Goal: Information Seeking & Learning: Learn about a topic

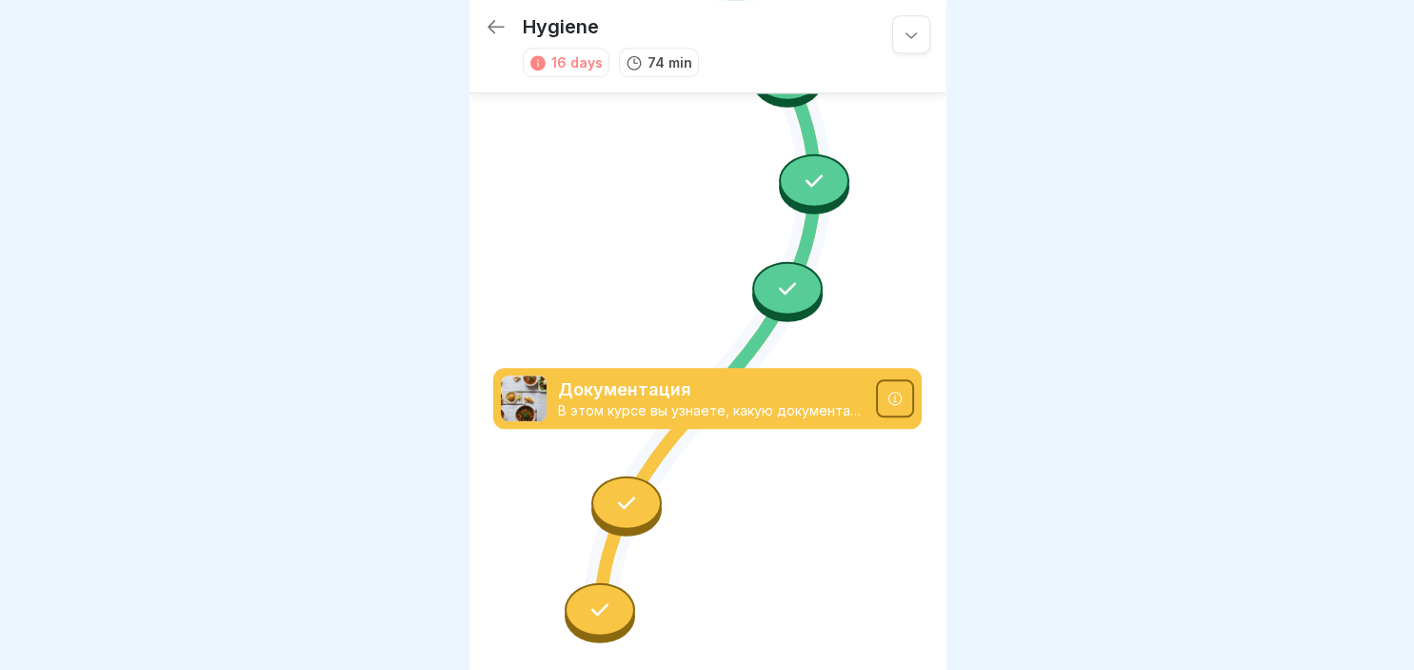
scroll to position [1871, 0]
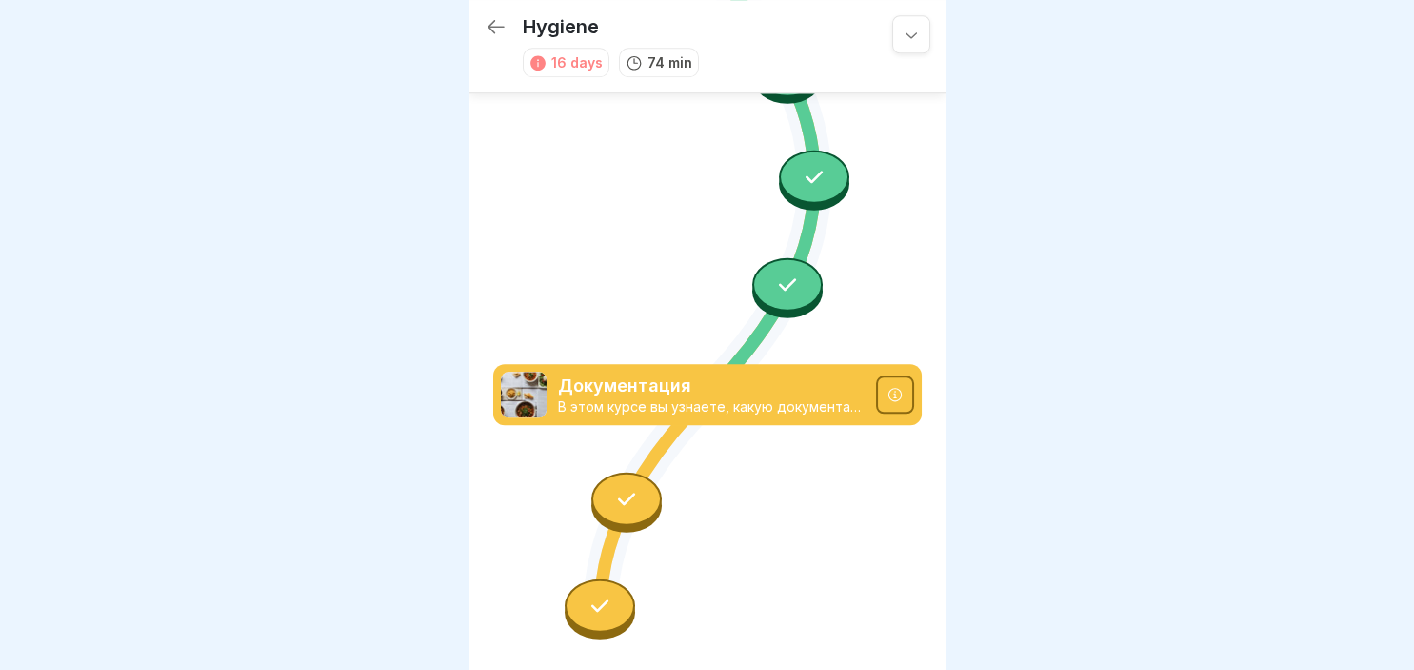
click at [634, 511] on div at bounding box center [626, 497] width 70 height 53
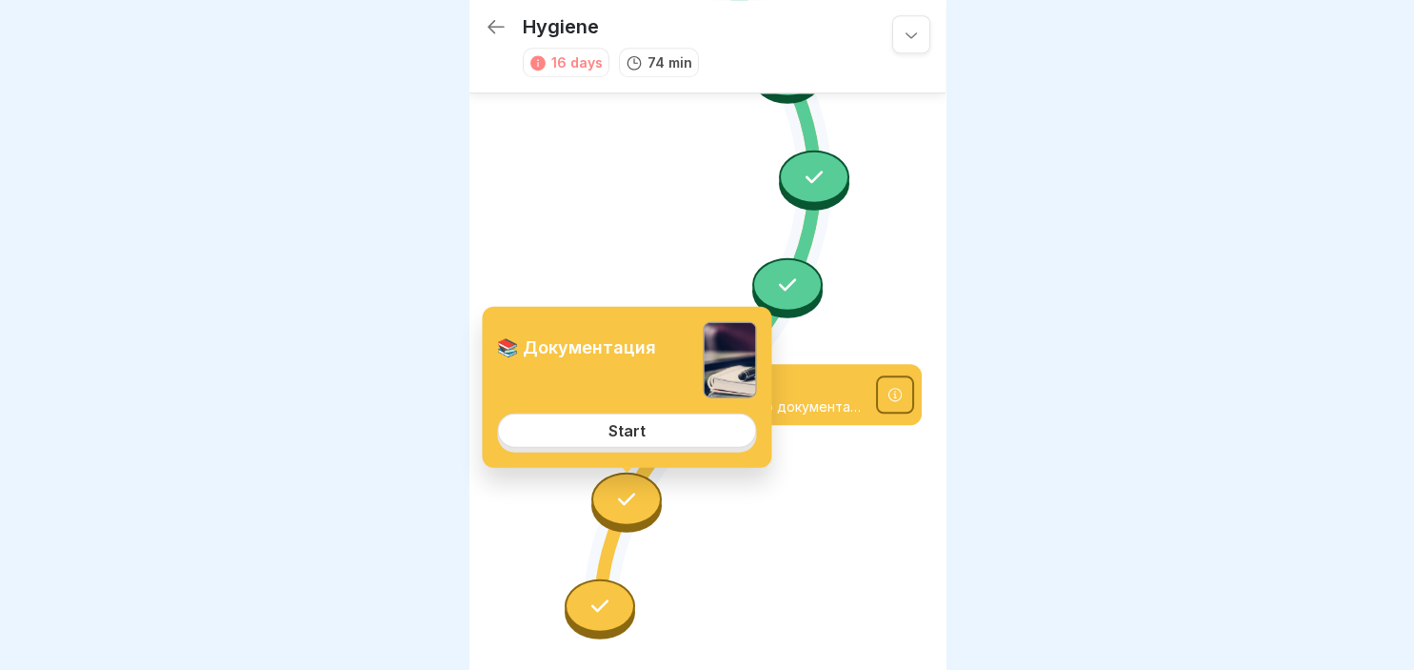
click at [631, 432] on div "Start" at bounding box center [627, 430] width 37 height 17
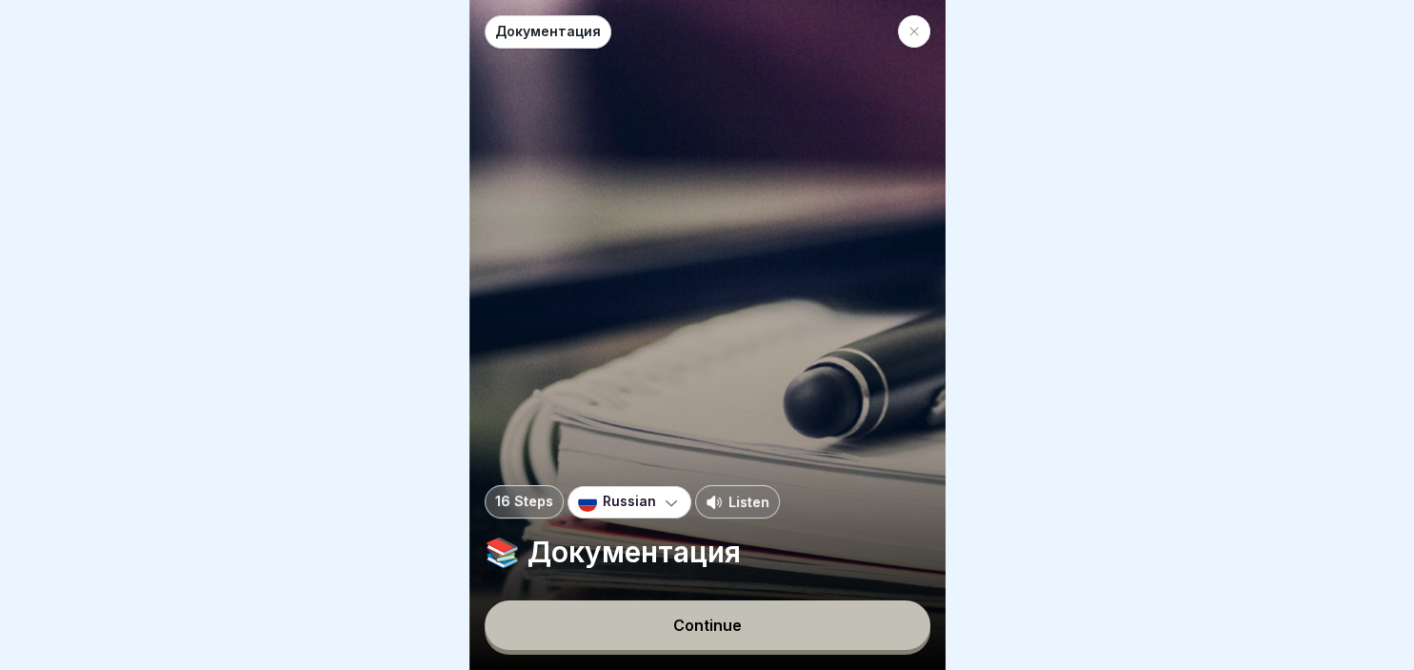
click at [722, 628] on div "Continue" at bounding box center [707, 624] width 69 height 17
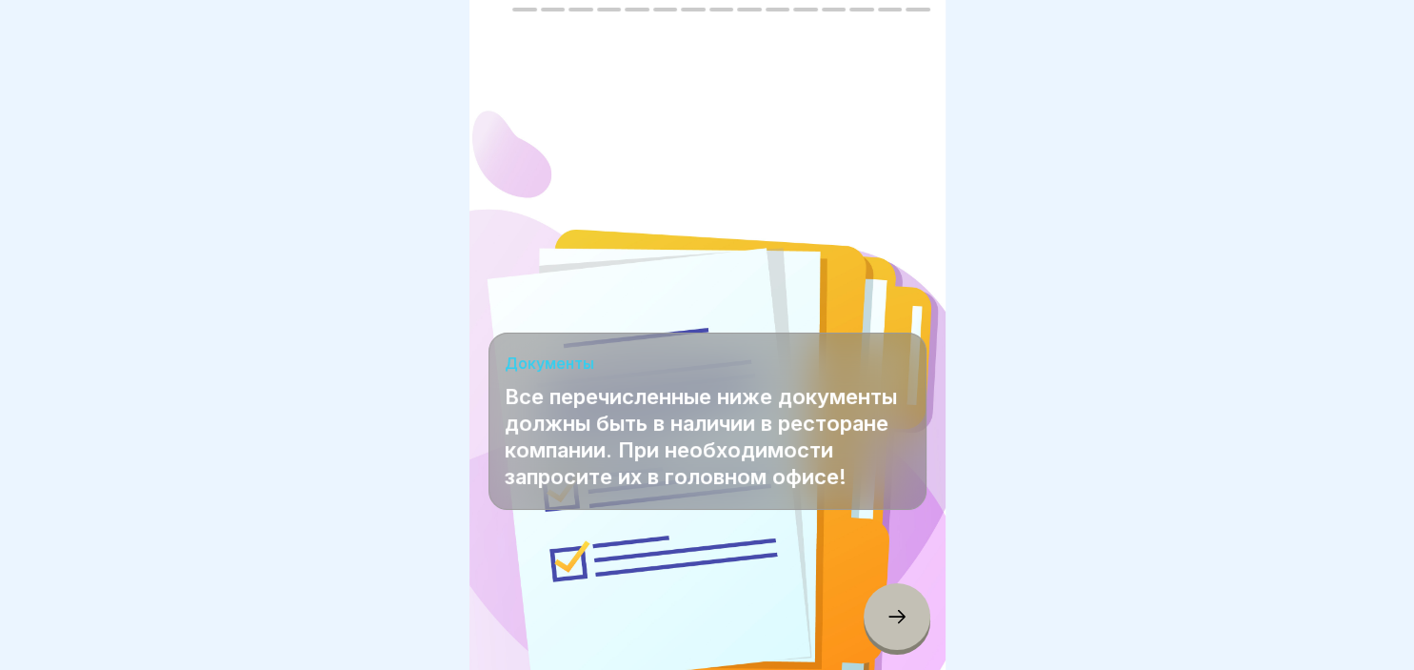
click at [887, 615] on icon at bounding box center [897, 616] width 23 height 23
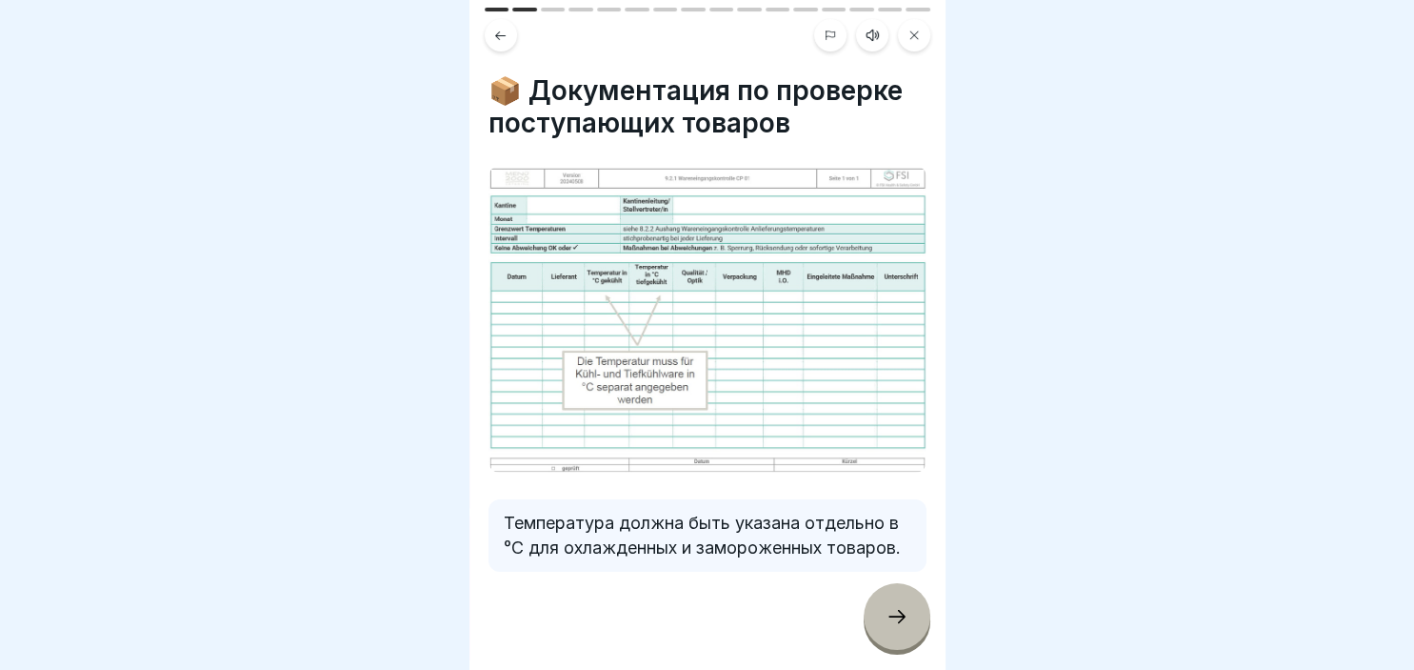
click at [887, 615] on icon at bounding box center [897, 616] width 23 height 23
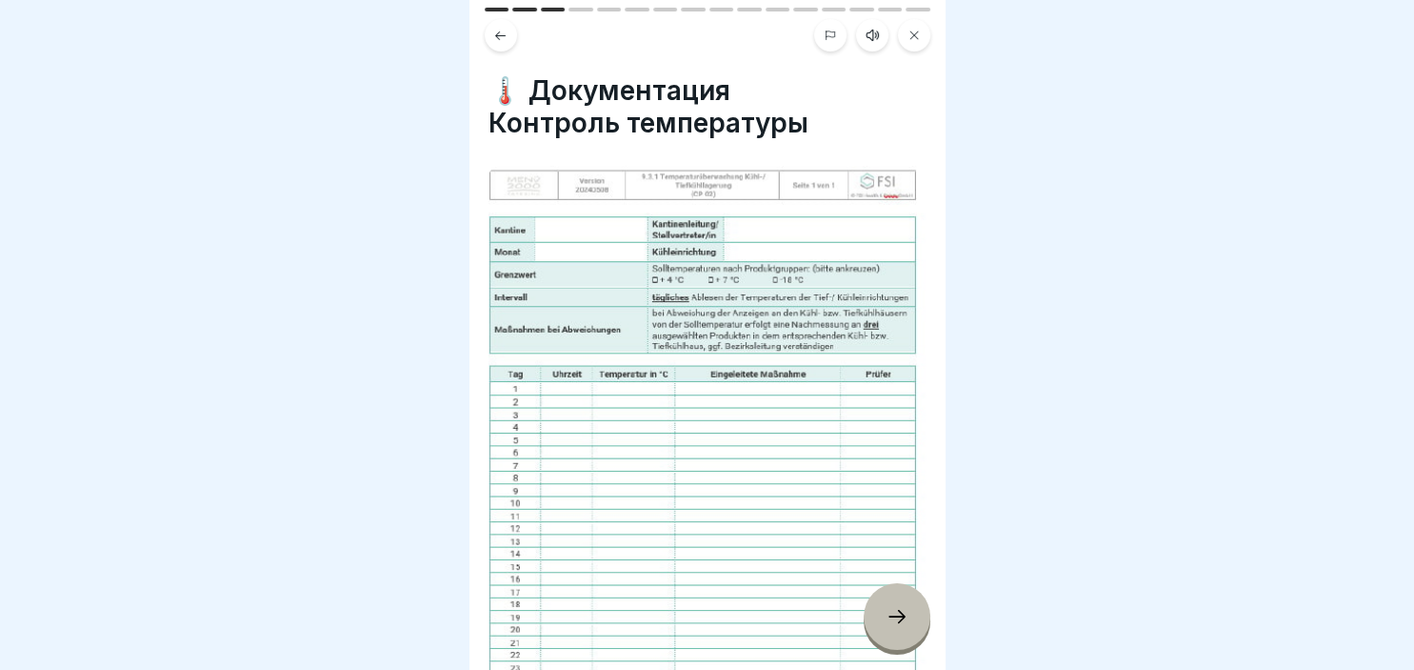
click at [887, 615] on icon at bounding box center [897, 616] width 23 height 23
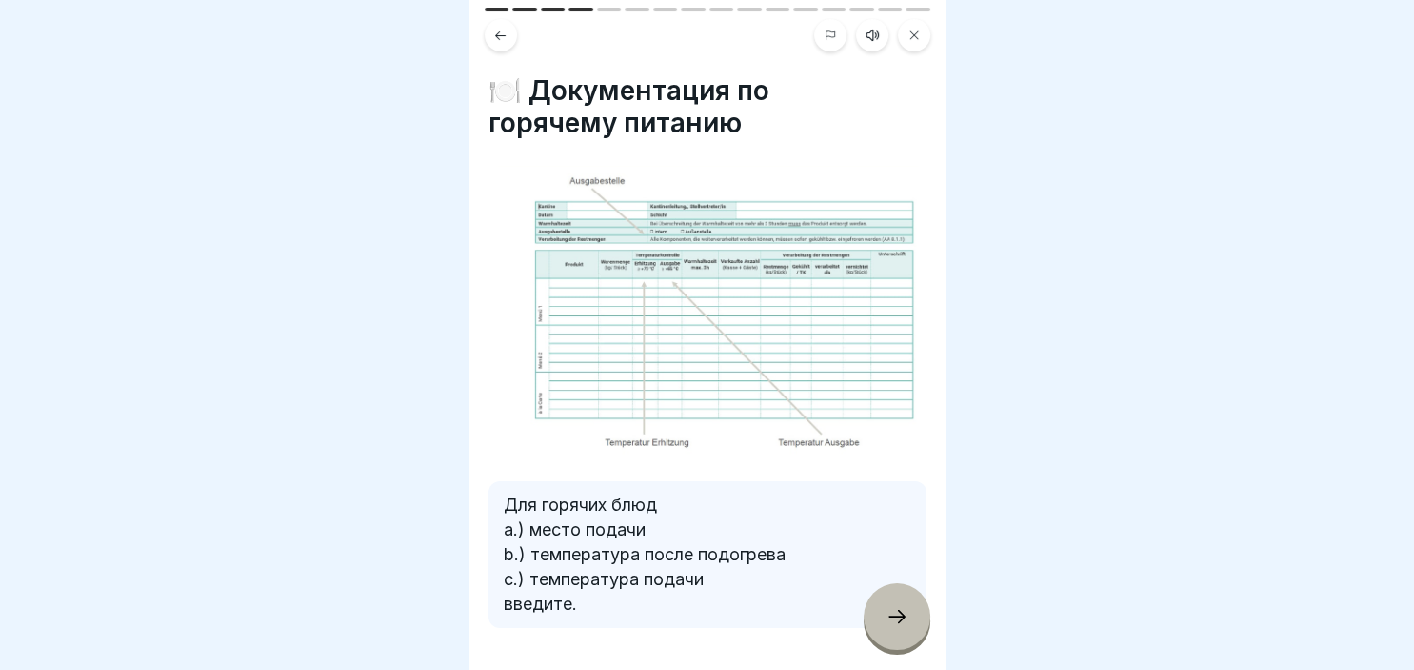
click at [887, 615] on icon at bounding box center [897, 616] width 23 height 23
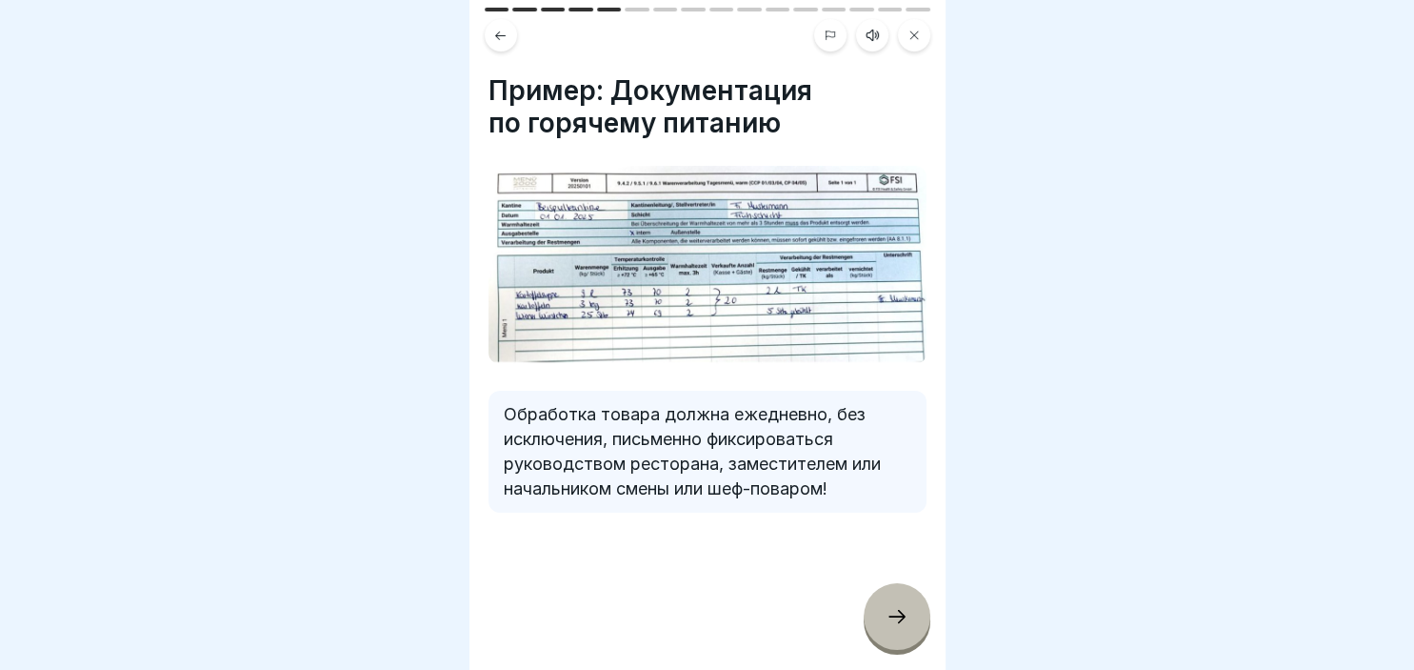
click at [887, 615] on icon at bounding box center [897, 616] width 23 height 23
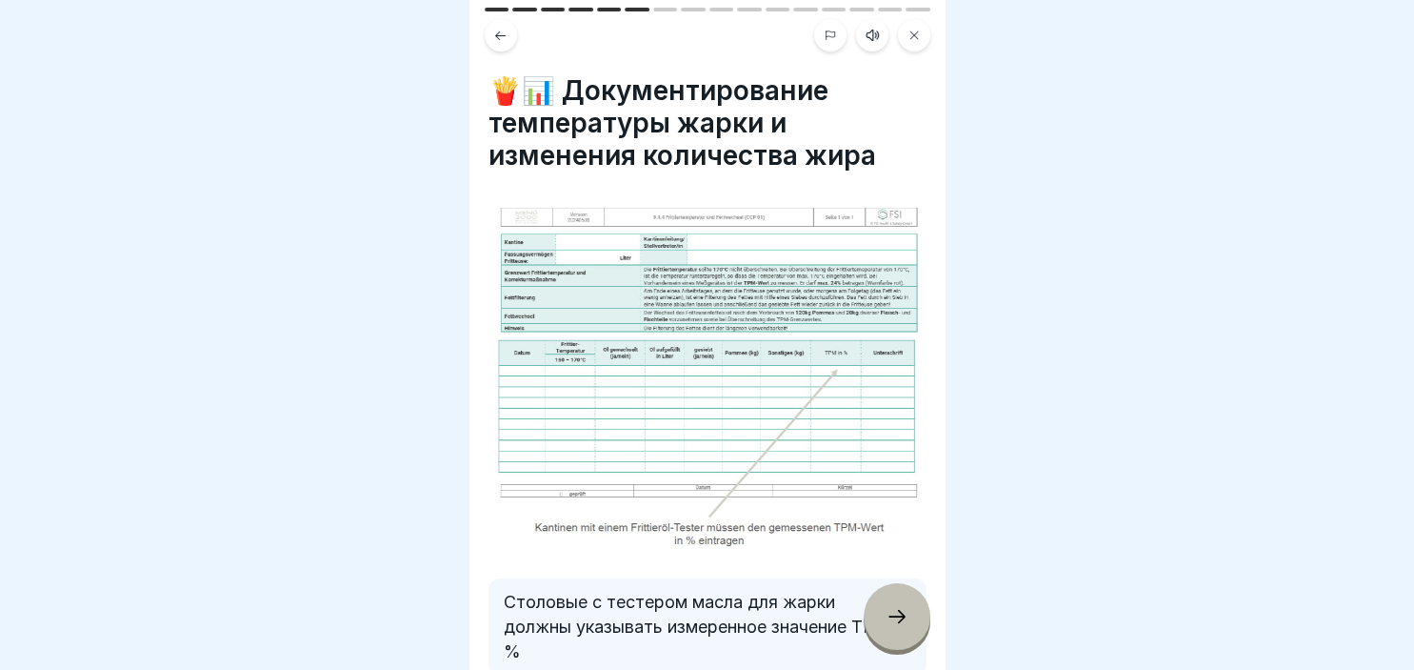
click at [887, 615] on icon at bounding box center [897, 616] width 23 height 23
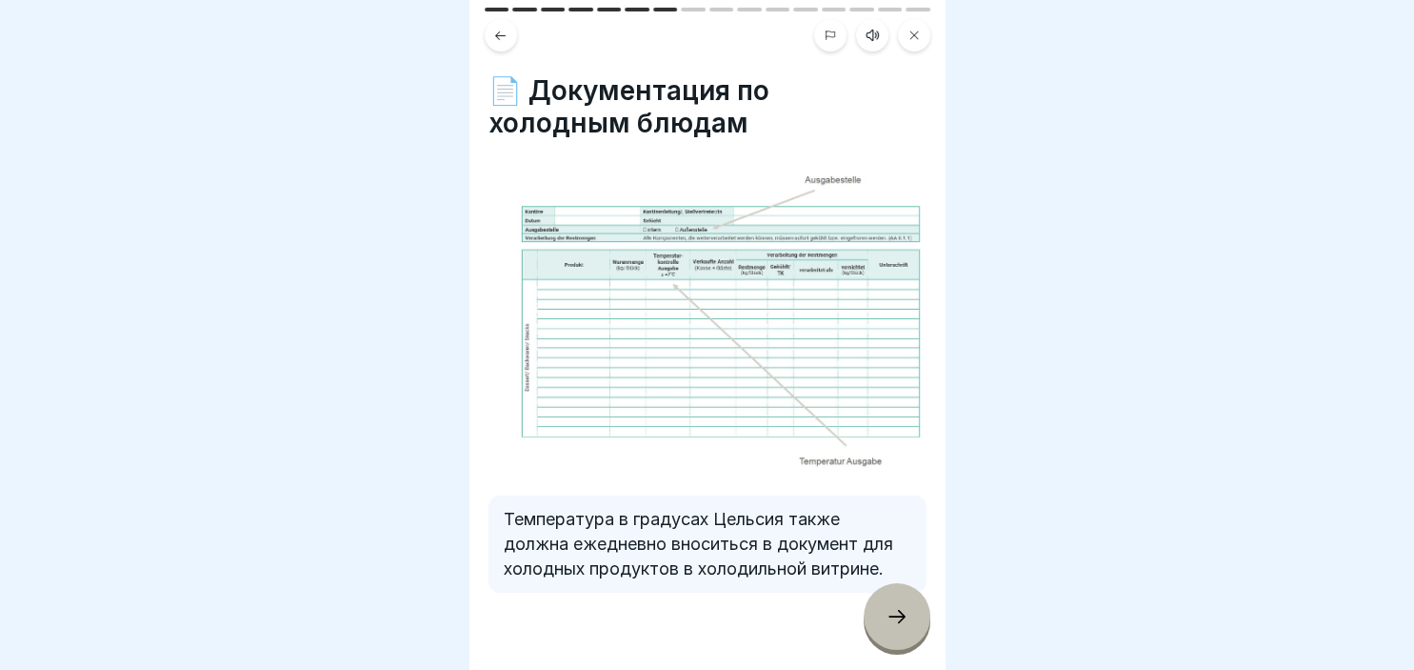
click at [887, 615] on icon at bounding box center [897, 616] width 23 height 23
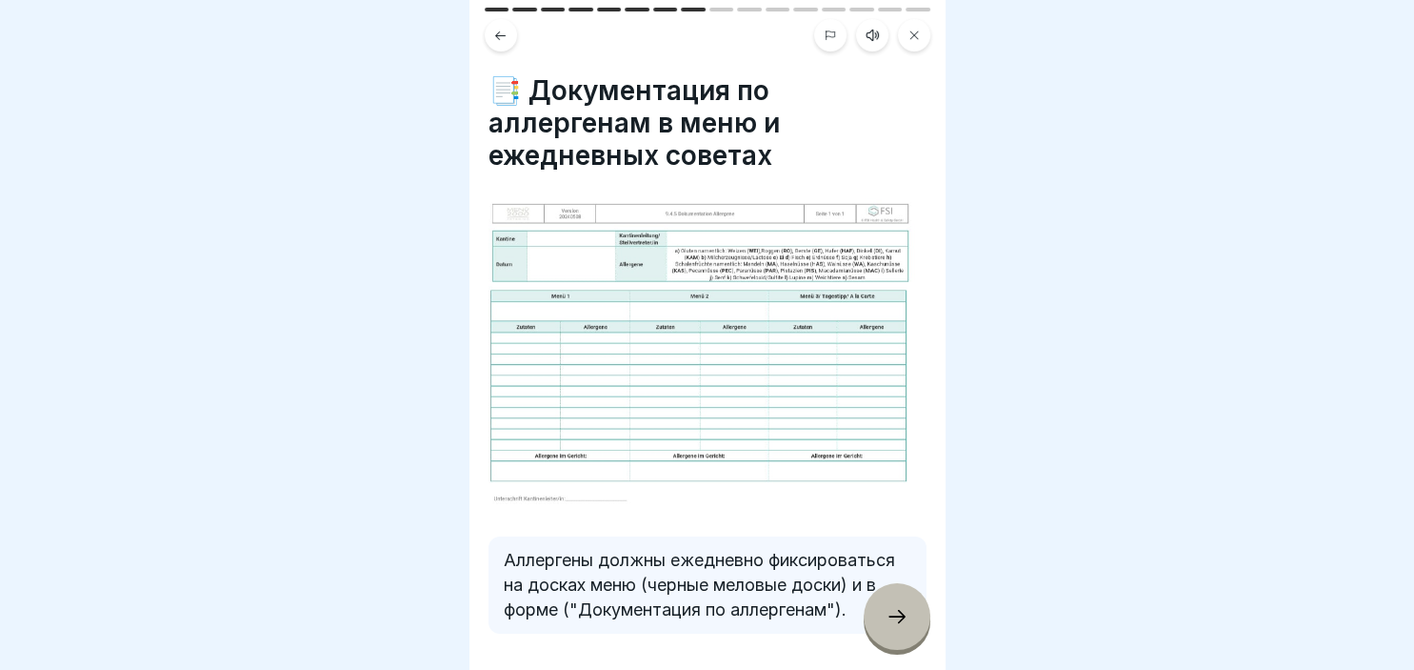
click at [887, 615] on icon at bounding box center [897, 616] width 23 height 23
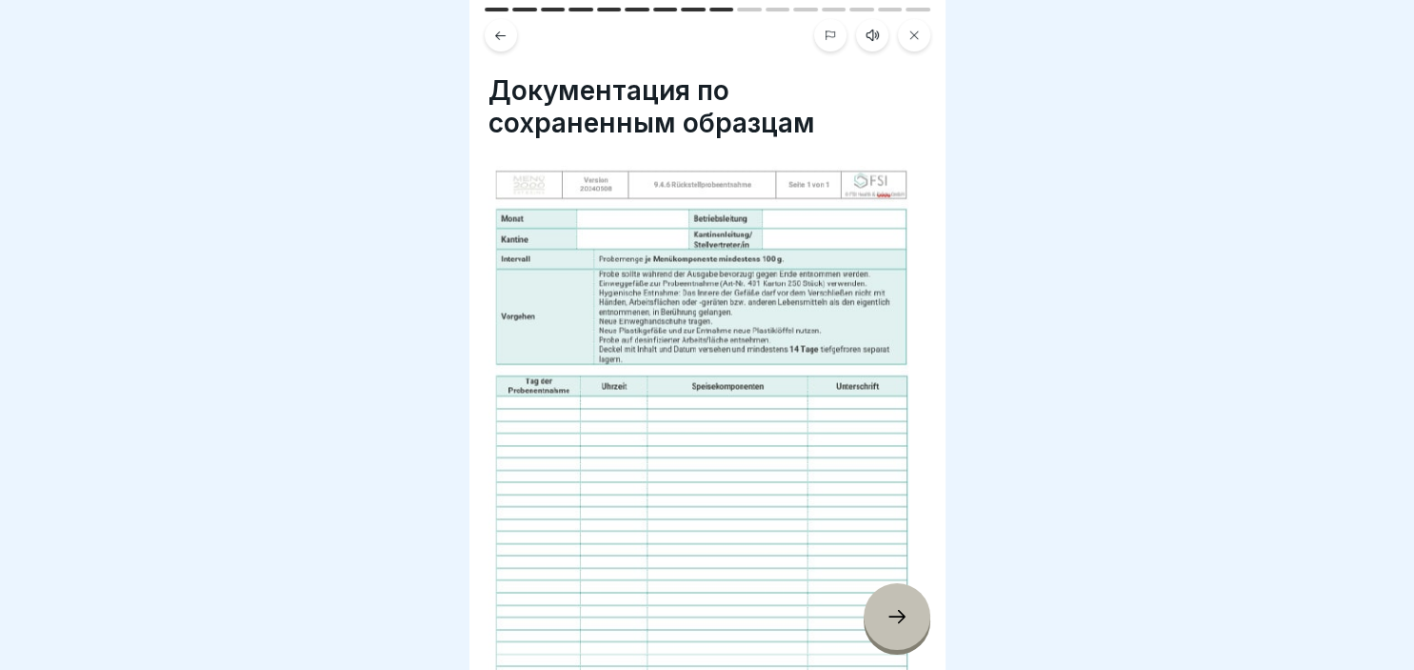
click at [887, 615] on icon at bounding box center [897, 616] width 23 height 23
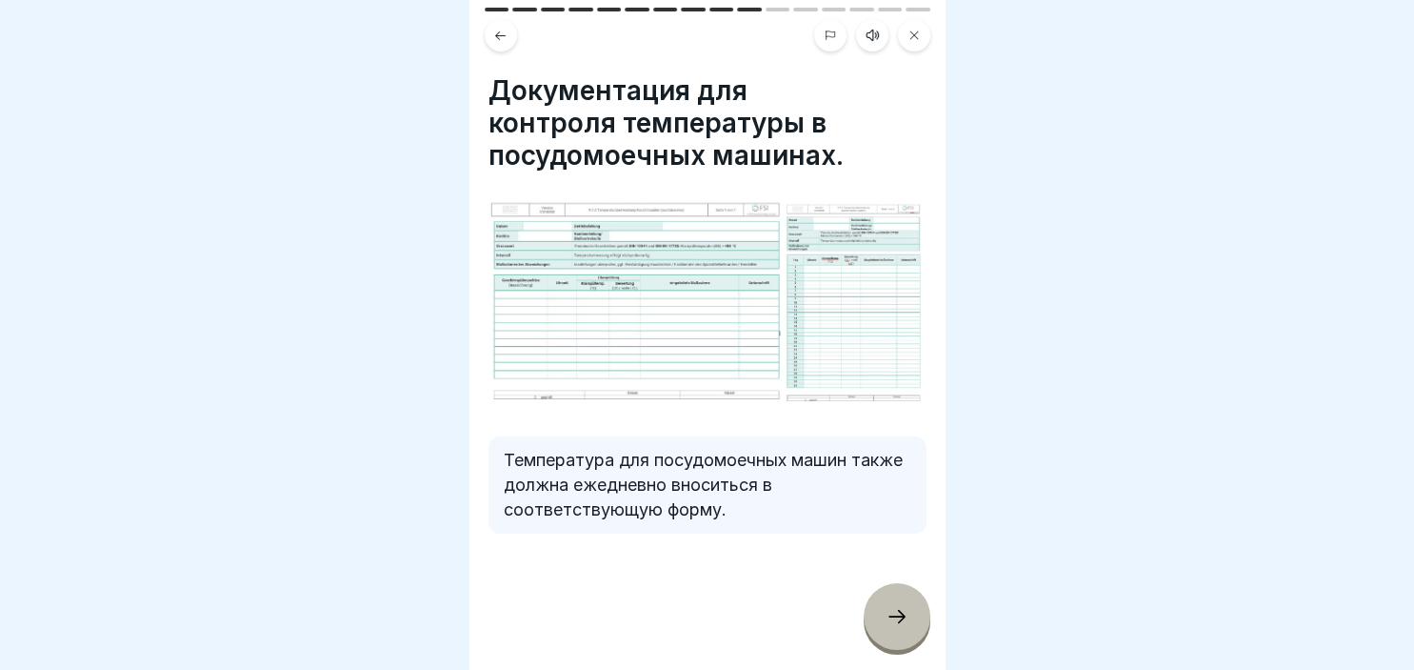
click at [887, 615] on icon at bounding box center [897, 616] width 23 height 23
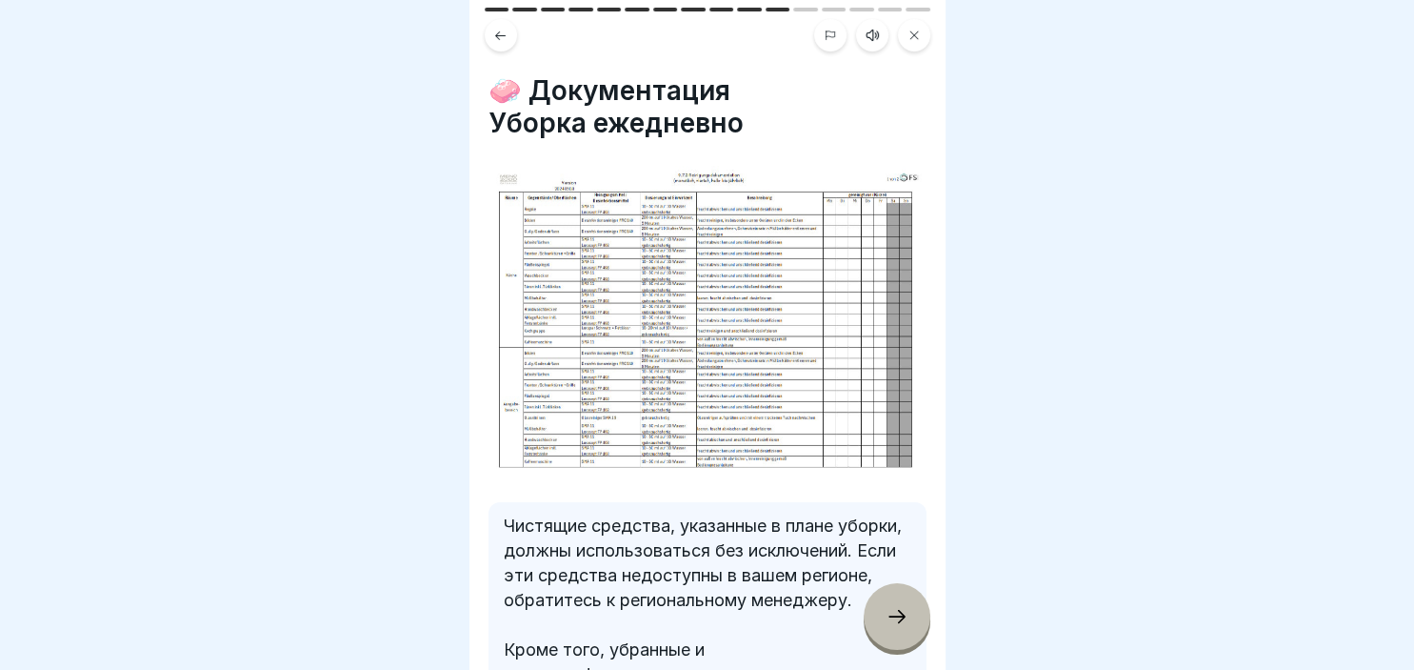
click at [887, 615] on icon at bounding box center [897, 616] width 23 height 23
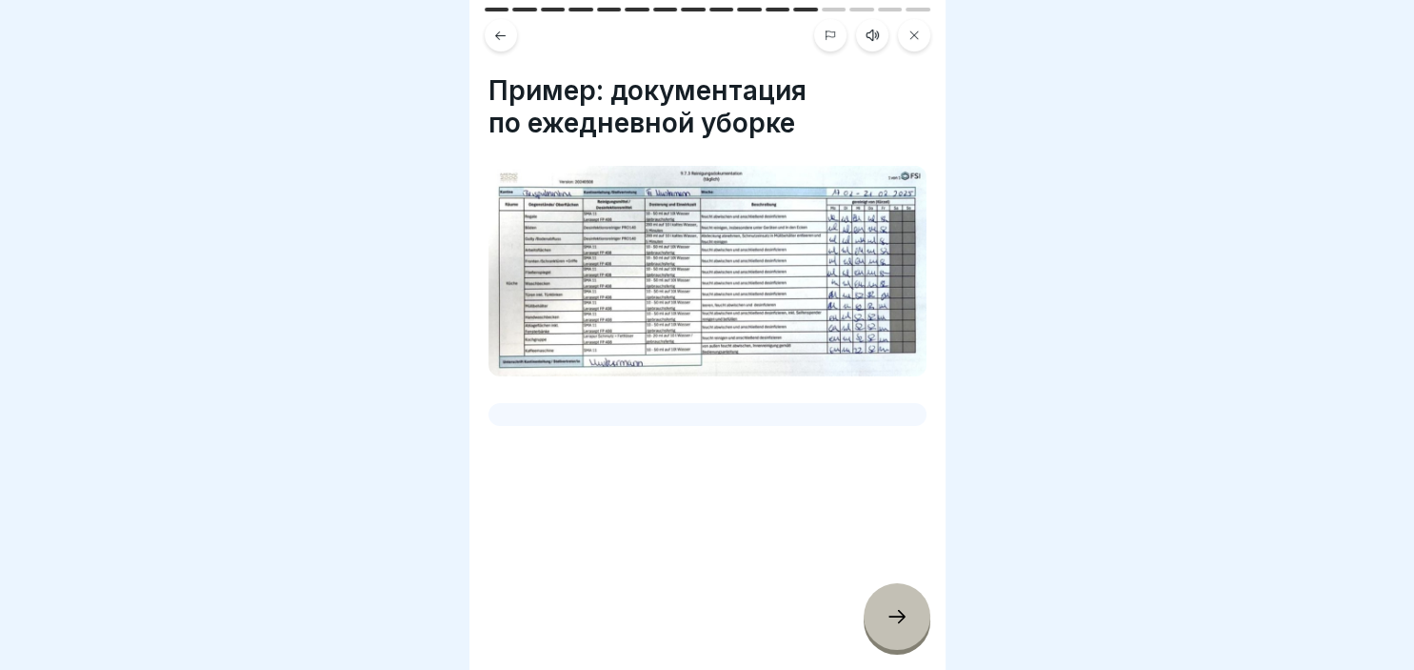
click at [887, 615] on icon at bounding box center [897, 616] width 23 height 23
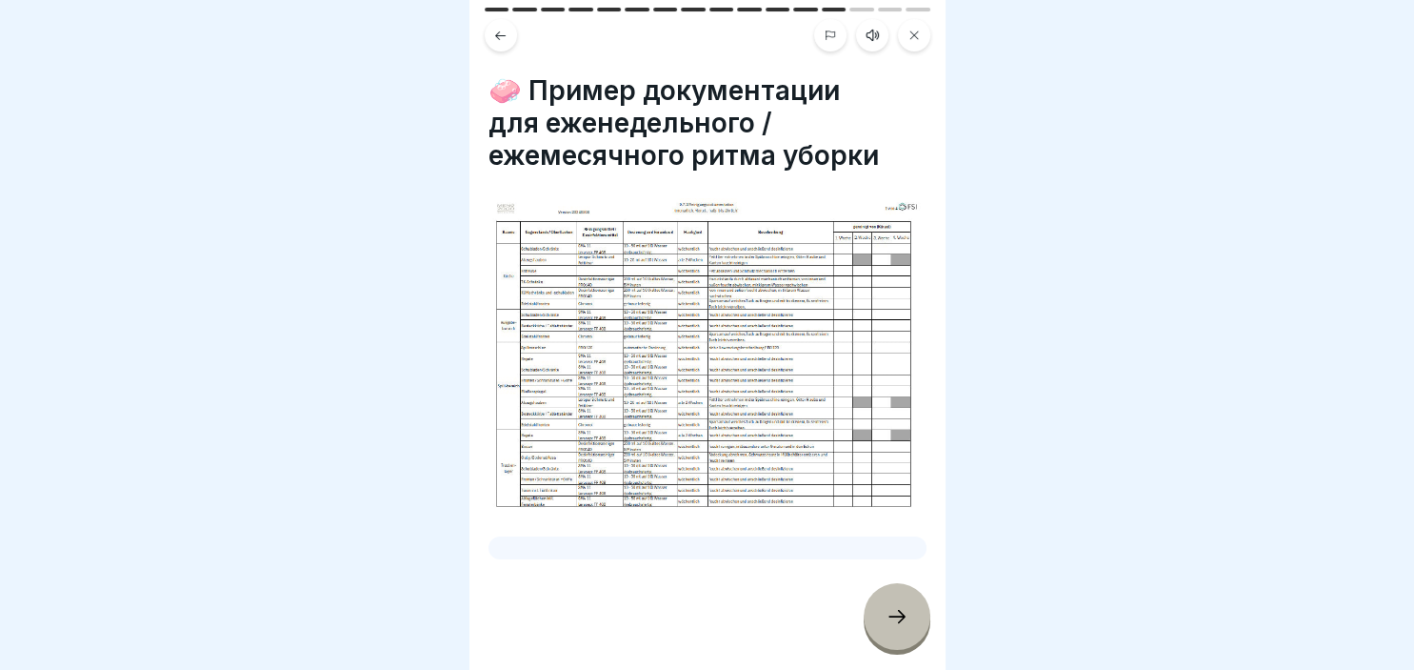
click at [887, 615] on icon at bounding box center [897, 616] width 23 height 23
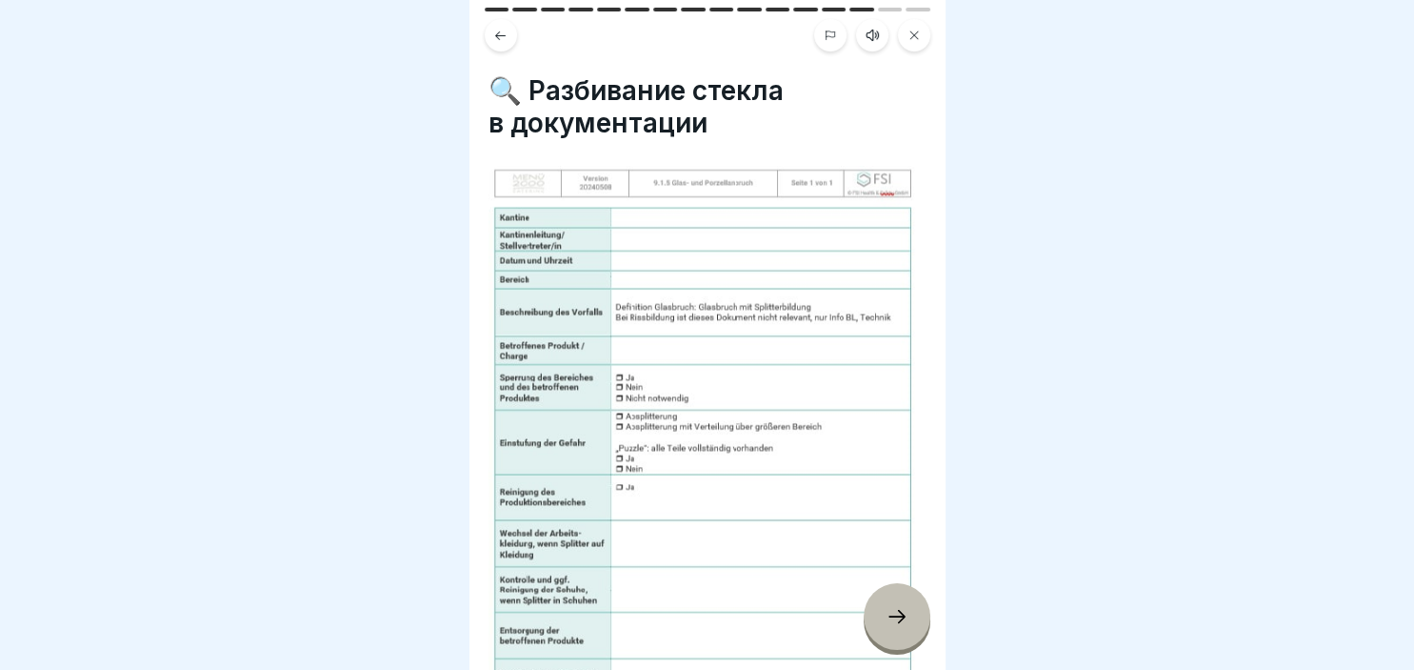
click at [887, 615] on icon at bounding box center [897, 616] width 23 height 23
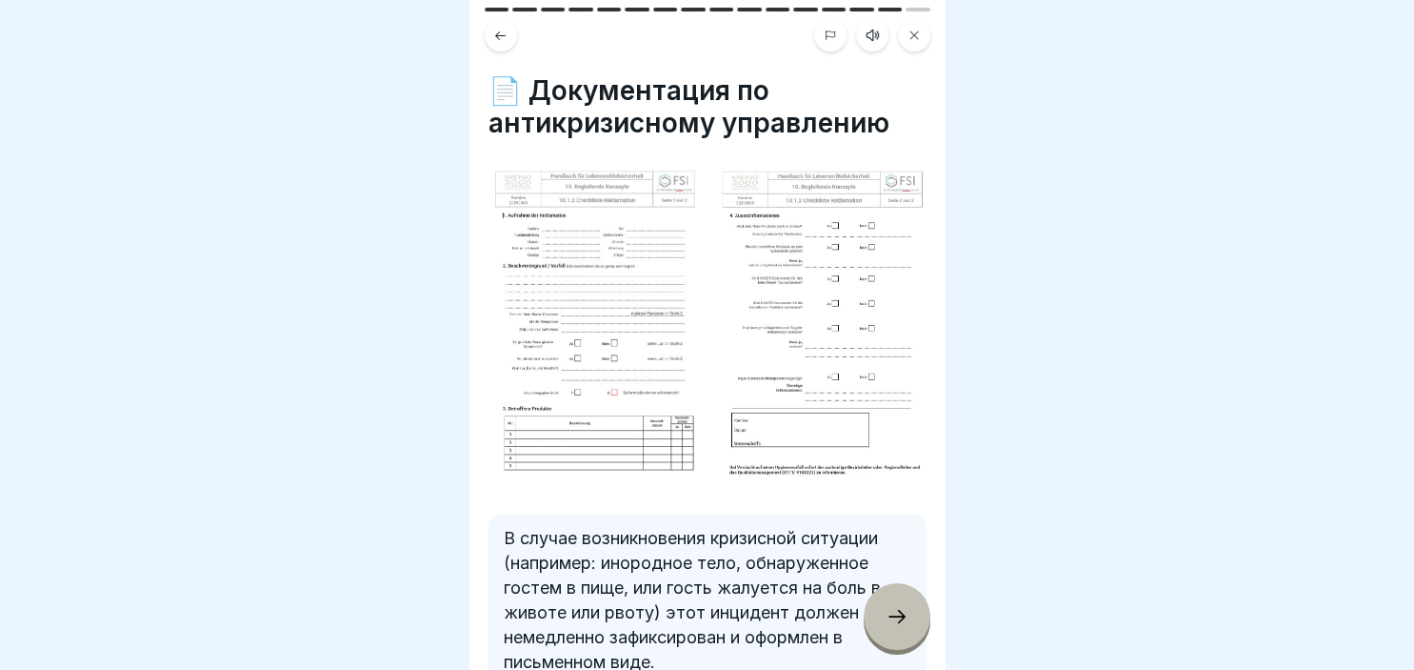
click at [887, 615] on icon at bounding box center [897, 616] width 23 height 23
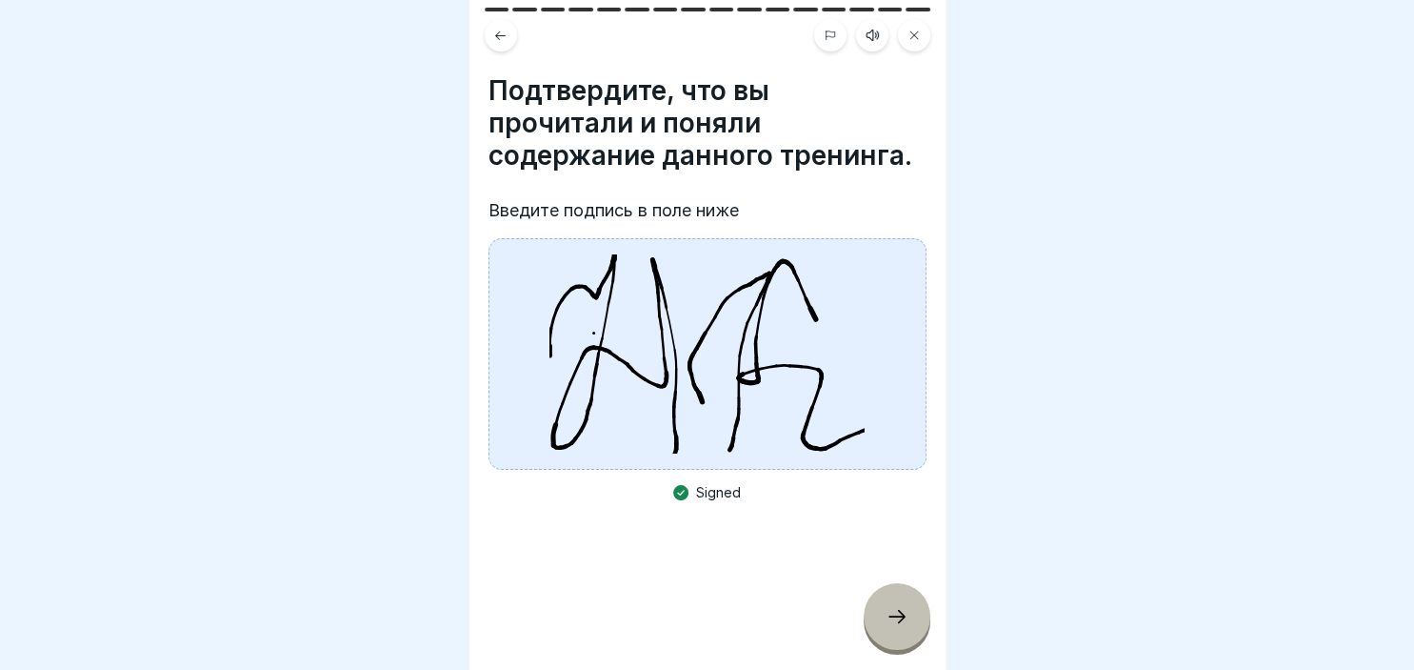
click at [698, 490] on div "Signed" at bounding box center [707, 493] width 68 height 16
click at [897, 631] on div at bounding box center [897, 616] width 67 height 67
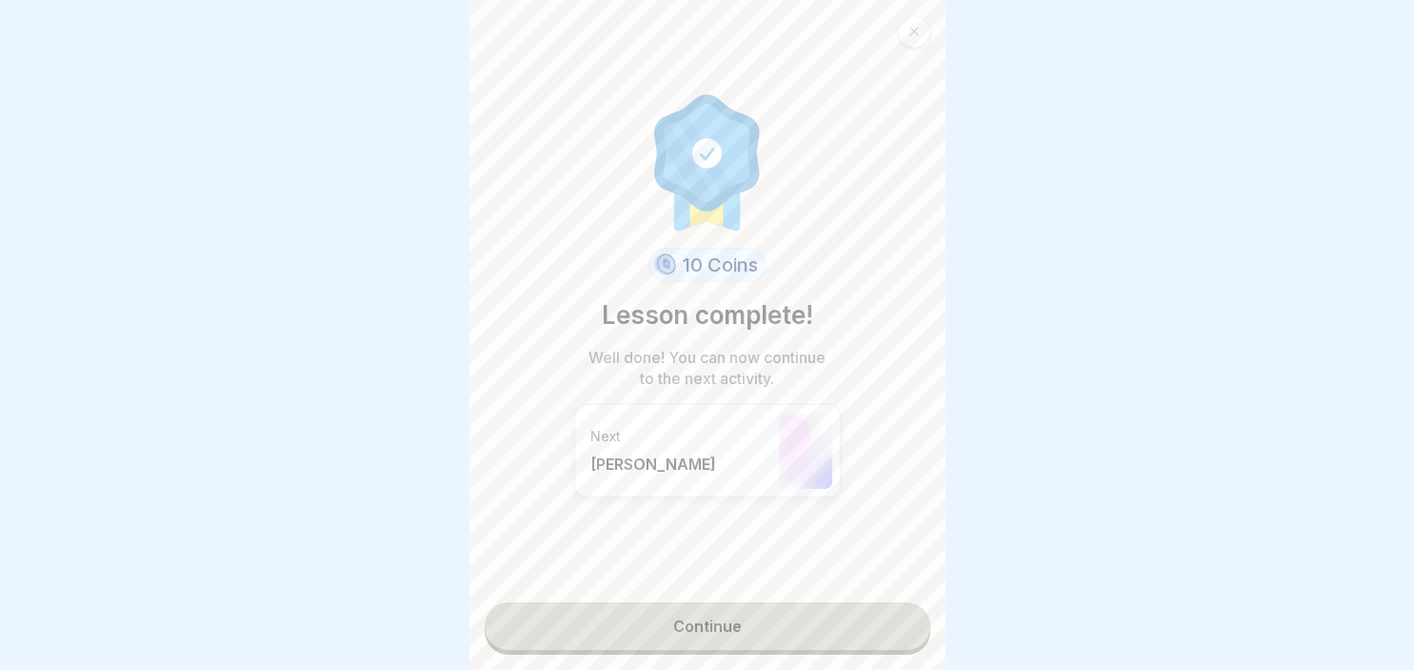
click at [707, 624] on link "Continue" at bounding box center [708, 626] width 446 height 48
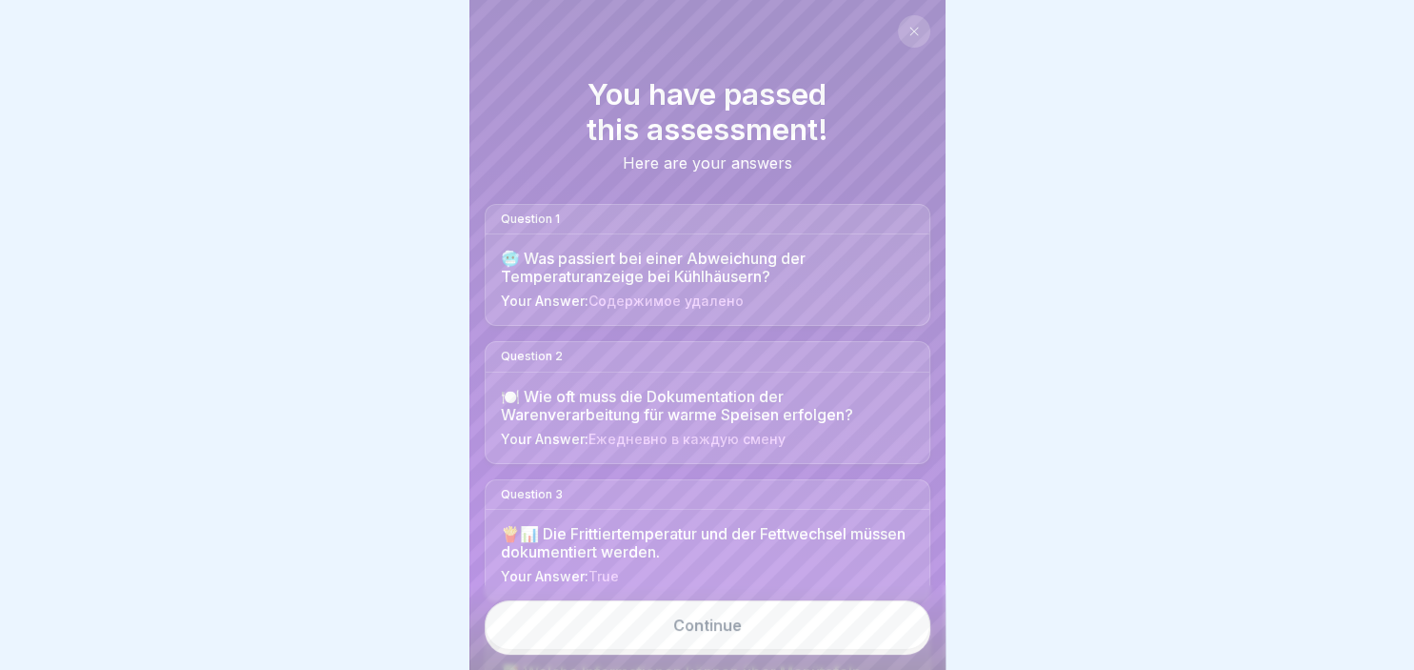
click at [707, 624] on link "Continue" at bounding box center [708, 625] width 446 height 50
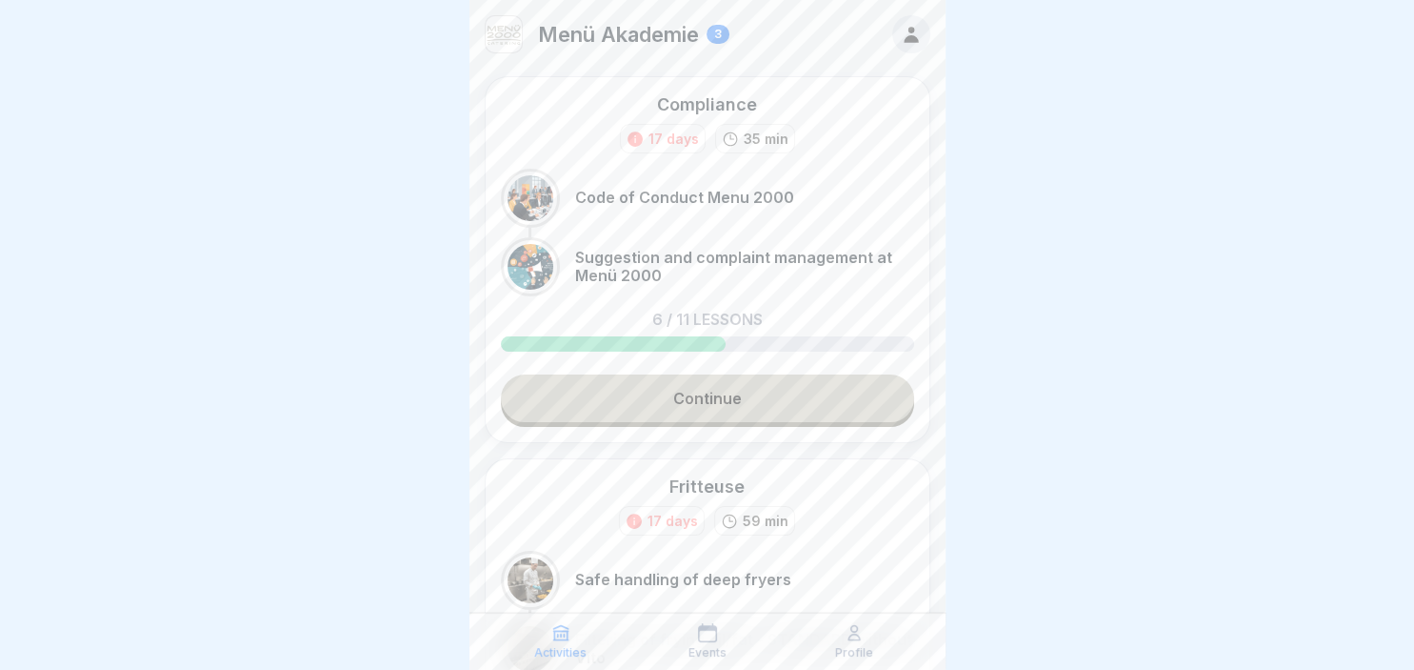
click at [671, 402] on link "Continue" at bounding box center [707, 398] width 413 height 48
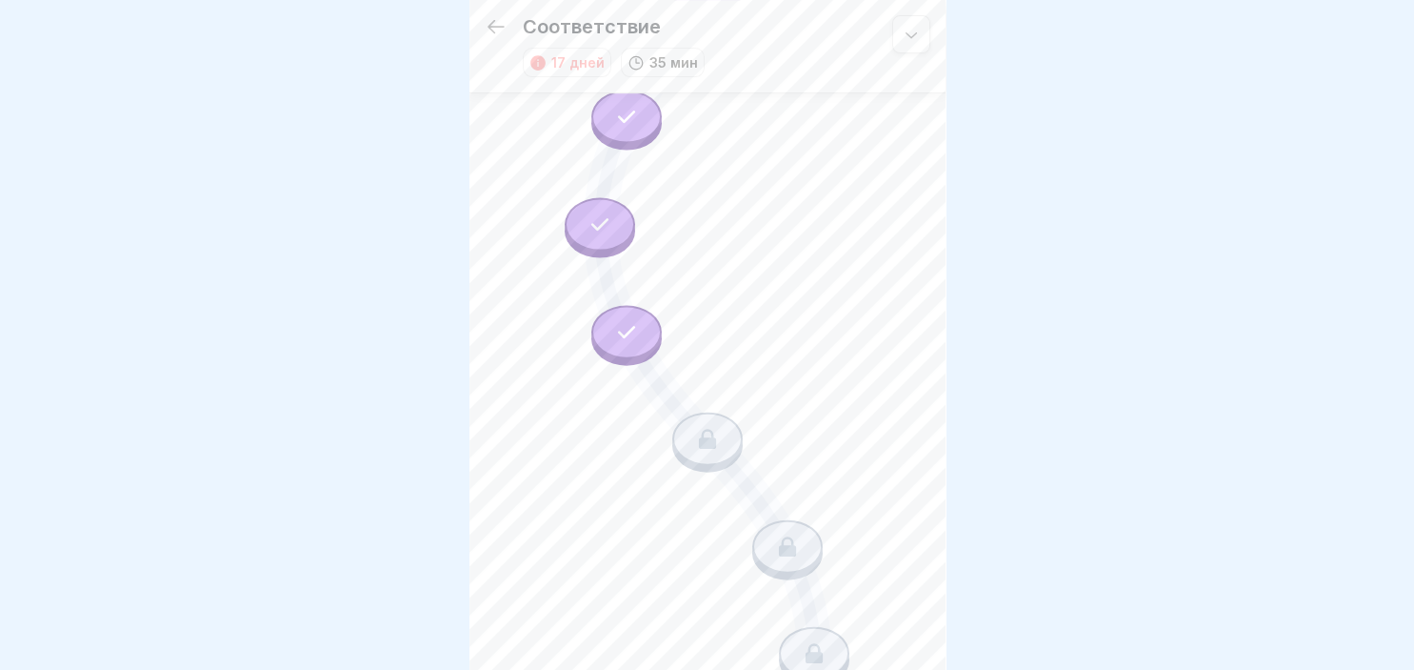
scroll to position [549, 0]
drag, startPoint x: 940, startPoint y: 668, endPoint x: 599, endPoint y: 385, distance: 443.1
click at [620, 323] on icon at bounding box center [626, 320] width 25 height 25
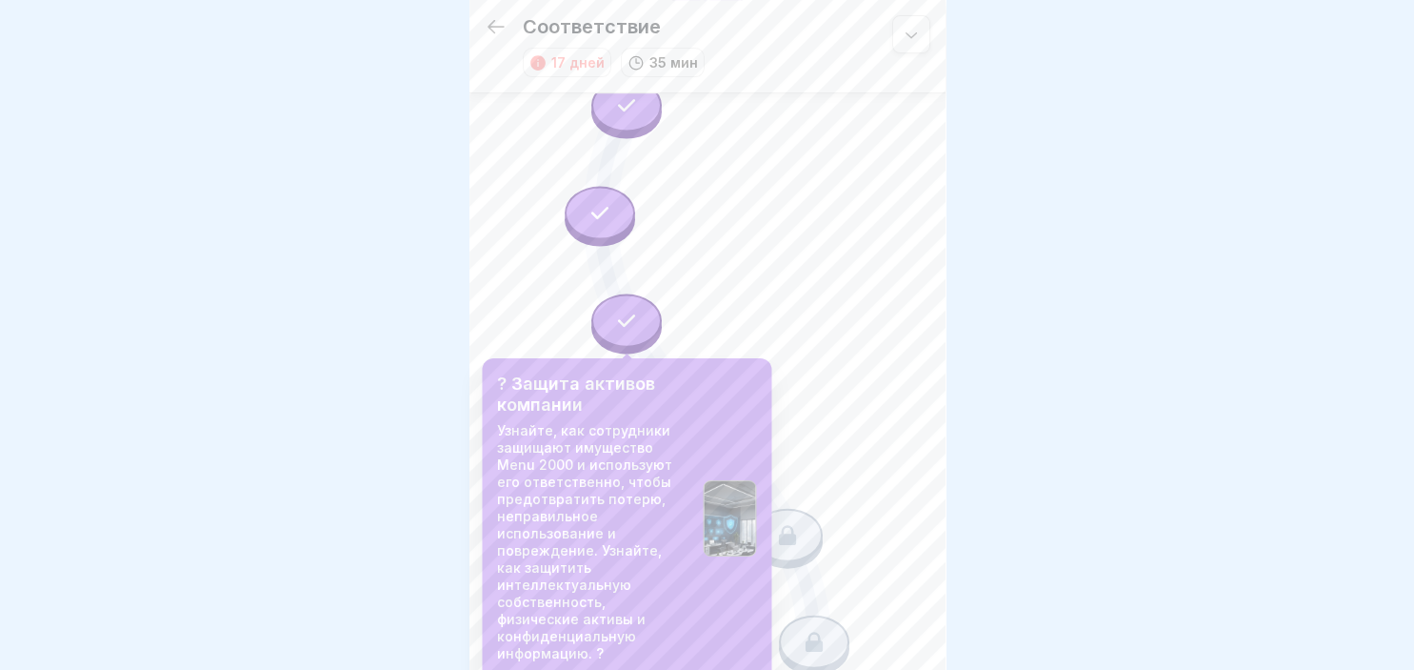
click at [630, 313] on div at bounding box center [626, 319] width 70 height 53
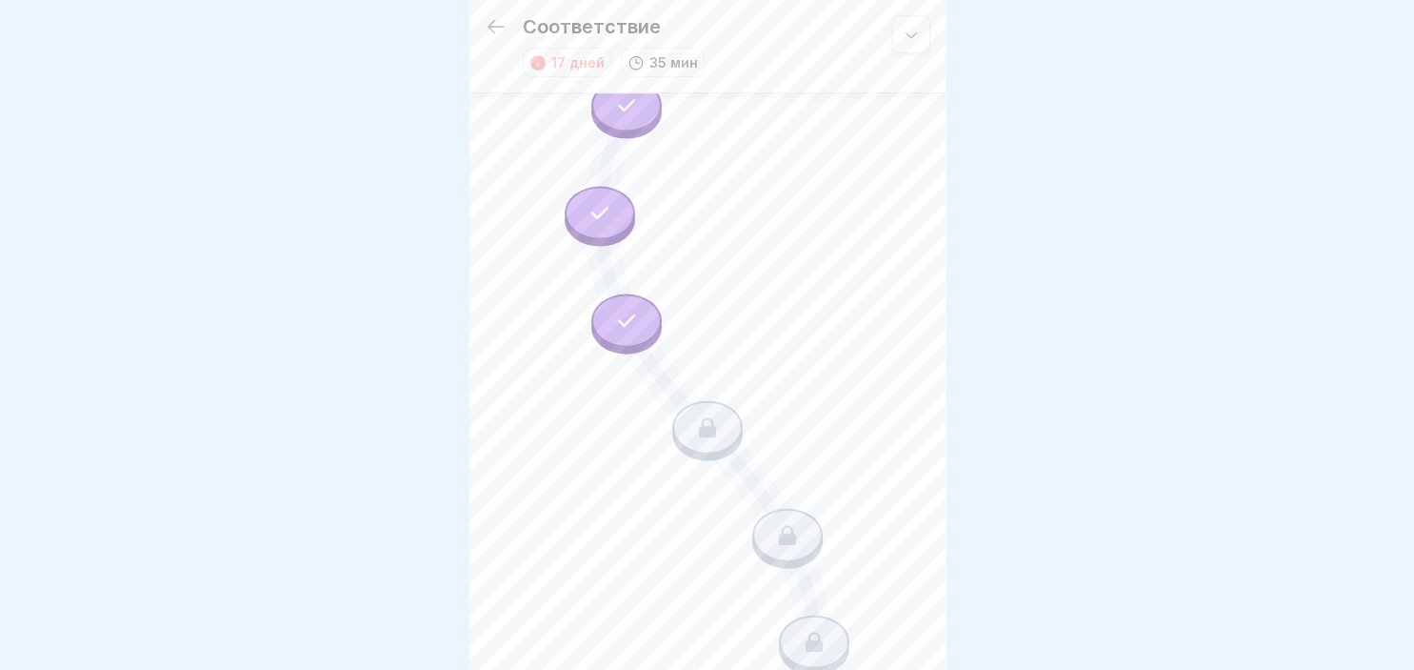
click at [628, 330] on icon at bounding box center [626, 320] width 25 height 25
click at [824, 382] on icon at bounding box center [707, 269] width 429 height 1393
click at [712, 437] on icon at bounding box center [707, 427] width 25 height 25
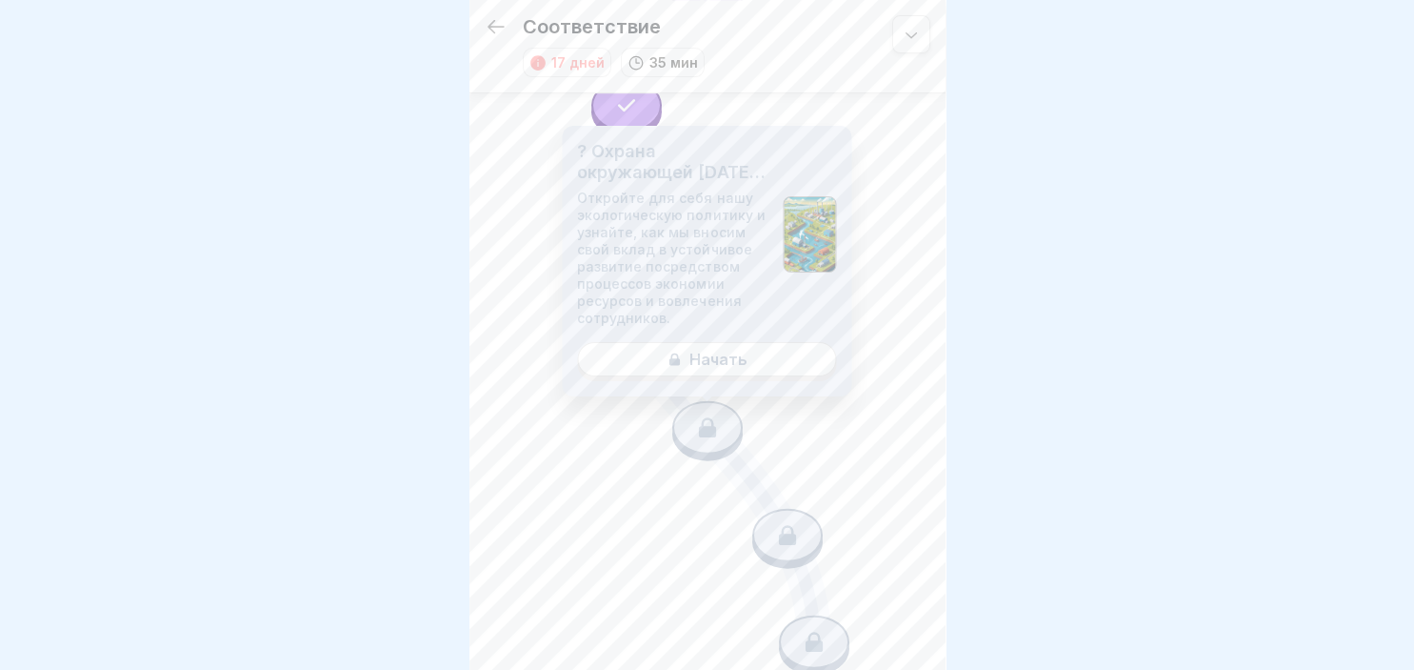
click at [717, 372] on div "? Охрана окружающей [DATE] и устойчивость Откройте для себя нашу экологическую …" at bounding box center [707, 261] width 290 height 271
click at [733, 363] on div "? Охрана окружающей [DATE] и устойчивость Откройте для себя нашу экологическую …" at bounding box center [707, 261] width 290 height 271
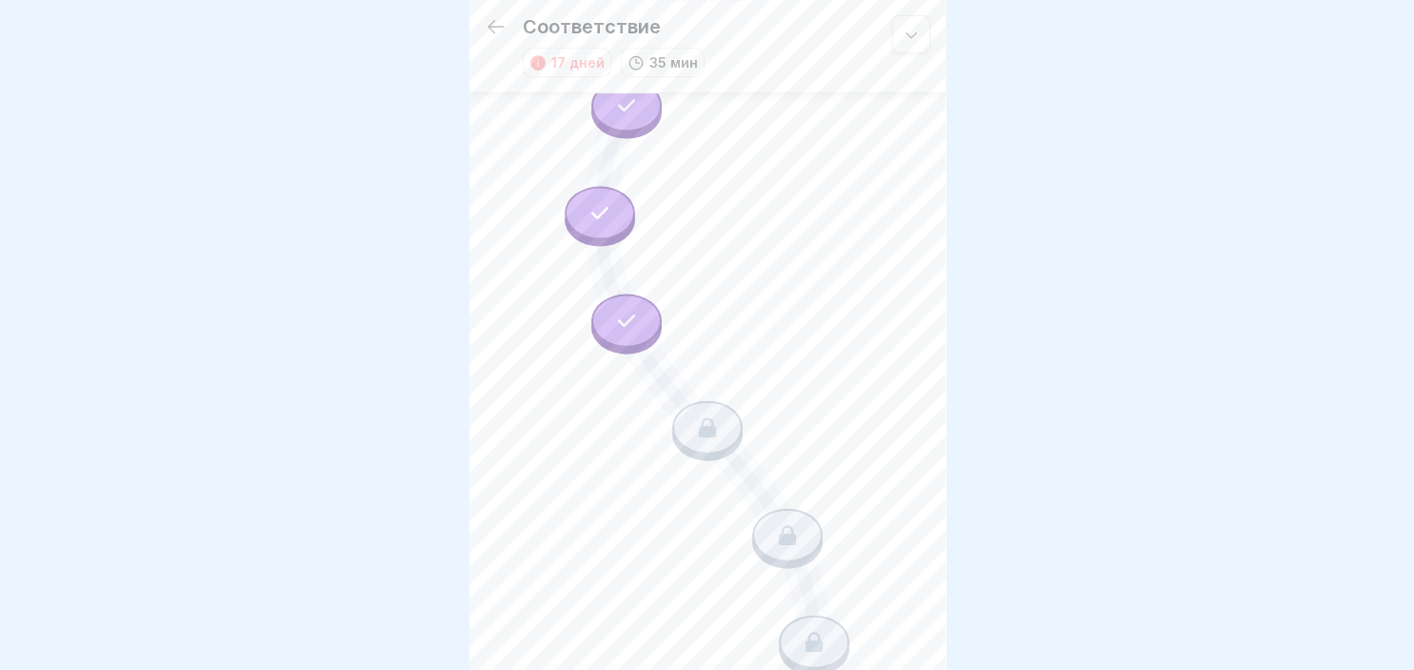
click at [544, 251] on icon at bounding box center [707, 269] width 429 height 1393
click at [627, 306] on div at bounding box center [626, 319] width 70 height 53
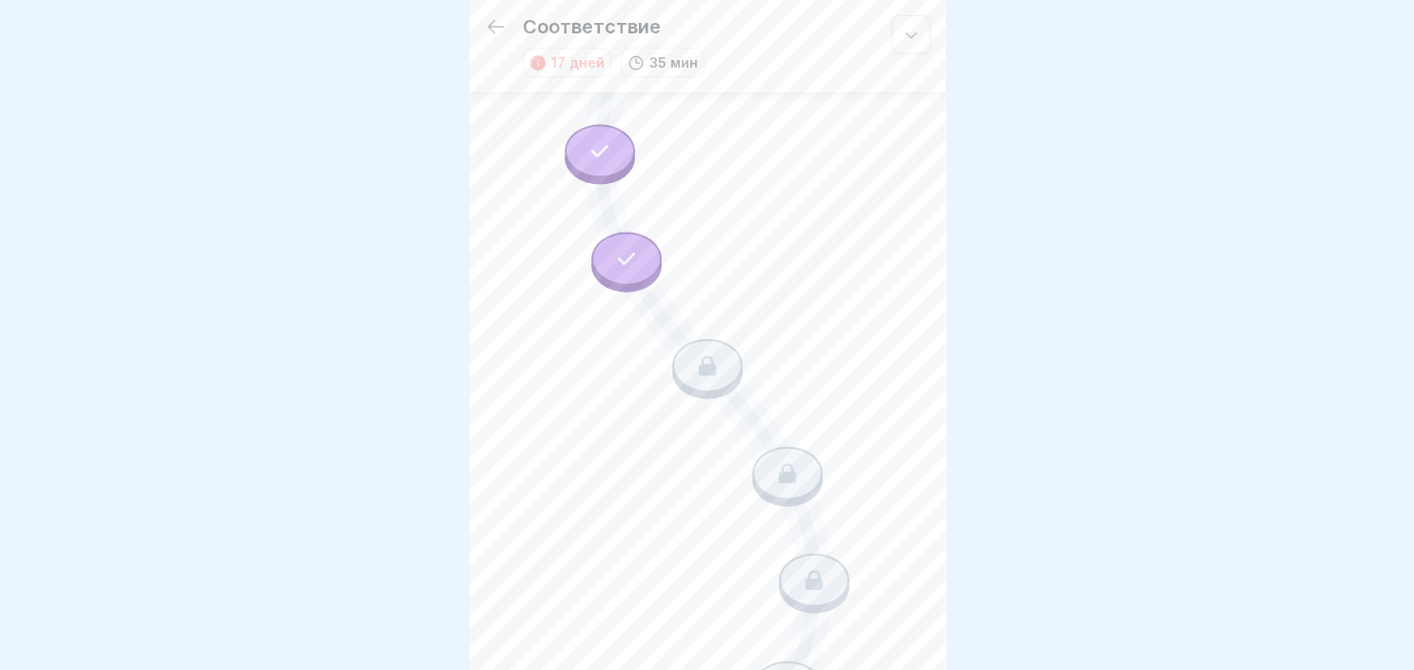
scroll to position [658, 0]
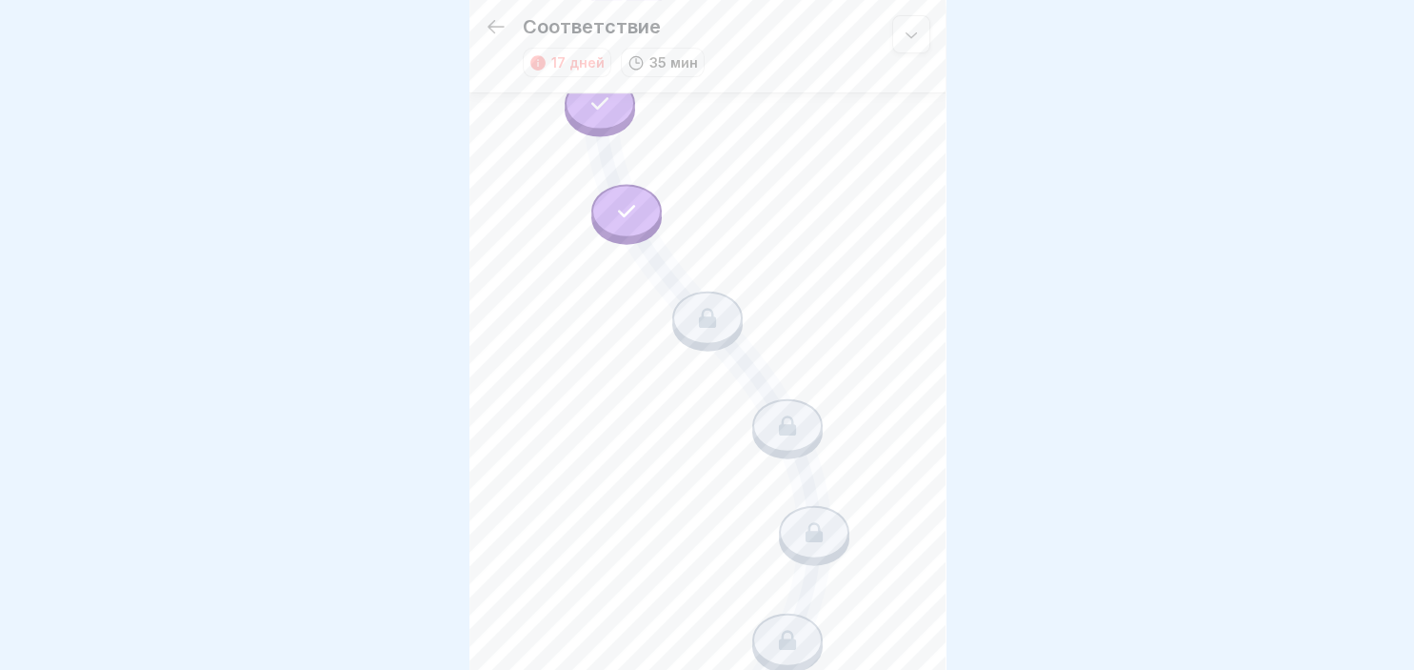
click at [714, 305] on div at bounding box center [707, 317] width 70 height 53
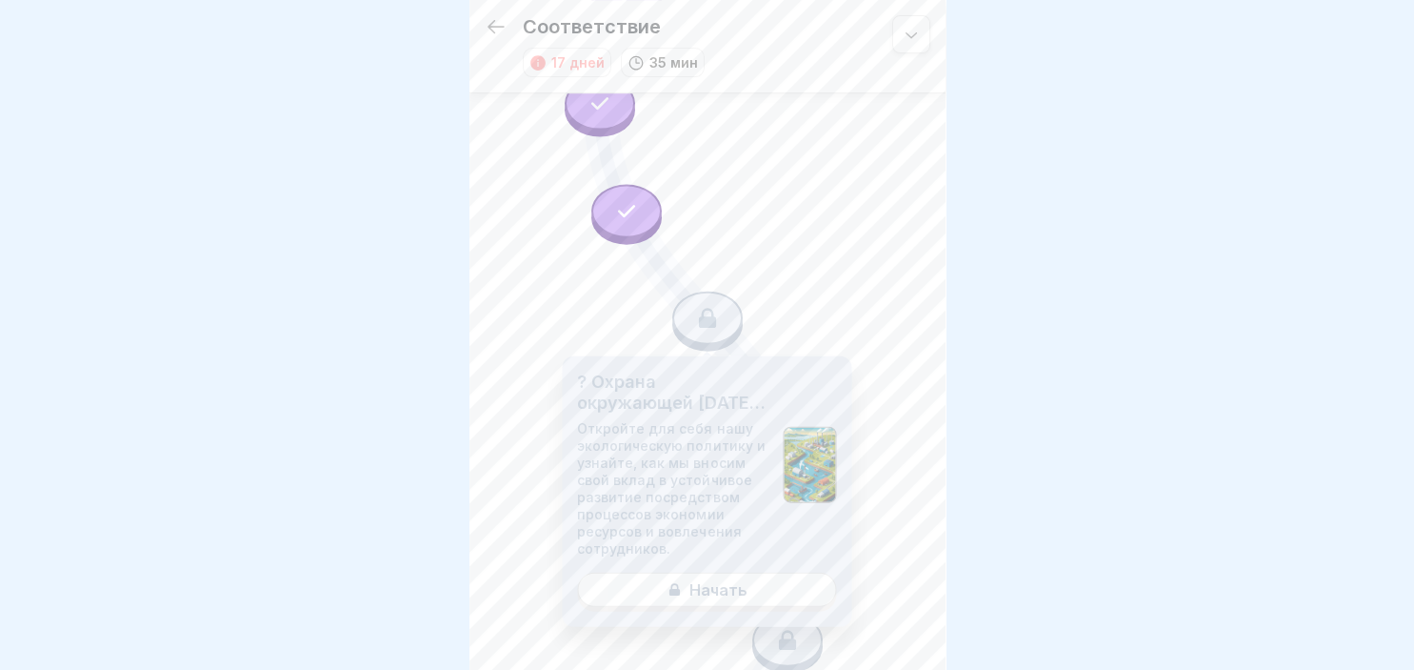
click at [717, 590] on div "? Охрана окружающей [DATE] и устойчивость Откройте для себя нашу экологическую …" at bounding box center [707, 491] width 290 height 271
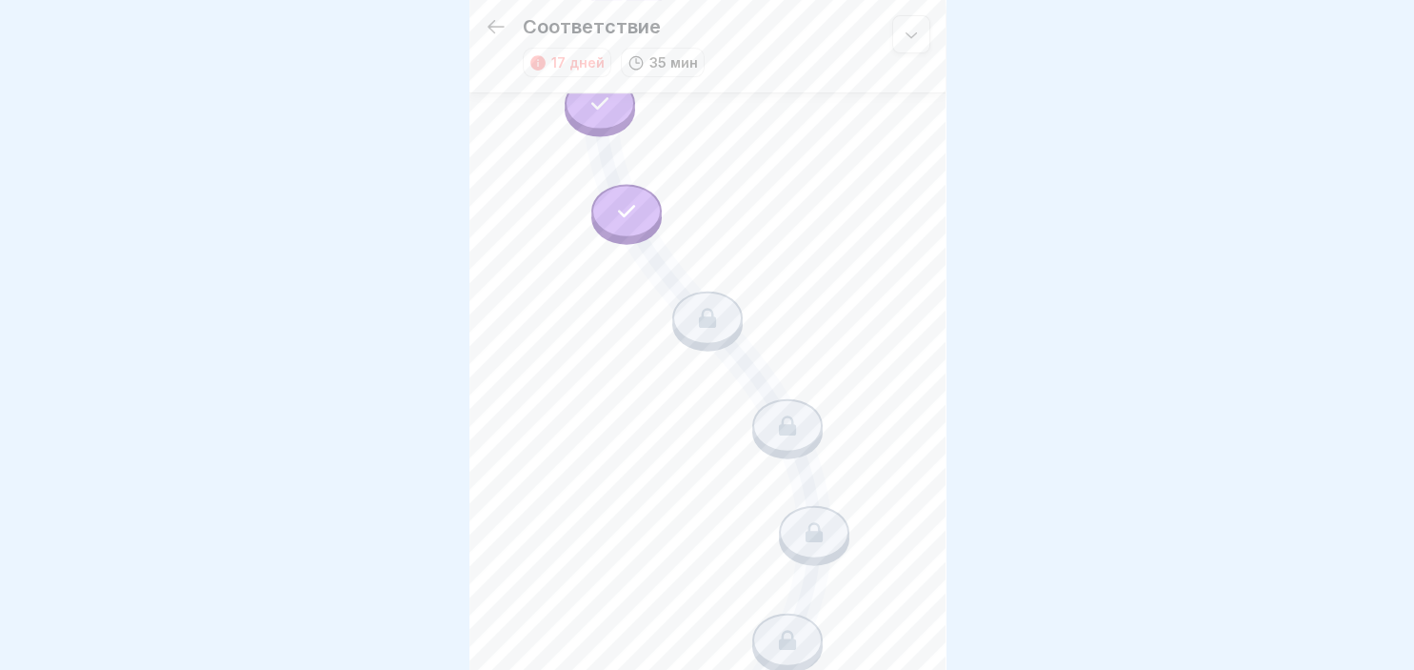
click at [527, 229] on icon at bounding box center [707, 160] width 429 height 1393
click at [925, 38] on div at bounding box center [911, 34] width 38 height 38
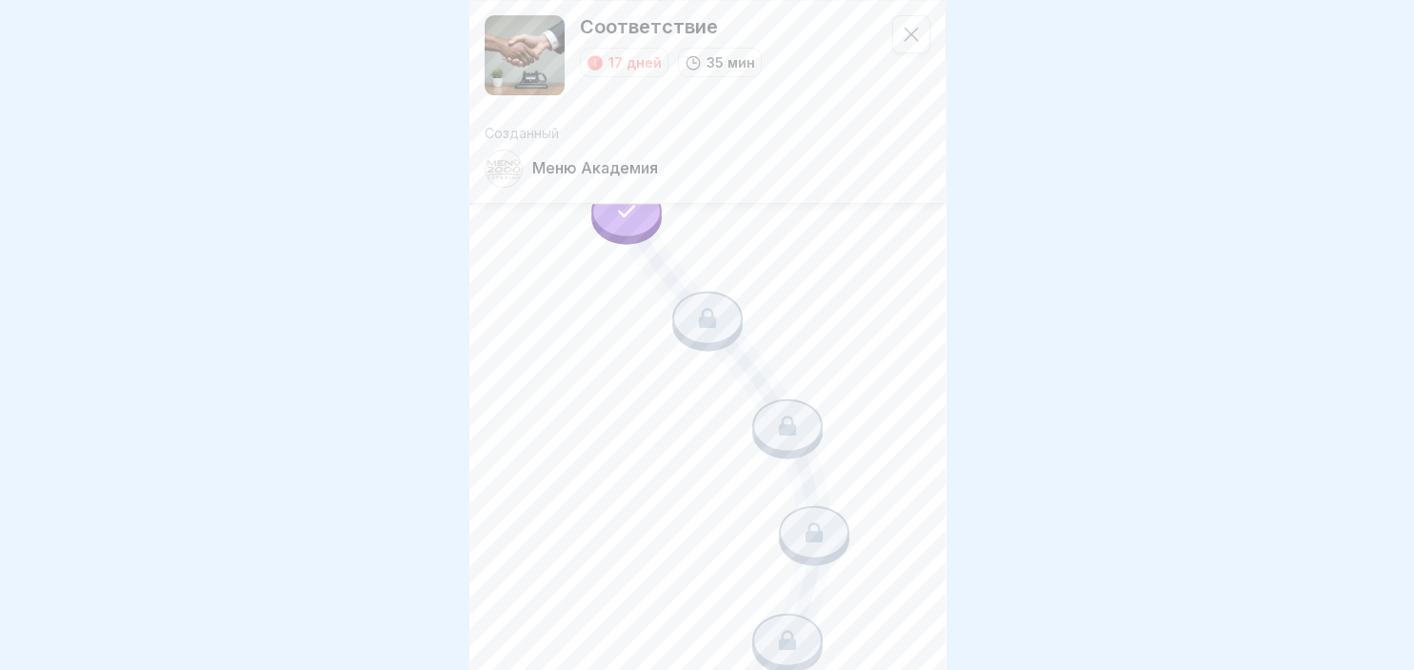
click at [923, 291] on div "Соответствие 17 дней 35 мин Созданный Меню Академия Кодекс поведения [PERSON_NA…" at bounding box center [708, 130] width 476 height 1576
click at [838, 301] on icon at bounding box center [707, 160] width 429 height 1393
click at [912, 32] on icon at bounding box center [911, 35] width 14 height 14
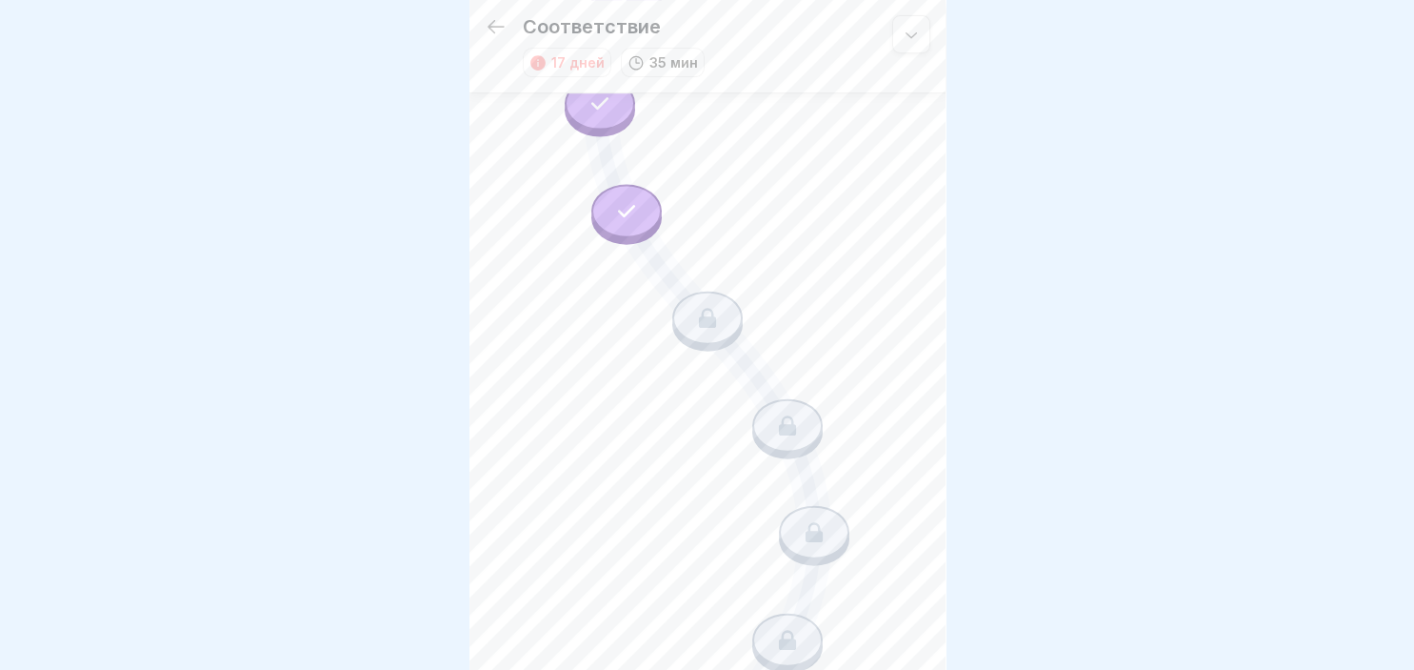
click at [645, 210] on div at bounding box center [626, 210] width 70 height 53
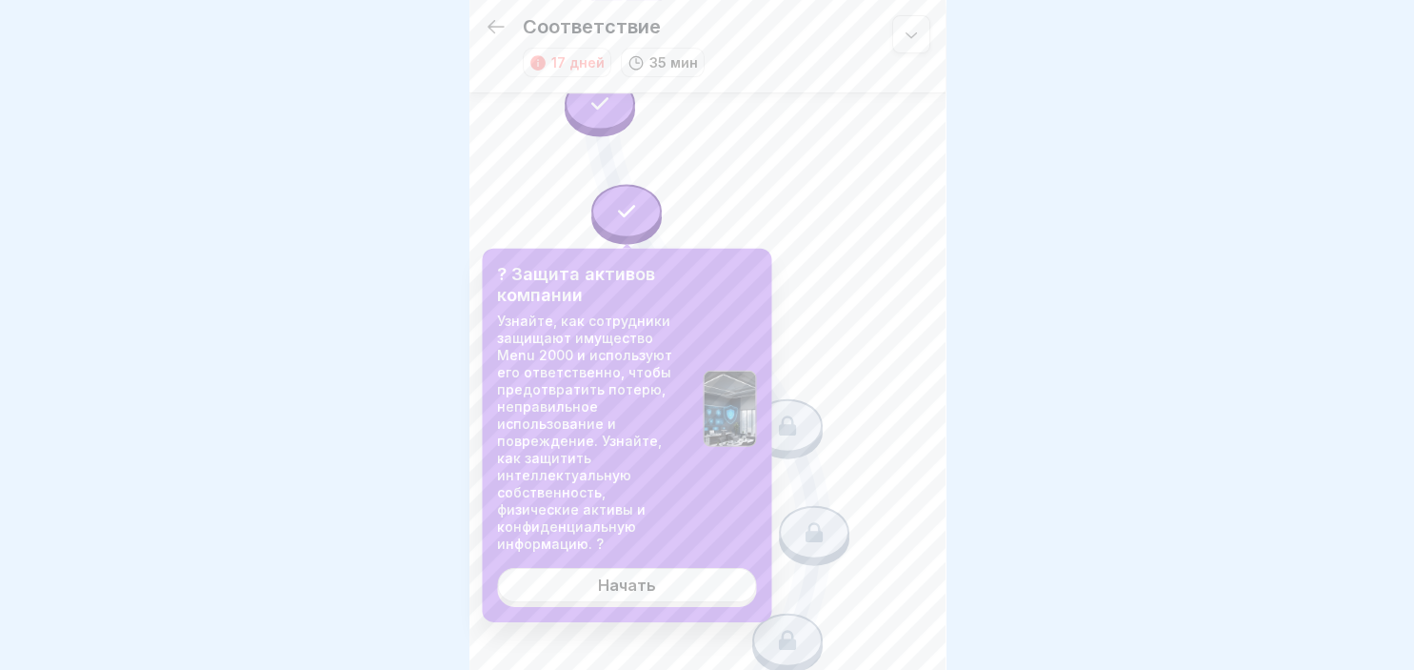
click at [544, 595] on link "Начать" at bounding box center [626, 585] width 259 height 34
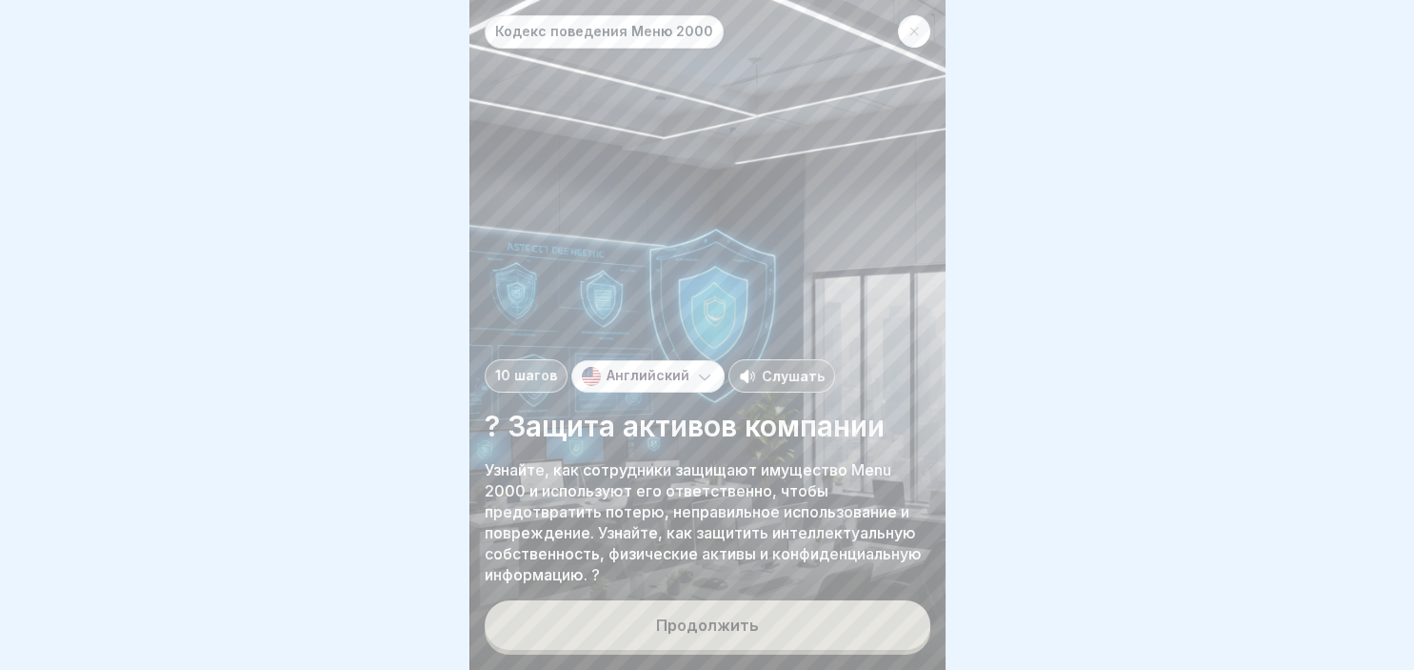
click at [622, 615] on button "Продолжить" at bounding box center [708, 625] width 446 height 50
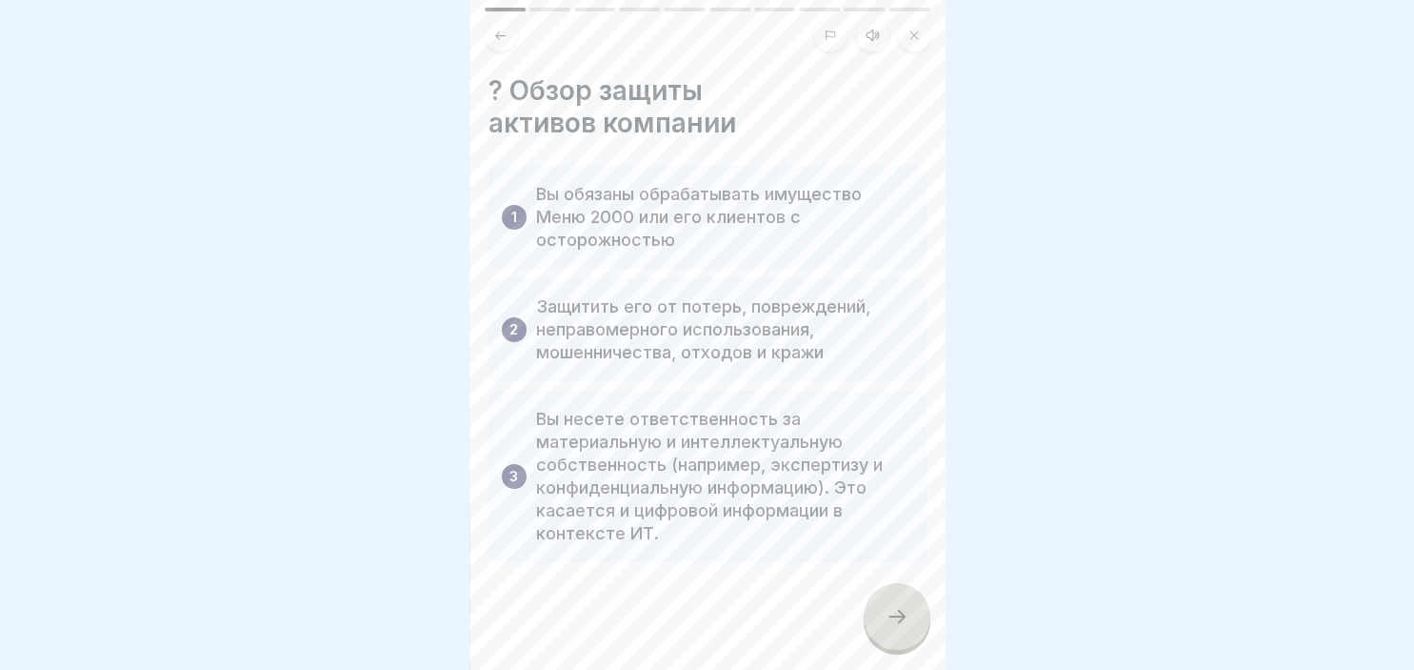
click at [892, 615] on icon at bounding box center [897, 616] width 23 height 23
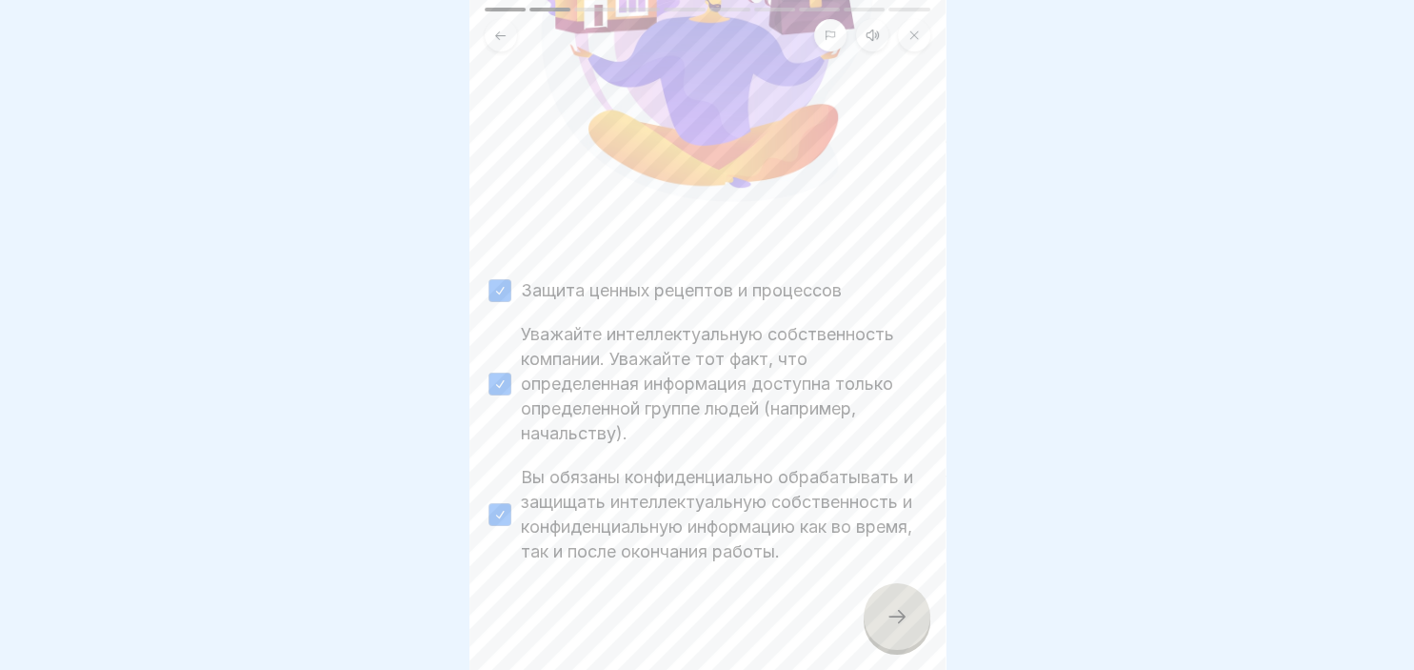
scroll to position [409, 0]
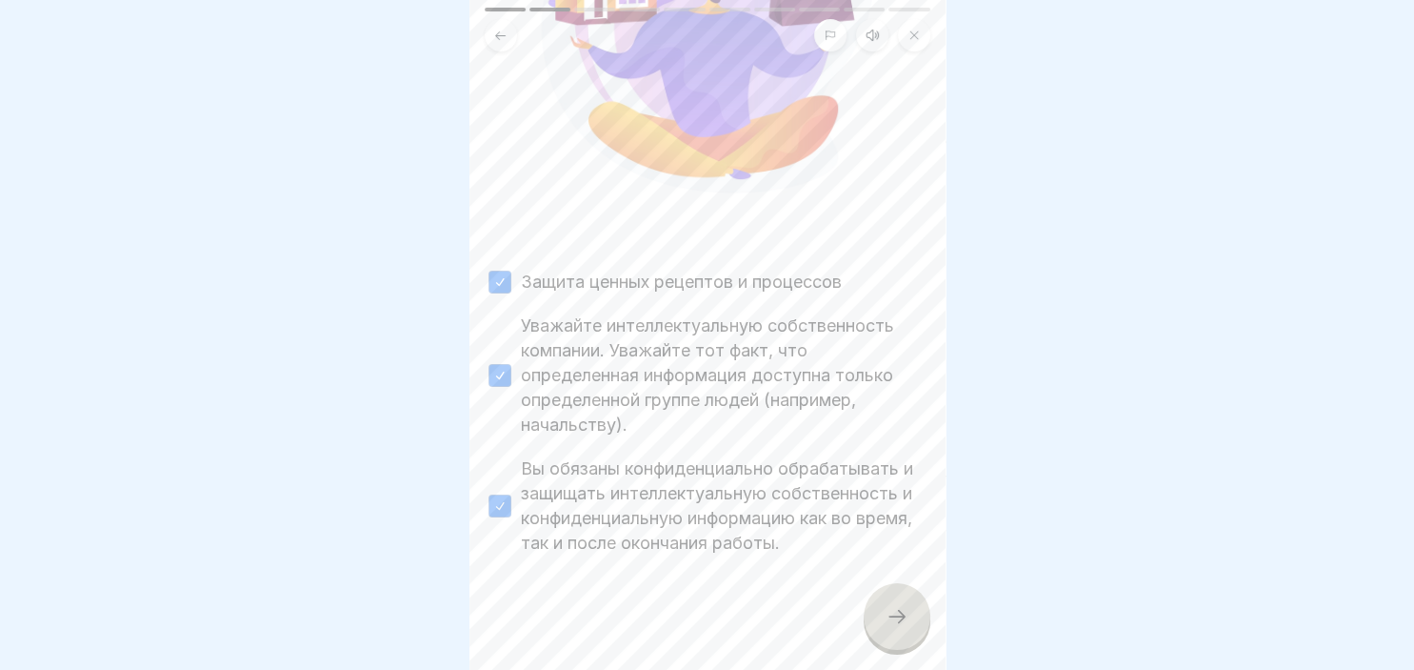
click at [894, 597] on div at bounding box center [897, 616] width 67 height 67
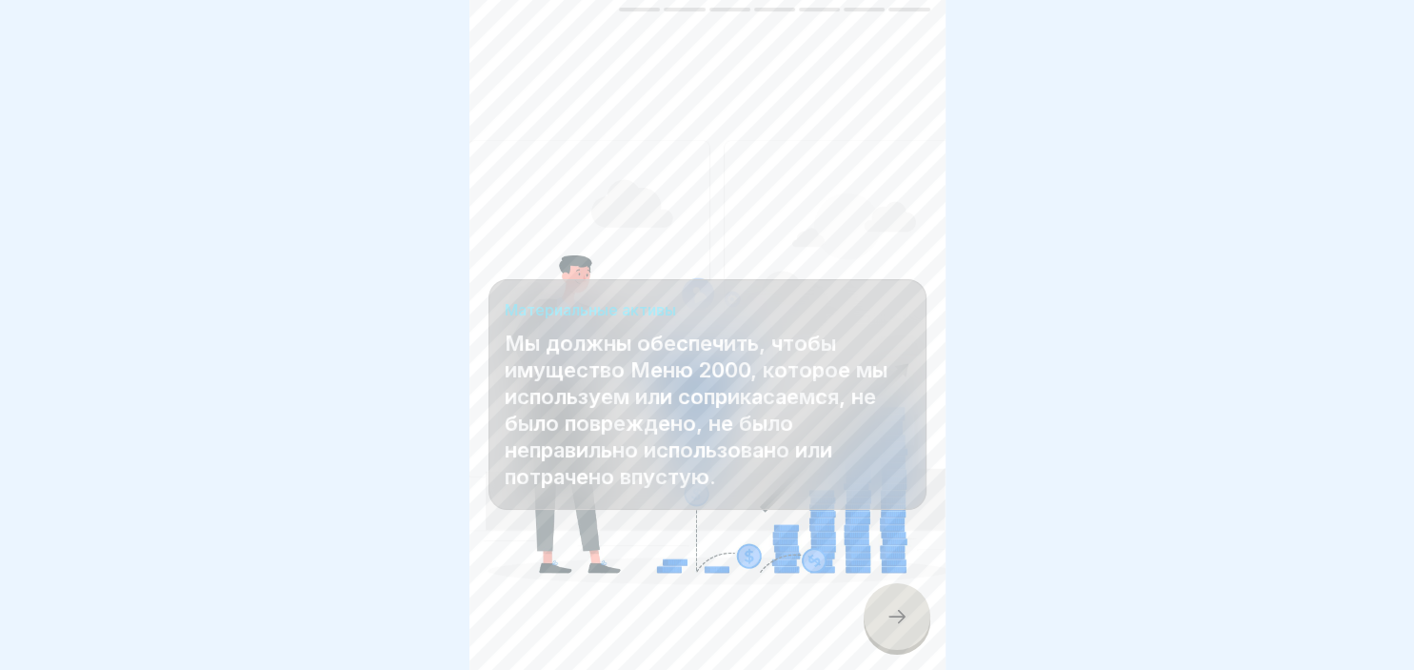
click at [894, 597] on div at bounding box center [897, 616] width 67 height 67
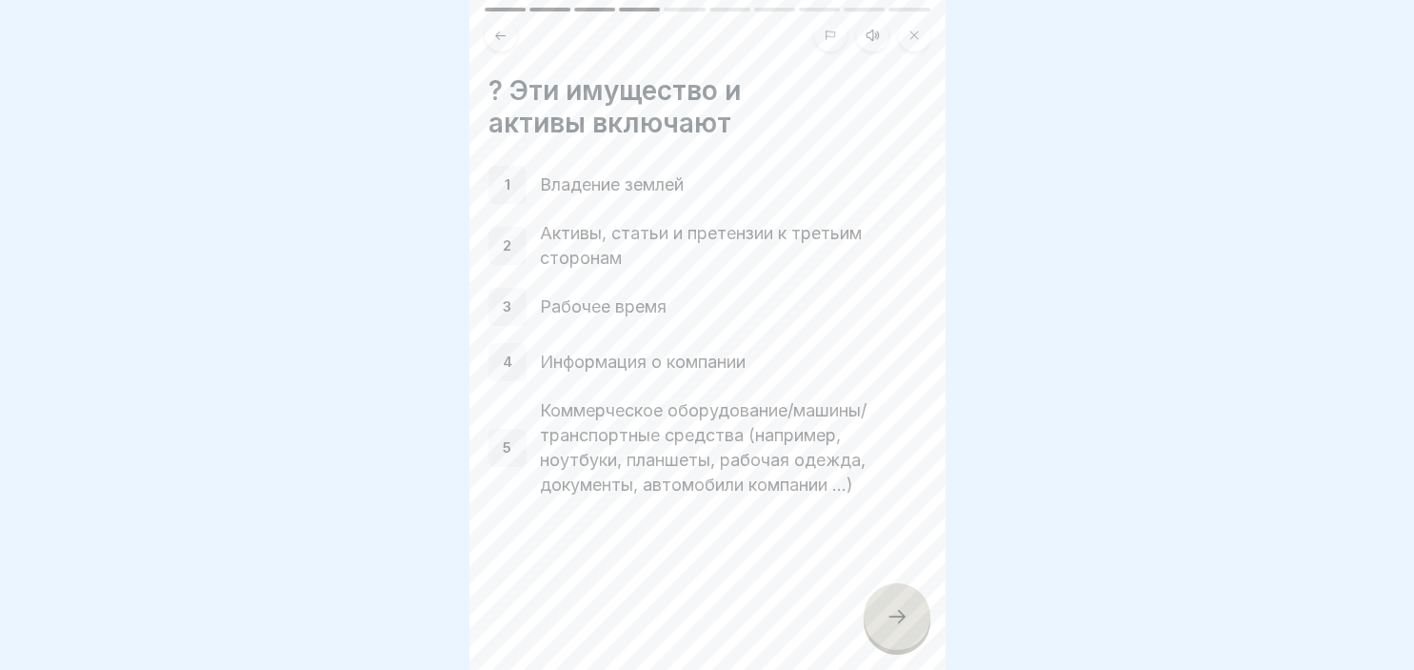
click at [900, 617] on icon at bounding box center [897, 616] width 23 height 23
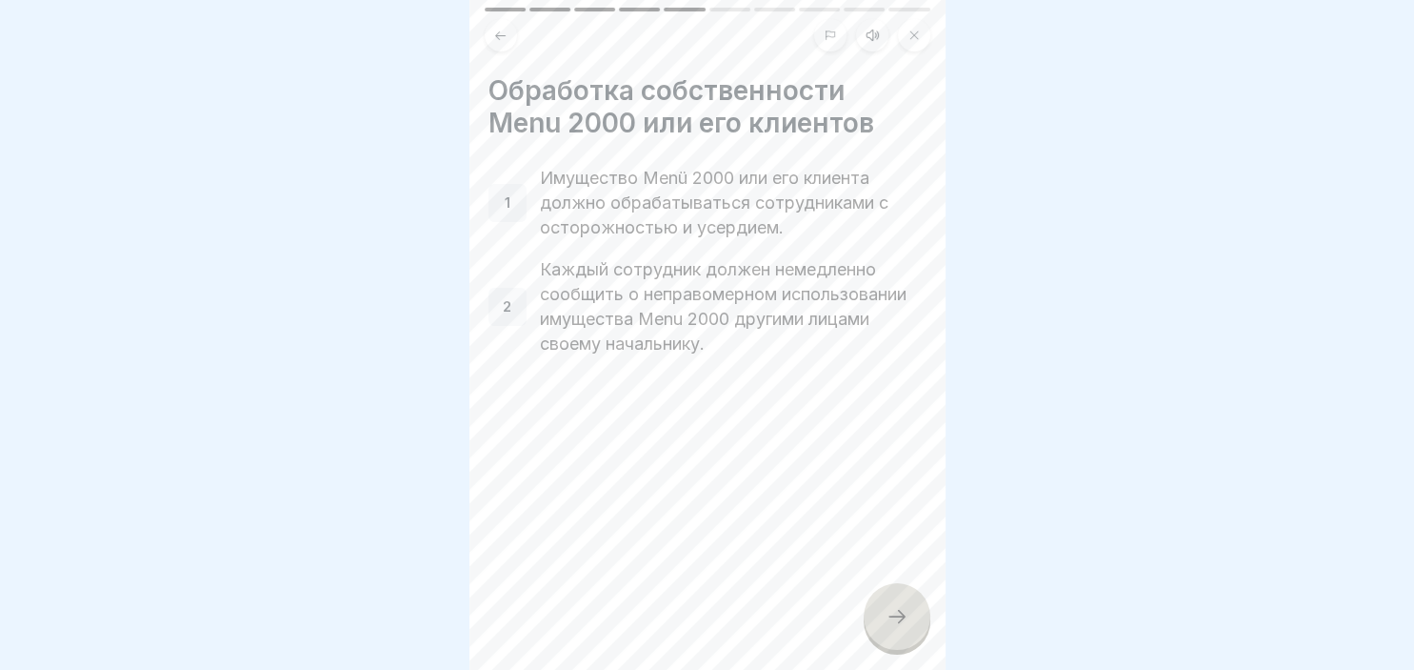
click at [900, 617] on icon at bounding box center [897, 616] width 23 height 23
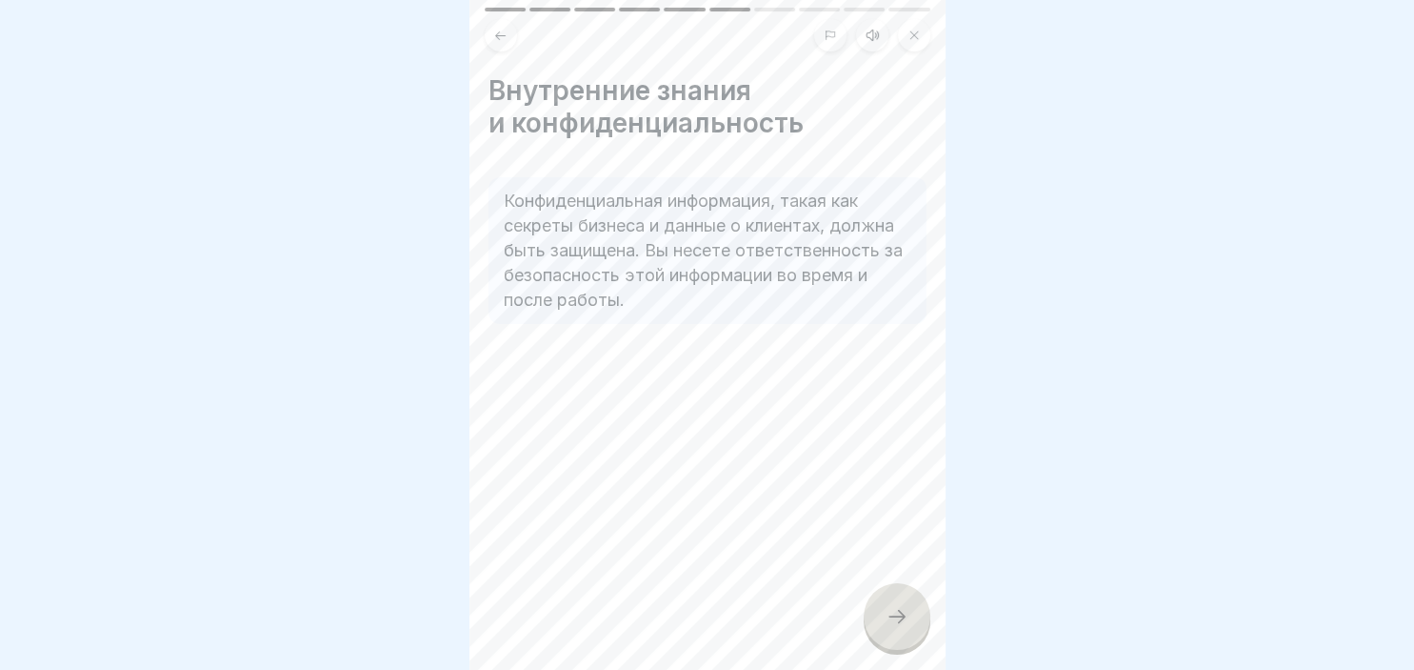
click at [900, 617] on icon at bounding box center [897, 616] width 23 height 23
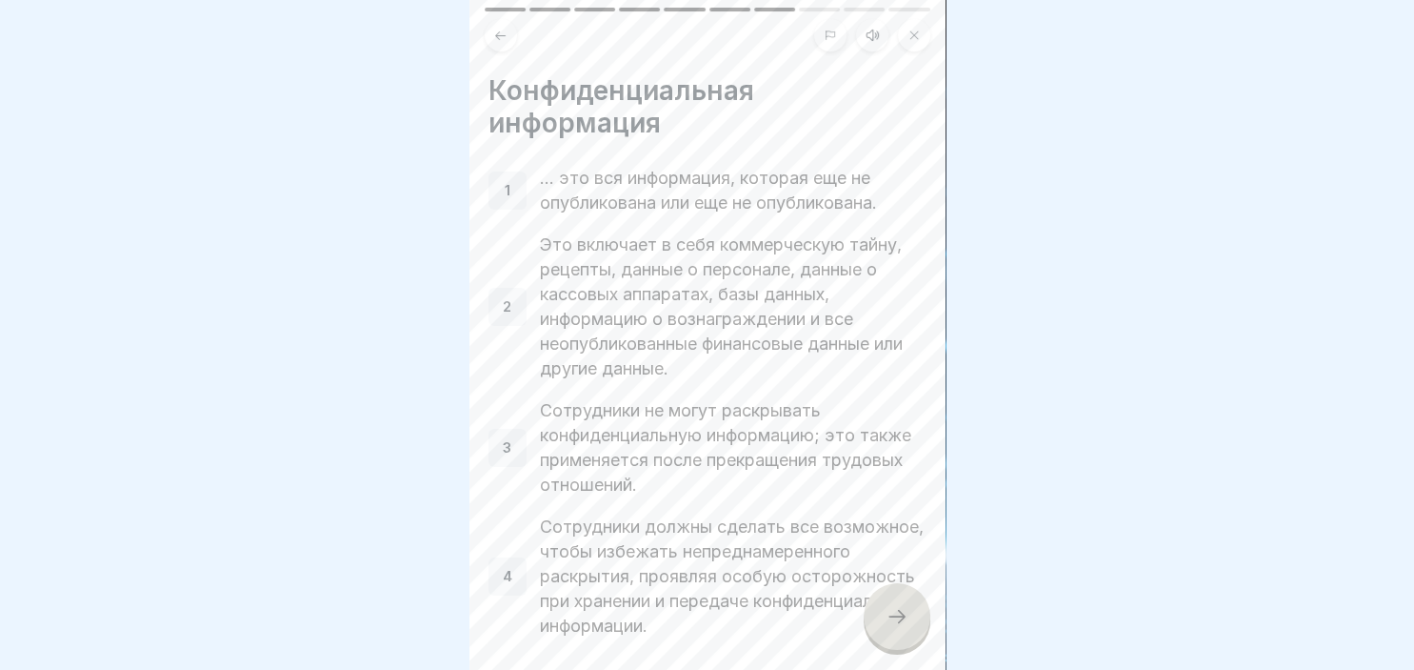
click at [900, 617] on icon at bounding box center [897, 616] width 23 height 23
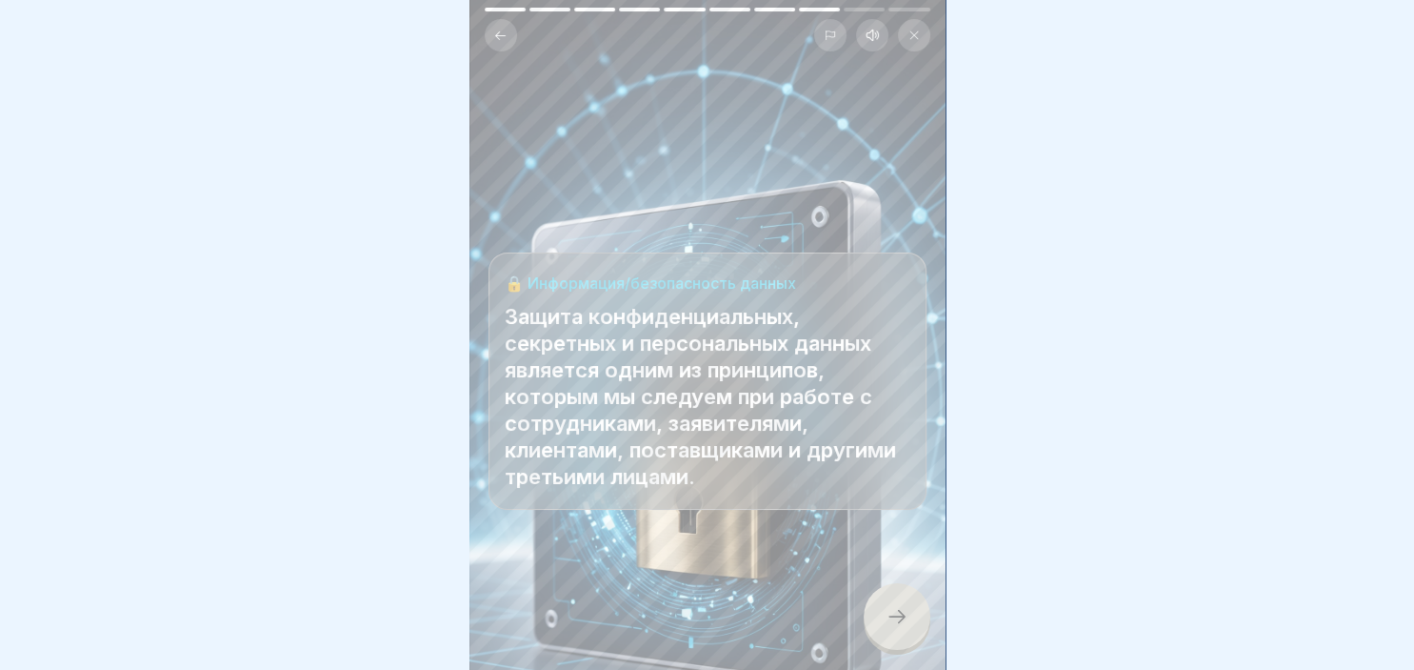
click at [900, 617] on icon at bounding box center [897, 616] width 23 height 23
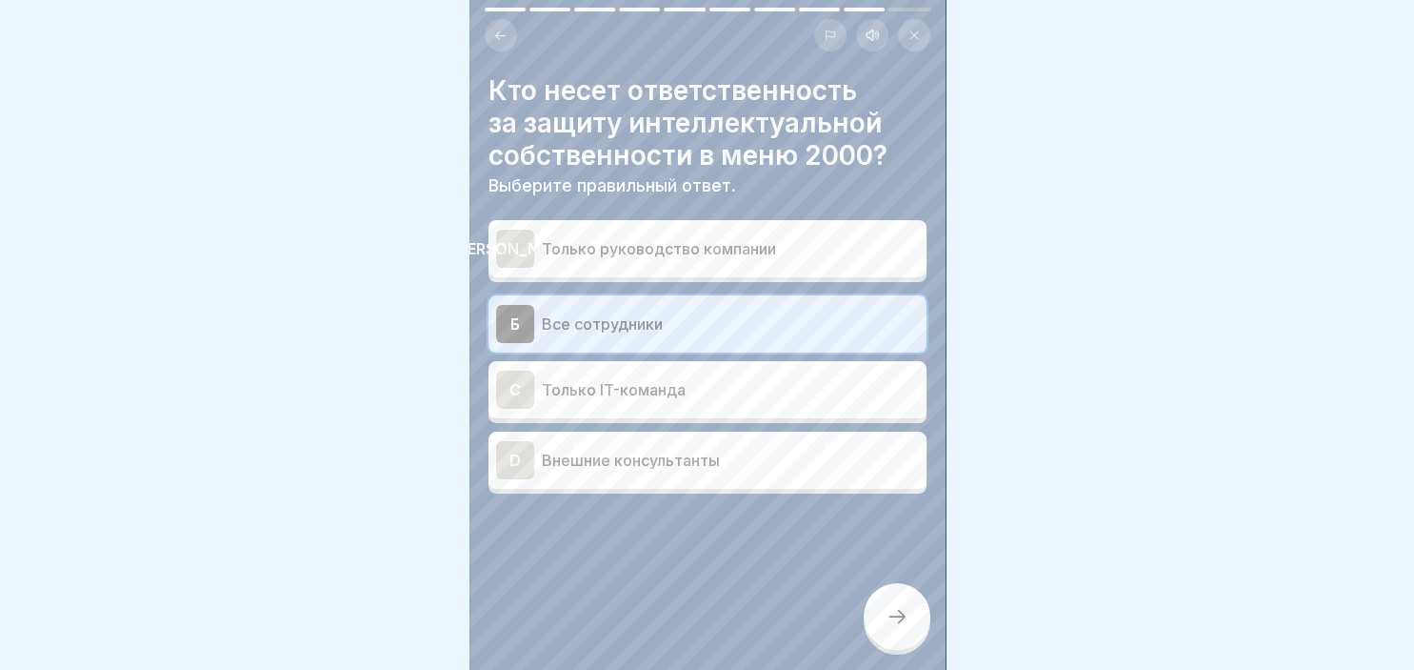
click at [900, 617] on icon at bounding box center [897, 616] width 23 height 23
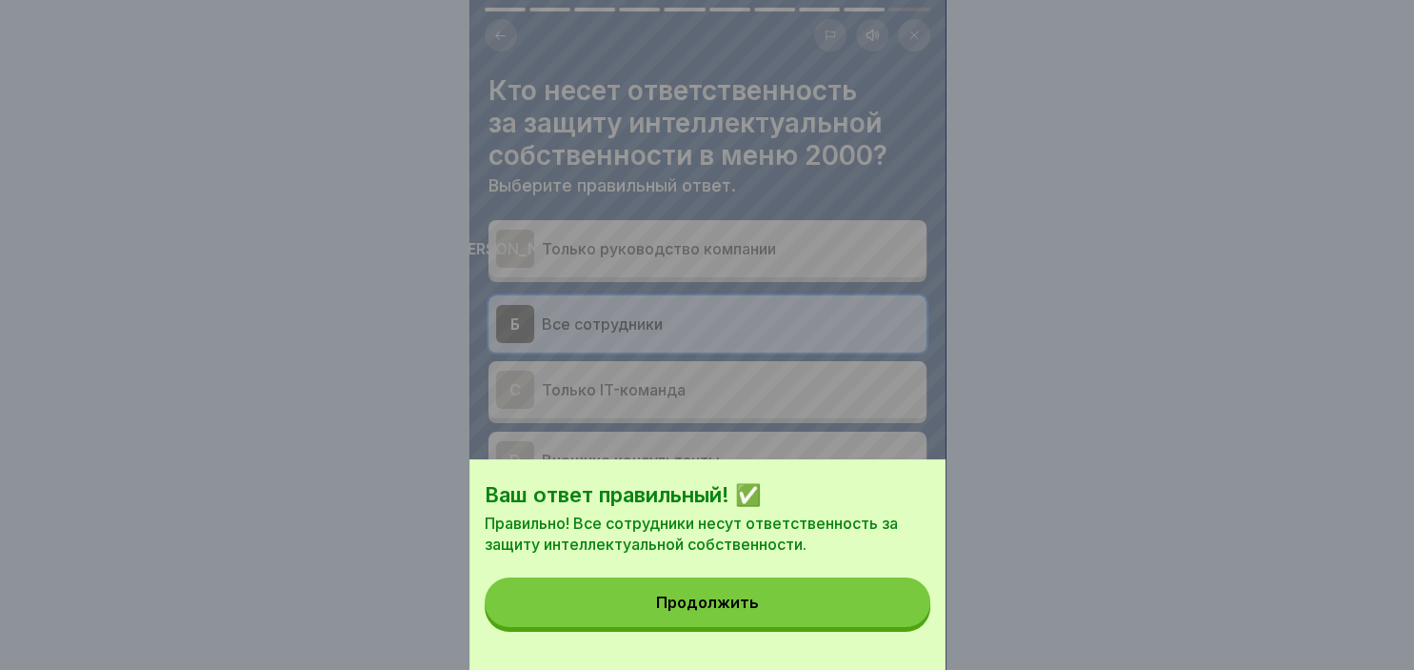
click at [742, 603] on div "Продолжить" at bounding box center [707, 601] width 103 height 17
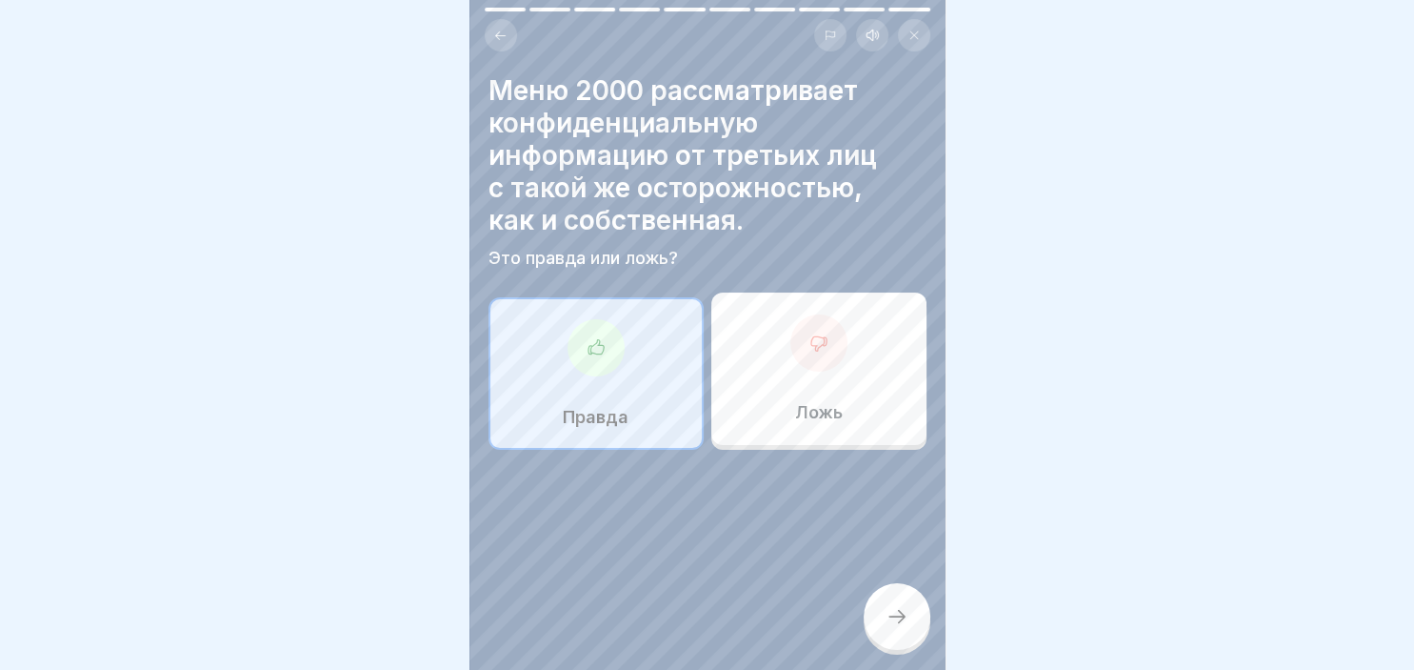
click at [579, 331] on div at bounding box center [596, 347] width 57 height 57
click at [903, 608] on div at bounding box center [897, 616] width 67 height 67
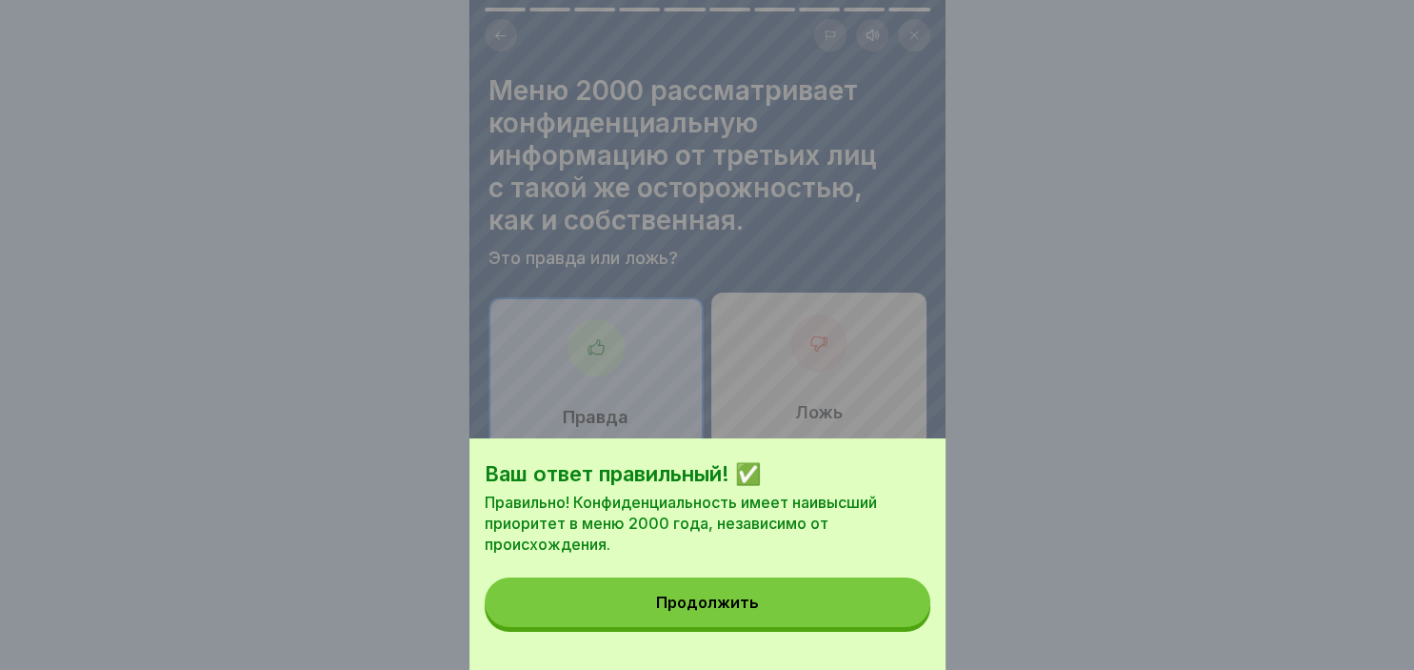
click at [782, 609] on button "Продолжить" at bounding box center [708, 602] width 446 height 50
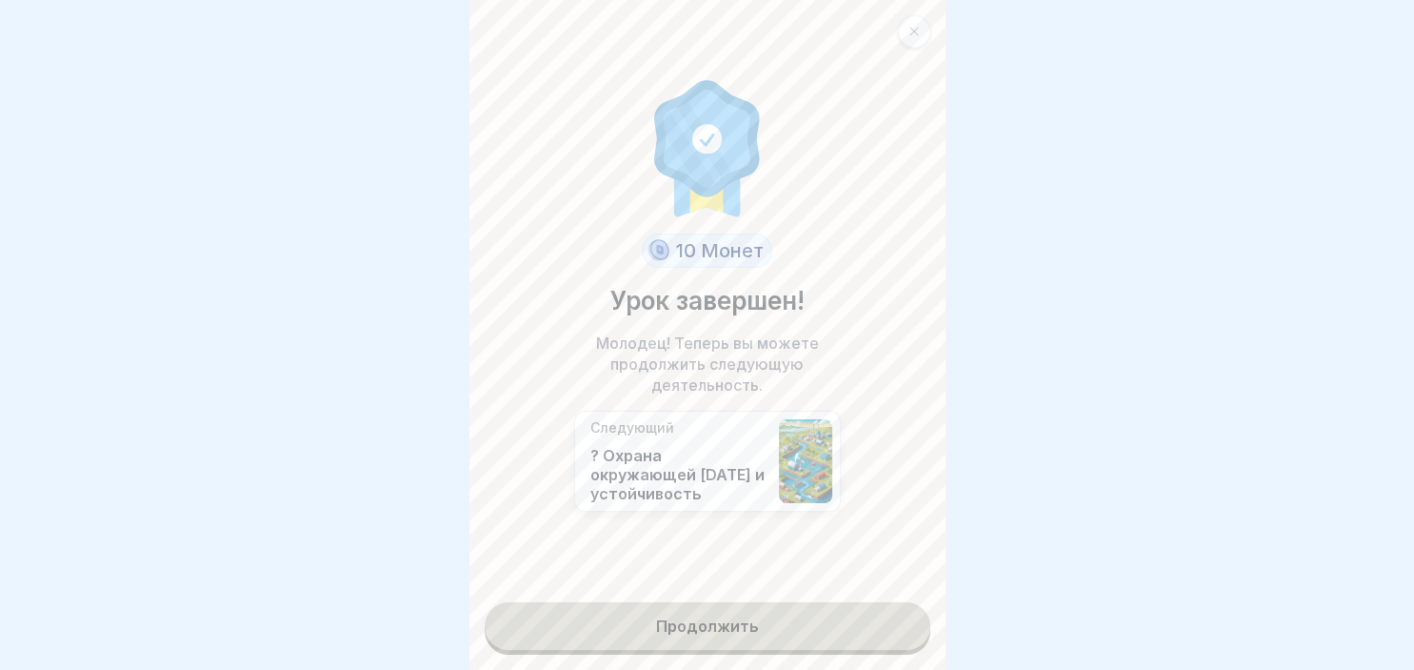
click at [770, 632] on link "Продолжить" at bounding box center [708, 626] width 446 height 48
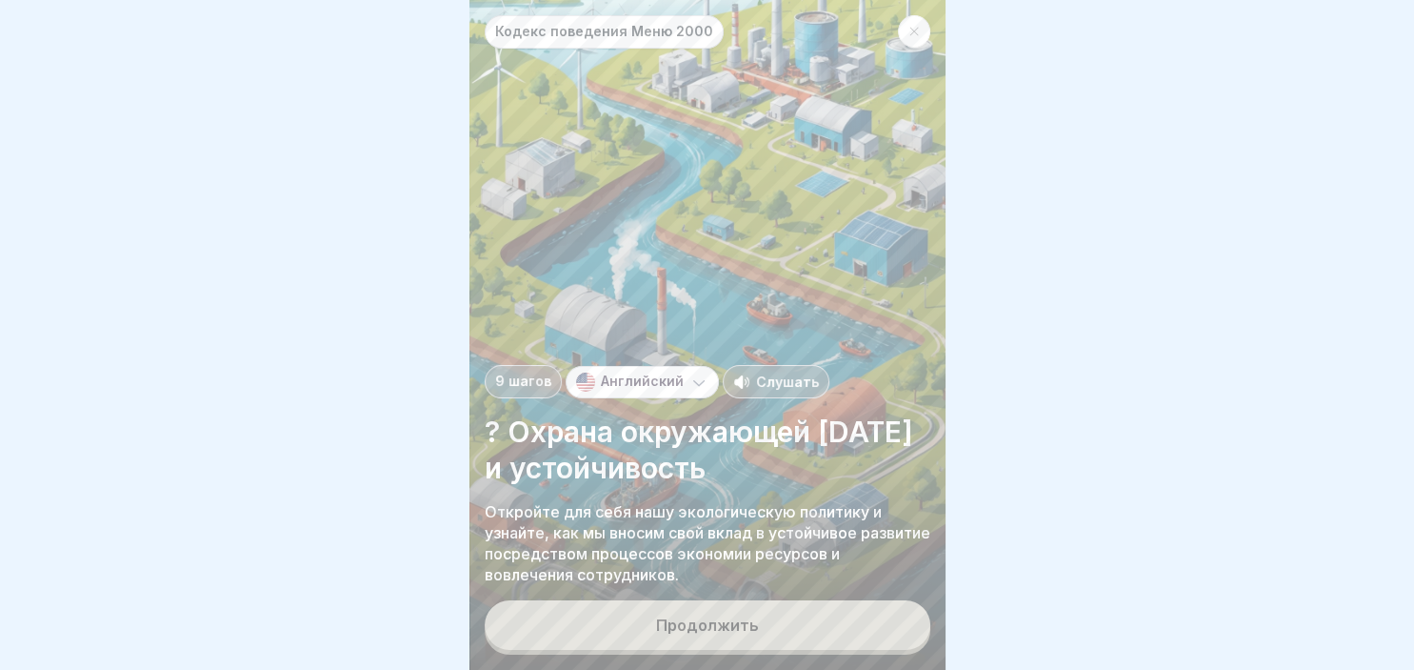
click at [770, 632] on button "Продолжить" at bounding box center [708, 625] width 446 height 50
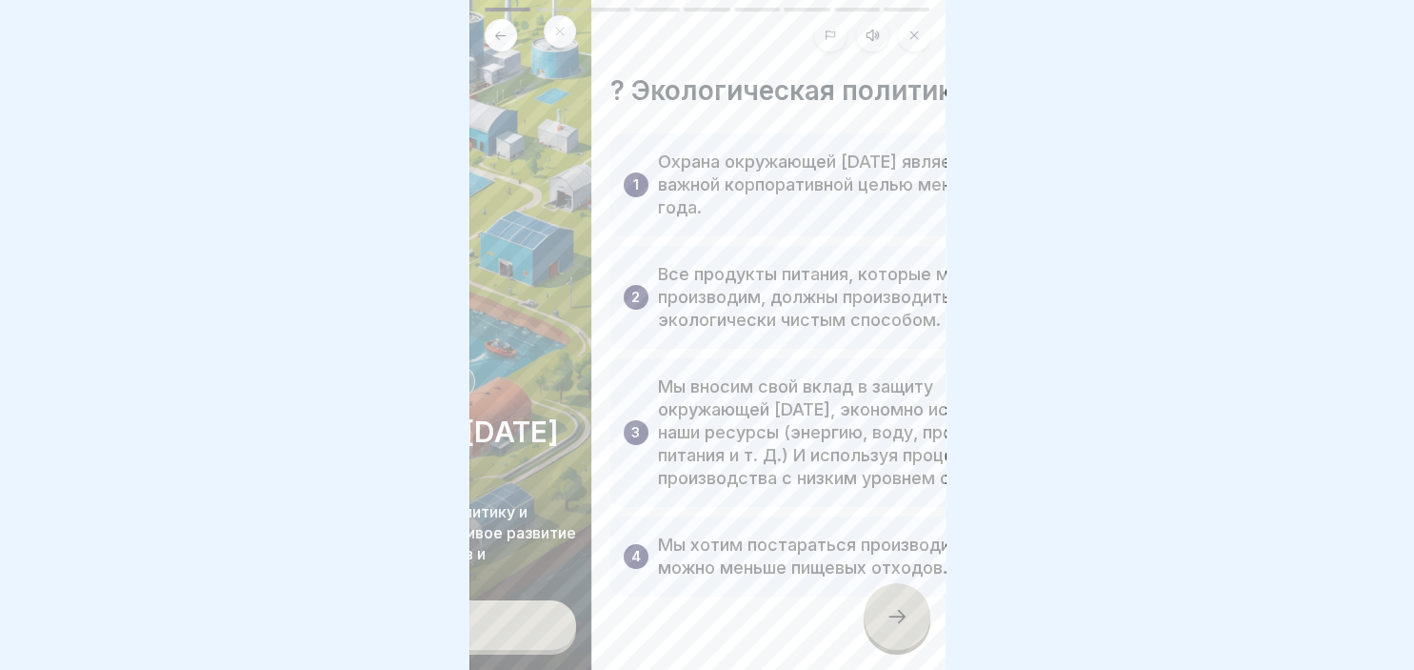
click at [888, 619] on div "Кодекс поведения Меню 2000 9 шагов Английский Слушать ? Охрана окружающей [DATE…" at bounding box center [708, 335] width 476 height 670
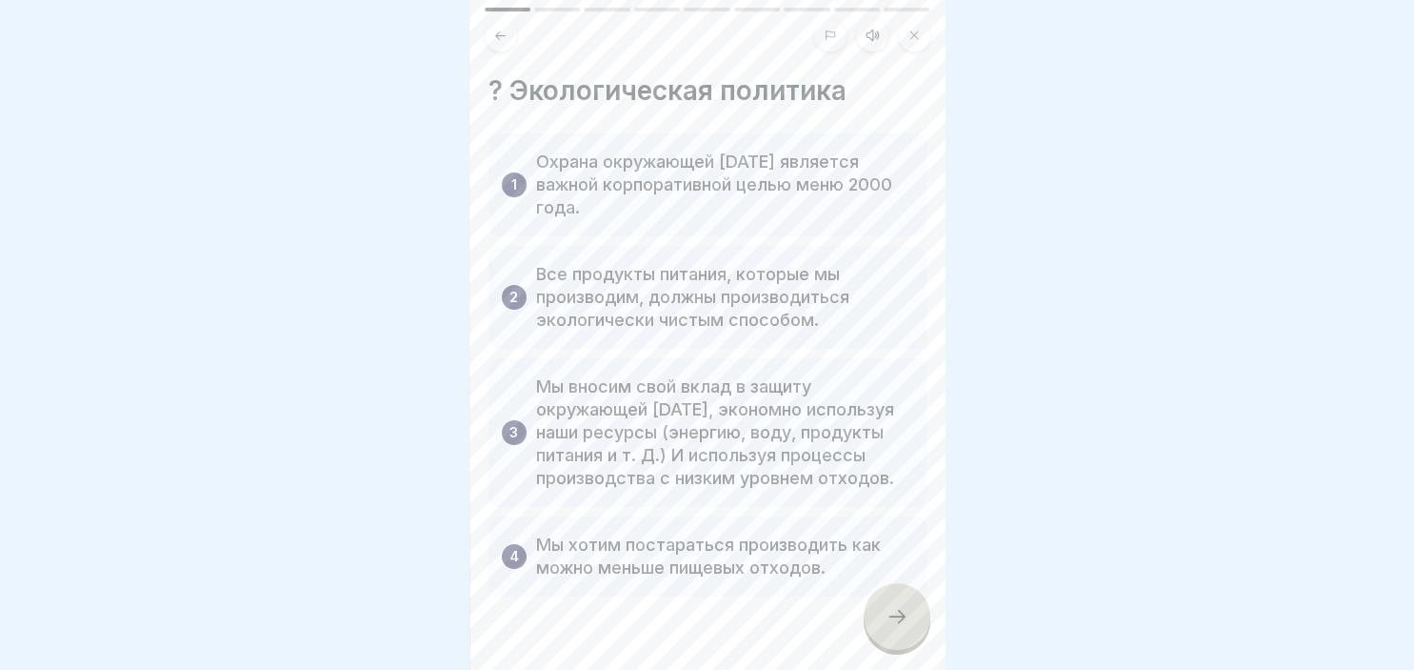
click at [888, 619] on icon at bounding box center [897, 616] width 23 height 23
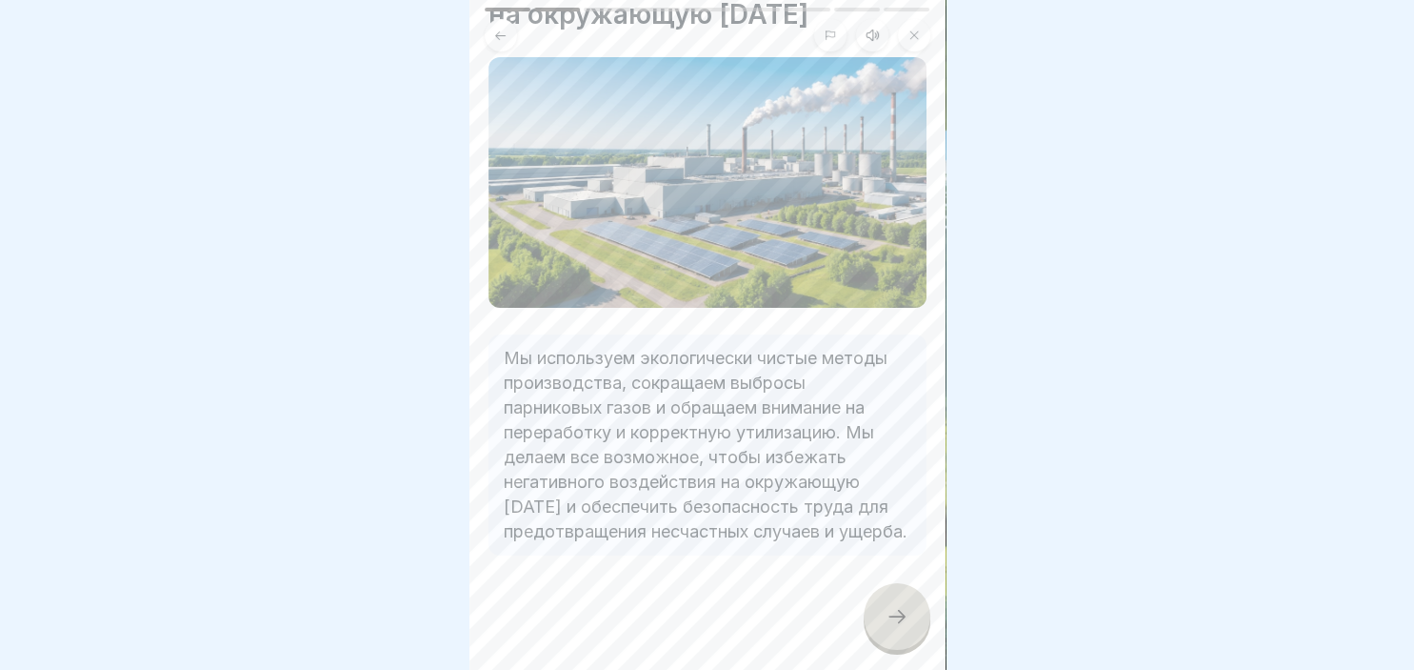
scroll to position [132, 0]
click at [887, 611] on icon at bounding box center [897, 616] width 23 height 23
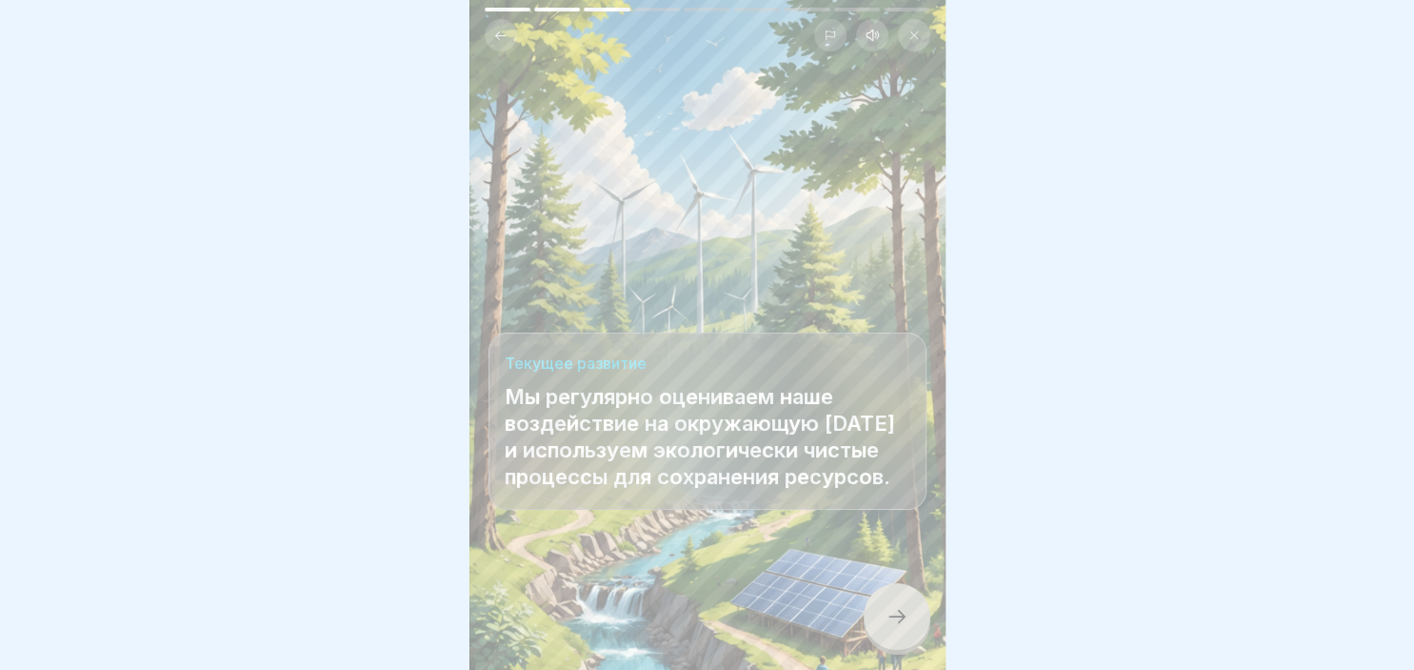
click at [903, 611] on icon at bounding box center [897, 616] width 23 height 23
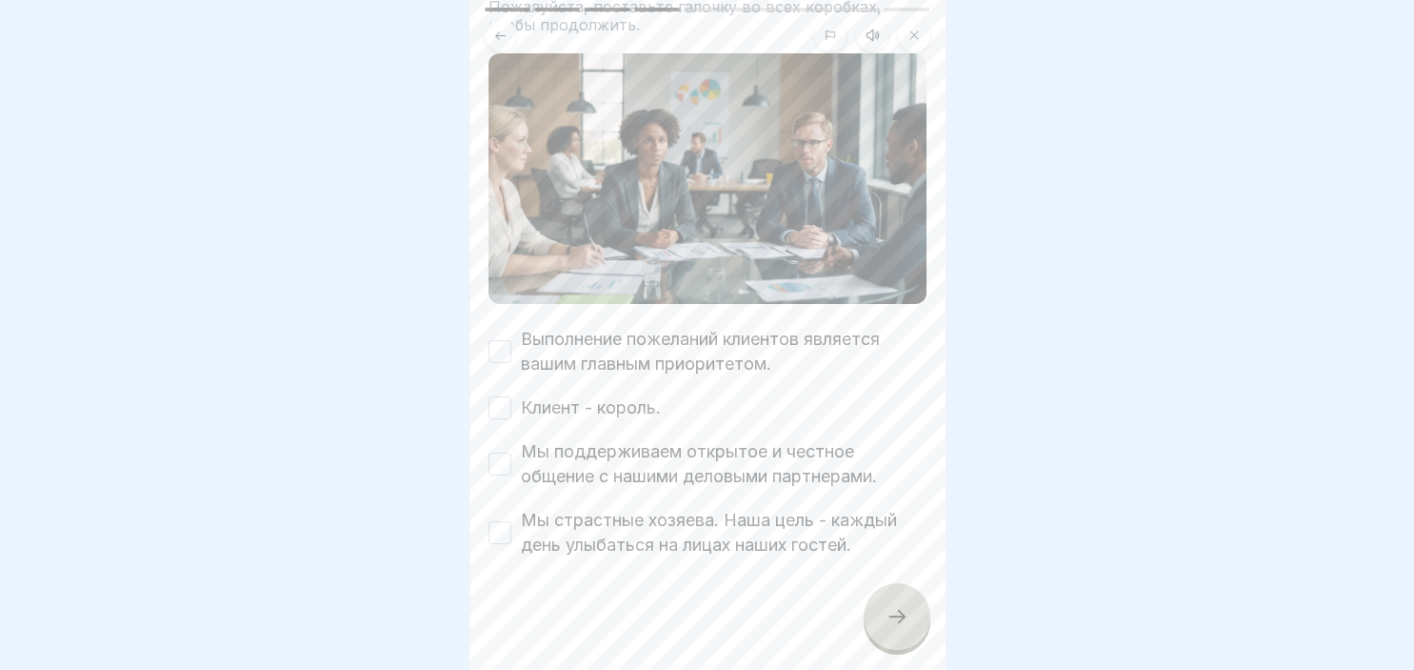
scroll to position [165, 0]
click at [498, 341] on button "Выполнение пожеланий клиентов является вашим главным приоритетом." at bounding box center [500, 350] width 23 height 23
click at [505, 411] on button "Клиент - король." at bounding box center [500, 406] width 23 height 23
click at [501, 471] on button "Мы поддерживаем открытое и честное общение с нашими деловыми партнерами." at bounding box center [500, 462] width 23 height 23
click at [506, 534] on button "Мы страстные хозяева. Наша цель - каждый день улыбаться на лицах наших гостей." at bounding box center [500, 531] width 23 height 23
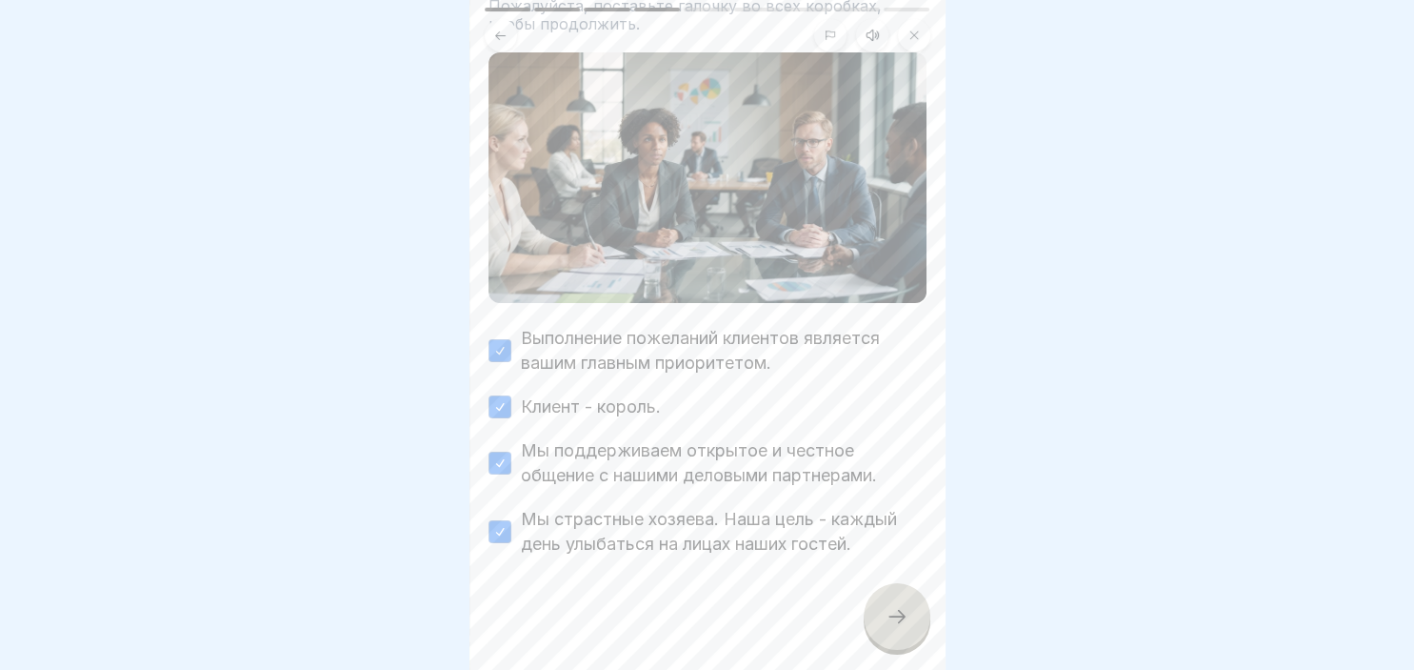
click at [886, 620] on icon at bounding box center [897, 616] width 23 height 23
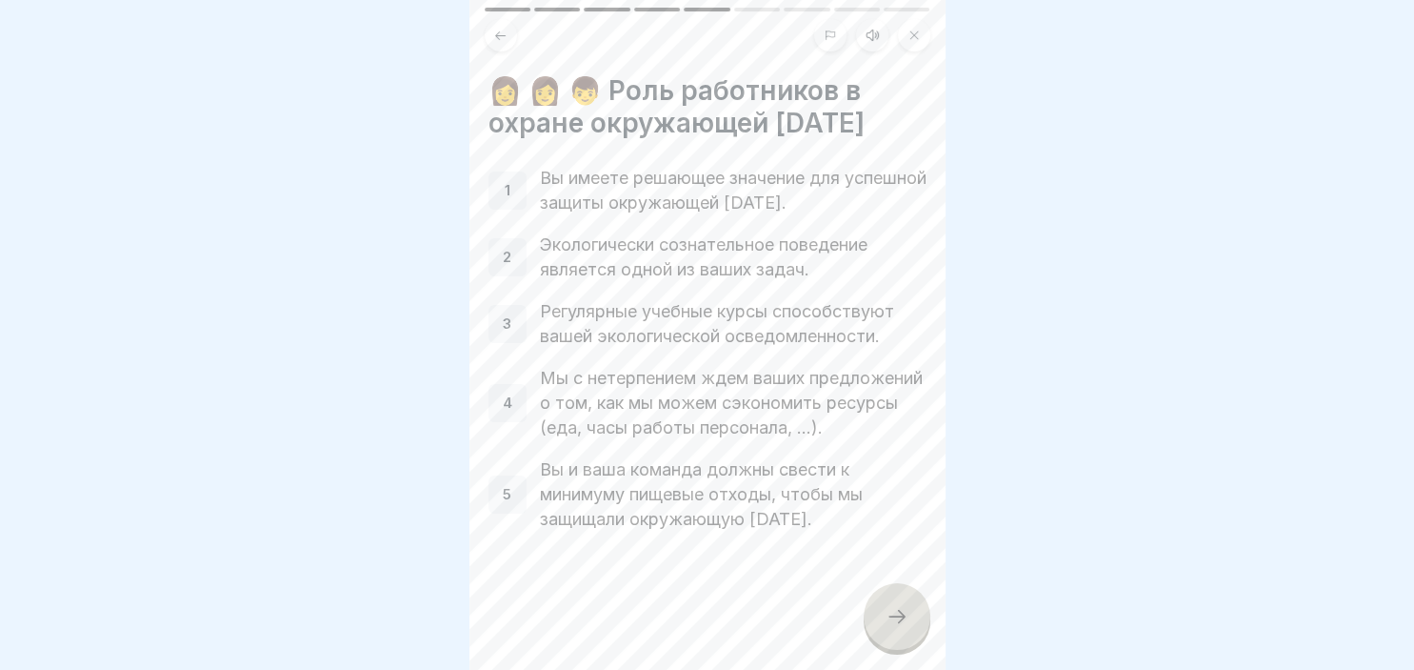
click at [892, 623] on icon at bounding box center [897, 616] width 23 height 23
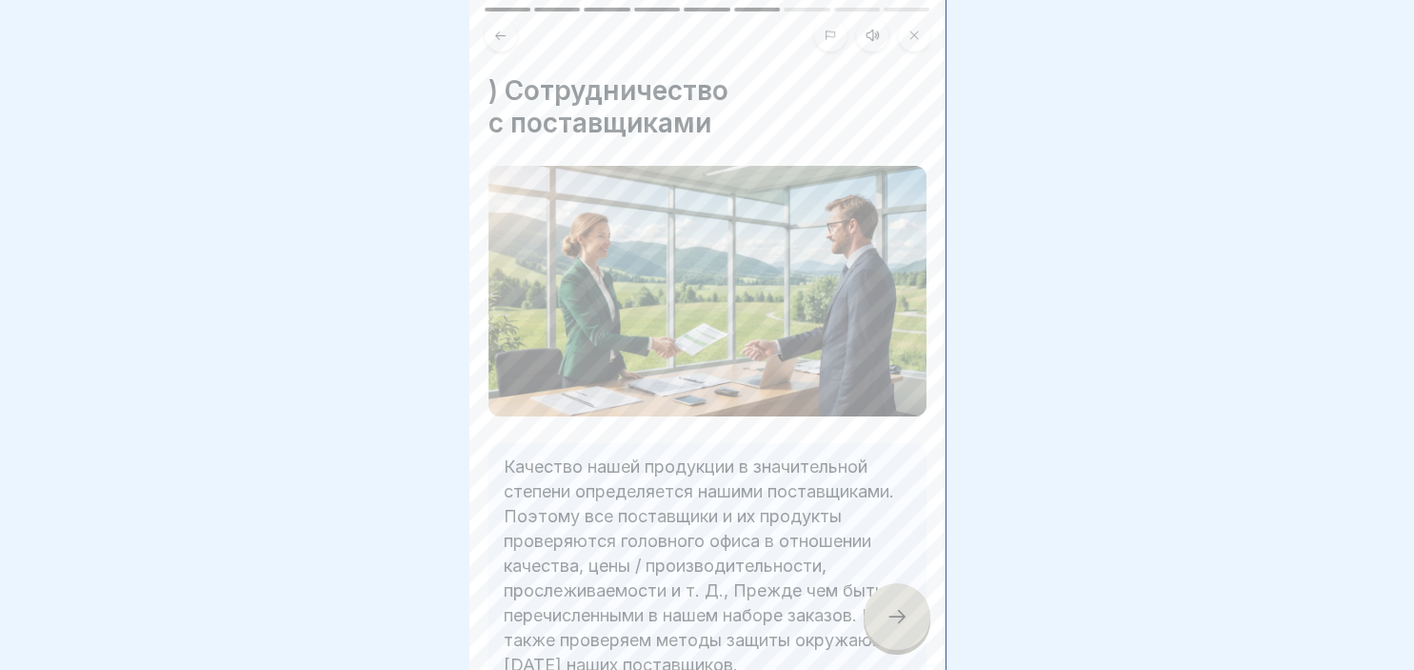
scroll to position [132, 0]
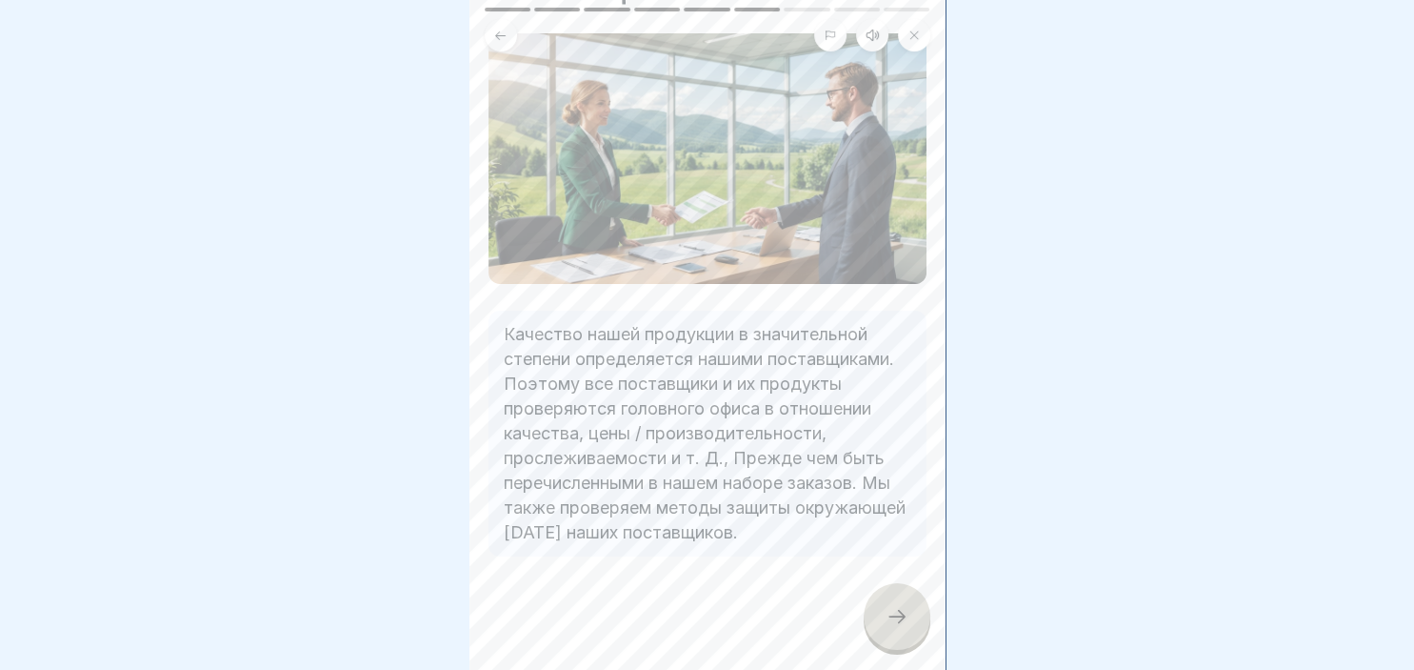
click at [888, 609] on icon at bounding box center [897, 616] width 23 height 23
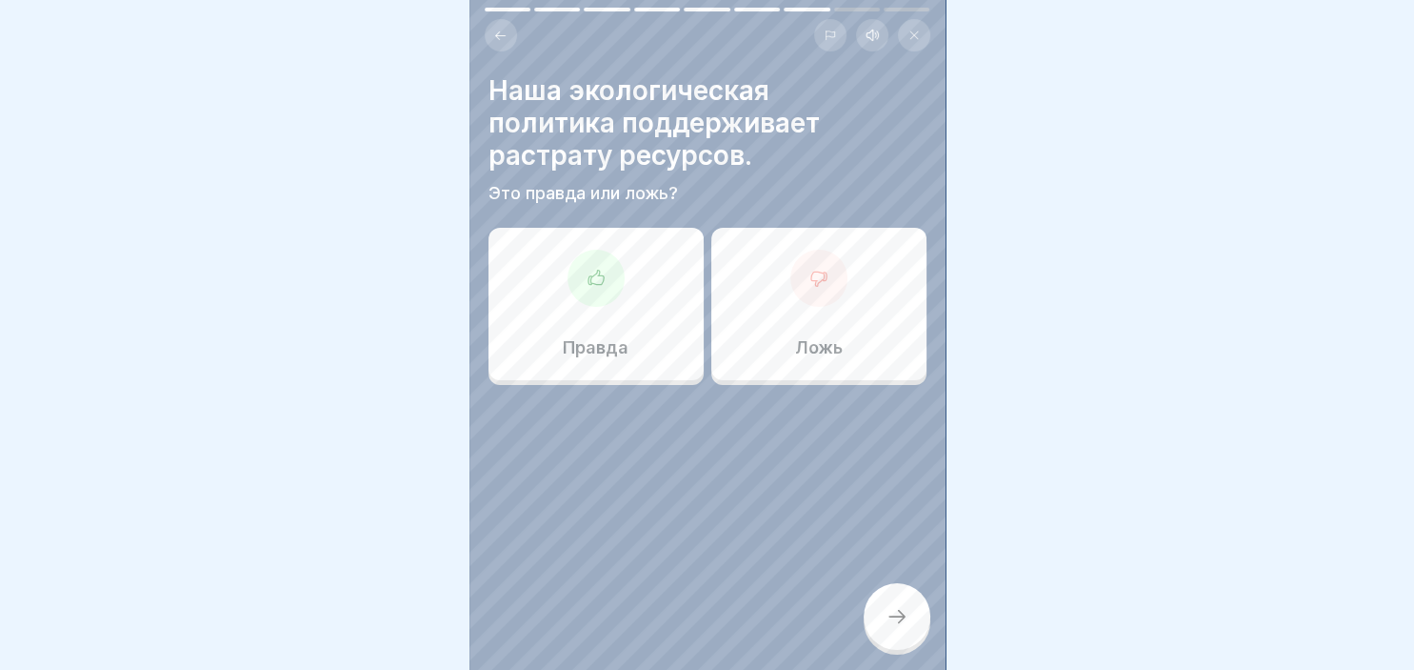
click at [821, 271] on icon at bounding box center [819, 278] width 19 height 19
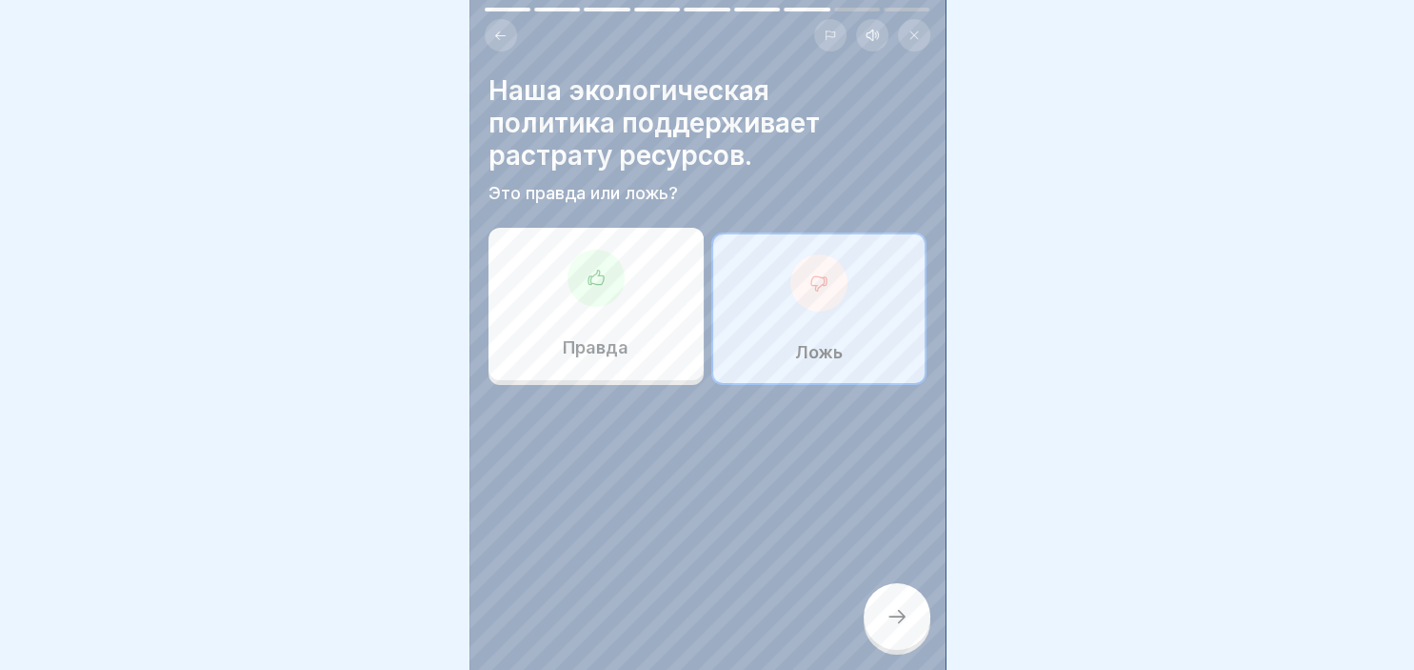
click at [890, 611] on icon at bounding box center [897, 616] width 23 height 23
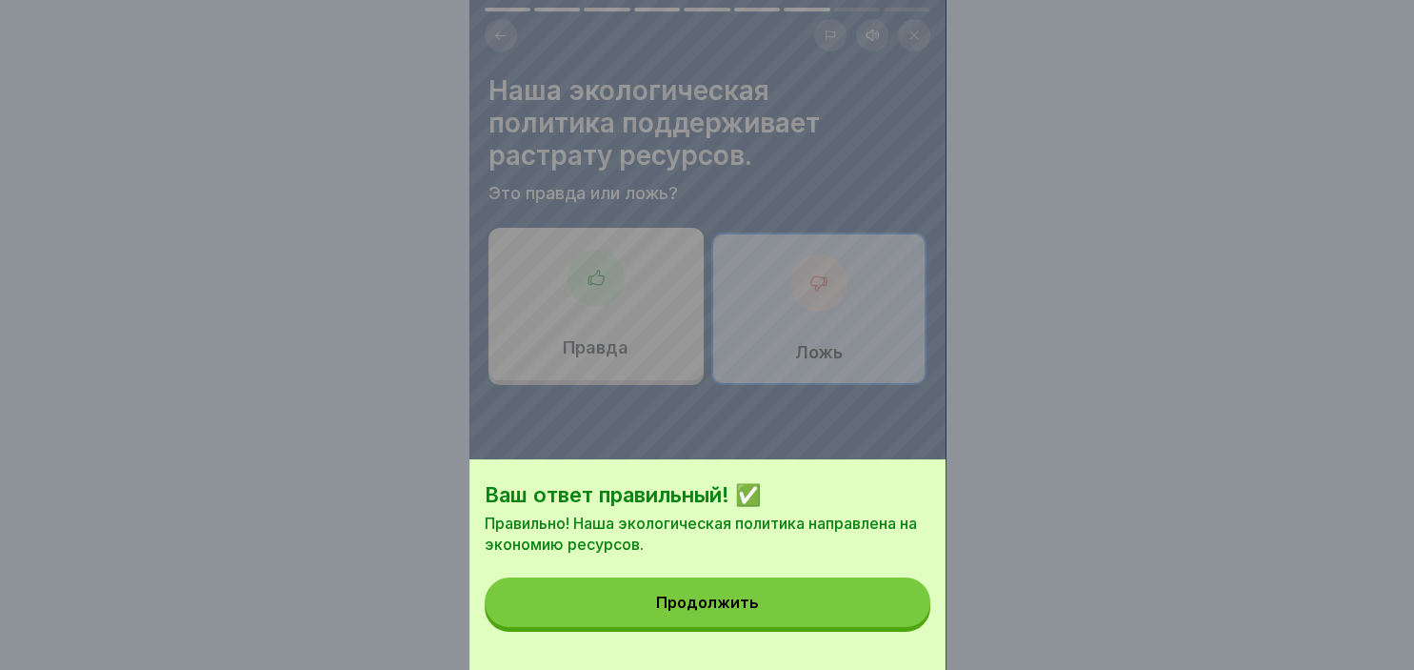
click at [752, 618] on button "Продолжить" at bounding box center [708, 602] width 446 height 50
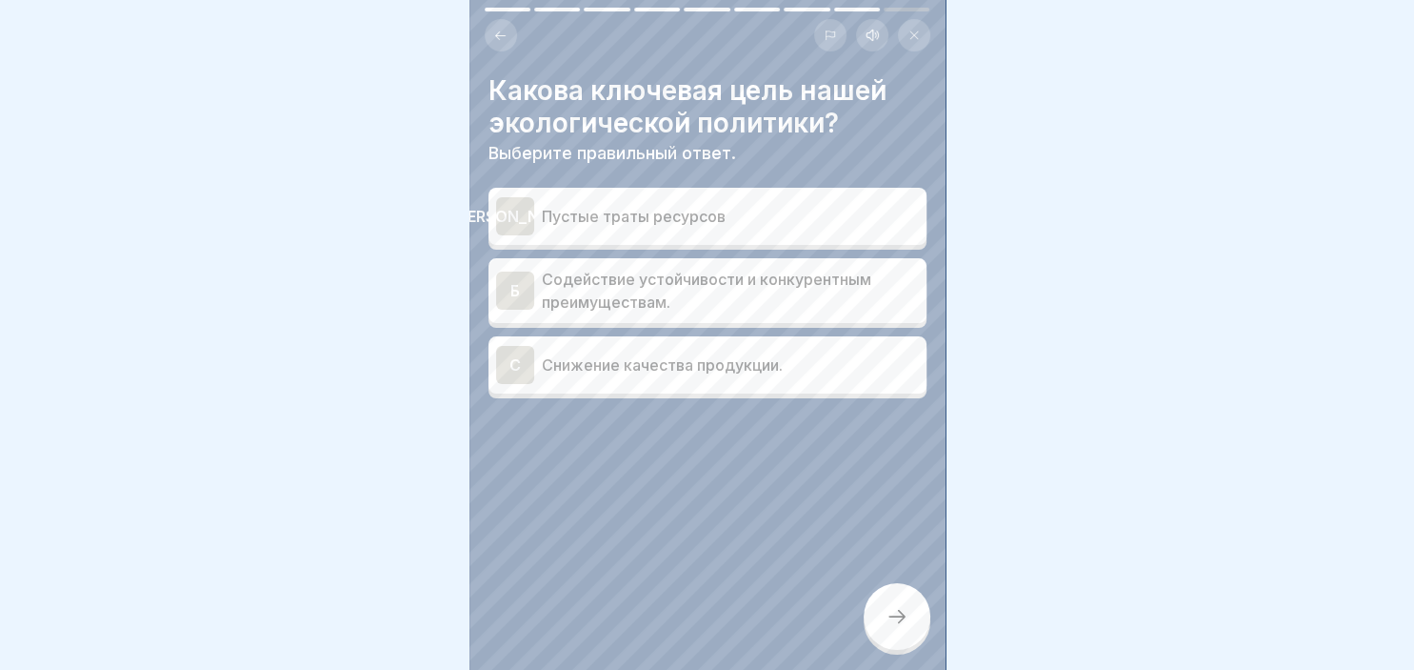
click at [592, 284] on p "Содействие устойчивости и конкурентным преимуществам." at bounding box center [730, 291] width 377 height 46
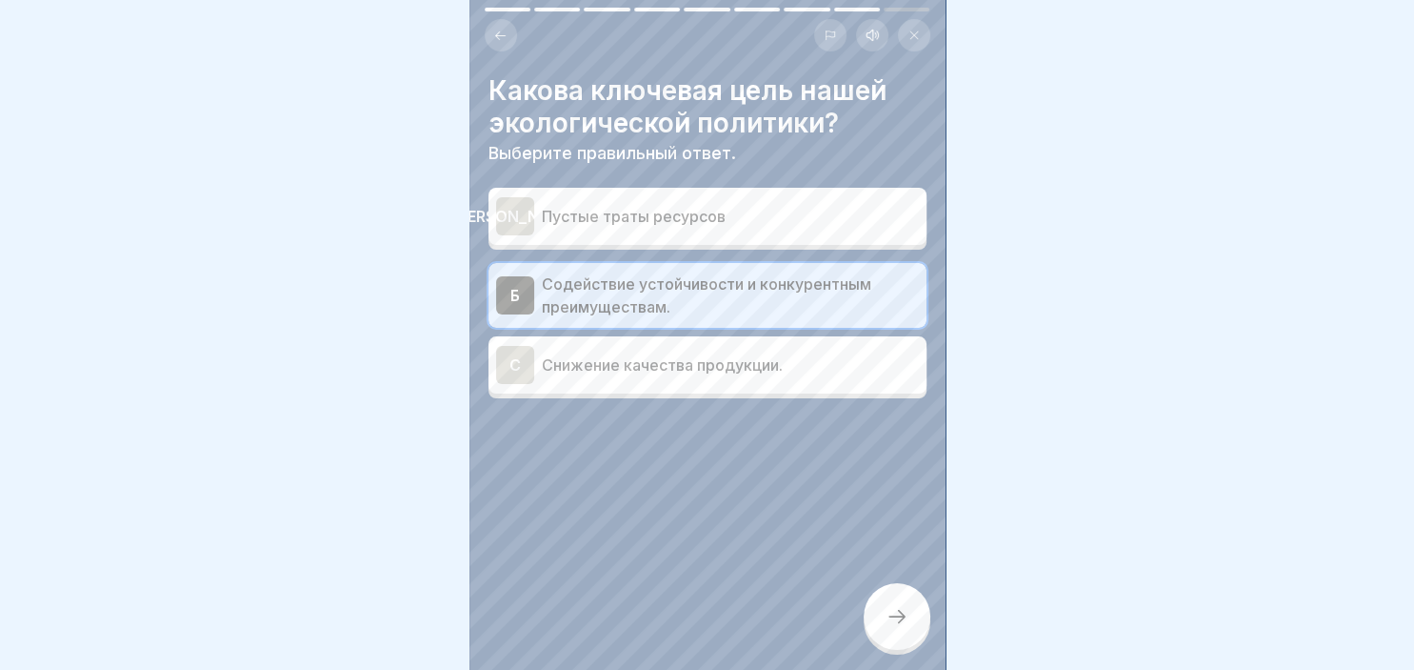
click at [867, 613] on div at bounding box center [897, 616] width 67 height 67
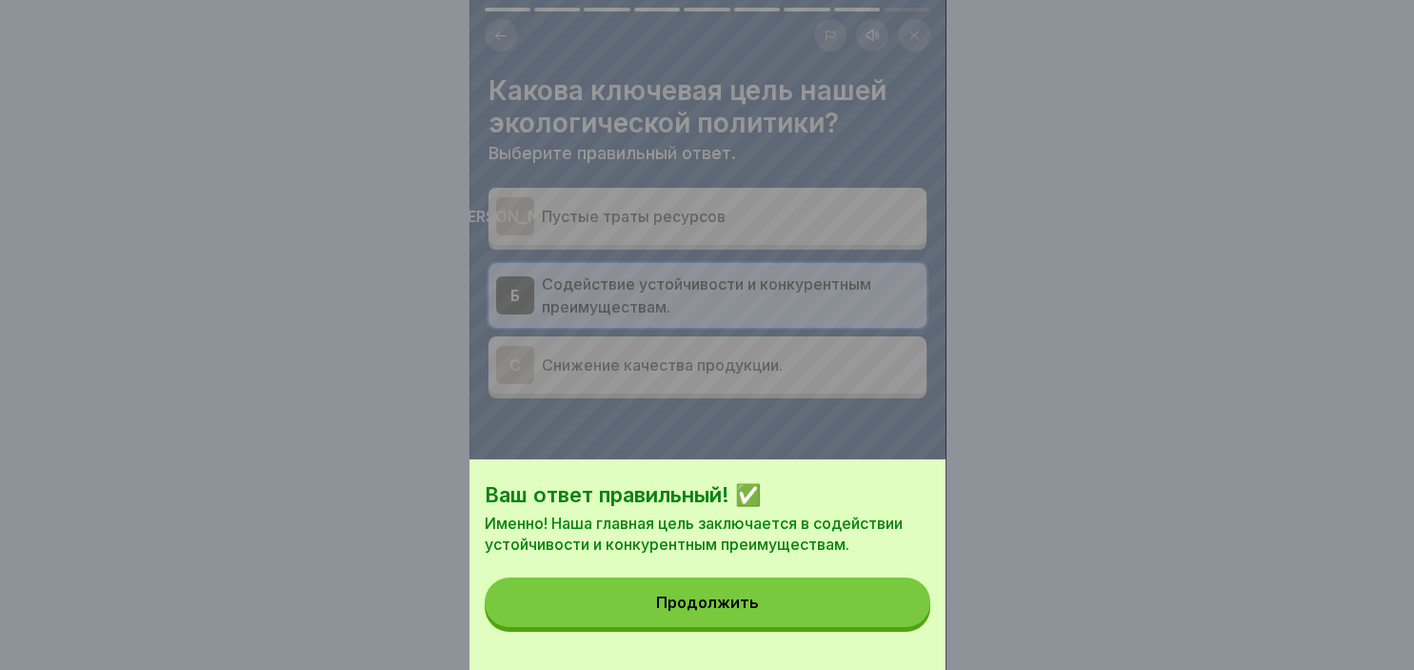
click at [884, 616] on button "Продолжить" at bounding box center [708, 602] width 446 height 50
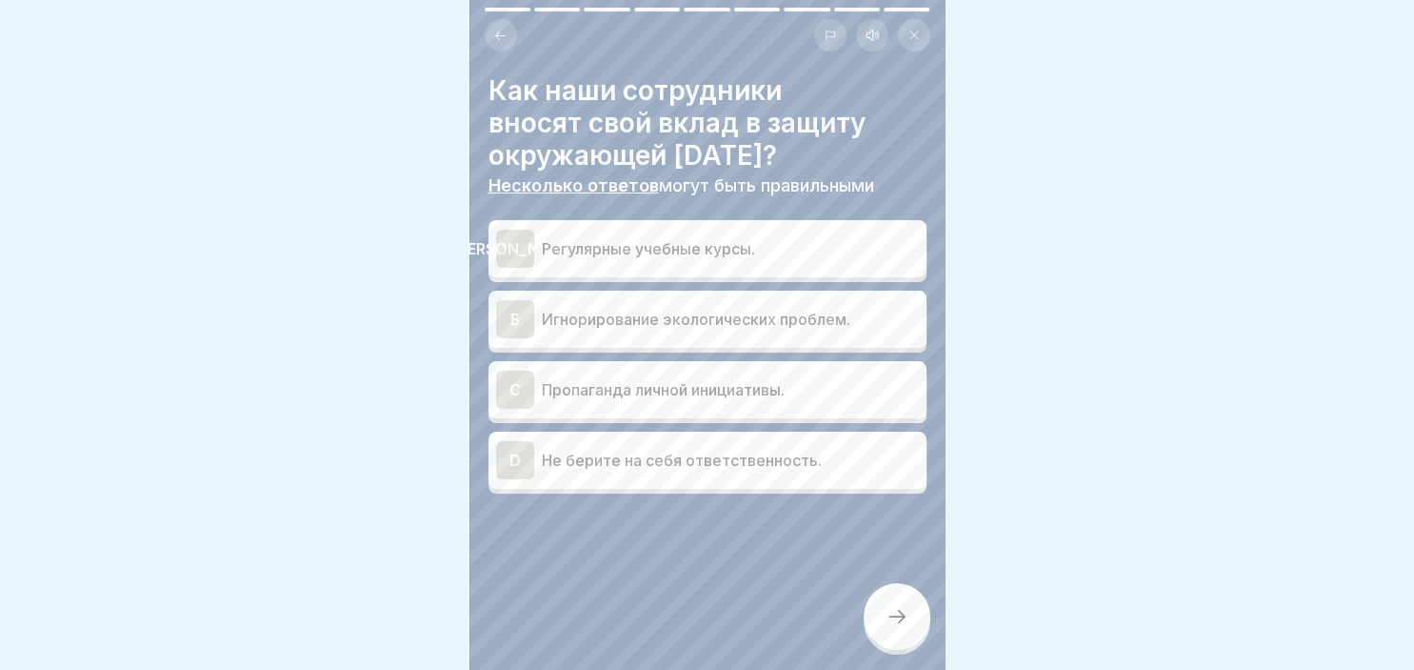
click at [517, 390] on div "C" at bounding box center [515, 390] width 38 height 38
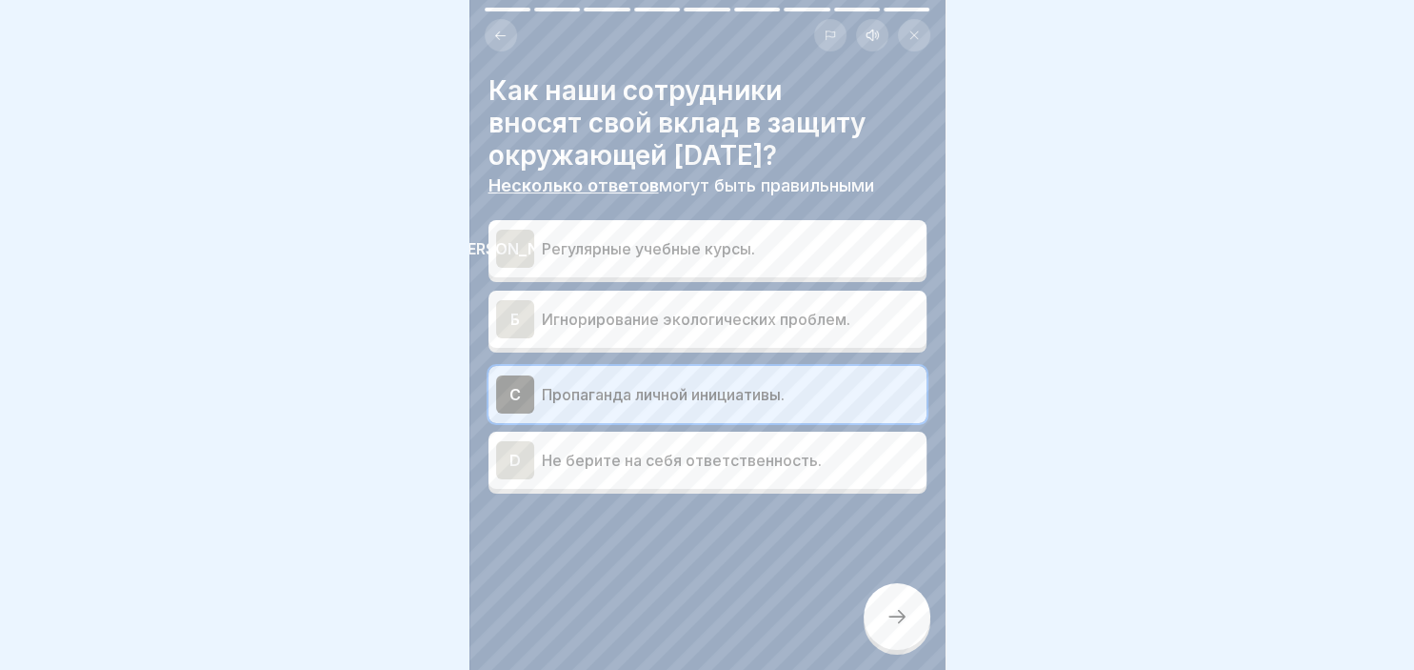
click at [882, 603] on div at bounding box center [897, 616] width 67 height 67
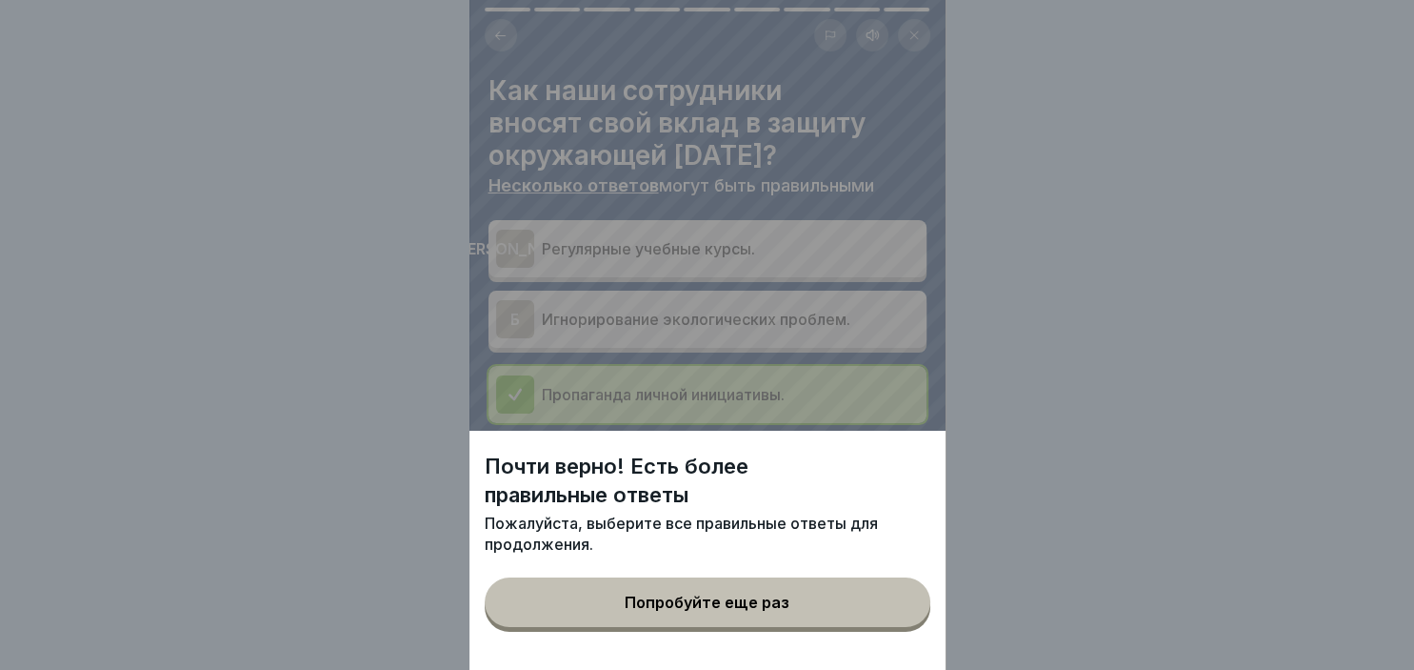
click at [633, 585] on button "Попробуйте еще раз" at bounding box center [708, 602] width 446 height 50
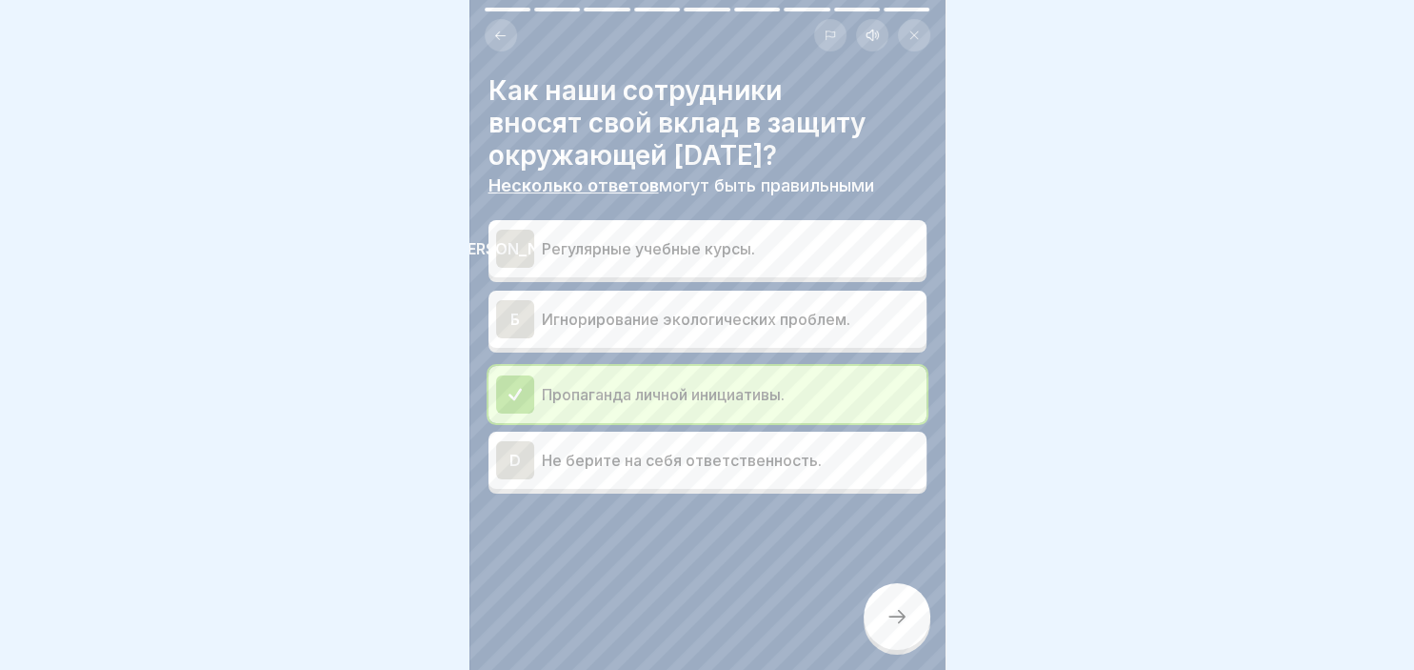
click at [510, 259] on div "[PERSON_NAME]" at bounding box center [515, 249] width 38 height 38
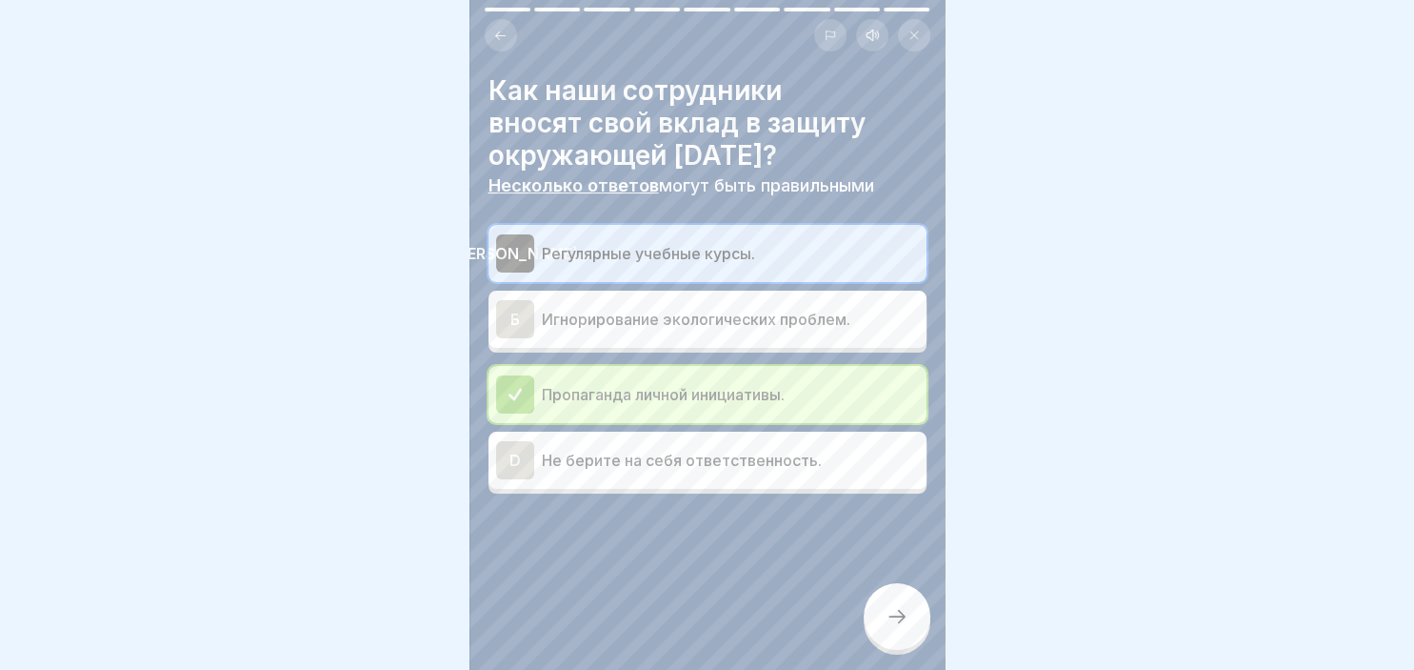
click at [884, 626] on div at bounding box center [897, 616] width 67 height 67
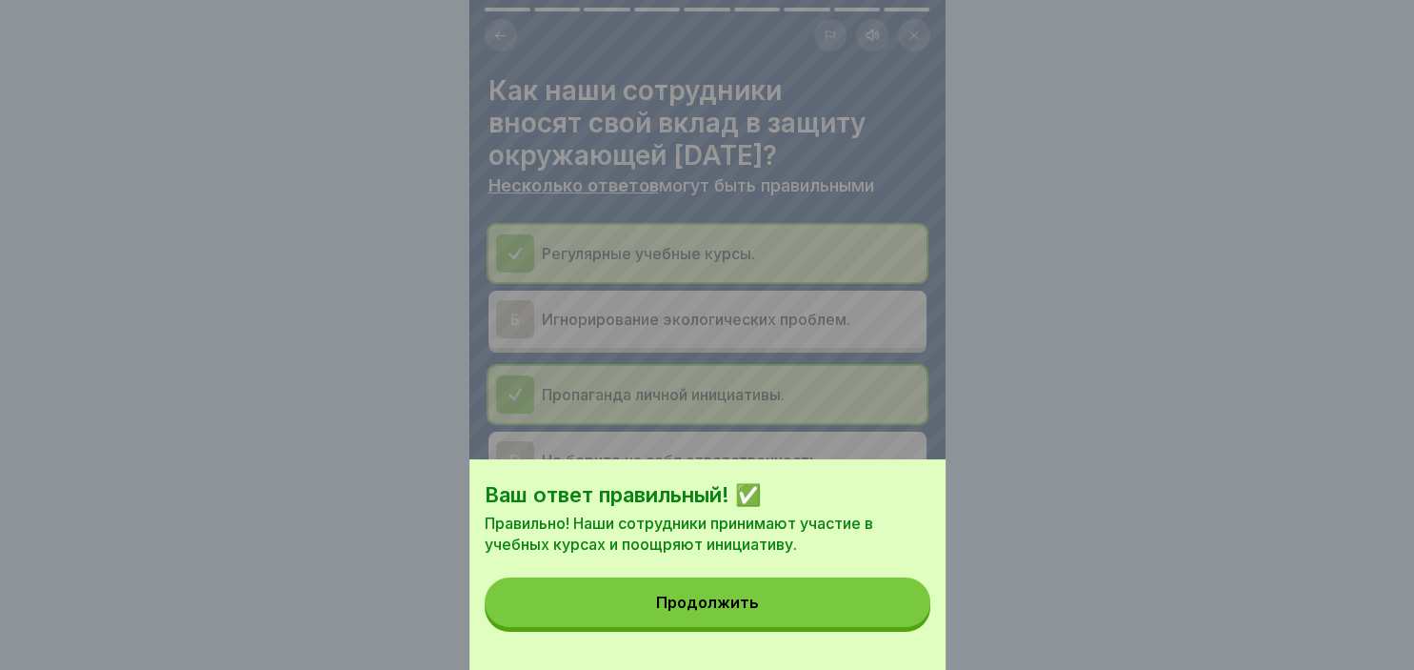
click at [798, 595] on button "Продолжить" at bounding box center [708, 602] width 446 height 50
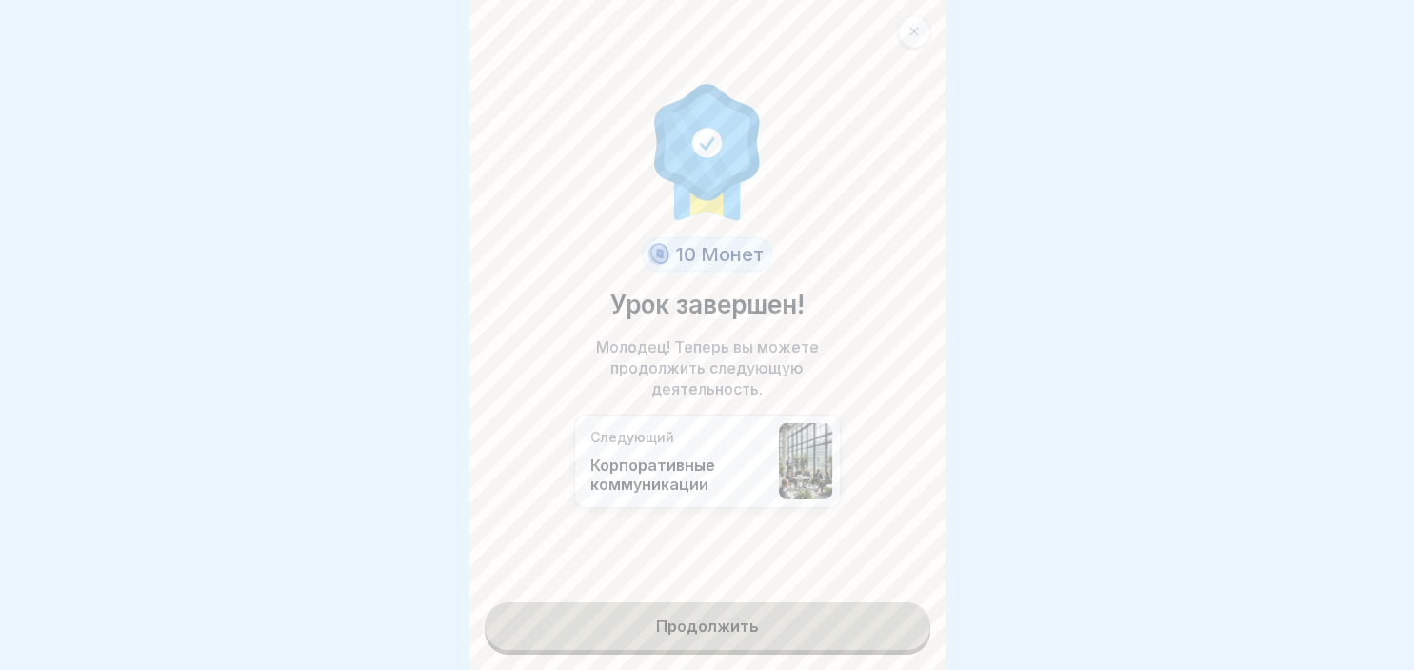
click at [698, 622] on link "Продолжить" at bounding box center [708, 626] width 446 height 48
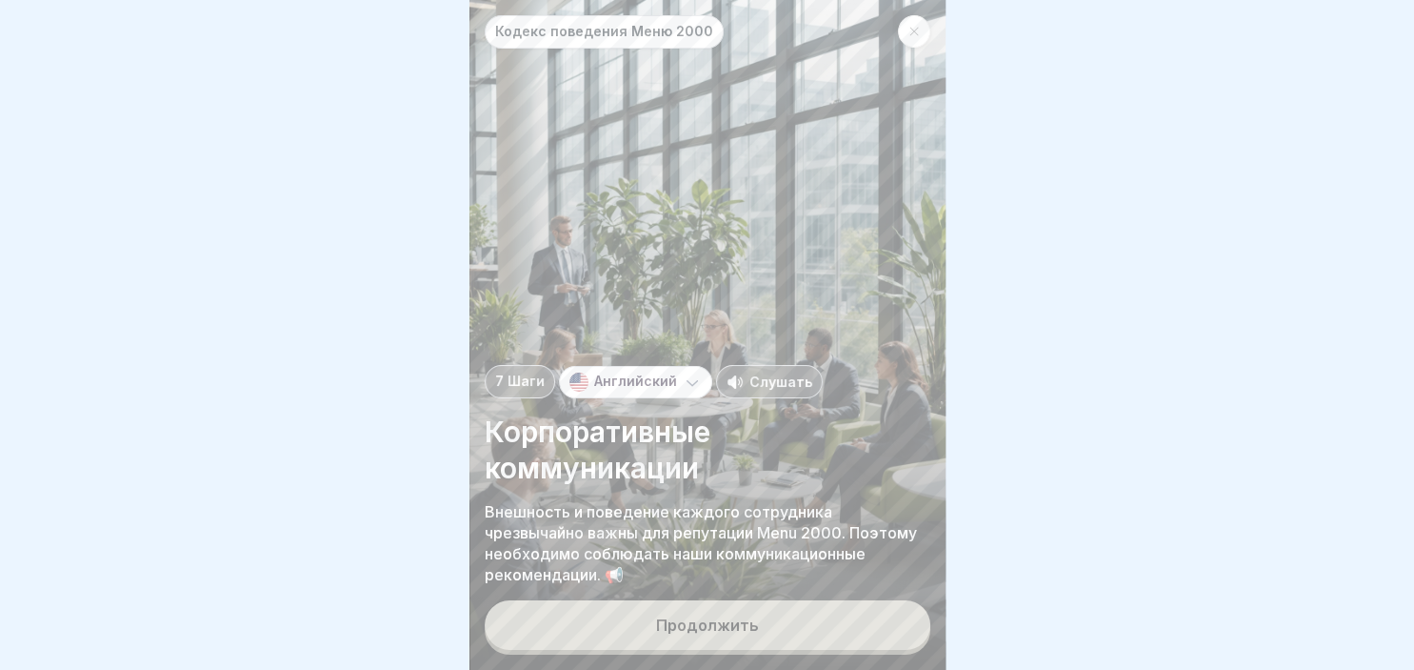
click at [698, 622] on div "Продолжить" at bounding box center [707, 624] width 103 height 17
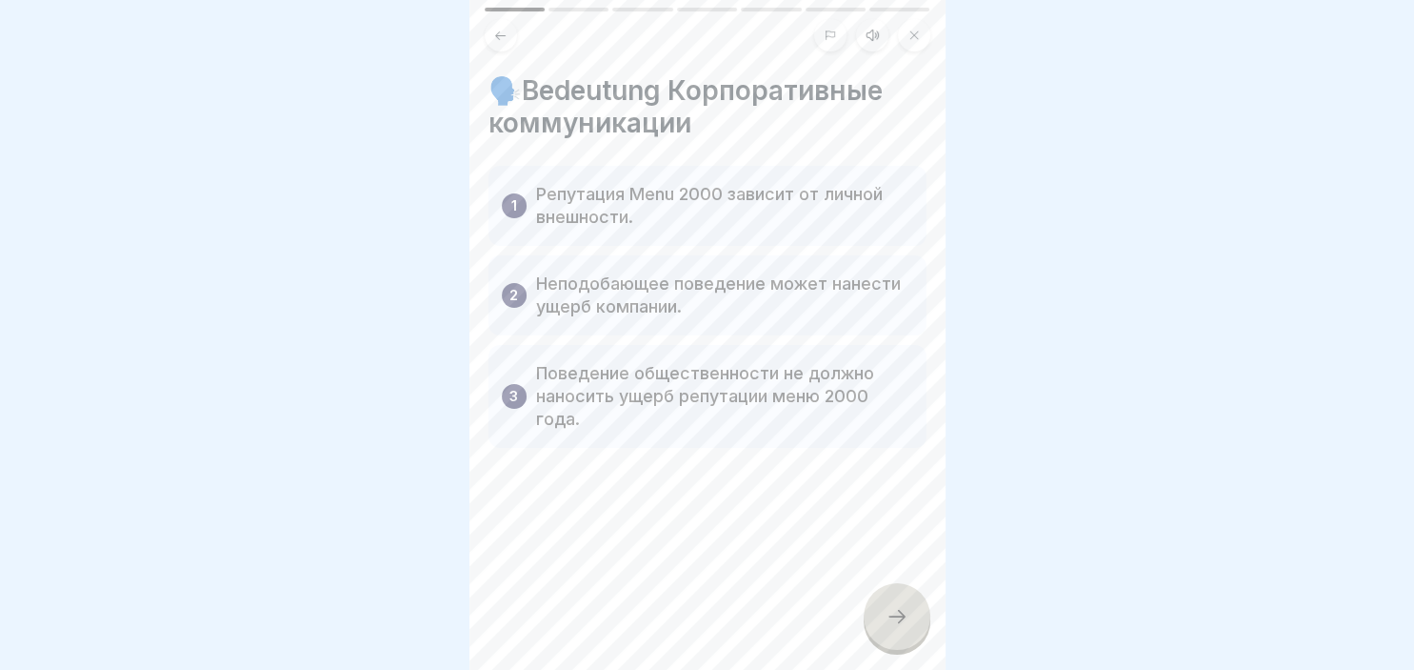
click at [900, 591] on div at bounding box center [897, 616] width 67 height 67
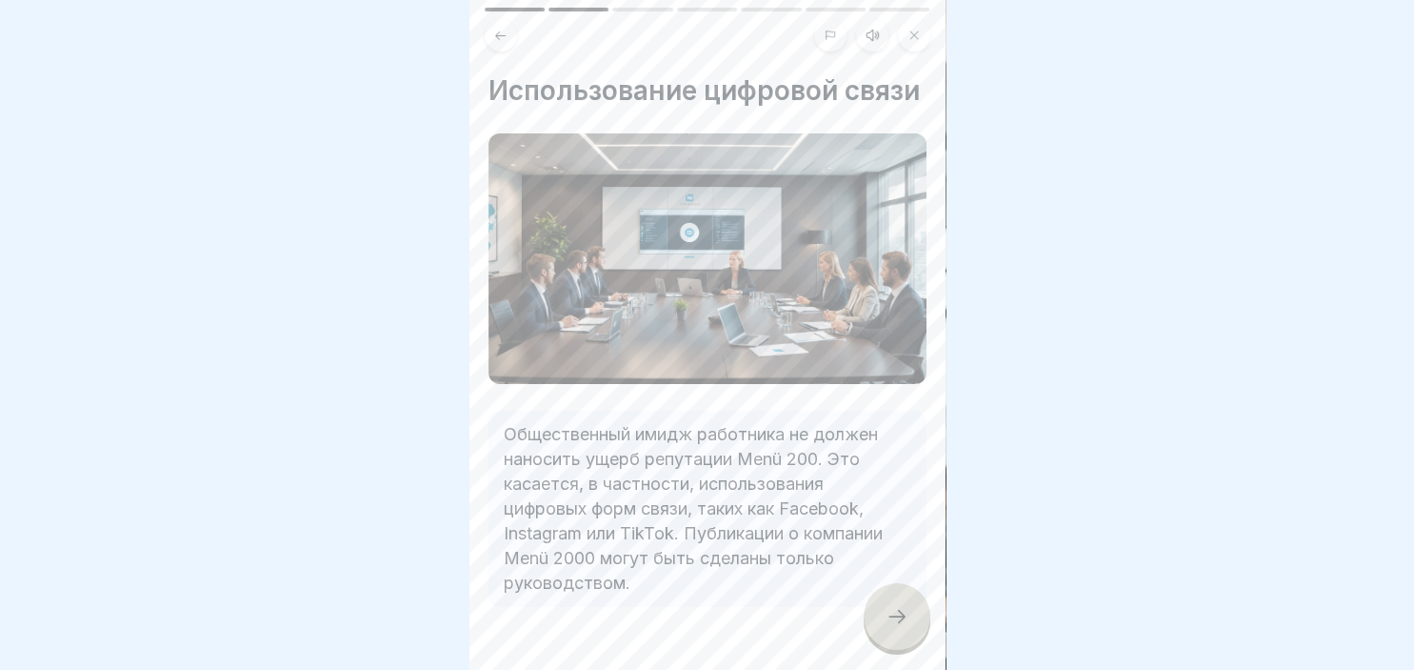
click at [898, 604] on div at bounding box center [897, 616] width 67 height 67
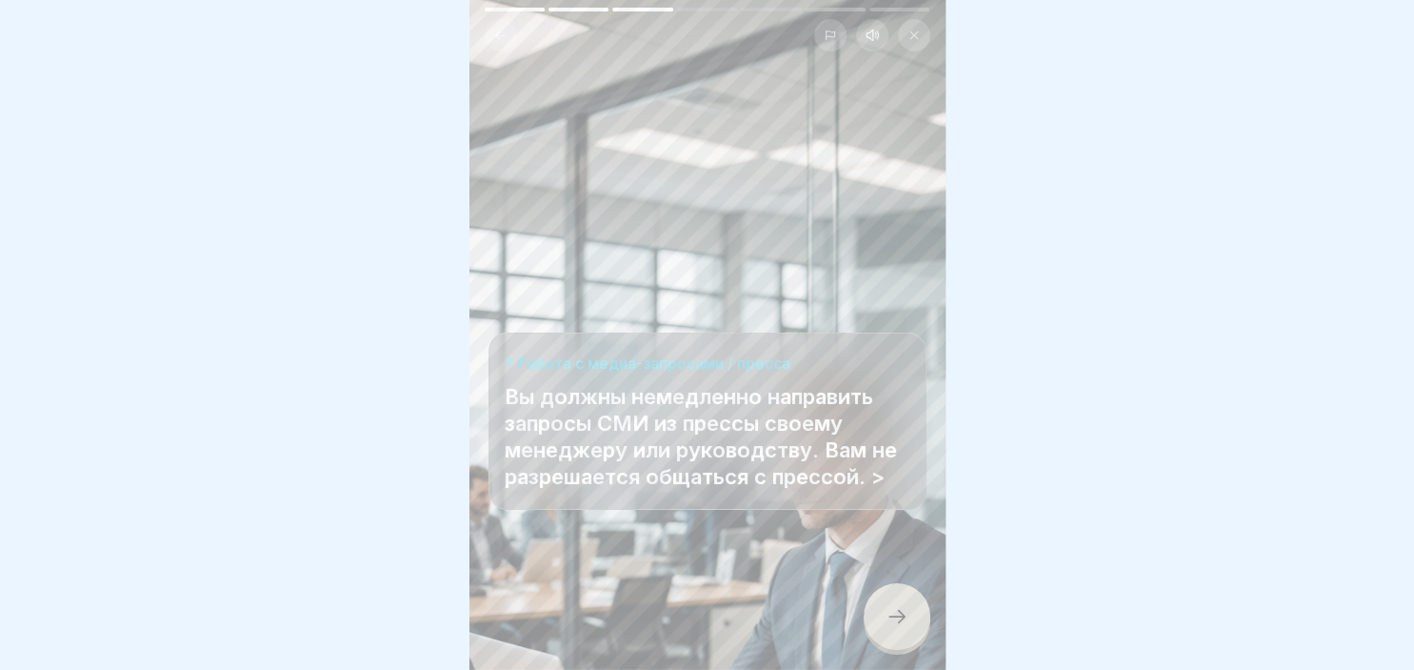
click at [924, 613] on div at bounding box center [897, 616] width 67 height 67
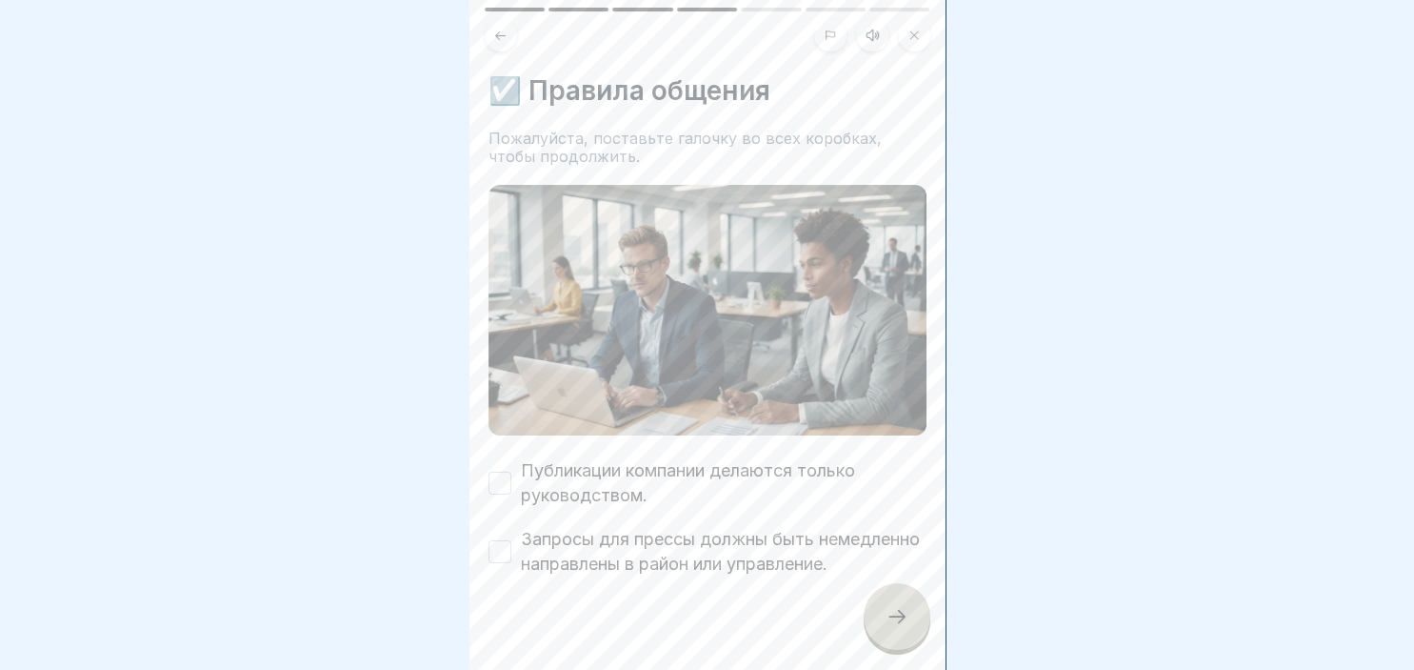
click at [503, 482] on button "Публикации компании делаются только руководством." at bounding box center [500, 482] width 23 height 23
click at [504, 552] on button "Запросы для прессы должны быть немедленно направлены в район или управление." at bounding box center [500, 551] width 23 height 23
click at [906, 621] on icon at bounding box center [897, 616] width 23 height 23
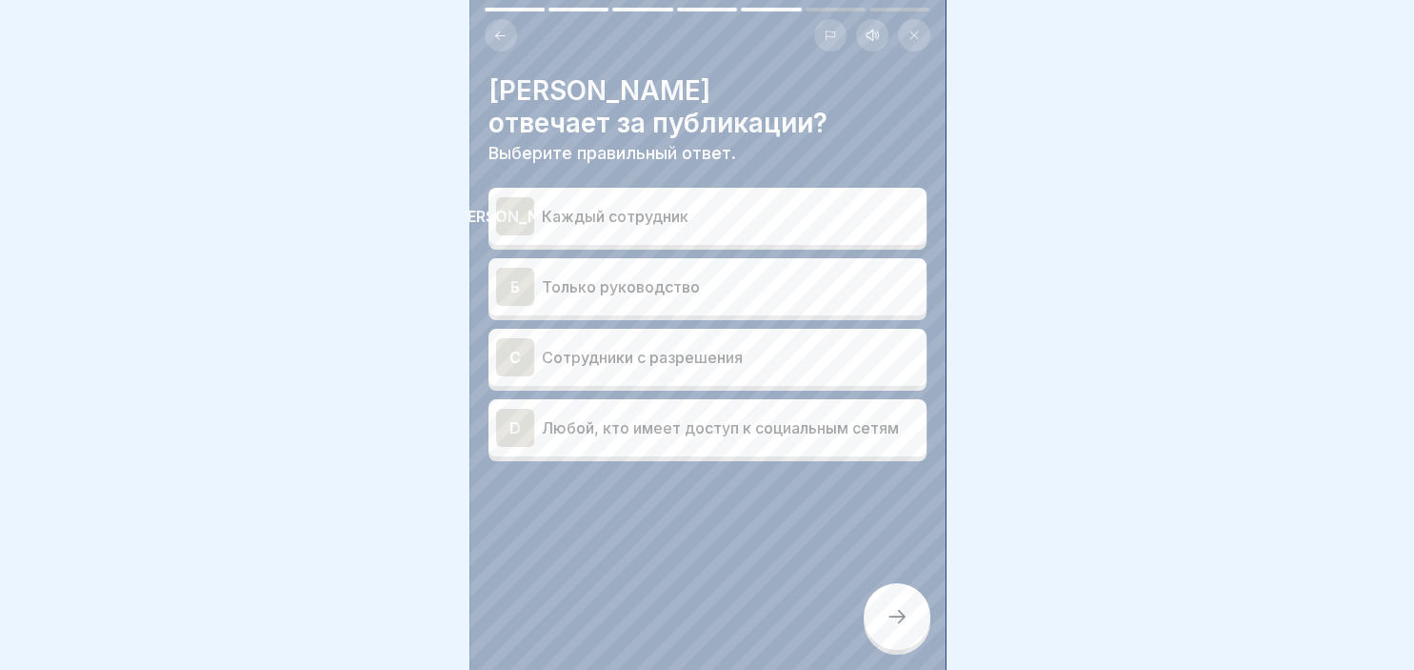
click at [519, 268] on div "Б" at bounding box center [515, 287] width 38 height 38
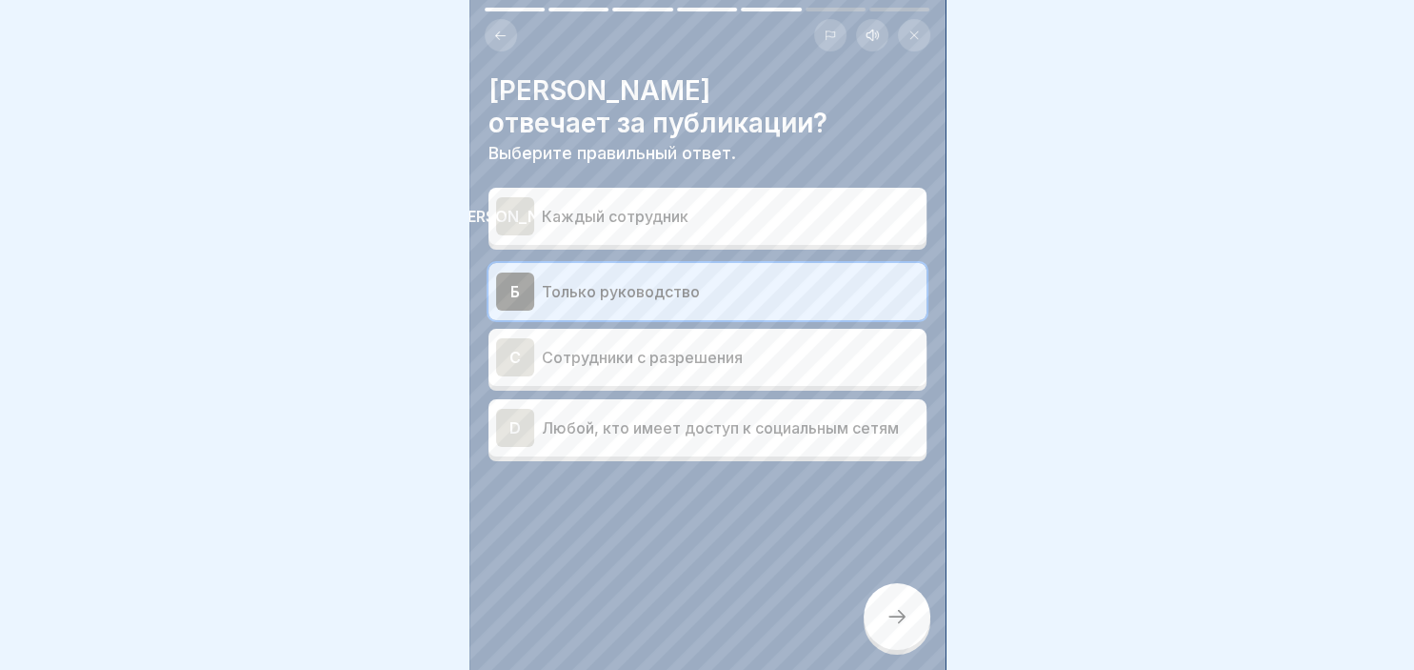
click at [890, 594] on div at bounding box center [897, 616] width 67 height 67
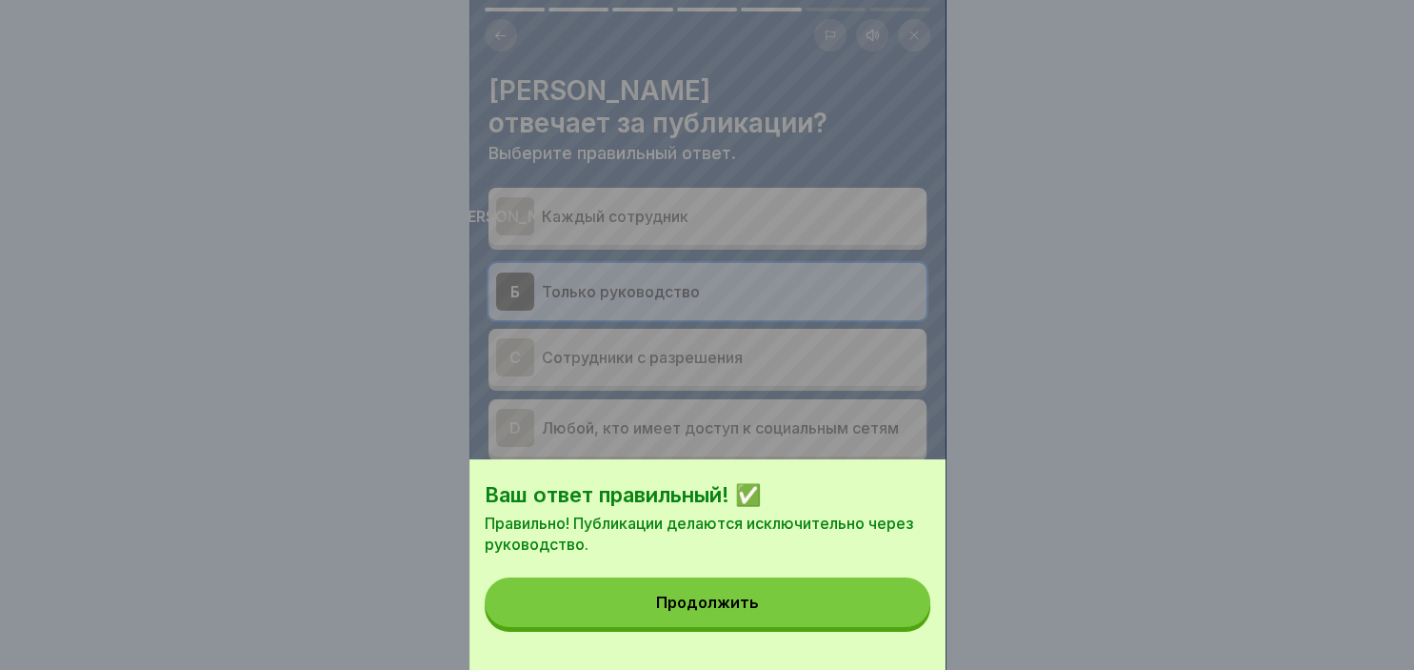
click at [817, 586] on button "Продолжить" at bounding box center [708, 602] width 446 height 50
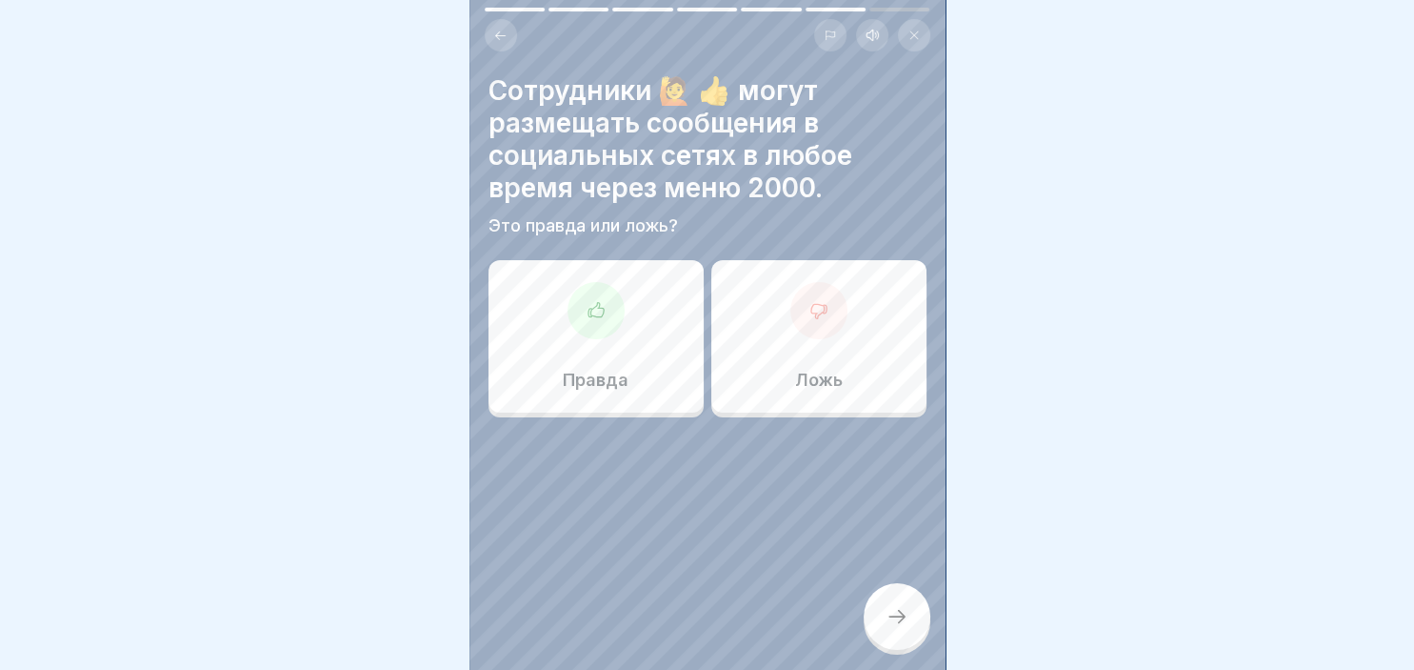
click at [840, 303] on div at bounding box center [819, 310] width 57 height 57
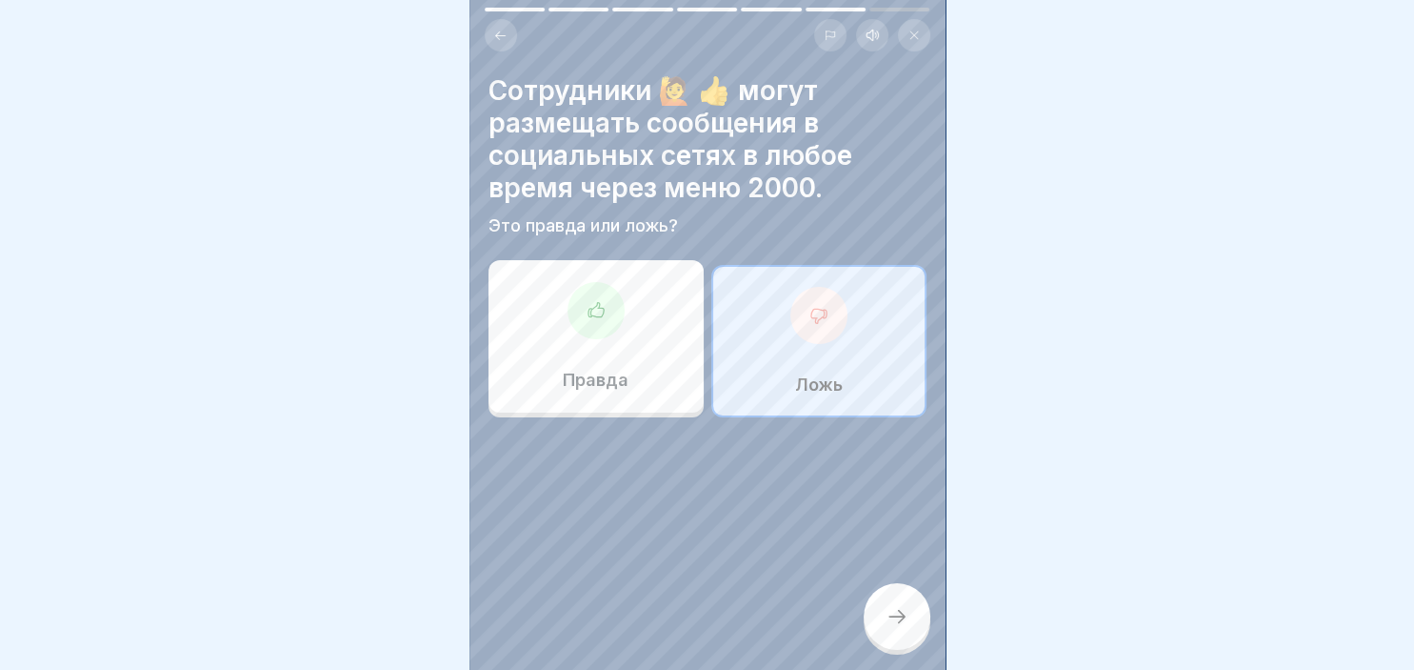
click at [912, 604] on div at bounding box center [897, 616] width 67 height 67
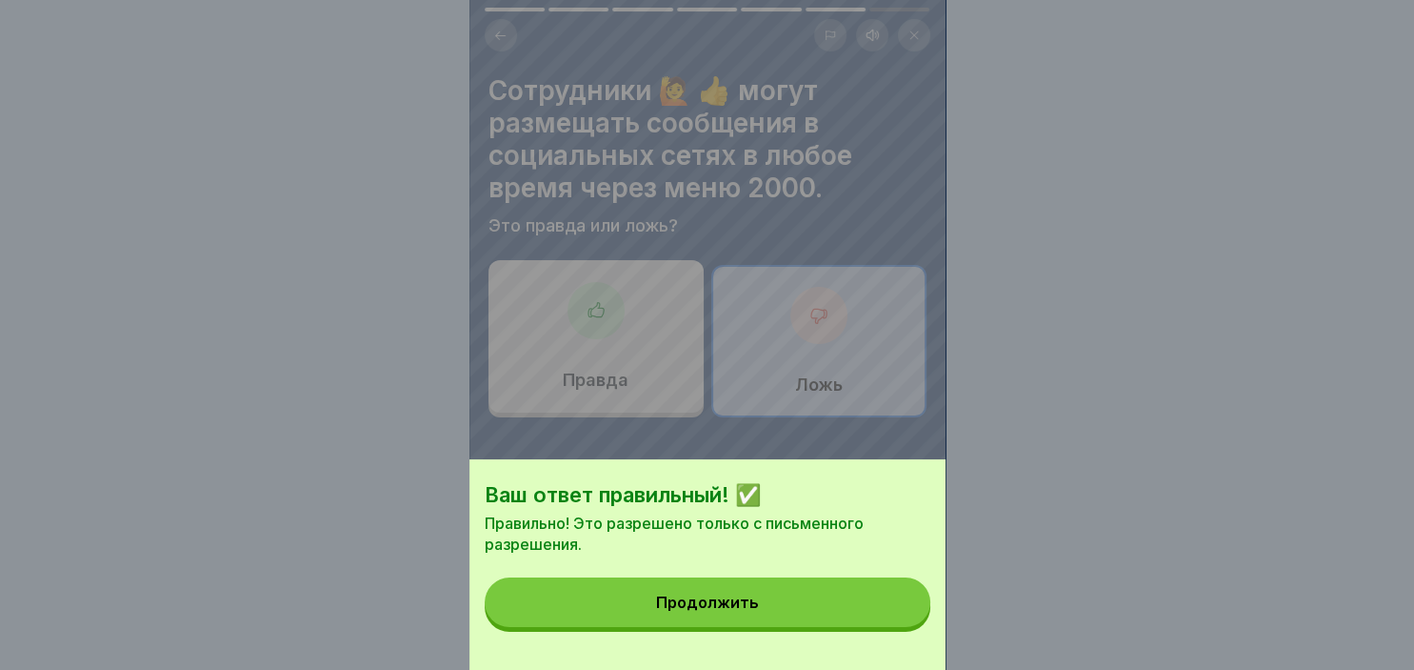
click at [813, 612] on button "Продолжить" at bounding box center [708, 602] width 446 height 50
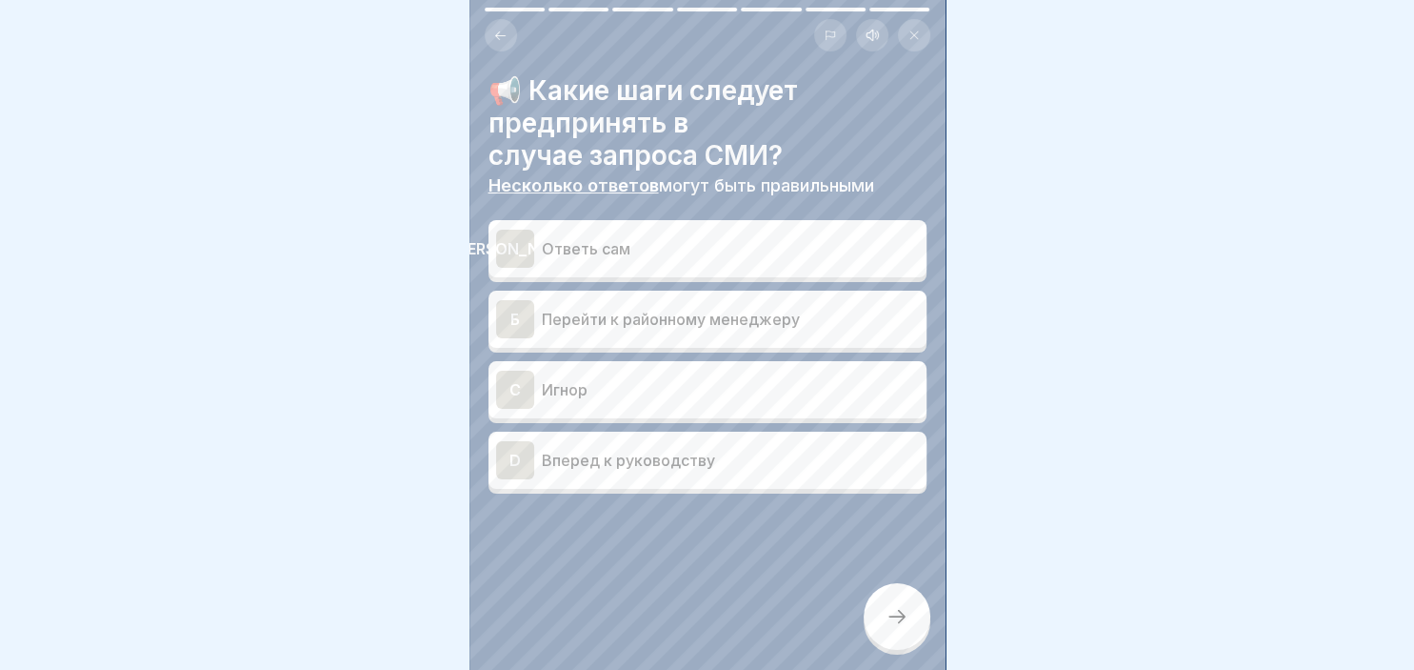
click at [502, 322] on div "Б" at bounding box center [515, 319] width 38 height 38
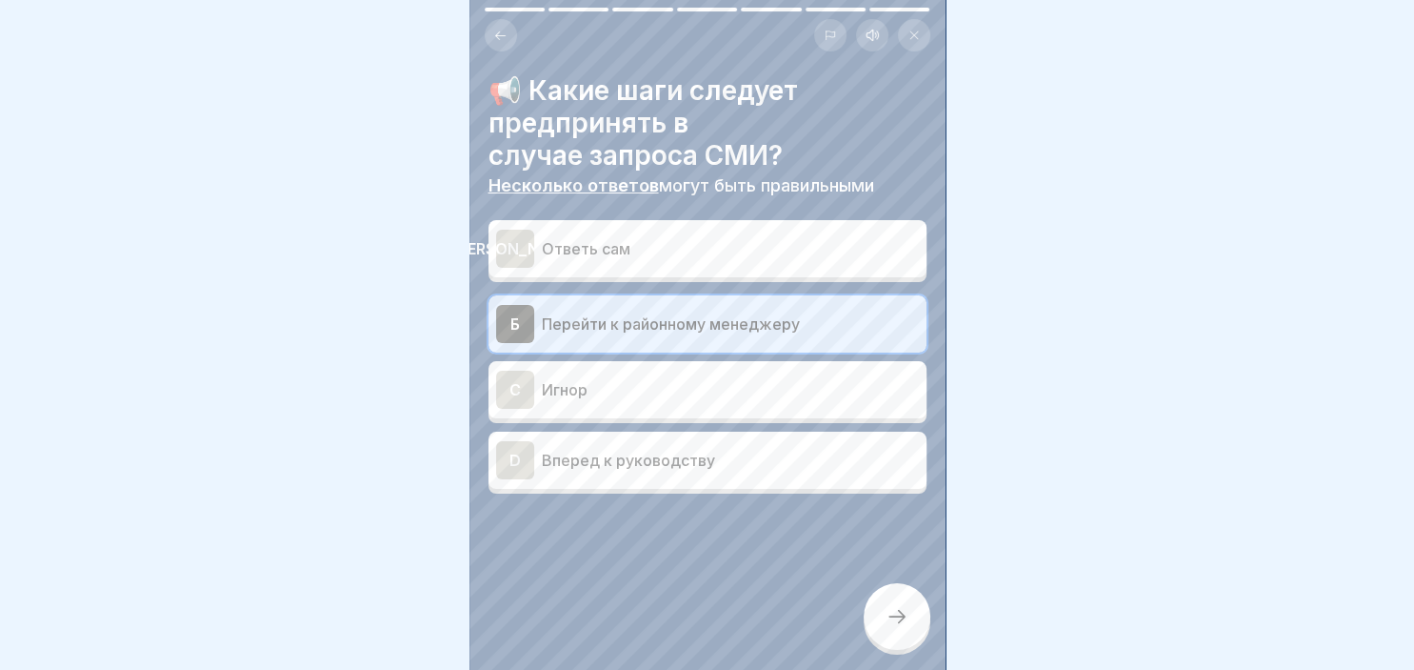
click at [900, 592] on div at bounding box center [897, 616] width 67 height 67
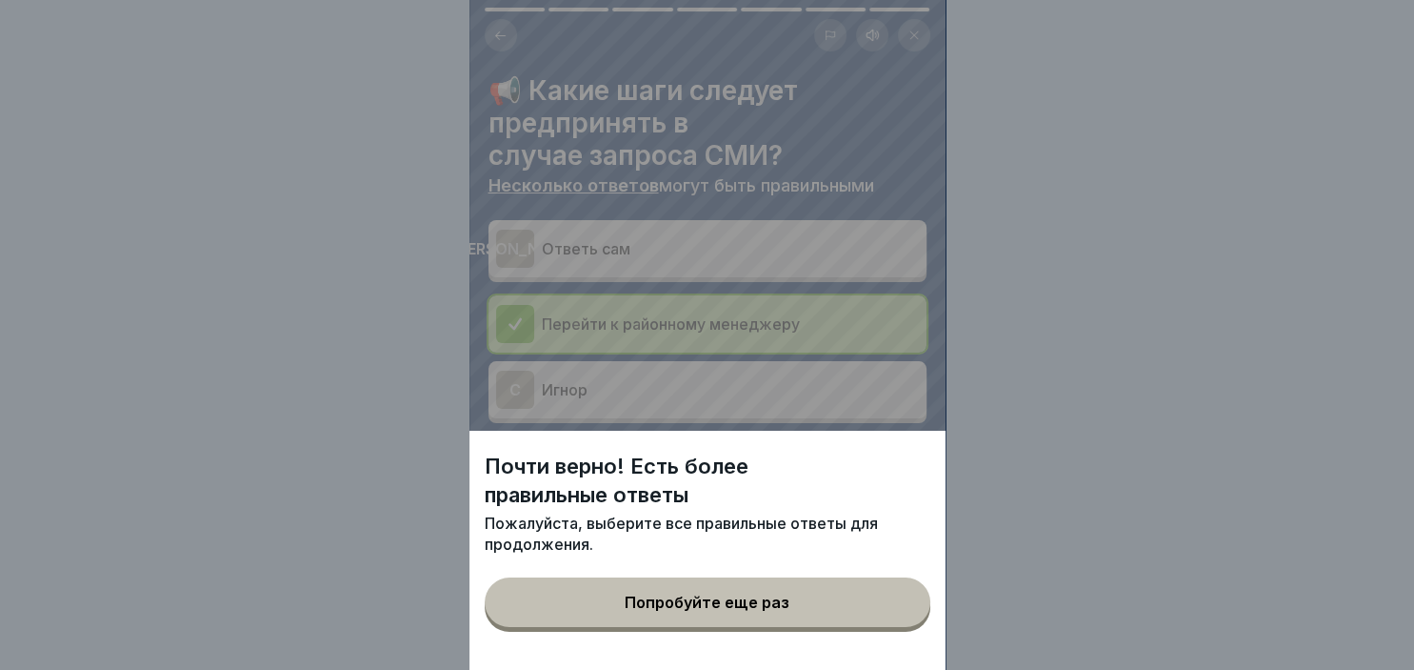
click at [1048, 375] on div "Почти верно! Есть более правильные ответы [PERSON_NAME], выберите все правильны…" at bounding box center [707, 335] width 1414 height 670
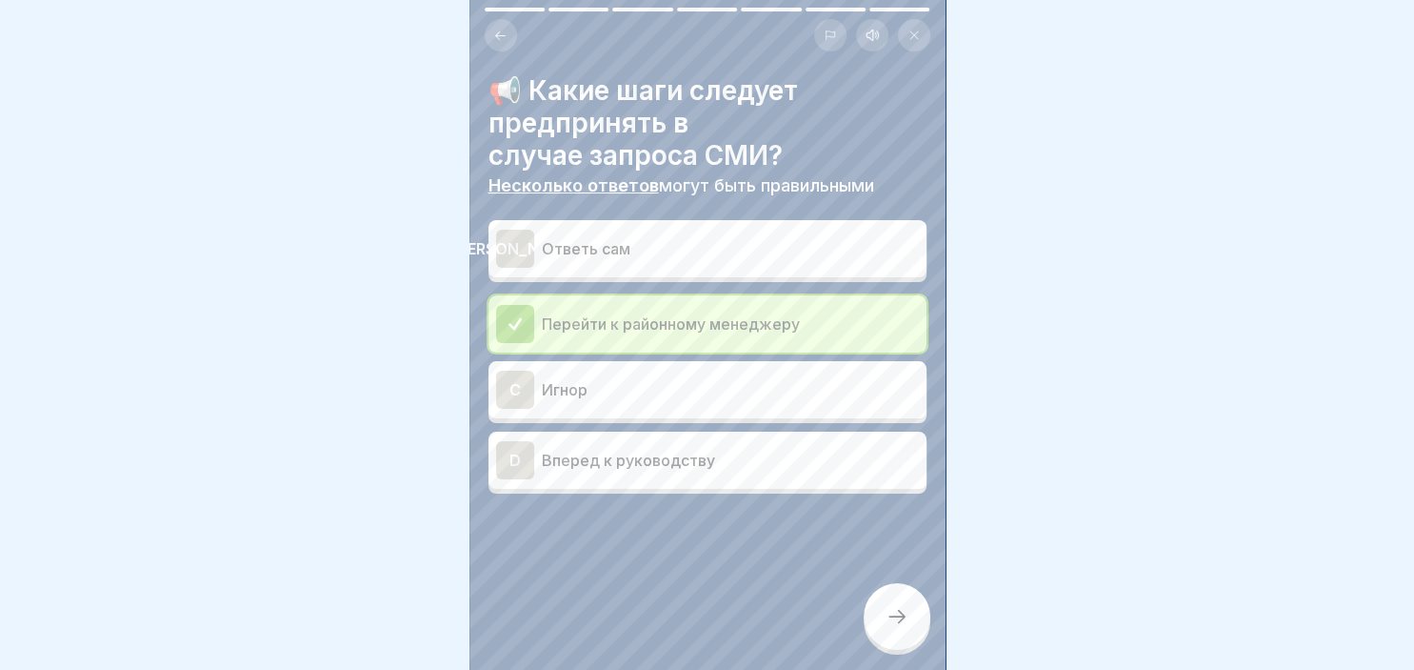
click at [555, 467] on p "Вперед к руководству" at bounding box center [730, 460] width 377 height 23
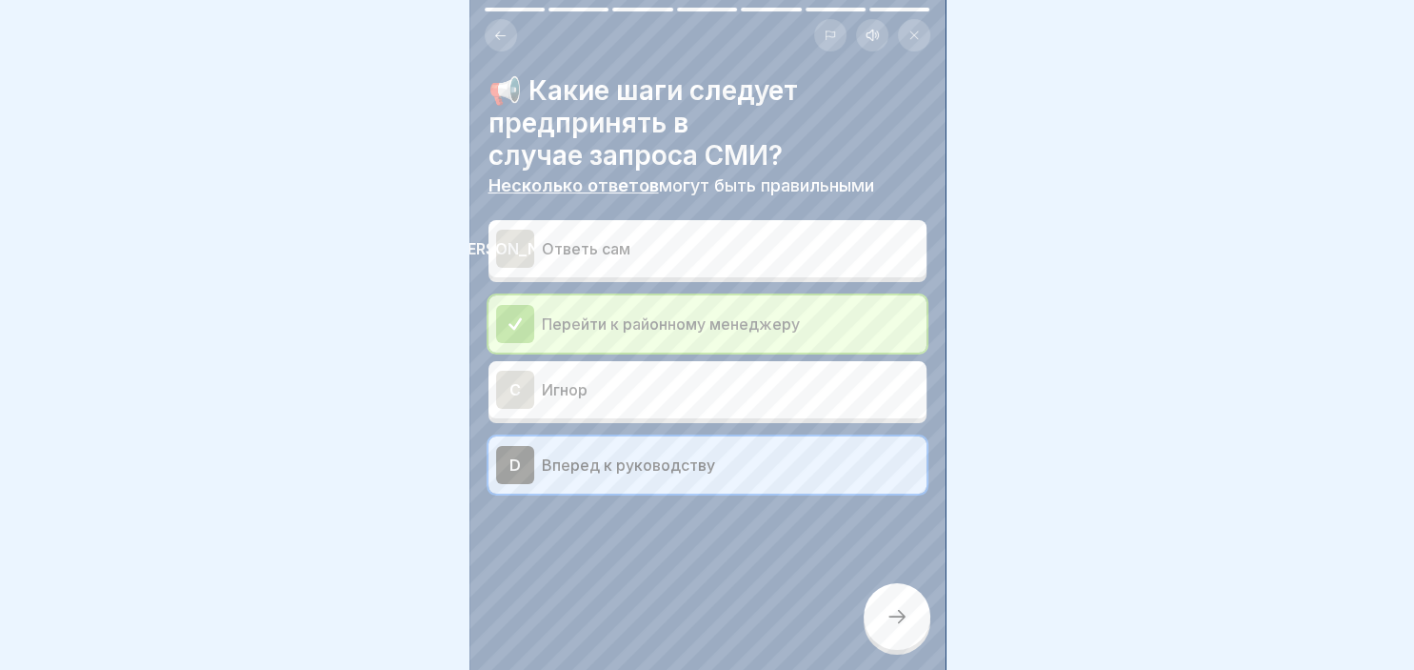
click at [878, 606] on div at bounding box center [897, 616] width 67 height 67
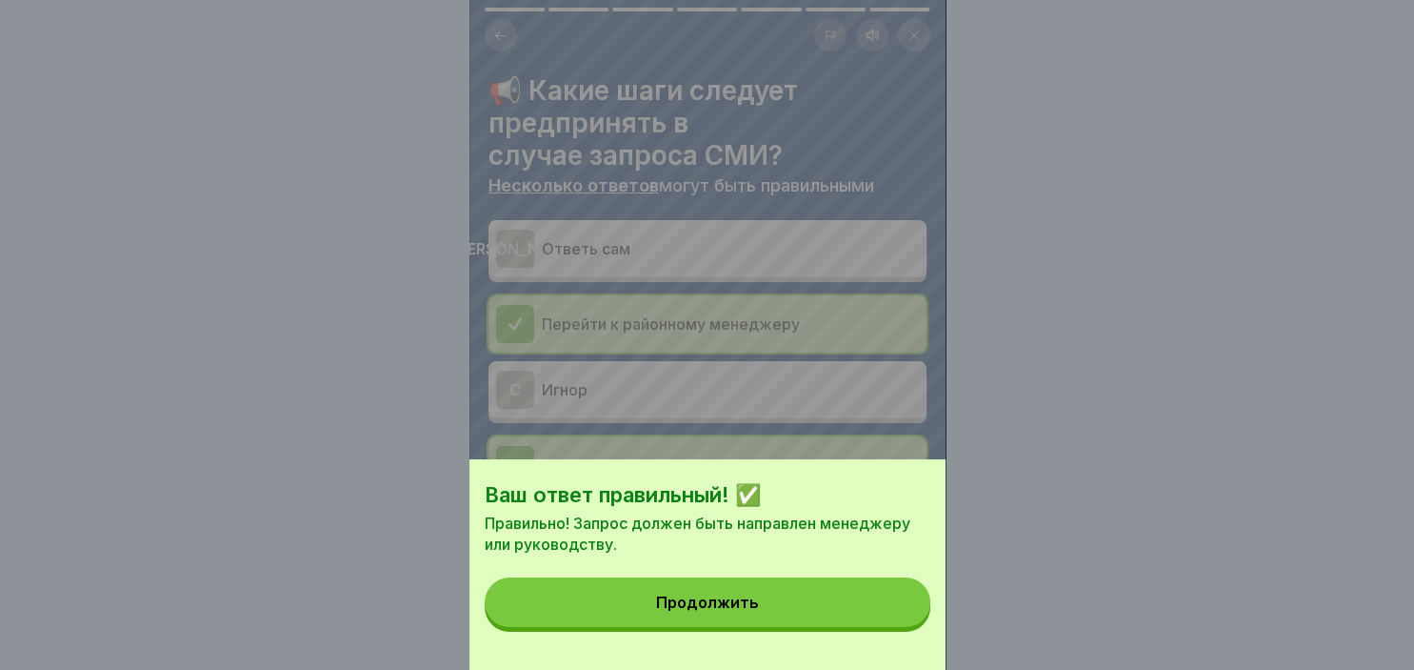
click at [758, 592] on button "Продолжить" at bounding box center [708, 602] width 446 height 50
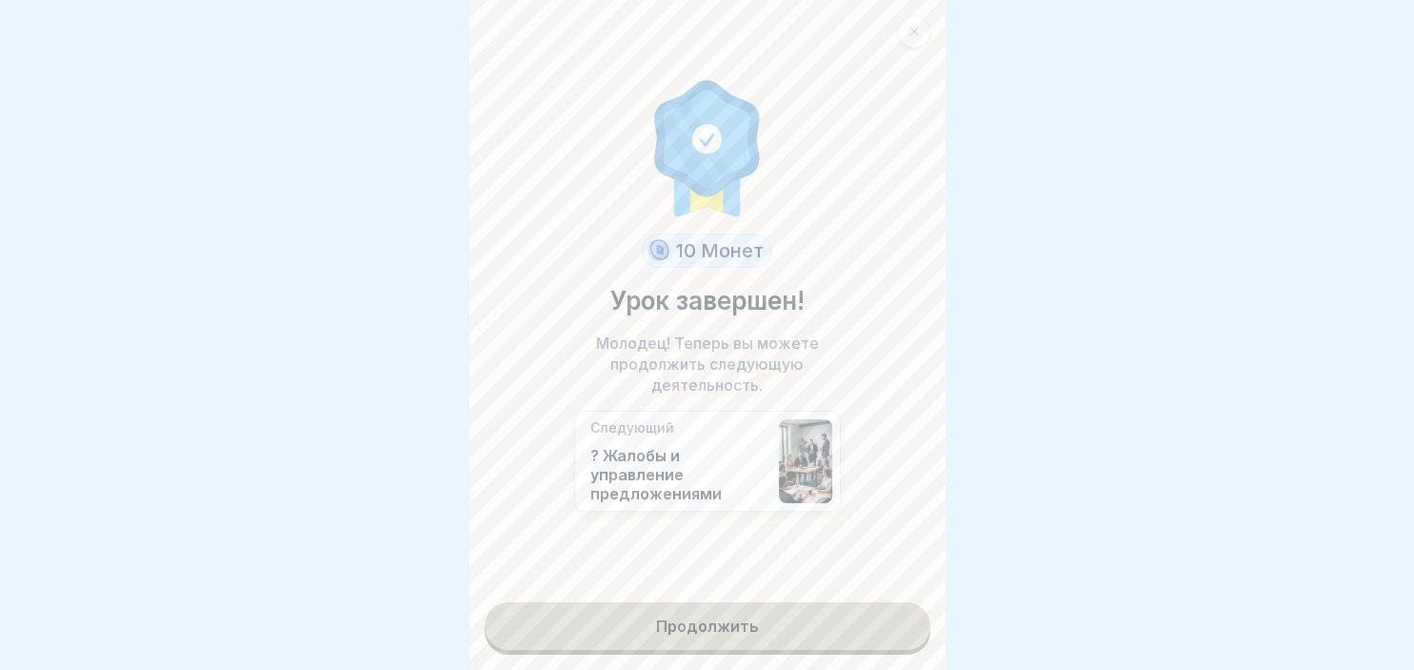
click at [716, 626] on link "Продолжить" at bounding box center [708, 626] width 446 height 48
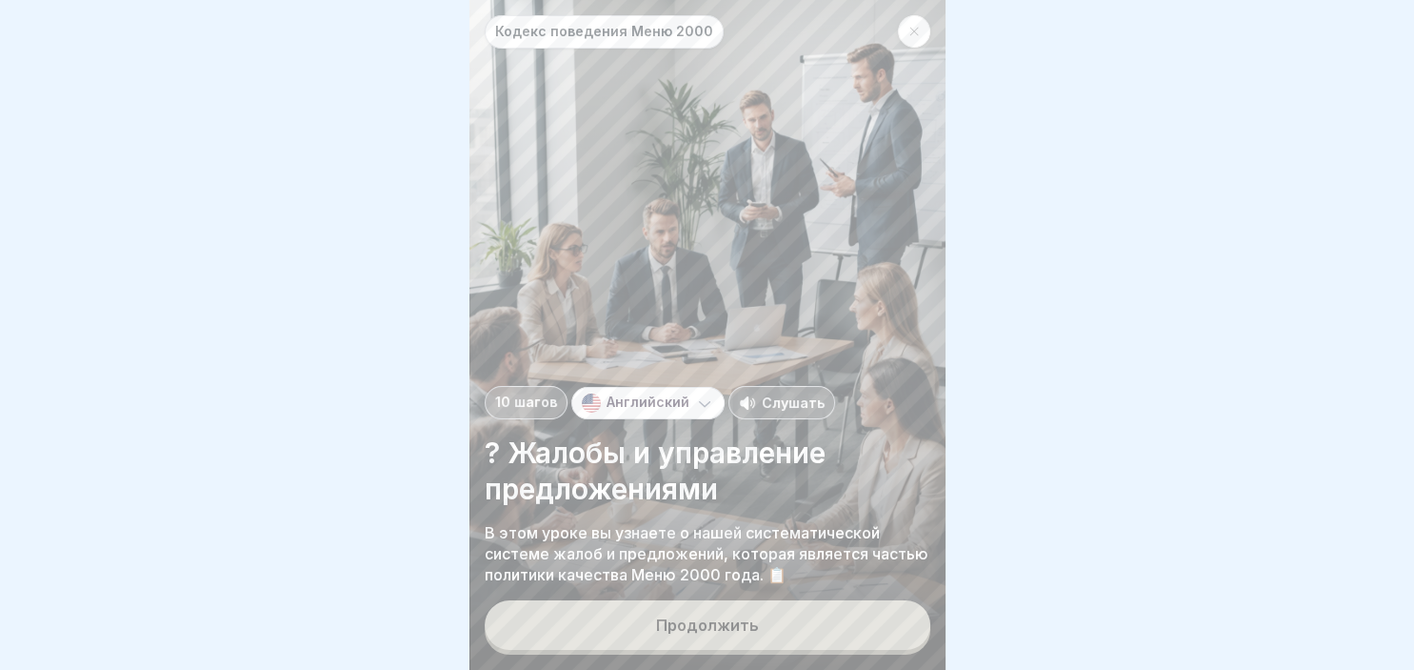
click at [716, 626] on div "Продолжить" at bounding box center [707, 624] width 103 height 17
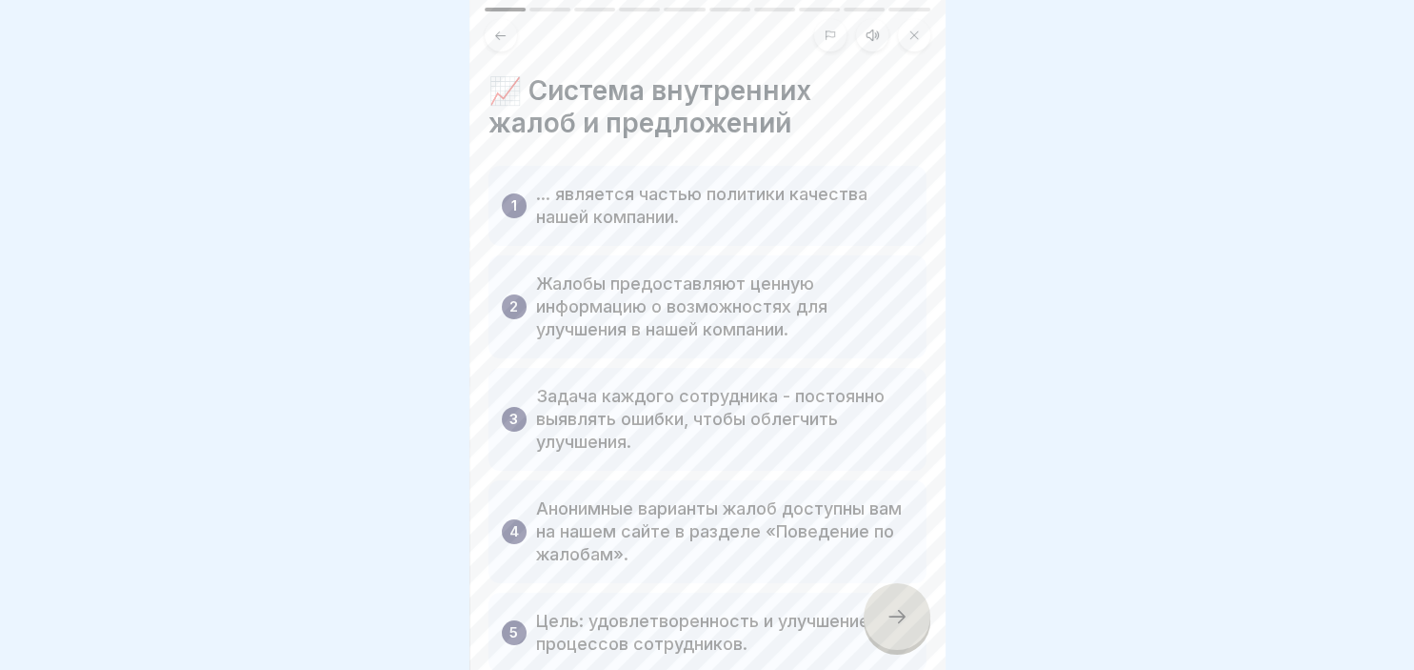
click at [901, 626] on icon at bounding box center [897, 616] width 23 height 23
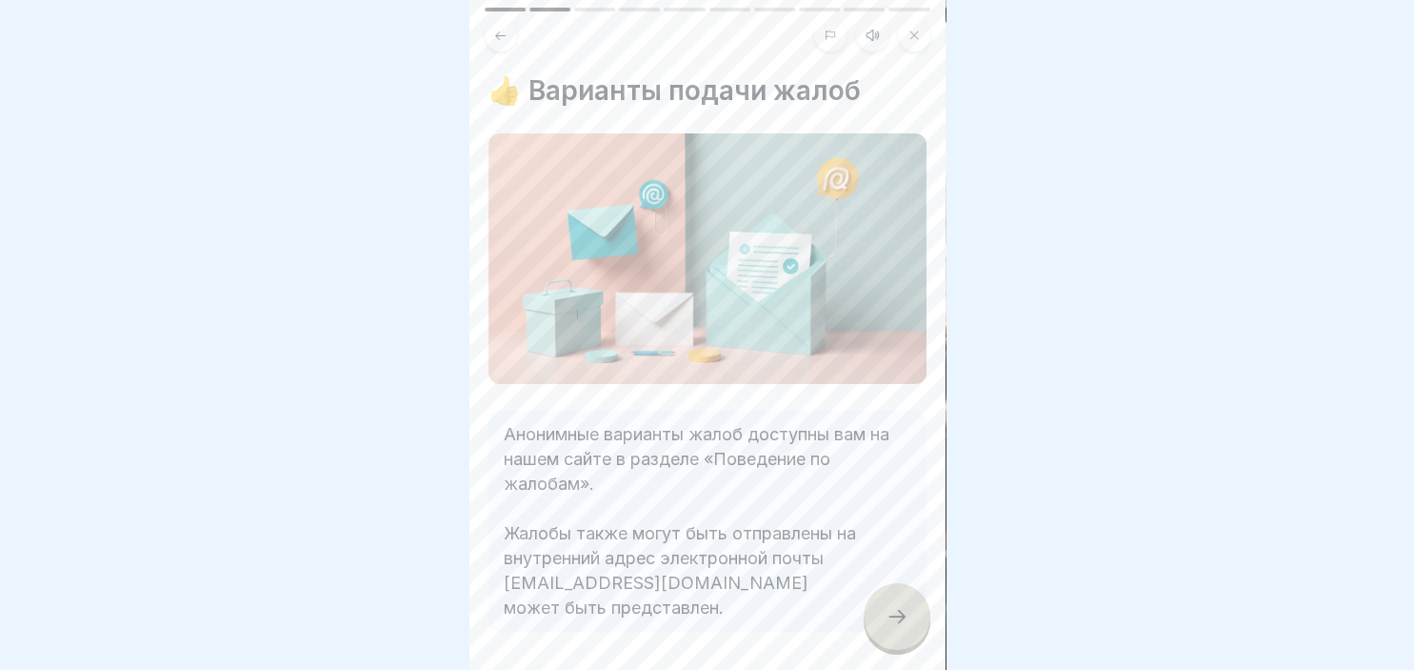
click at [901, 626] on icon at bounding box center [897, 616] width 23 height 23
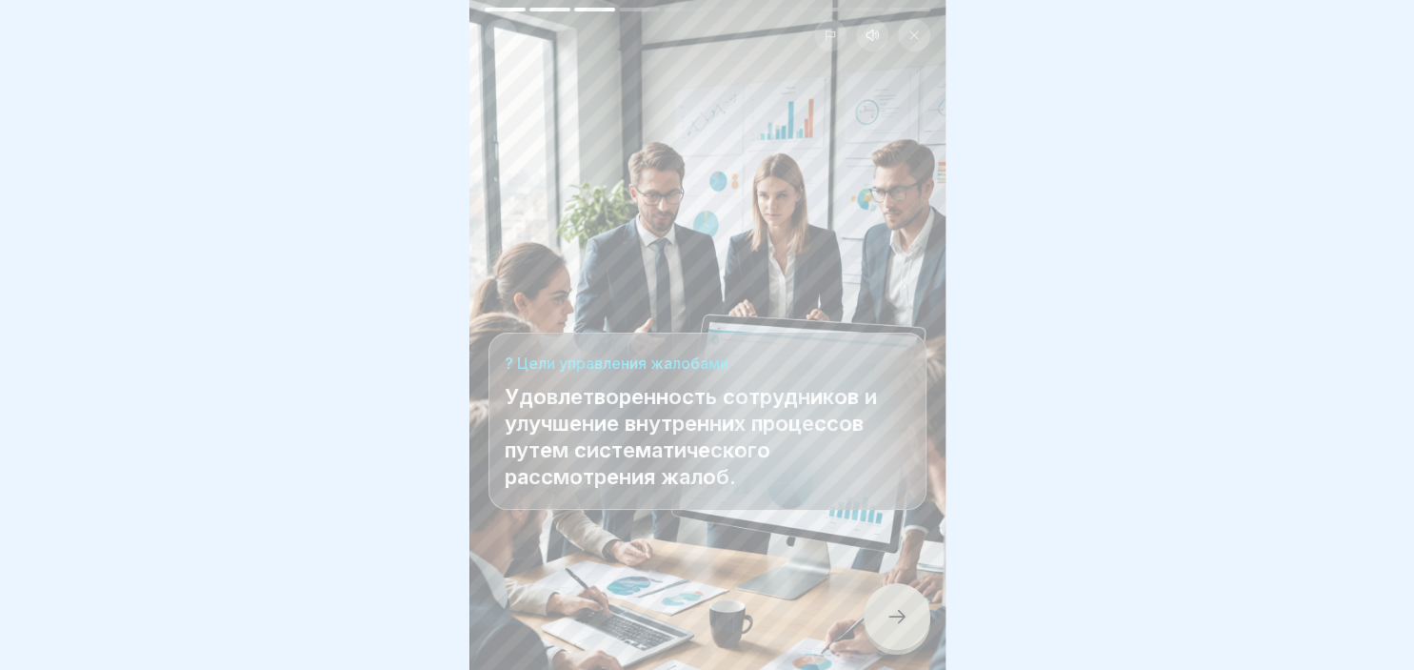
click at [901, 626] on icon at bounding box center [897, 616] width 23 height 23
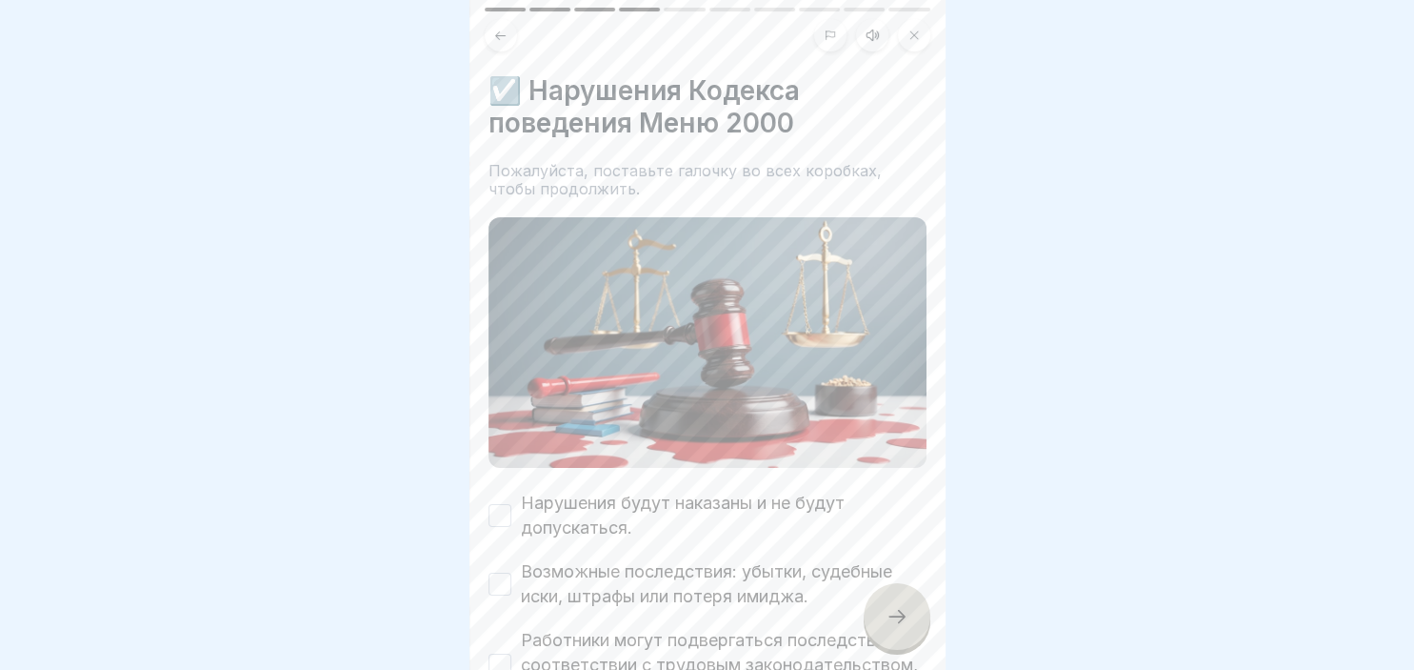
click at [505, 505] on button "Нарушения будут наказаны и не будут допускаться." at bounding box center [500, 515] width 23 height 23
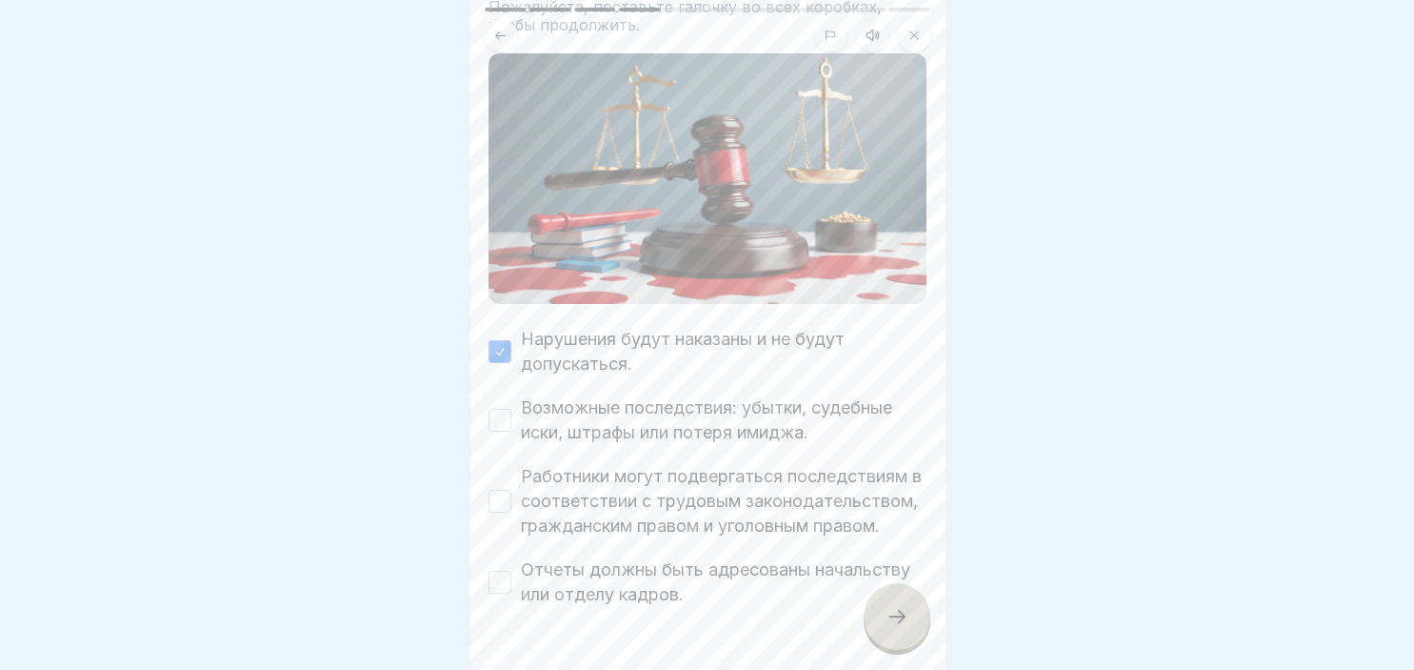
scroll to position [214, 0]
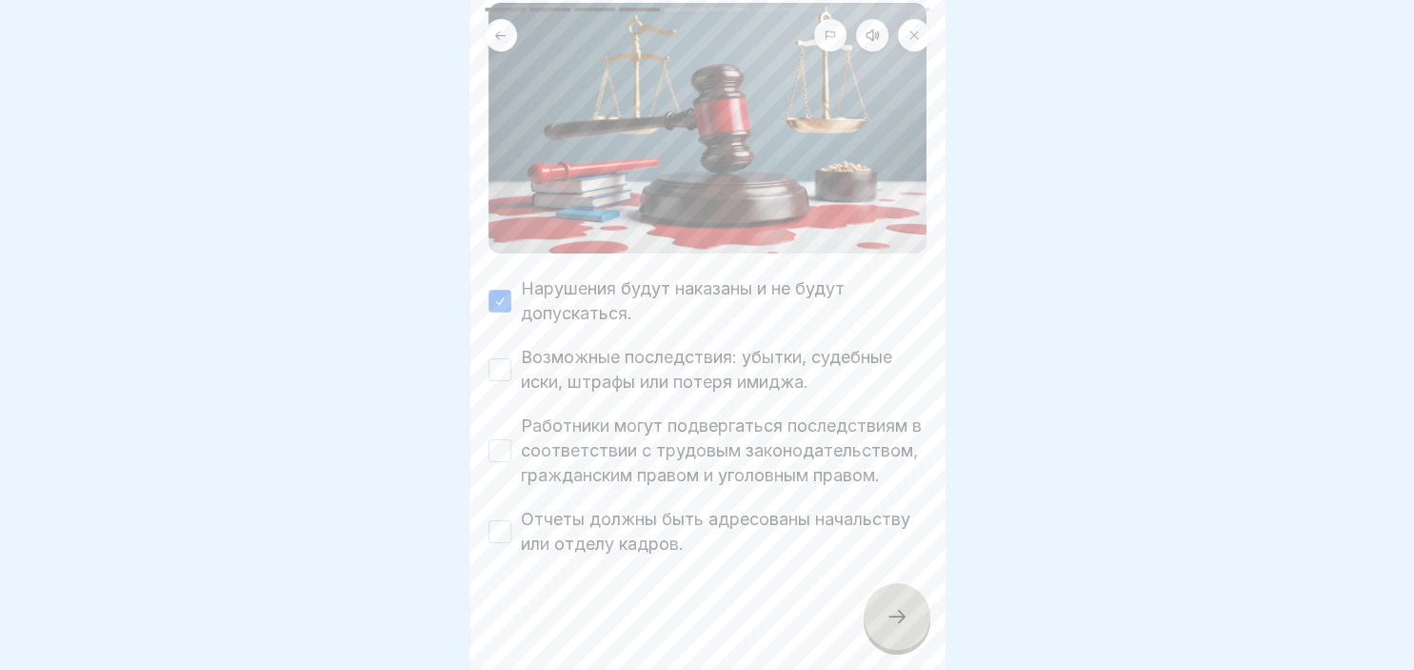
click at [510, 356] on div "Возможные последствия: убытки, судебные иски, штрафы или потеря имиджа." at bounding box center [708, 370] width 438 height 50
click at [498, 371] on button "Возможные последствия: убытки, судебные иски, штрафы или потеря имиджа." at bounding box center [500, 369] width 23 height 23
click at [497, 438] on div "Работники могут подвергаться последствиям в соответствии с трудовым законодател…" at bounding box center [708, 450] width 438 height 74
click at [500, 449] on button "Работники могут подвергаться последствиям в соответствии с трудовым законодател…" at bounding box center [500, 450] width 23 height 23
click at [500, 528] on button "Отчеты должны быть адресованы начальству или отделу кадров." at bounding box center [500, 531] width 23 height 23
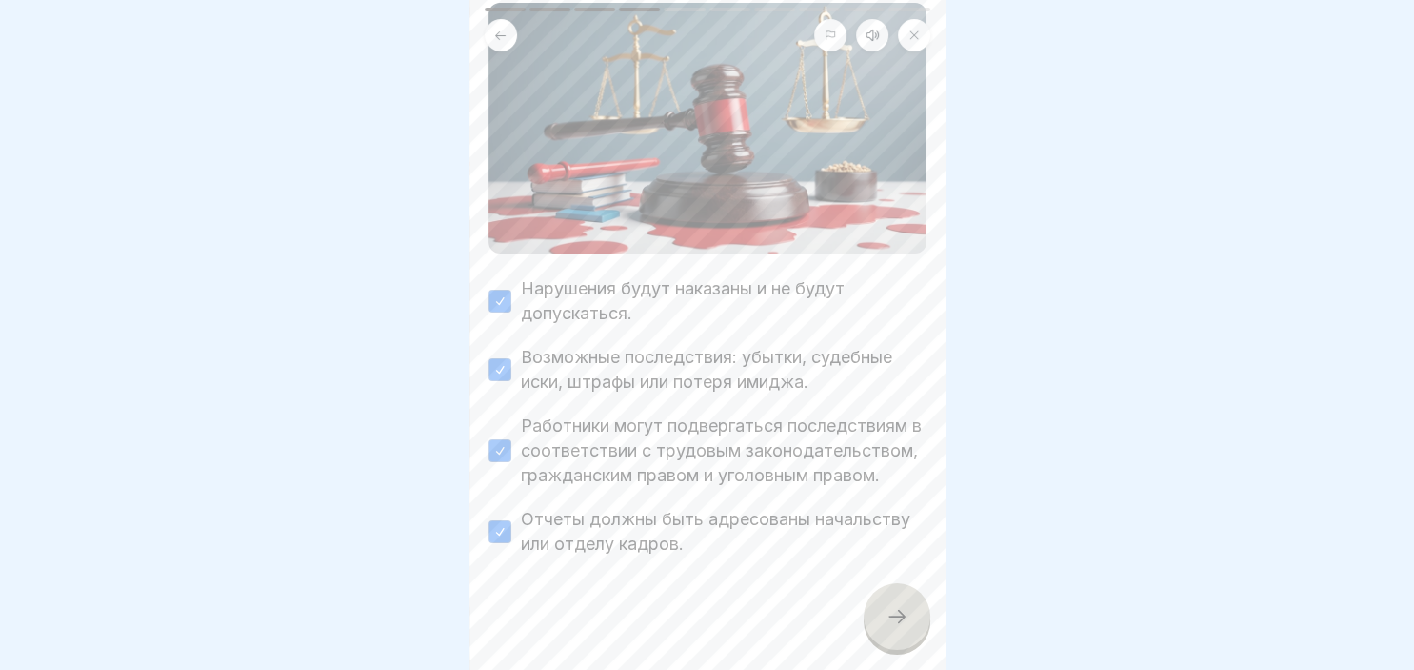
click at [872, 606] on div at bounding box center [897, 616] width 67 height 67
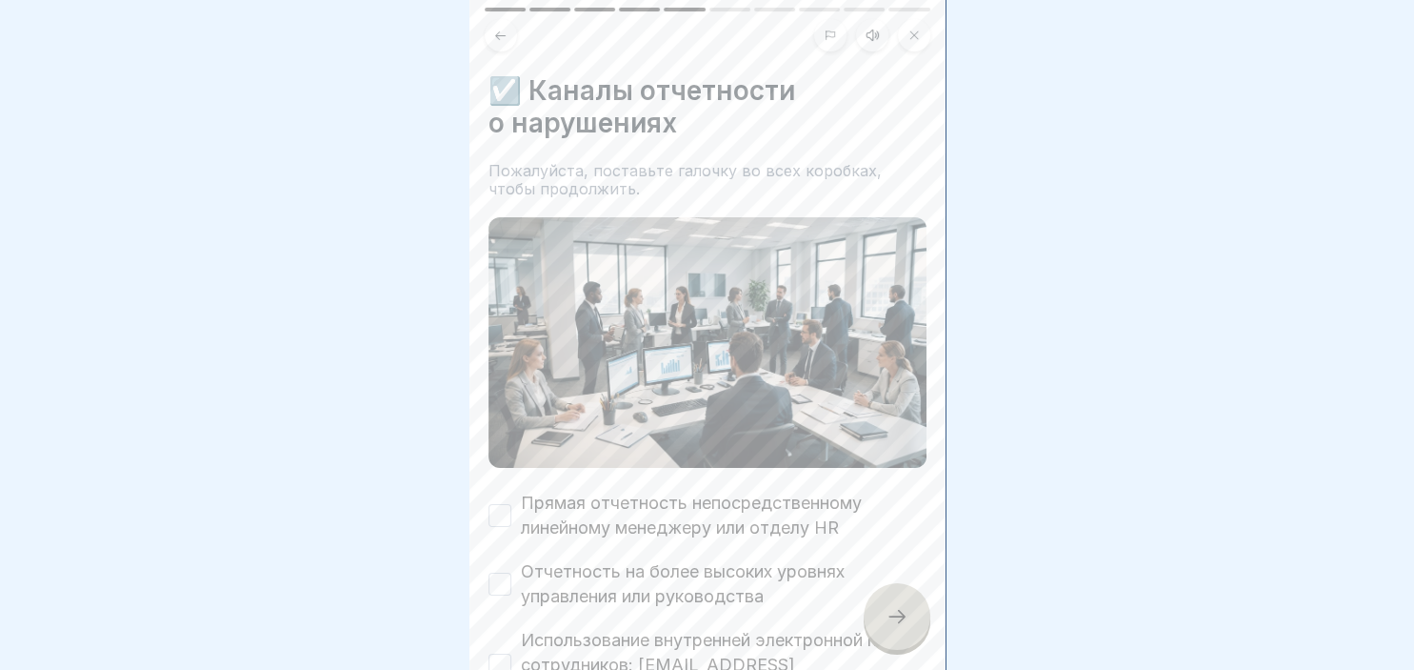
click at [497, 515] on button "Прямая отчетность непосредственному линейному менеджеру или отделу HR" at bounding box center [500, 515] width 23 height 23
click at [505, 586] on button "Отчетность на более высоких уровнях управления или руководства" at bounding box center [500, 583] width 23 height 23
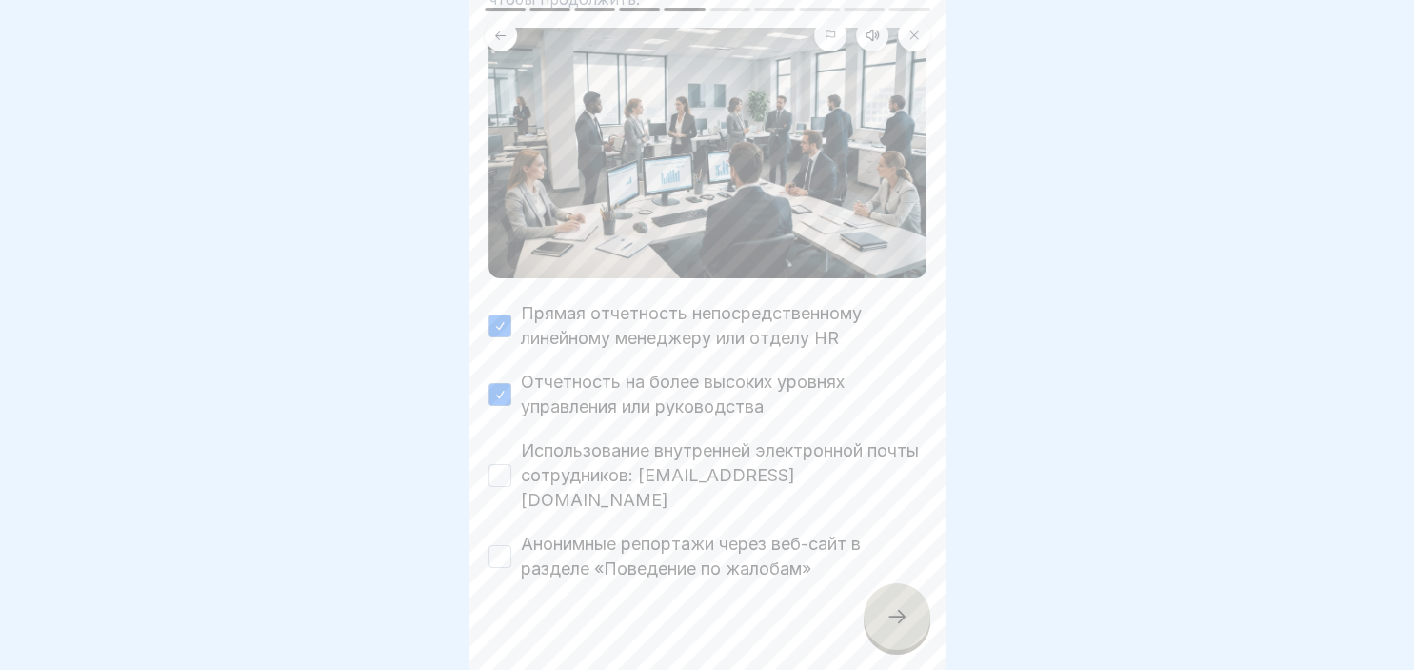
scroll to position [190, 0]
click at [493, 463] on button "Использование внутренней электронной почты сотрудников: [EMAIL_ADDRESS][DOMAIN_…" at bounding box center [500, 474] width 23 height 23
click at [505, 544] on button "Анонимные репортажи через веб-сайт в разделе «Поведение по жалобам»" at bounding box center [500, 555] width 23 height 23
click at [912, 611] on div at bounding box center [897, 616] width 67 height 67
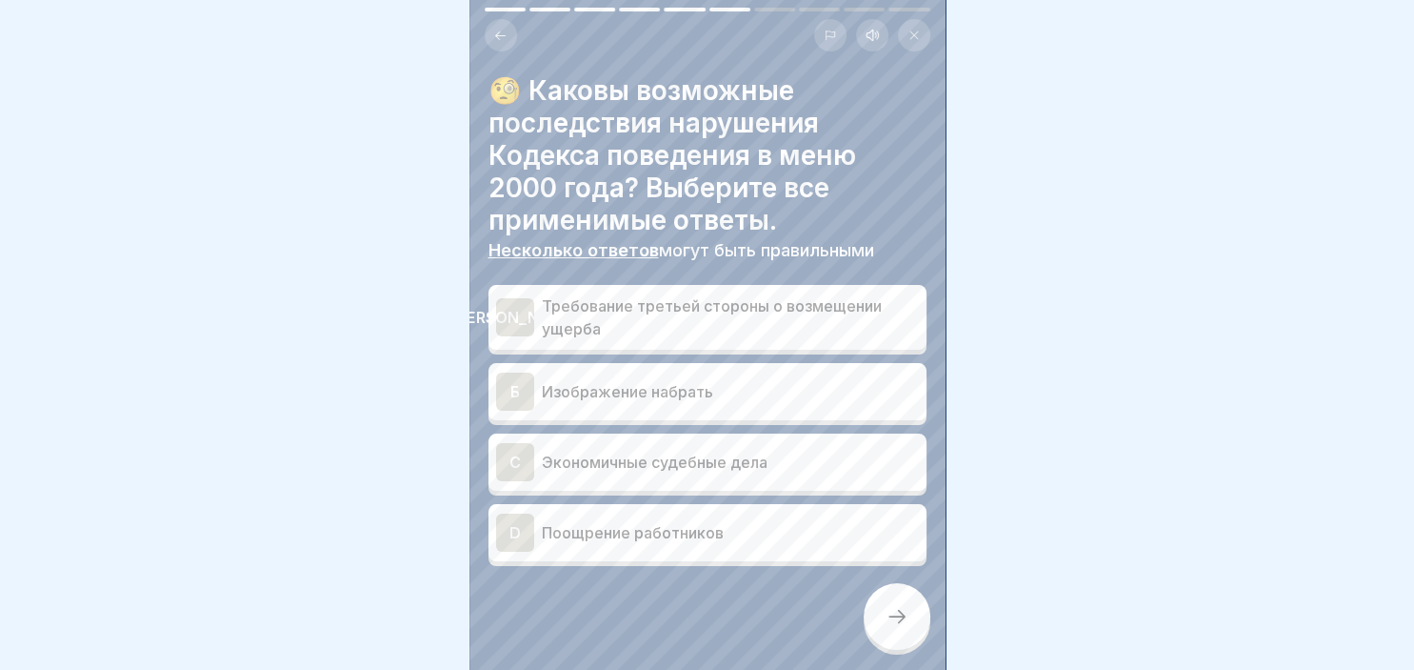
click at [520, 446] on div "C" at bounding box center [515, 462] width 38 height 38
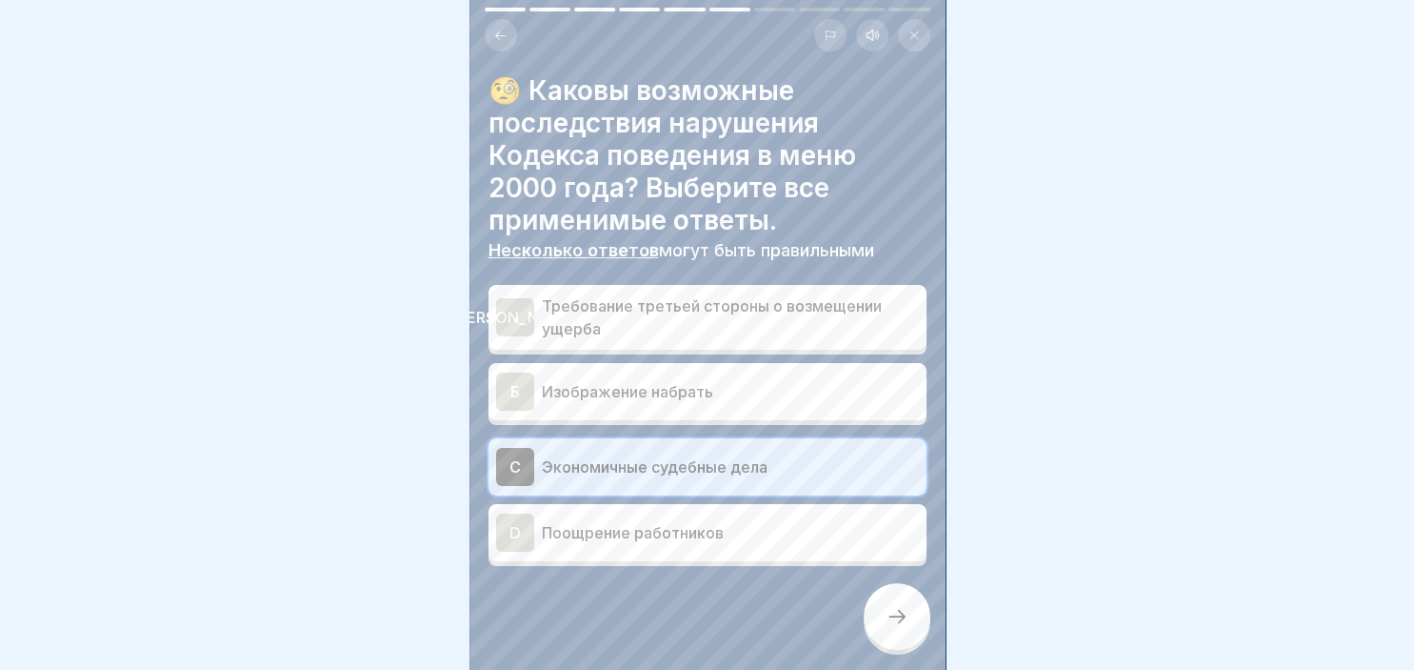
click at [512, 300] on div "[PERSON_NAME]" at bounding box center [515, 317] width 38 height 38
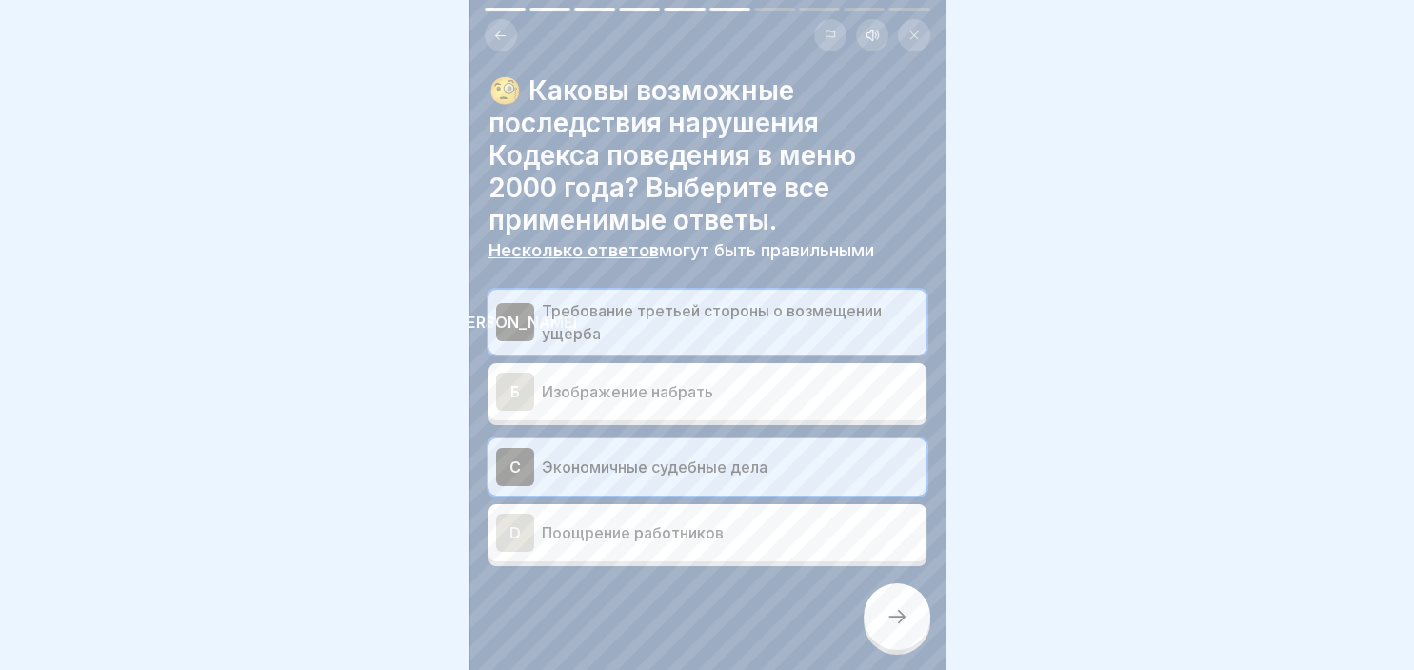
click at [910, 599] on div at bounding box center [897, 616] width 67 height 67
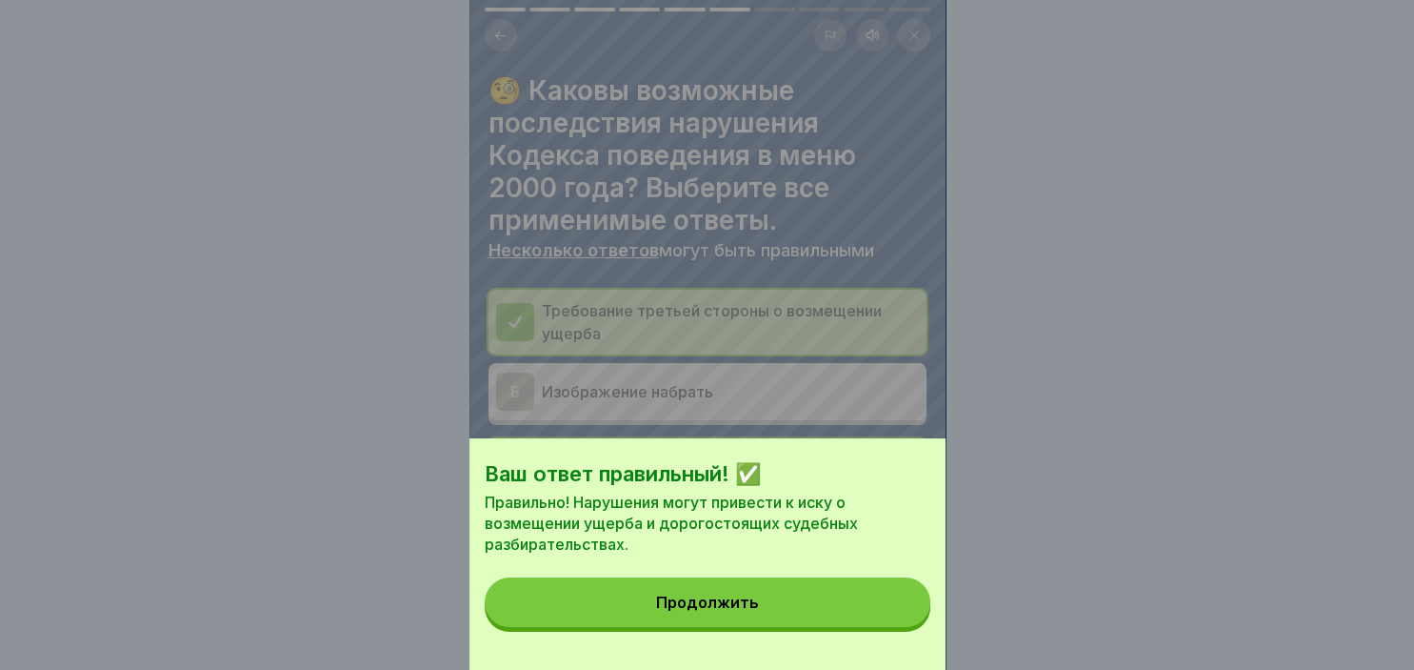
click at [756, 600] on button "Продолжить" at bounding box center [708, 602] width 446 height 50
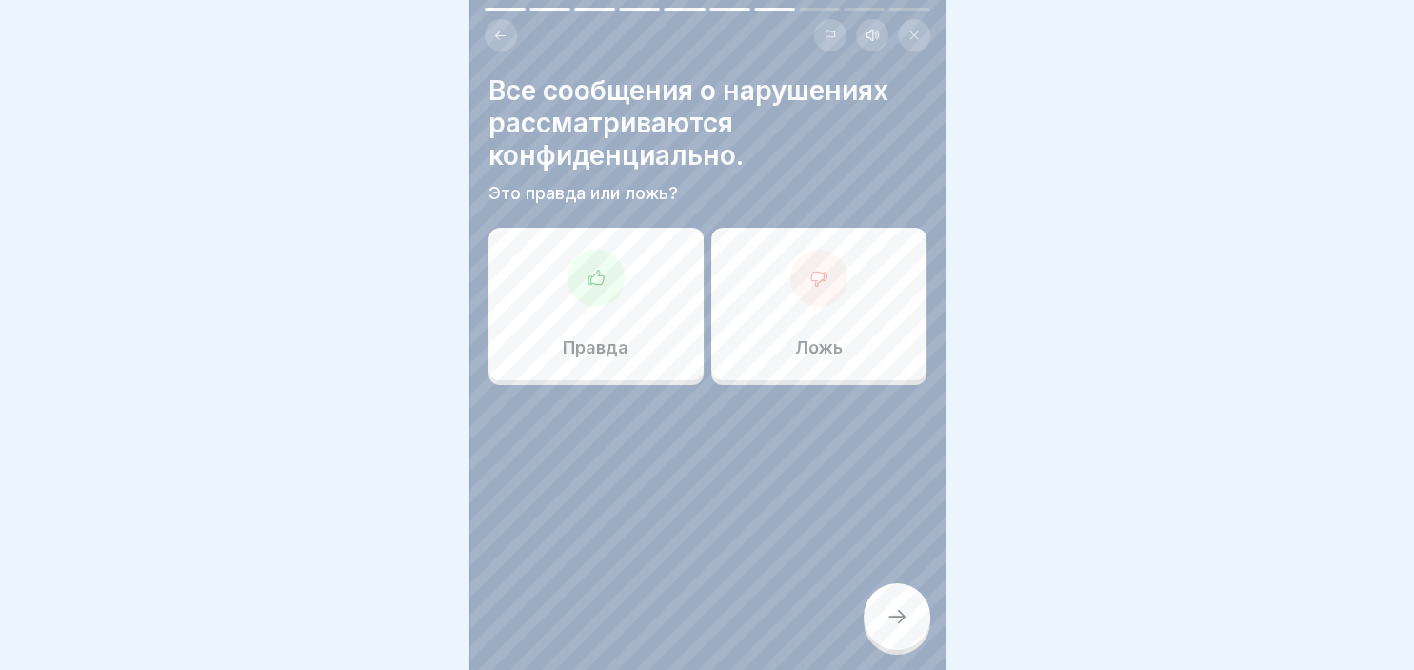
click at [582, 284] on div at bounding box center [596, 278] width 57 height 57
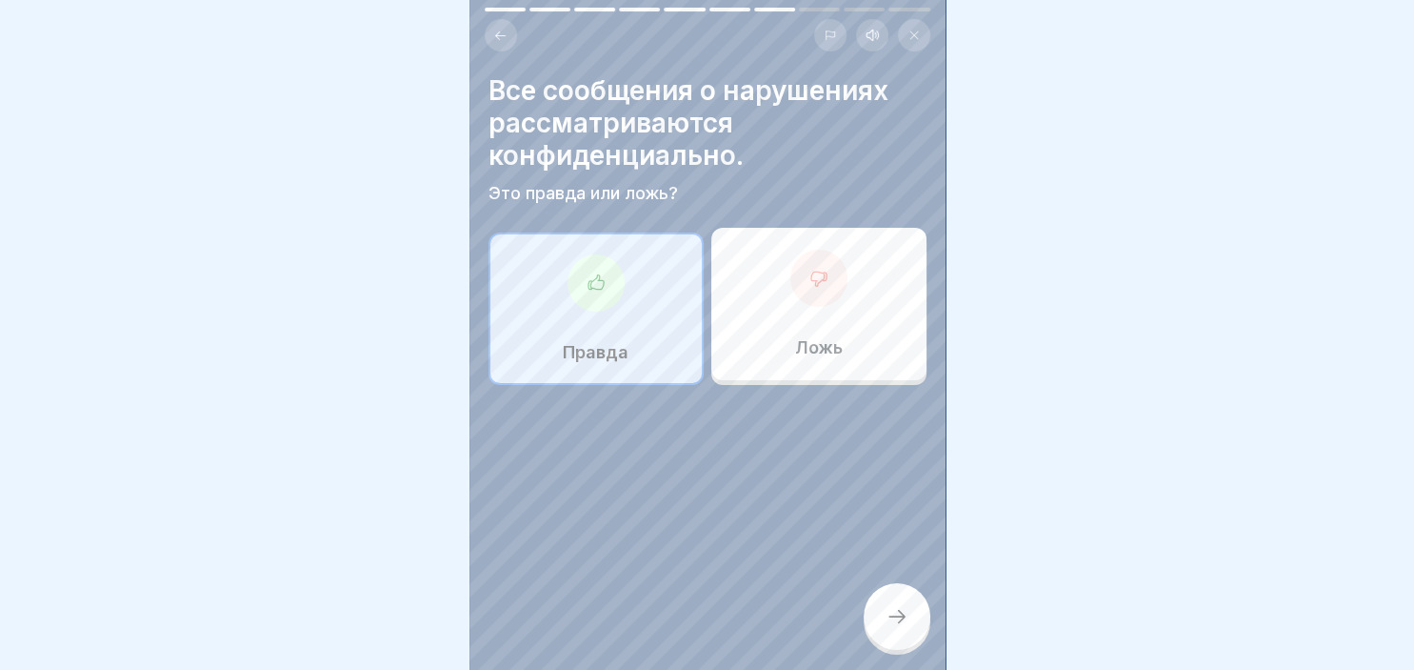
click at [898, 604] on div at bounding box center [897, 616] width 67 height 67
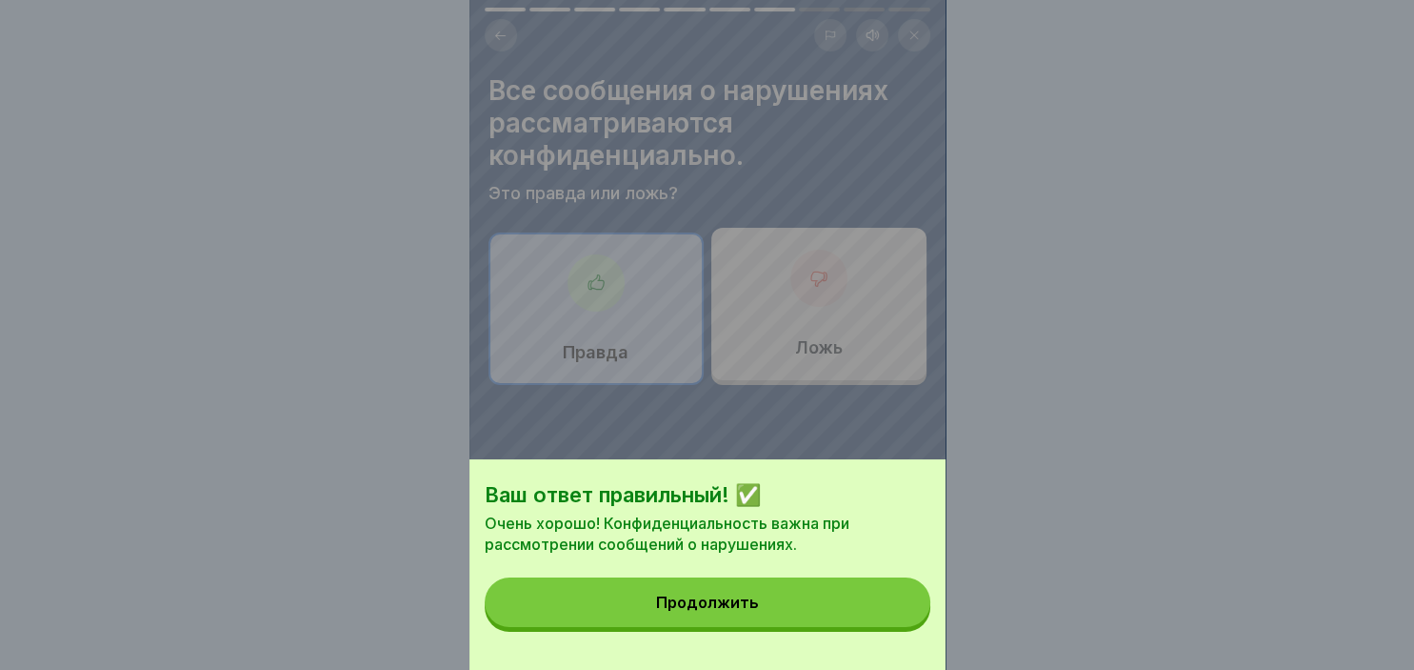
click at [744, 600] on div "Продолжить" at bounding box center [707, 601] width 103 height 17
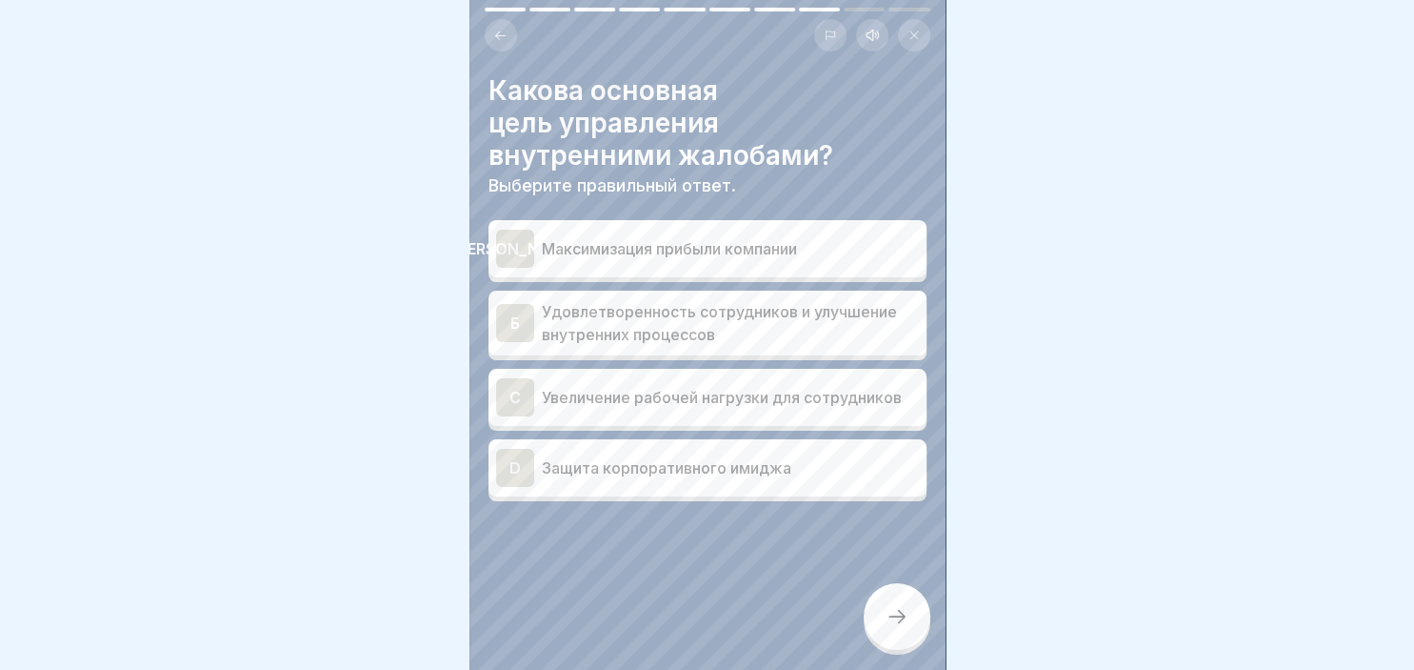
click at [520, 318] on div "Б" at bounding box center [515, 323] width 38 height 38
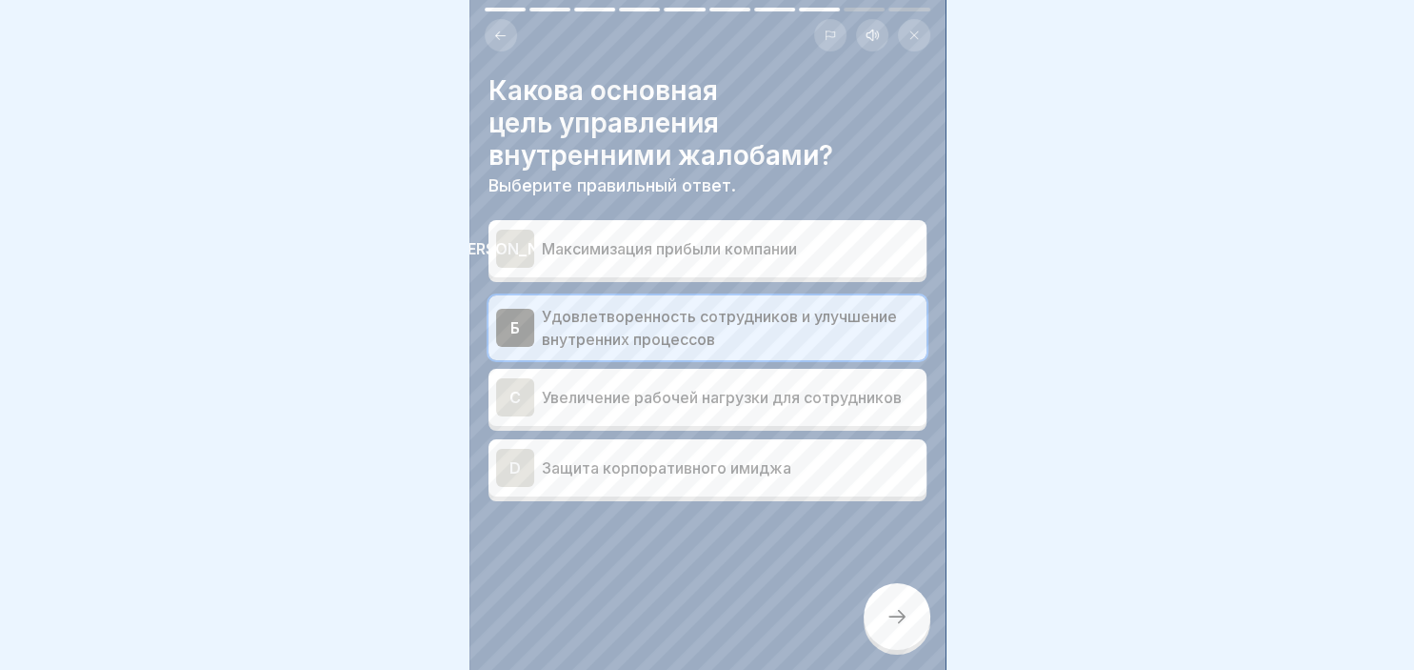
click at [507, 465] on div "D" at bounding box center [515, 468] width 38 height 38
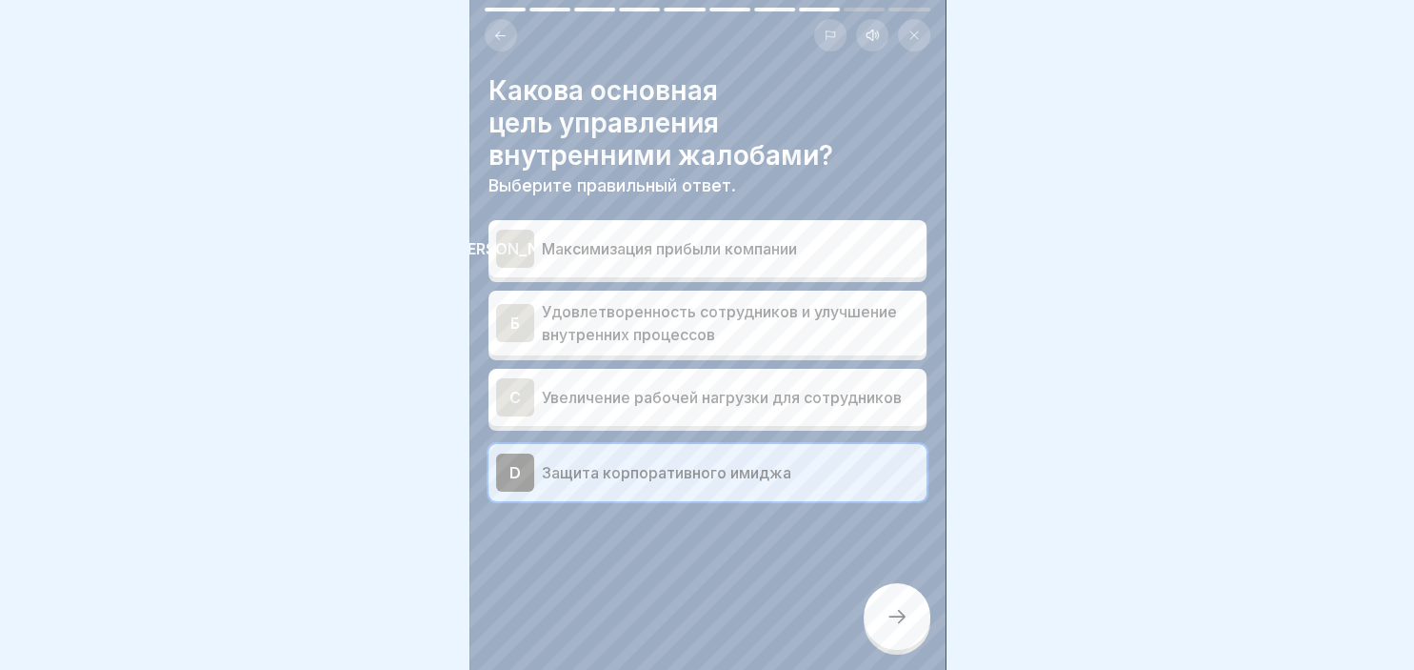
click at [524, 299] on div "Б Удовлетворенность сотрудников и улучшение внутренних процессов" at bounding box center [708, 323] width 438 height 65
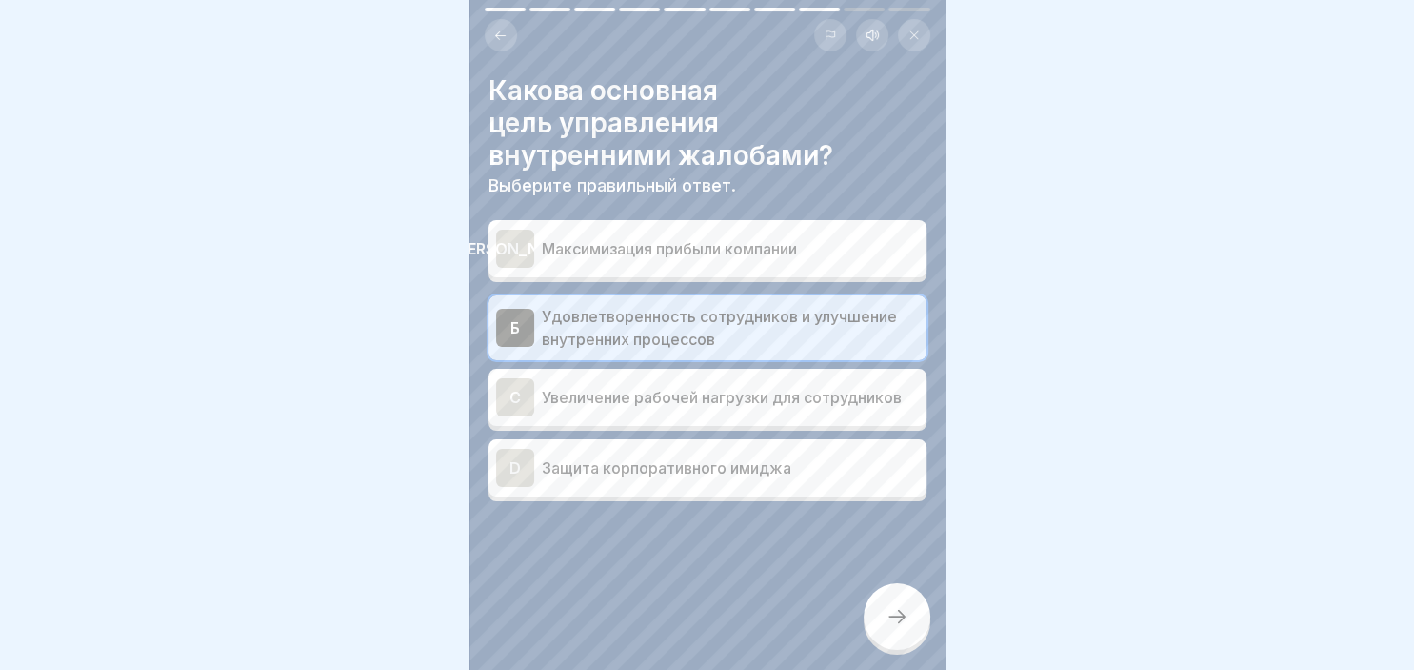
click at [912, 618] on div at bounding box center [897, 616] width 67 height 67
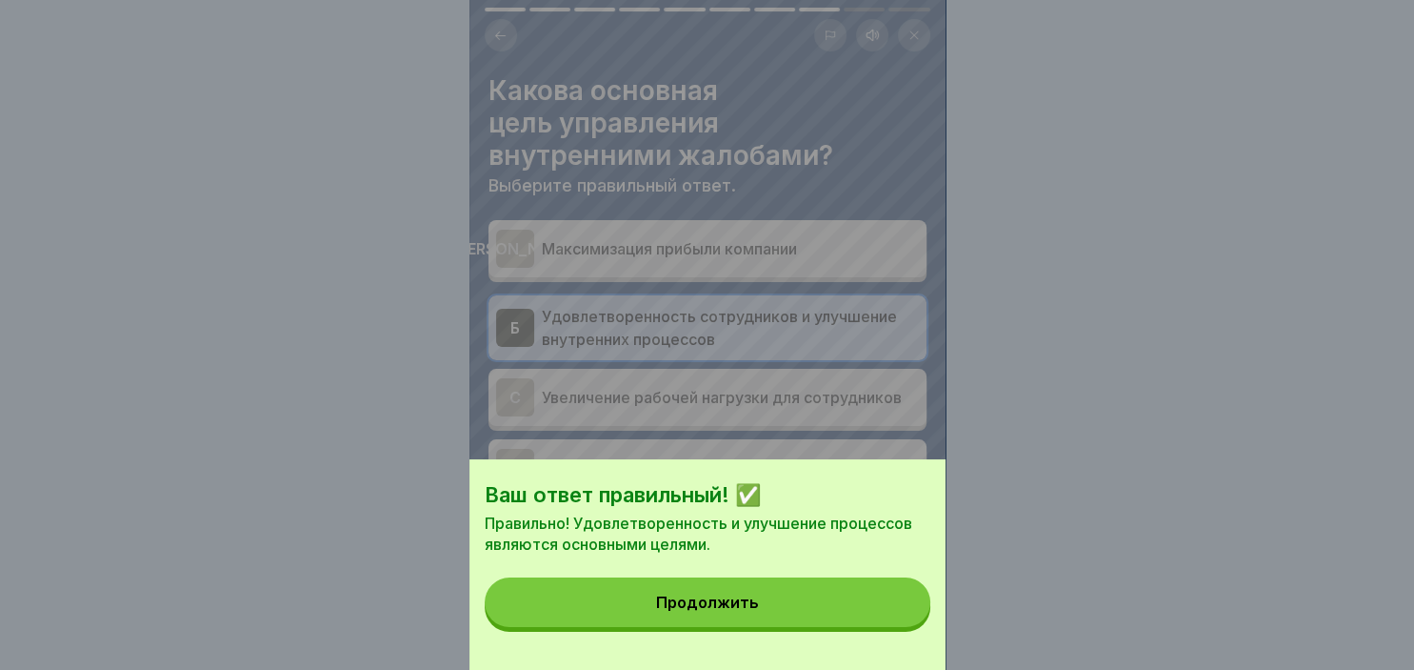
click at [781, 589] on button "Продолжить" at bounding box center [708, 602] width 446 height 50
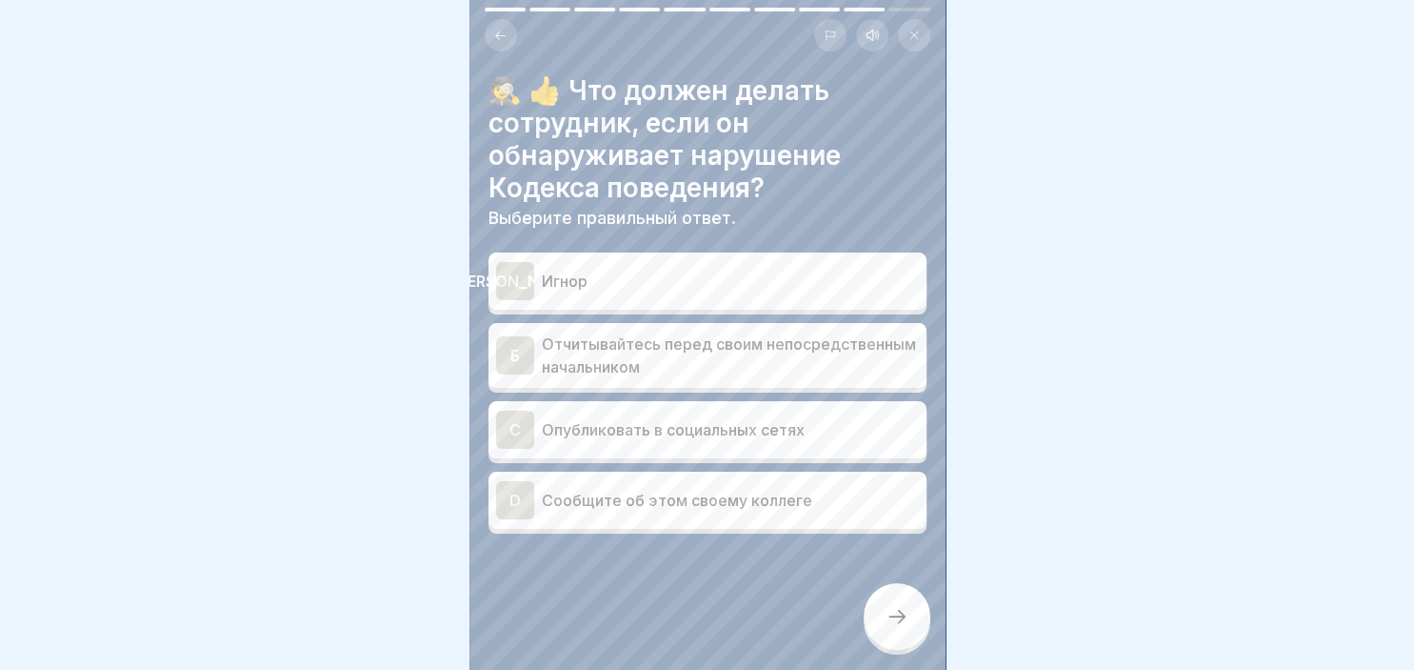
click at [508, 341] on div "Б" at bounding box center [515, 355] width 38 height 38
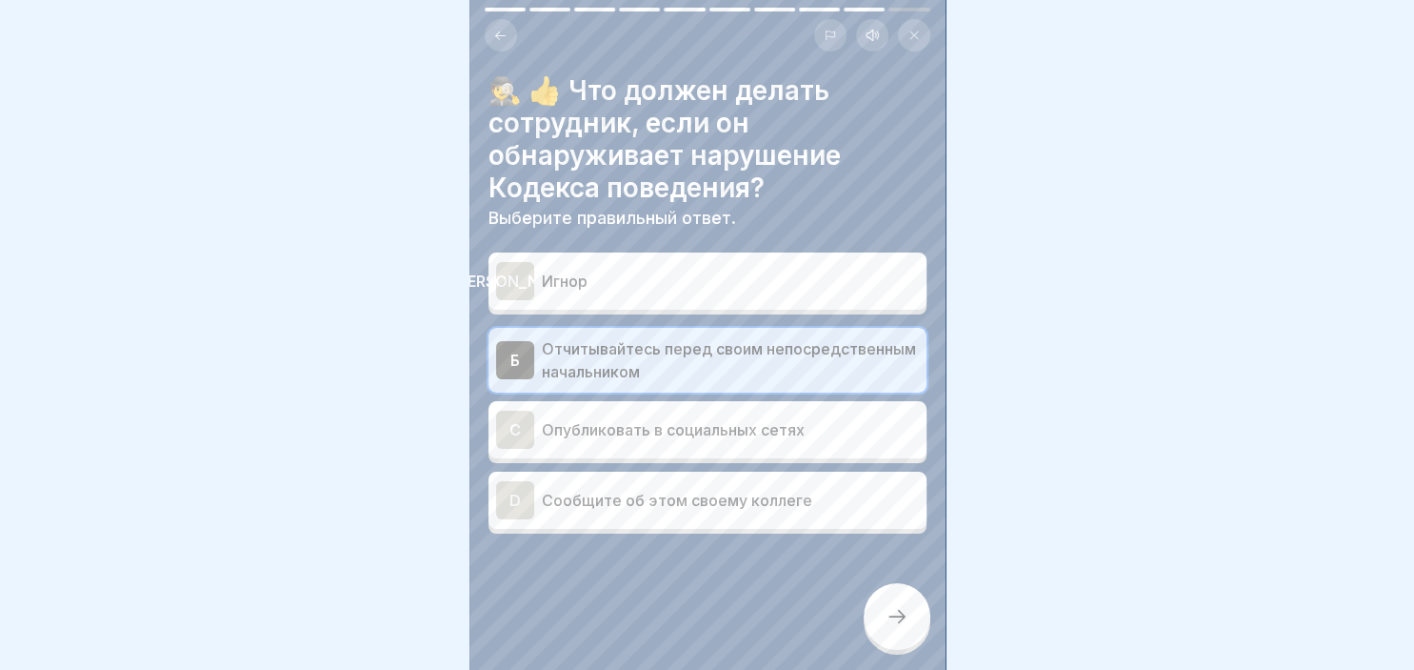
click at [900, 620] on icon at bounding box center [897, 616] width 23 height 23
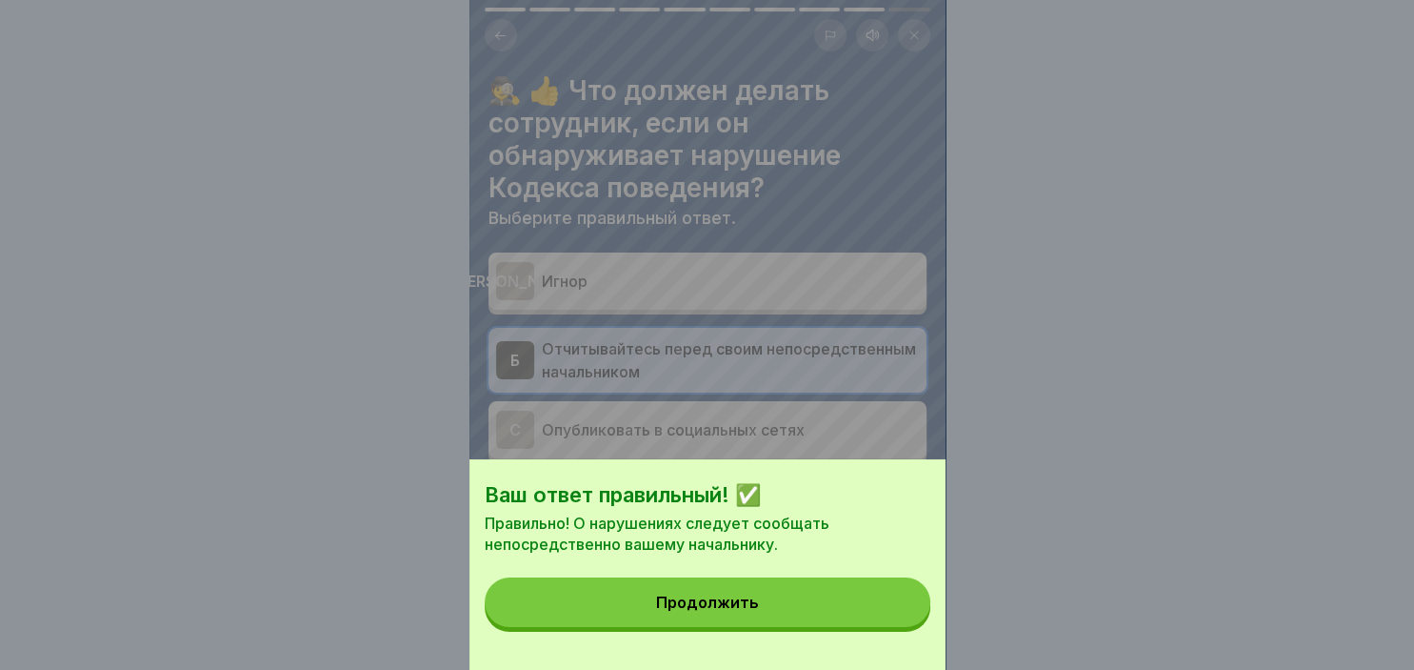
click at [802, 592] on button "Продолжить" at bounding box center [708, 602] width 446 height 50
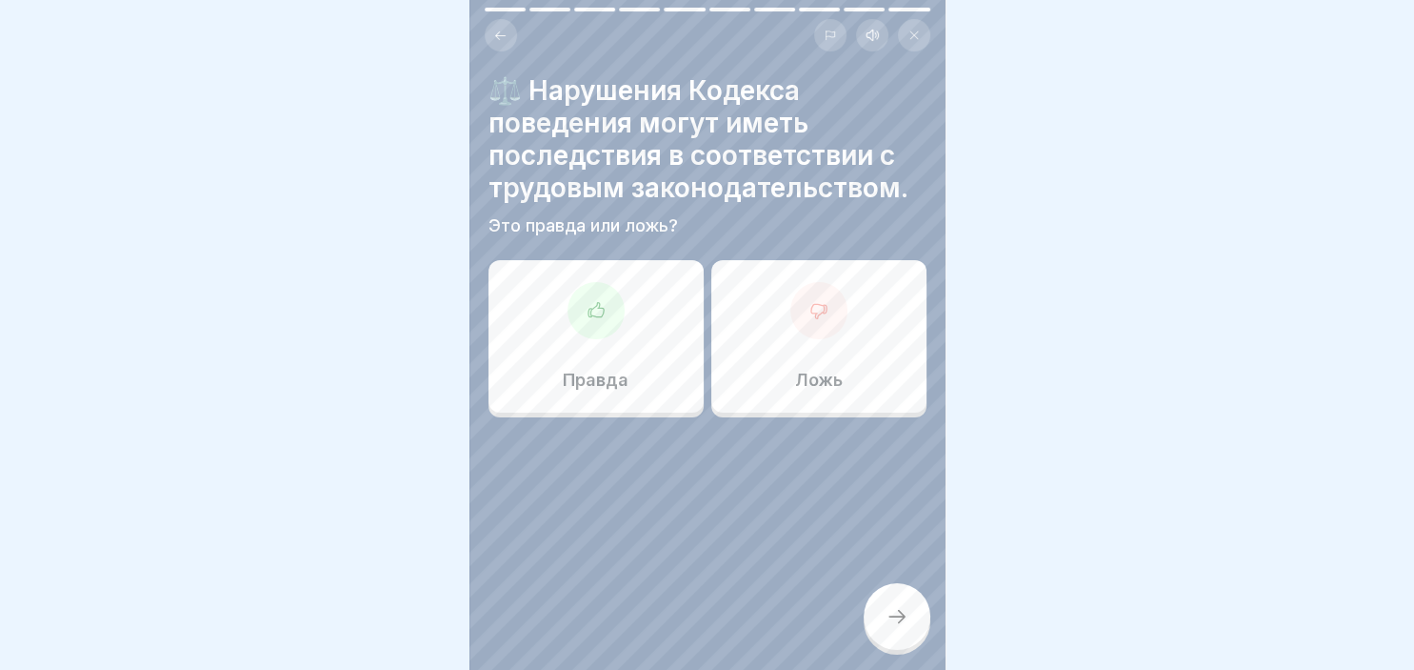
click at [574, 358] on div "Правда" at bounding box center [596, 336] width 215 height 152
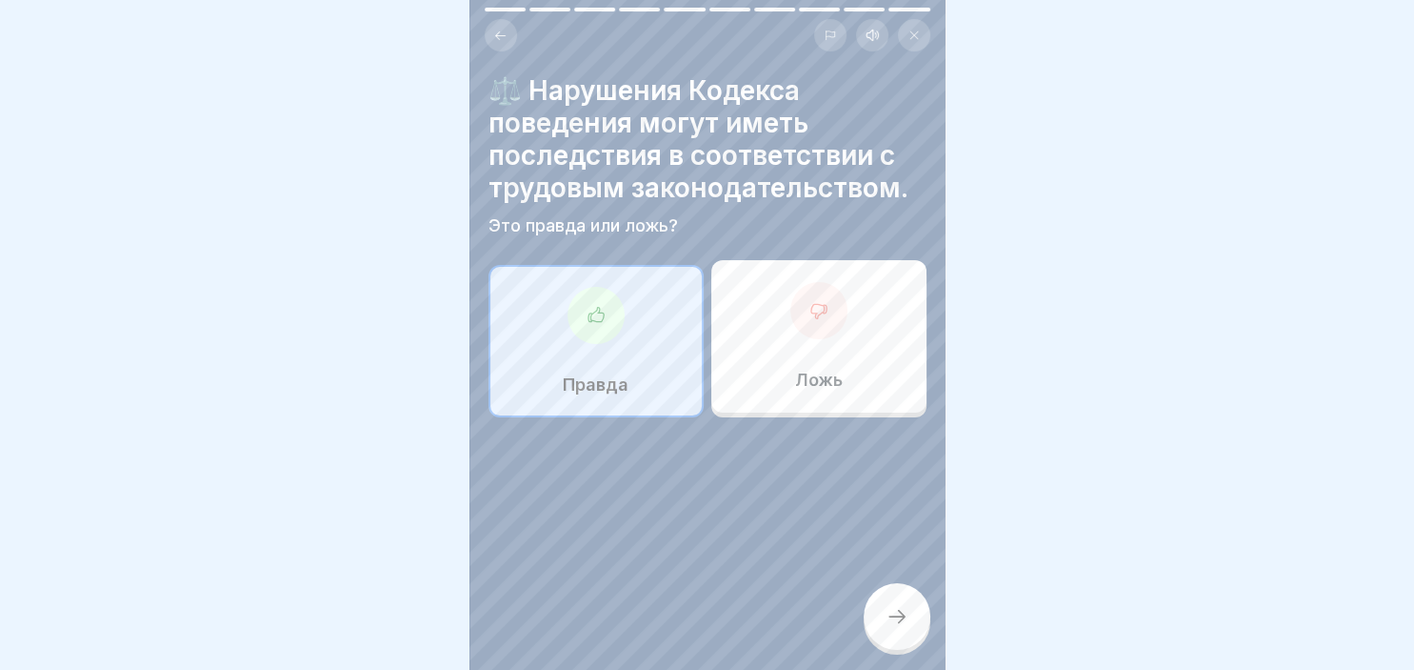
click at [908, 626] on icon at bounding box center [897, 616] width 23 height 23
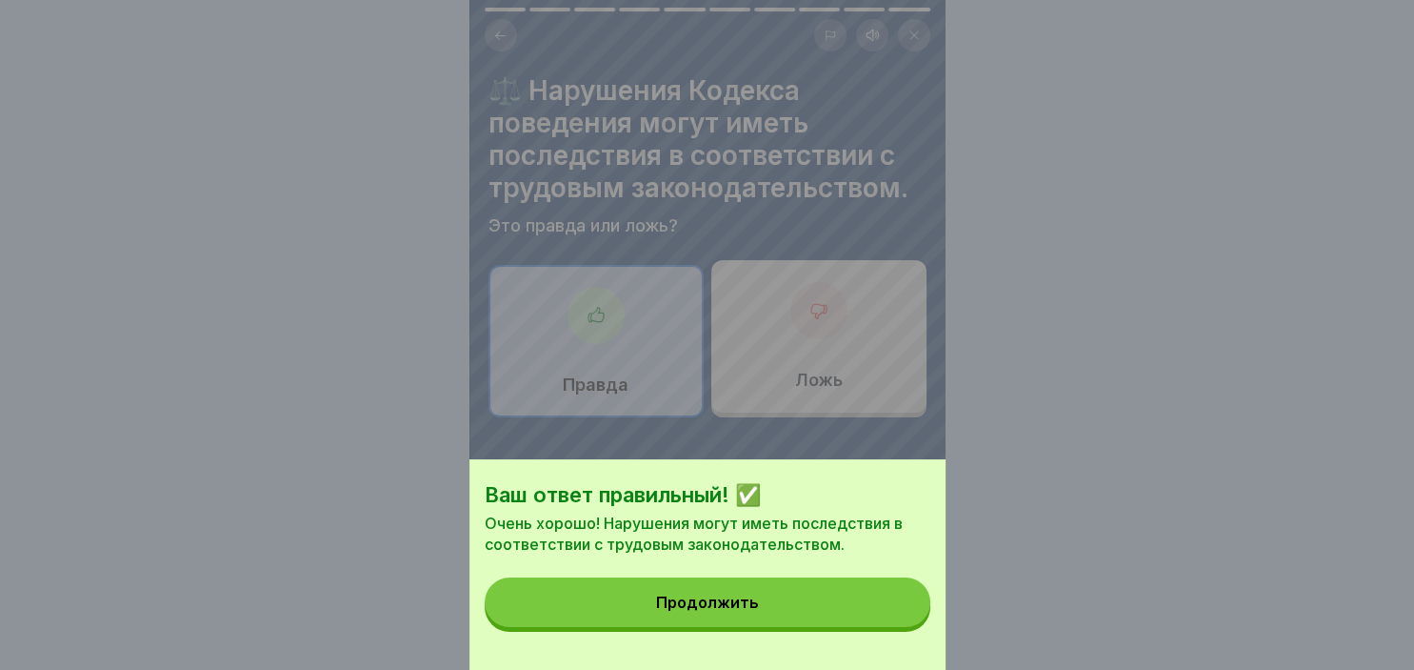
click at [778, 598] on button "Продолжить" at bounding box center [708, 602] width 446 height 50
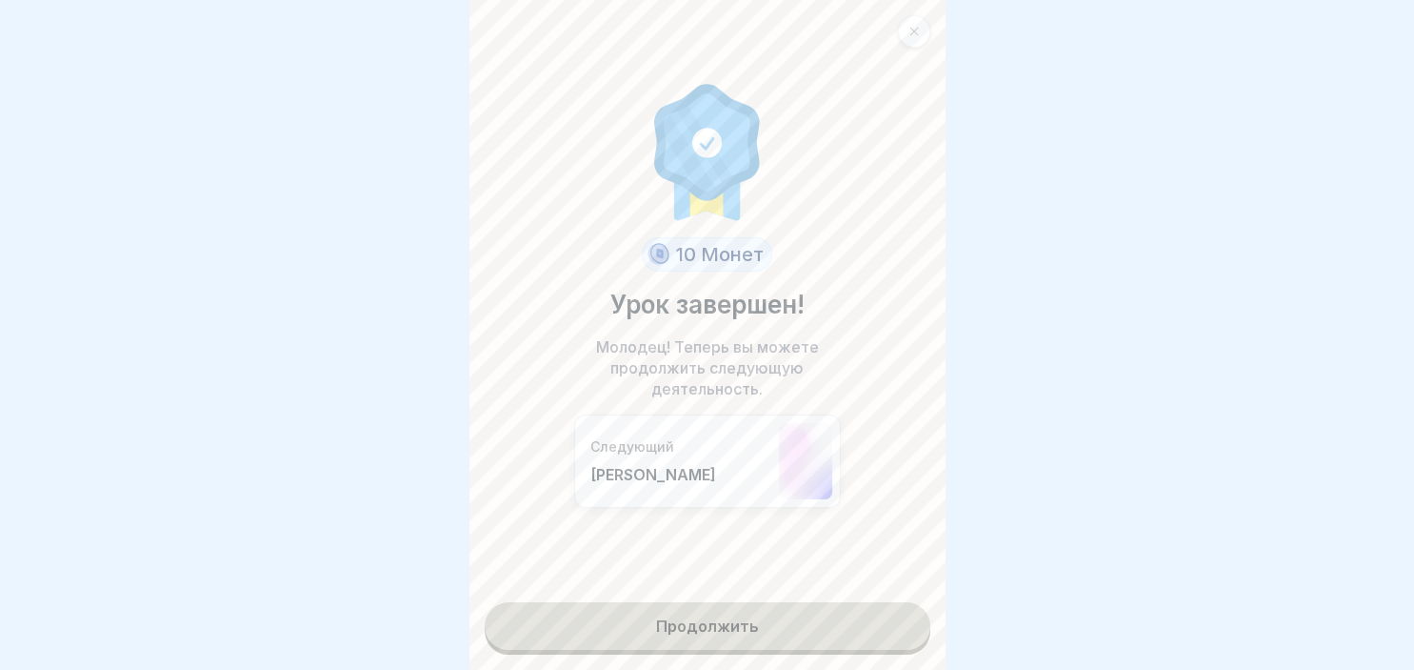
click at [750, 642] on link "Продолжить" at bounding box center [708, 626] width 446 height 48
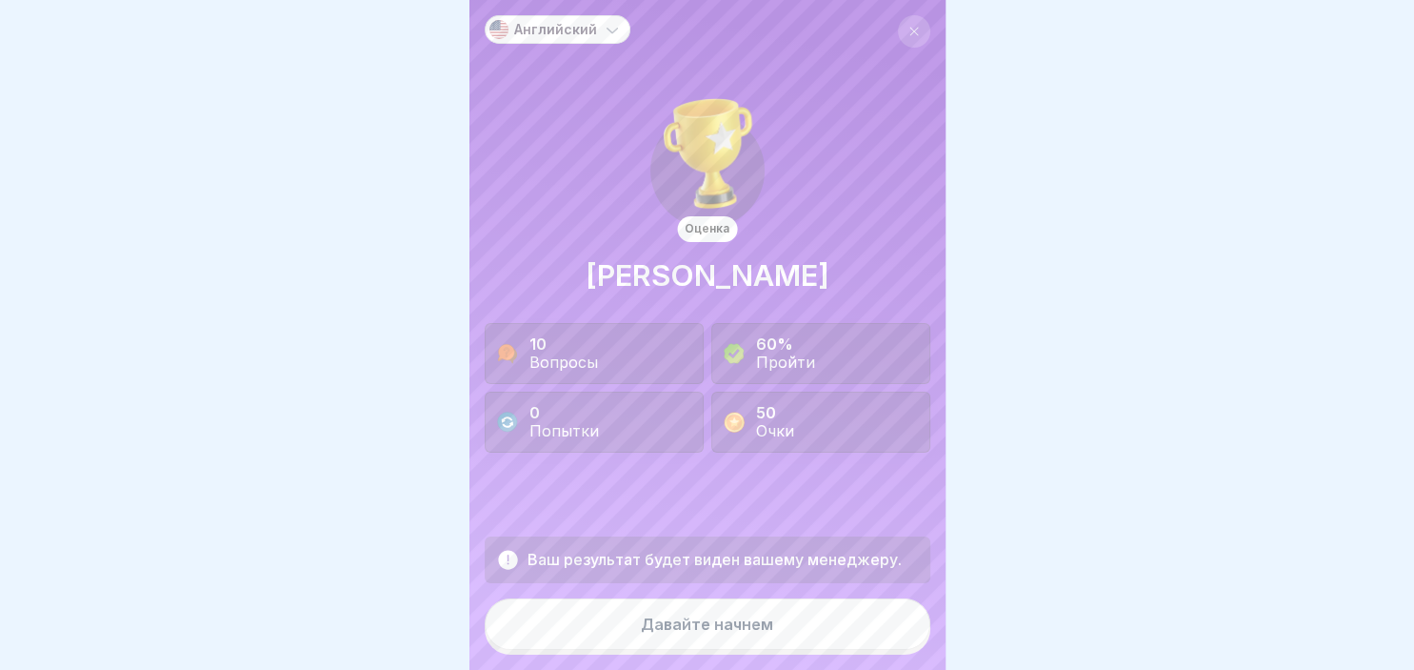
click at [750, 642] on button "Давайте начнем" at bounding box center [708, 623] width 446 height 51
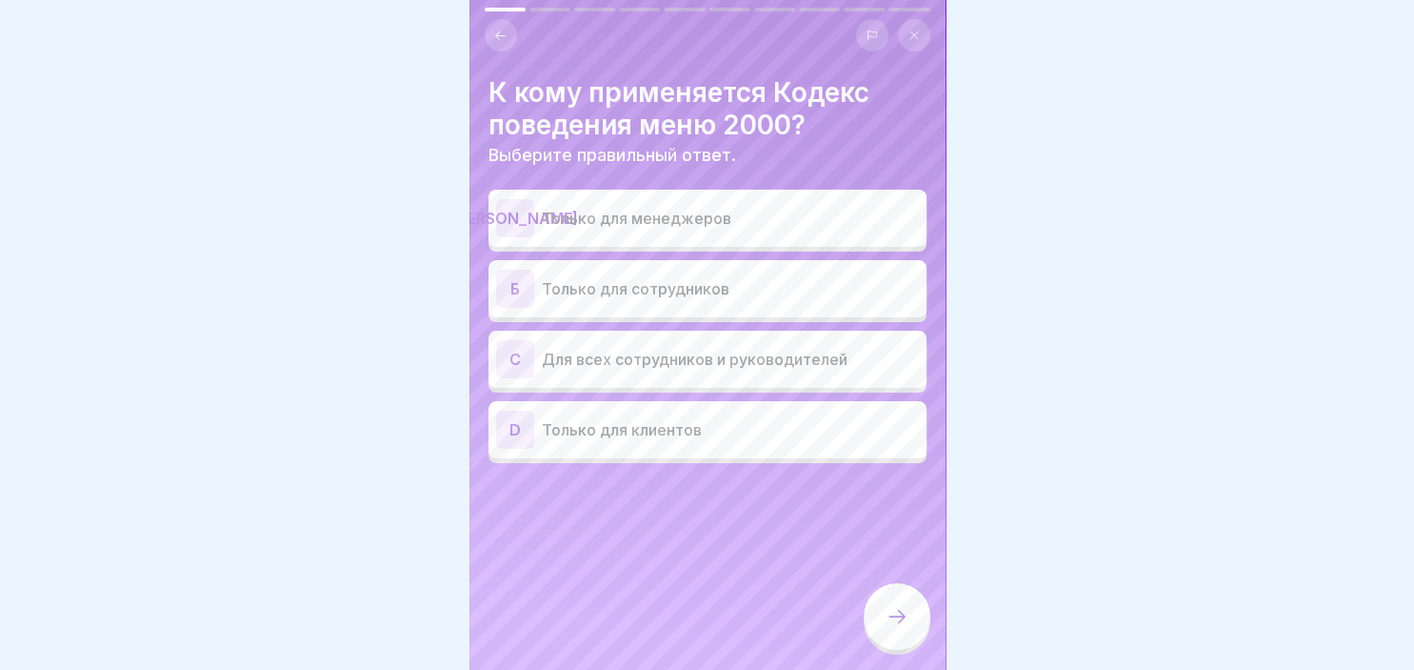
click at [518, 353] on div "C" at bounding box center [515, 359] width 38 height 38
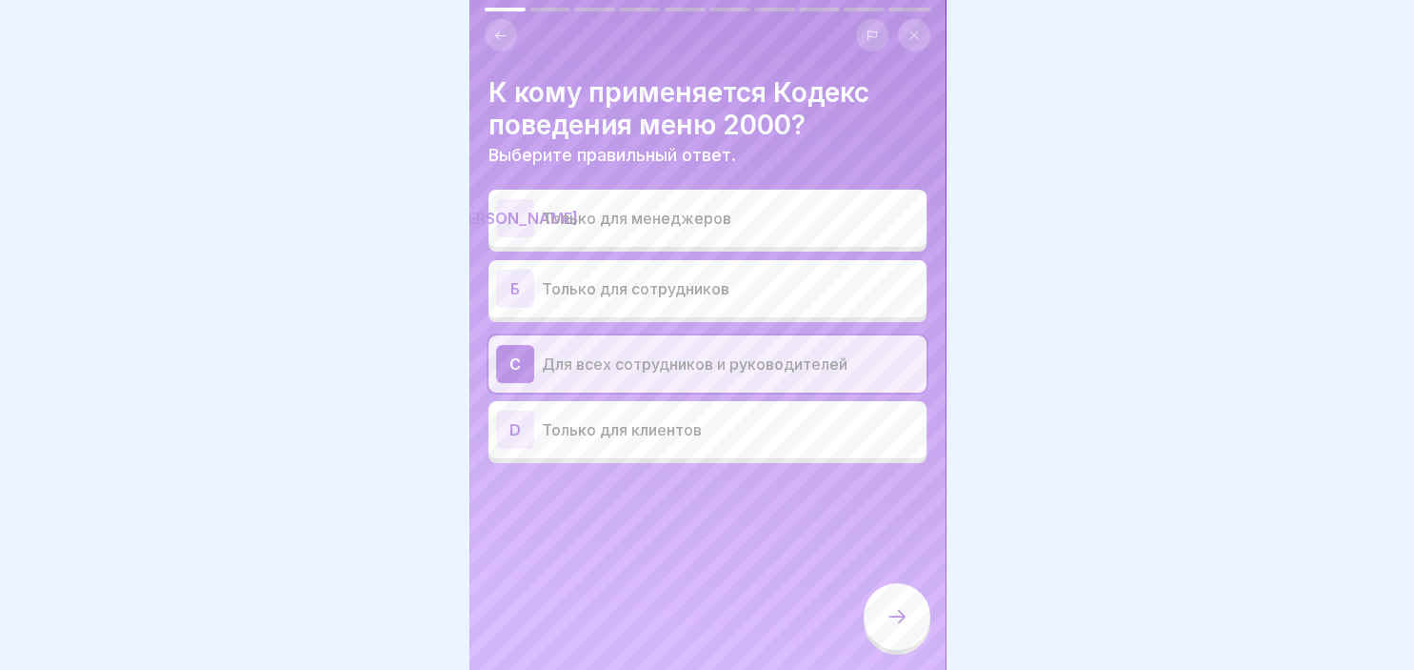
click at [906, 617] on icon at bounding box center [897, 616] width 23 height 23
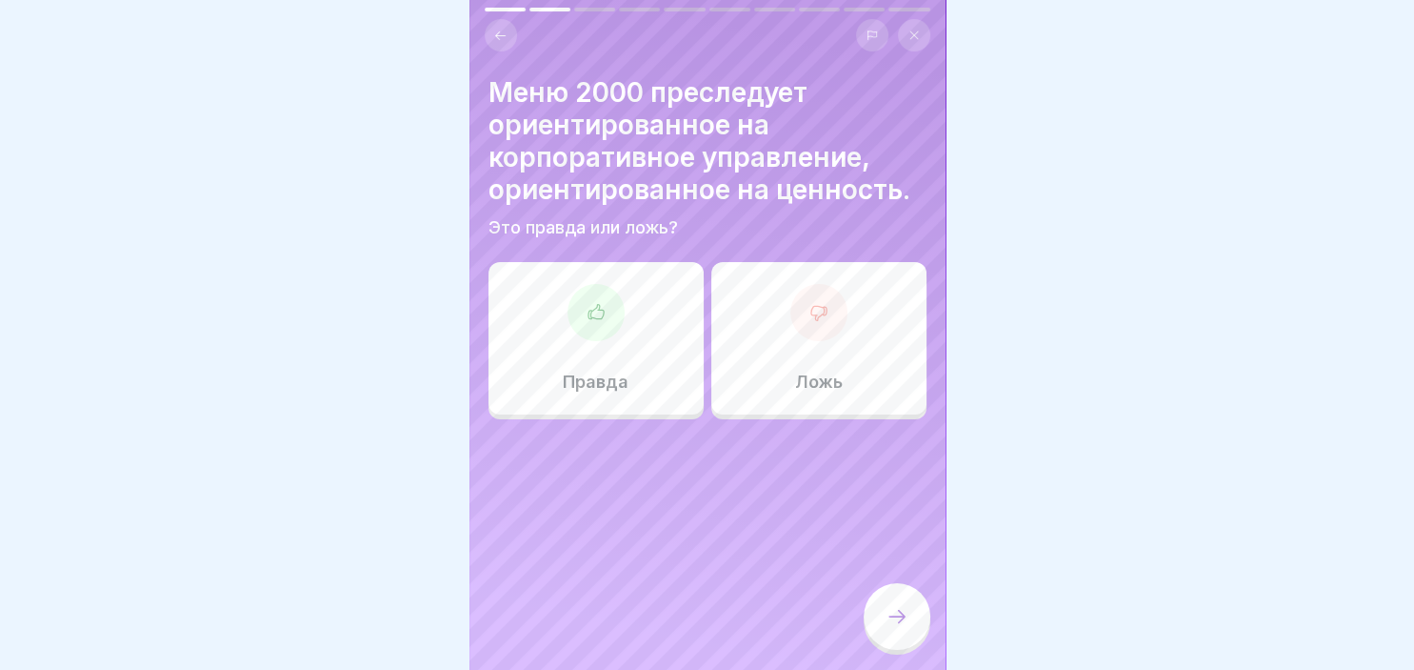
click at [611, 336] on div at bounding box center [596, 312] width 57 height 57
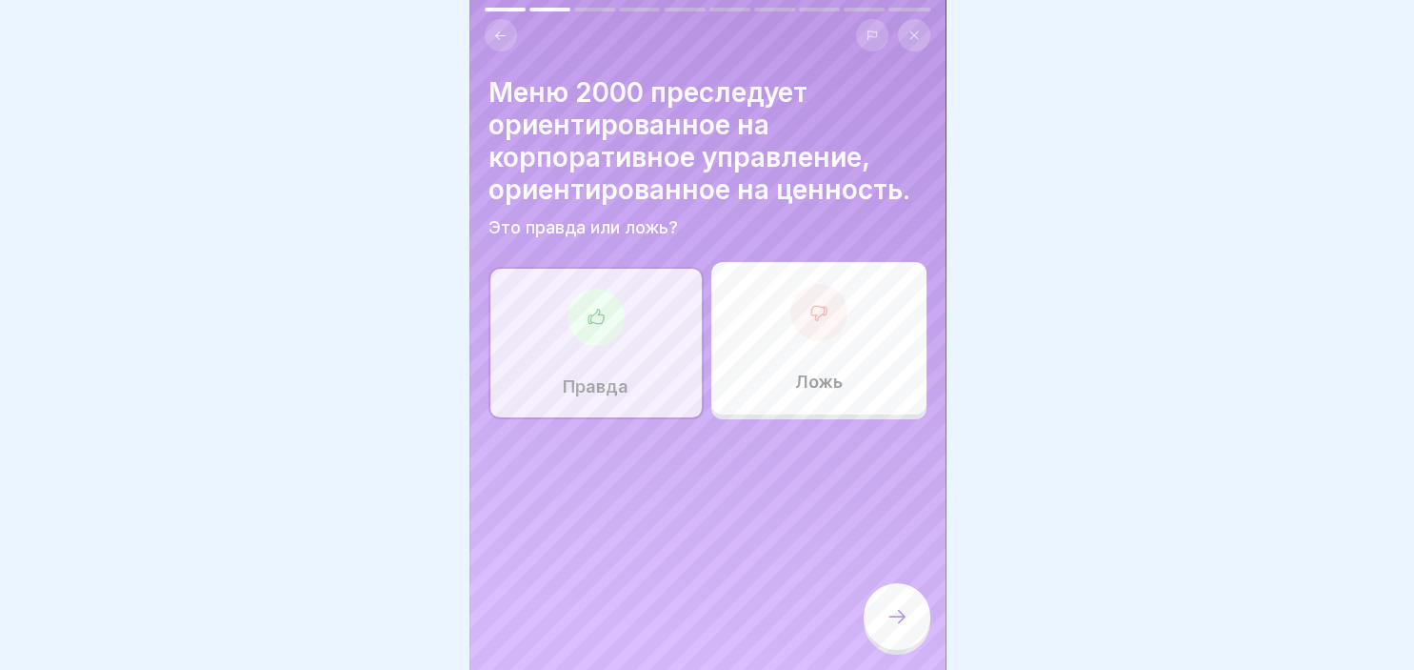
click at [893, 604] on div at bounding box center [897, 616] width 67 height 67
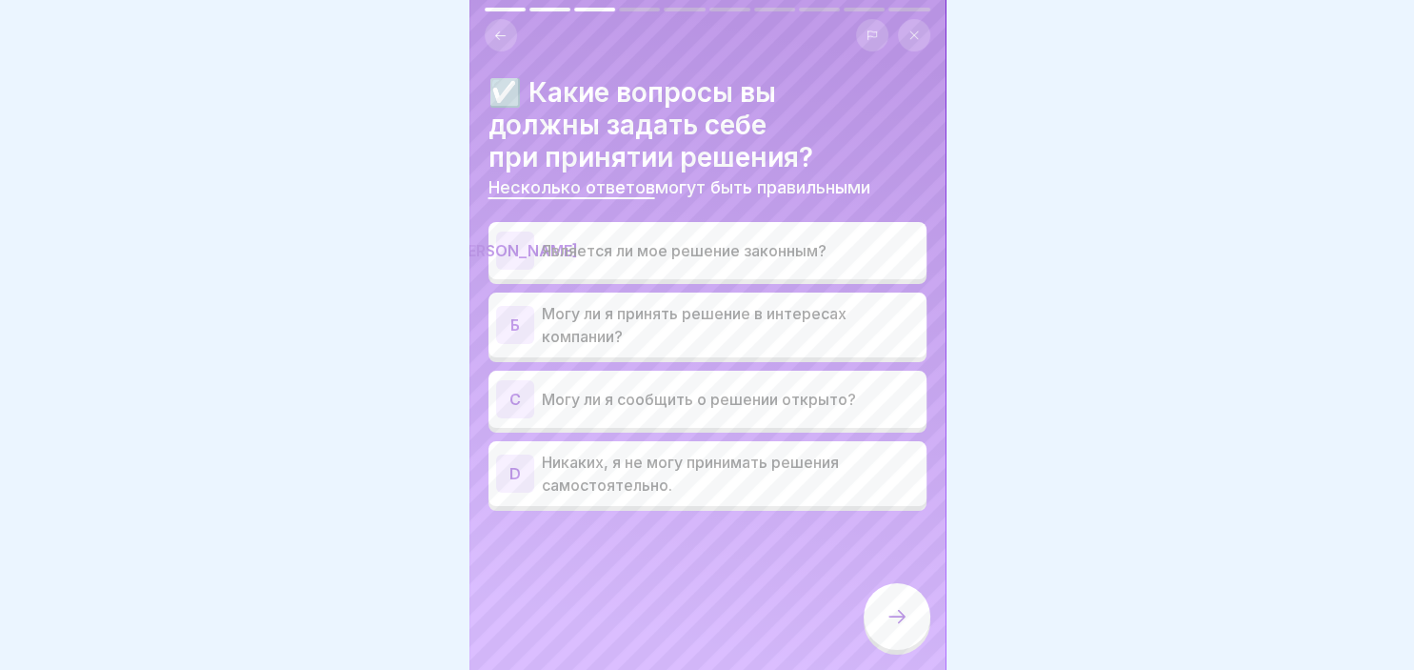
click at [518, 253] on div "[PERSON_NAME]" at bounding box center [515, 250] width 38 height 38
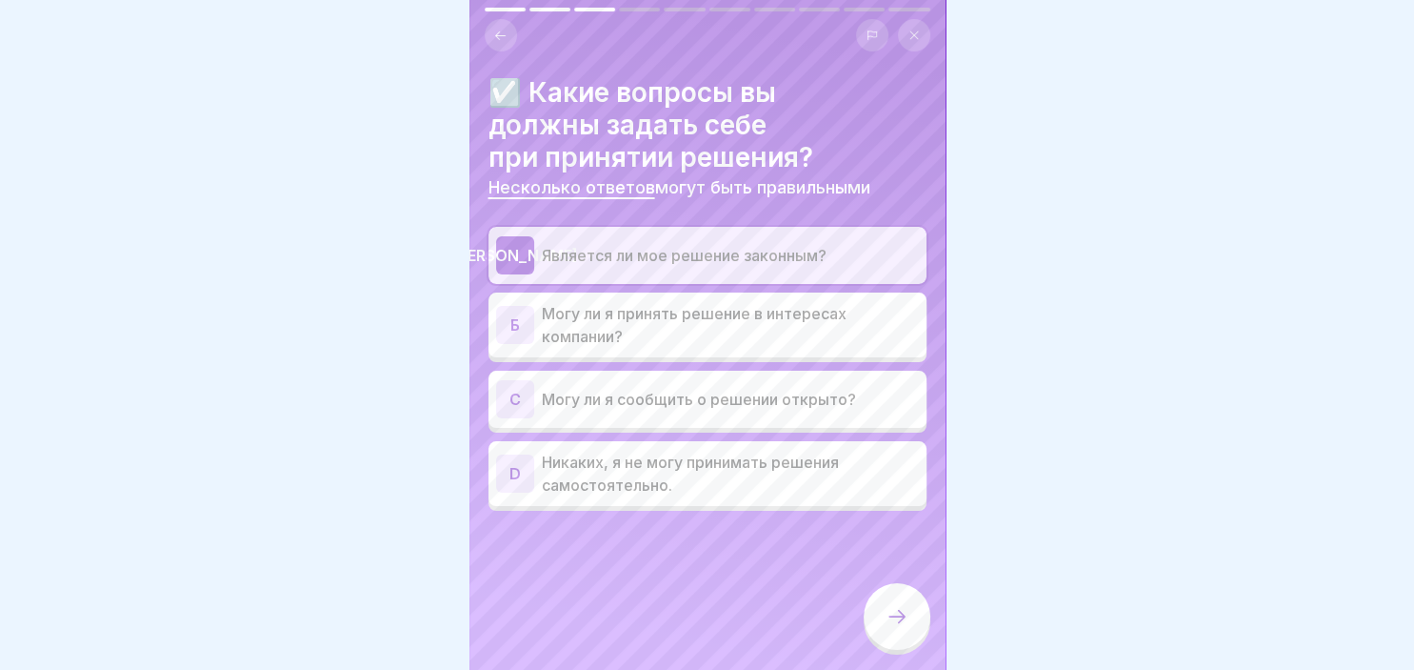
click at [517, 307] on div "Б" at bounding box center [515, 325] width 38 height 38
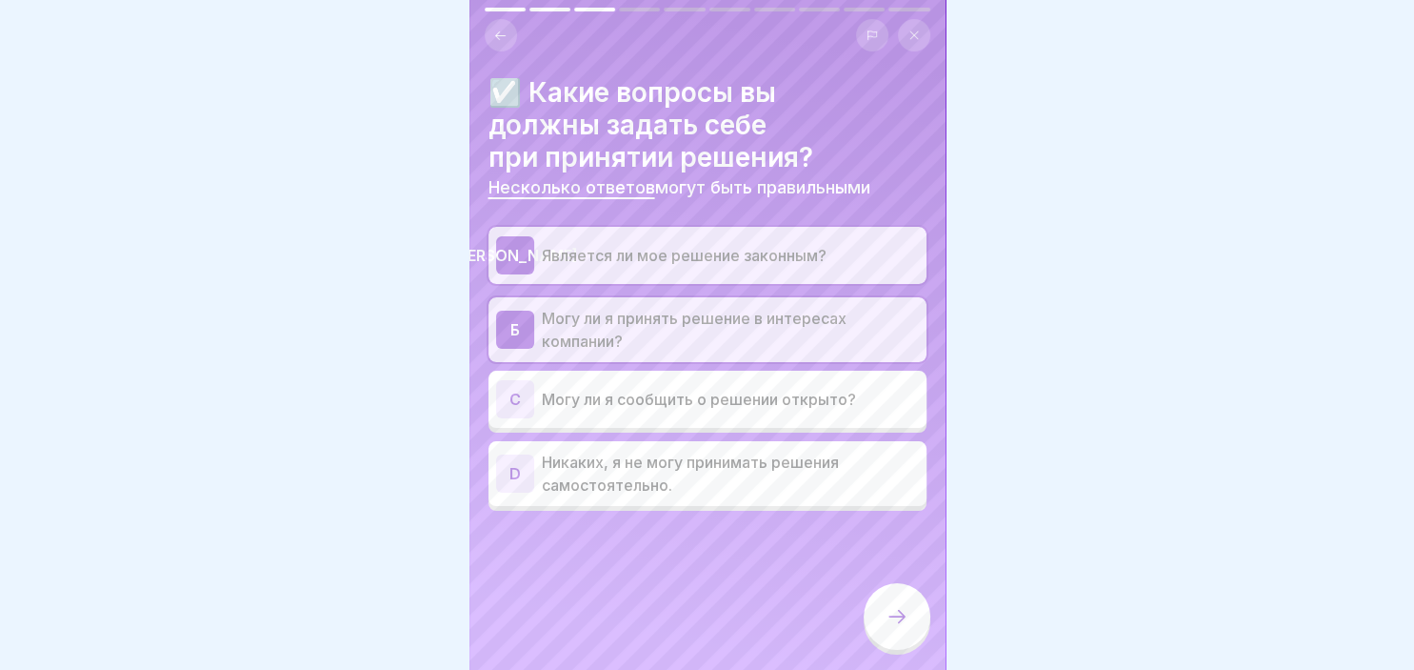
click at [520, 409] on div "C" at bounding box center [515, 399] width 38 height 38
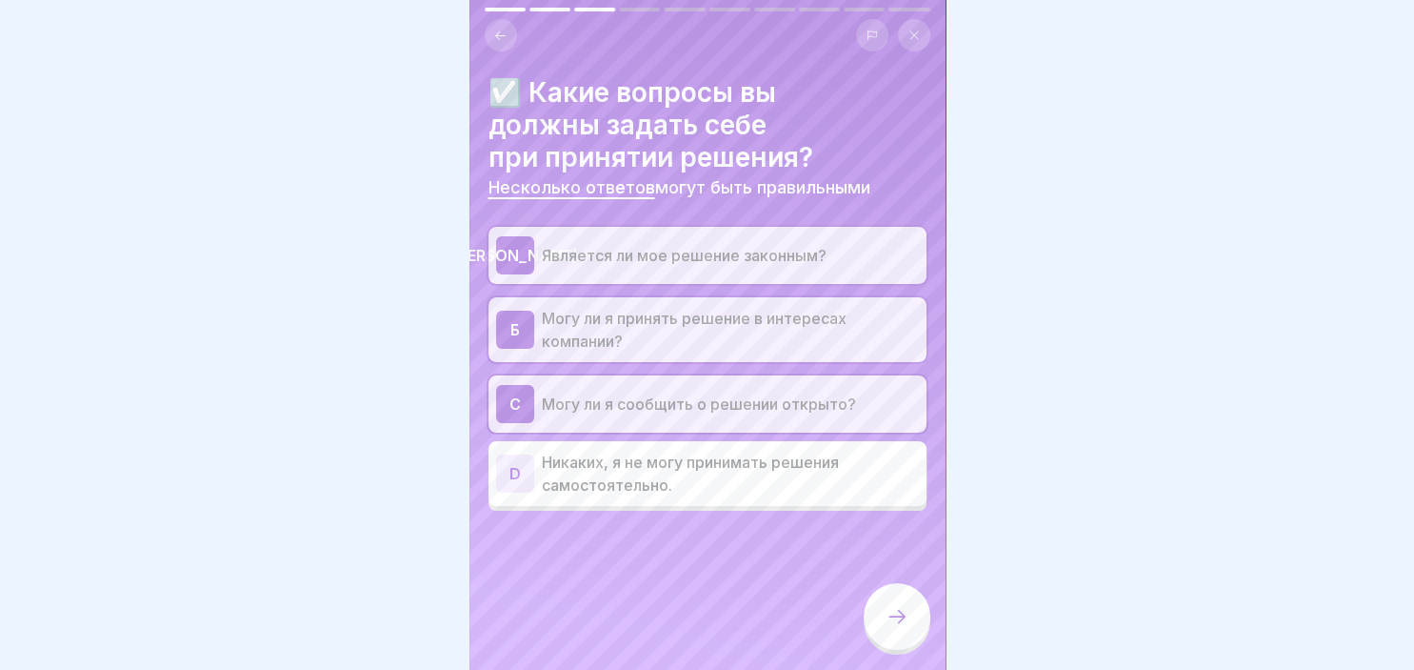
click at [875, 602] on div at bounding box center [897, 616] width 67 height 67
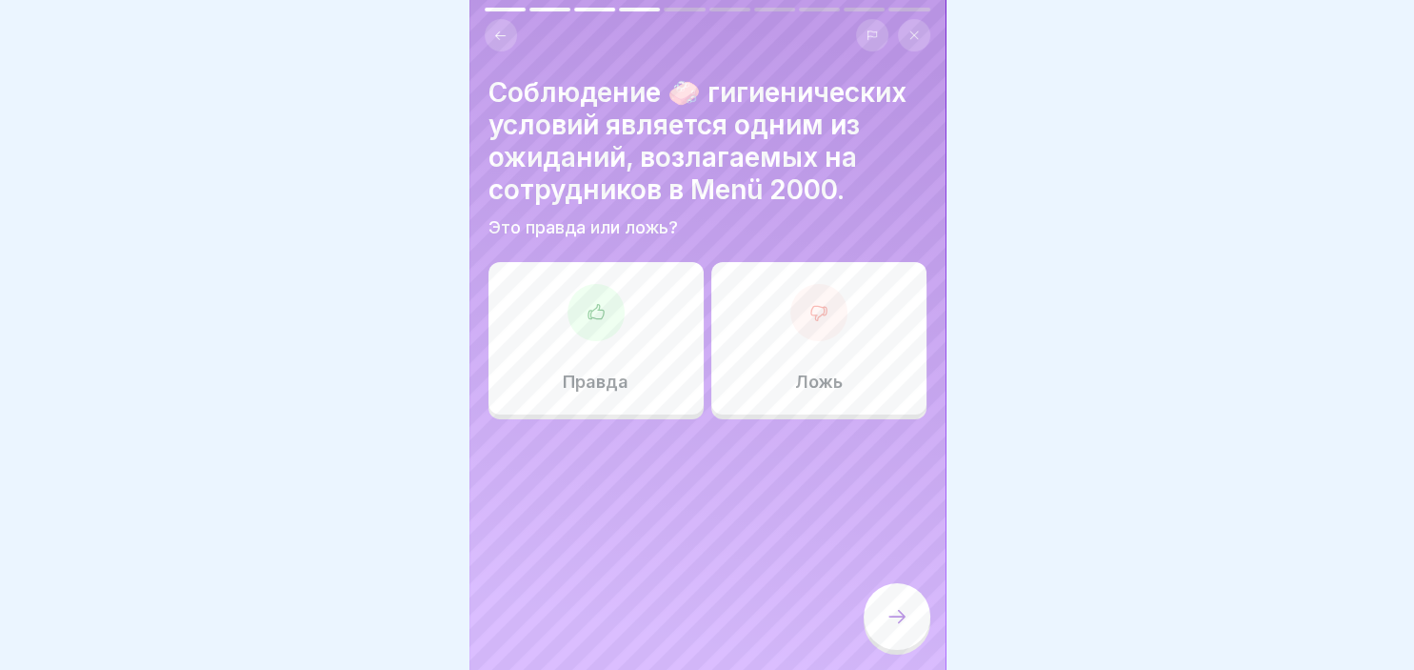
click at [587, 282] on div "Правда" at bounding box center [596, 338] width 215 height 152
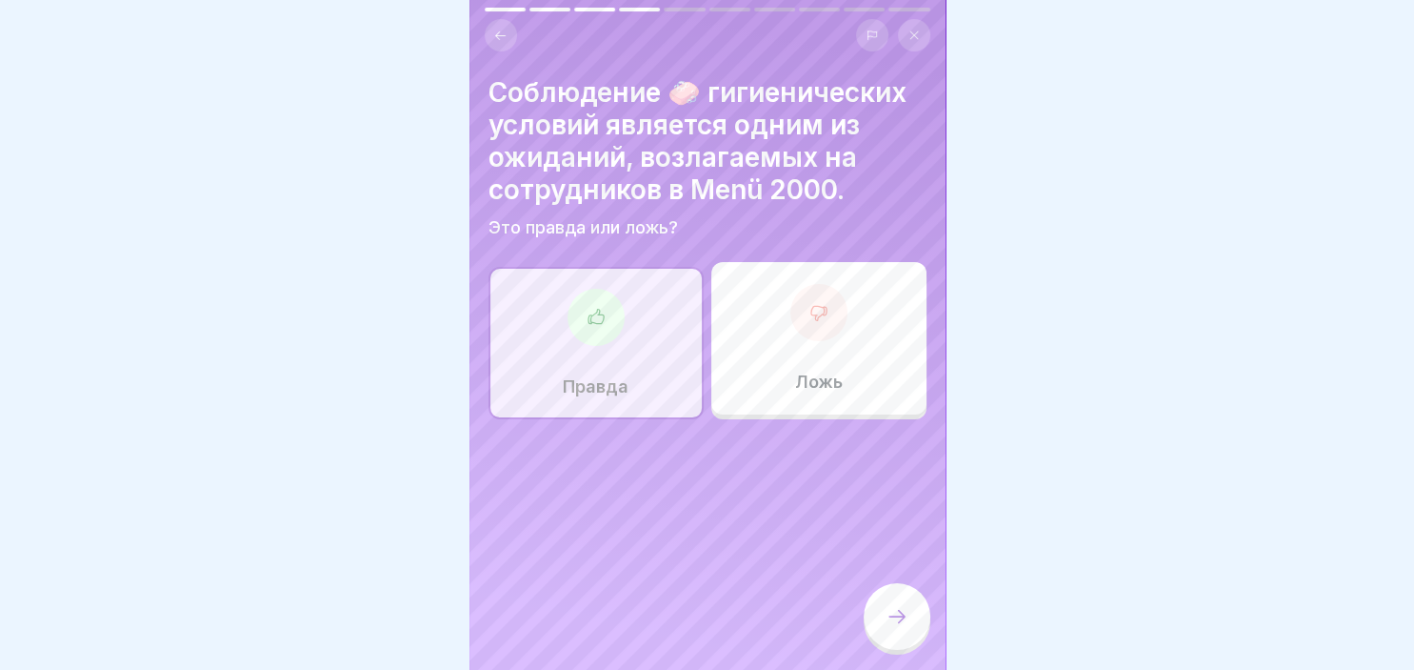
click at [904, 600] on div at bounding box center [897, 616] width 67 height 67
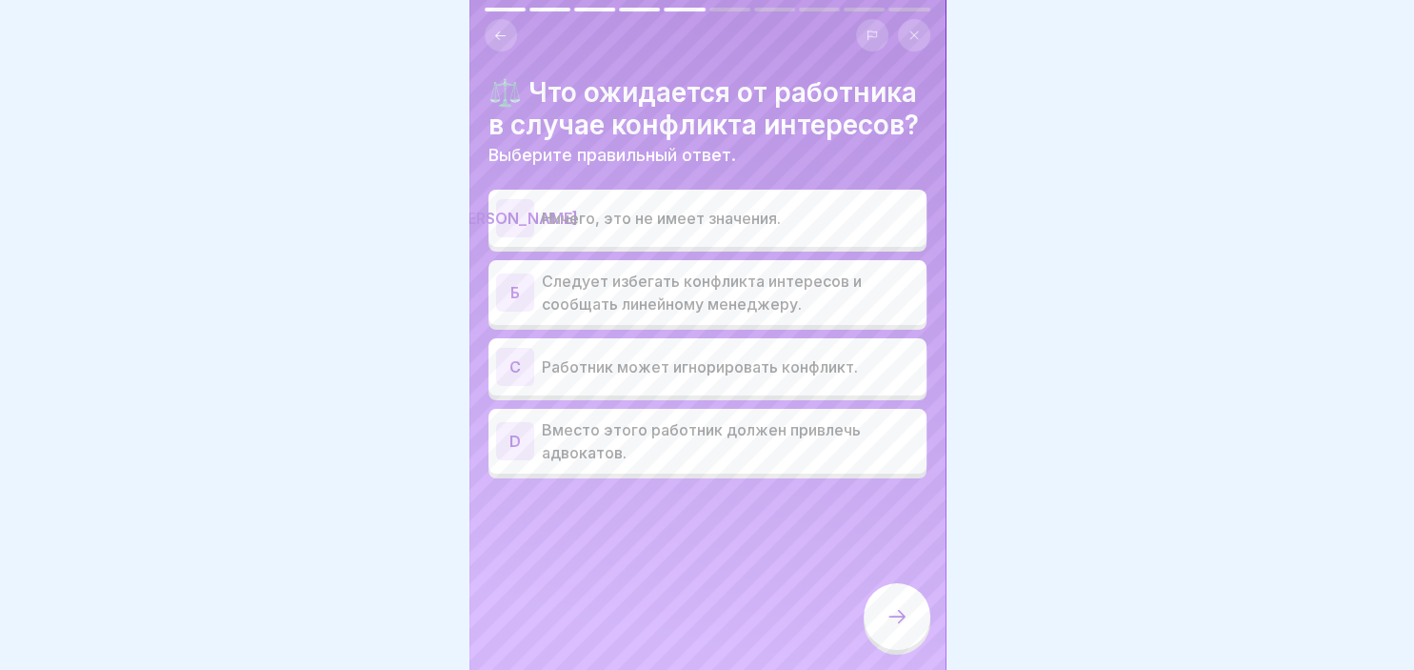
click at [497, 288] on div "Б" at bounding box center [515, 292] width 38 height 38
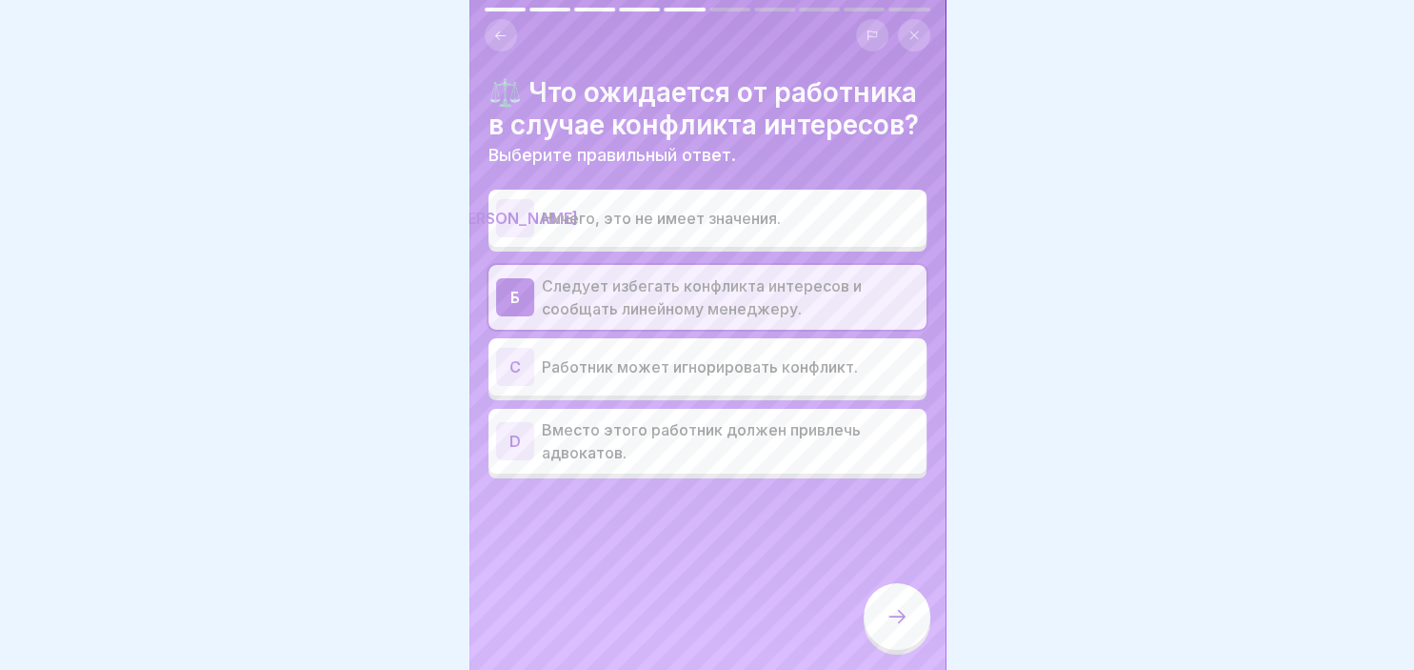
click at [904, 614] on icon at bounding box center [897, 616] width 23 height 23
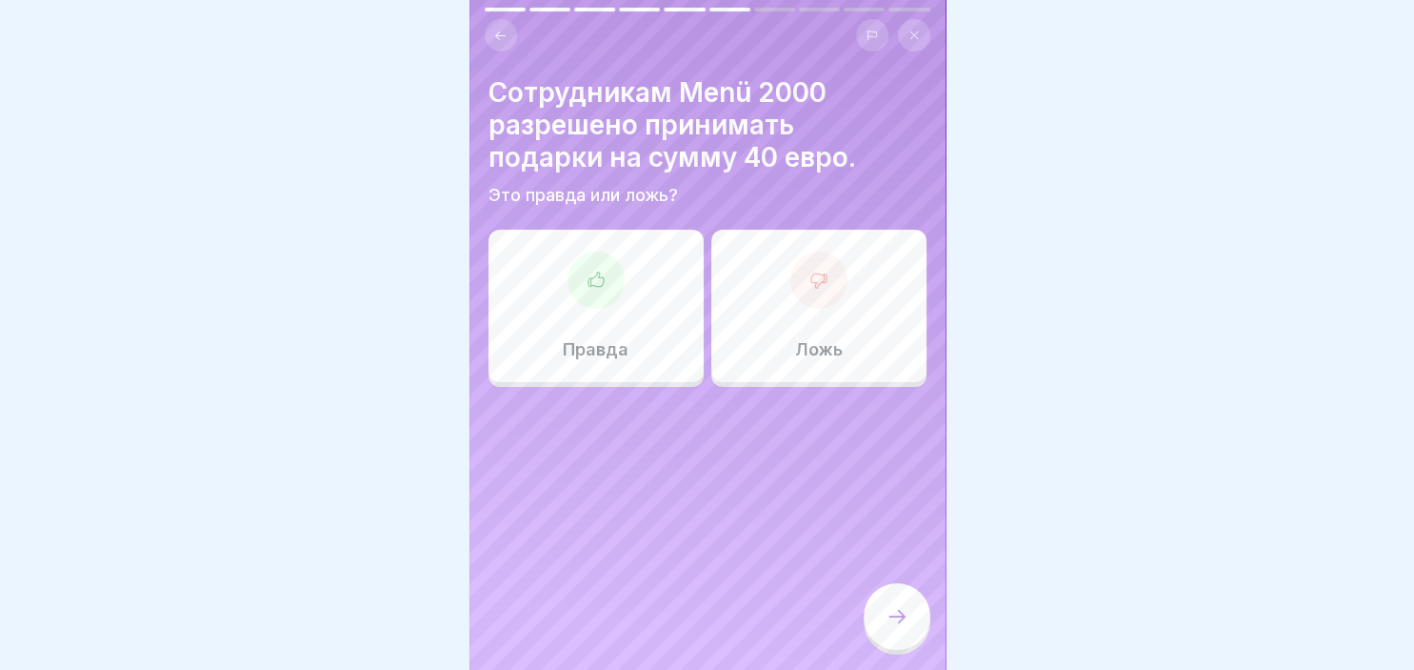
click at [832, 280] on div at bounding box center [819, 279] width 57 height 57
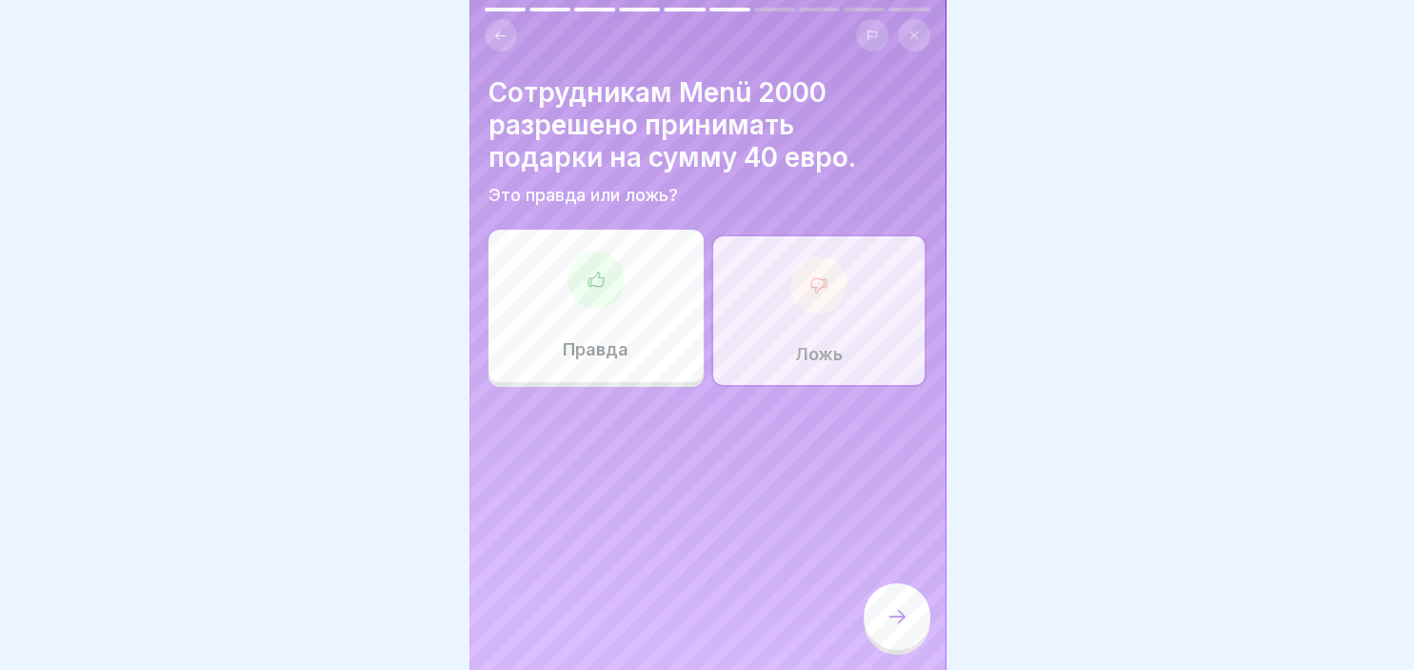
click at [890, 591] on div at bounding box center [897, 616] width 67 height 67
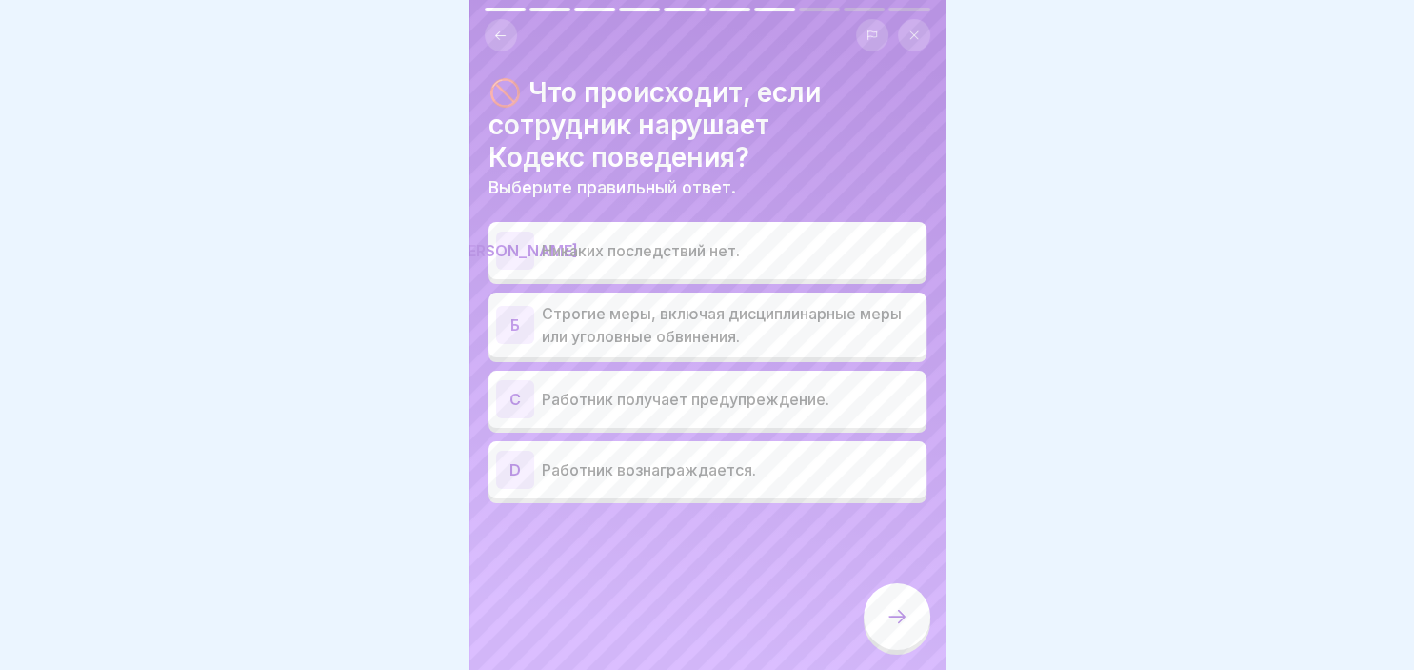
click at [521, 322] on div "Б" at bounding box center [515, 325] width 38 height 38
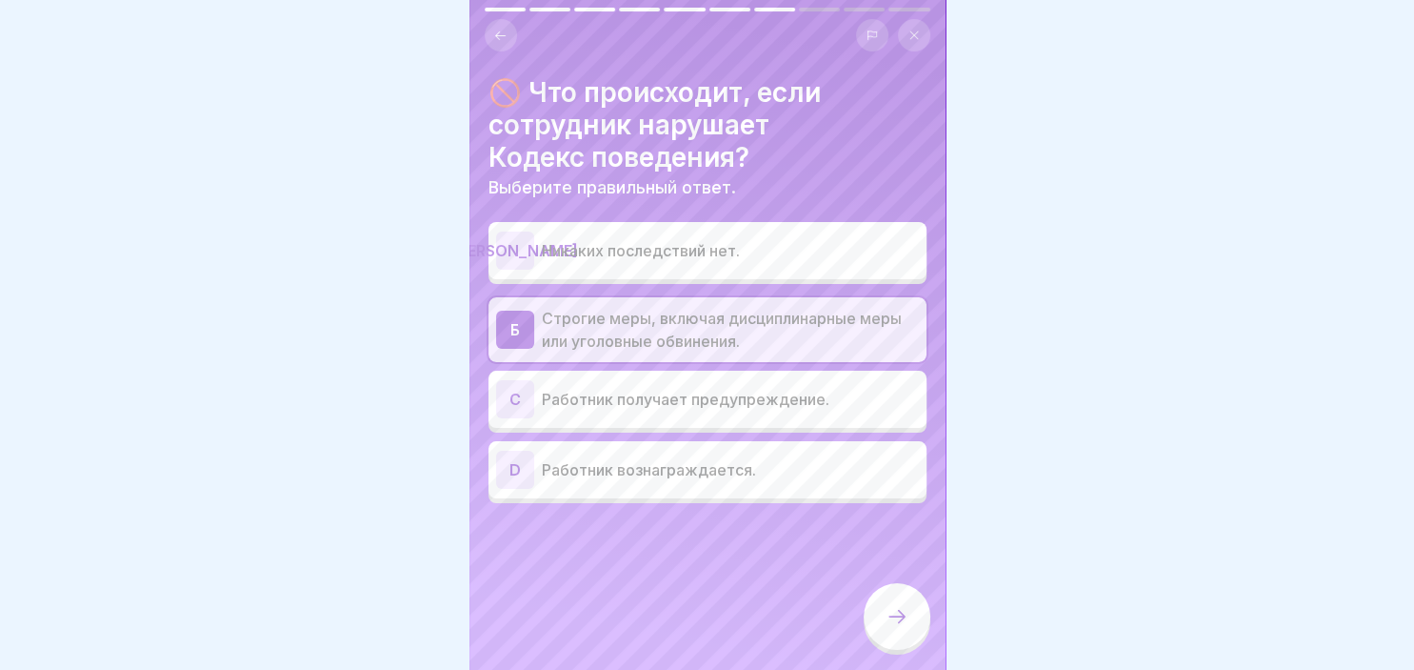
click at [517, 381] on div "C" at bounding box center [515, 399] width 38 height 38
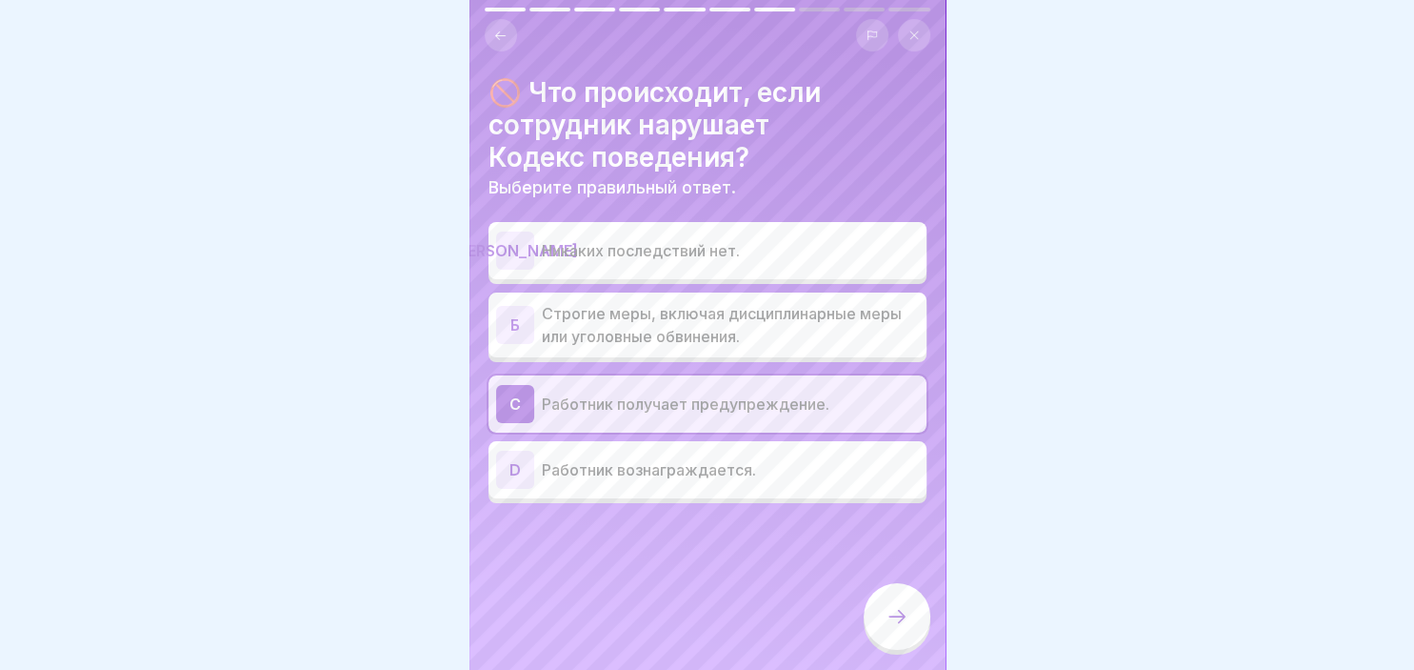
click at [524, 322] on div "Б" at bounding box center [515, 325] width 38 height 38
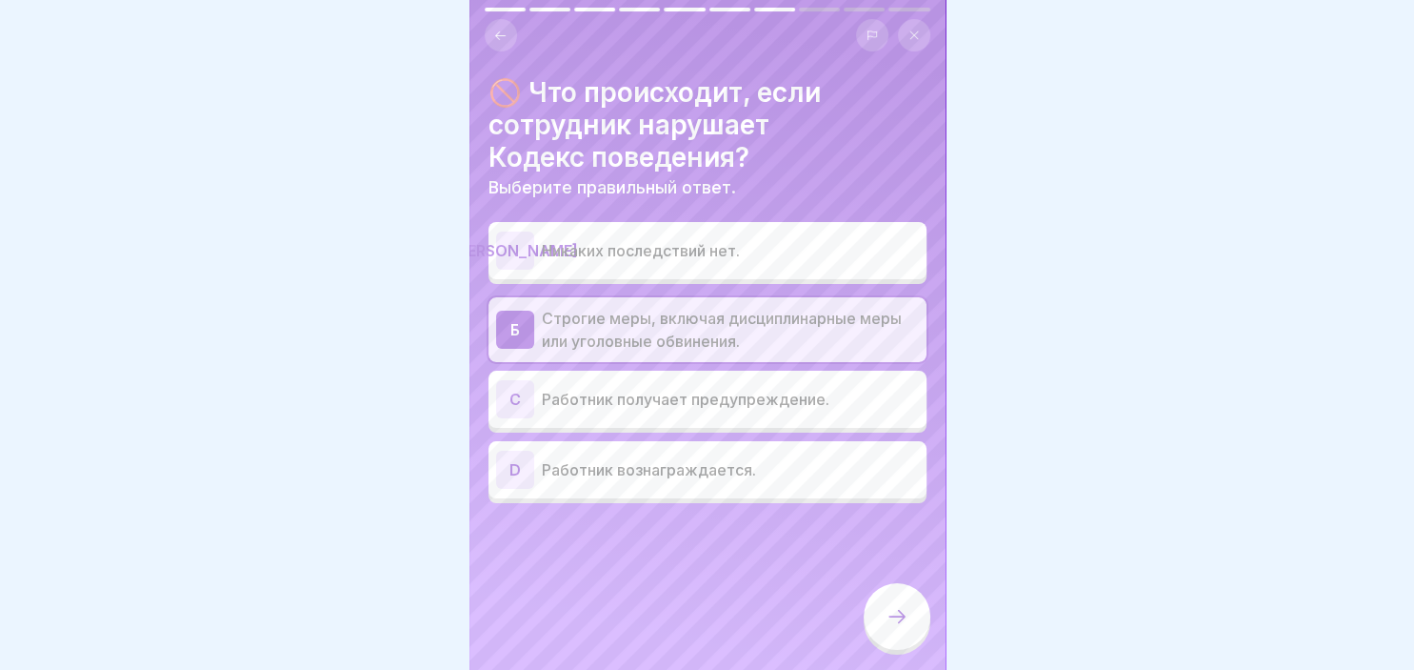
click at [895, 607] on div at bounding box center [897, 616] width 67 height 67
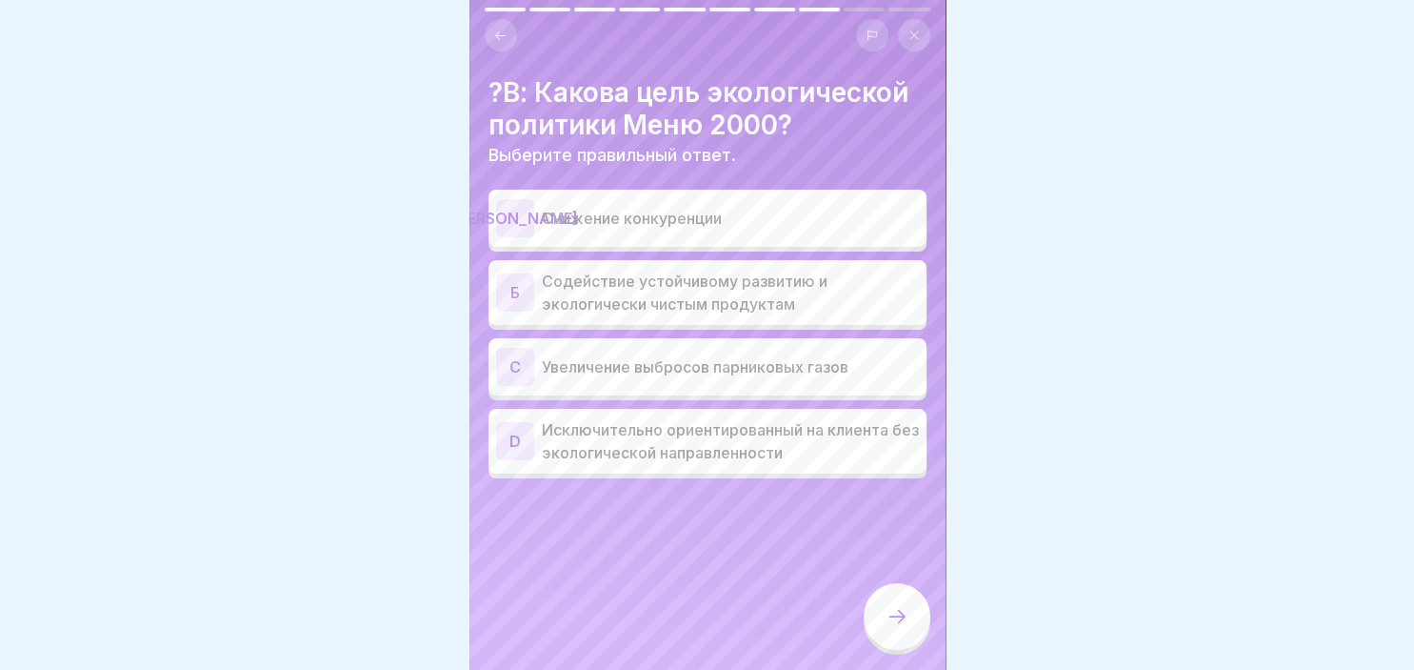
click at [524, 303] on div "Б" at bounding box center [515, 292] width 38 height 38
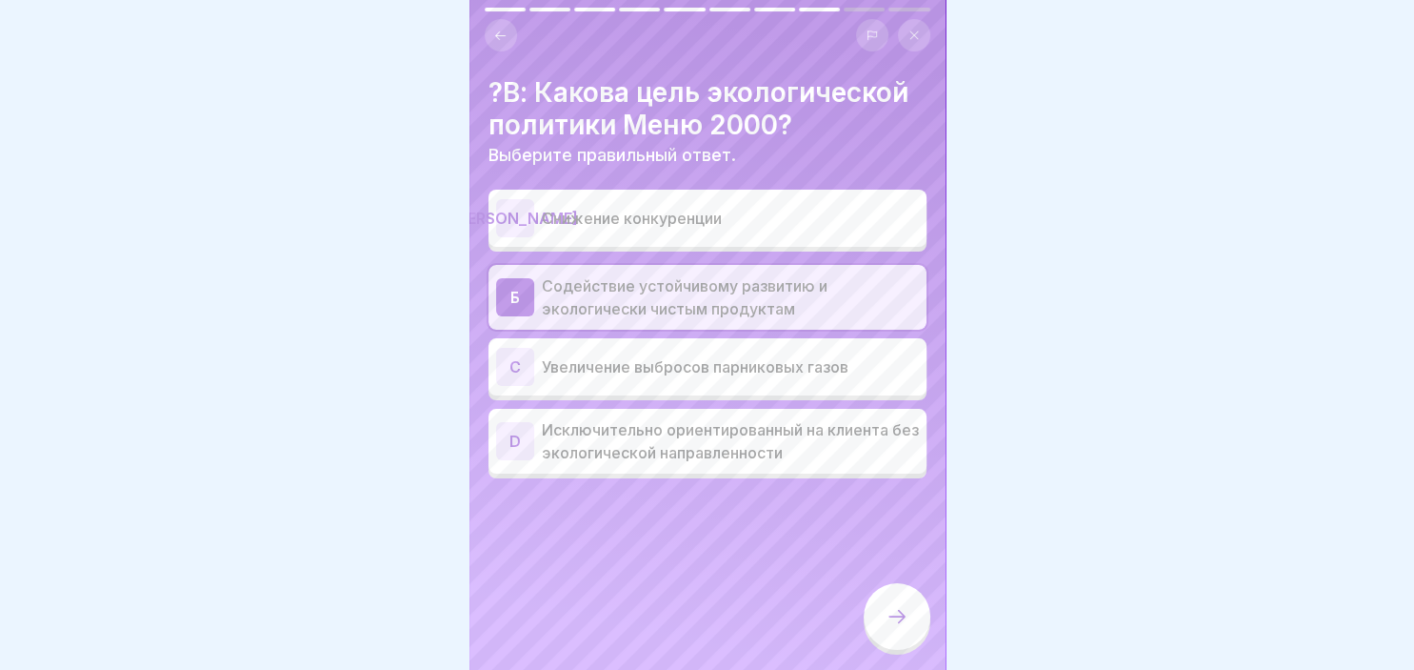
click at [892, 635] on div at bounding box center [897, 616] width 67 height 67
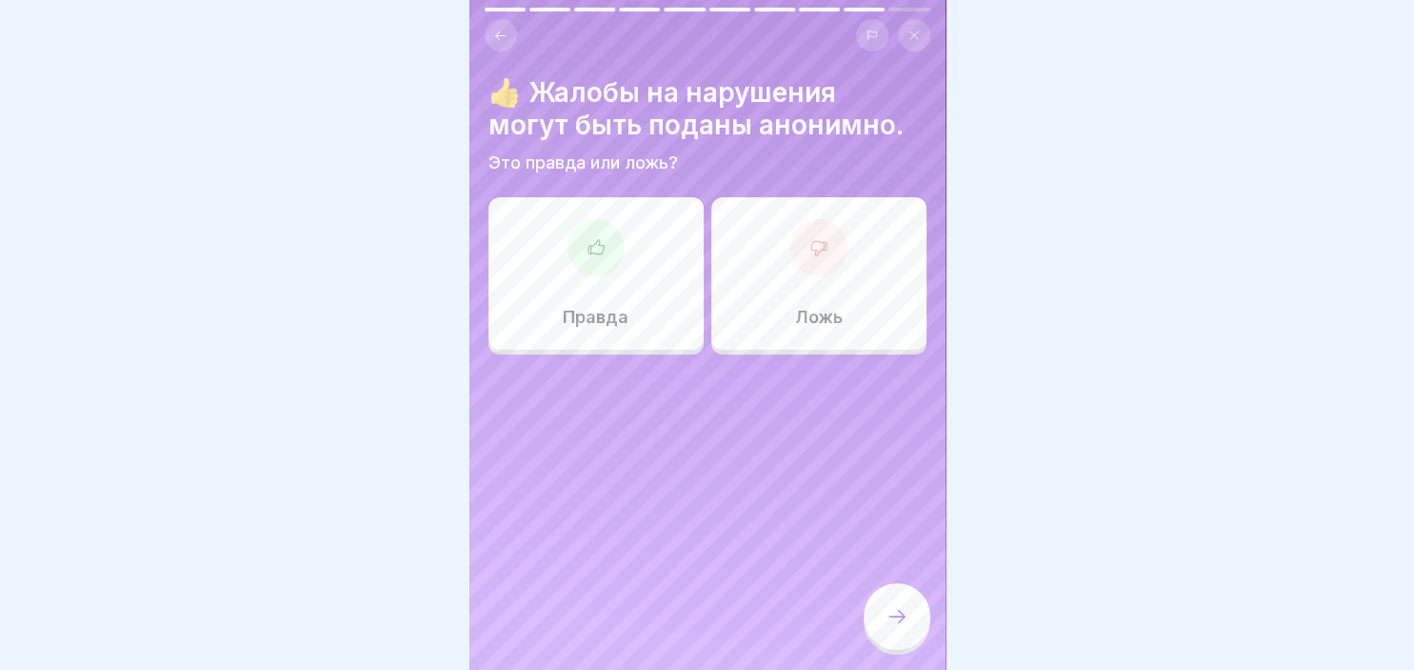
click at [614, 262] on div at bounding box center [596, 247] width 57 height 57
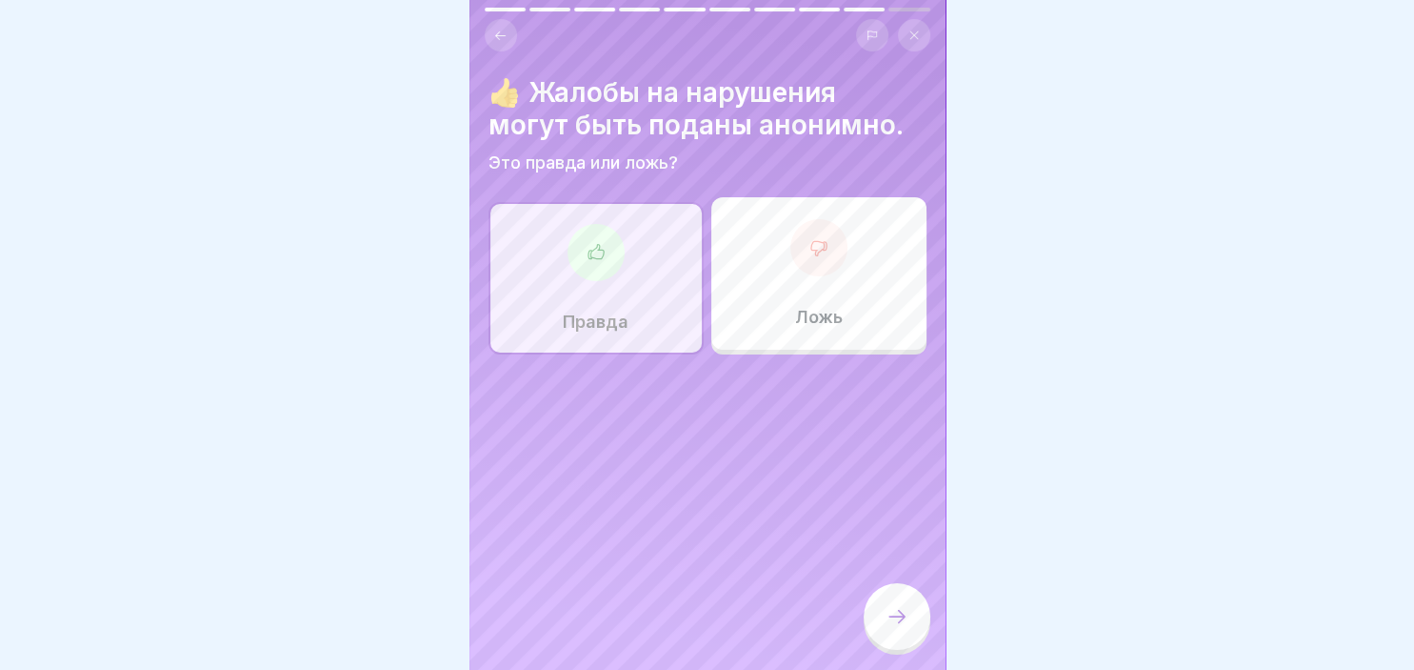
click at [884, 604] on div at bounding box center [897, 616] width 67 height 67
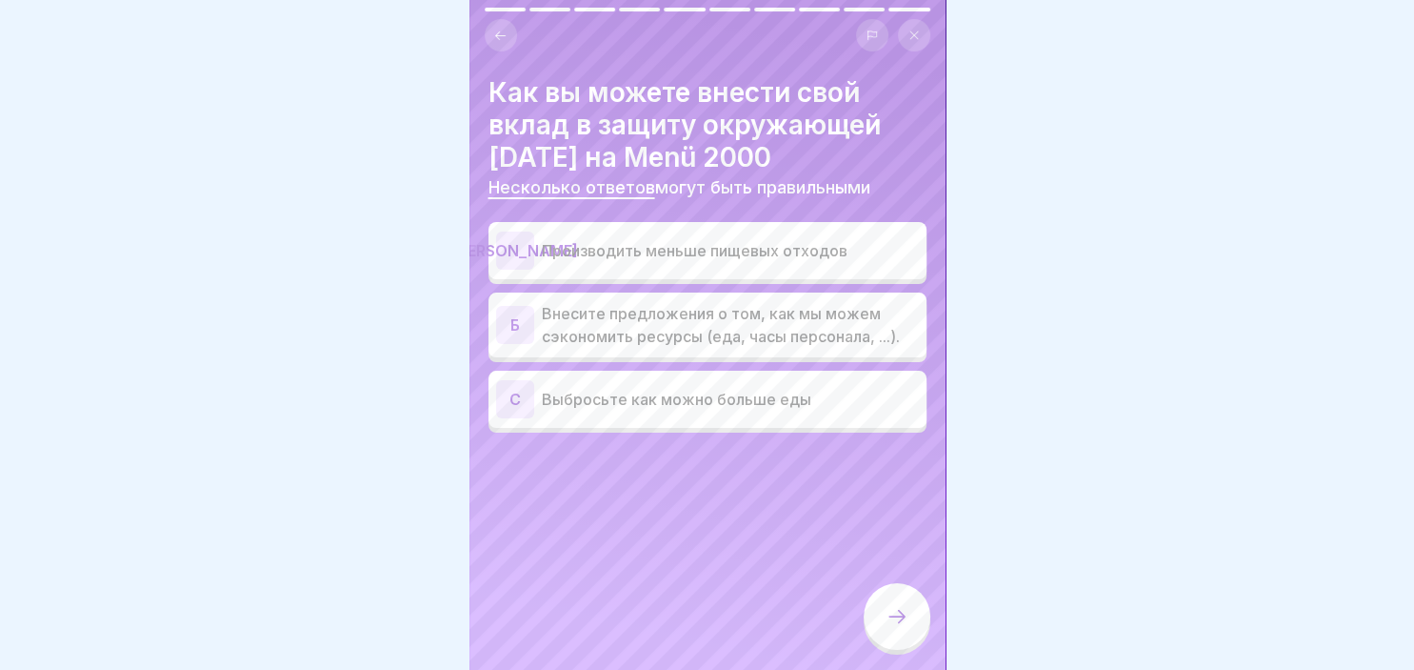
click at [524, 322] on div "Б" at bounding box center [515, 325] width 38 height 38
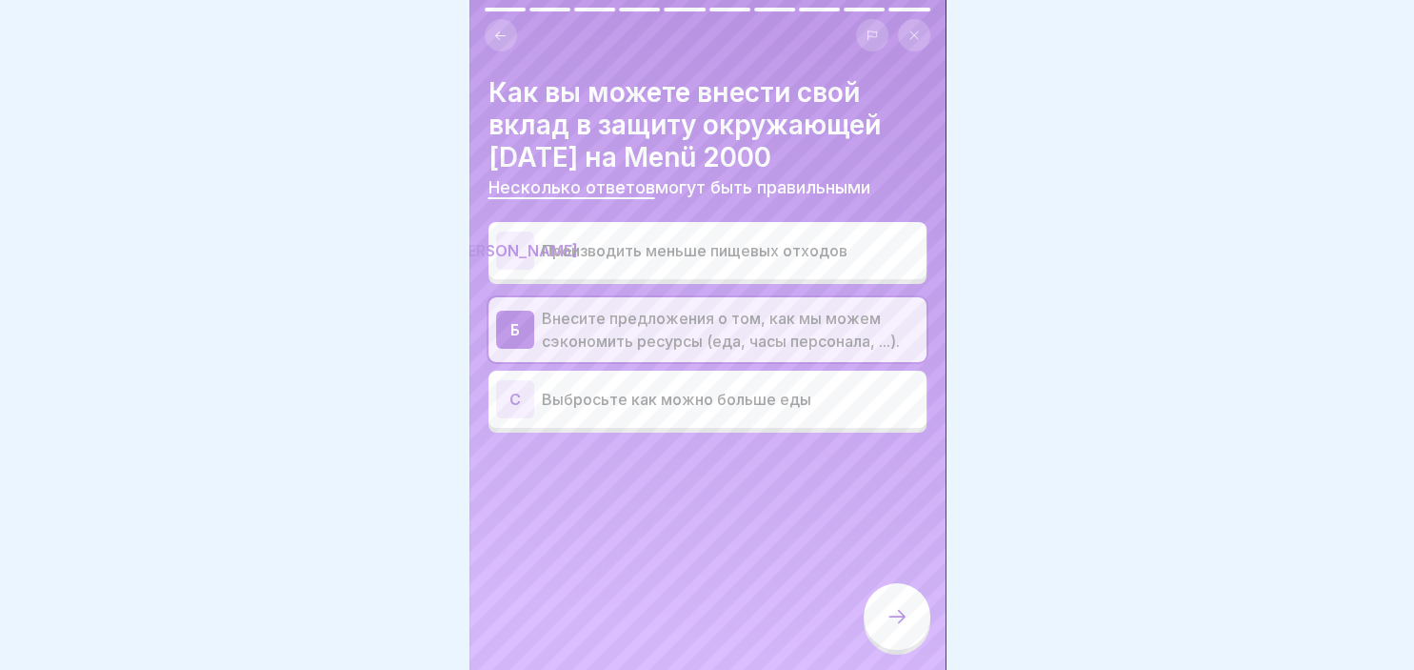
click at [894, 607] on div at bounding box center [897, 616] width 67 height 67
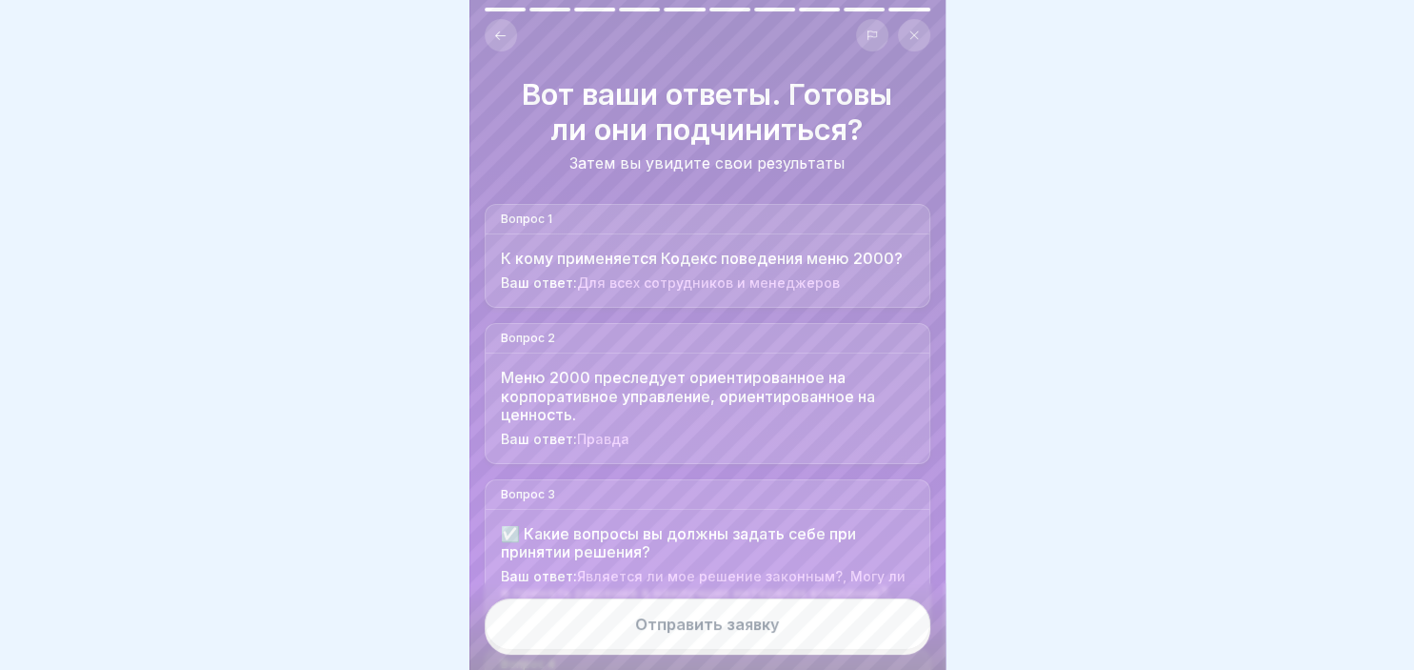
click at [933, 655] on div "Отправить заявку" at bounding box center [708, 626] width 476 height 87
click at [947, 648] on div at bounding box center [707, 335] width 1414 height 670
click at [813, 633] on button "Отправить заявку" at bounding box center [708, 623] width 446 height 51
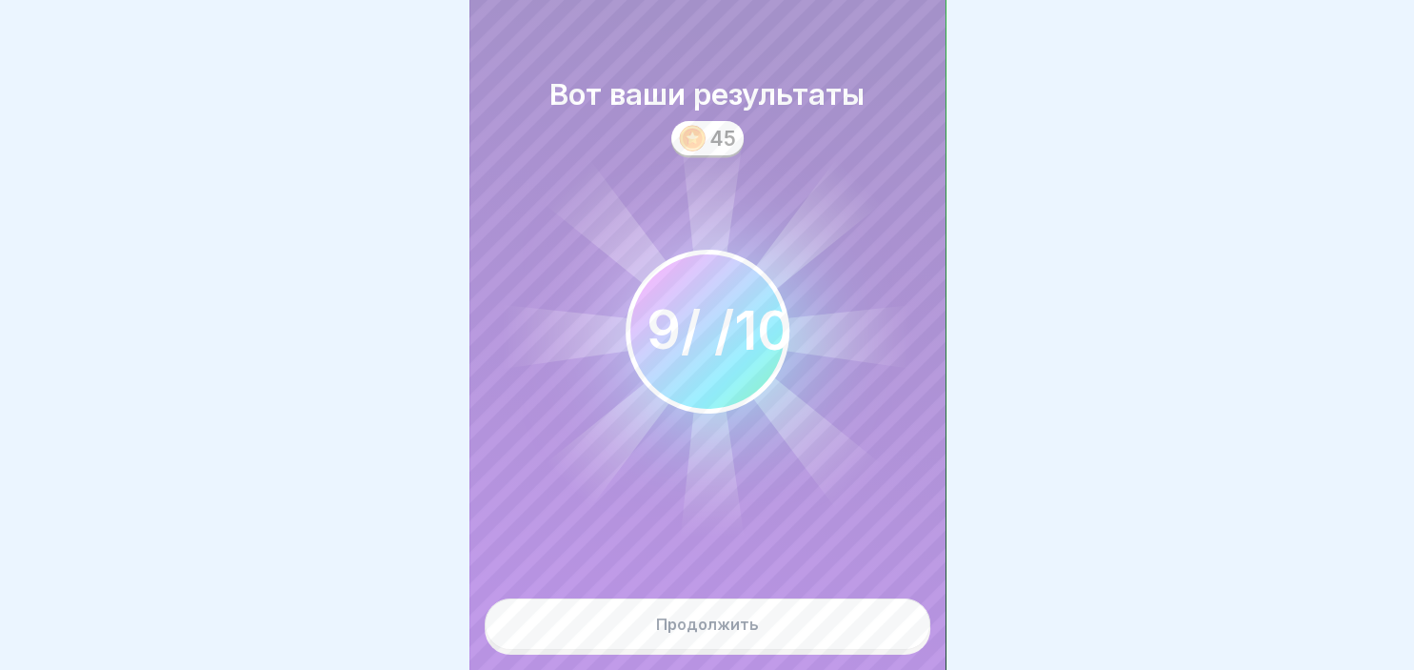
click at [769, 636] on button "Продолжить" at bounding box center [708, 623] width 446 height 51
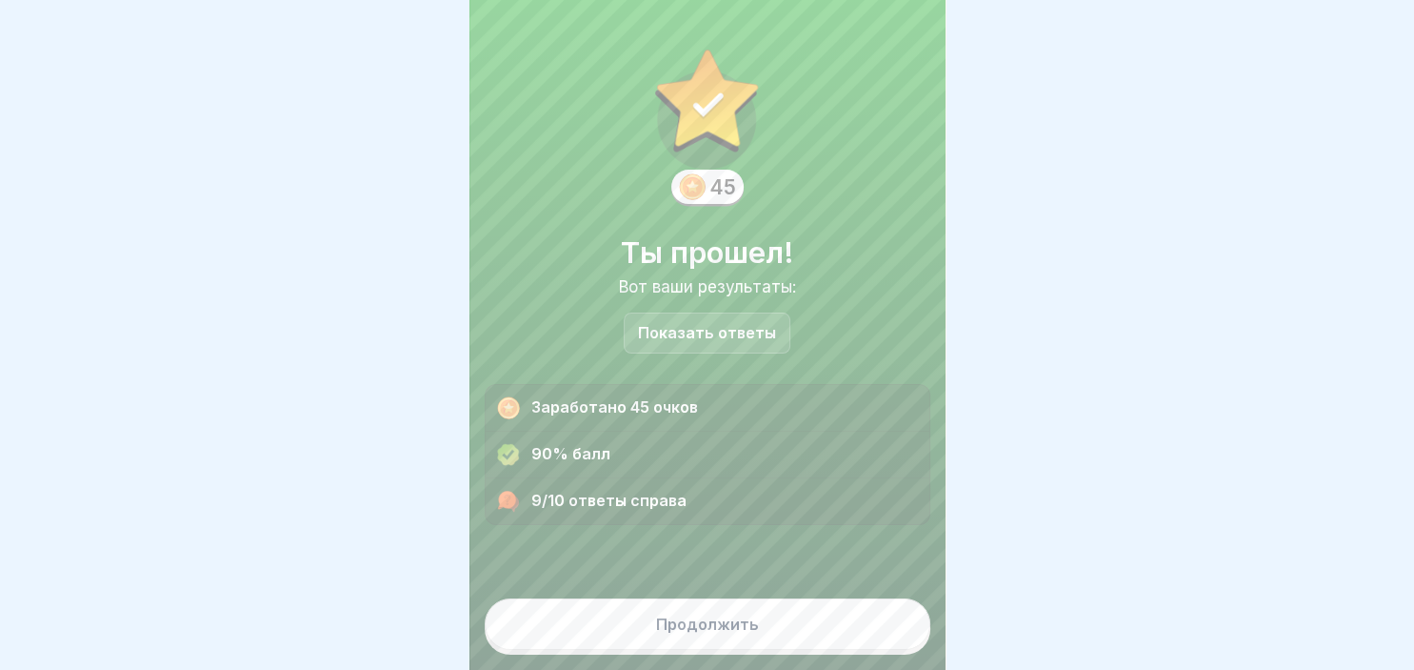
click at [769, 636] on button "Продолжить" at bounding box center [708, 623] width 446 height 51
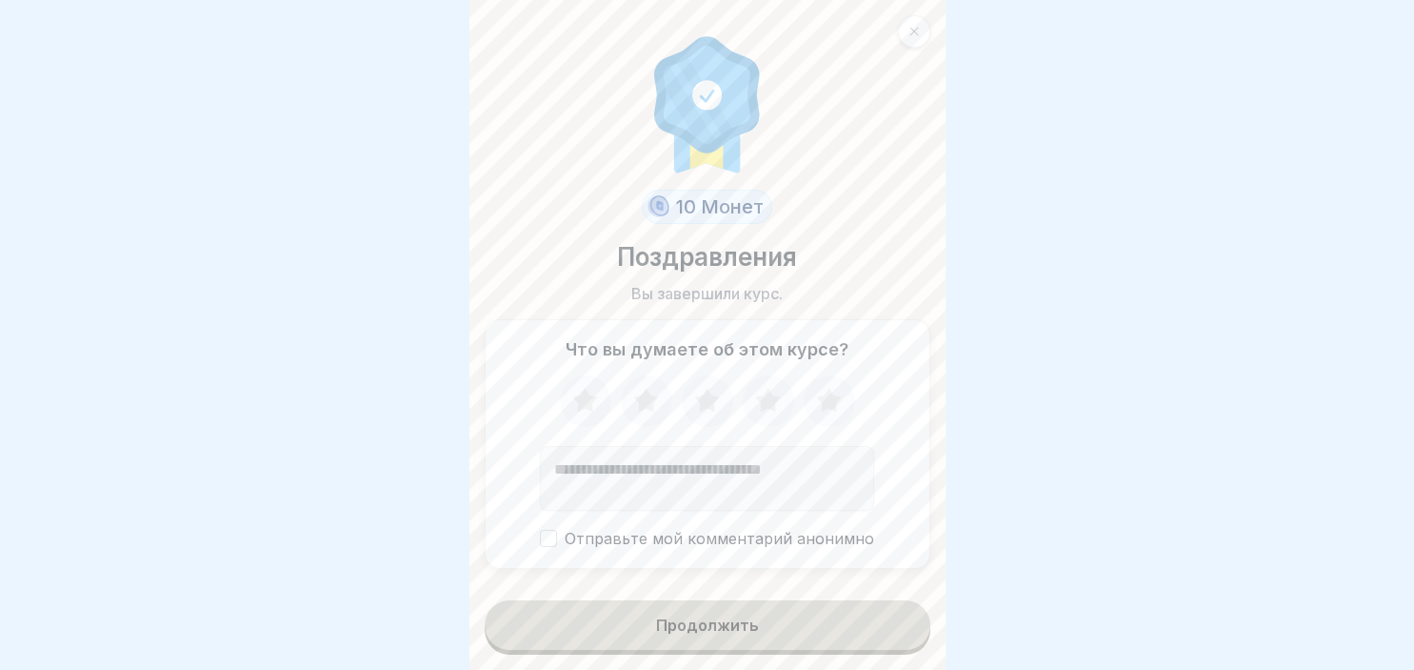
click at [816, 404] on icon at bounding box center [829, 401] width 50 height 50
click at [779, 630] on button "Продолжить" at bounding box center [708, 625] width 446 height 50
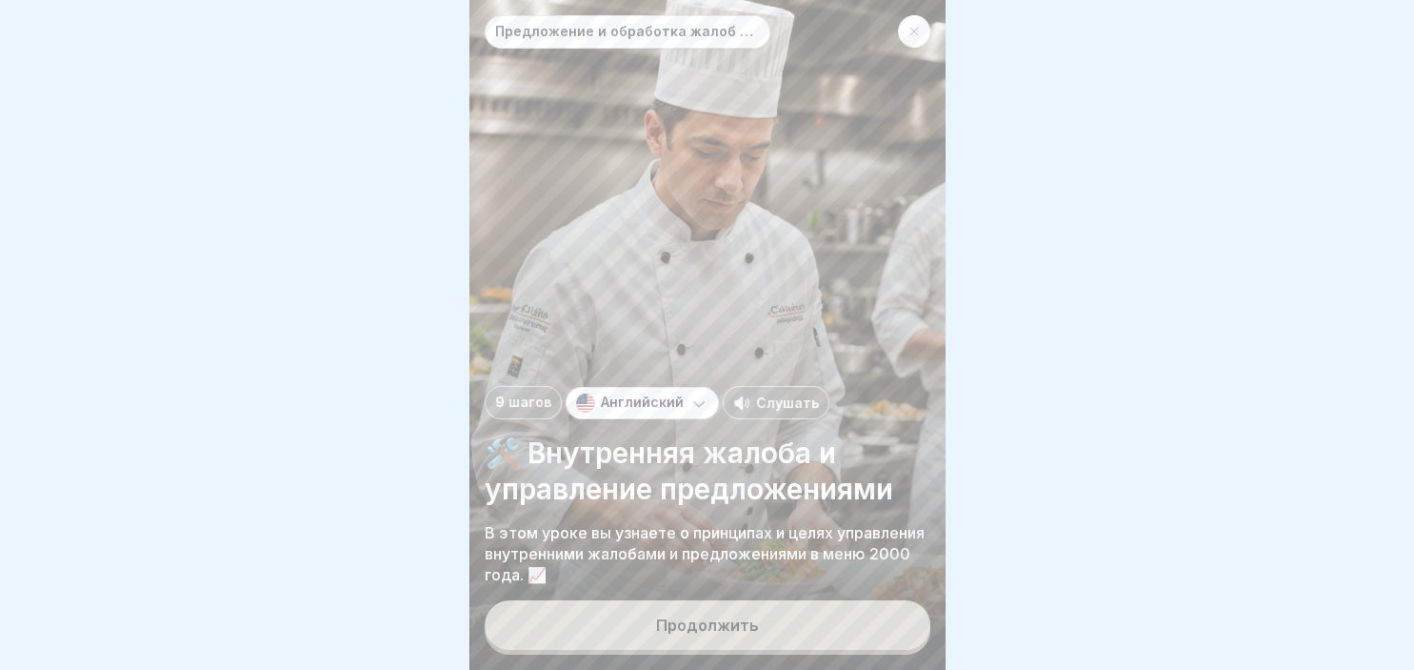
click at [779, 630] on button "Продолжить" at bounding box center [708, 625] width 446 height 50
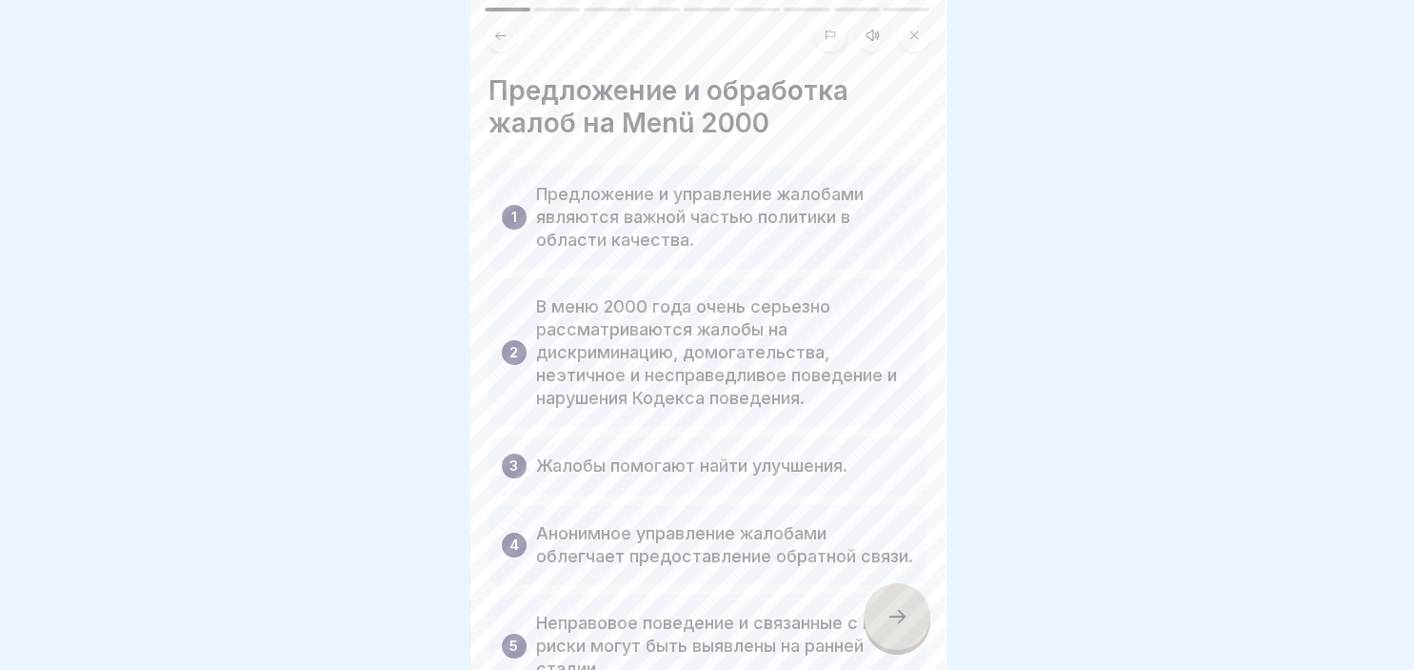
click at [906, 609] on icon at bounding box center [897, 616] width 23 height 23
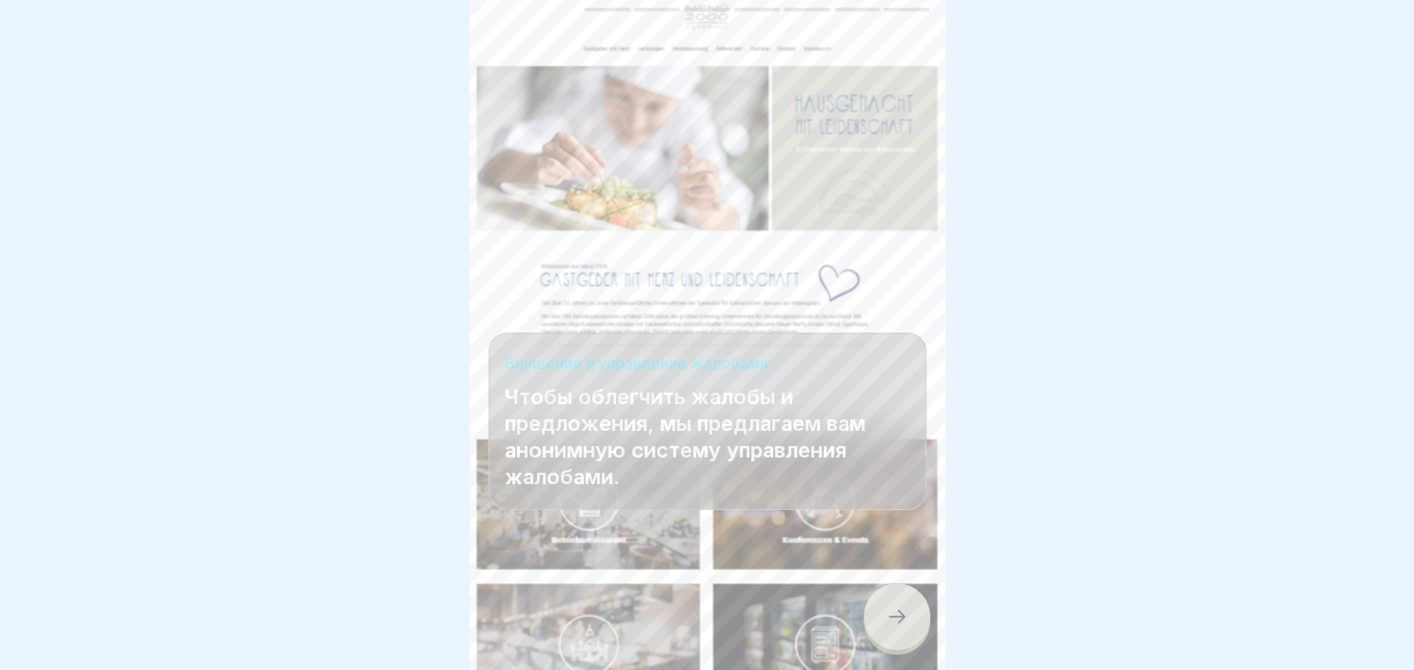
click at [906, 609] on icon at bounding box center [897, 616] width 23 height 23
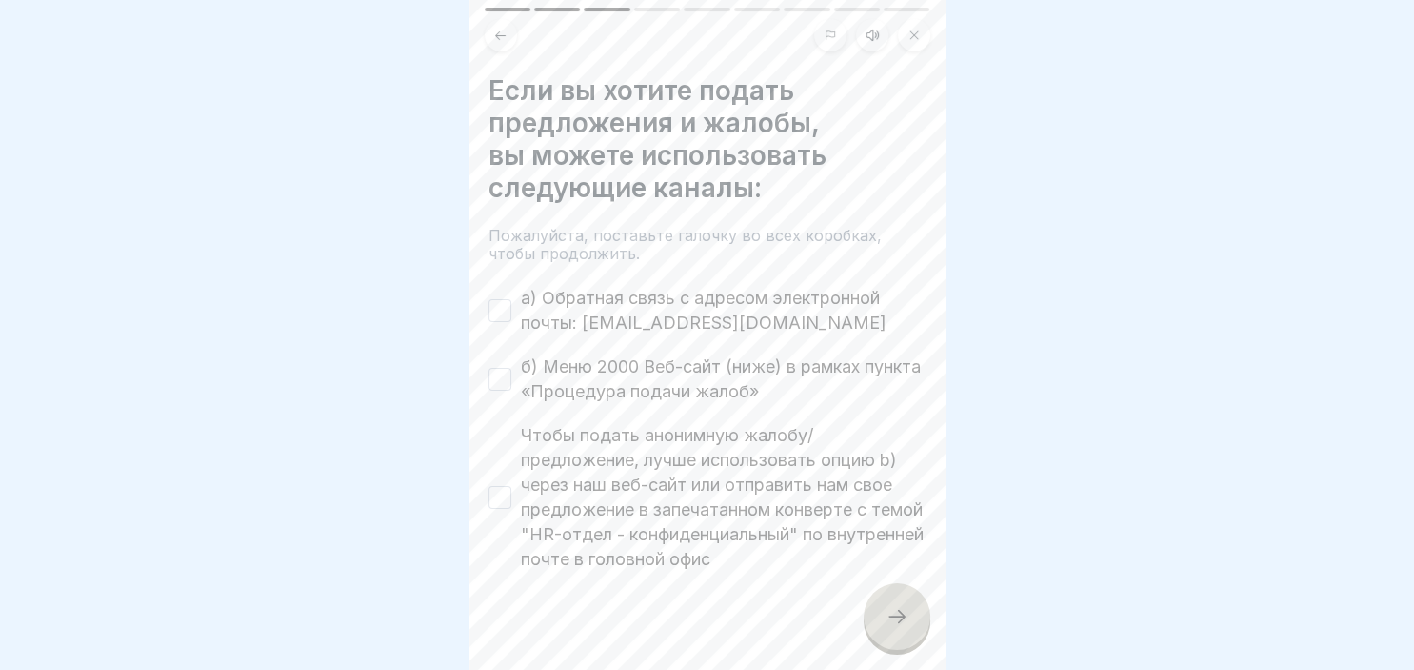
click at [509, 324] on div "a) Обратная связь с адресом электронной почты: [EMAIL_ADDRESS][DOMAIN_NAME]" at bounding box center [708, 311] width 438 height 50
click at [501, 311] on button "a) Обратная связь с адресом электронной почты: [EMAIL_ADDRESS][DOMAIN_NAME]" at bounding box center [500, 310] width 23 height 23
click at [491, 493] on button "Чтобы подать анонимную жалобу/предложение, лучше использовать опцию b) через на…" at bounding box center [500, 497] width 23 height 23
click at [502, 371] on button "б) Меню 2000 Веб-сайт (ниже) в рамках пункта «Процедура подачи жалоб»" at bounding box center [500, 379] width 23 height 23
click at [911, 617] on div at bounding box center [897, 616] width 67 height 67
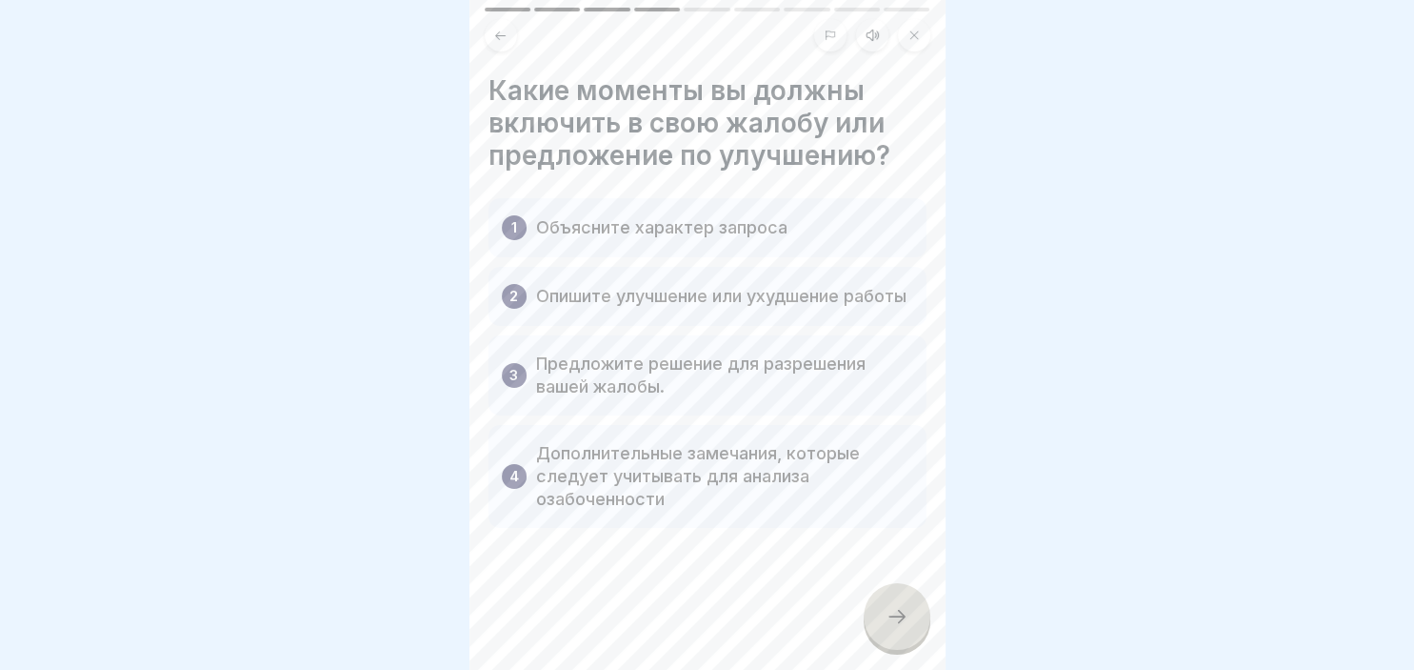
click at [906, 619] on icon at bounding box center [897, 616] width 23 height 23
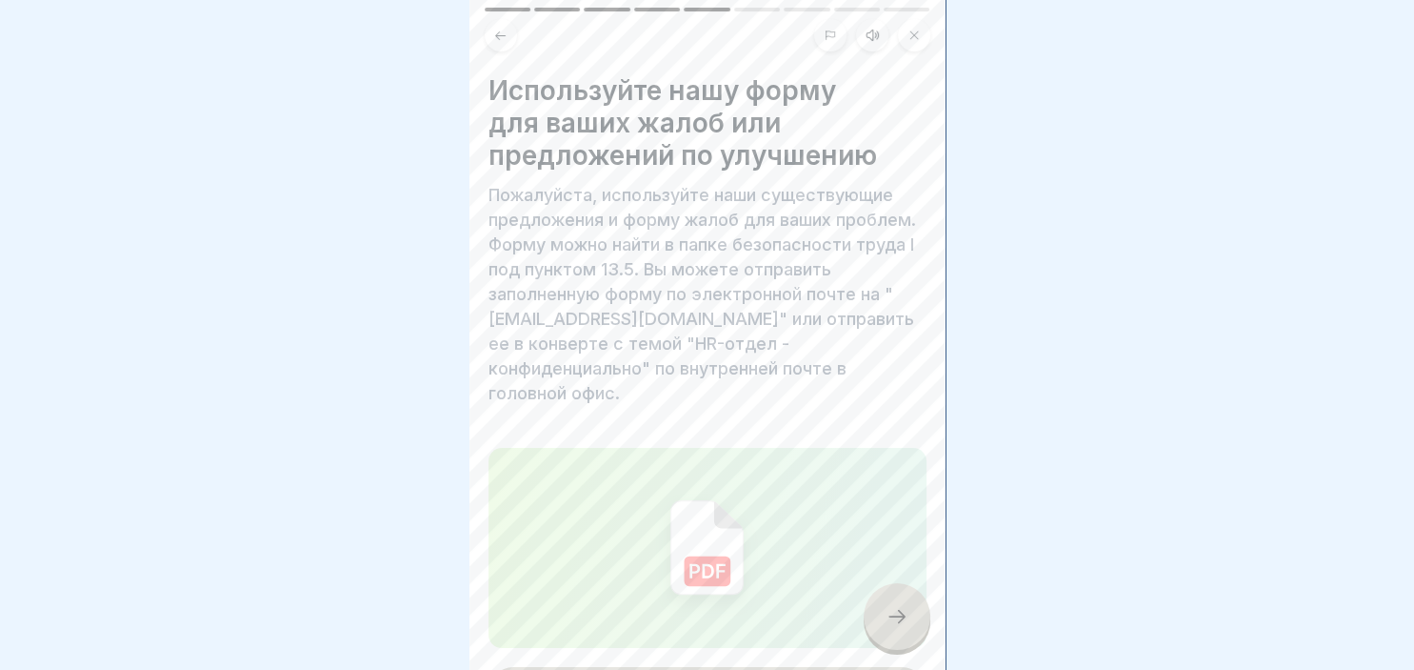
click at [893, 627] on icon at bounding box center [897, 616] width 23 height 23
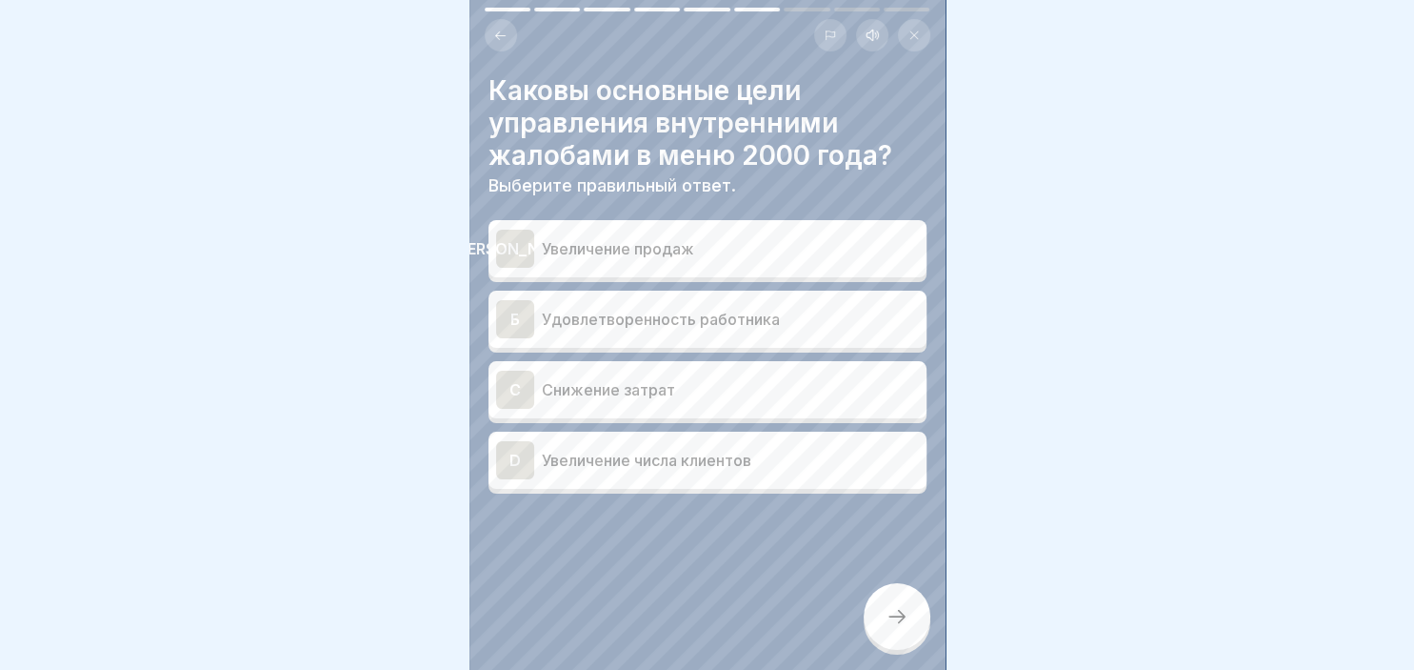
click at [532, 330] on div "Б" at bounding box center [515, 319] width 38 height 38
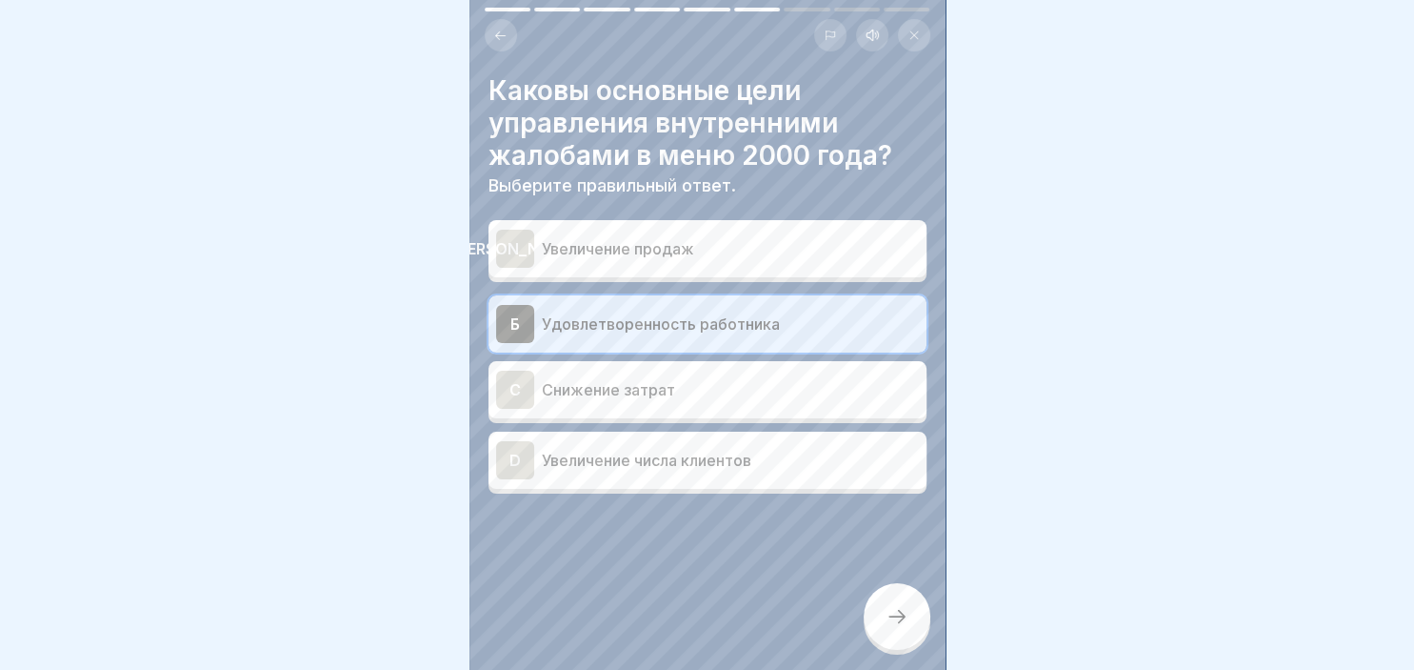
click at [902, 611] on icon at bounding box center [897, 616] width 23 height 23
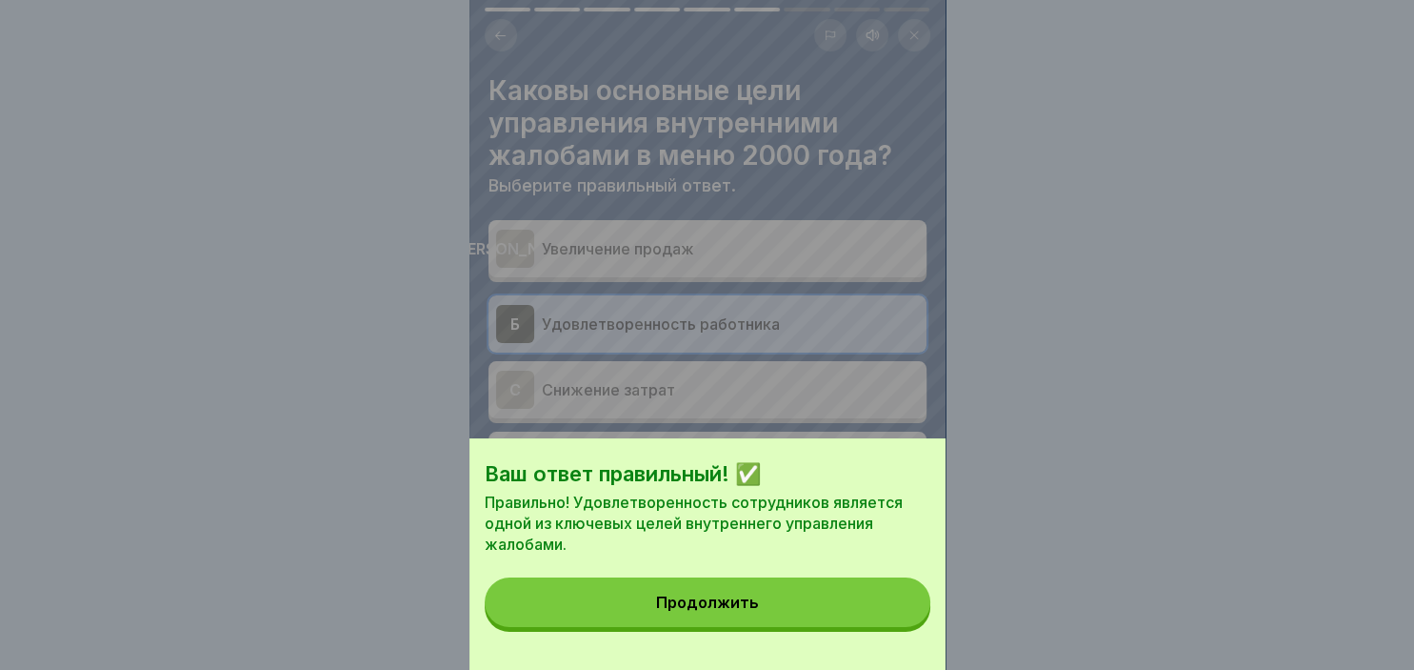
click at [869, 622] on button "Продолжить" at bounding box center [708, 602] width 446 height 50
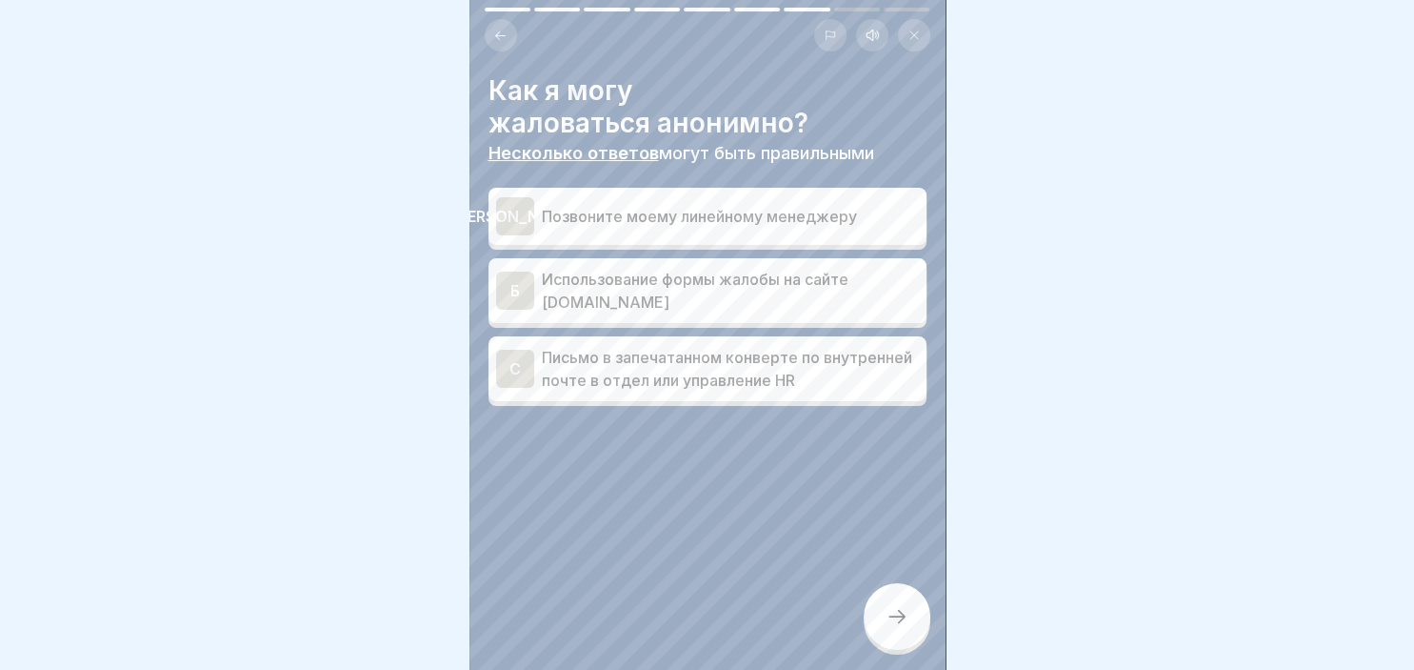
click at [516, 291] on div "Б" at bounding box center [515, 290] width 38 height 38
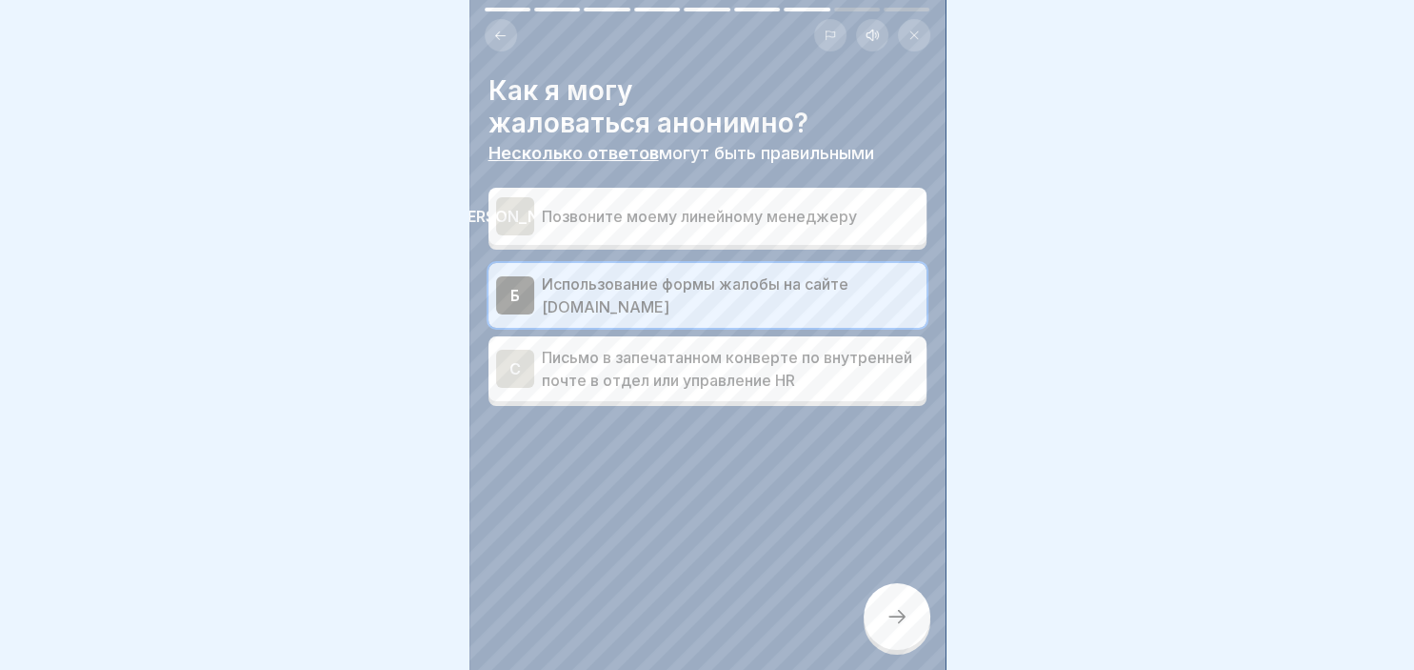
click at [919, 619] on div at bounding box center [897, 616] width 67 height 67
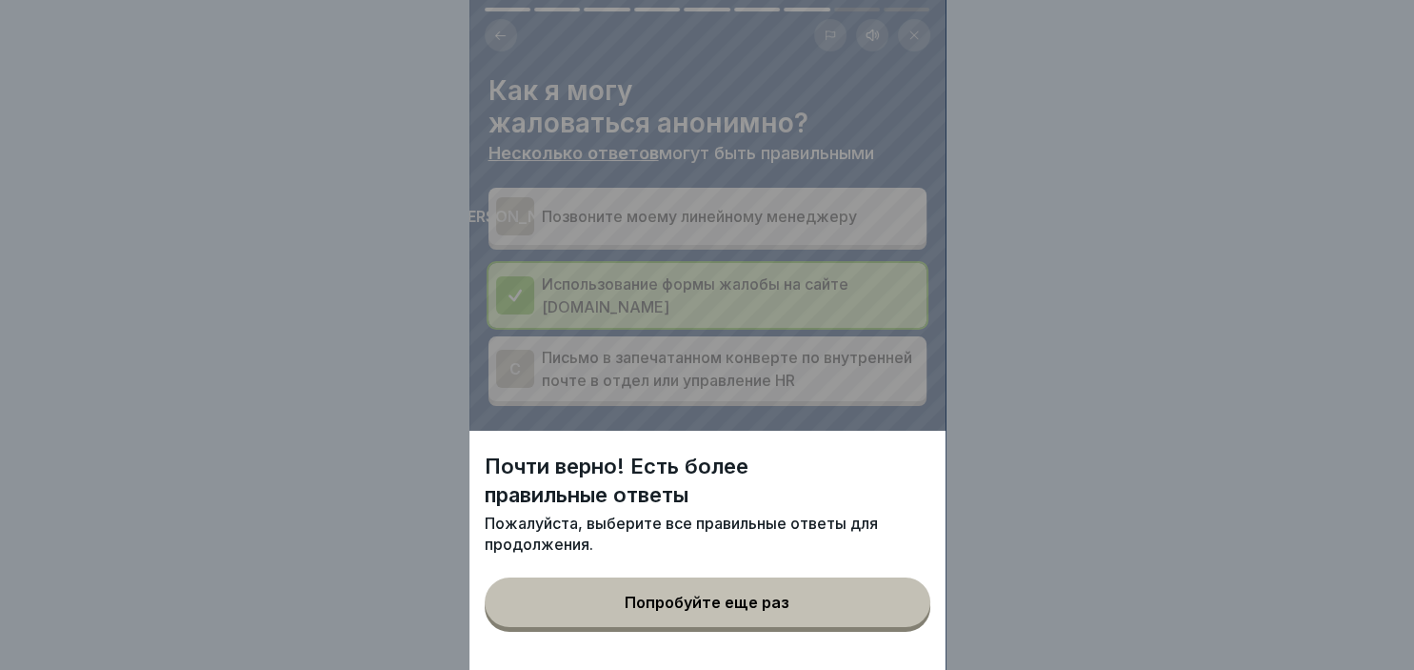
click at [807, 614] on button "Попробуйте еще раз" at bounding box center [708, 602] width 446 height 50
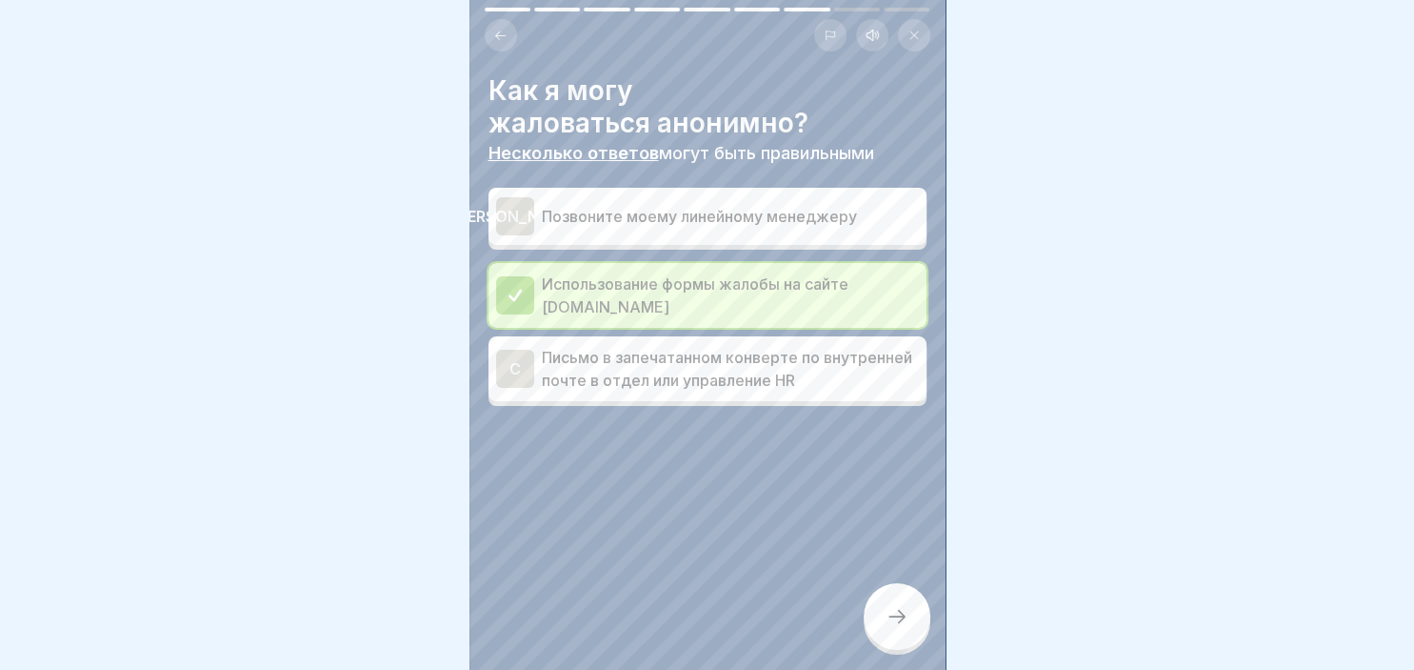
click at [512, 371] on div "C" at bounding box center [515, 369] width 38 height 38
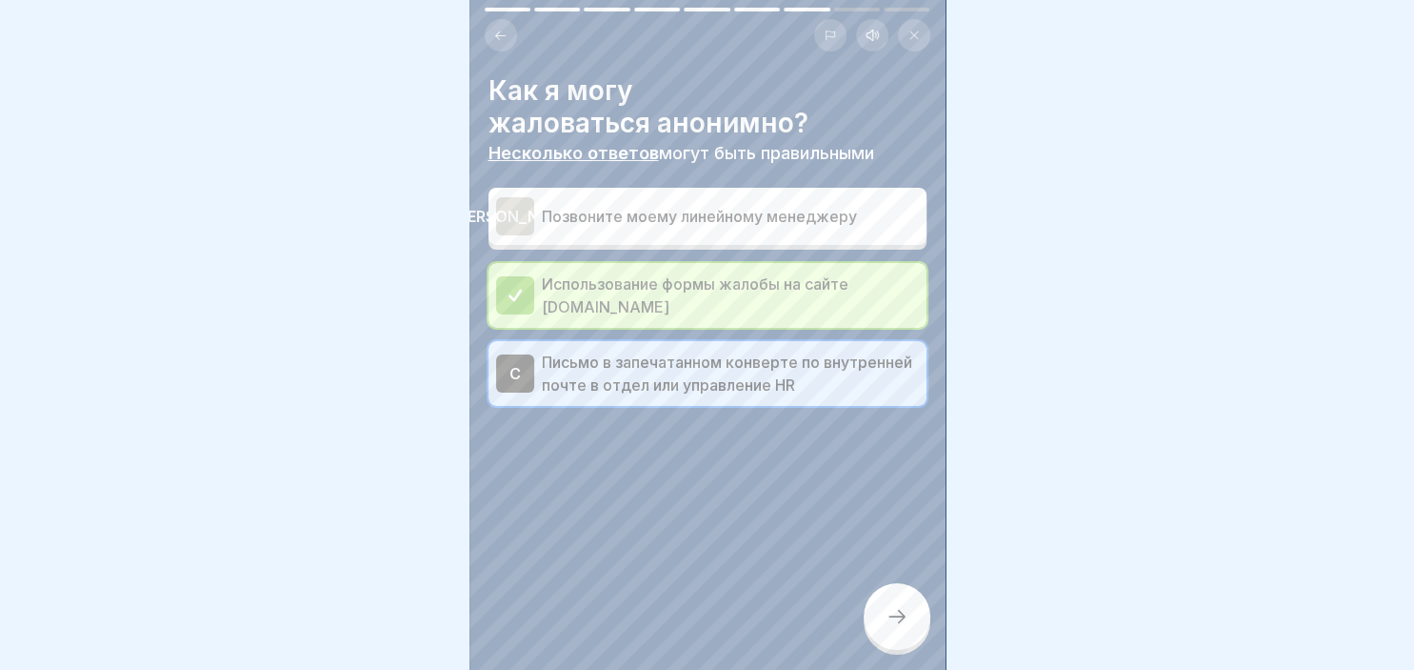
click at [854, 590] on div "Как я могу жаловаться анонимно? Несколько ответов могут быть правильными А Позв…" at bounding box center [708, 335] width 476 height 670
click at [874, 612] on div at bounding box center [897, 616] width 67 height 67
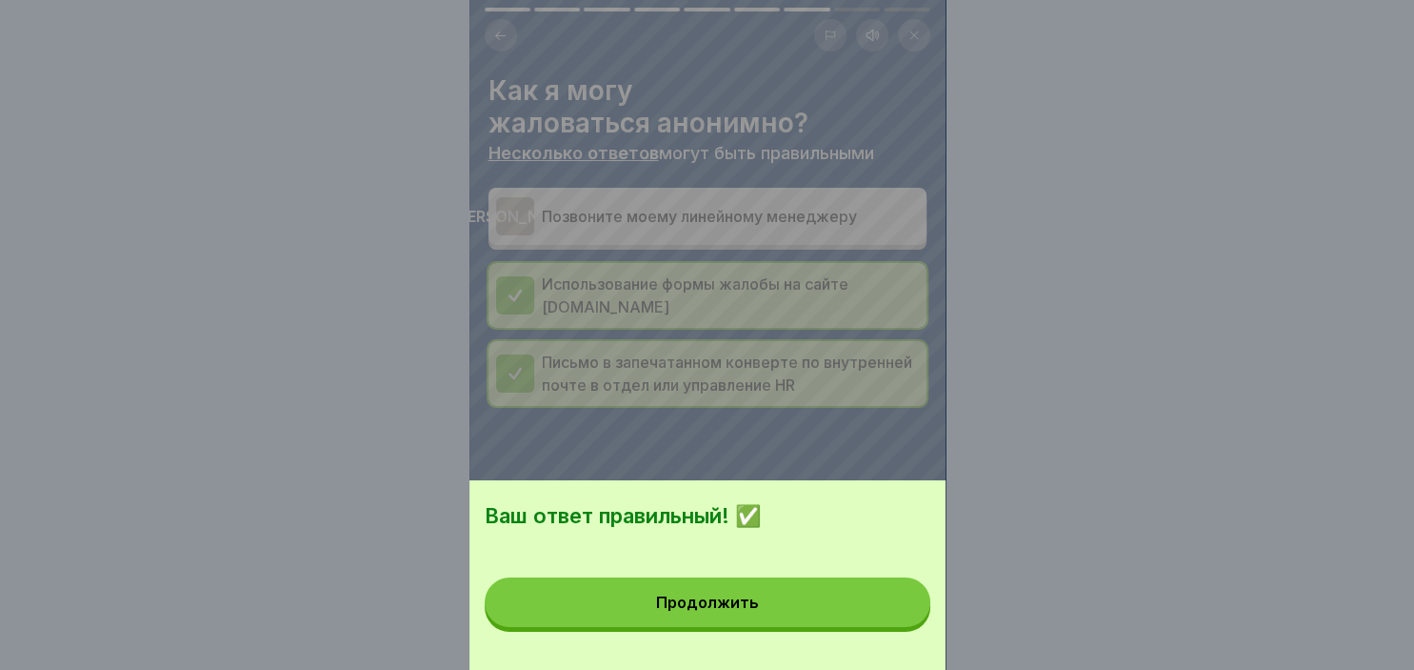
click at [724, 596] on button "Продолжить" at bounding box center [708, 602] width 446 height 50
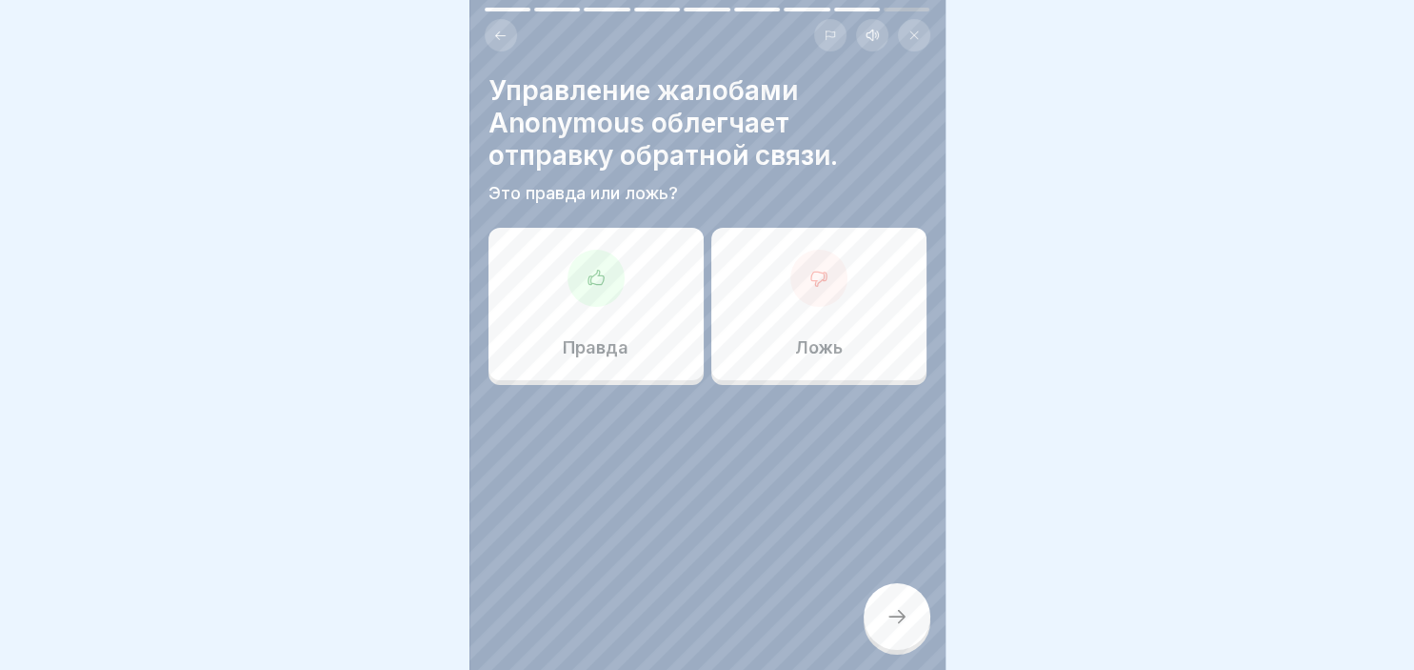
click at [586, 280] on div at bounding box center [596, 278] width 57 height 57
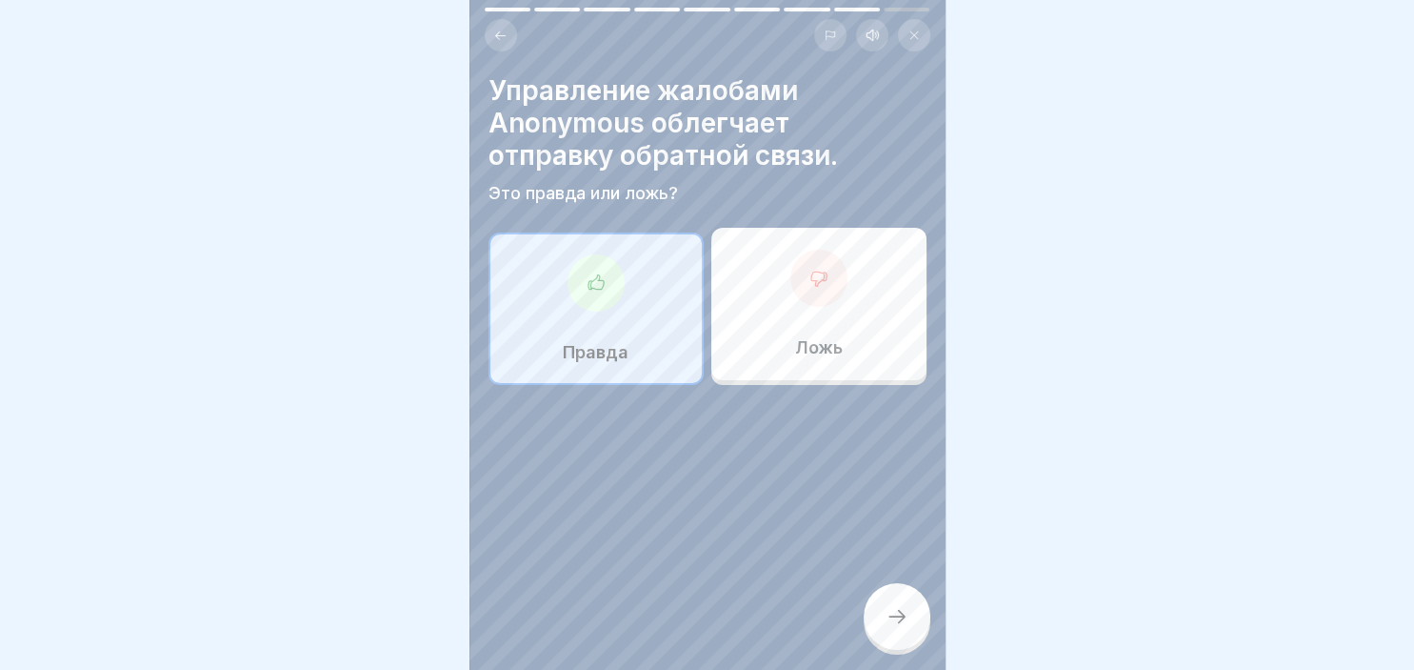
click at [878, 606] on div at bounding box center [897, 616] width 67 height 67
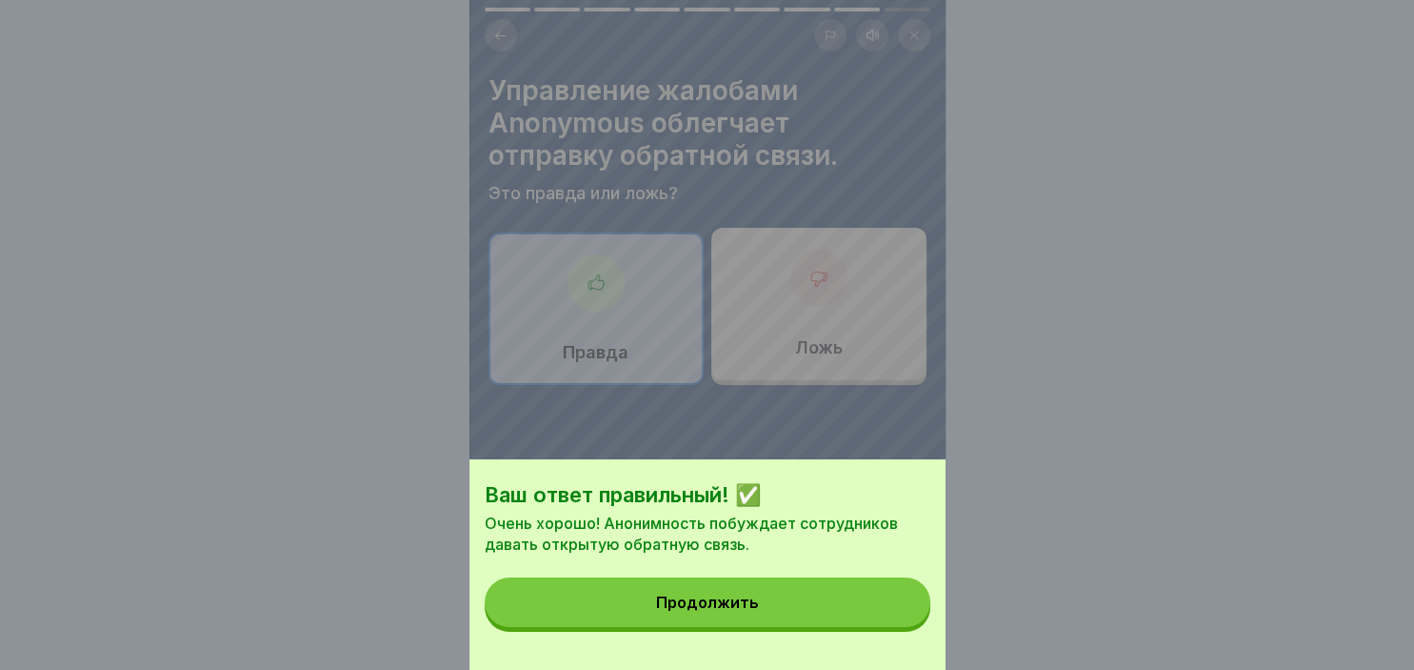
click at [837, 585] on button "Продолжить" at bounding box center [708, 602] width 446 height 50
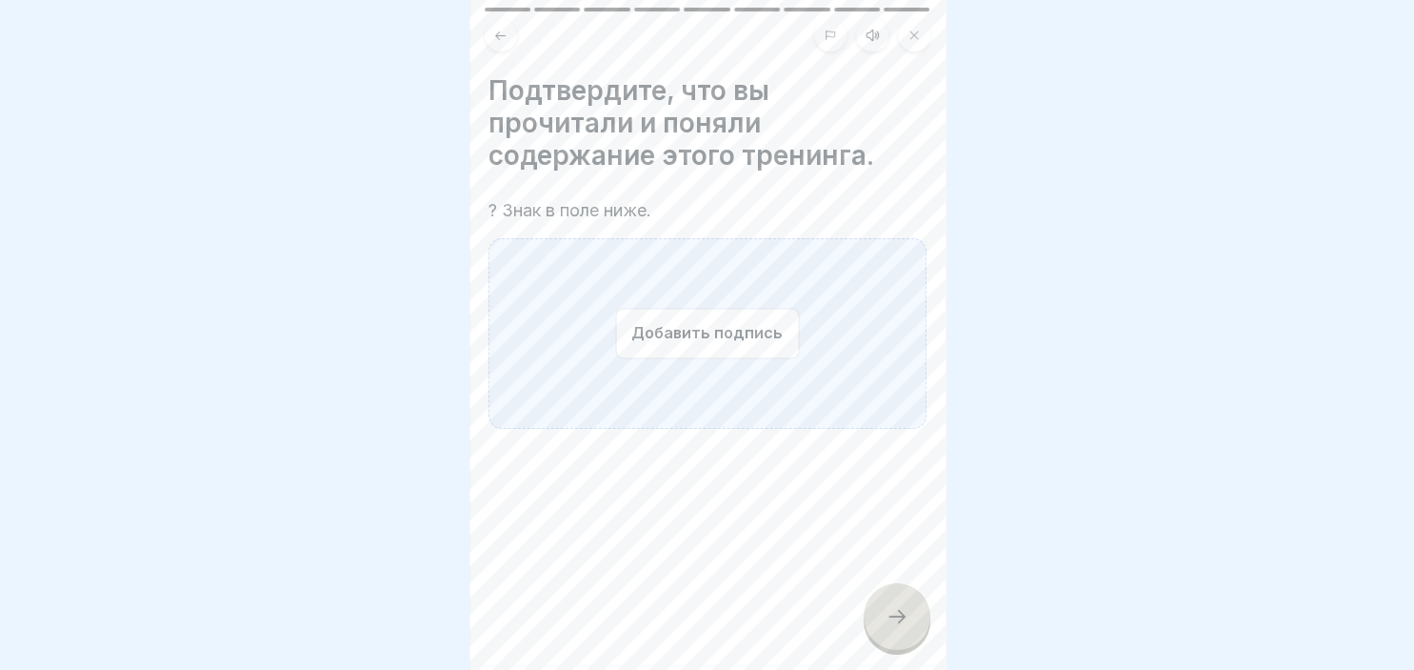
click at [666, 346] on button "Добавить подпись" at bounding box center [707, 333] width 184 height 50
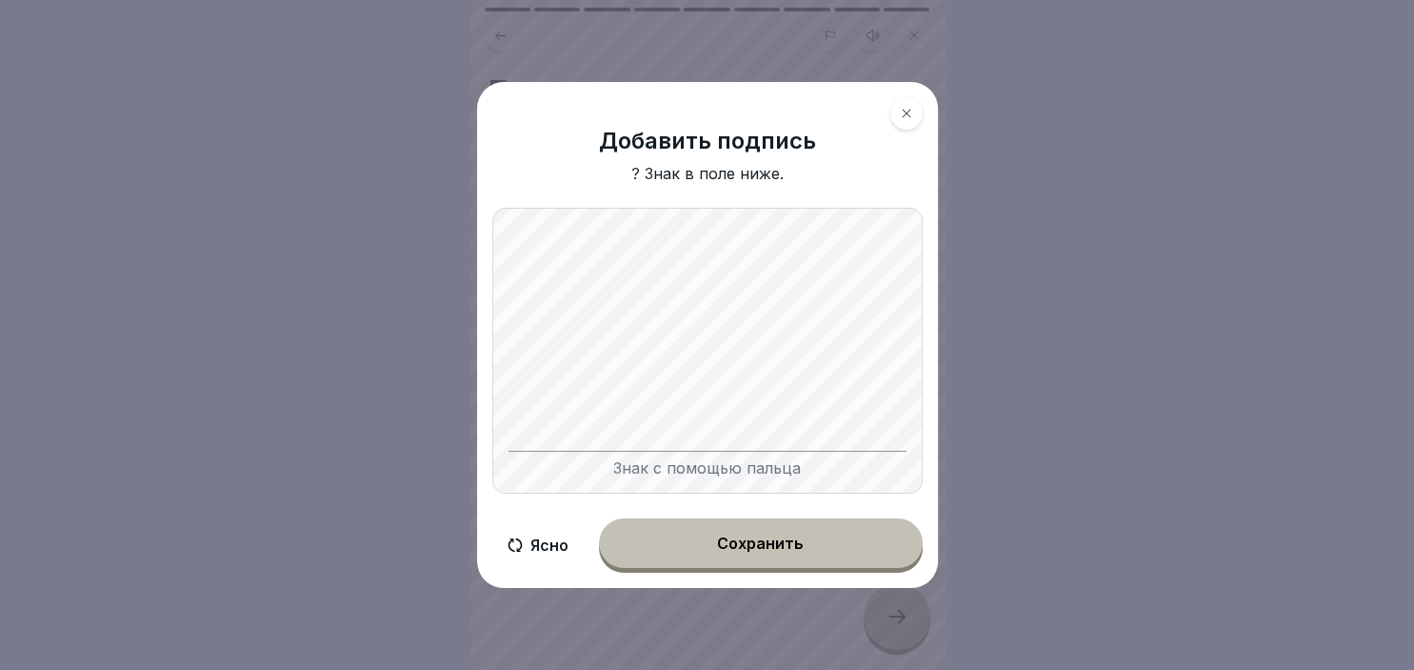
click at [762, 555] on button "Сохранить" at bounding box center [761, 543] width 324 height 50
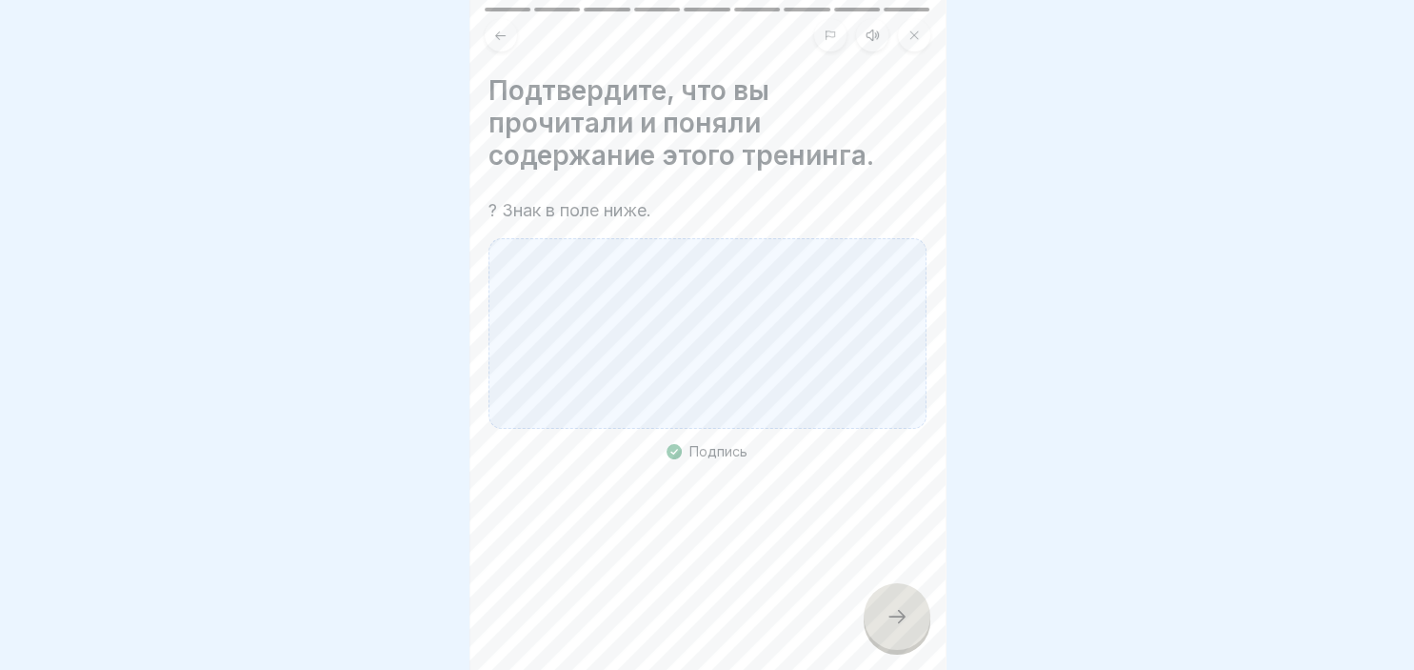
click at [904, 617] on icon at bounding box center [897, 616] width 23 height 23
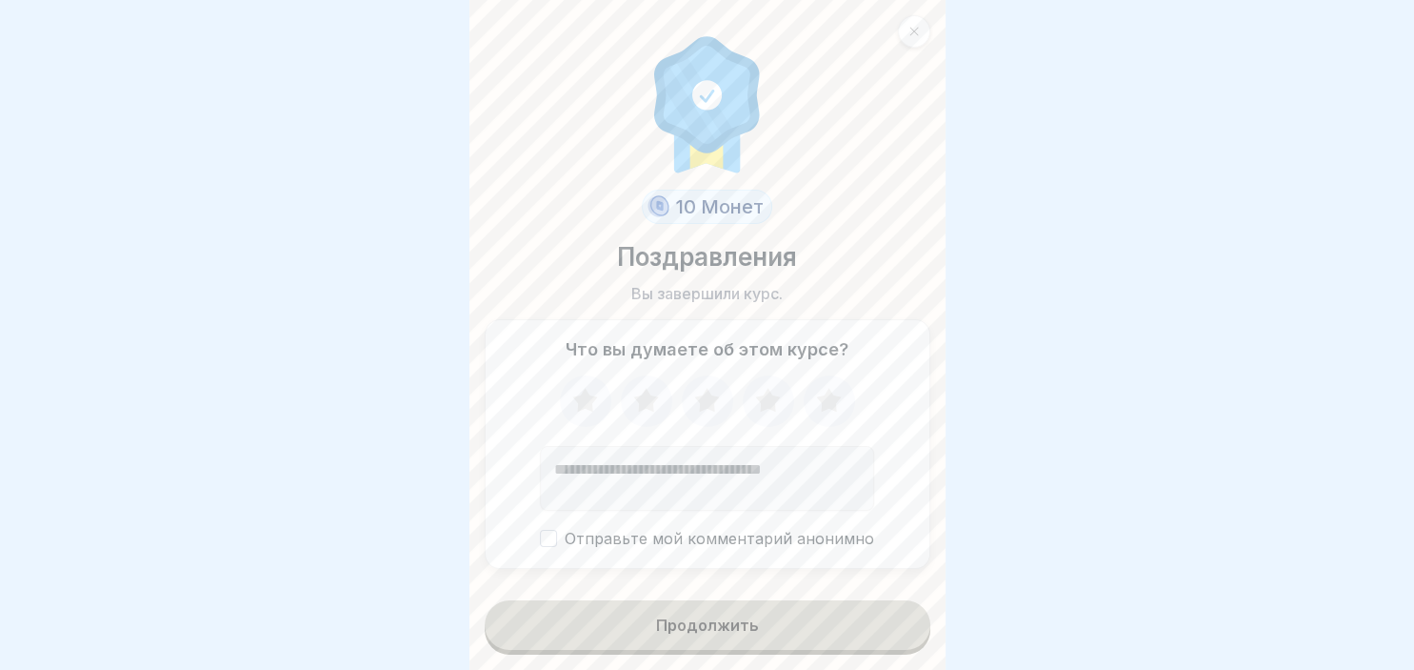
click at [832, 414] on icon at bounding box center [829, 401] width 50 height 50
click at [768, 614] on button "Продолжить" at bounding box center [708, 625] width 446 height 50
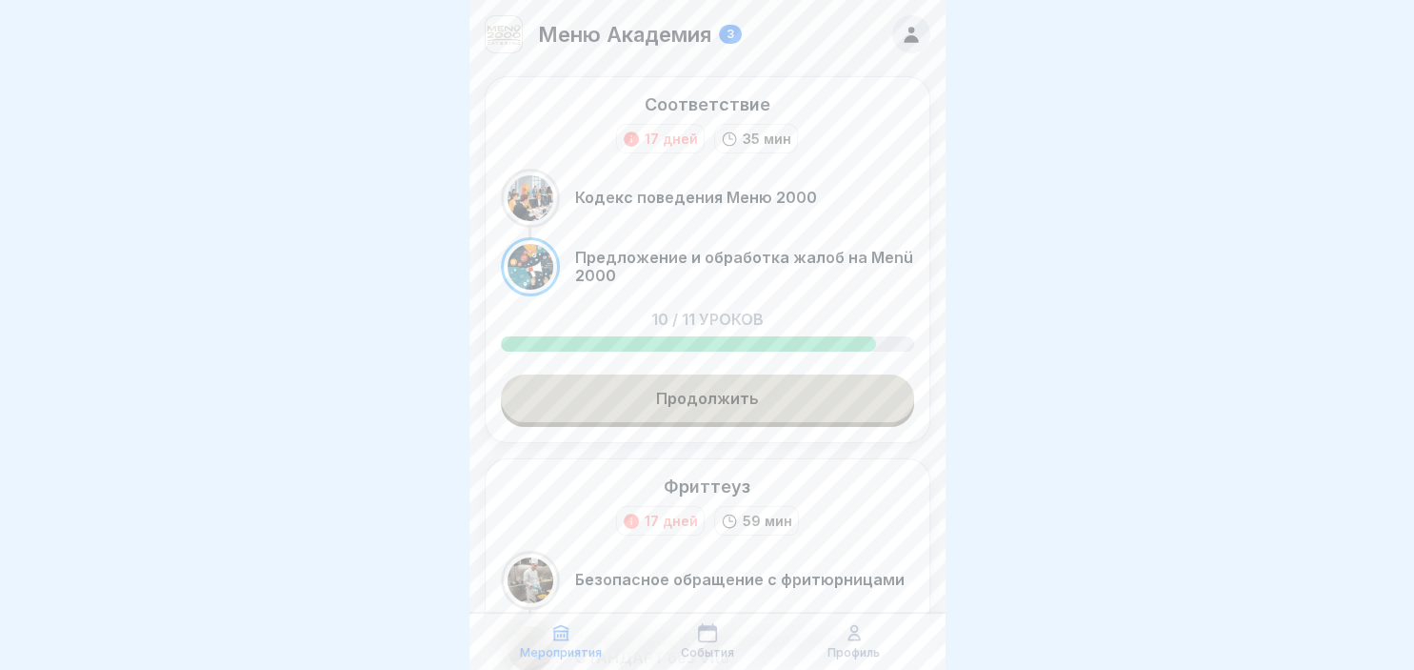
click at [711, 387] on link "Продолжить" at bounding box center [707, 398] width 413 height 48
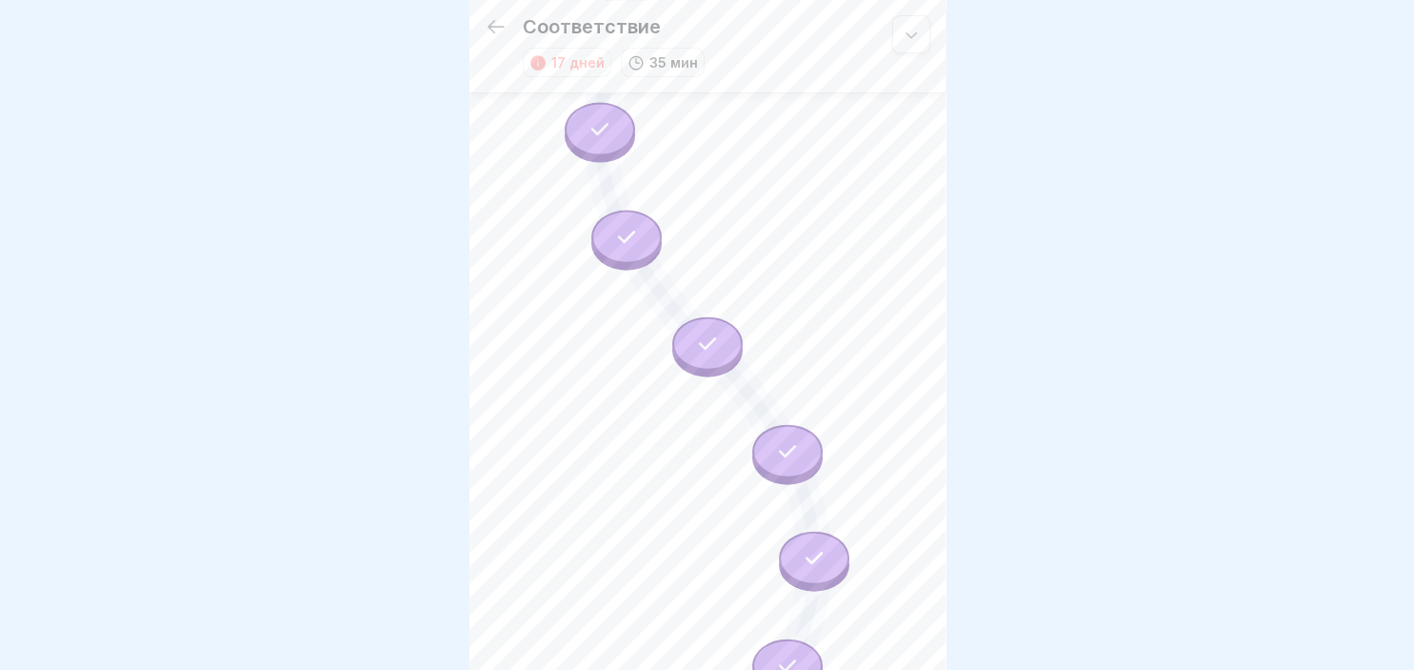
scroll to position [906, 0]
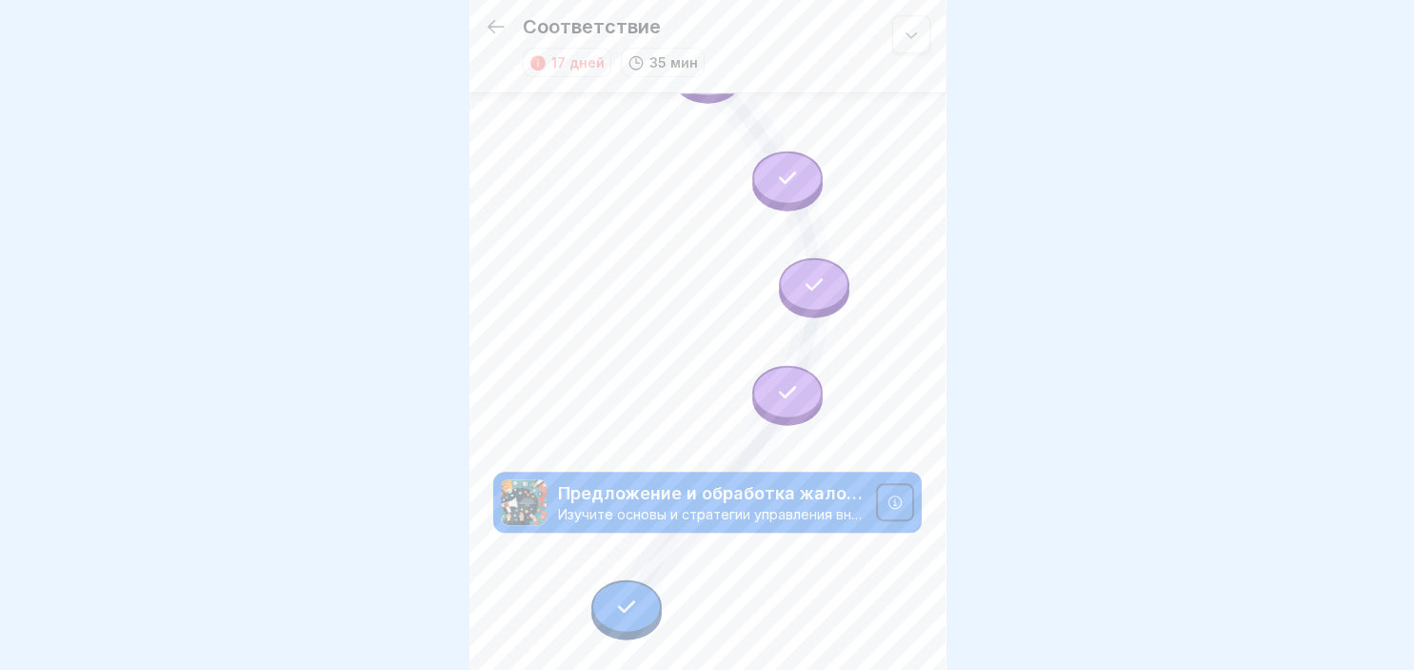
click at [642, 615] on div at bounding box center [626, 605] width 70 height 53
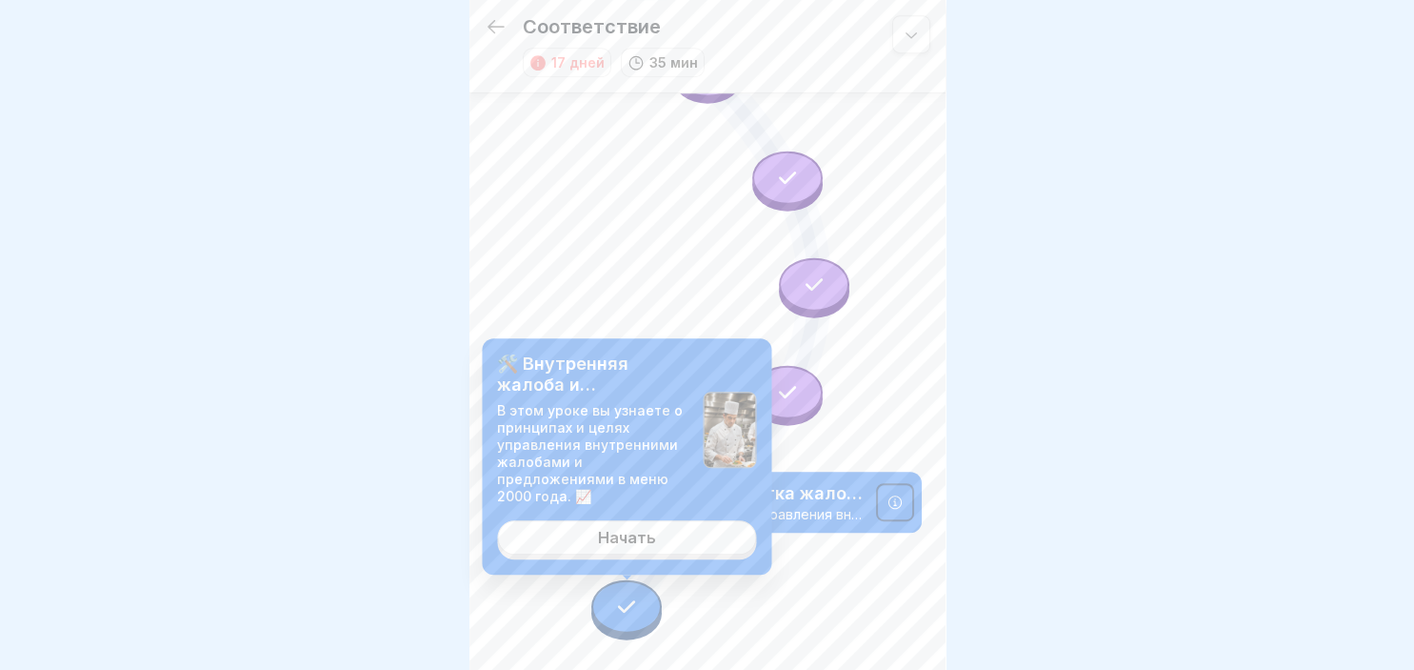
click at [608, 531] on div "Начать" at bounding box center [627, 537] width 58 height 17
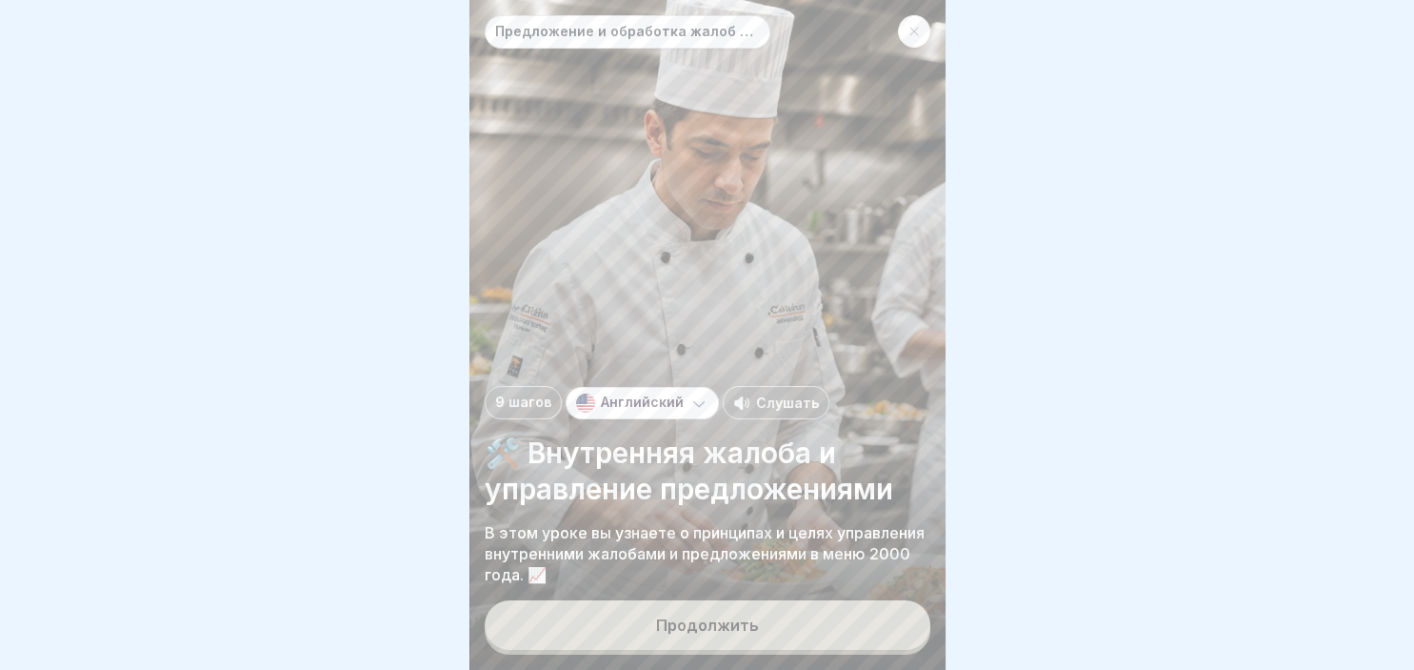
click at [656, 640] on button "Продолжить" at bounding box center [708, 625] width 446 height 50
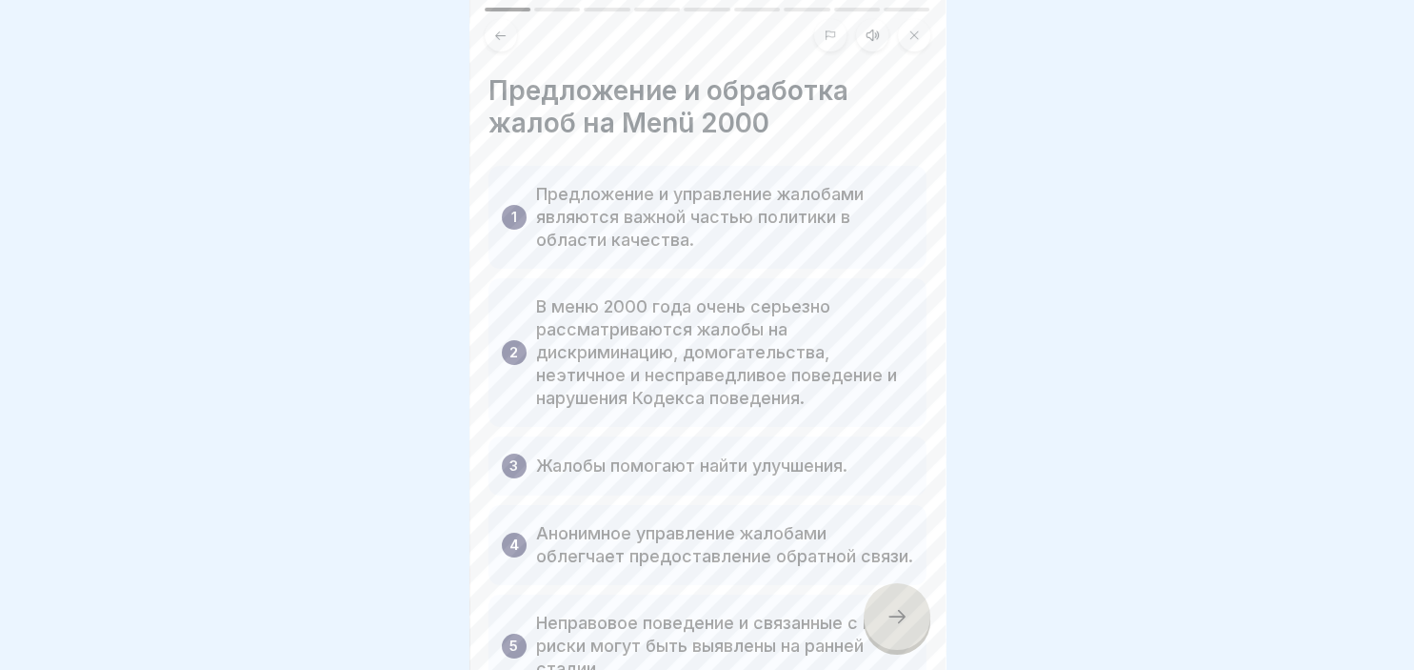
click at [898, 612] on icon at bounding box center [897, 616] width 23 height 23
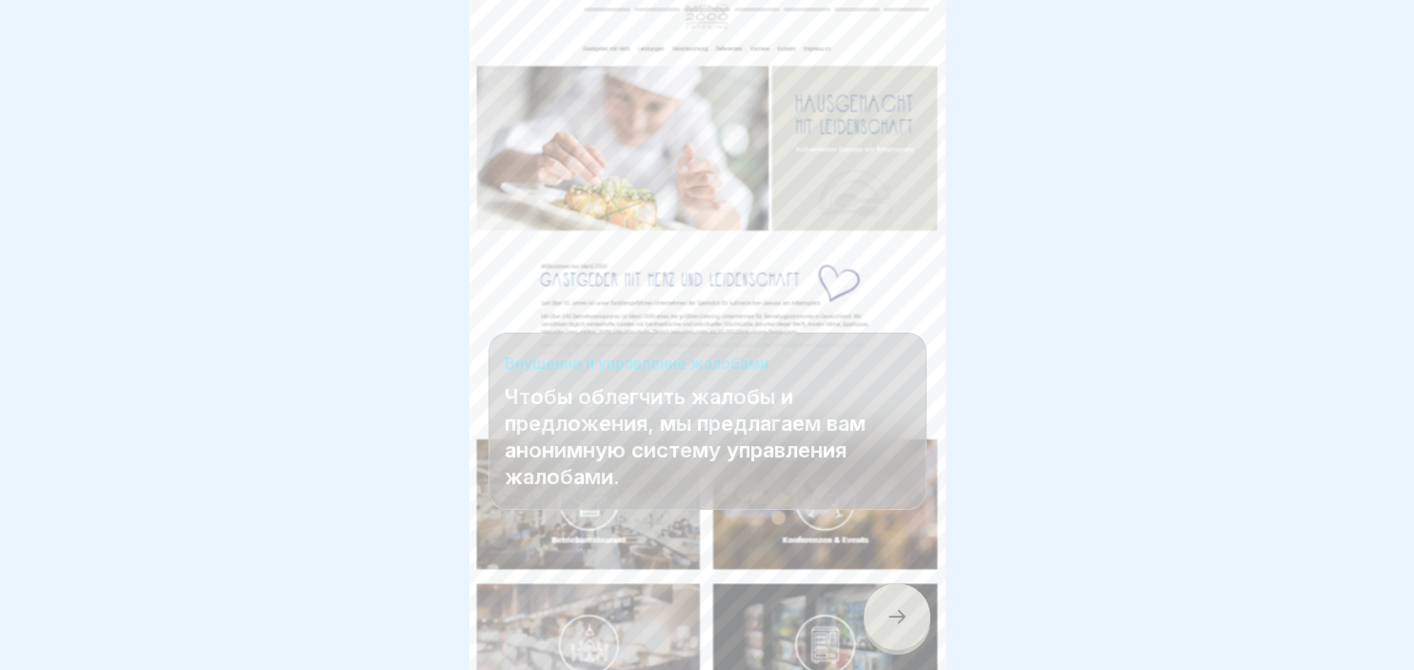
click at [898, 612] on icon at bounding box center [897, 616] width 23 height 23
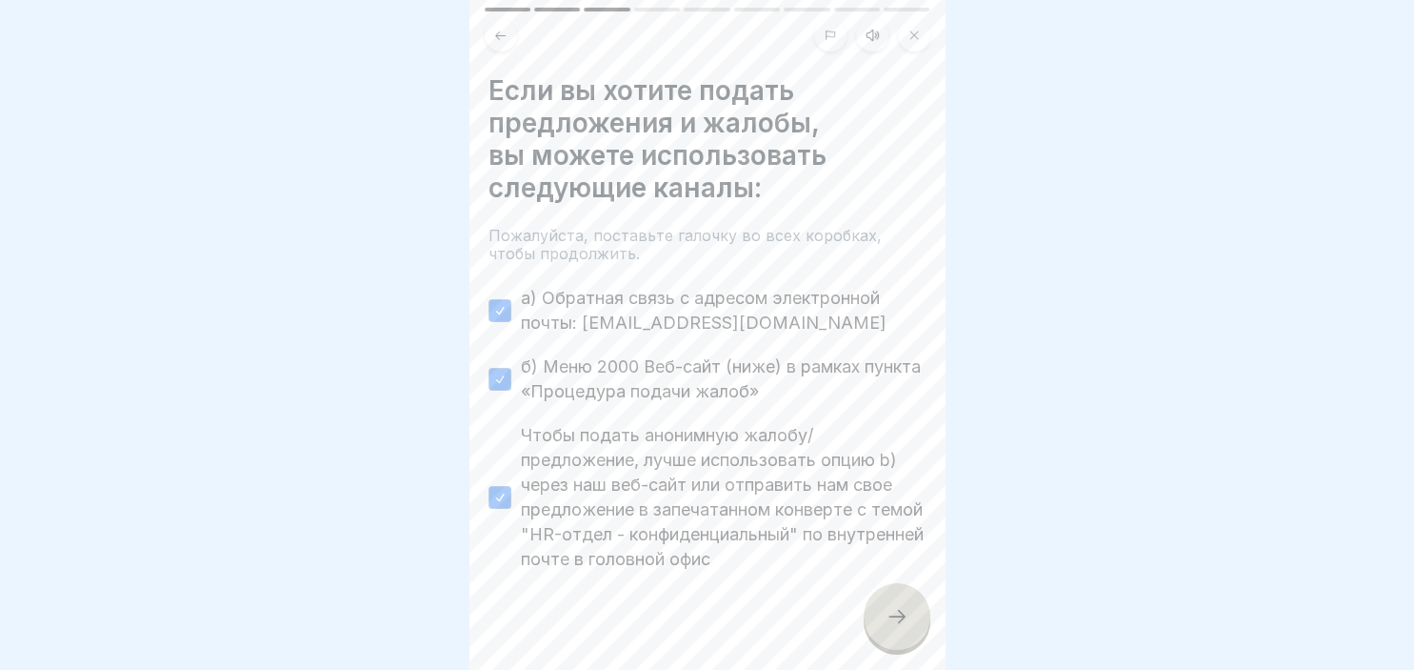
click at [898, 612] on icon at bounding box center [897, 616] width 23 height 23
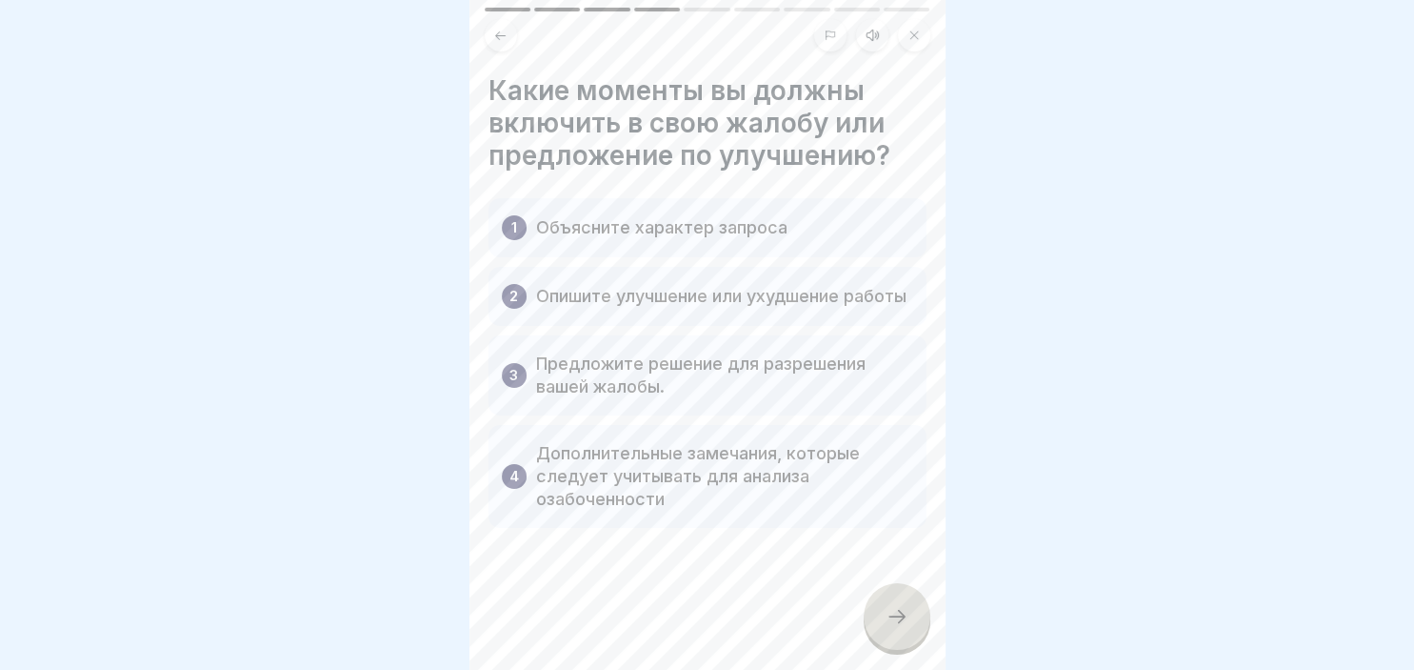
click at [898, 612] on icon at bounding box center [897, 616] width 23 height 23
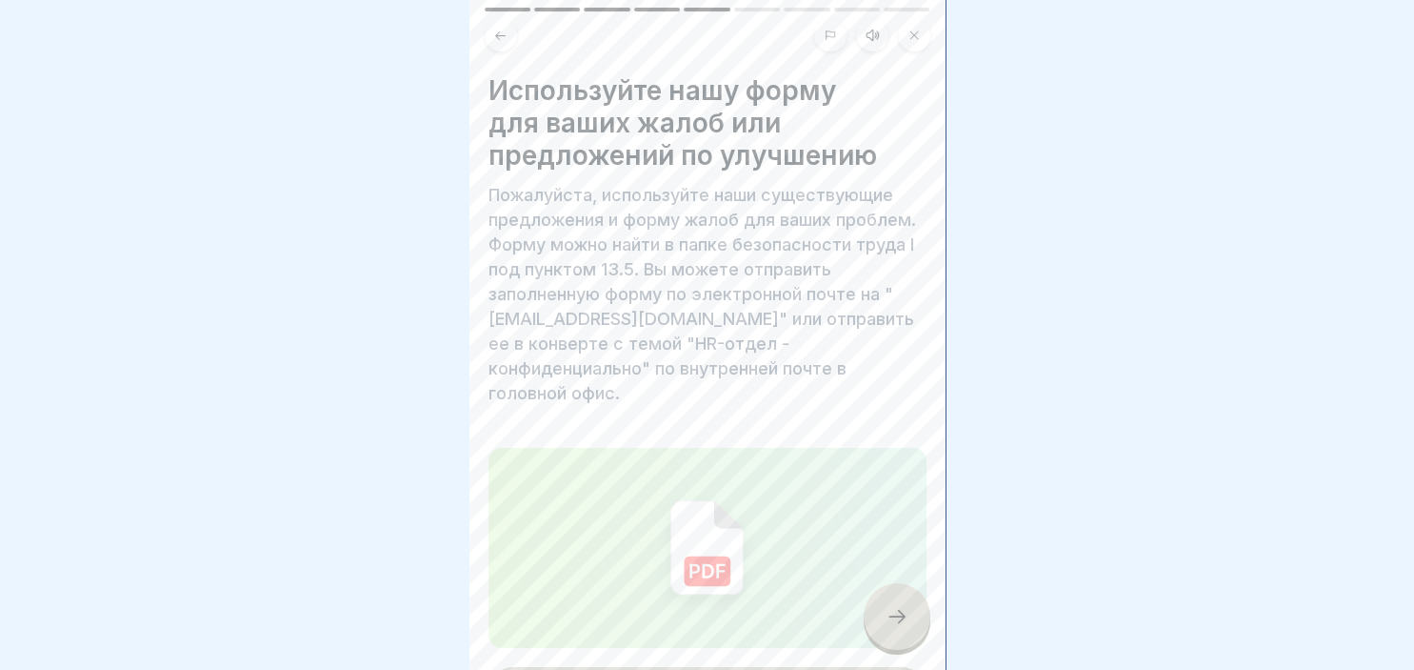
click at [898, 612] on icon at bounding box center [897, 616] width 23 height 23
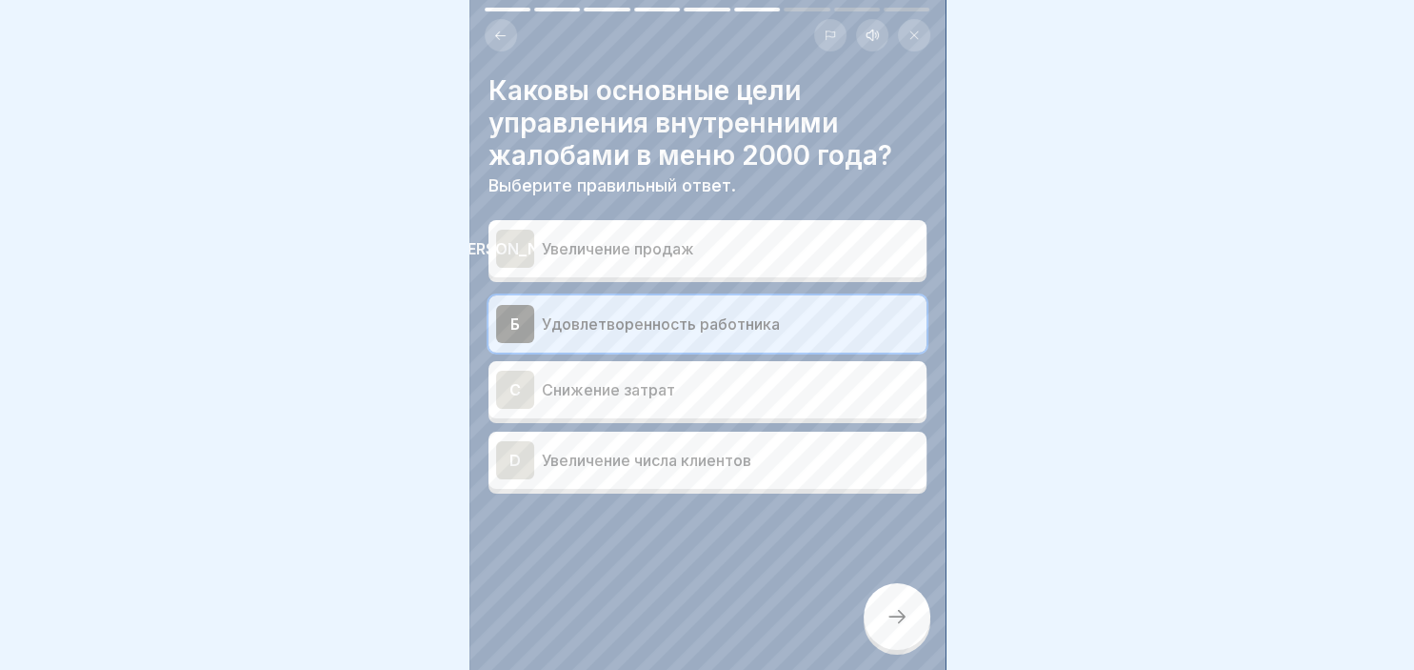
click at [898, 612] on icon at bounding box center [897, 616] width 23 height 23
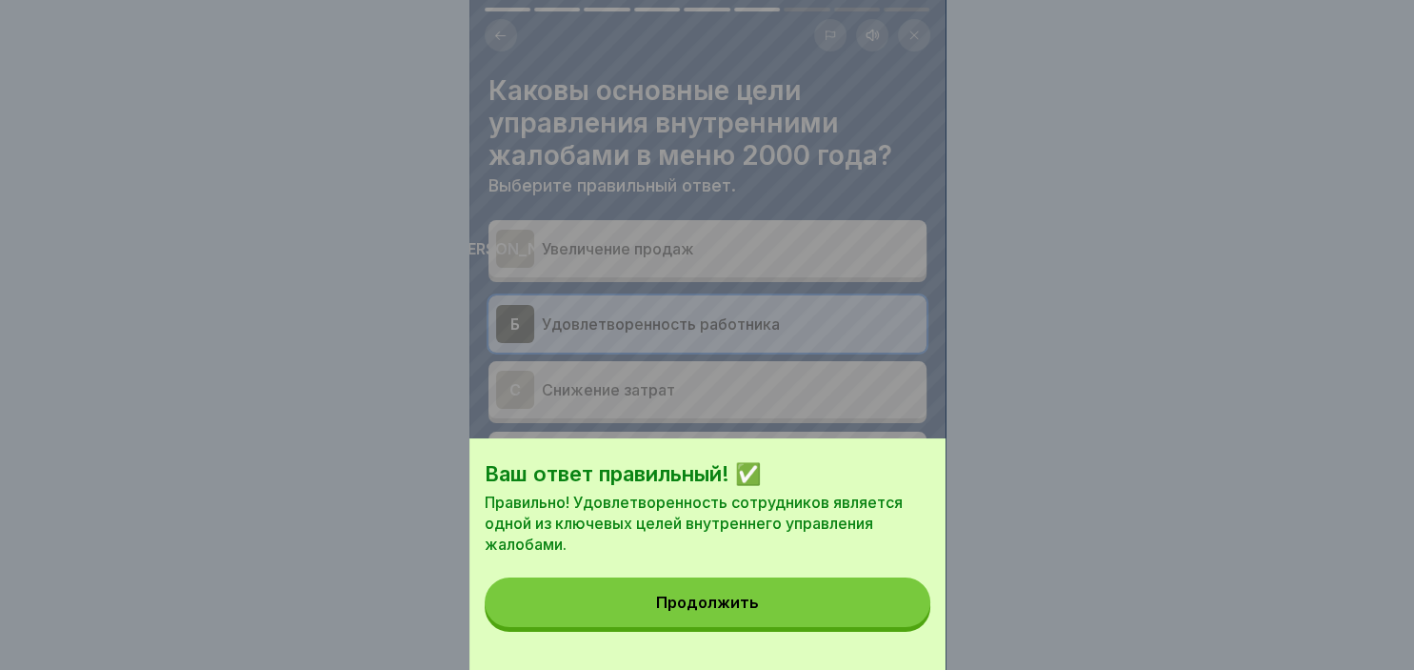
click at [810, 592] on button "Продолжить" at bounding box center [708, 602] width 446 height 50
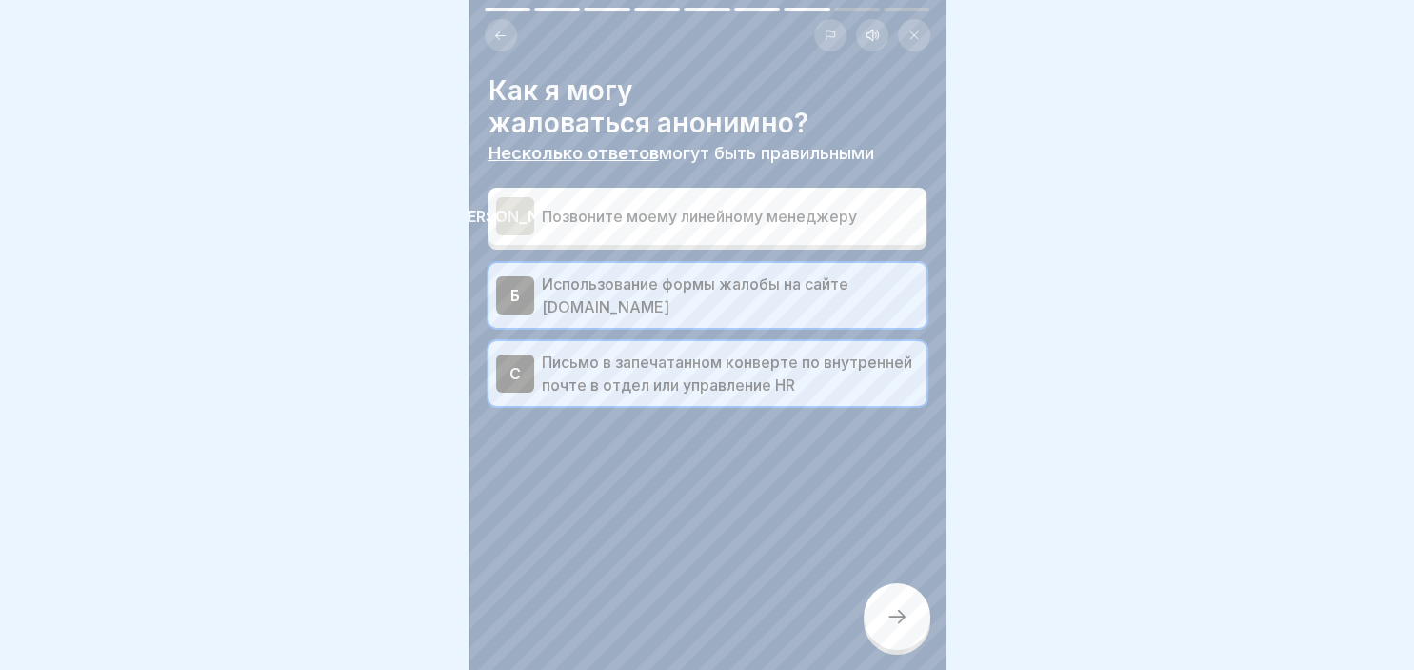
click at [909, 627] on div at bounding box center [897, 616] width 67 height 67
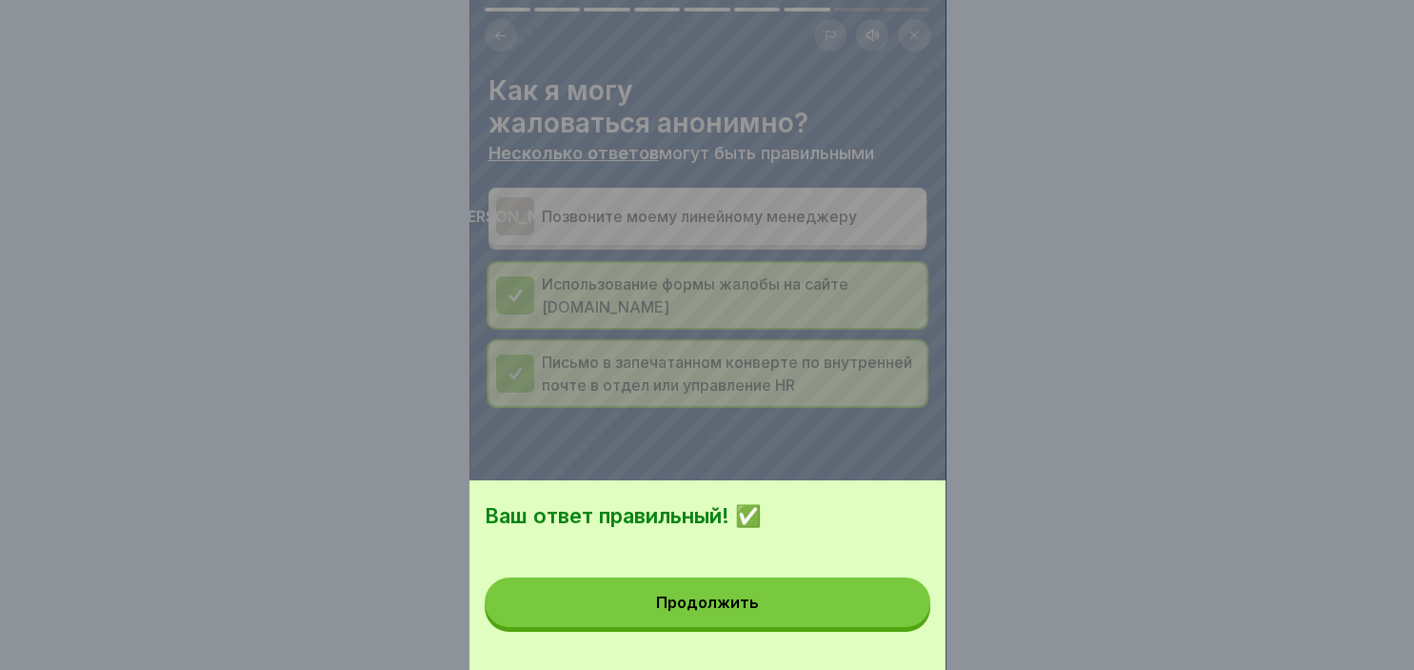
click at [835, 614] on button "Продолжить" at bounding box center [708, 602] width 446 height 50
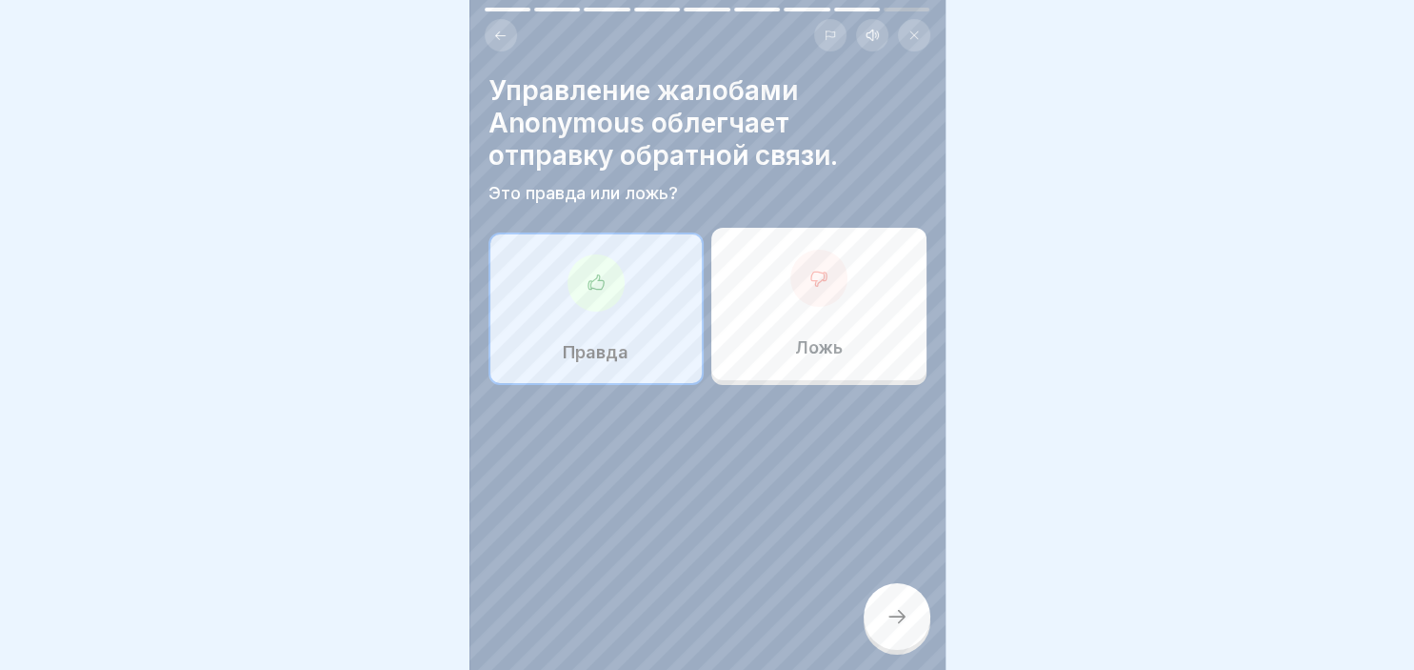
click at [865, 611] on div at bounding box center [897, 616] width 67 height 67
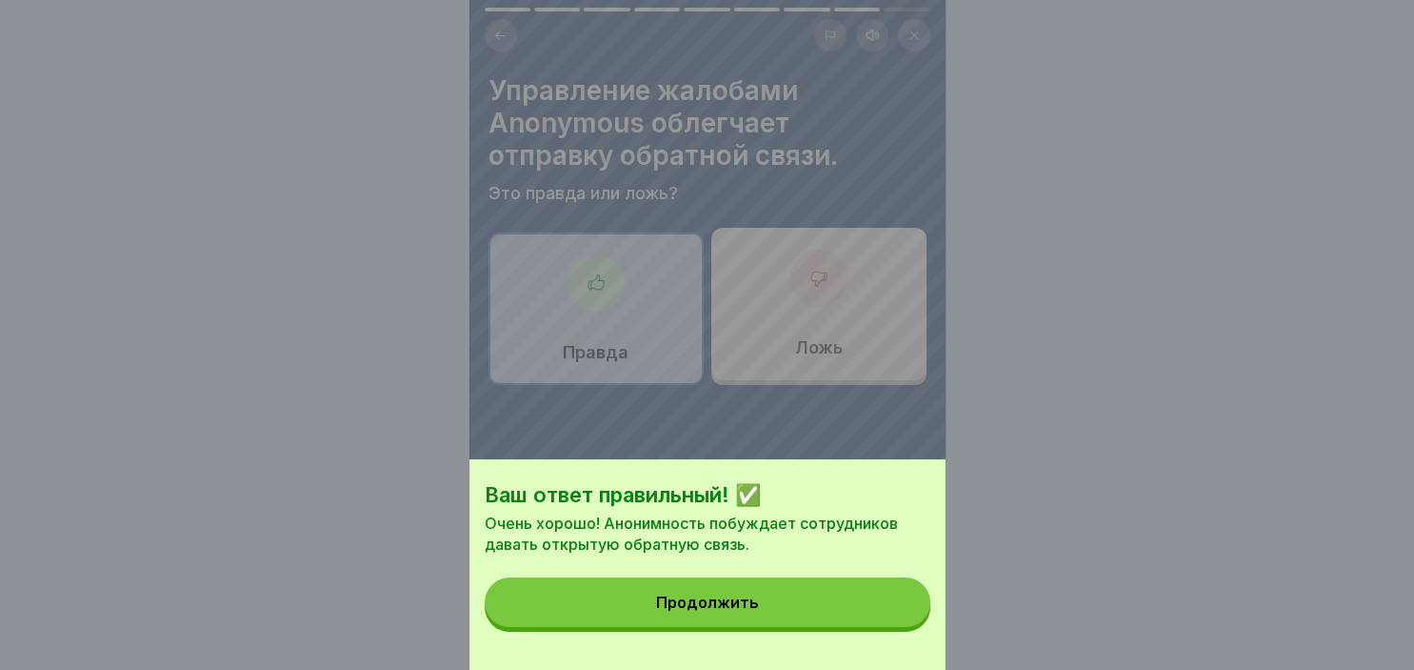
click at [865, 611] on button "Продолжить" at bounding box center [708, 602] width 446 height 50
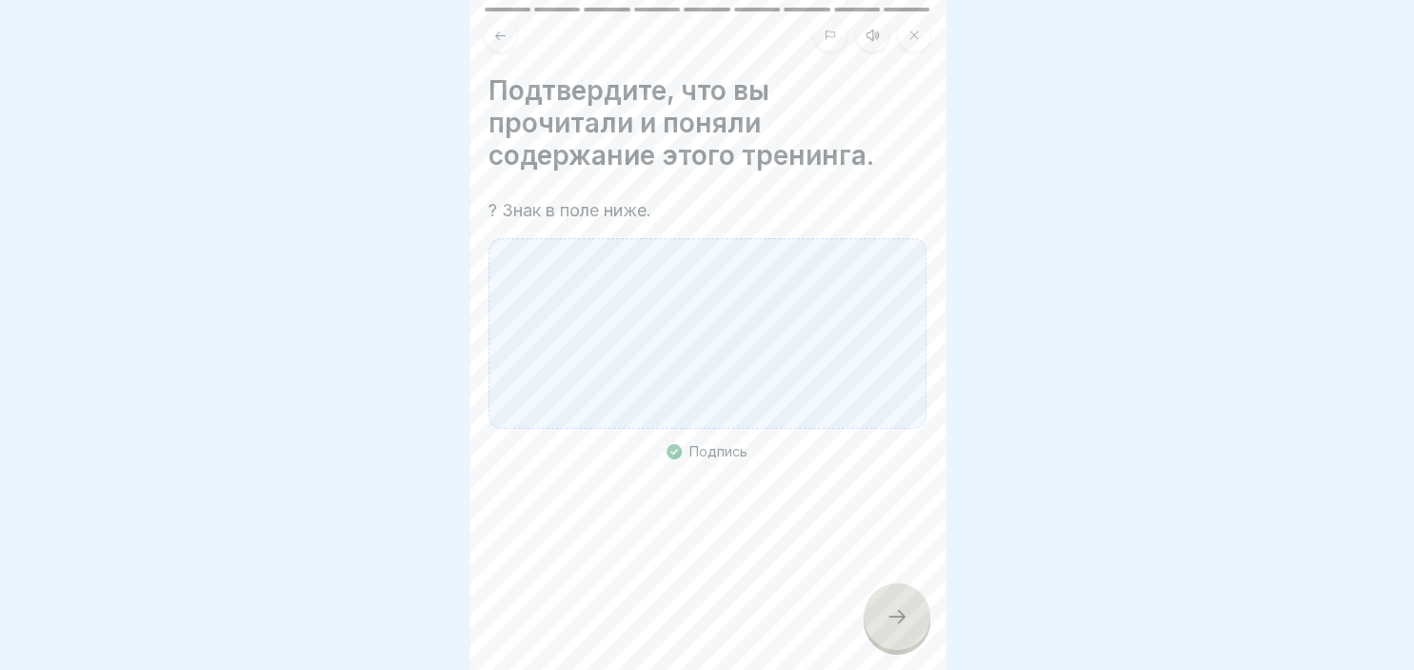
click at [913, 618] on div at bounding box center [897, 616] width 67 height 67
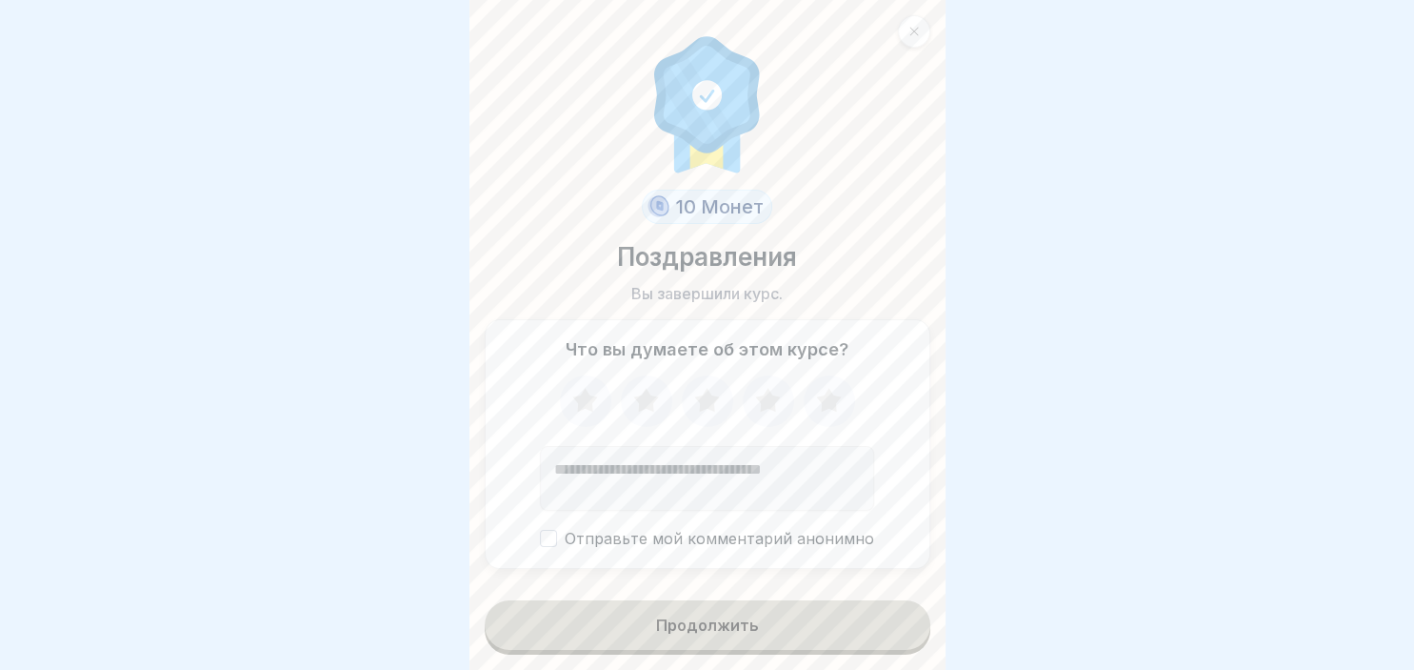
click at [704, 623] on div "Продолжить" at bounding box center [707, 624] width 103 height 17
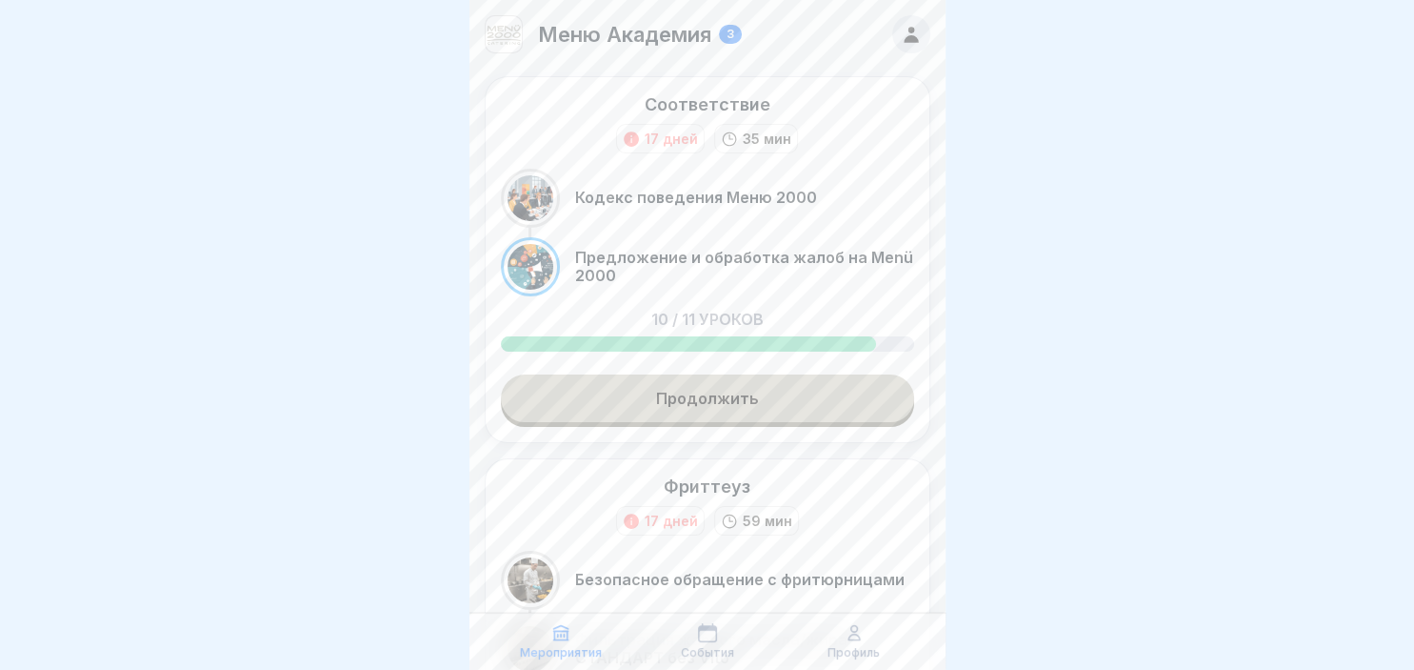
click at [754, 409] on link "Продолжить" at bounding box center [707, 398] width 413 height 48
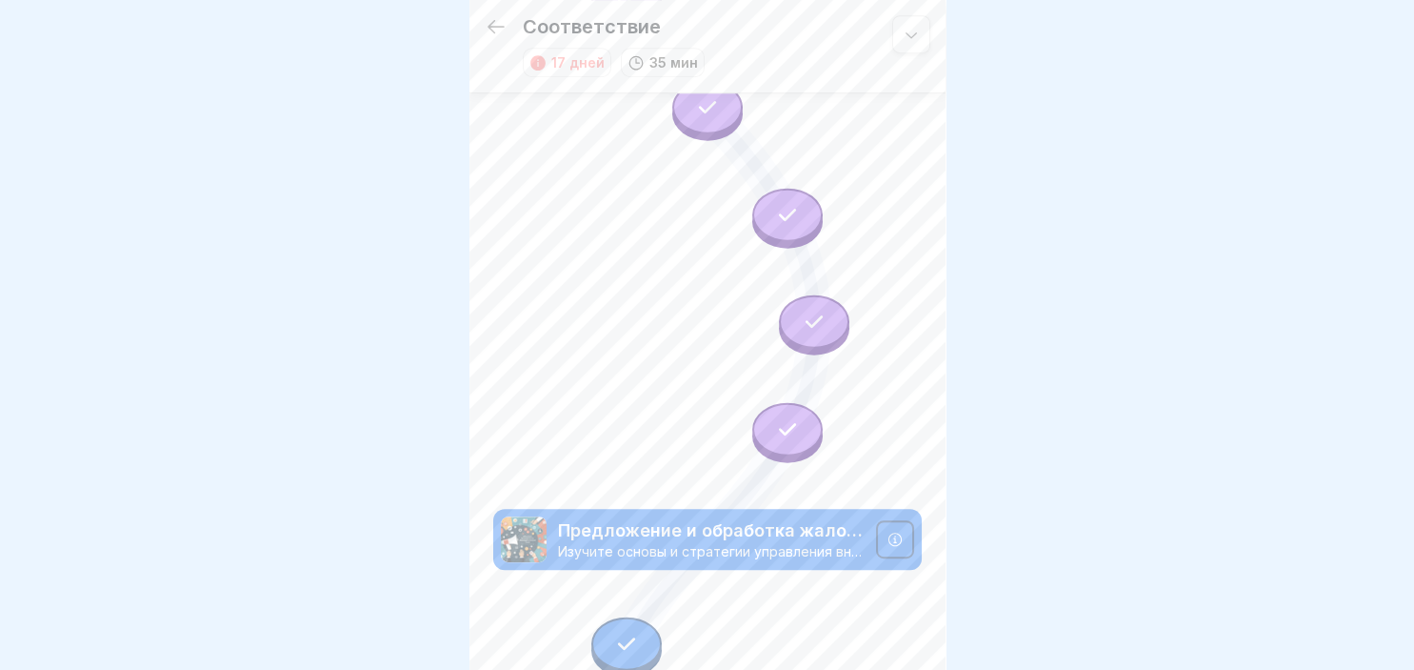
scroll to position [906, 0]
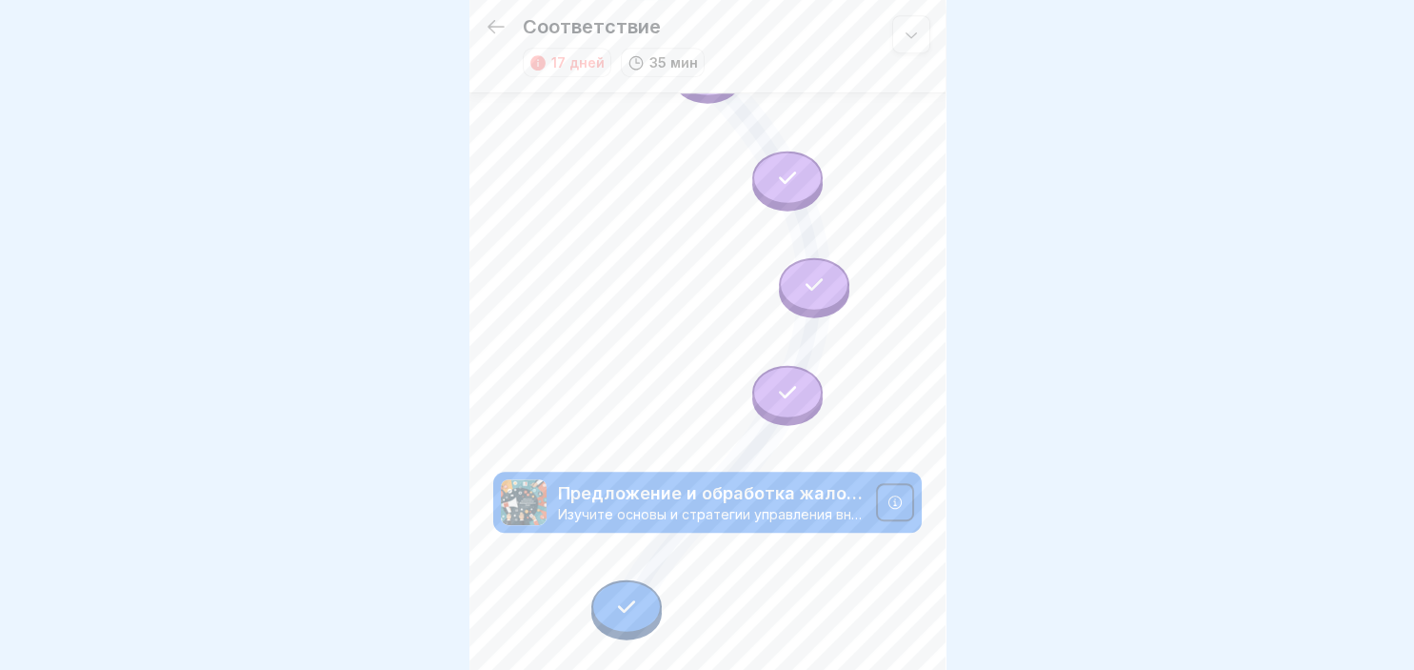
click at [648, 619] on div at bounding box center [626, 605] width 70 height 53
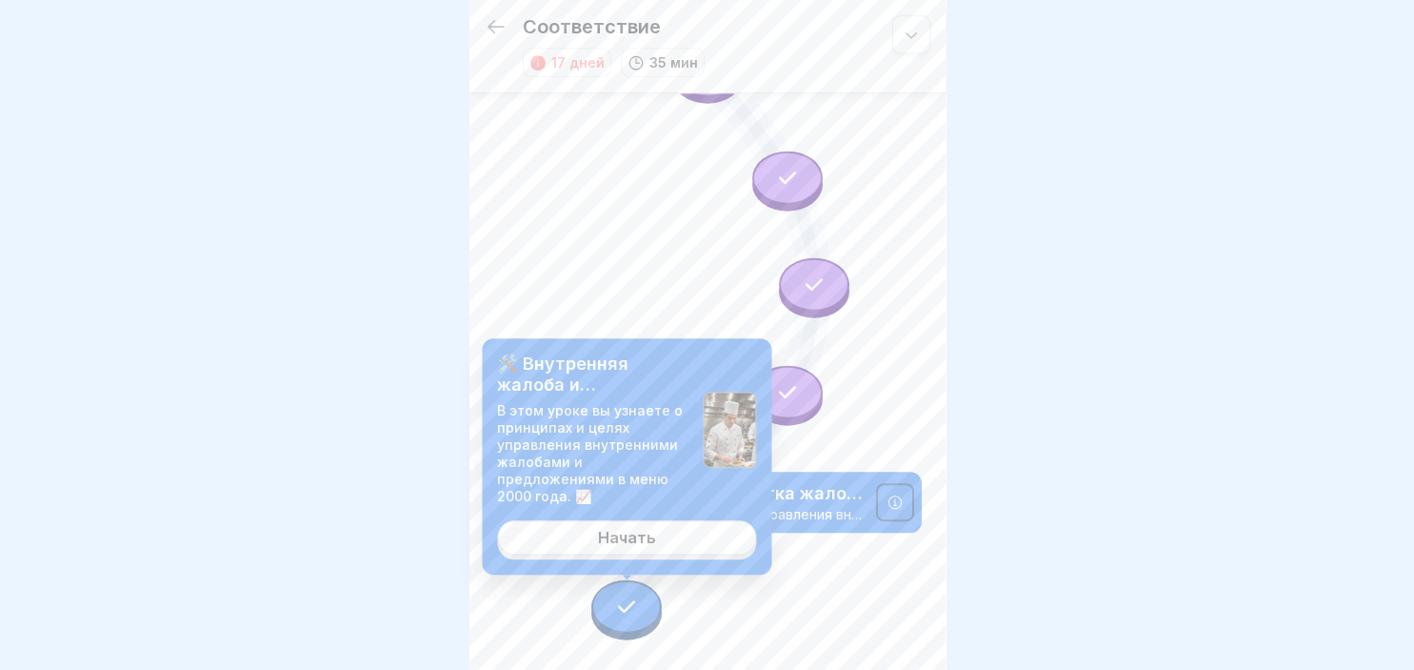
click at [625, 534] on div "Начать" at bounding box center [627, 537] width 58 height 17
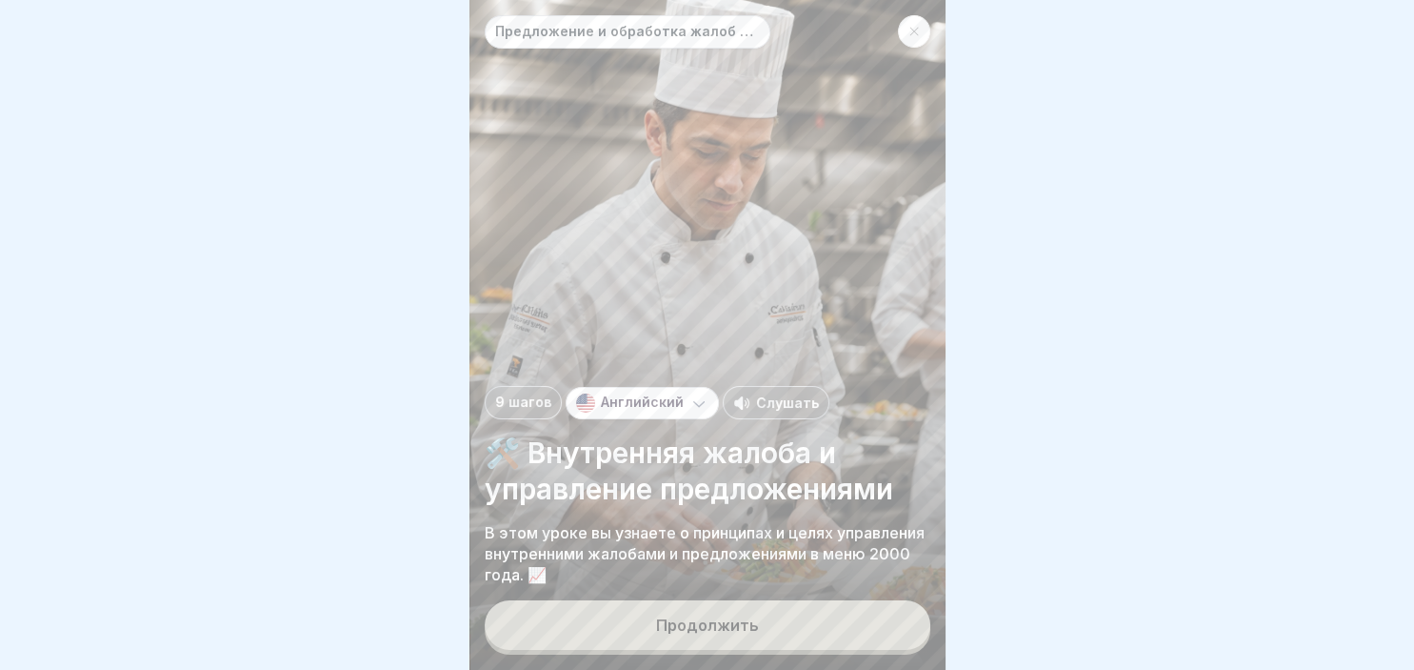
click at [679, 611] on button "Продолжить" at bounding box center [708, 625] width 446 height 50
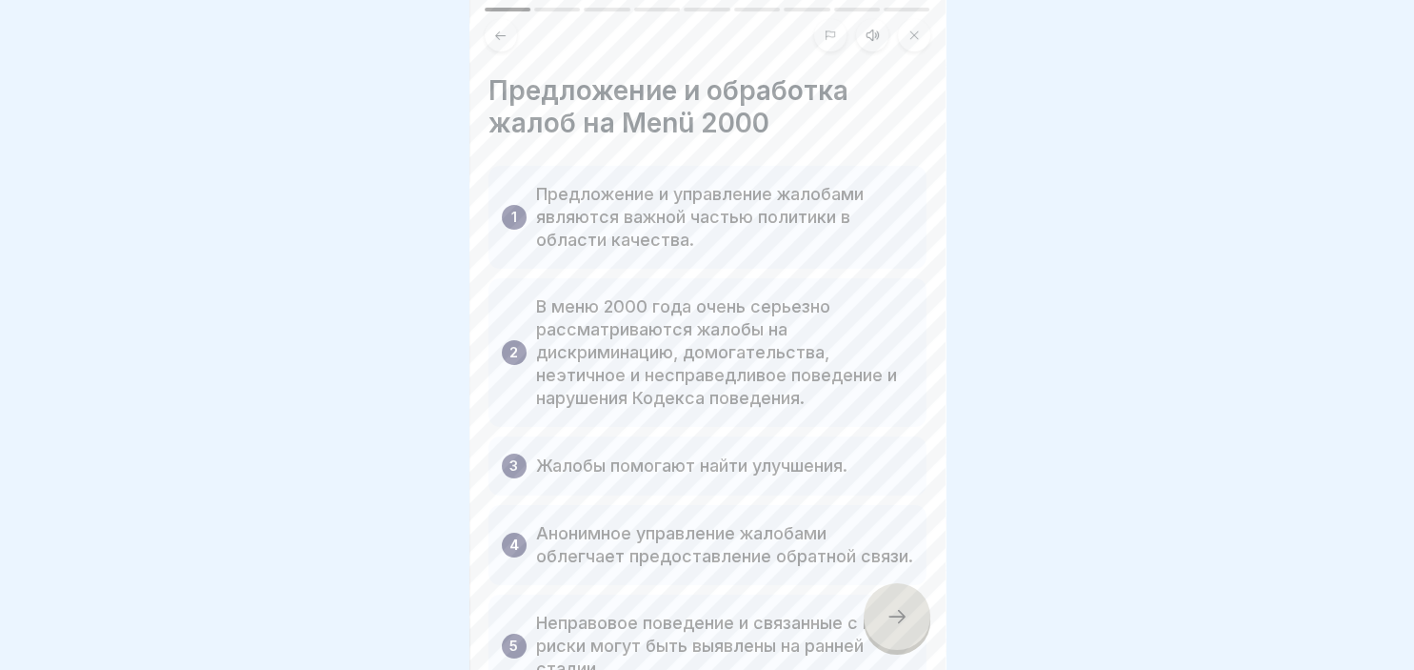
click at [911, 625] on div at bounding box center [897, 616] width 67 height 67
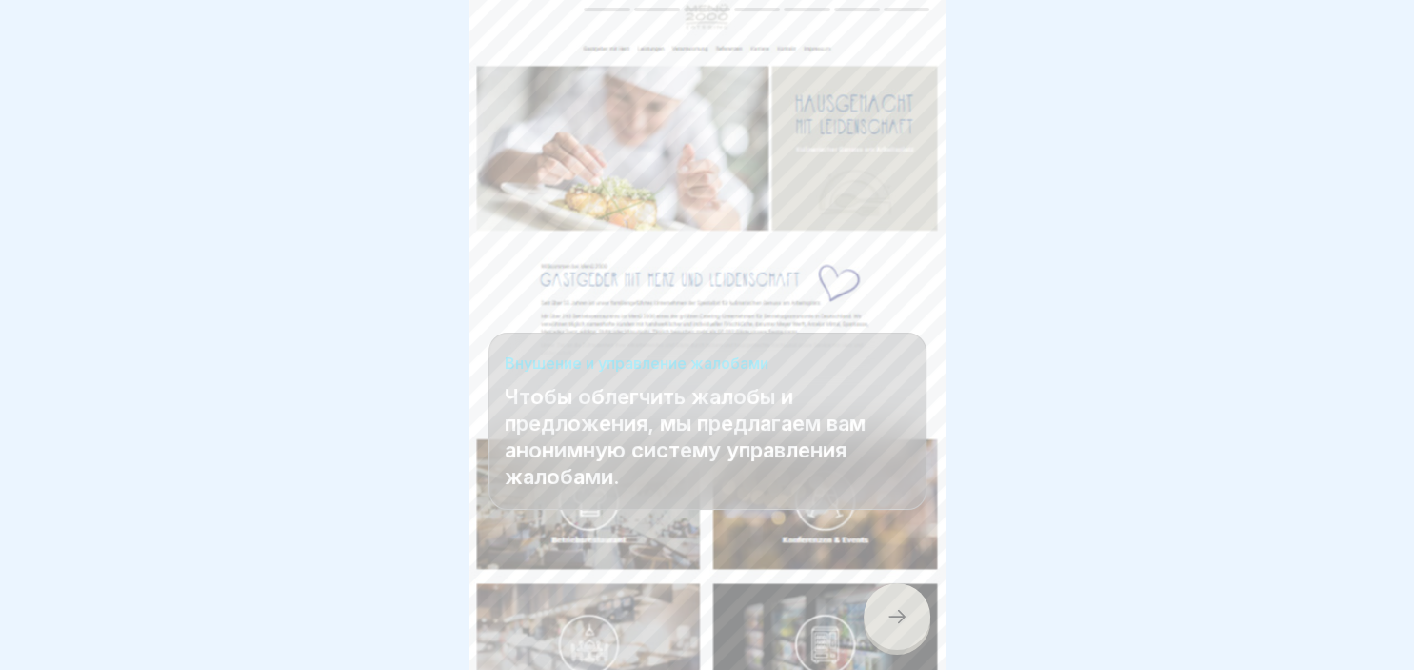
click at [911, 625] on div at bounding box center [897, 616] width 67 height 67
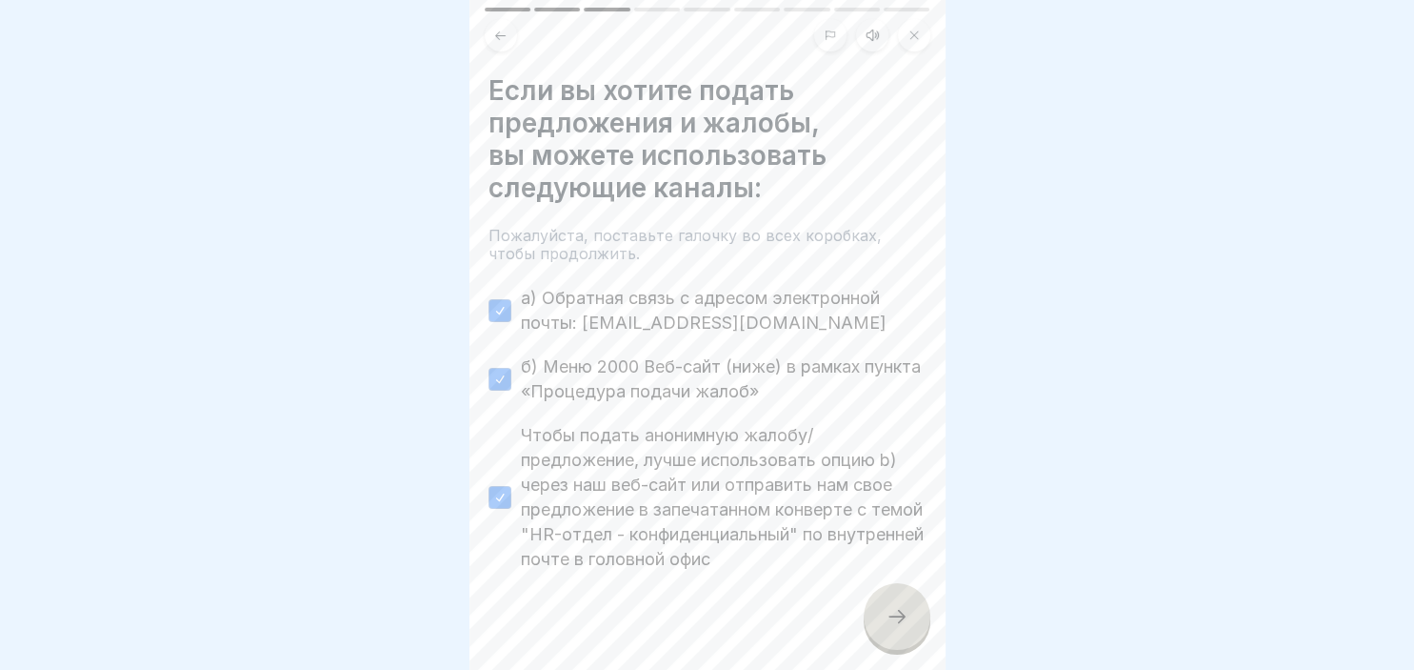
click at [911, 625] on div at bounding box center [897, 616] width 67 height 67
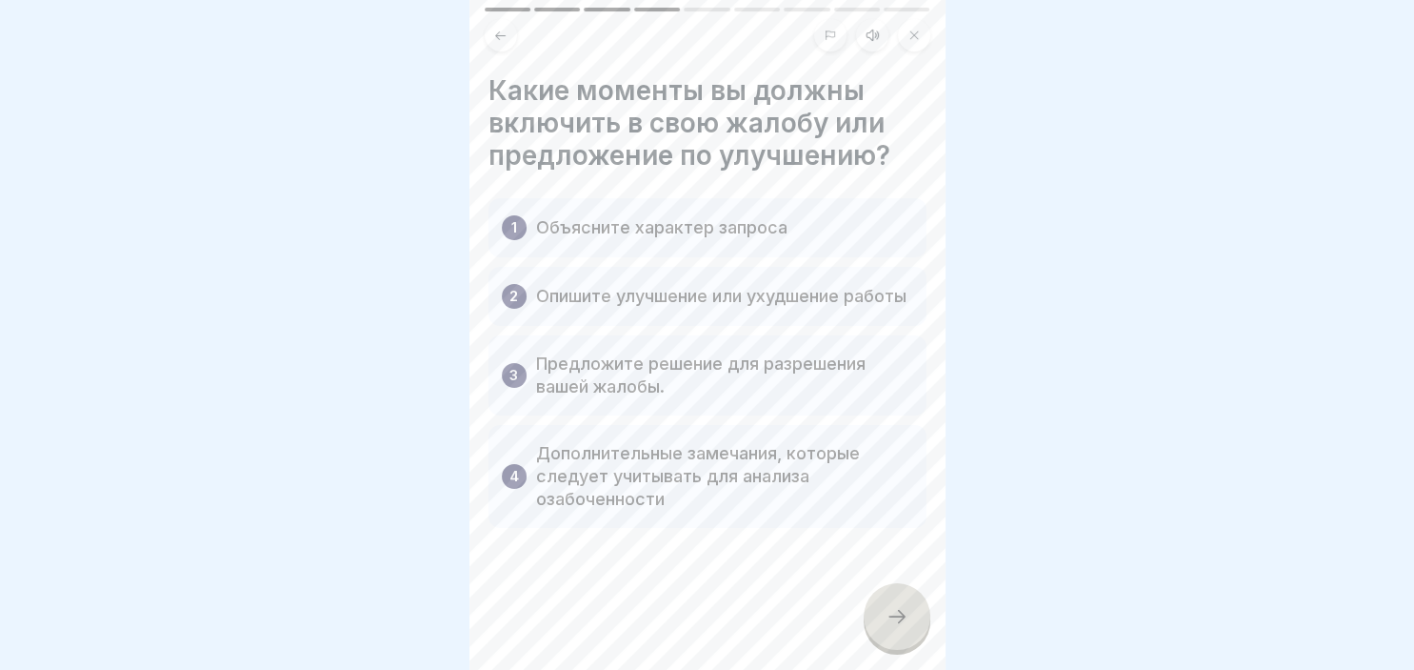
click at [911, 625] on div at bounding box center [897, 616] width 67 height 67
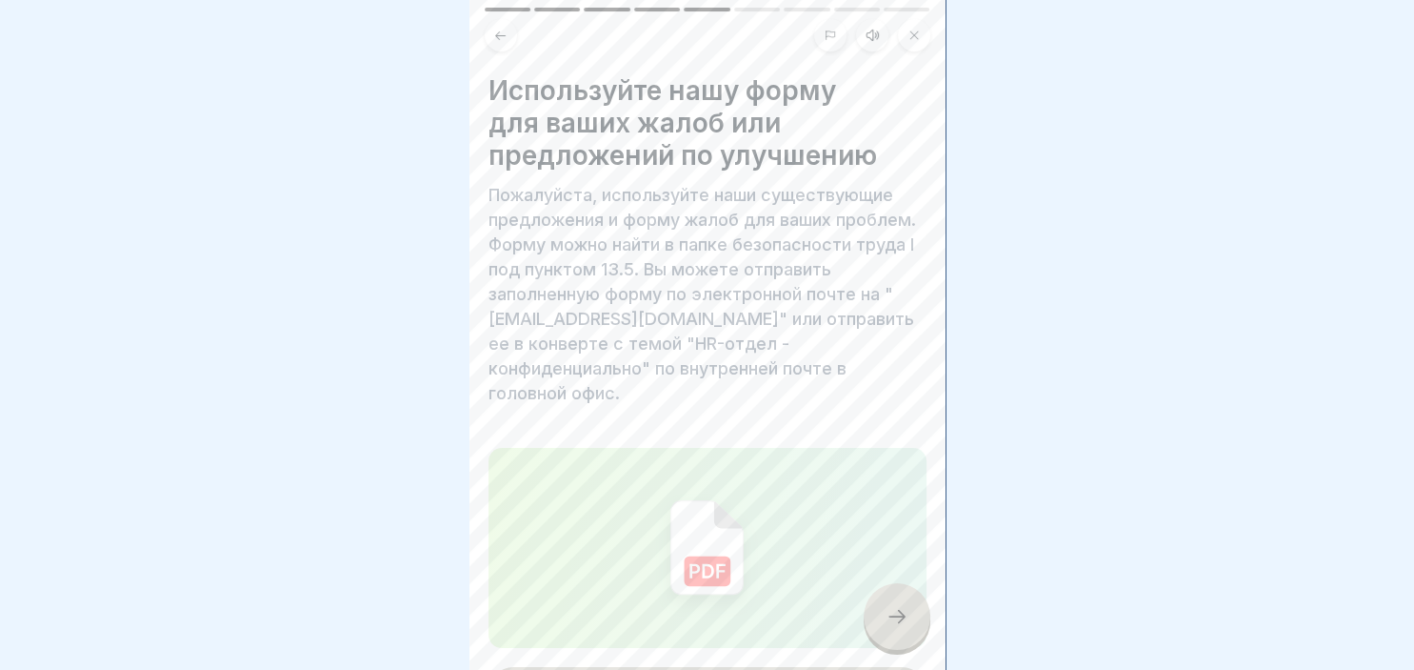
click at [911, 625] on div at bounding box center [897, 616] width 67 height 67
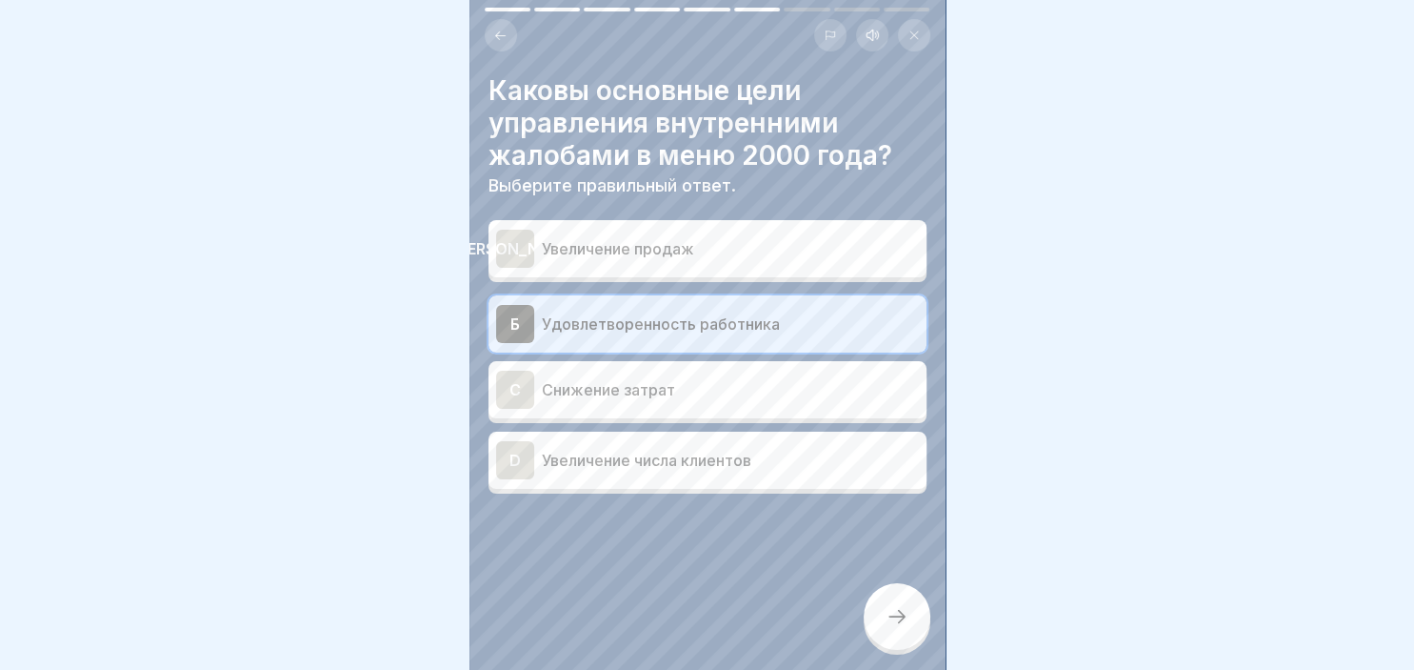
click at [911, 625] on div at bounding box center [897, 616] width 67 height 67
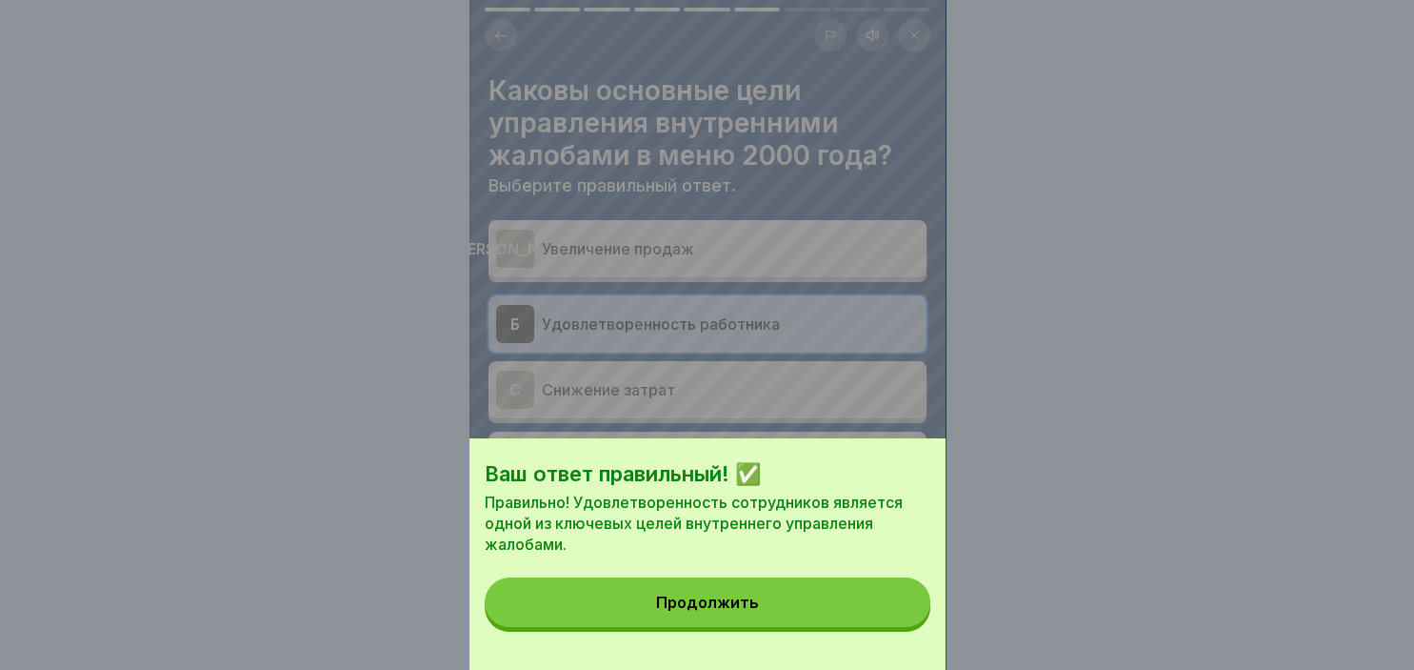
click at [891, 614] on button "Продолжить" at bounding box center [708, 602] width 446 height 50
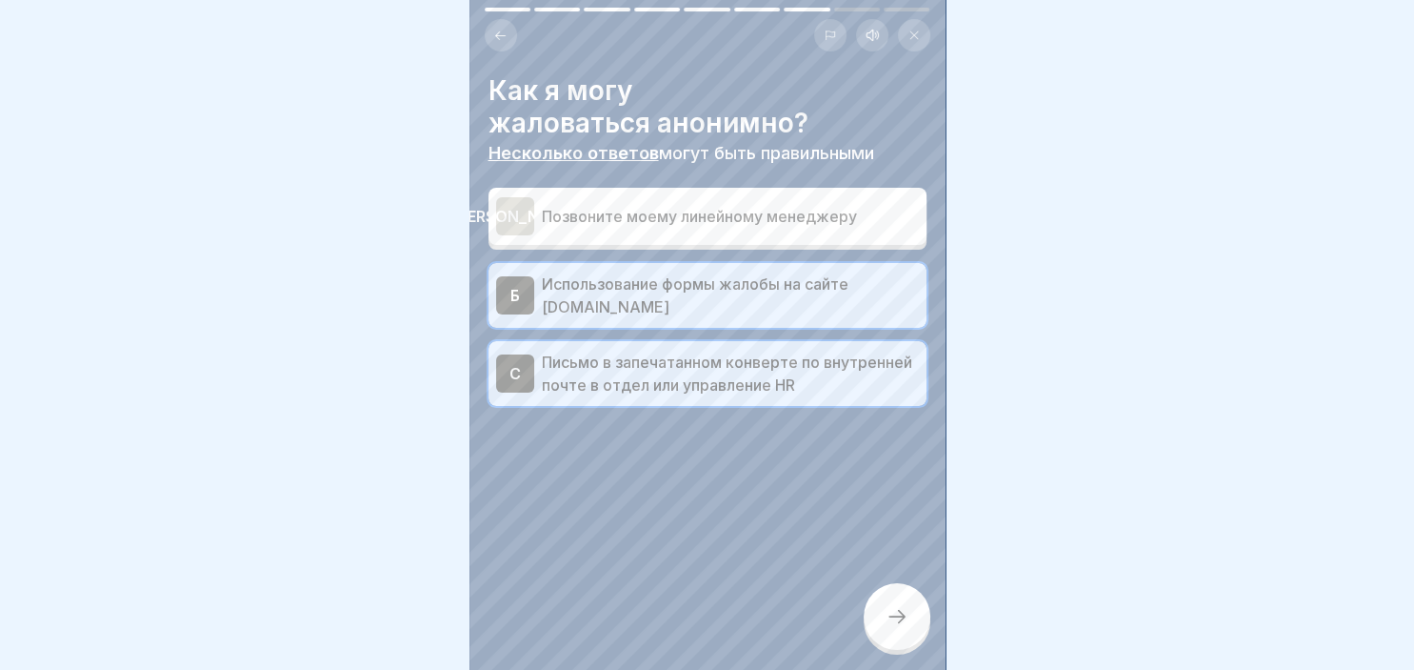
click at [891, 614] on icon at bounding box center [897, 616] width 23 height 23
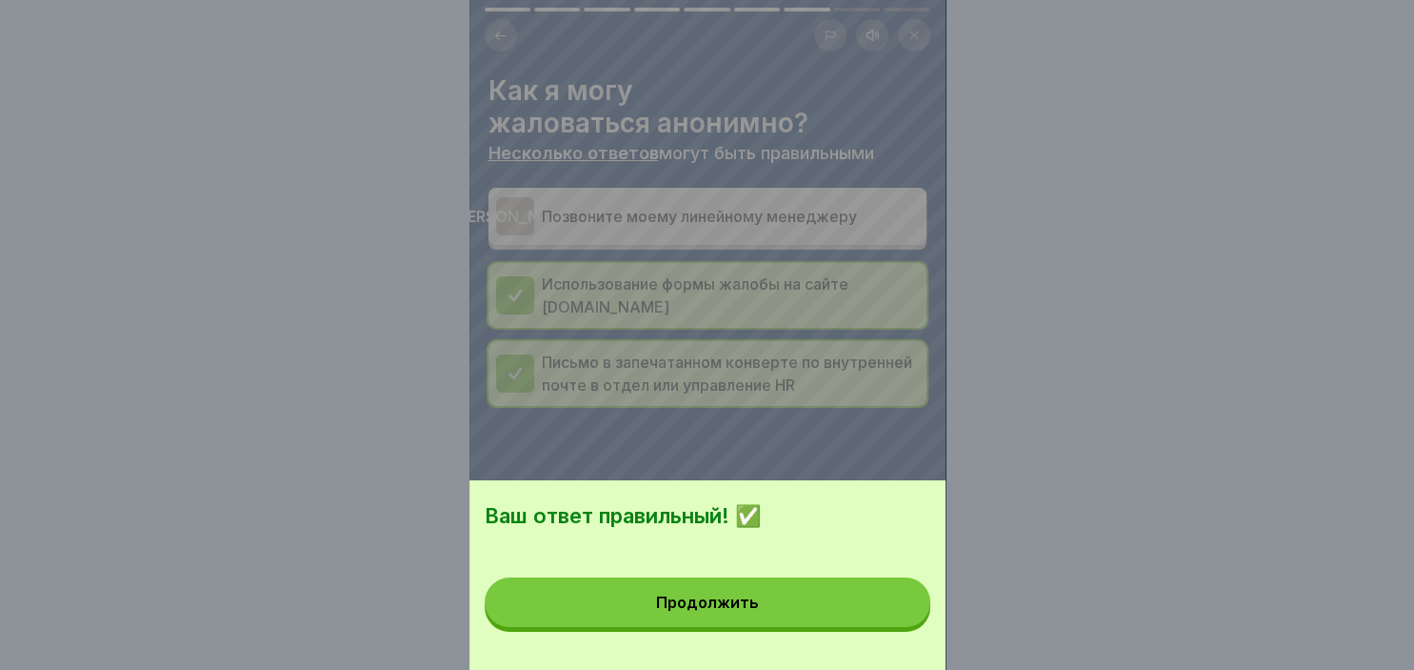
click at [891, 614] on button "Продолжить" at bounding box center [708, 602] width 446 height 50
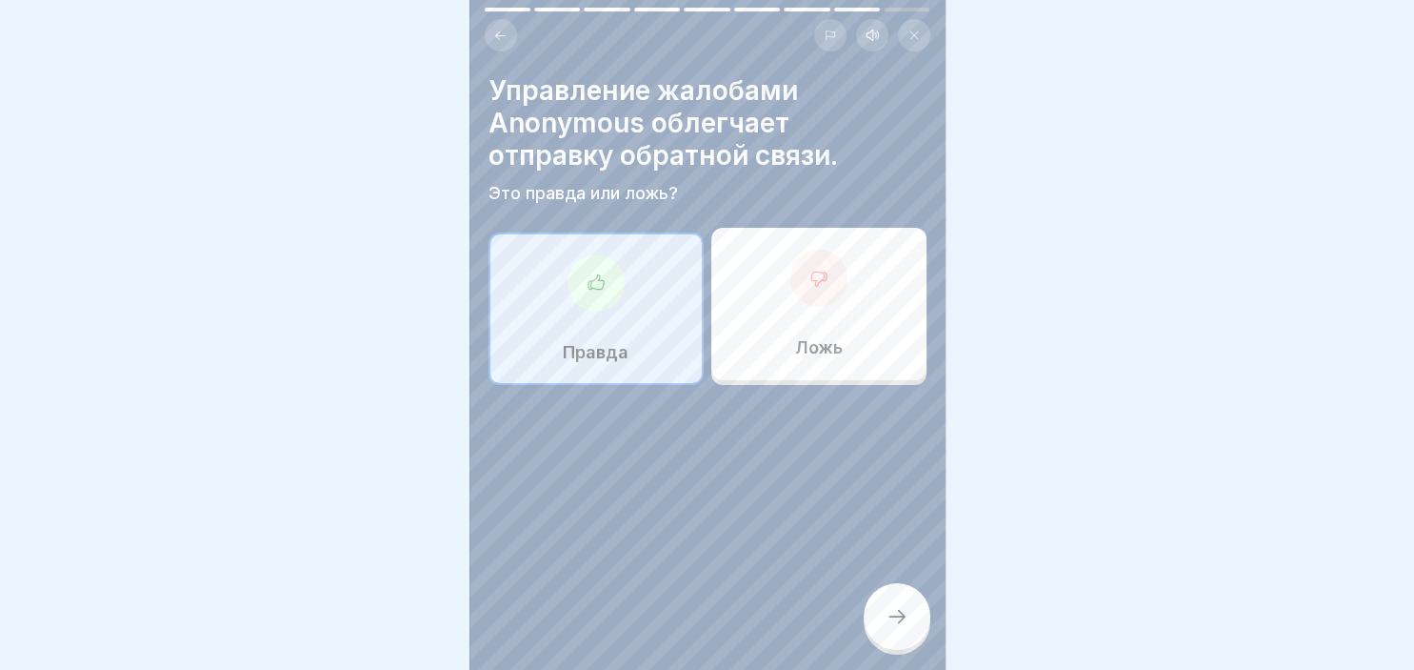
click at [891, 614] on icon at bounding box center [897, 616] width 23 height 23
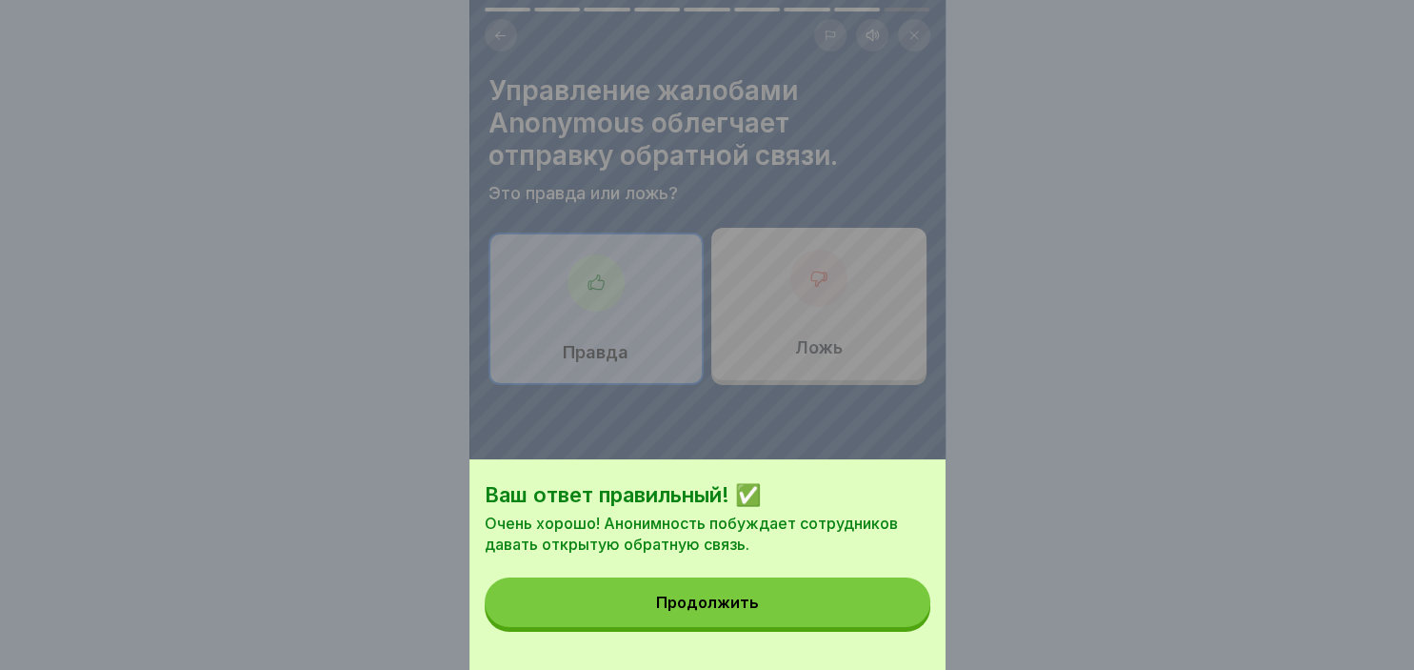
click at [891, 614] on button "Продолжить" at bounding box center [708, 602] width 446 height 50
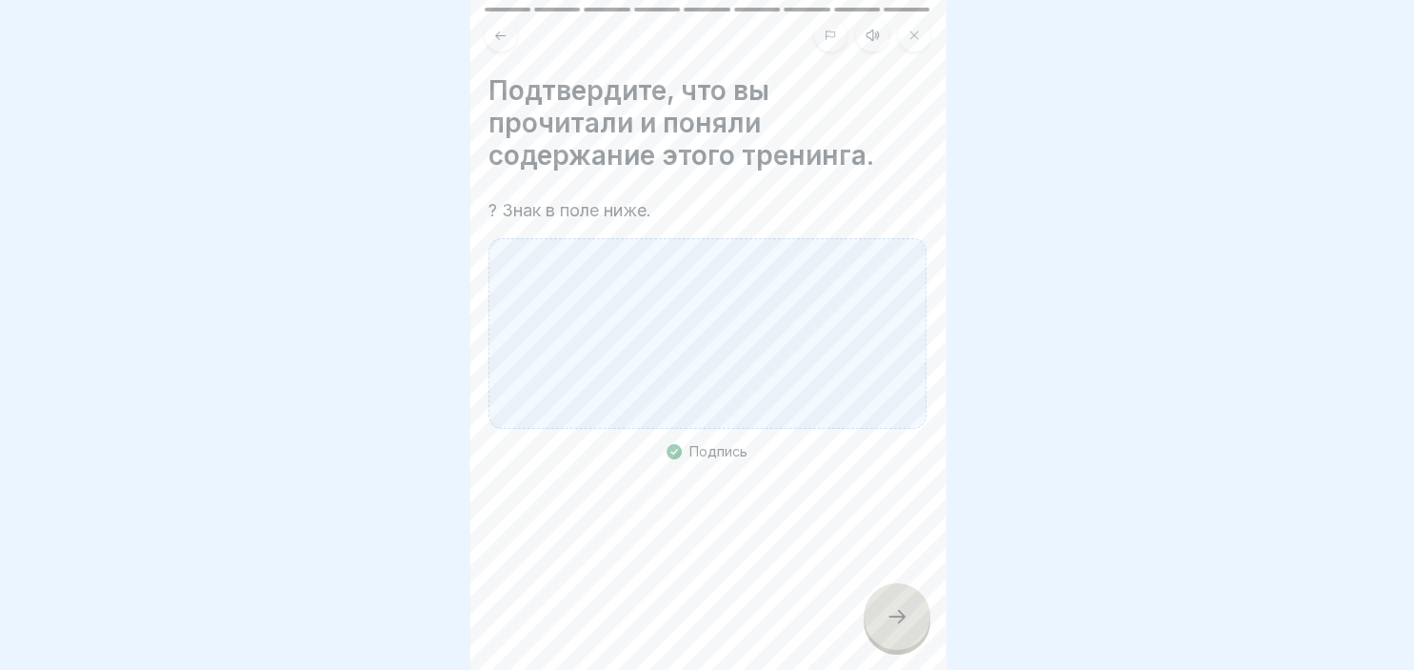
click at [891, 614] on icon at bounding box center [897, 616] width 23 height 23
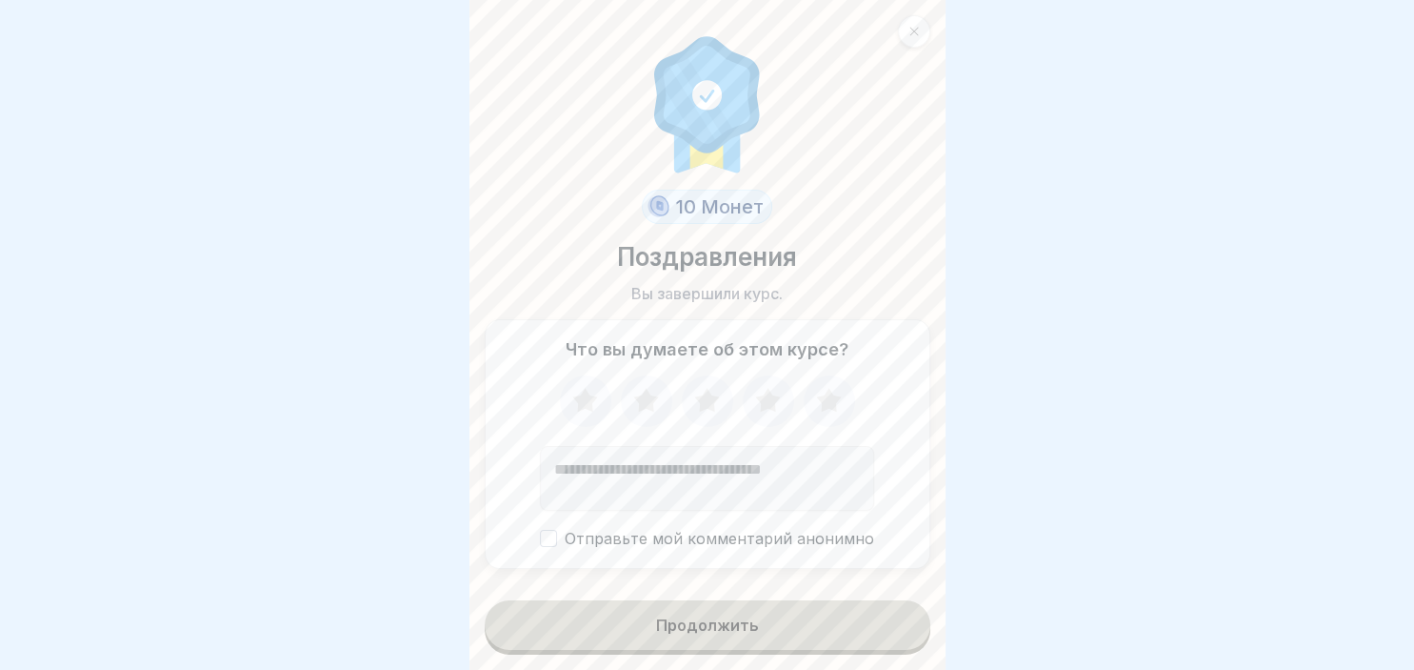
click at [822, 625] on button "Продолжить" at bounding box center [708, 625] width 446 height 50
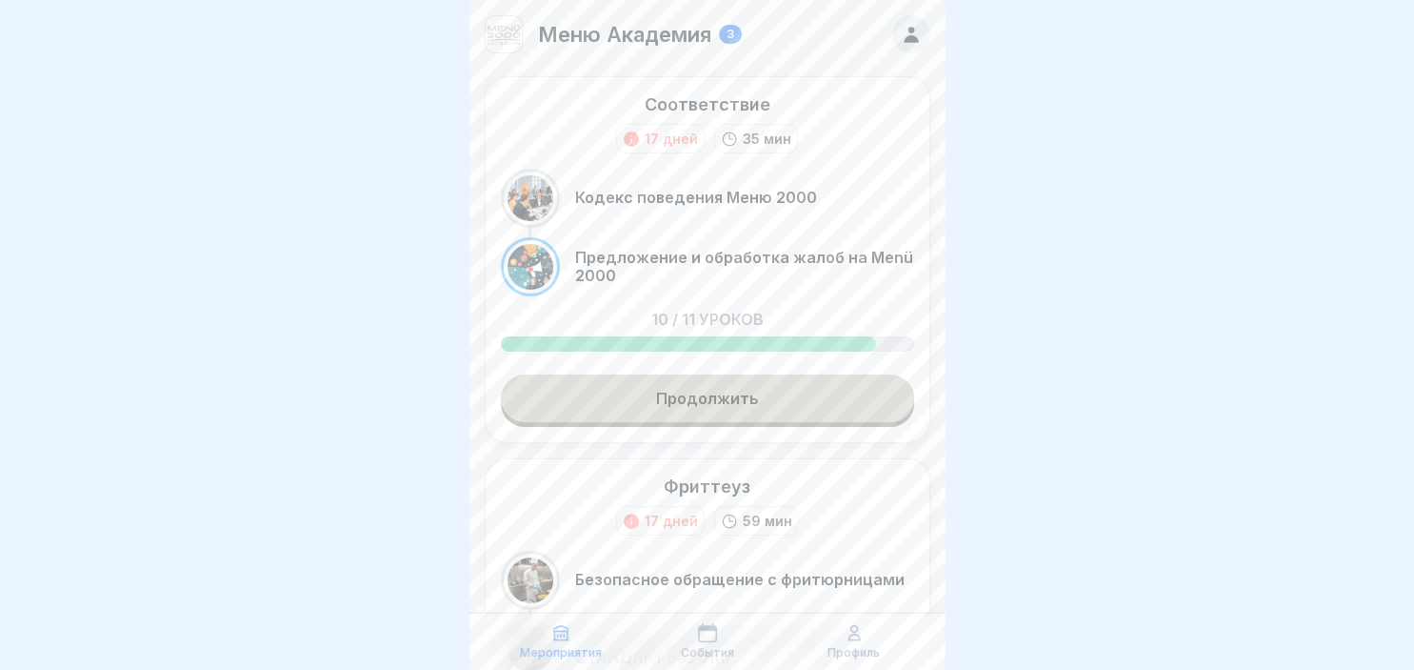
click at [946, 662] on div at bounding box center [707, 335] width 1414 height 670
click at [941, 662] on body "Меню Академия 3 Соответствие 17 дней 35 мин Кодекс поведения Меню 2000 Предложе…" at bounding box center [707, 335] width 1414 height 670
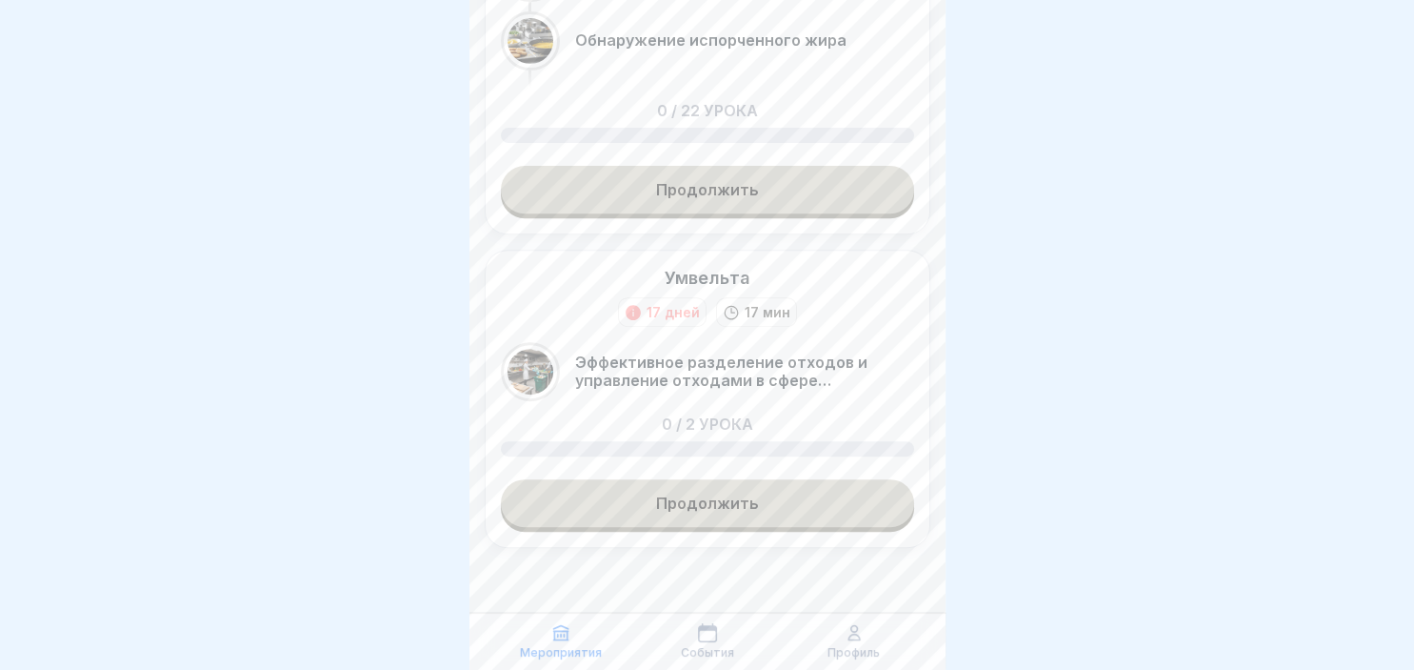
scroll to position [681, 0]
drag, startPoint x: 940, startPoint y: 668, endPoint x: 921, endPoint y: 477, distance: 191.4
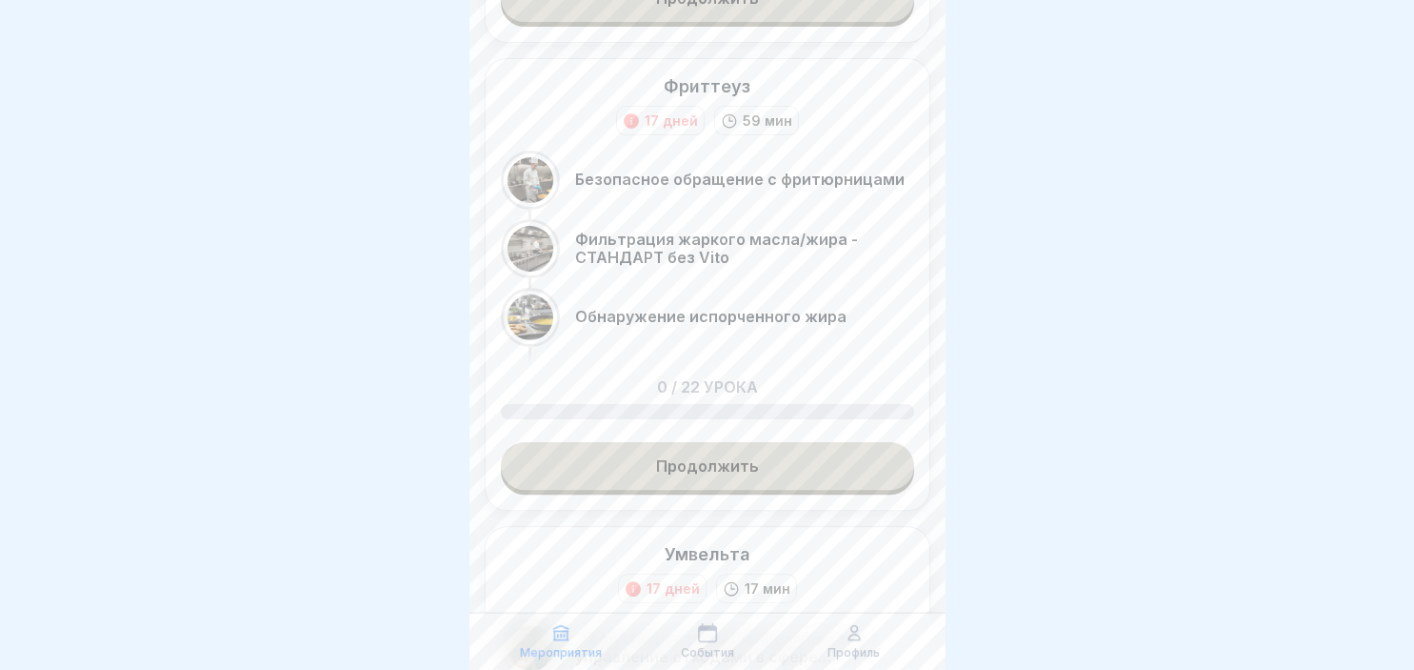
scroll to position [407, 0]
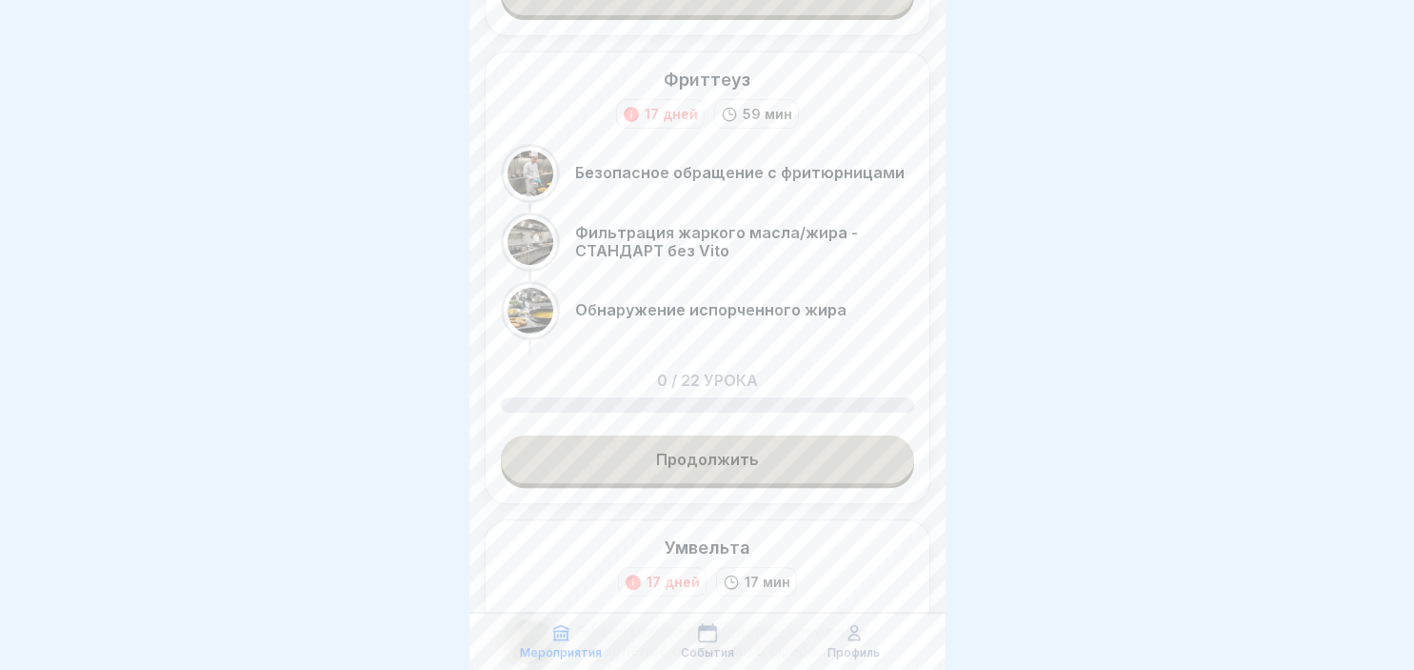
click at [832, 470] on link "Продолжить" at bounding box center [707, 459] width 413 height 48
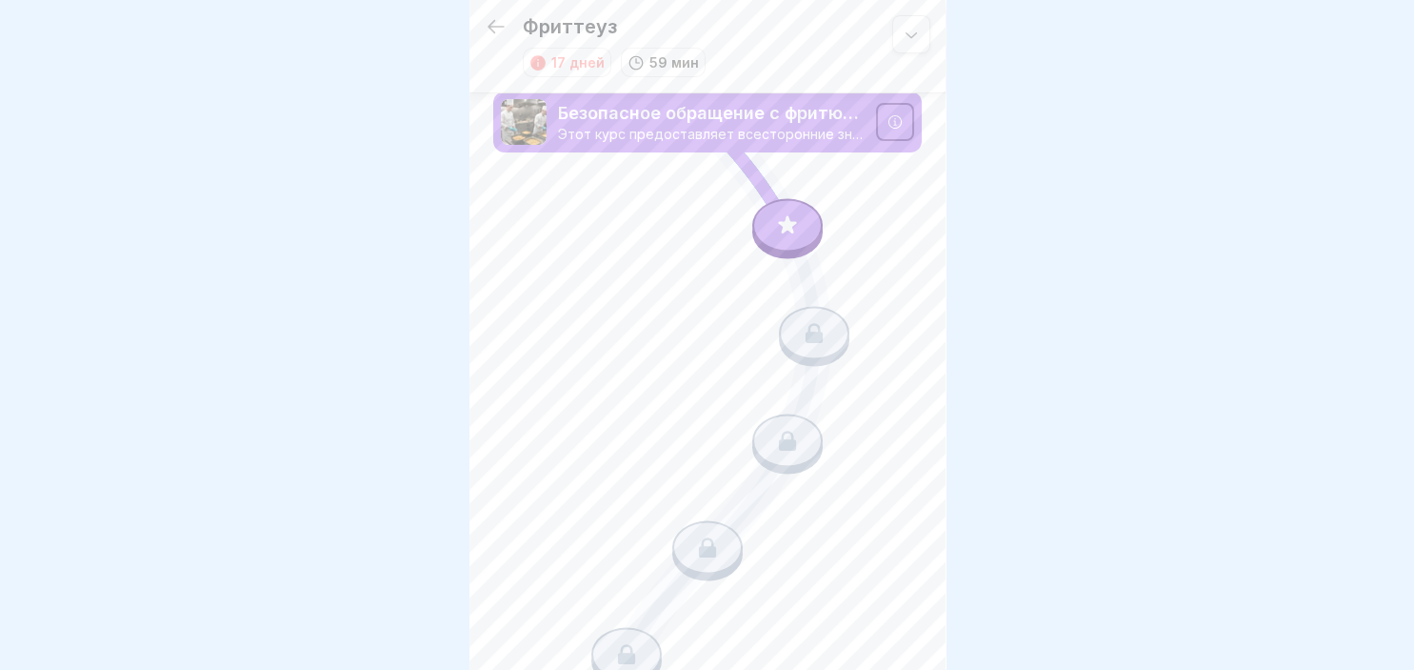
click at [774, 232] on div at bounding box center [787, 225] width 70 height 53
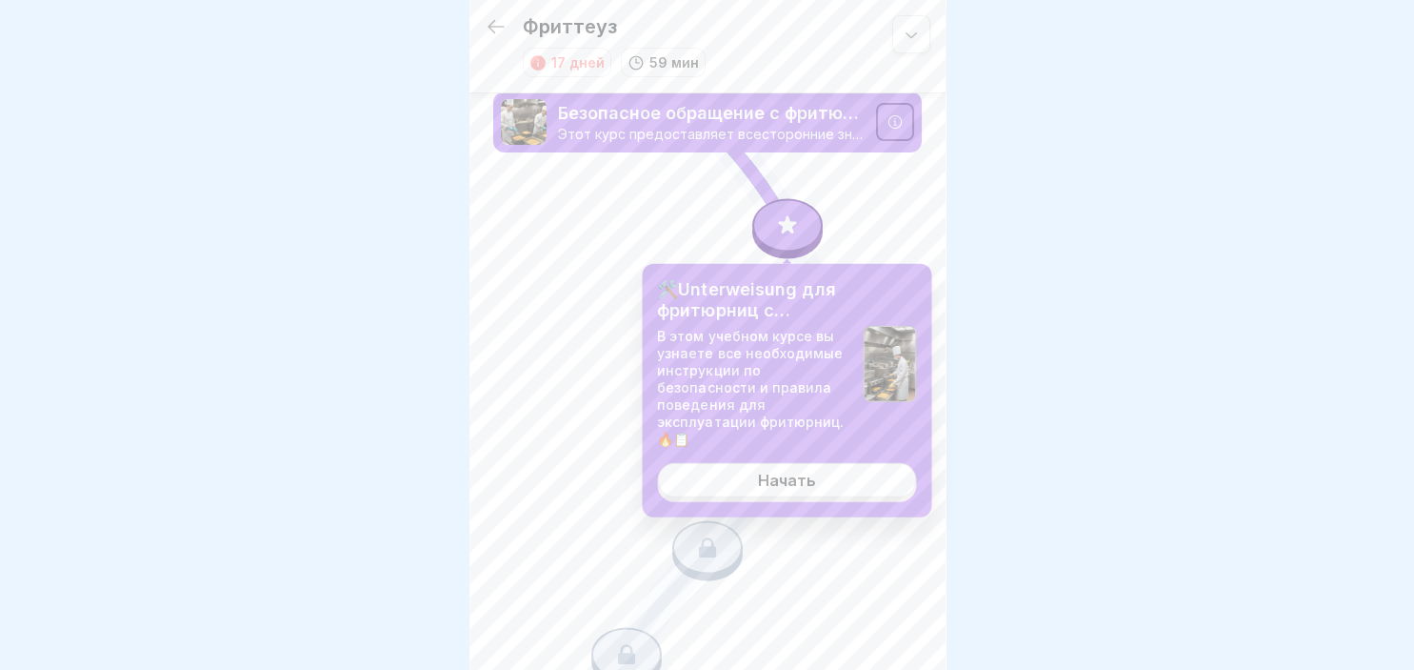
click at [752, 491] on link "Начать" at bounding box center [786, 480] width 259 height 34
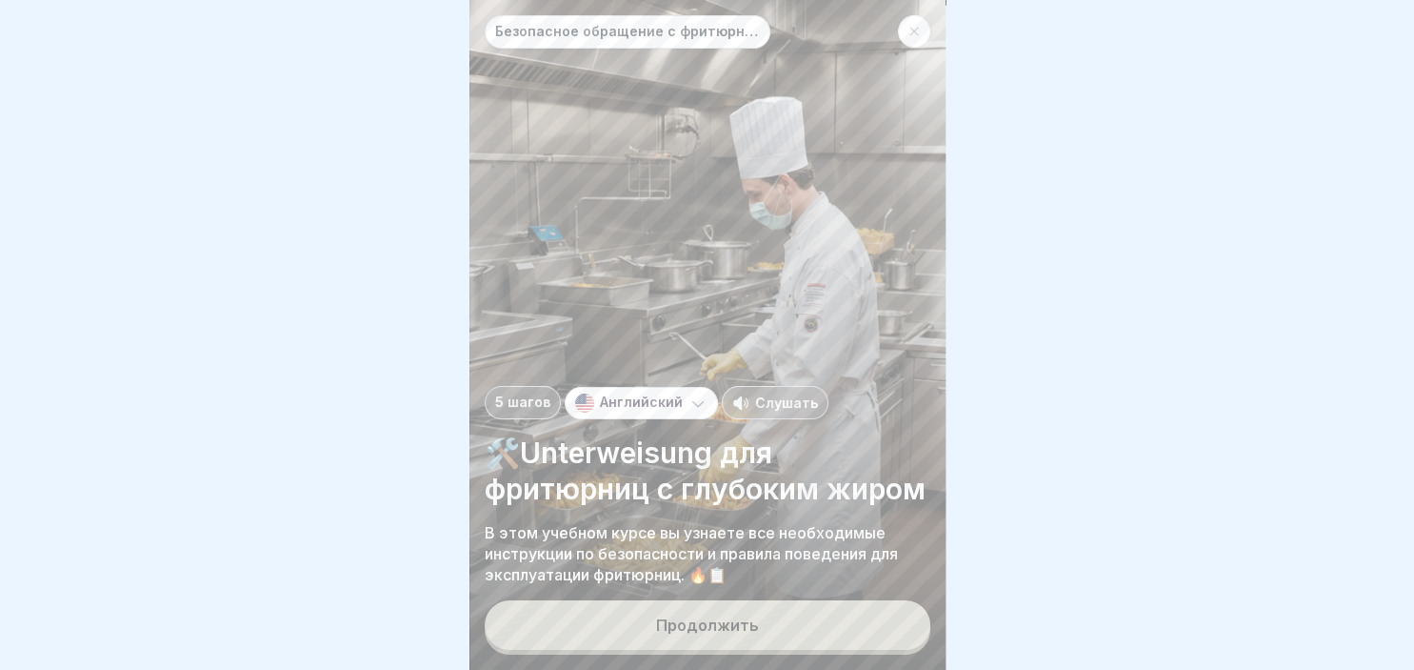
click at [726, 631] on div "Продолжить" at bounding box center [707, 624] width 103 height 17
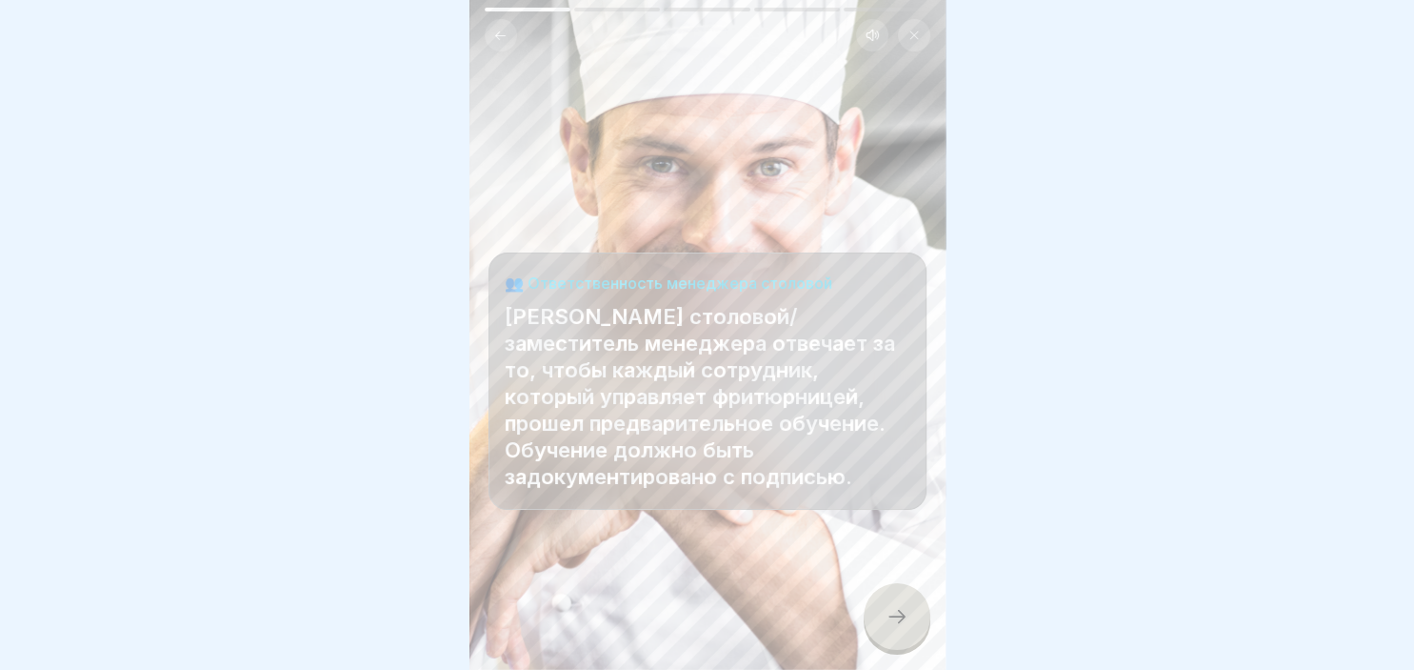
click at [874, 619] on div at bounding box center [897, 616] width 67 height 67
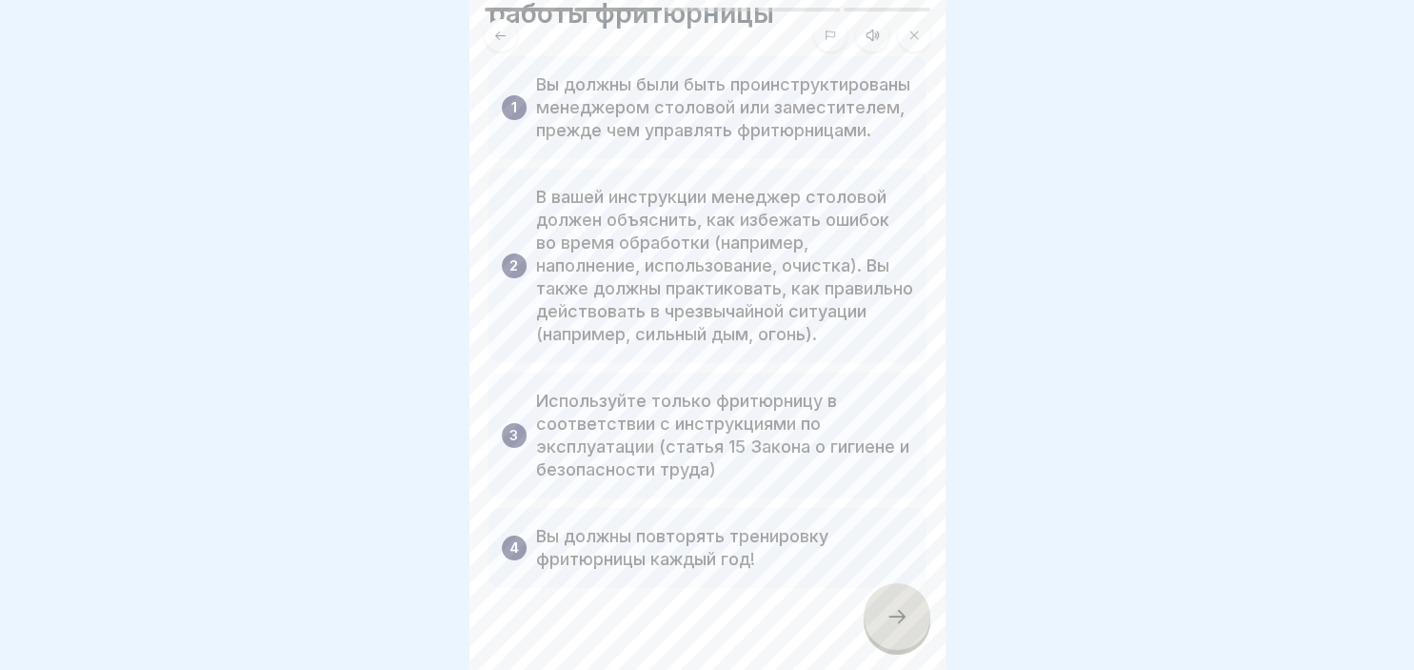
scroll to position [164, 0]
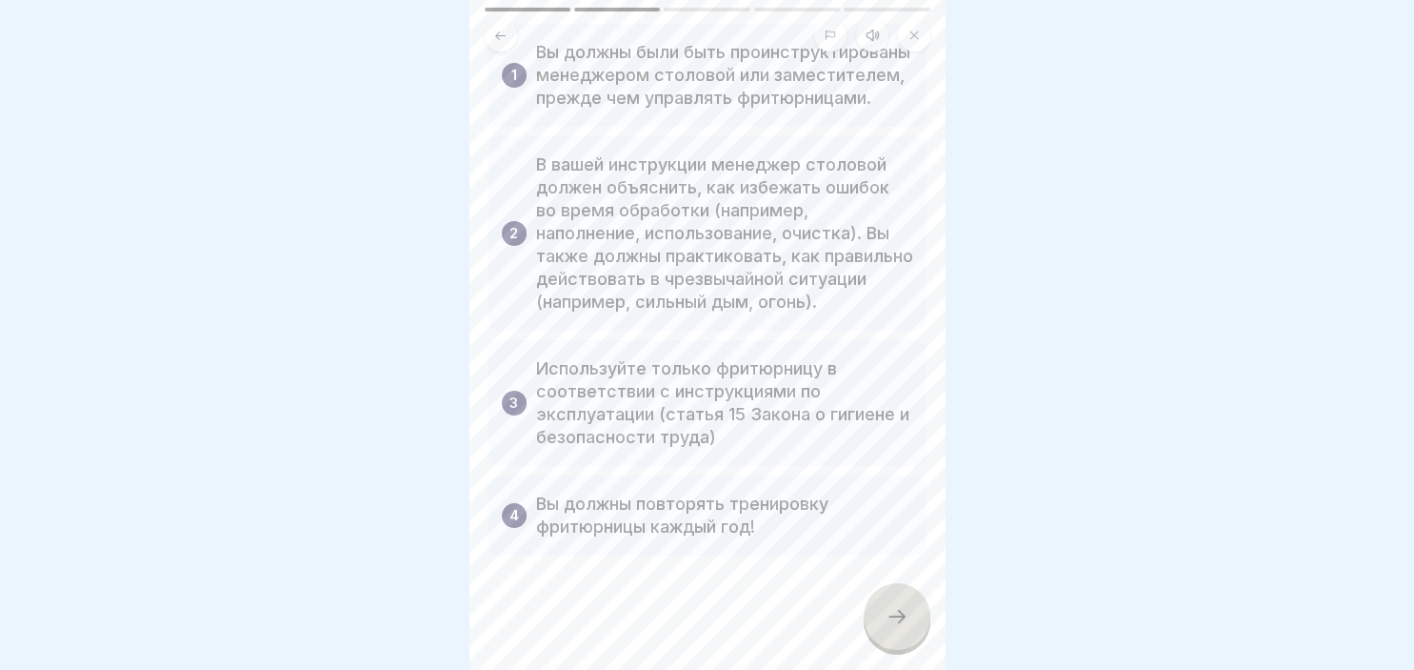
click at [892, 611] on icon at bounding box center [897, 616] width 23 height 23
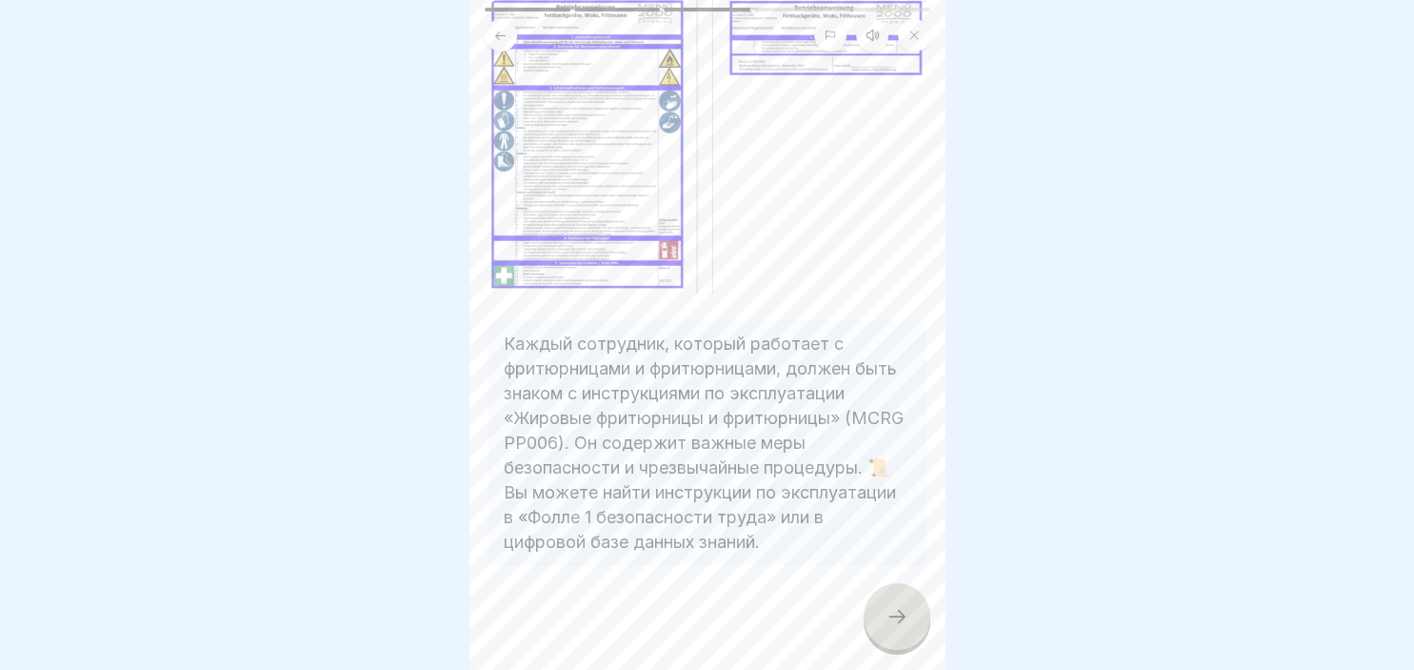
scroll to position [177, 0]
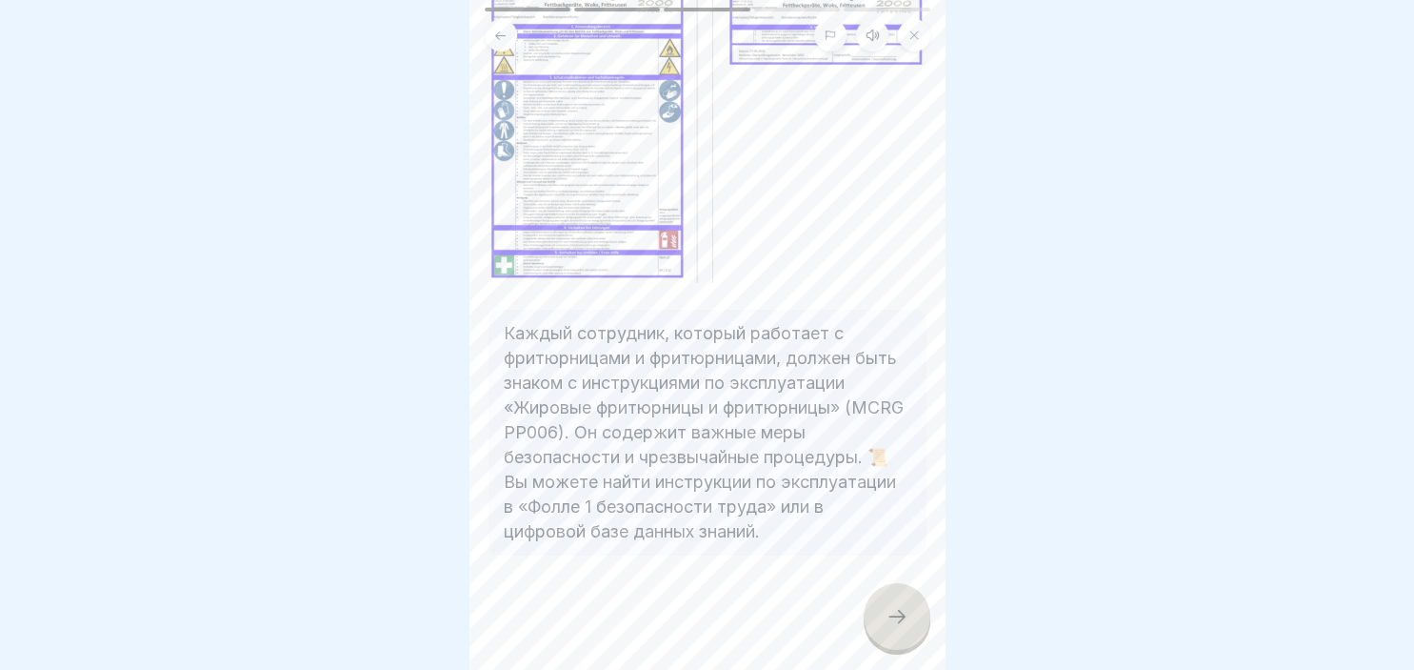
click at [893, 627] on icon at bounding box center [897, 616] width 23 height 23
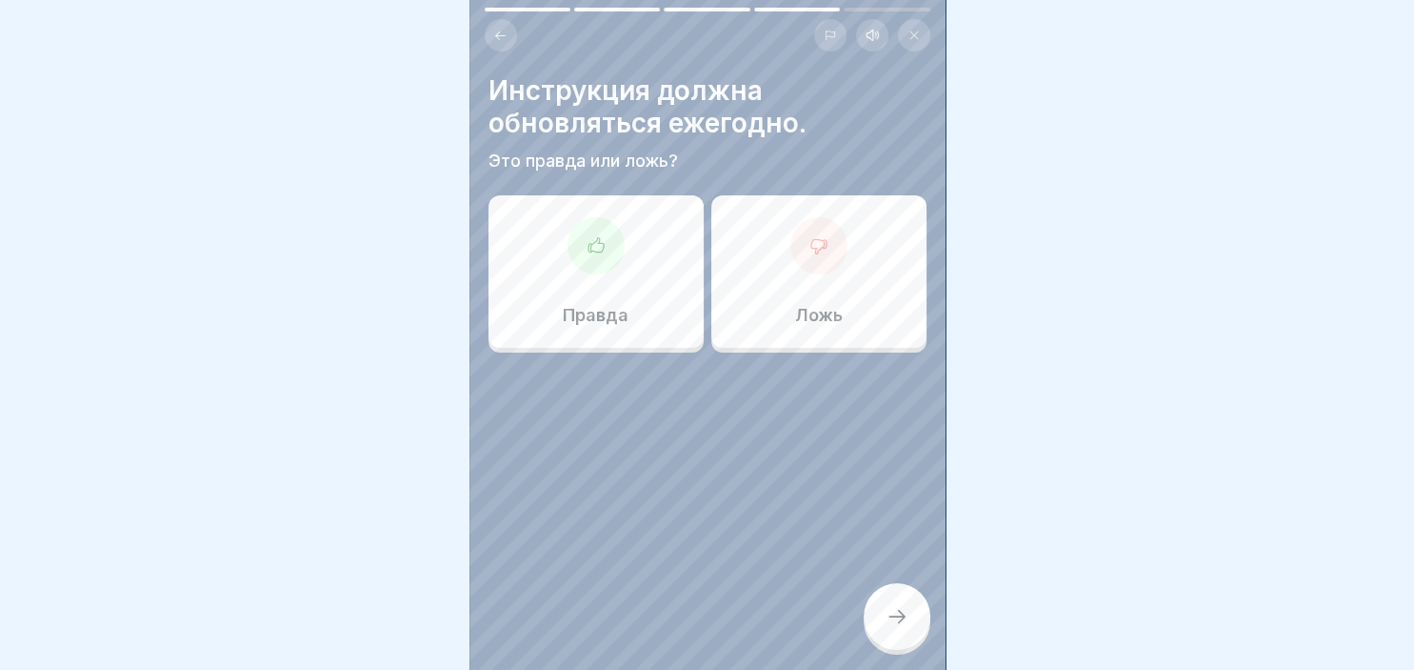
click at [646, 333] on div "Правда" at bounding box center [596, 271] width 215 height 152
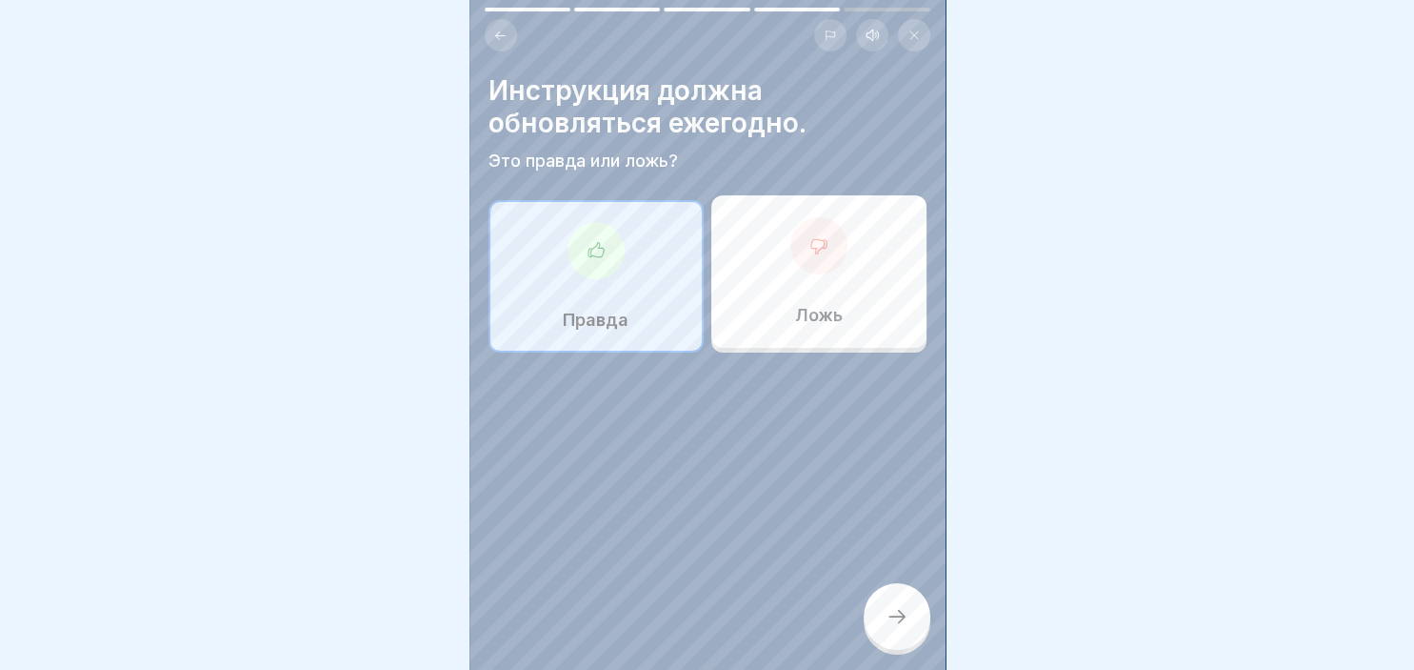
click at [909, 615] on div at bounding box center [897, 616] width 67 height 67
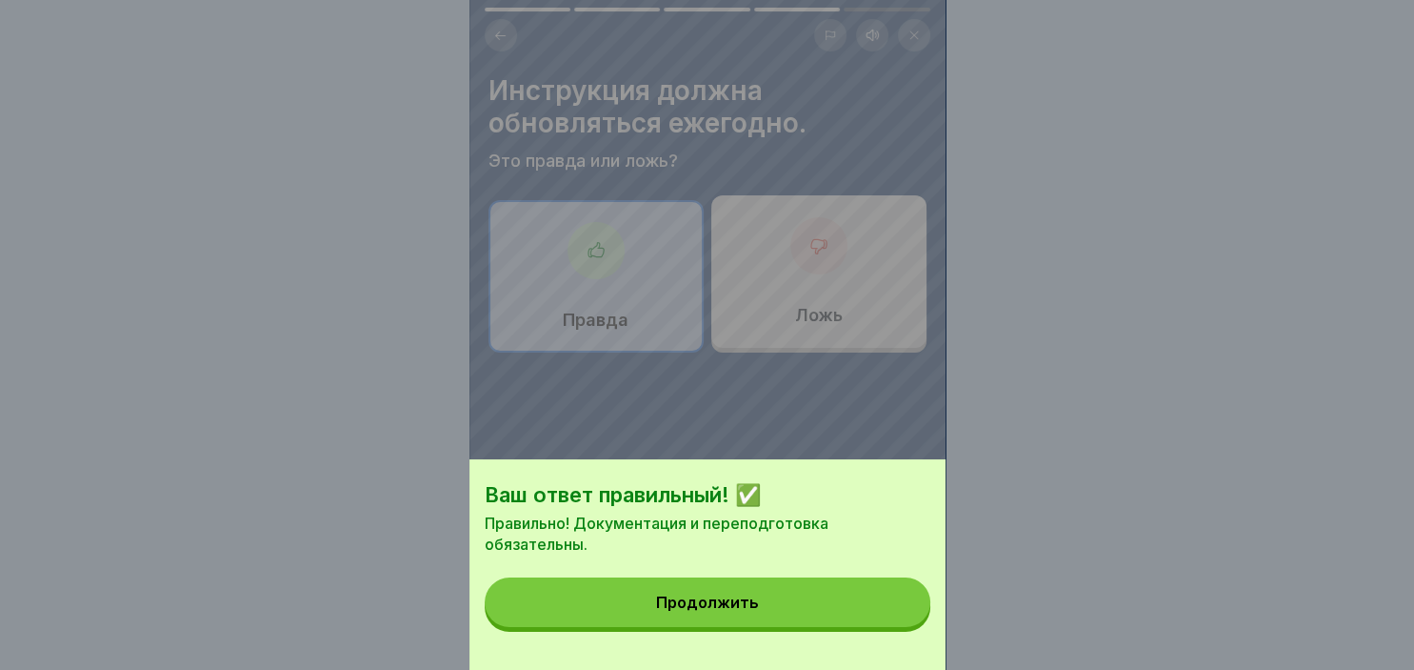
click at [835, 608] on button "Продолжить" at bounding box center [708, 602] width 446 height 50
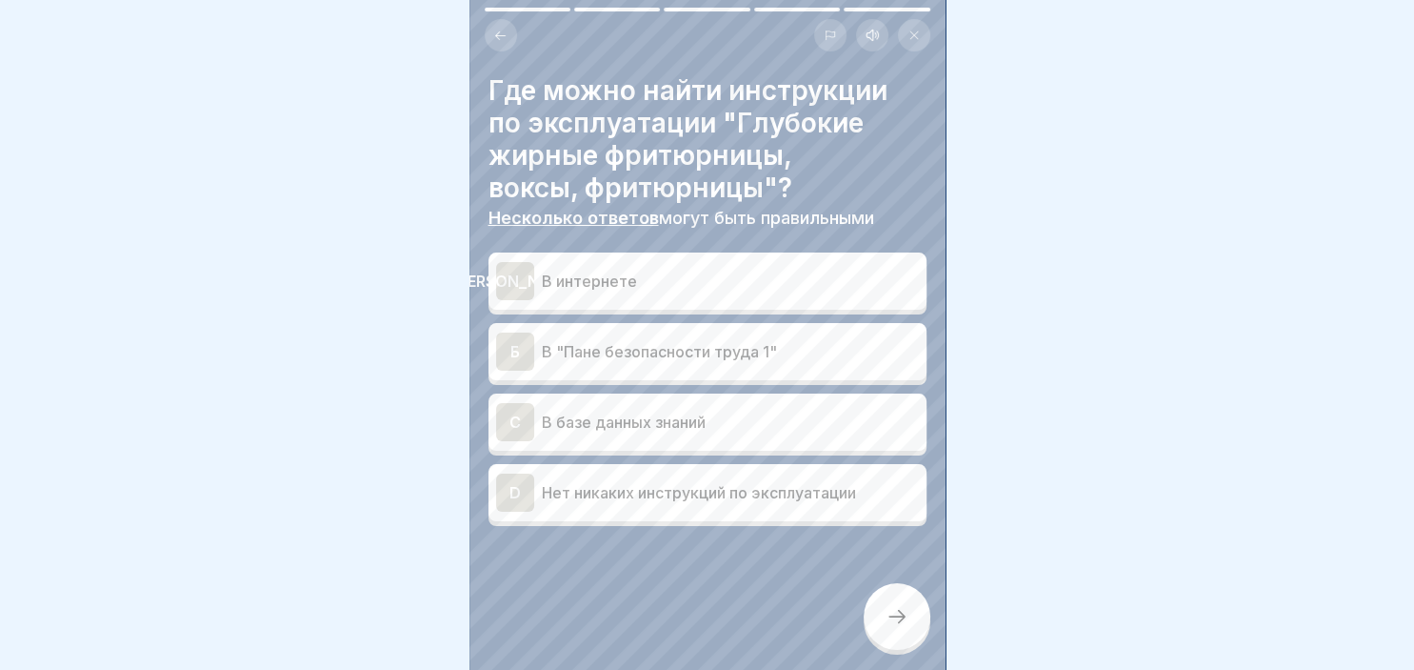
click at [524, 417] on div "C" at bounding box center [515, 422] width 38 height 38
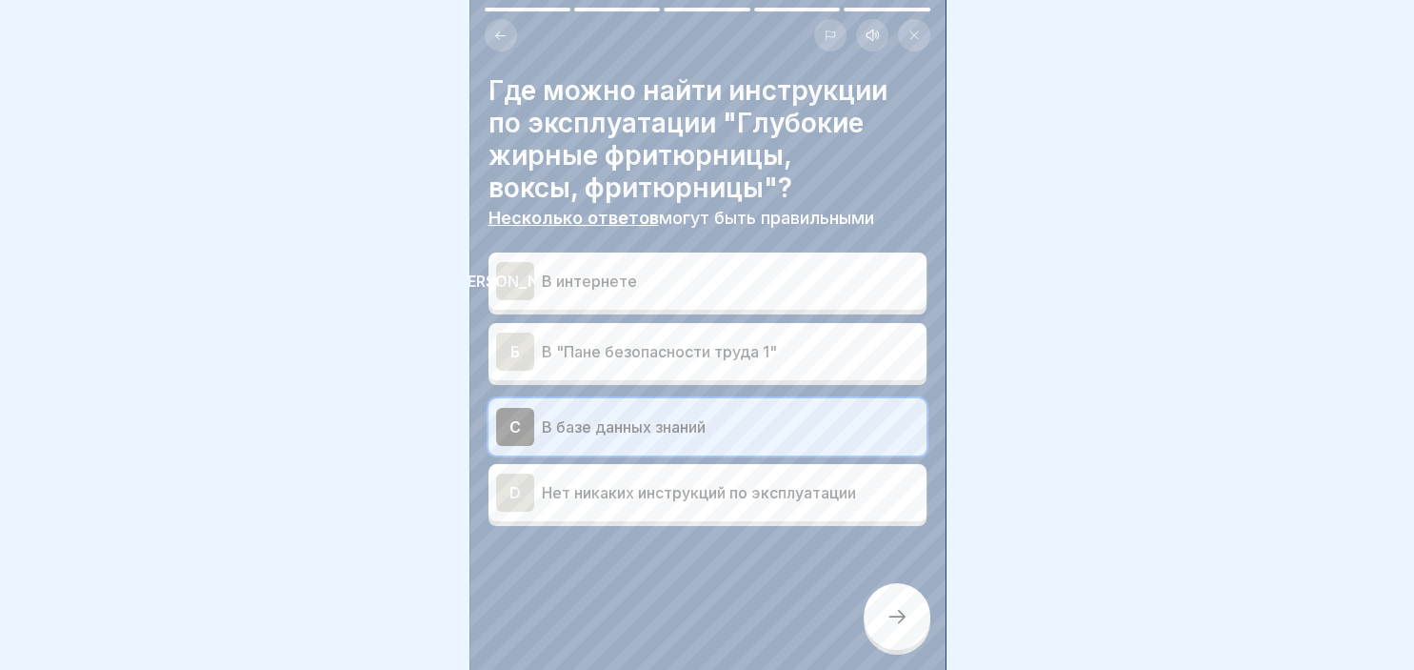
click at [524, 417] on div "C" at bounding box center [515, 427] width 38 height 38
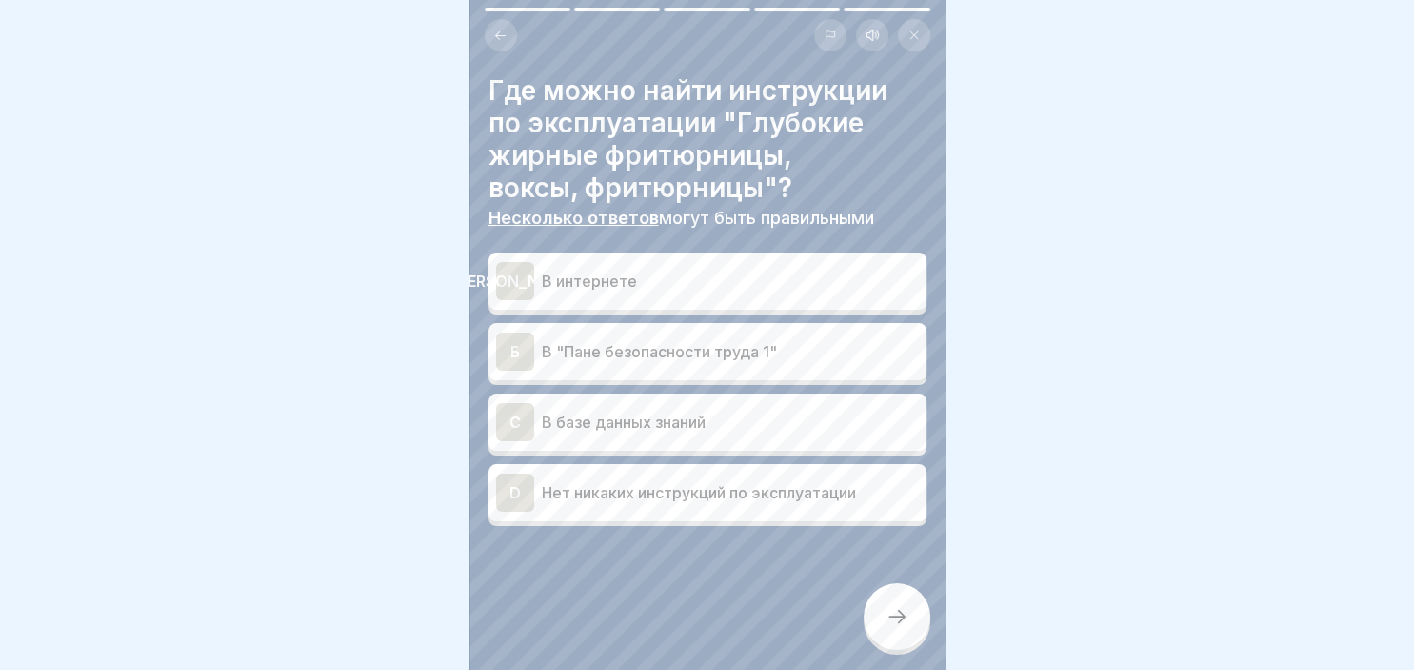
click at [533, 364] on div "Б" at bounding box center [515, 351] width 38 height 38
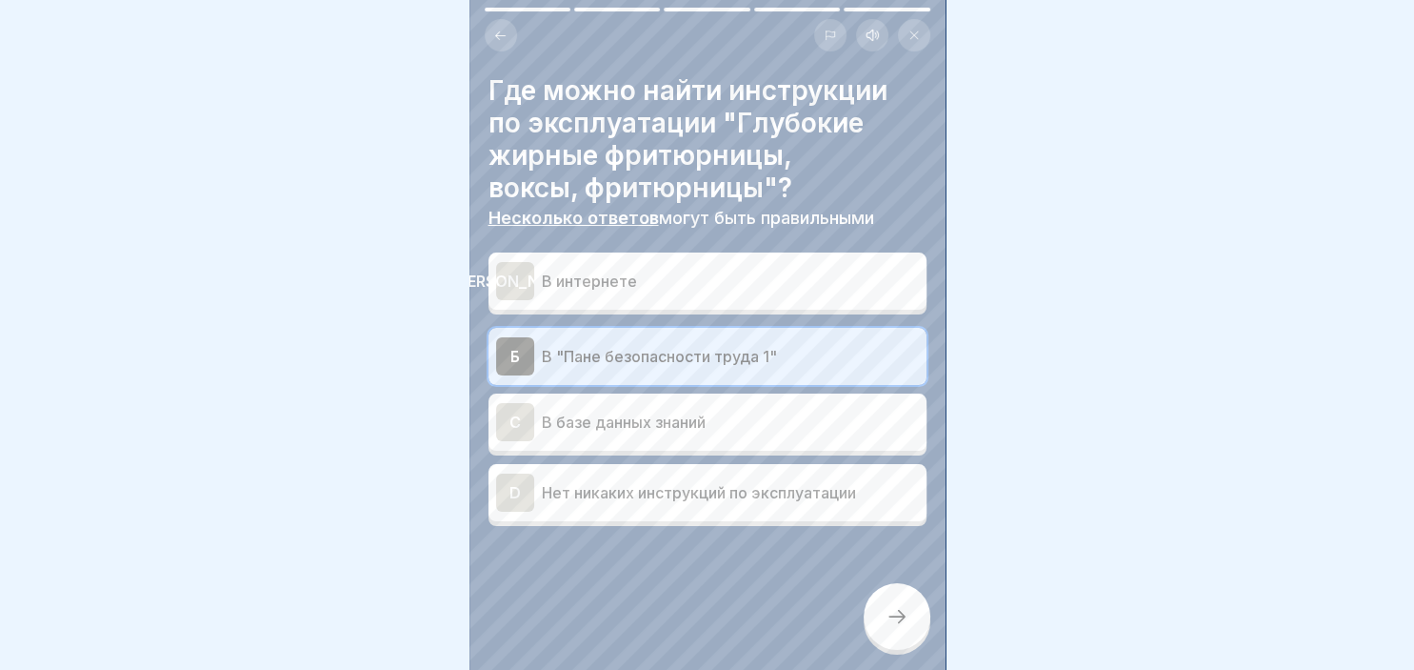
click at [909, 618] on div at bounding box center [897, 616] width 67 height 67
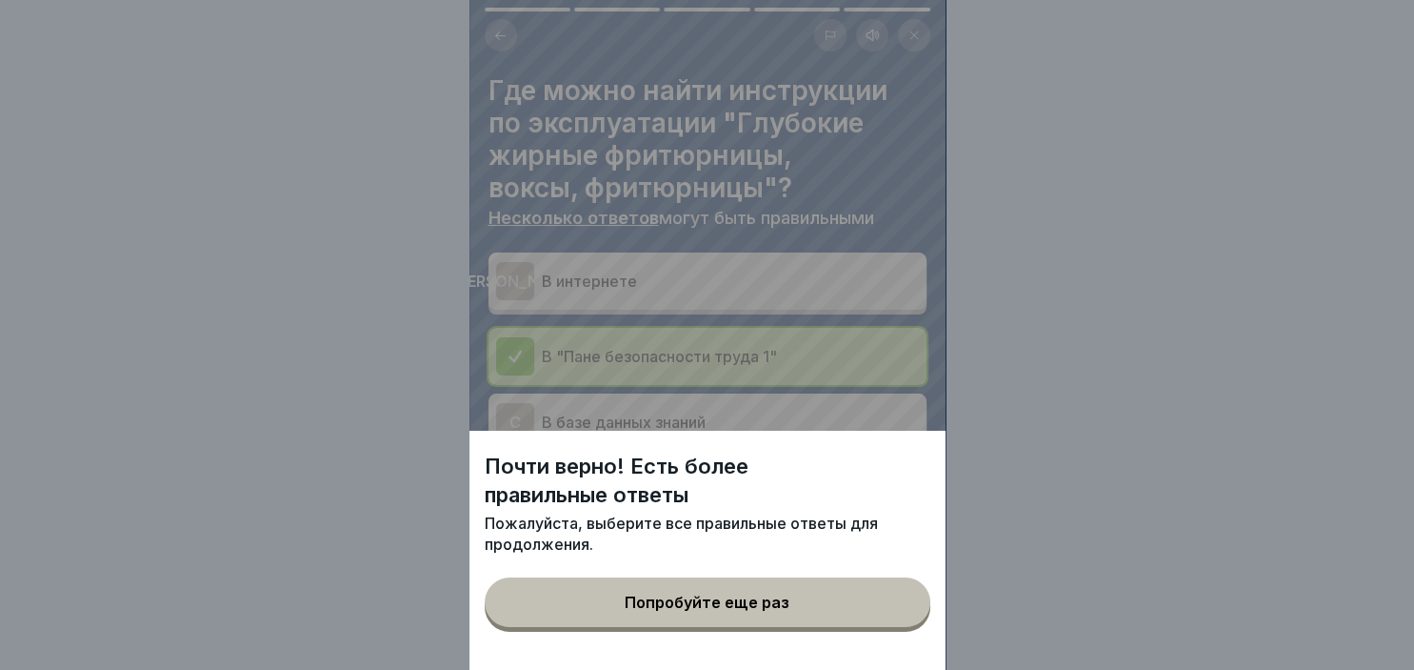
click at [871, 610] on button "Попробуйте еще раз" at bounding box center [708, 602] width 446 height 50
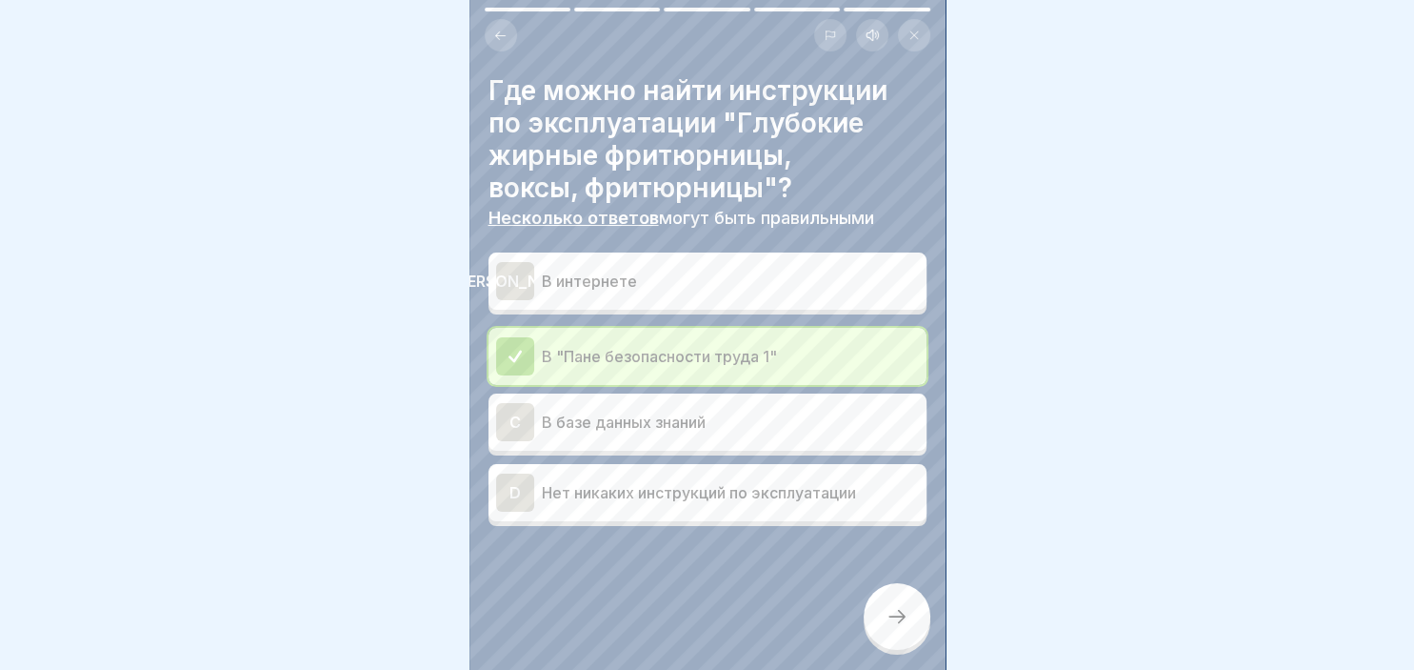
click at [892, 619] on icon at bounding box center [897, 616] width 23 height 23
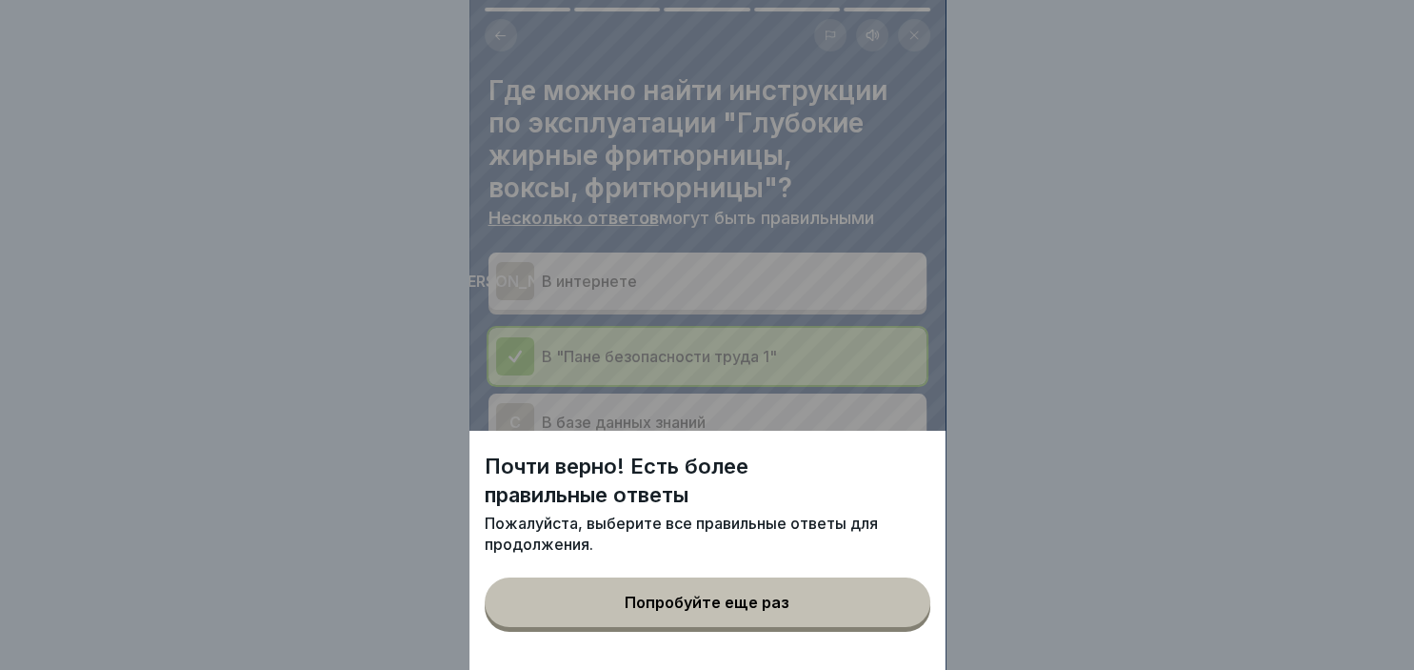
drag, startPoint x: 780, startPoint y: 626, endPoint x: 511, endPoint y: 422, distance: 337.9
click at [511, 422] on div "Почти верно! Есть более правильные ответы [PERSON_NAME], выберите все правильны…" at bounding box center [708, 335] width 476 height 670
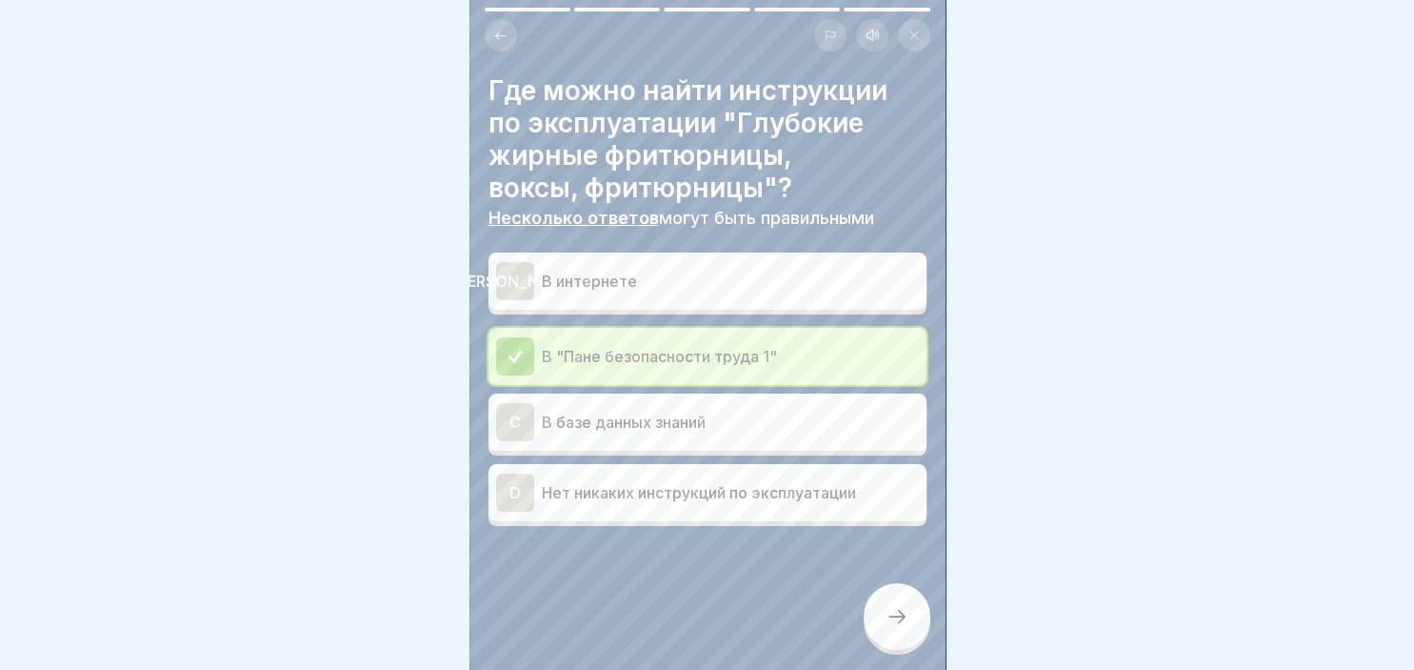
click at [511, 422] on div "C" at bounding box center [515, 422] width 38 height 38
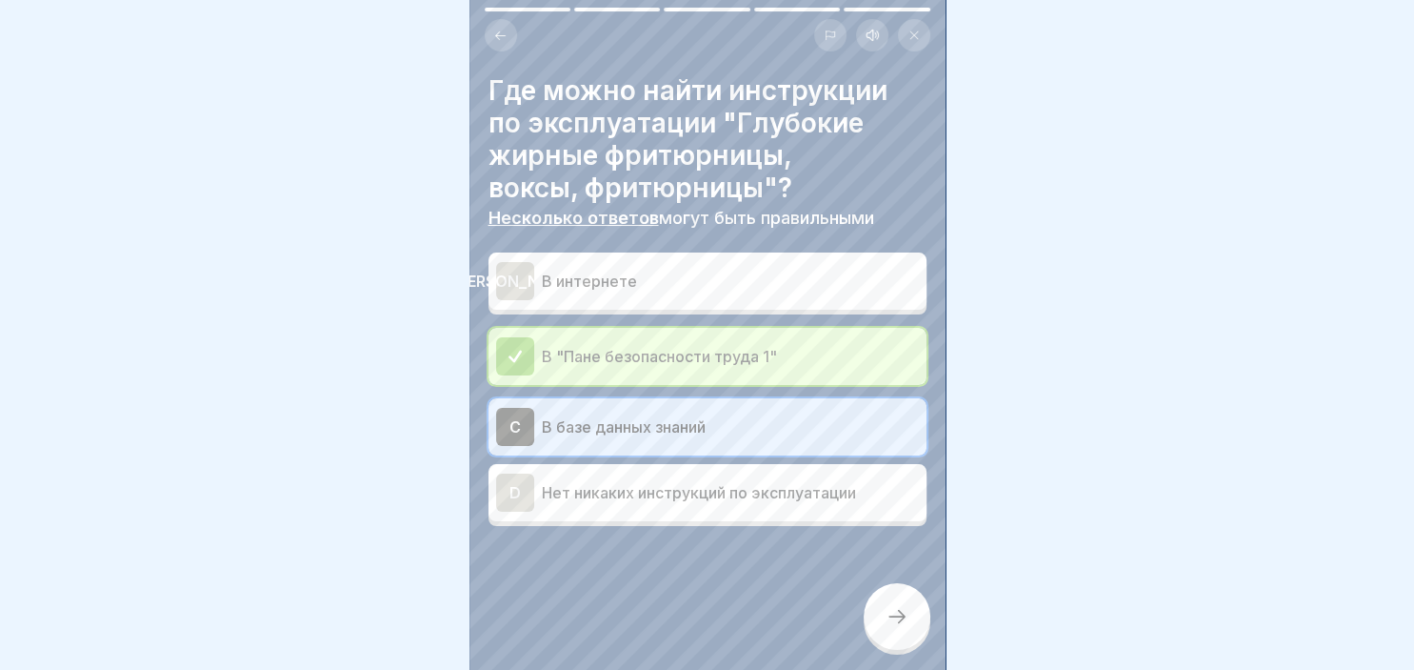
click at [881, 615] on div at bounding box center [897, 616] width 67 height 67
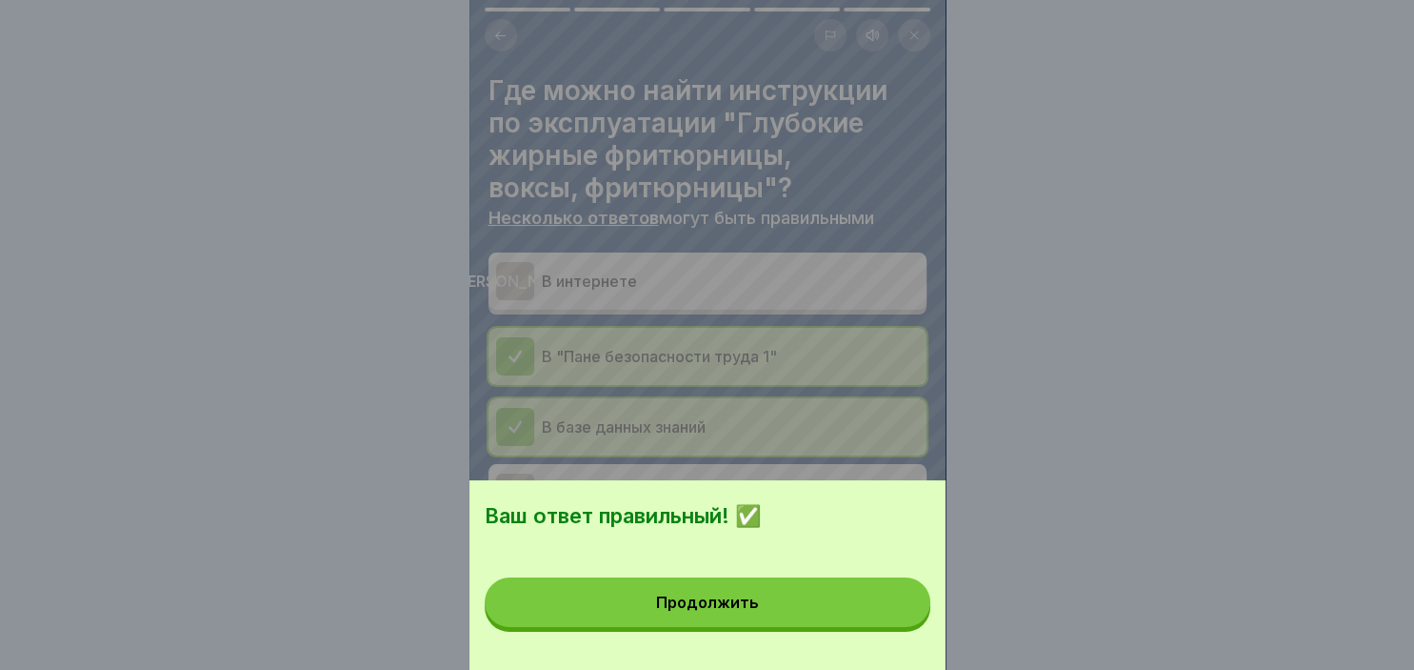
click at [824, 625] on button "Продолжить" at bounding box center [708, 602] width 446 height 50
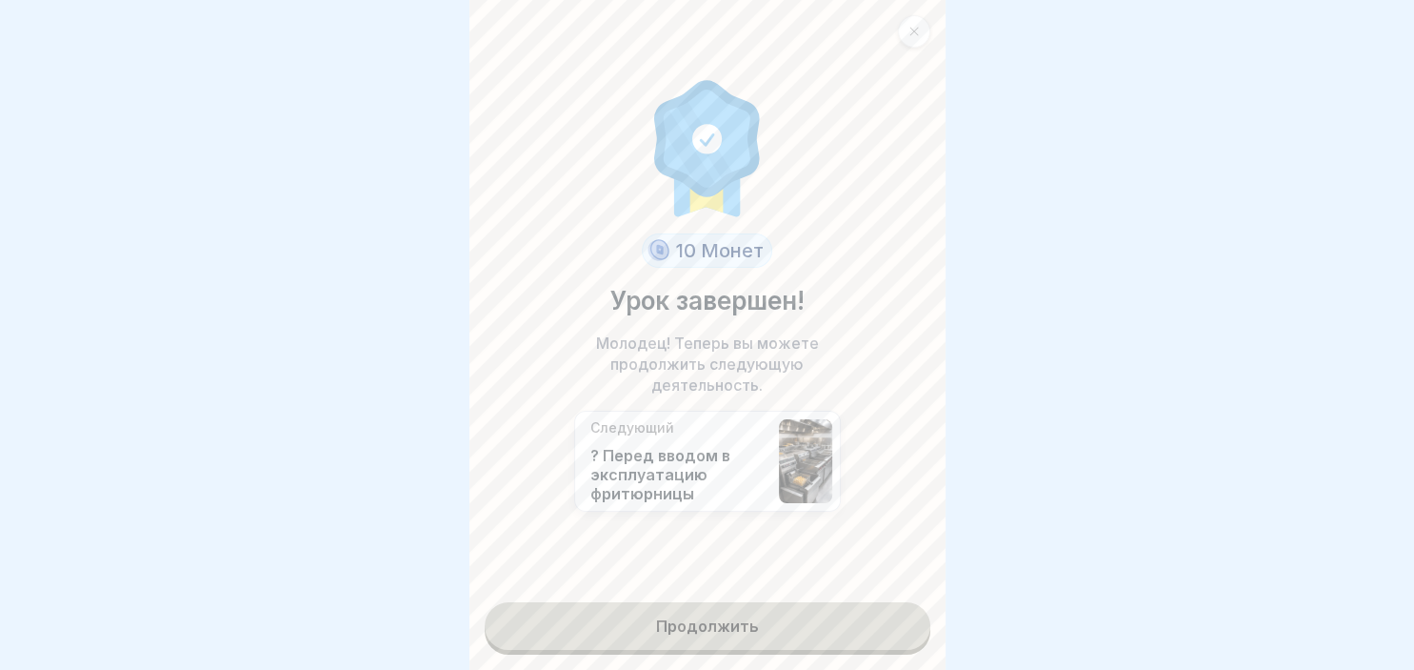
click at [824, 625] on link "Продолжить" at bounding box center [708, 626] width 446 height 48
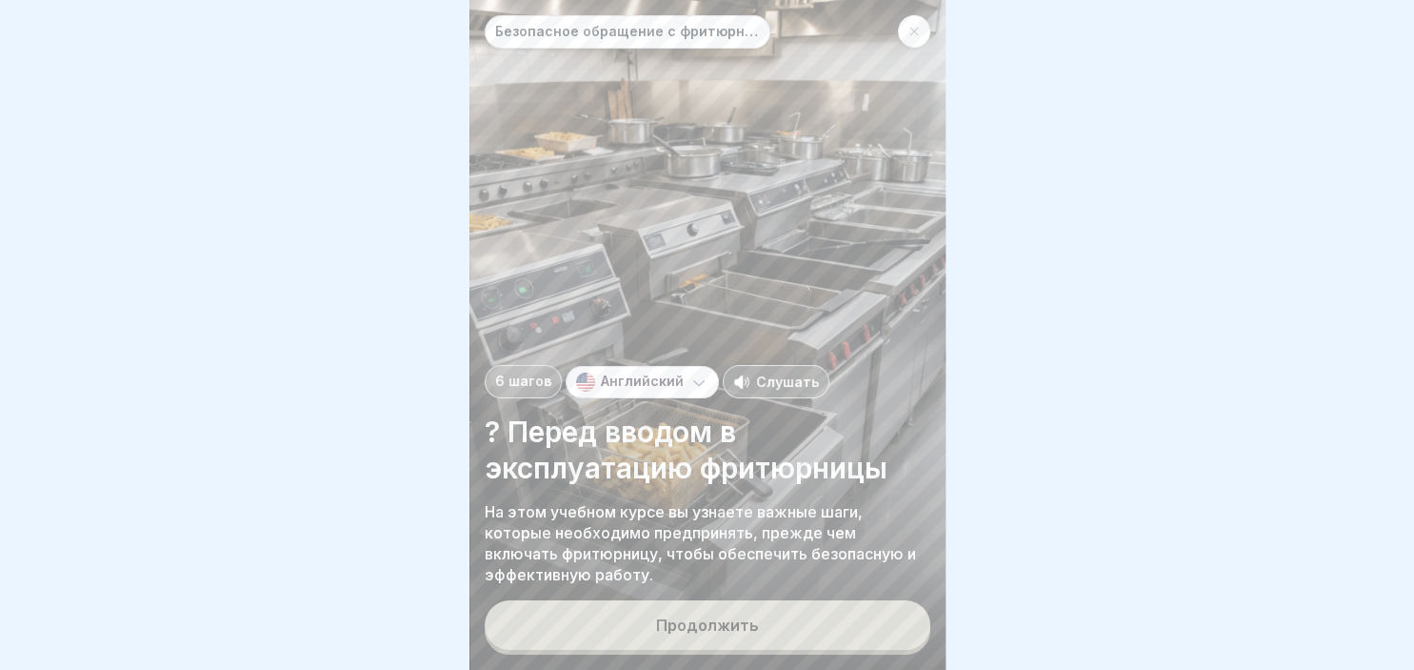
click at [768, 630] on button "Продолжить" at bounding box center [708, 625] width 446 height 50
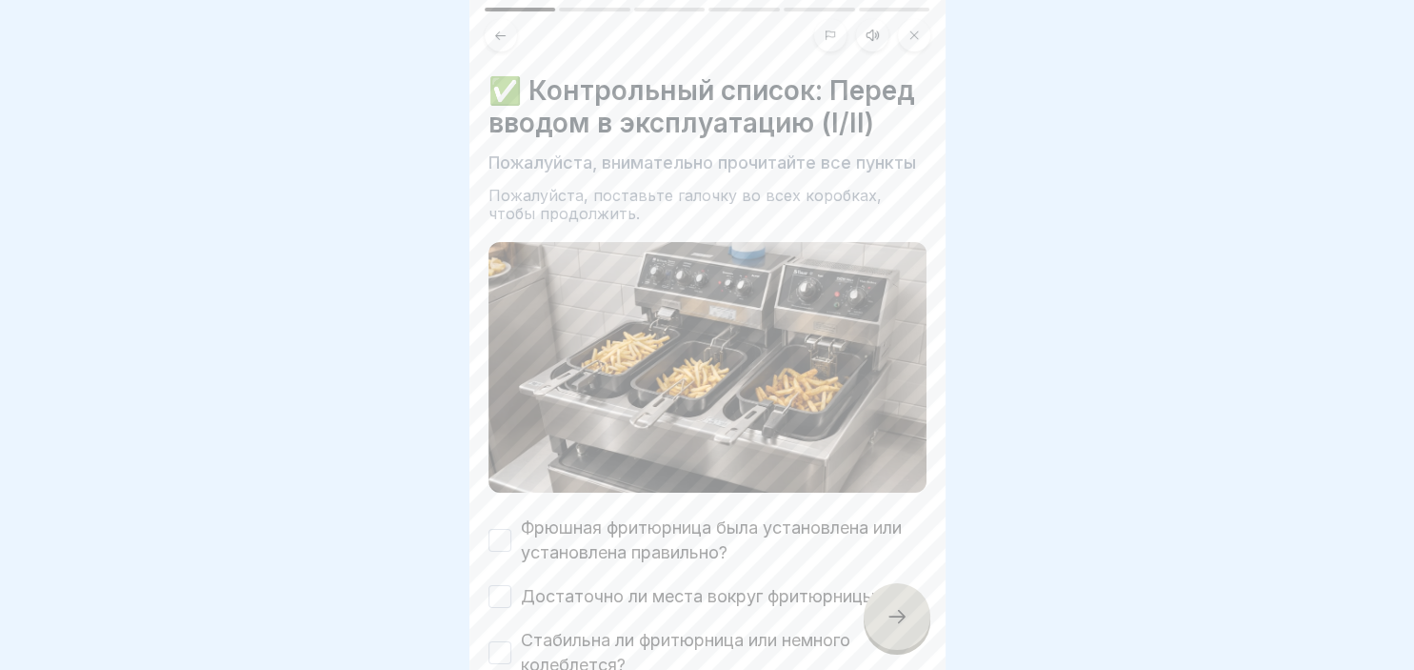
click at [487, 535] on div "✅ Контрольный список: Перед вводом в эксплуатацию (I/II) Пожалуйста, внимательн…" at bounding box center [708, 335] width 476 height 670
click at [513, 547] on div "Фрюшная фритюрница была установлена или установлена правильно?" at bounding box center [708, 540] width 438 height 50
click at [491, 543] on button "Фрюшная фритюрница была установлена или установлена правильно?" at bounding box center [500, 540] width 23 height 23
click at [508, 600] on button "Достаточно ли места вокруг фритюрницы?" at bounding box center [500, 596] width 23 height 23
click at [509, 651] on button "Стабильна ли фритюрница или немного колеблется?" at bounding box center [500, 652] width 23 height 23
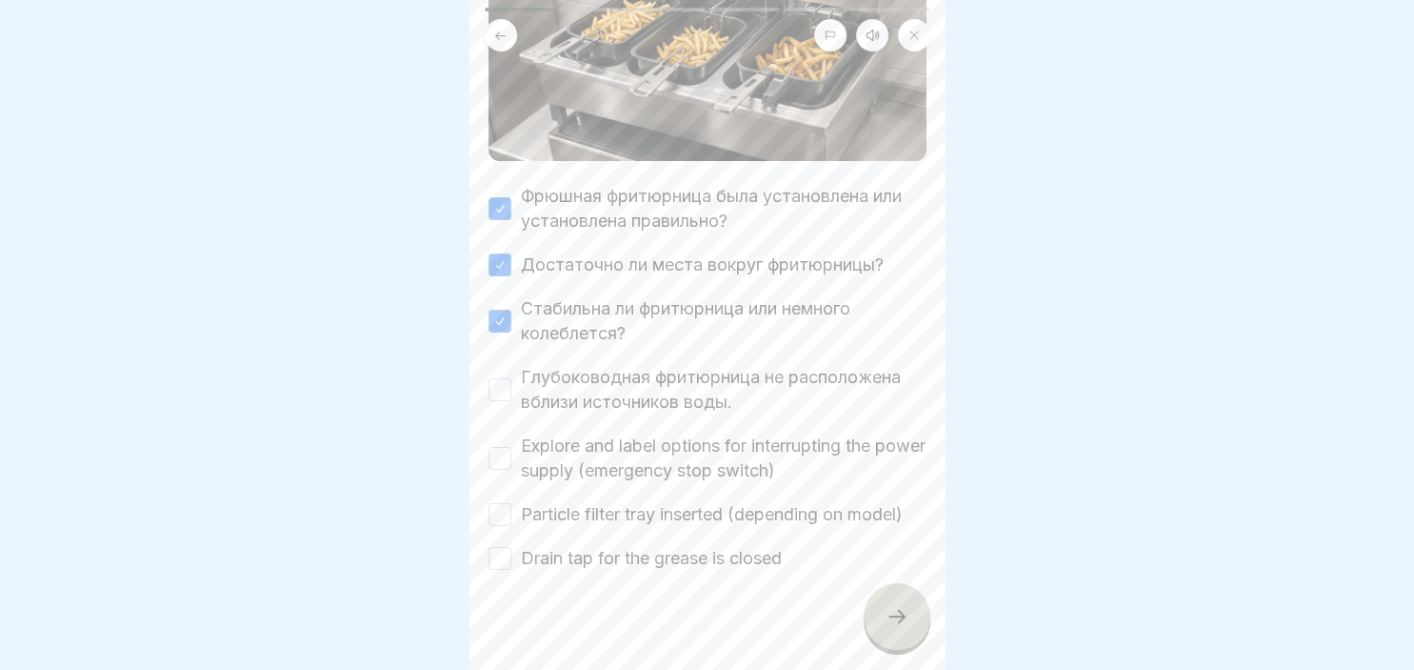
scroll to position [347, 0]
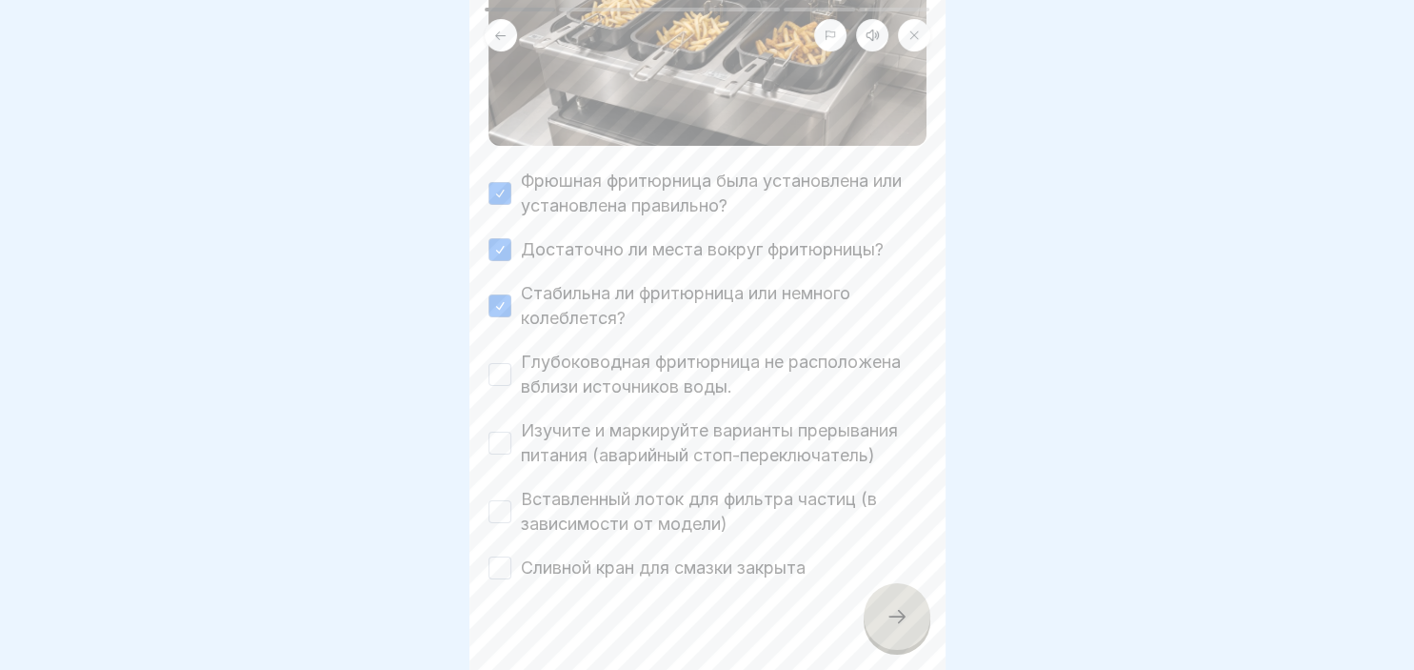
click at [502, 378] on button "Глубоководная фритюрница не расположена вблизи источников воды." at bounding box center [500, 374] width 23 height 23
click at [493, 433] on button "Изучите и маркируйте варианты прерывания питания (аварийный стоп-переключатель)" at bounding box center [500, 442] width 23 height 23
click at [503, 507] on button "Вставленный лоток для фильтра частиц (в зависимости от модели)" at bounding box center [500, 511] width 23 height 23
click at [501, 562] on button "Сливной кран для смазки закрыта" at bounding box center [500, 567] width 23 height 23
click at [901, 615] on icon at bounding box center [897, 616] width 23 height 23
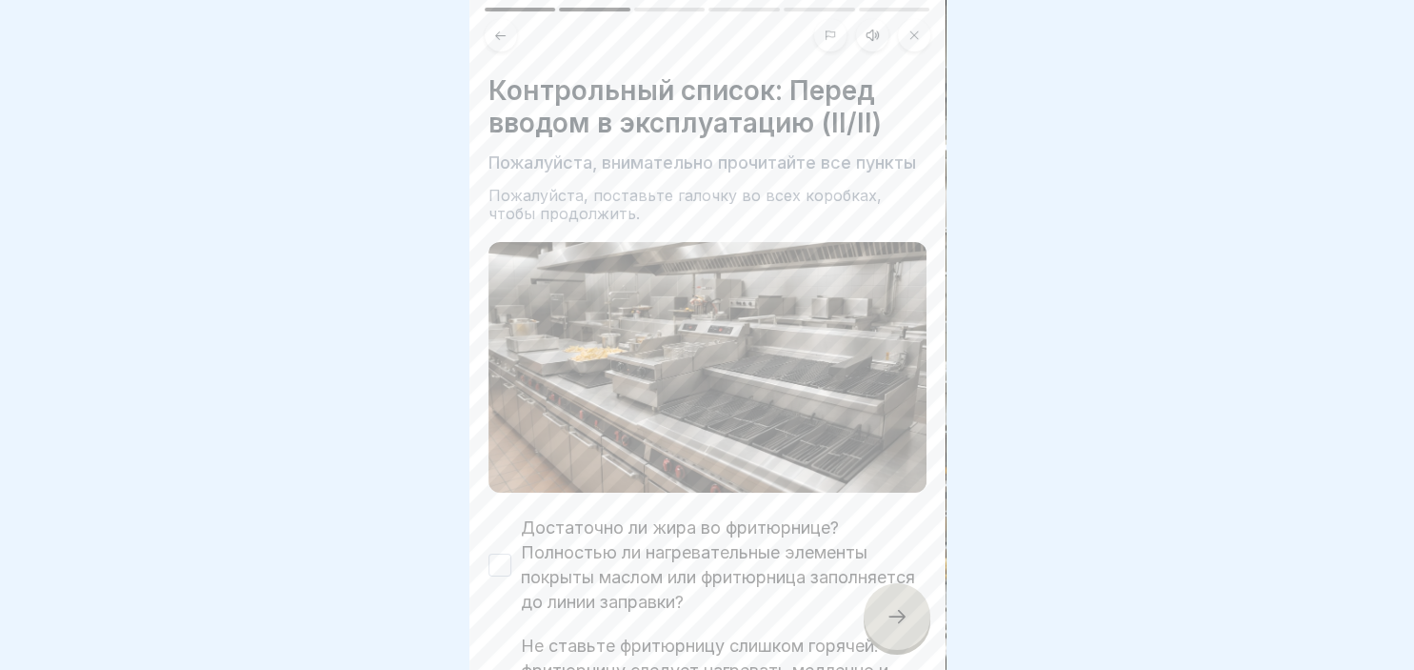
click at [503, 557] on button "Достаточно ли жира во фритюрнице? Полностью ли нагревательные элементы покрыты …" at bounding box center [500, 564] width 23 height 23
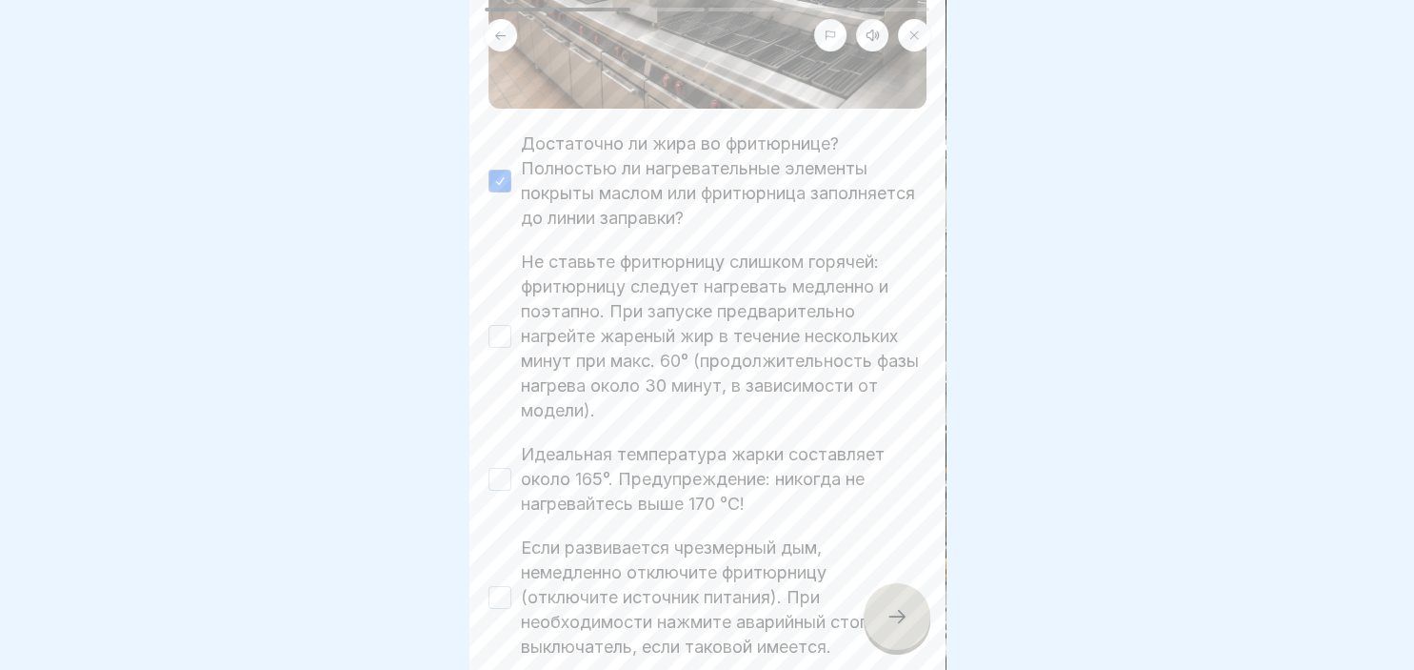
scroll to position [438, 0]
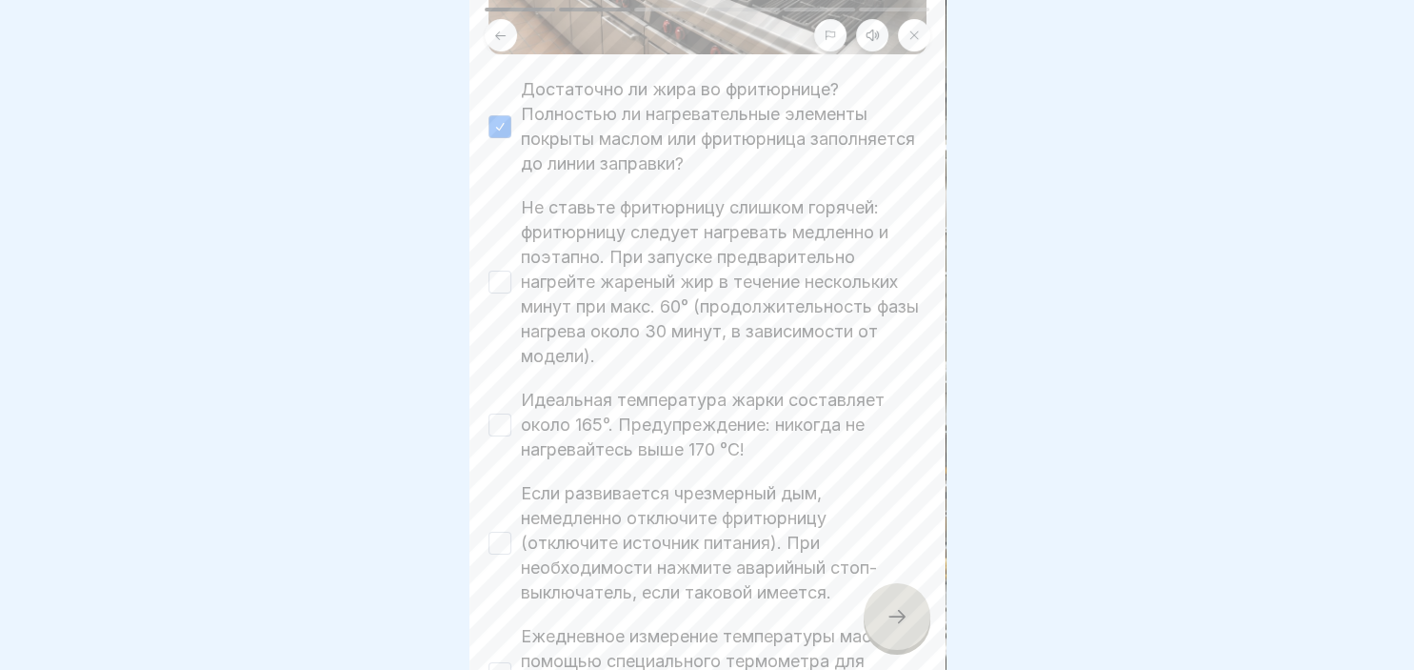
click at [488, 276] on div "Контрольный список: Перед вводом в эксплуатацию (II/II) Пожалуйста, внимательно…" at bounding box center [708, 335] width 476 height 670
click at [497, 282] on button "Не ставьте фритюрницу слишком горячей: фритюрницу следует нагревать медленно и …" at bounding box center [500, 282] width 23 height 23
click at [509, 432] on button "Идеальная температура жарки составляет около 165°. Предупреждение: никогда не н…" at bounding box center [500, 424] width 23 height 23
click at [494, 539] on button "Если развивается чрезмерный дым, немедленно отключите фритюрницу (отключите ист…" at bounding box center [500, 542] width 23 height 23
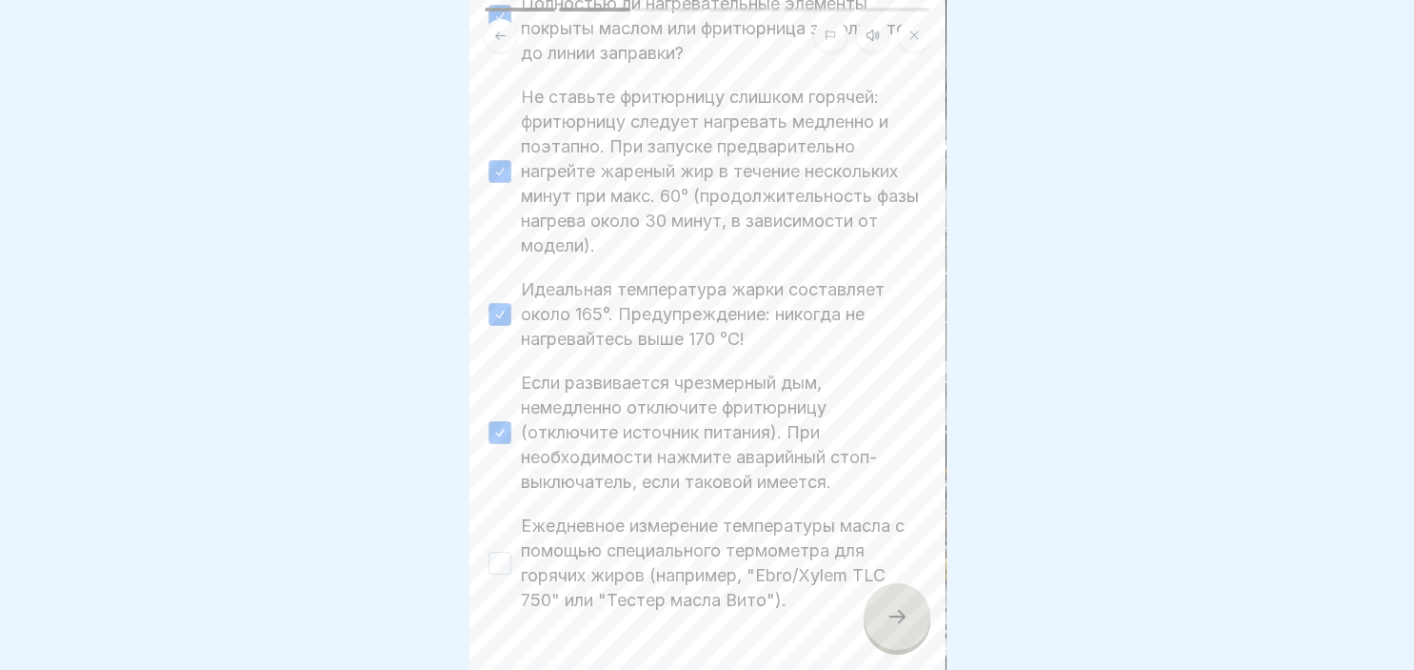
scroll to position [603, 0]
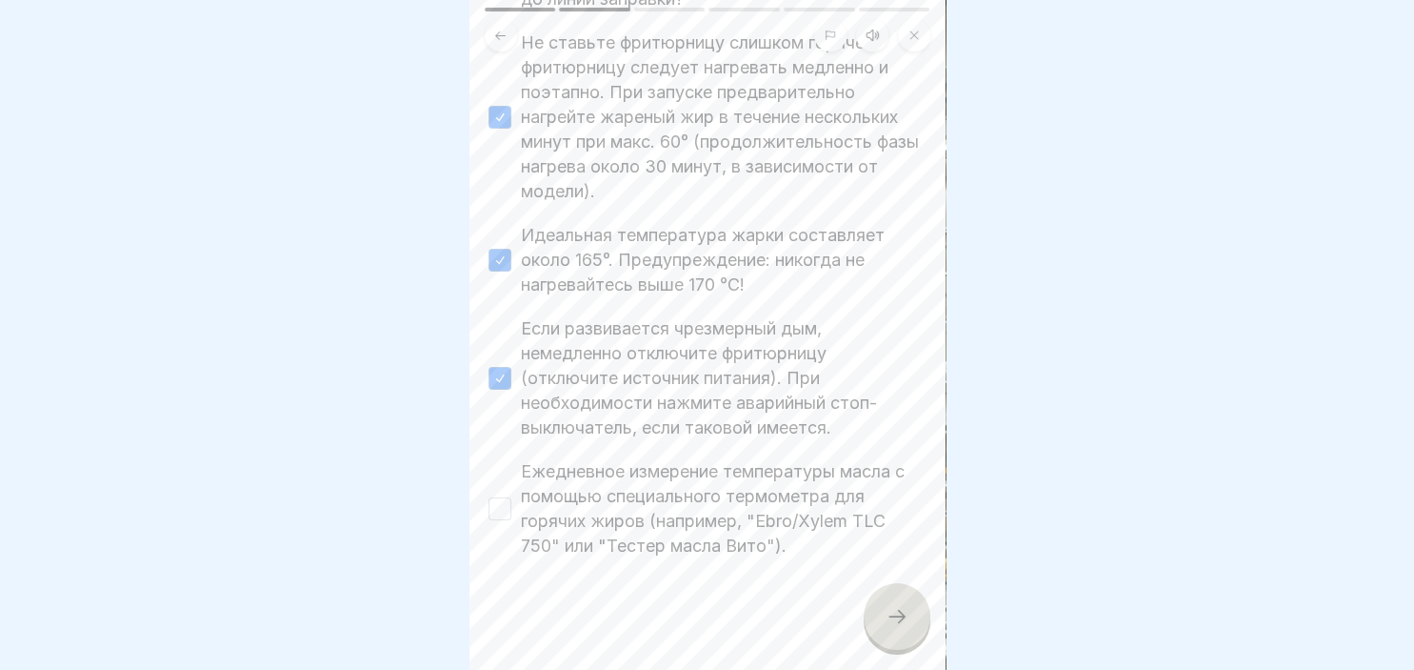
click at [500, 504] on button "Ежедневное измерение температуры масла с помощью специального термометра для го…" at bounding box center [500, 508] width 23 height 23
click at [898, 613] on icon at bounding box center [897, 616] width 23 height 23
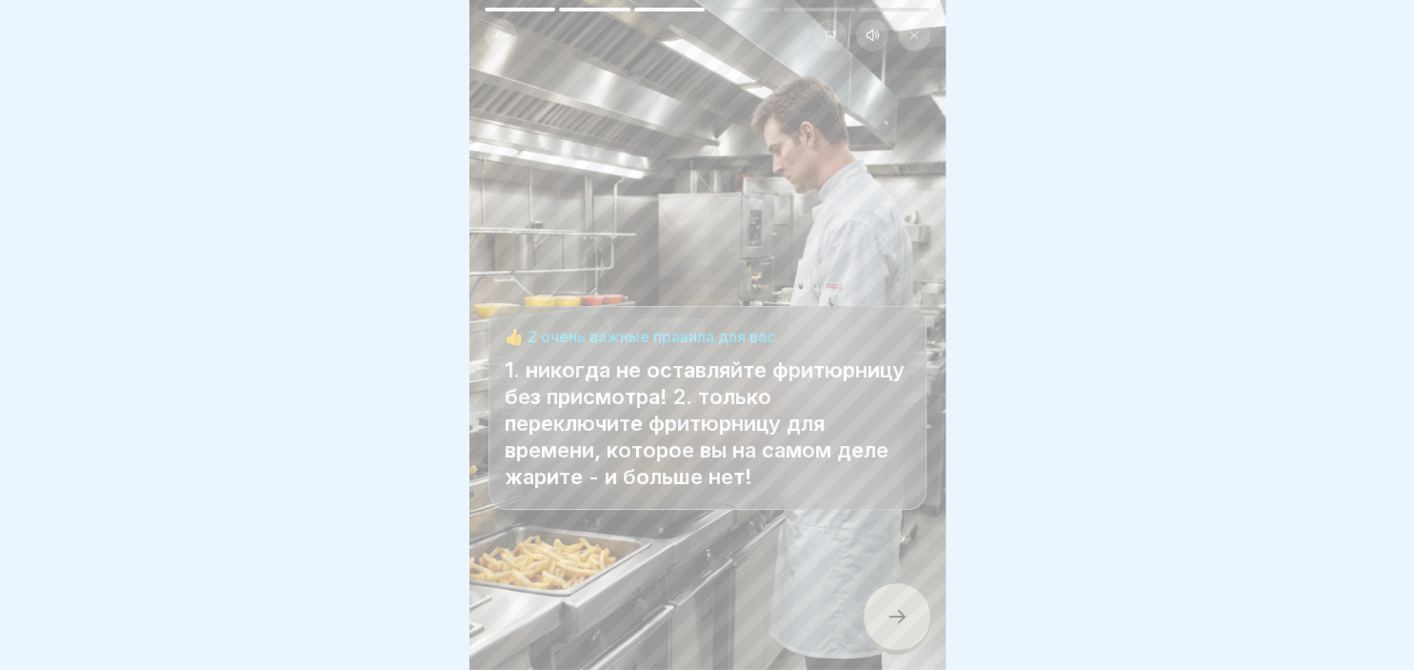
click at [898, 613] on icon at bounding box center [897, 616] width 23 height 23
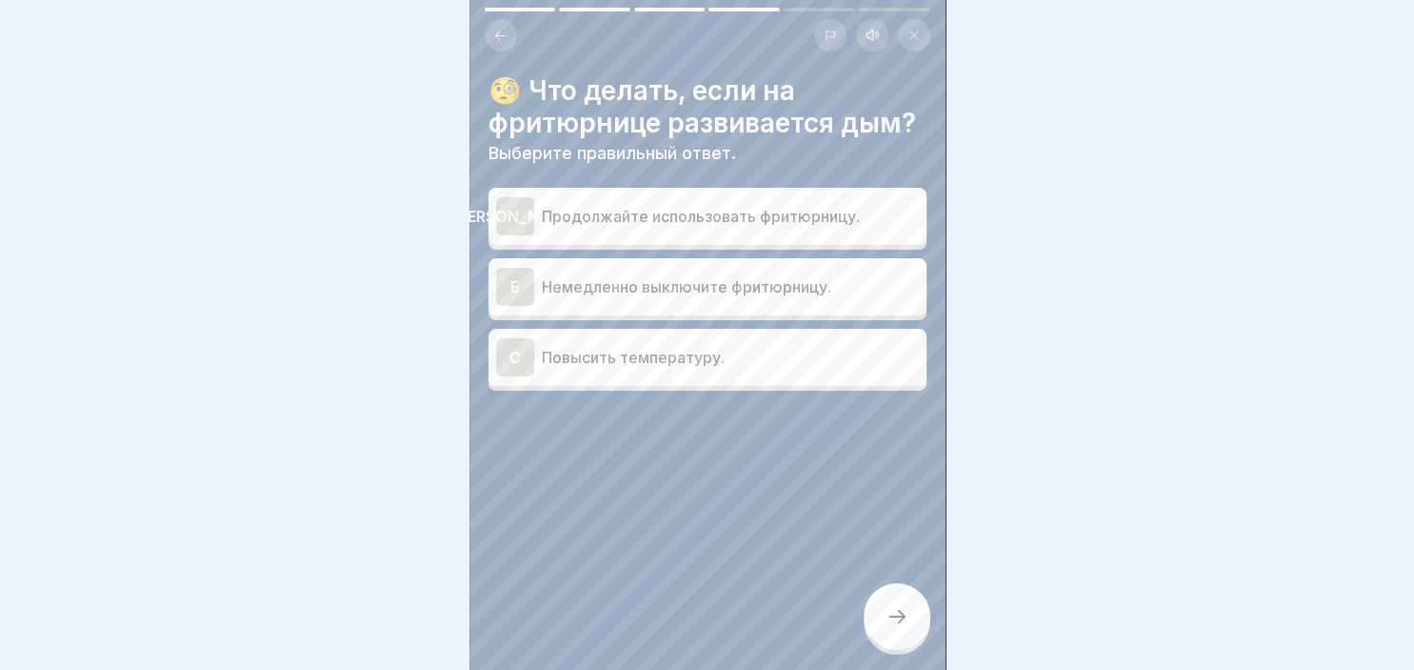
click at [525, 294] on div "Б" at bounding box center [515, 287] width 38 height 38
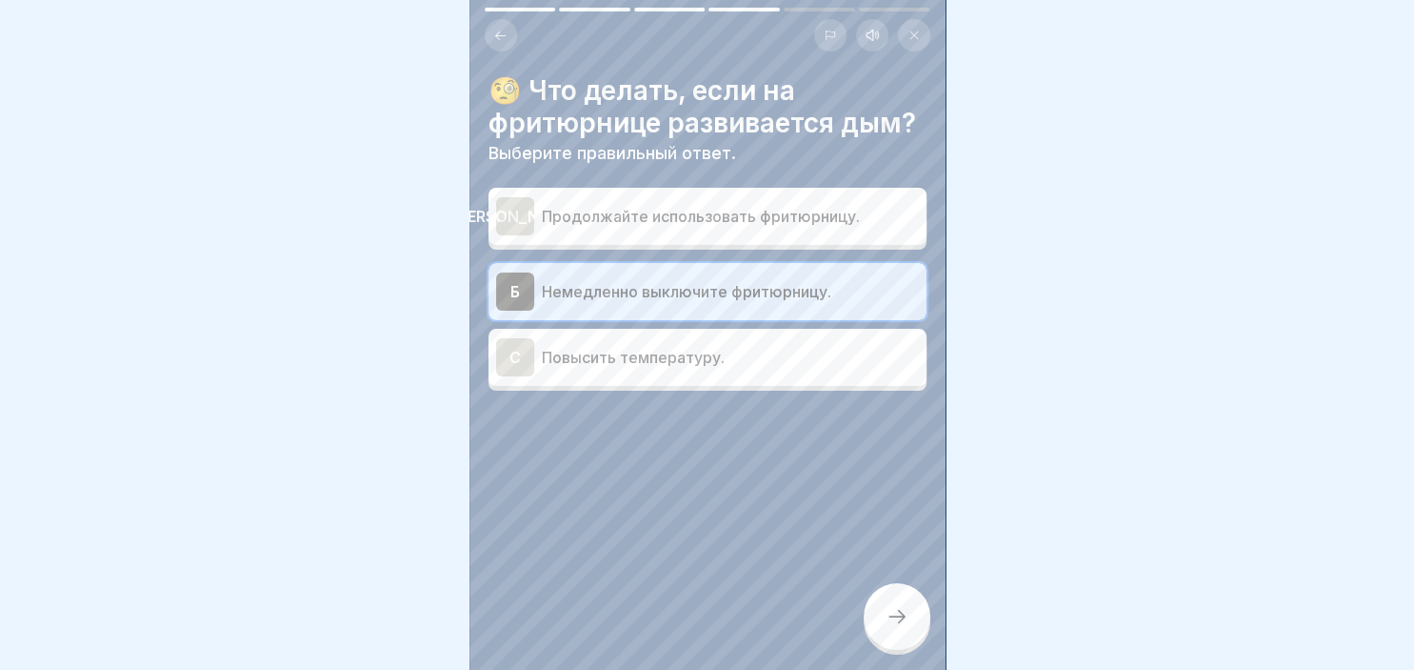
click at [867, 600] on div "🧐 Что делать, если на фритюрнице развивается дым? Выберите правильный ответ. А …" at bounding box center [708, 335] width 476 height 670
click at [878, 610] on div at bounding box center [897, 616] width 67 height 67
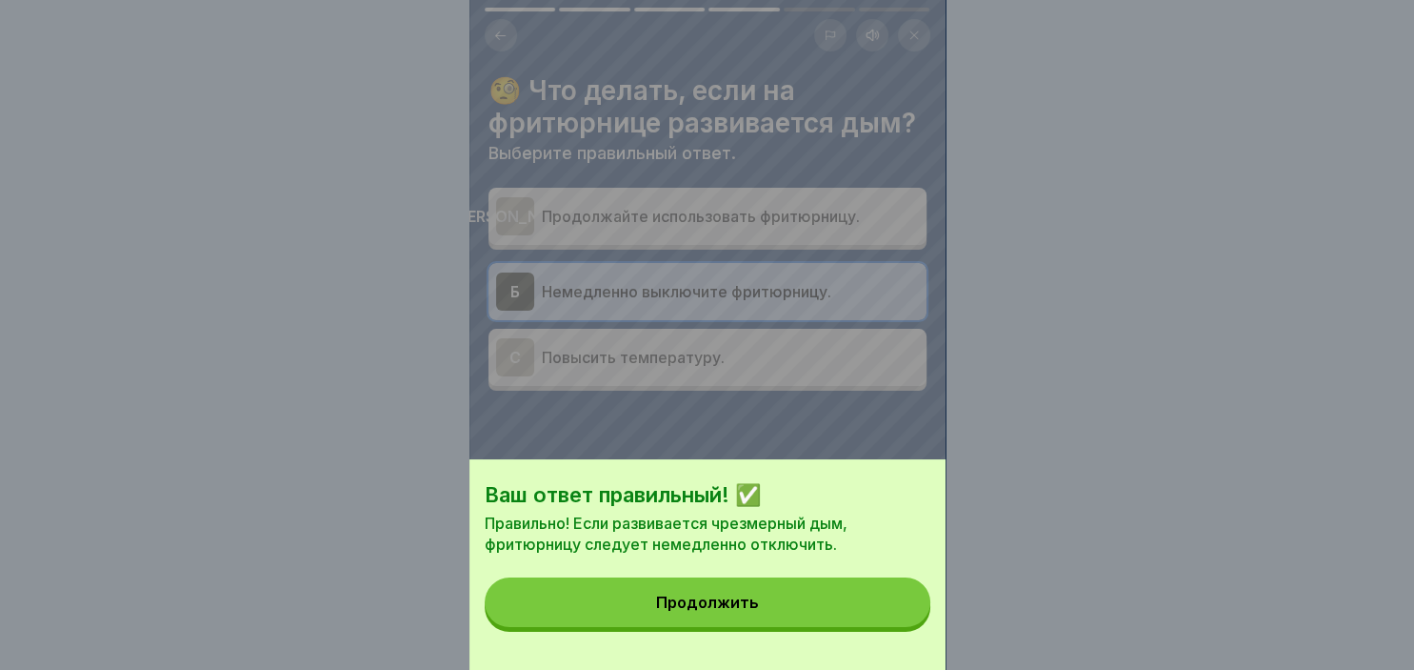
click at [839, 602] on button "Продолжить" at bounding box center [708, 602] width 446 height 50
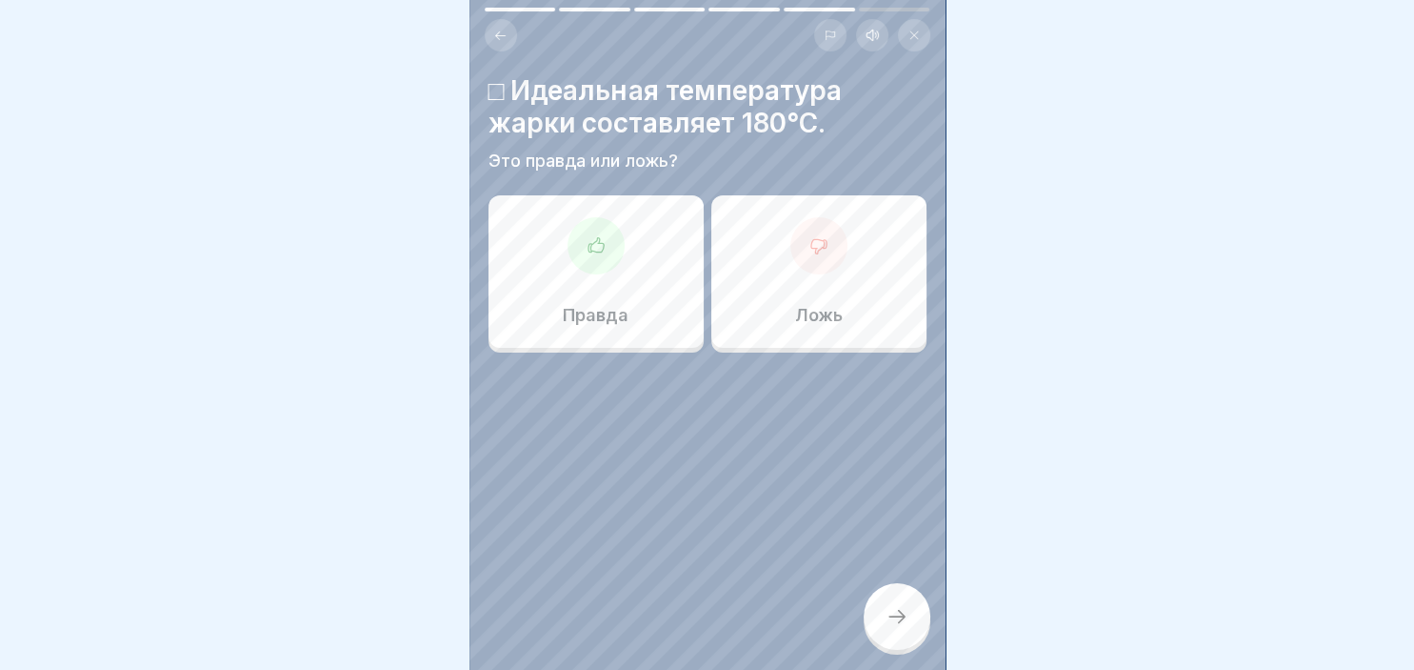
click at [632, 315] on div "Правда" at bounding box center [596, 271] width 215 height 152
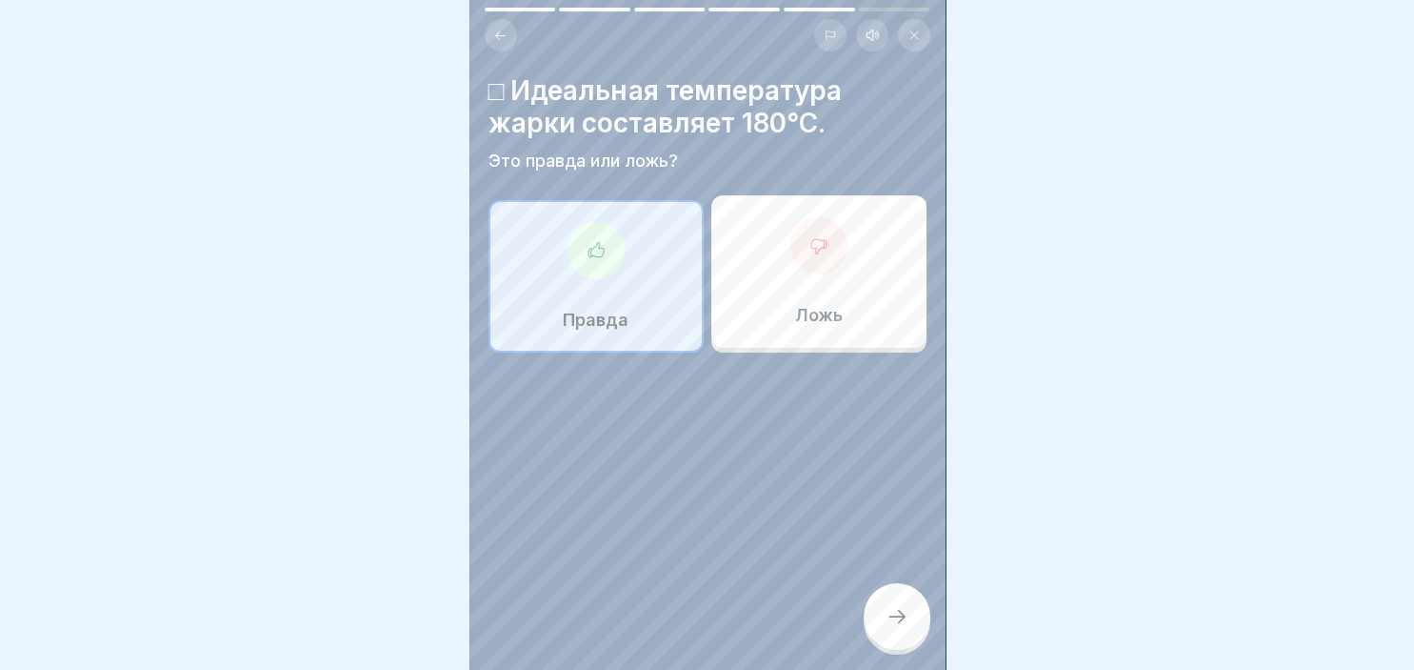
click at [912, 621] on div at bounding box center [897, 616] width 67 height 67
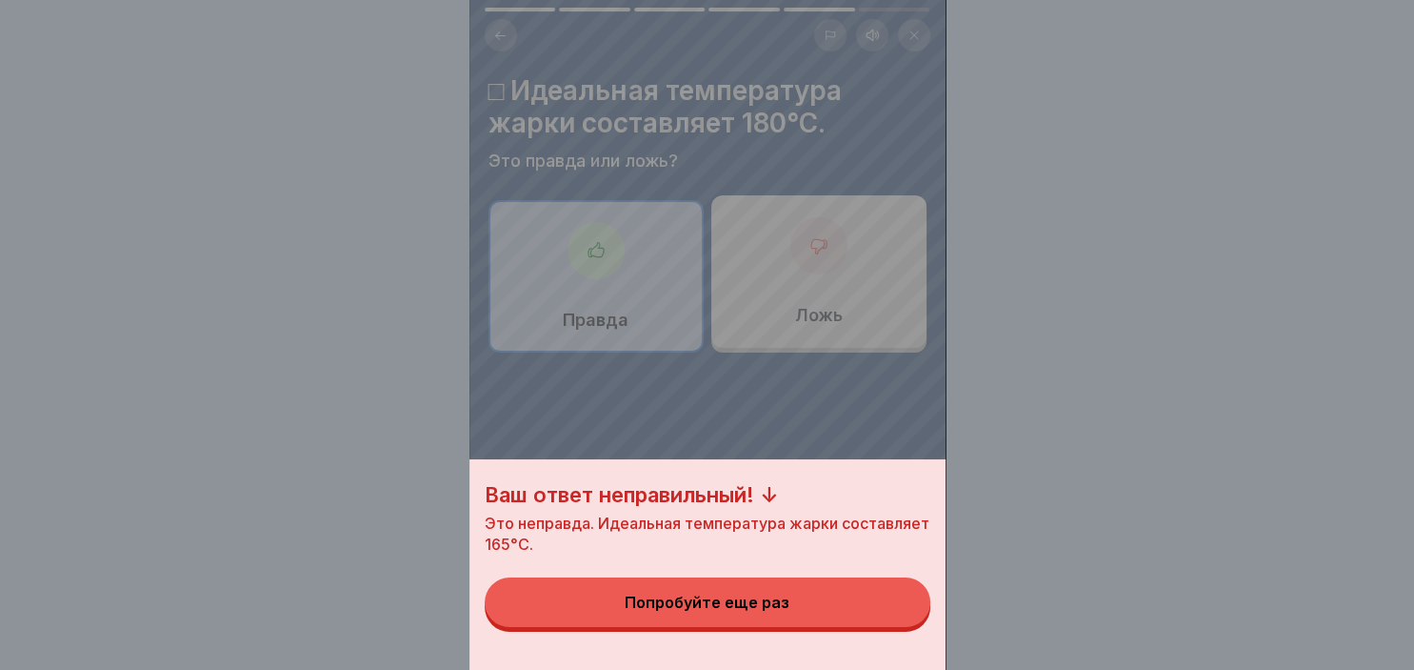
click at [830, 591] on button "Попробуйте еще раз" at bounding box center [708, 602] width 446 height 50
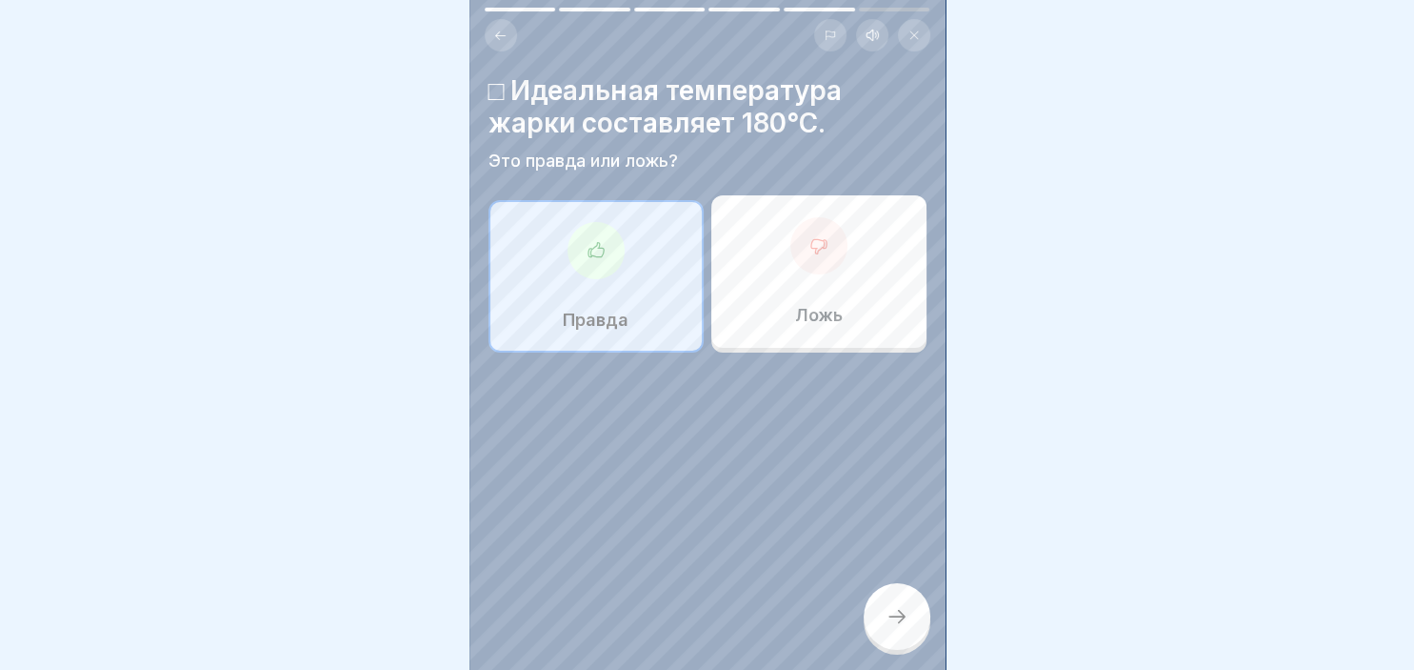
click at [837, 298] on div "Ложь" at bounding box center [819, 271] width 215 height 152
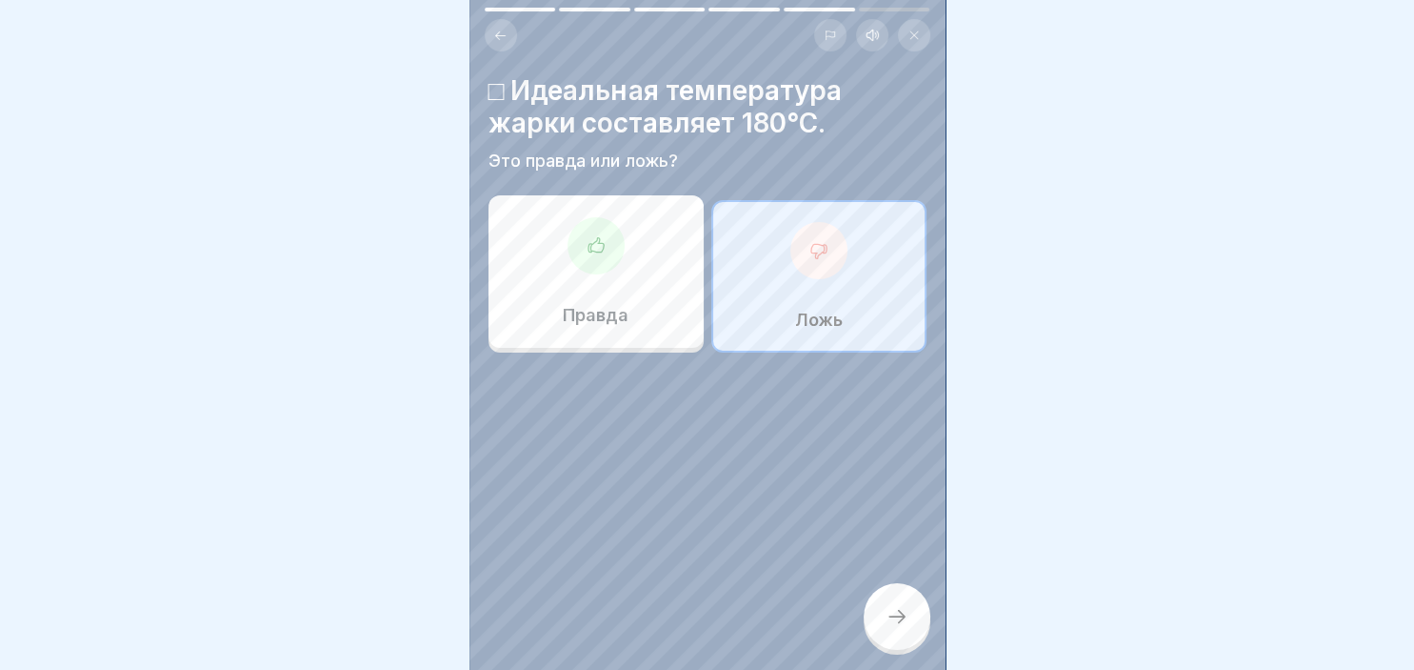
click at [901, 619] on icon at bounding box center [897, 616] width 17 height 13
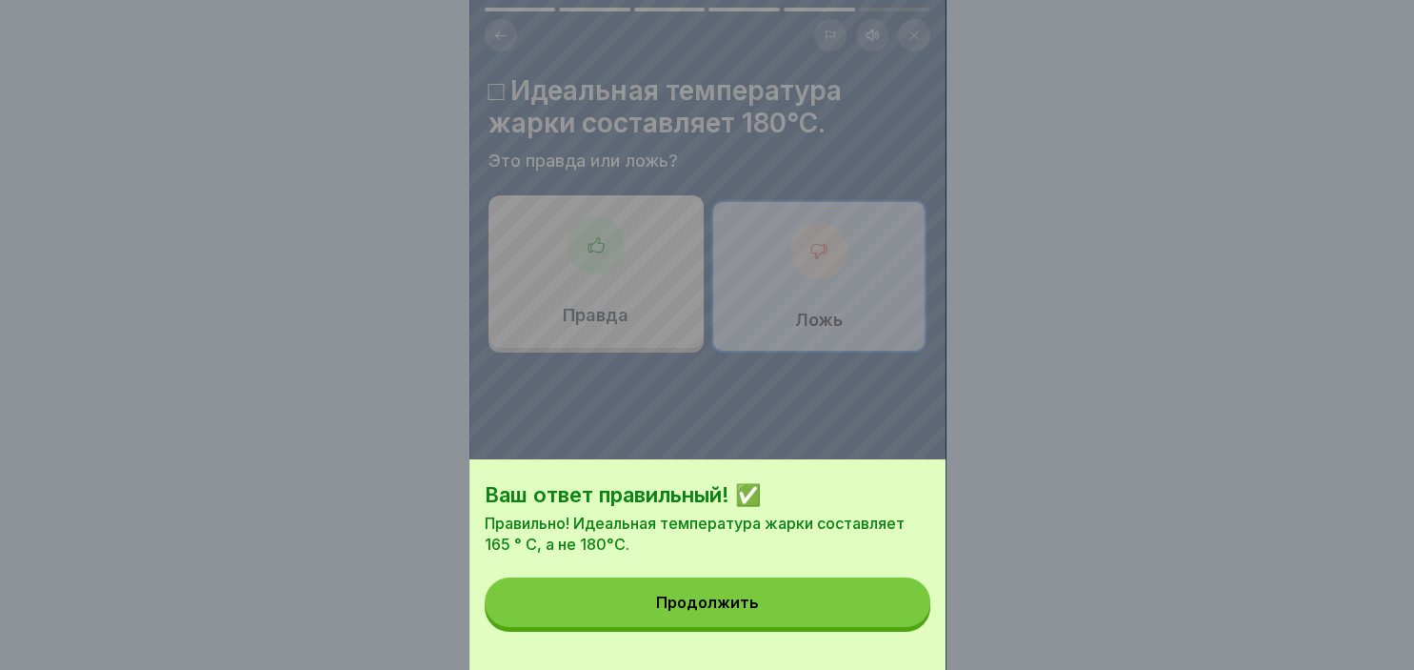
click at [765, 605] on button "Продолжить" at bounding box center [708, 602] width 446 height 50
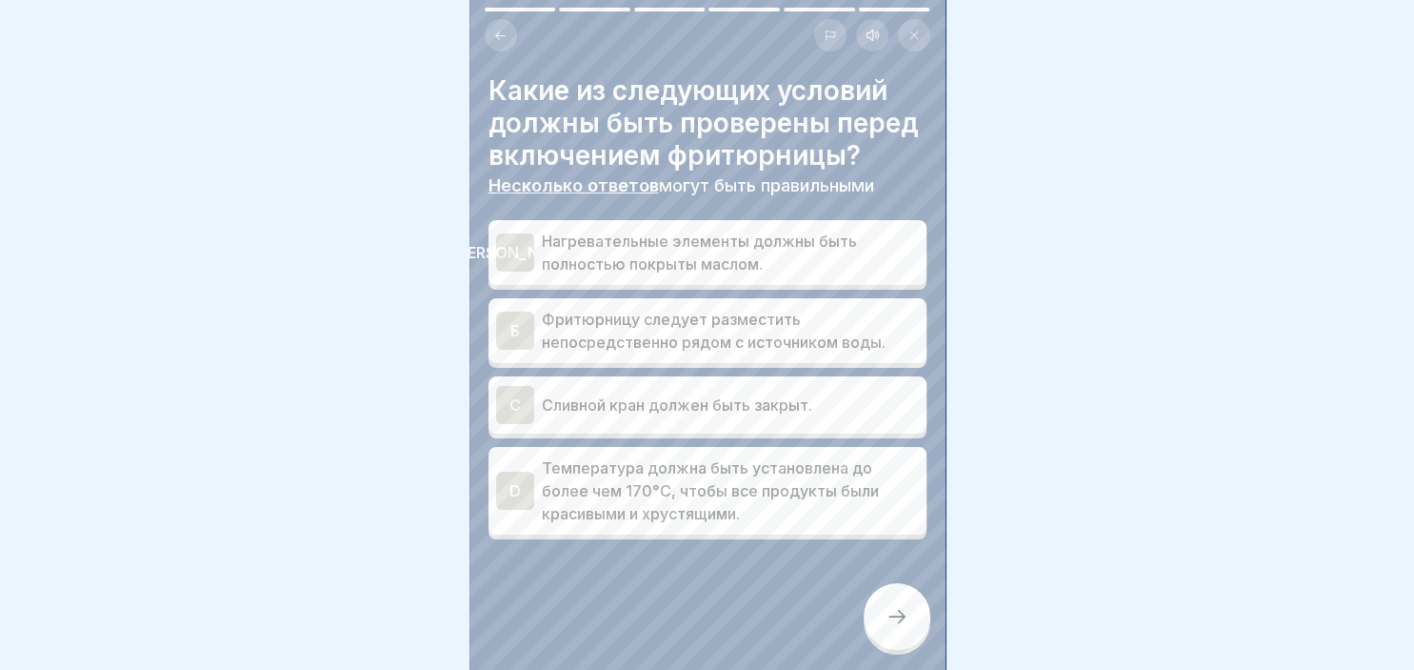
click at [524, 408] on div "C" at bounding box center [515, 405] width 38 height 38
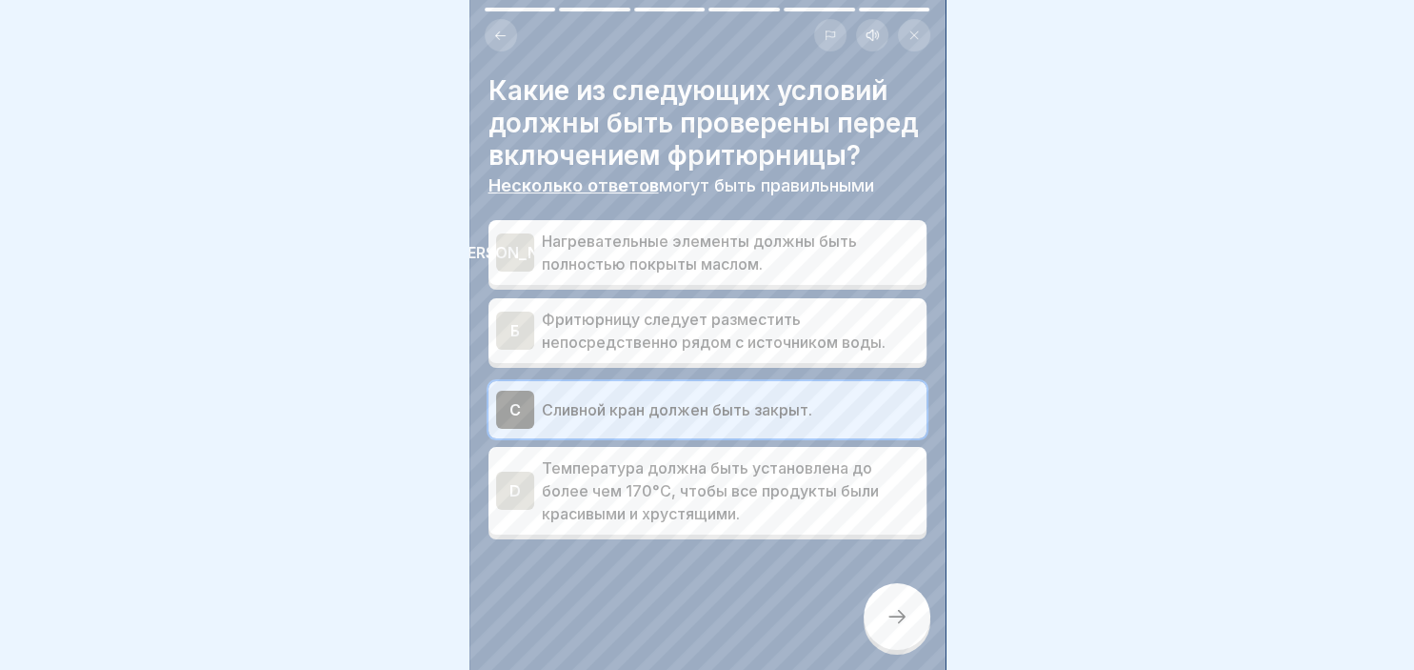
click at [524, 254] on div "[PERSON_NAME]" at bounding box center [515, 252] width 38 height 38
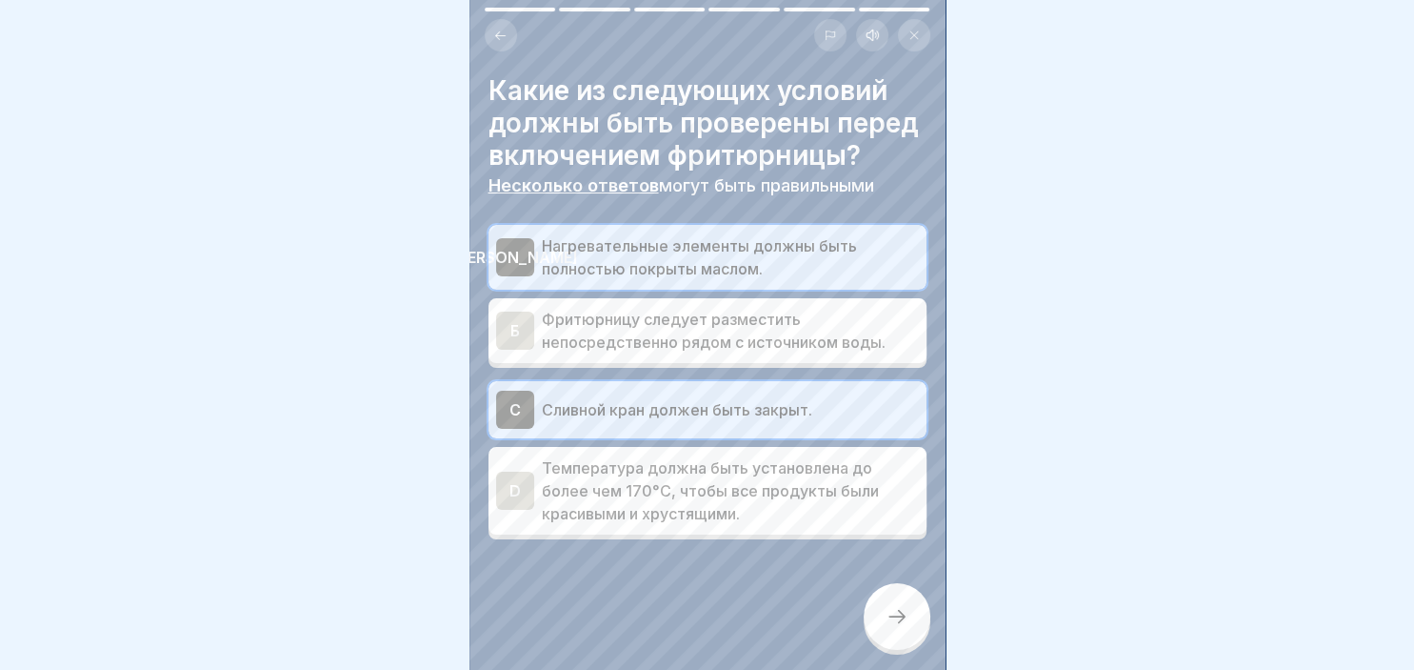
click at [523, 497] on div "D" at bounding box center [515, 490] width 38 height 38
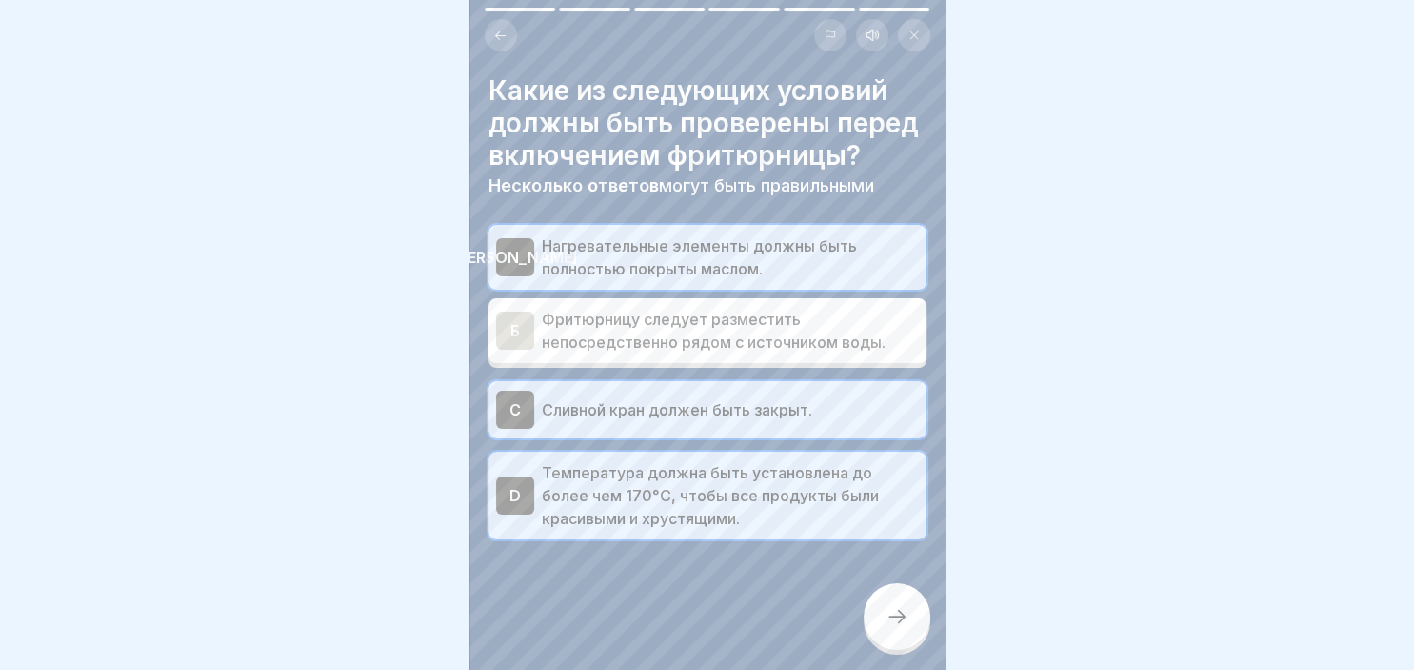
click at [901, 611] on icon at bounding box center [897, 616] width 23 height 23
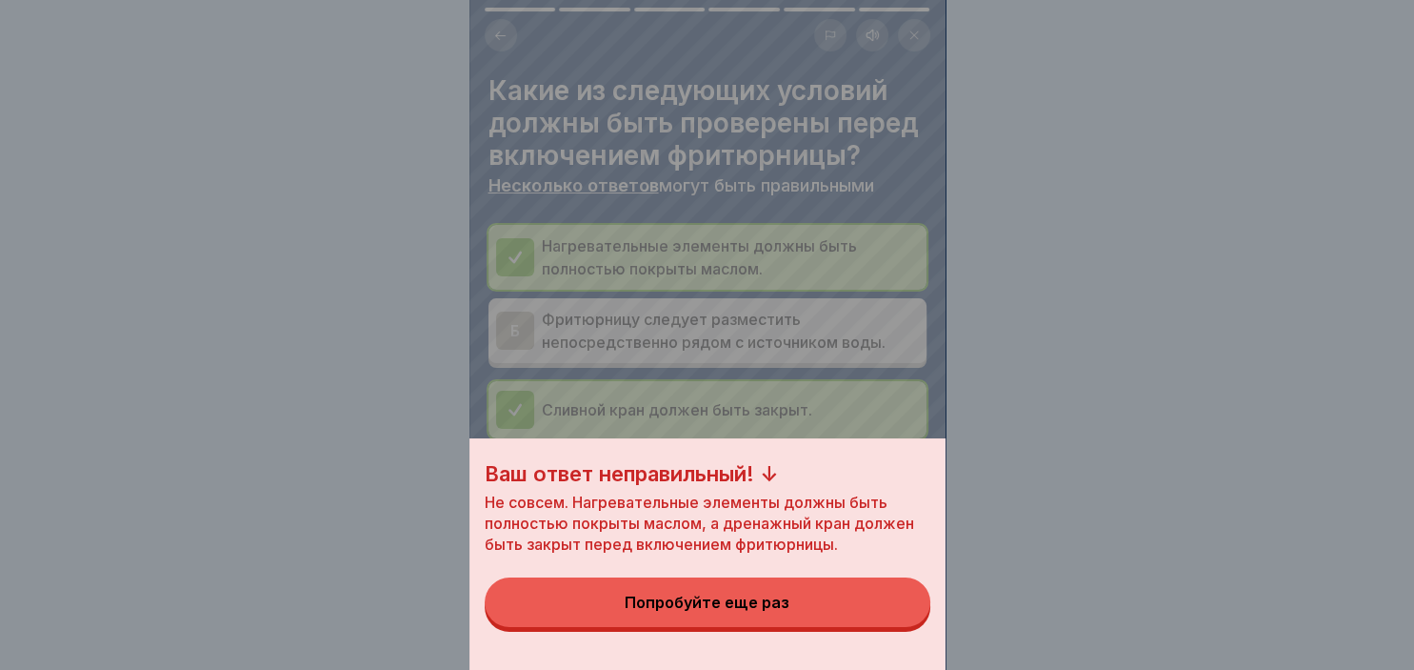
click at [820, 591] on button "Попробуйте еще раз" at bounding box center [708, 602] width 446 height 50
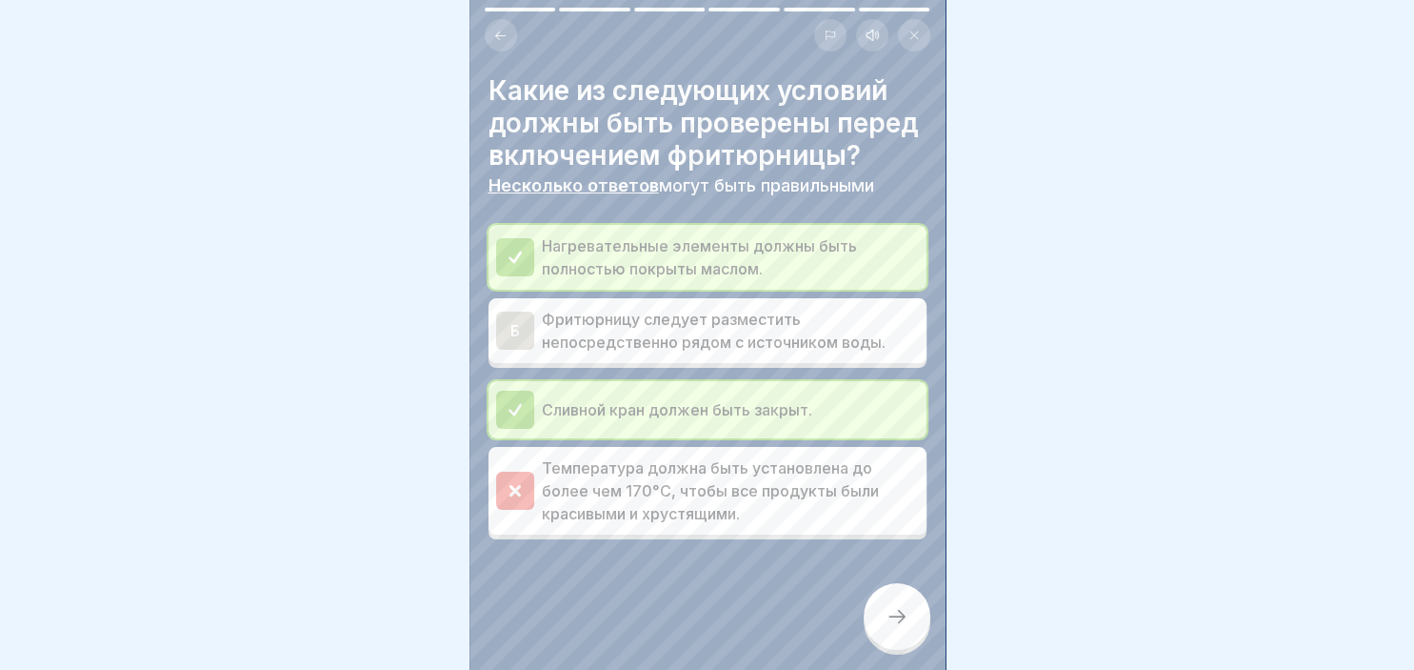
click at [919, 630] on div at bounding box center [897, 616] width 67 height 67
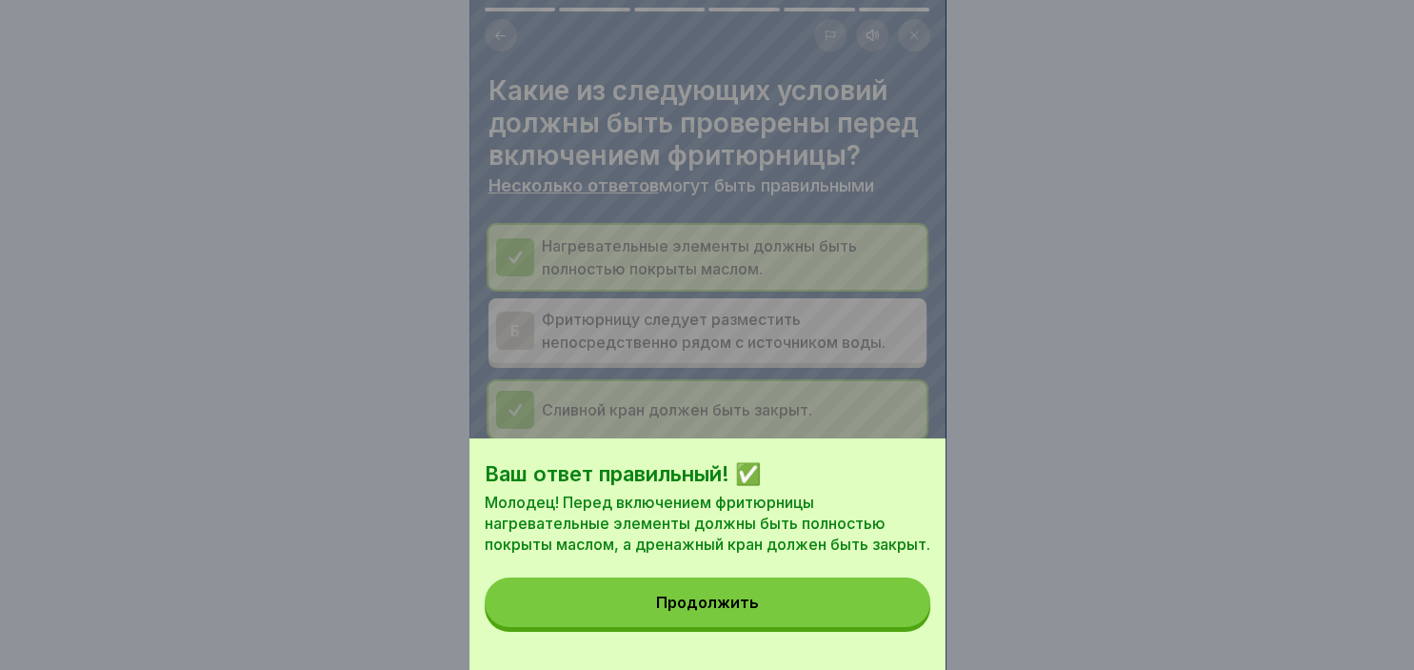
click at [881, 611] on button "Продолжить" at bounding box center [708, 602] width 446 height 50
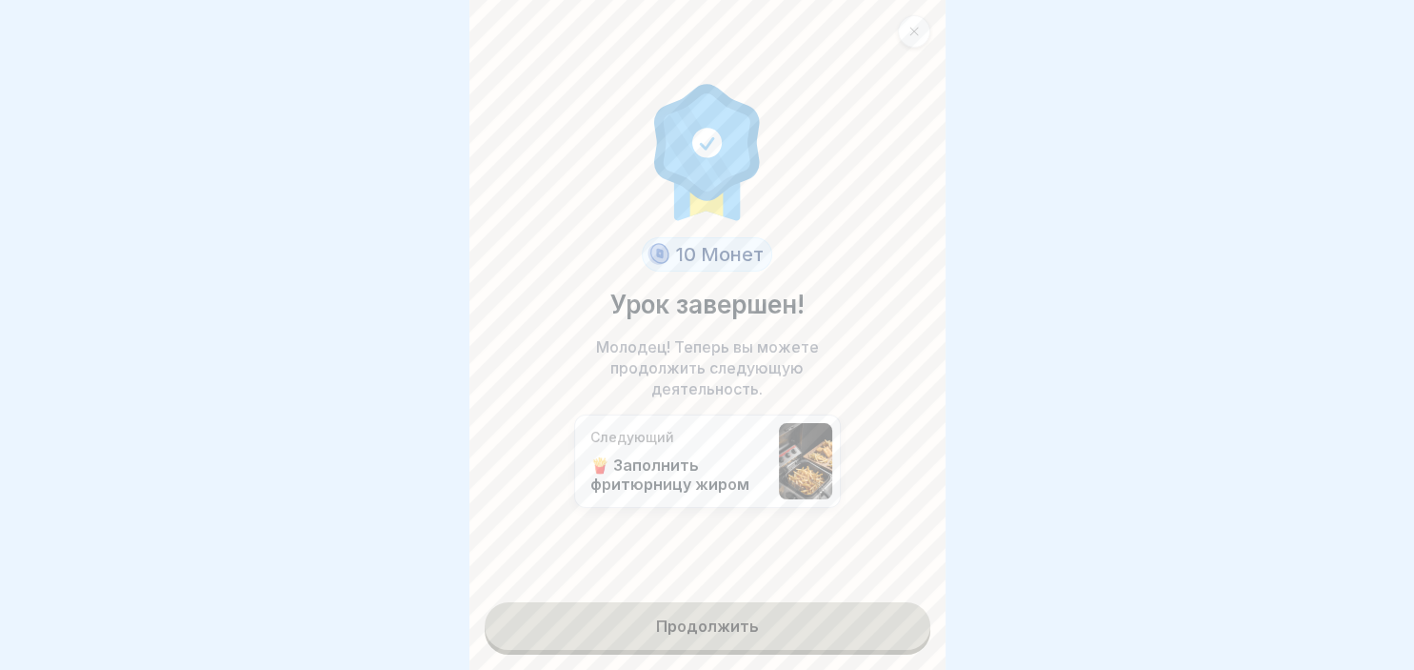
click at [841, 613] on link "Продолжить" at bounding box center [708, 626] width 446 height 48
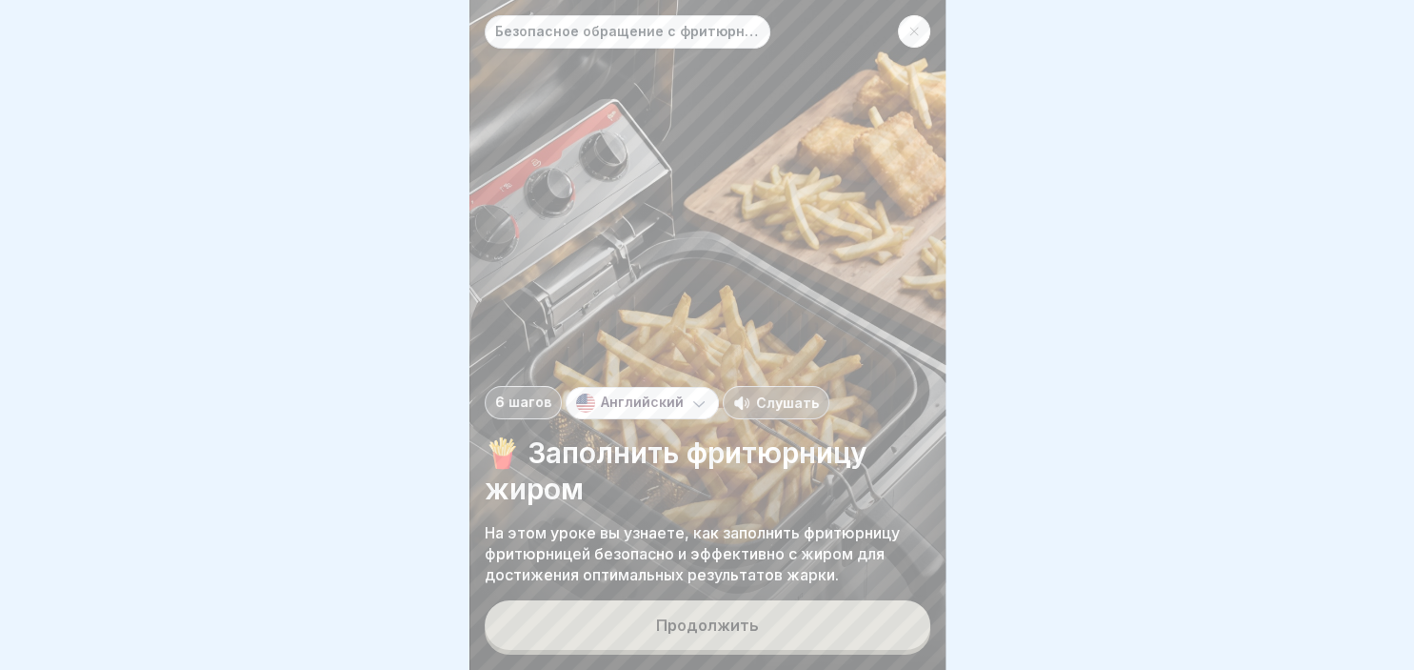
click at [756, 625] on button "Продолжить" at bounding box center [708, 625] width 446 height 50
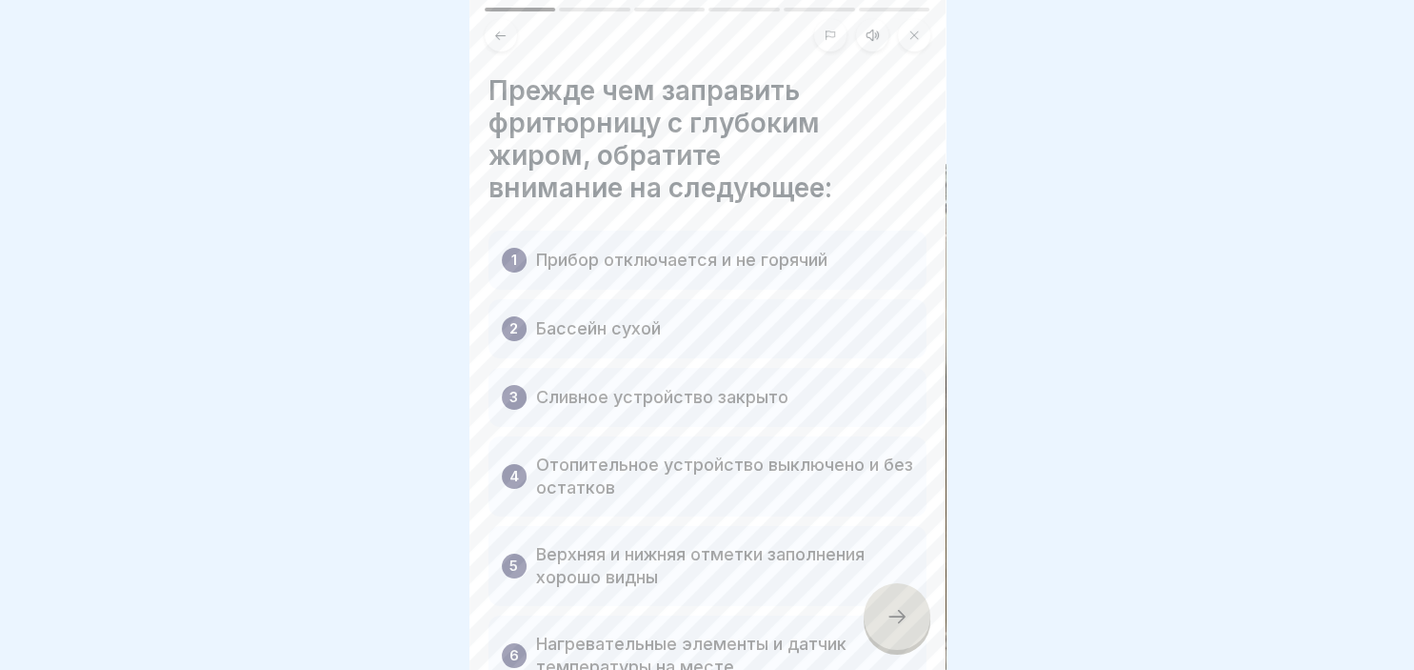
click at [920, 627] on div at bounding box center [897, 616] width 67 height 67
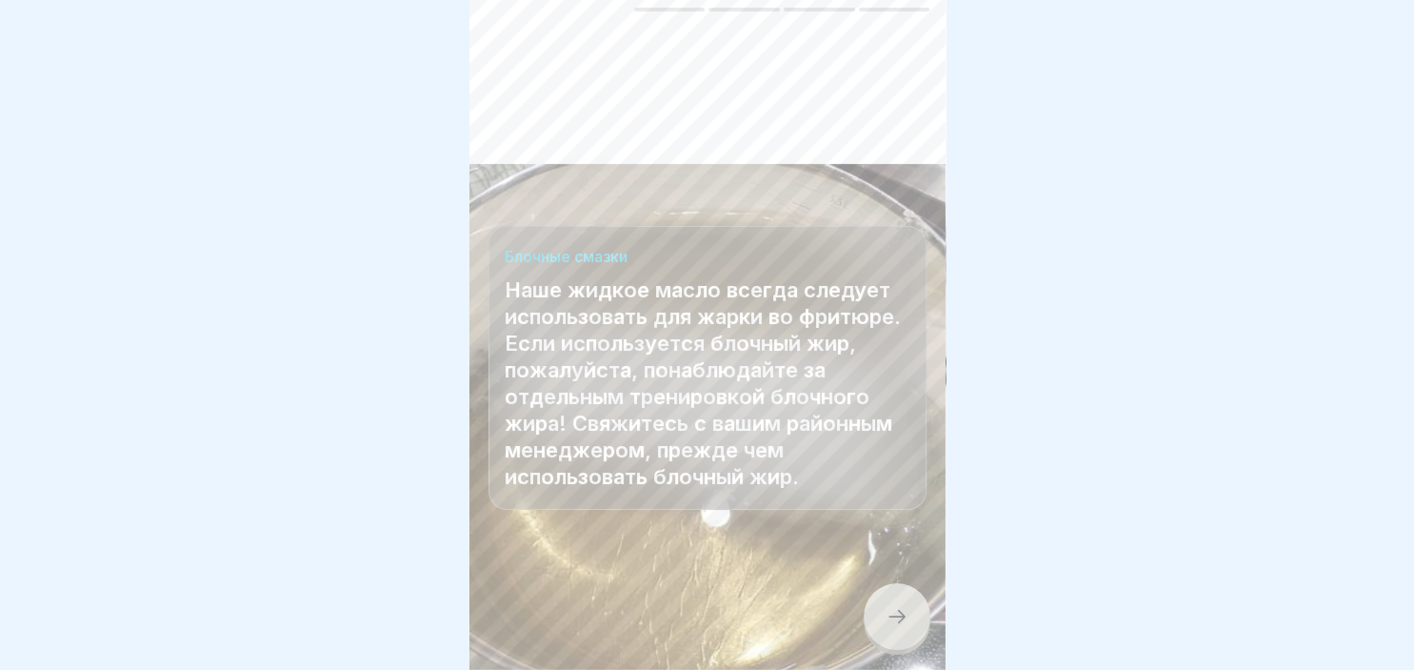
click at [920, 627] on div at bounding box center [897, 616] width 67 height 67
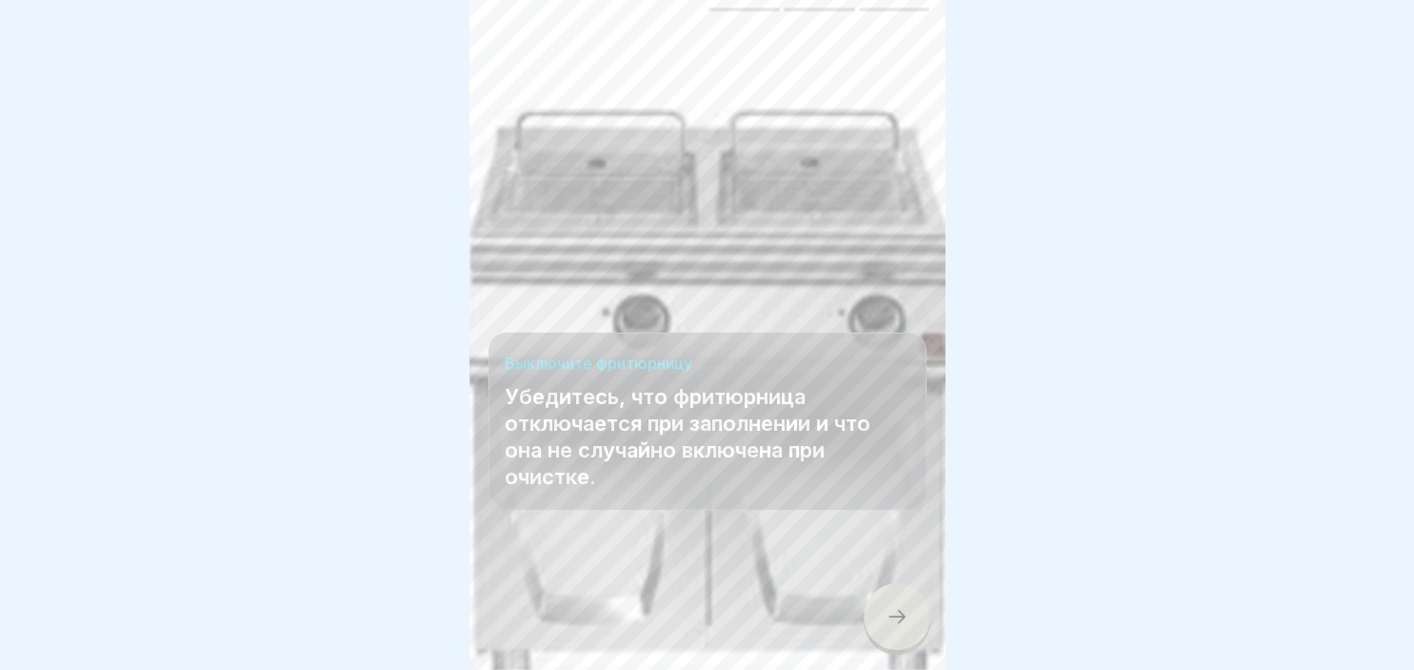
click at [920, 627] on div at bounding box center [897, 616] width 67 height 67
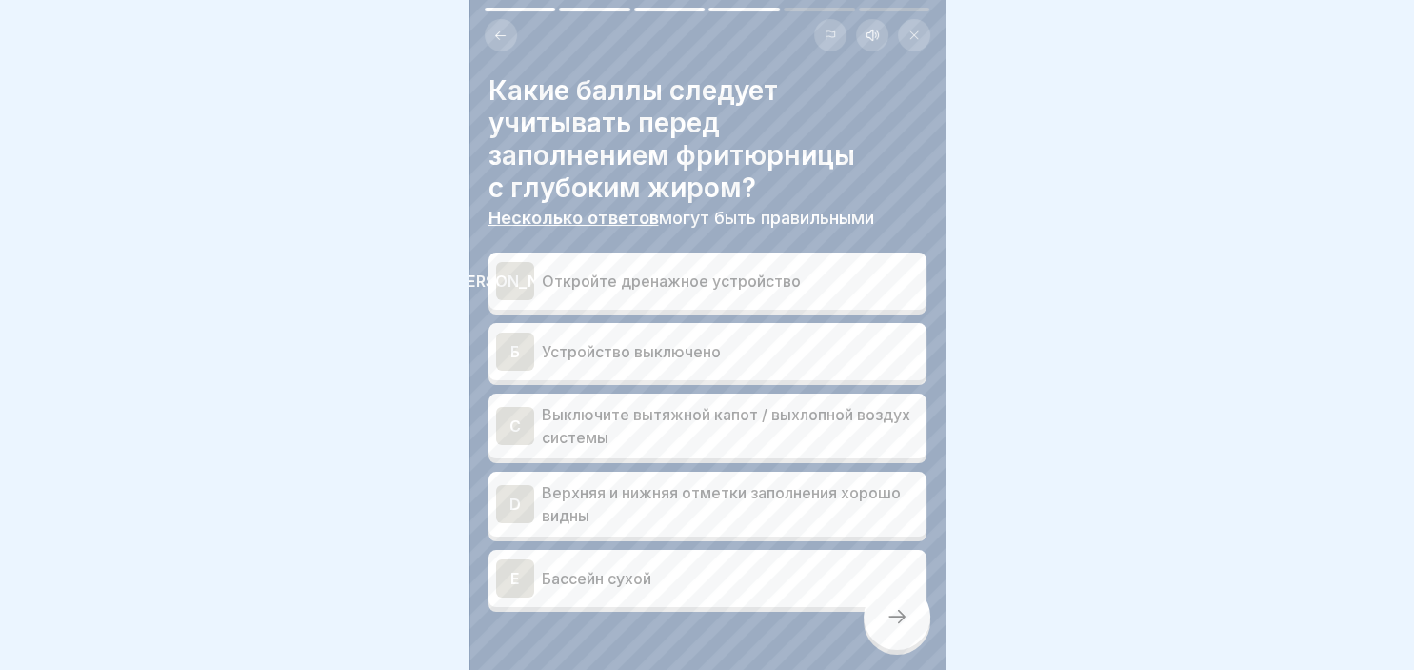
click at [522, 581] on div "E" at bounding box center [515, 578] width 38 height 38
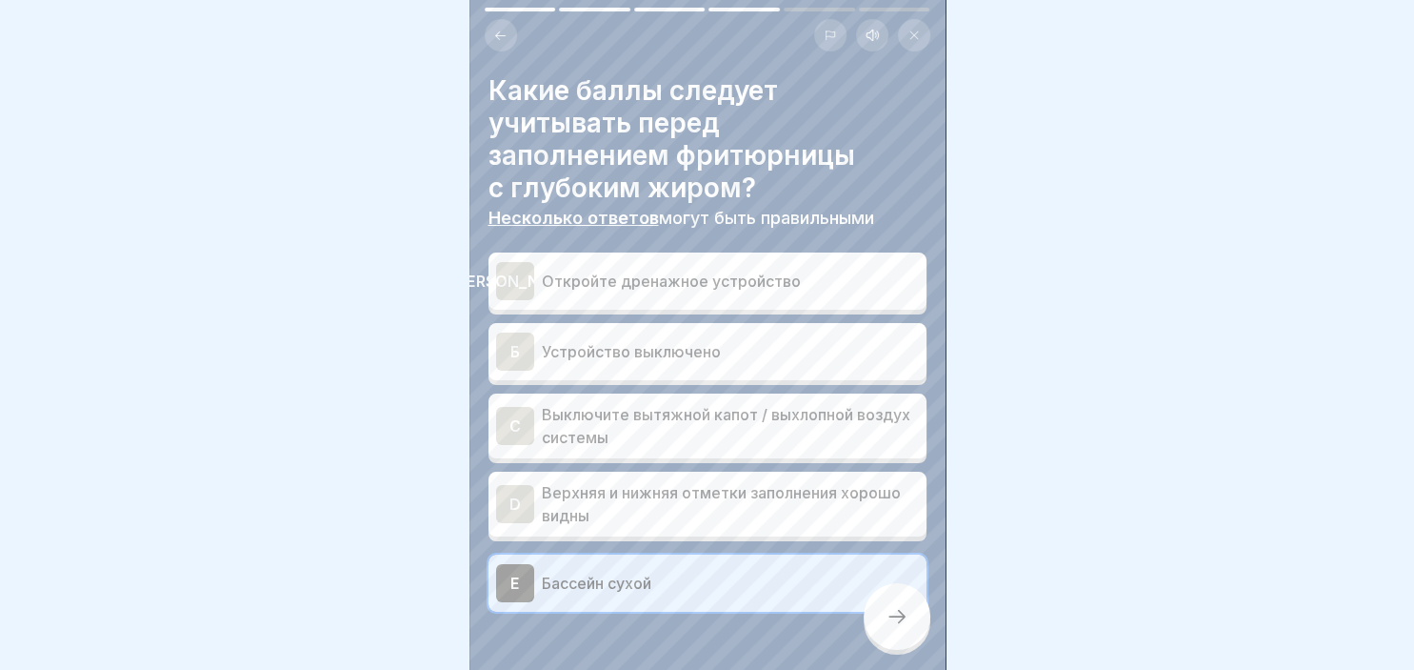
click at [524, 512] on div "D" at bounding box center [515, 504] width 38 height 38
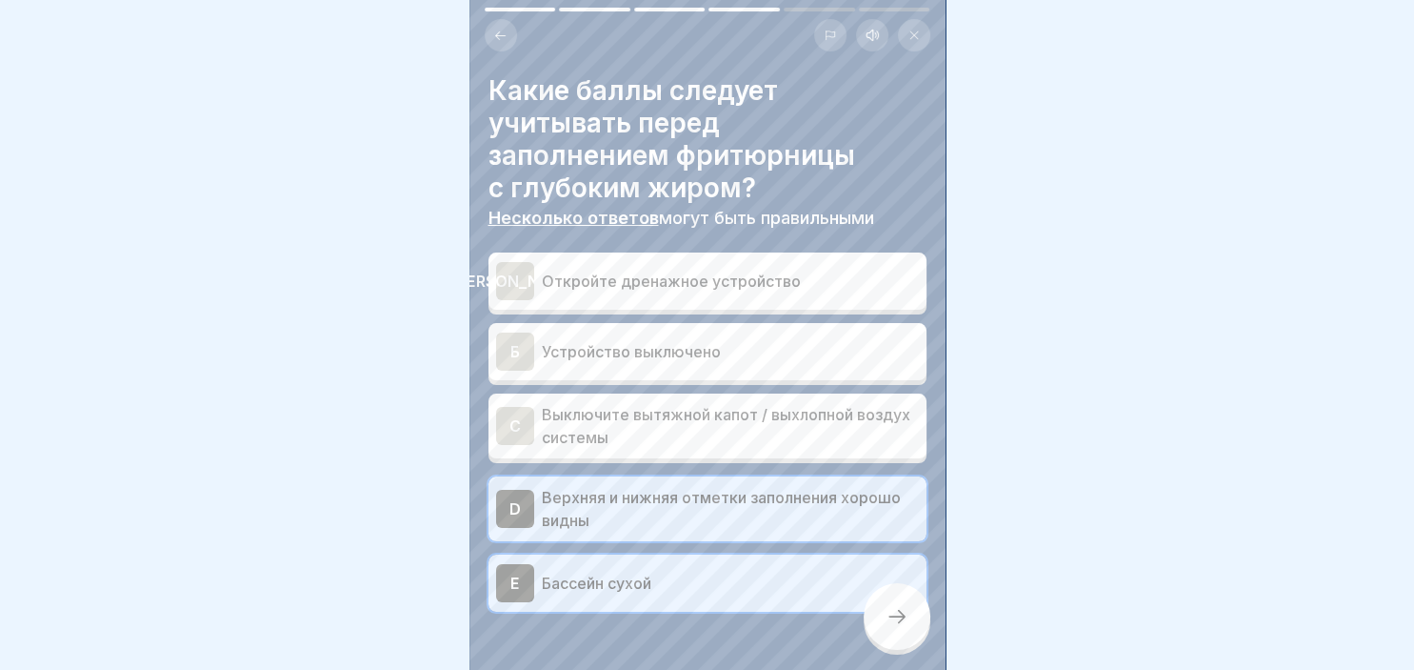
click at [913, 613] on div at bounding box center [897, 616] width 67 height 67
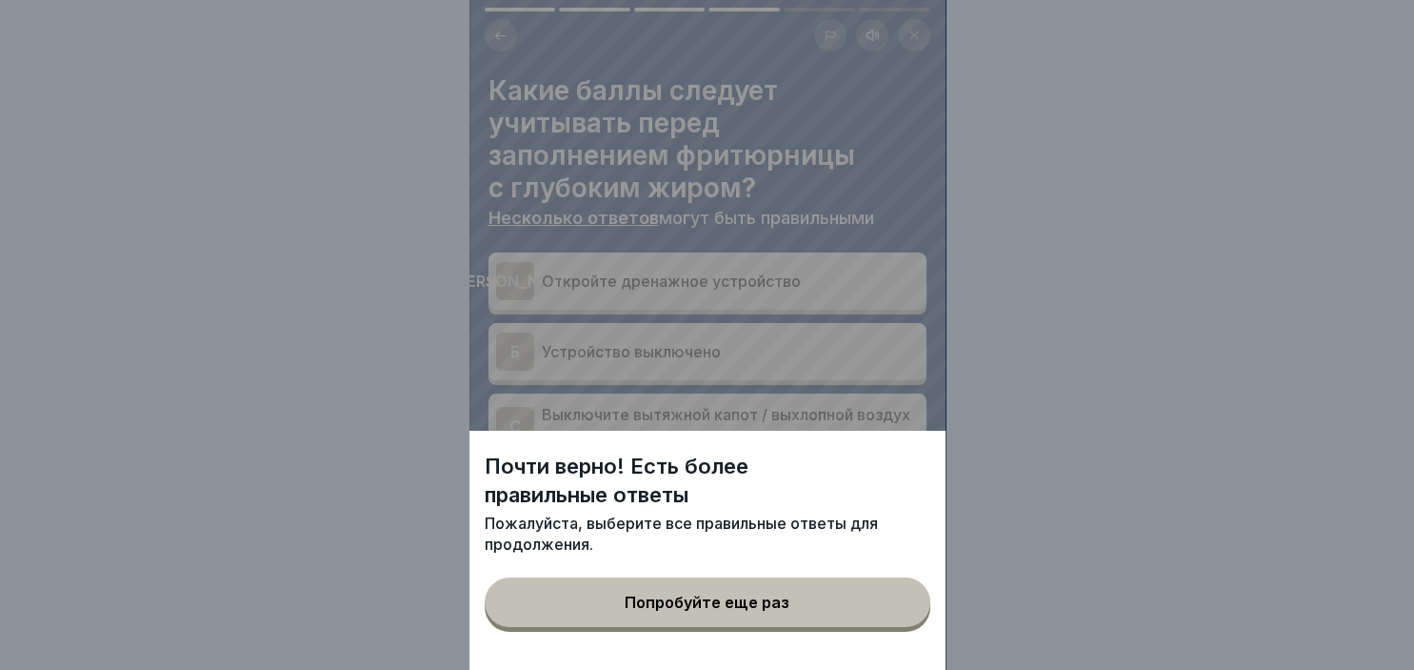
click at [821, 603] on button "Попробуйте еще раз" at bounding box center [708, 602] width 446 height 50
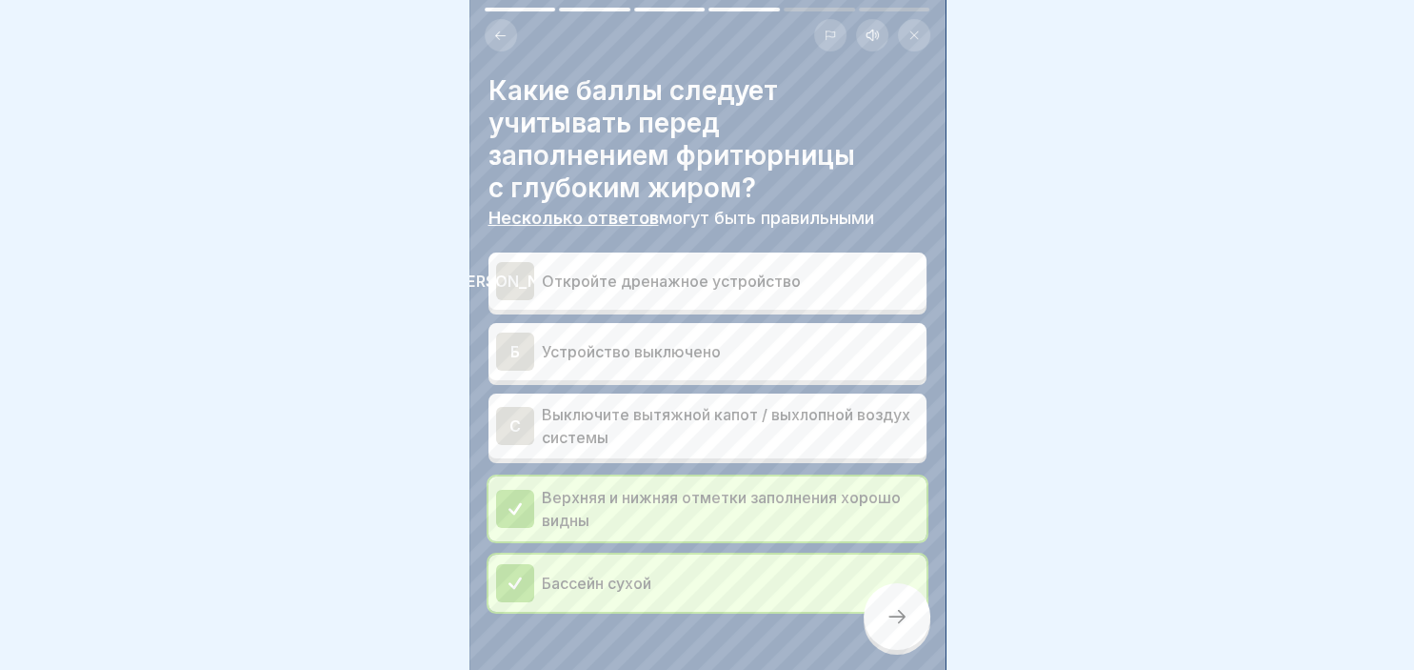
click at [531, 341] on div "Б" at bounding box center [515, 351] width 38 height 38
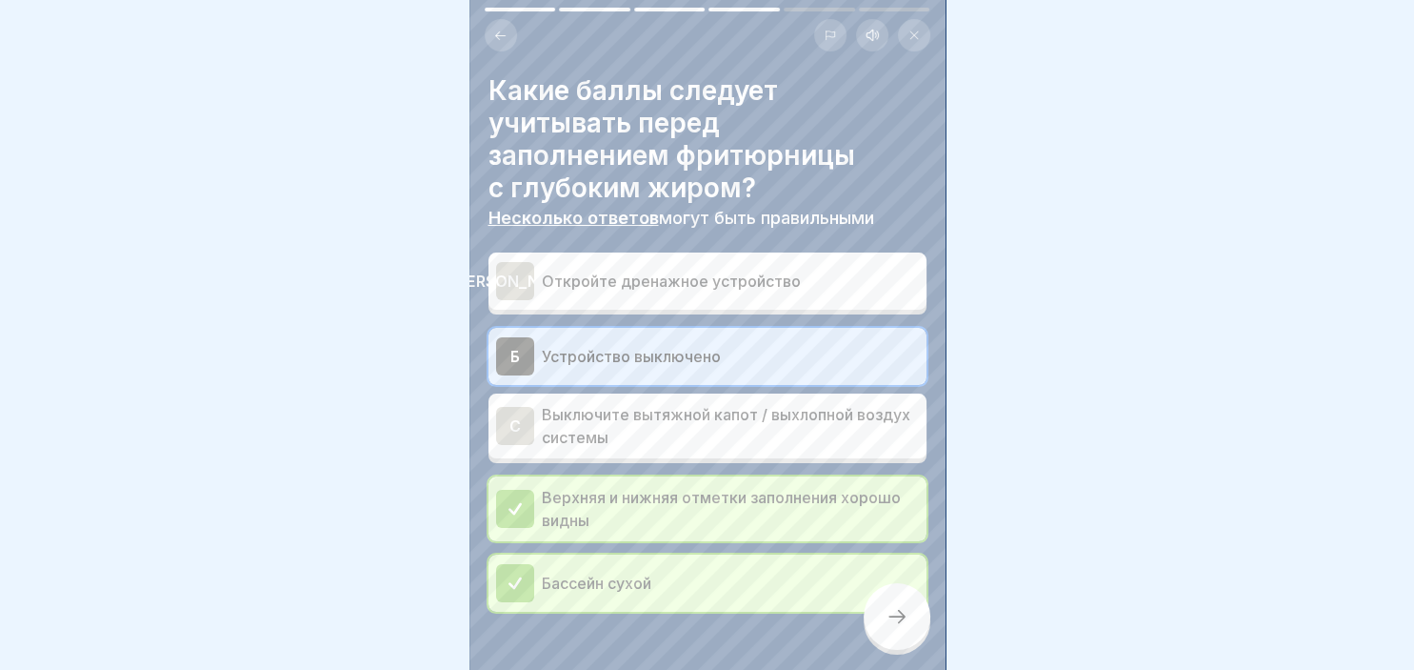
click at [898, 611] on icon at bounding box center [897, 616] width 23 height 23
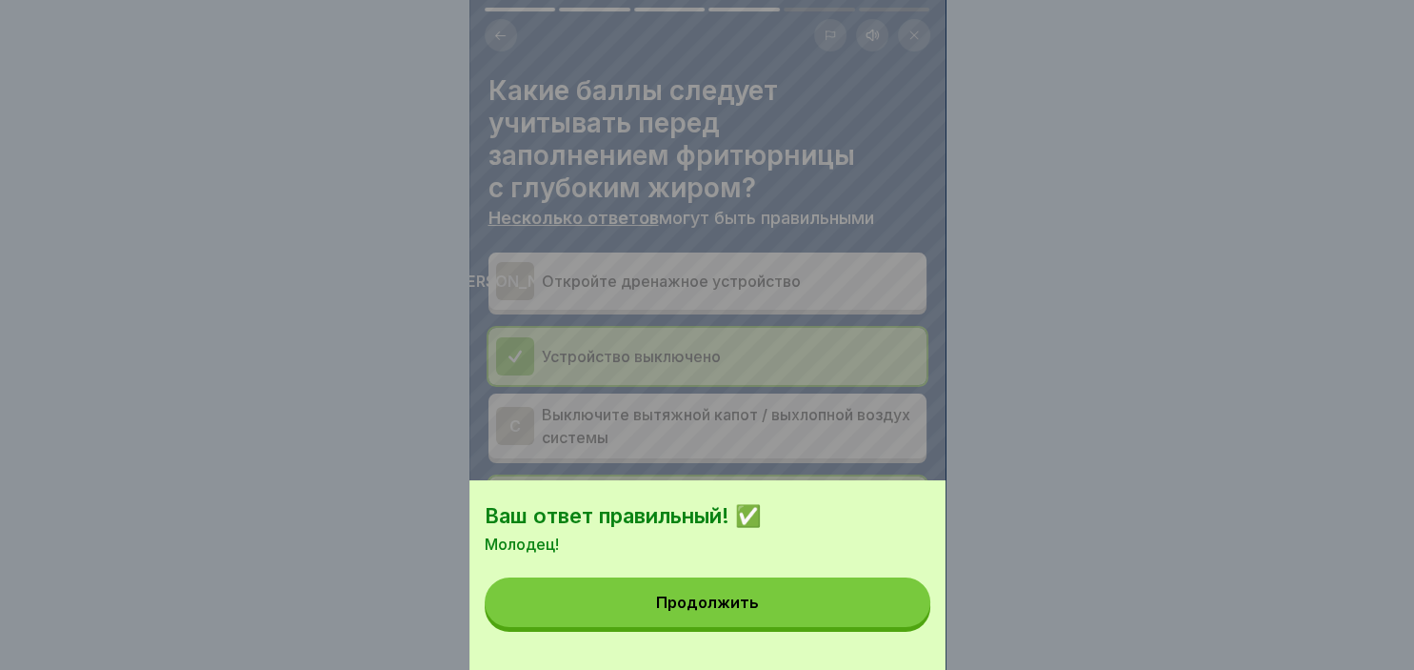
click at [806, 603] on button "Продолжить" at bounding box center [708, 602] width 446 height 50
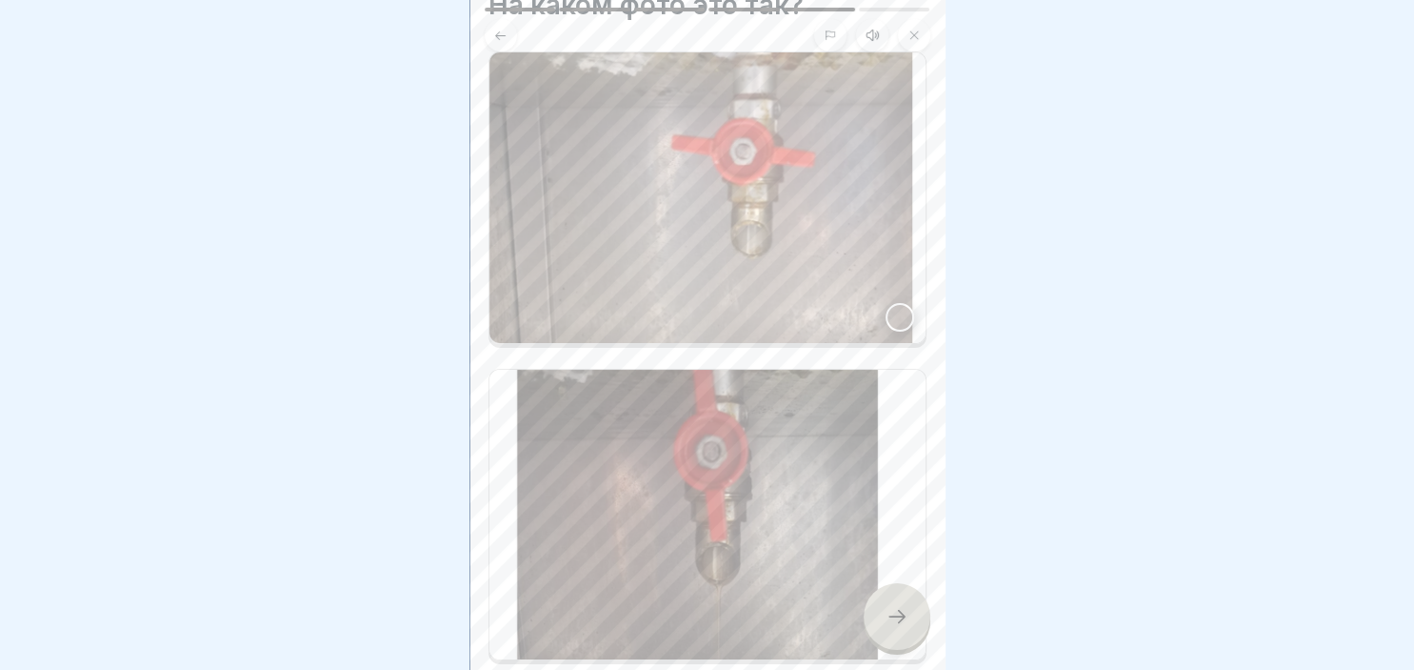
scroll to position [237, 0]
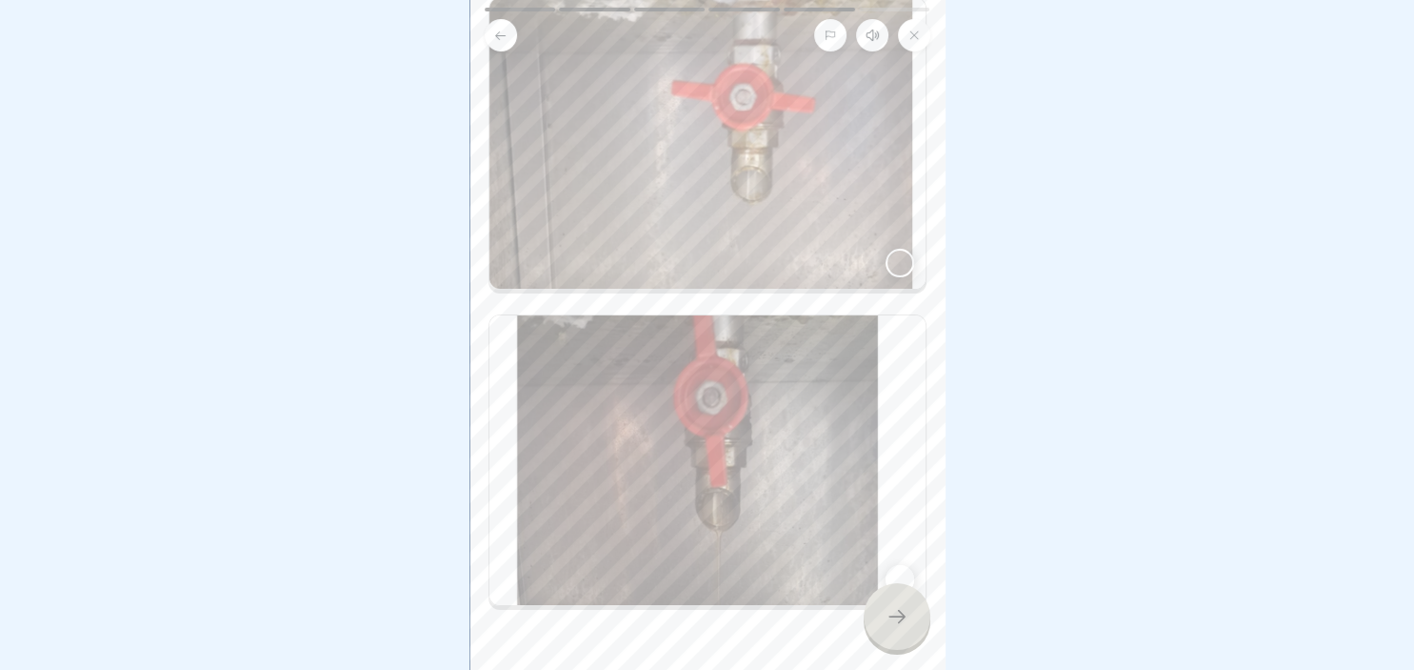
click at [906, 627] on icon at bounding box center [897, 616] width 23 height 23
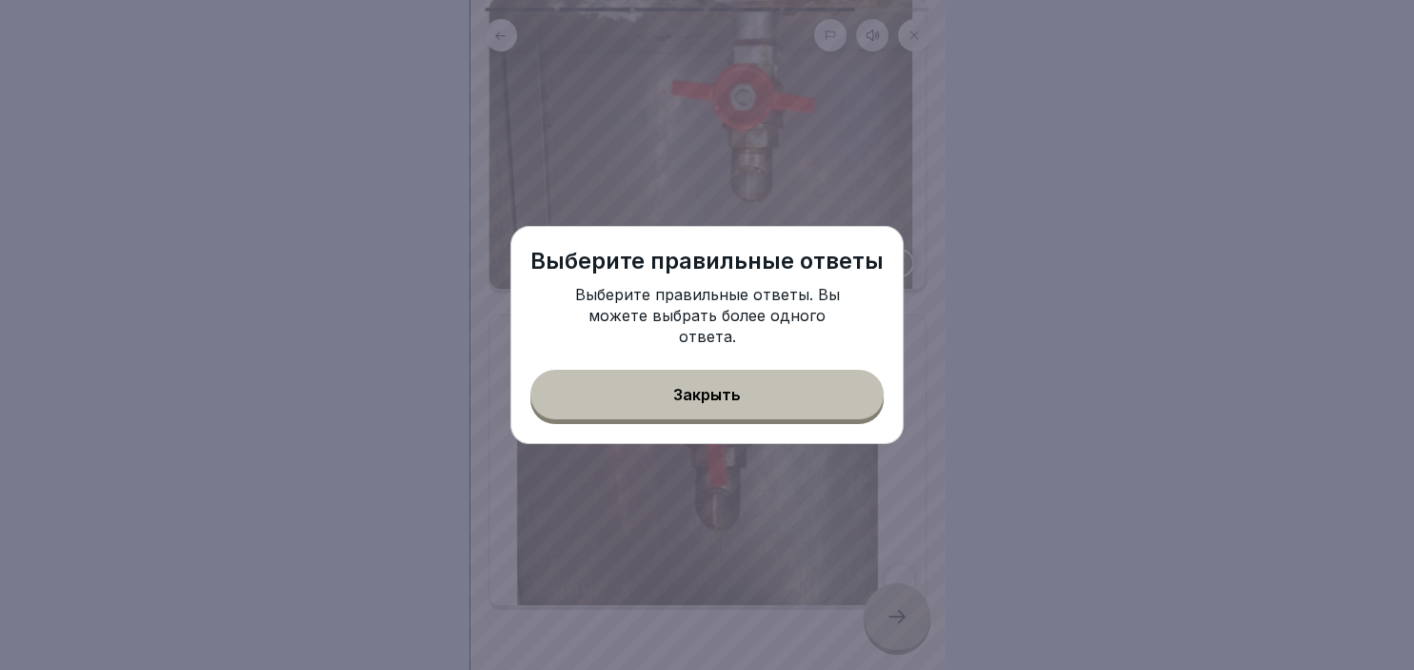
click at [844, 412] on button "Закрыть" at bounding box center [707, 395] width 353 height 50
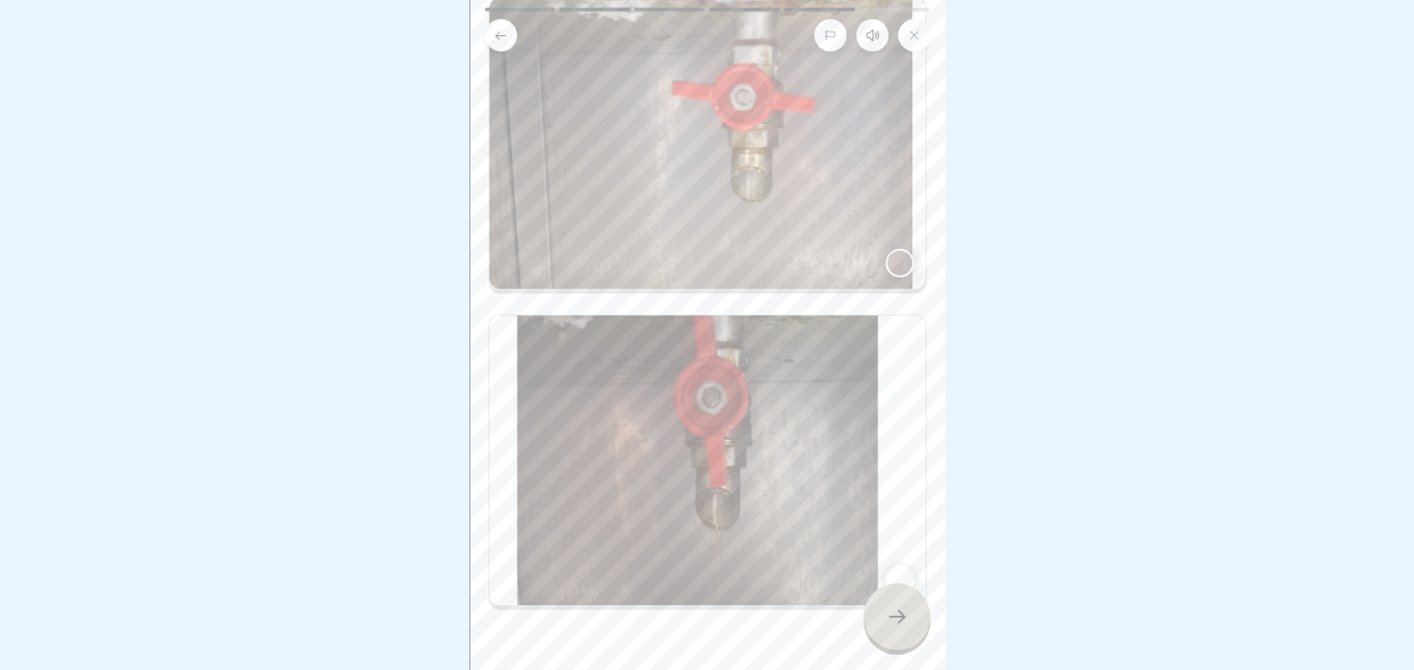
click at [892, 264] on div at bounding box center [900, 263] width 29 height 29
click at [906, 622] on icon at bounding box center [897, 616] width 23 height 23
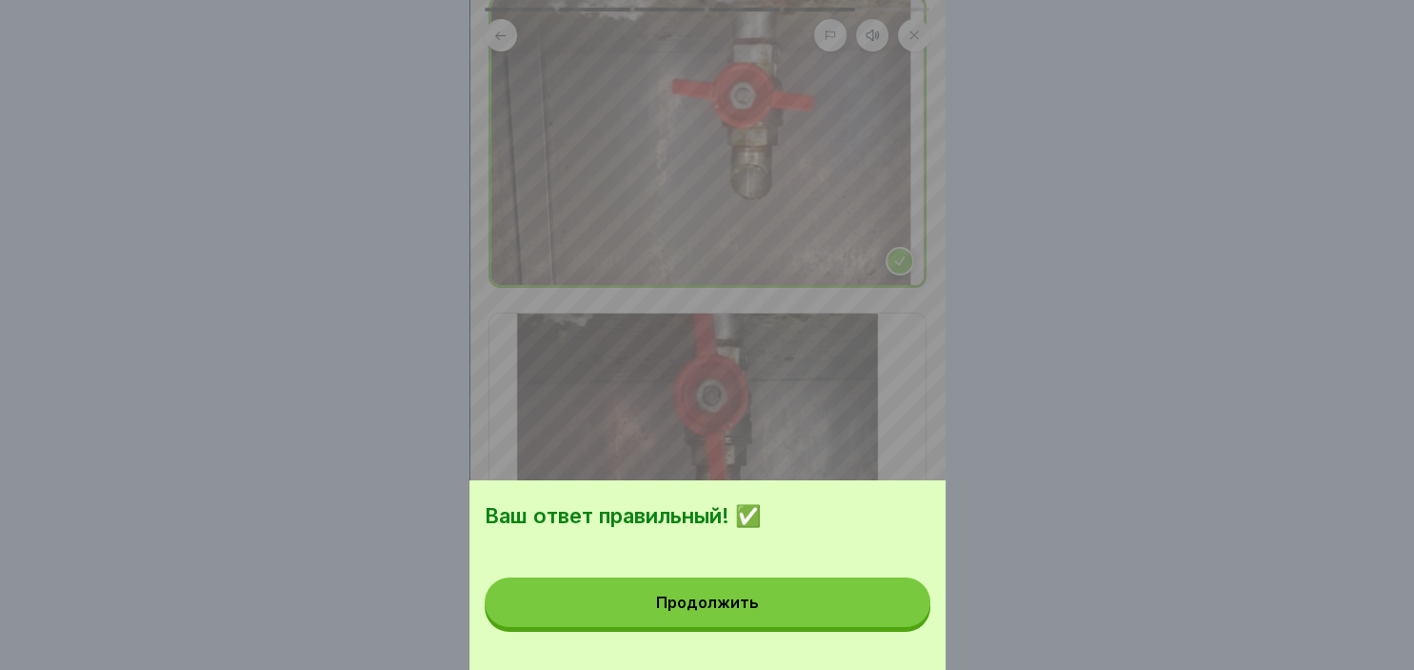
click at [813, 606] on button "Продолжить" at bounding box center [708, 602] width 446 height 50
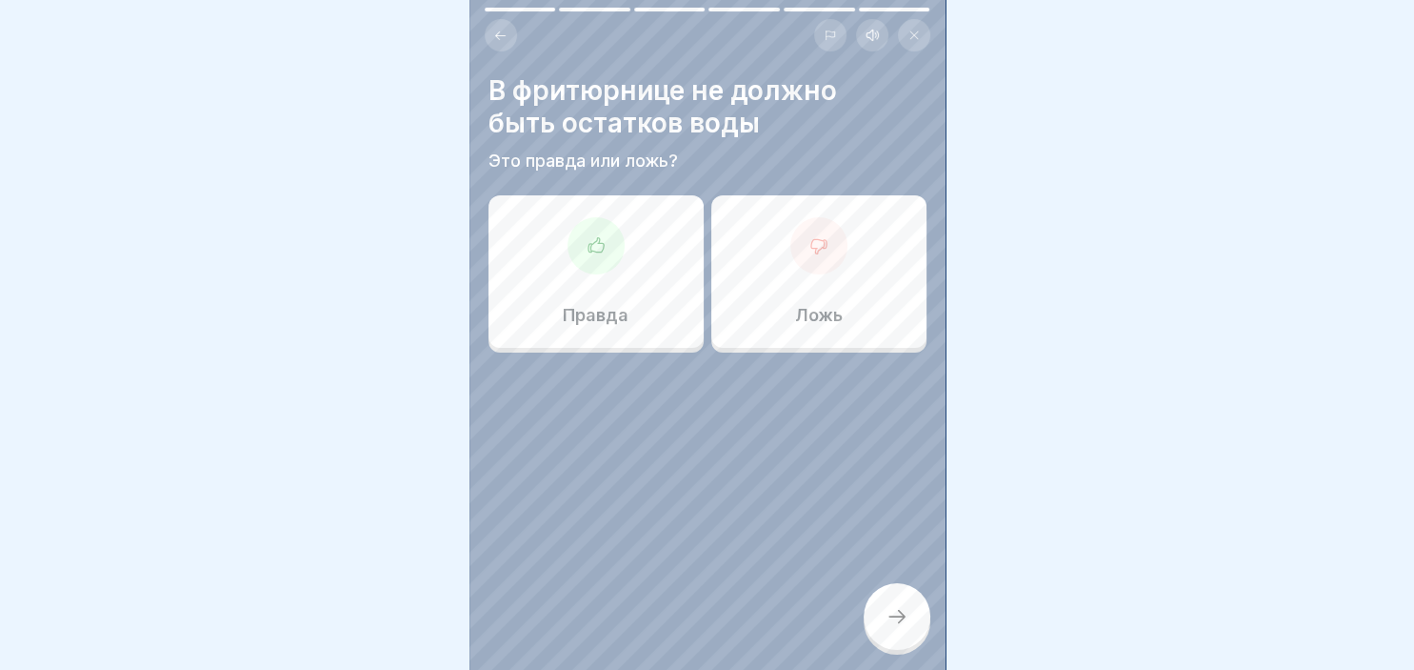
click at [592, 242] on icon at bounding box center [596, 245] width 19 height 19
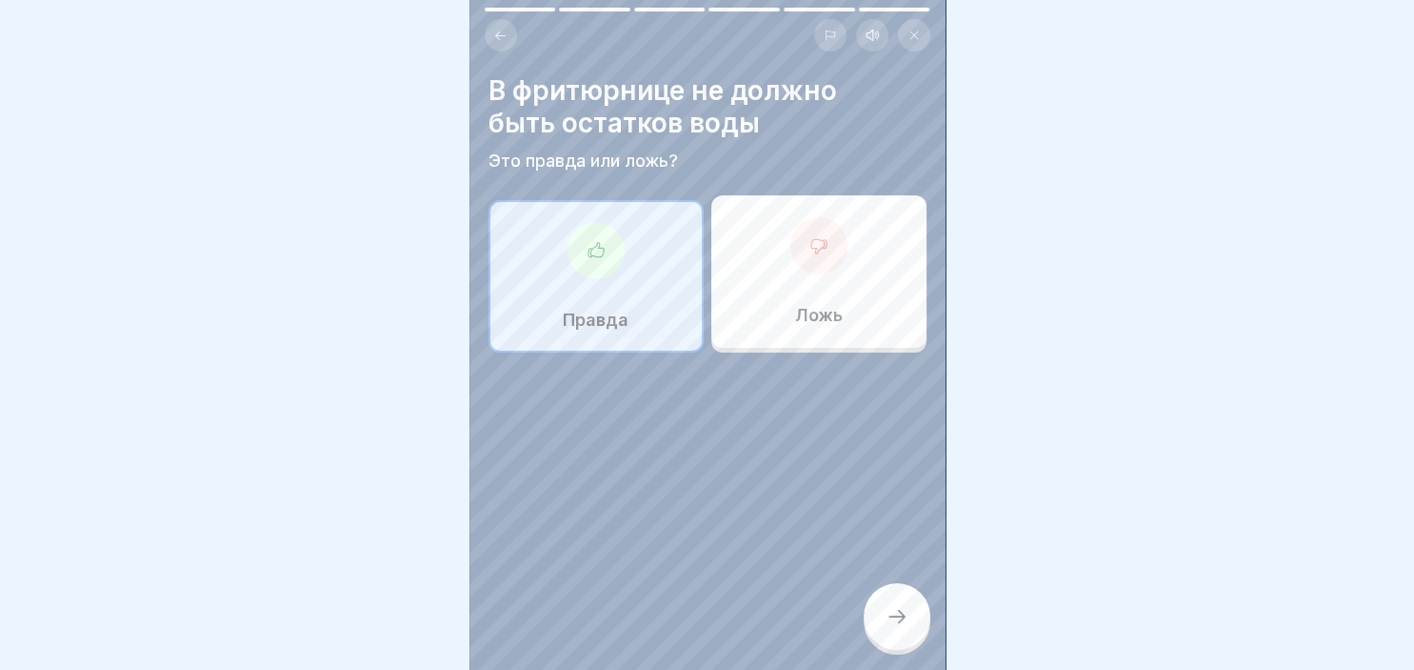
click at [886, 618] on icon at bounding box center [897, 616] width 23 height 23
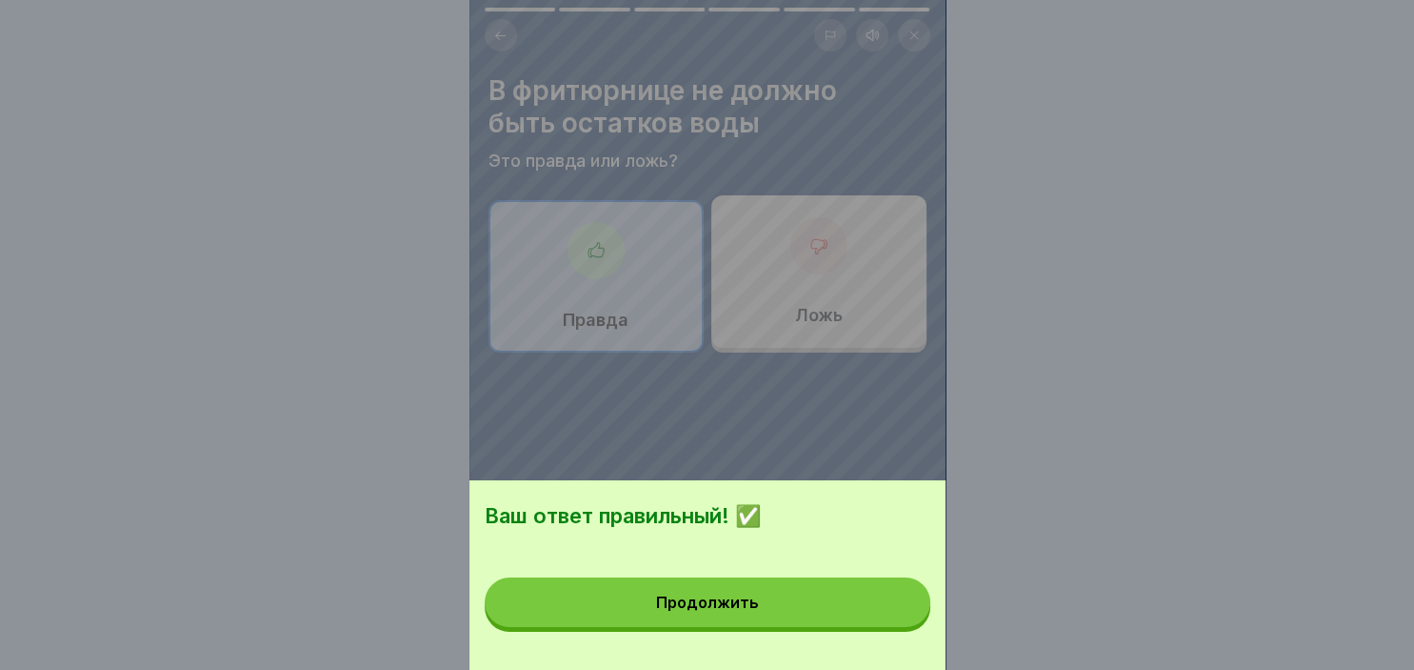
click at [758, 619] on button "Продолжить" at bounding box center [708, 602] width 446 height 50
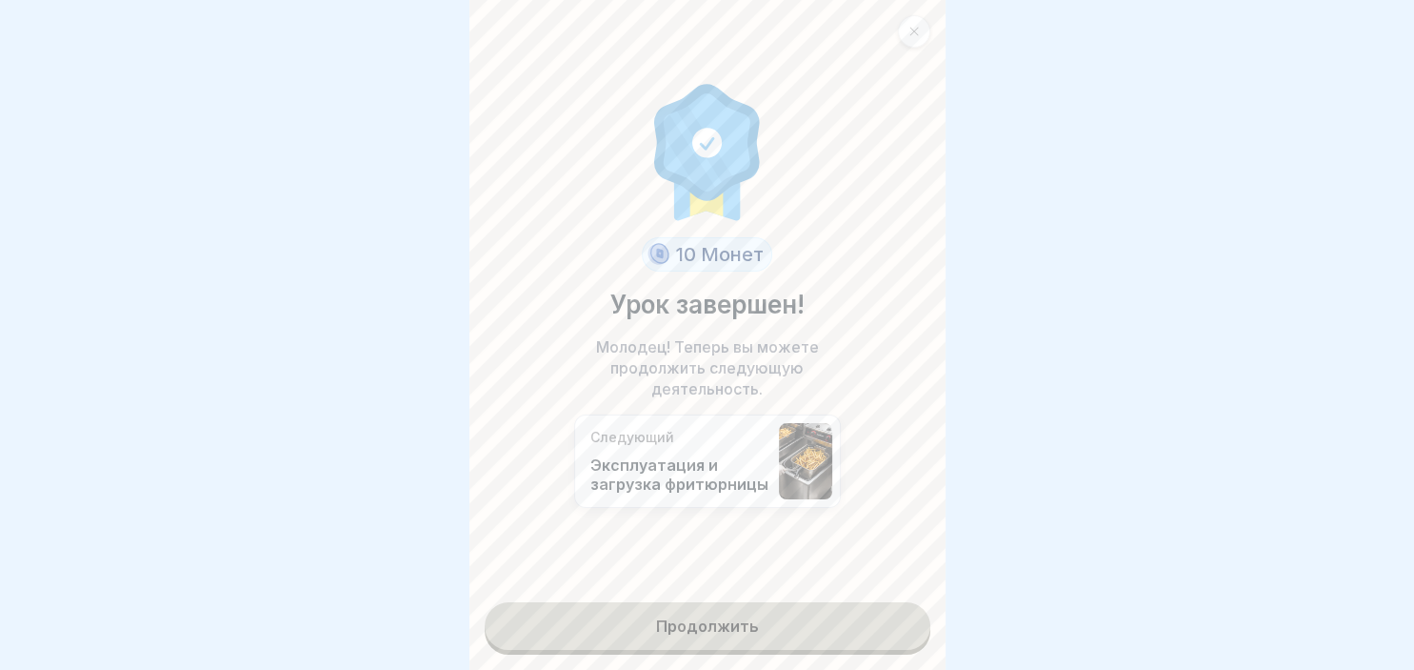
click at [730, 624] on link "Продолжить" at bounding box center [708, 626] width 446 height 48
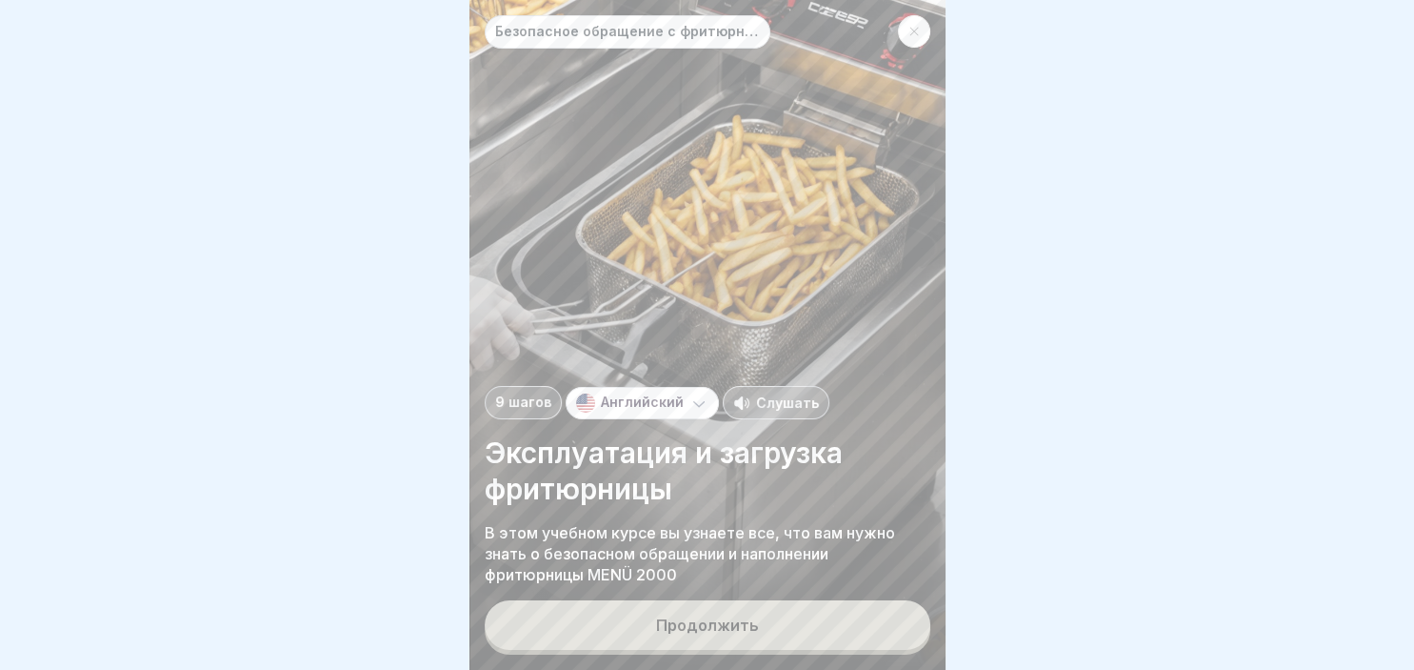
click at [730, 624] on div "Продолжить" at bounding box center [707, 624] width 103 height 17
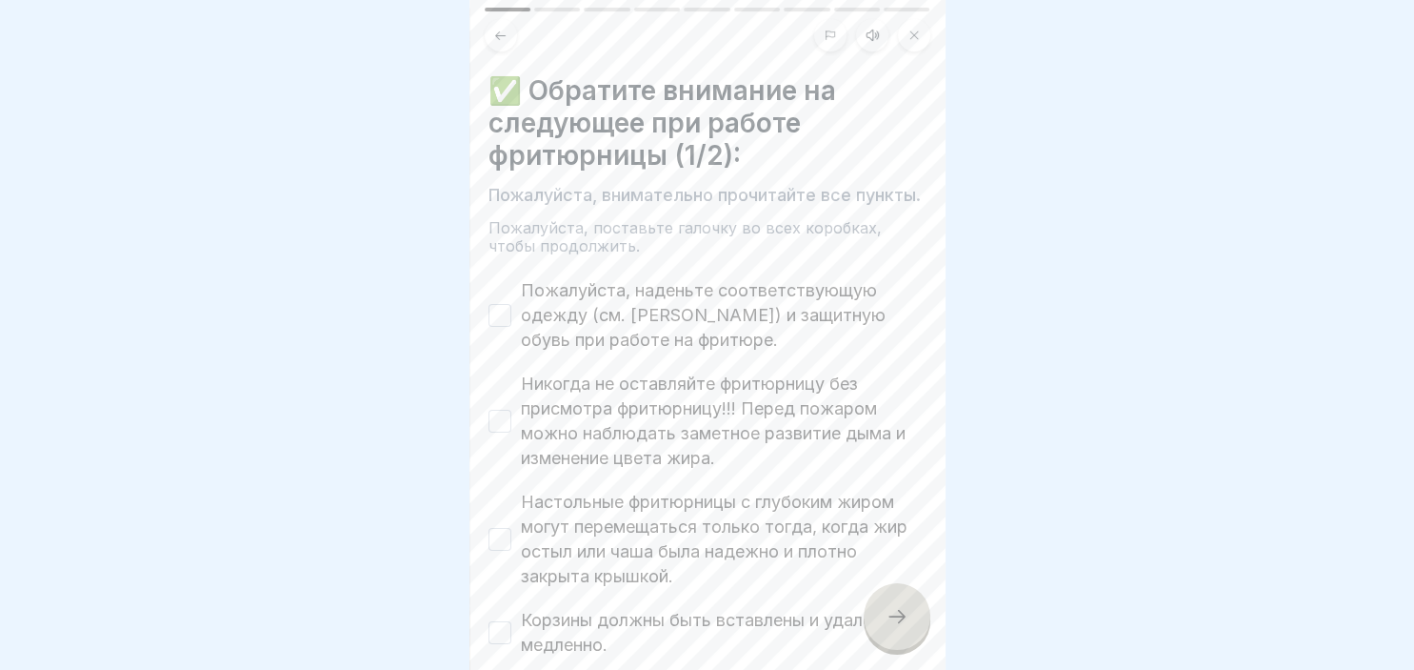
click at [494, 320] on button "Пожалуйста, наденьте соответствующую одежду (см. [PERSON_NAME]) и защитную обув…" at bounding box center [500, 315] width 23 height 23
click at [491, 424] on button "Никогда не оставляйте фритюрницу без присмотра фритюрницу!!! Перед пожаром можн…" at bounding box center [500, 421] width 23 height 23
click at [502, 537] on button "Настольные фритюрницы с глубоким жиром могут перемещаться только тогда, когда ж…" at bounding box center [500, 539] width 23 height 23
click at [497, 628] on button "Корзины должны быть вставлены и удалены медленно." at bounding box center [500, 632] width 23 height 23
click at [895, 605] on div at bounding box center [897, 616] width 67 height 67
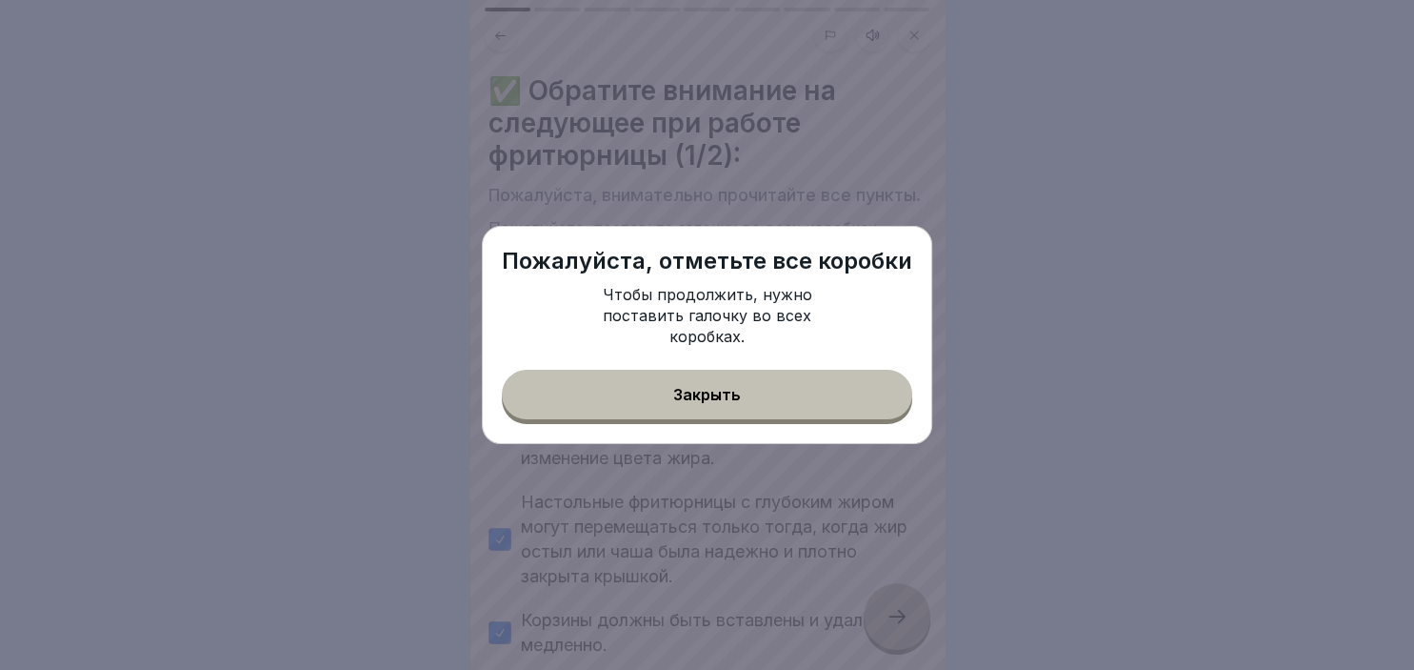
click at [757, 397] on button "Закрыть" at bounding box center [707, 395] width 411 height 50
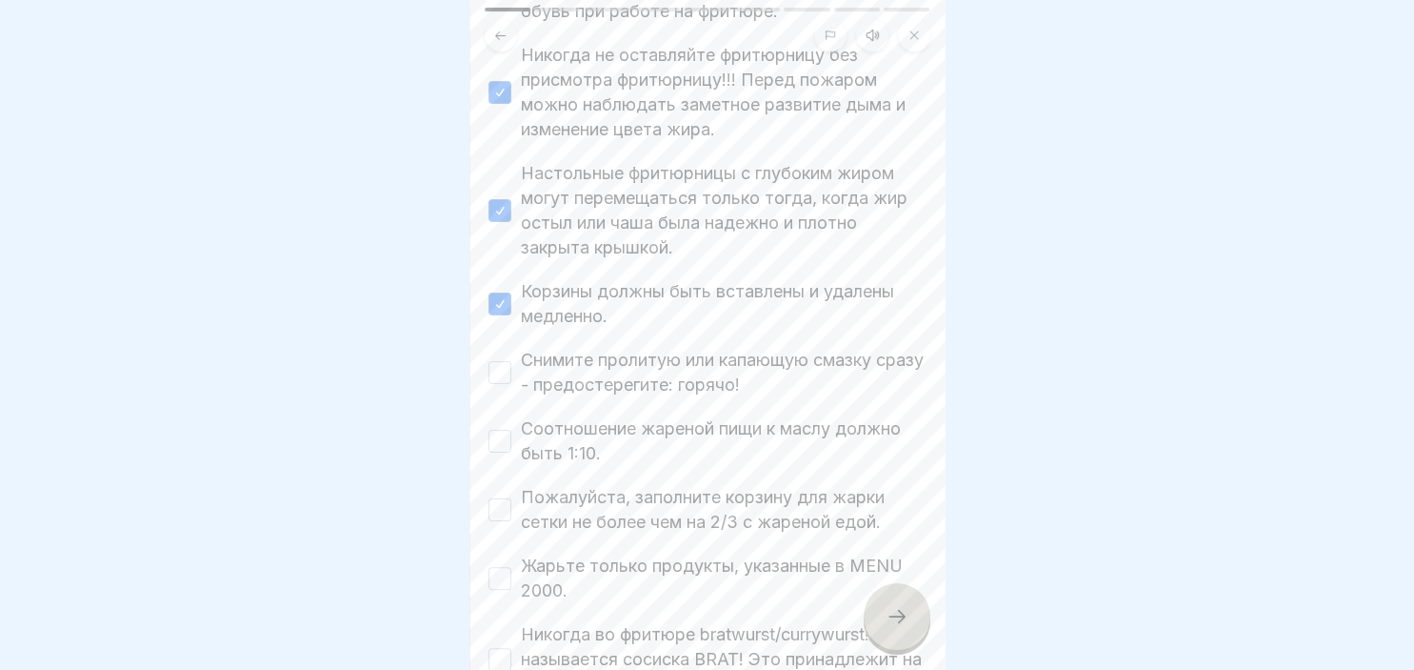
scroll to position [384, 0]
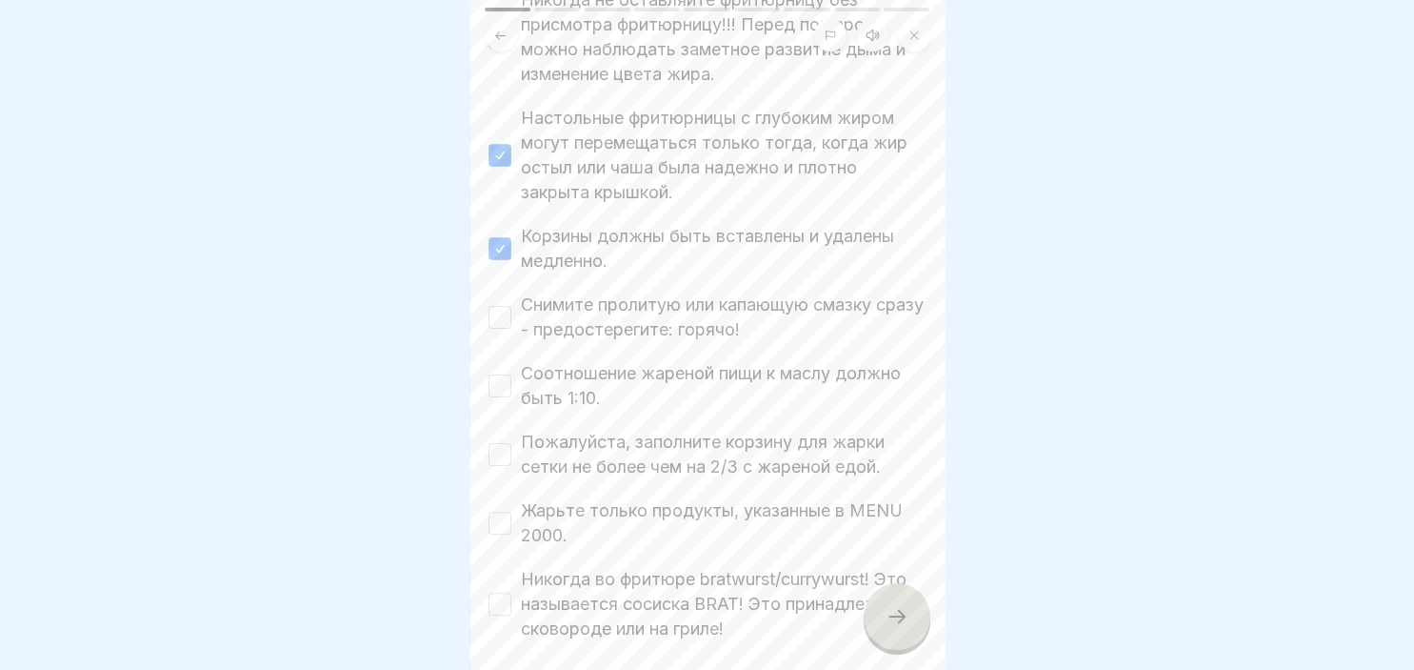
click at [503, 322] on button "Снимите пролитую или капающую смазку сразу - предостерегите: горячо!" at bounding box center [500, 317] width 23 height 23
click at [504, 386] on button "Соотношение жареной пищи к маслу должно быть 1:10." at bounding box center [500, 385] width 23 height 23
click at [499, 445] on button "Пожалуйста, заполните корзину для жарки сетки не более чем на 2/3 с жареной едо…" at bounding box center [500, 454] width 23 height 23
click at [509, 525] on button "Жарьте только продукты, указанные в MENU 2000." at bounding box center [500, 522] width 23 height 23
click at [501, 603] on button "Никогда во фритюре bratwurst/currywurst! Это называется сосиска BRAT! Это прина…" at bounding box center [500, 603] width 23 height 23
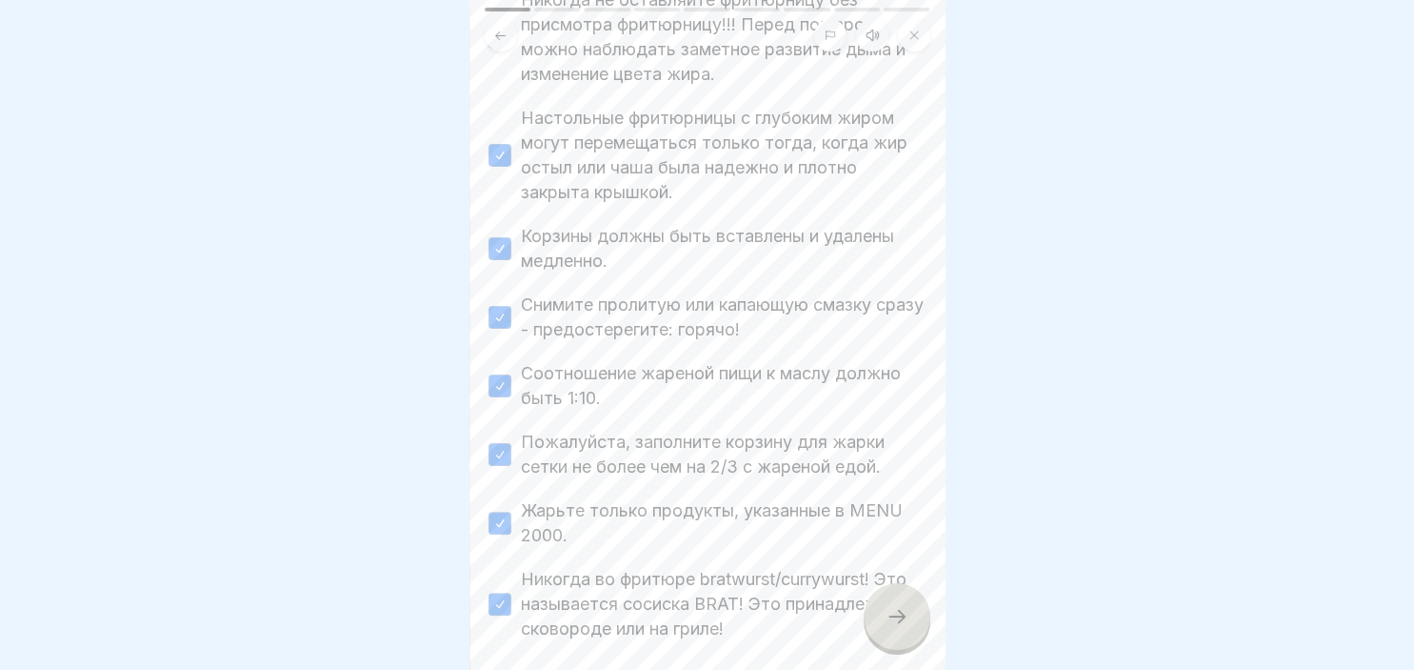
click at [896, 612] on icon at bounding box center [897, 616] width 23 height 23
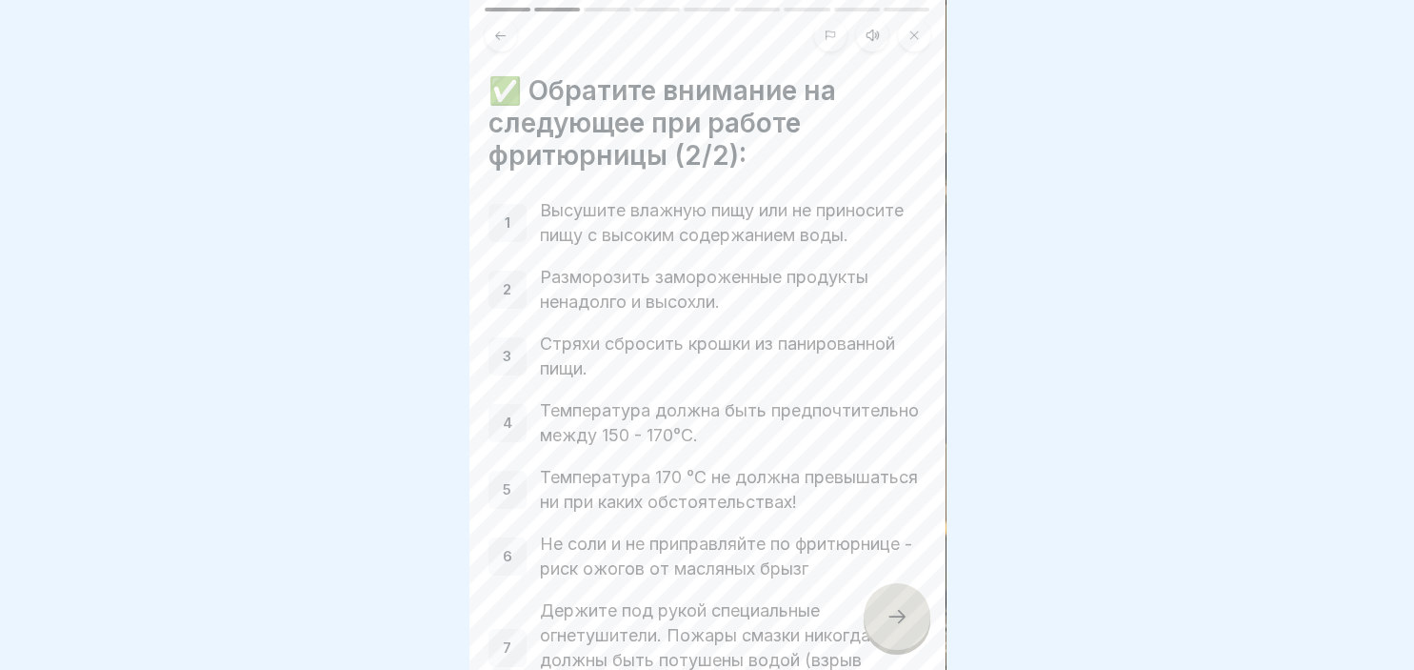
click at [520, 220] on div "1" at bounding box center [508, 223] width 38 height 38
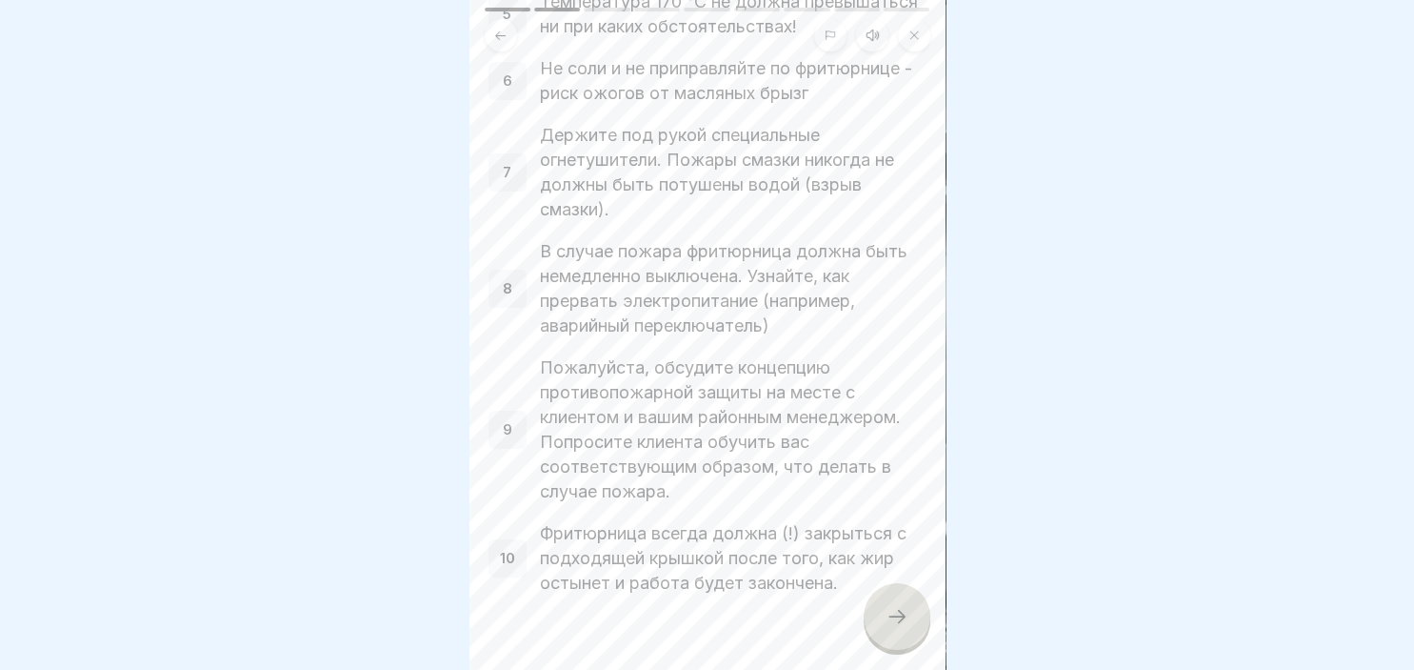
scroll to position [514, 0]
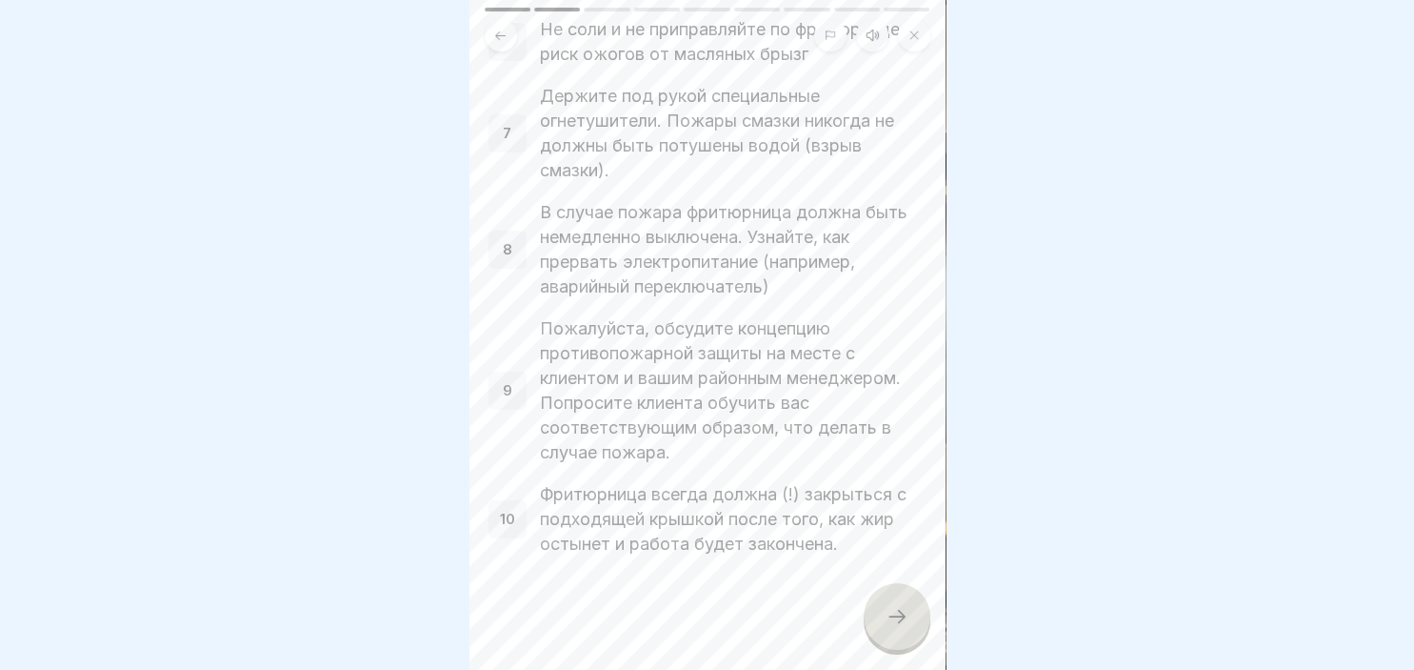
click at [891, 614] on icon at bounding box center [897, 616] width 23 height 23
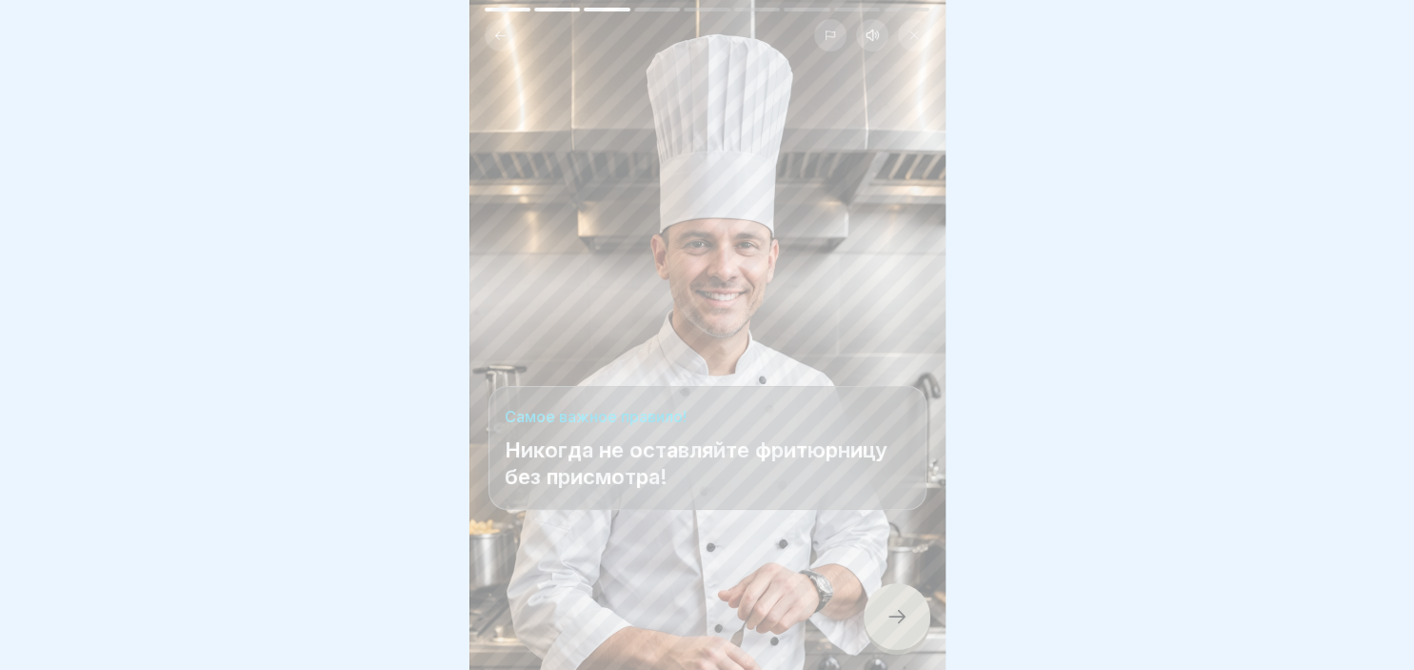
click at [891, 614] on icon at bounding box center [897, 616] width 23 height 23
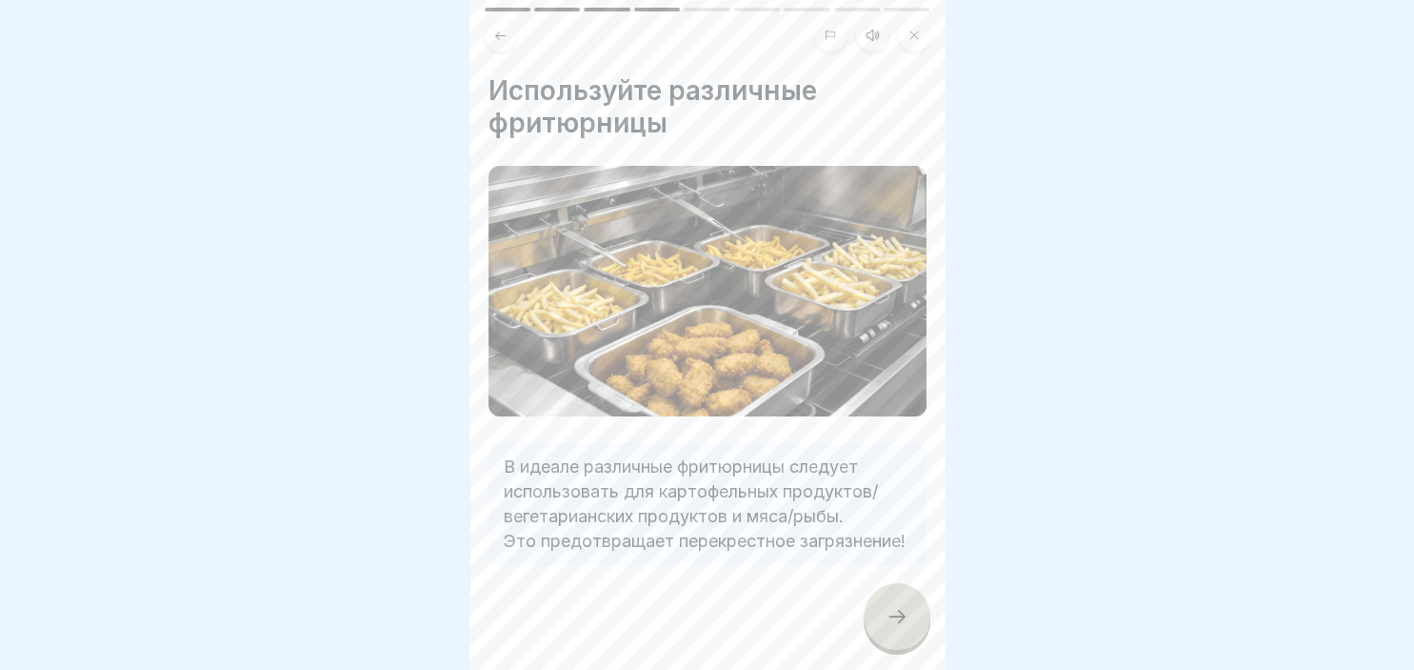
click at [891, 614] on icon at bounding box center [897, 616] width 23 height 23
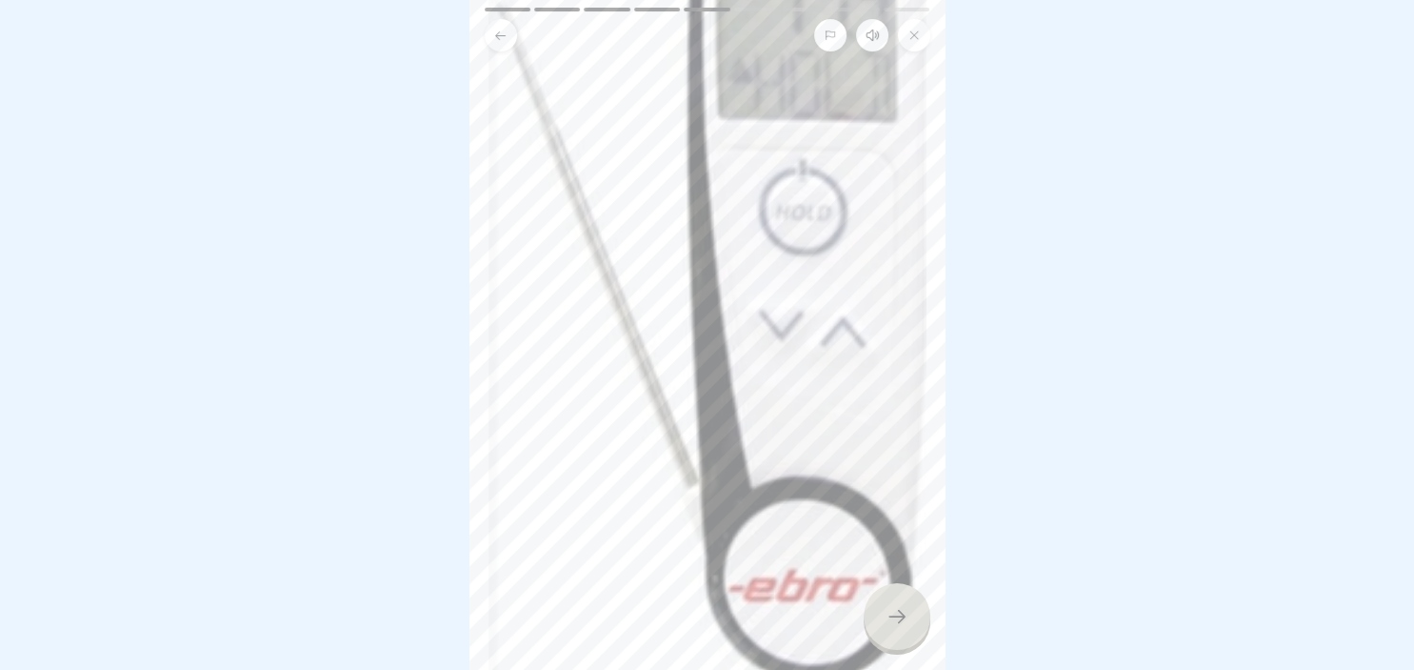
scroll to position [603, 0]
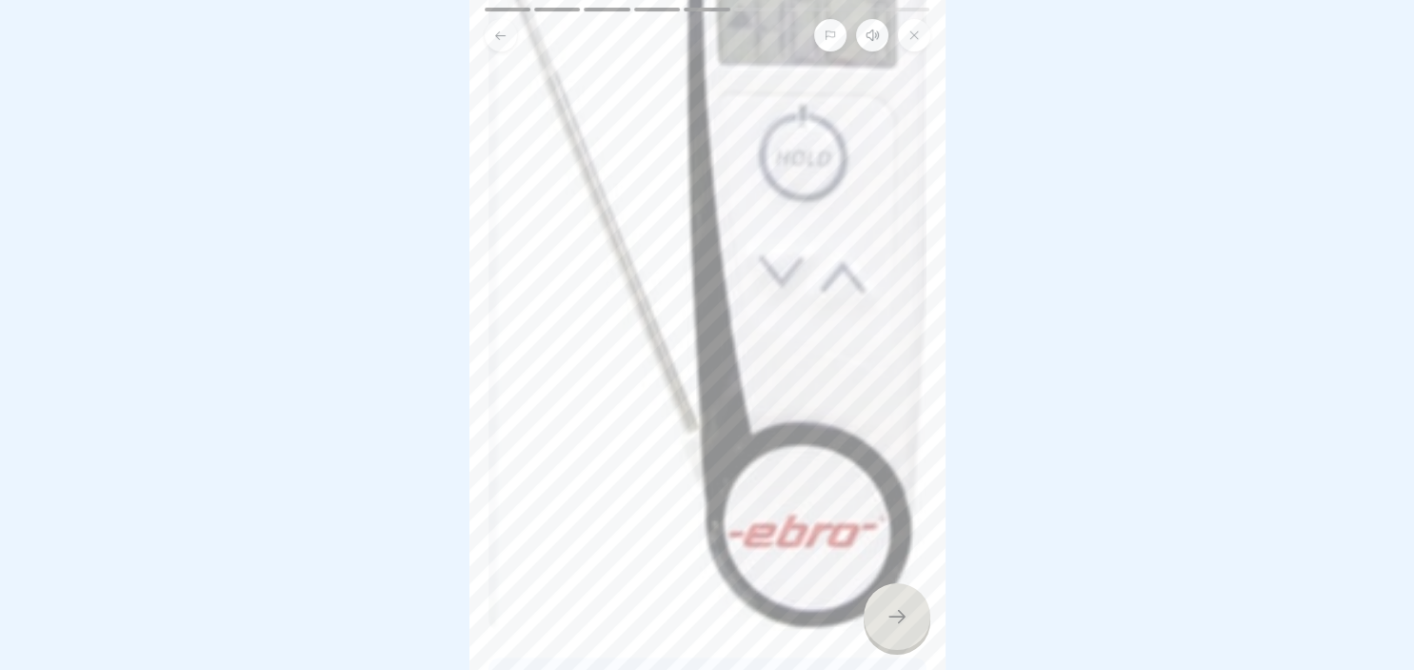
click at [909, 610] on div at bounding box center [897, 616] width 67 height 67
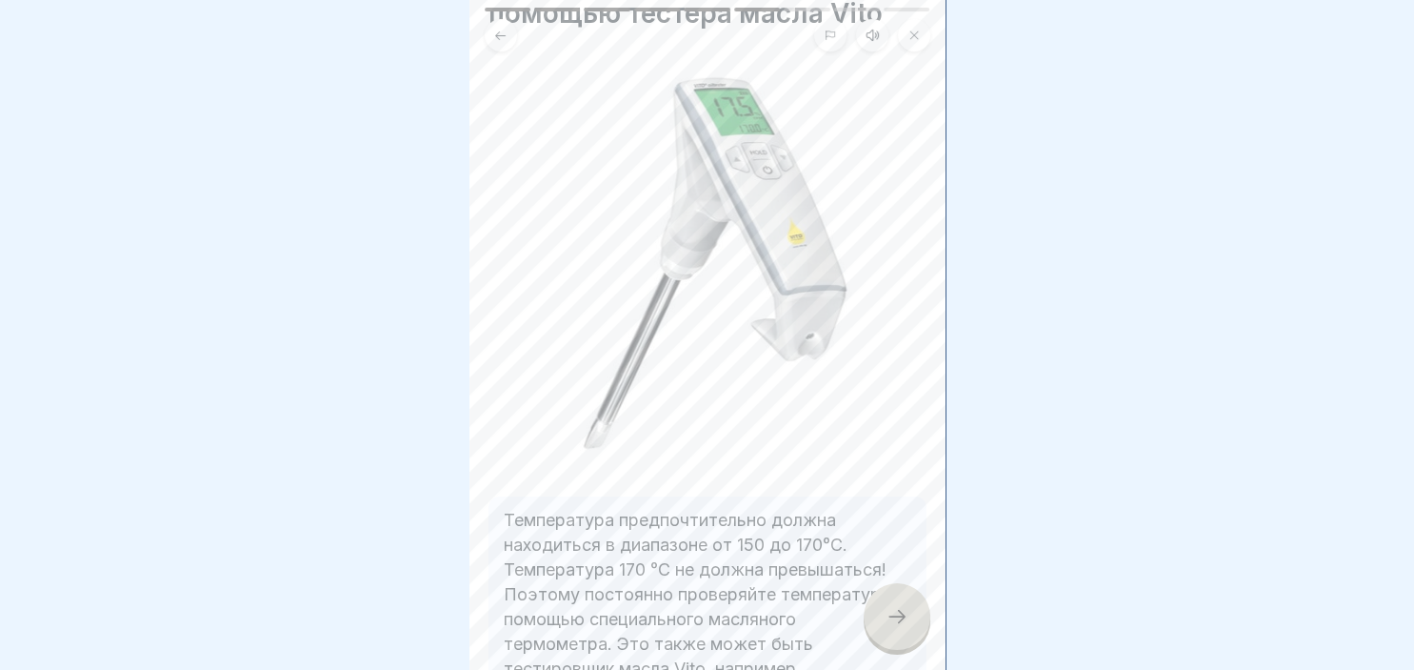
scroll to position [164, 0]
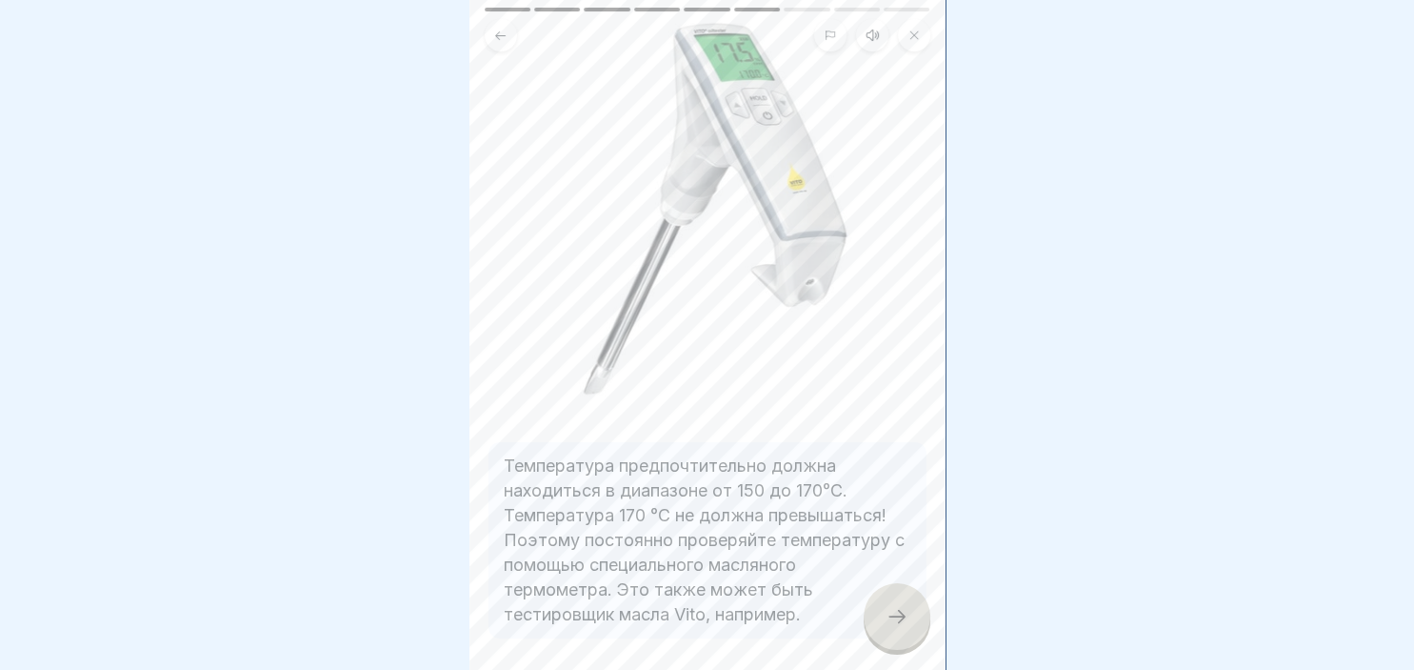
click at [912, 628] on div at bounding box center [897, 616] width 67 height 67
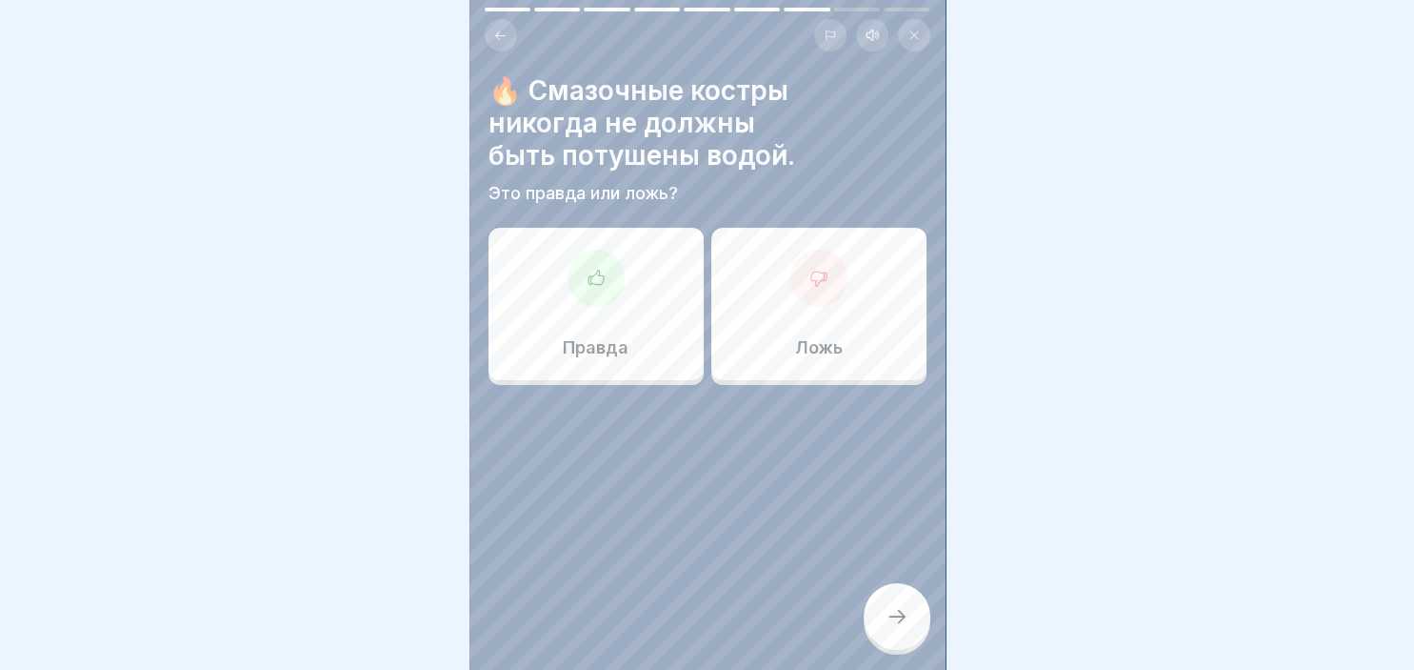
click at [581, 278] on div at bounding box center [596, 278] width 57 height 57
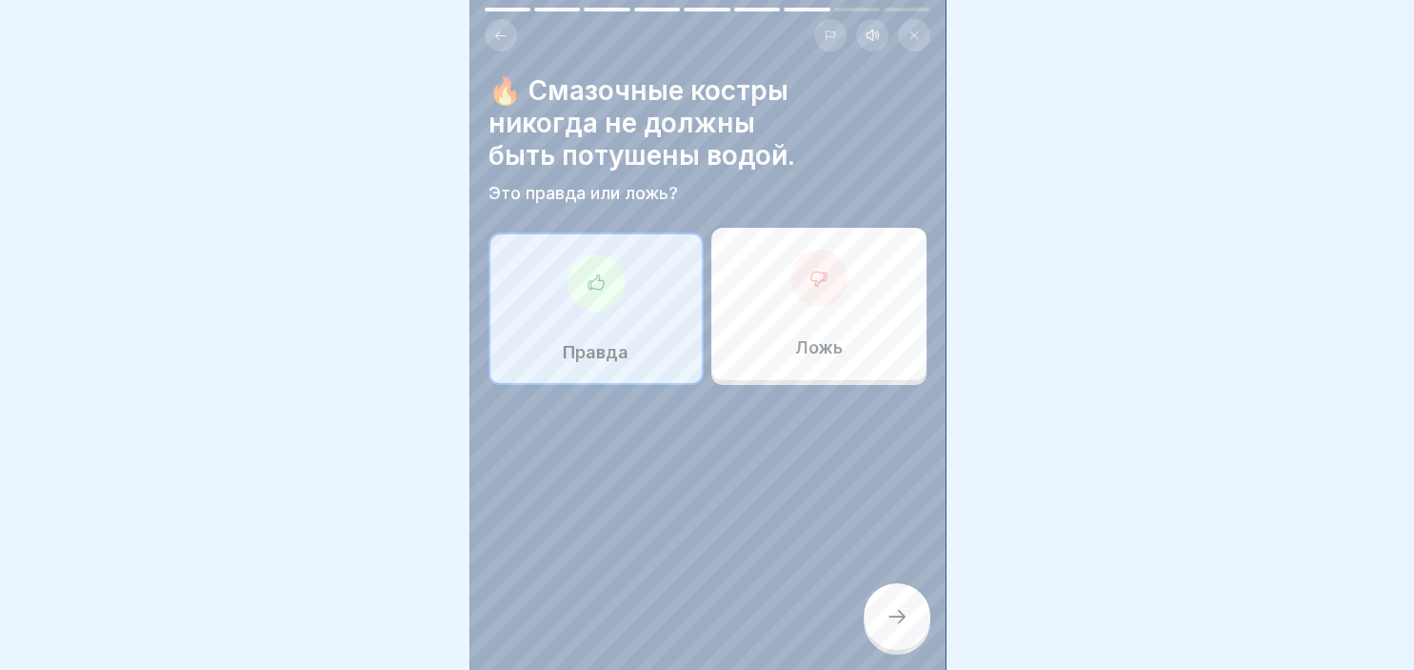
click at [896, 609] on icon at bounding box center [897, 616] width 23 height 23
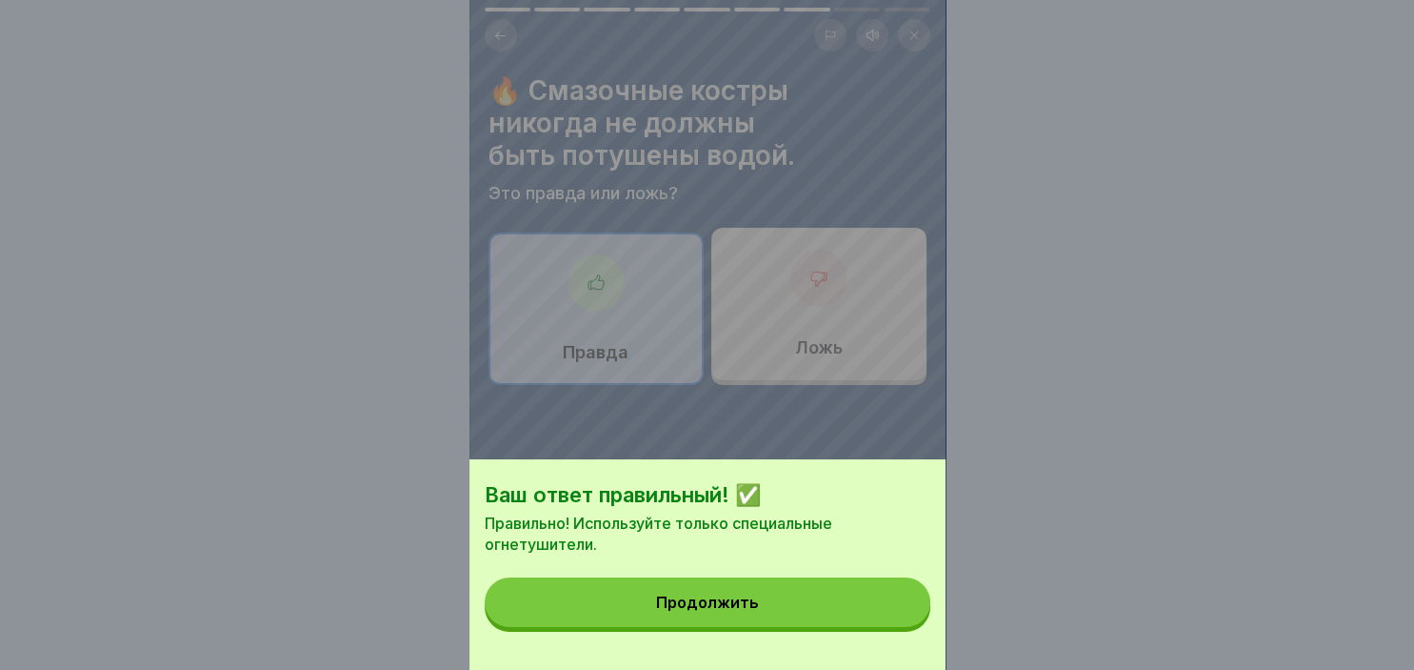
click at [839, 596] on button "Продолжить" at bounding box center [708, 602] width 446 height 50
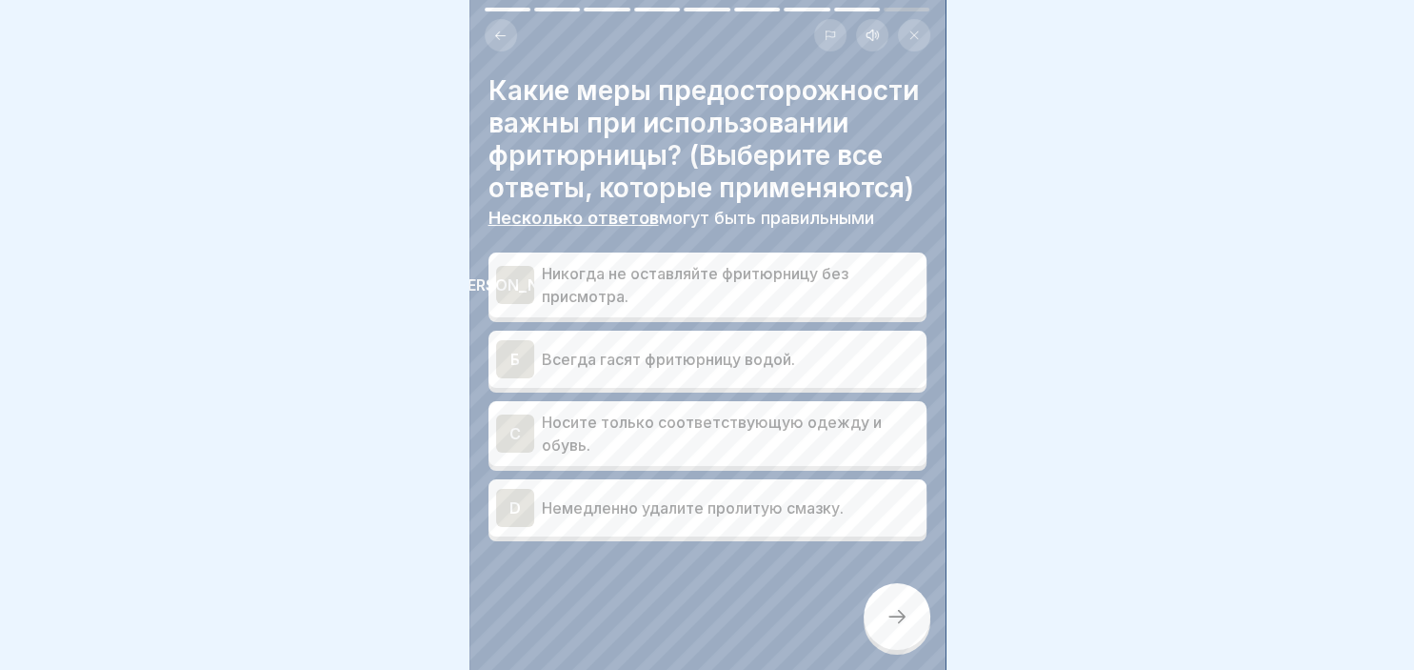
click at [528, 282] on div "[PERSON_NAME]" at bounding box center [515, 285] width 38 height 38
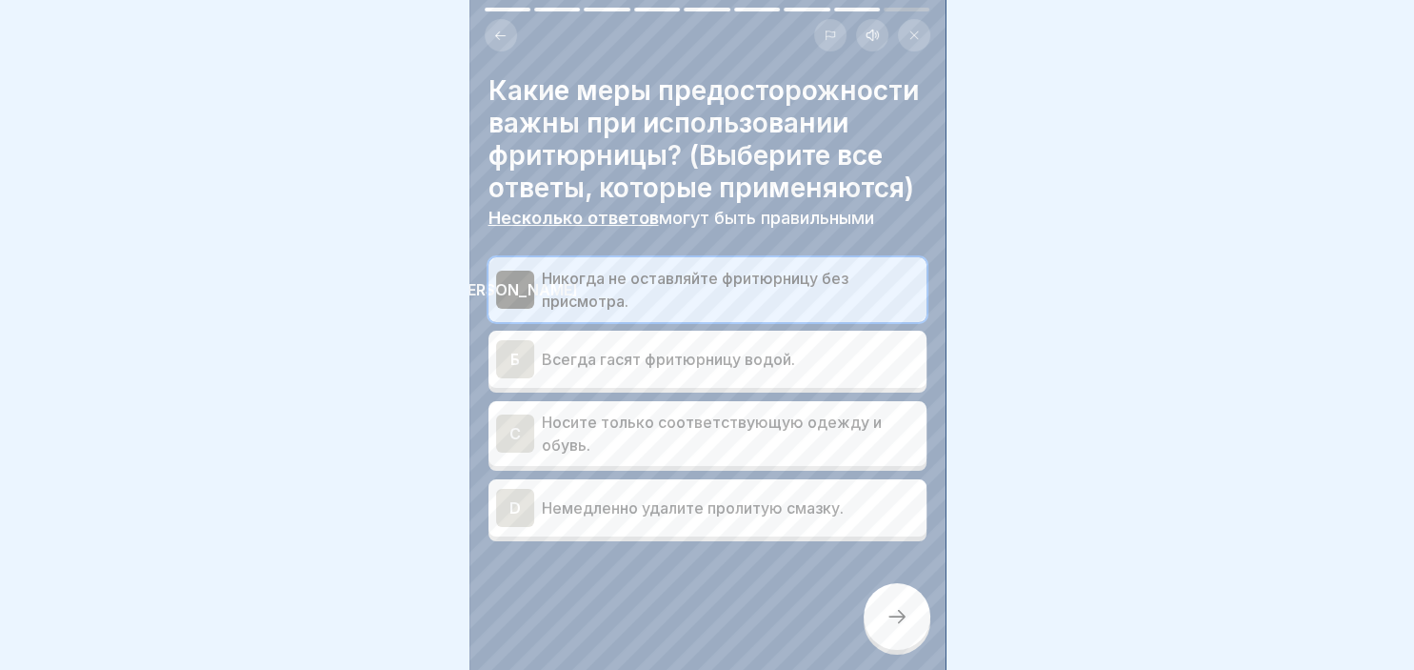
click at [526, 444] on div "C" at bounding box center [515, 433] width 38 height 38
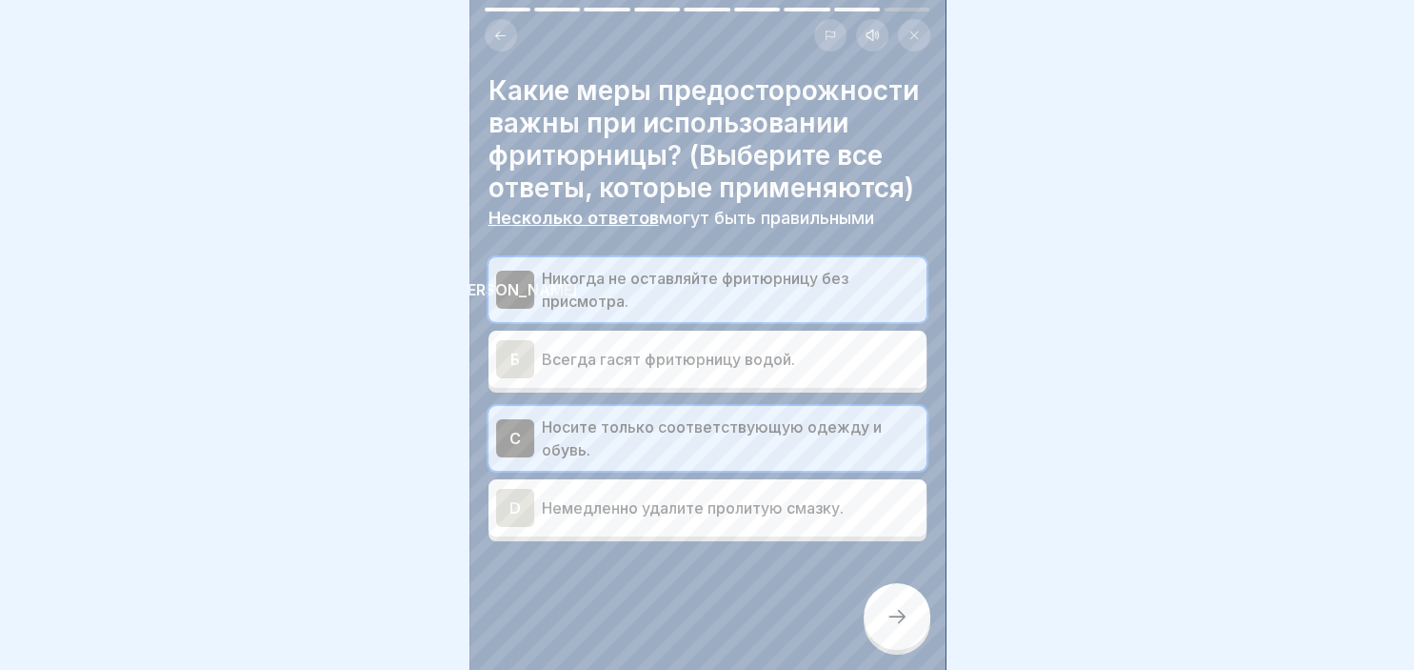
click at [520, 492] on div "D" at bounding box center [515, 508] width 38 height 38
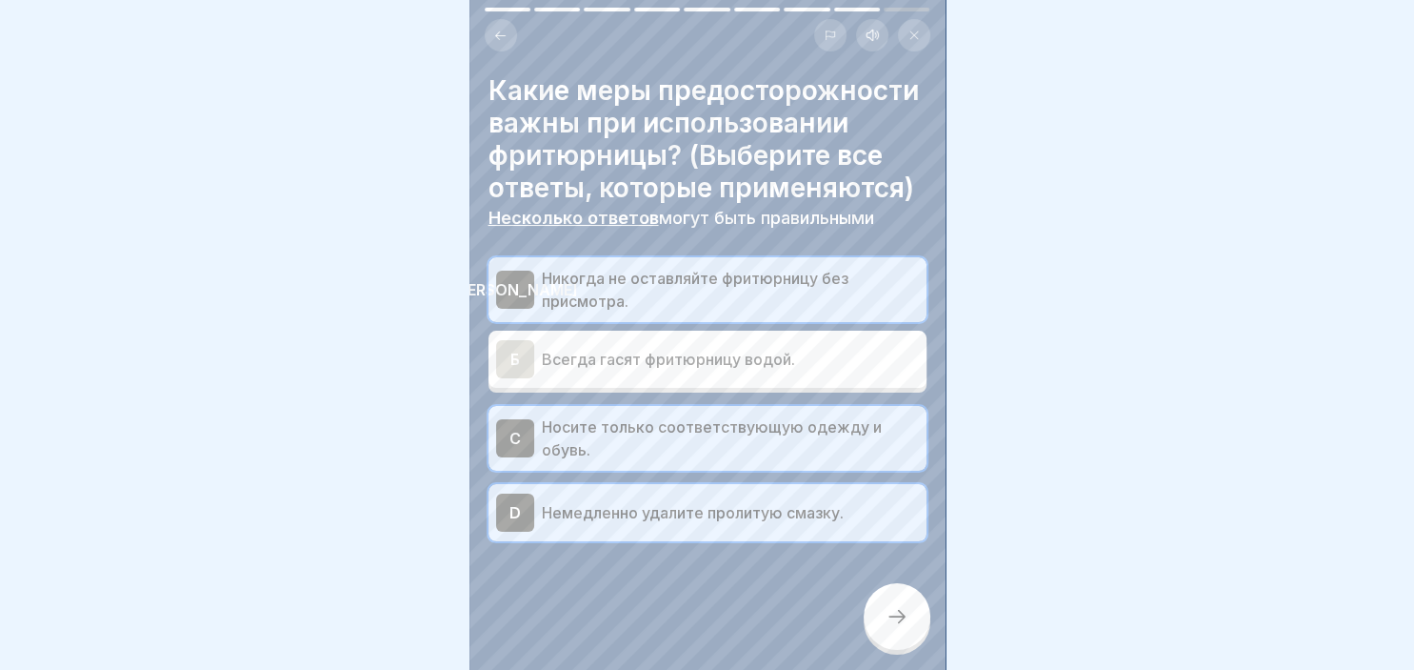
click at [900, 603] on div at bounding box center [897, 616] width 67 height 67
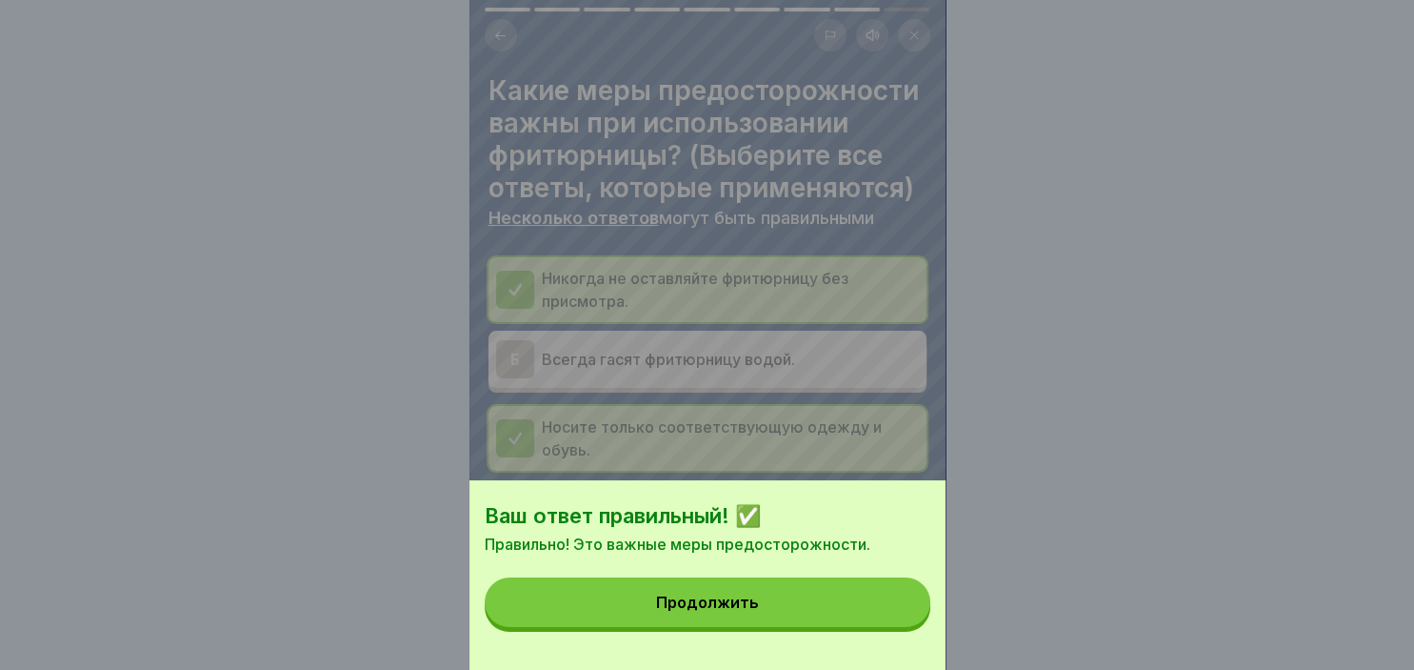
click at [855, 603] on button "Продолжить" at bounding box center [708, 602] width 446 height 50
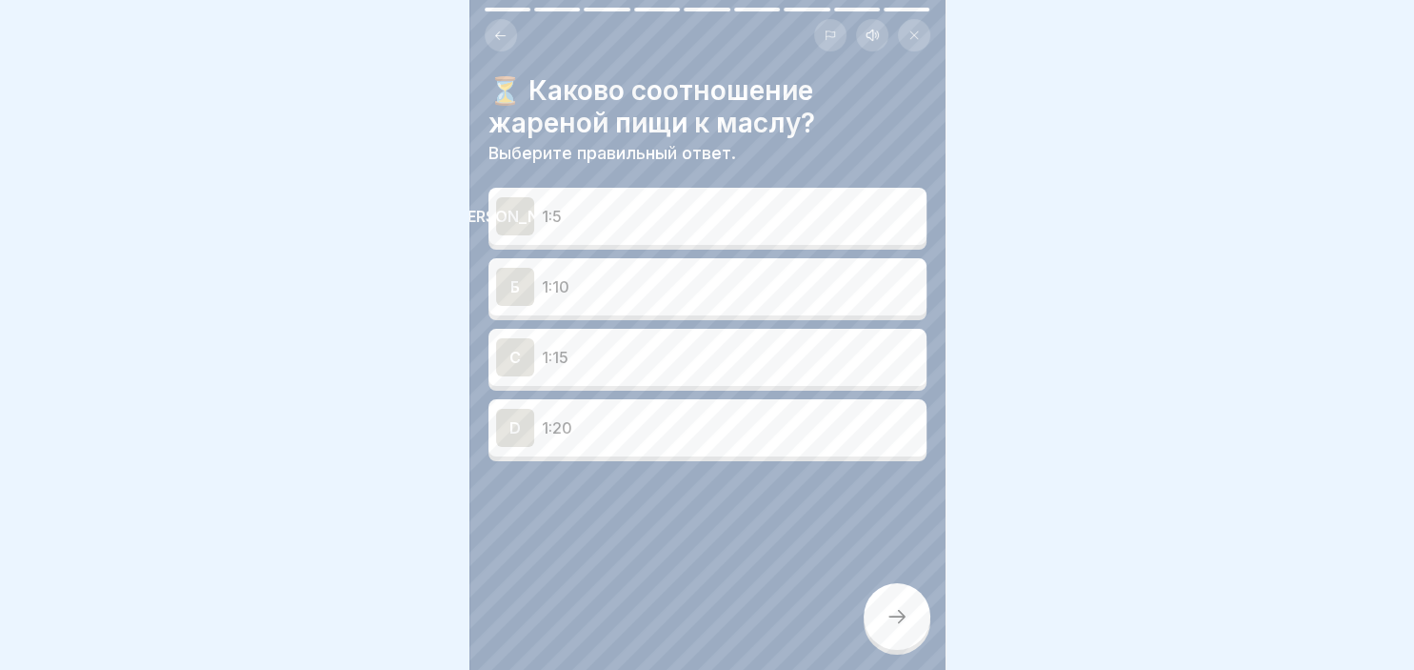
click at [508, 211] on div "[PERSON_NAME]" at bounding box center [515, 216] width 38 height 38
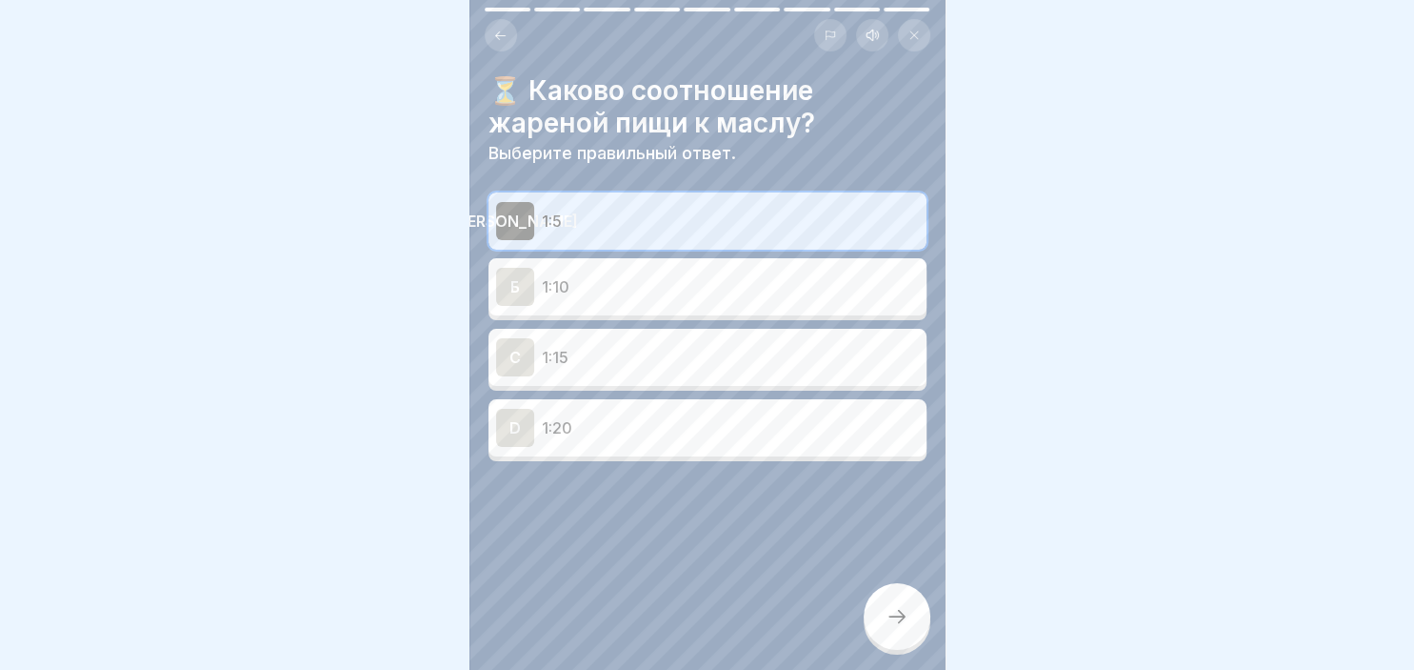
click at [917, 617] on div at bounding box center [897, 616] width 67 height 67
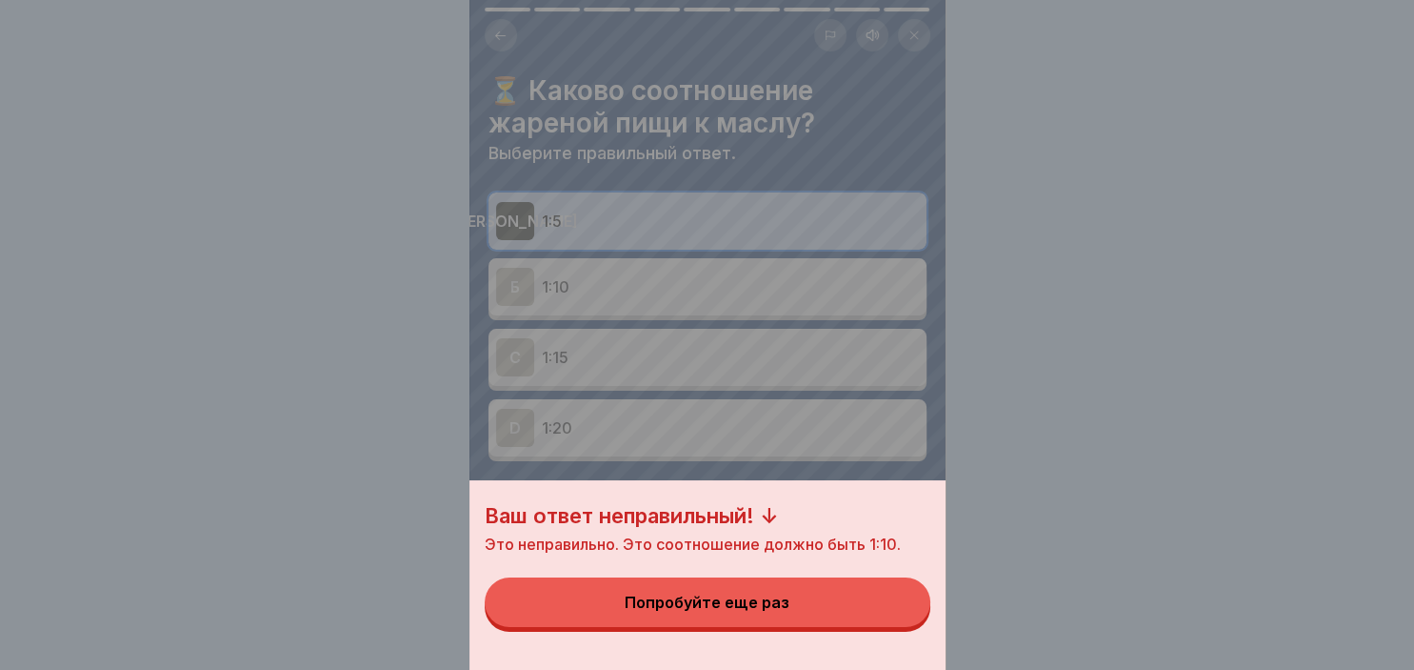
click at [831, 610] on button "Попробуйте еще раз" at bounding box center [708, 602] width 446 height 50
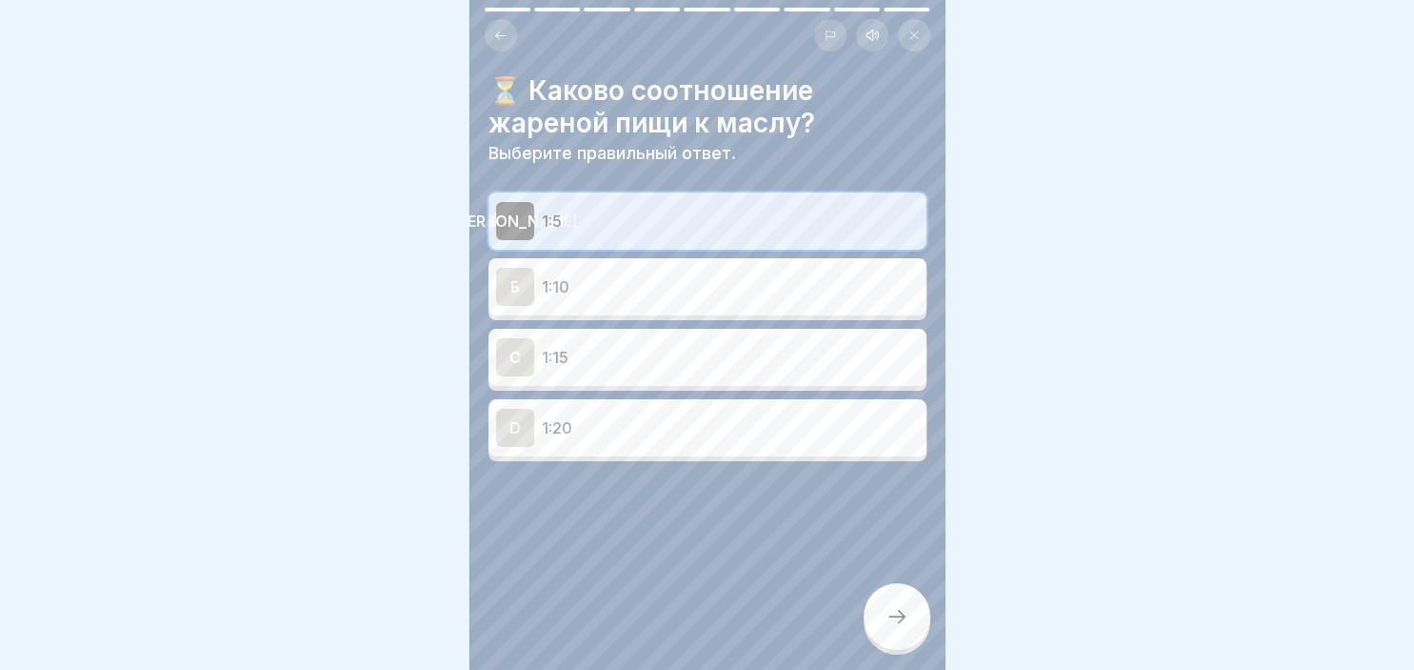
click at [583, 284] on p "1:10" at bounding box center [730, 286] width 377 height 23
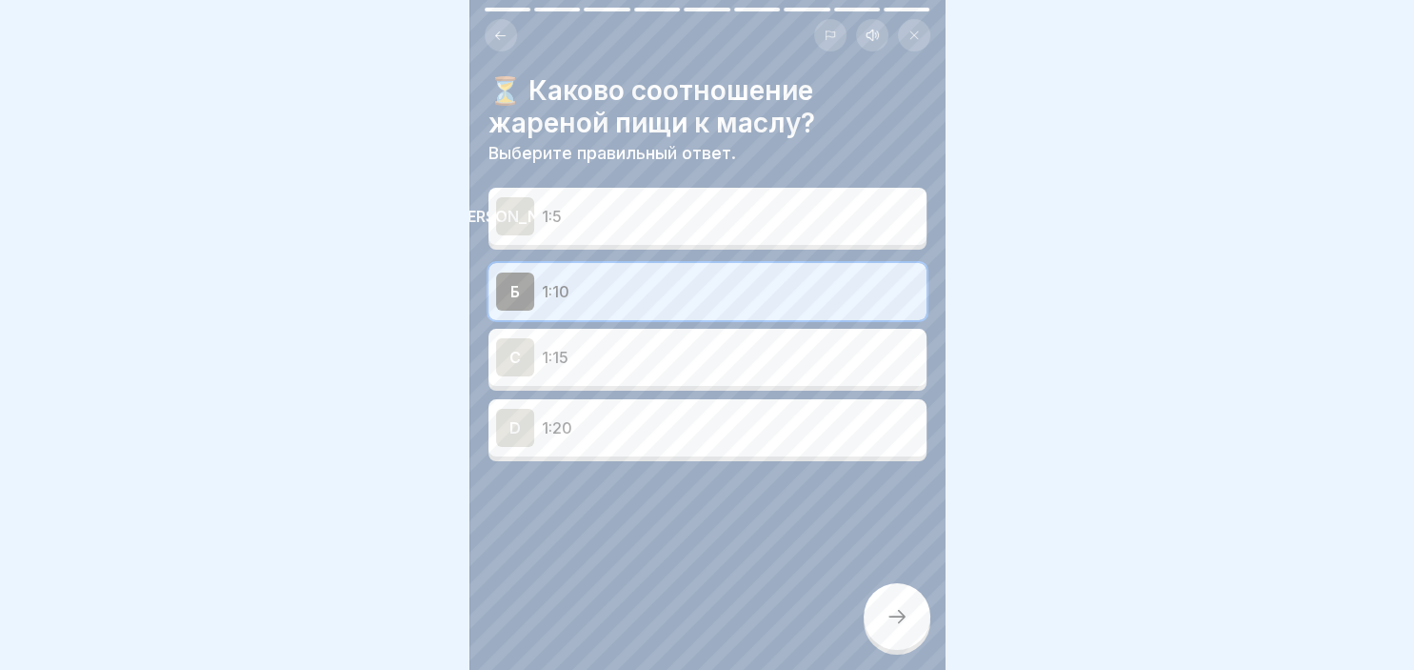
click at [886, 608] on div at bounding box center [897, 616] width 67 height 67
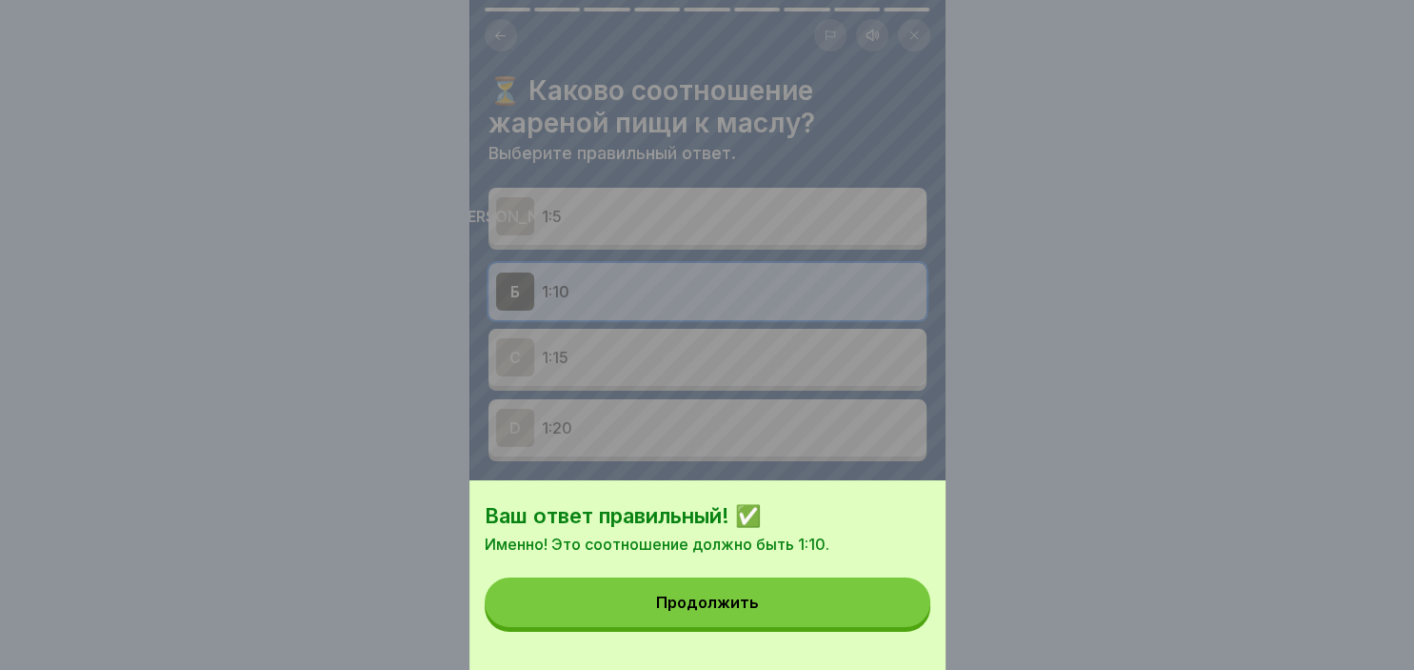
click at [796, 604] on button "Продолжить" at bounding box center [708, 602] width 446 height 50
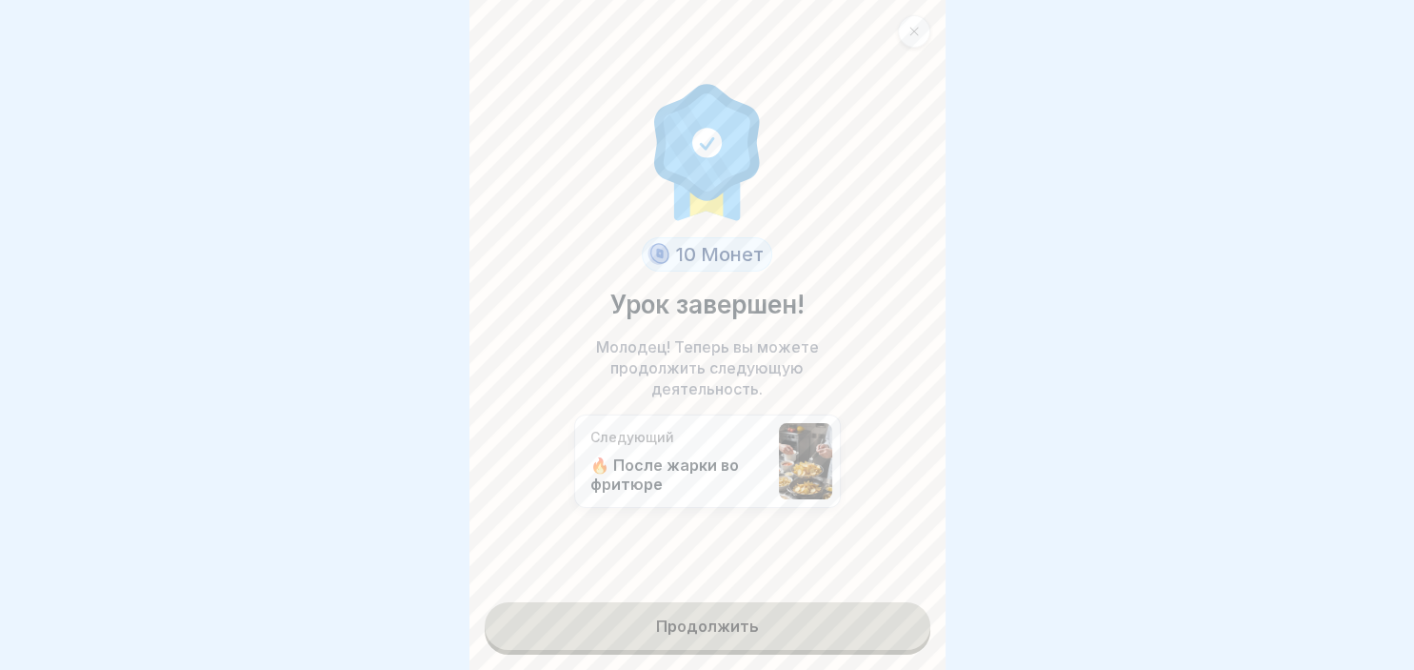
click at [752, 625] on link "Продолжить" at bounding box center [708, 626] width 446 height 48
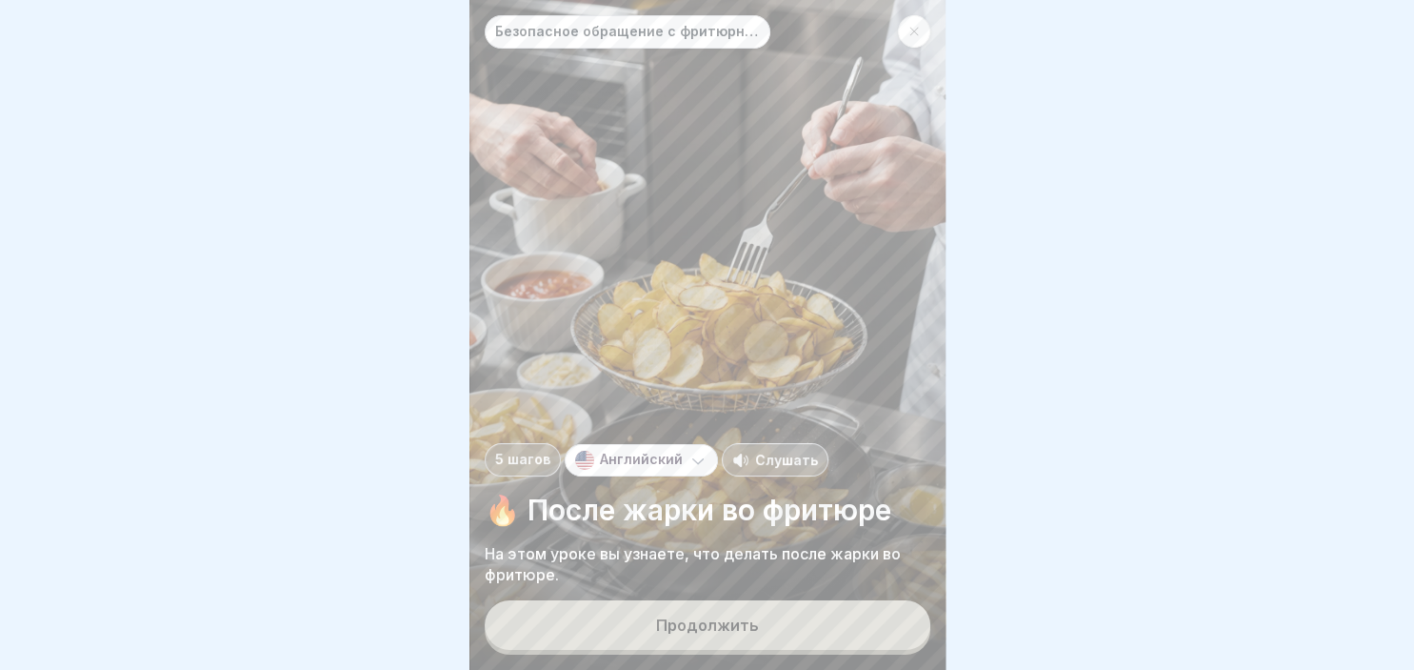
click at [752, 625] on div "Продолжить" at bounding box center [707, 624] width 103 height 17
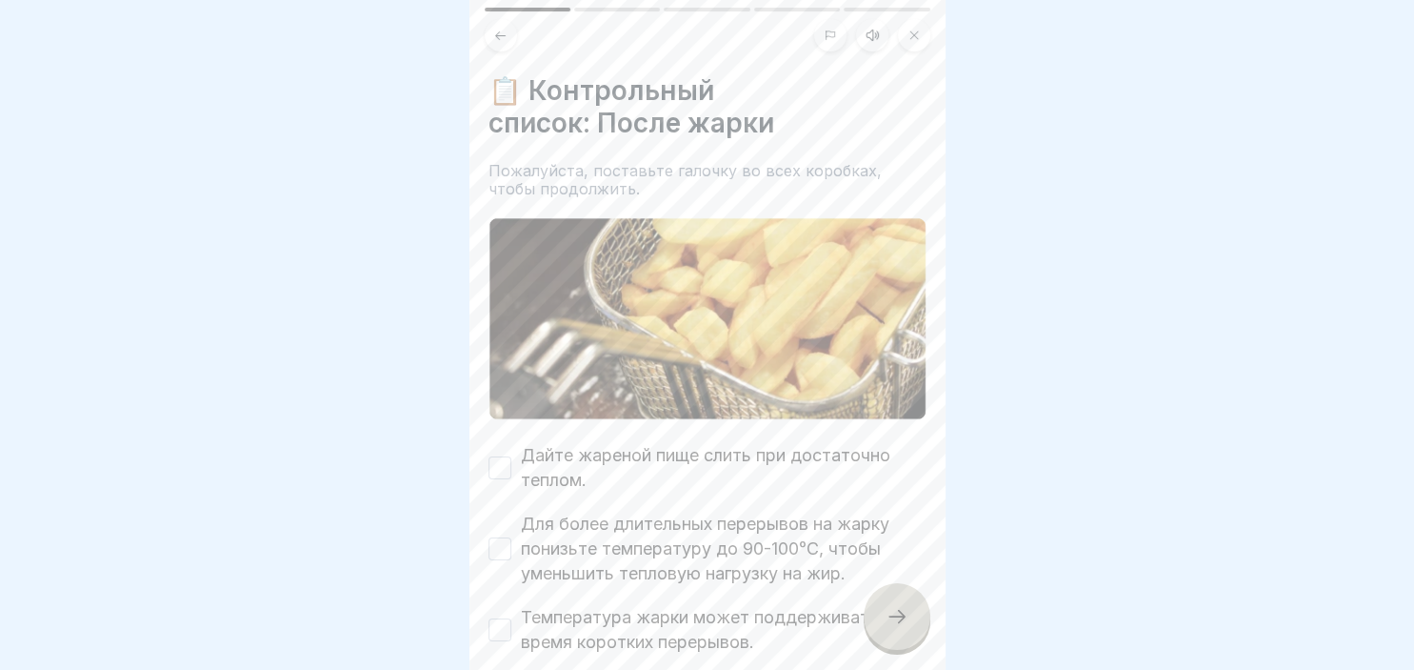
click at [505, 470] on button "Дайте жареной пище слить при достаточно теплом." at bounding box center [500, 467] width 23 height 23
click at [508, 547] on button "Для более длительных перерывов на жарку понизьте температуру до 90-100°C, чтобы…" at bounding box center [500, 548] width 23 height 23
click at [505, 631] on button "Температура жарки может поддерживаться во время коротких перерывов." at bounding box center [500, 629] width 23 height 23
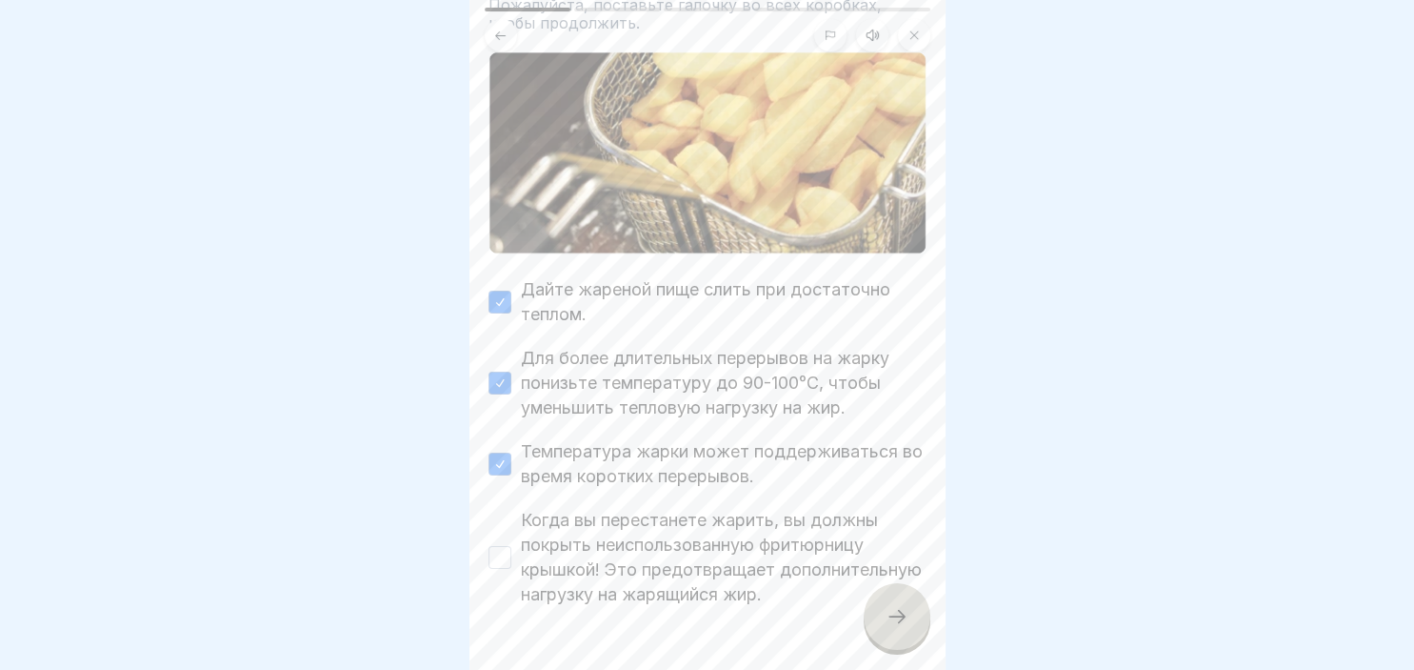
scroll to position [217, 0]
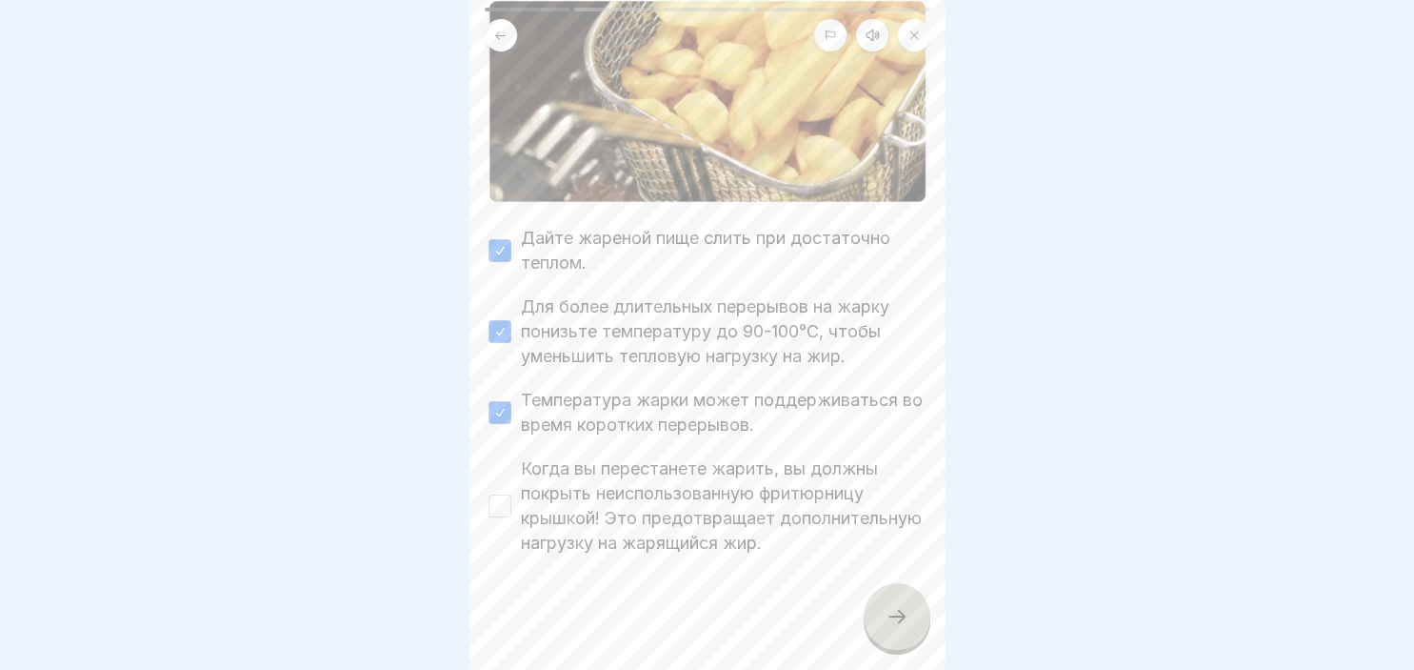
click at [503, 509] on button "Когда вы перестанете жарить, вы должны покрыть неиспользованную фритюрницу крыш…" at bounding box center [500, 505] width 23 height 23
click at [883, 602] on div at bounding box center [897, 616] width 67 height 67
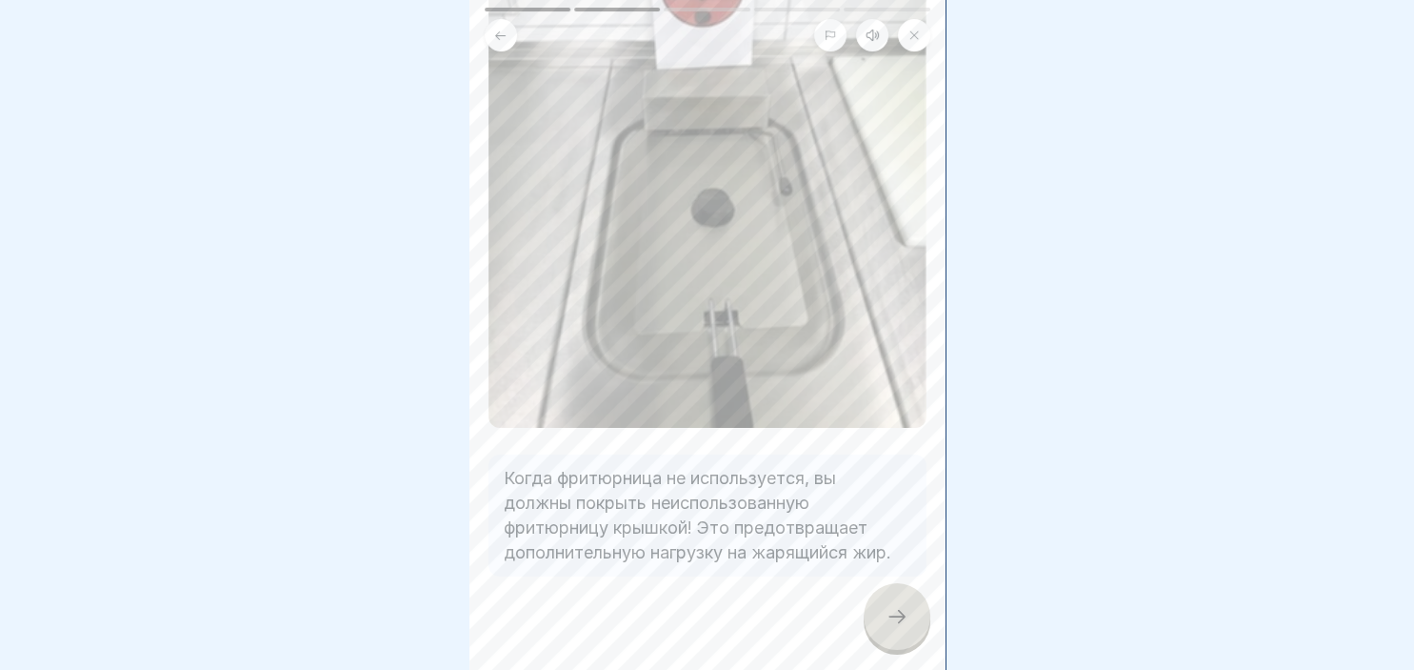
scroll to position [312, 0]
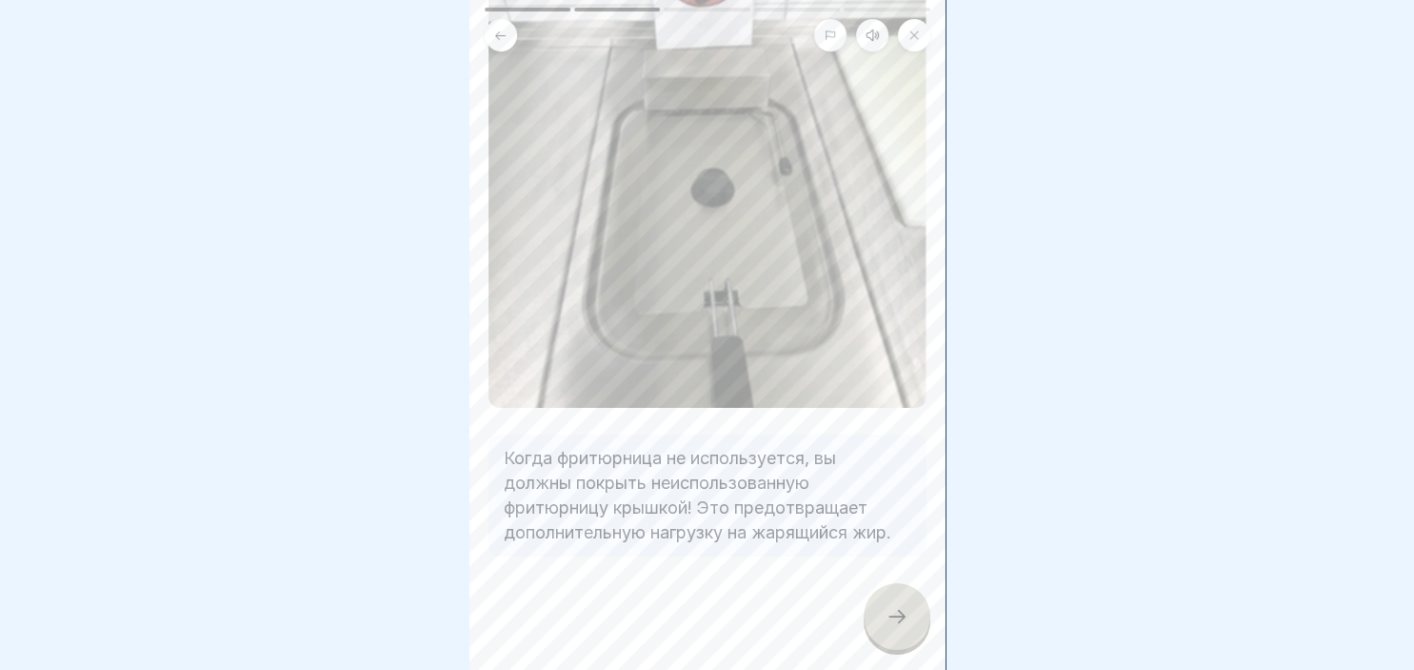
click at [904, 614] on icon at bounding box center [897, 616] width 23 height 23
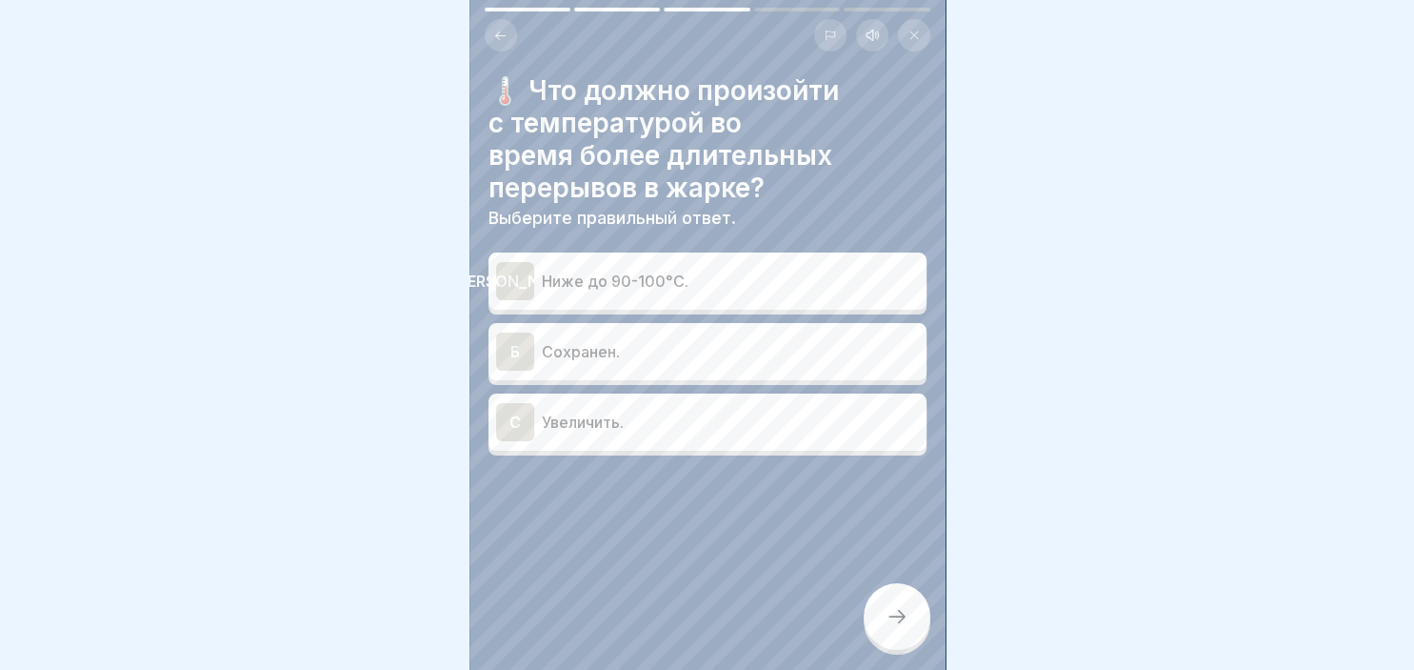
click at [512, 283] on div "[PERSON_NAME]" at bounding box center [515, 281] width 38 height 38
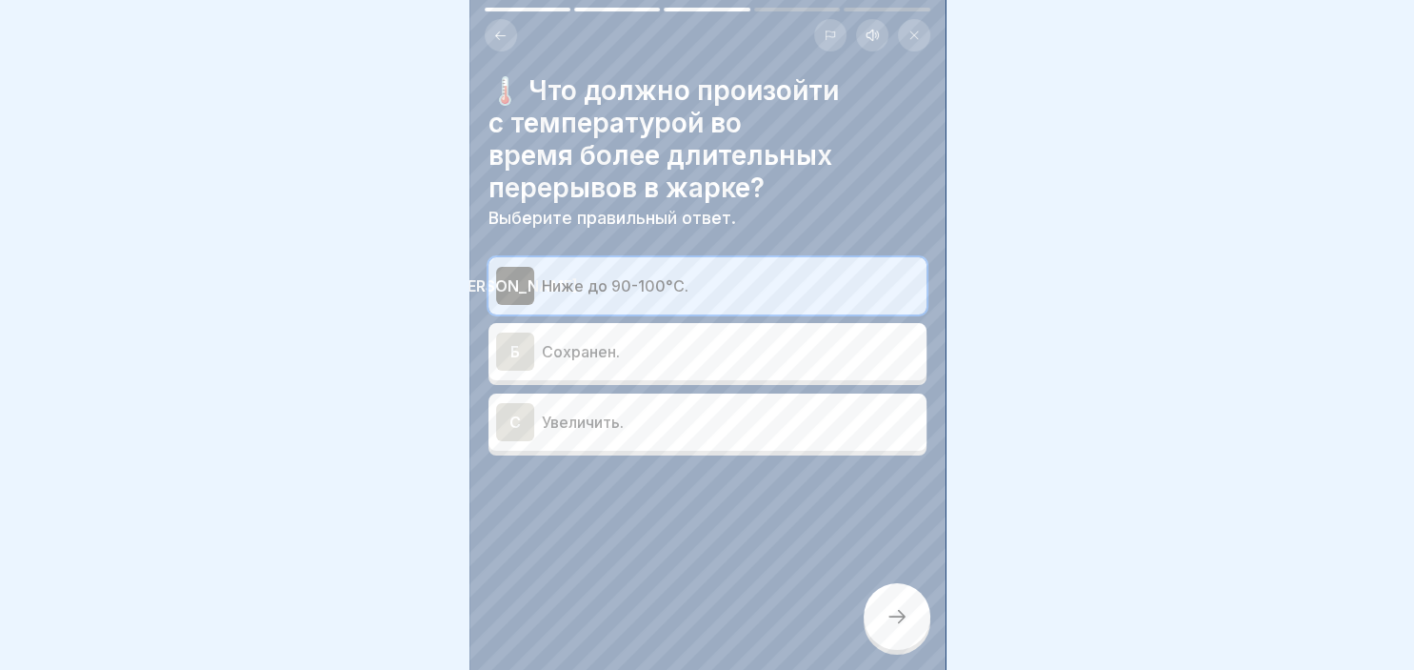
click at [918, 633] on div at bounding box center [897, 616] width 67 height 67
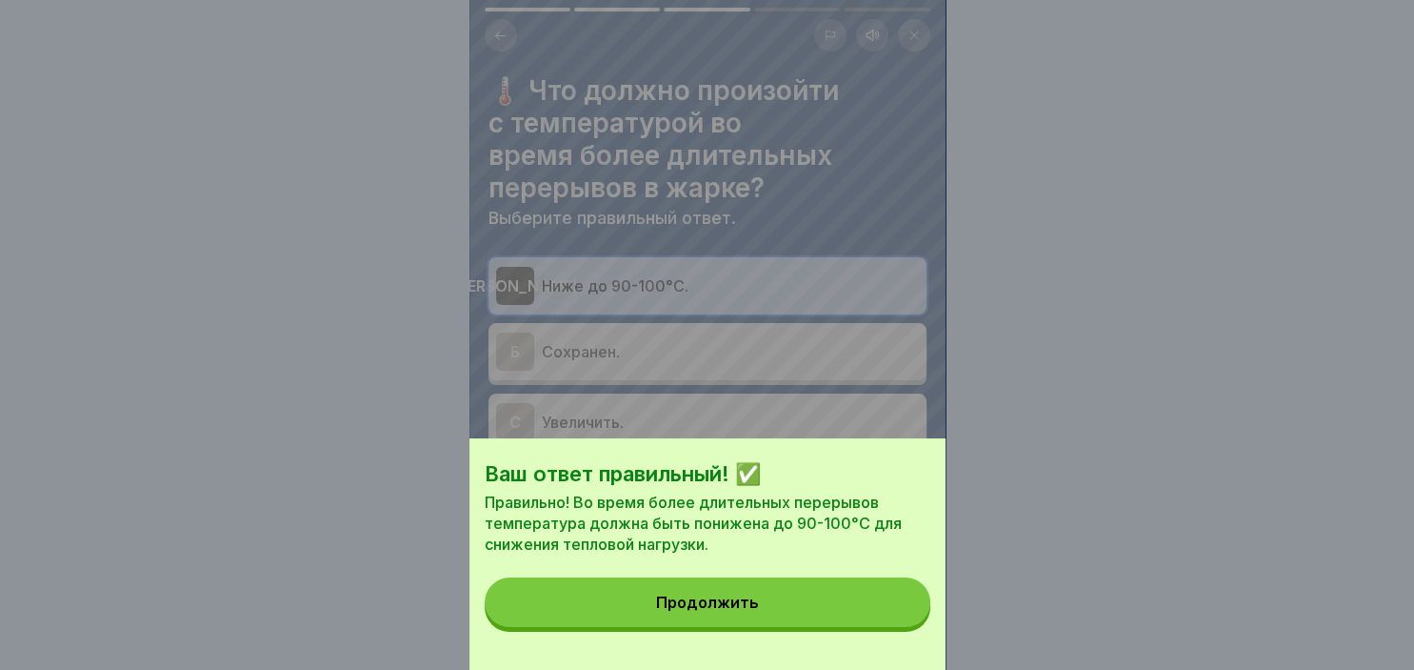
click at [836, 621] on button "Продолжить" at bounding box center [708, 602] width 446 height 50
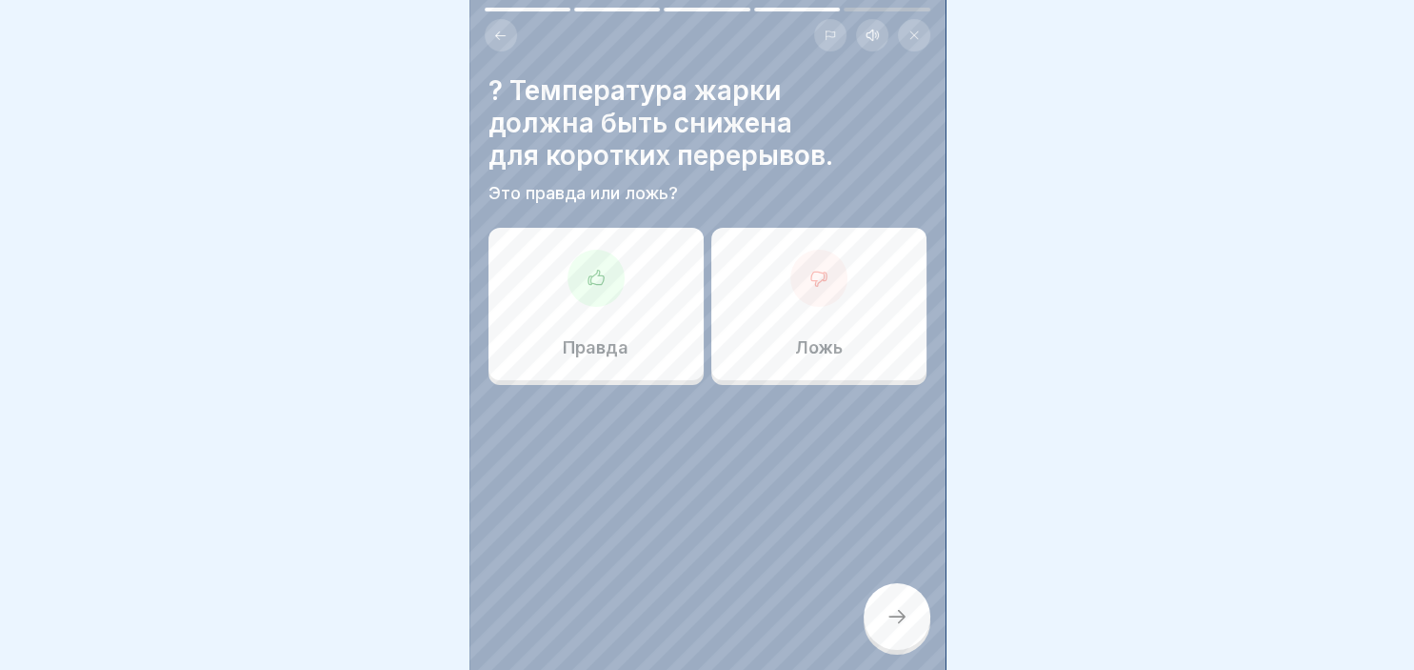
click at [601, 269] on div at bounding box center [596, 278] width 57 height 57
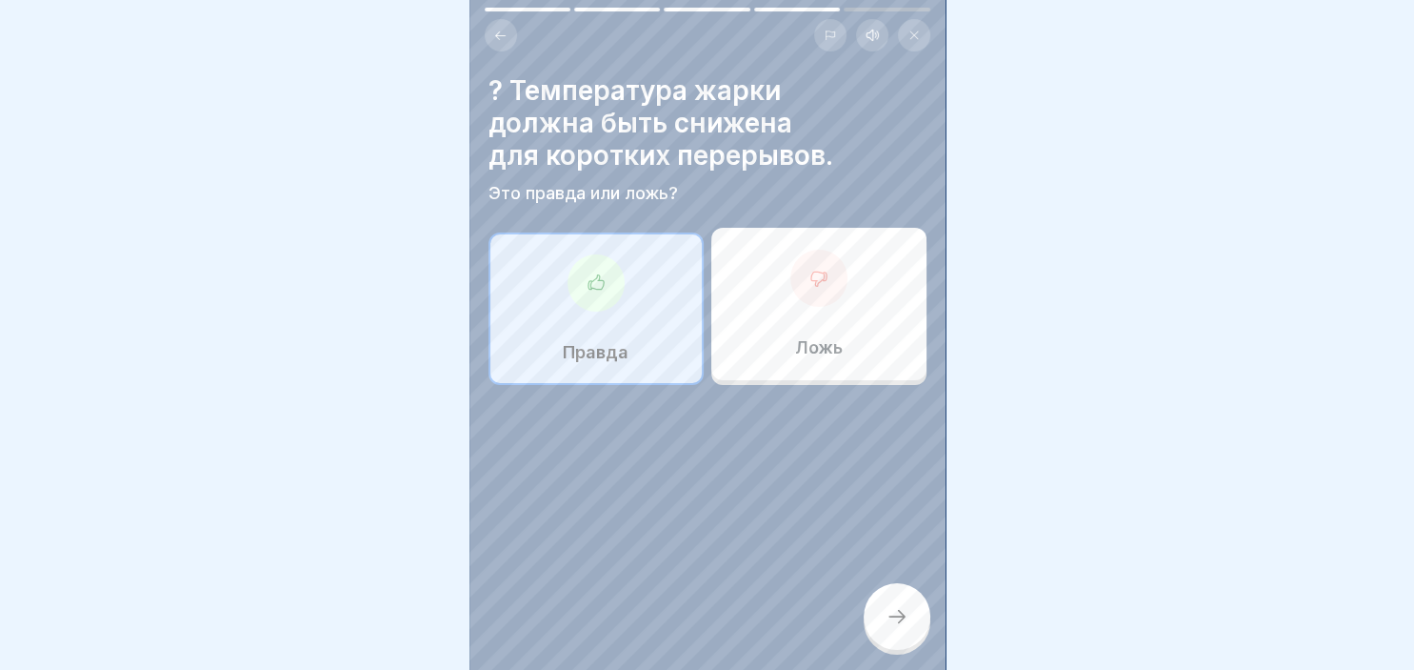
click at [881, 602] on div at bounding box center [897, 616] width 67 height 67
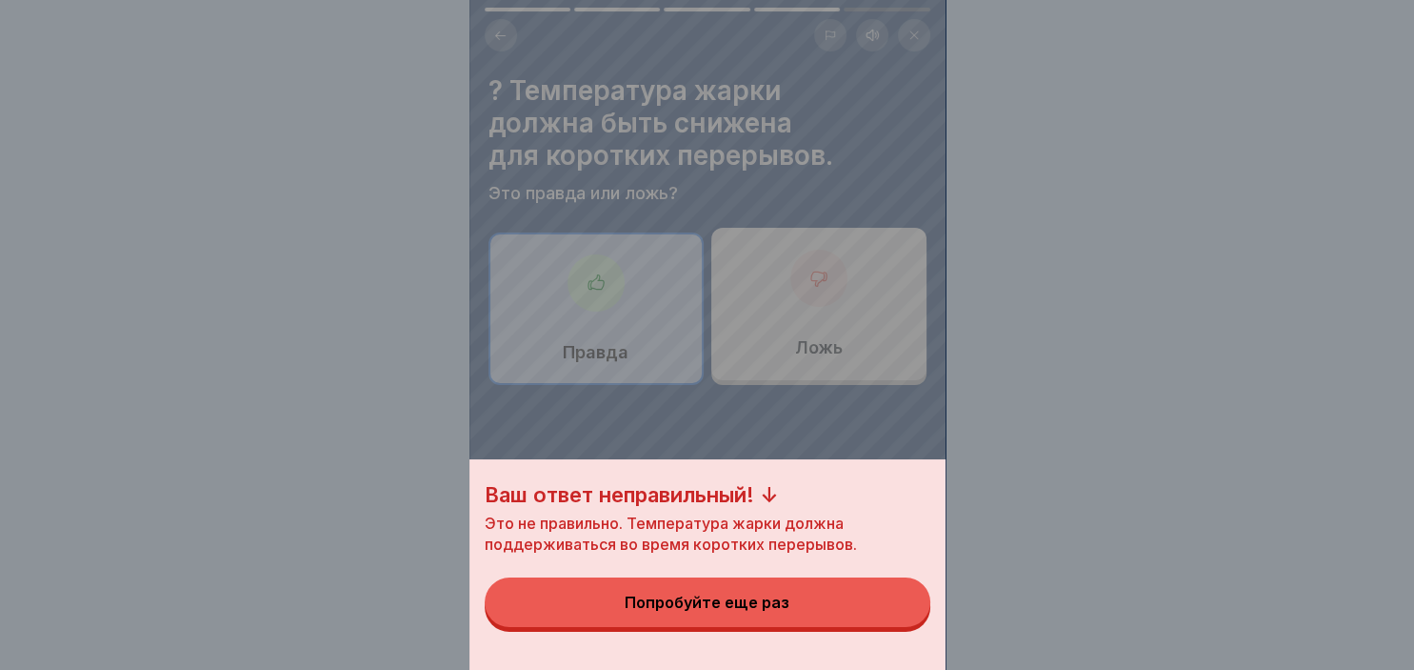
click at [891, 478] on div "Ваш ответ неправильный! ↓ Это не правильно. Температура жарки должна поддержива…" at bounding box center [708, 564] width 476 height 210
click at [782, 604] on div "Попробуйте еще раз" at bounding box center [707, 601] width 165 height 17
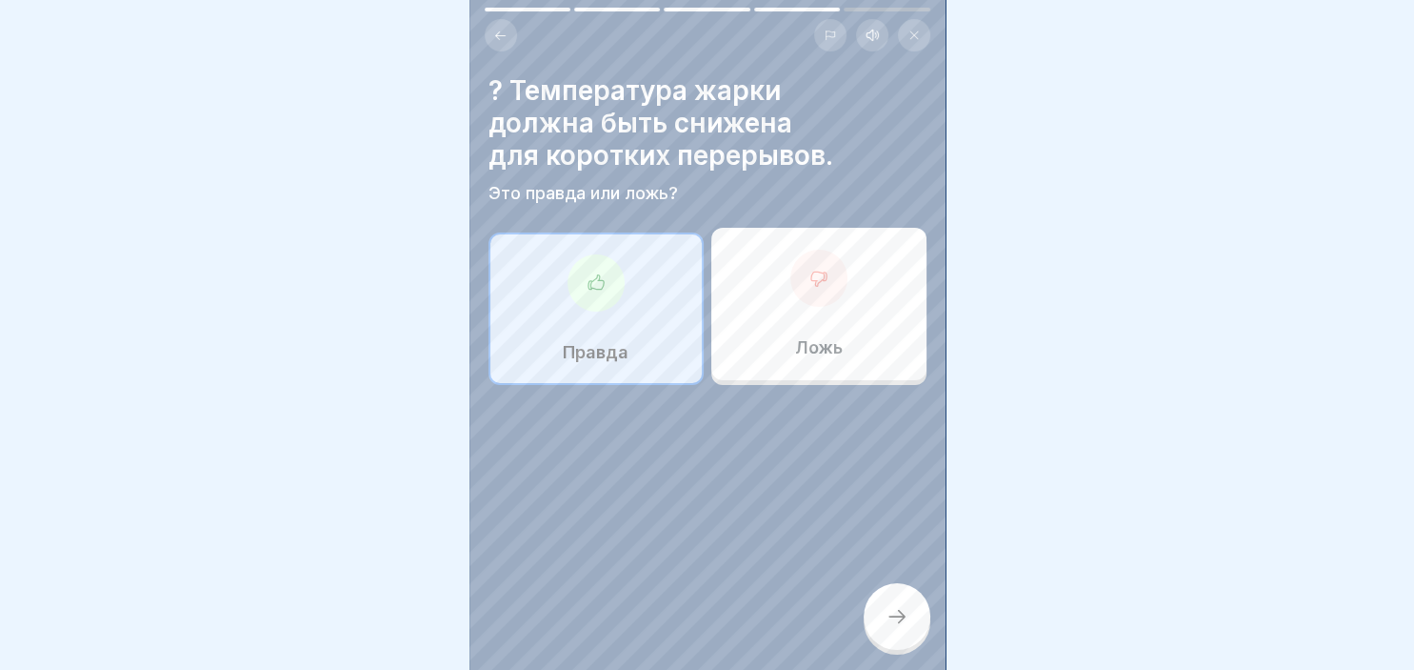
click at [806, 310] on div "Ложь" at bounding box center [819, 304] width 215 height 152
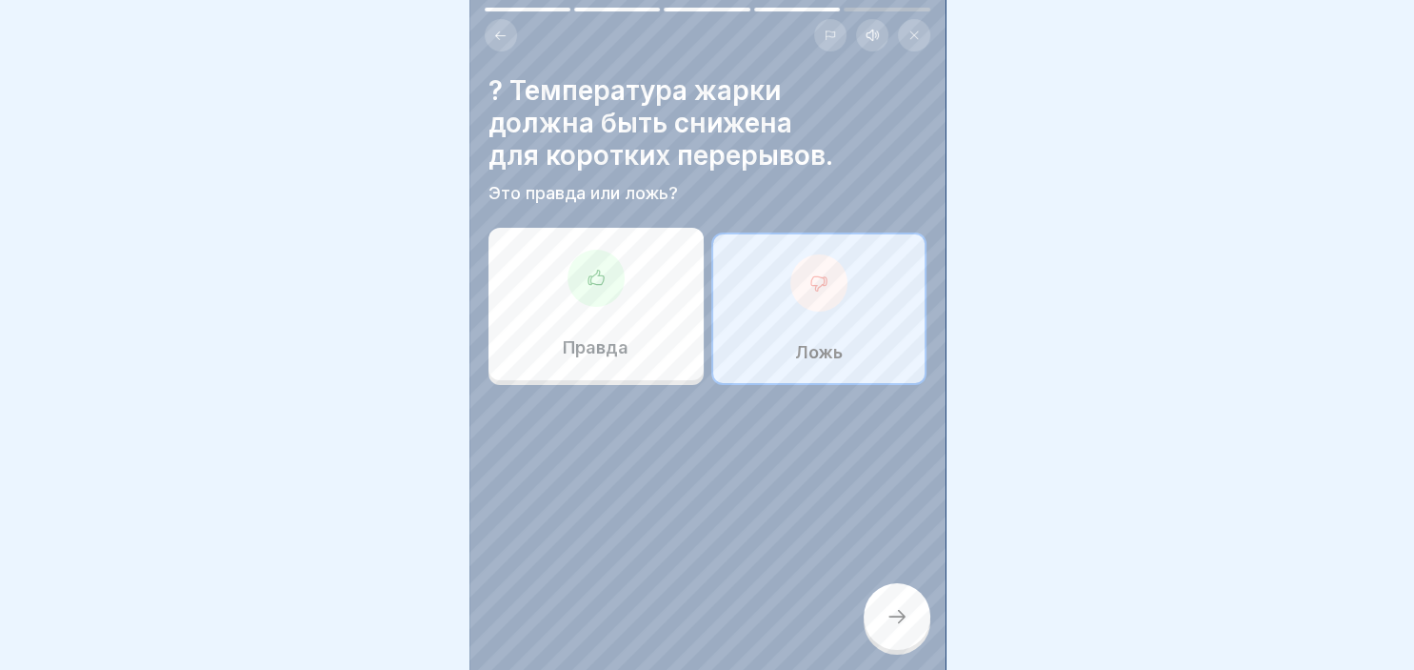
click at [905, 632] on div at bounding box center [897, 616] width 67 height 67
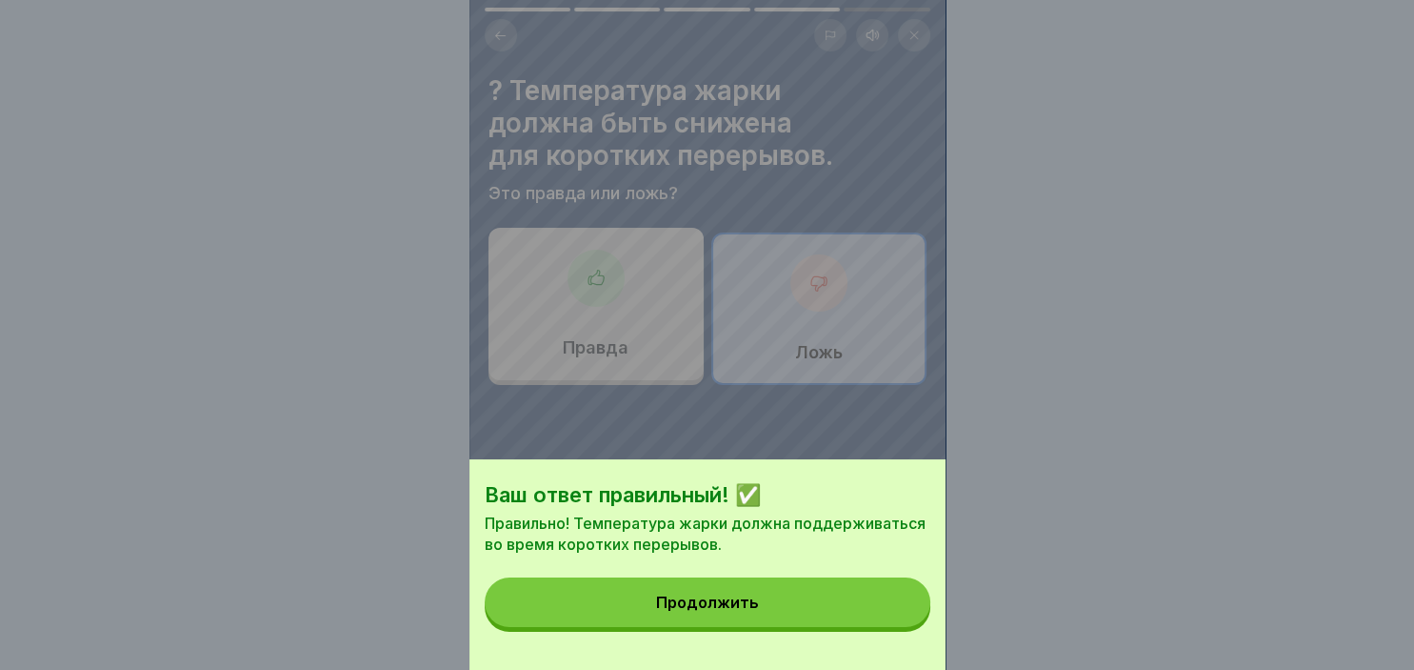
click at [813, 605] on button "Продолжить" at bounding box center [708, 602] width 446 height 50
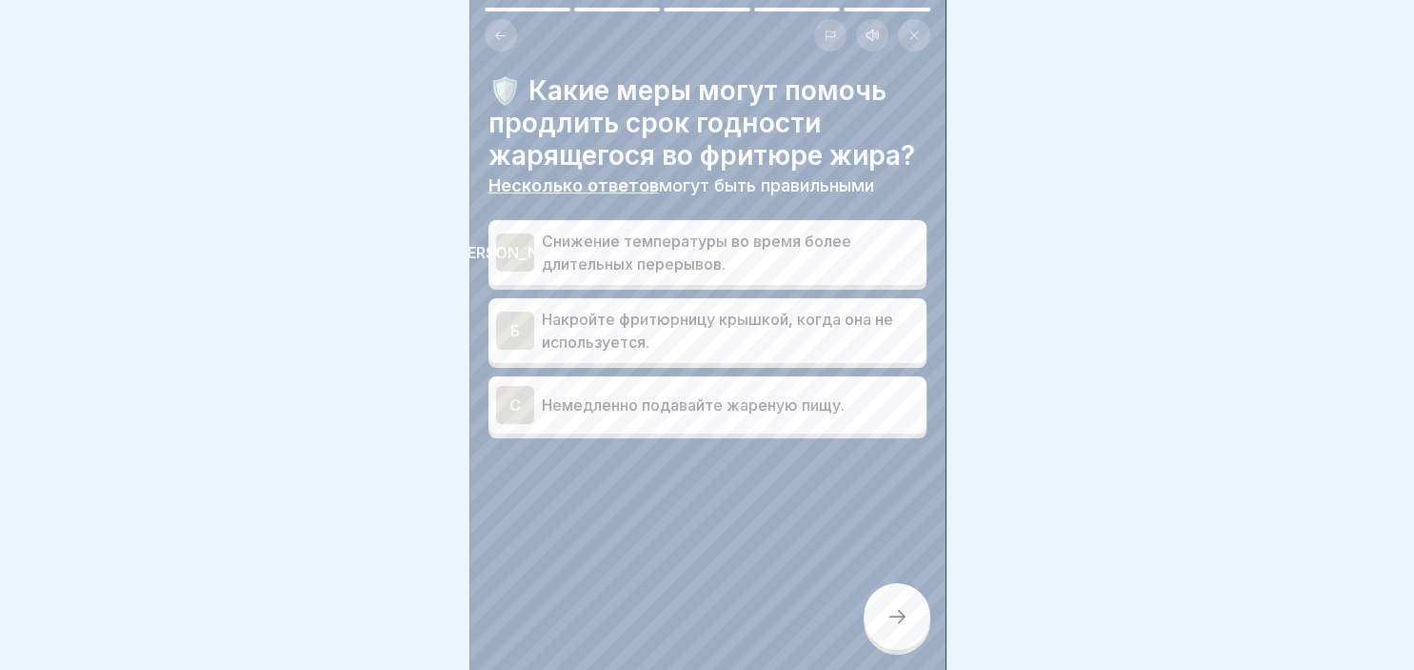
click at [520, 323] on div "Б" at bounding box center [515, 330] width 38 height 38
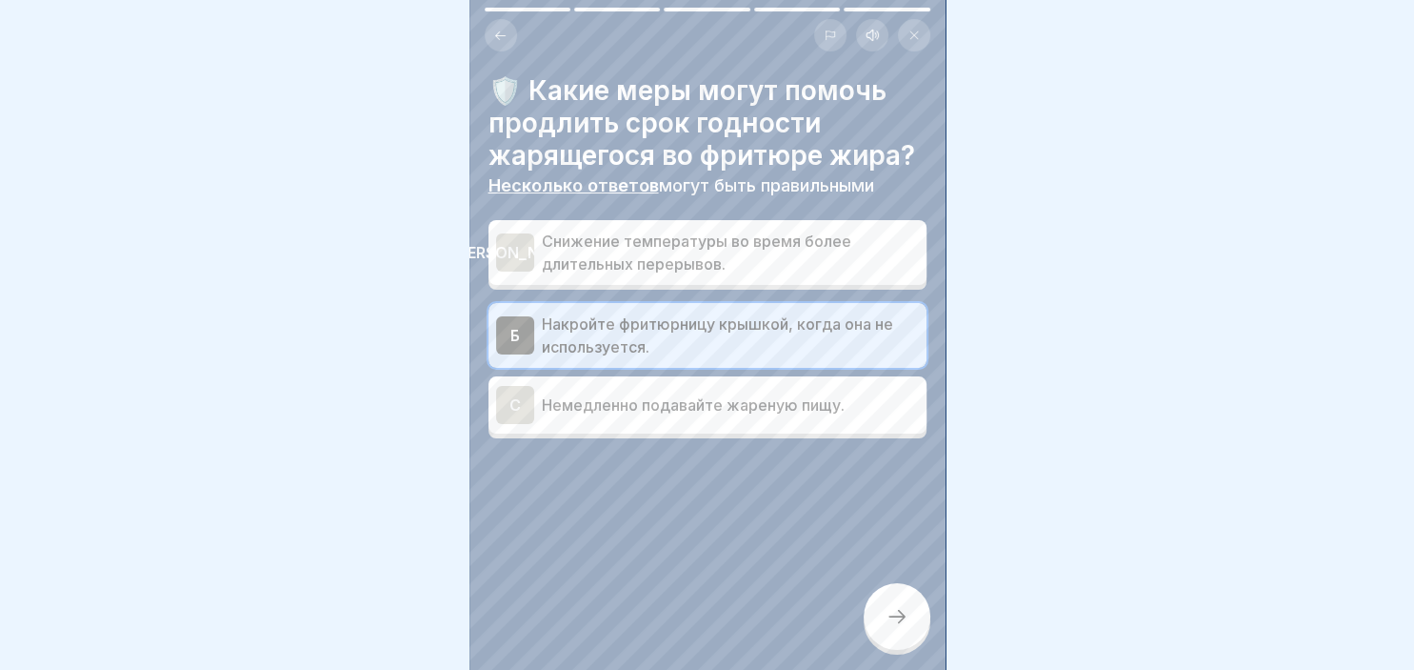
click at [905, 631] on div at bounding box center [897, 616] width 67 height 67
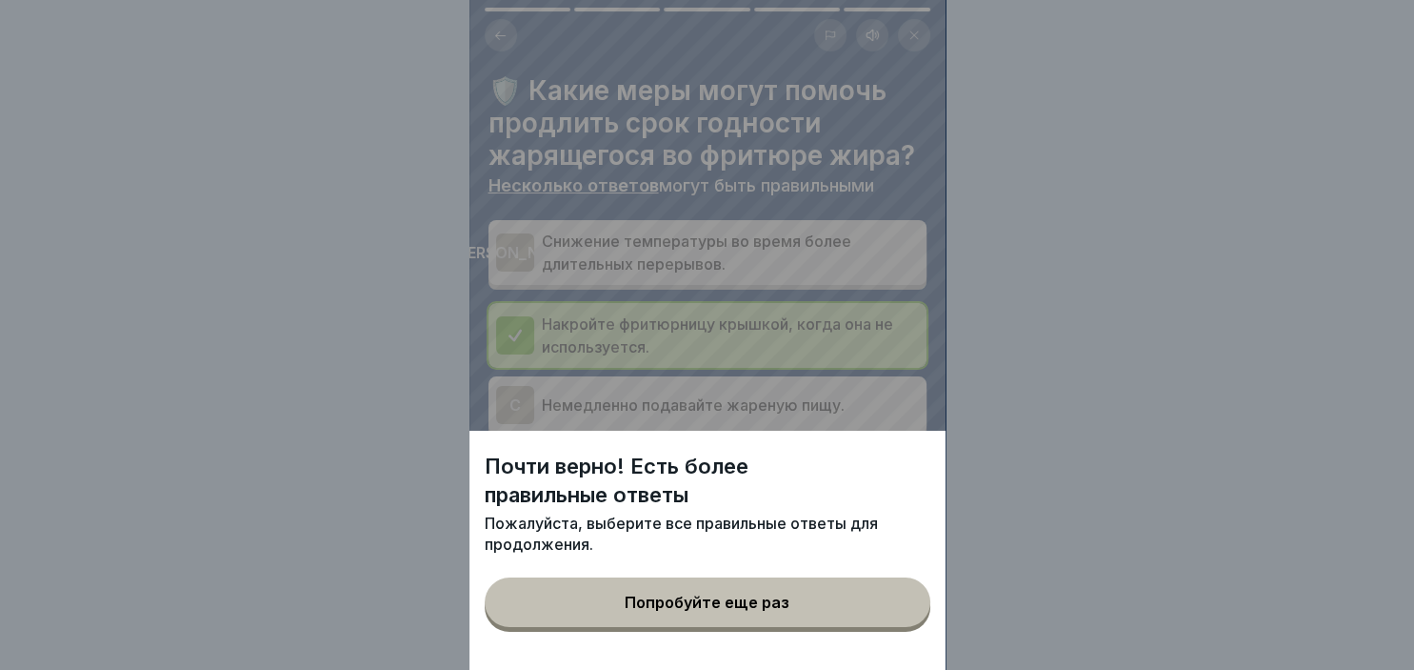
click at [775, 613] on button "Попробуйте еще раз" at bounding box center [708, 602] width 446 height 50
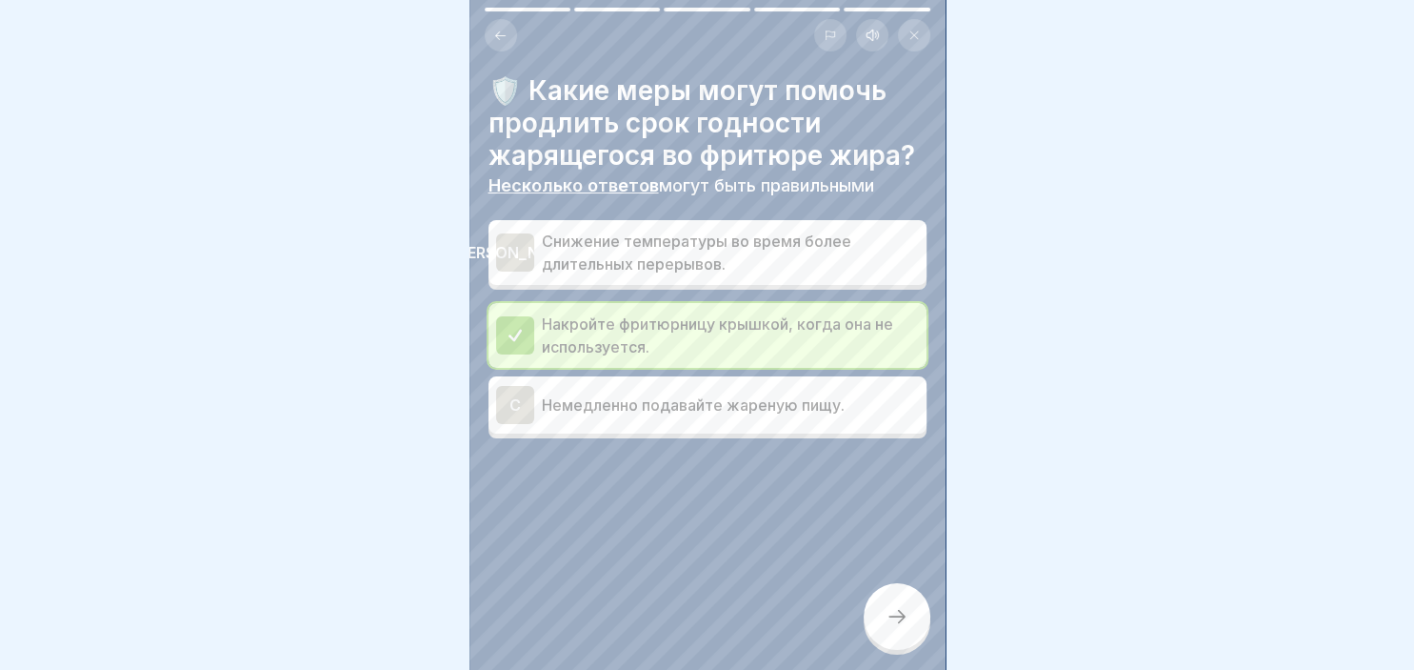
click at [531, 411] on div "C" at bounding box center [515, 405] width 38 height 38
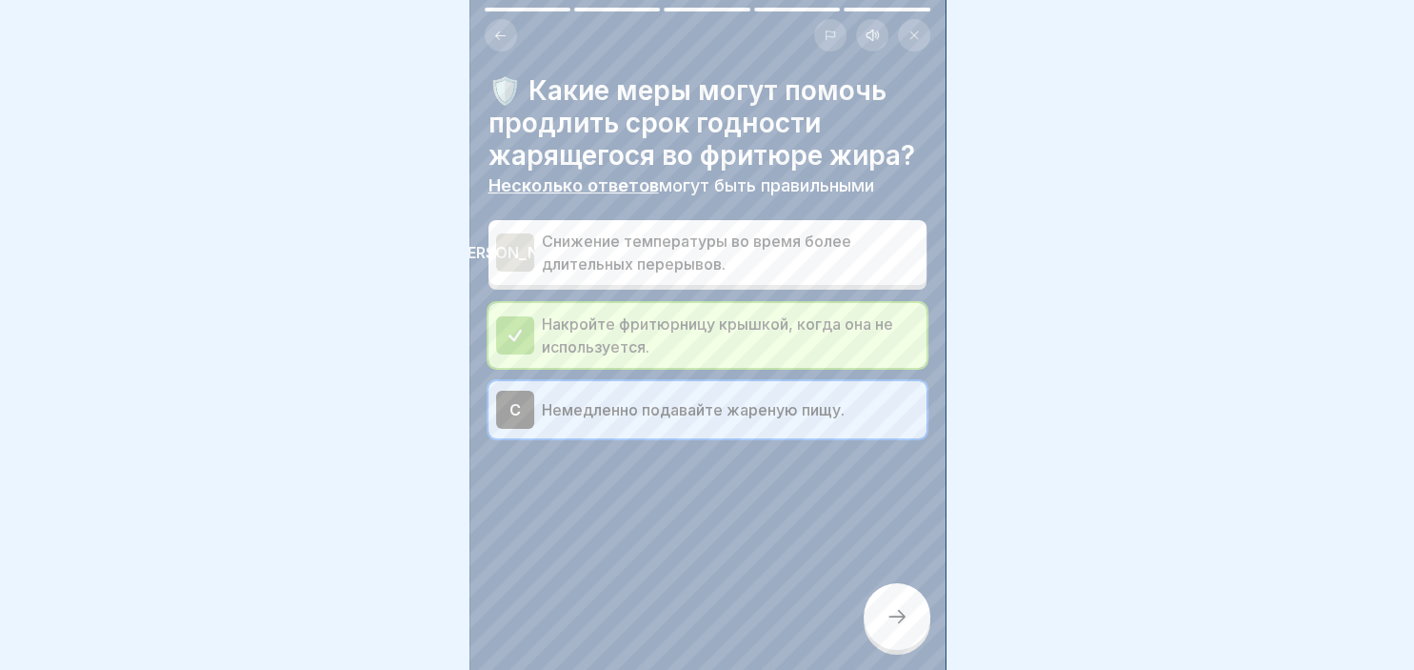
click at [913, 635] on div at bounding box center [897, 616] width 67 height 67
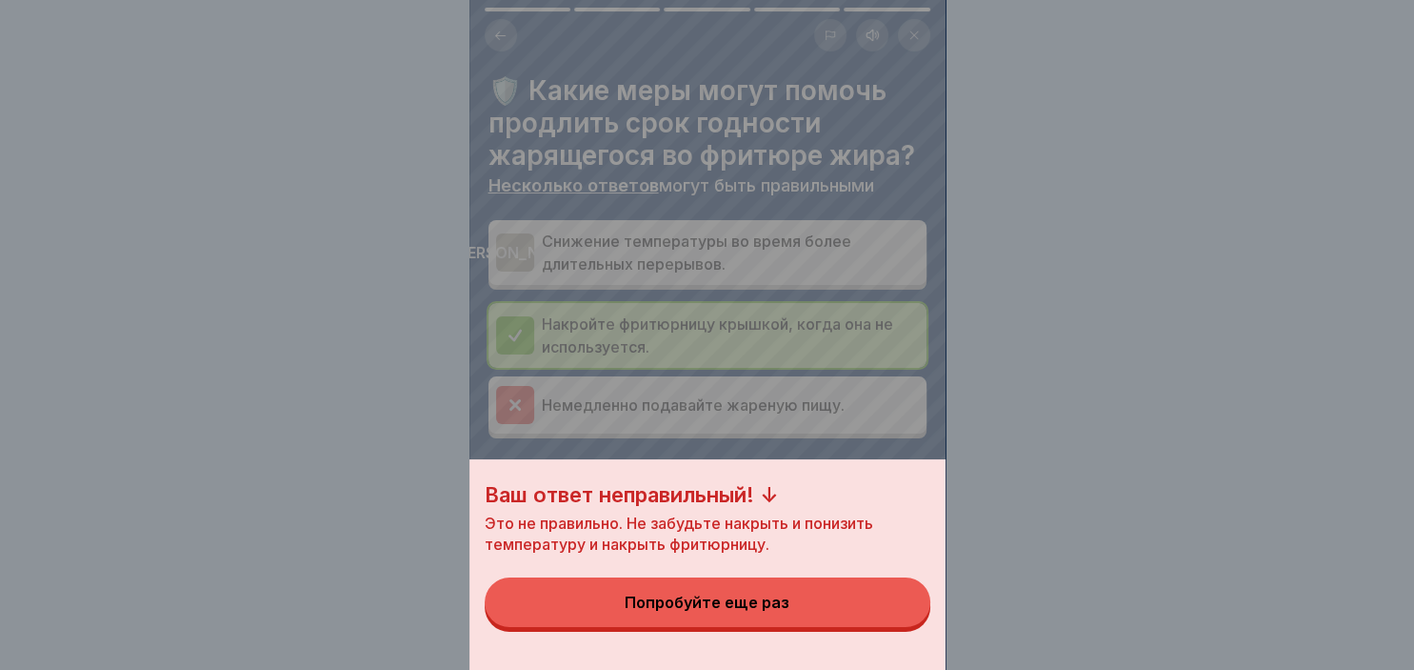
click at [829, 596] on button "Попробуйте еще раз" at bounding box center [708, 602] width 446 height 50
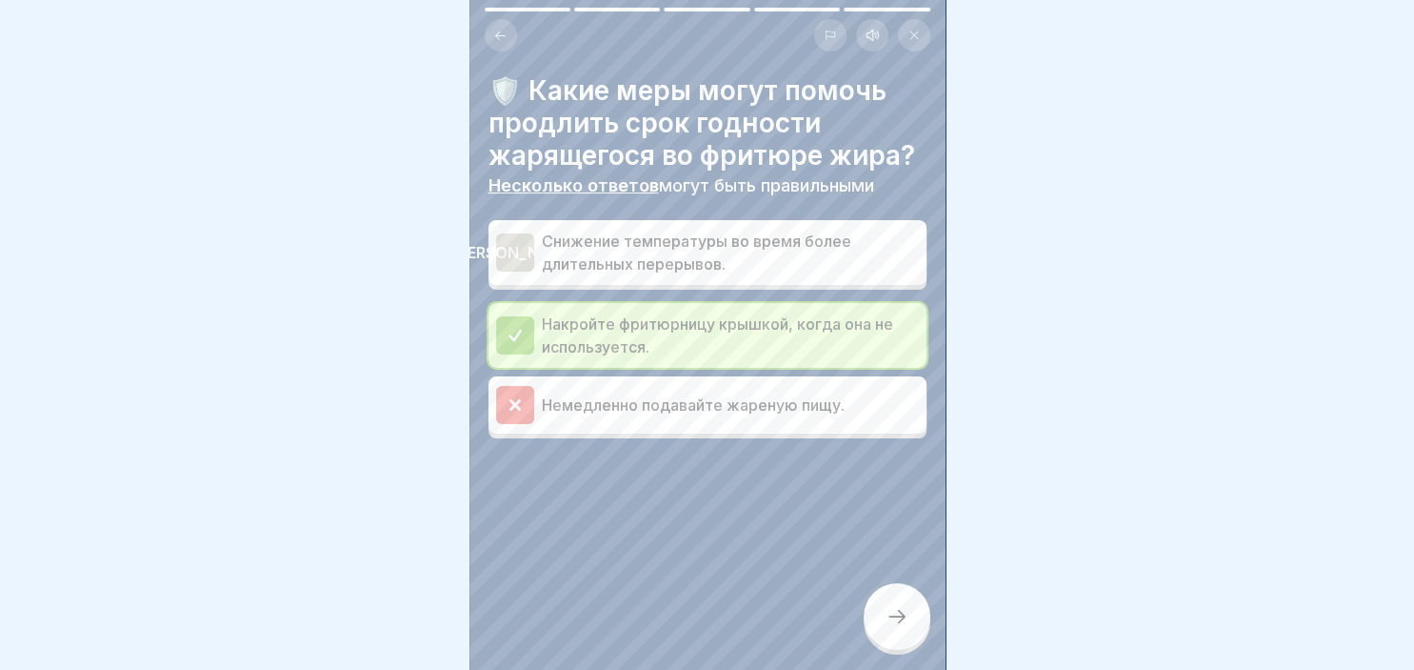
click at [512, 249] on div "[PERSON_NAME]" at bounding box center [515, 252] width 38 height 38
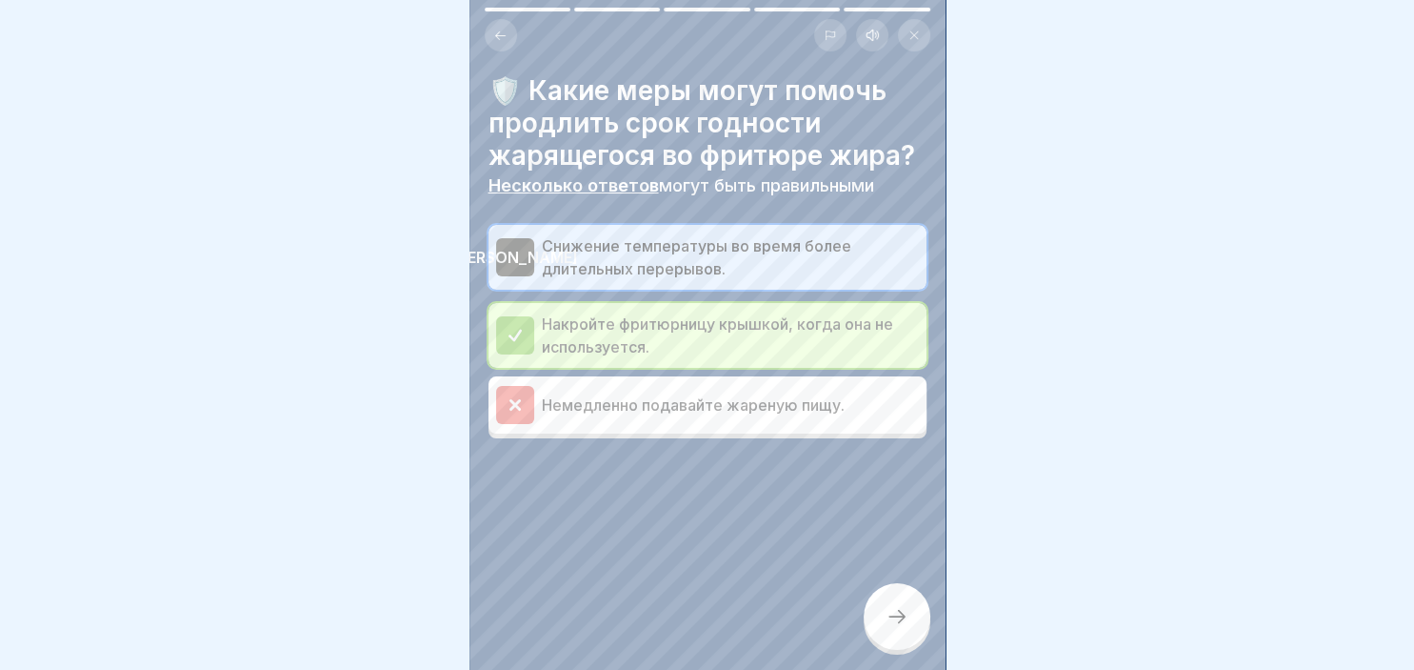
click at [900, 601] on div at bounding box center [897, 616] width 67 height 67
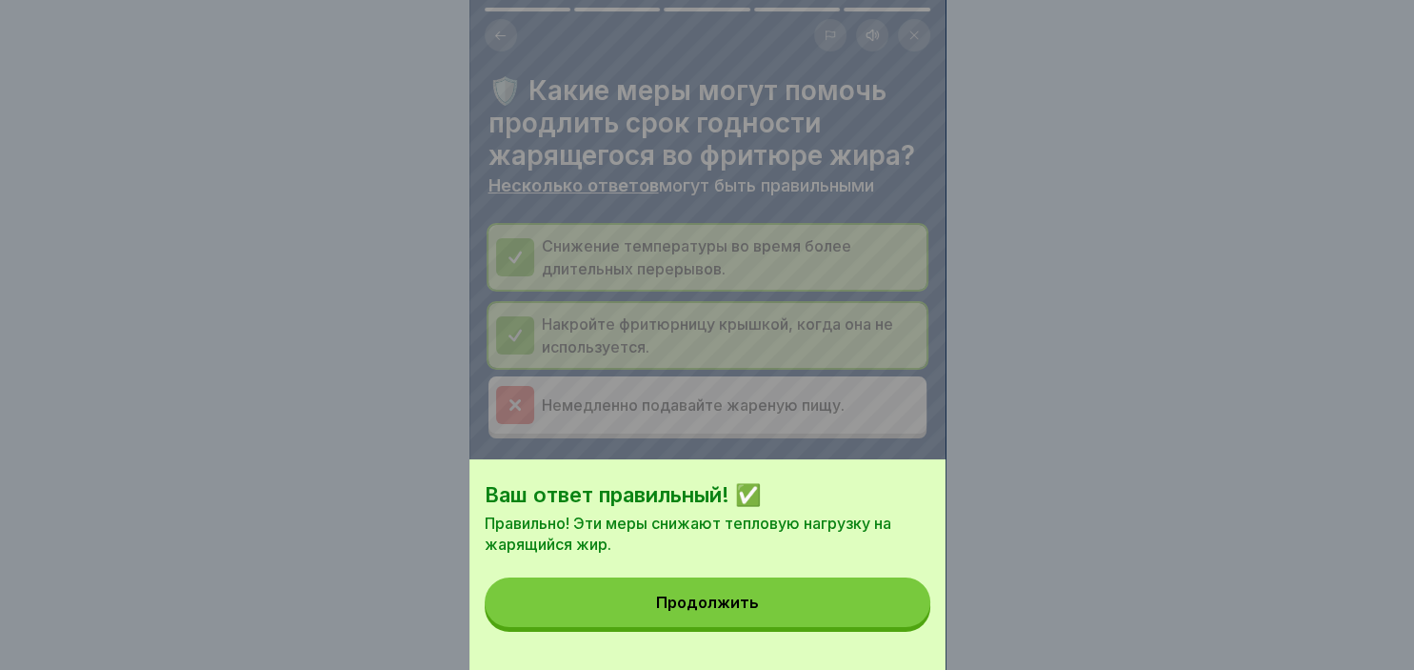
click at [827, 598] on button "Продолжить" at bounding box center [708, 602] width 446 height 50
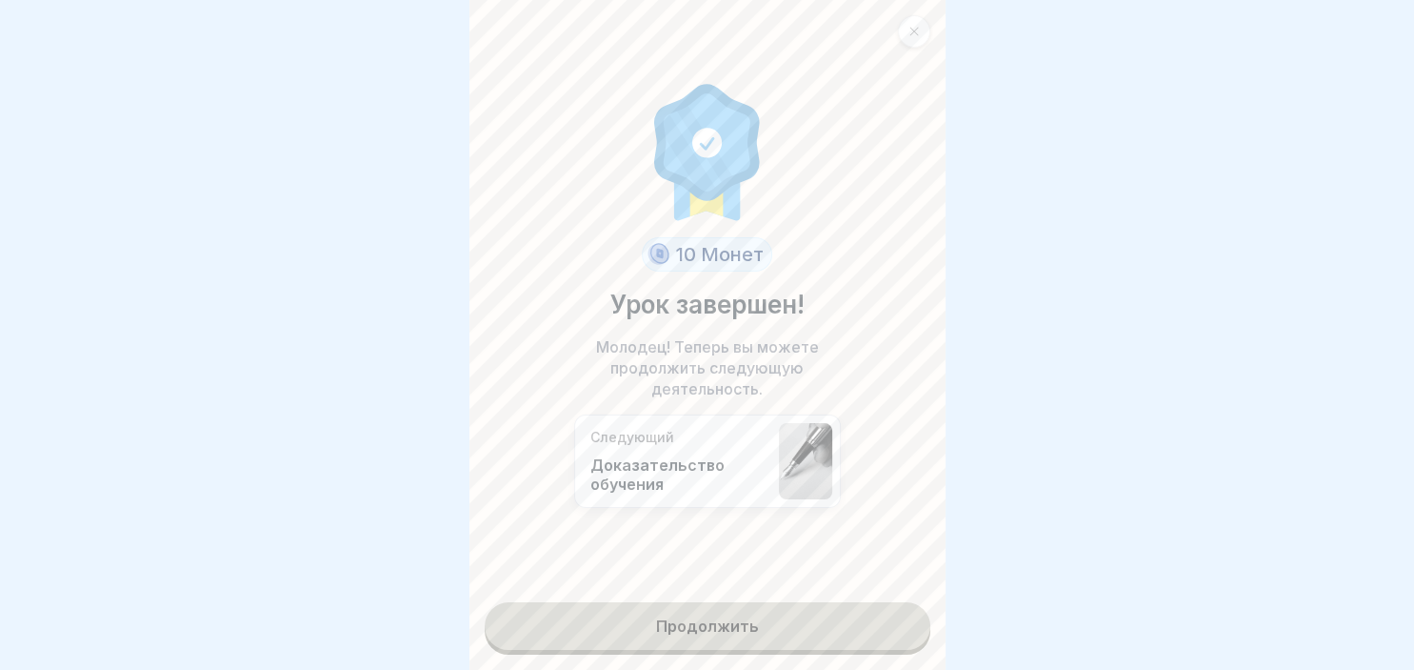
click at [827, 626] on link "Продолжить" at bounding box center [708, 626] width 446 height 48
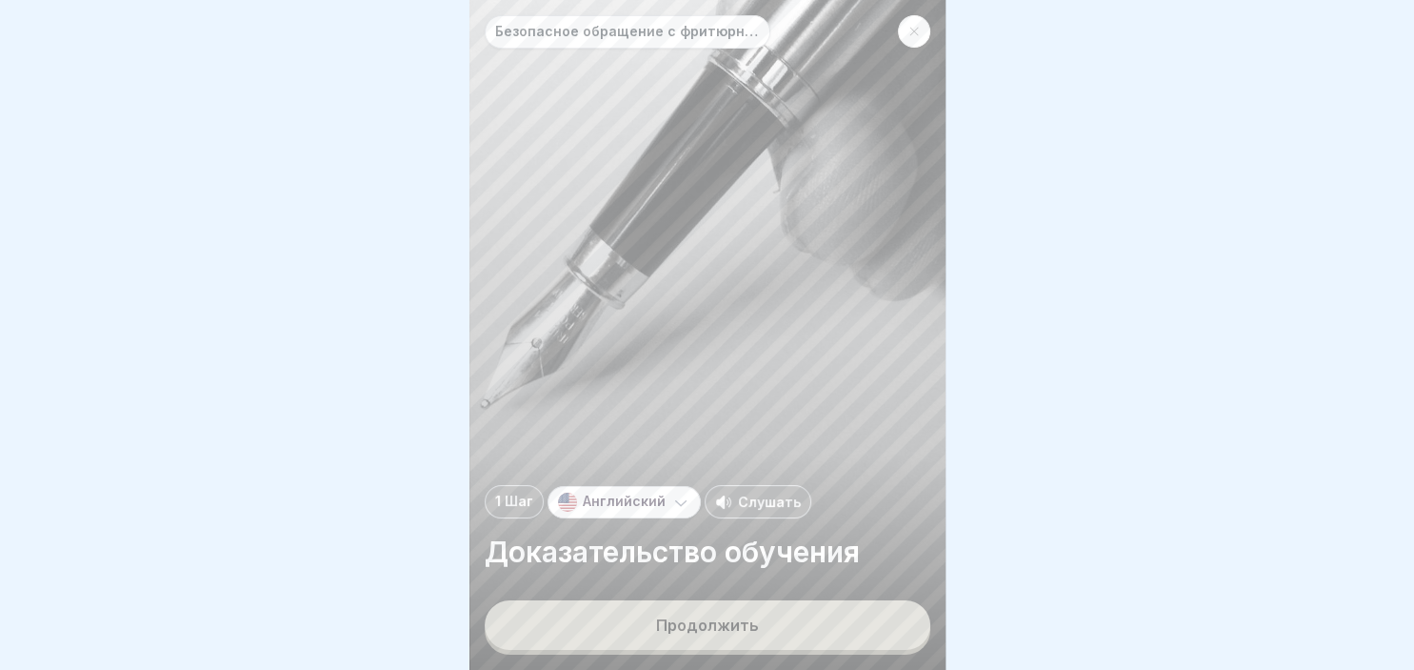
click at [827, 626] on button "Продолжить" at bounding box center [708, 625] width 446 height 50
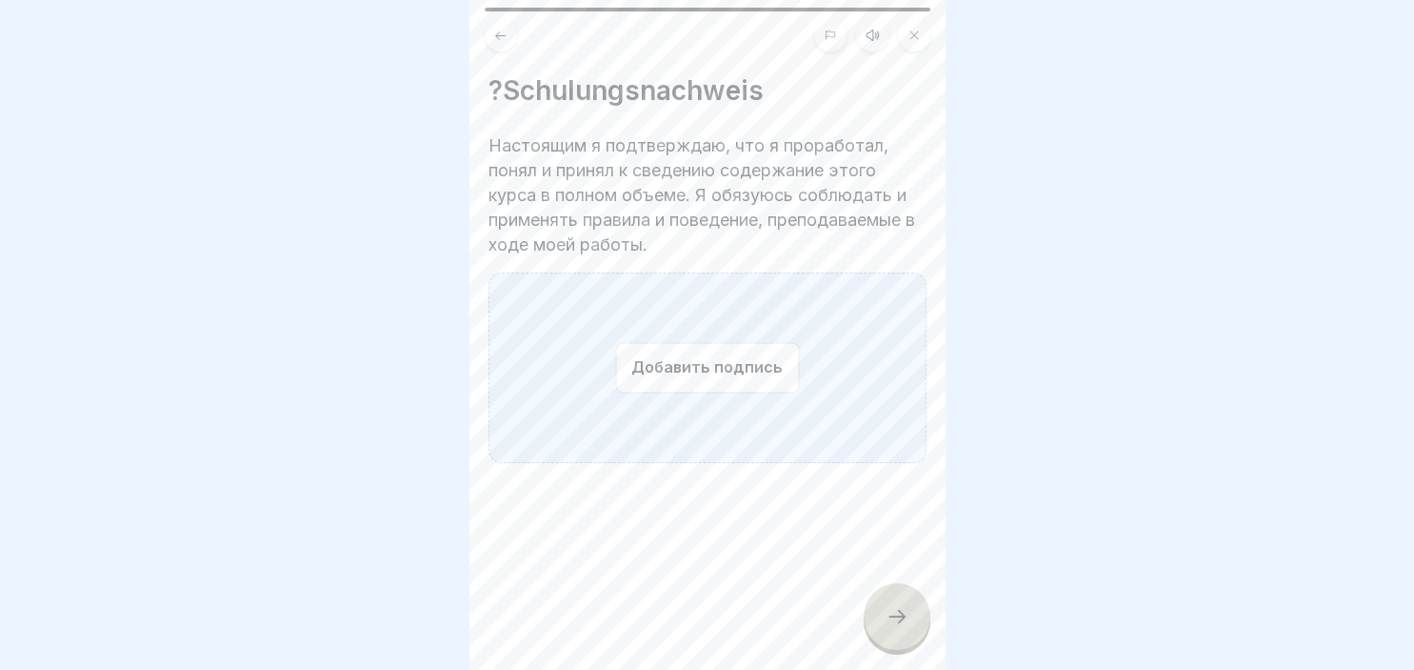
click at [685, 379] on button "Добавить подпись" at bounding box center [707, 367] width 184 height 50
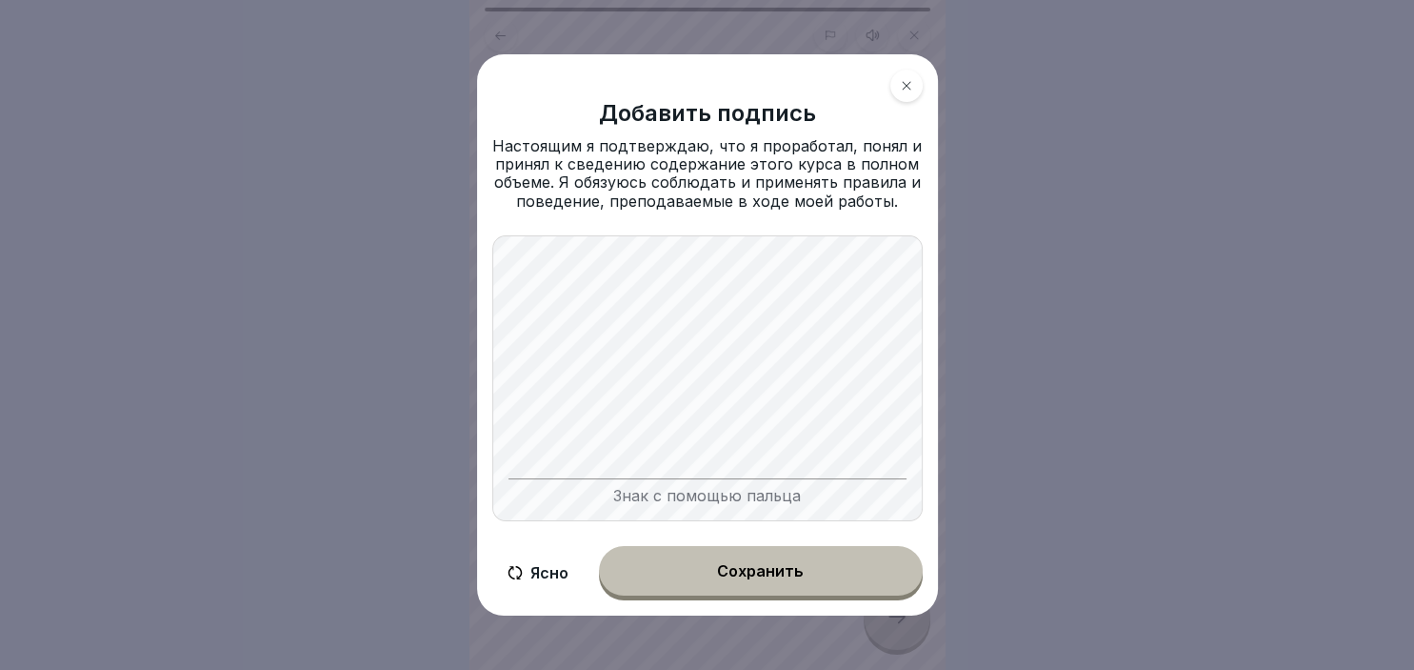
click at [784, 563] on button "Сохранить" at bounding box center [761, 571] width 324 height 50
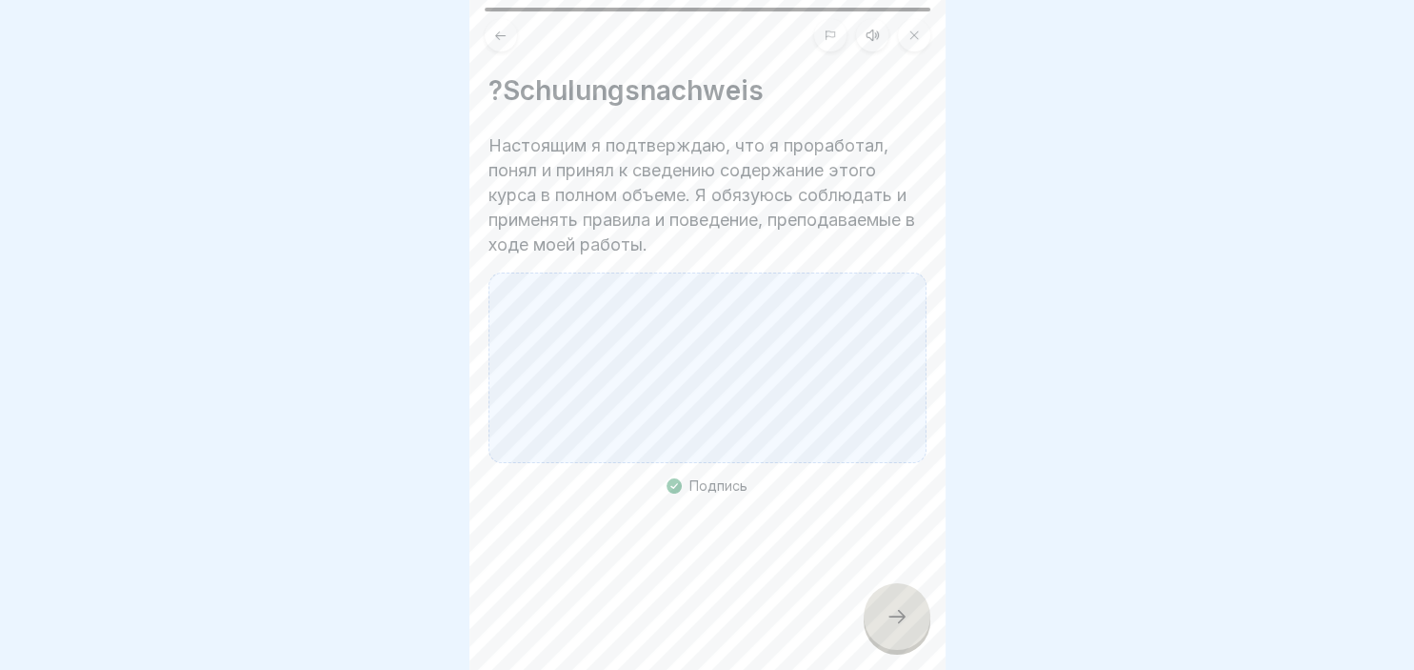
click at [894, 612] on icon at bounding box center [897, 616] width 23 height 23
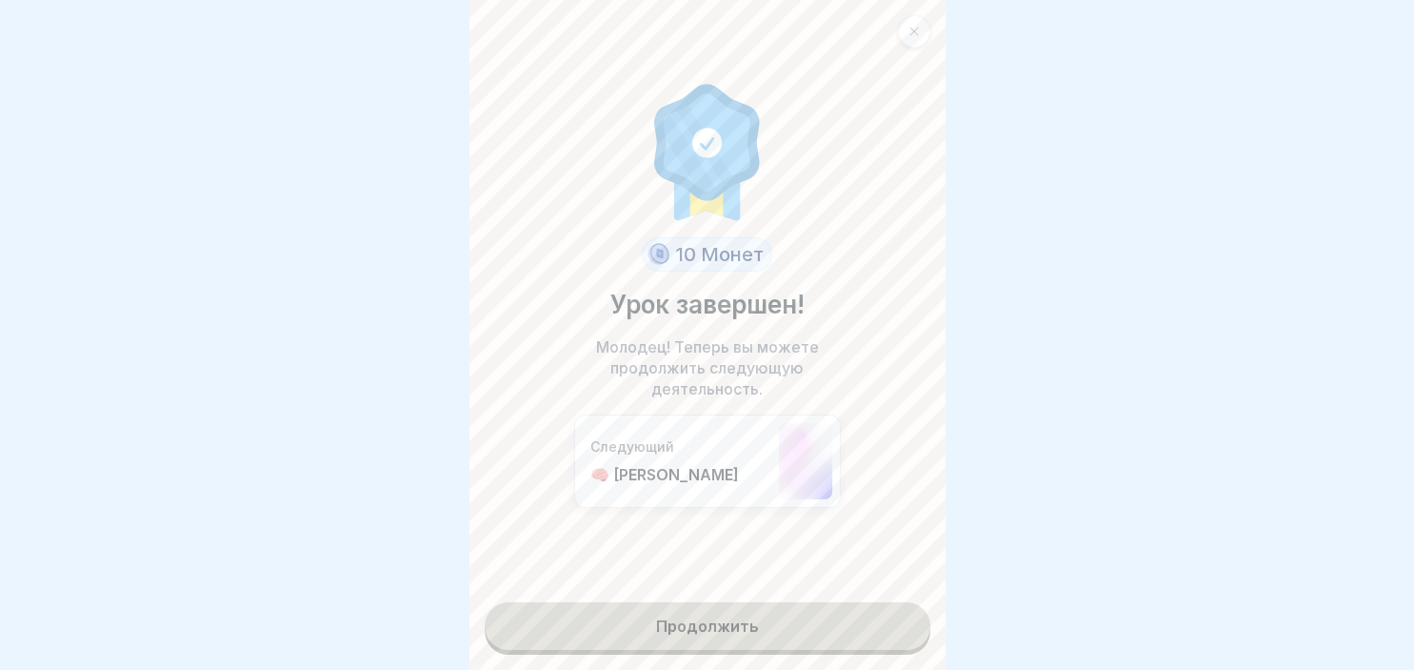
click at [765, 623] on link "Продолжить" at bounding box center [708, 626] width 446 height 48
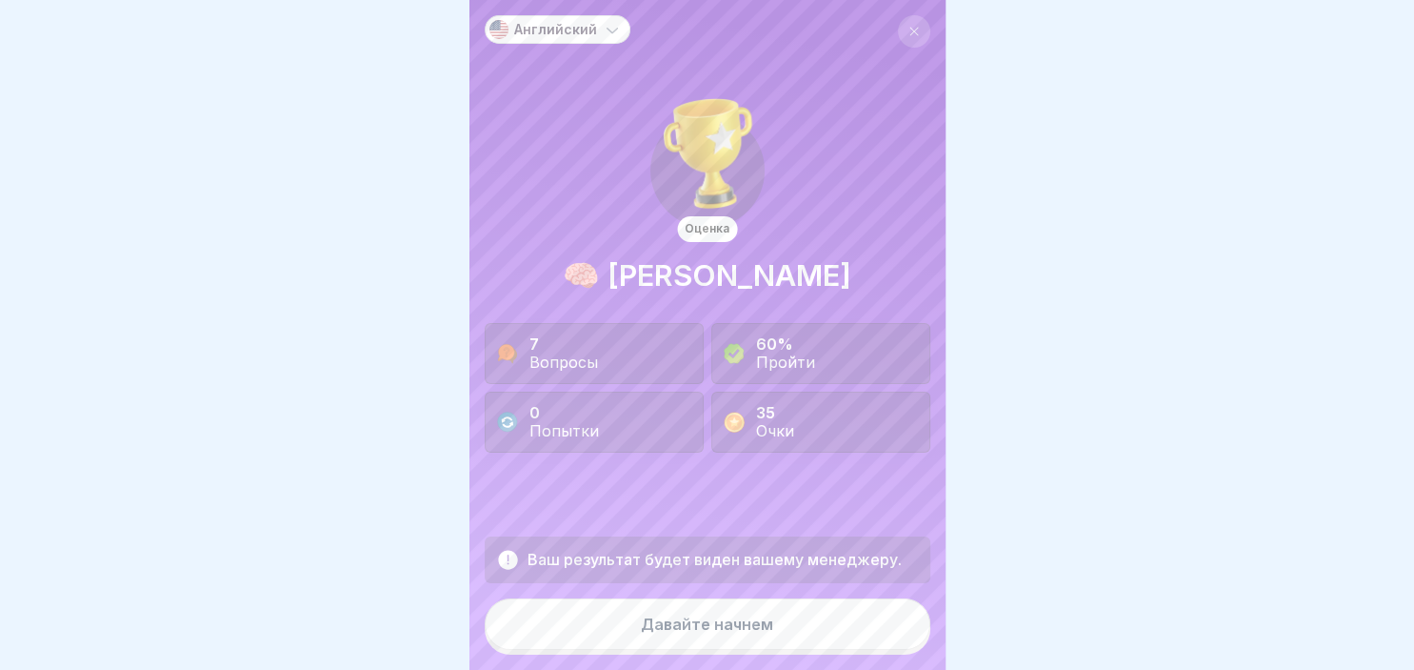
click at [765, 623] on div "Давайте начнем" at bounding box center [707, 623] width 132 height 17
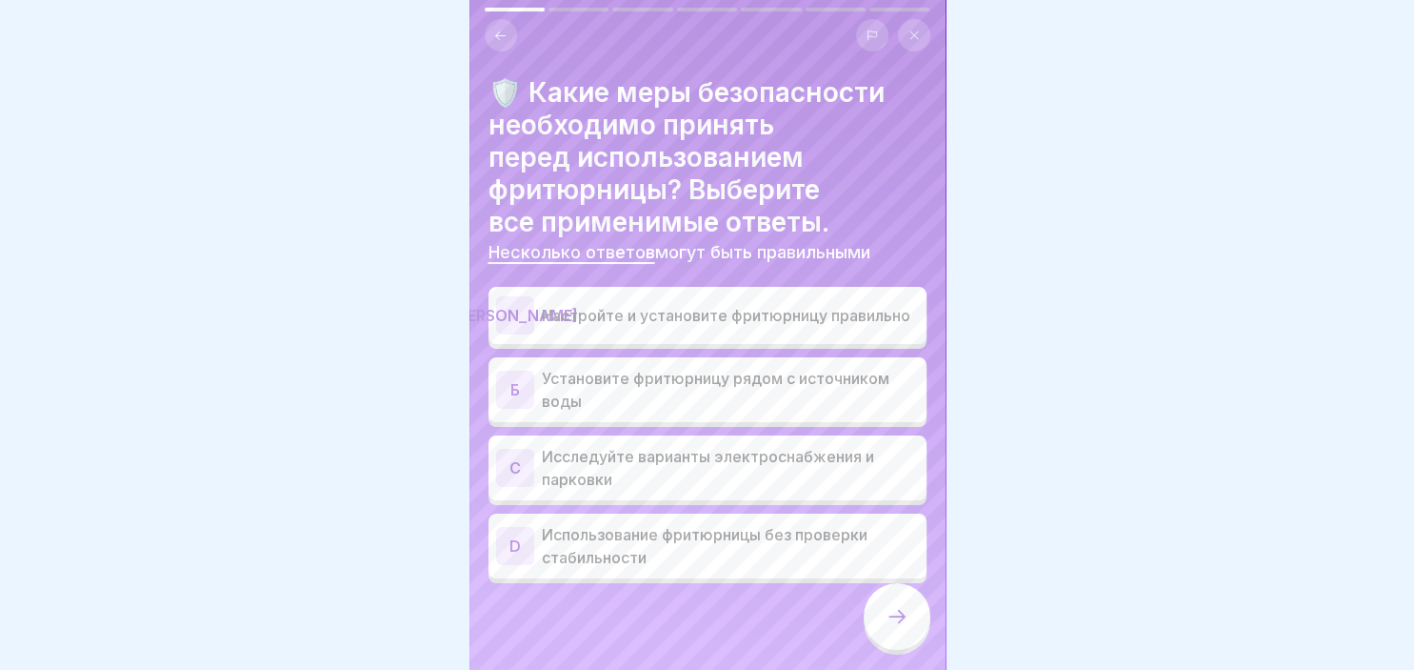
click at [511, 318] on div "[PERSON_NAME]" at bounding box center [515, 315] width 38 height 38
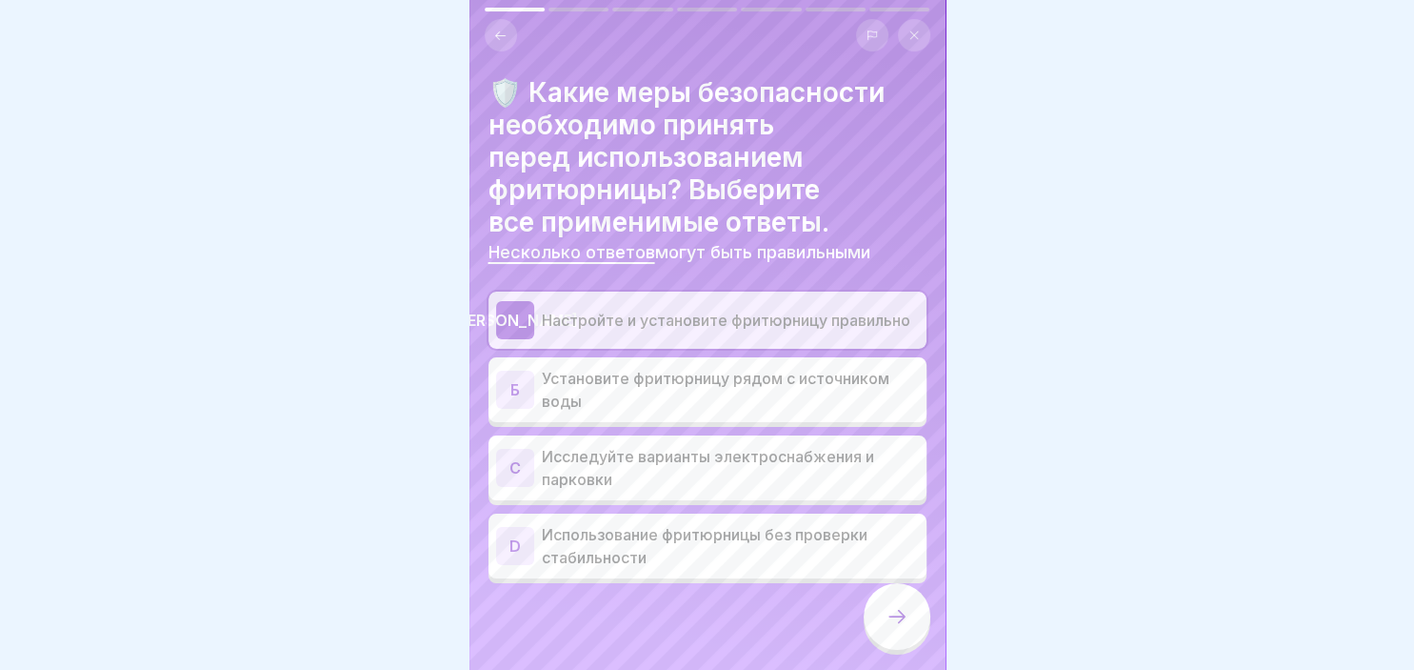
click at [518, 461] on div "C" at bounding box center [515, 468] width 38 height 38
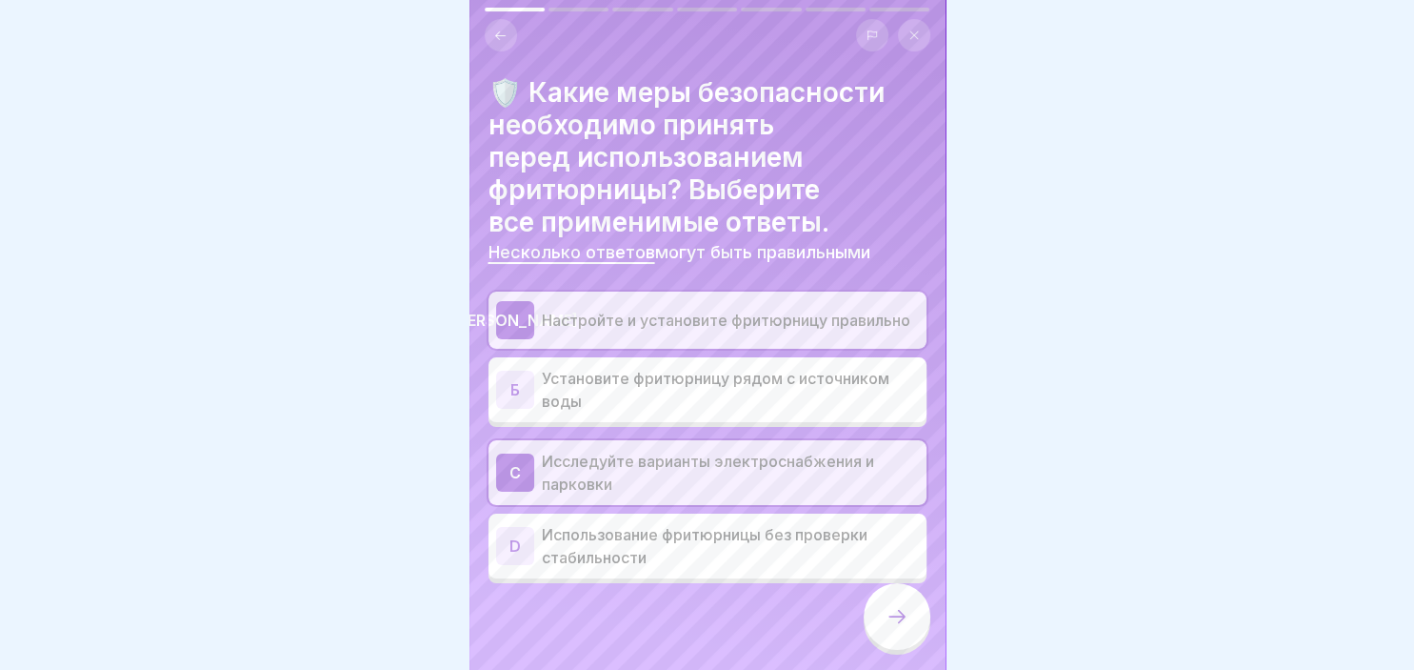
click at [912, 621] on div at bounding box center [897, 616] width 67 height 67
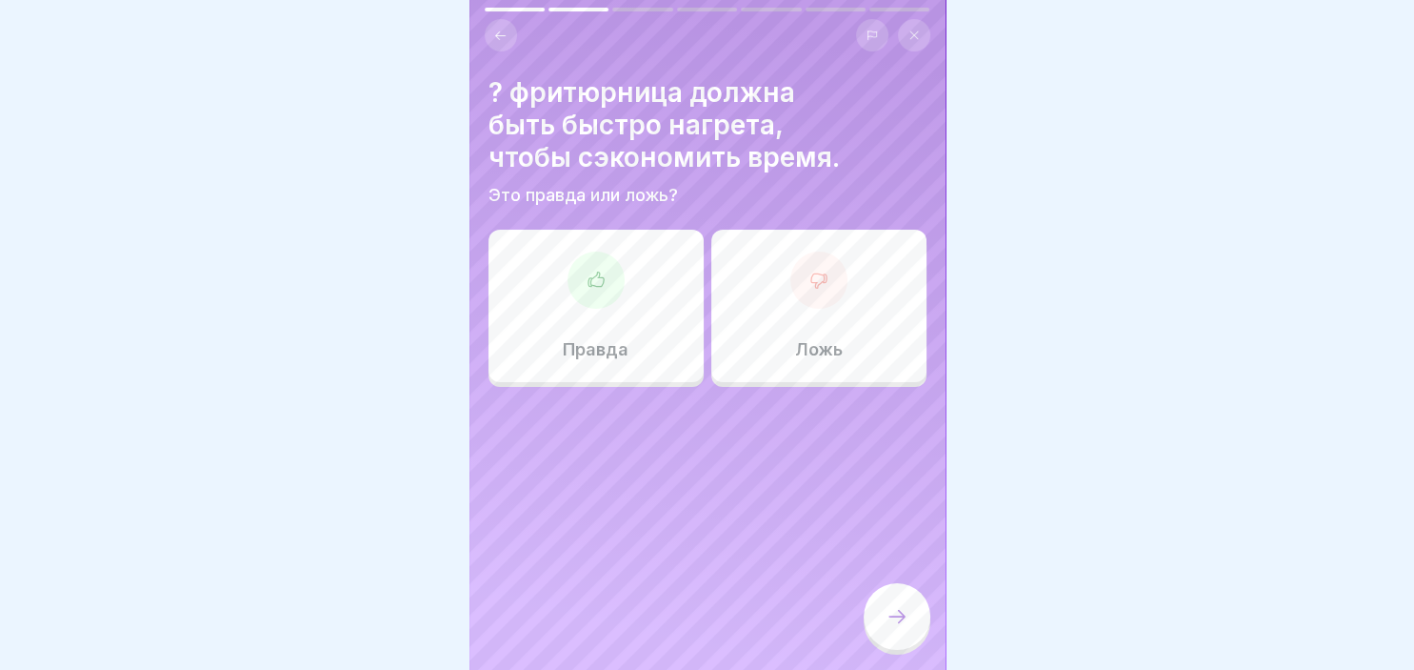
click at [811, 291] on div at bounding box center [819, 279] width 57 height 57
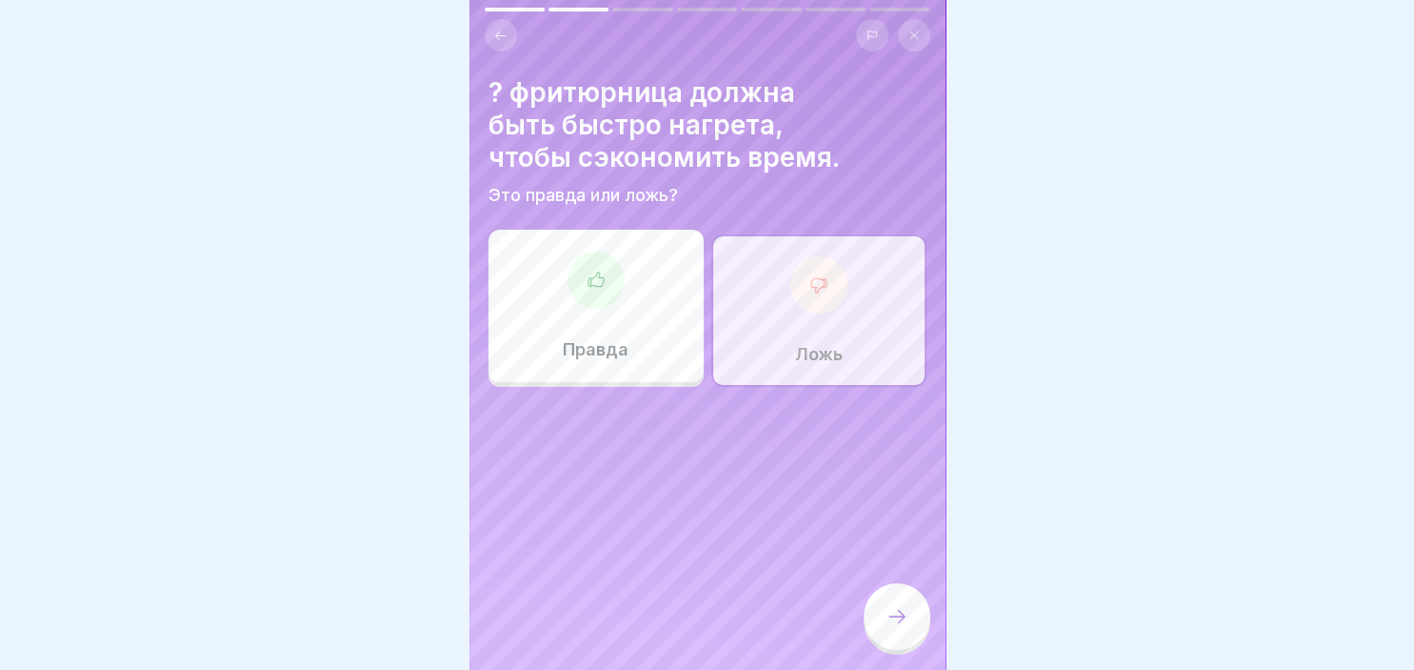
click at [888, 609] on icon at bounding box center [897, 616] width 23 height 23
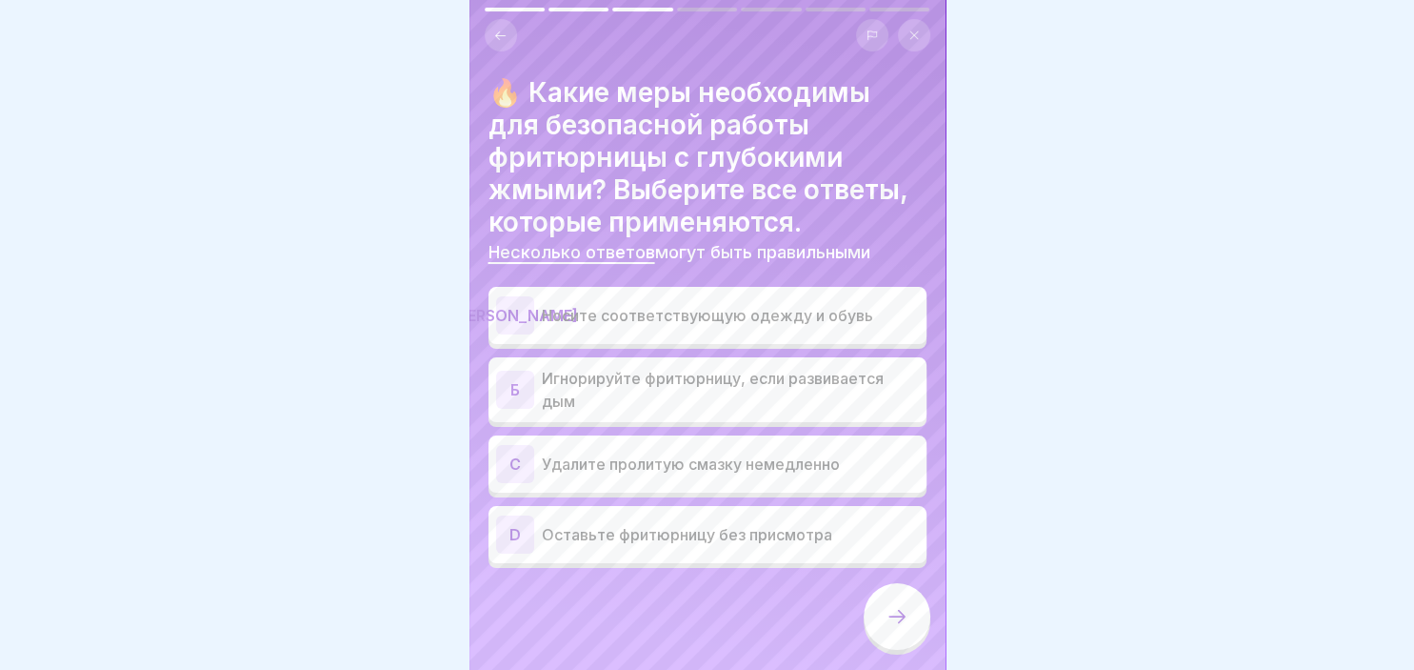
click at [526, 468] on div "C" at bounding box center [515, 464] width 38 height 38
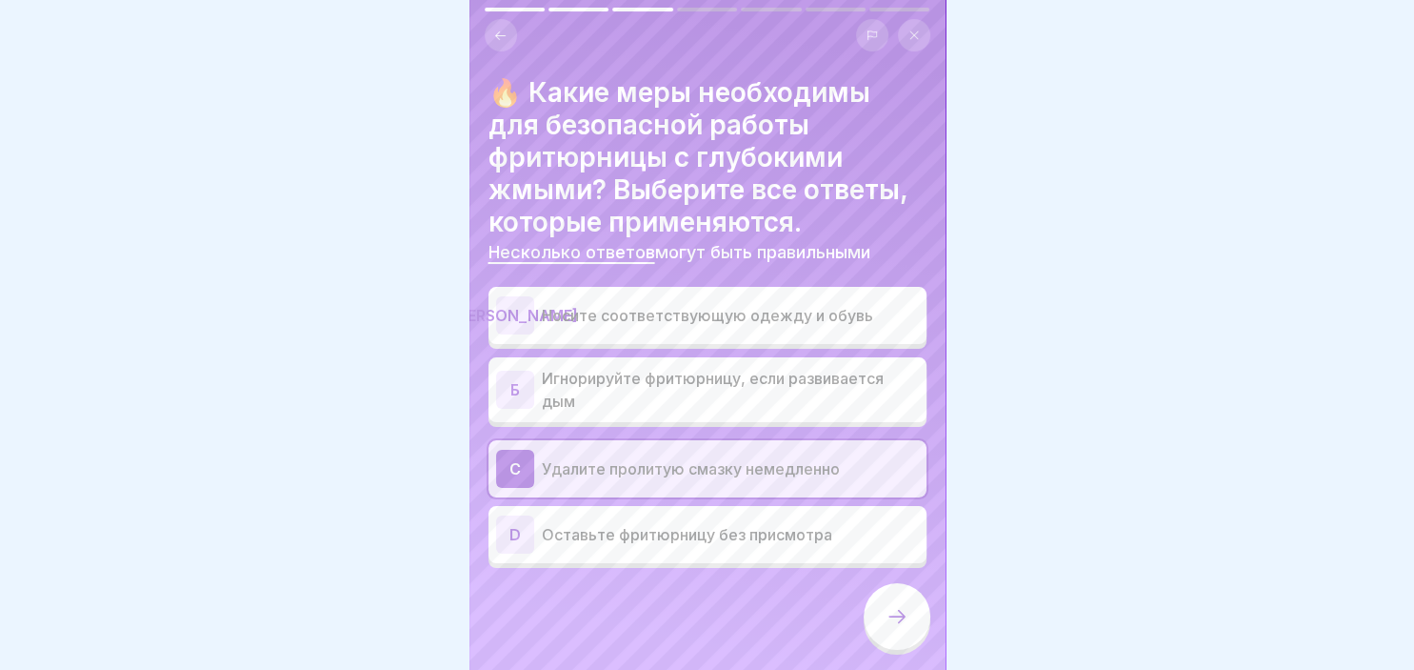
click at [501, 336] on div "А Носите соответствующую одежду и обувь" at bounding box center [708, 315] width 438 height 57
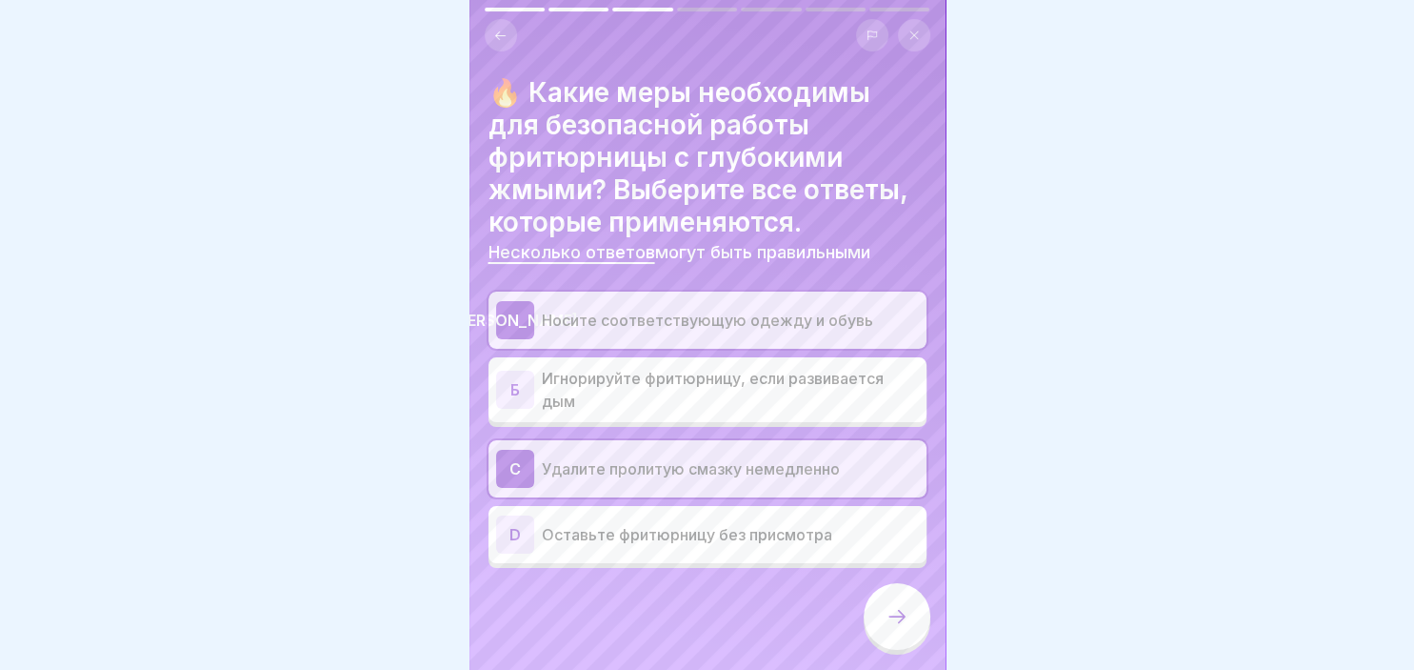
click at [878, 614] on div at bounding box center [897, 616] width 67 height 67
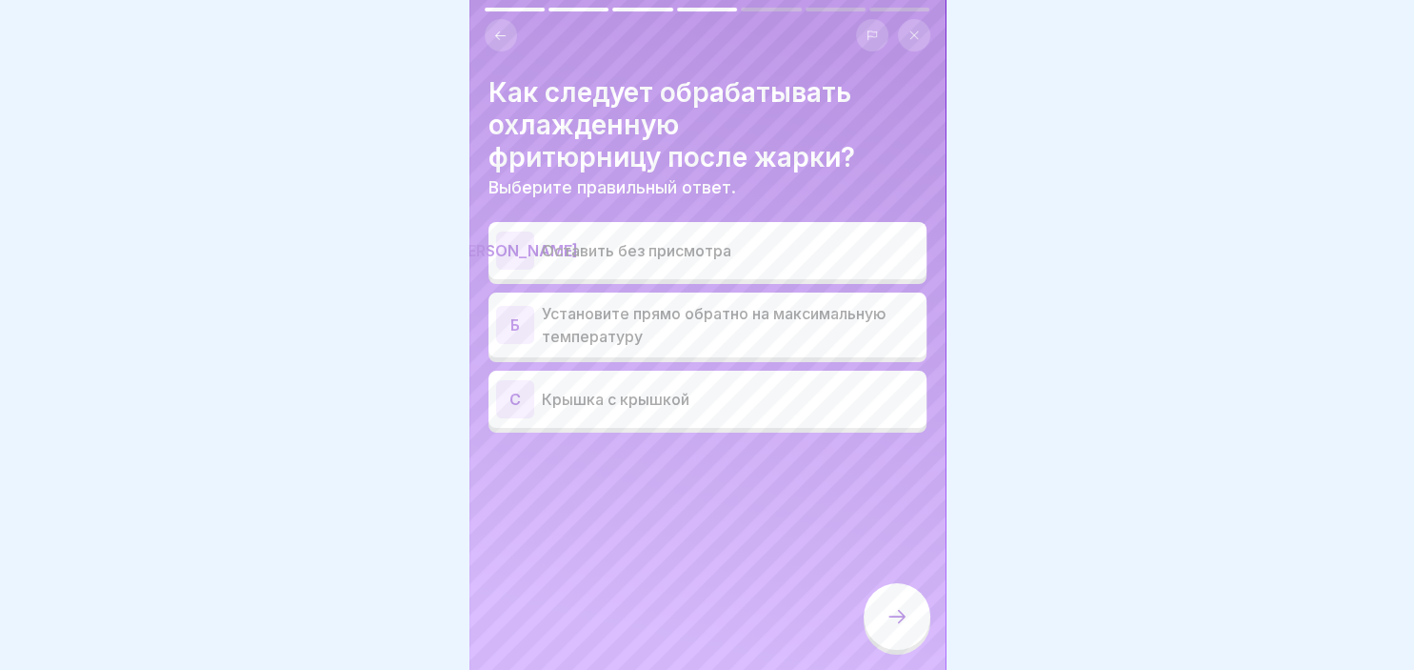
click at [534, 411] on div "C Крышка с крышкой" at bounding box center [707, 399] width 423 height 38
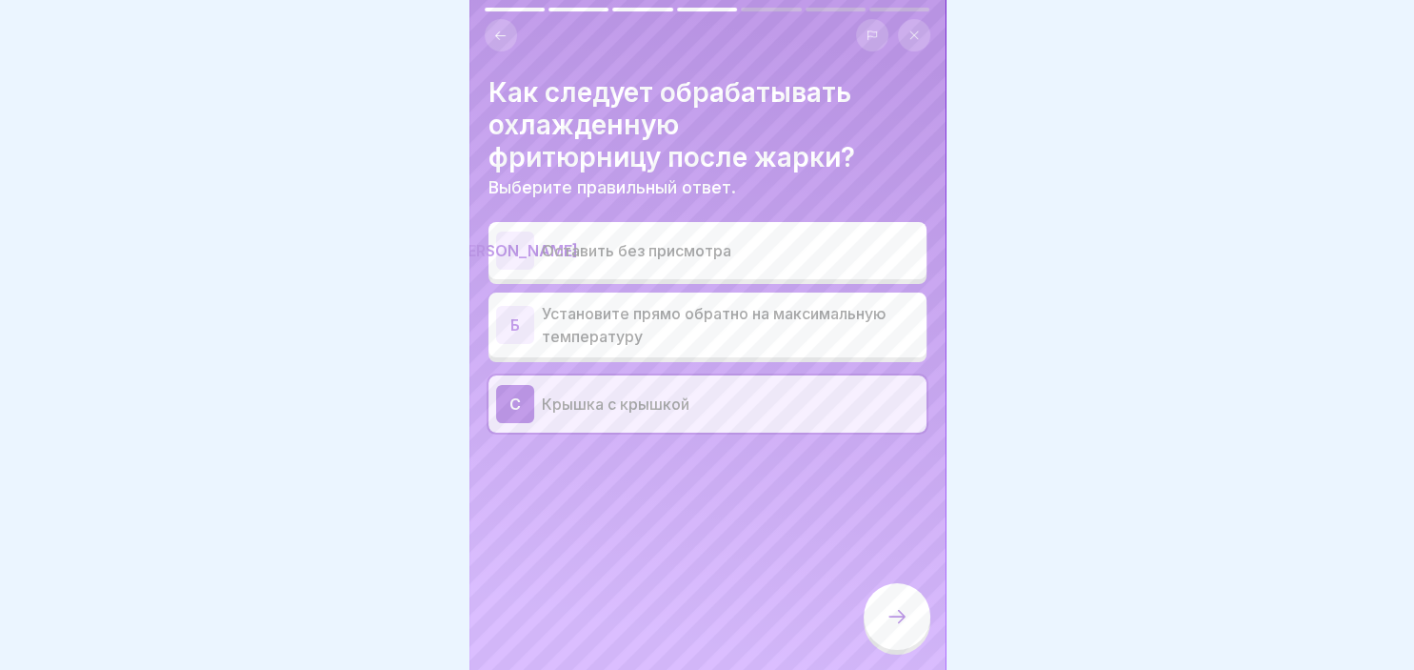
click at [876, 623] on div at bounding box center [897, 616] width 67 height 67
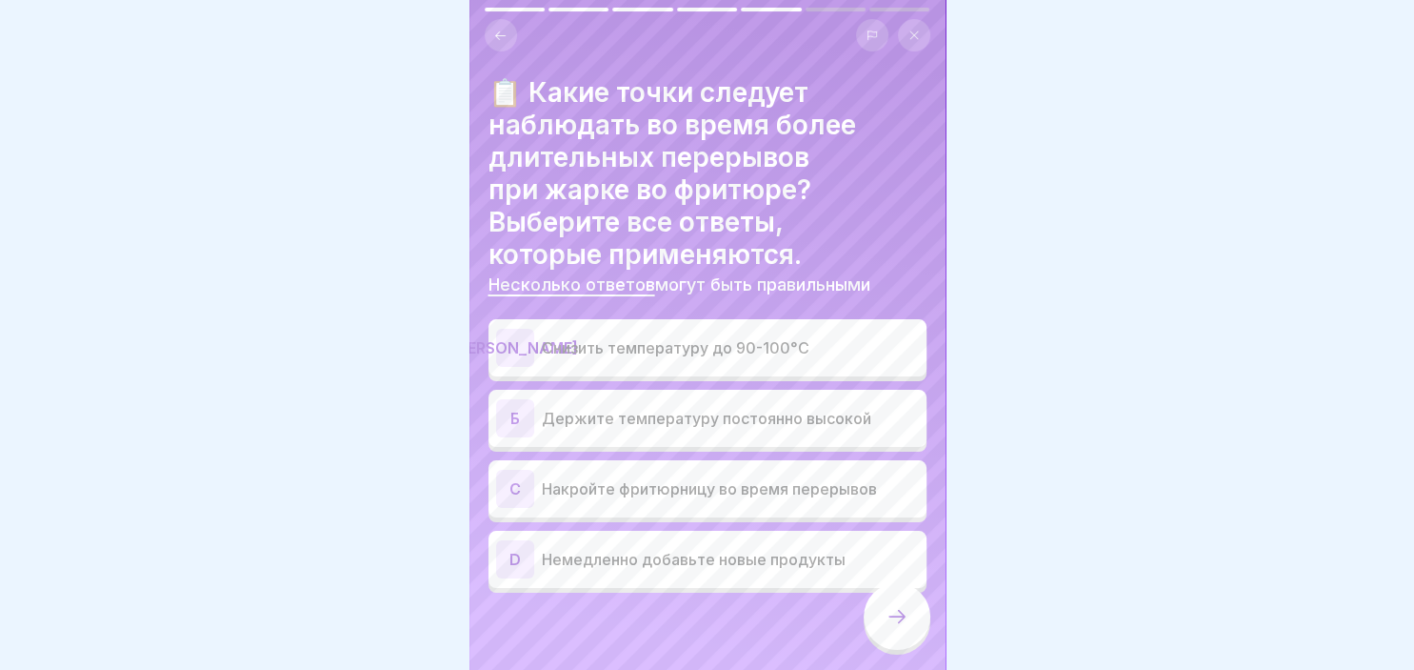
click at [545, 343] on p "Снизить температуру до 90-100°C" at bounding box center [730, 347] width 377 height 23
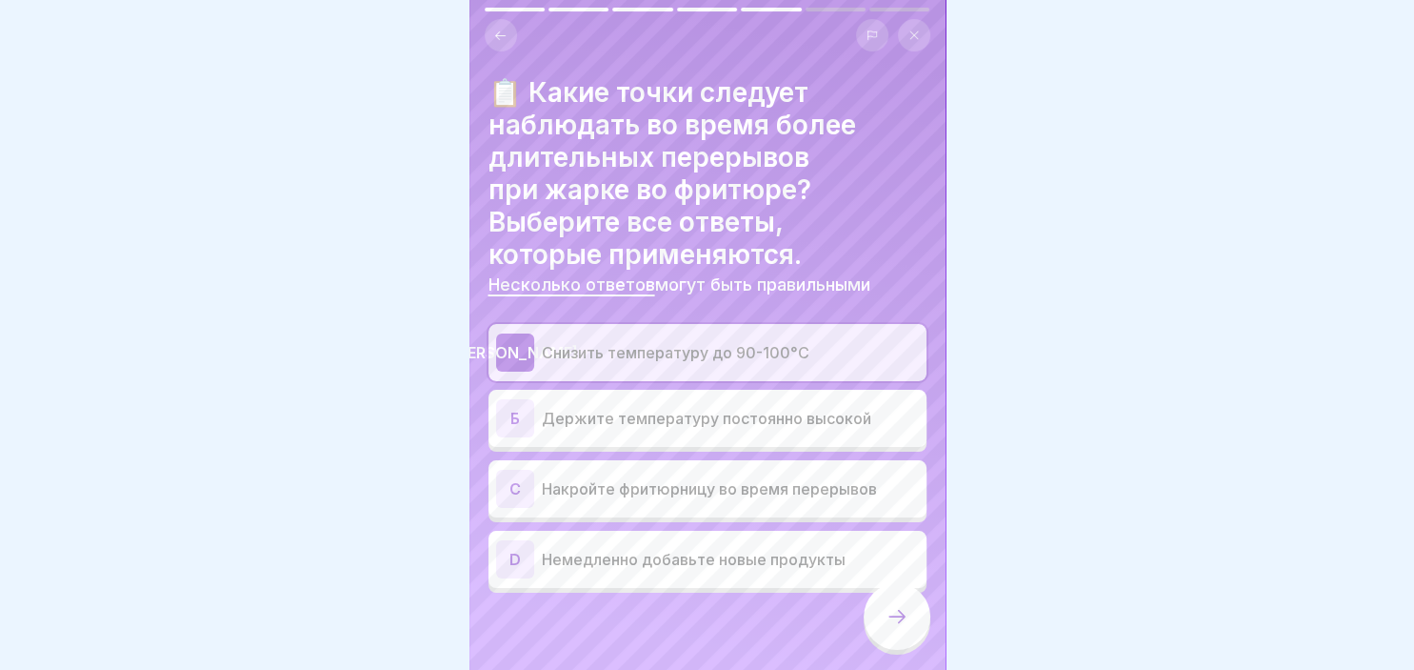
click at [577, 493] on p "Накройте фритюрницу во время перерывов" at bounding box center [730, 488] width 377 height 23
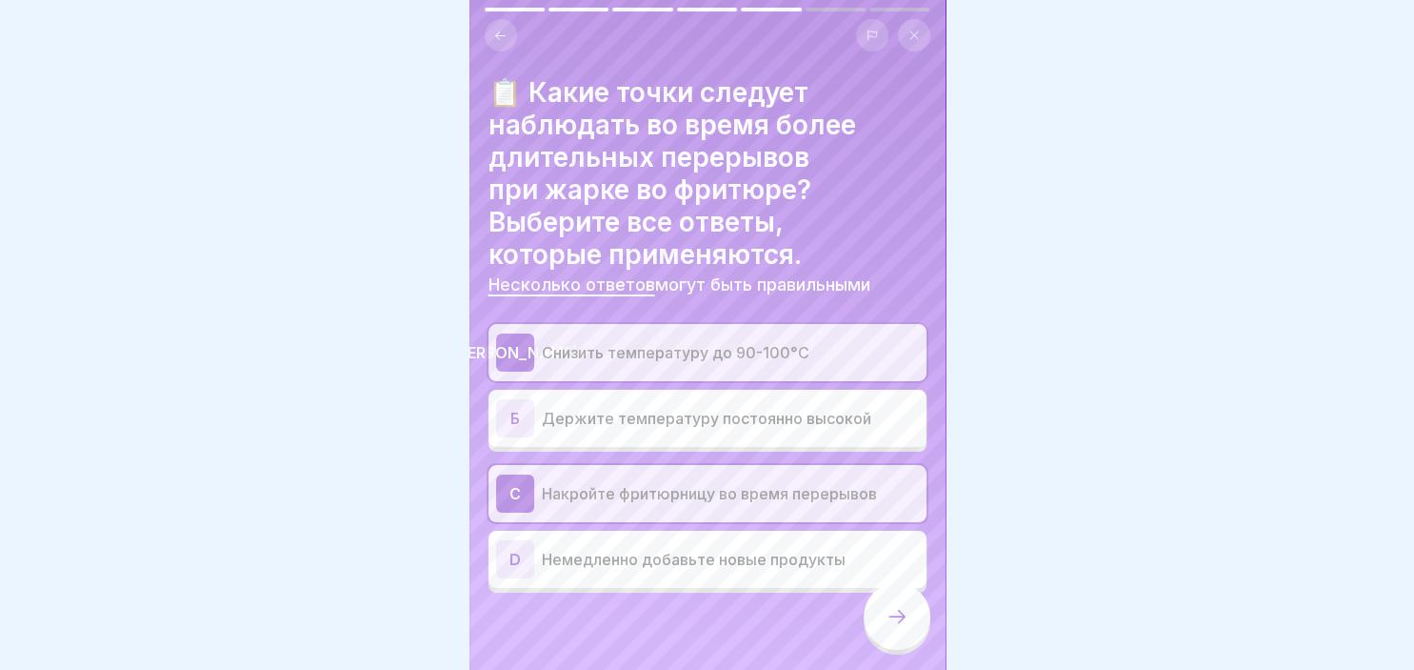
click at [890, 617] on icon at bounding box center [897, 616] width 23 height 23
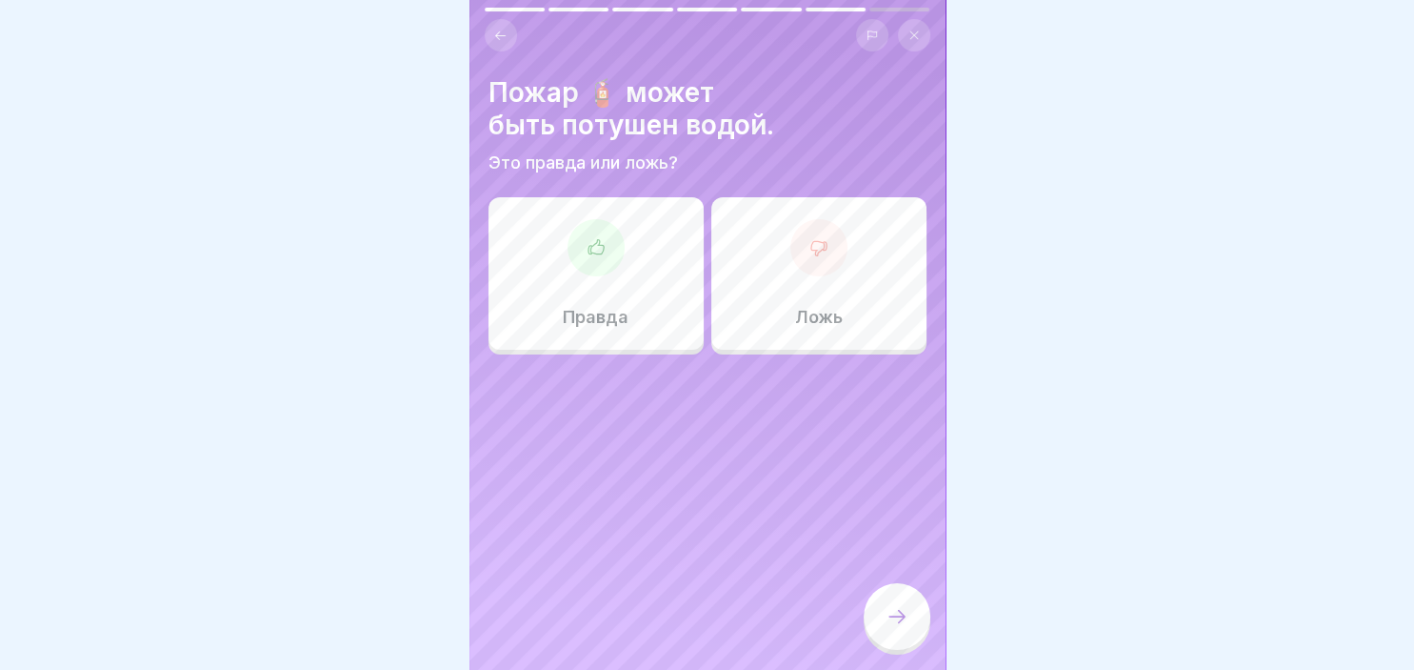
click at [847, 250] on div at bounding box center [819, 247] width 57 height 57
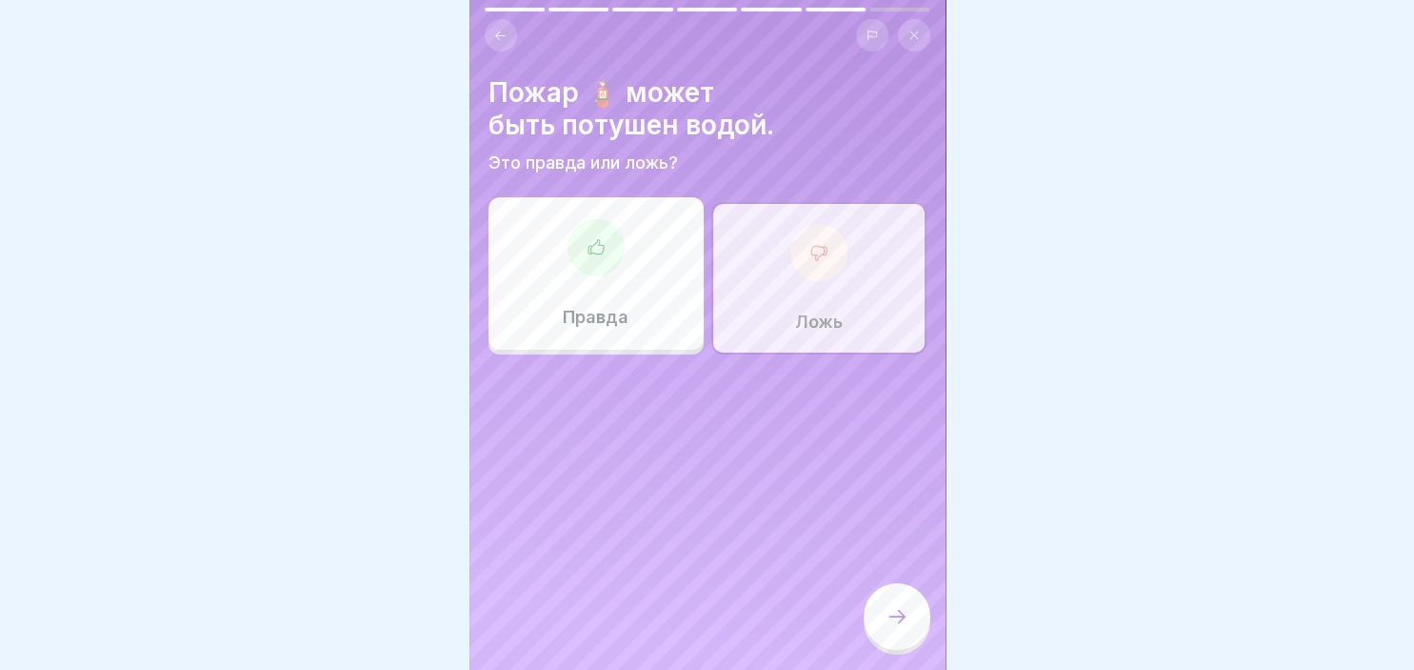
click at [898, 625] on icon at bounding box center [897, 616] width 23 height 23
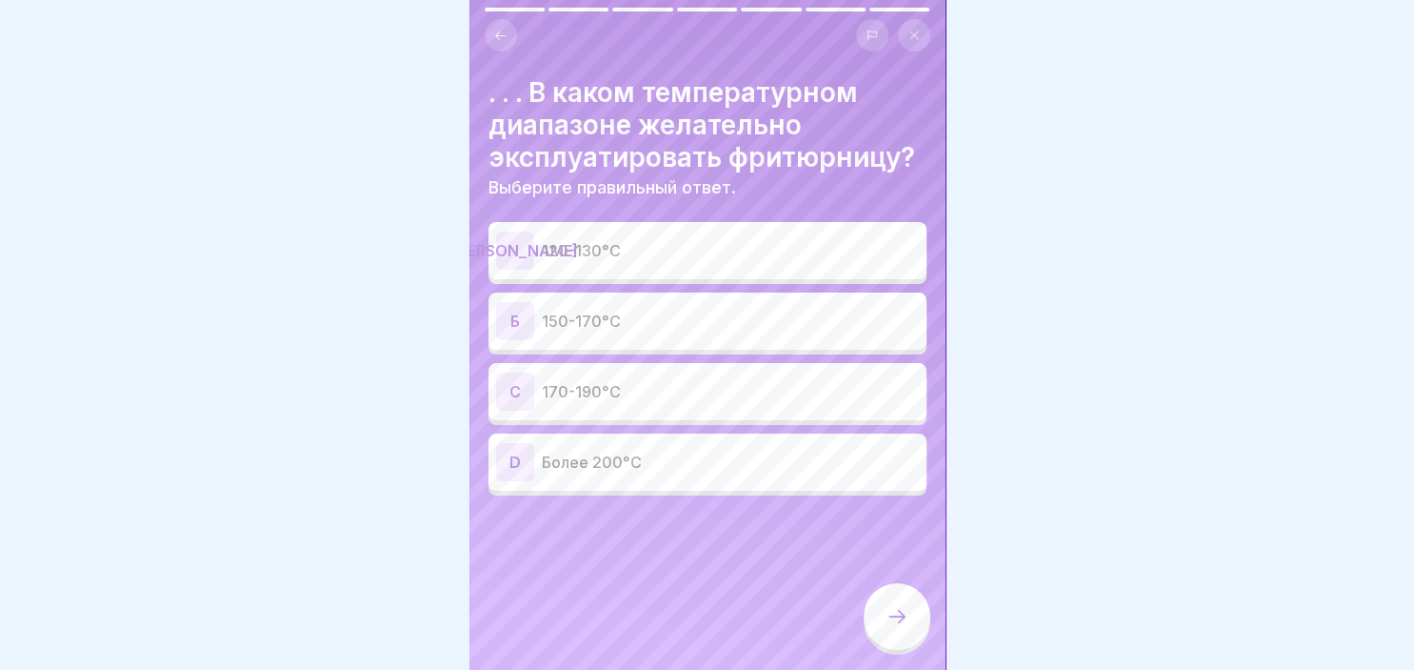
click at [599, 315] on p "150-170°C" at bounding box center [730, 321] width 377 height 23
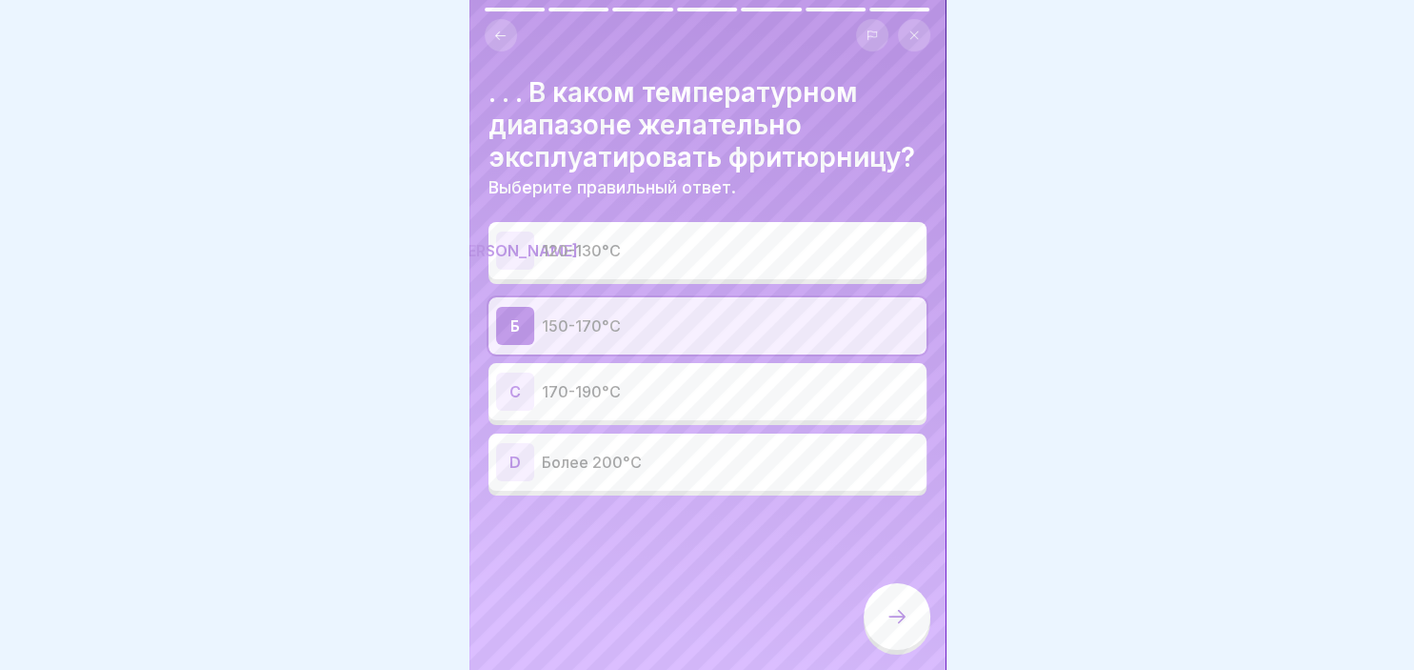
click at [877, 594] on div at bounding box center [897, 616] width 67 height 67
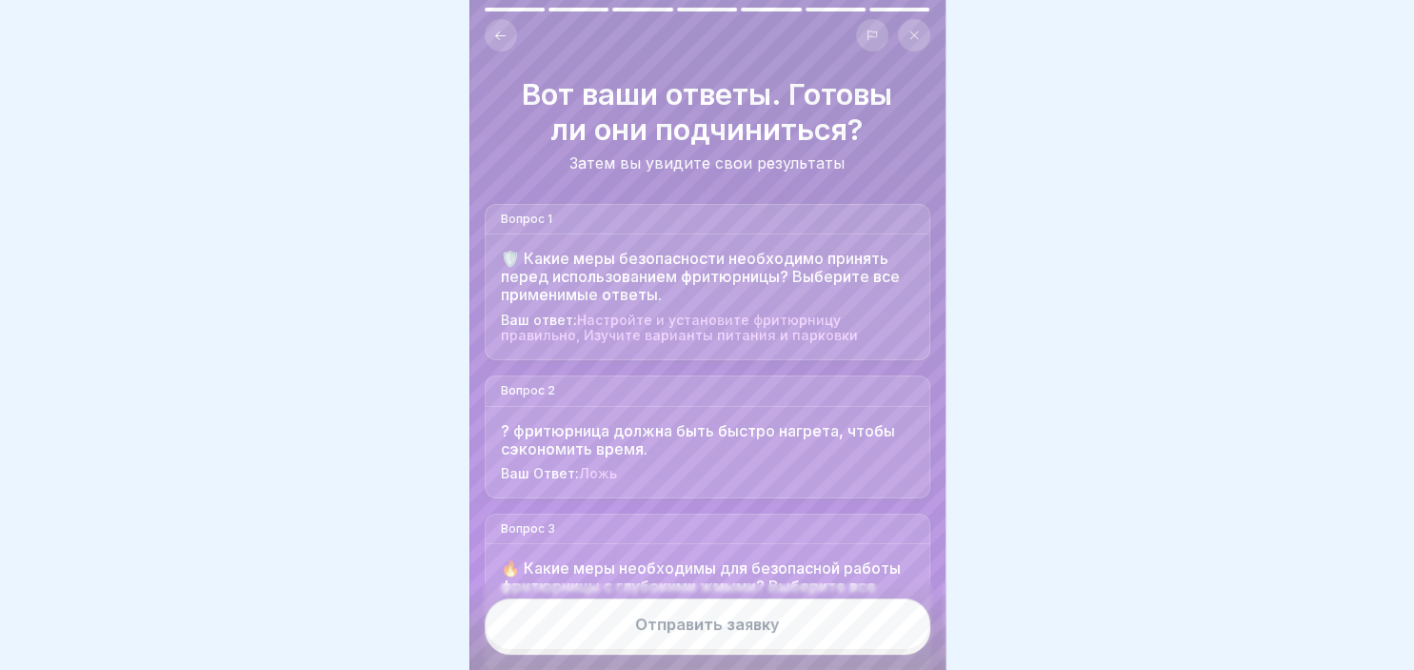
click at [801, 620] on button "Отправить заявку" at bounding box center [708, 623] width 446 height 51
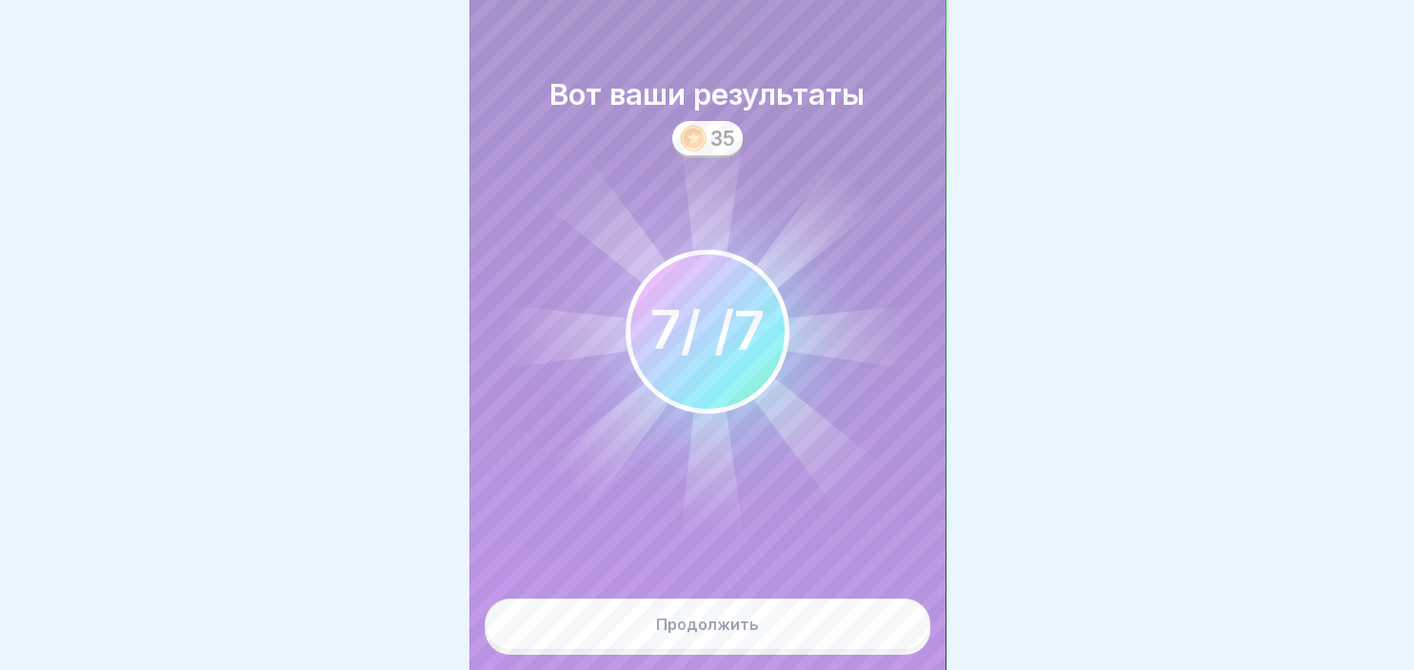
click at [801, 620] on button "Продолжить" at bounding box center [708, 623] width 446 height 51
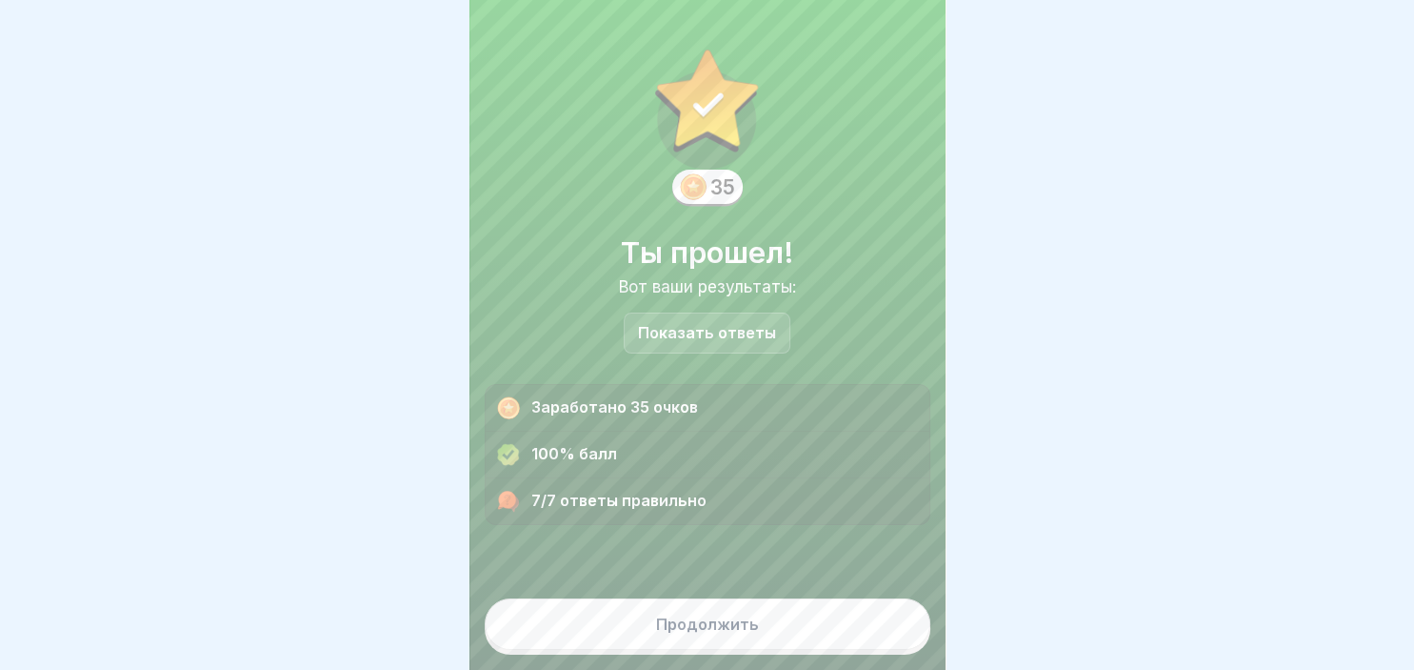
click at [760, 631] on button "Продолжить" at bounding box center [708, 623] width 446 height 51
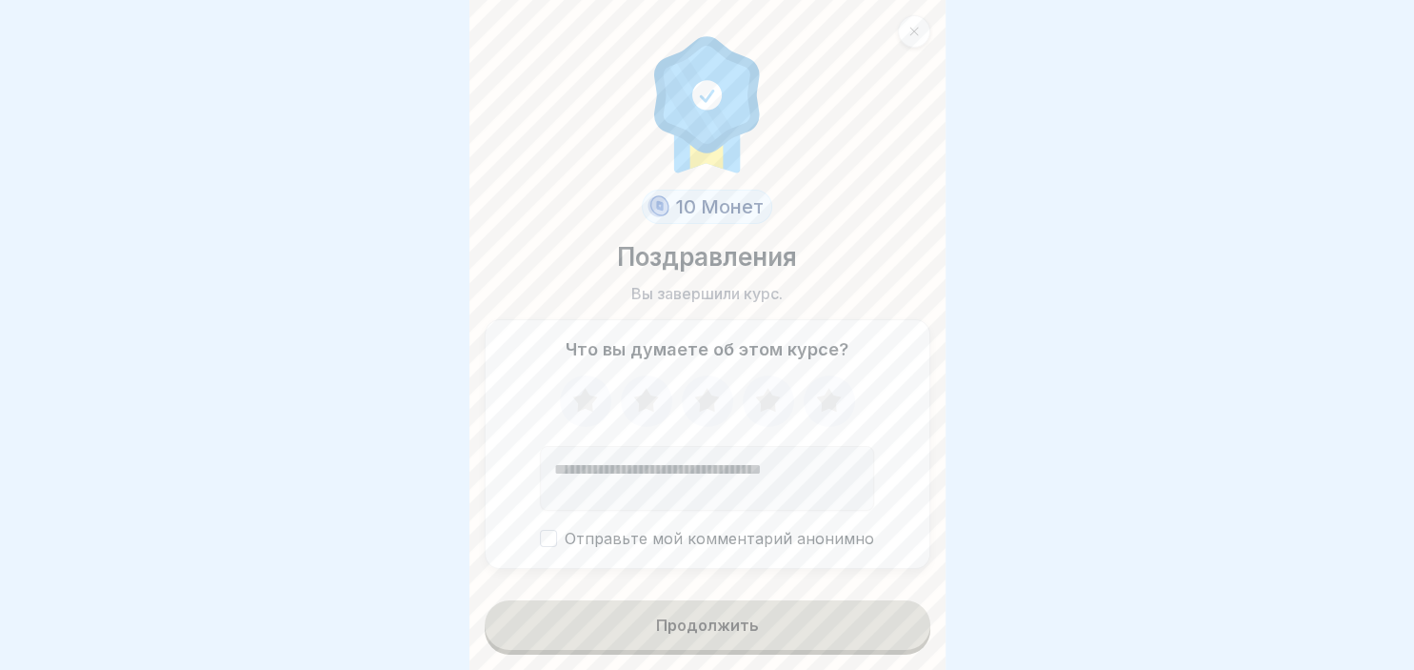
click at [834, 399] on icon at bounding box center [828, 400] width 25 height 24
click at [760, 621] on button "Продолжить" at bounding box center [708, 625] width 446 height 50
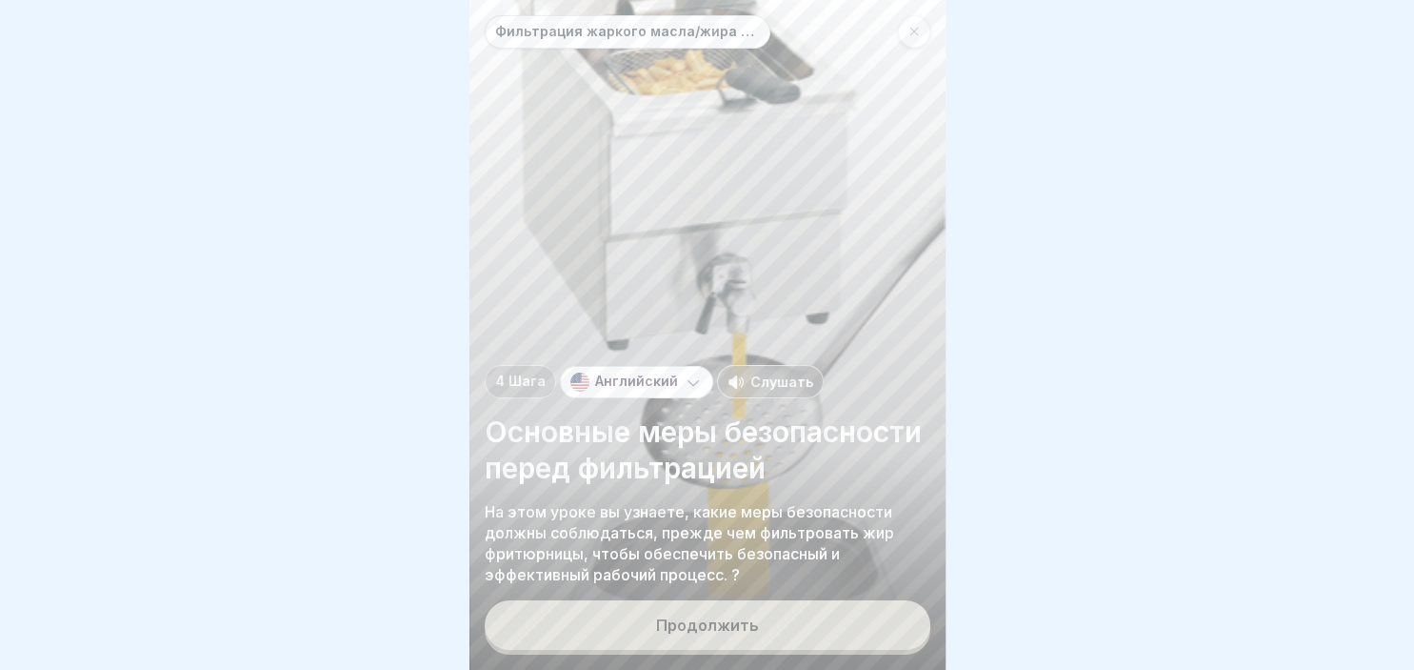
click at [760, 621] on button "Продолжить" at bounding box center [708, 625] width 446 height 50
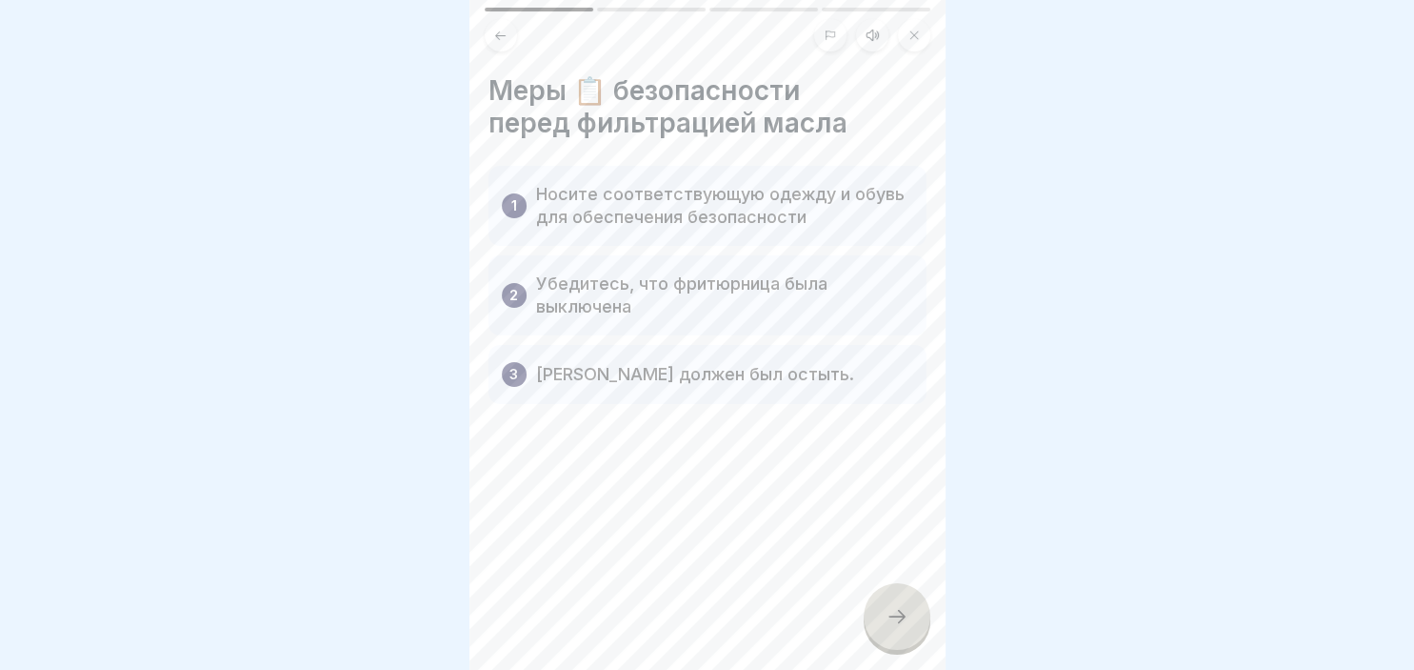
click at [760, 621] on div "Меры 📋 безопасности перед фильтрацией масла 1 Носите соответствующую одежду и о…" at bounding box center [708, 335] width 476 height 670
click at [892, 610] on icon at bounding box center [897, 616] width 23 height 23
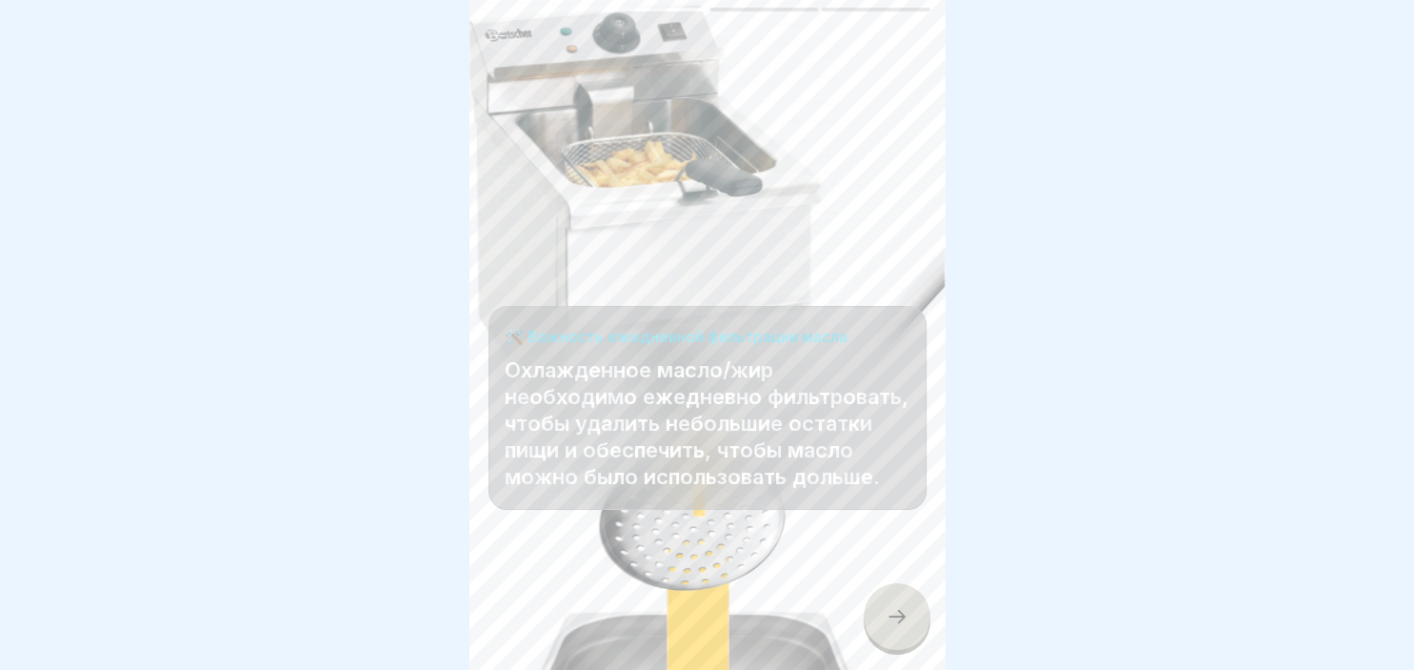
click at [892, 610] on icon at bounding box center [897, 616] width 23 height 23
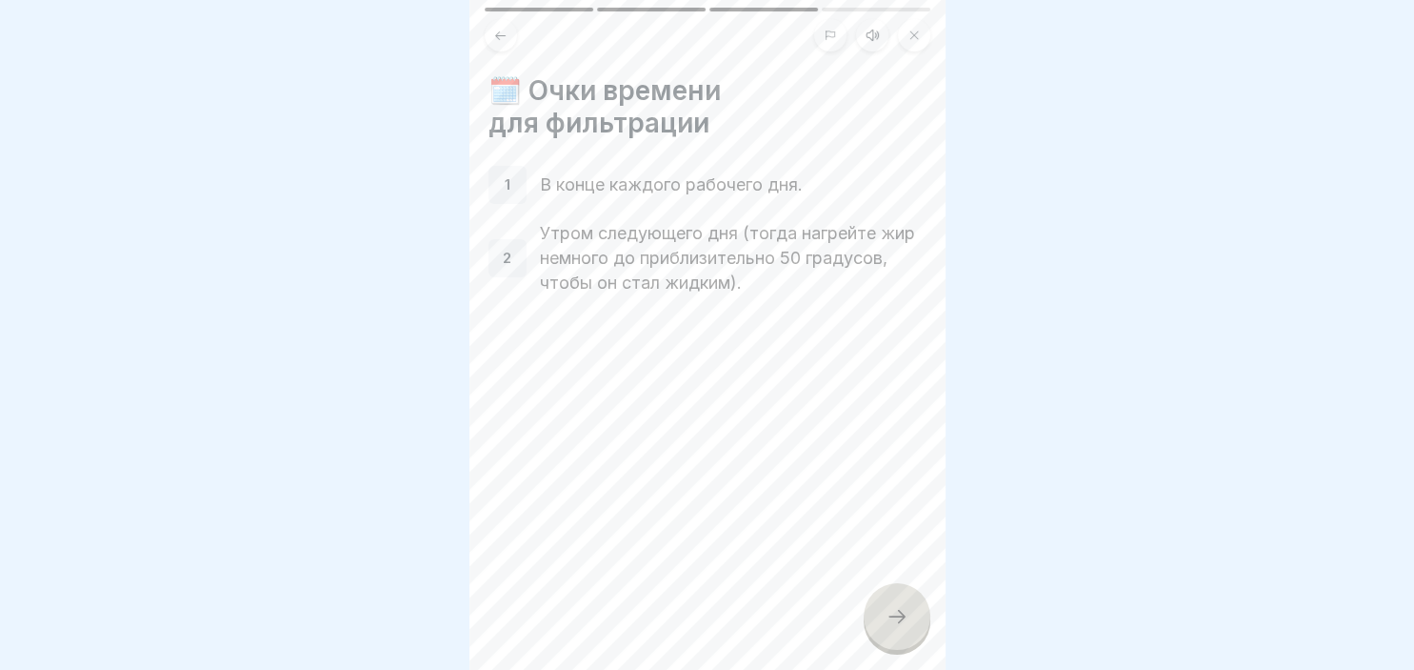
click at [909, 618] on div at bounding box center [897, 616] width 67 height 67
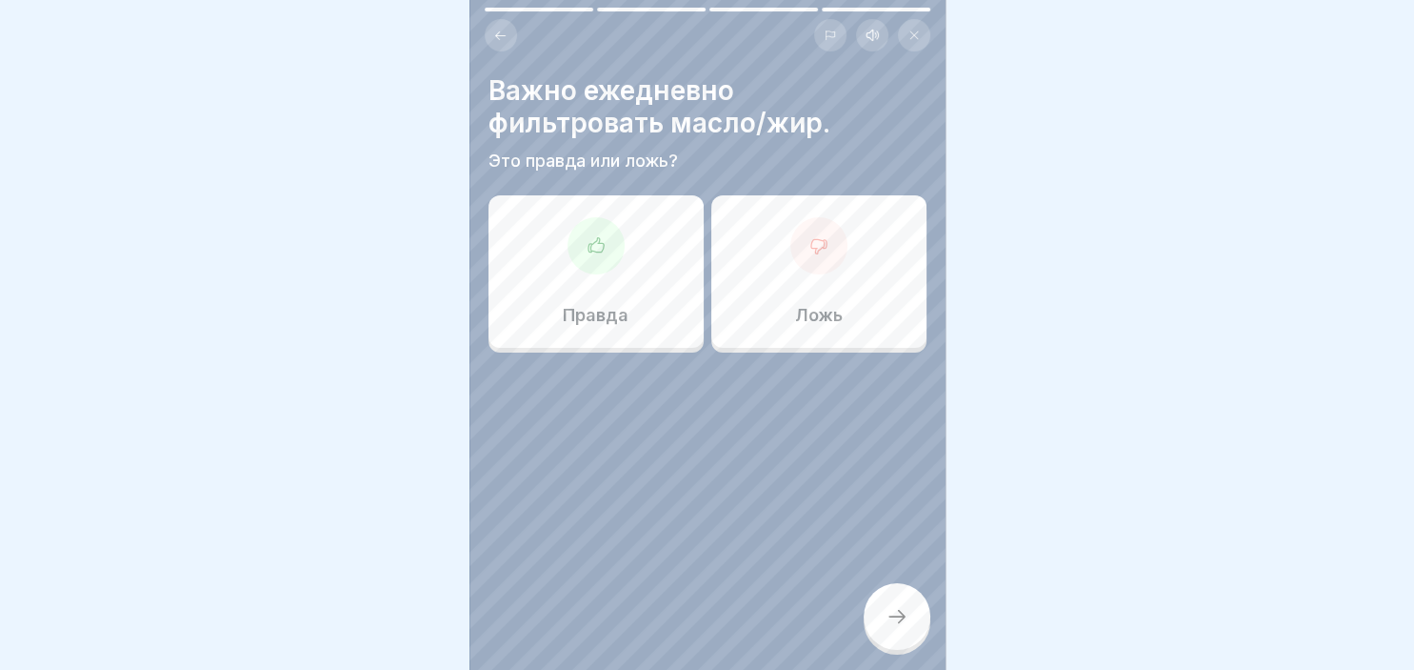
click at [602, 252] on icon at bounding box center [596, 245] width 19 height 19
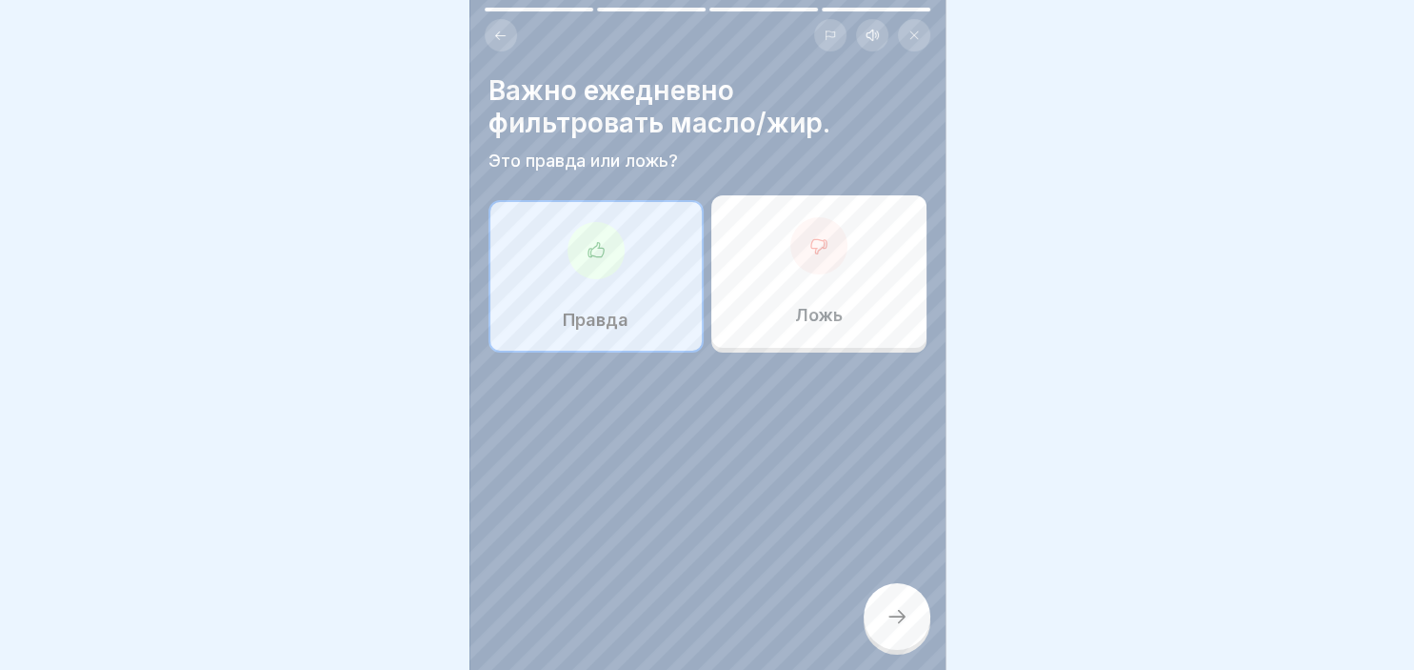
click at [908, 621] on icon at bounding box center [897, 616] width 23 height 23
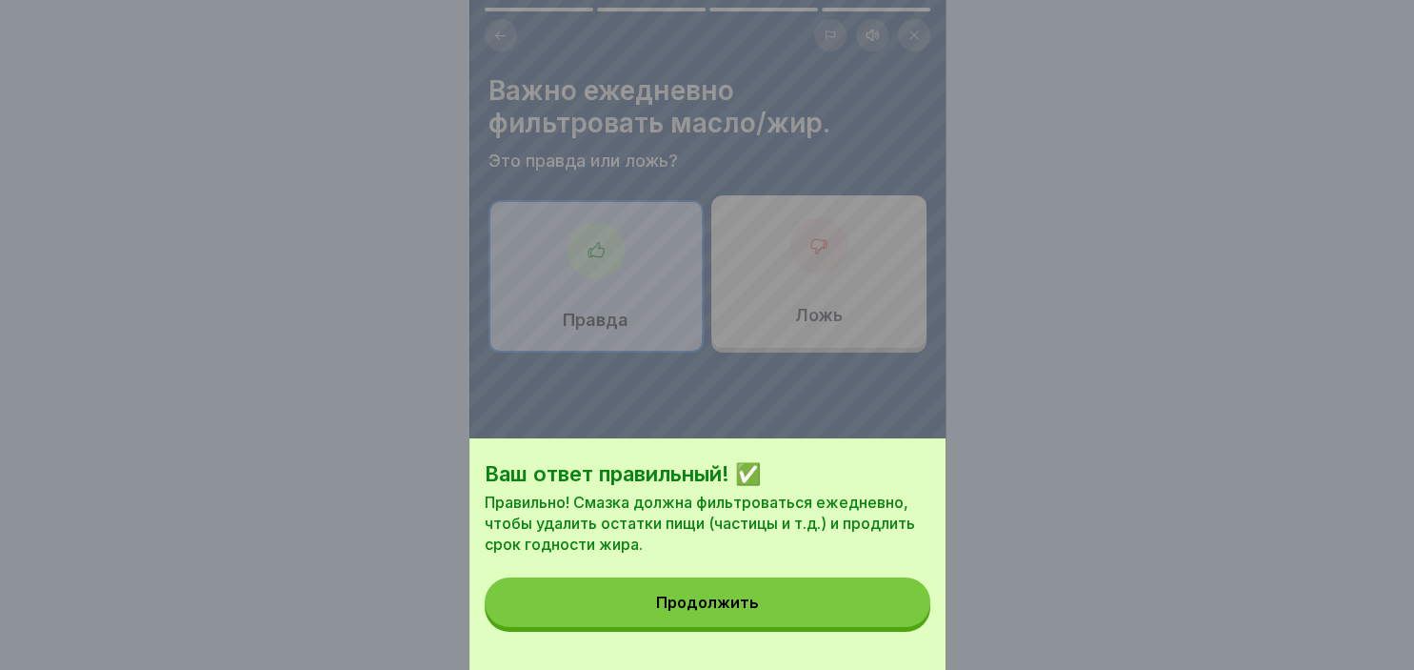
click at [780, 604] on button "Продолжить" at bounding box center [708, 602] width 446 height 50
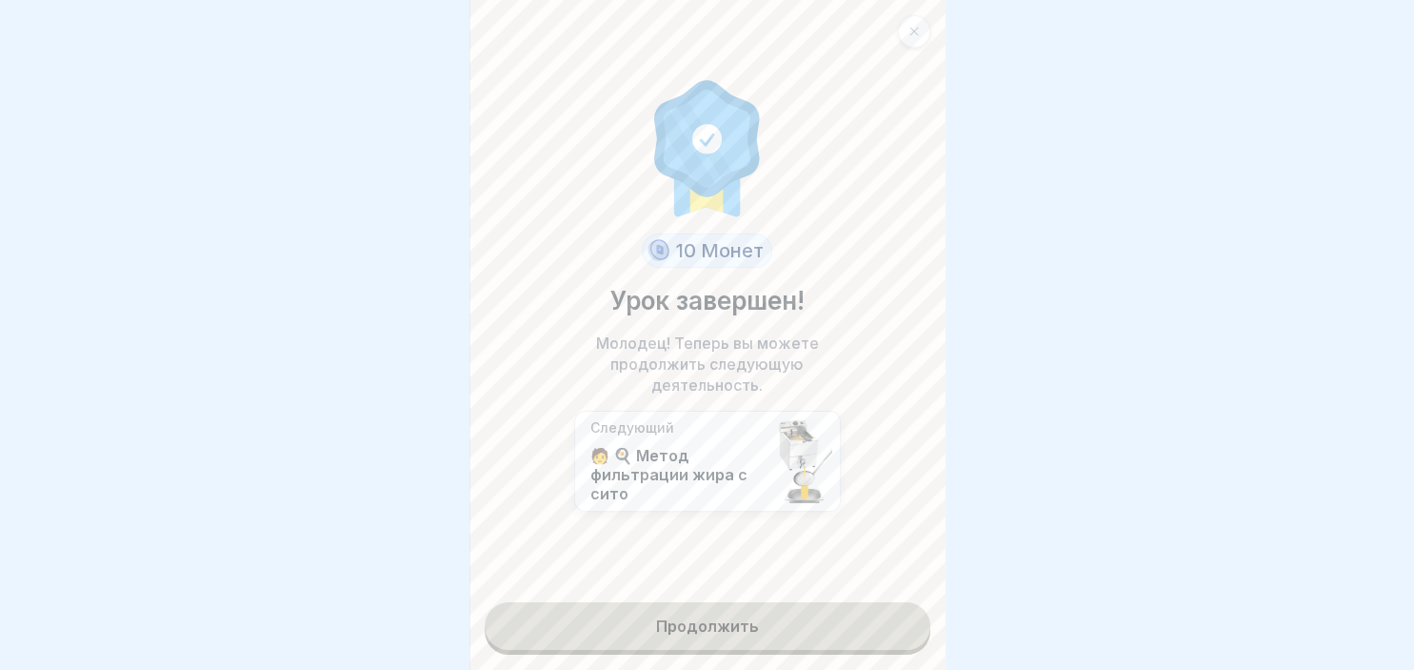
click at [722, 624] on link "Продолжить" at bounding box center [708, 626] width 446 height 48
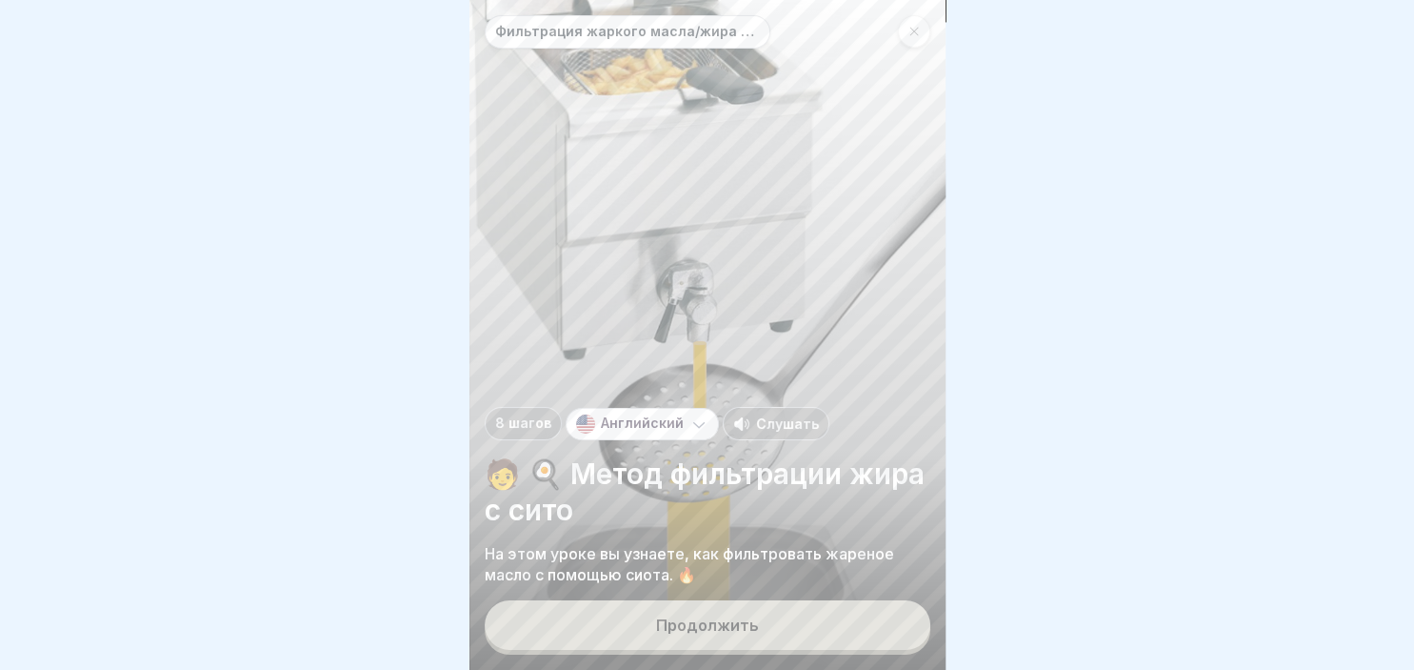
click at [722, 624] on div "Продолжить" at bounding box center [707, 624] width 103 height 17
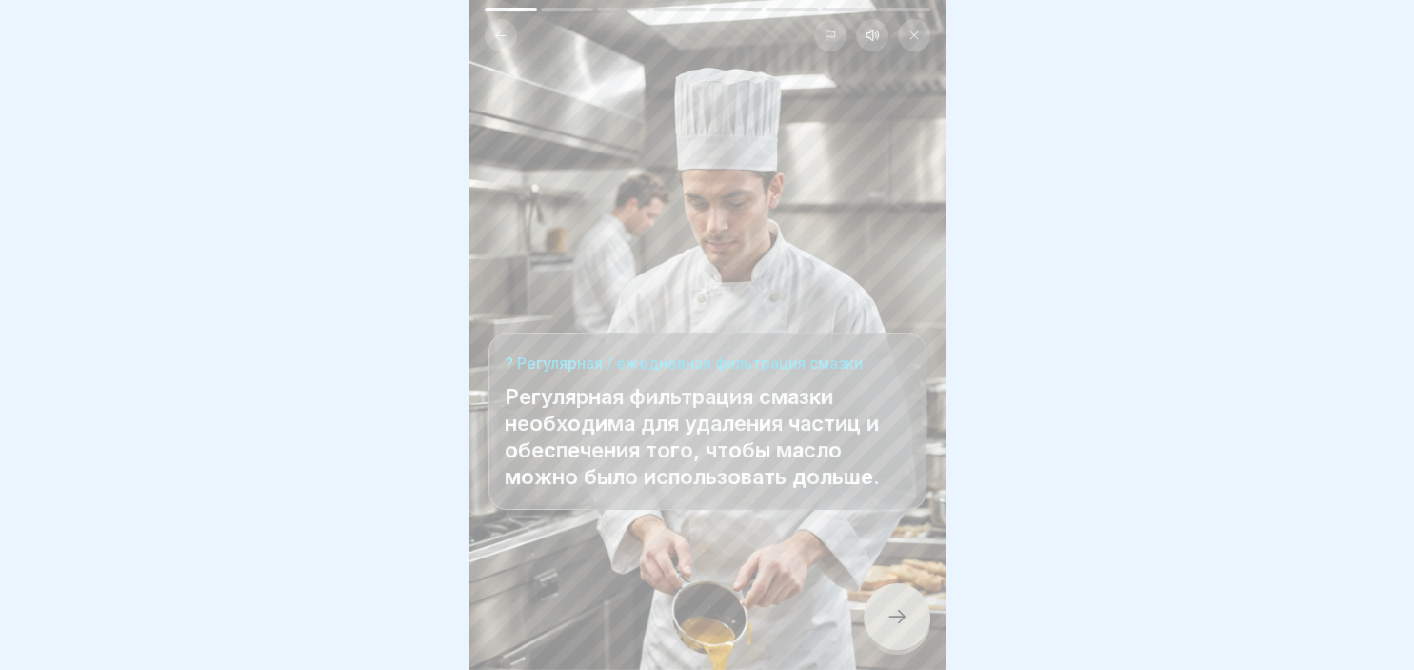
click at [722, 624] on div at bounding box center [708, 612] width 438 height 114
click at [905, 630] on div at bounding box center [897, 616] width 67 height 67
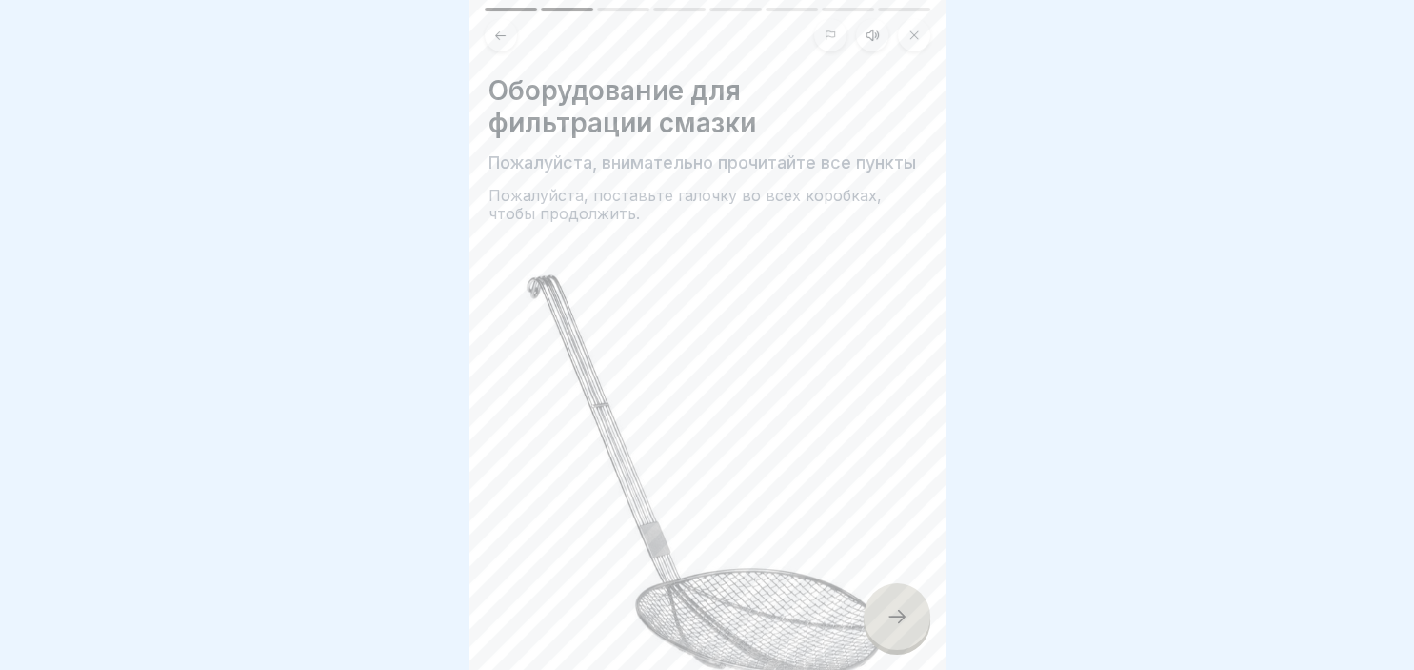
click at [905, 630] on div at bounding box center [897, 616] width 67 height 67
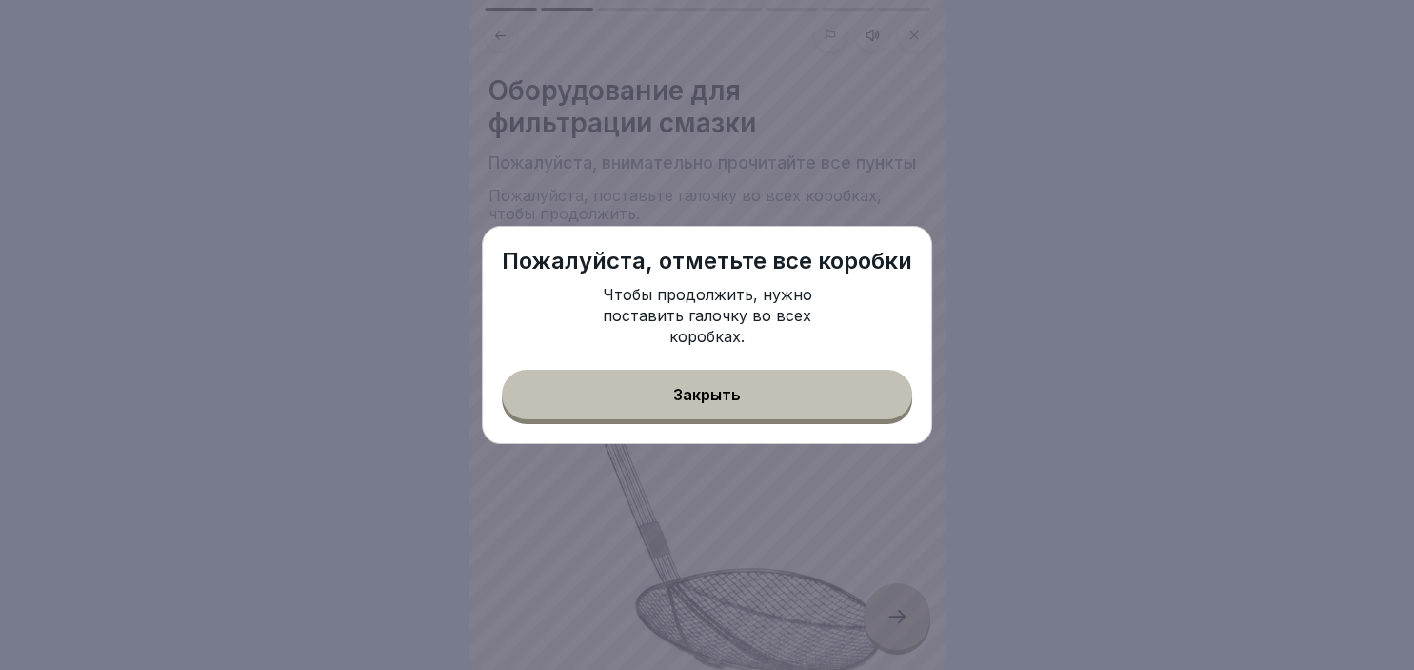
click at [743, 387] on button "Закрыть" at bounding box center [707, 395] width 411 height 50
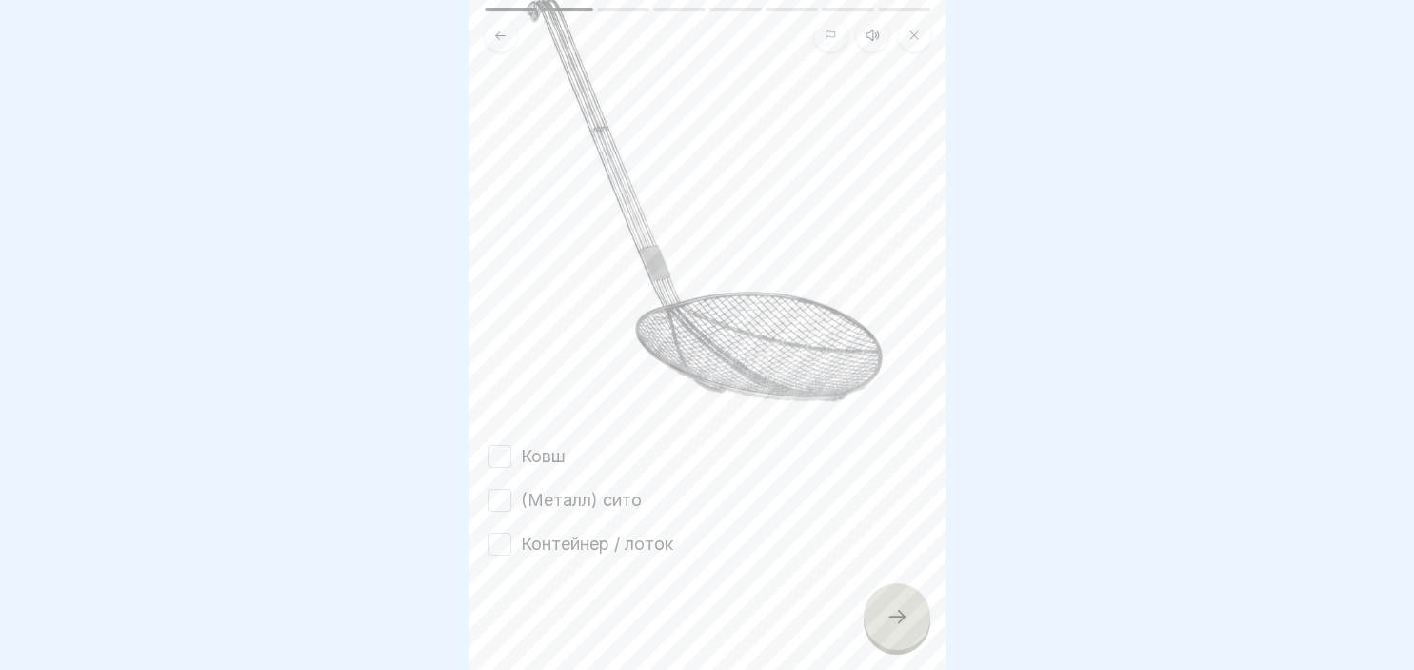
scroll to position [277, 0]
click at [501, 542] on button "Контейнер / лоток" at bounding box center [500, 542] width 23 height 23
click at [495, 505] on button "(Металл) сито" at bounding box center [500, 499] width 23 height 23
click at [499, 463] on button "Ковш" at bounding box center [500, 455] width 23 height 23
click at [904, 644] on div at bounding box center [897, 616] width 67 height 67
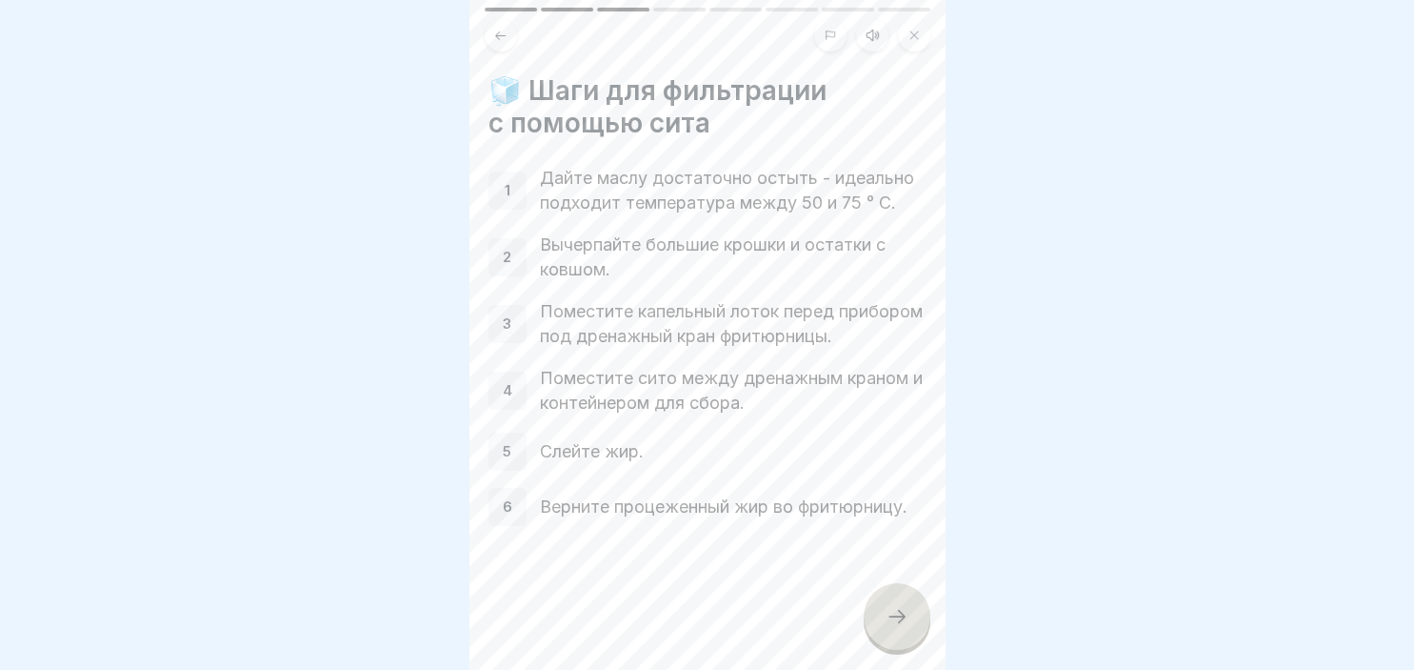
click at [920, 616] on div at bounding box center [897, 616] width 67 height 67
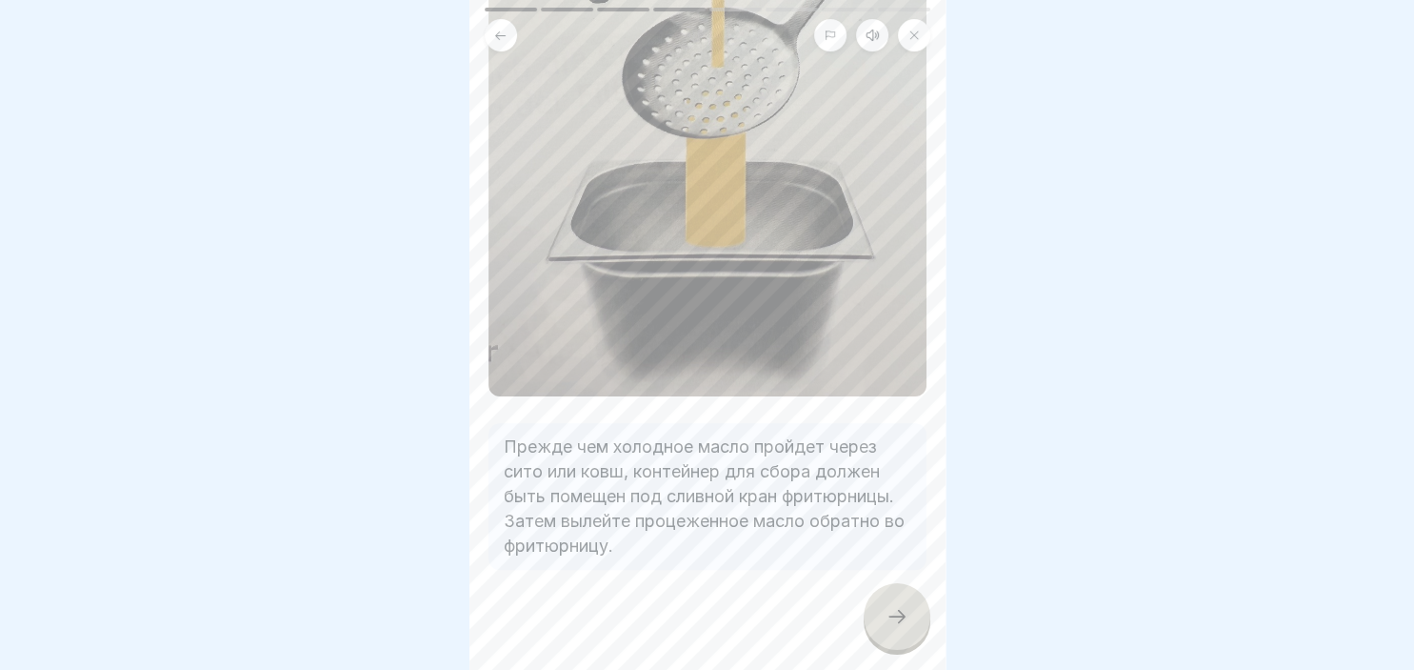
scroll to position [659, 0]
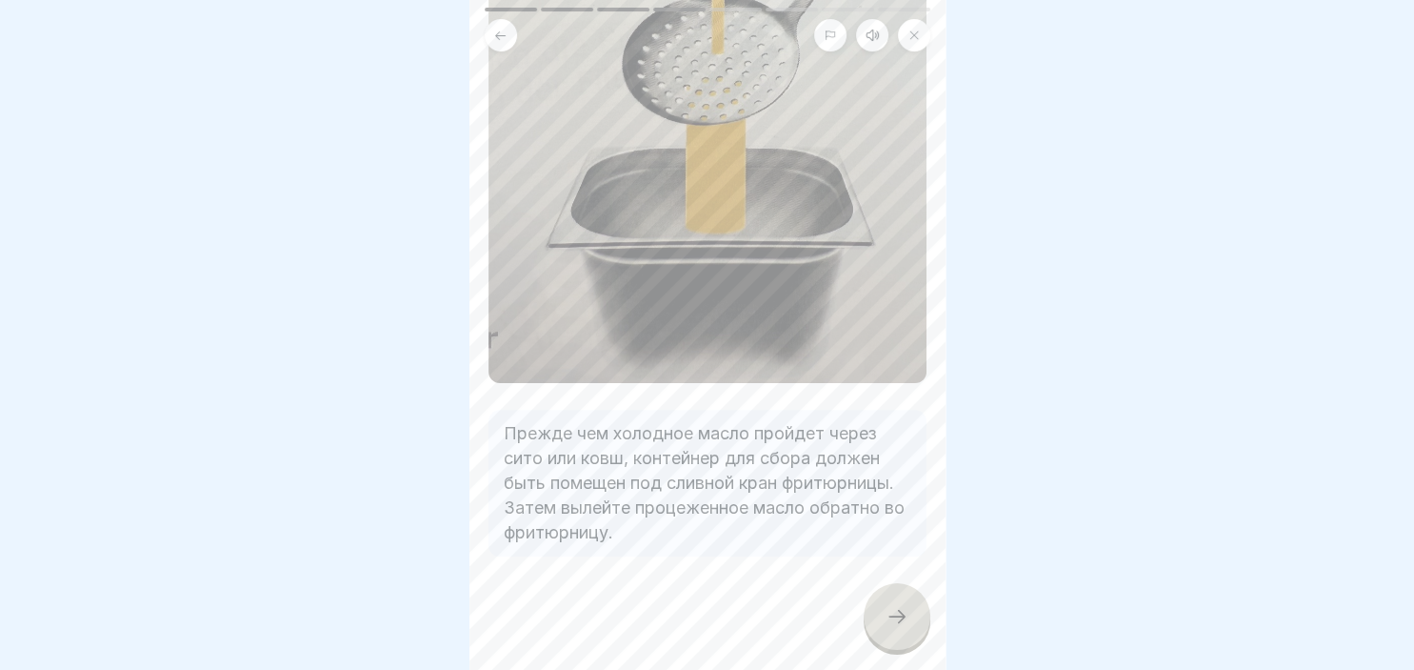
click at [894, 599] on div at bounding box center [897, 616] width 67 height 67
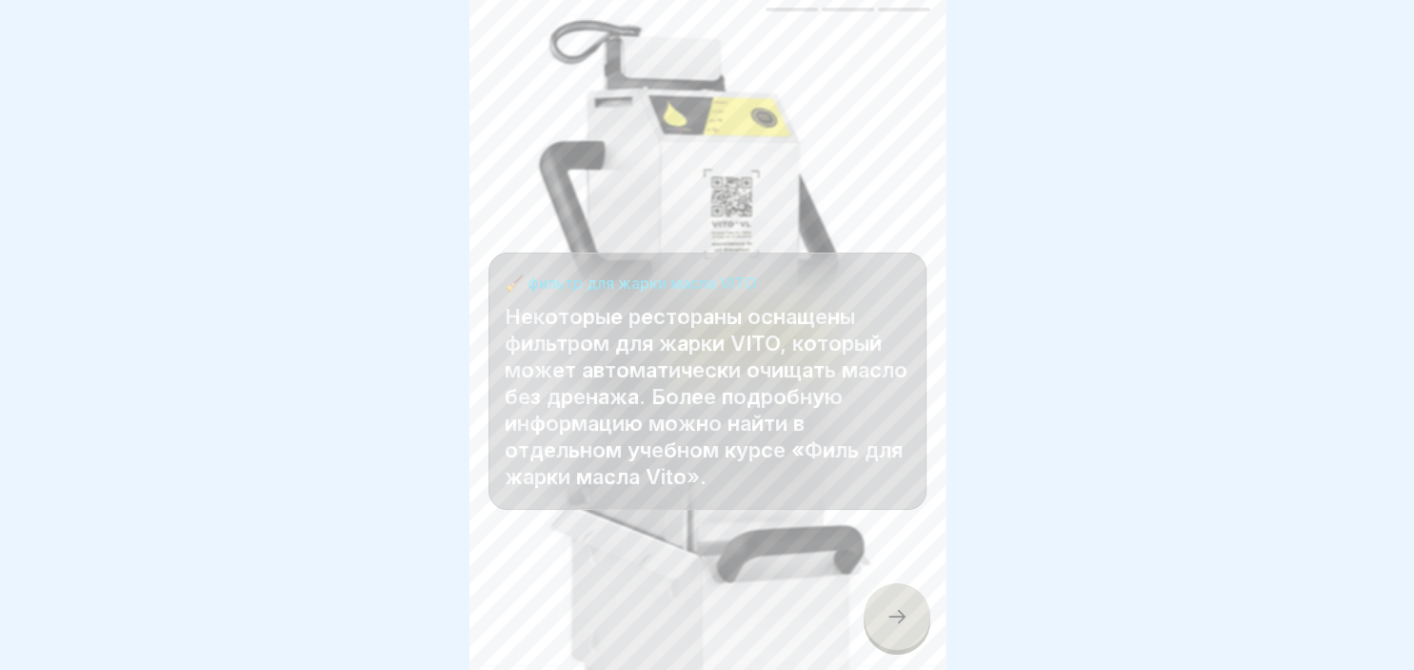
click at [894, 599] on div at bounding box center [897, 616] width 67 height 67
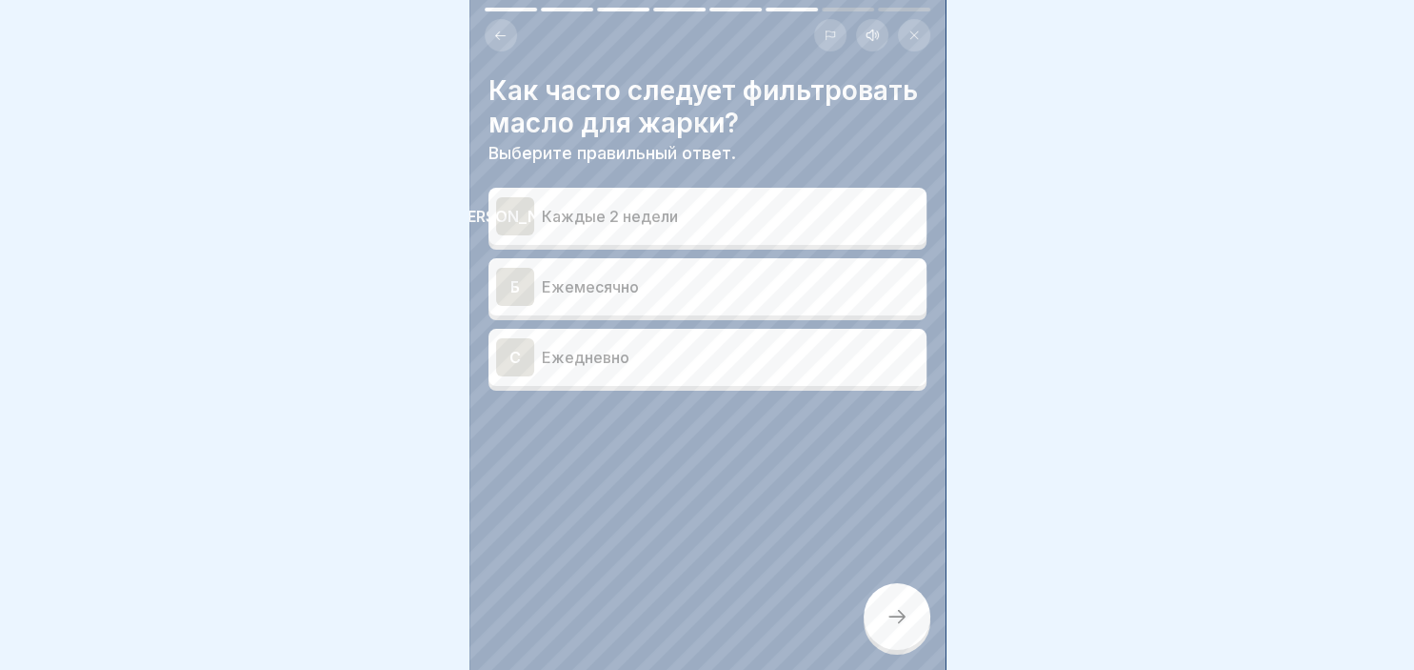
click at [512, 355] on div "C" at bounding box center [515, 357] width 38 height 38
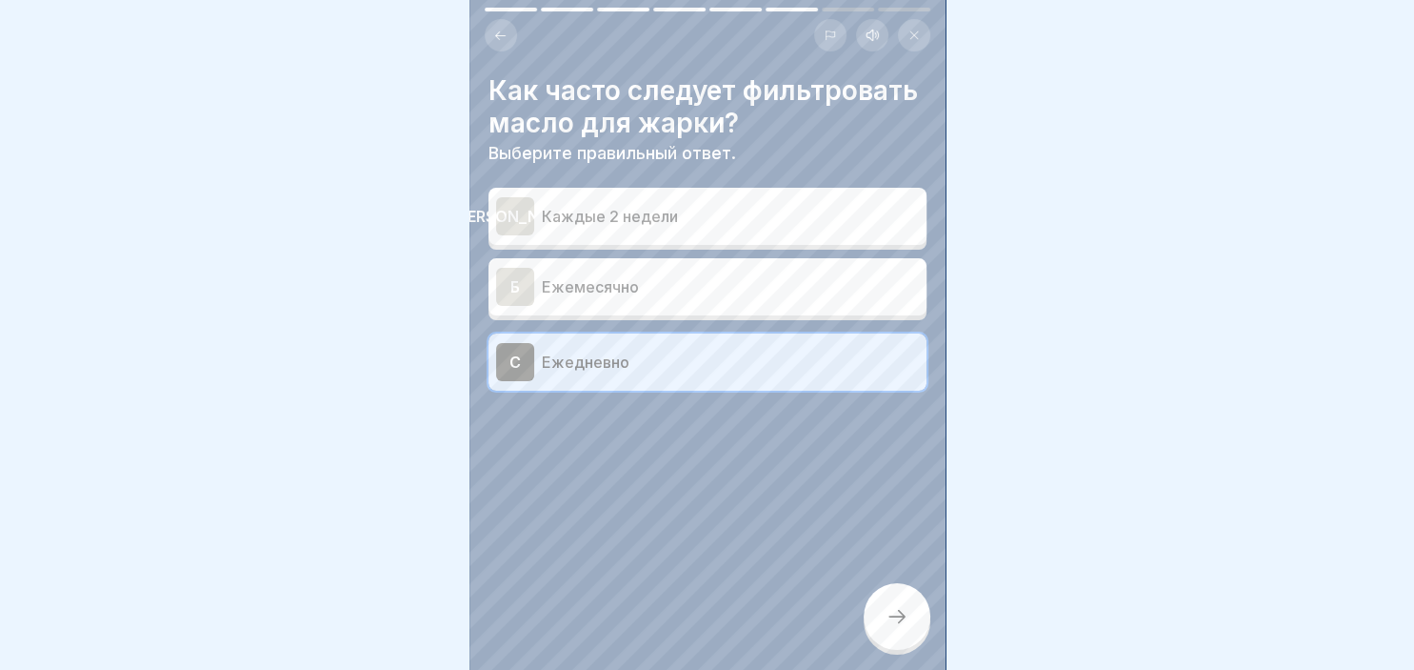
click at [875, 608] on div at bounding box center [897, 616] width 67 height 67
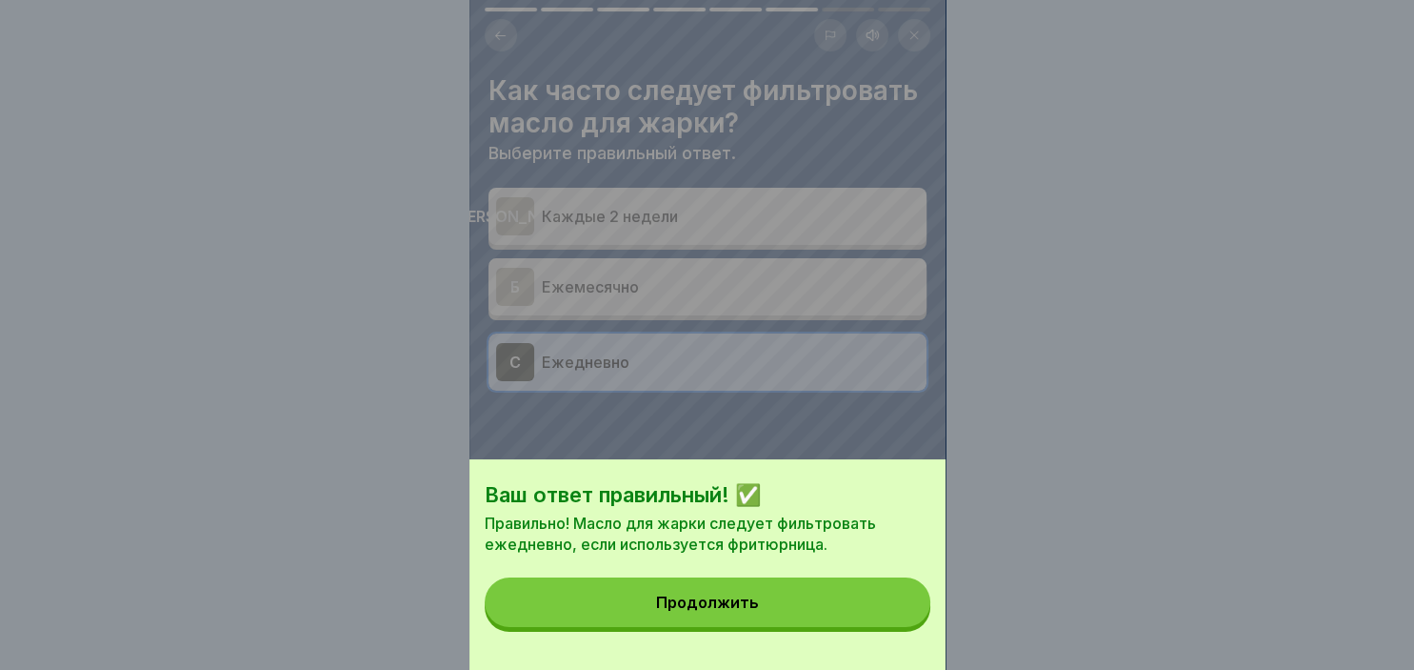
click at [731, 594] on button "Продолжить" at bounding box center [708, 602] width 446 height 50
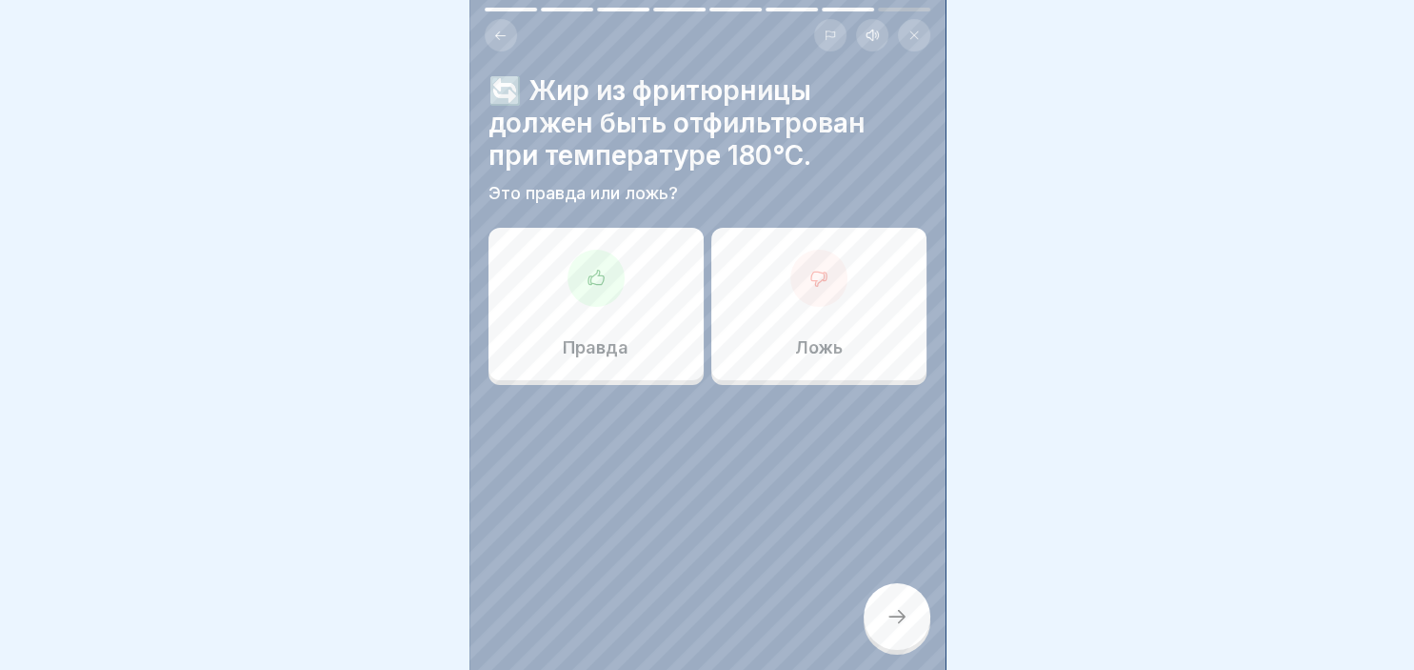
click at [831, 272] on div at bounding box center [819, 278] width 57 height 57
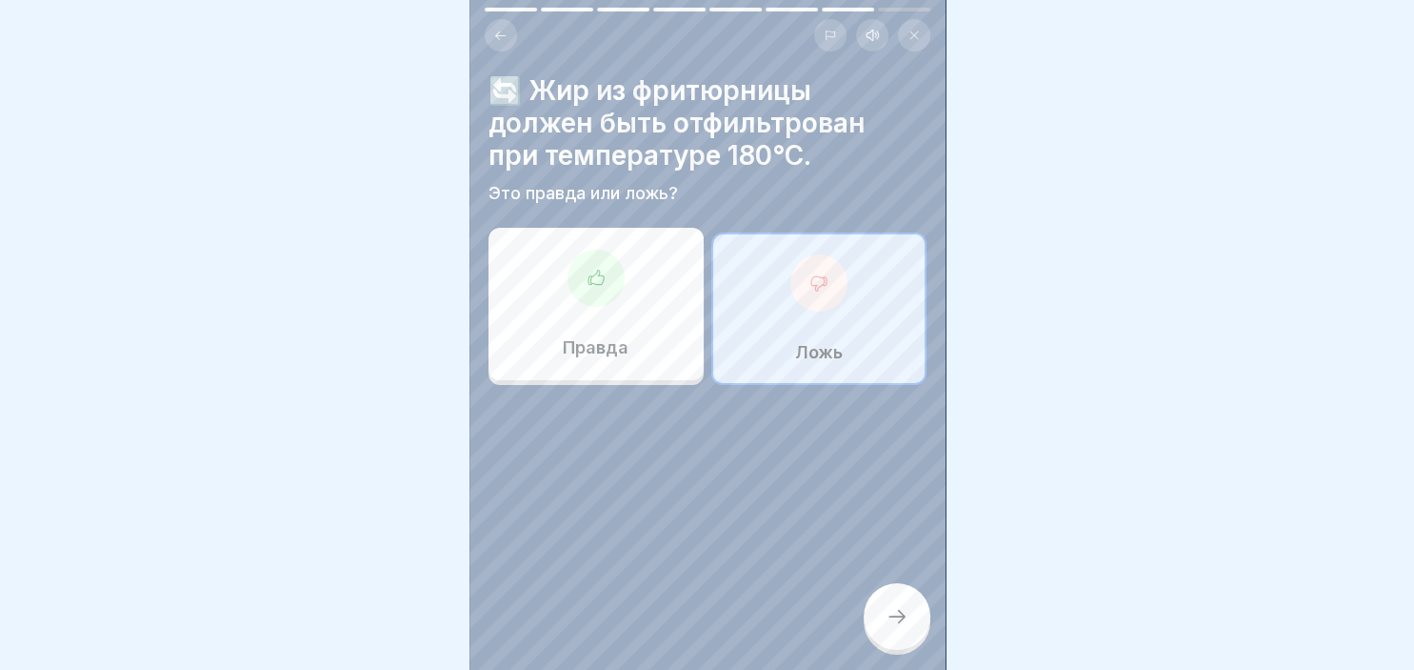
click at [900, 624] on icon at bounding box center [897, 616] width 23 height 23
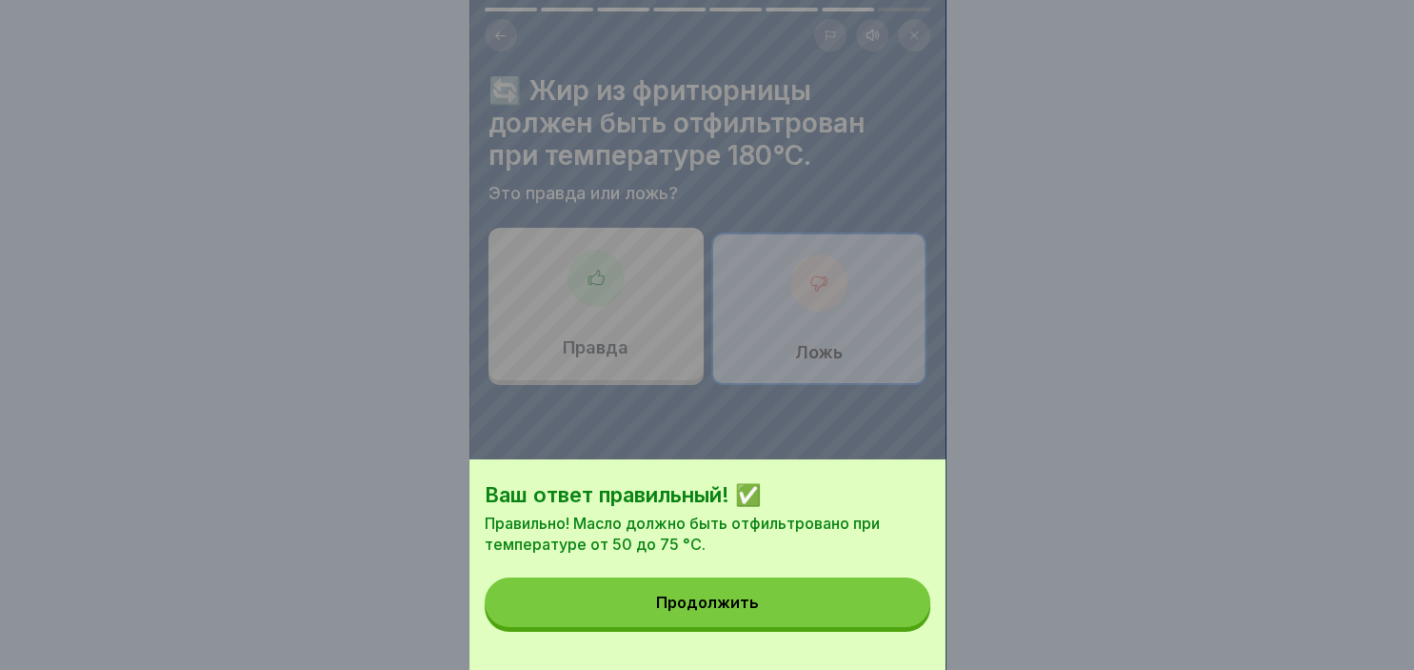
click at [779, 615] on button "Продолжить" at bounding box center [708, 602] width 446 height 50
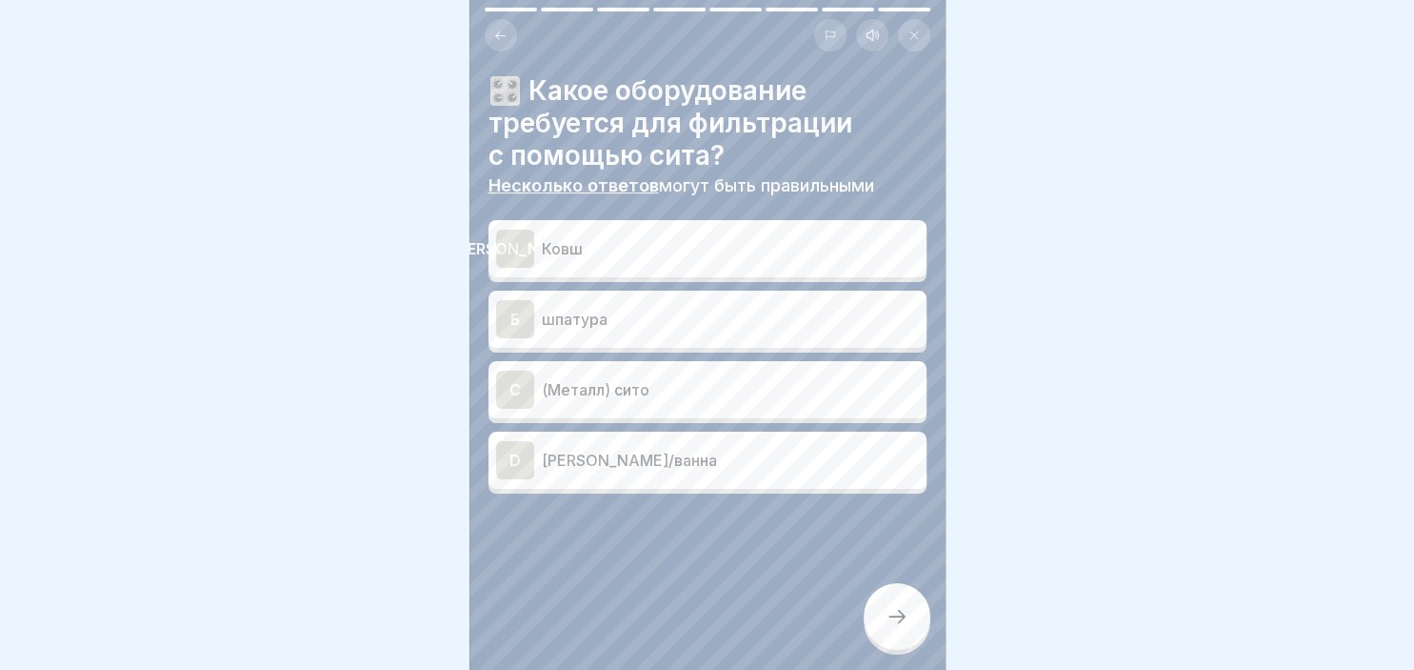
click at [511, 253] on div "[PERSON_NAME]" at bounding box center [515, 249] width 38 height 38
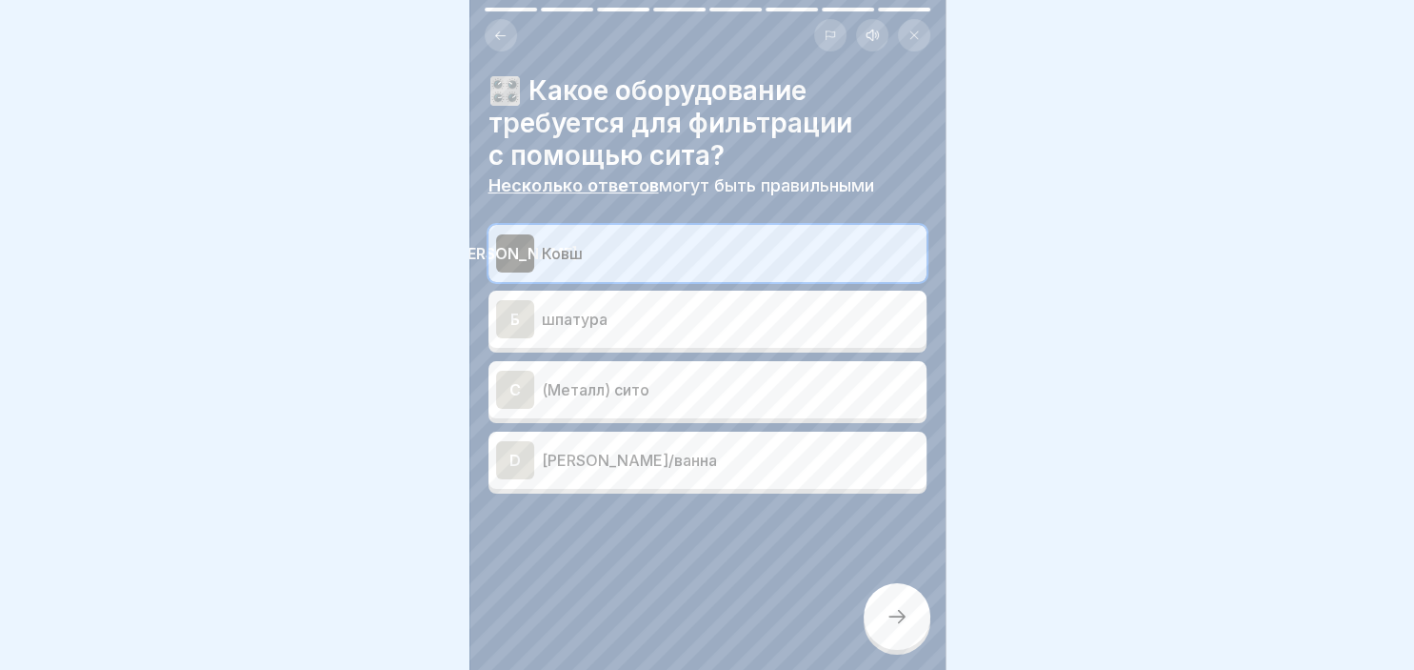
click at [505, 381] on div "C" at bounding box center [515, 390] width 38 height 38
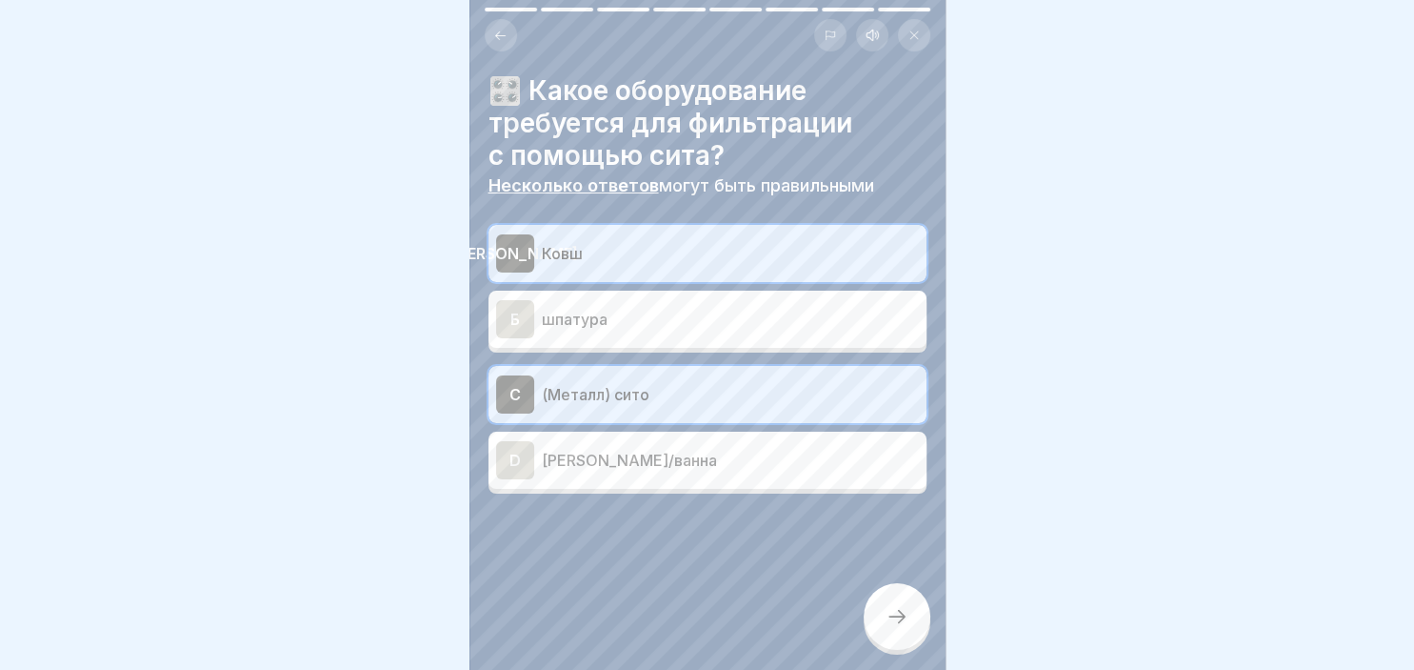
click at [522, 463] on div "D" at bounding box center [515, 460] width 38 height 38
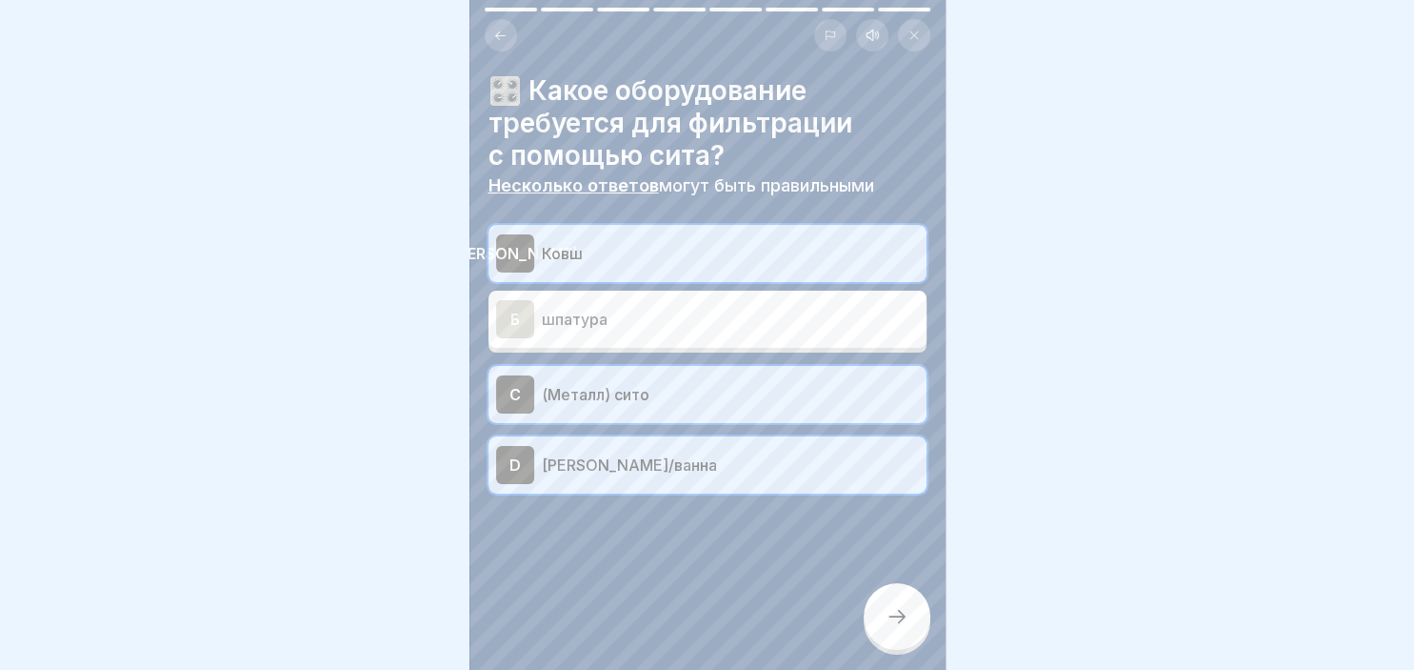
click at [872, 623] on div at bounding box center [897, 616] width 67 height 67
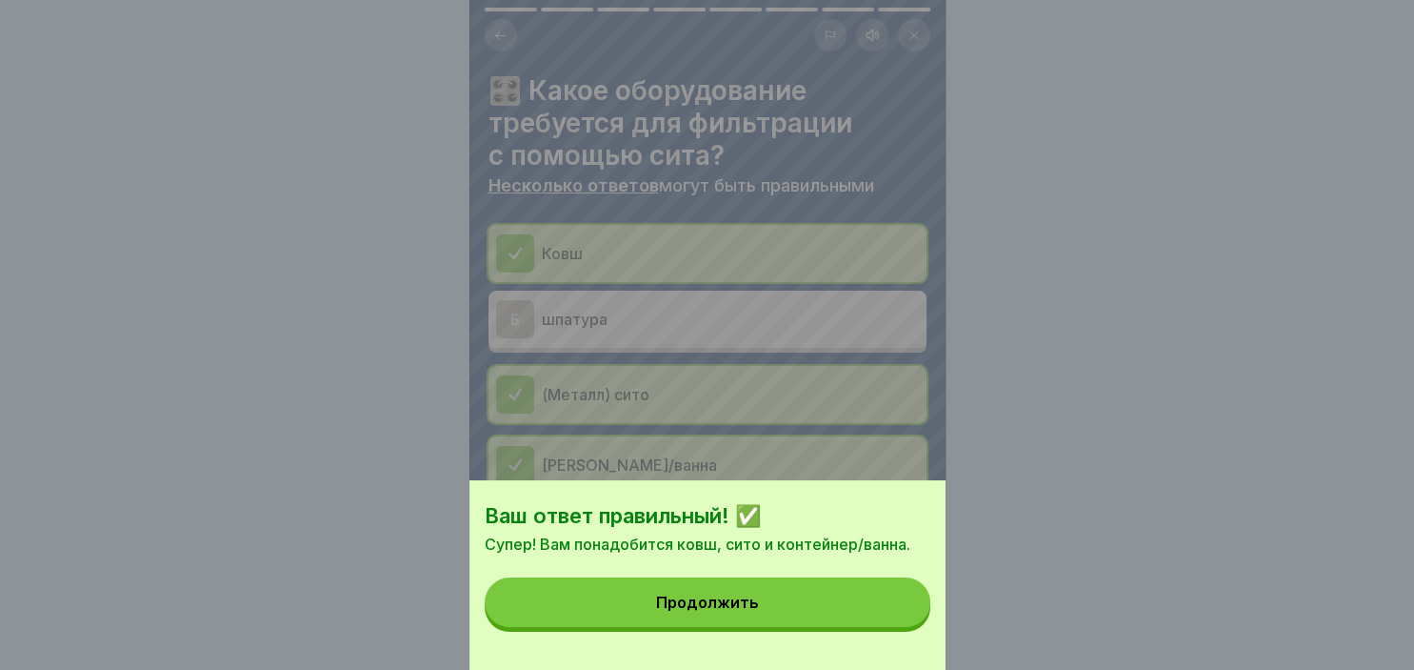
click at [872, 600] on button "Продолжить" at bounding box center [708, 602] width 446 height 50
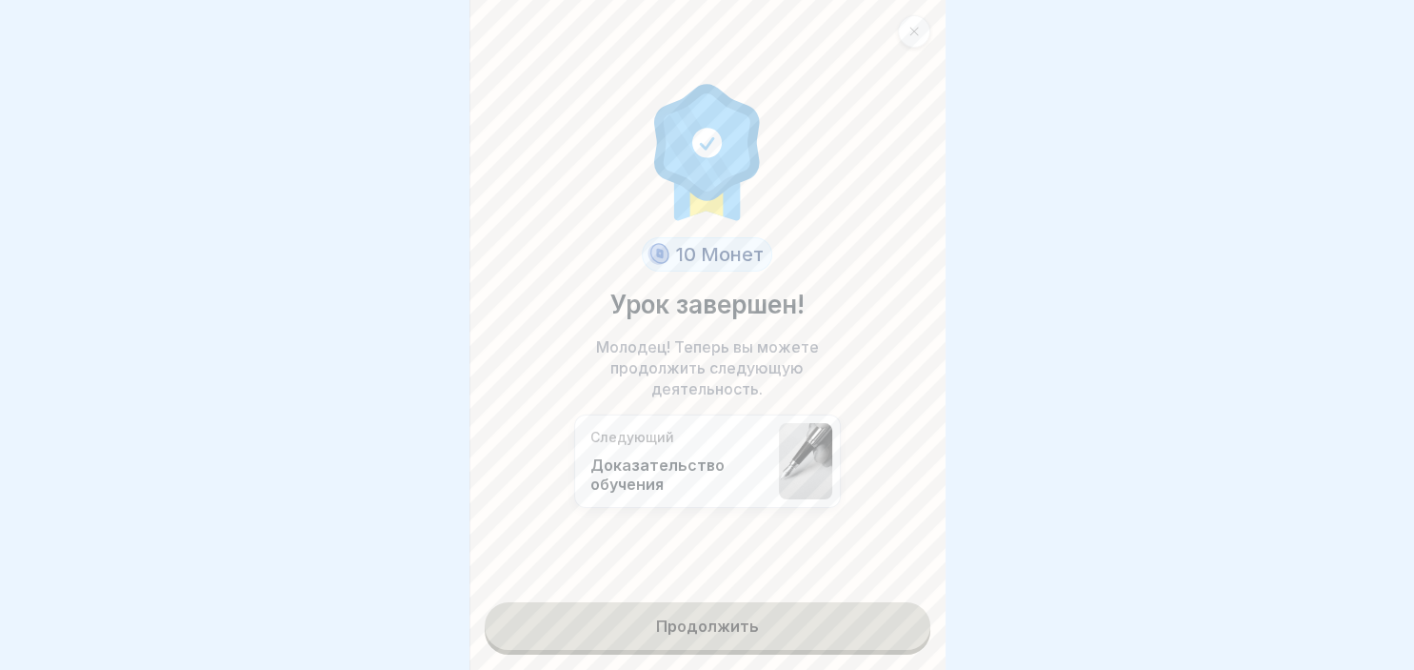
click at [786, 623] on link "Продолжить" at bounding box center [708, 626] width 446 height 48
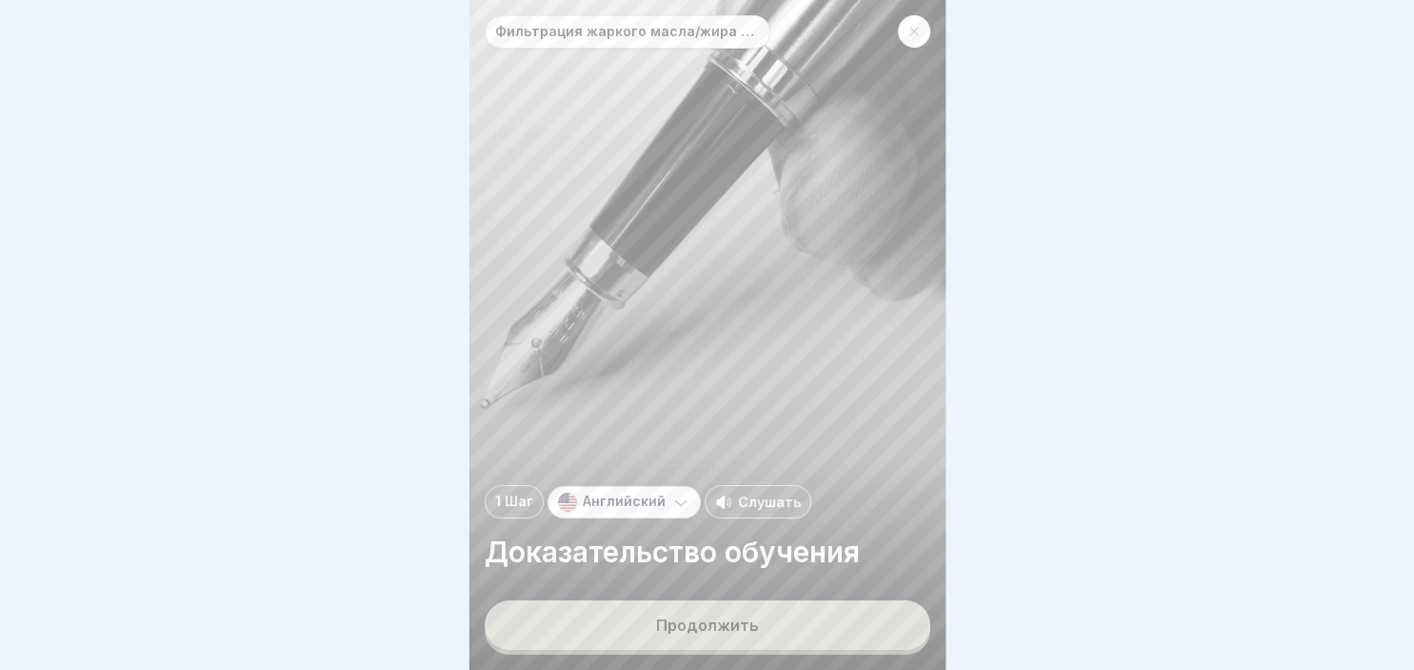
click at [786, 623] on button "Продолжить" at bounding box center [708, 625] width 446 height 50
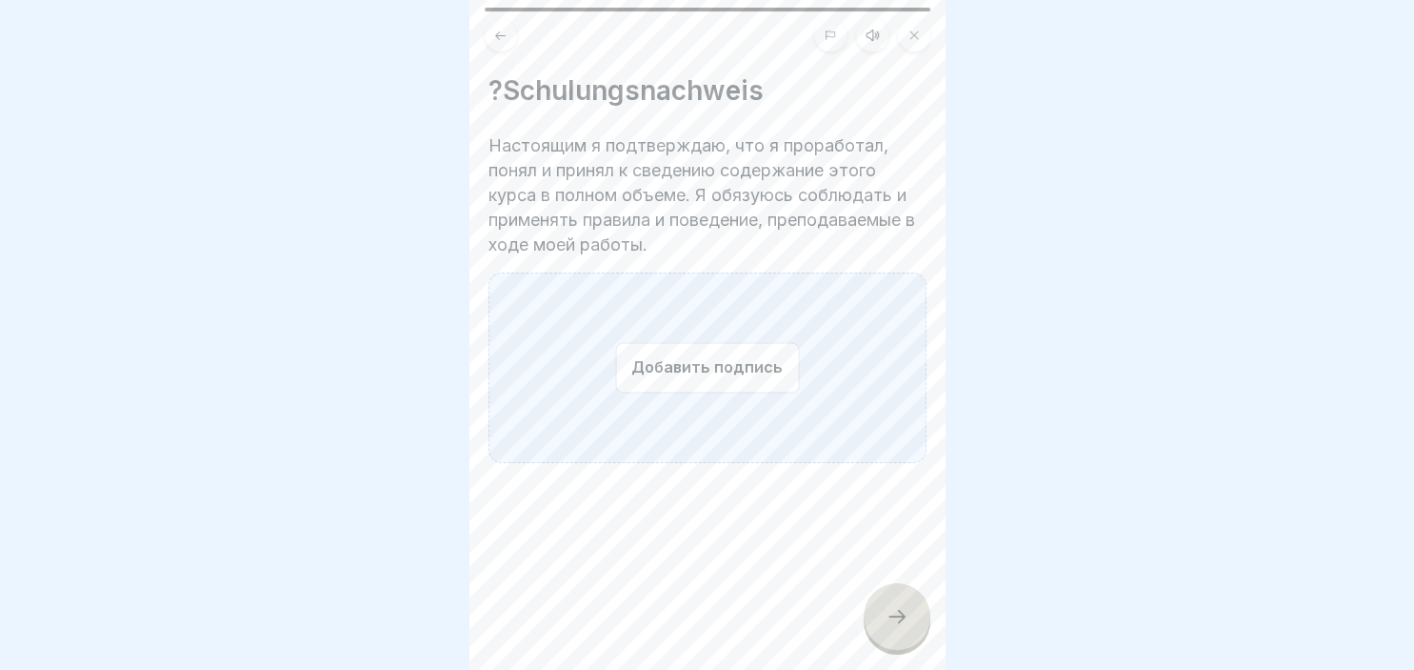
click at [694, 384] on button "Добавить подпись" at bounding box center [707, 367] width 184 height 50
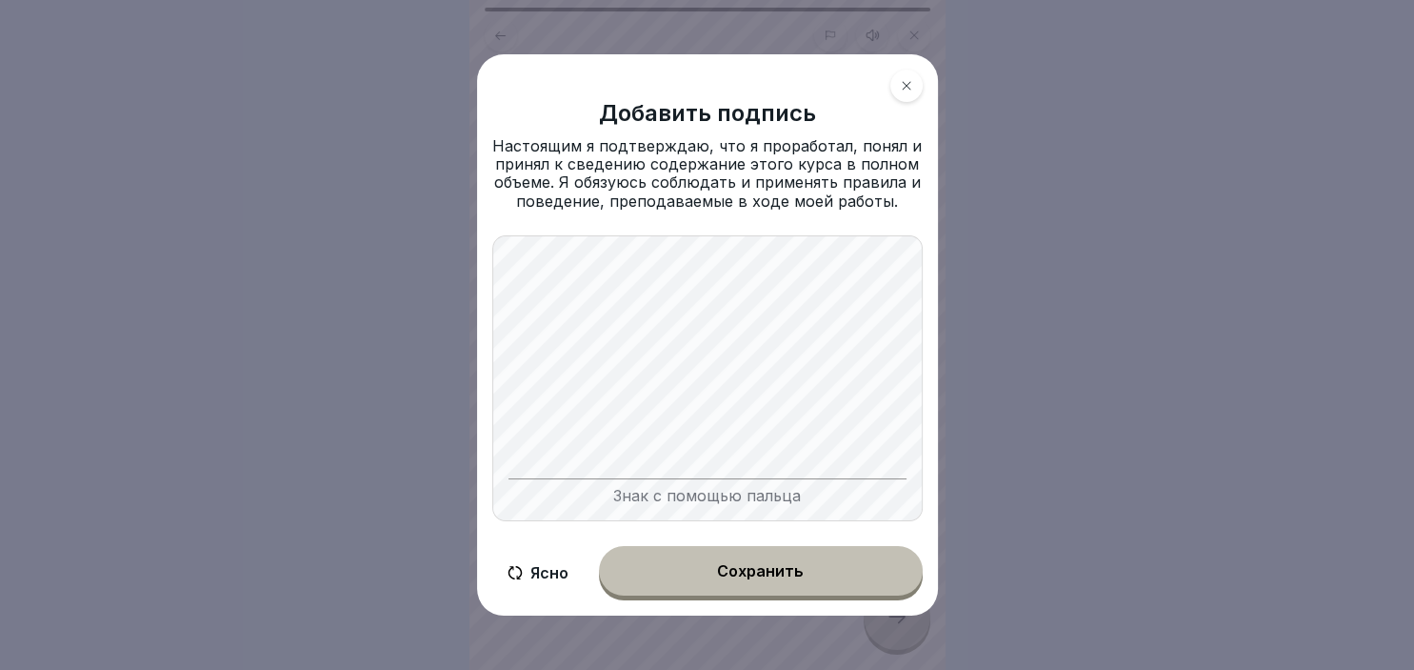
click at [711, 557] on button "Сохранить" at bounding box center [761, 571] width 324 height 50
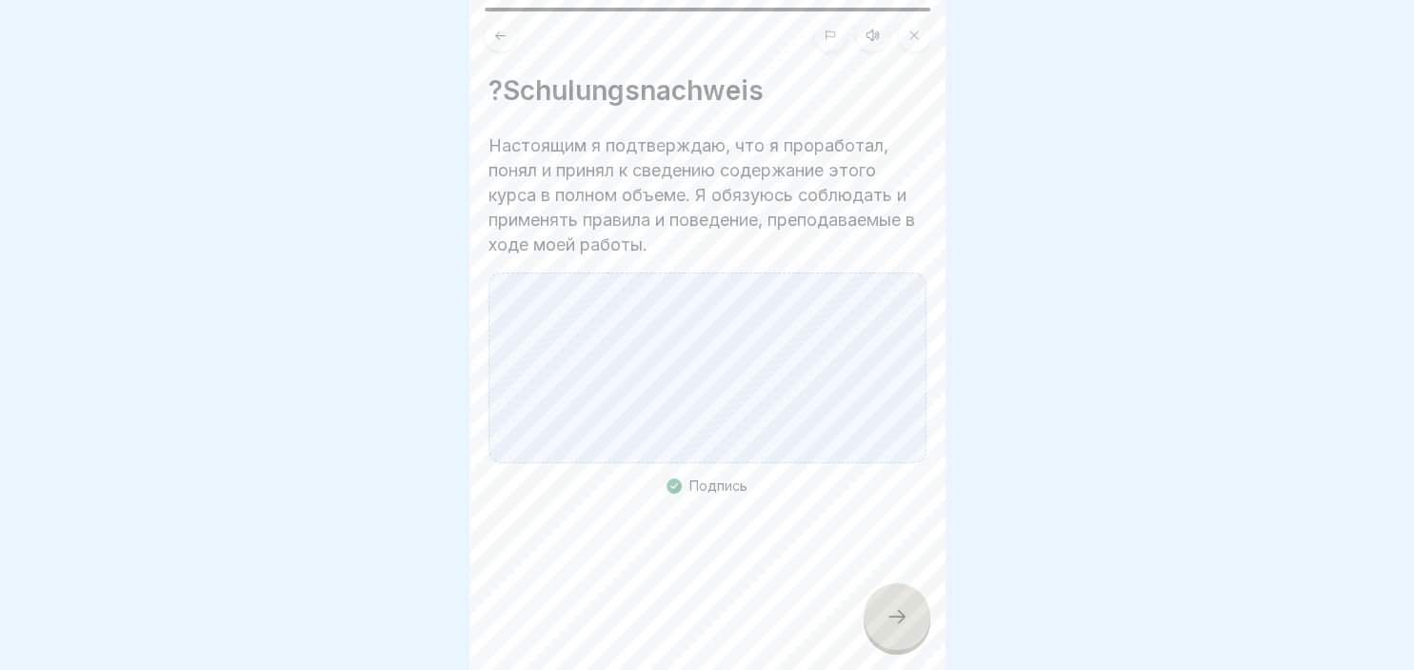
click at [907, 630] on div at bounding box center [897, 616] width 67 height 67
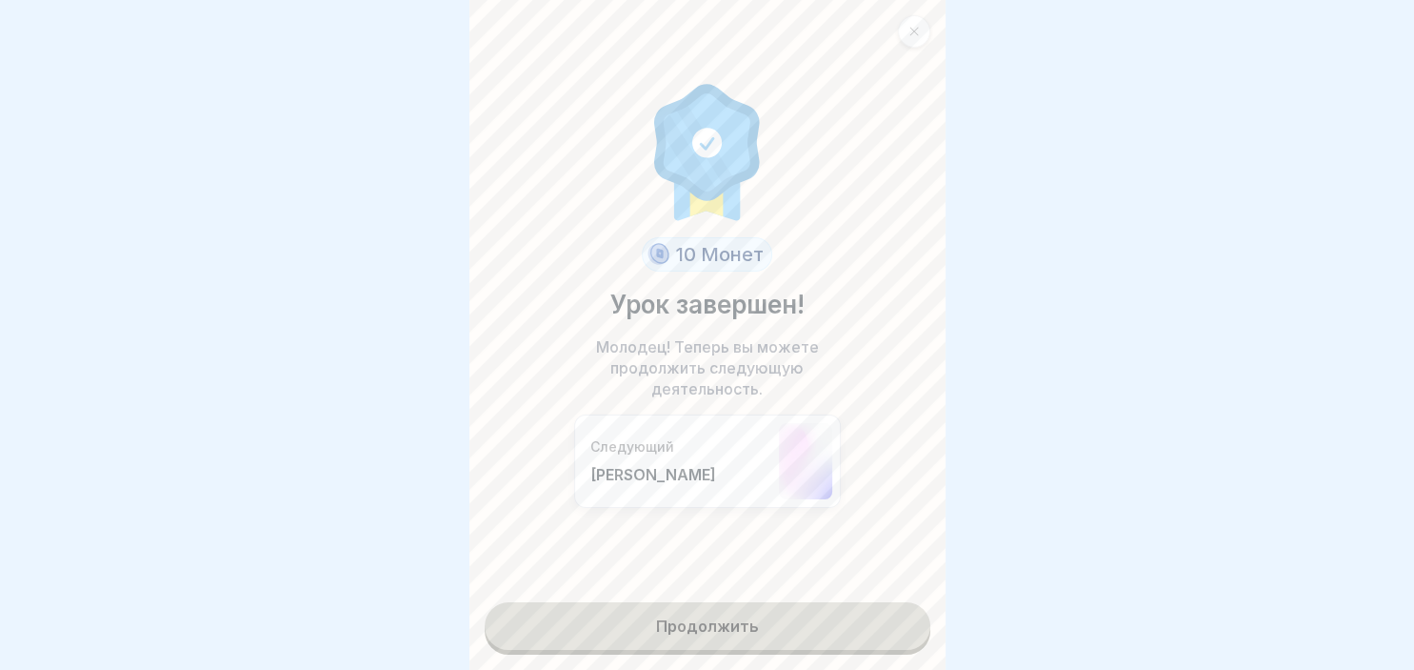
click at [789, 619] on link "Продолжить" at bounding box center [708, 626] width 446 height 48
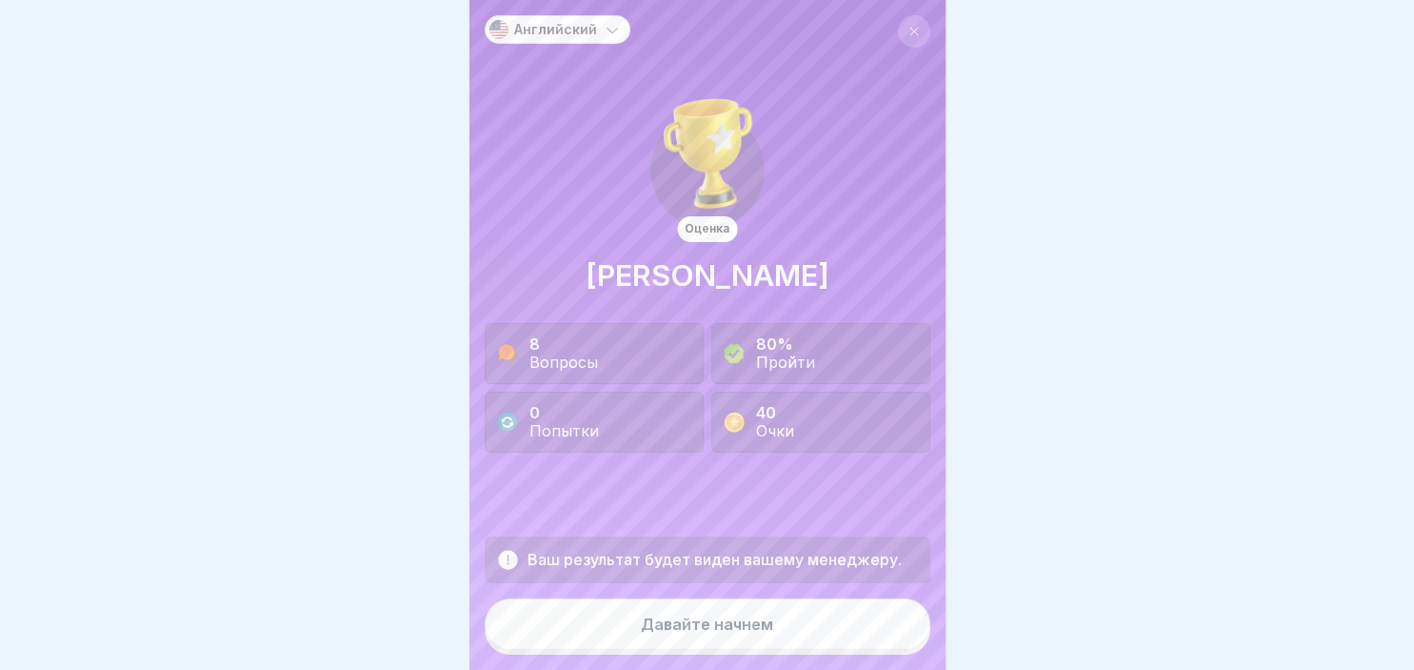
click at [679, 627] on div "Давайте начнем" at bounding box center [707, 623] width 132 height 17
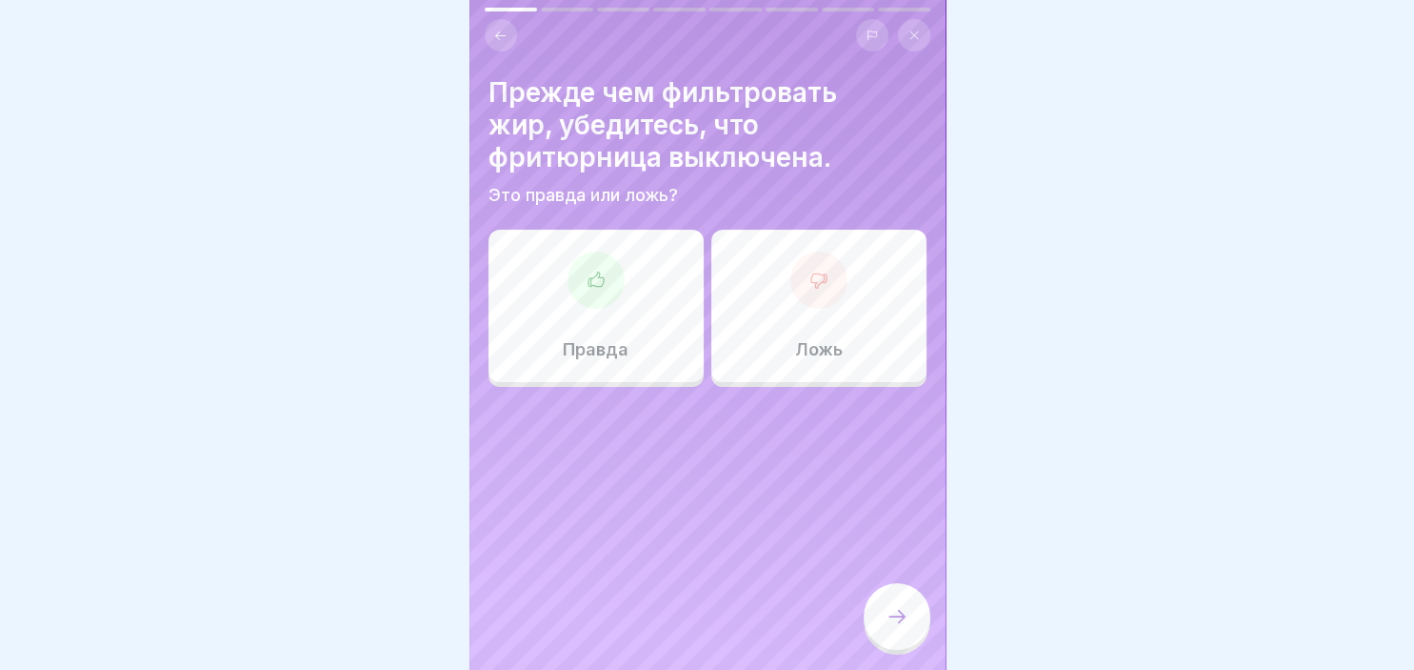
click at [815, 272] on icon at bounding box center [819, 280] width 19 height 19
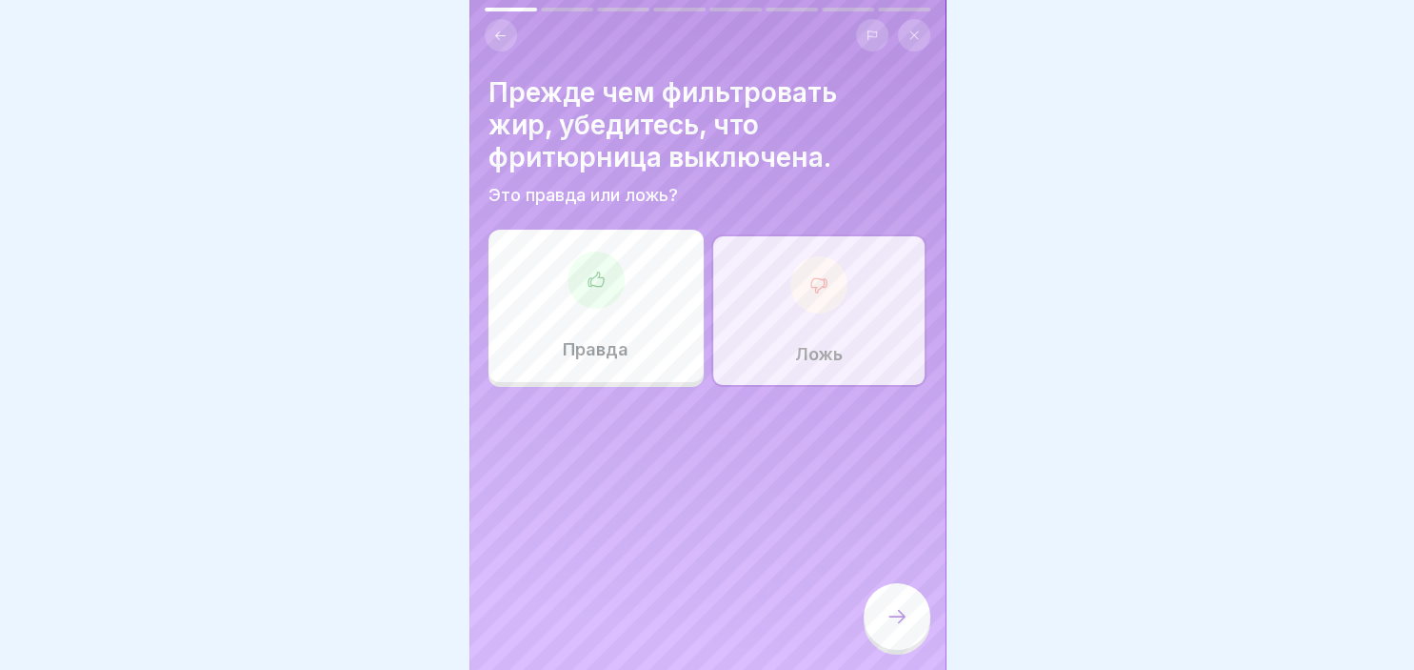
click at [898, 604] on div at bounding box center [897, 616] width 67 height 67
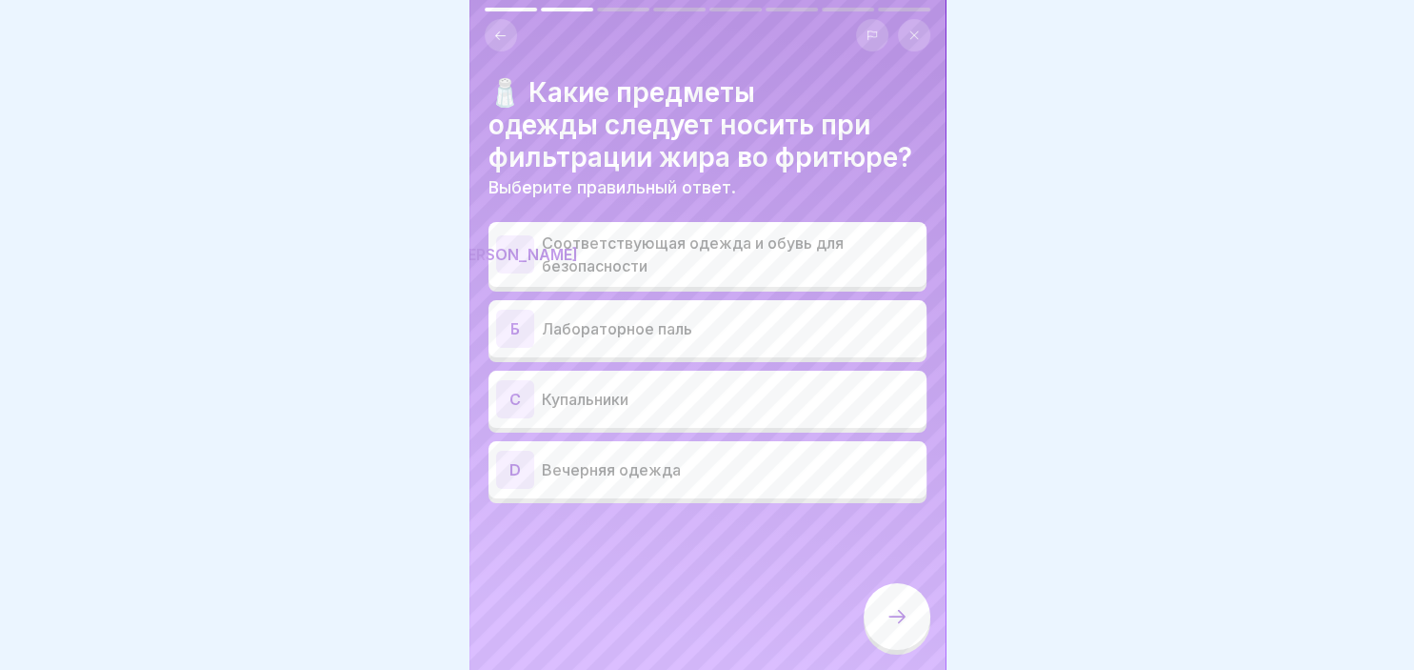
click at [542, 261] on p "Соответствующая одежда и обувь для безопасности" at bounding box center [730, 254] width 377 height 46
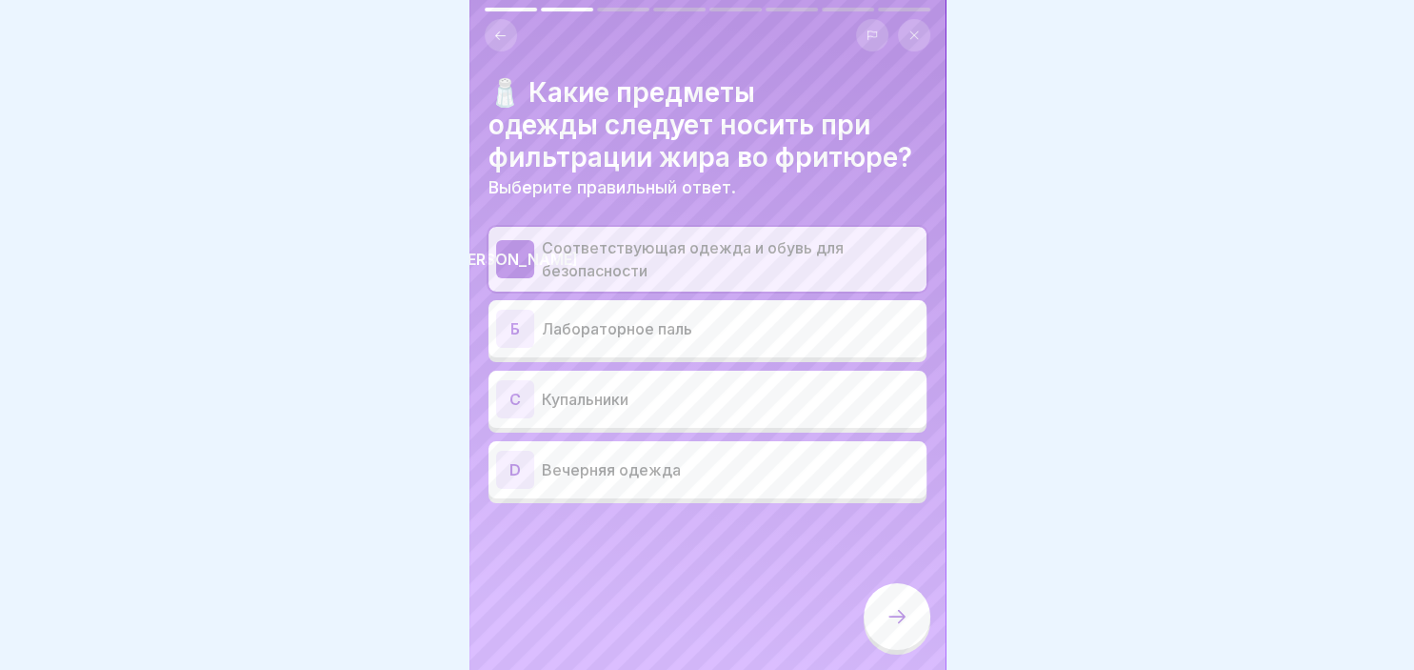
click at [876, 605] on div at bounding box center [897, 616] width 67 height 67
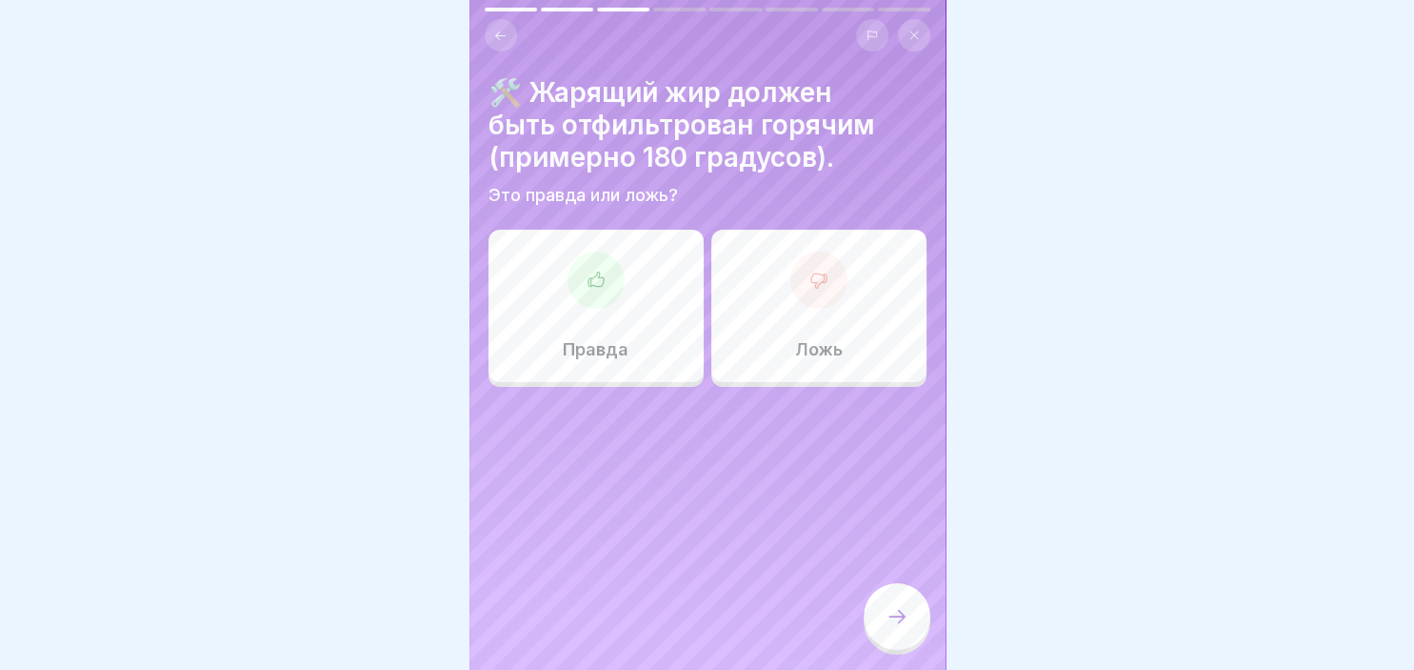
click at [847, 295] on div "Ложь" at bounding box center [819, 306] width 215 height 152
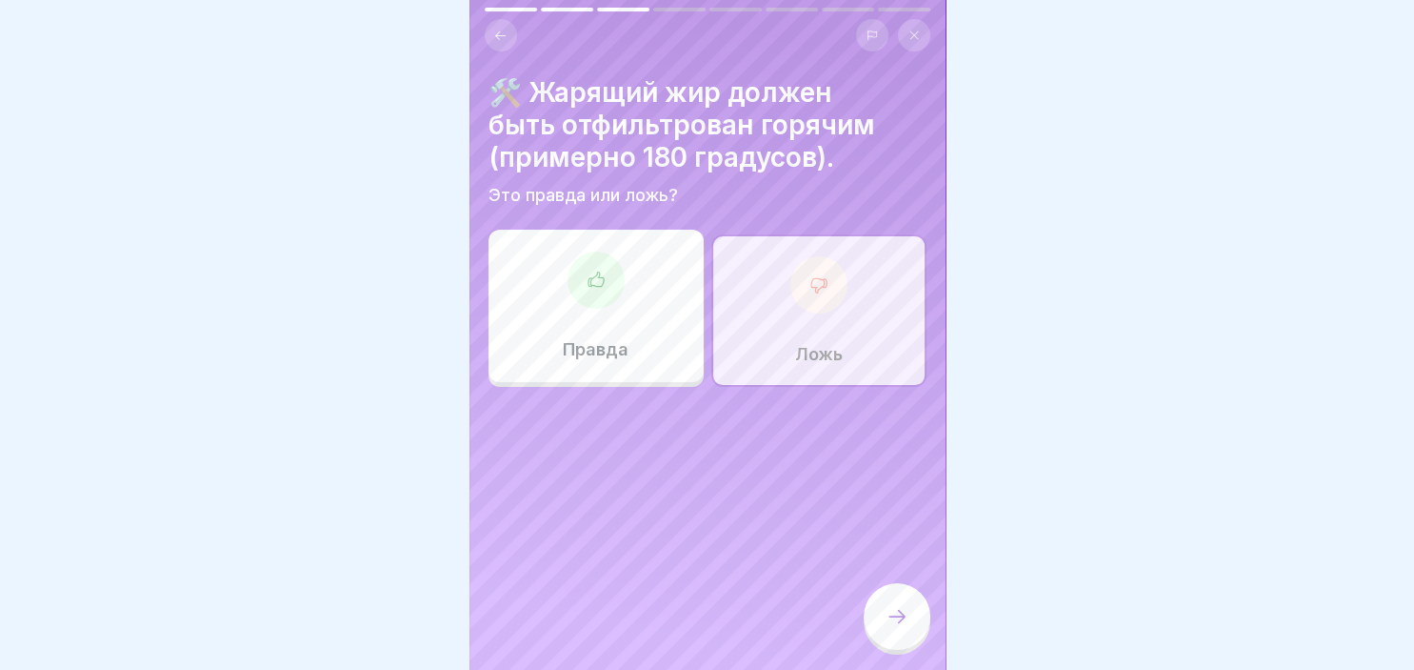
click at [893, 603] on div at bounding box center [897, 616] width 67 height 67
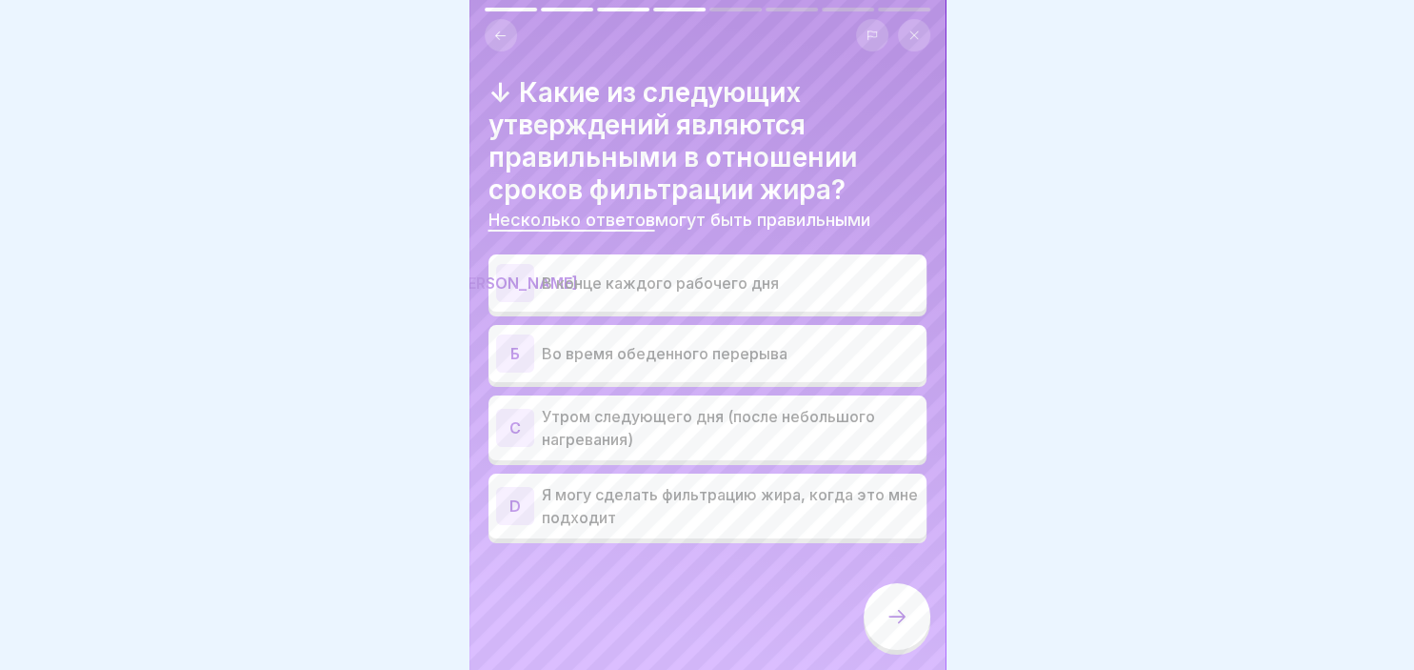
click at [530, 283] on div "[PERSON_NAME]" at bounding box center [515, 283] width 38 height 38
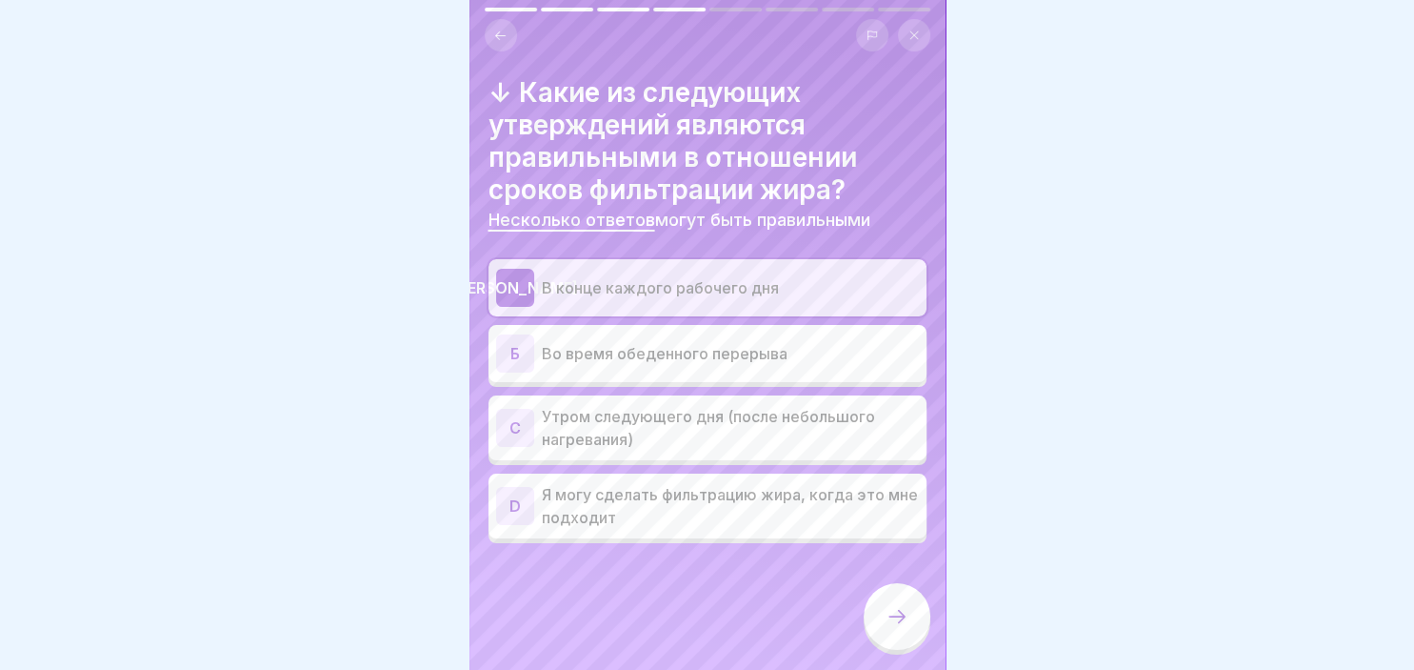
click at [519, 422] on div "C" at bounding box center [515, 428] width 38 height 38
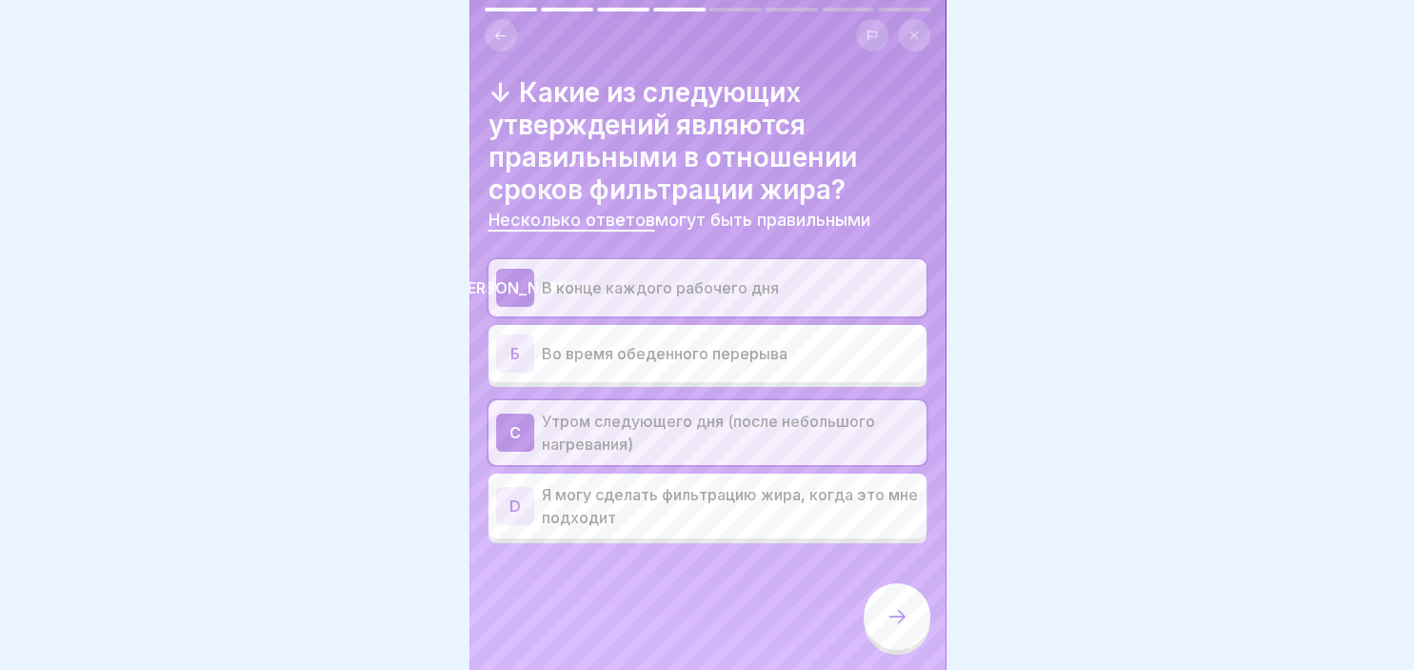
click at [875, 616] on div at bounding box center [897, 616] width 67 height 67
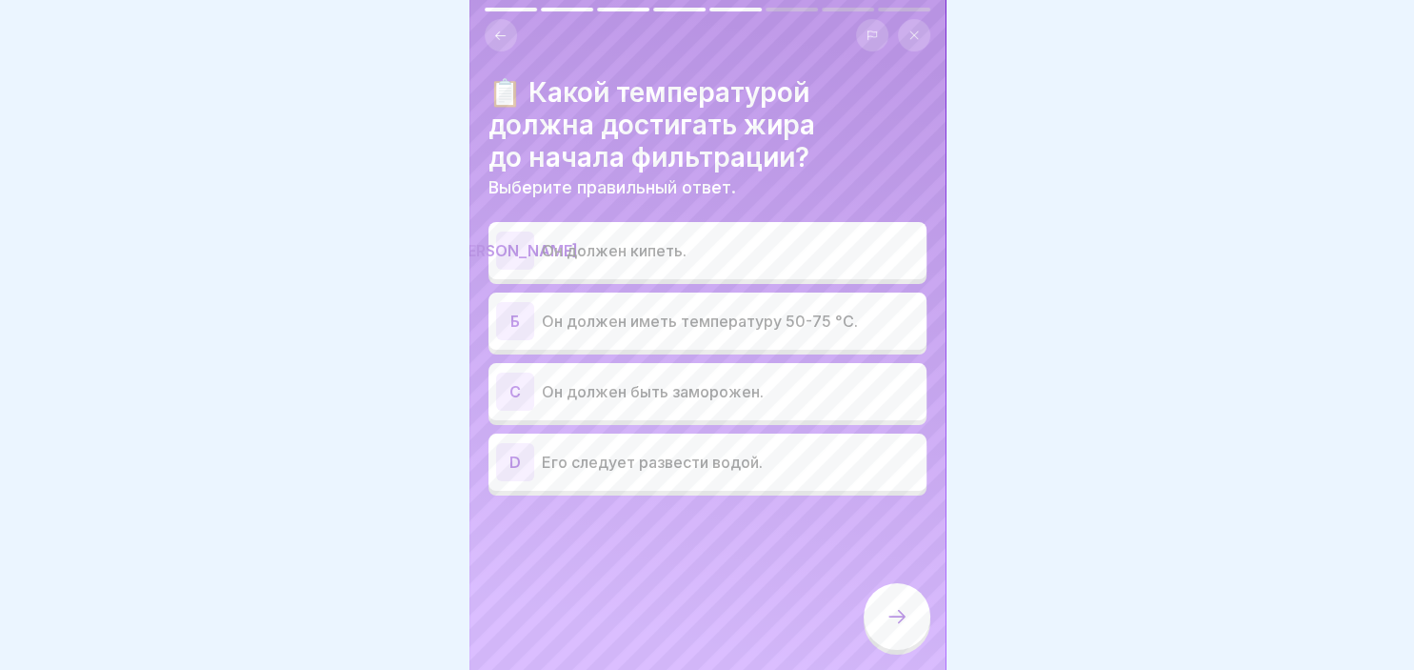
click at [517, 322] on div "Б" at bounding box center [515, 321] width 38 height 38
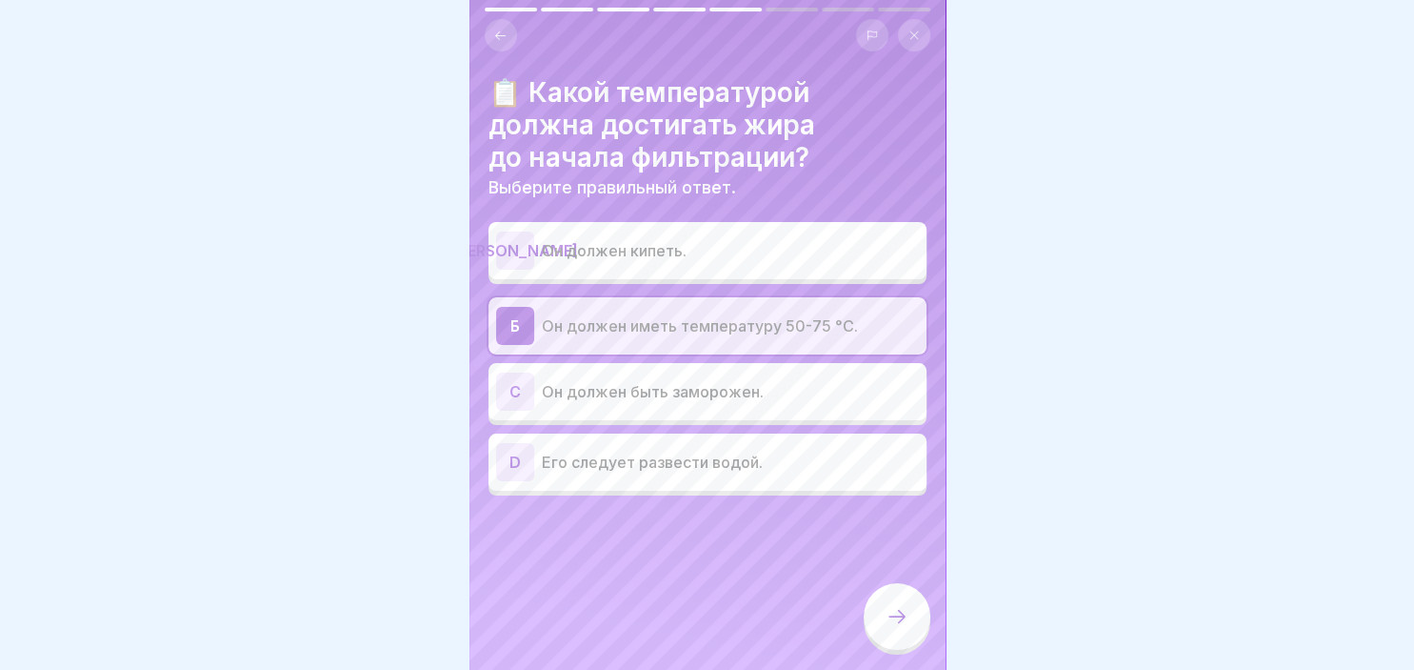
click at [902, 615] on icon at bounding box center [897, 616] width 23 height 23
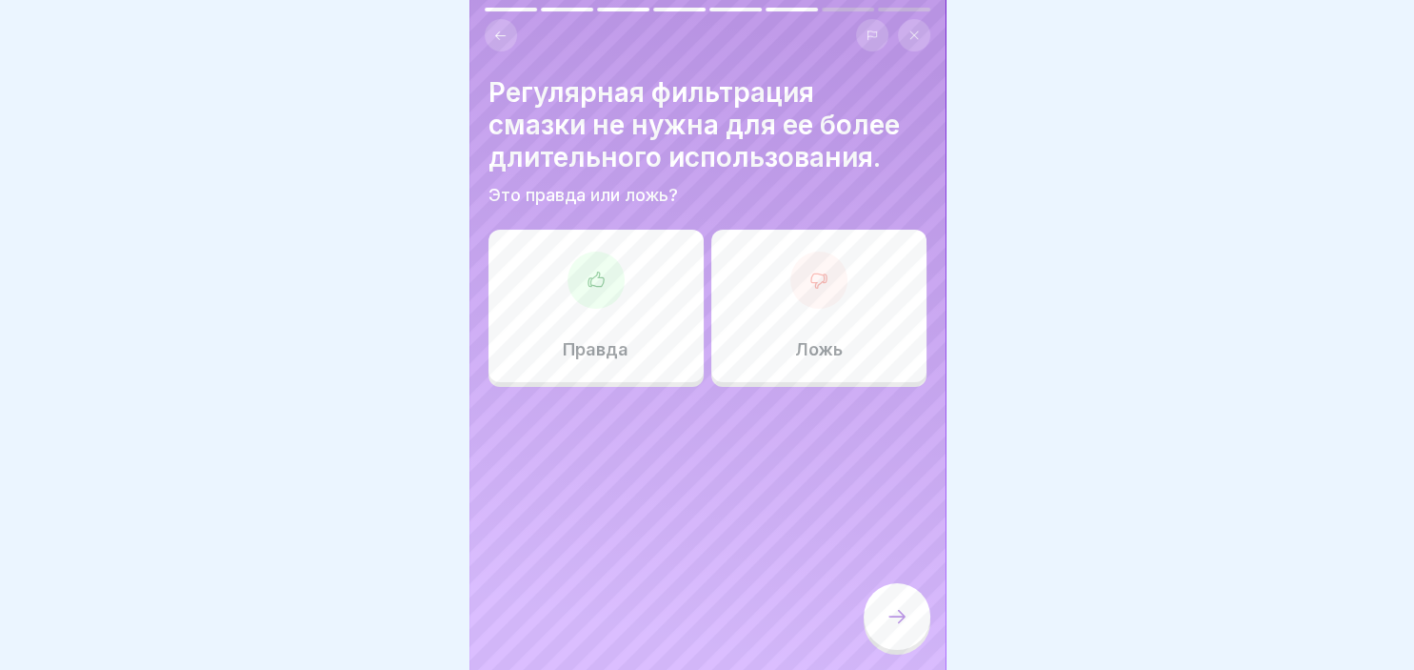
click at [817, 294] on div at bounding box center [819, 279] width 57 height 57
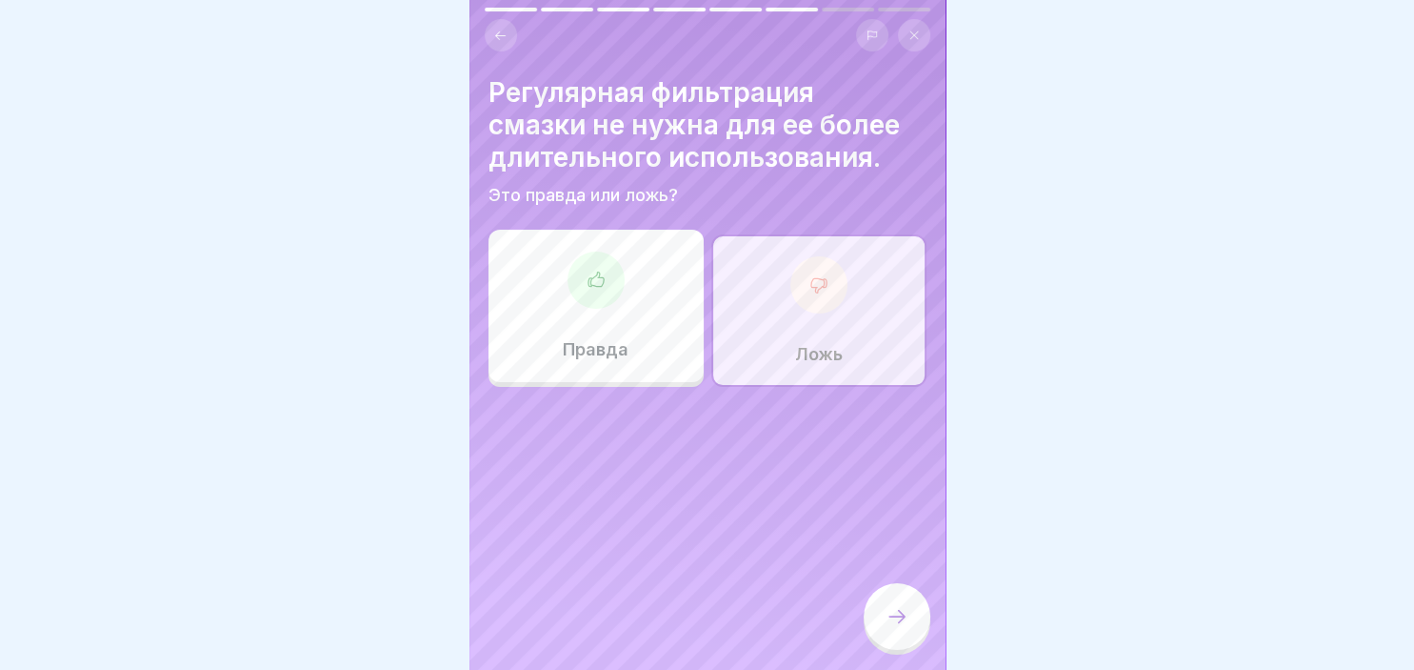
click at [892, 624] on icon at bounding box center [897, 616] width 23 height 23
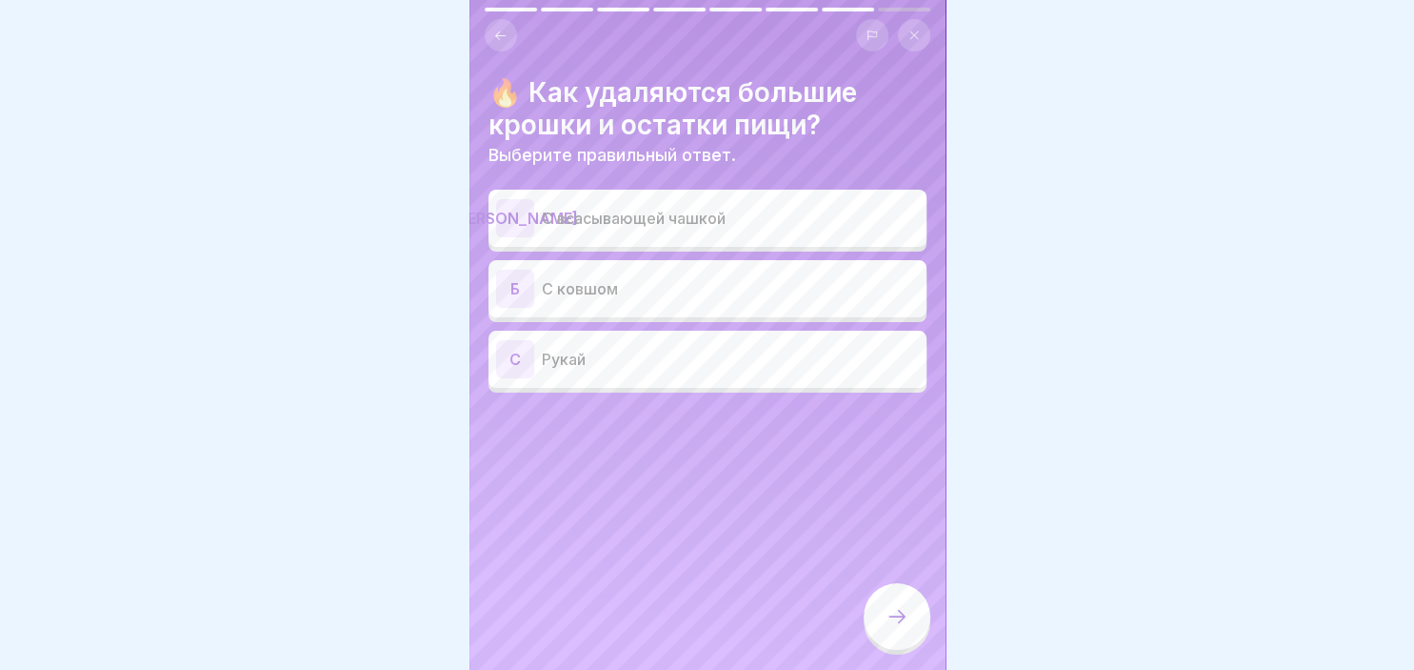
click at [682, 287] on p "С ковшом" at bounding box center [730, 288] width 377 height 23
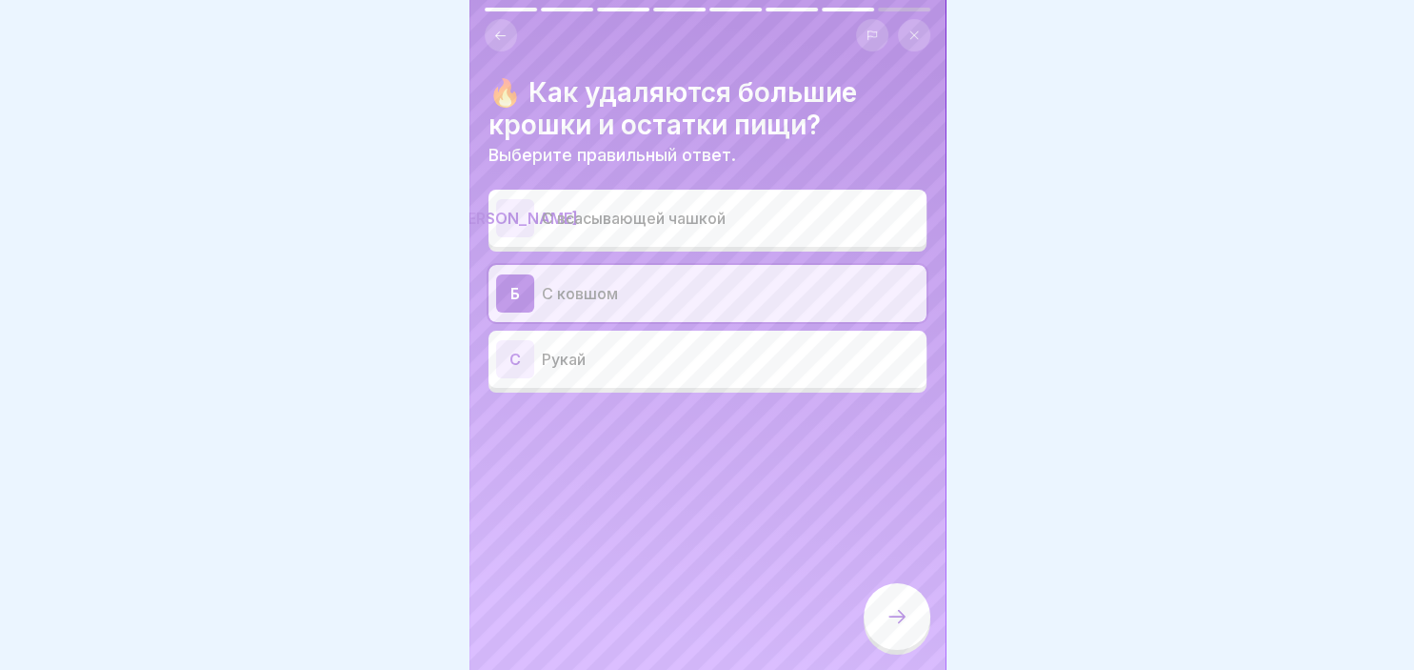
click at [889, 609] on icon at bounding box center [897, 616] width 23 height 23
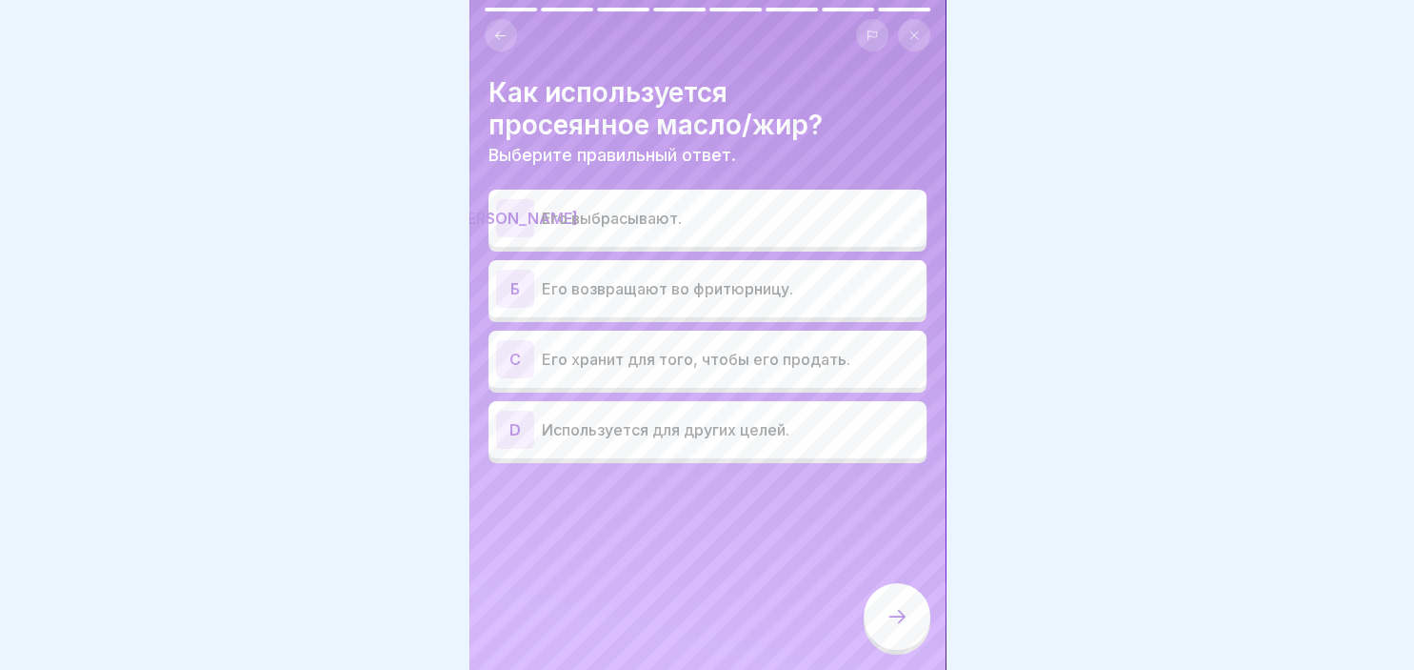
click at [530, 281] on div "Б" at bounding box center [515, 289] width 38 height 38
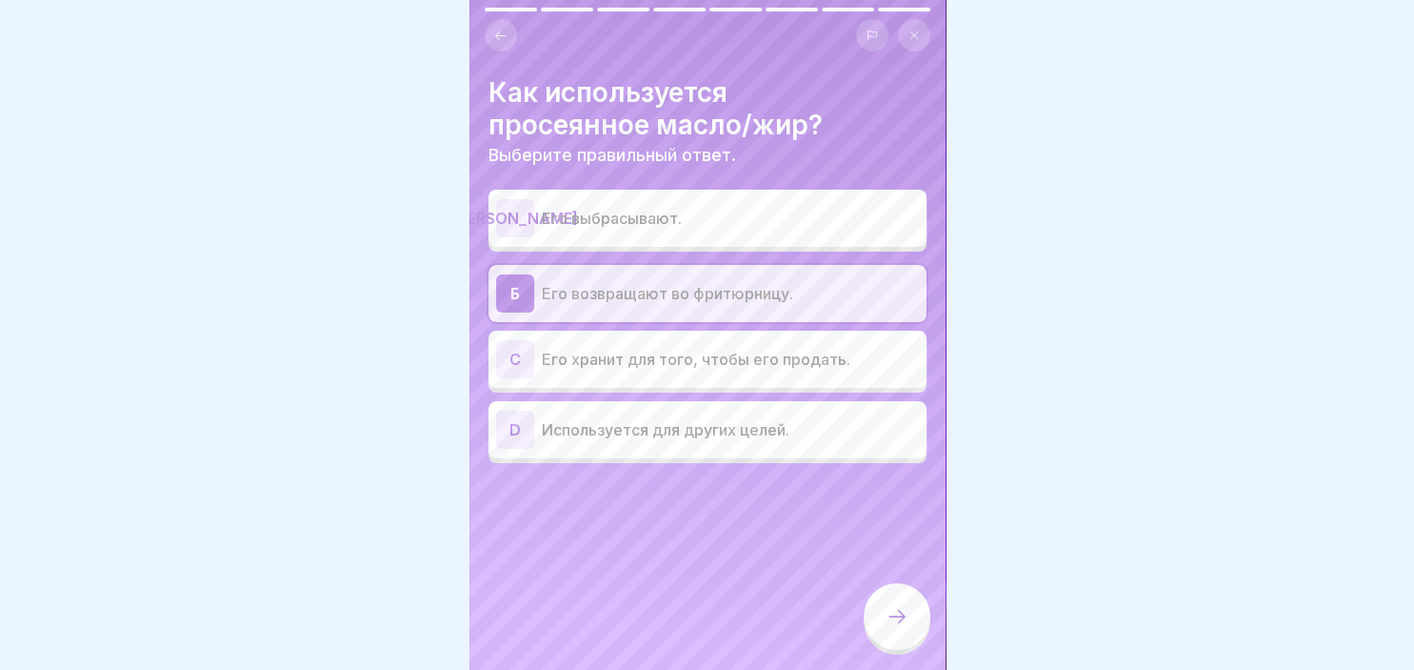
click at [899, 617] on icon at bounding box center [897, 616] width 23 height 23
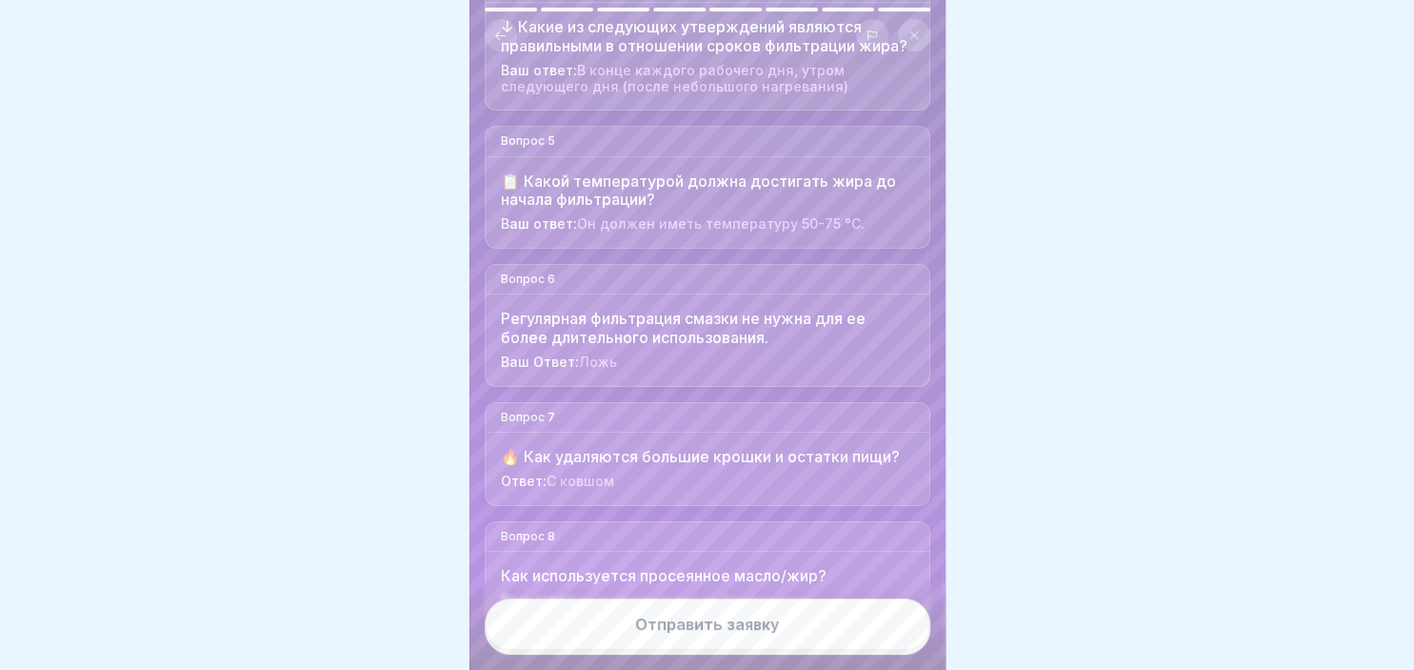
scroll to position [686, 0]
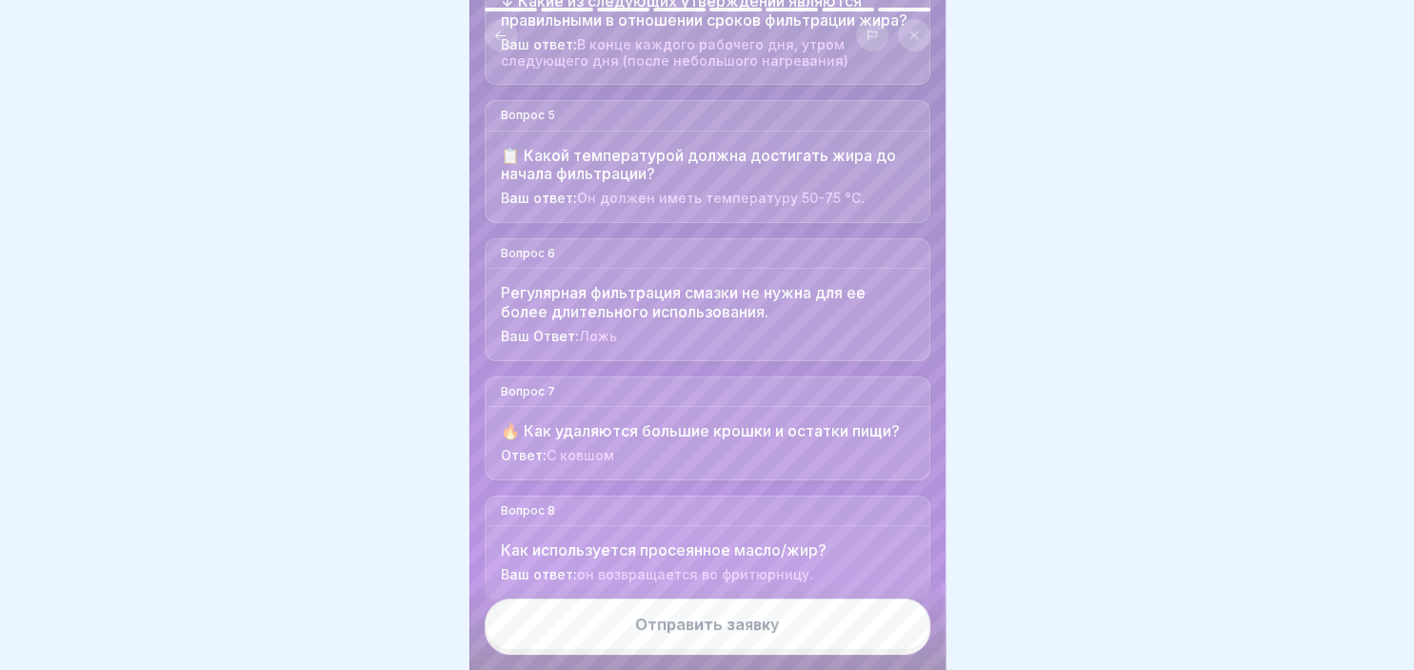
click at [741, 631] on div "Отправить заявку" at bounding box center [707, 623] width 144 height 17
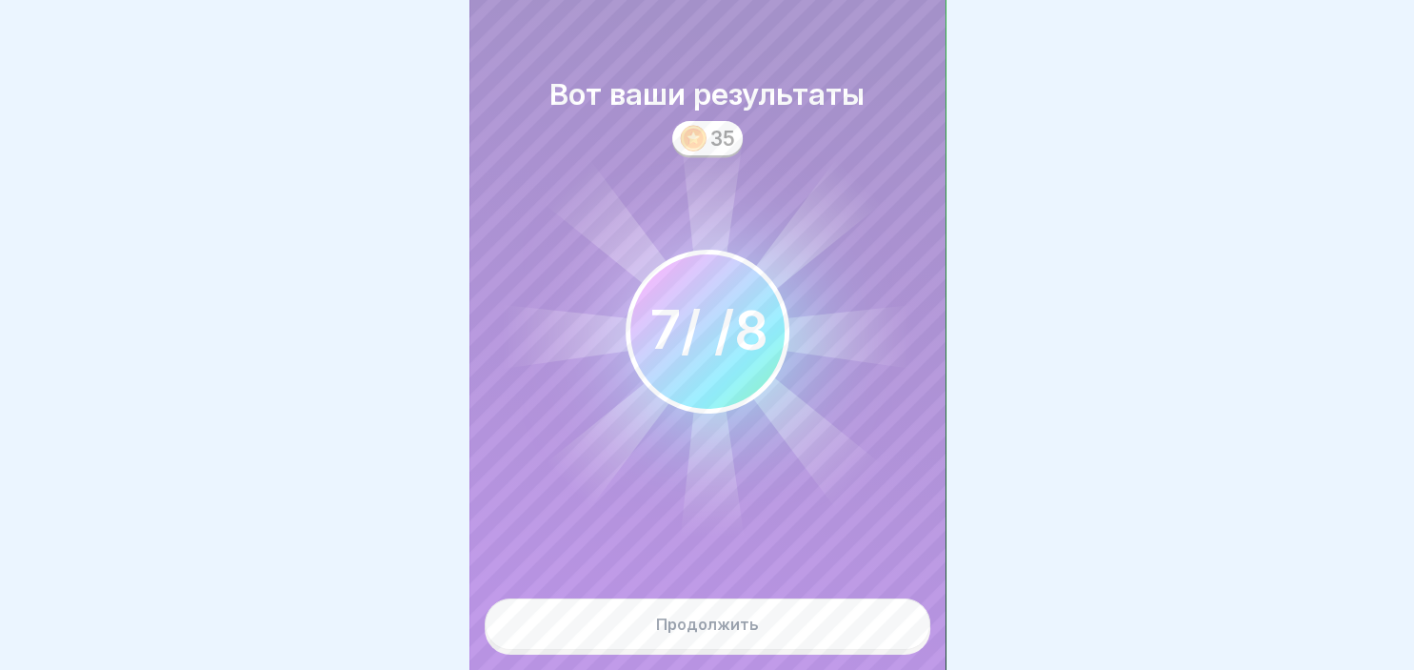
click at [741, 631] on div "Продолжить" at bounding box center [707, 623] width 103 height 17
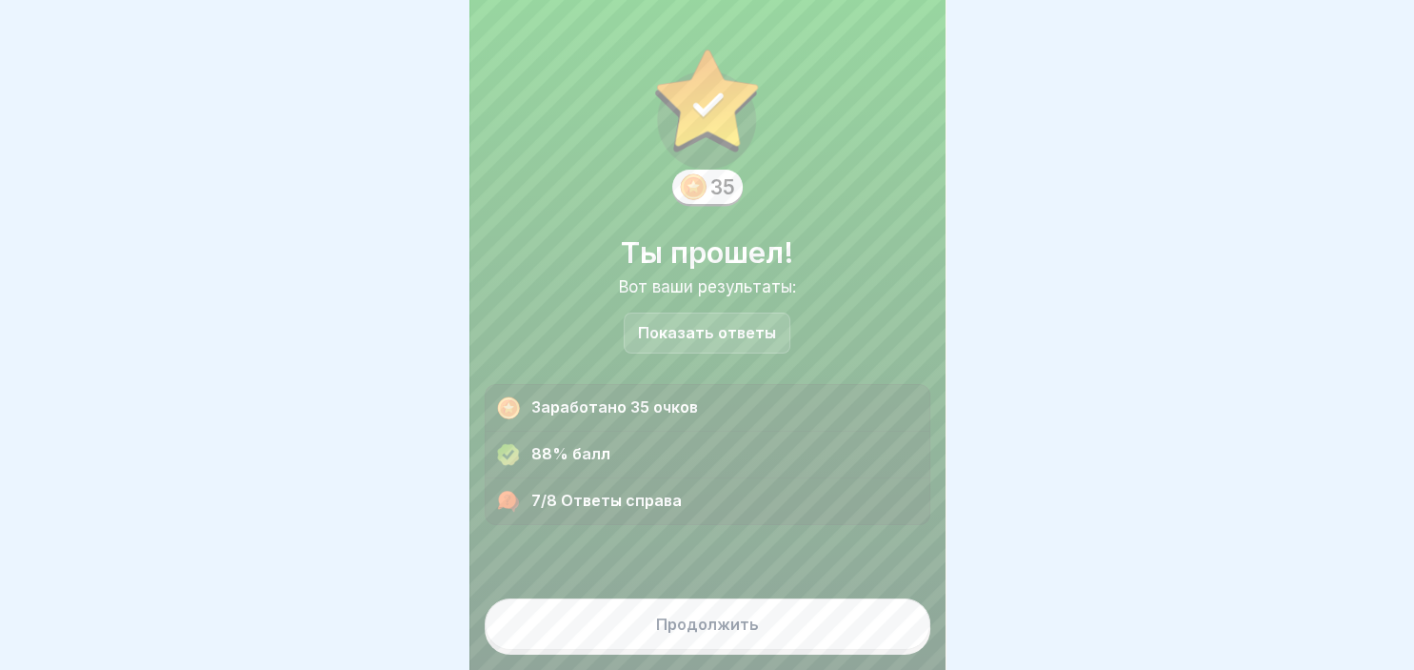
click at [741, 631] on div "Продолжить" at bounding box center [707, 623] width 103 height 17
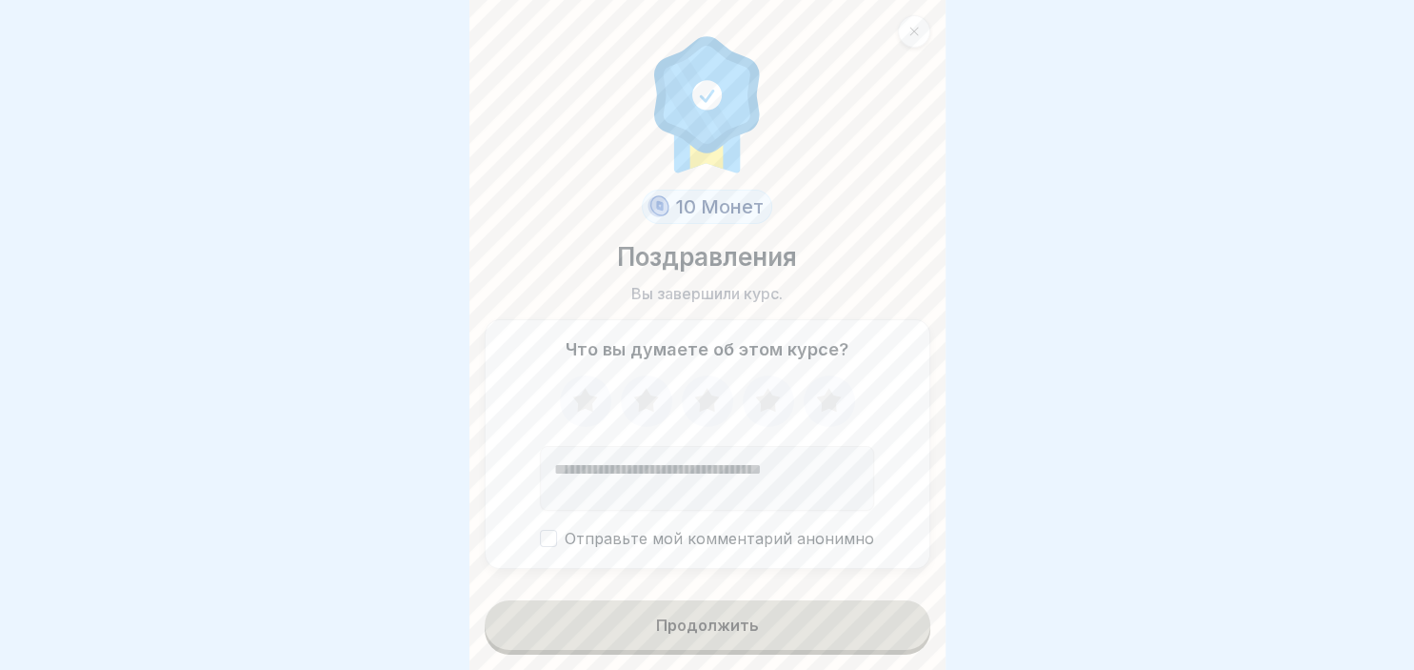
click at [828, 406] on icon at bounding box center [828, 400] width 25 height 24
click at [779, 632] on button "Продолжить" at bounding box center [708, 625] width 446 height 50
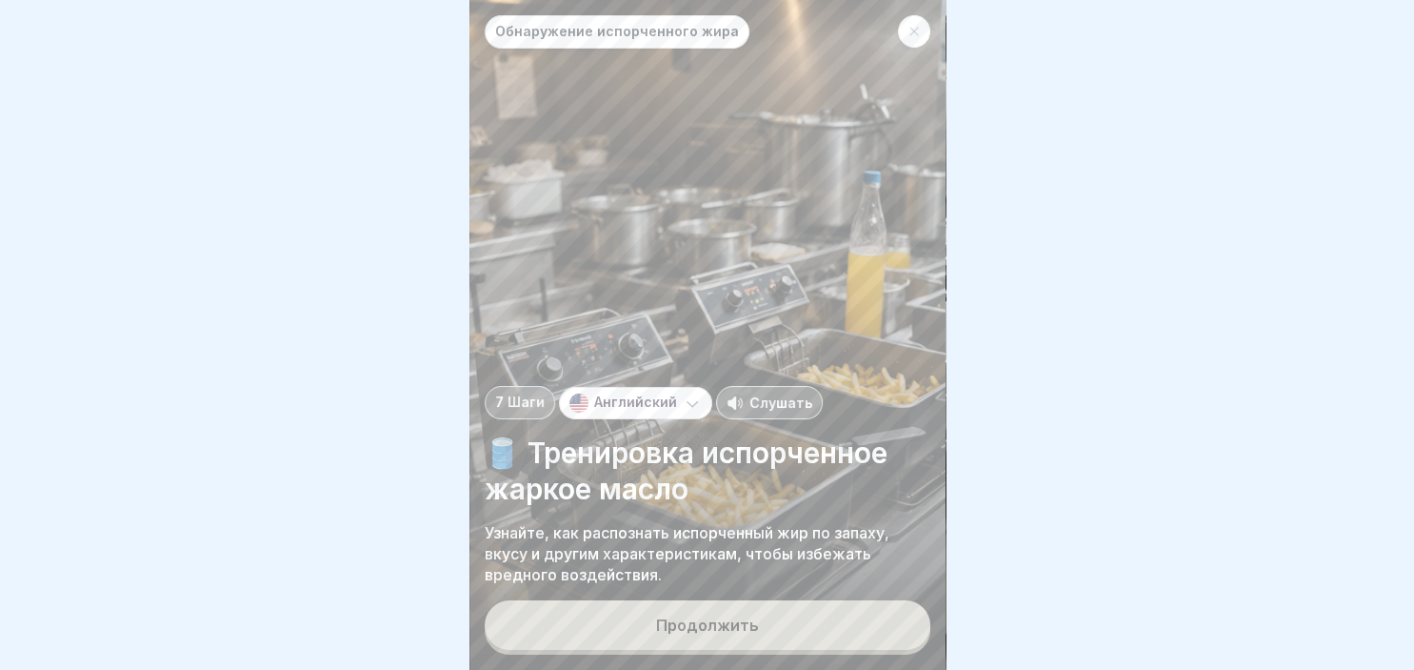
click at [779, 632] on button "Продолжить" at bounding box center [708, 625] width 446 height 50
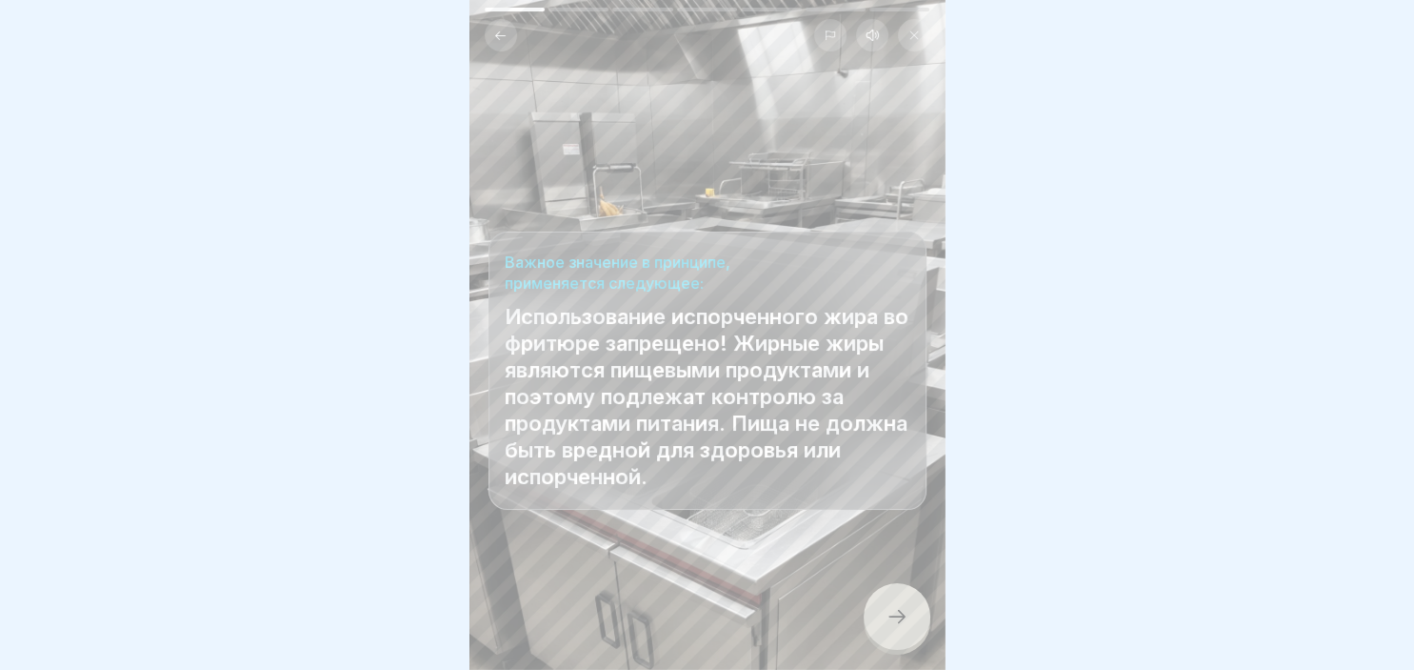
click at [886, 619] on icon at bounding box center [897, 616] width 23 height 23
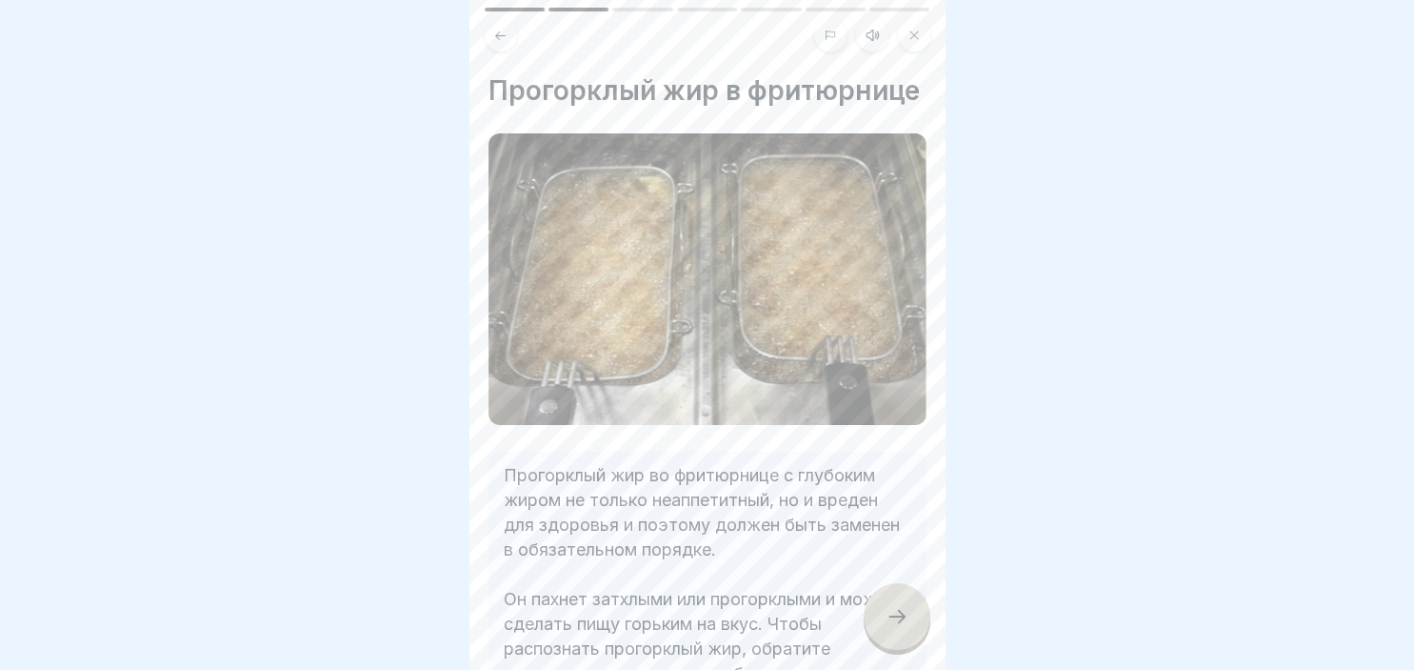
click at [886, 619] on icon at bounding box center [897, 616] width 23 height 23
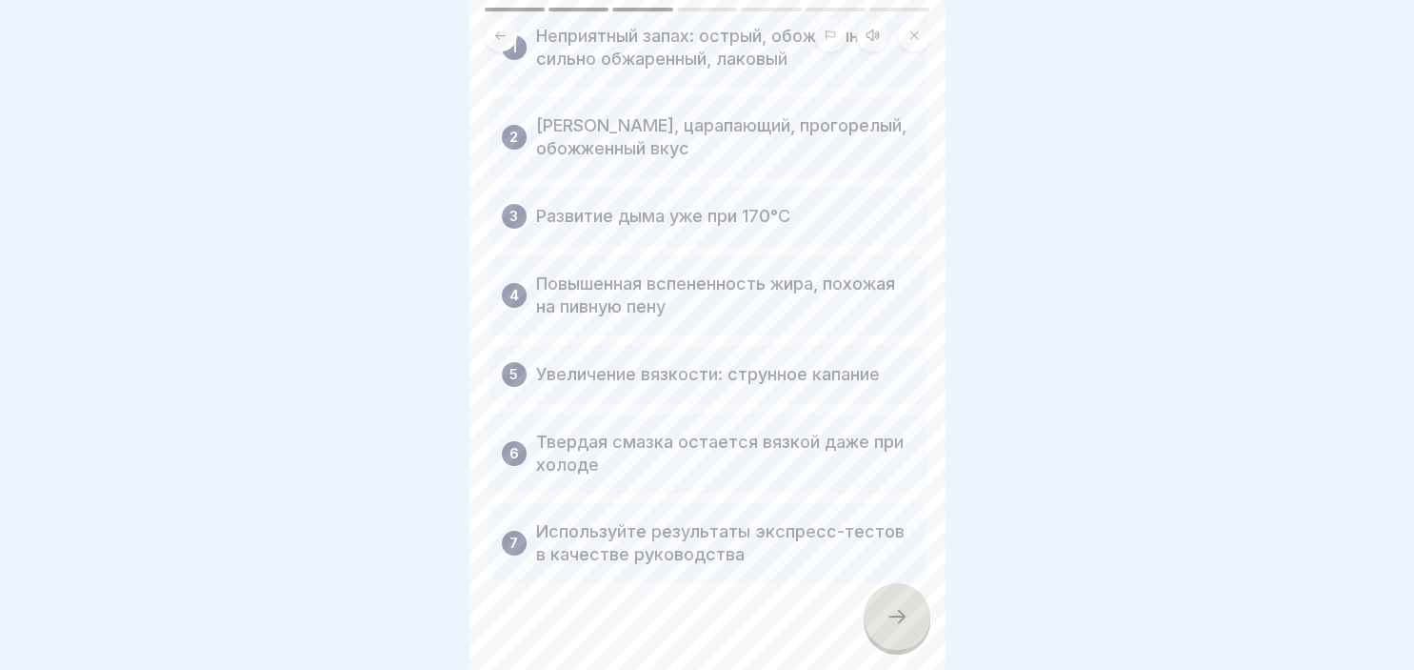
scroll to position [164, 0]
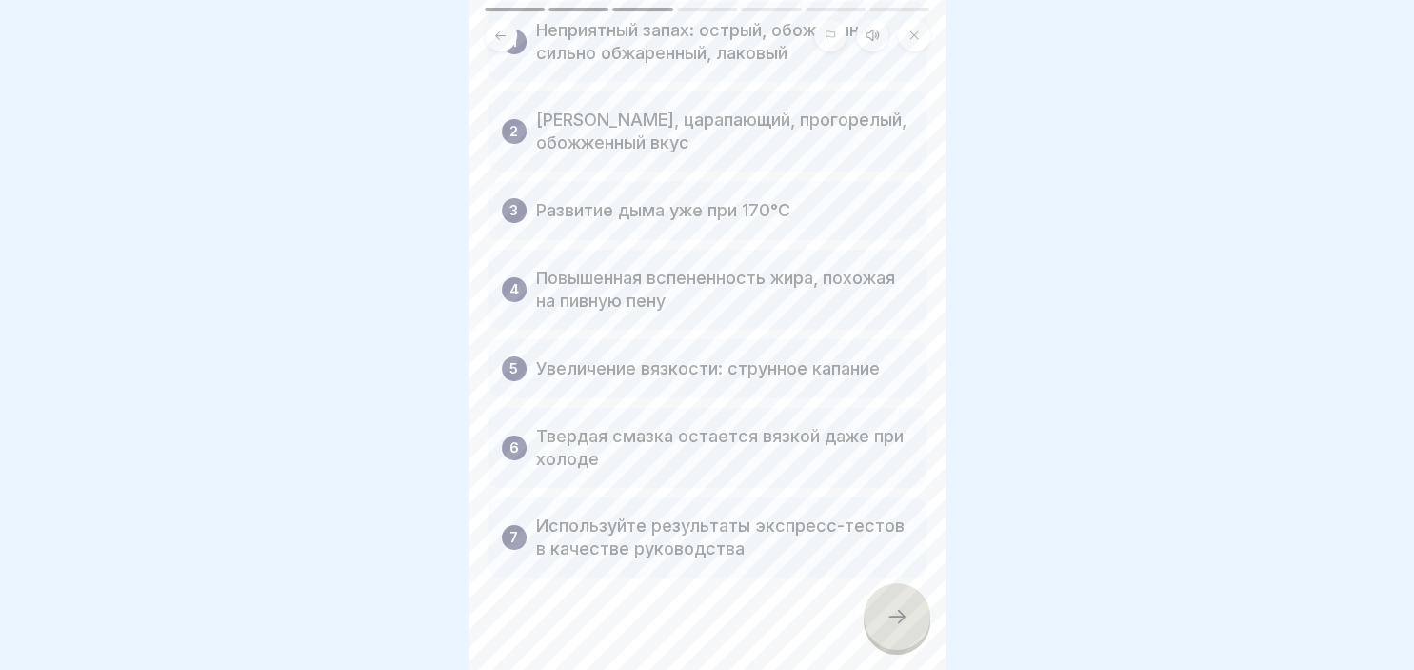
click at [876, 612] on div at bounding box center [897, 616] width 67 height 67
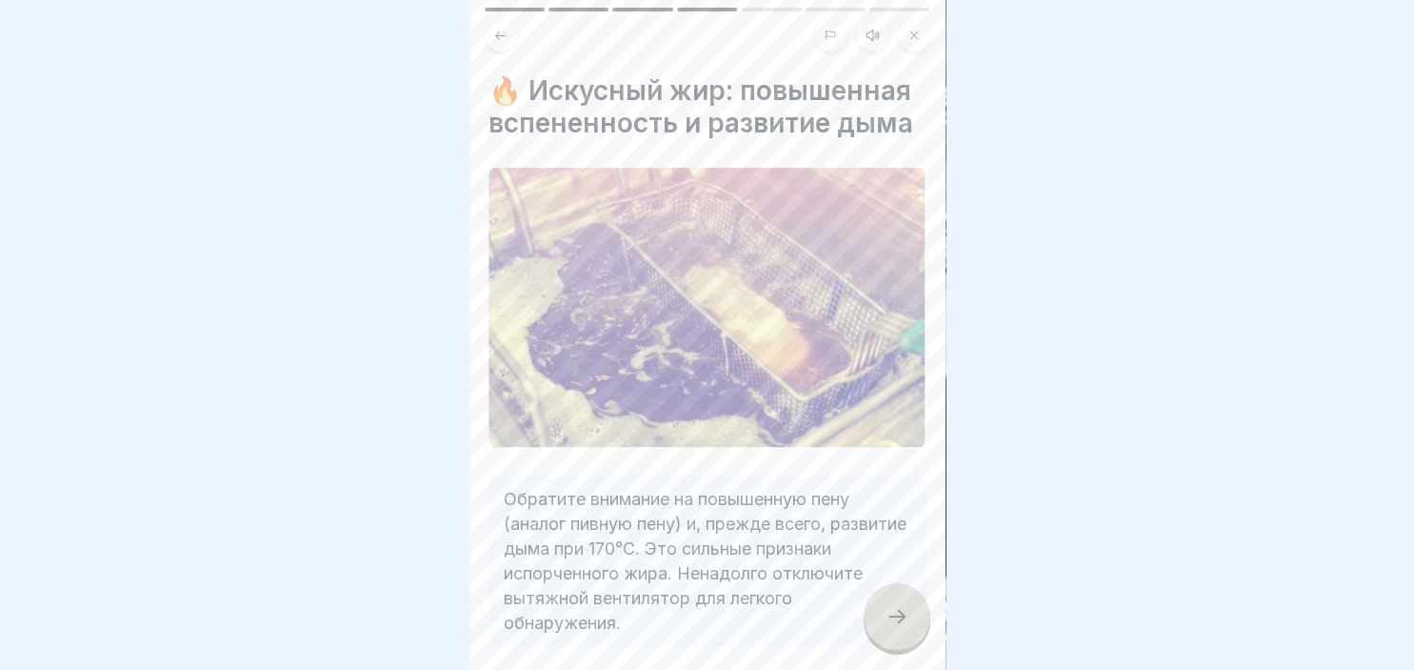
scroll to position [54, 0]
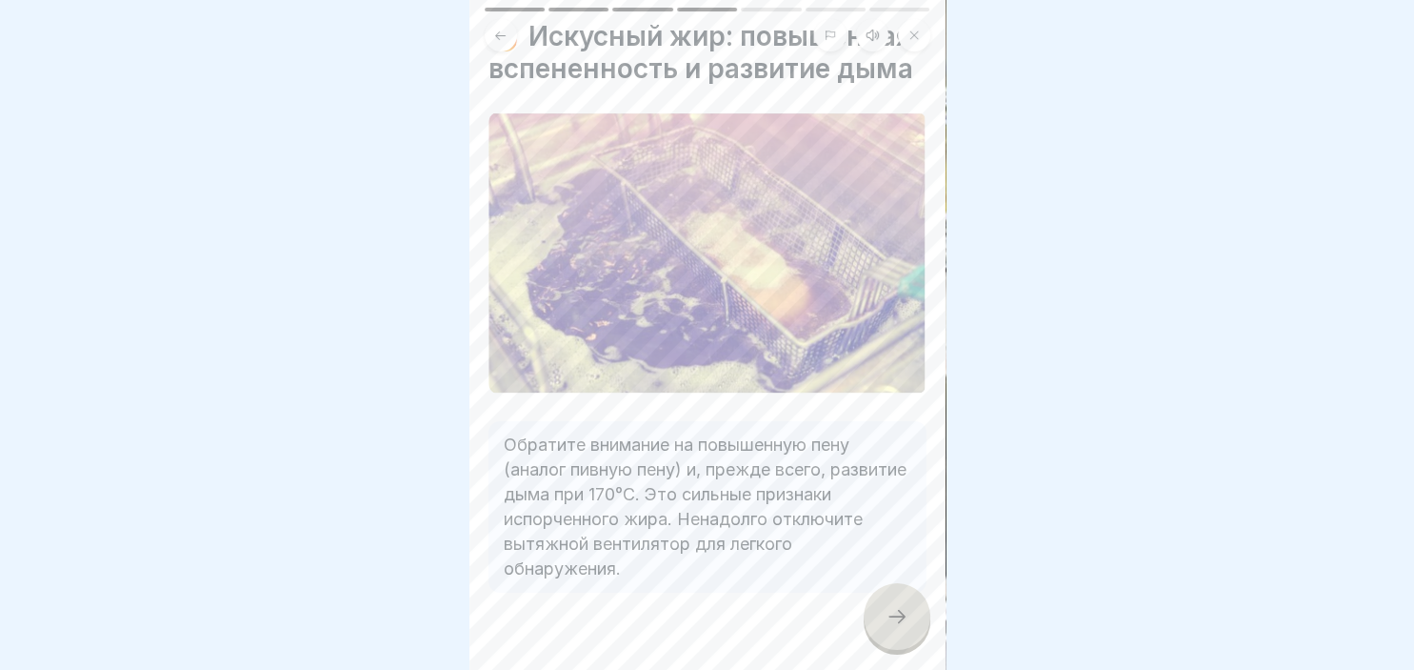
click at [883, 608] on div at bounding box center [897, 616] width 67 height 67
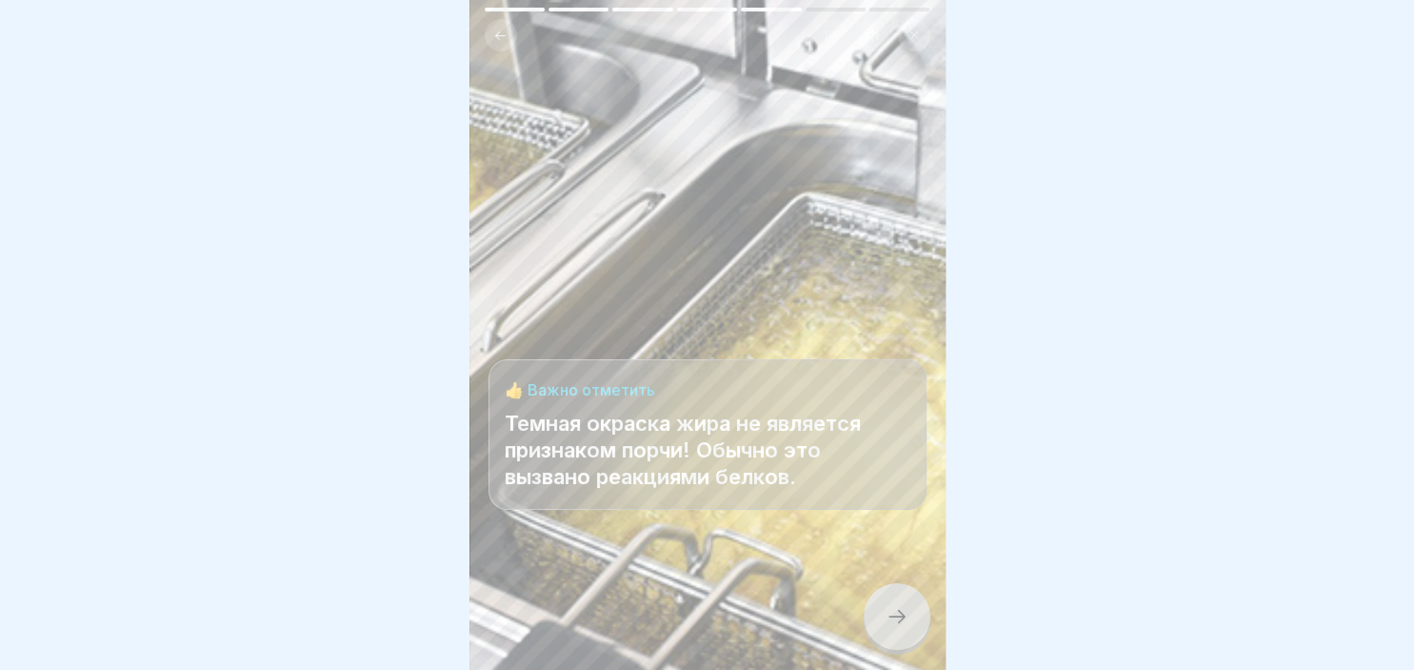
click at [894, 631] on div at bounding box center [897, 616] width 67 height 67
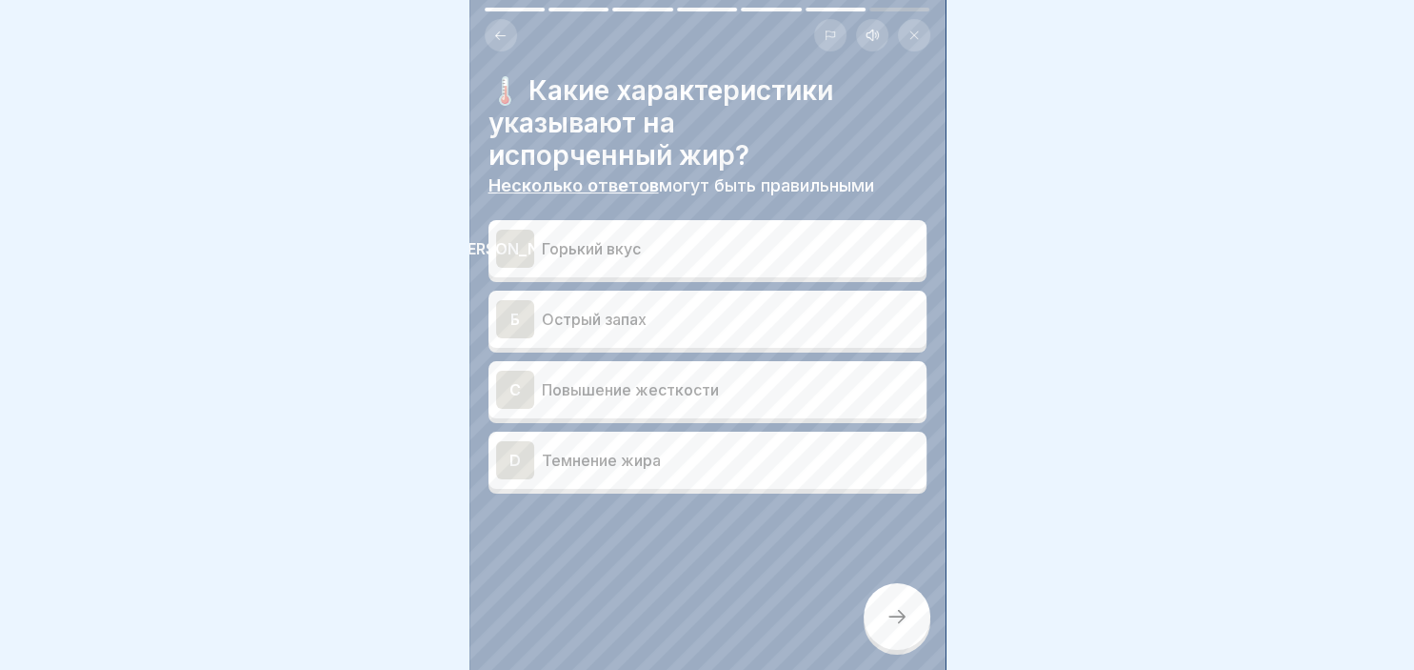
click at [515, 246] on div "[PERSON_NAME]" at bounding box center [515, 249] width 38 height 38
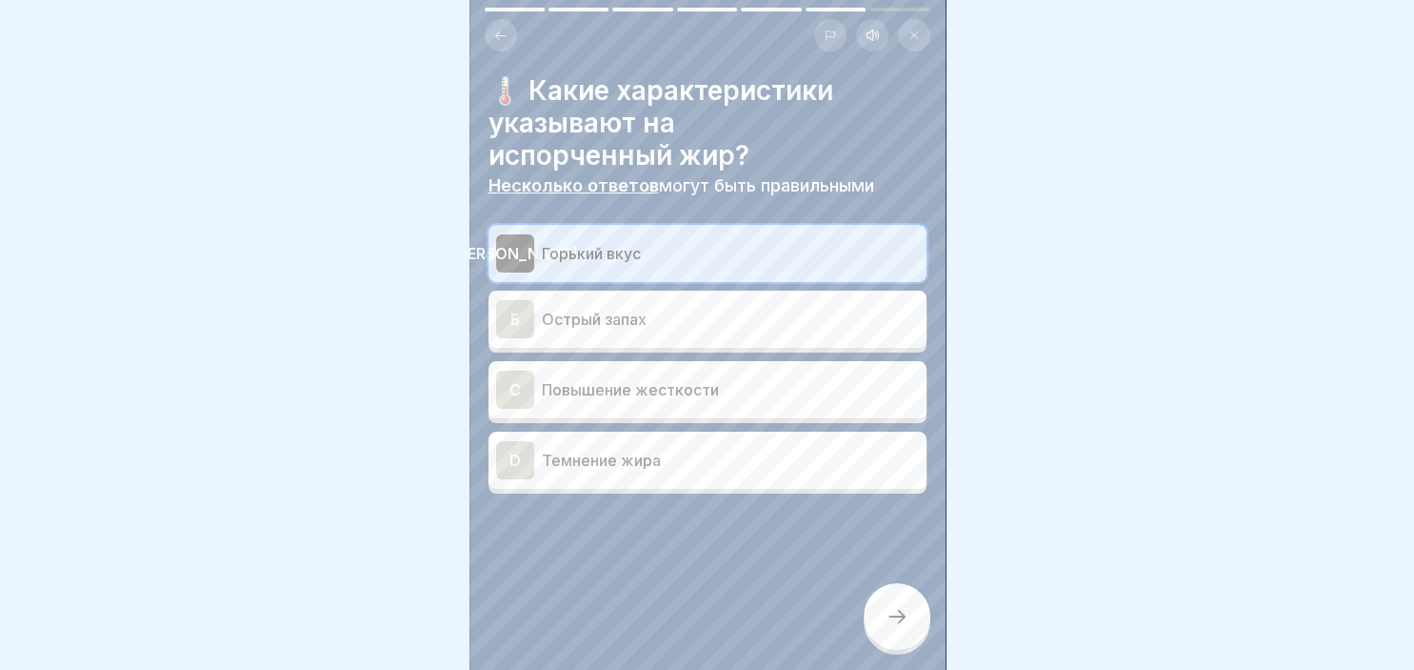
click at [516, 326] on div "Б" at bounding box center [515, 319] width 38 height 38
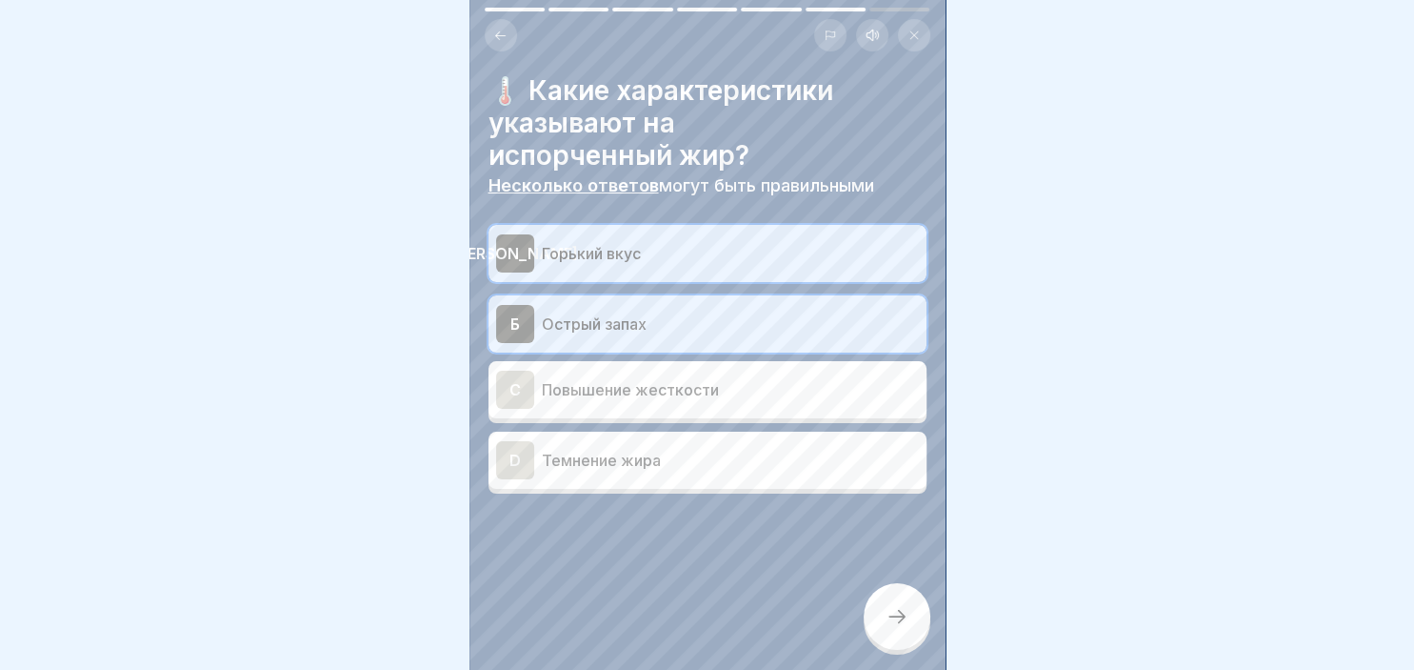
click at [531, 384] on div "C" at bounding box center [515, 390] width 38 height 38
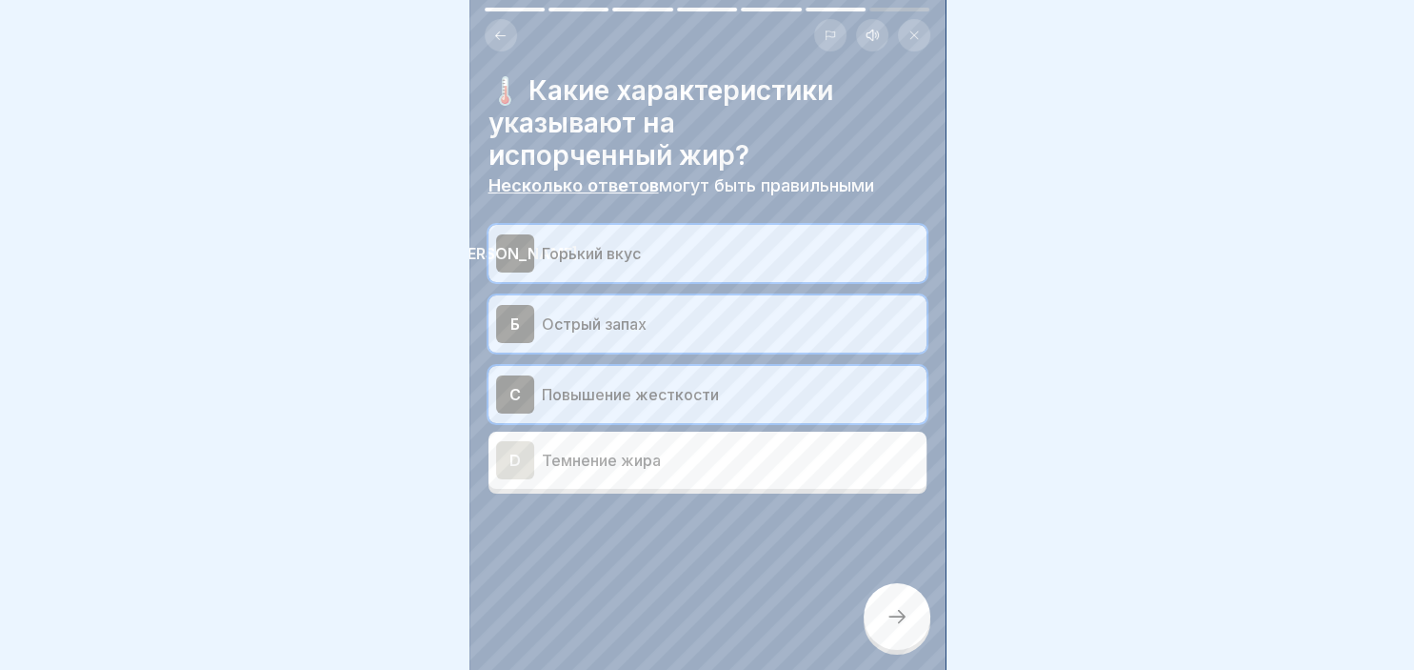
click at [919, 627] on div at bounding box center [897, 616] width 67 height 67
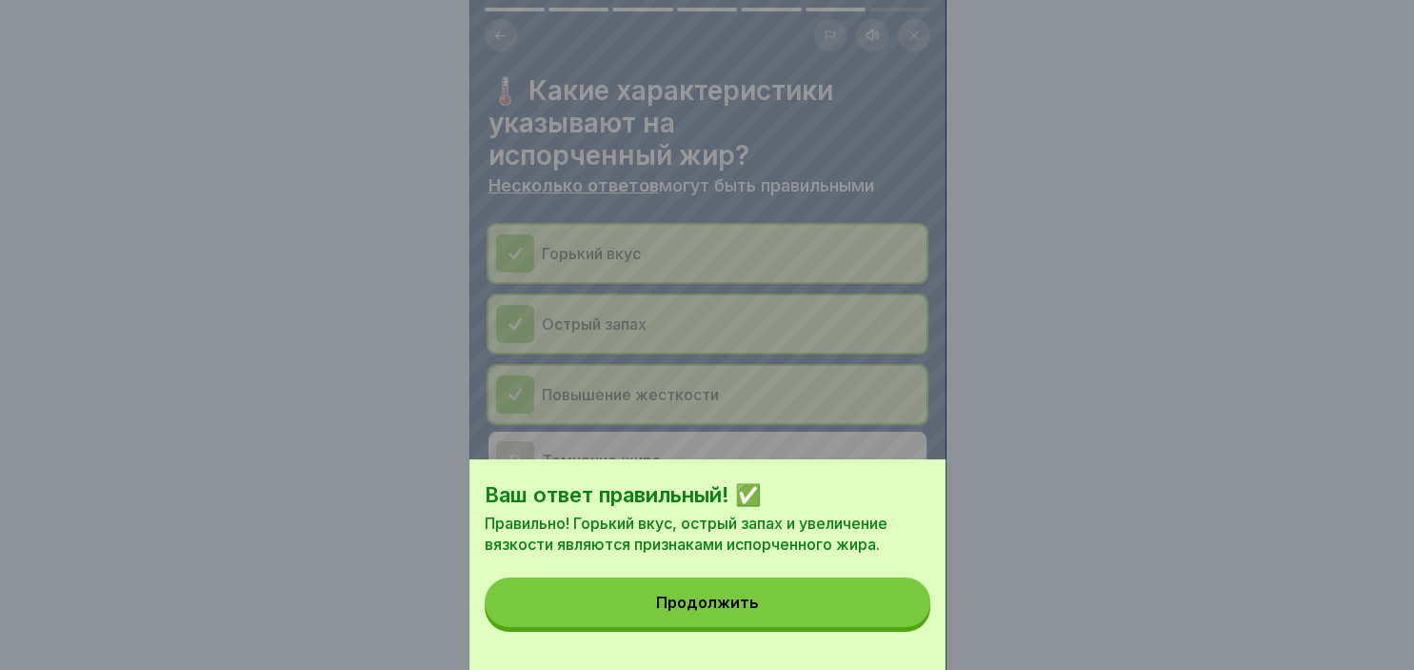
click at [826, 587] on button "Продолжить" at bounding box center [708, 602] width 446 height 50
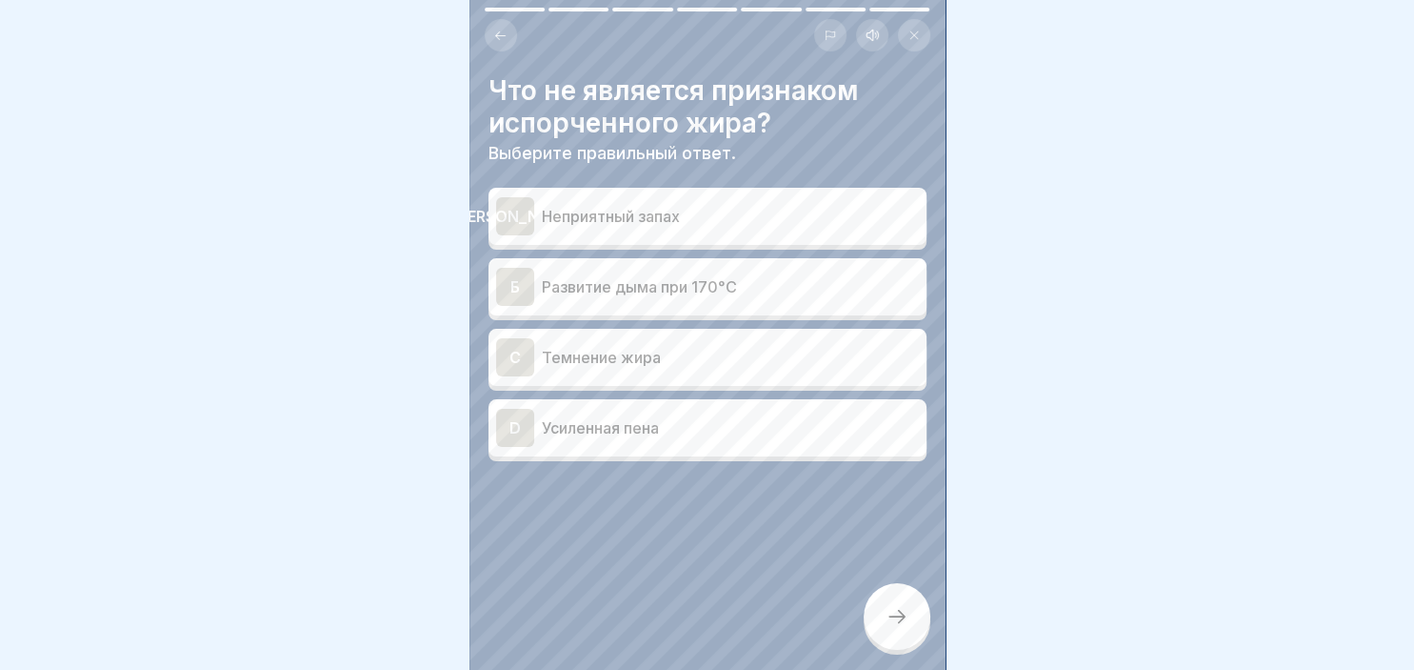
click at [520, 355] on div "C" at bounding box center [515, 357] width 38 height 38
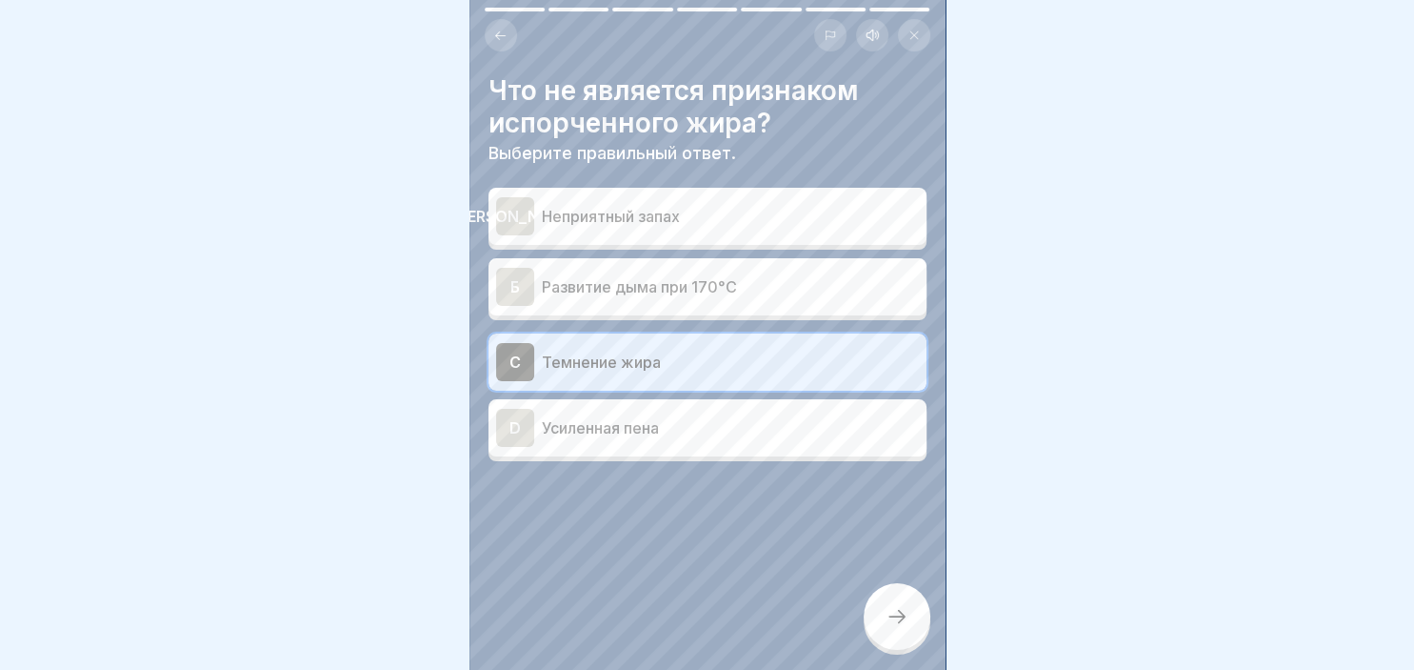
click at [890, 611] on icon at bounding box center [897, 616] width 23 height 23
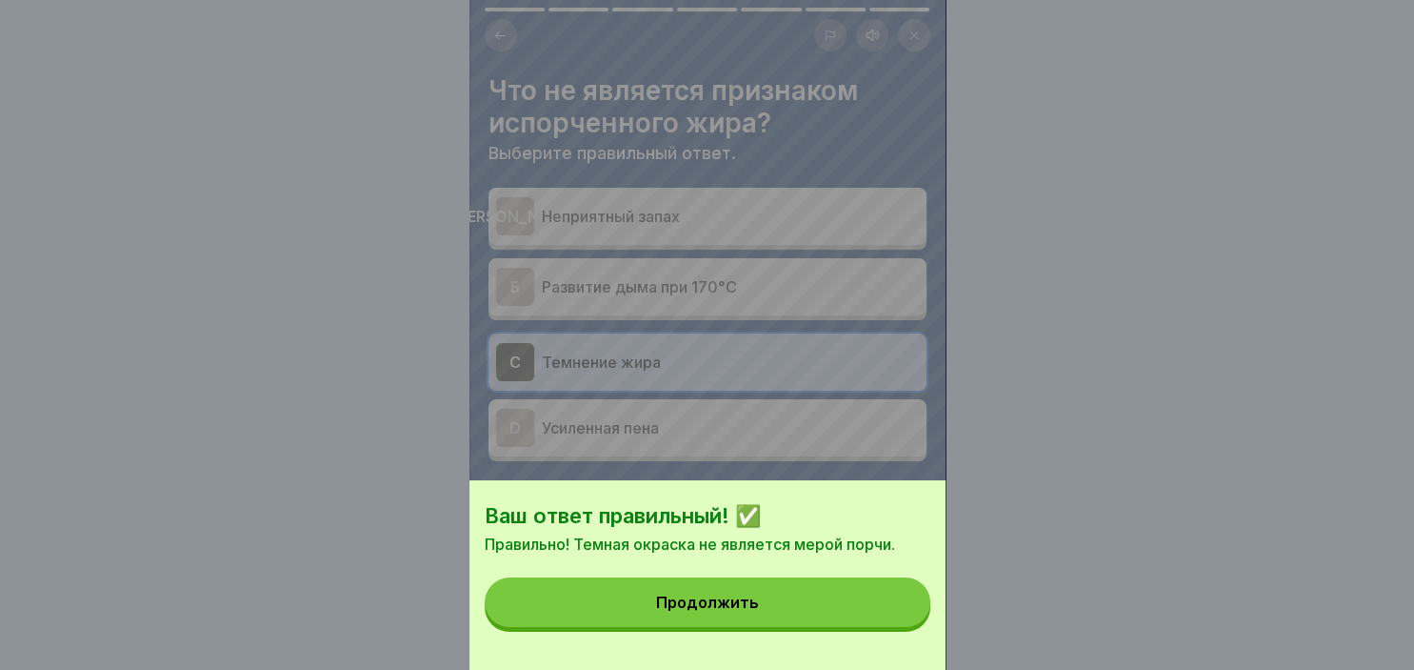
click at [827, 595] on button "Продолжить" at bounding box center [708, 602] width 446 height 50
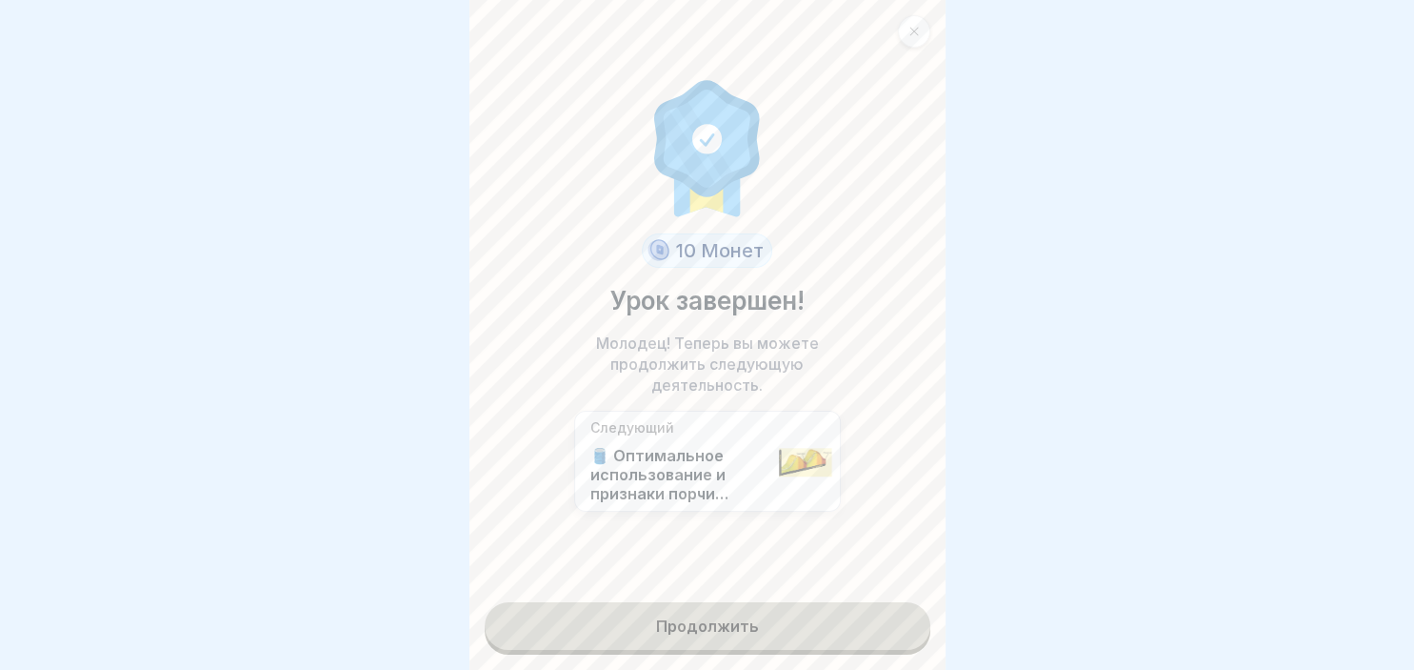
click at [782, 615] on link "Продолжить" at bounding box center [708, 626] width 446 height 48
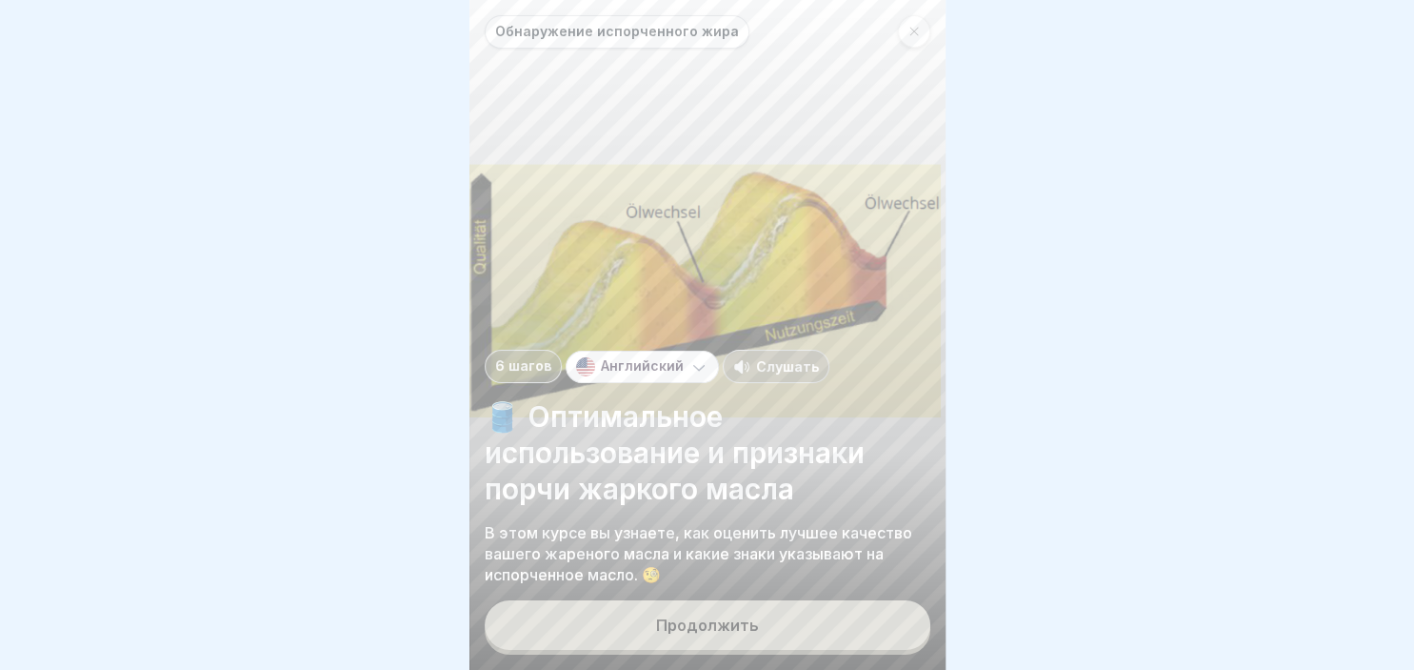
click at [756, 616] on button "Продолжить" at bounding box center [708, 625] width 446 height 50
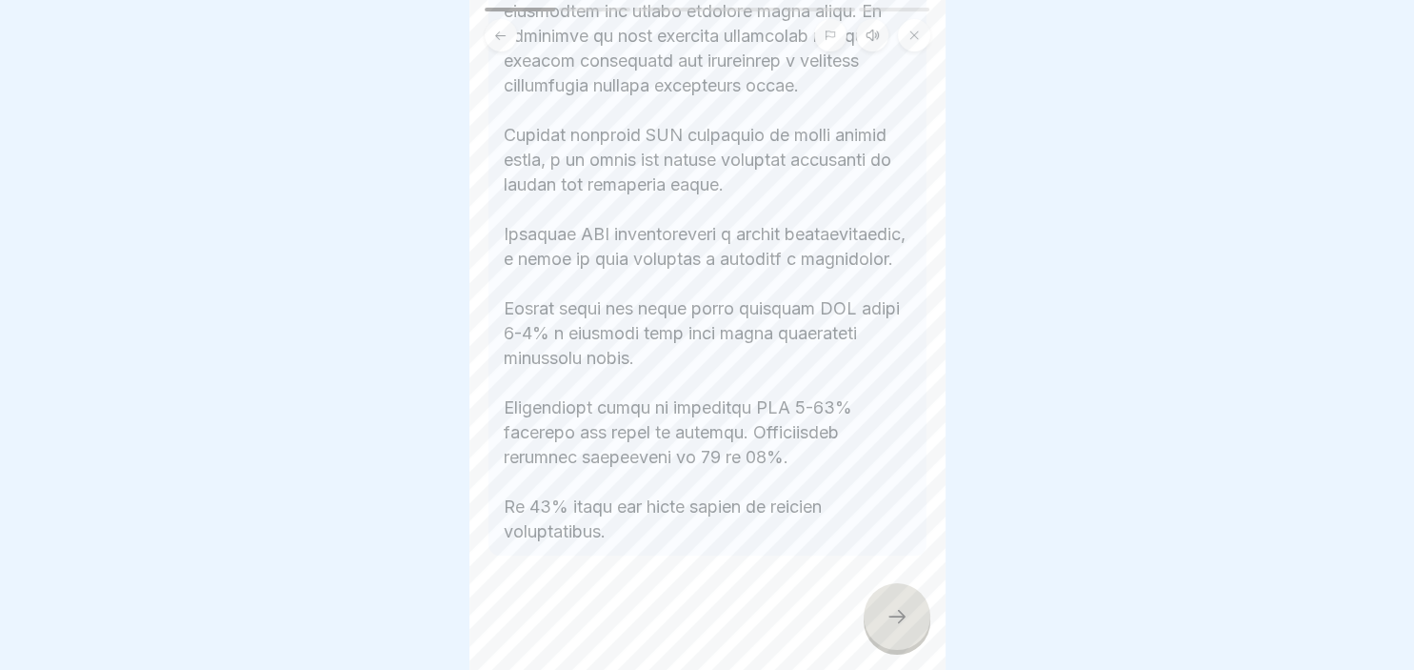
scroll to position [536, 0]
click at [900, 611] on icon at bounding box center [897, 616] width 23 height 23
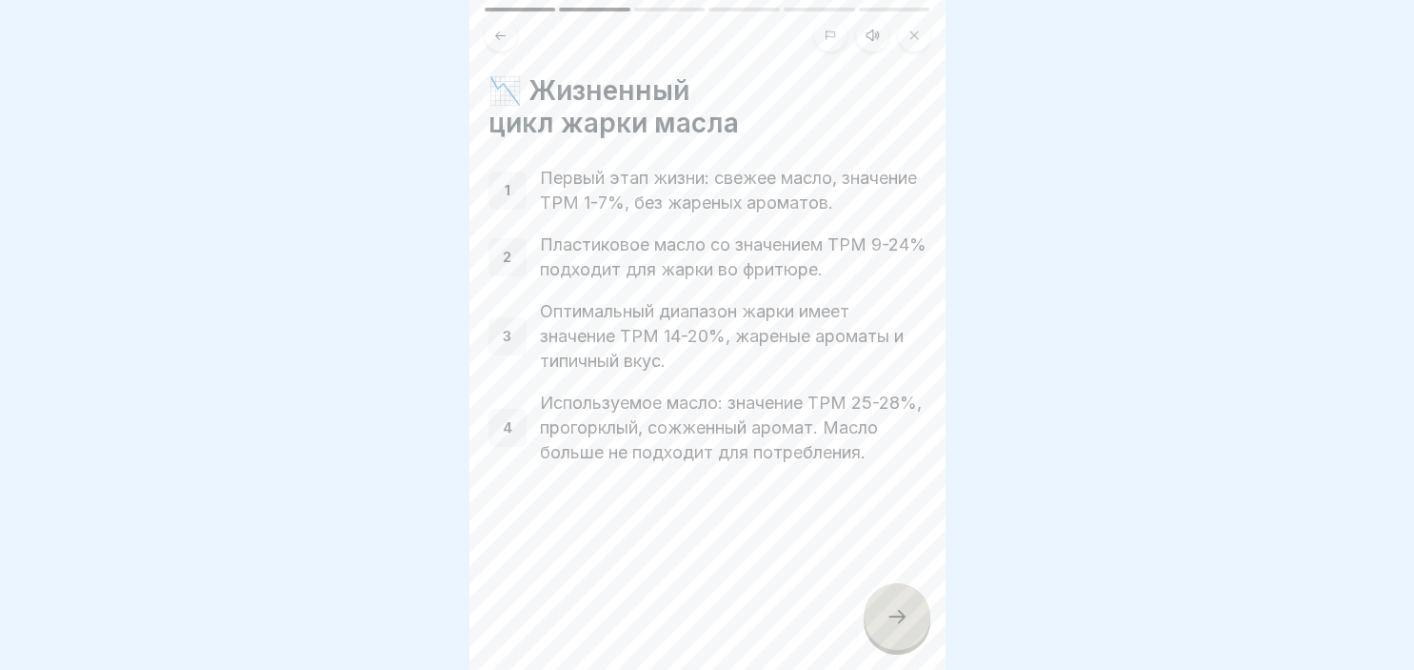
click at [900, 611] on icon at bounding box center [897, 616] width 23 height 23
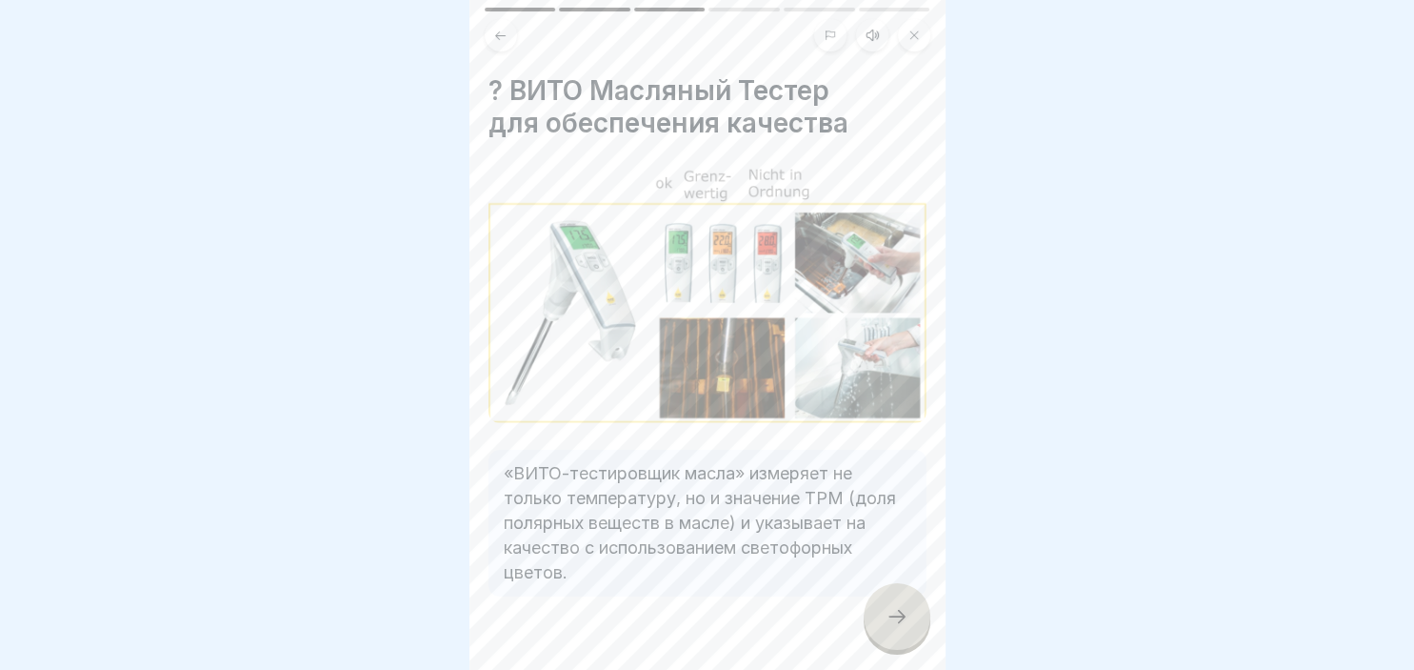
click at [900, 611] on icon at bounding box center [897, 616] width 23 height 23
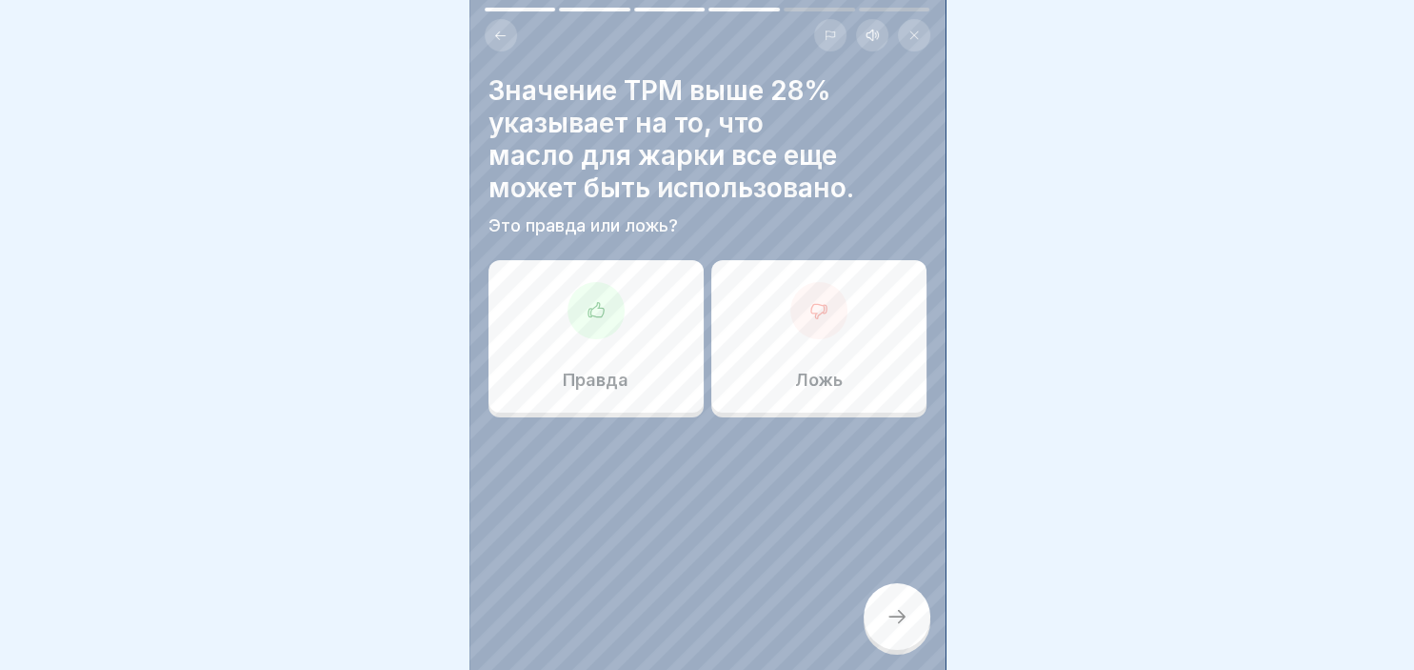
click at [836, 324] on div at bounding box center [819, 310] width 57 height 57
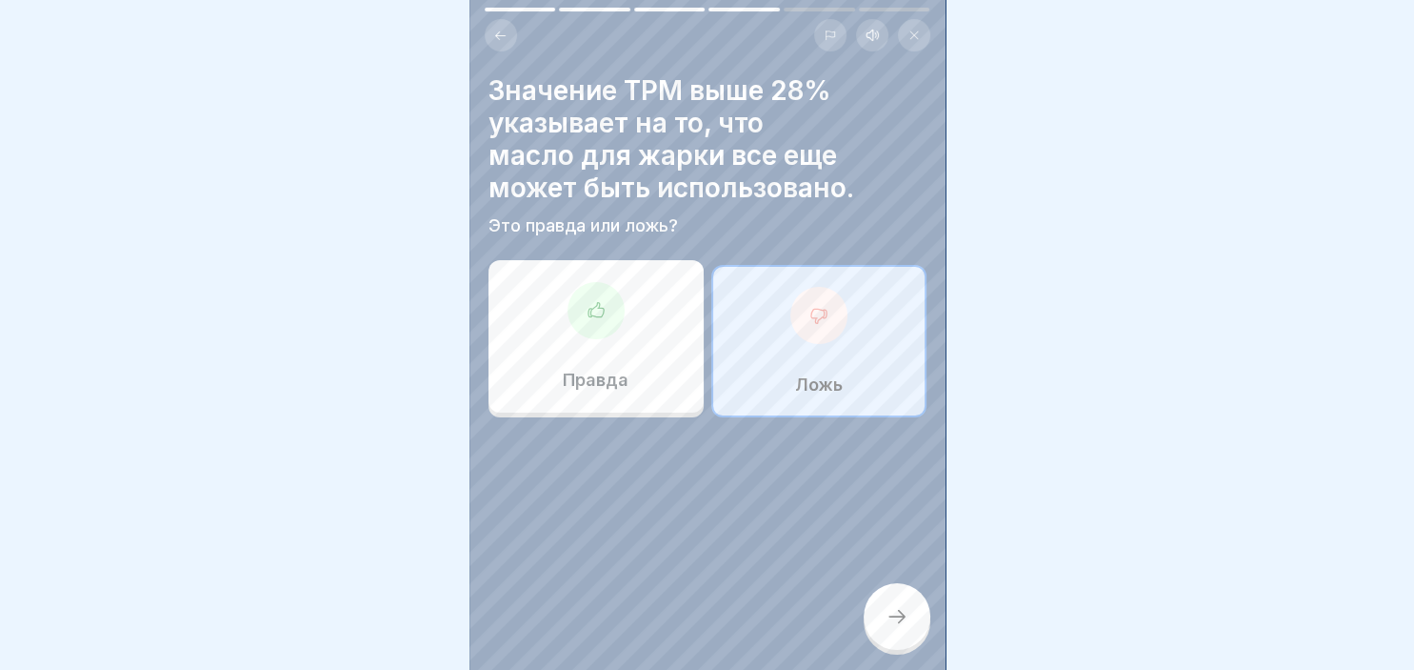
click at [911, 628] on div at bounding box center [897, 616] width 67 height 67
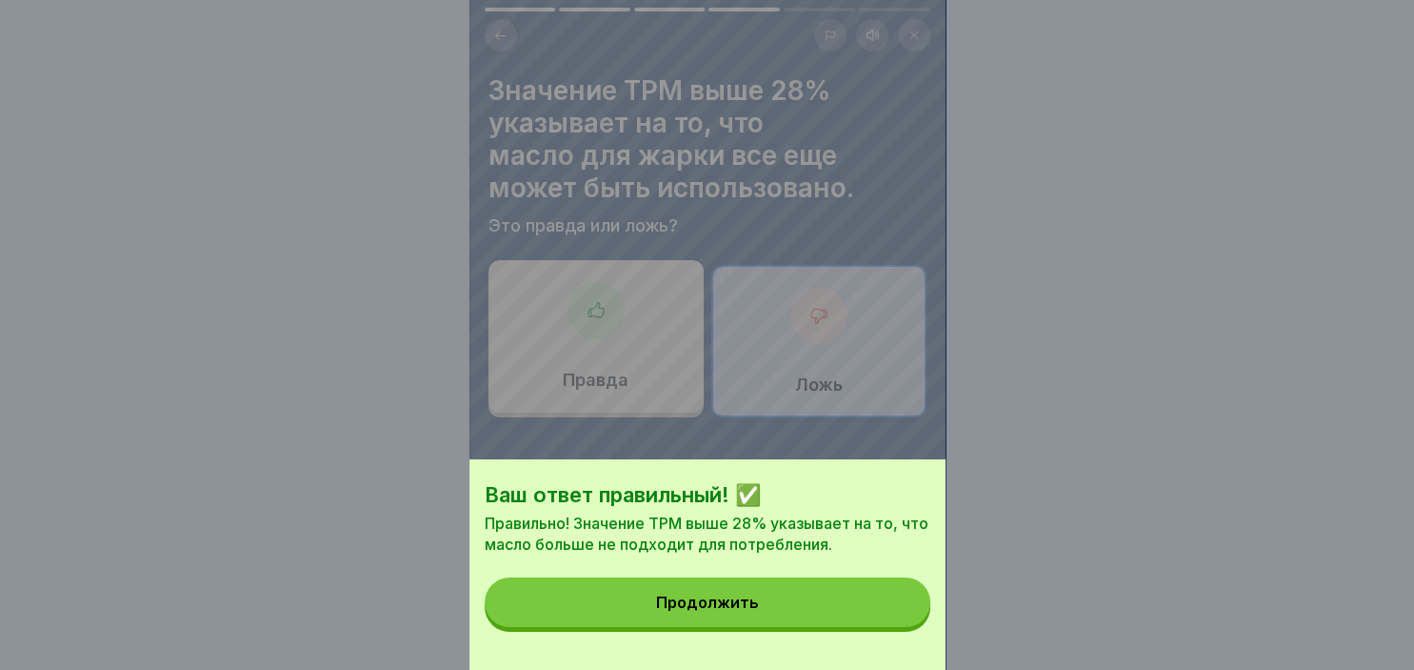
click at [811, 599] on button "Продолжить" at bounding box center [708, 602] width 446 height 50
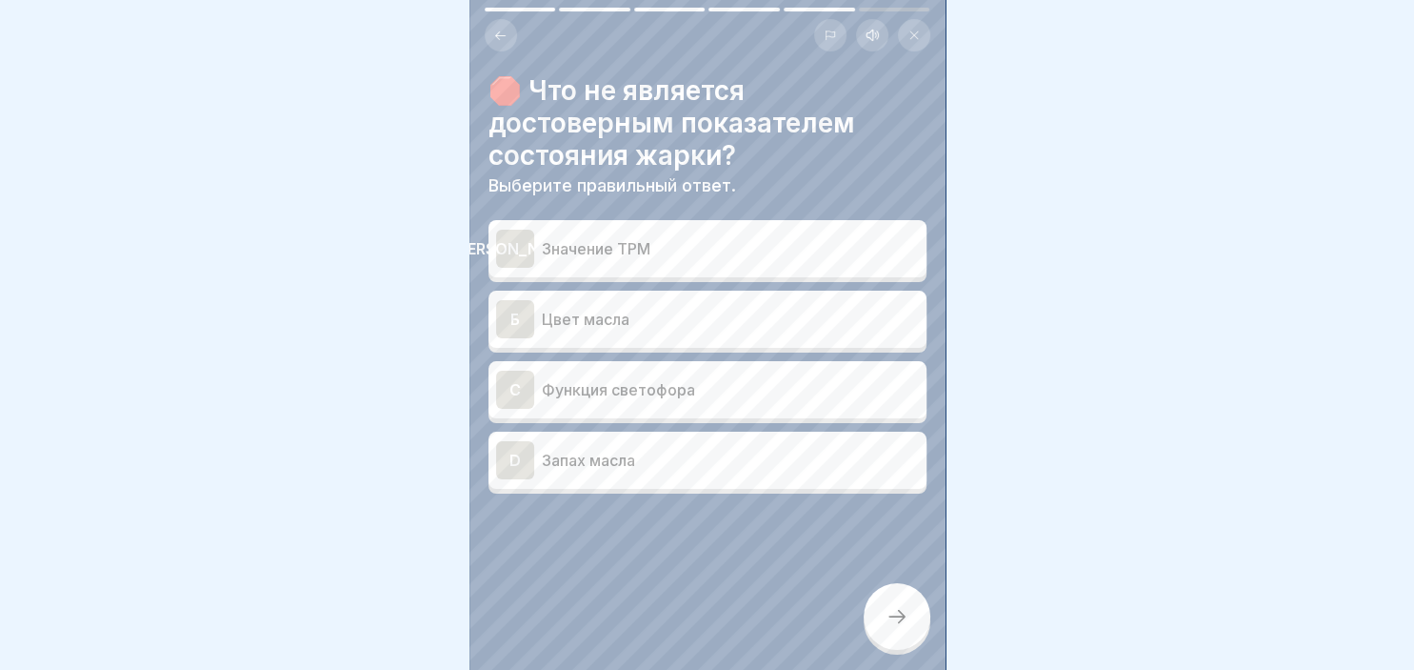
click at [536, 328] on div "Б Цвет масла" at bounding box center [707, 319] width 423 height 38
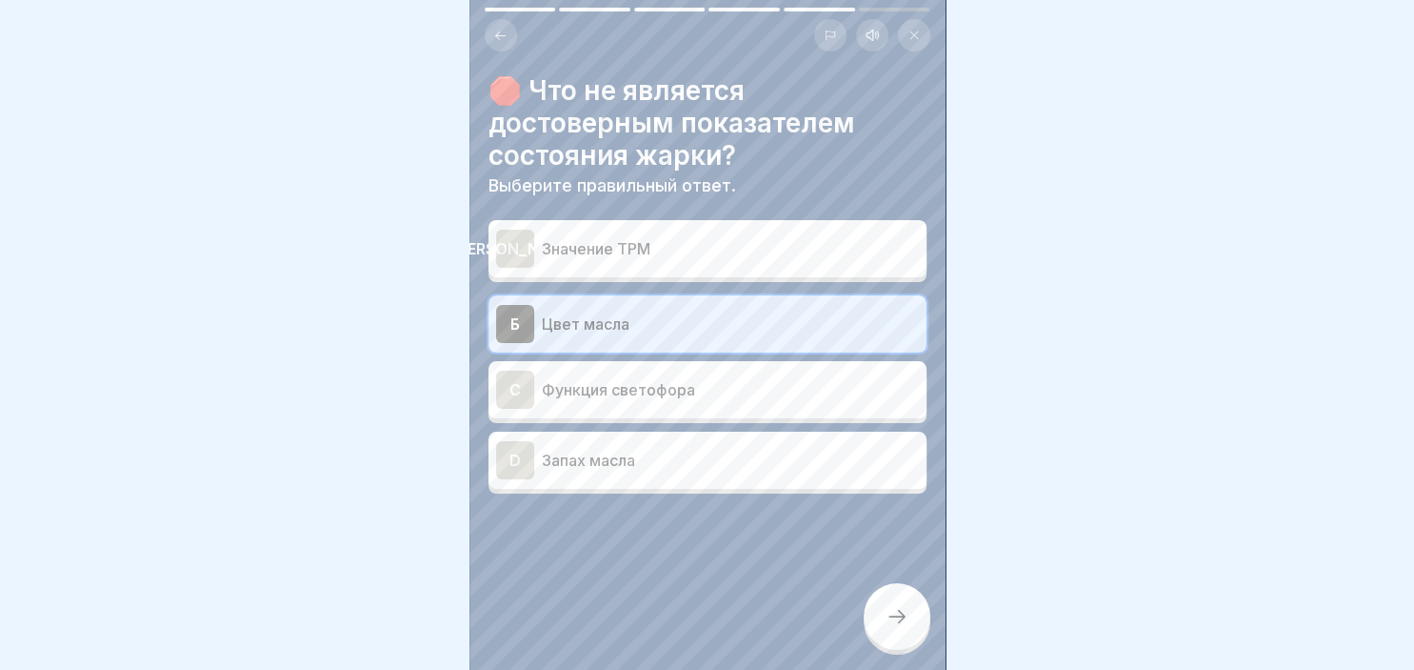
click at [909, 628] on div at bounding box center [897, 616] width 67 height 67
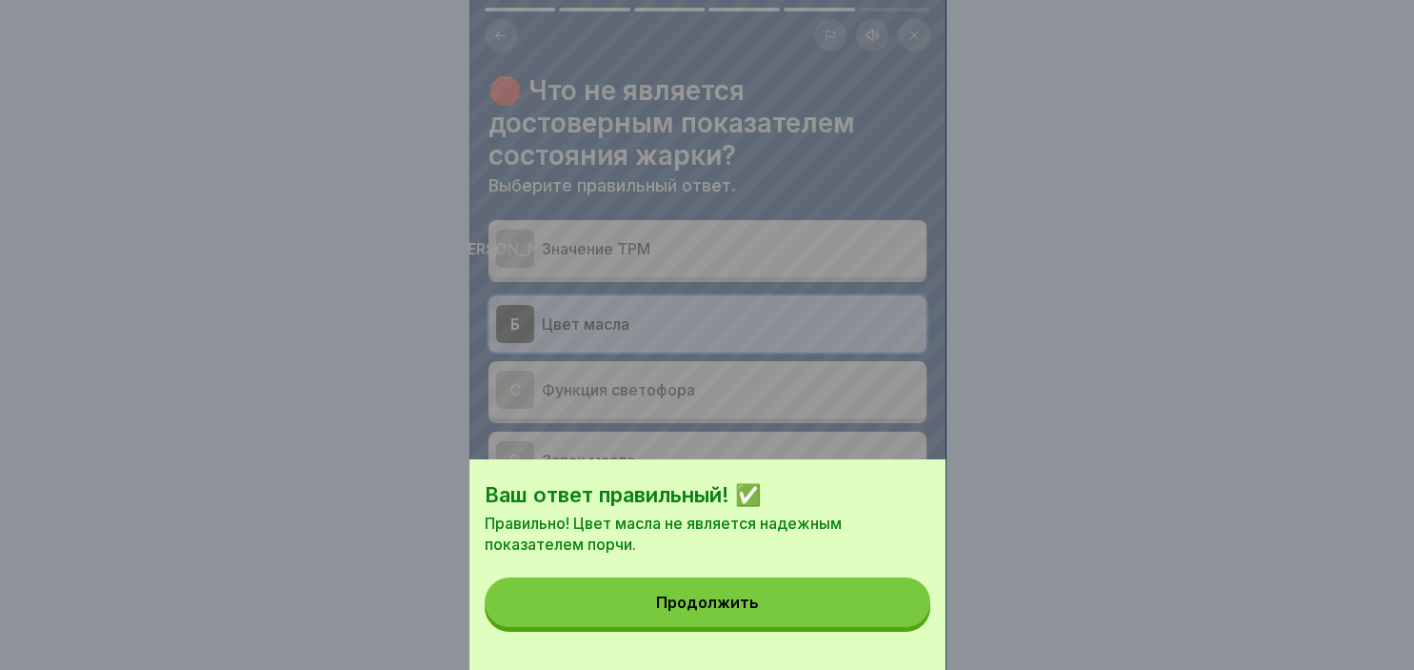
click at [855, 611] on button "Продолжить" at bounding box center [708, 602] width 446 height 50
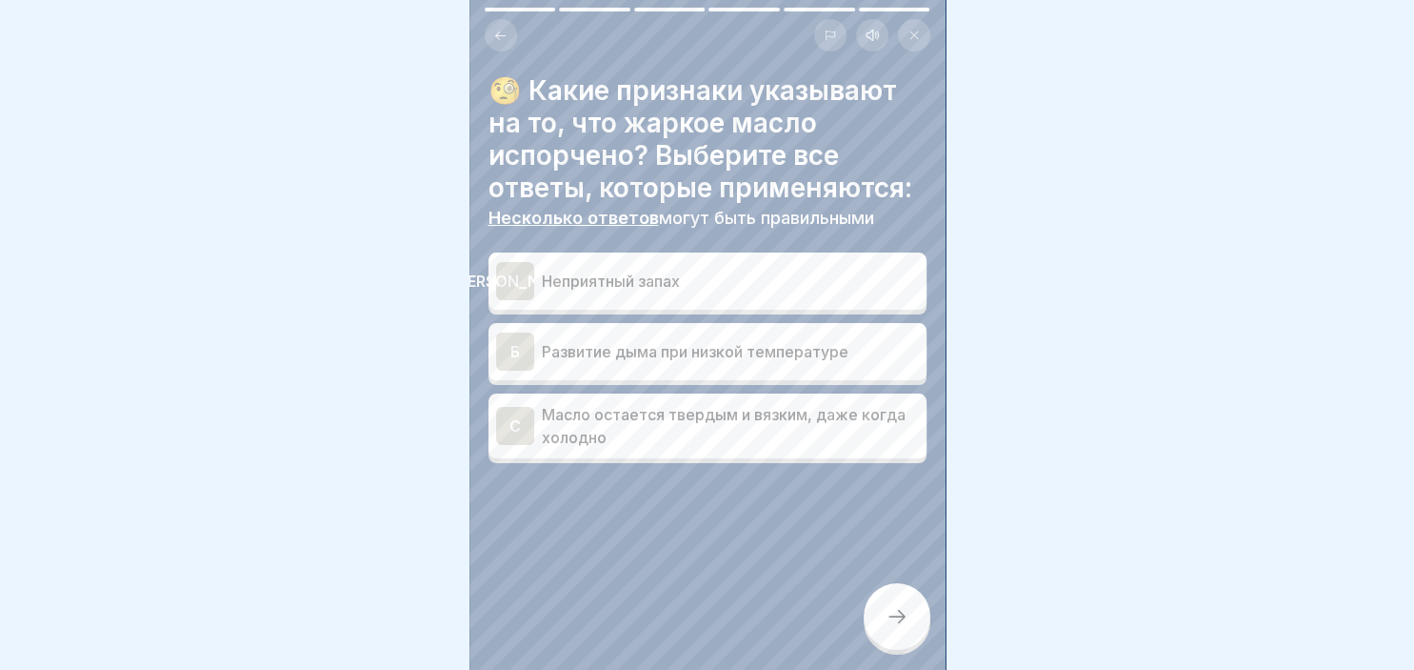
click at [545, 415] on p "Масло остается твердым и вязким, даже когда холодно" at bounding box center [730, 426] width 377 height 46
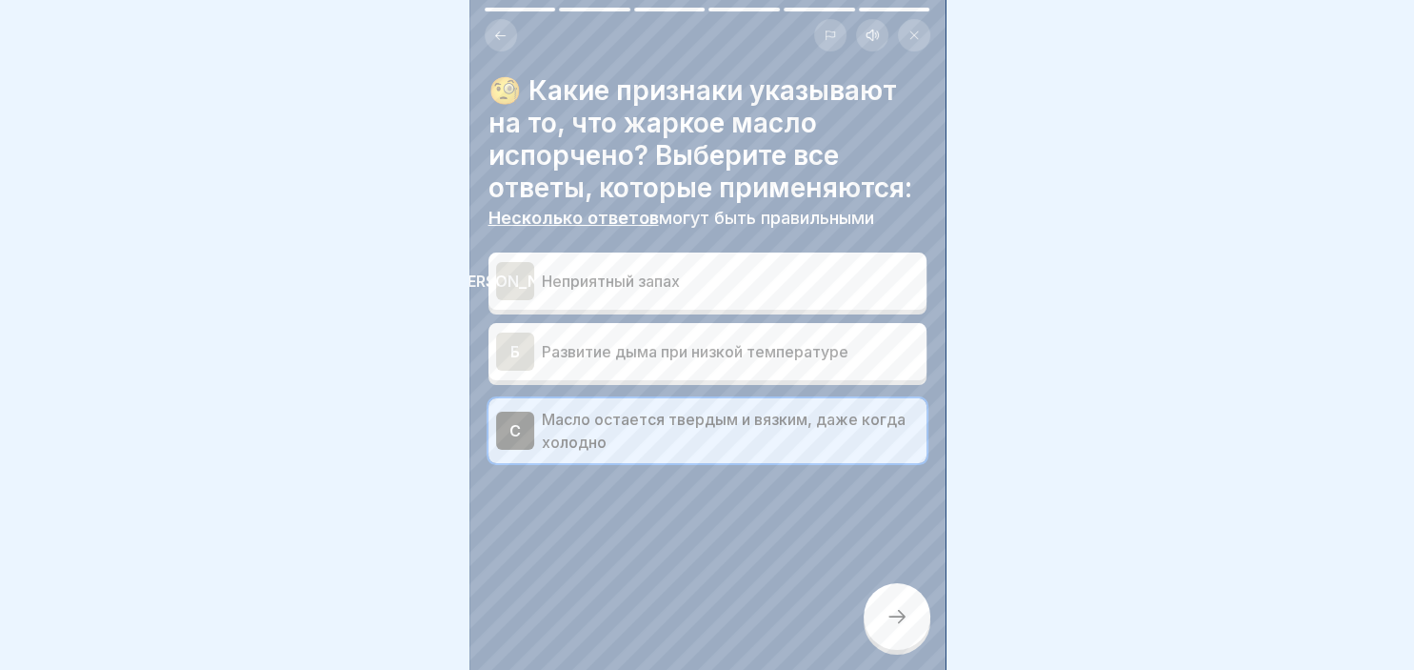
click at [564, 289] on p "Неприятный запах" at bounding box center [730, 281] width 377 height 23
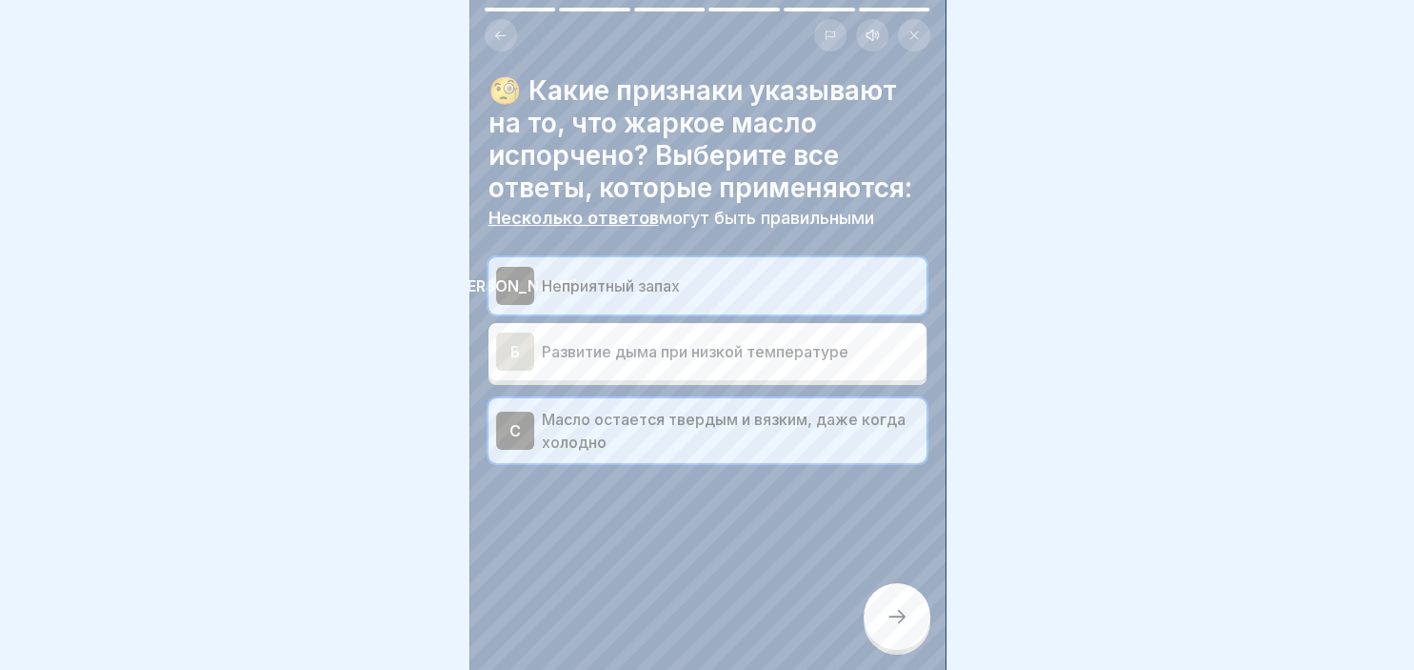
click at [897, 615] on icon at bounding box center [897, 616] width 23 height 23
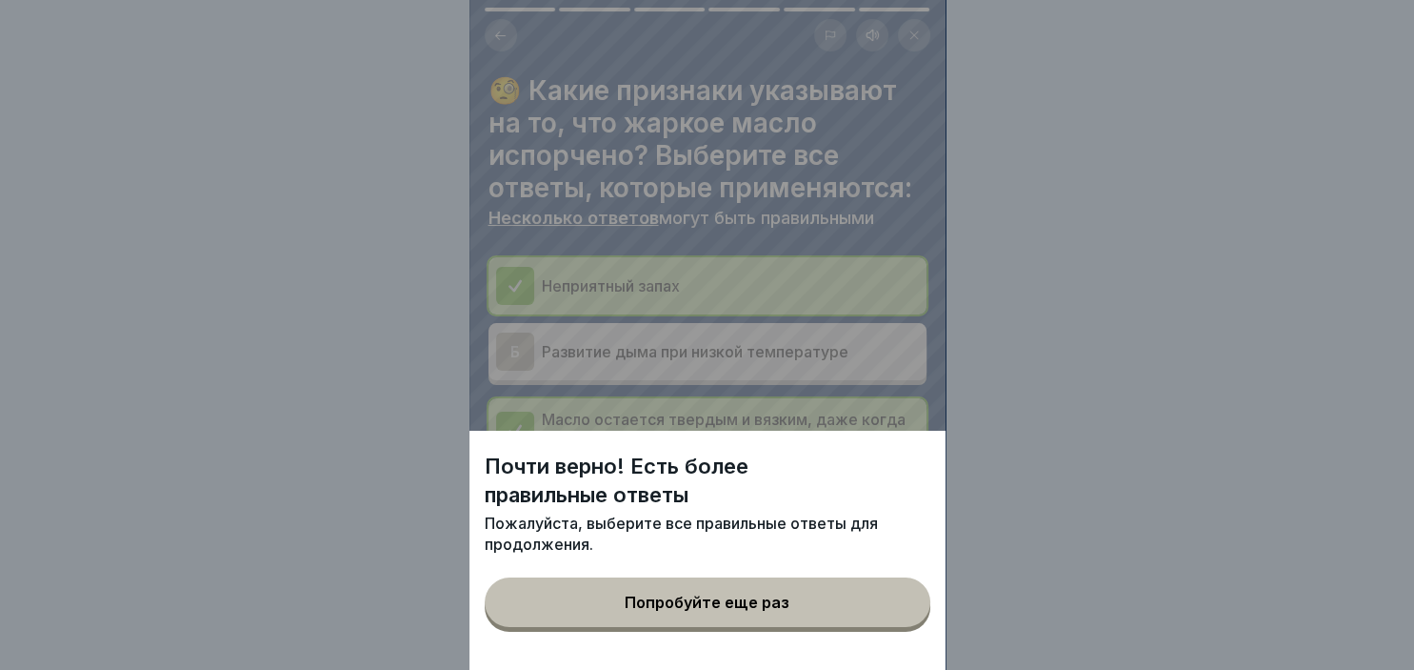
click at [664, 610] on div "Попробуйте еще раз" at bounding box center [707, 601] width 165 height 17
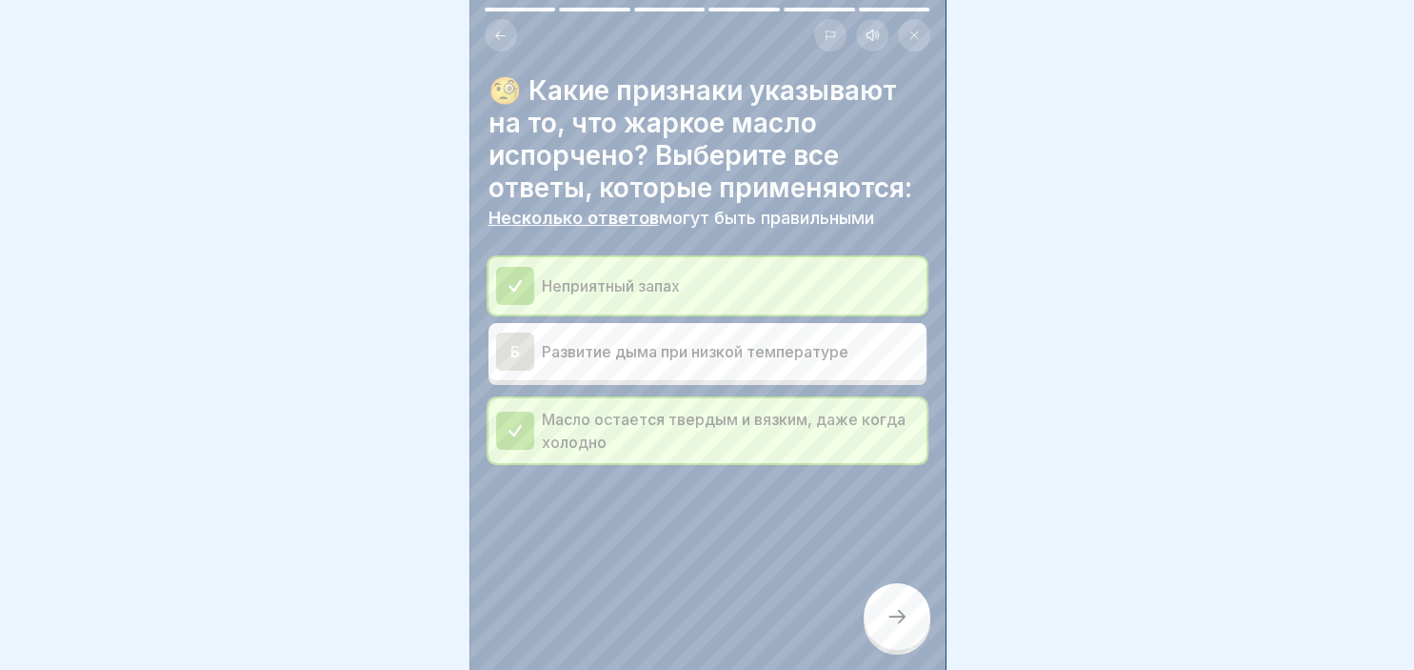
click at [514, 359] on div "Б" at bounding box center [515, 351] width 38 height 38
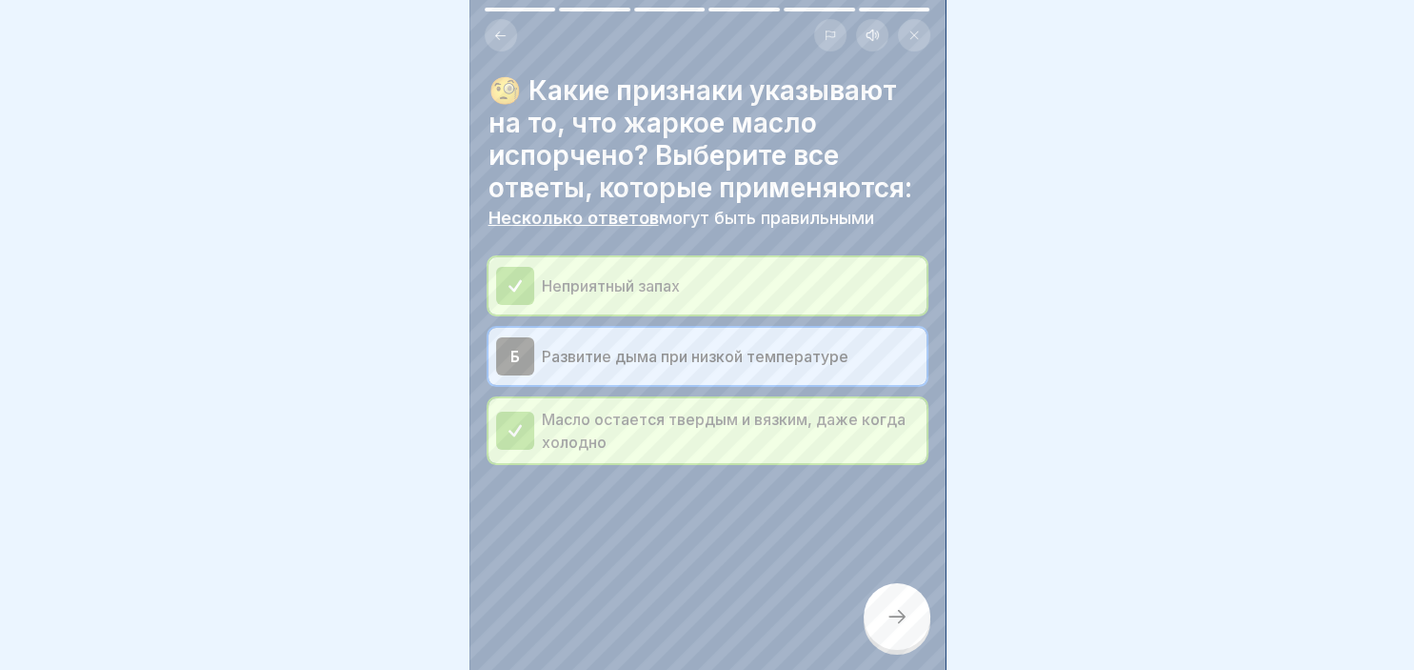
click at [867, 615] on div at bounding box center [897, 616] width 67 height 67
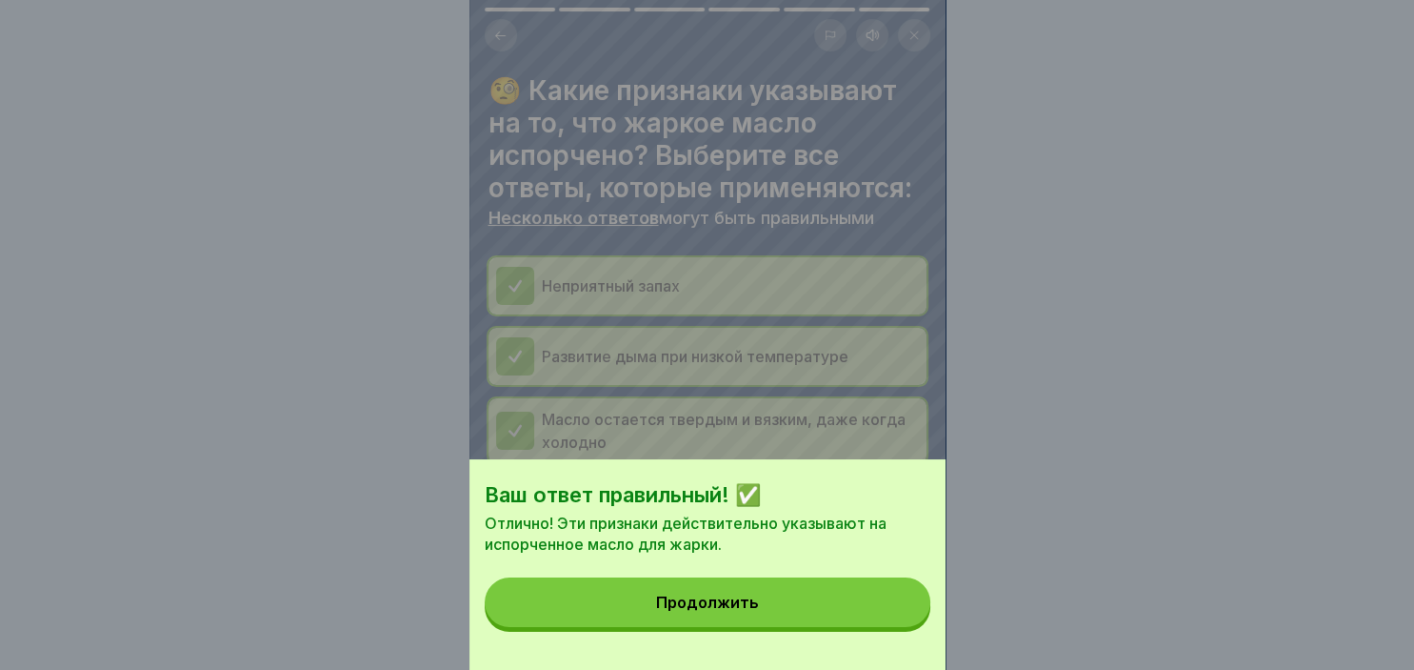
click at [858, 621] on button "Продолжить" at bounding box center [708, 602] width 446 height 50
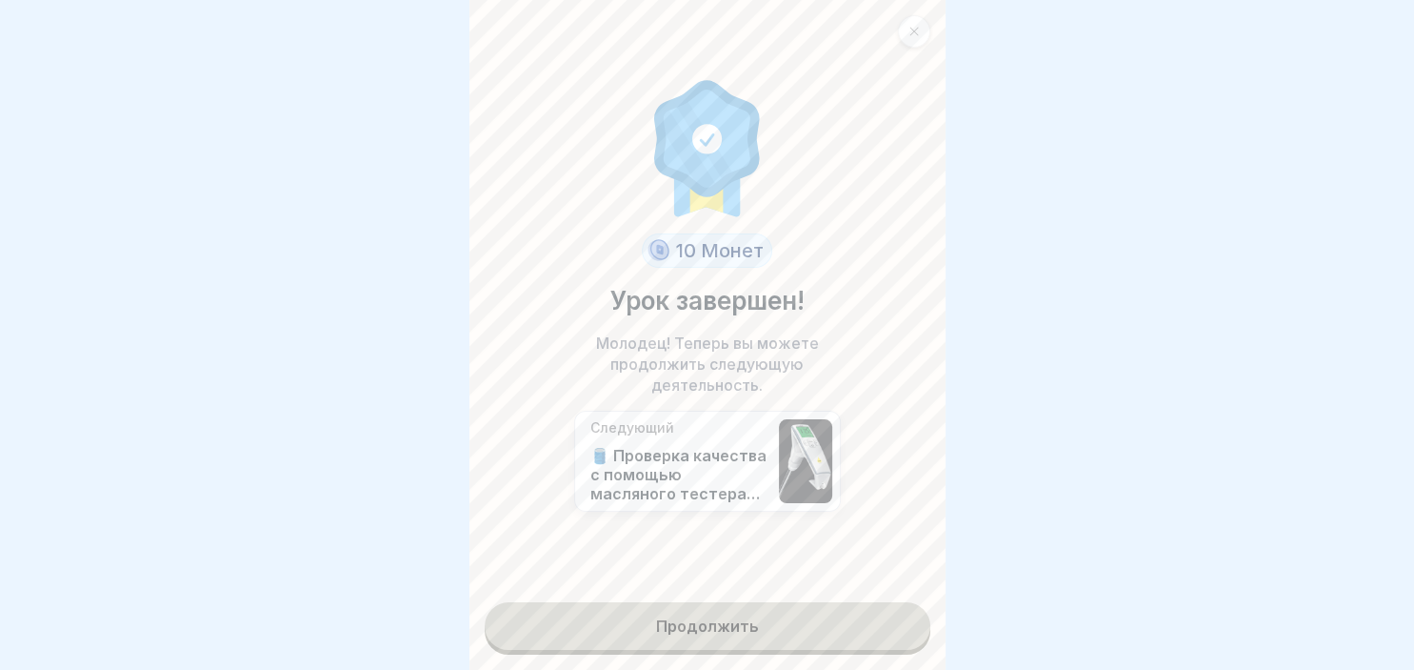
click at [791, 604] on link "Продолжить" at bounding box center [708, 626] width 446 height 48
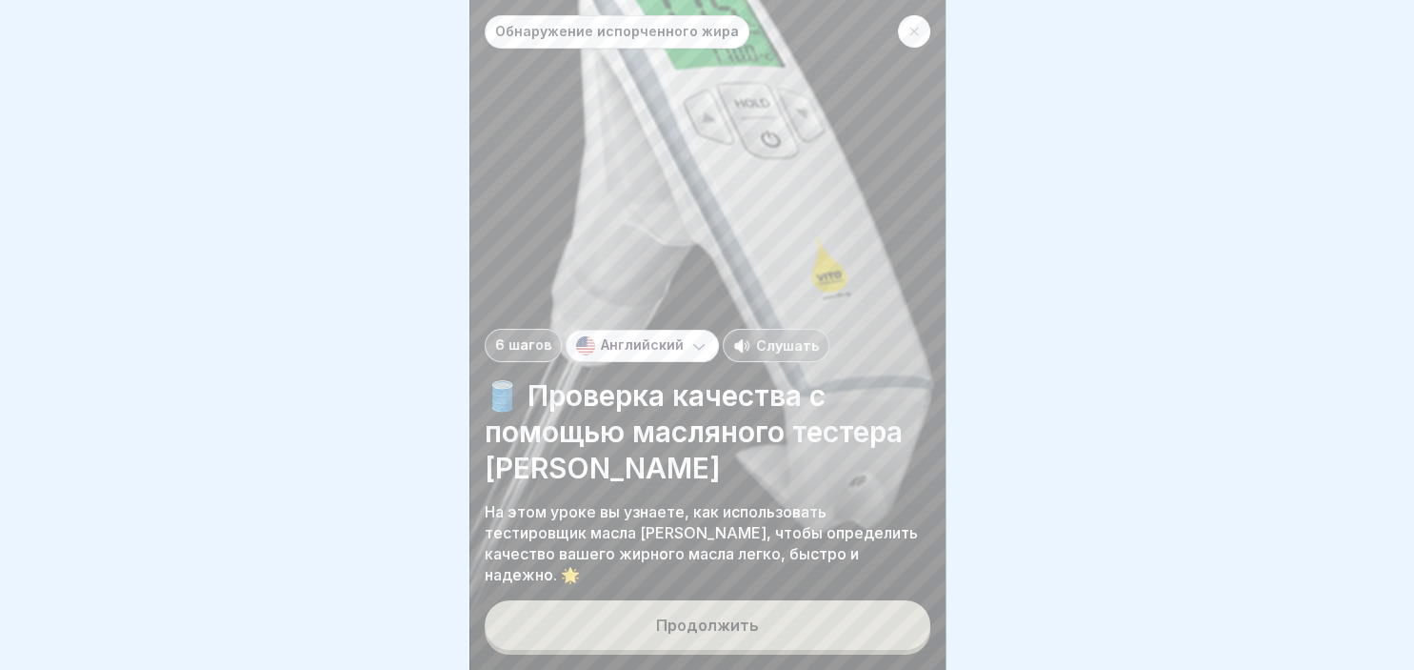
click at [791, 604] on button "Продолжить" at bounding box center [708, 625] width 446 height 50
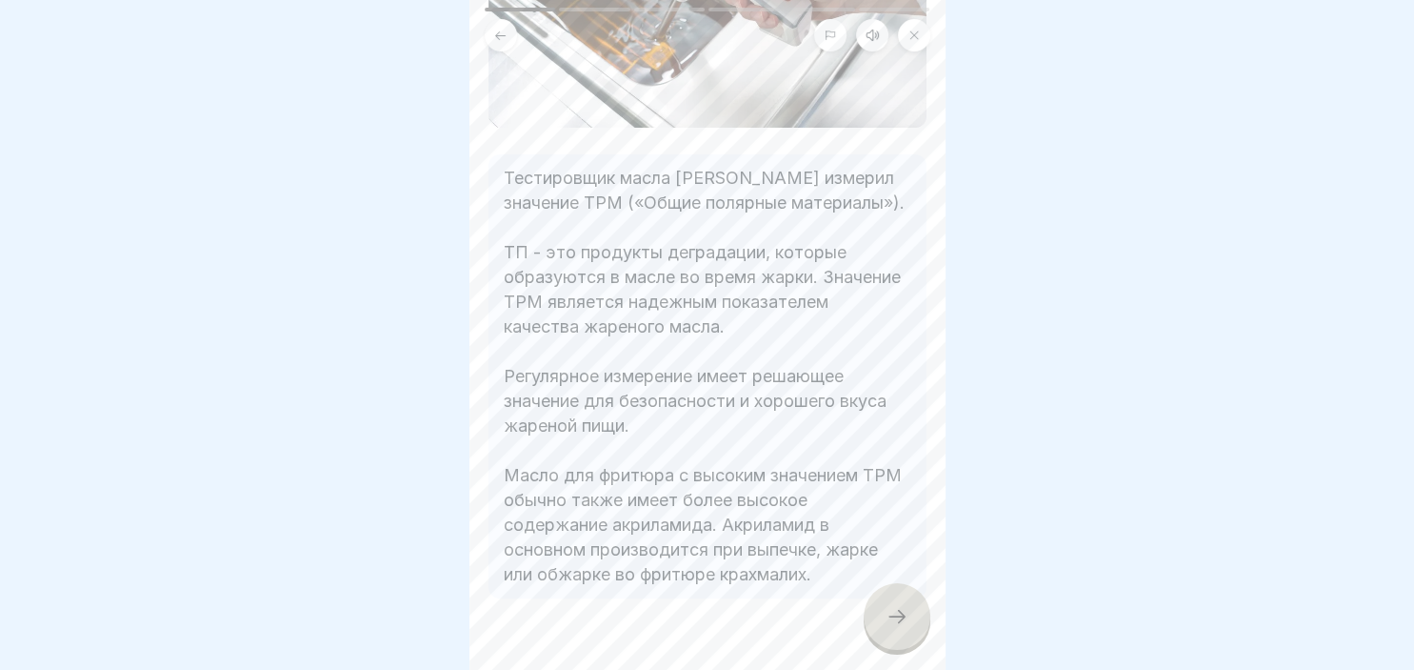
scroll to position [372, 0]
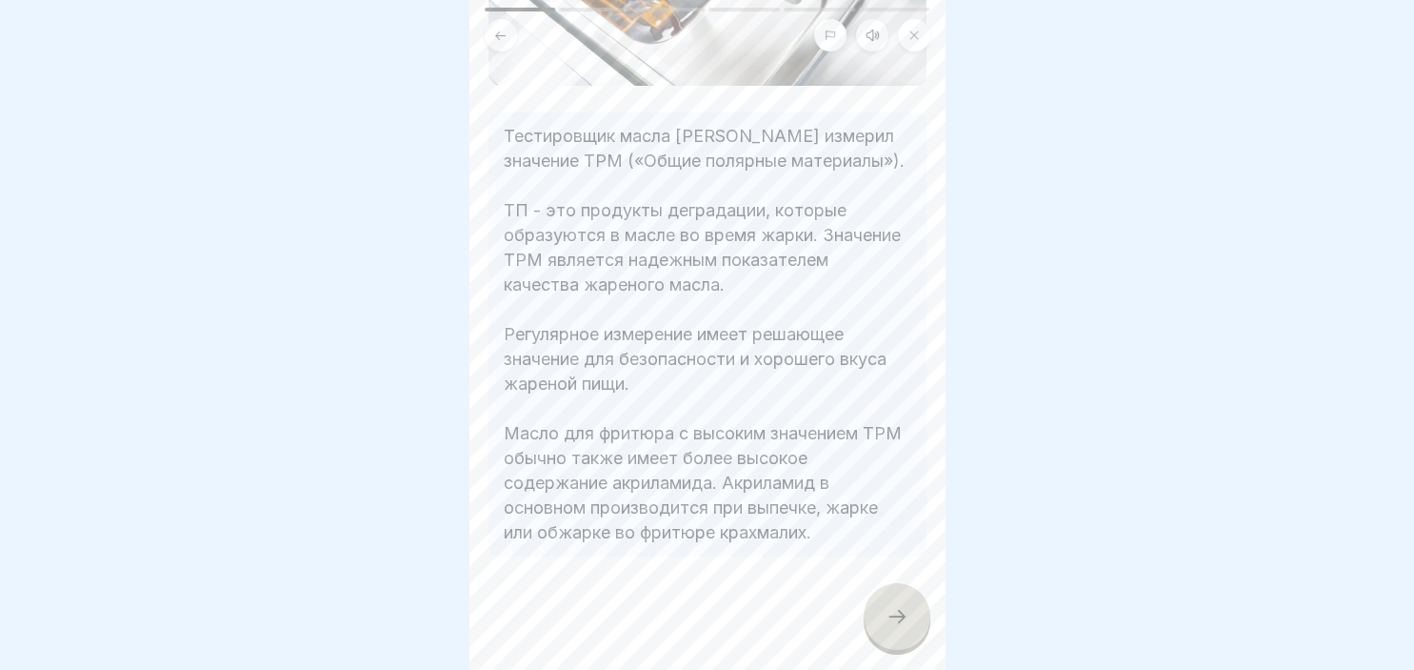
click at [909, 624] on div at bounding box center [897, 616] width 67 height 67
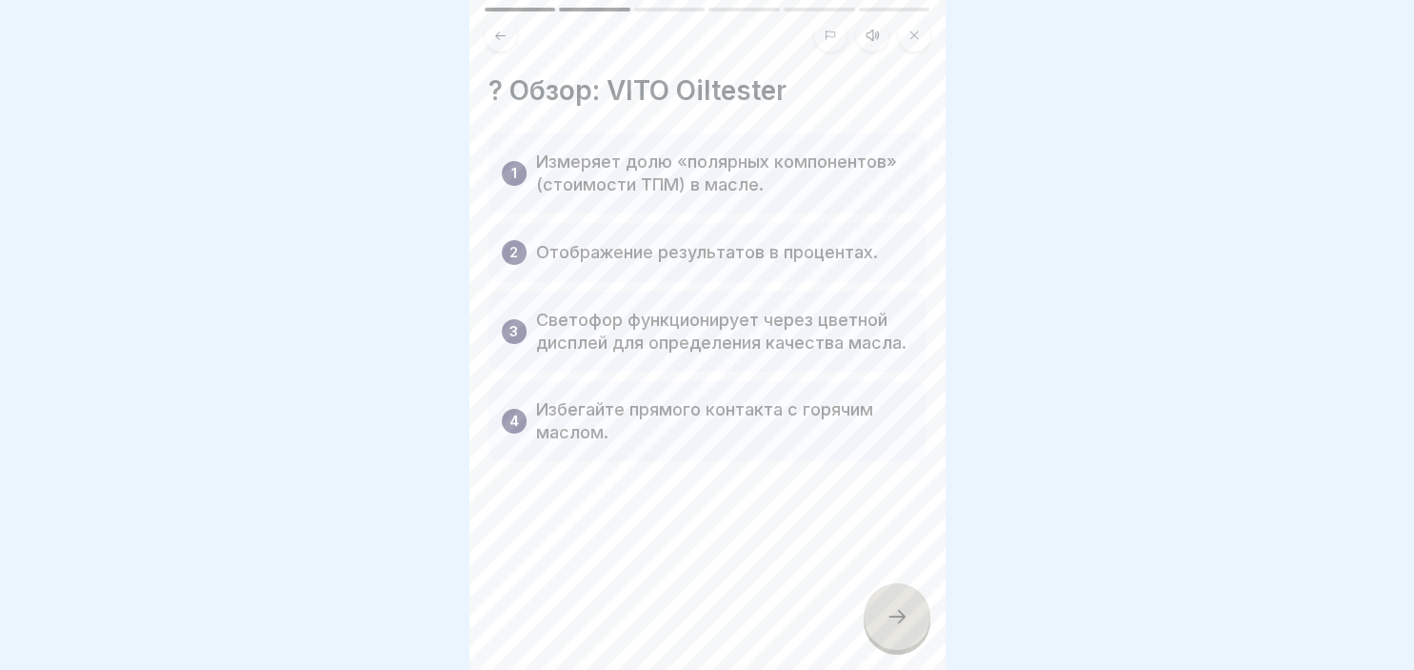
click at [909, 624] on div at bounding box center [897, 616] width 67 height 67
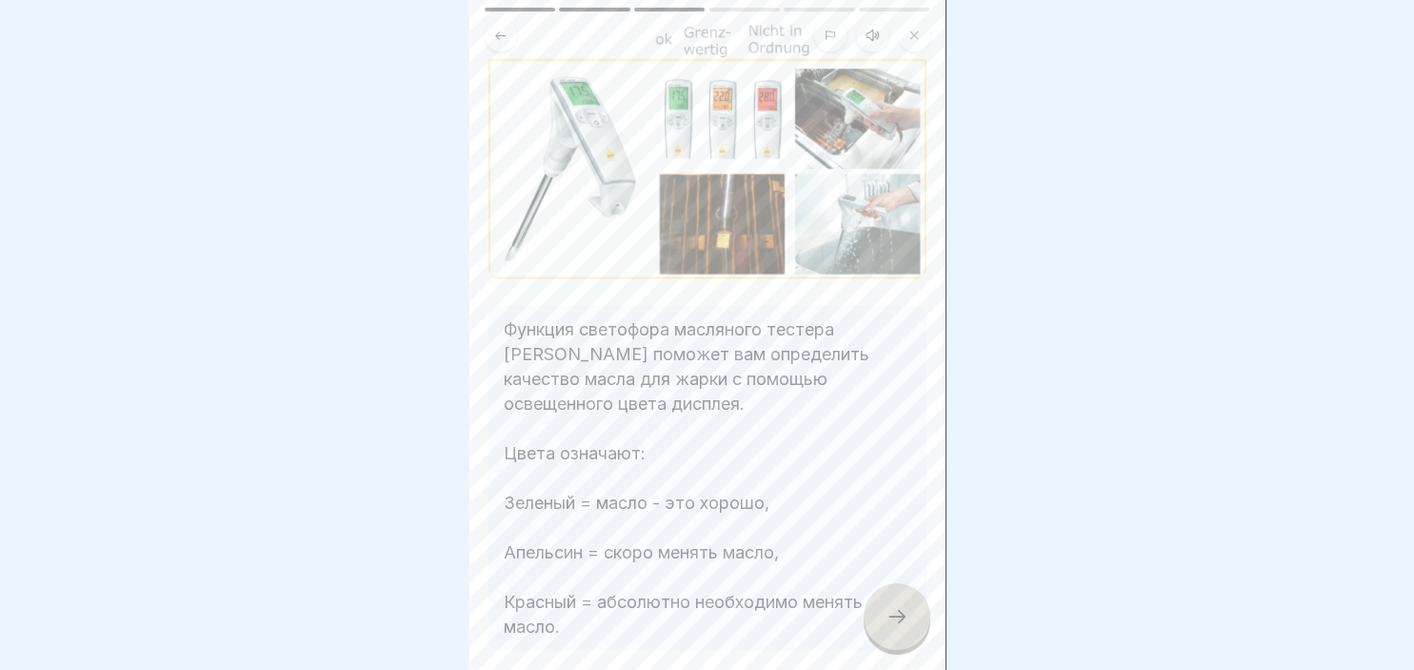
scroll to position [183, 0]
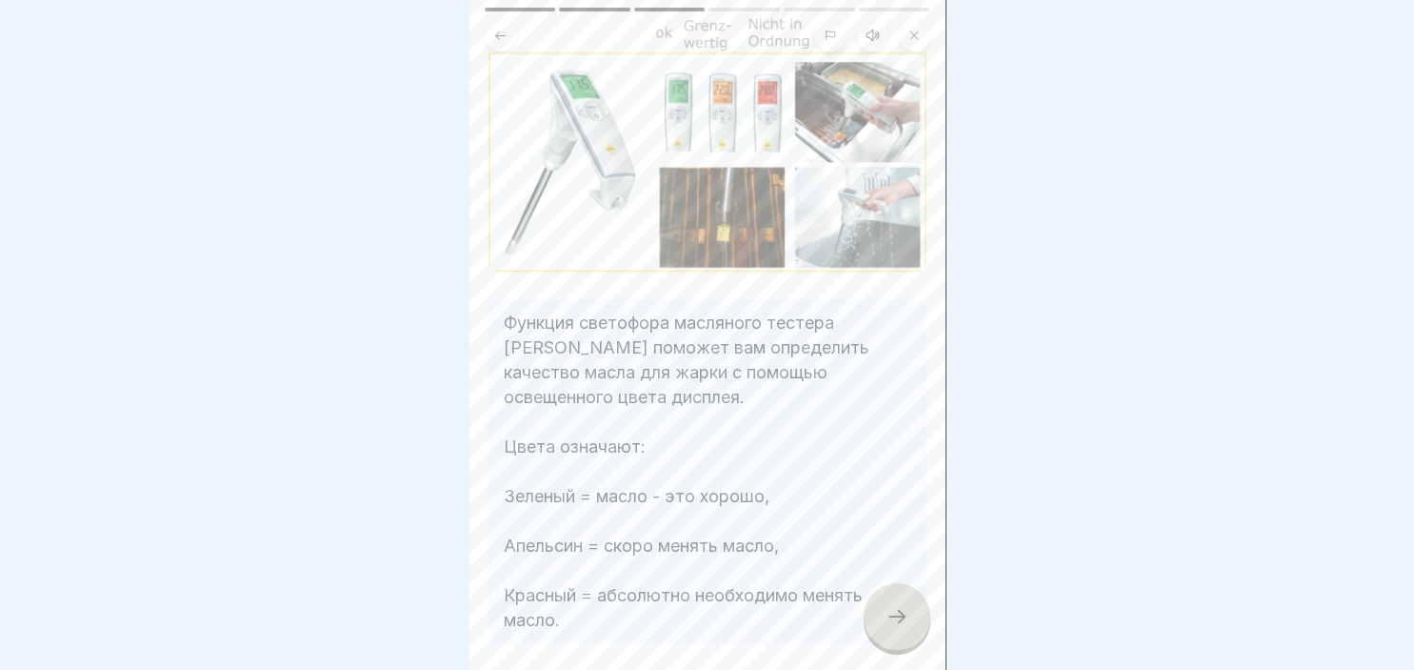
click at [912, 626] on div at bounding box center [897, 616] width 67 height 67
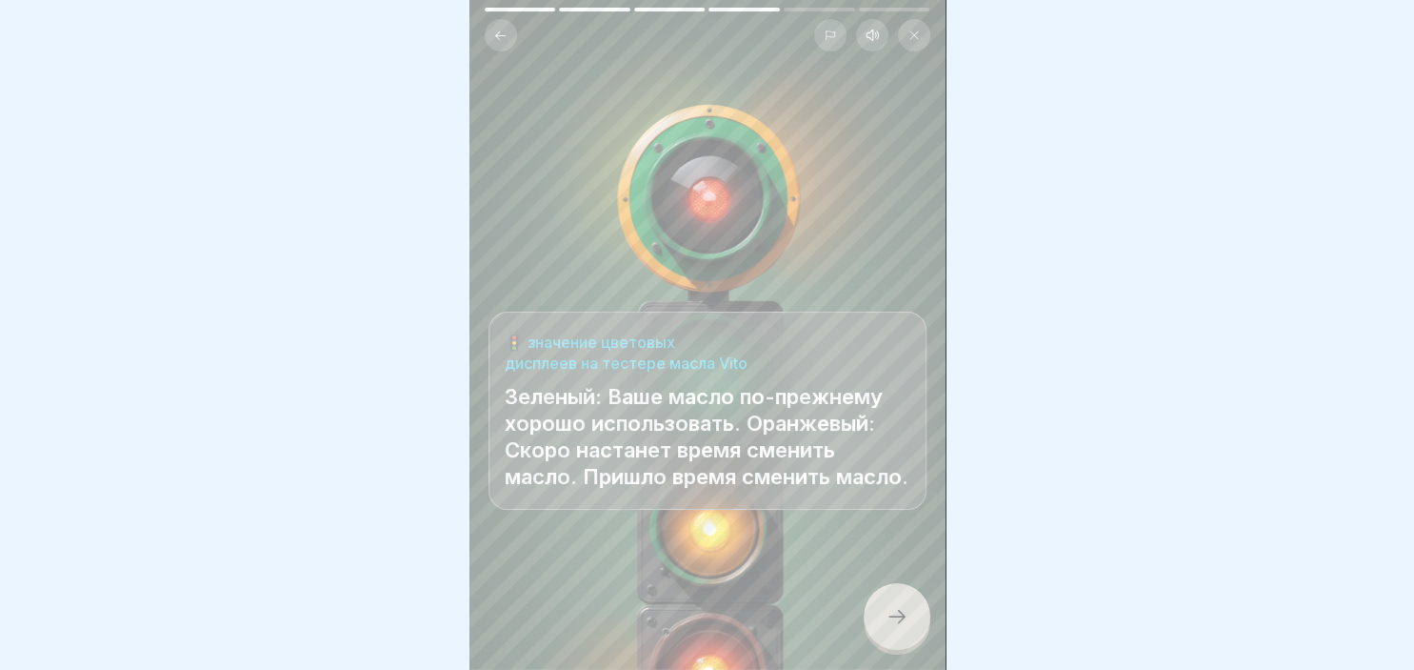
click at [890, 619] on icon at bounding box center [897, 616] width 23 height 23
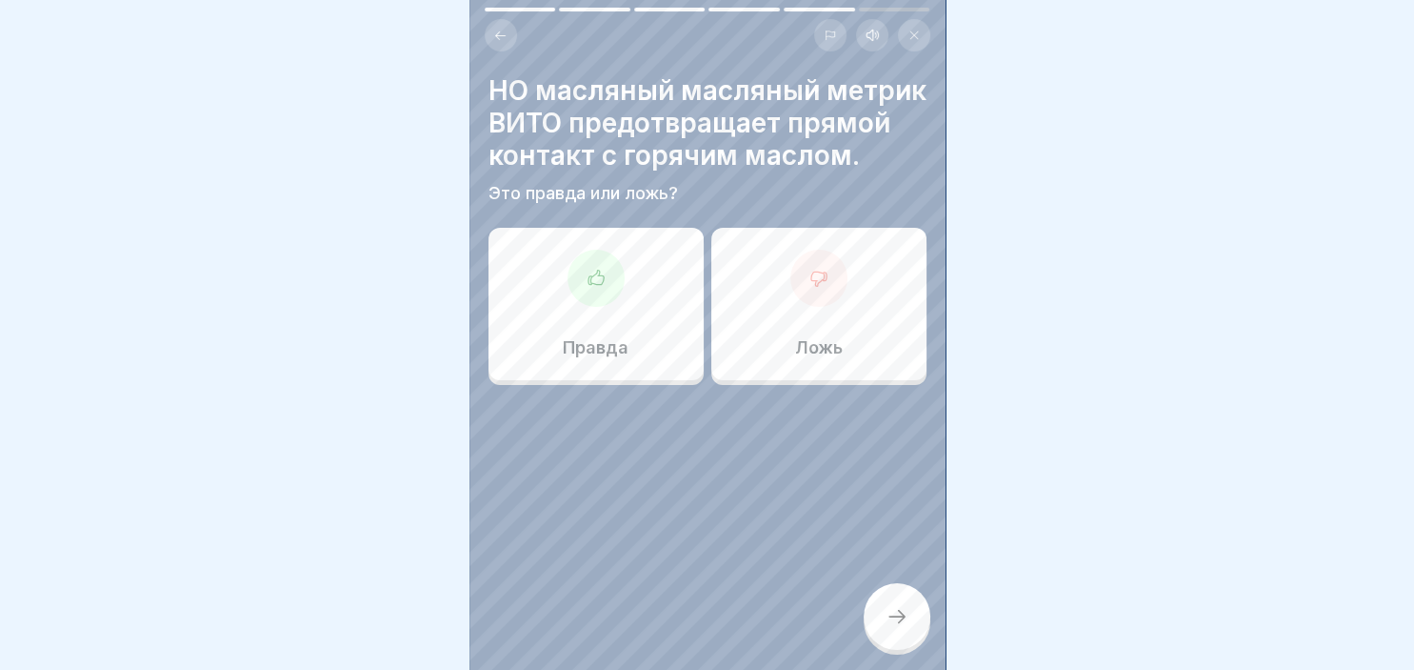
click at [589, 269] on icon at bounding box center [596, 278] width 19 height 19
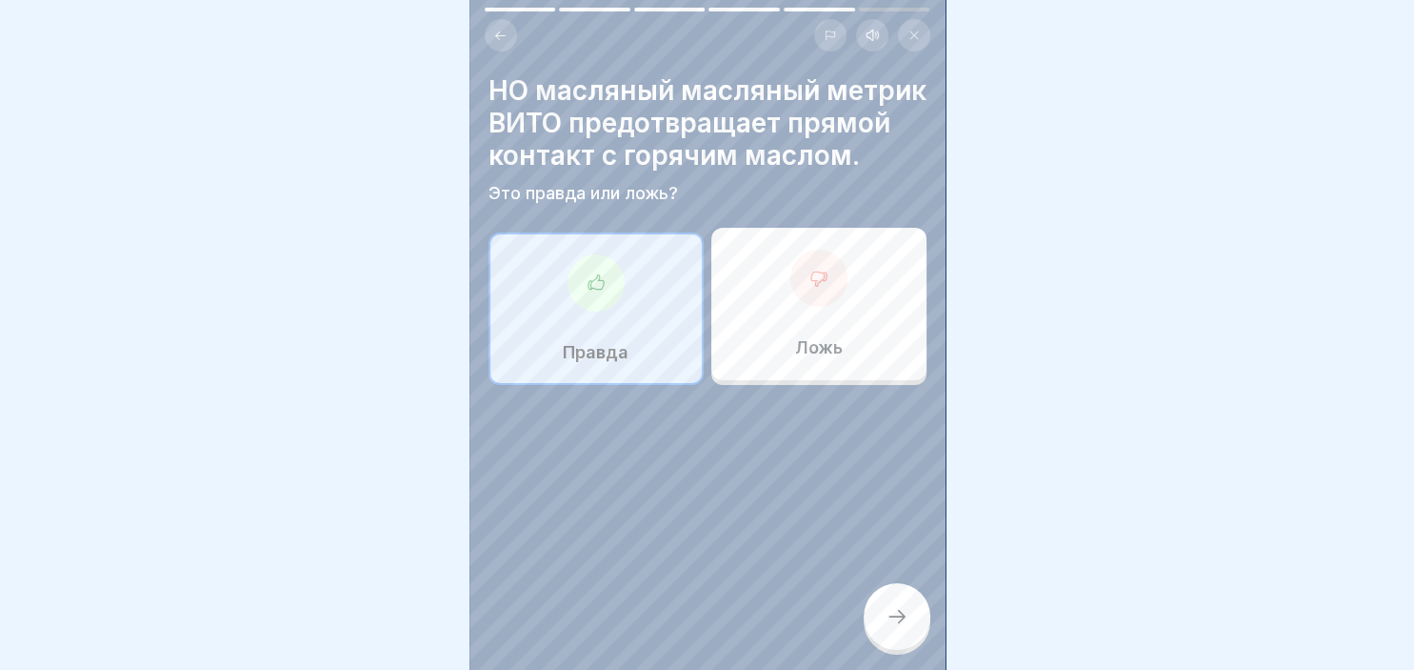
click at [894, 606] on div at bounding box center [897, 616] width 67 height 67
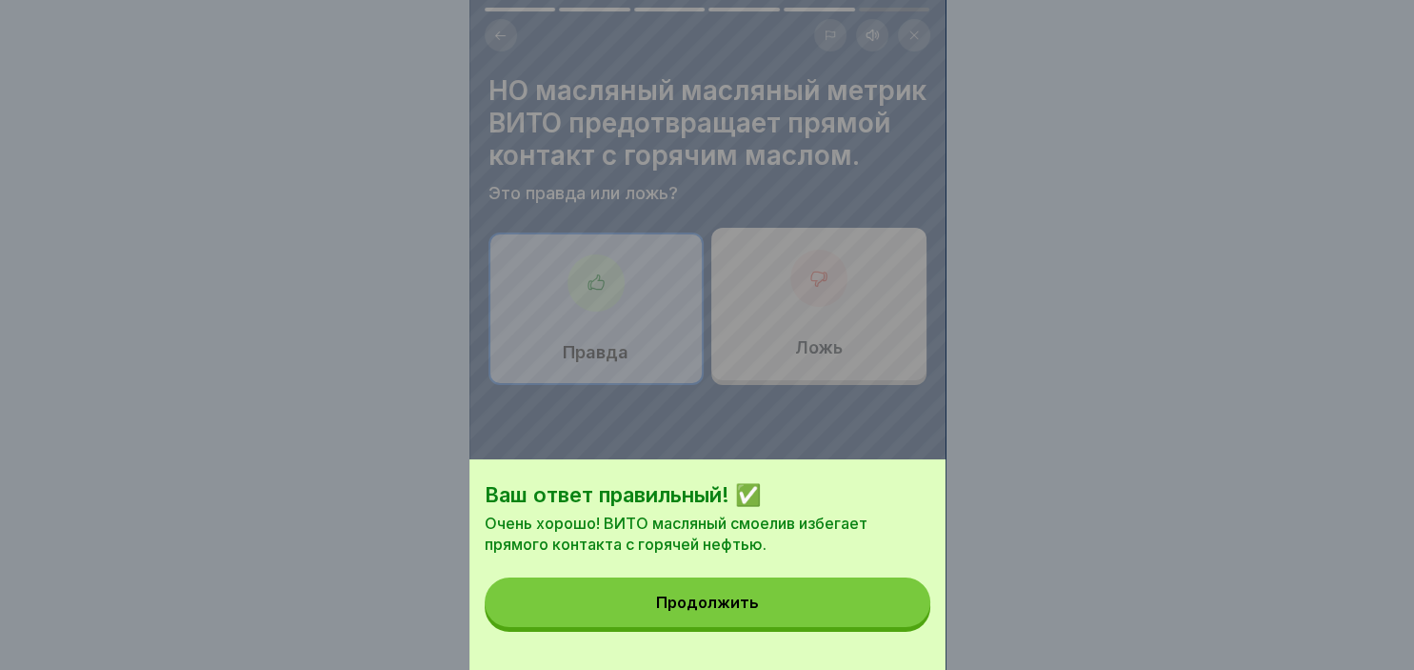
click at [860, 586] on button "Продолжить" at bounding box center [708, 602] width 446 height 50
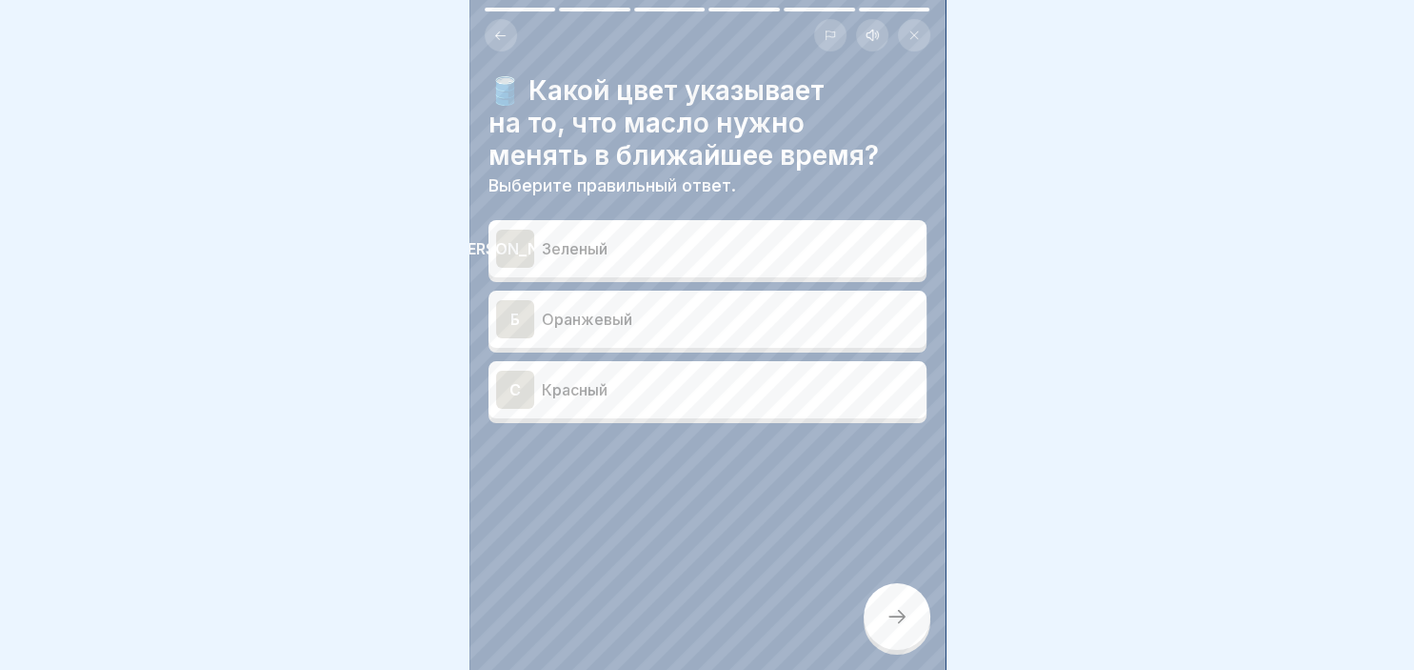
click at [566, 396] on p "Красный" at bounding box center [730, 389] width 377 height 23
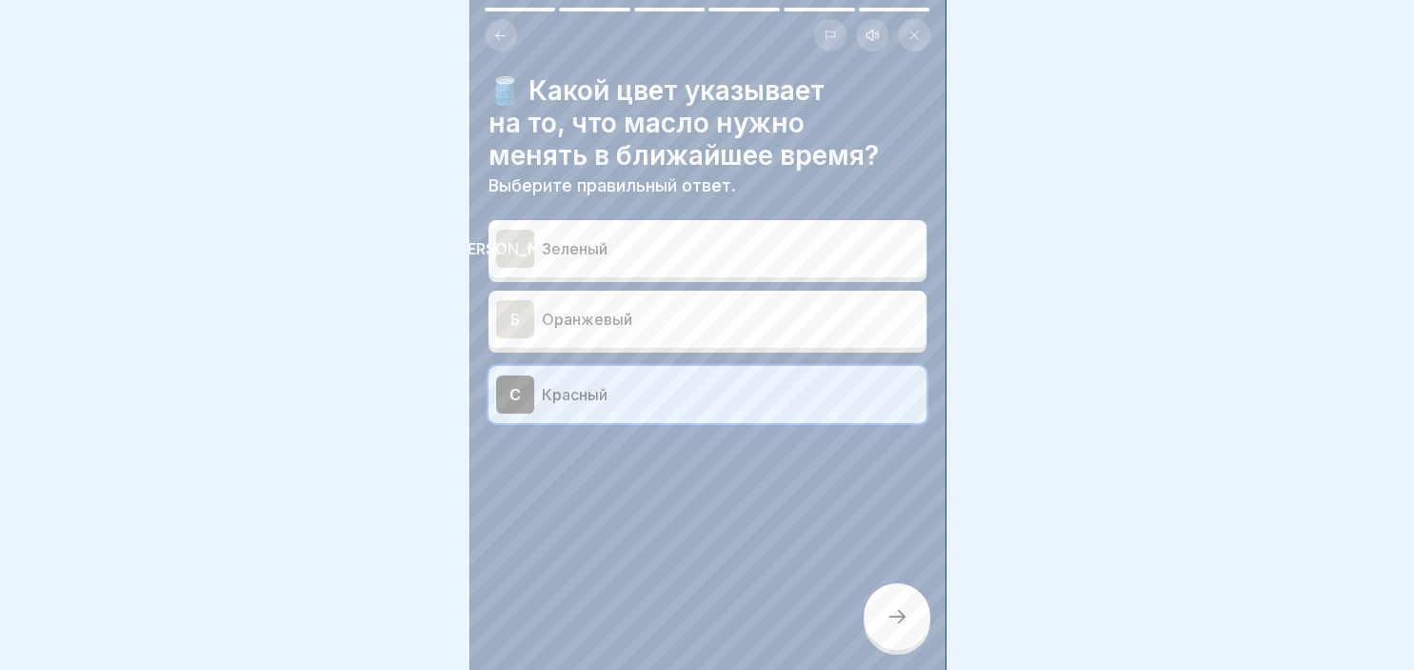
click at [892, 611] on icon at bounding box center [897, 616] width 23 height 23
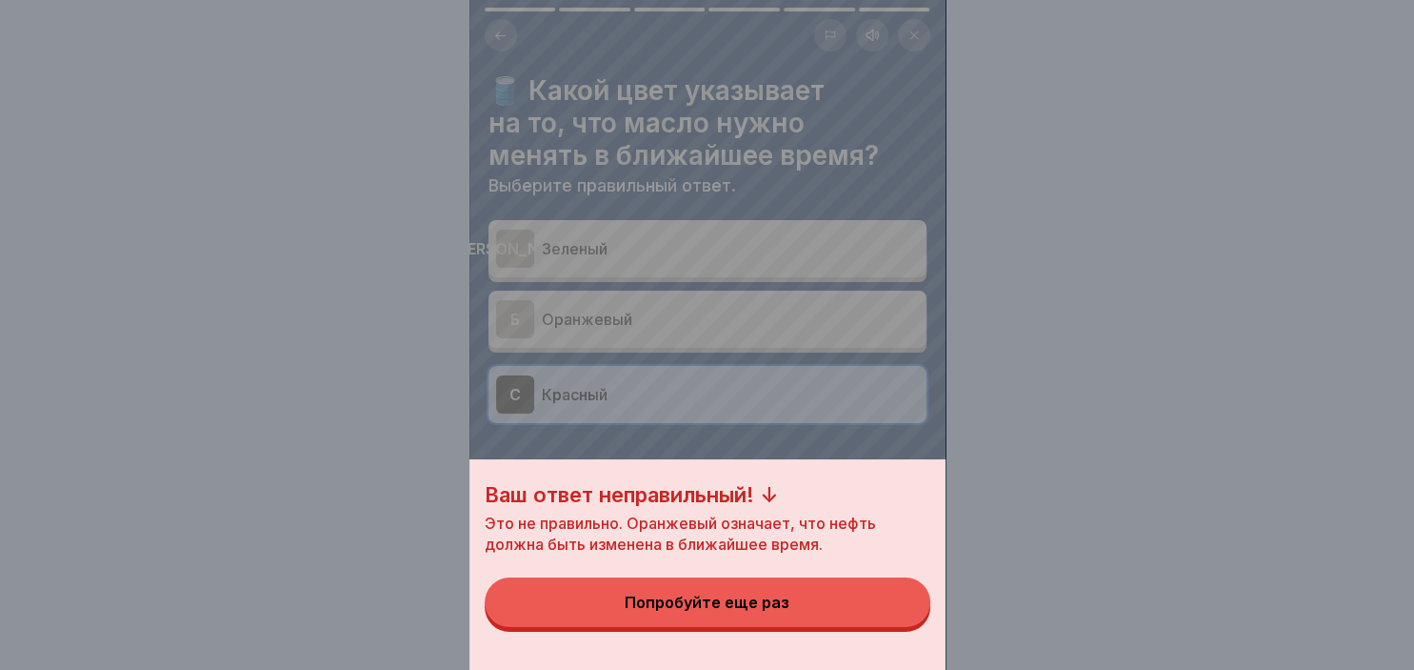
click at [769, 611] on button "Попробуйте еще раз" at bounding box center [708, 602] width 446 height 50
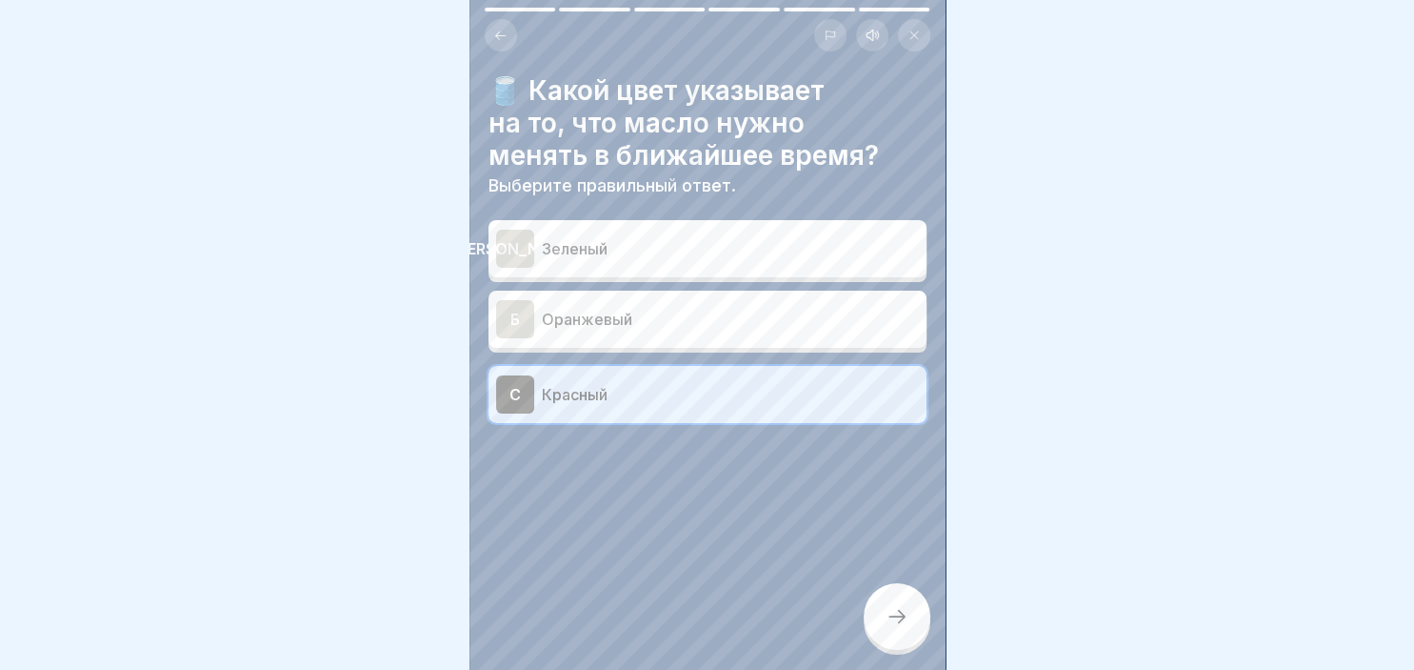
click at [526, 333] on div "Б" at bounding box center [515, 319] width 38 height 38
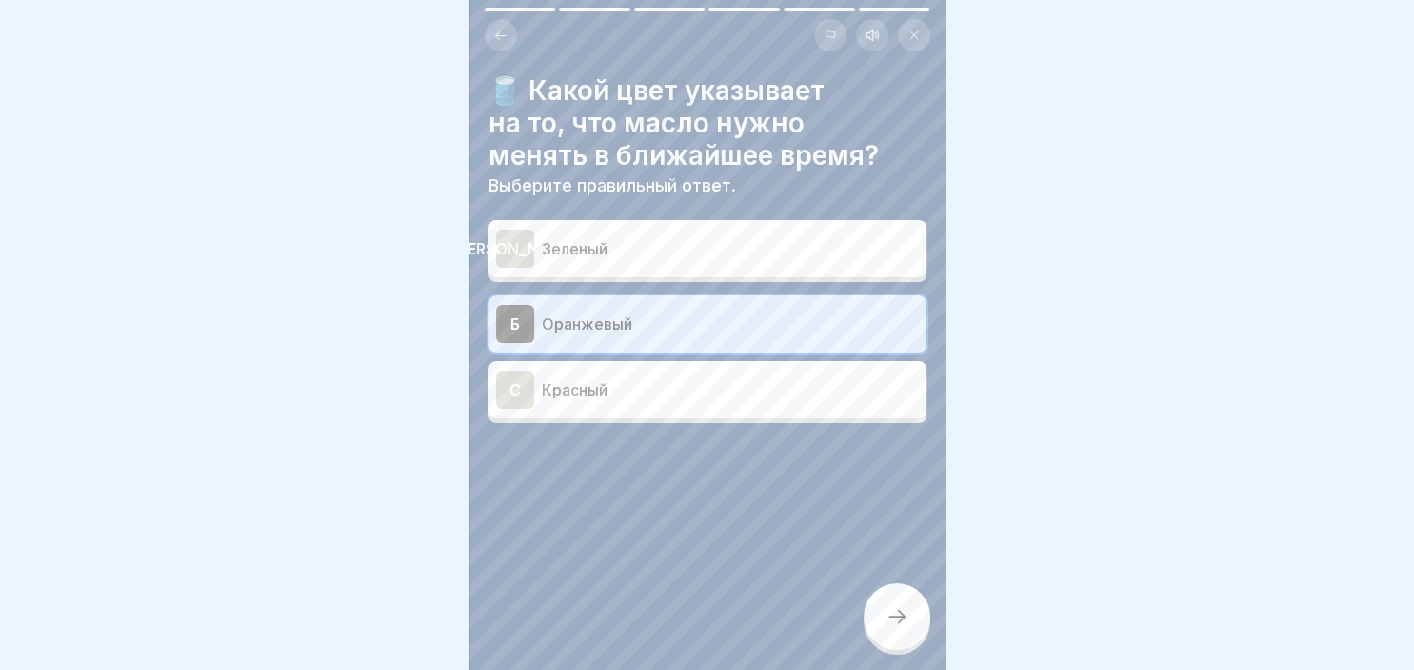
click at [898, 605] on div at bounding box center [897, 616] width 67 height 67
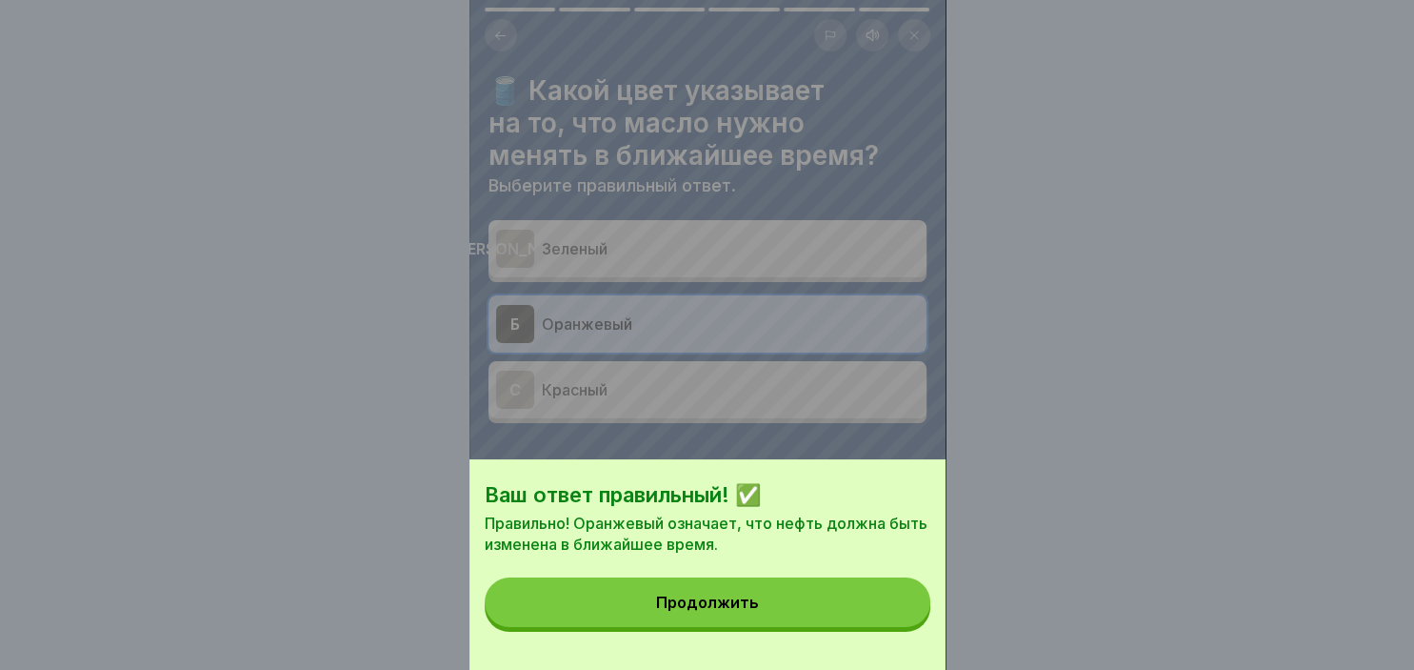
click at [780, 606] on button "Продолжить" at bounding box center [708, 602] width 446 height 50
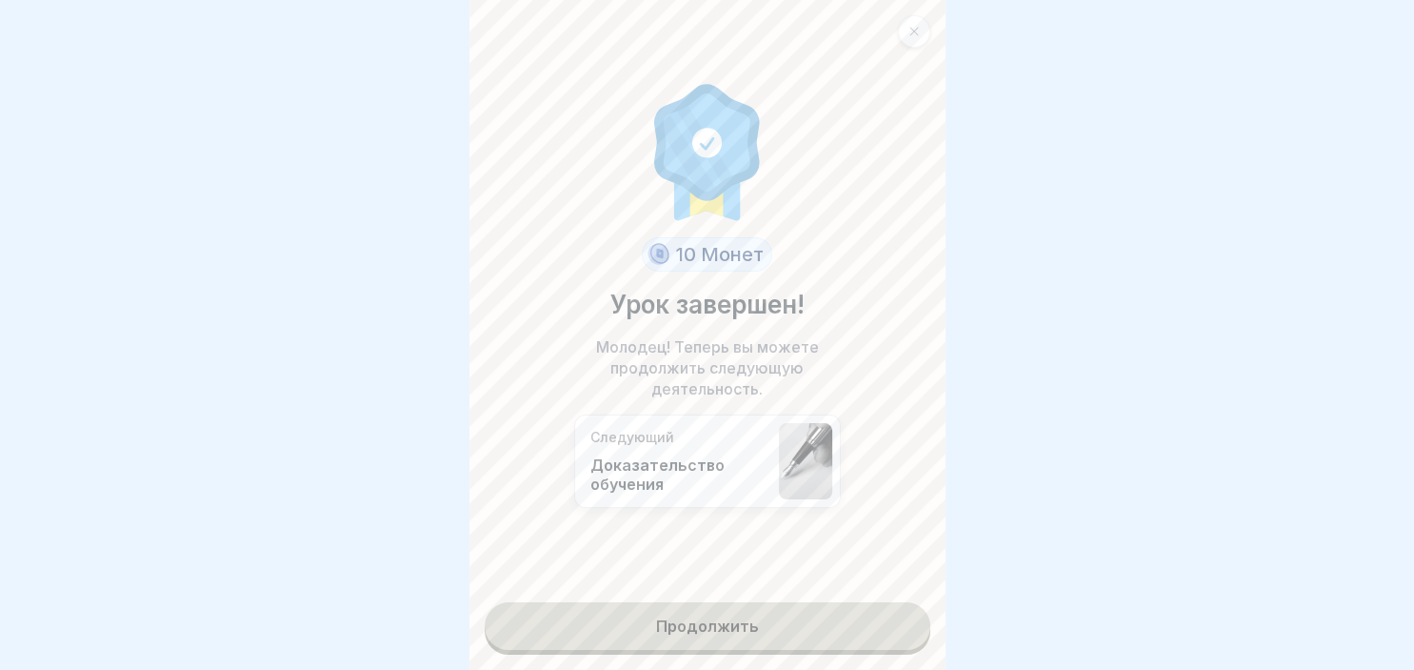
click at [754, 623] on link "Продолжить" at bounding box center [708, 626] width 446 height 48
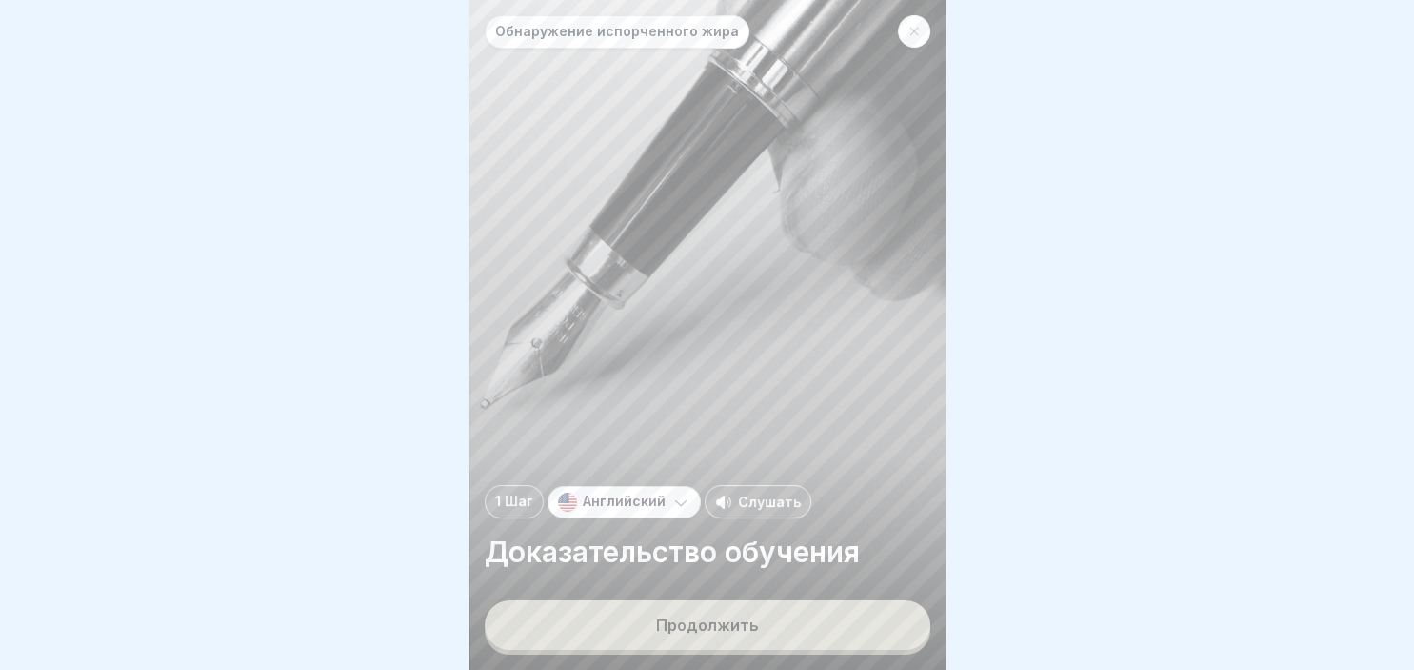
click at [754, 623] on div "Продолжить" at bounding box center [707, 624] width 103 height 17
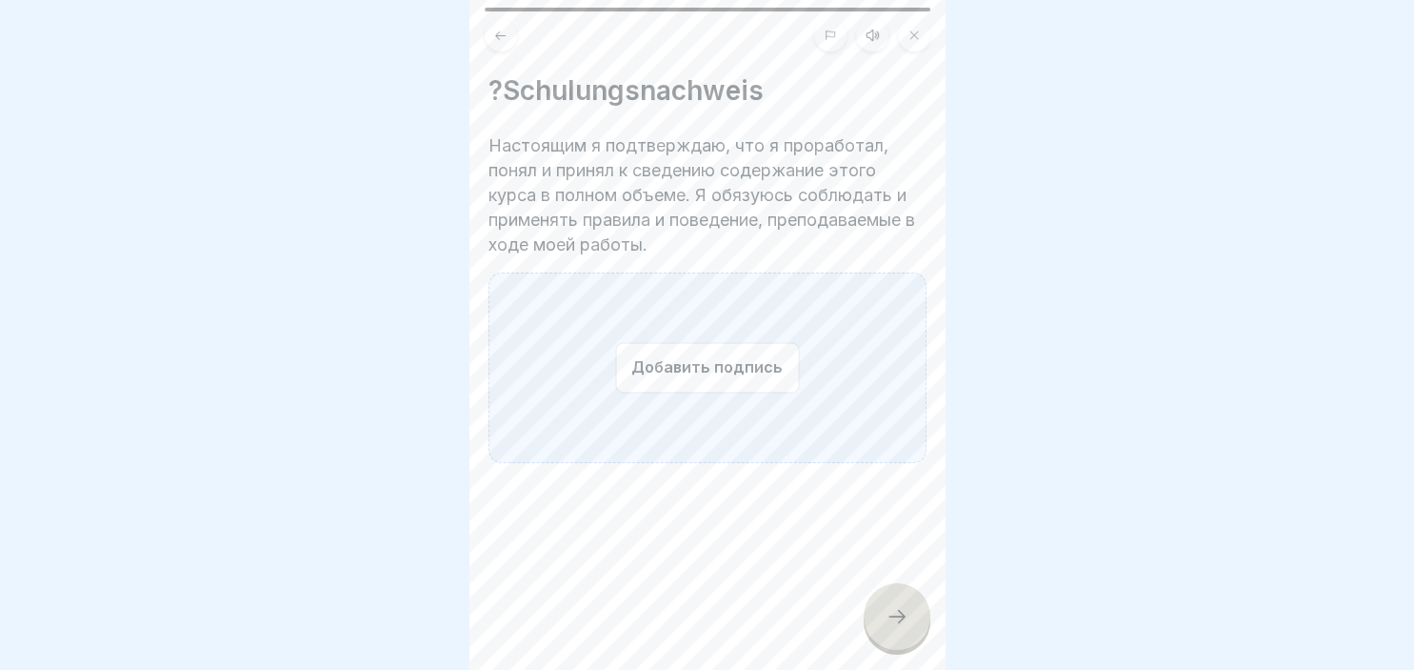
click at [888, 613] on icon at bounding box center [897, 616] width 23 height 23
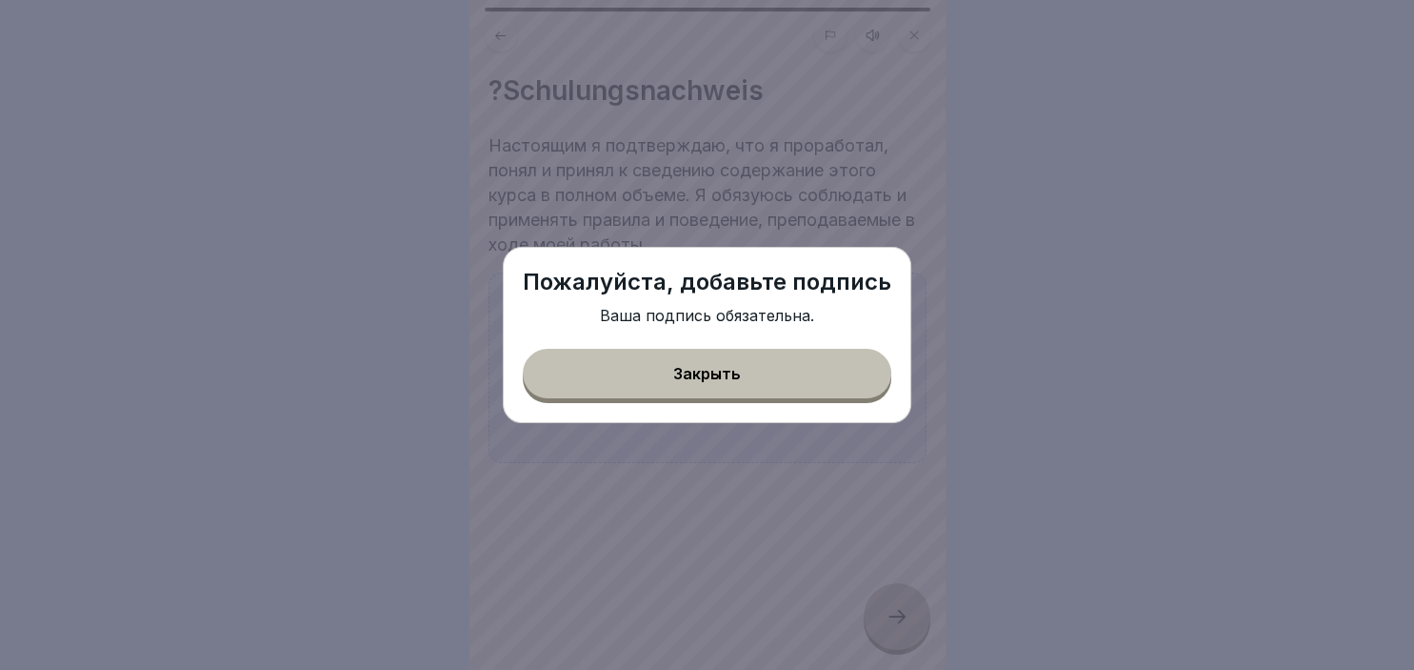
click at [737, 369] on div "Закрыть" at bounding box center [707, 373] width 68 height 17
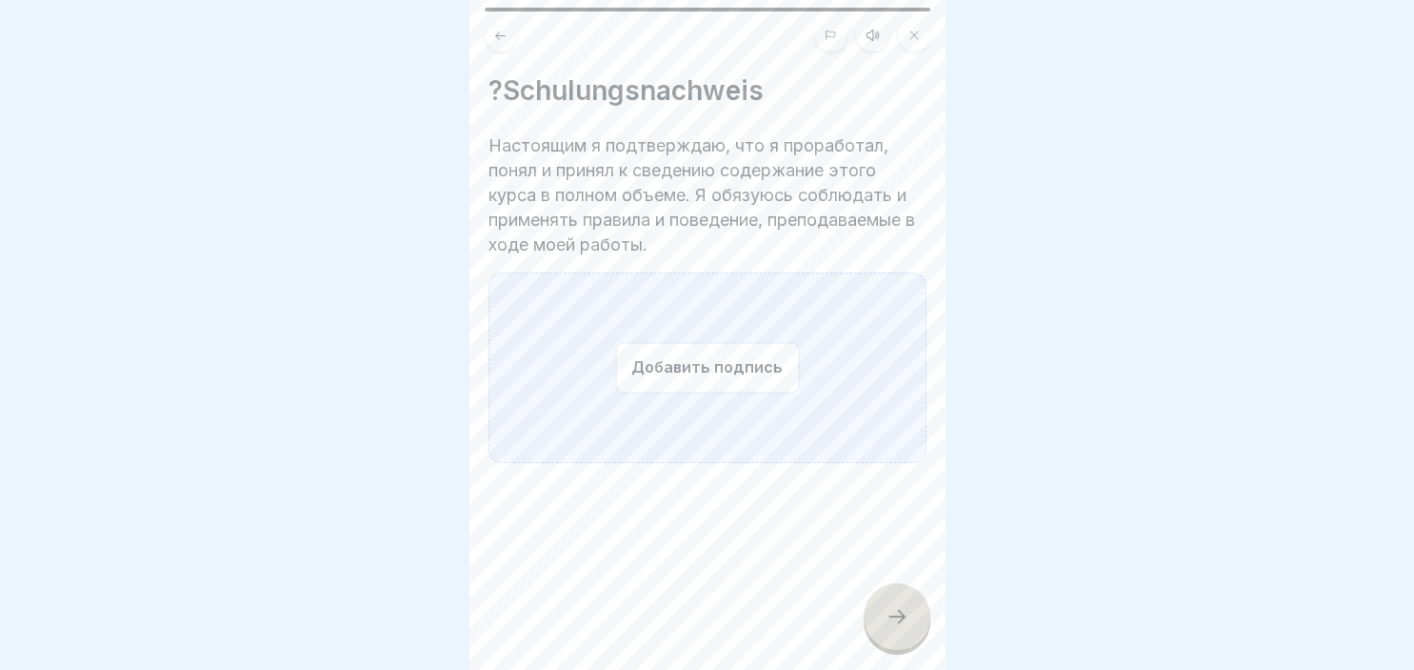
click at [736, 368] on button "Добавить подпись" at bounding box center [707, 367] width 184 height 50
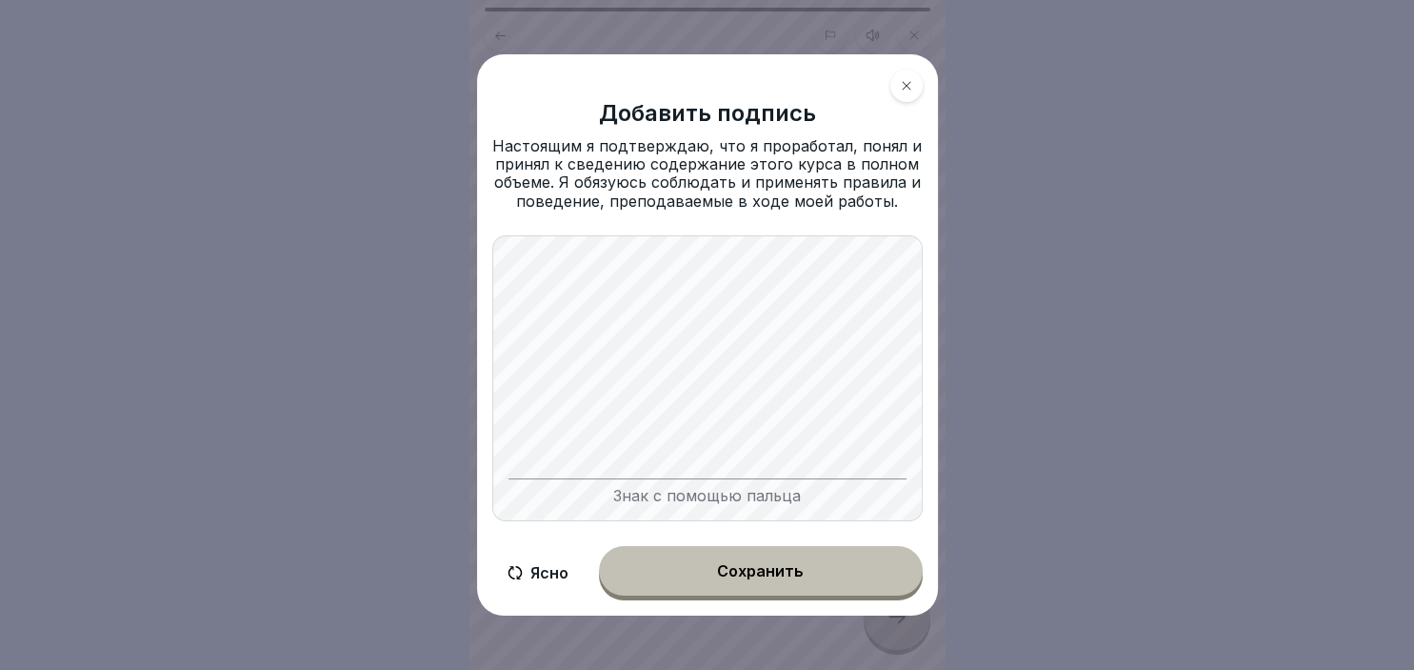
click at [806, 569] on button "Сохранить" at bounding box center [761, 571] width 324 height 50
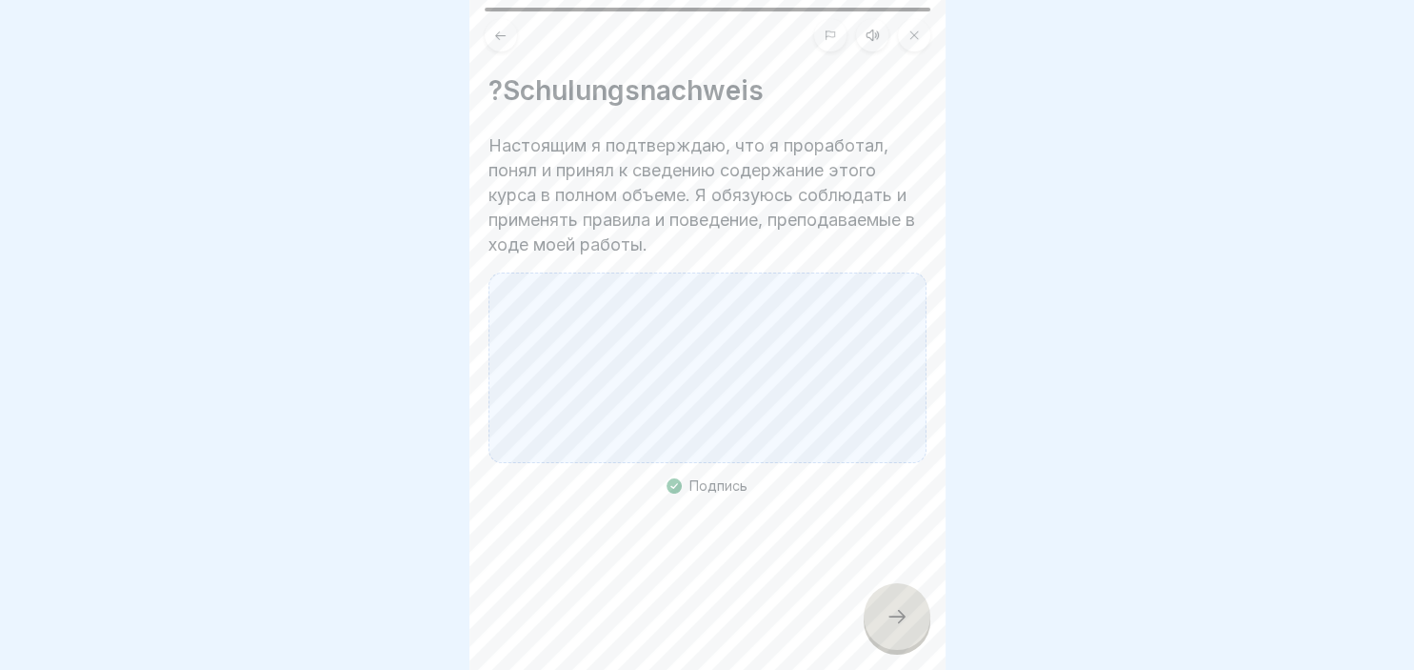
click at [883, 606] on div at bounding box center [897, 616] width 67 height 67
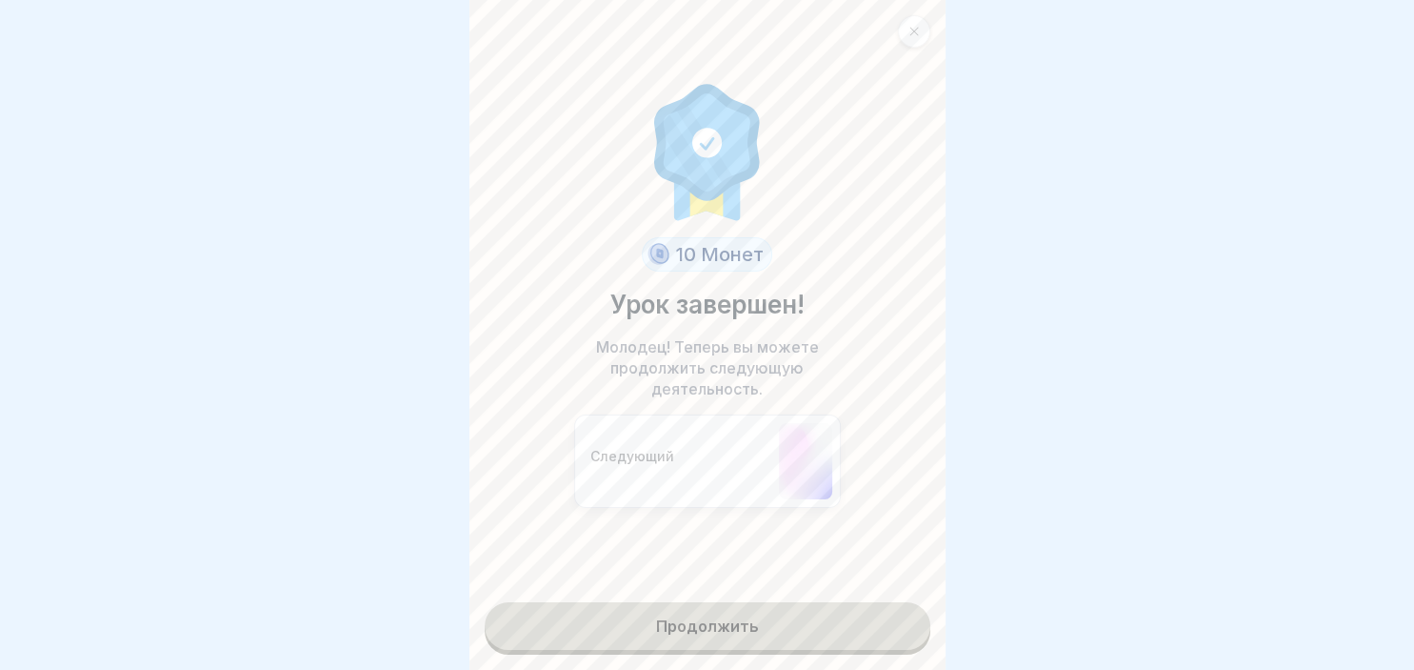
click at [772, 619] on link "Продолжить" at bounding box center [708, 626] width 446 height 48
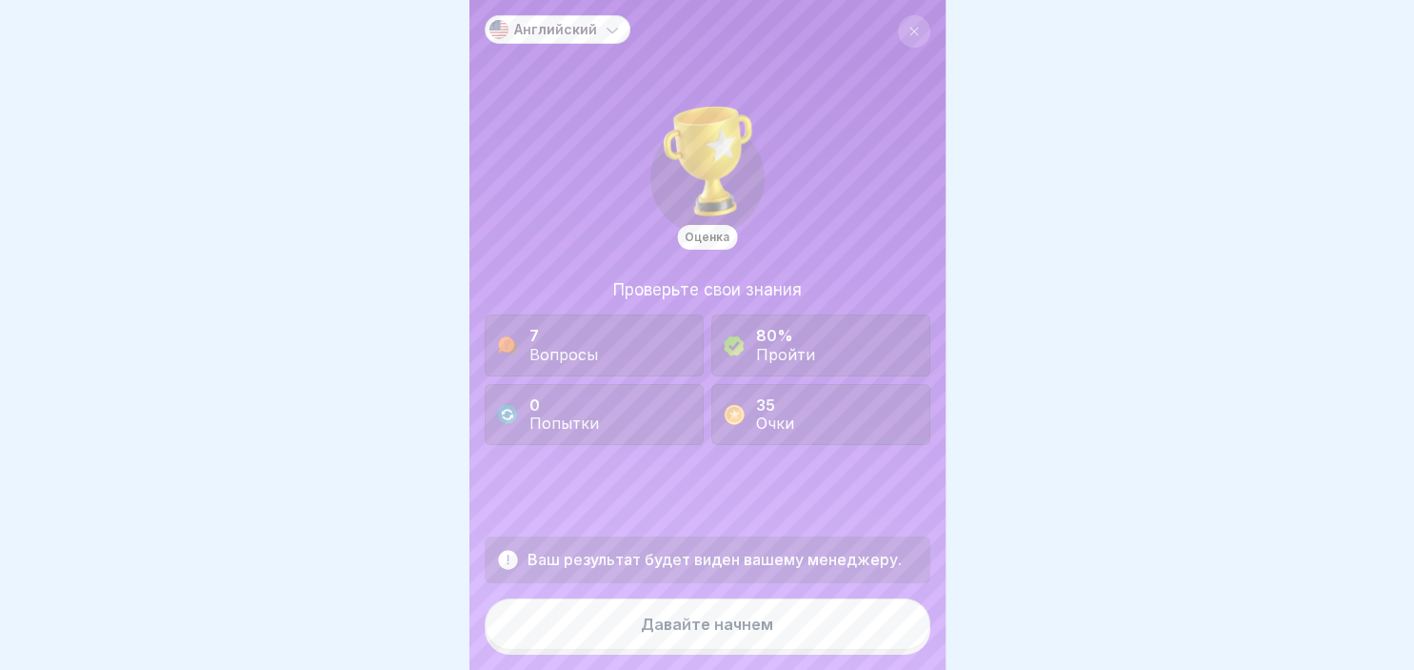
click at [772, 619] on button "Давайте начнем" at bounding box center [708, 623] width 446 height 51
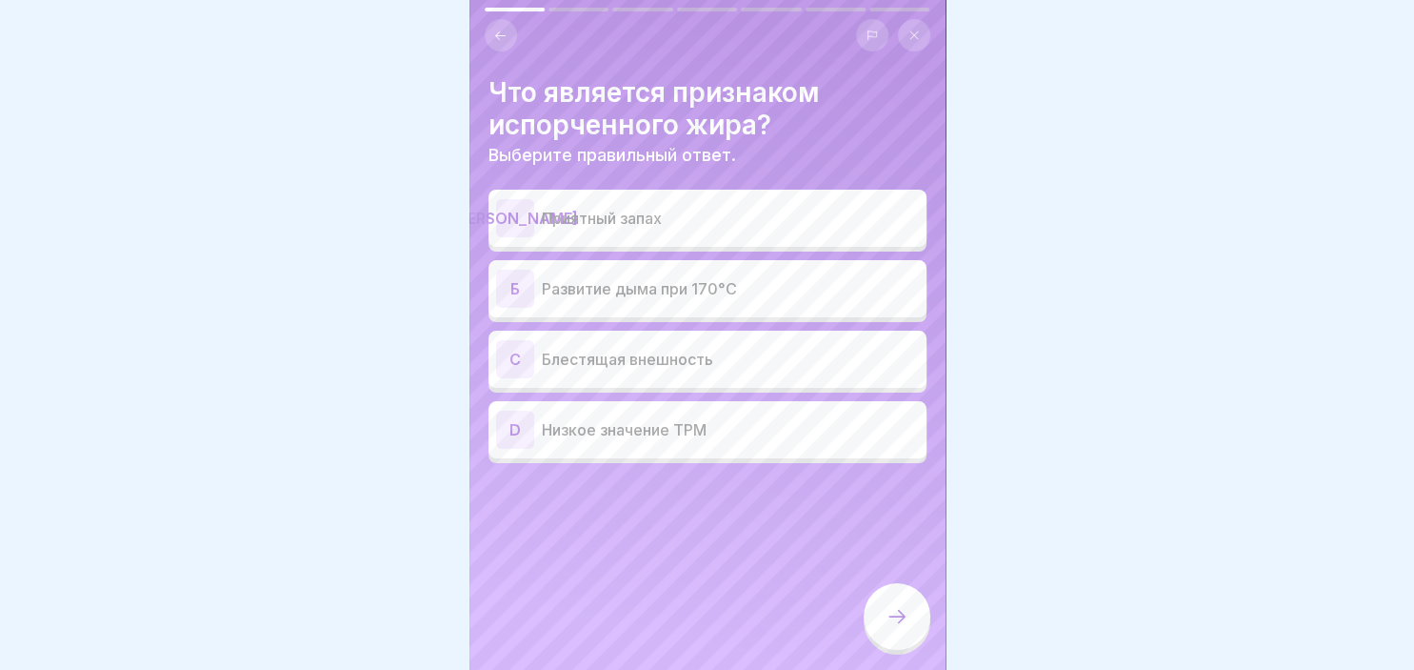
click at [548, 291] on p "Развитие дыма при 170°C" at bounding box center [730, 288] width 377 height 23
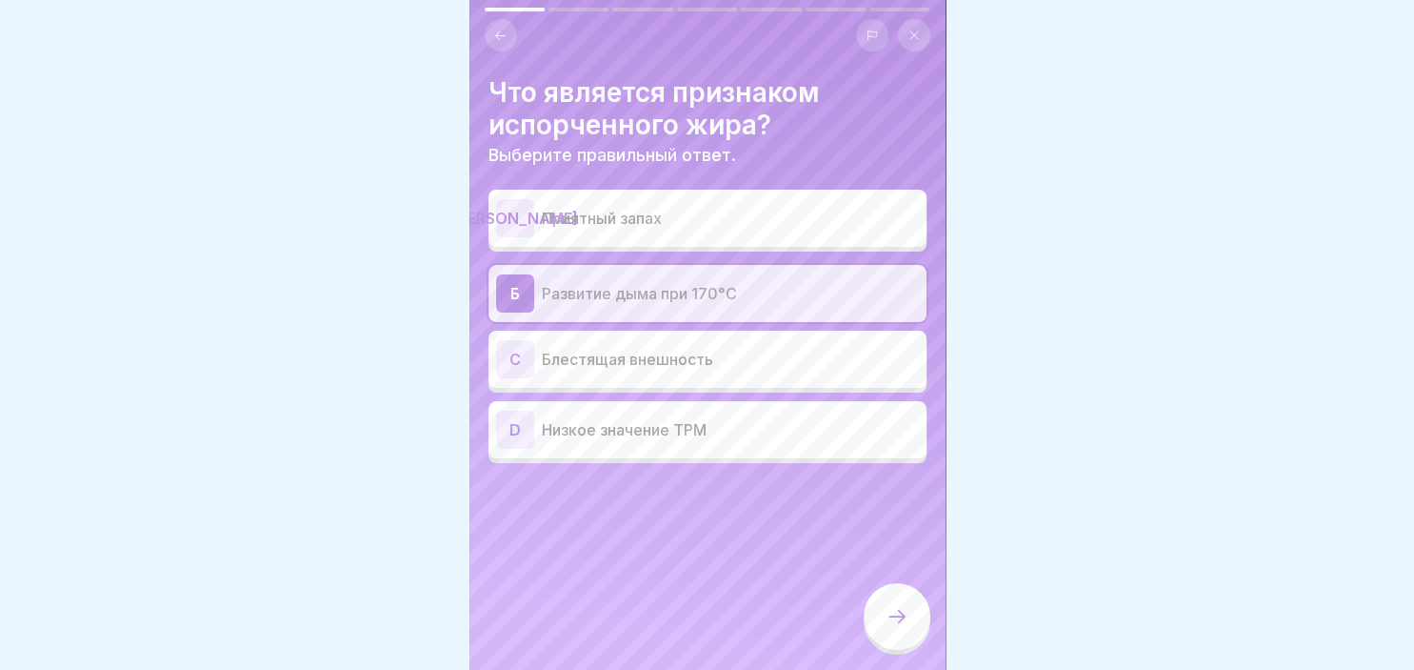
click at [904, 623] on icon at bounding box center [897, 616] width 23 height 23
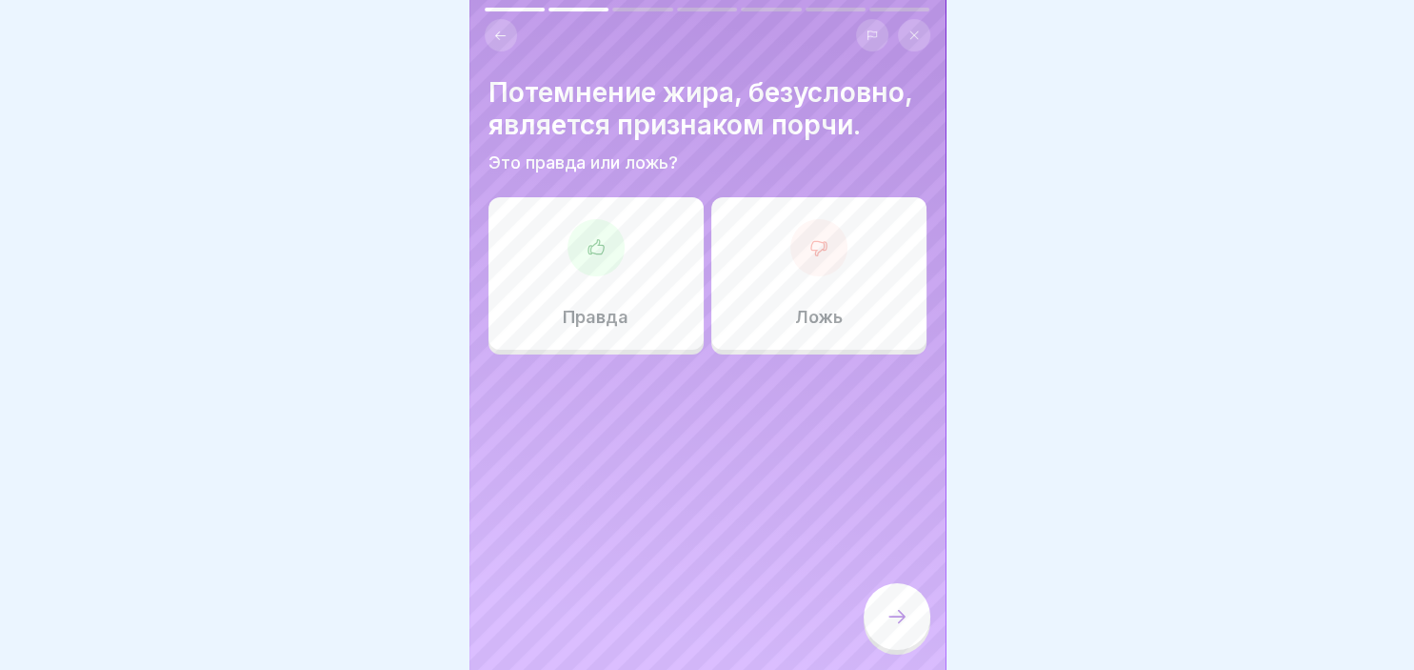
click at [812, 265] on div at bounding box center [819, 247] width 57 height 57
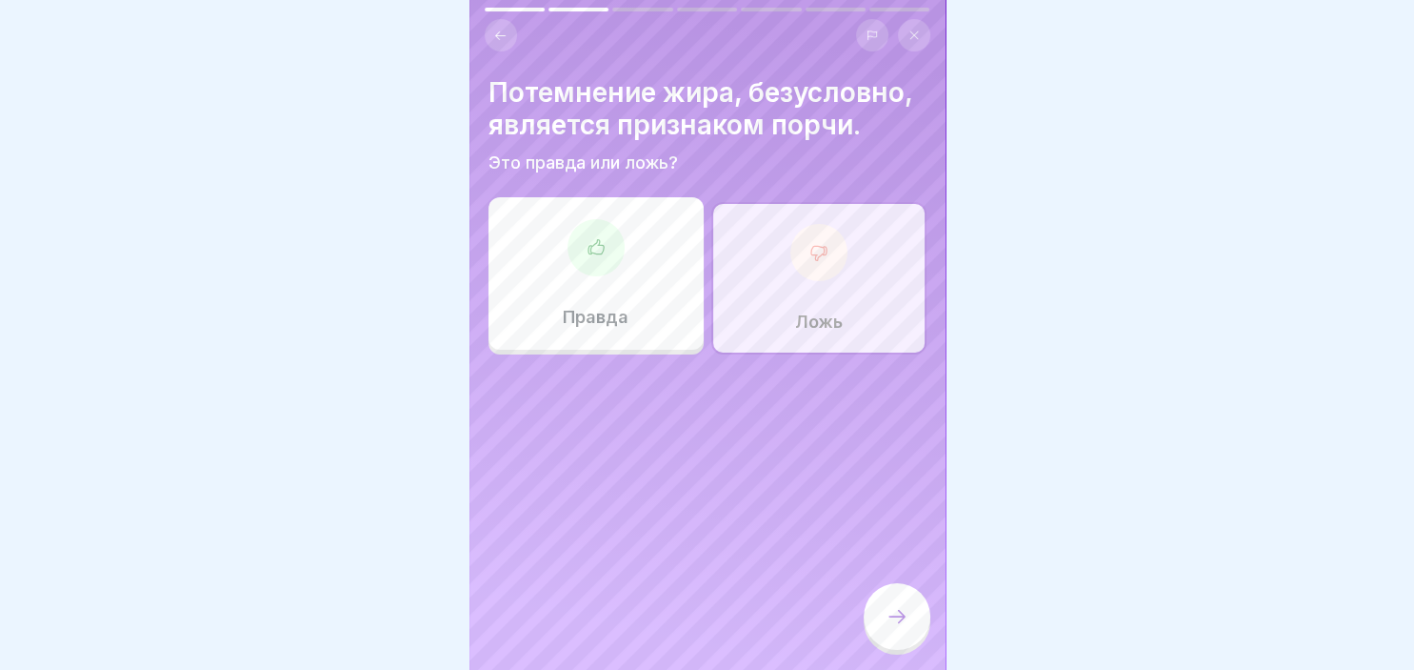
click at [899, 627] on icon at bounding box center [897, 616] width 23 height 23
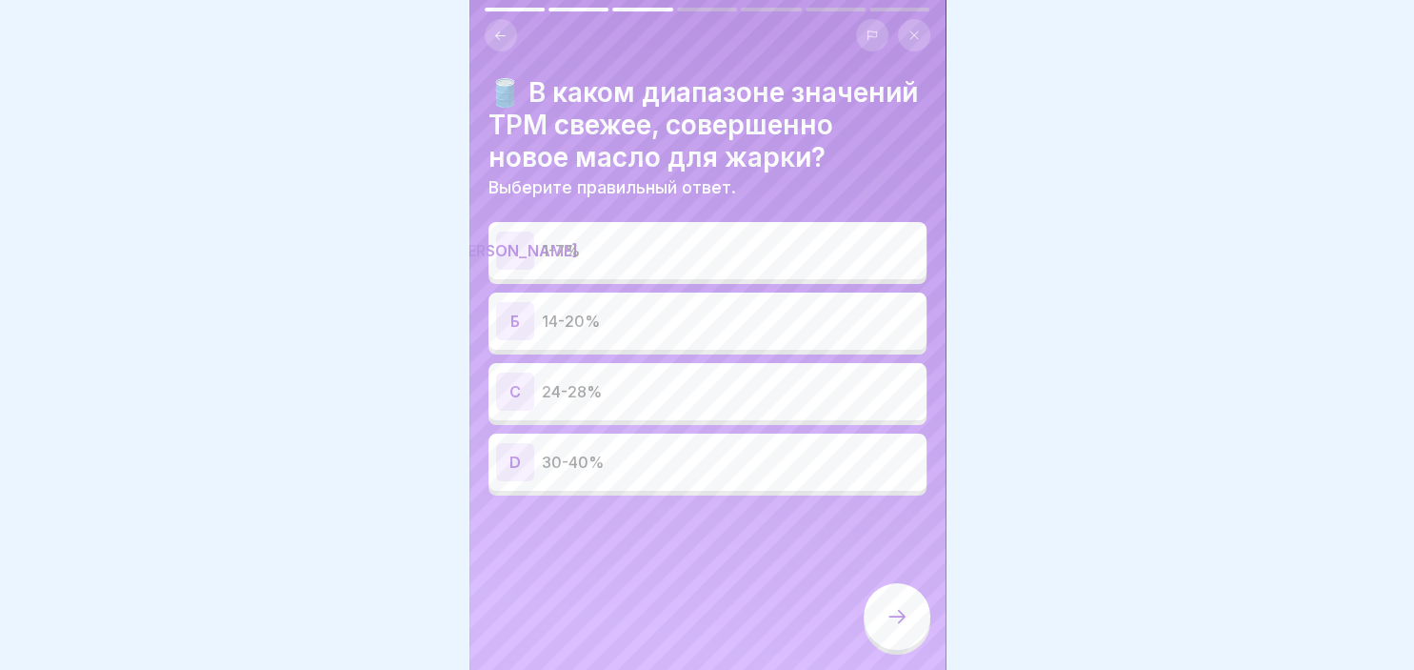
click at [605, 236] on div "А 1-7%" at bounding box center [707, 250] width 423 height 38
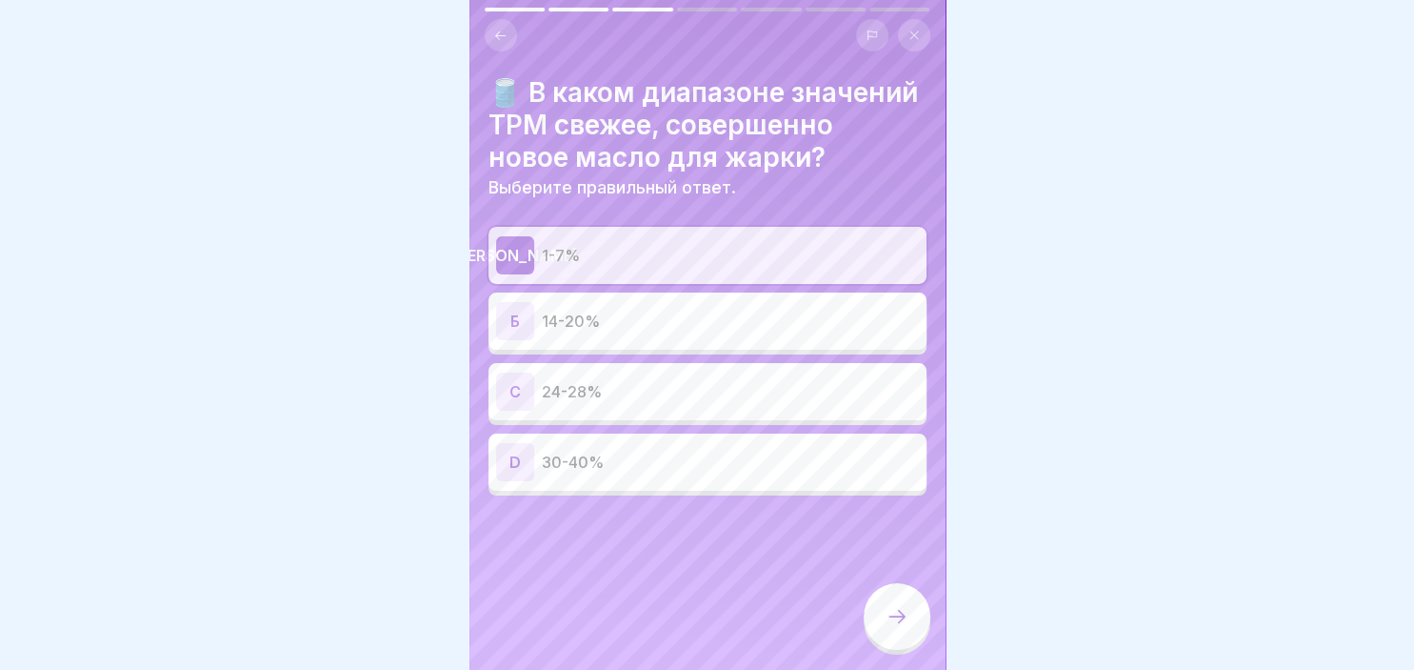
click at [884, 592] on div at bounding box center [897, 616] width 67 height 67
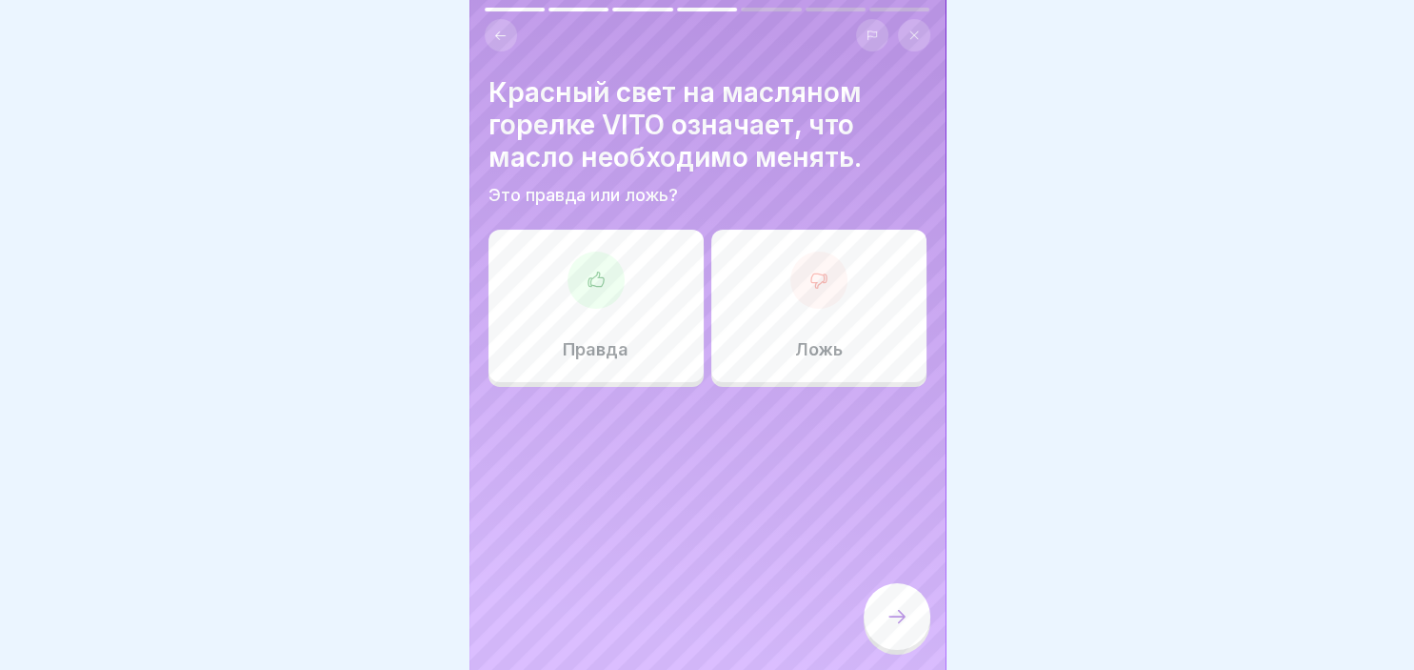
click at [847, 282] on div at bounding box center [819, 279] width 57 height 57
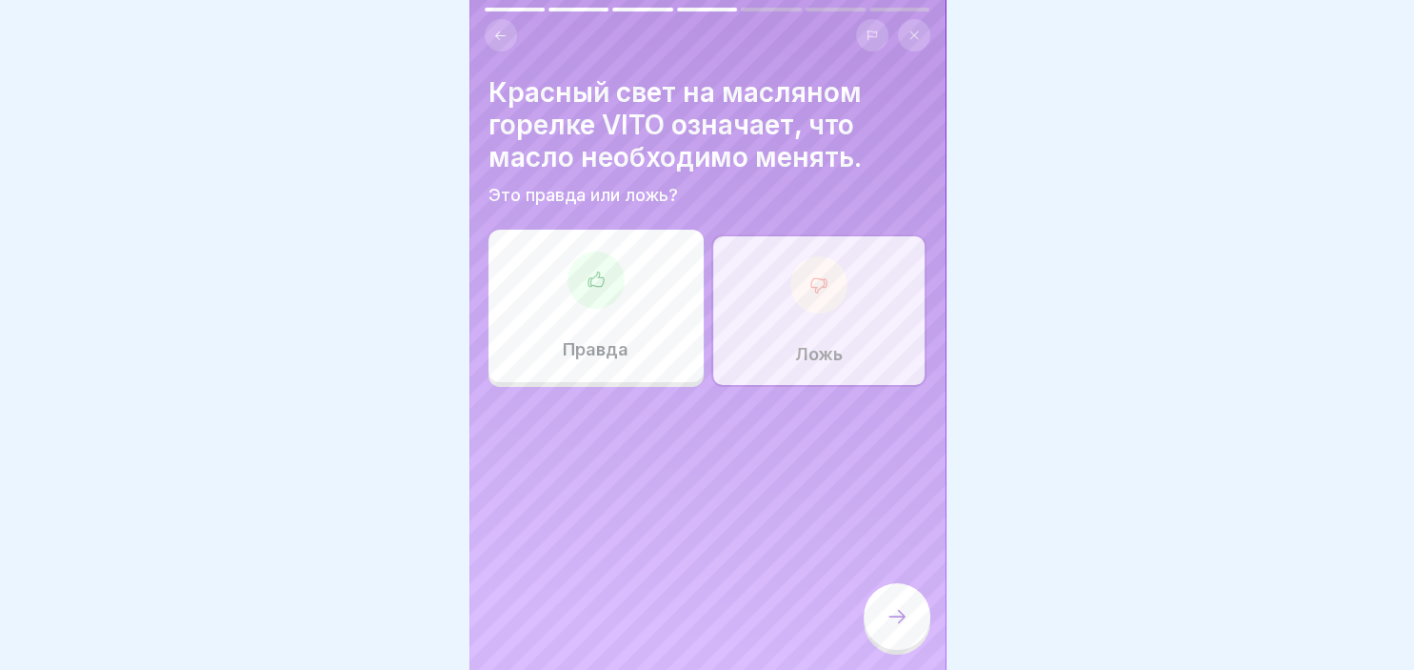
click at [908, 606] on div at bounding box center [897, 616] width 67 height 67
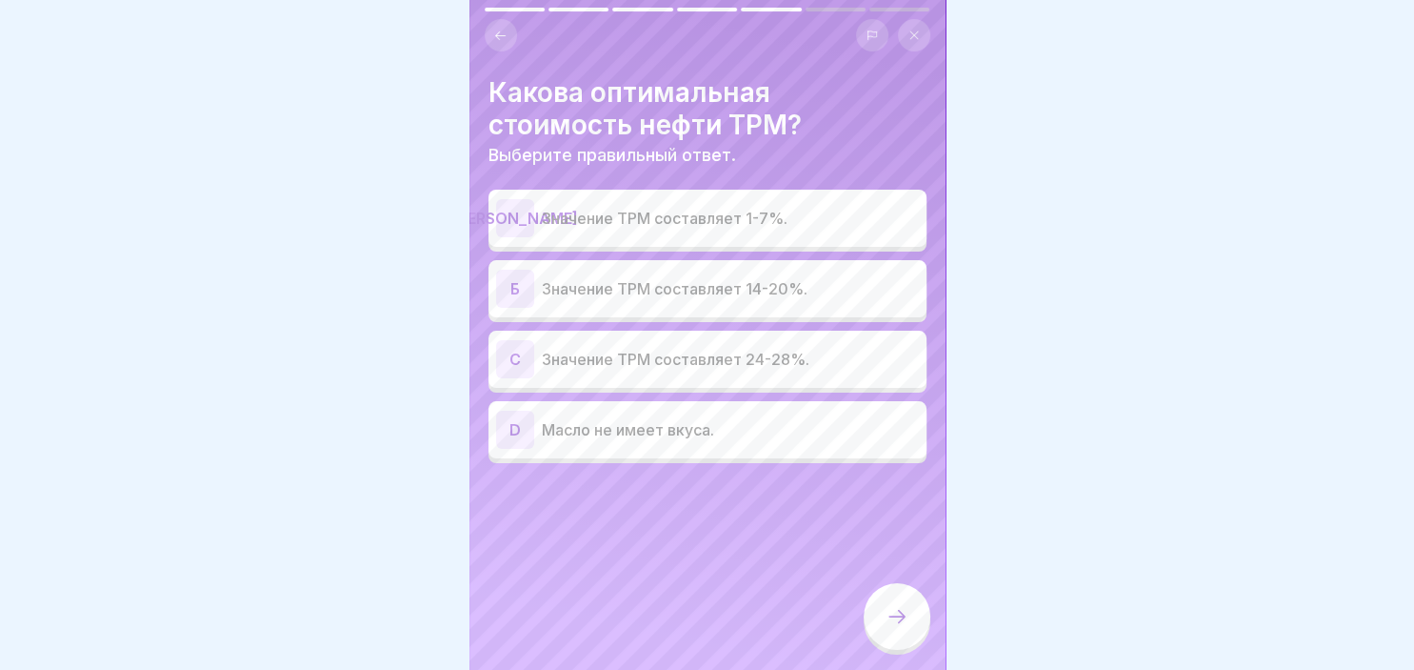
click at [755, 277] on p "Значение TPM составляет 14-20%." at bounding box center [730, 288] width 377 height 23
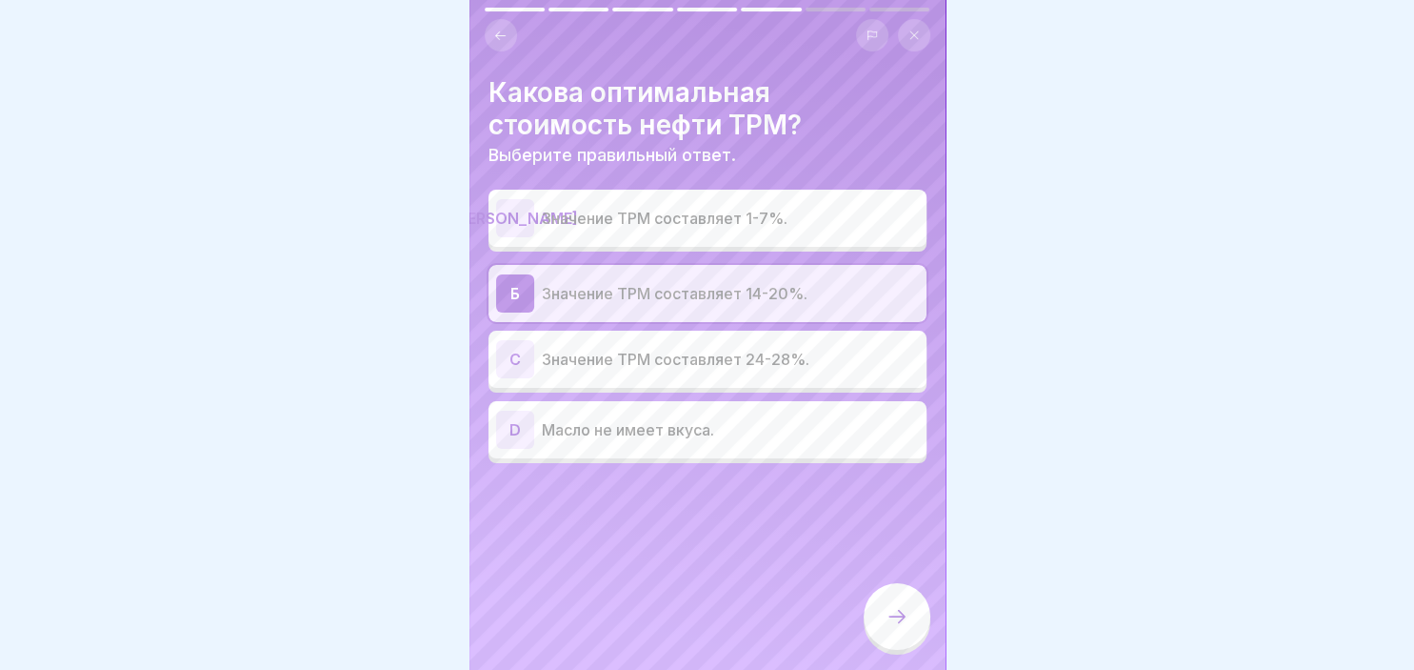
click at [892, 616] on icon at bounding box center [897, 616] width 23 height 23
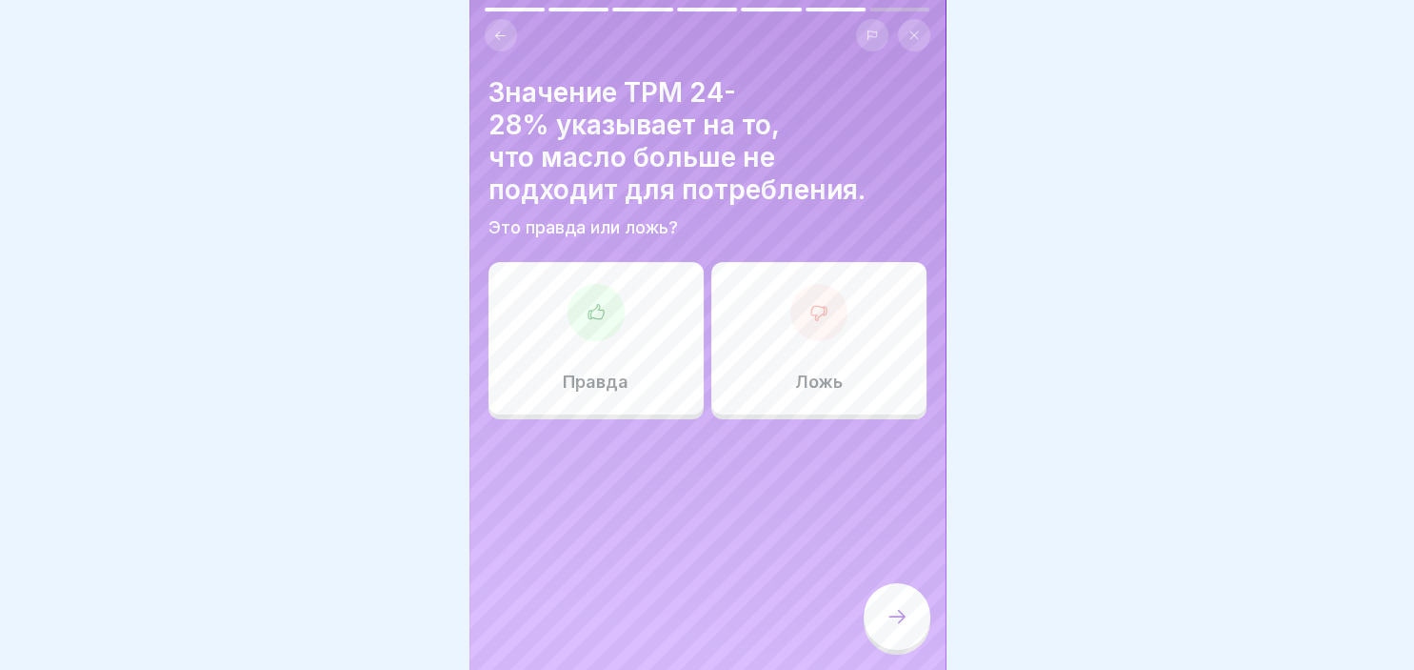
click at [559, 325] on div "Правда" at bounding box center [596, 338] width 215 height 152
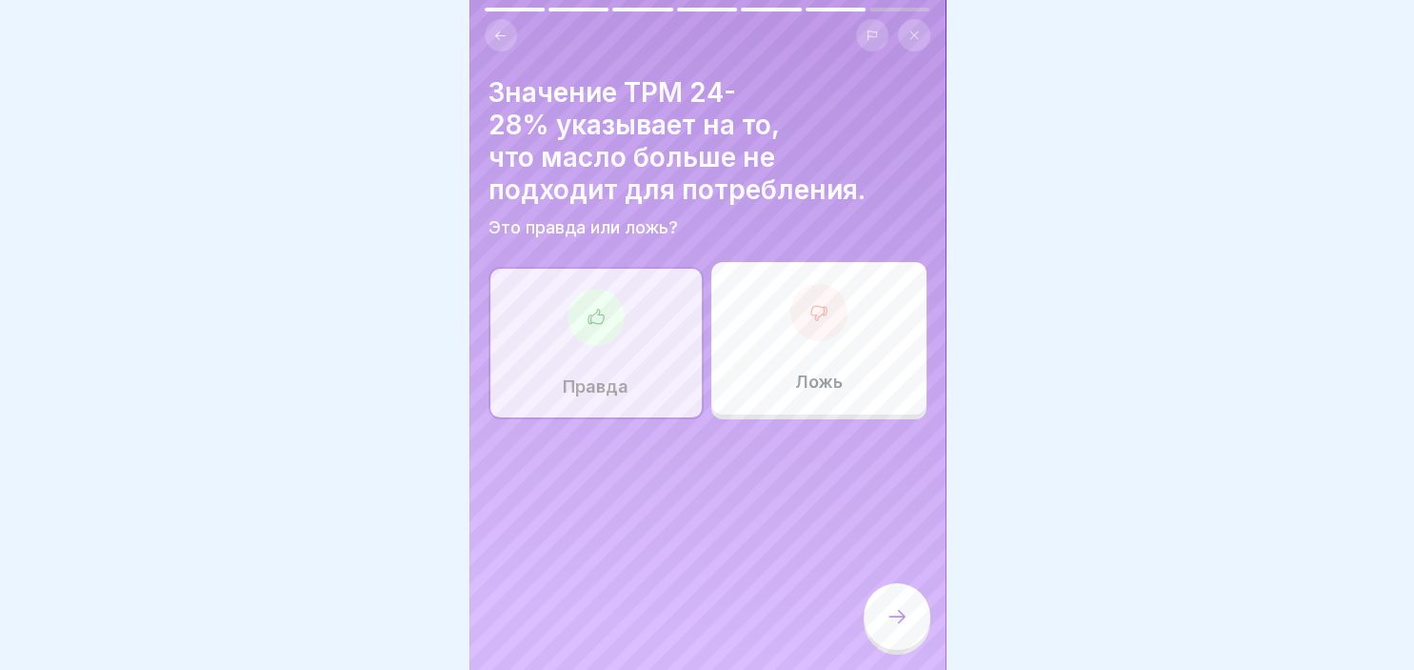
click at [899, 625] on icon at bounding box center [897, 616] width 23 height 23
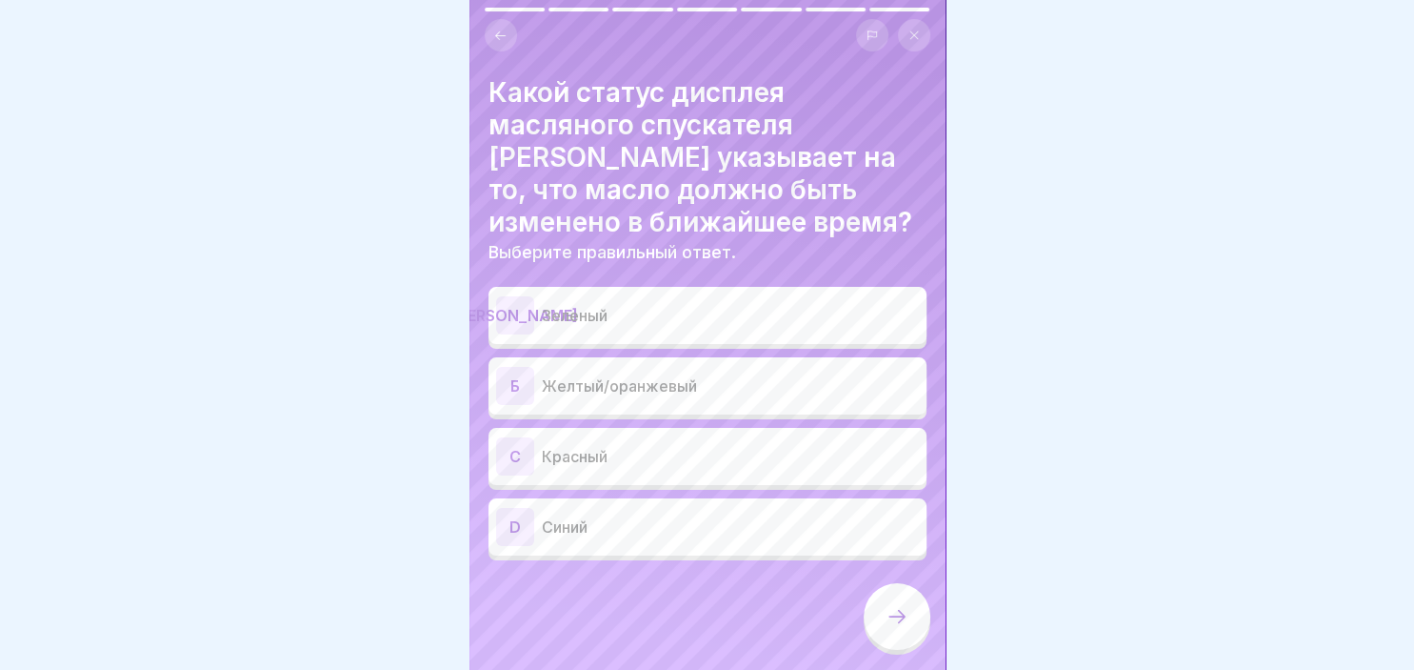
click at [661, 383] on p "Желтый/оранжевый" at bounding box center [730, 385] width 377 height 23
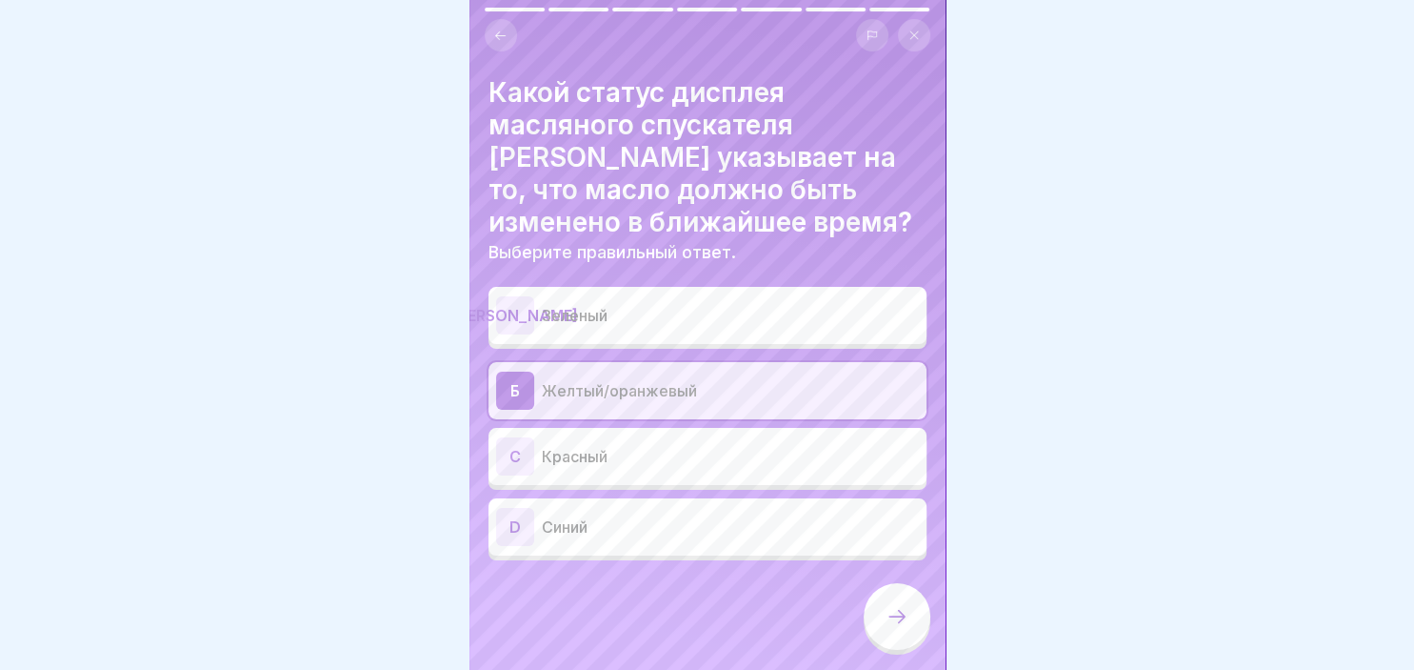
click at [887, 623] on icon at bounding box center [897, 616] width 23 height 23
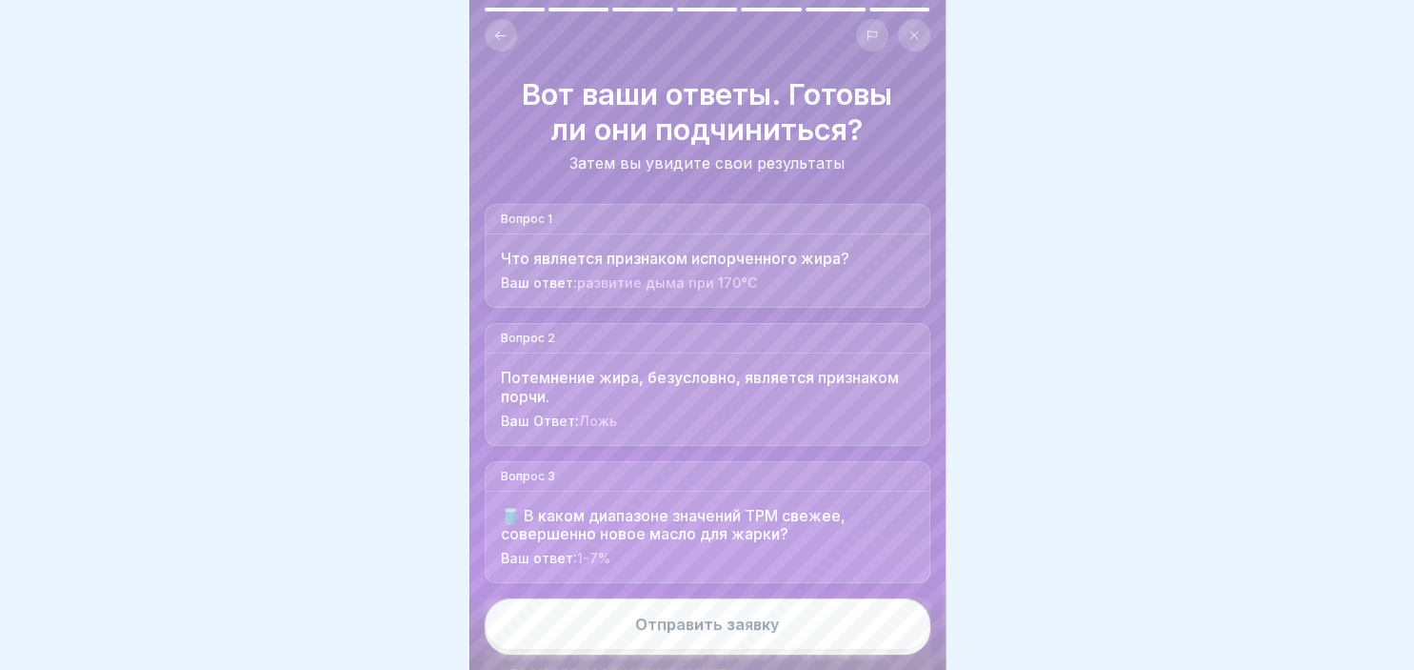
click at [863, 628] on button "Отправить заявку" at bounding box center [708, 623] width 446 height 51
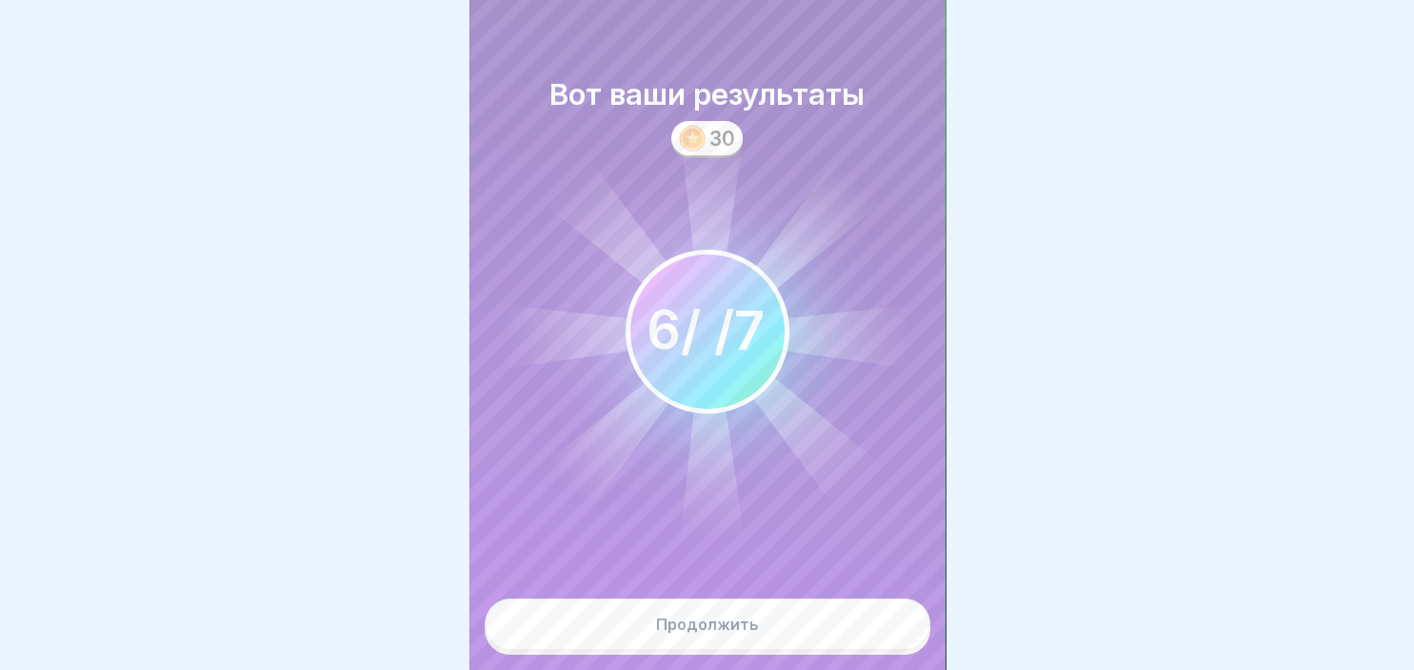
click at [863, 628] on button "Продолжить" at bounding box center [708, 623] width 446 height 51
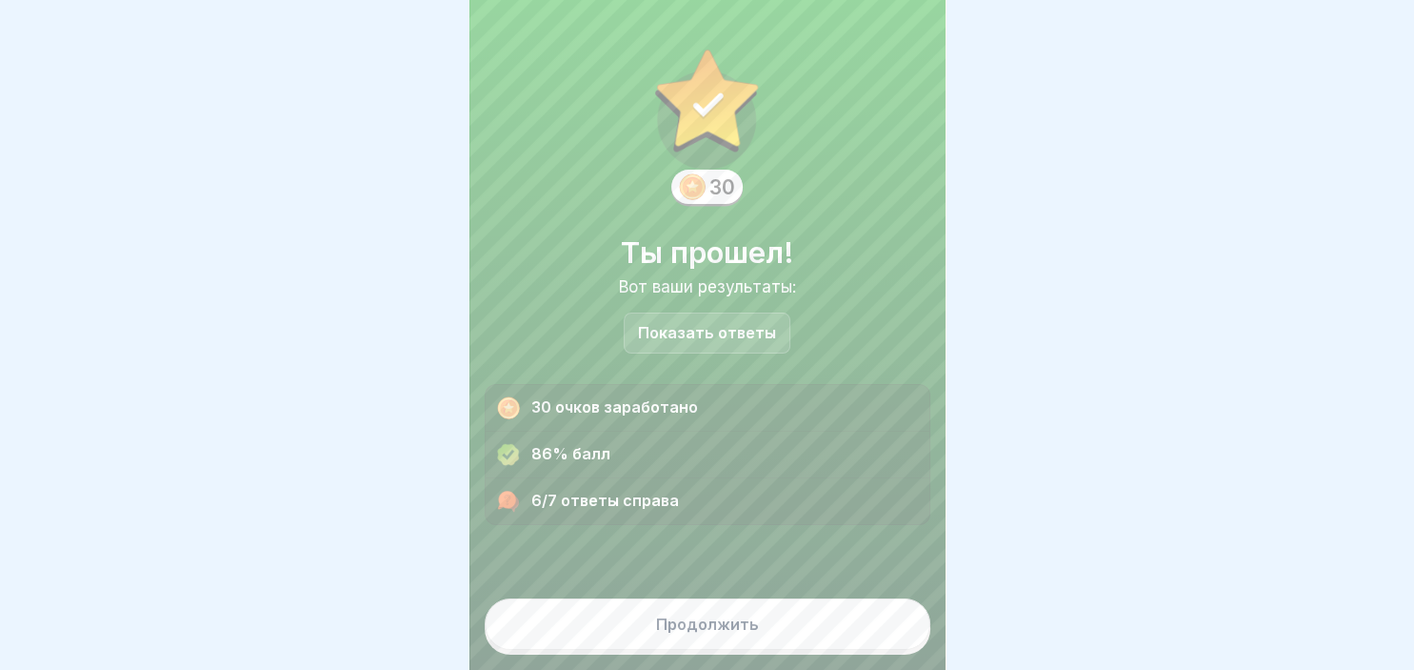
click at [808, 633] on button "Продолжить" at bounding box center [708, 623] width 446 height 51
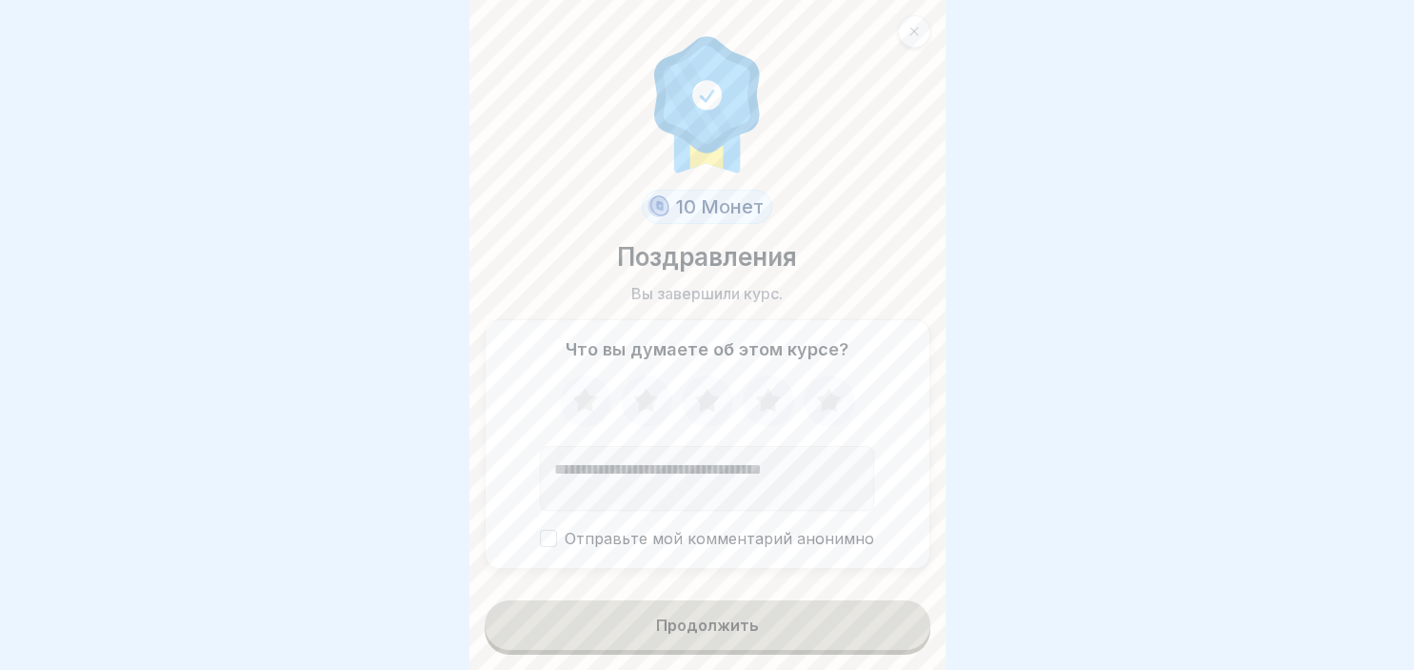
click at [840, 408] on icon at bounding box center [829, 401] width 50 height 50
click at [833, 619] on button "Продолжить" at bounding box center [708, 625] width 446 height 50
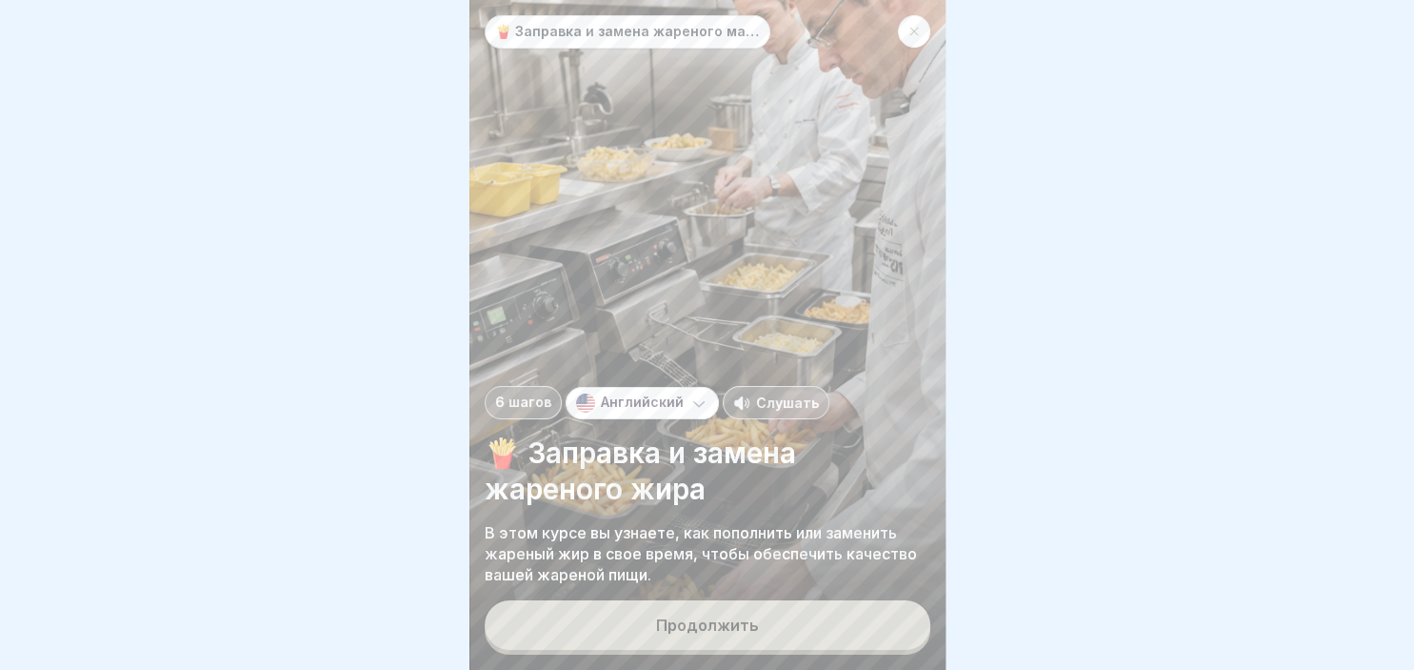
click at [833, 619] on button "Продолжить" at bounding box center [708, 625] width 446 height 50
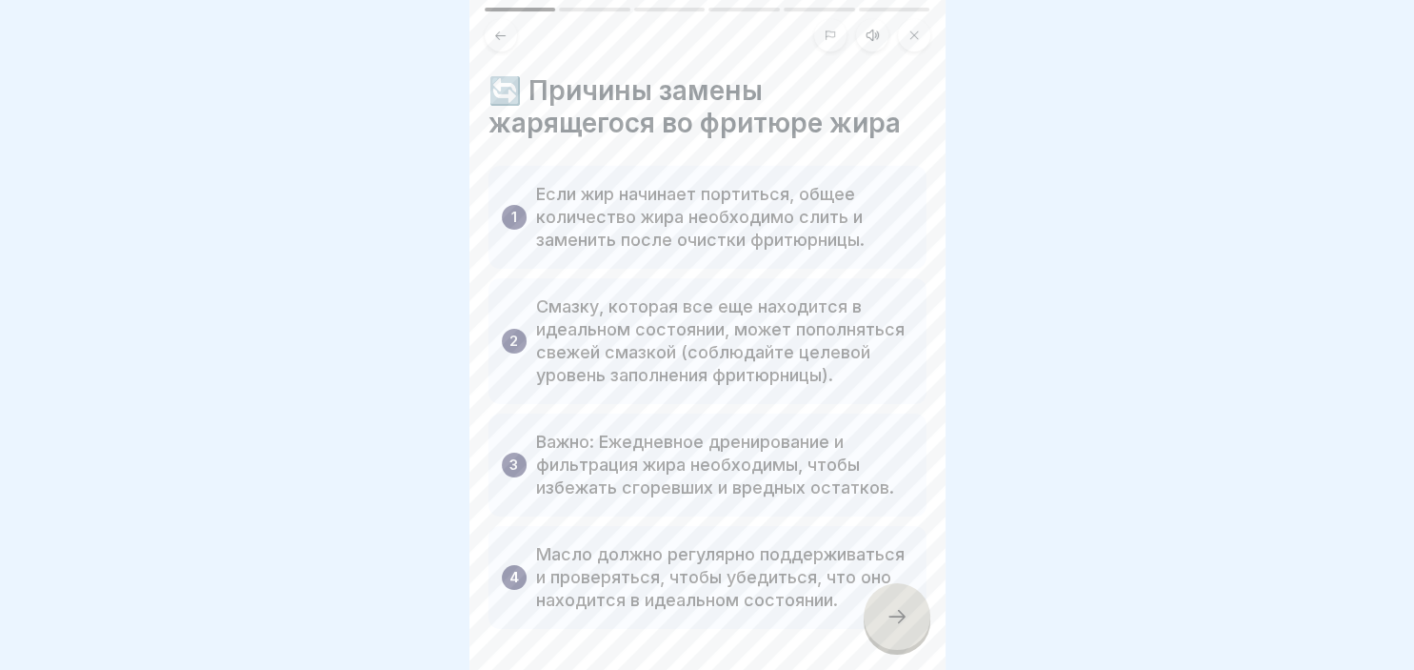
click at [884, 604] on div at bounding box center [897, 616] width 67 height 67
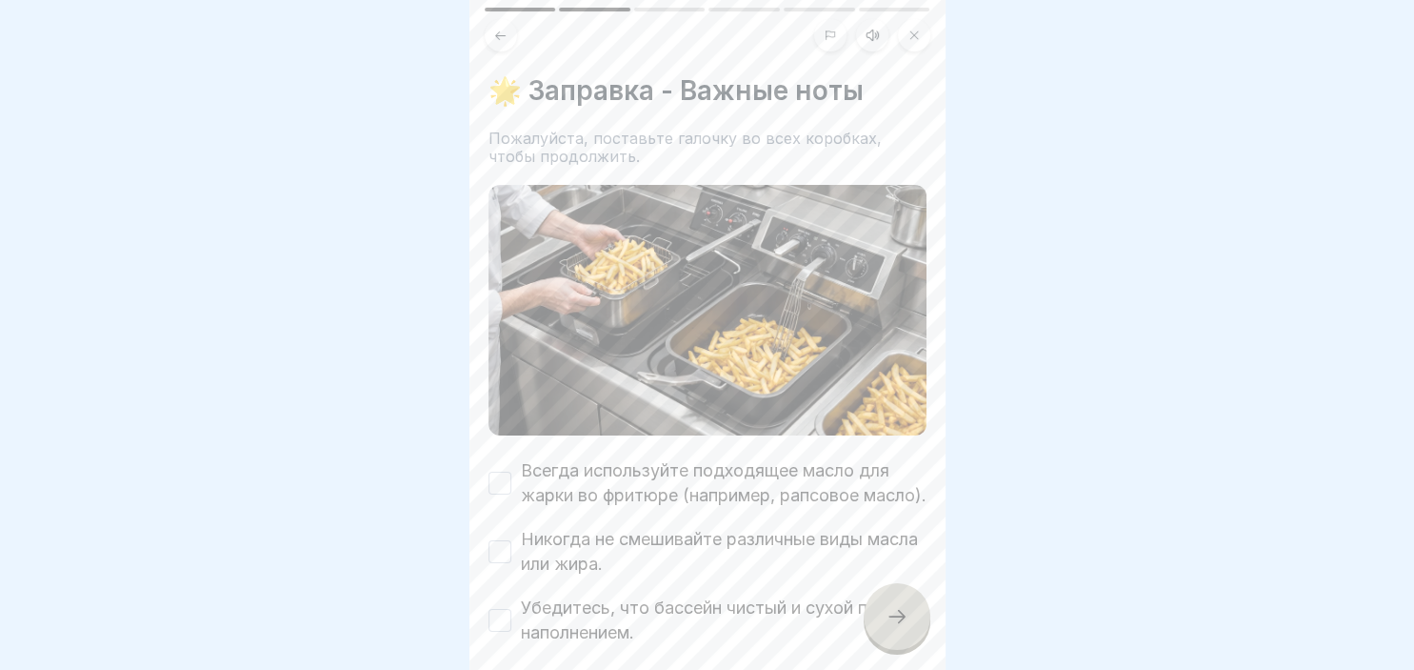
click at [509, 494] on button "Всегда используйте подходящее масло для жарки во фритюре (например, рапсовое ма…" at bounding box center [500, 482] width 23 height 23
click at [501, 563] on button "Никогда не смешивайте различные виды масла или жира." at bounding box center [500, 551] width 23 height 23
click at [501, 631] on button "Убедитесь, что бассейн чистый и сухой перед наполнением." at bounding box center [500, 620] width 23 height 23
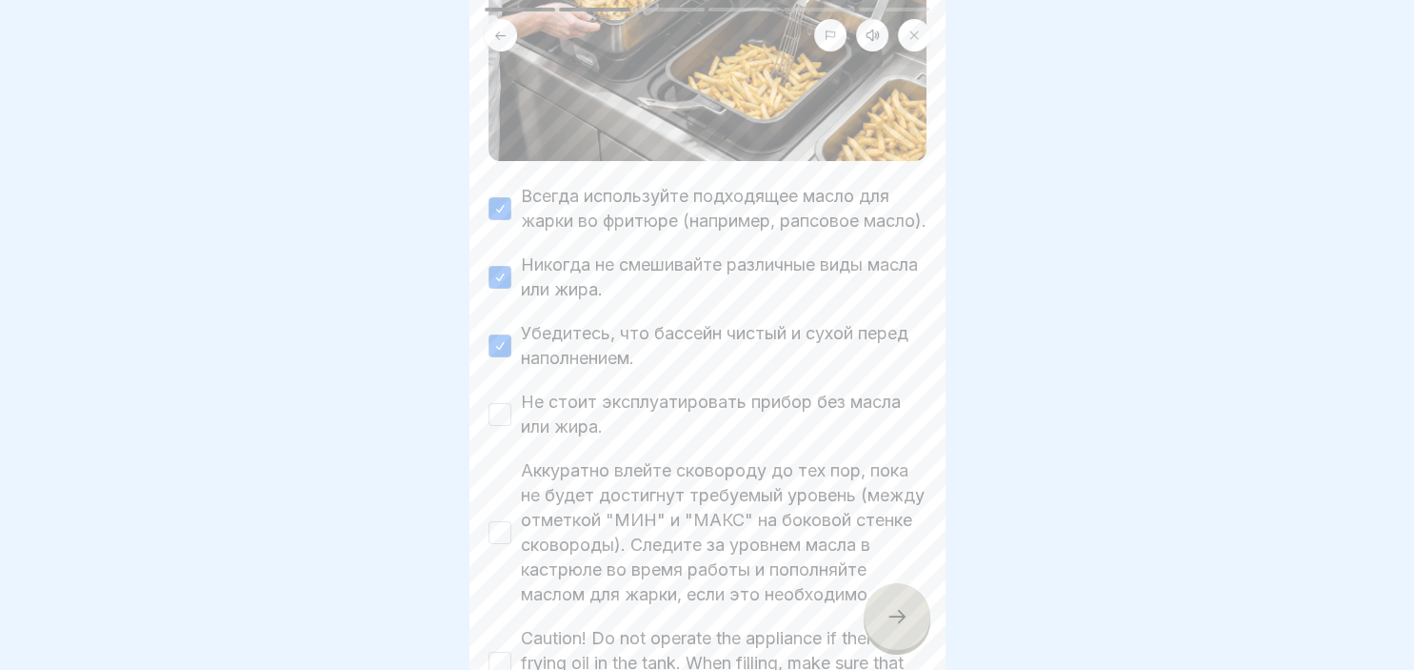
scroll to position [329, 0]
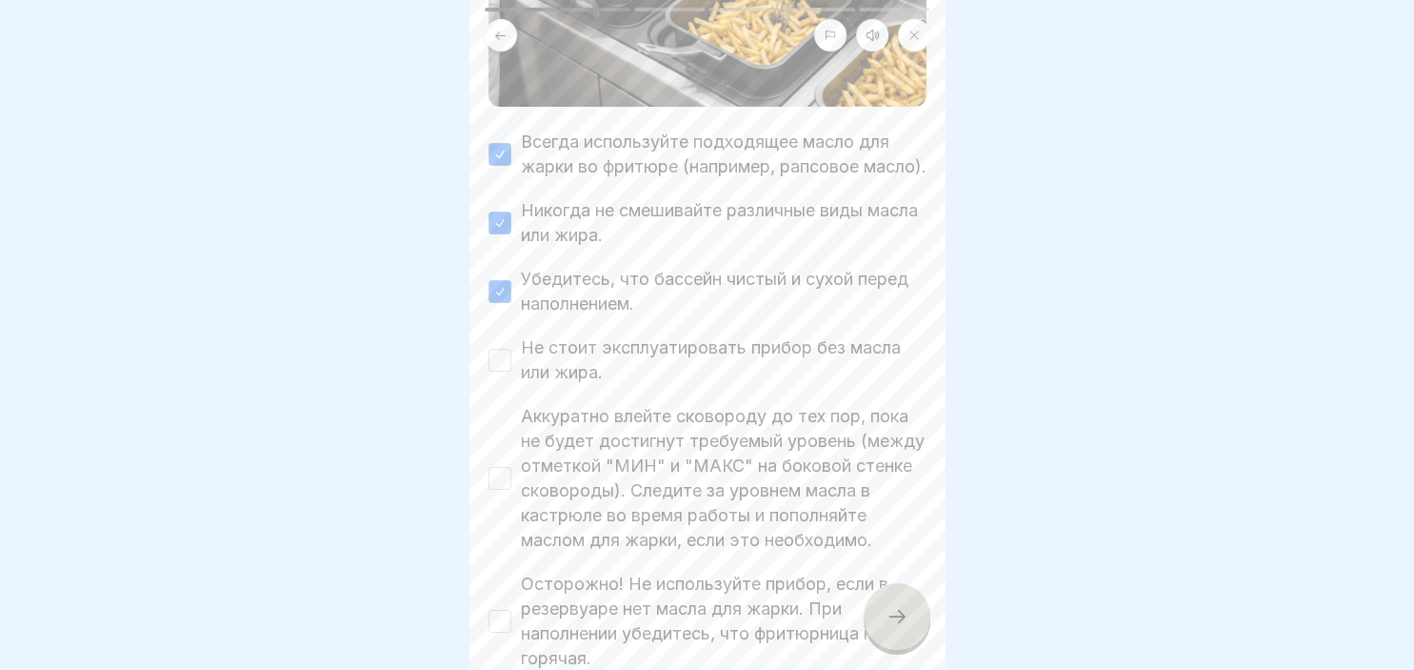
click at [513, 385] on div "Не стоит эксплуатировать прибор без масла или жира." at bounding box center [708, 360] width 438 height 50
click at [503, 371] on button "Не стоит эксплуатировать прибор без масла или жира." at bounding box center [500, 360] width 23 height 23
click at [502, 490] on button "Аккуратно влейте сковороду до тех пор, пока не будет достигнут требуемый уровен…" at bounding box center [500, 478] width 23 height 23
click at [497, 632] on button "Осторожно! Не используйте прибор, если в резервуаре нет масла для жарки. При на…" at bounding box center [500, 621] width 23 height 23
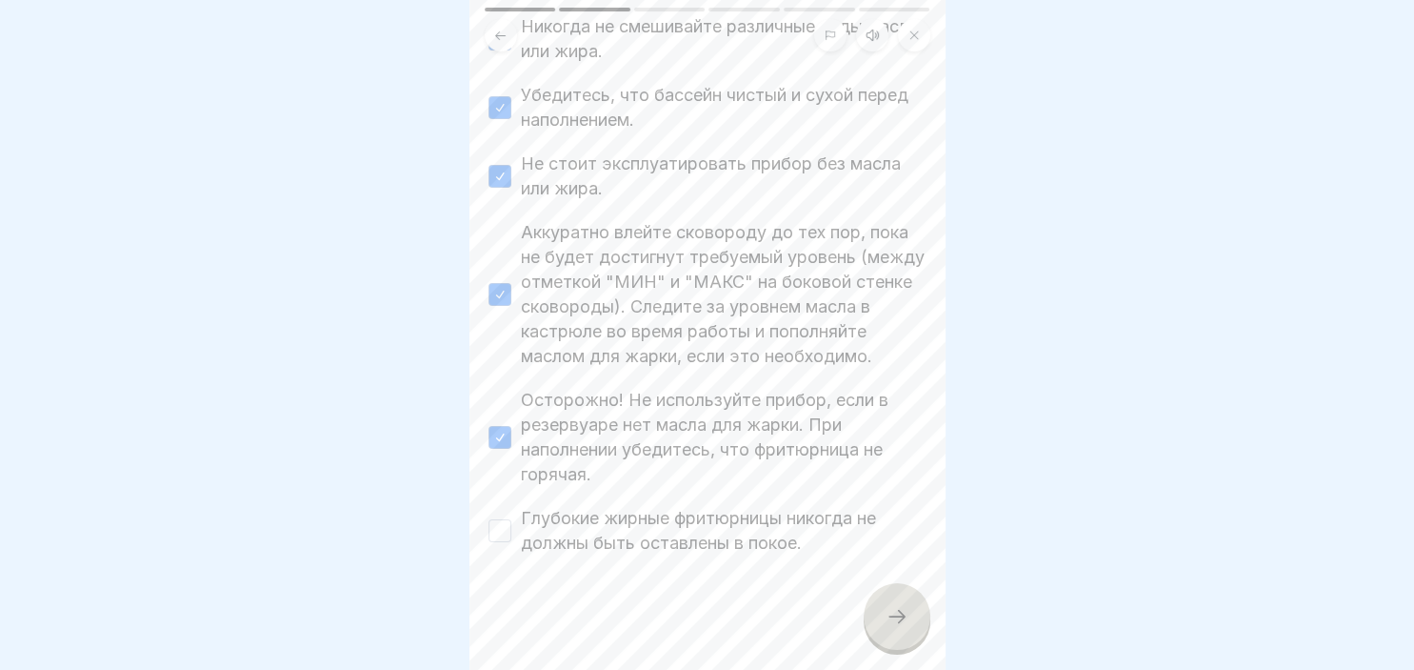
scroll to position [537, 0]
click at [497, 526] on button "Глубокие жирные фритюрницы никогда не должны быть оставлены в покое." at bounding box center [500, 530] width 23 height 23
click at [882, 613] on div at bounding box center [897, 616] width 67 height 67
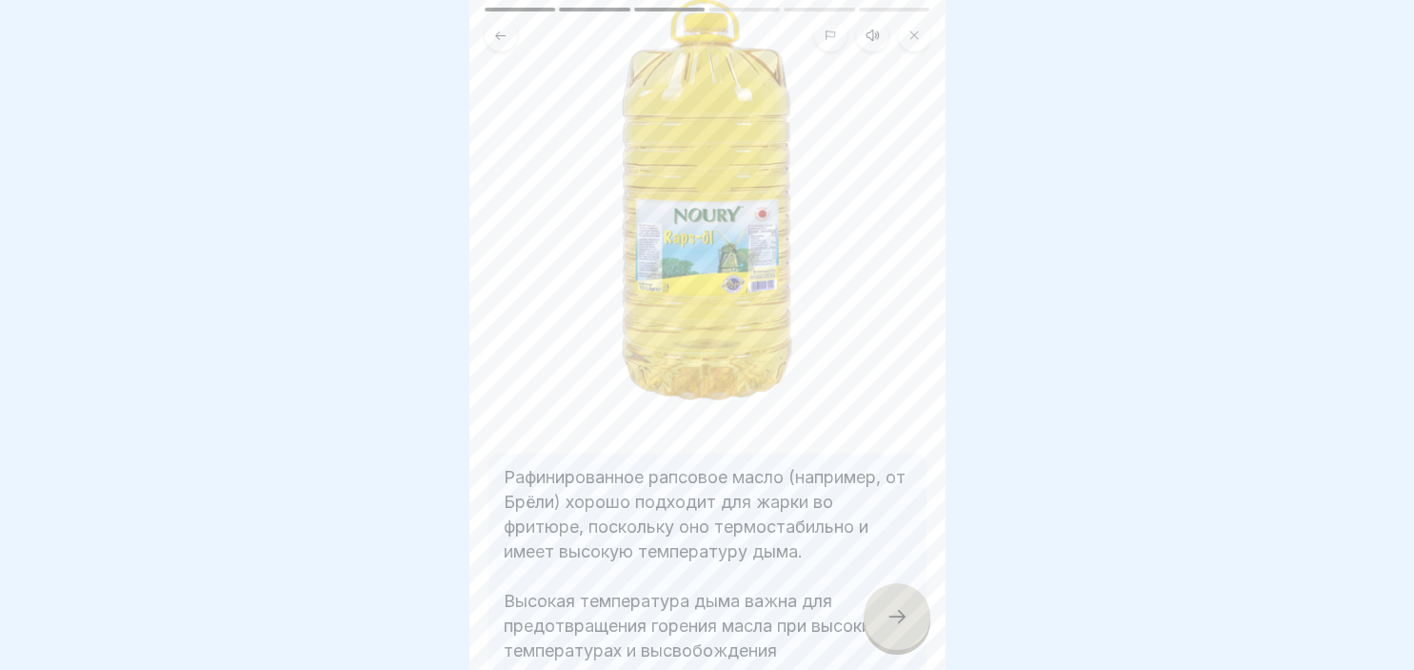
scroll to position [255, 0]
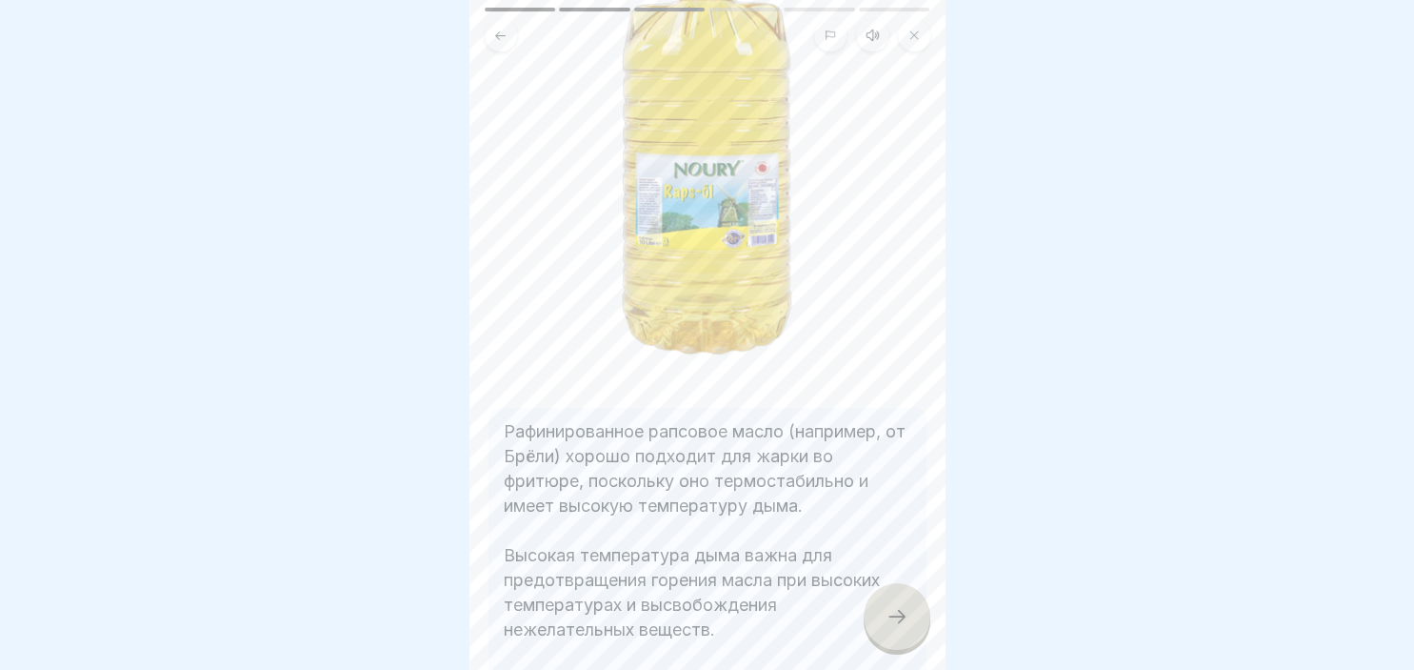
click at [909, 631] on div at bounding box center [897, 616] width 67 height 67
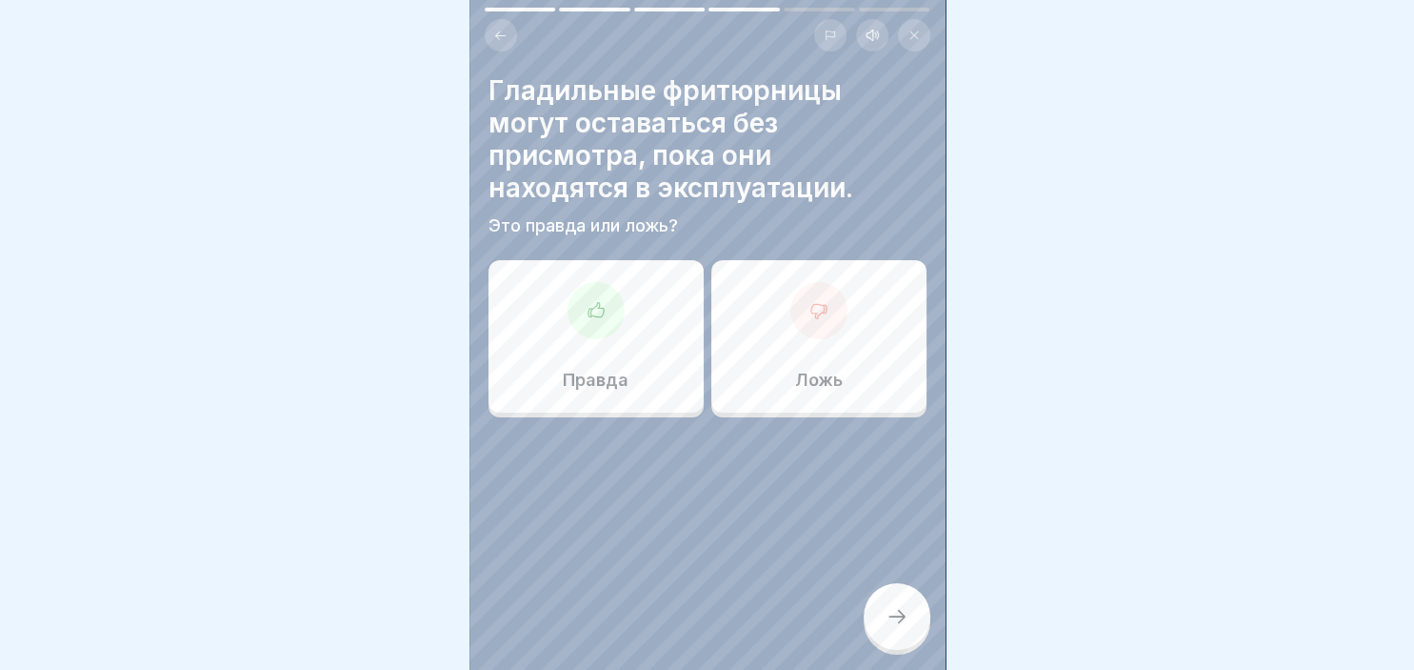
click at [833, 291] on div at bounding box center [819, 310] width 57 height 57
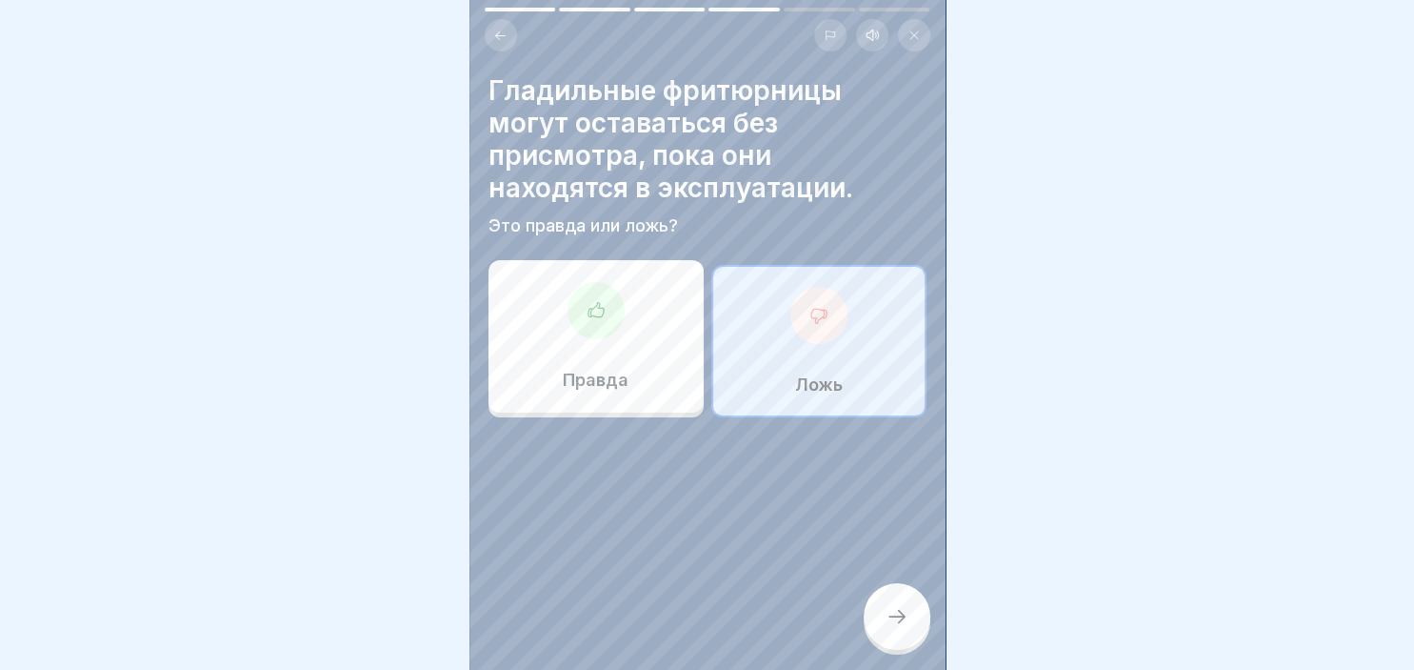
click at [893, 631] on div at bounding box center [897, 616] width 67 height 67
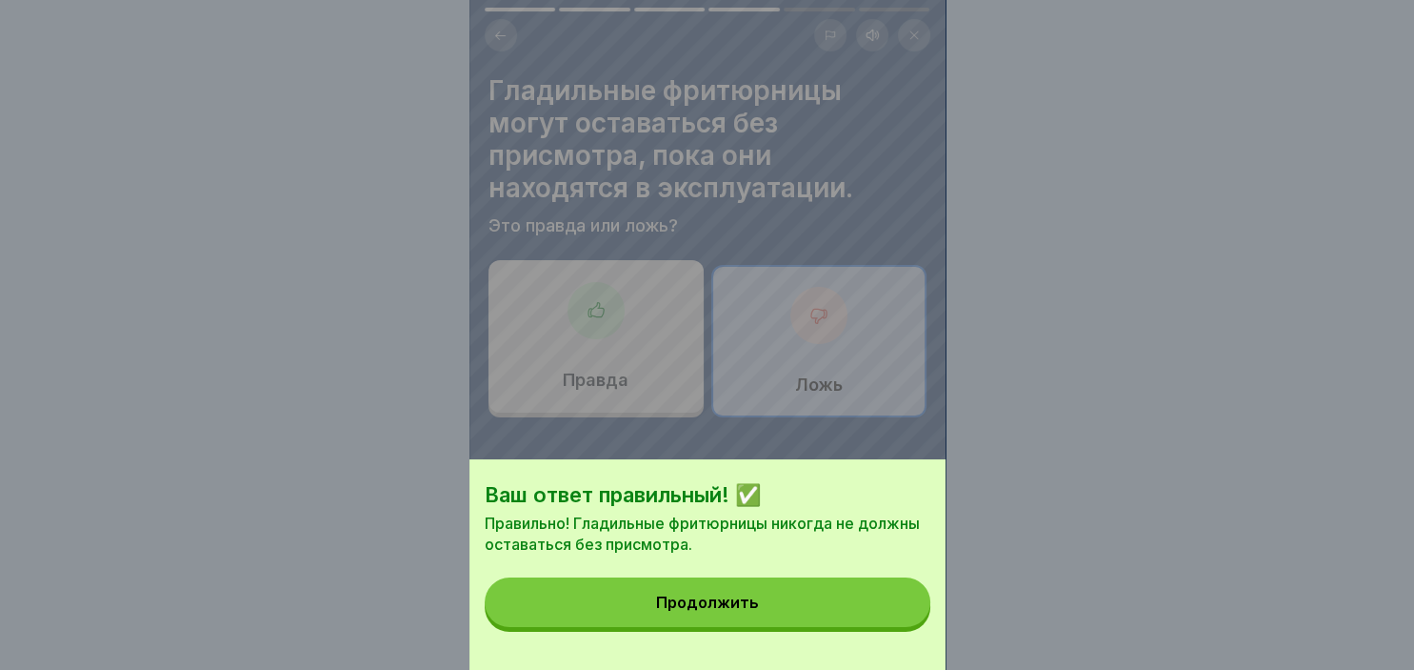
click at [836, 599] on button "Продолжить" at bounding box center [708, 602] width 446 height 50
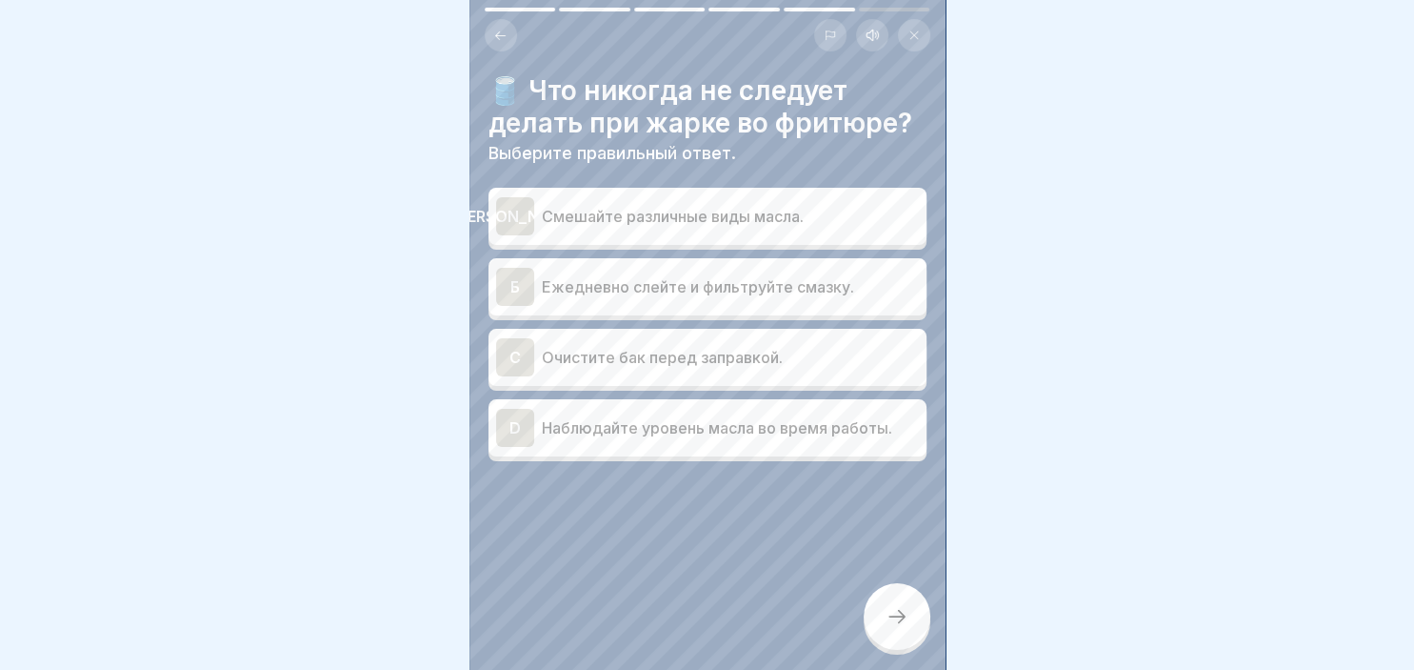
click at [519, 219] on div "[PERSON_NAME]" at bounding box center [515, 216] width 38 height 38
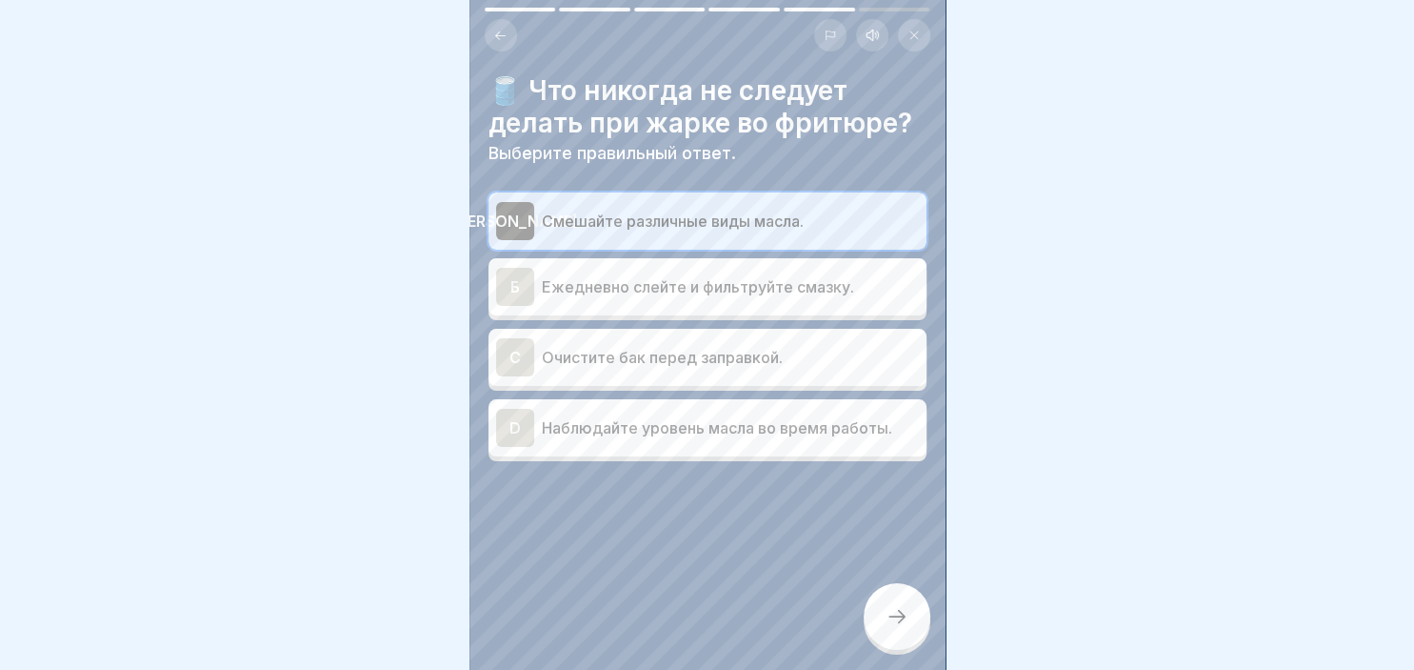
click at [886, 608] on div at bounding box center [897, 616] width 67 height 67
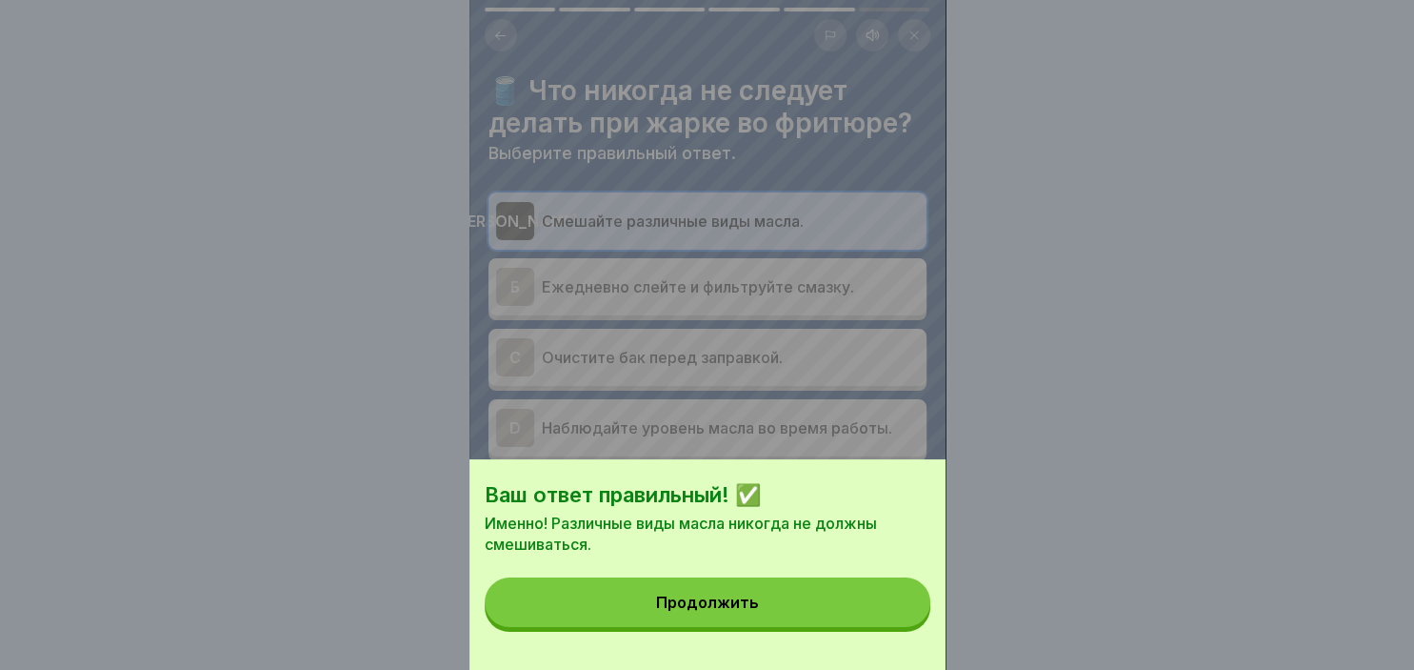
click at [848, 614] on button "Продолжить" at bounding box center [708, 602] width 446 height 50
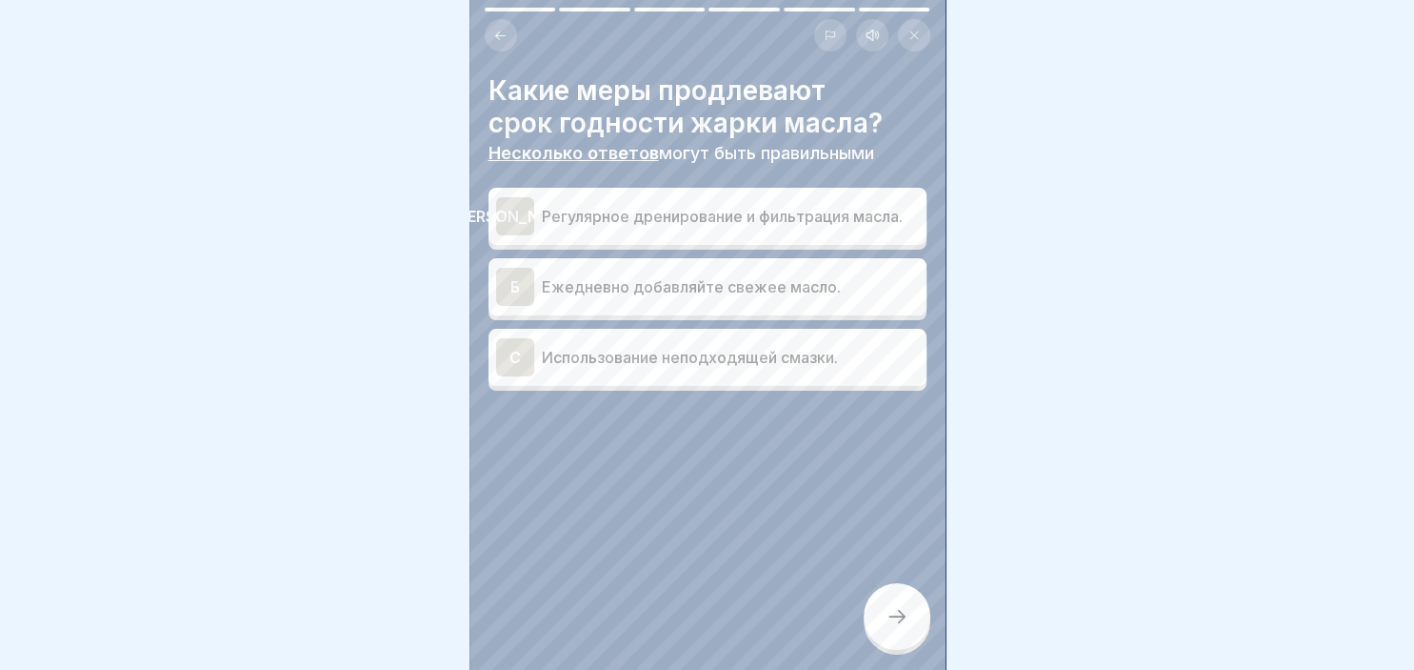
click at [509, 215] on div "[PERSON_NAME]" at bounding box center [515, 216] width 38 height 38
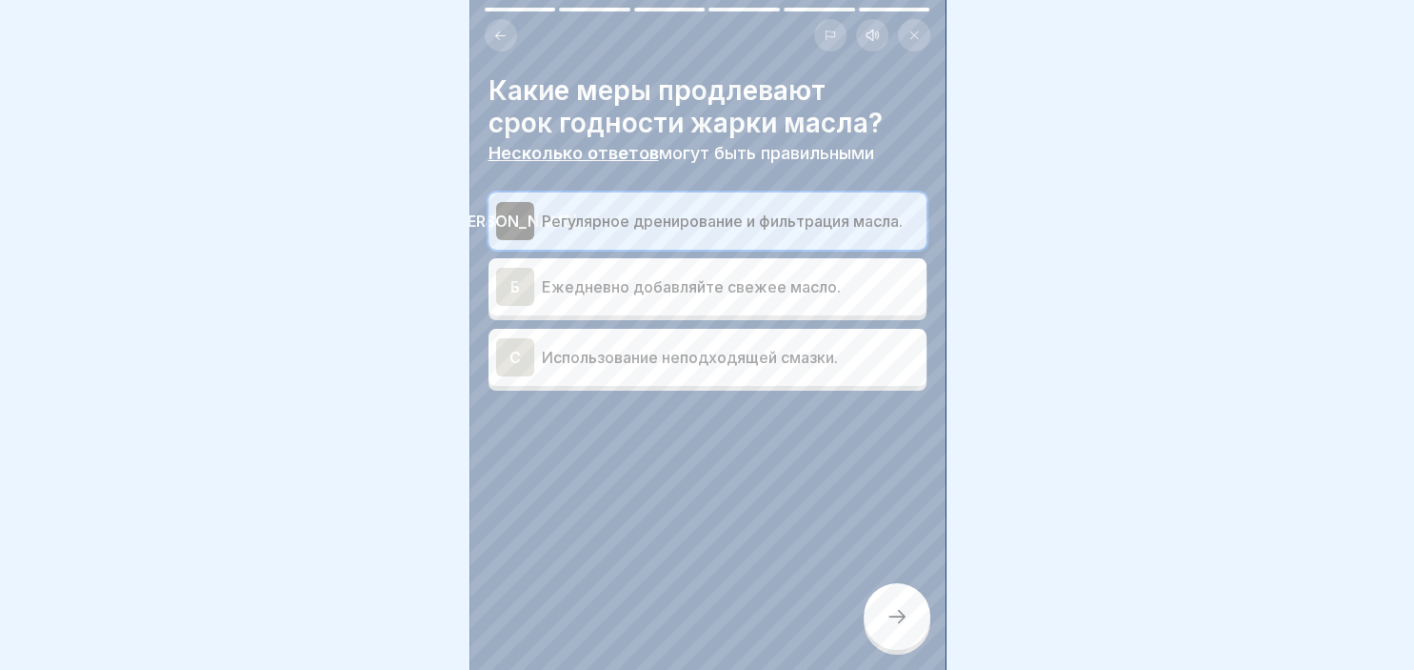
click at [897, 607] on div at bounding box center [897, 616] width 67 height 67
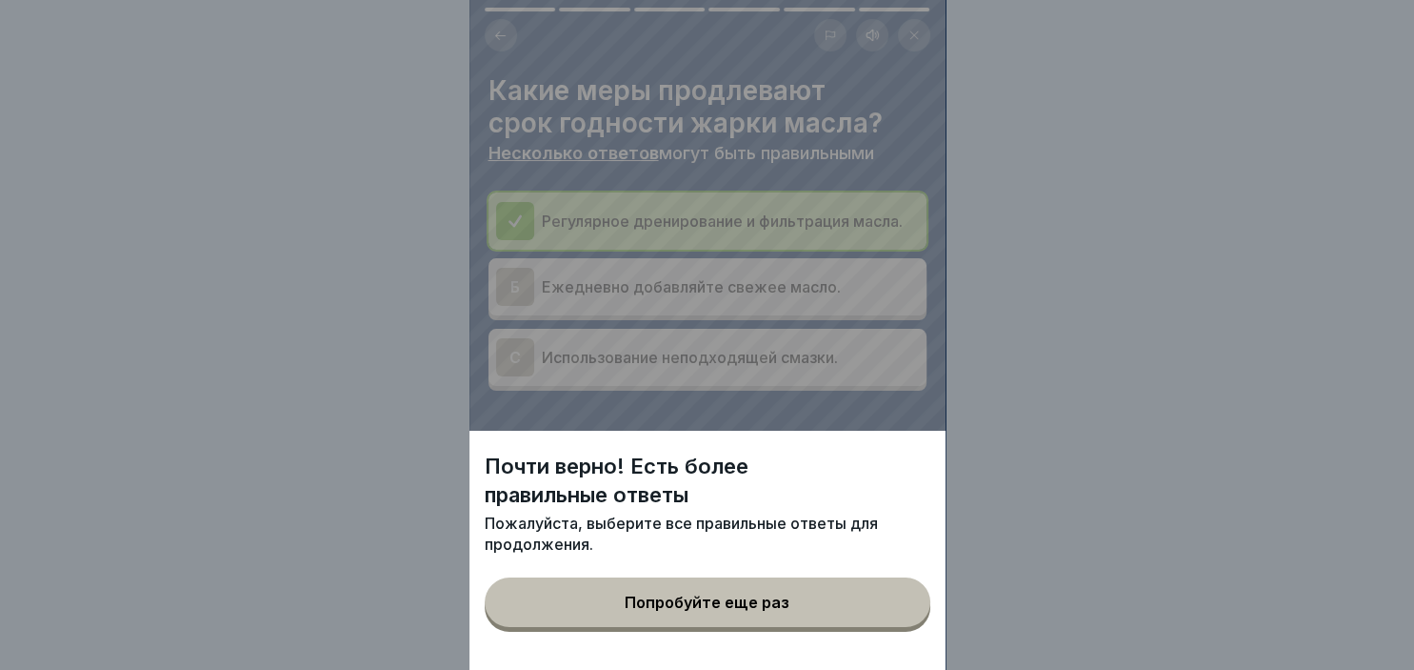
click at [804, 614] on button "Попробуйте еще раз" at bounding box center [708, 602] width 446 height 50
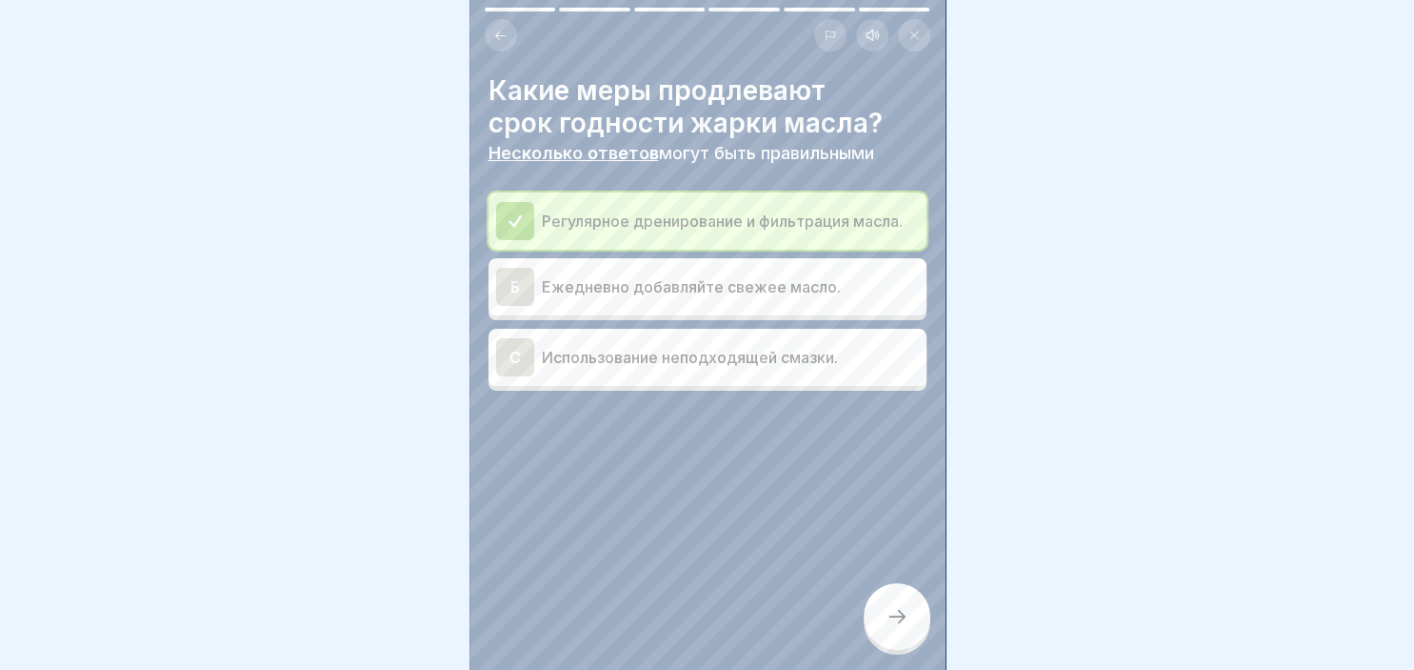
click at [512, 277] on div "Б" at bounding box center [515, 287] width 38 height 38
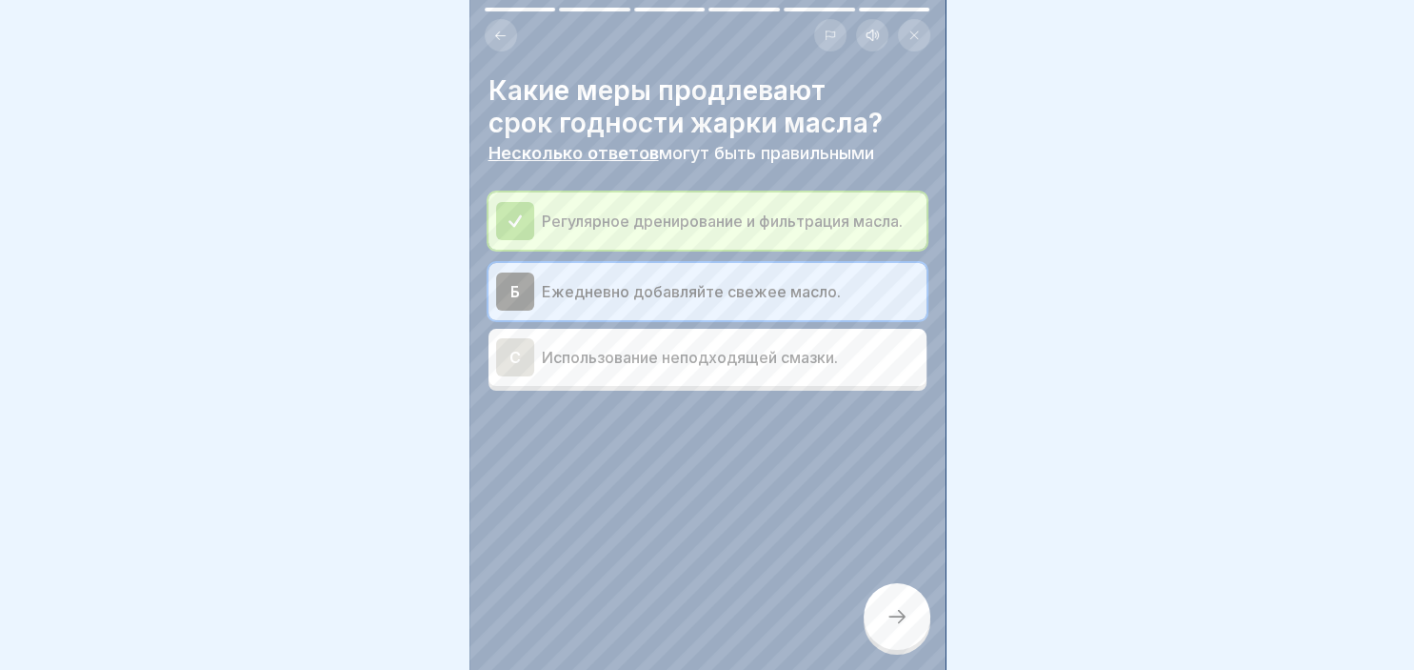
click at [924, 628] on div at bounding box center [897, 616] width 67 height 67
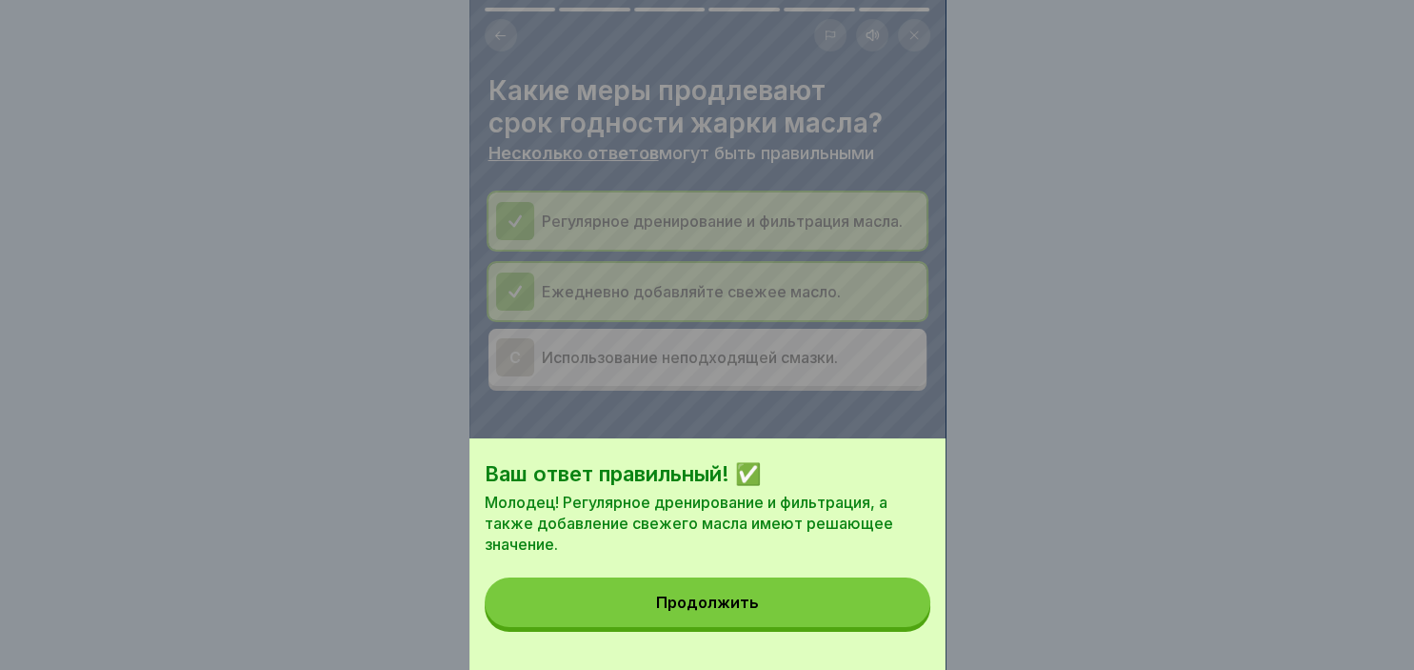
click at [872, 609] on button "Продолжить" at bounding box center [708, 602] width 446 height 50
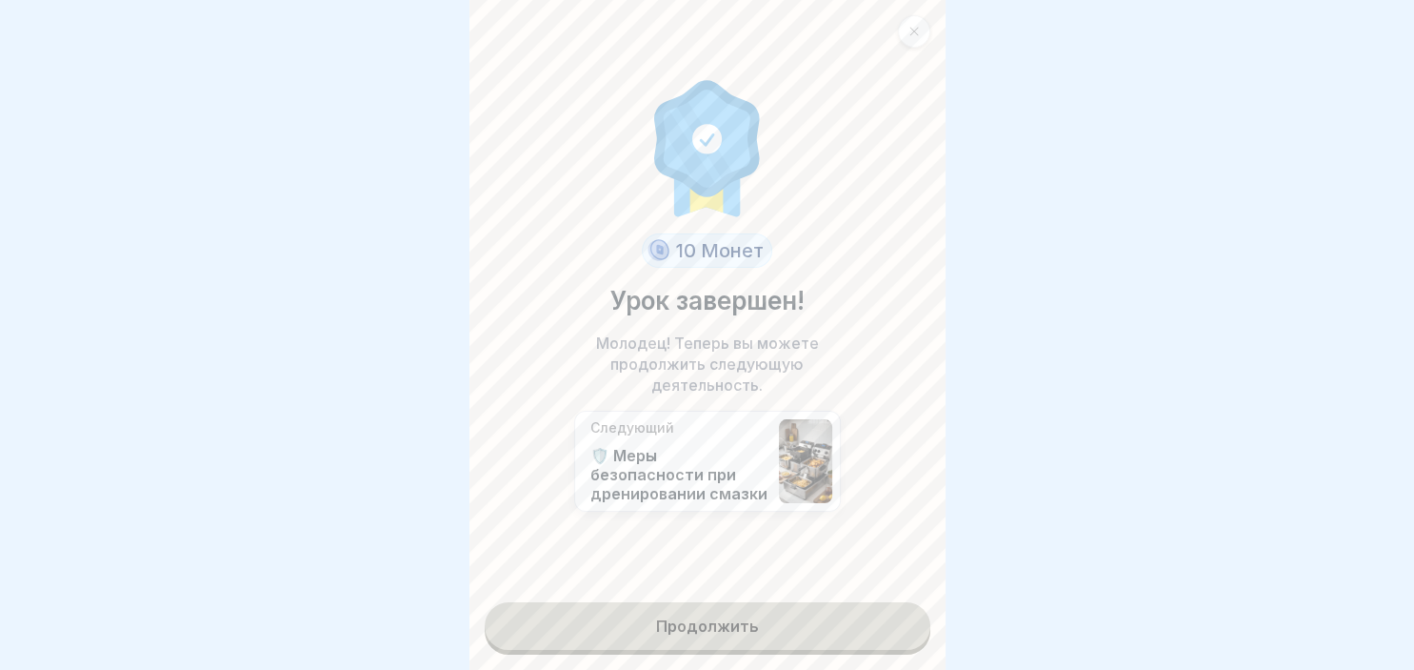
click at [812, 616] on link "Продолжить" at bounding box center [708, 626] width 446 height 48
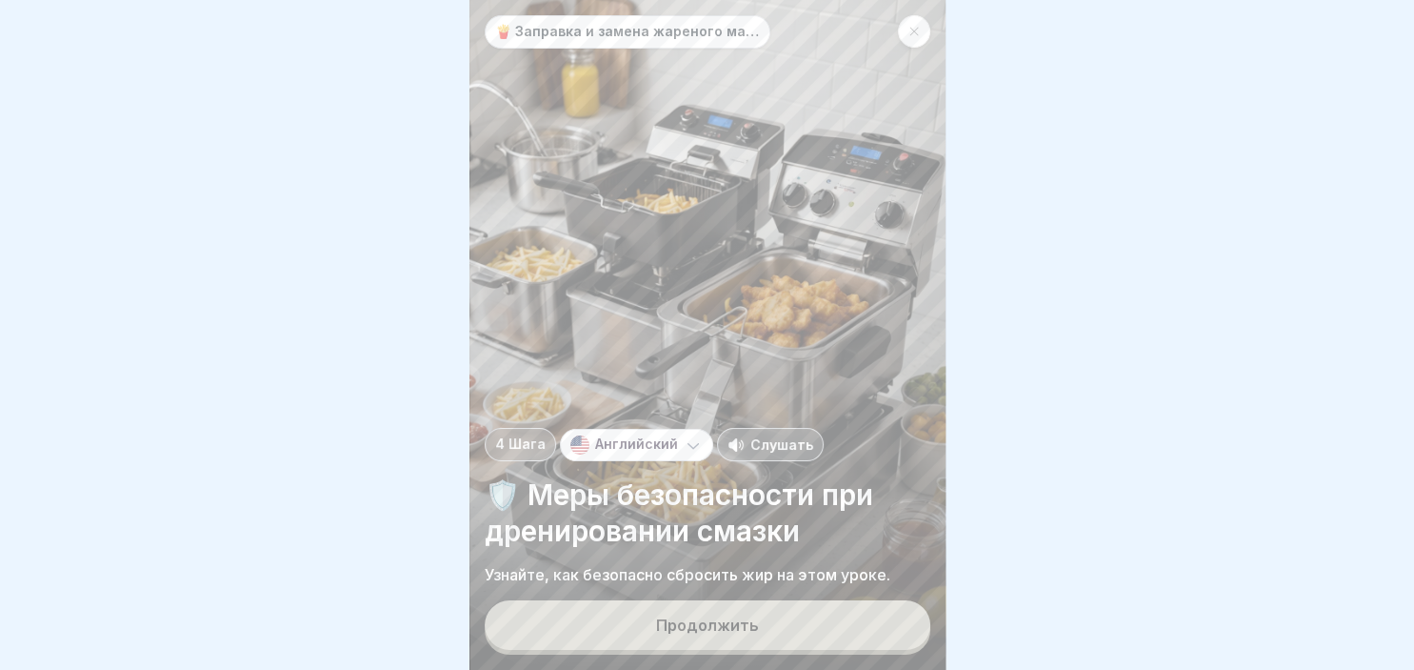
click at [778, 622] on button "Продолжить" at bounding box center [708, 625] width 446 height 50
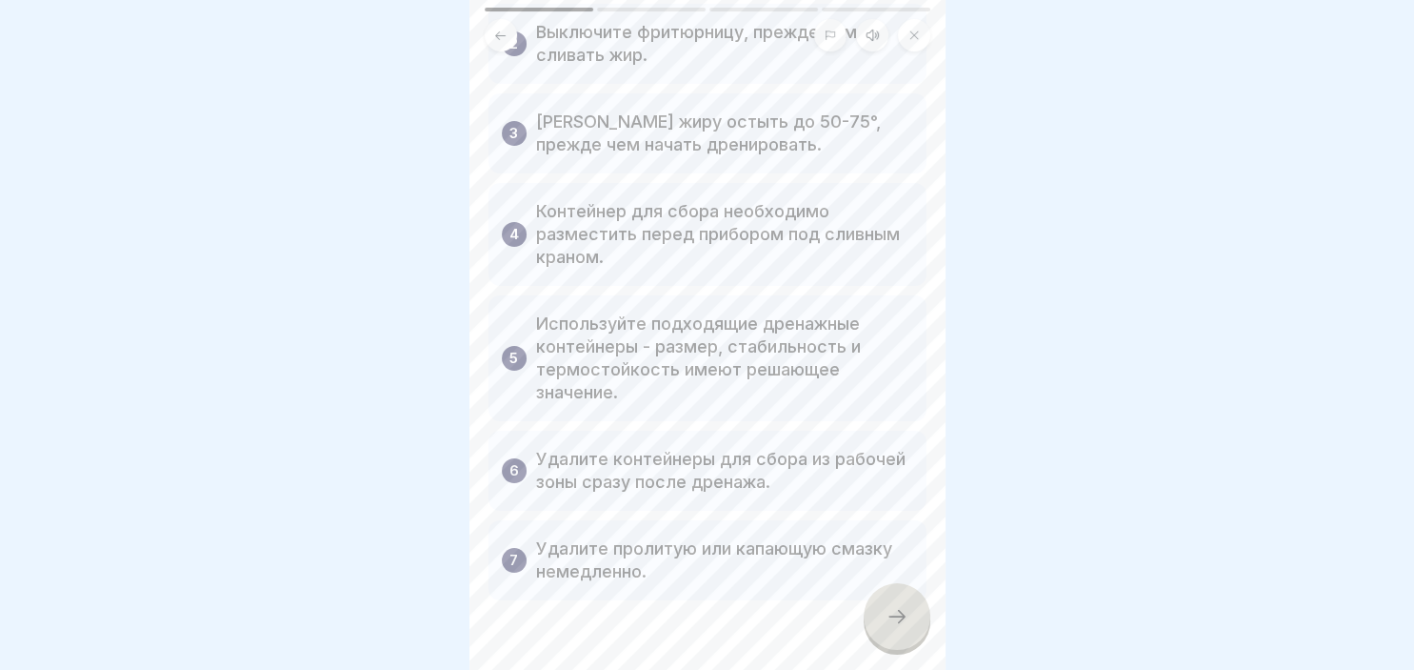
scroll to position [319, 0]
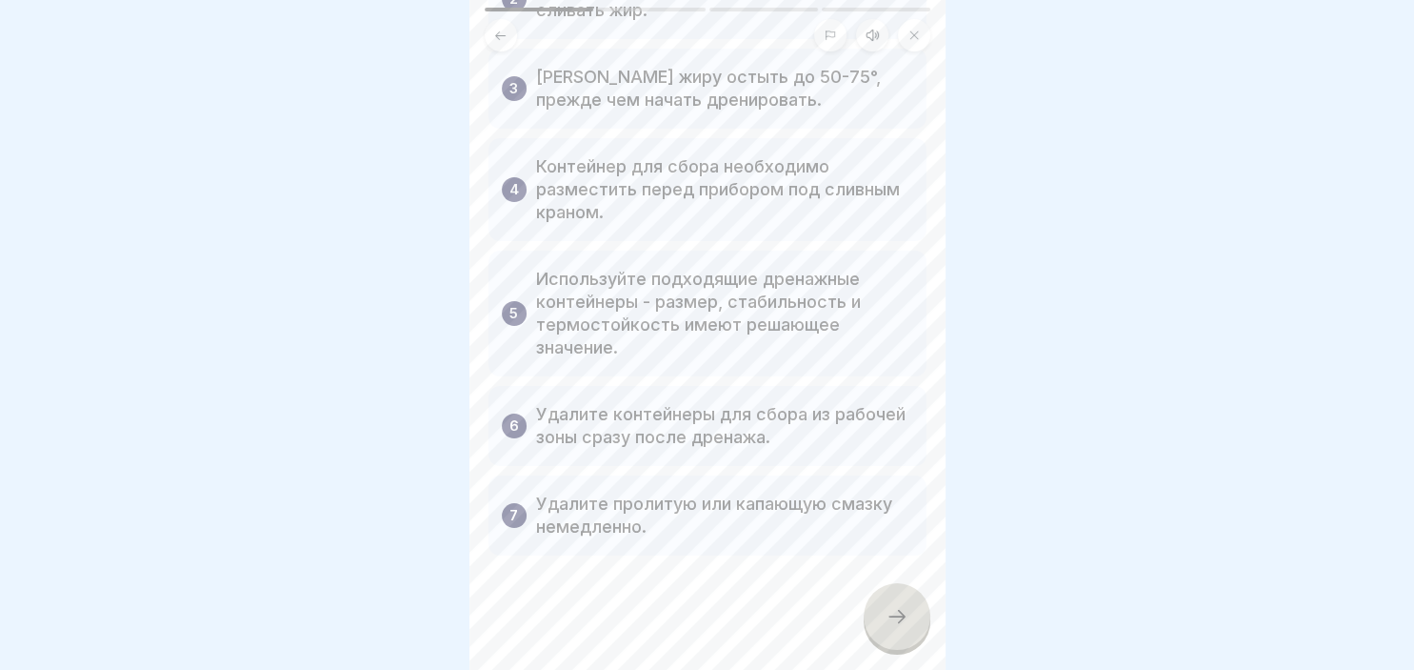
click at [903, 613] on icon at bounding box center [897, 616] width 23 height 23
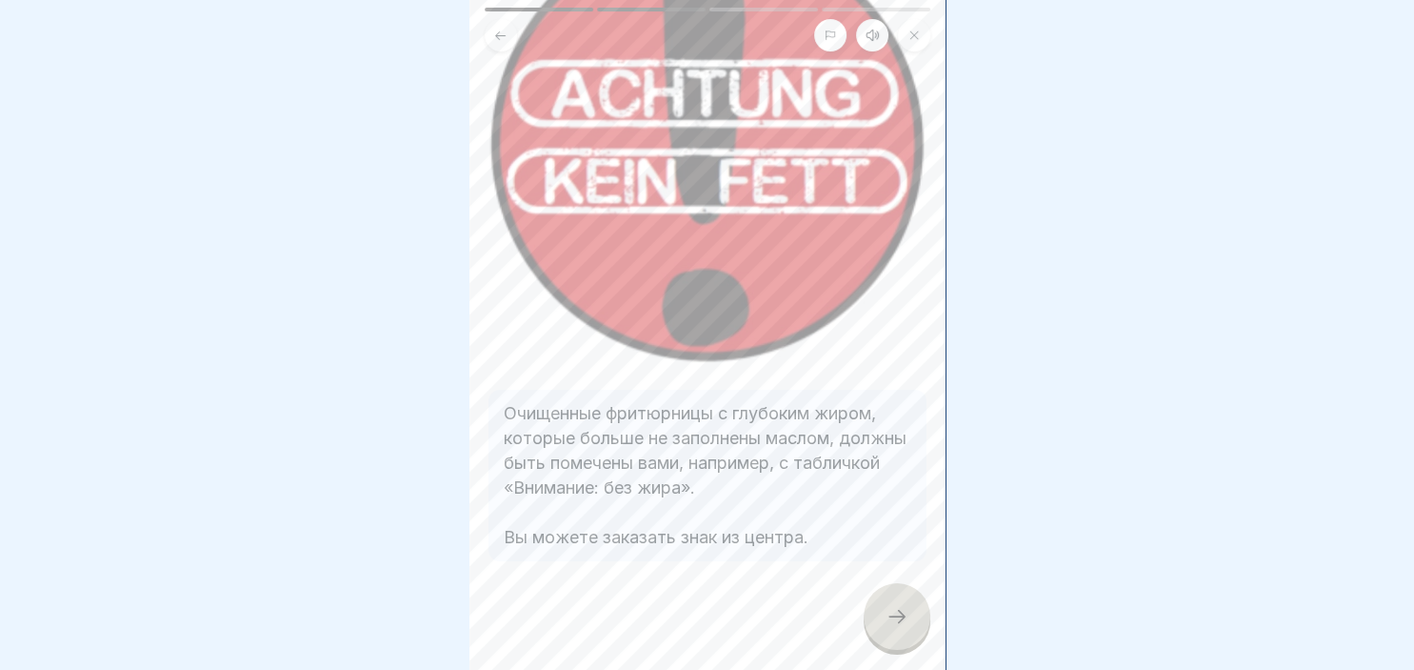
scroll to position [244, 0]
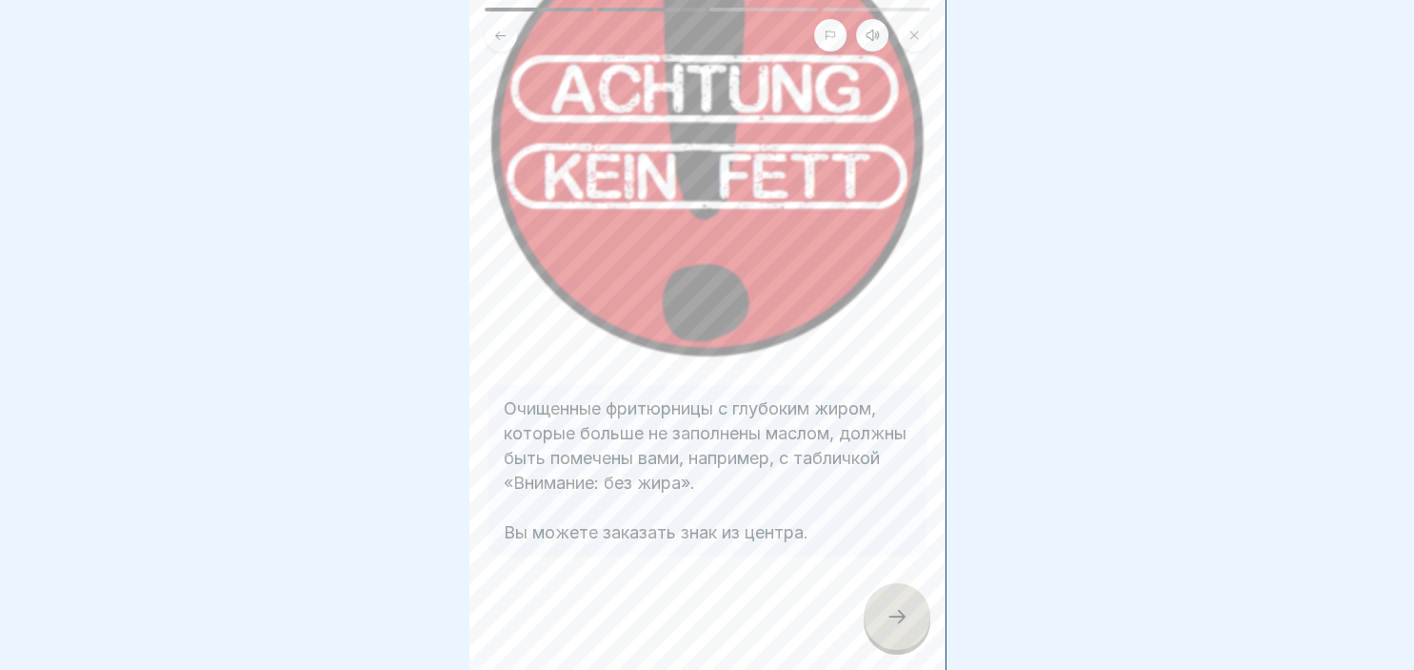
click at [919, 621] on div at bounding box center [897, 616] width 67 height 67
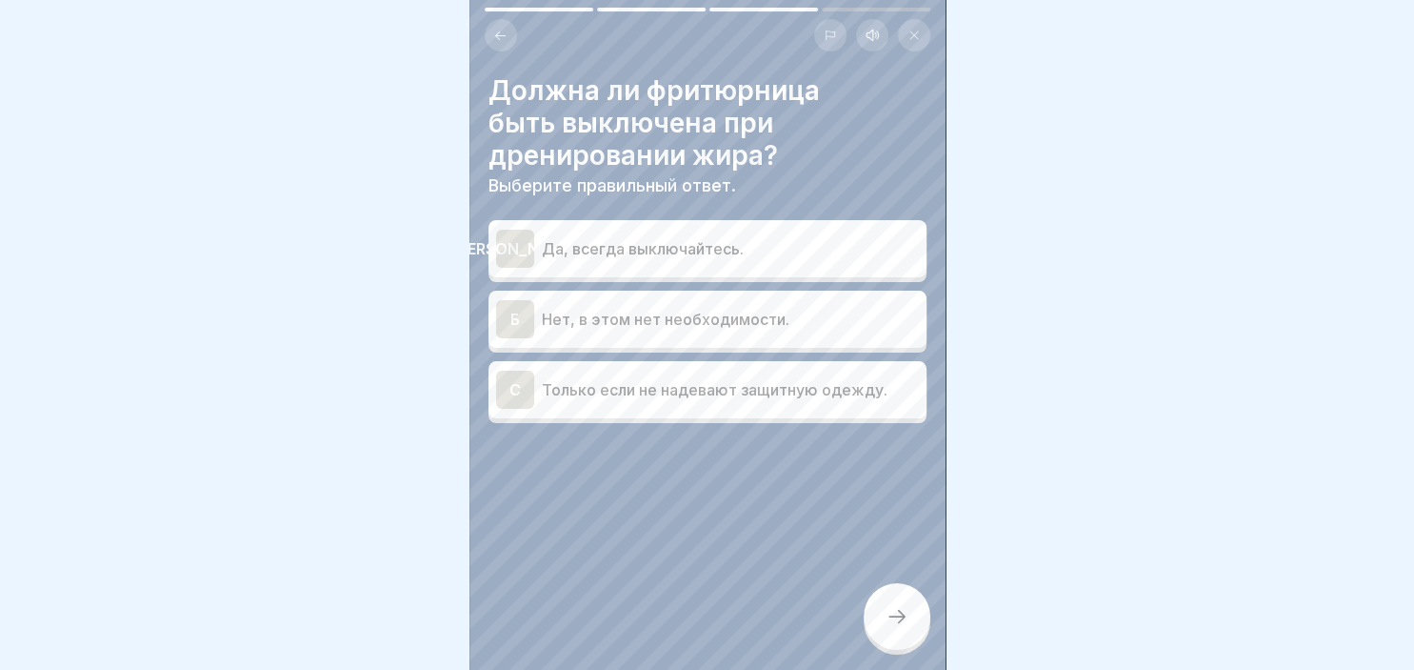
click at [511, 315] on div "Б" at bounding box center [515, 319] width 38 height 38
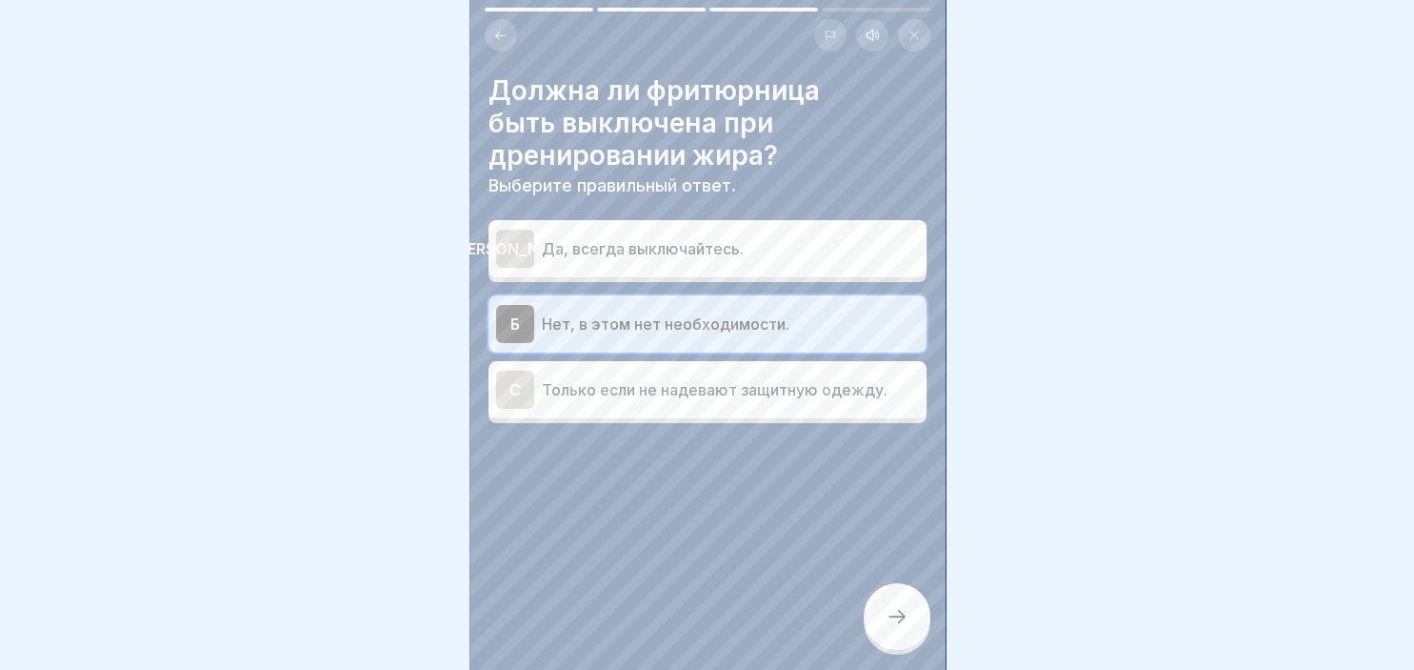
click at [886, 612] on icon at bounding box center [897, 616] width 23 height 23
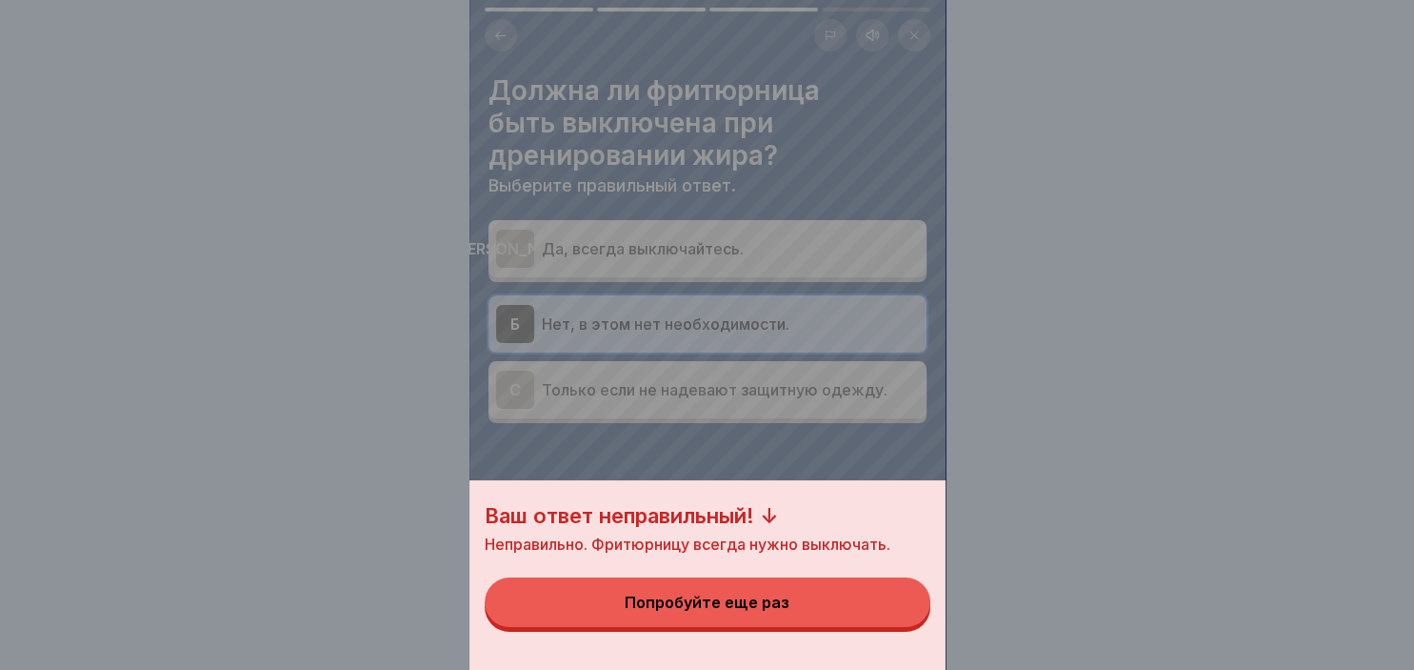
click at [777, 598] on div "Попробуйте еще раз" at bounding box center [707, 601] width 165 height 17
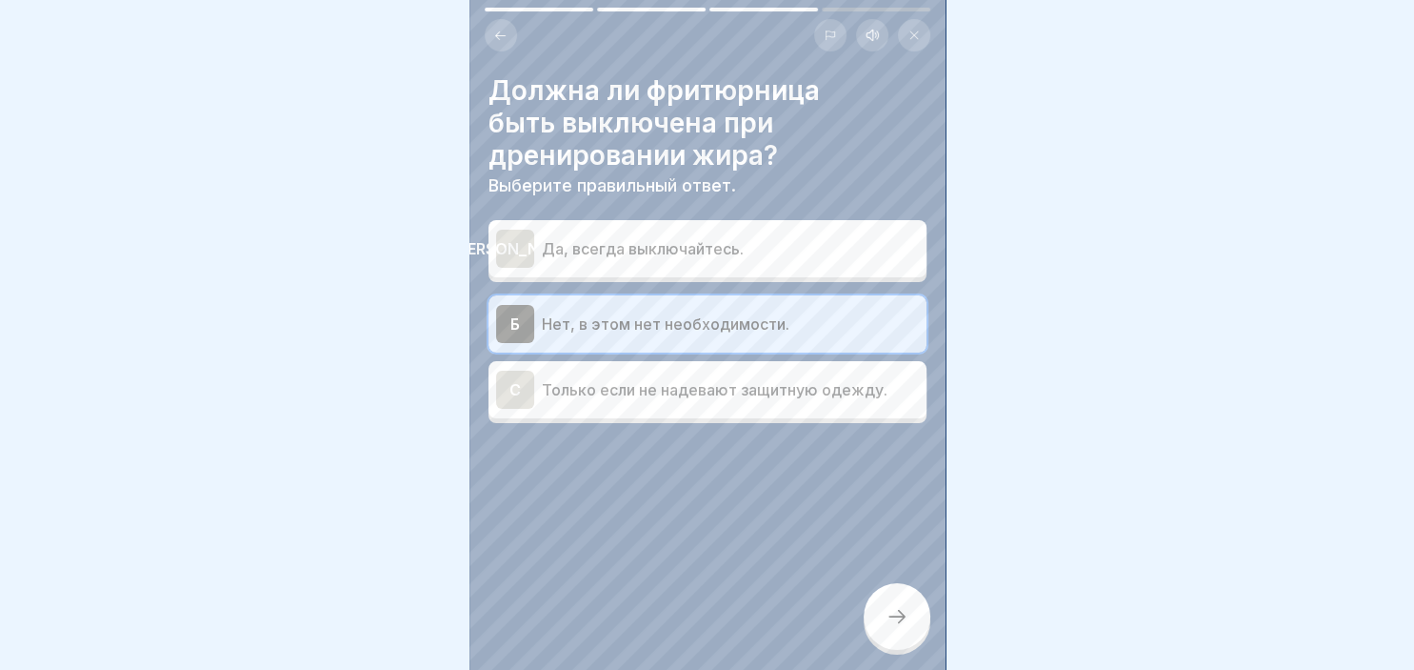
click at [510, 239] on div "[PERSON_NAME]" at bounding box center [515, 249] width 38 height 38
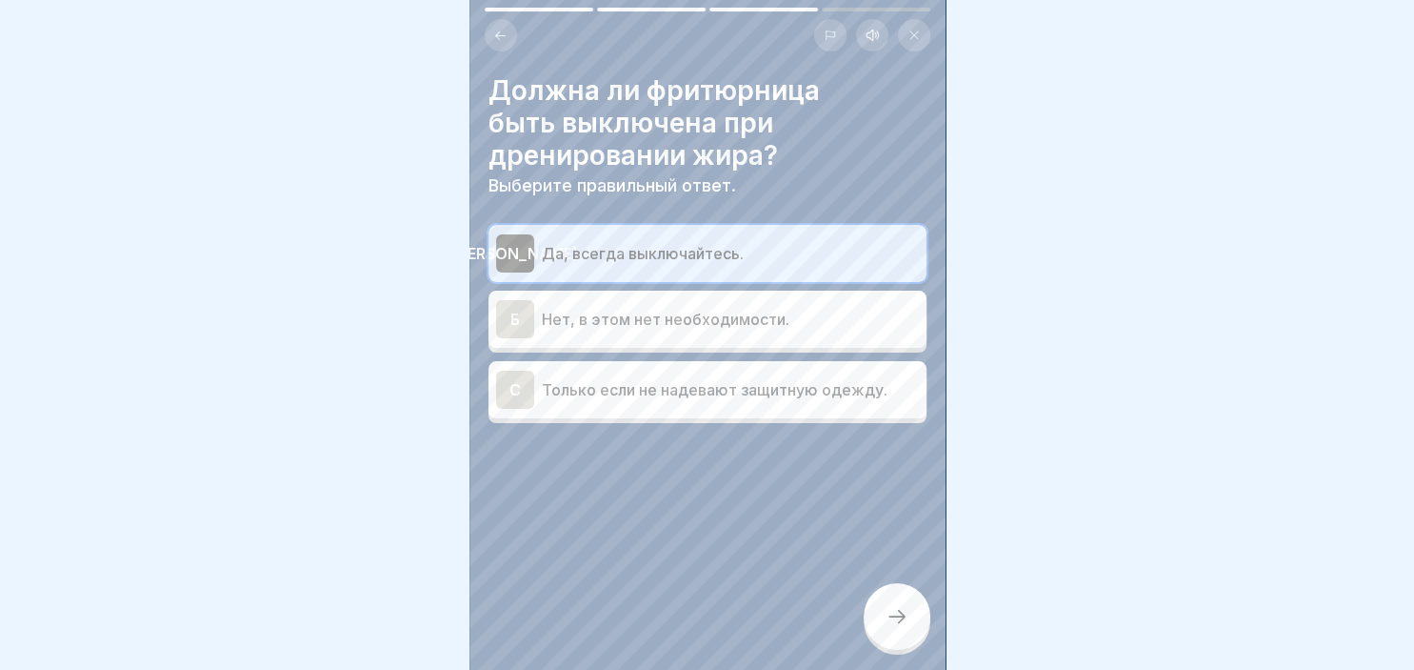
click at [918, 610] on div at bounding box center [897, 616] width 67 height 67
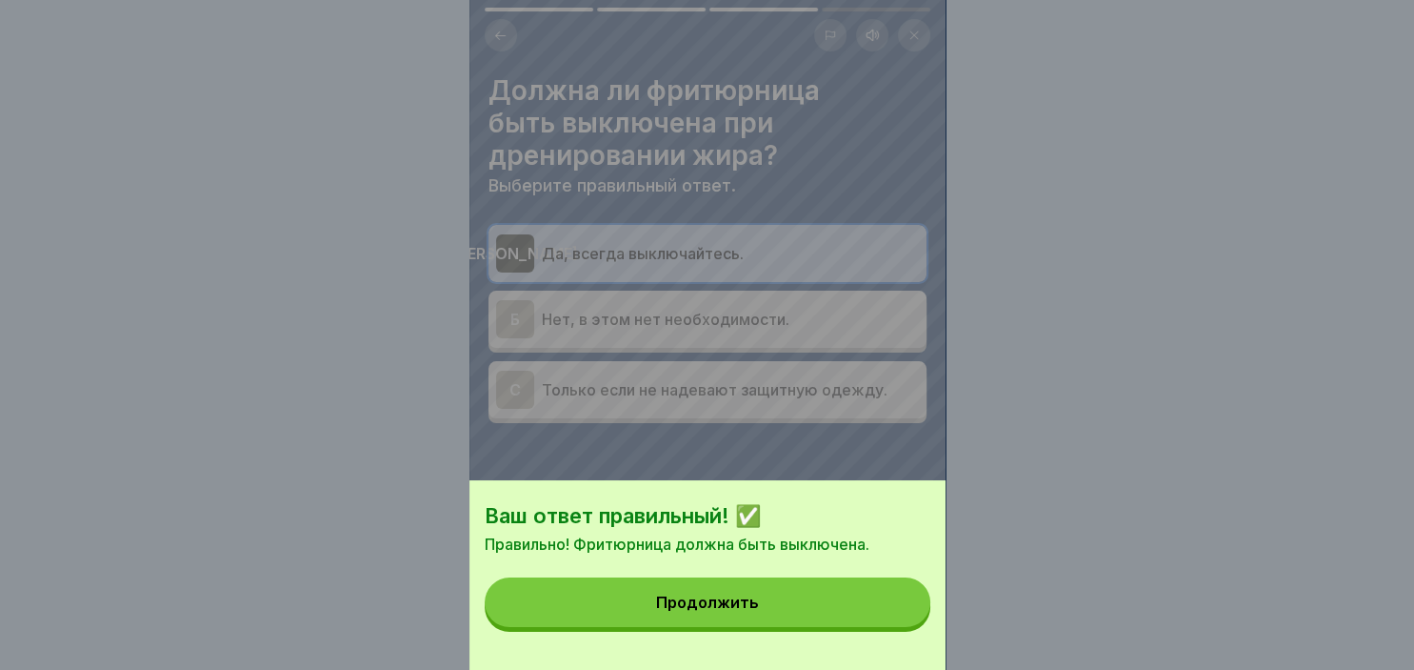
click at [836, 617] on button "Продолжить" at bounding box center [708, 602] width 446 height 50
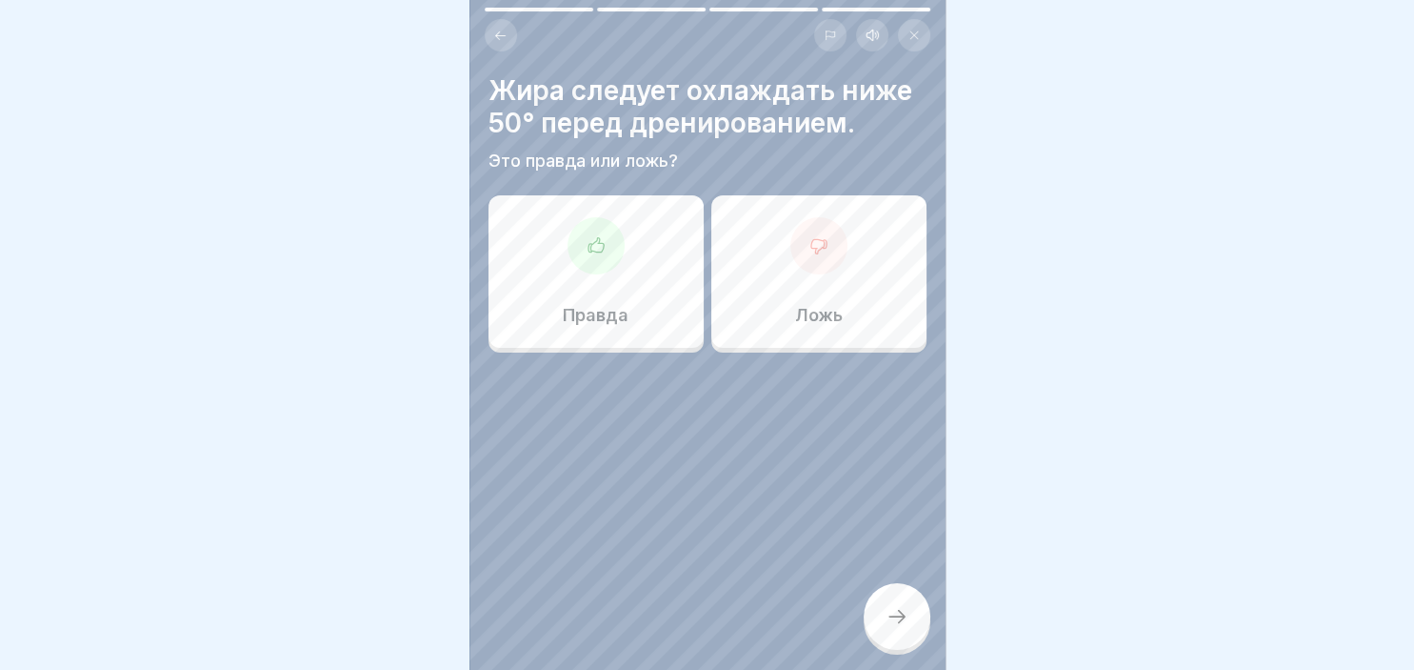
click at [813, 250] on icon at bounding box center [819, 245] width 19 height 19
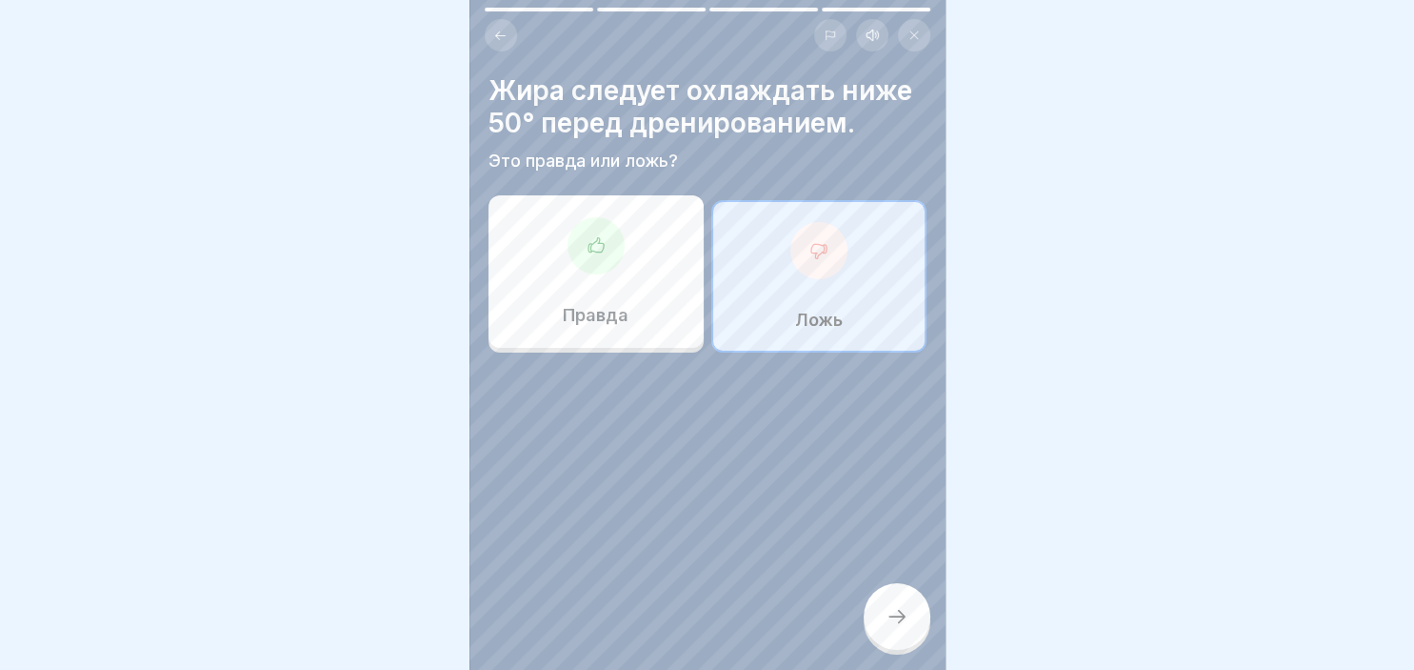
click at [886, 610] on icon at bounding box center [897, 616] width 23 height 23
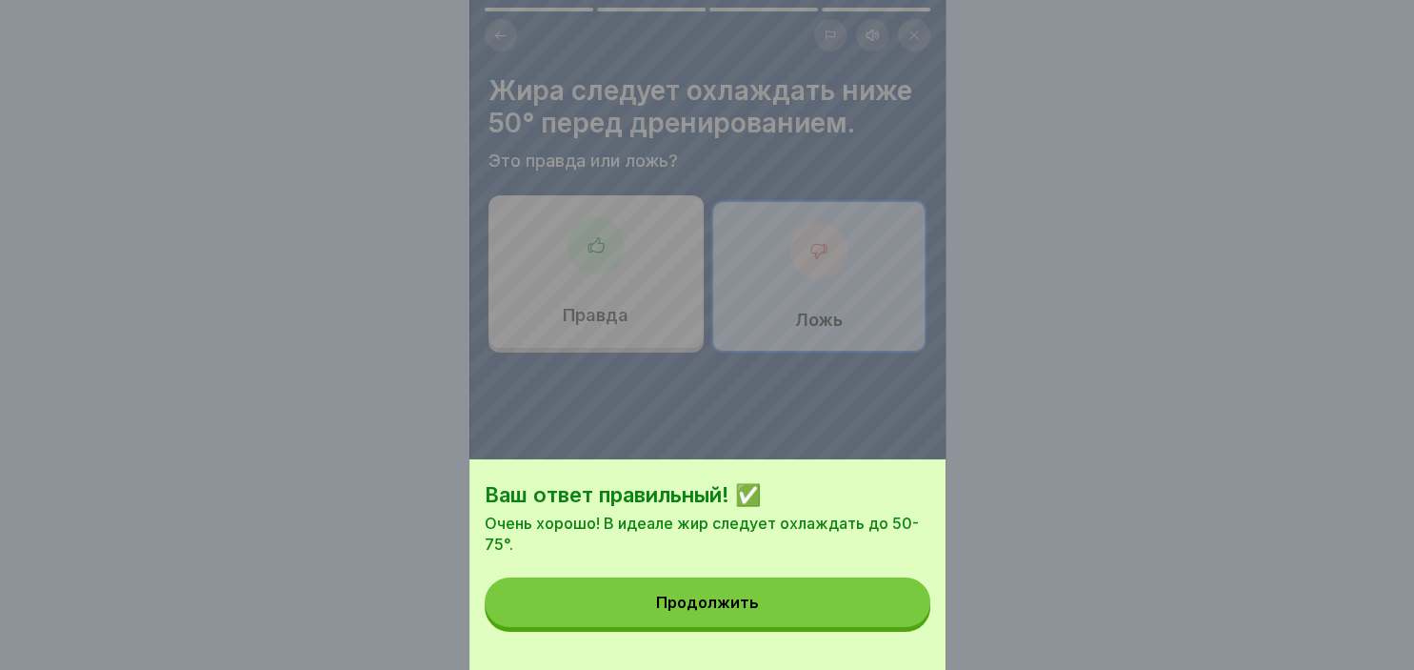
click at [827, 591] on button "Продолжить" at bounding box center [708, 602] width 446 height 50
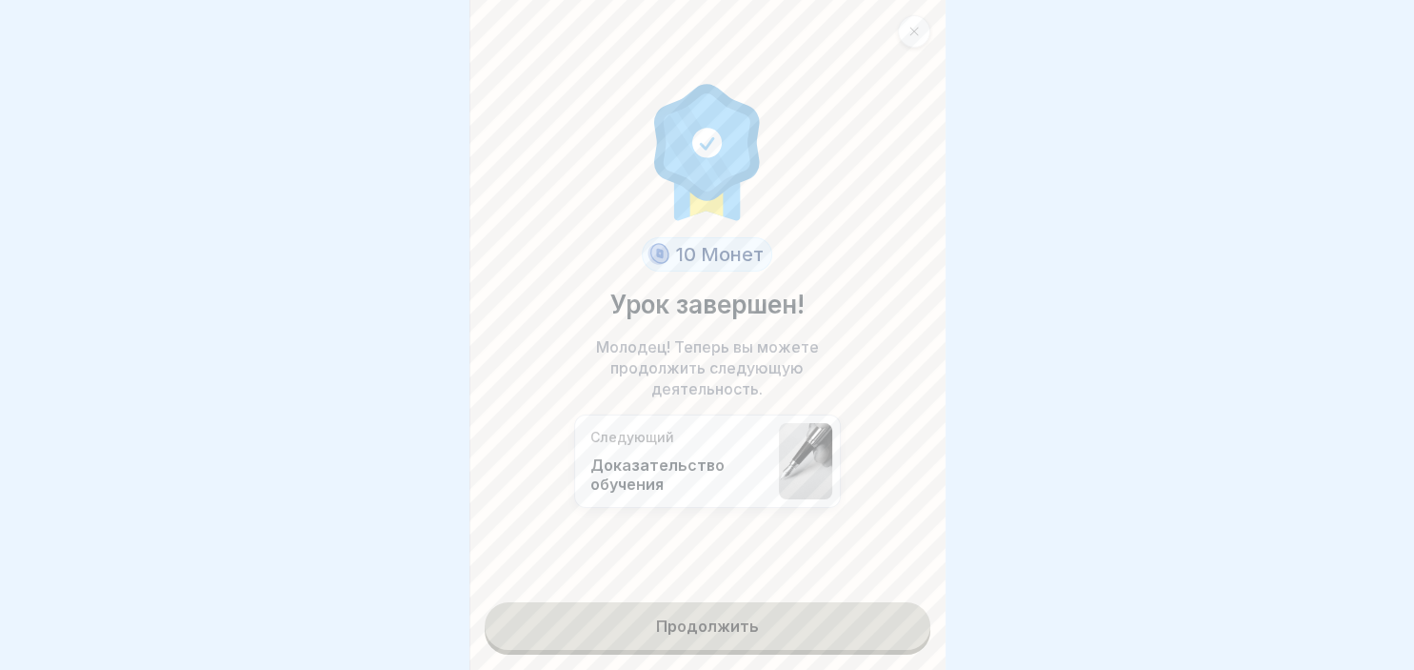
click at [657, 612] on link "Продолжить" at bounding box center [708, 626] width 446 height 48
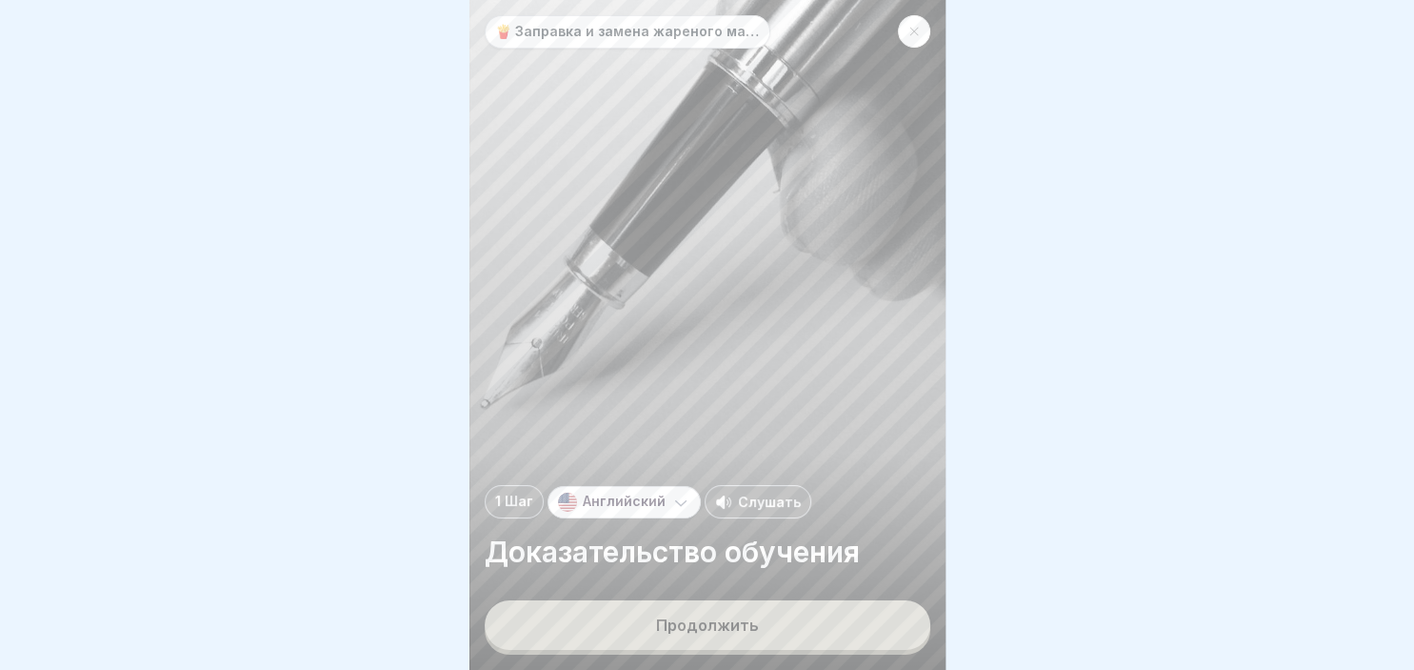
click at [657, 615] on button "Продолжить" at bounding box center [708, 625] width 446 height 50
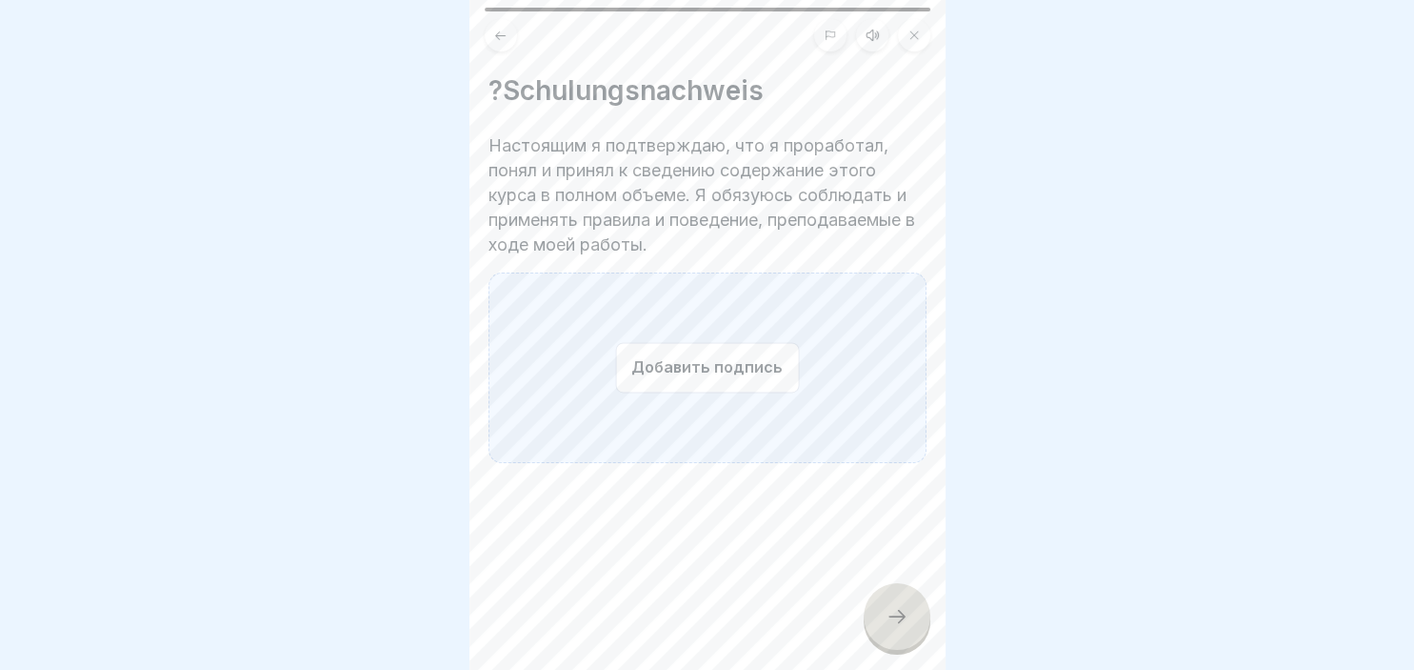
click at [671, 360] on button "Добавить подпись" at bounding box center [707, 367] width 184 height 50
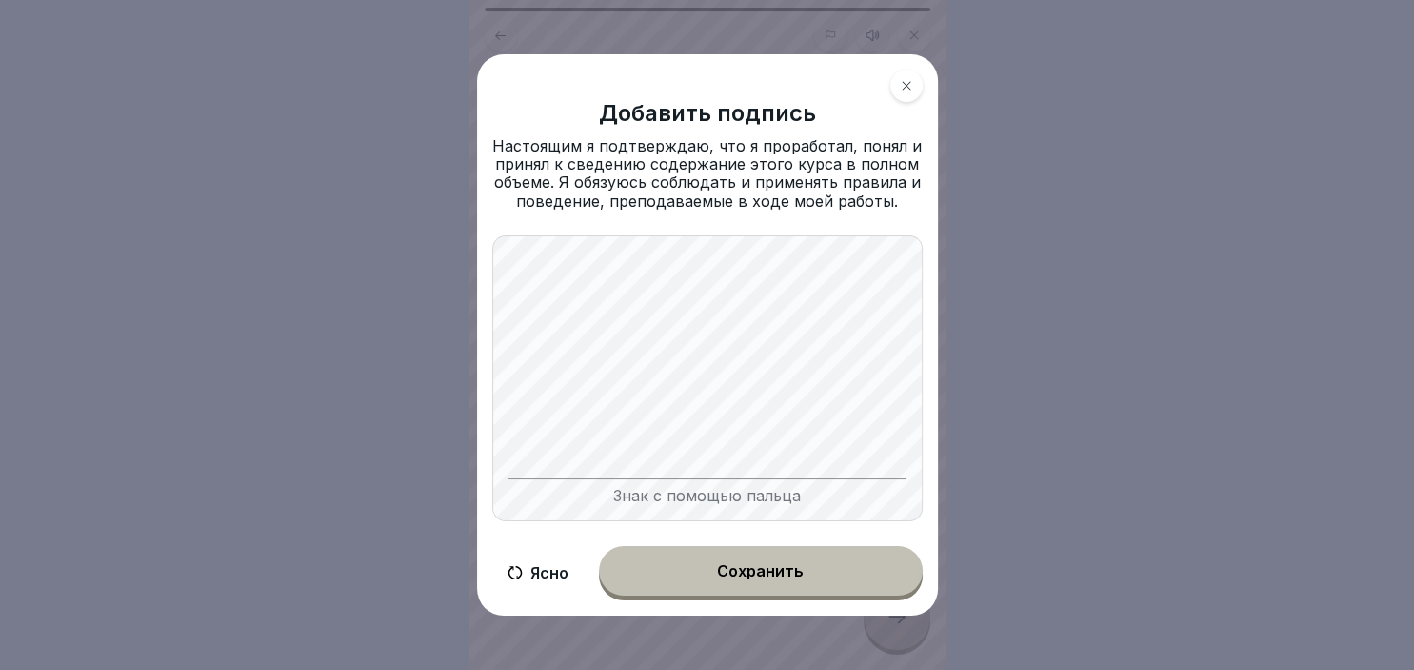
click at [723, 554] on button "Сохранить" at bounding box center [761, 571] width 324 height 50
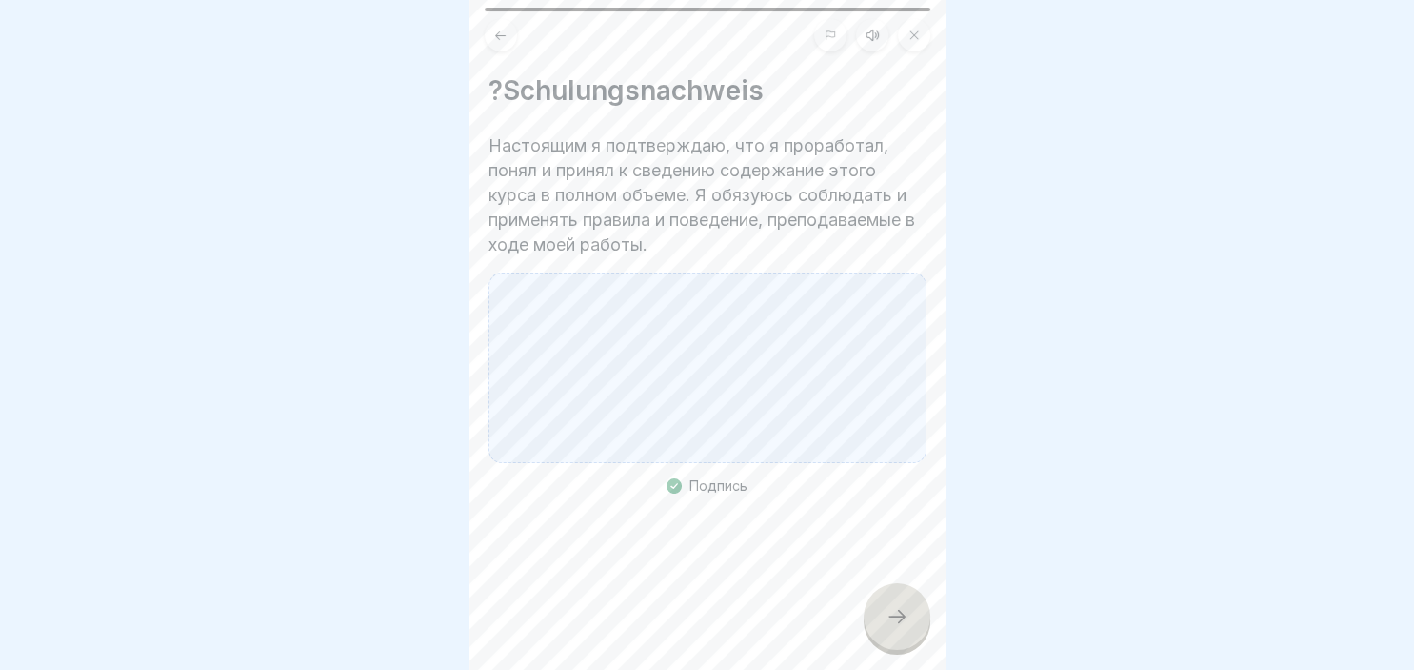
click at [737, 462] on div at bounding box center [708, 367] width 438 height 190
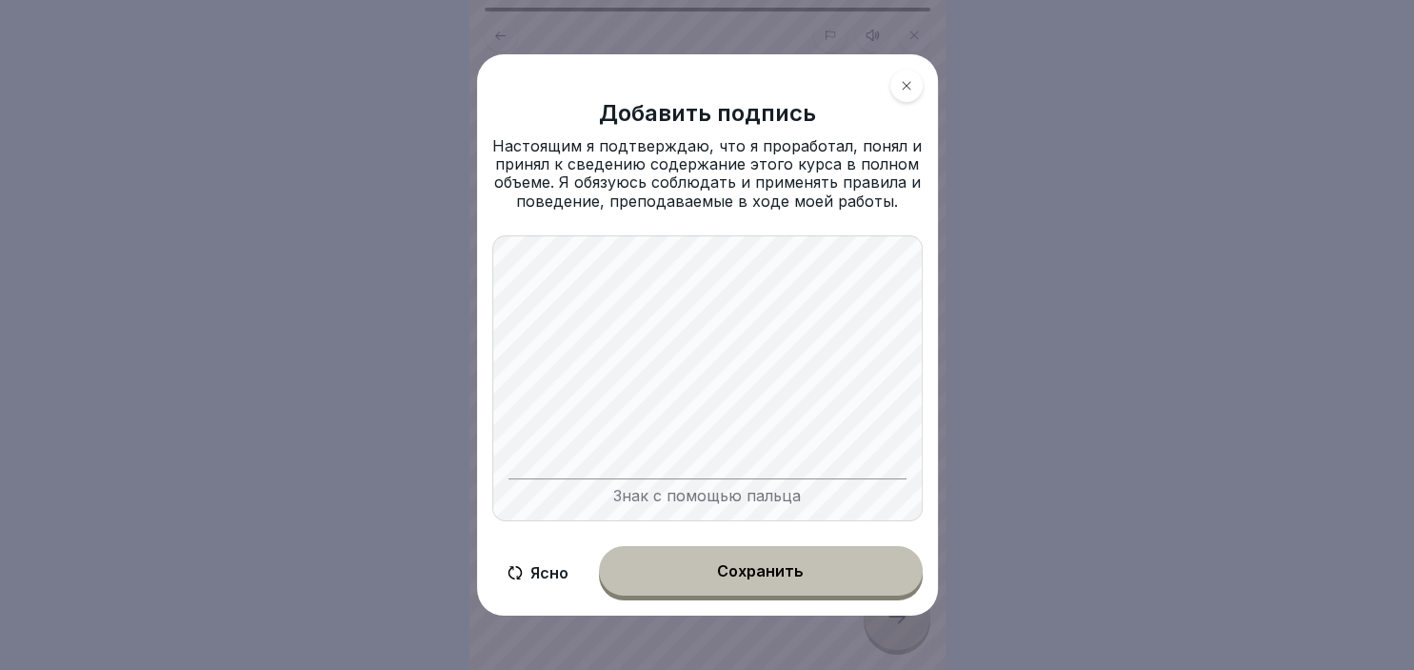
click at [812, 566] on button "Сохранить" at bounding box center [761, 571] width 324 height 50
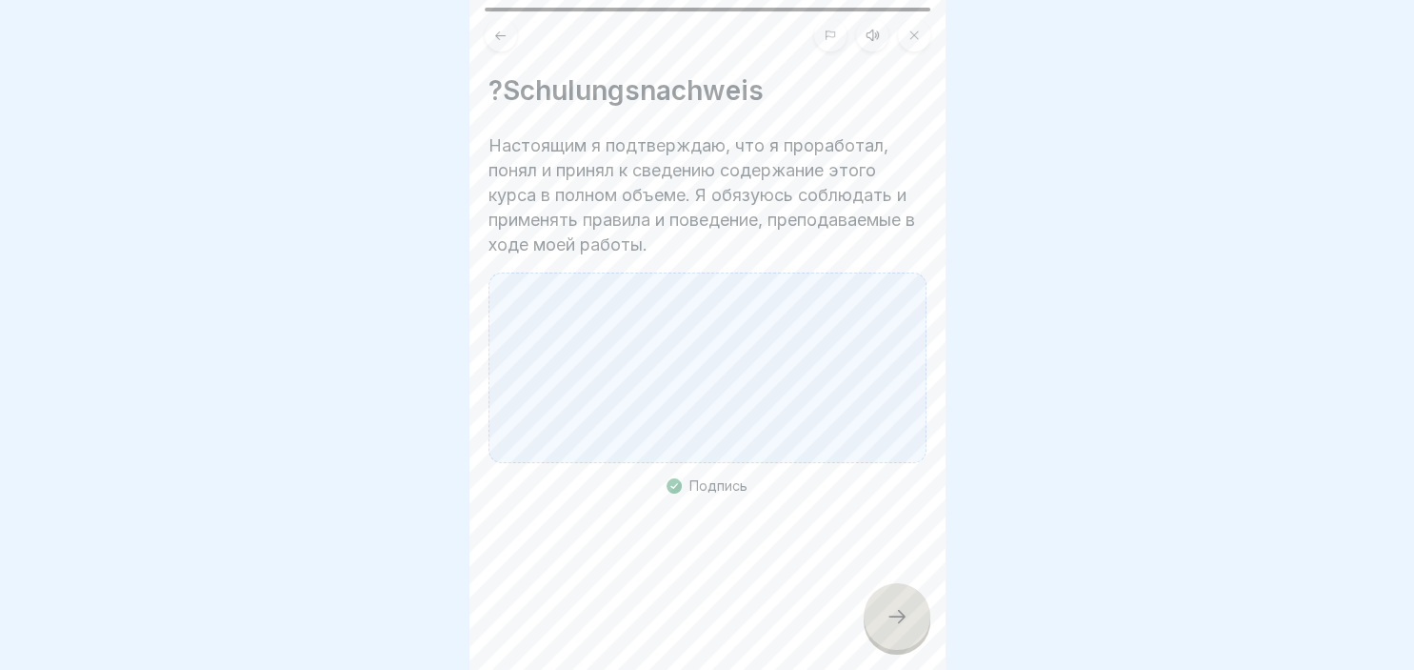
click at [907, 630] on div at bounding box center [897, 616] width 67 height 67
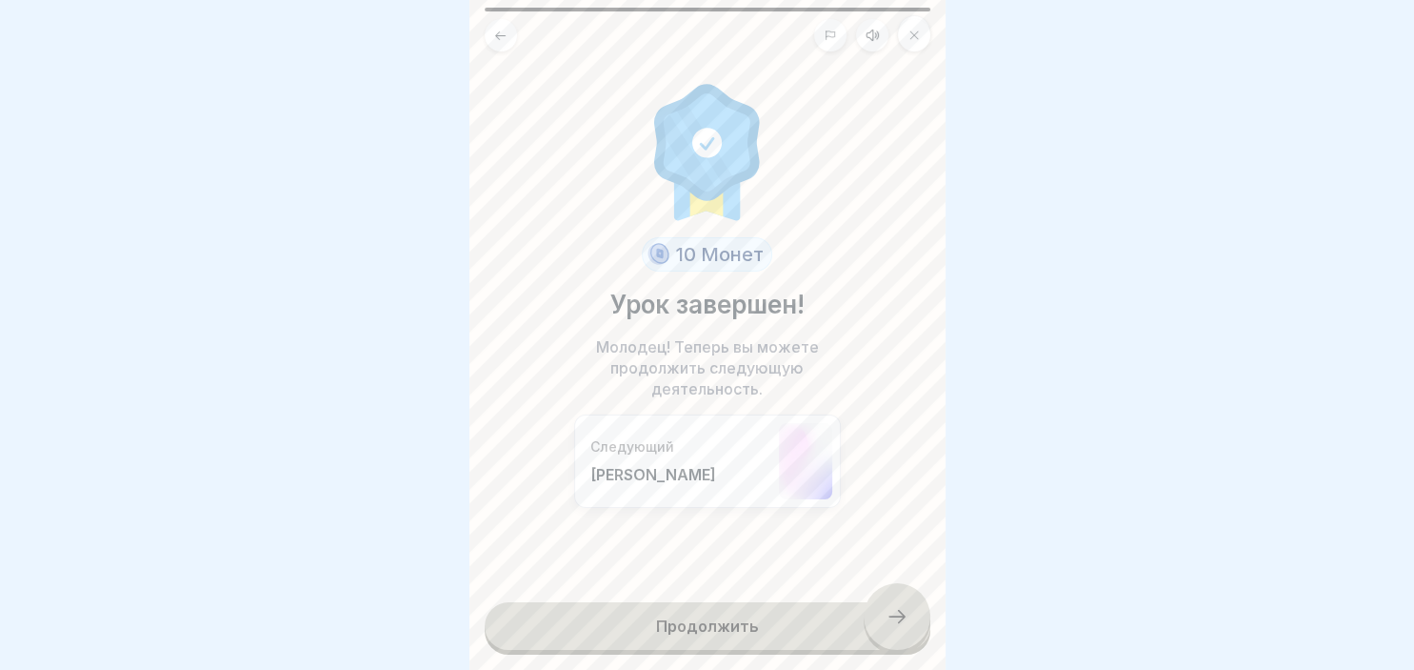
click at [907, 630] on link "Продолжить" at bounding box center [708, 626] width 446 height 48
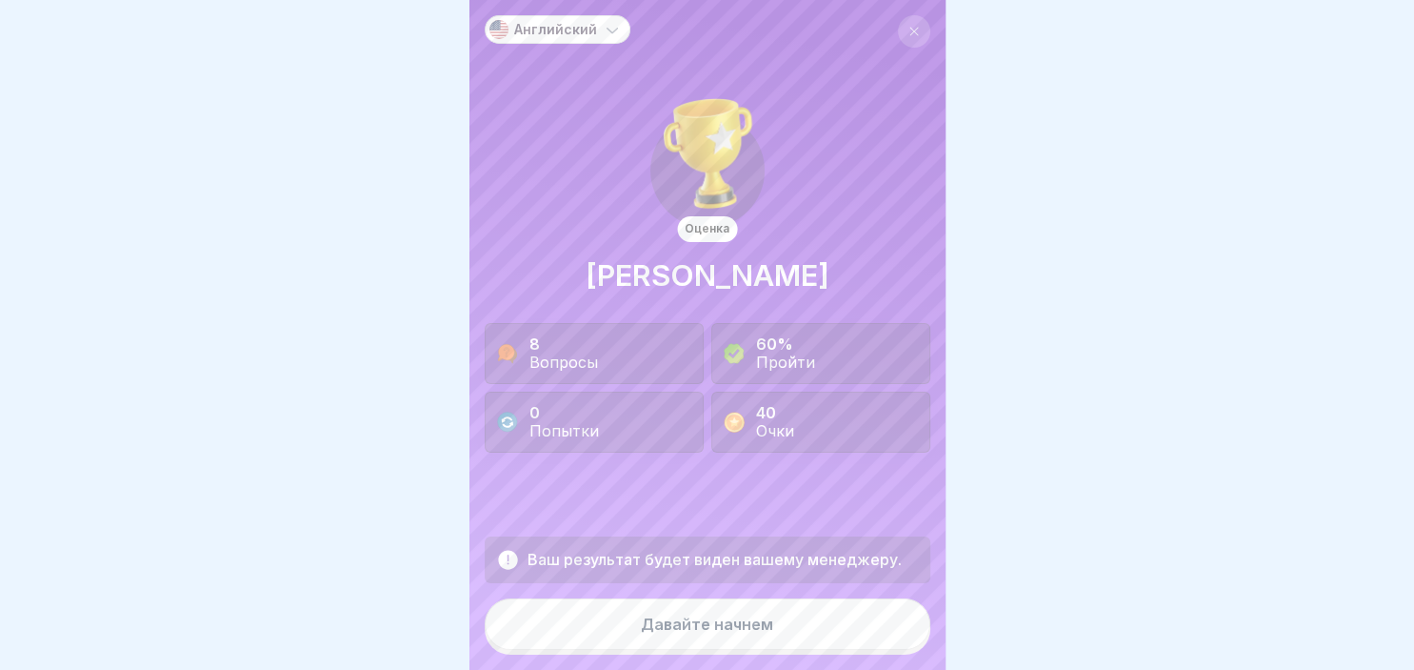
click at [740, 627] on div "Давайте начнем" at bounding box center [707, 623] width 132 height 17
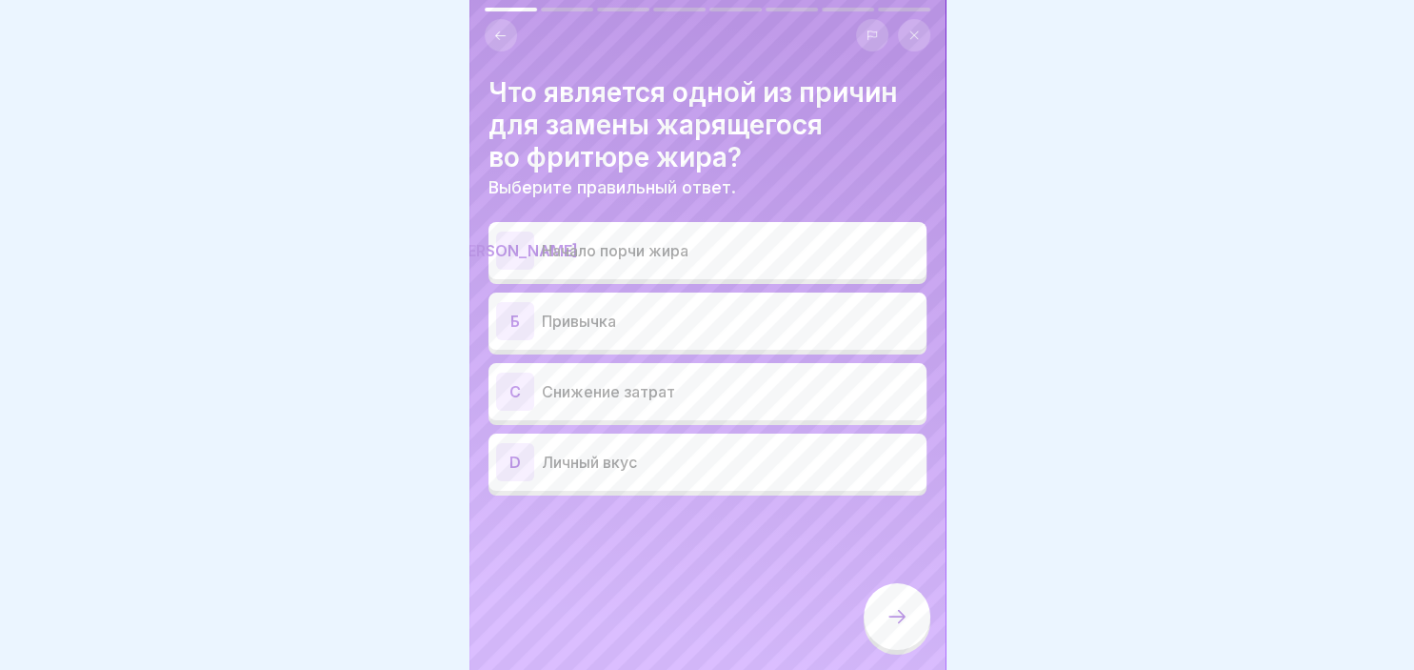
click at [528, 240] on div "[PERSON_NAME]" at bounding box center [515, 250] width 38 height 38
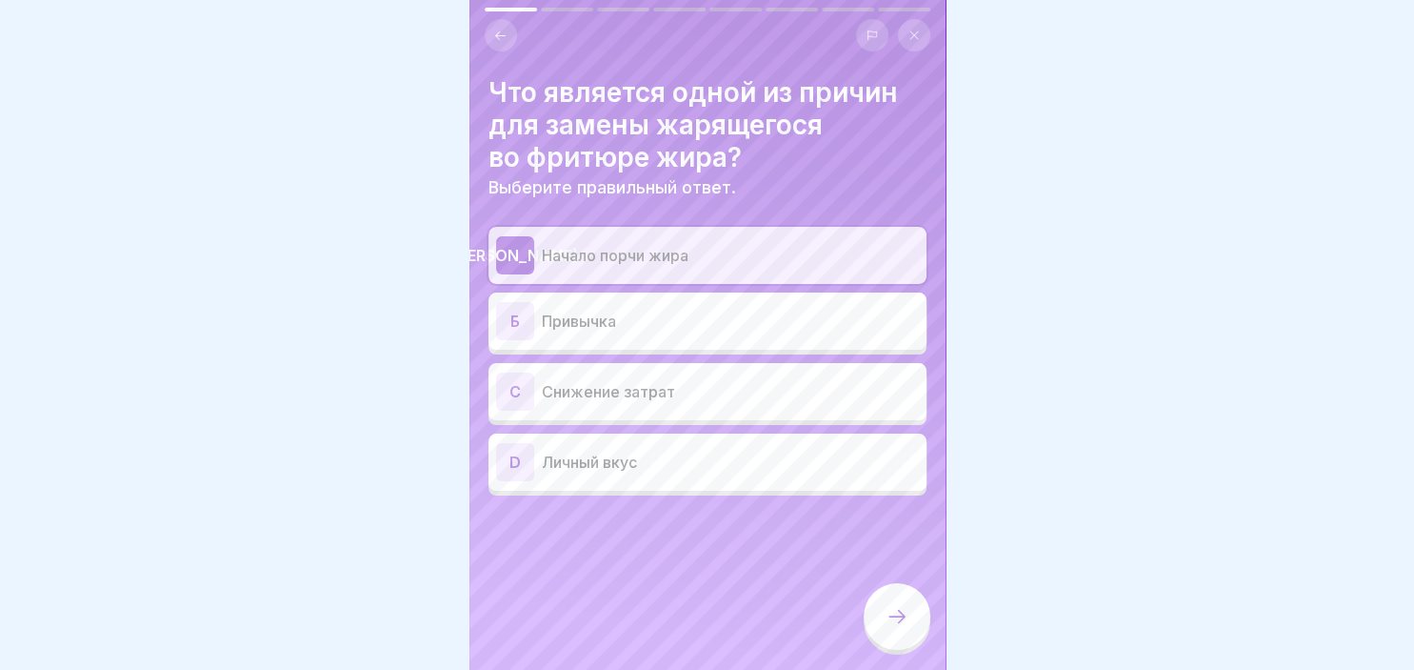
click at [905, 633] on div at bounding box center [897, 616] width 67 height 67
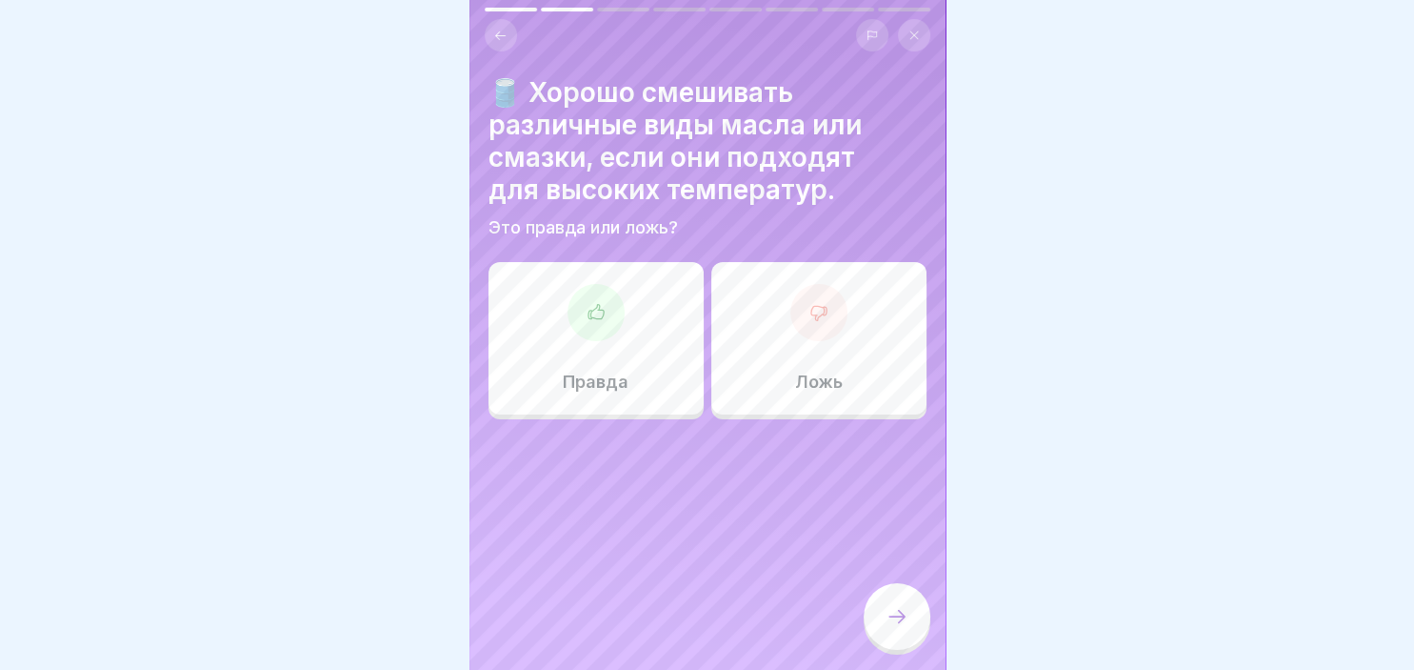
click at [834, 312] on div at bounding box center [819, 312] width 57 height 57
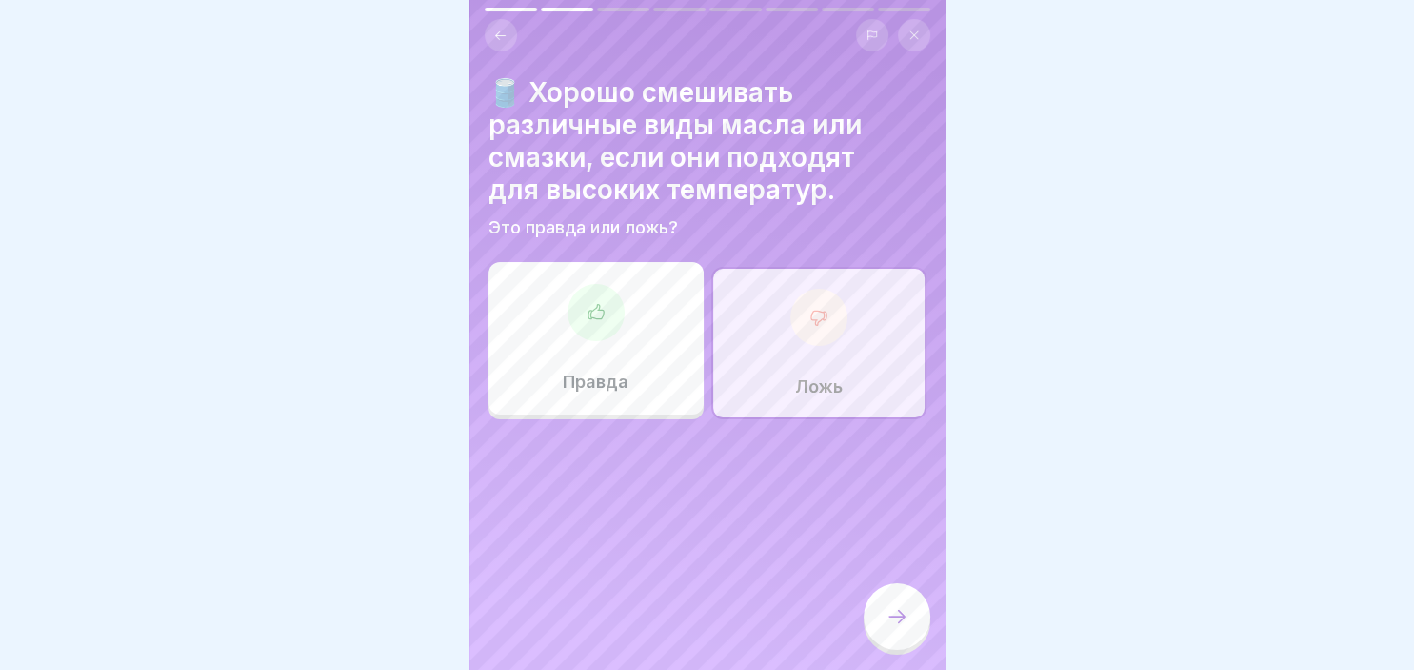
click at [897, 615] on icon at bounding box center [897, 616] width 23 height 23
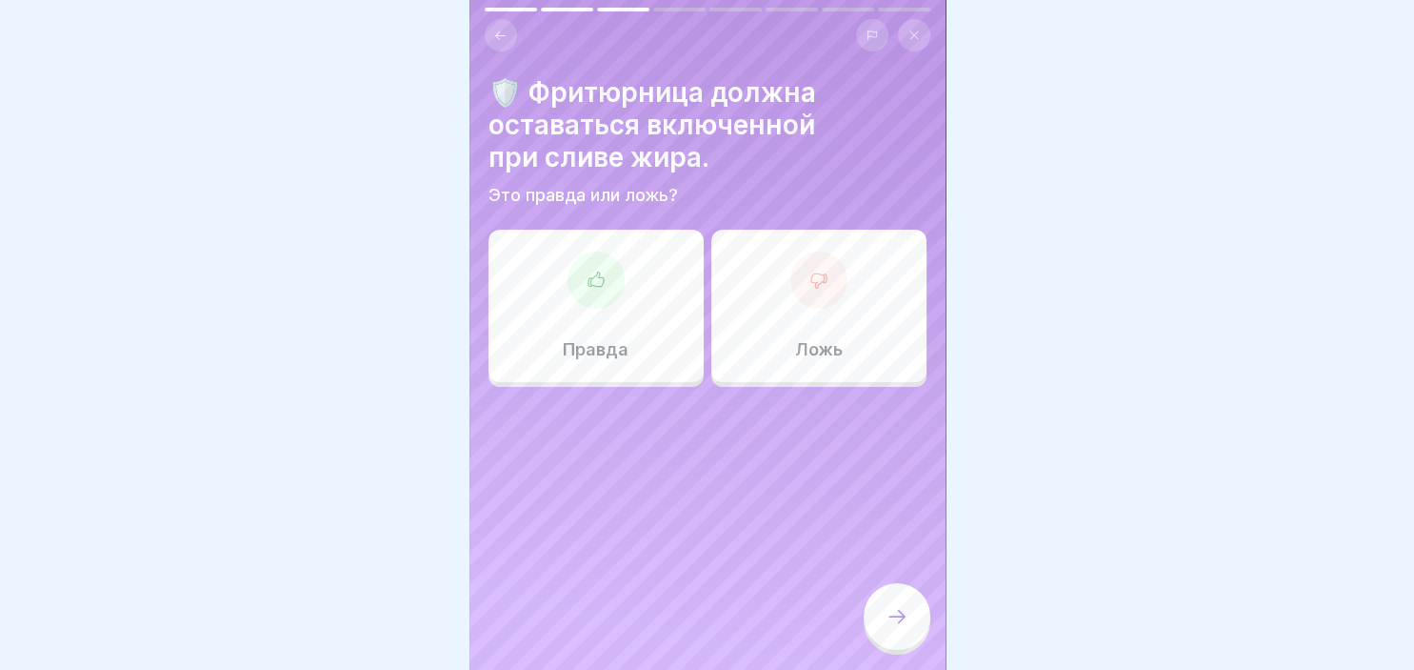
click at [844, 296] on div "Ложь" at bounding box center [819, 306] width 215 height 152
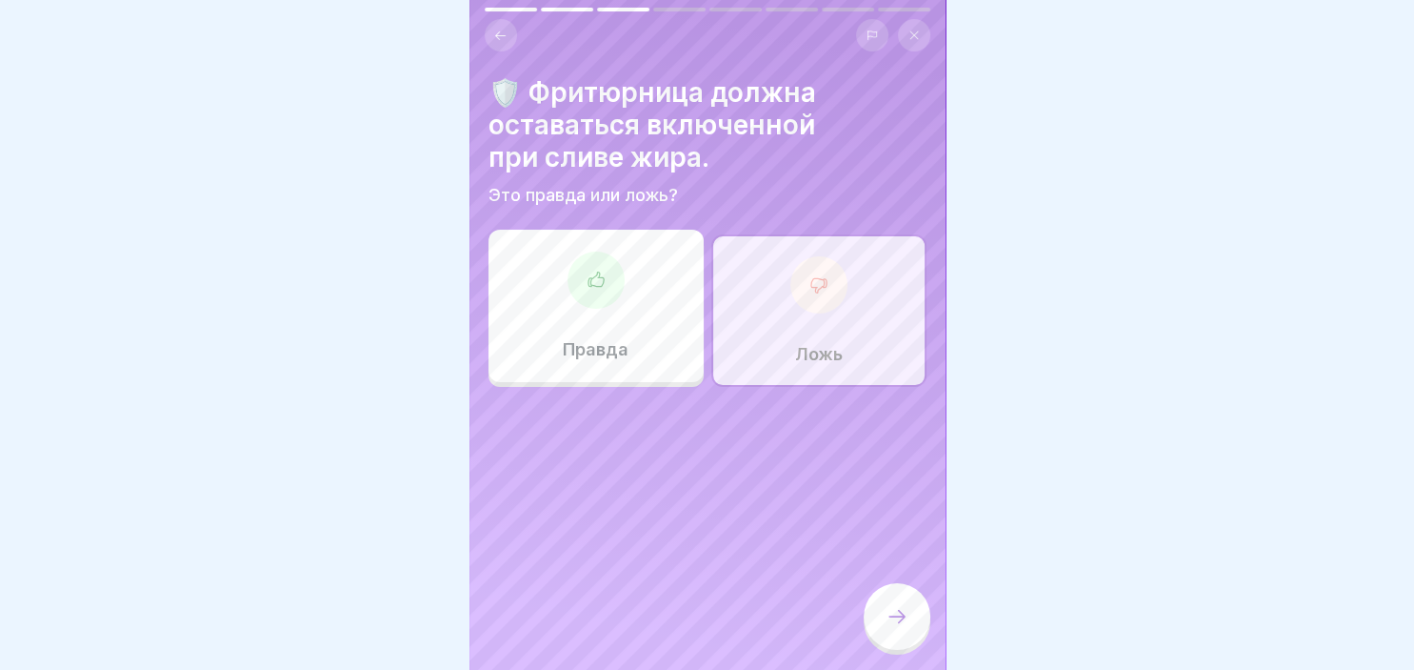
click at [909, 627] on div at bounding box center [897, 616] width 67 height 67
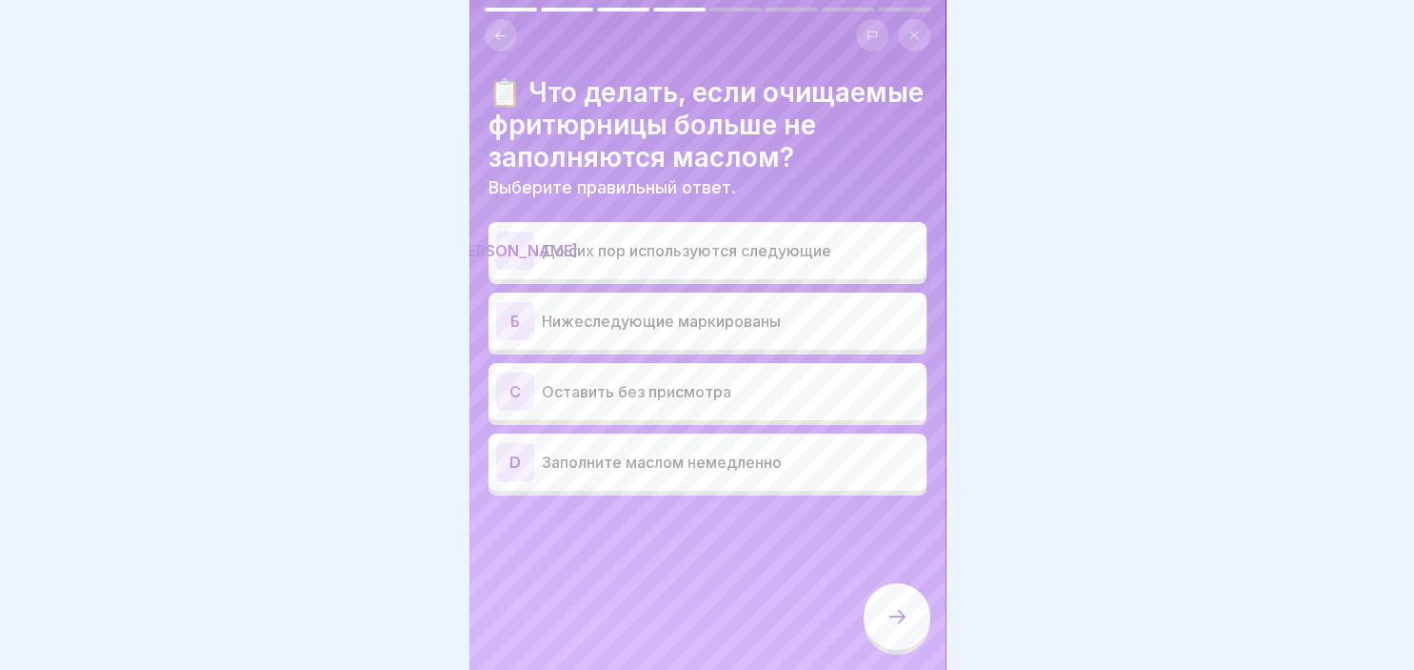
click at [687, 326] on p "Нижеследующие маркированы" at bounding box center [730, 321] width 377 height 23
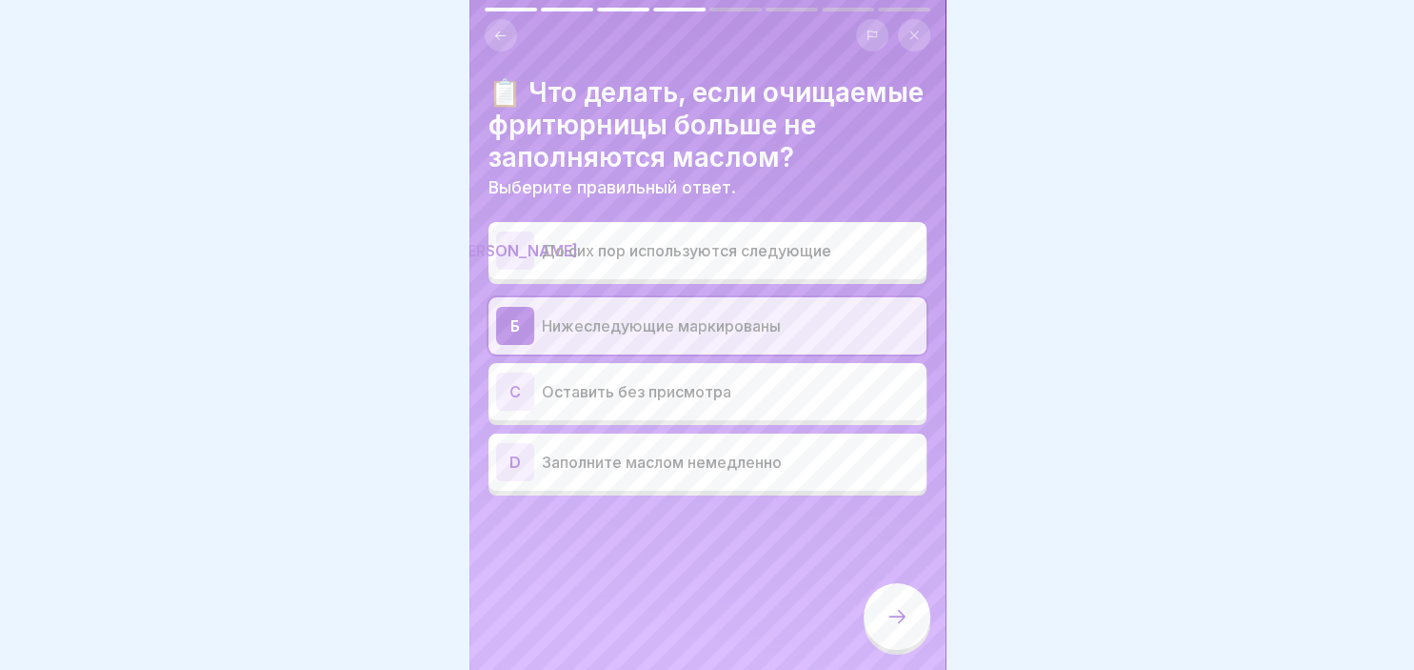
click at [909, 630] on div at bounding box center [897, 616] width 67 height 67
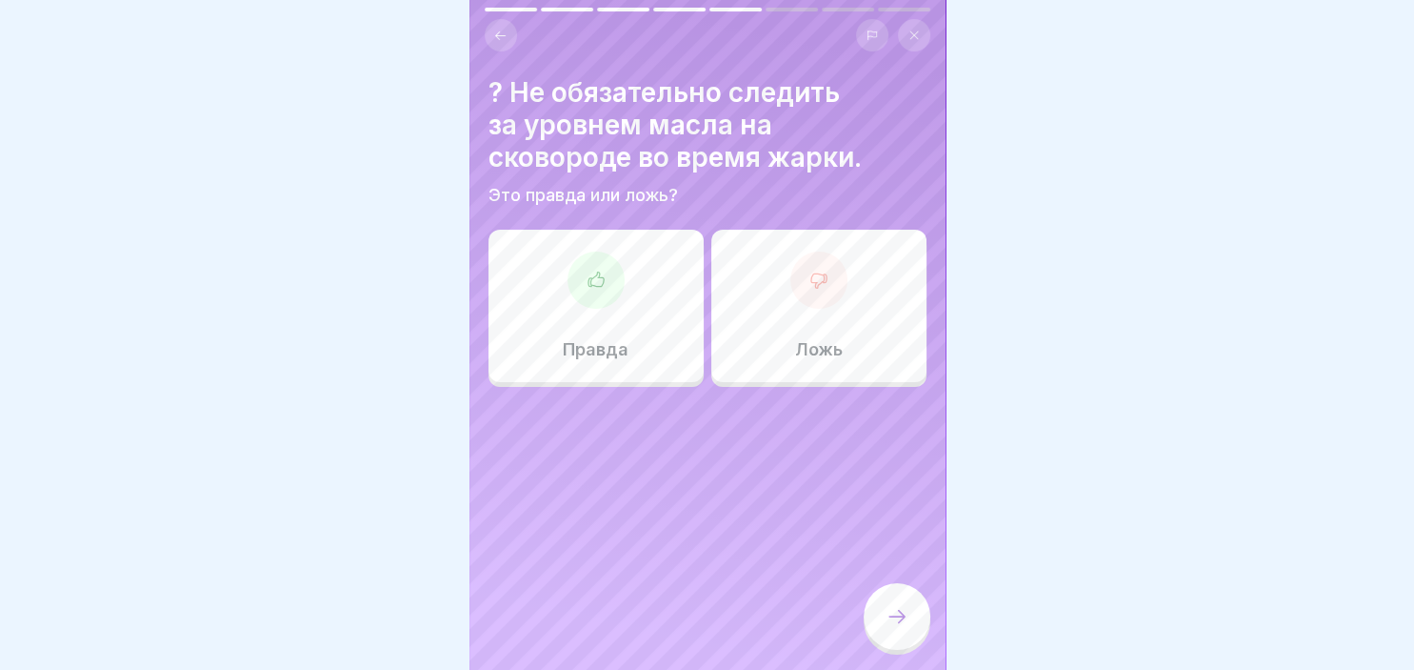
click at [814, 320] on div "Ложь" at bounding box center [819, 306] width 215 height 152
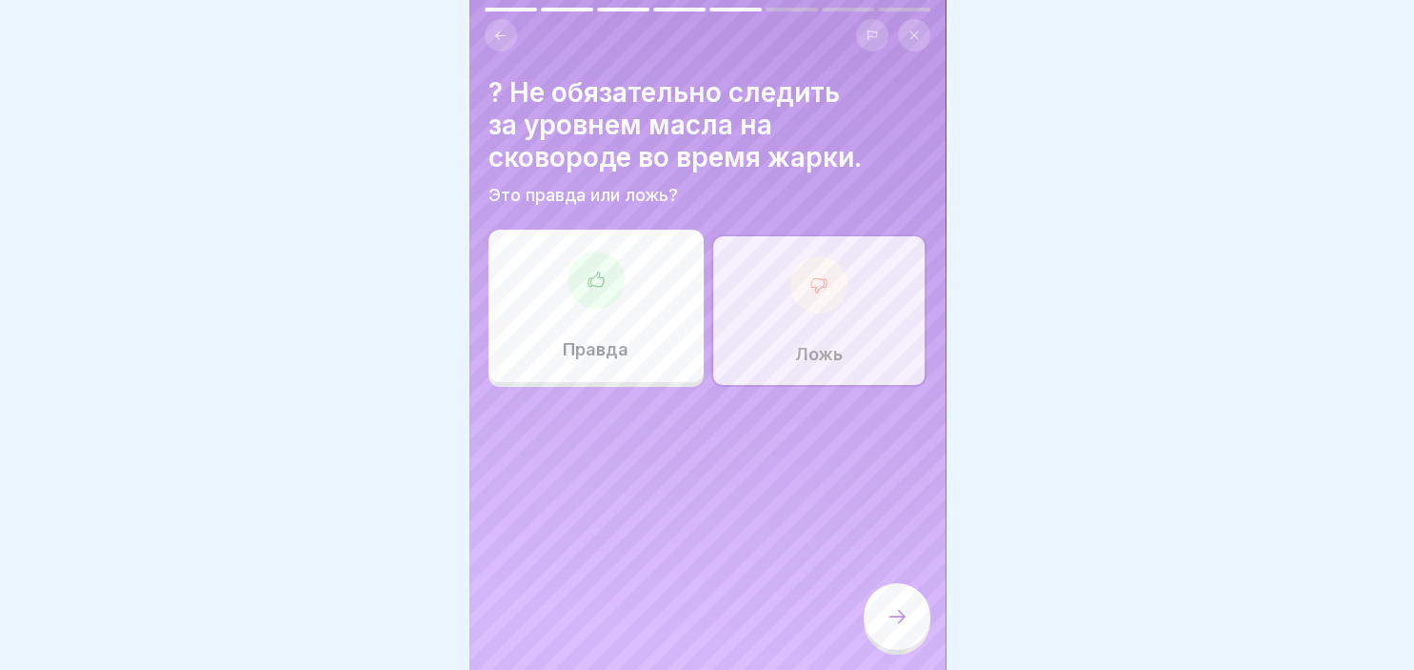
click at [888, 600] on div at bounding box center [897, 616] width 67 height 67
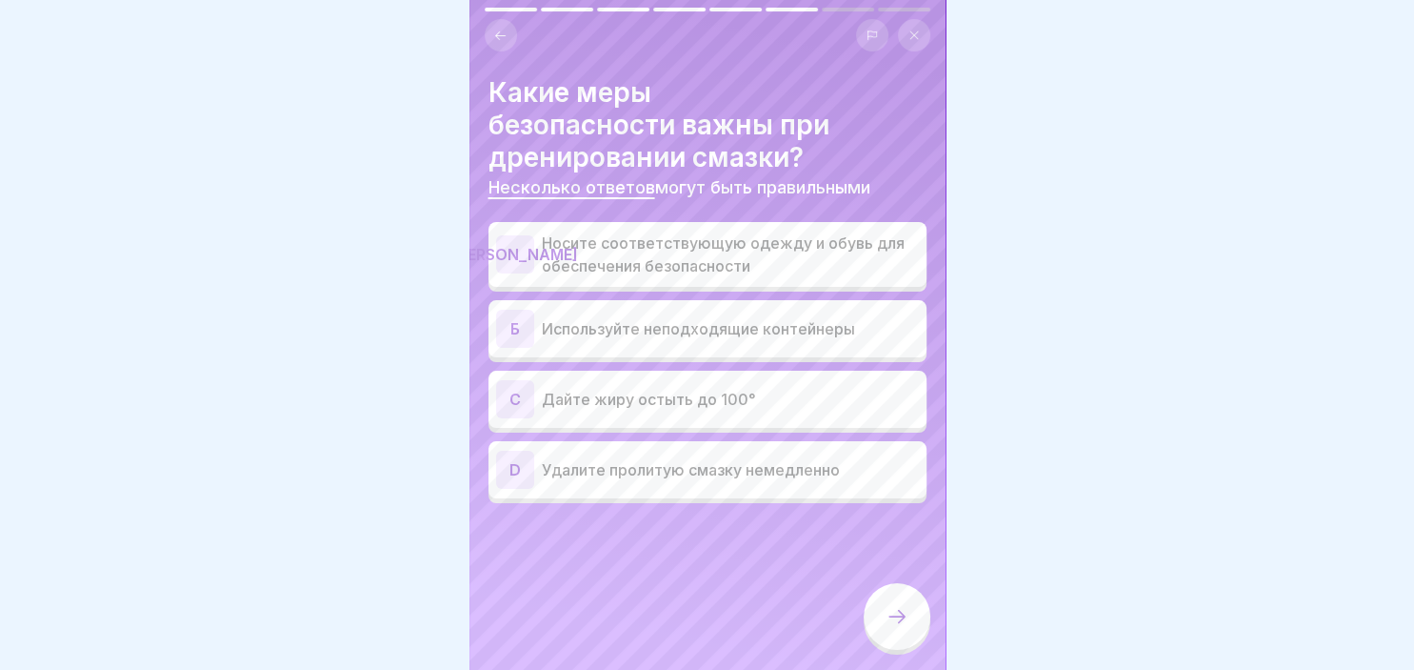
click at [516, 238] on div "[PERSON_NAME]" at bounding box center [515, 254] width 38 height 38
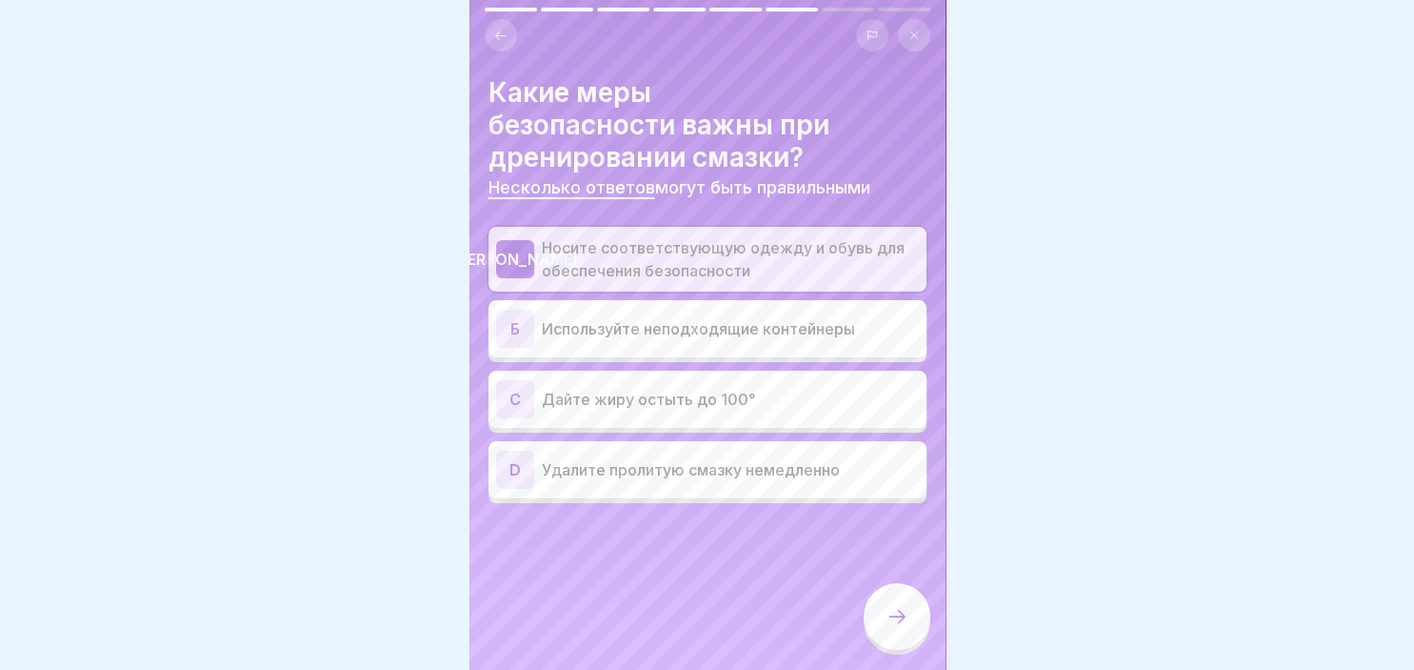
click at [517, 474] on div "D" at bounding box center [515, 470] width 38 height 38
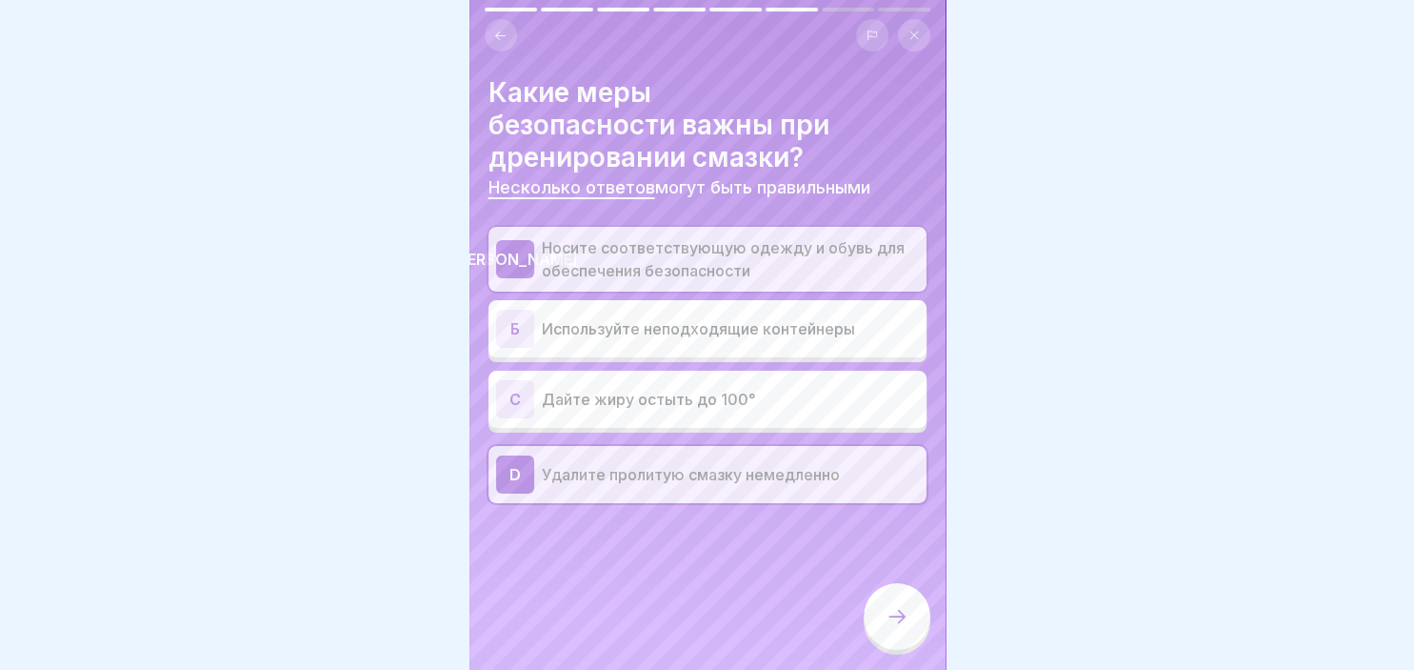
click at [877, 598] on div at bounding box center [897, 616] width 67 height 67
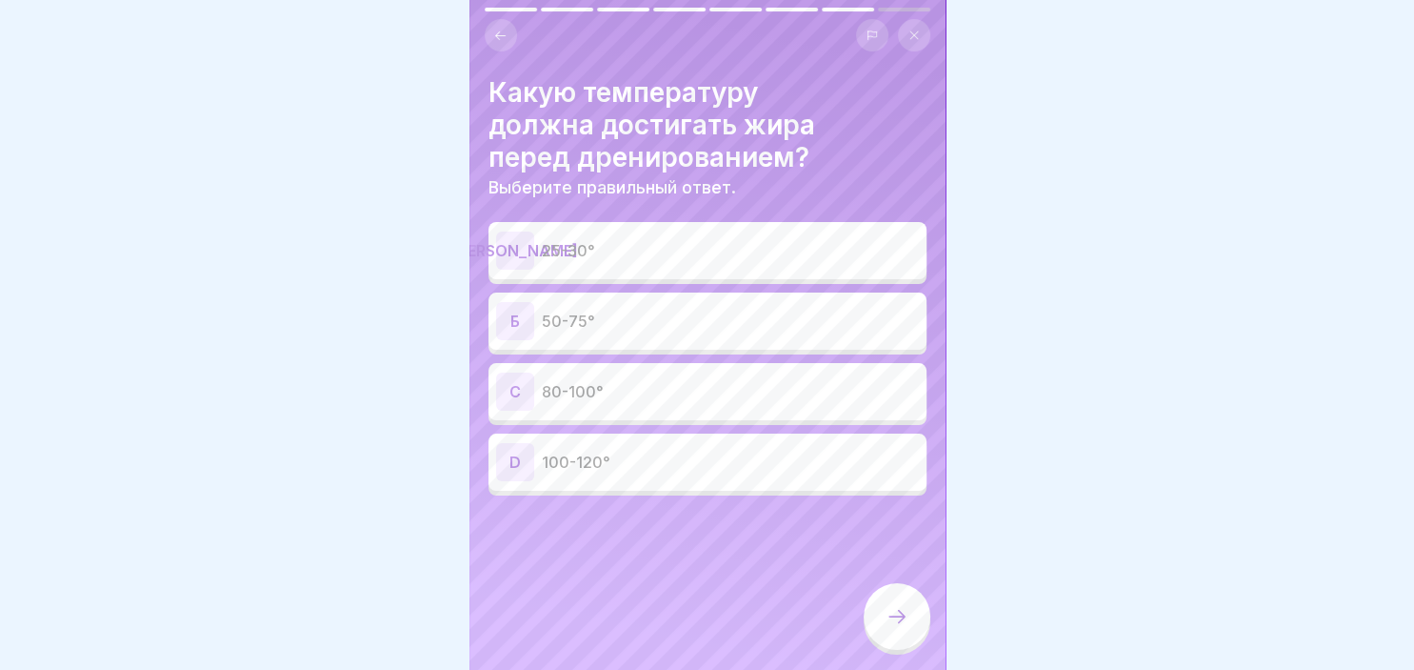
click at [563, 322] on p "50-75°" at bounding box center [730, 321] width 377 height 23
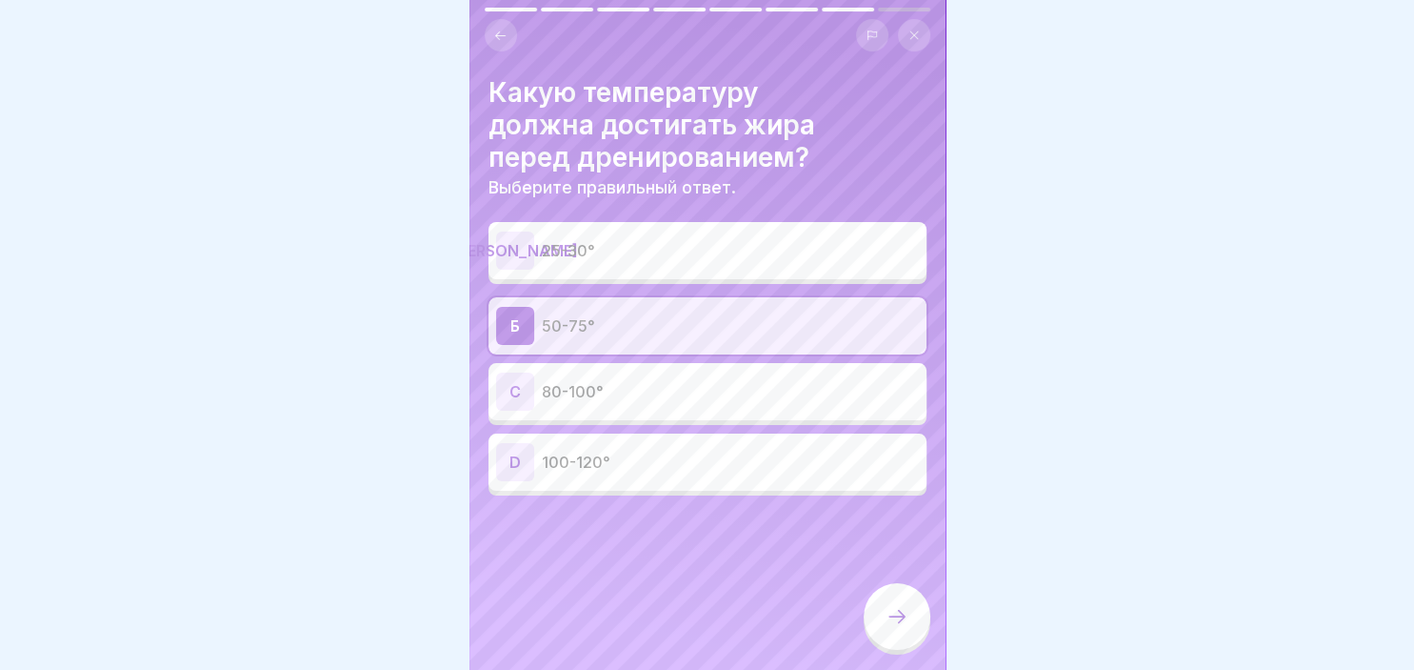
click at [908, 611] on icon at bounding box center [897, 616] width 23 height 23
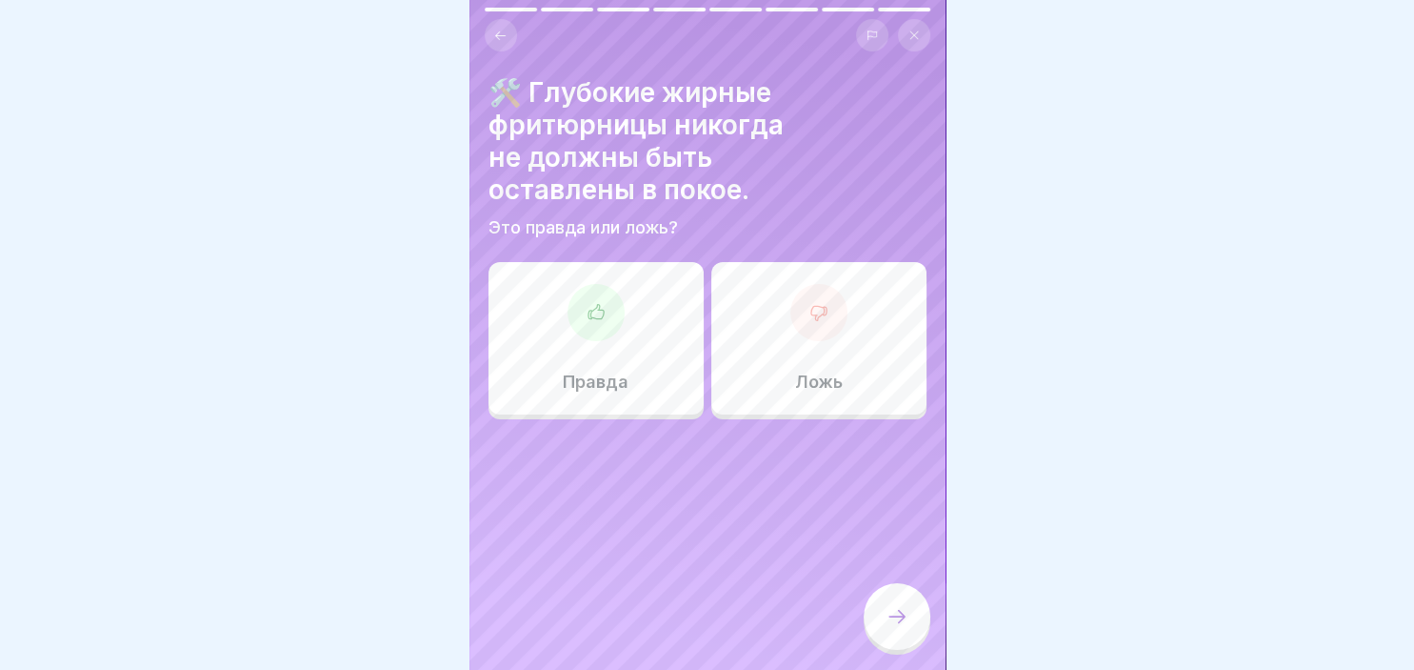
click at [596, 312] on icon at bounding box center [596, 312] width 19 height 19
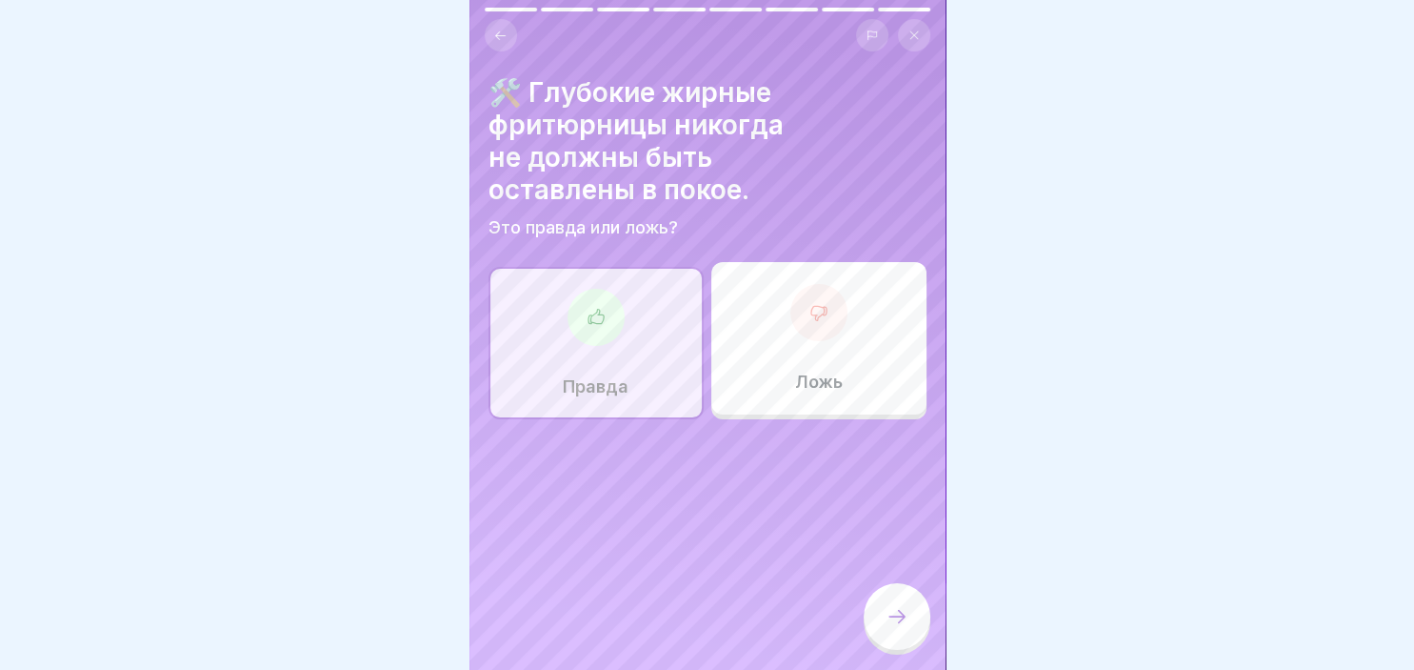
click at [922, 609] on div at bounding box center [897, 616] width 67 height 67
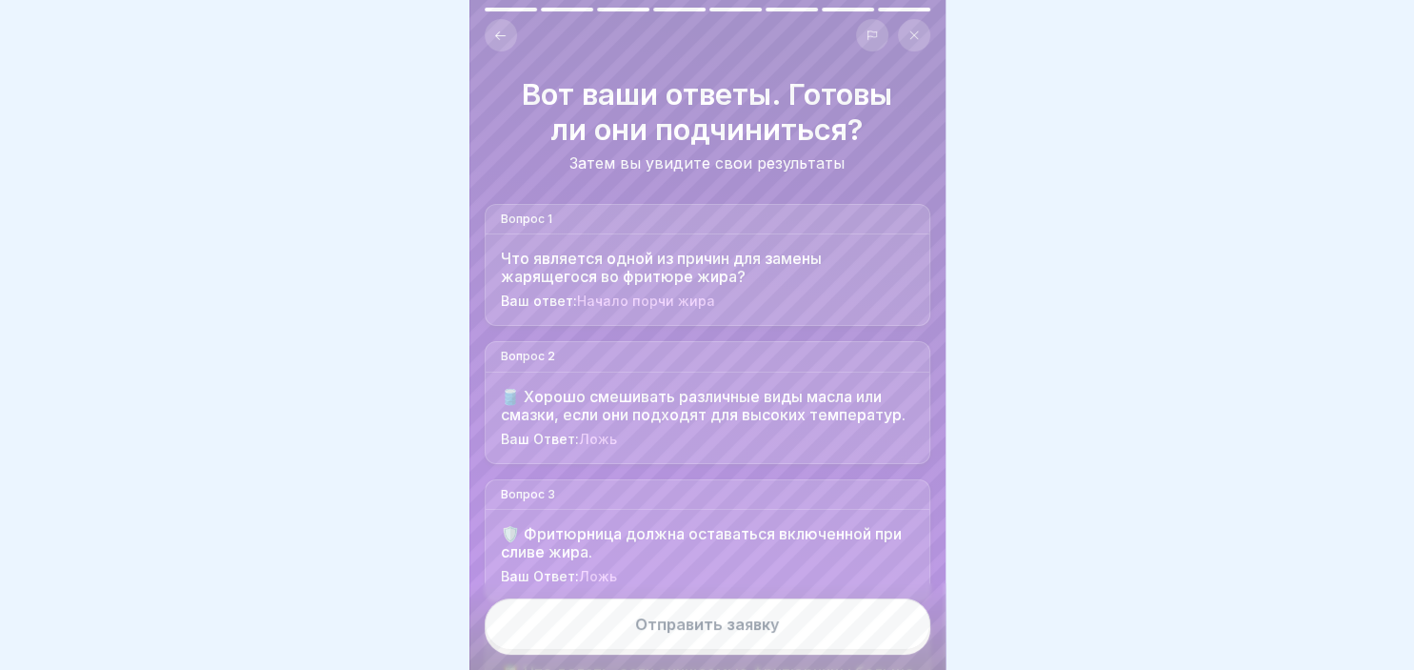
click at [907, 631] on button "Отправить заявку" at bounding box center [708, 623] width 446 height 51
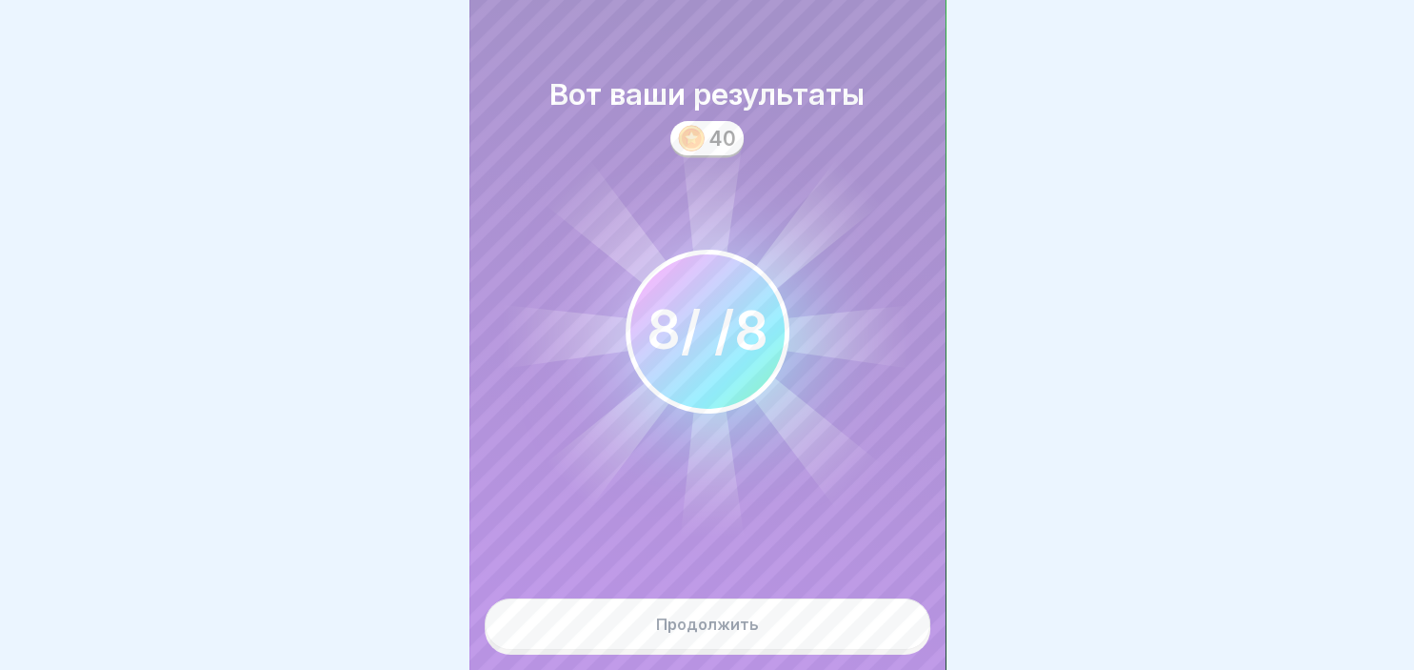
click at [864, 631] on button "Продолжить" at bounding box center [708, 623] width 446 height 51
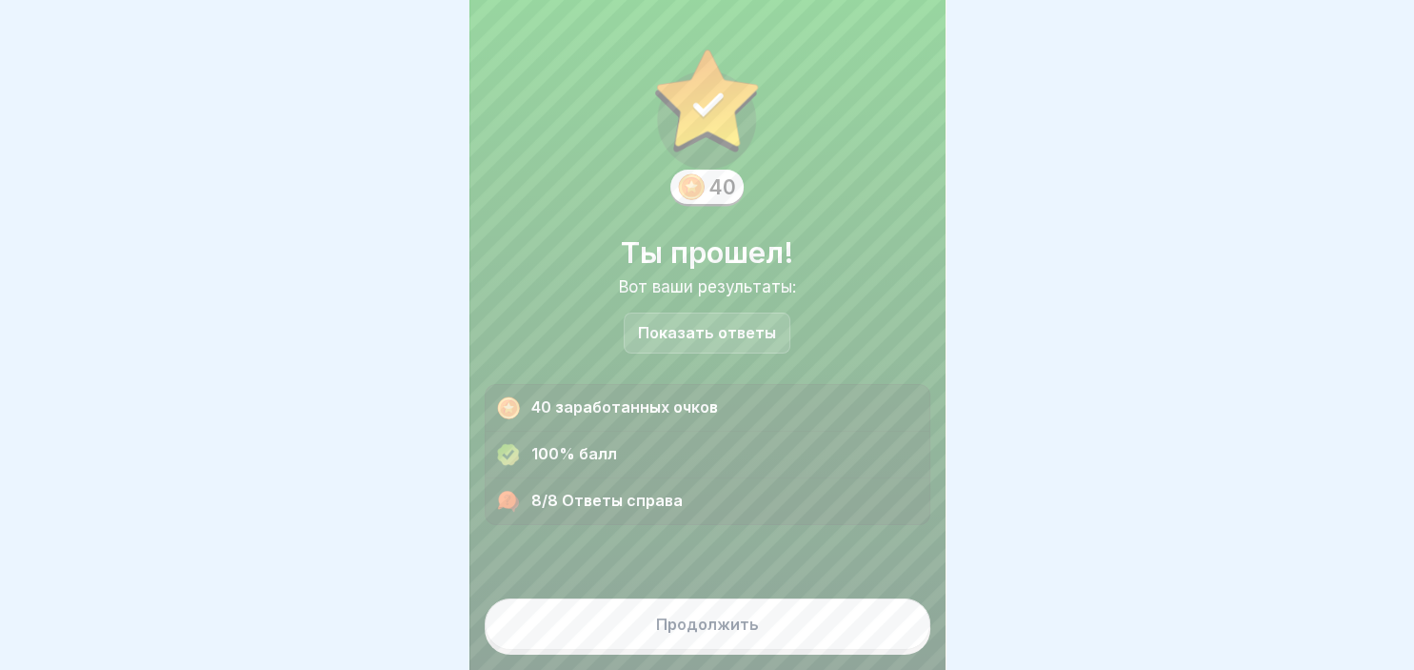
click at [773, 616] on button "Продолжить" at bounding box center [708, 623] width 446 height 51
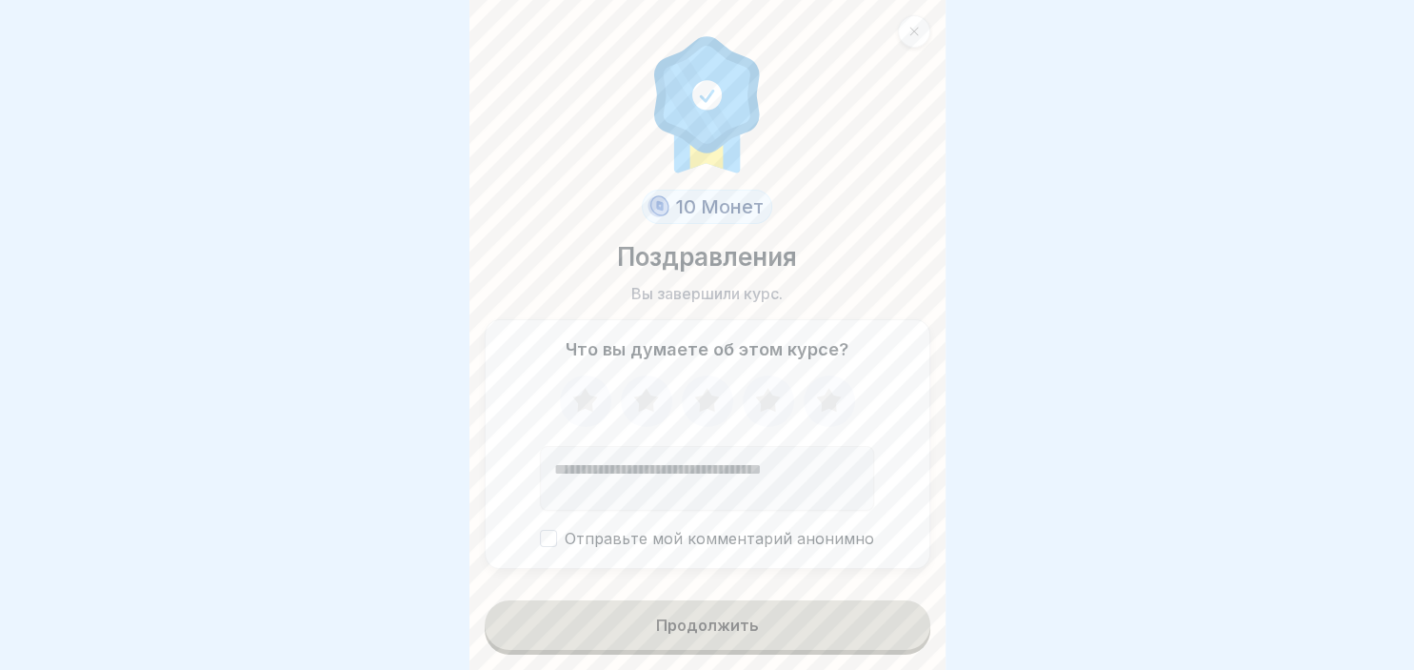
click at [848, 391] on icon at bounding box center [829, 401] width 50 height 50
click at [807, 632] on button "Продолжить" at bounding box center [708, 625] width 446 height 50
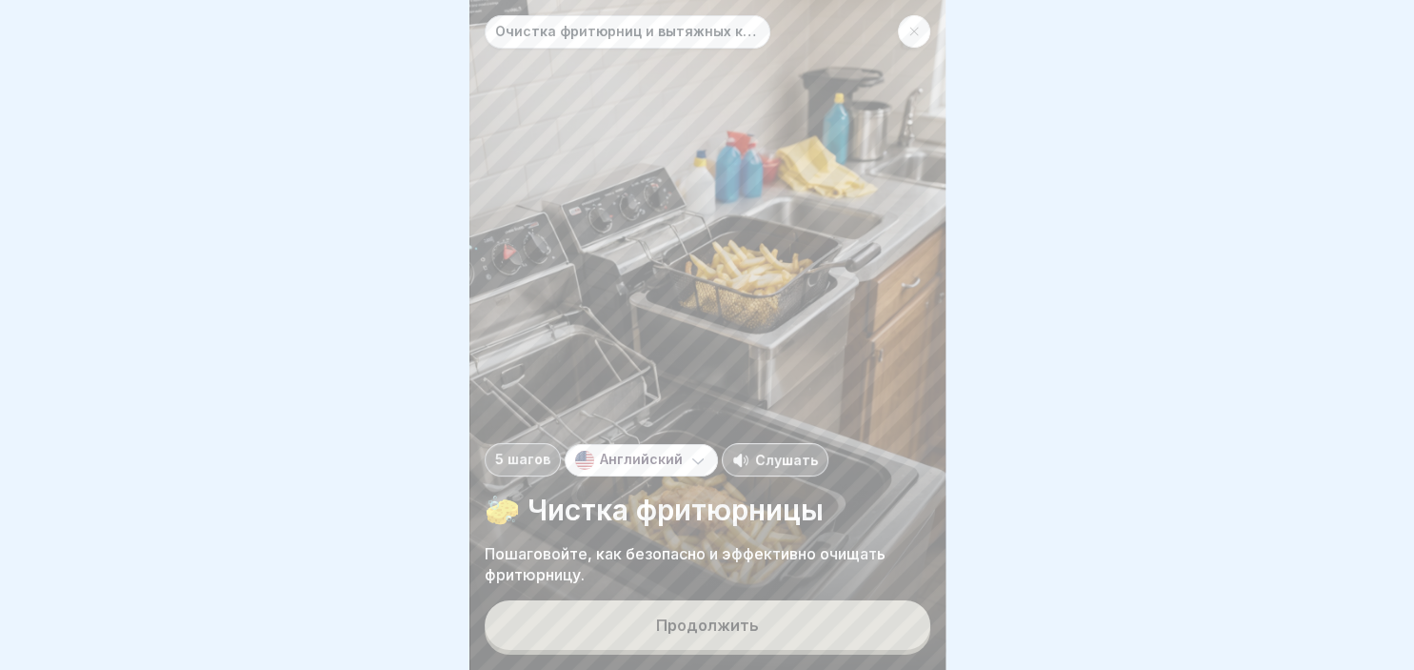
click at [807, 632] on button "Продолжить" at bounding box center [708, 625] width 446 height 50
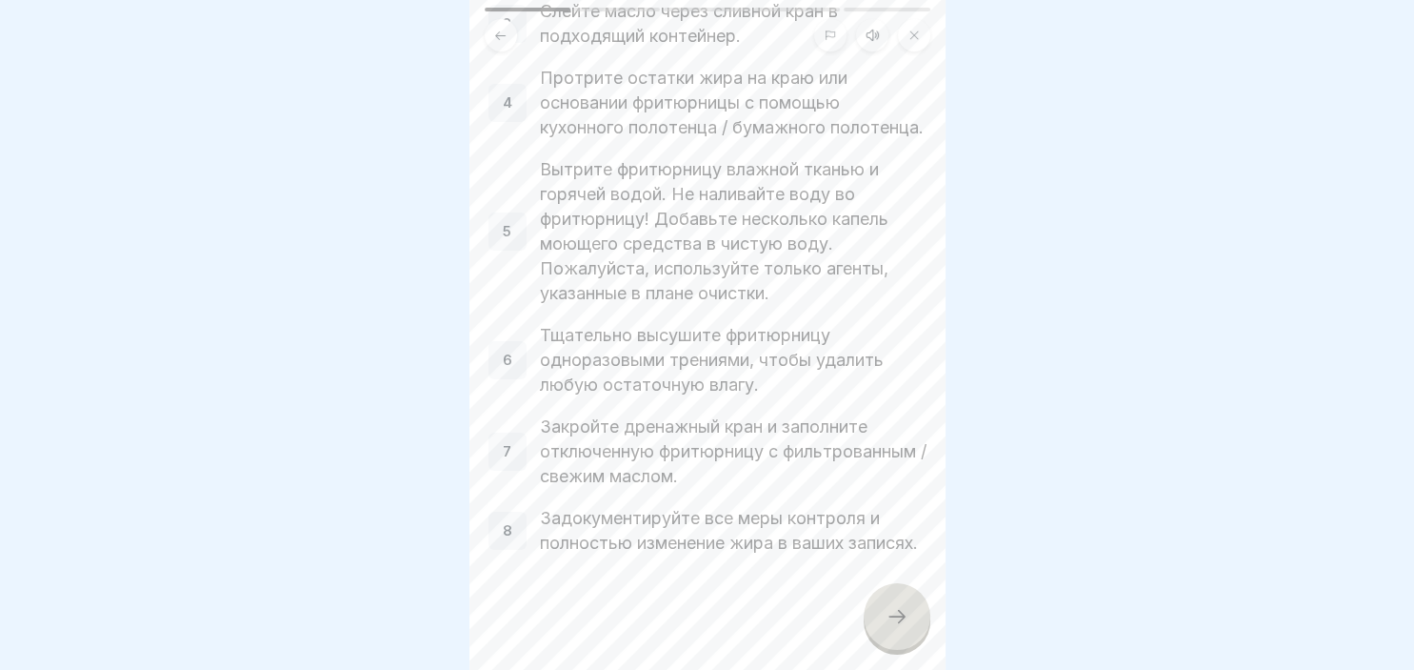
scroll to position [350, 0]
click at [901, 608] on icon at bounding box center [897, 616] width 23 height 23
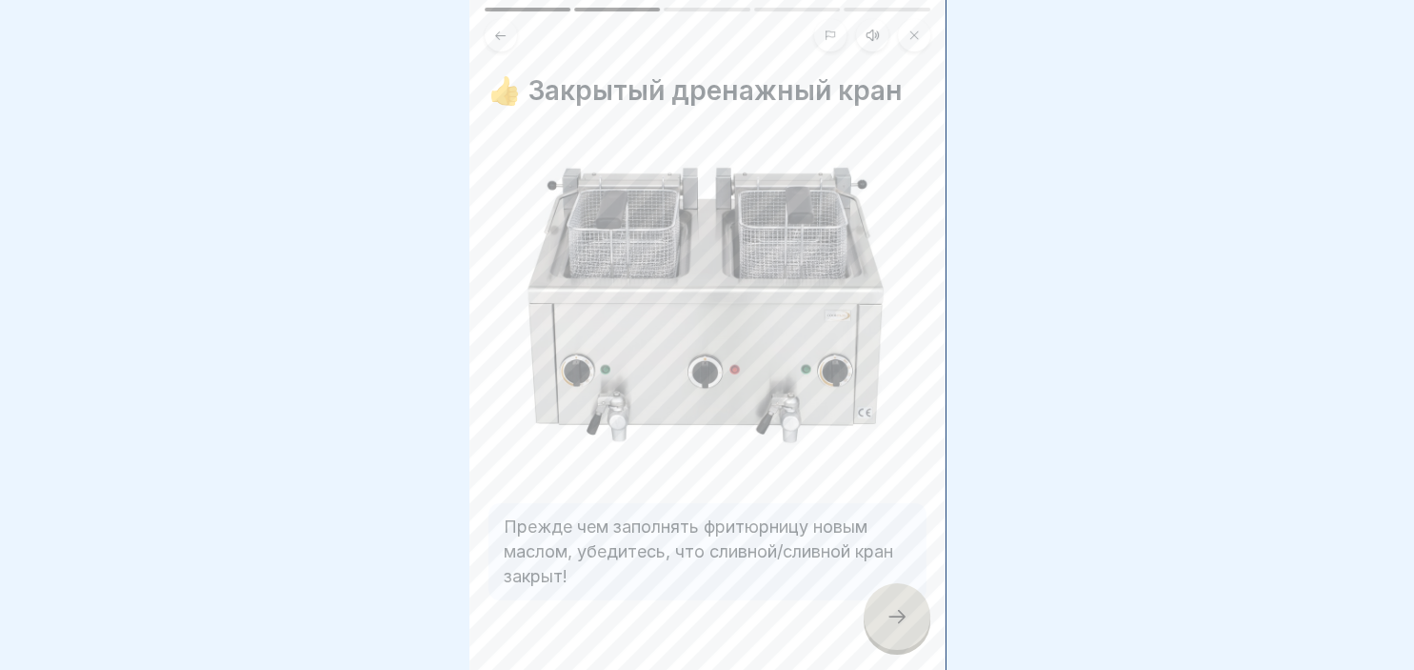
scroll to position [45, 0]
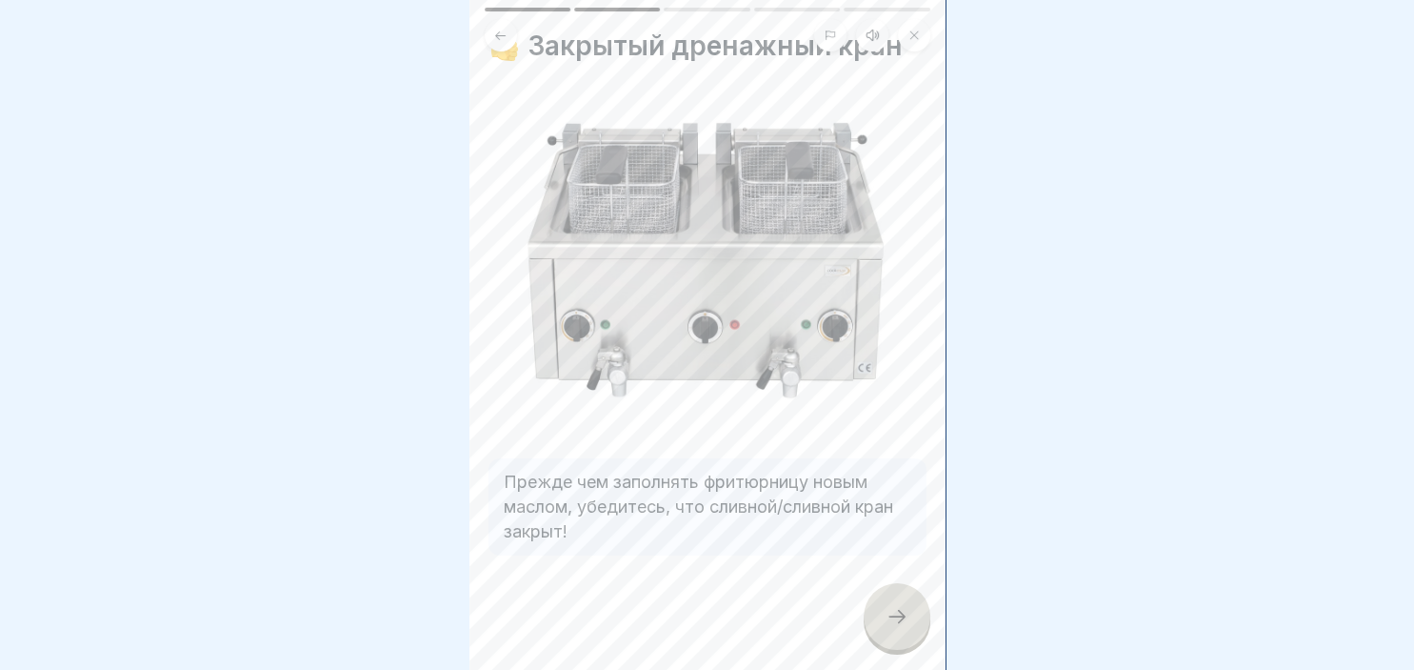
click at [897, 625] on icon at bounding box center [897, 616] width 23 height 23
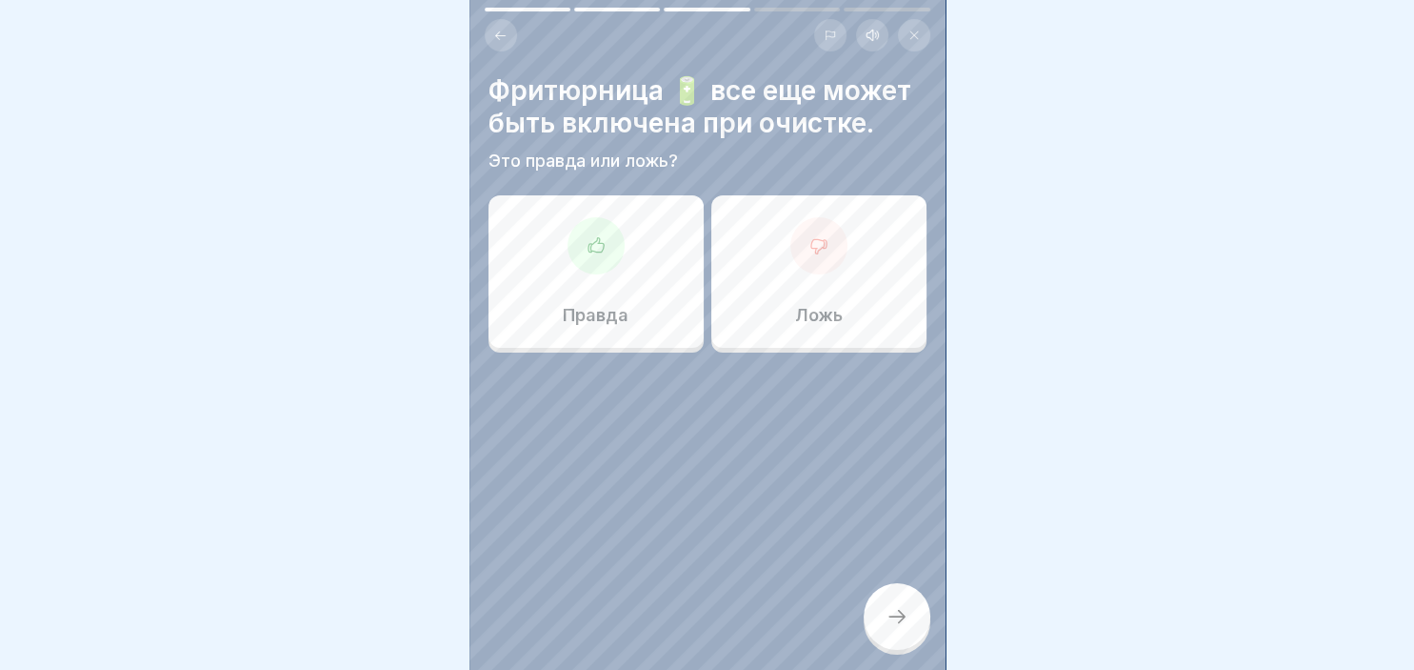
click at [812, 276] on div "Ложь" at bounding box center [819, 271] width 215 height 152
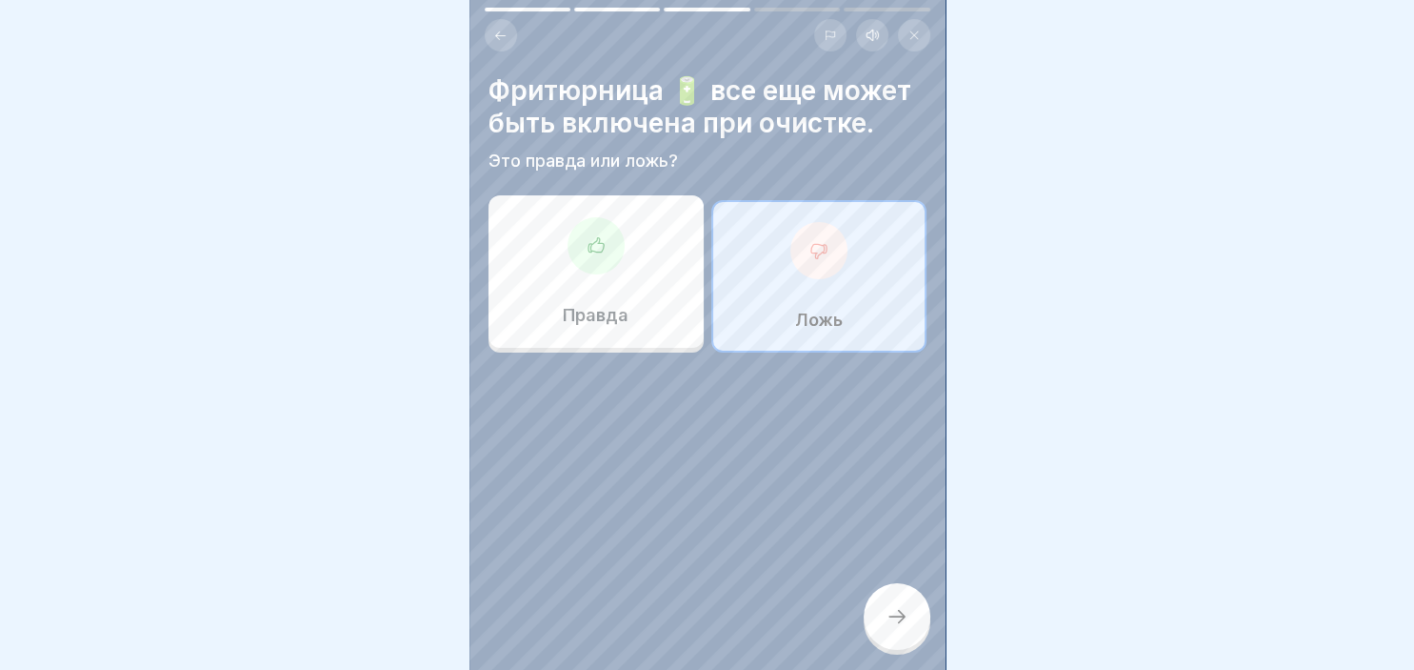
click at [900, 598] on div at bounding box center [897, 616] width 67 height 67
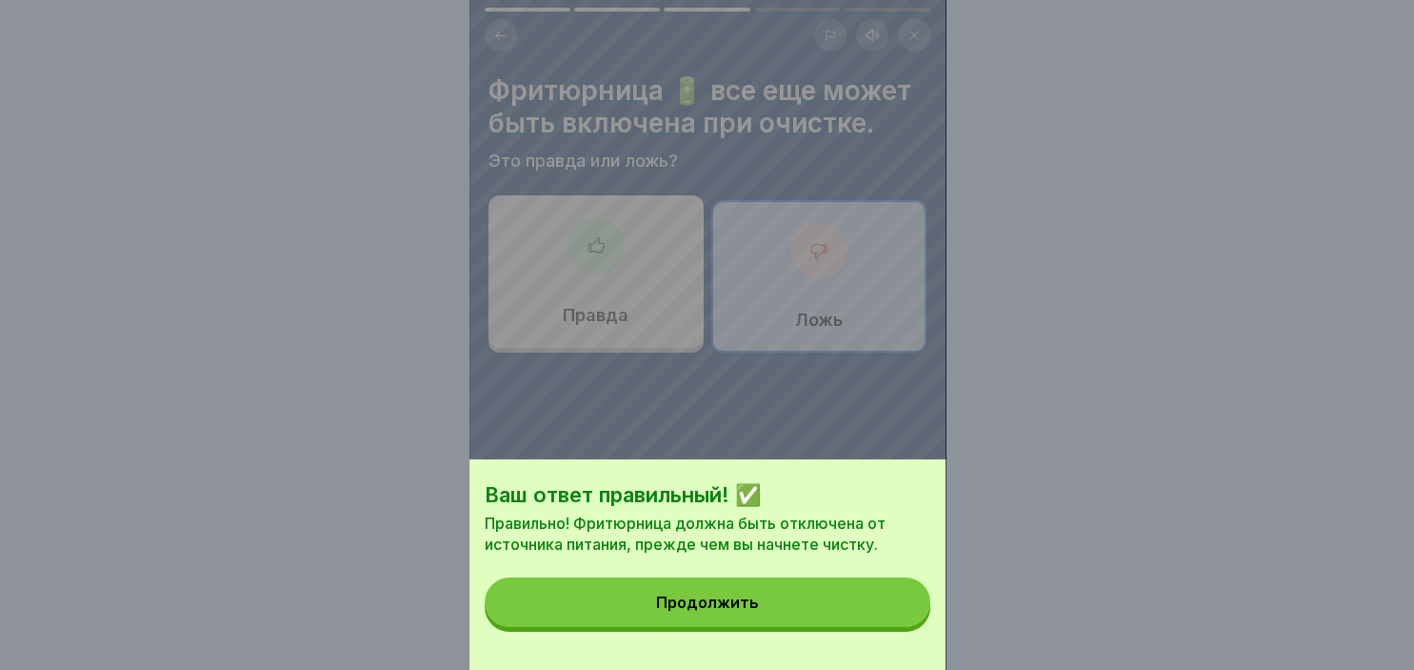
click at [891, 611] on button "Продолжить" at bounding box center [708, 602] width 446 height 50
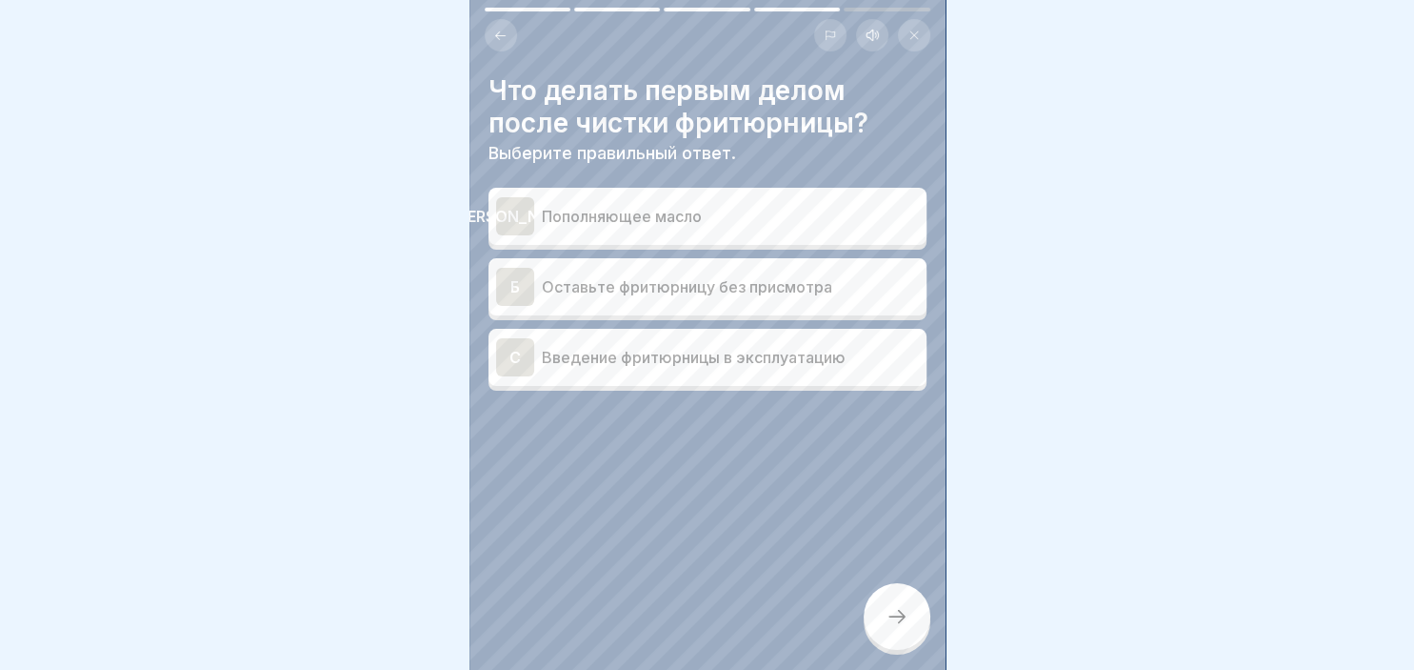
click at [521, 210] on div "[PERSON_NAME]" at bounding box center [515, 216] width 38 height 38
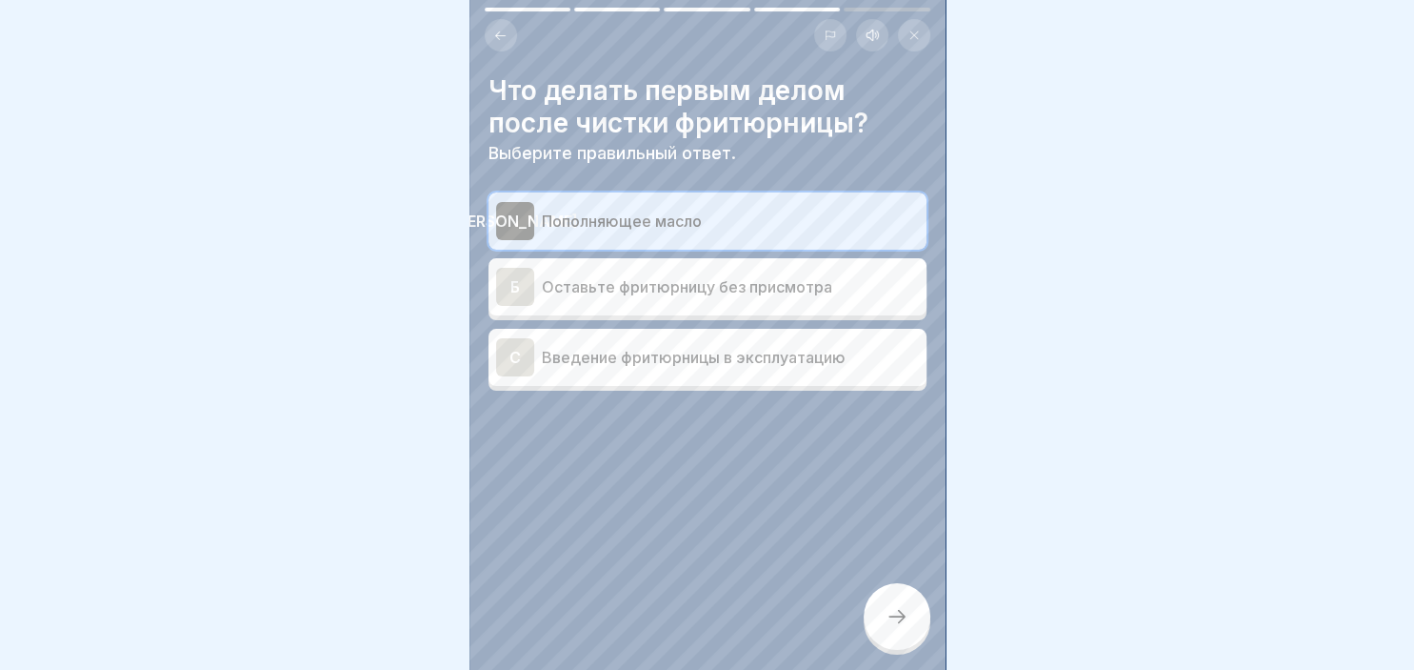
click at [893, 594] on div at bounding box center [897, 616] width 67 height 67
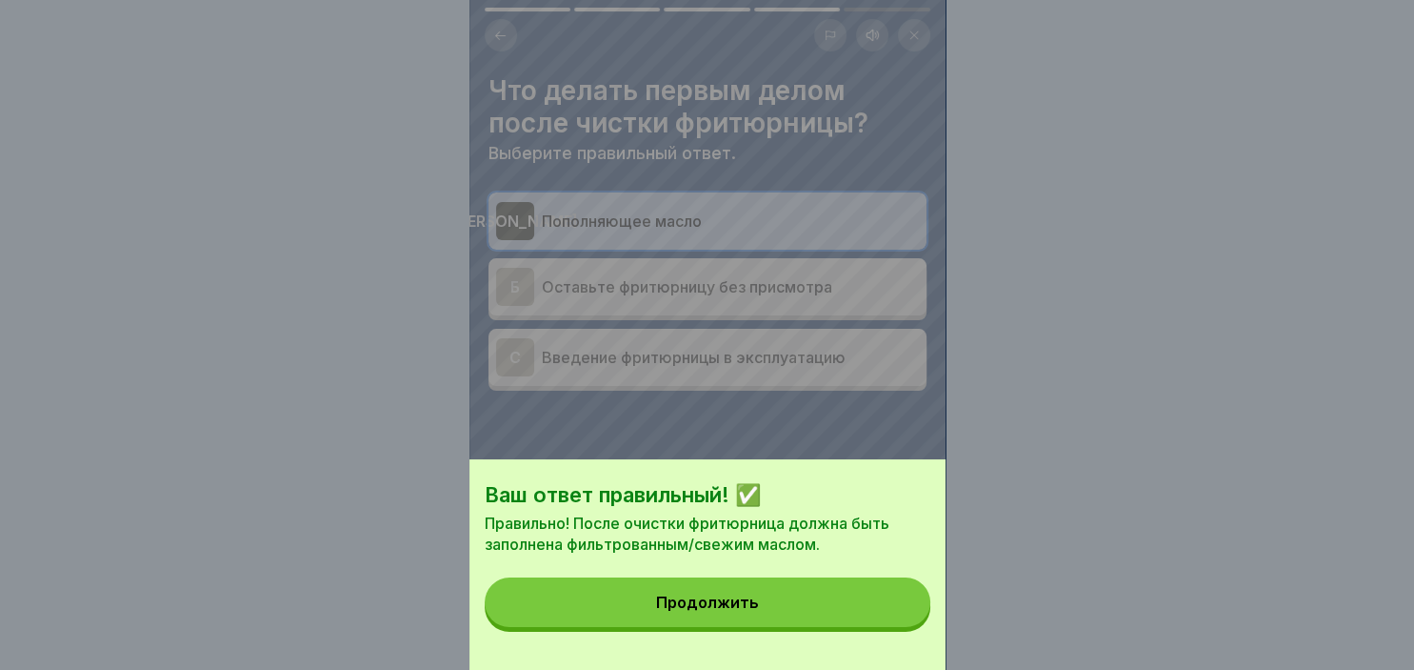
click at [820, 583] on button "Продолжить" at bounding box center [708, 602] width 446 height 50
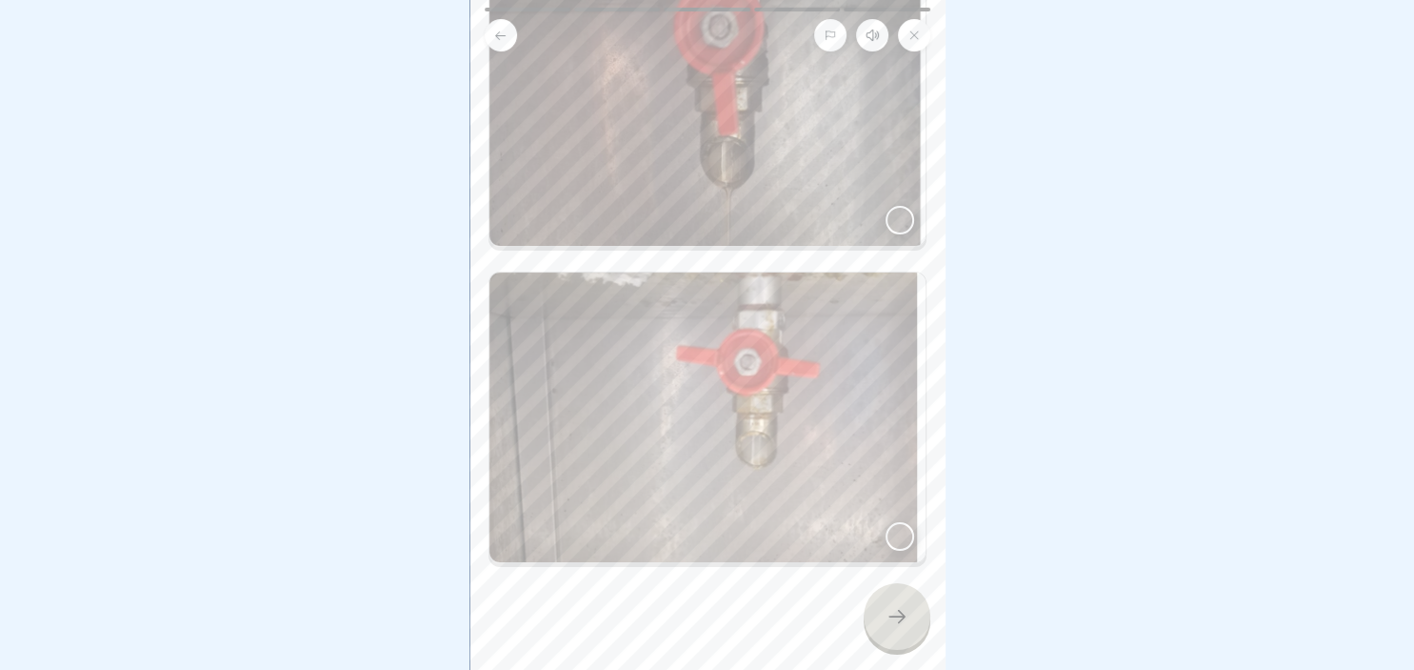
scroll to position [265, 0]
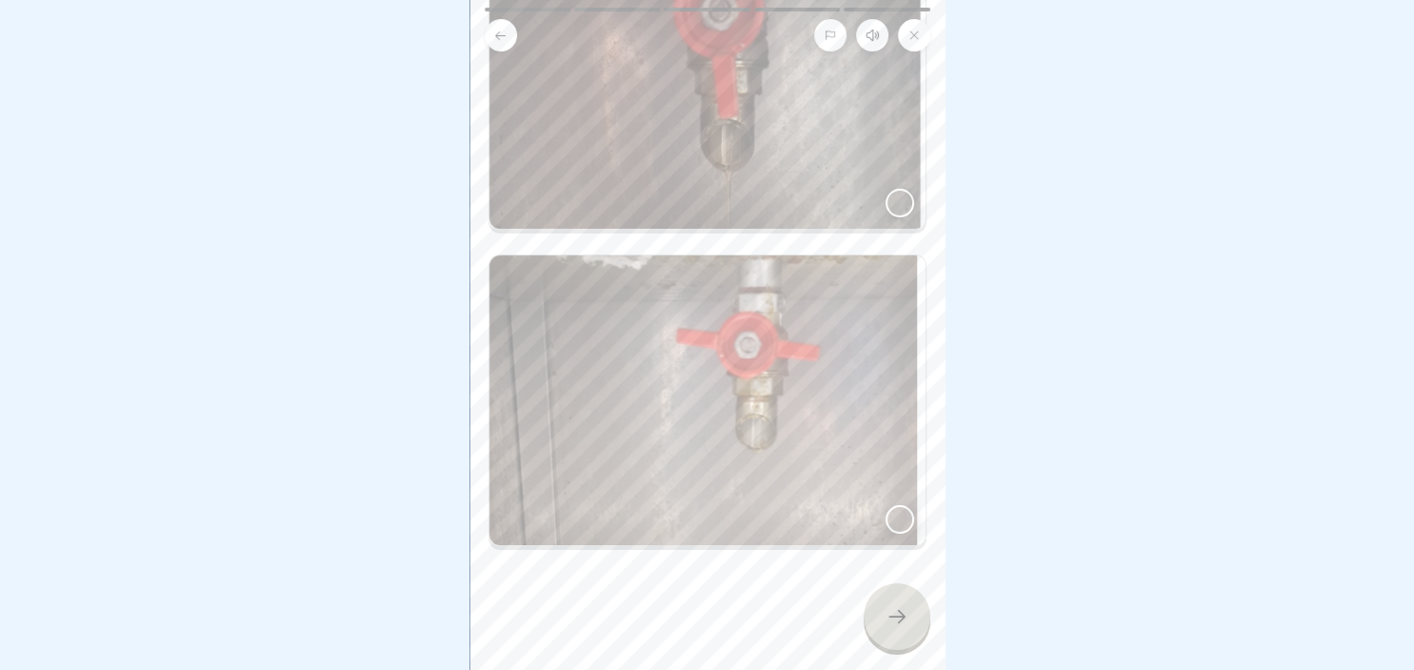
click at [904, 521] on div at bounding box center [900, 519] width 29 height 29
click at [890, 611] on icon at bounding box center [897, 616] width 23 height 23
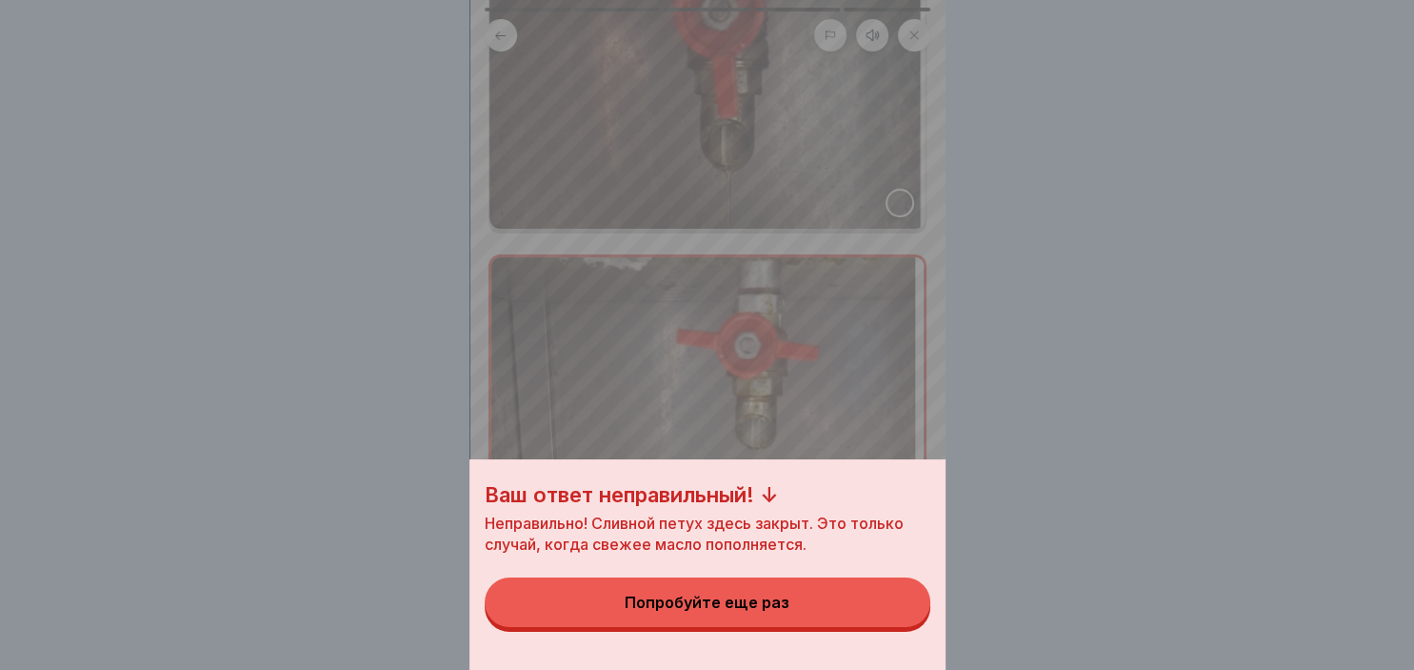
click at [853, 617] on button "Попробуйте еще раз" at bounding box center [708, 602] width 446 height 50
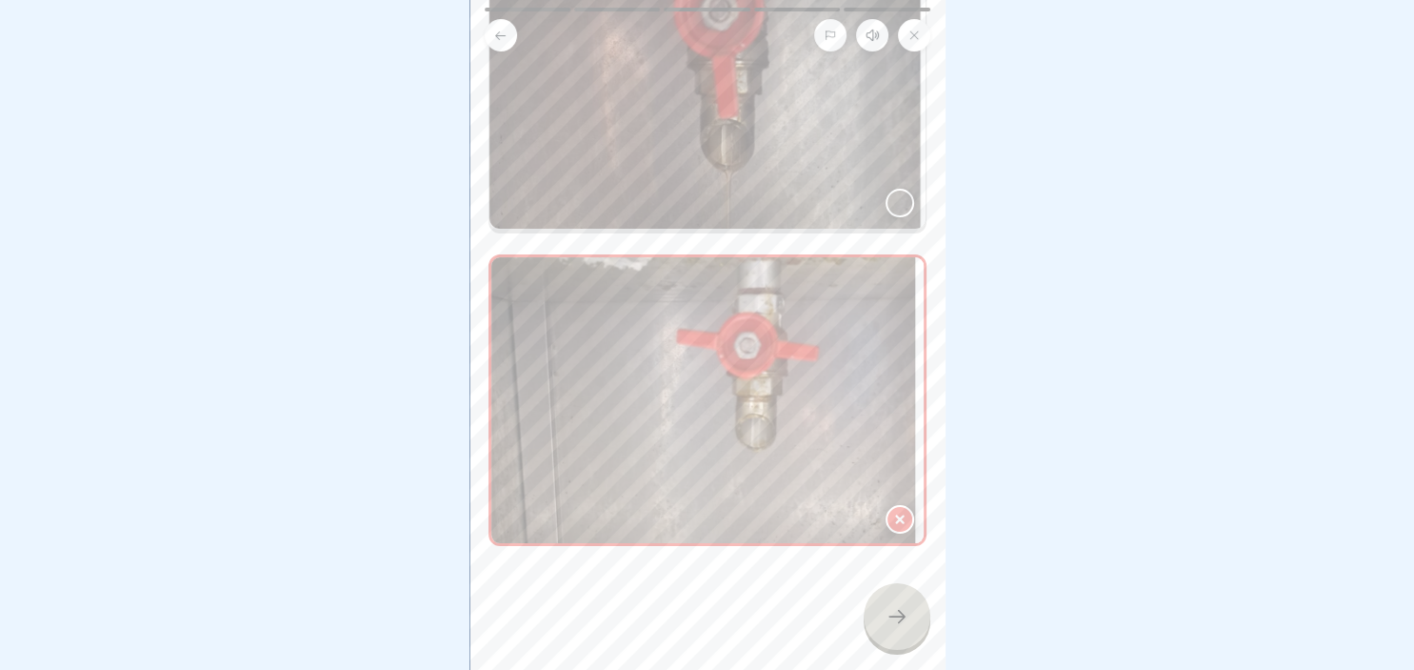
click at [914, 203] on img at bounding box center [708, 83] width 436 height 291
click at [901, 615] on icon at bounding box center [897, 616] width 17 height 13
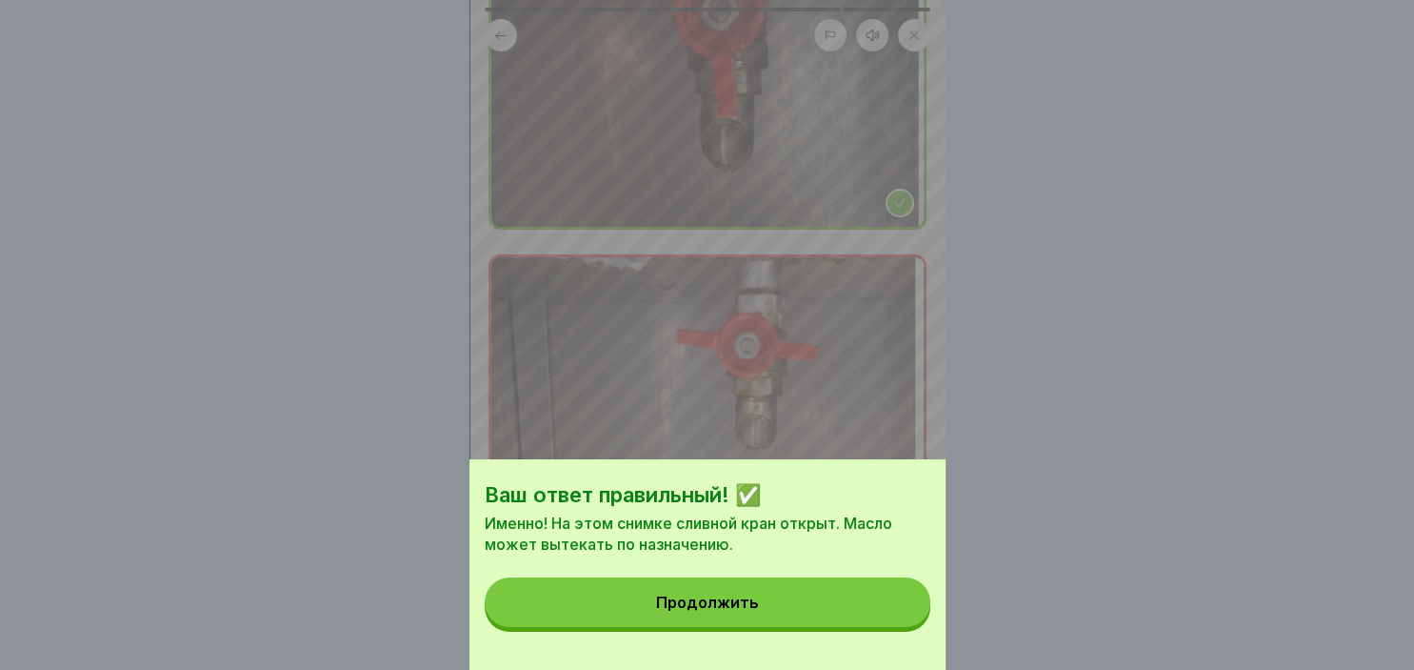
click at [822, 616] on button "Продолжить" at bounding box center [708, 602] width 446 height 50
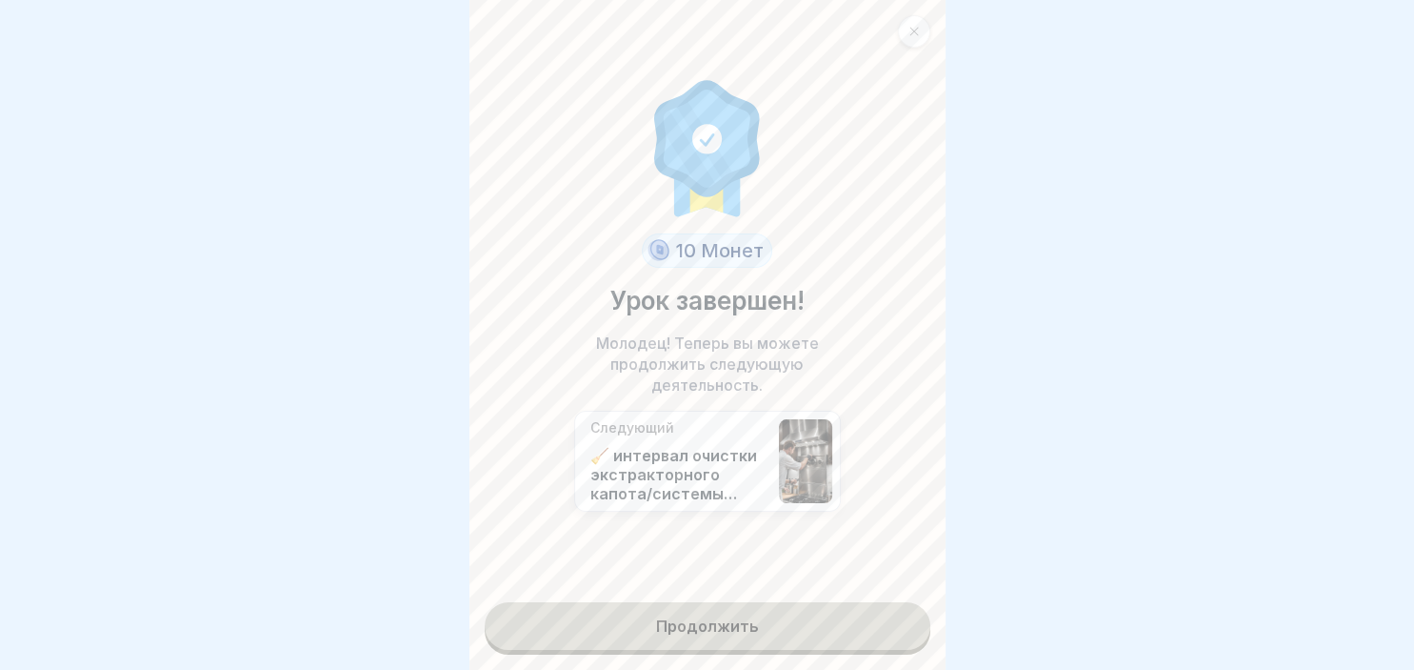
click at [757, 611] on link "Продолжить" at bounding box center [708, 626] width 446 height 48
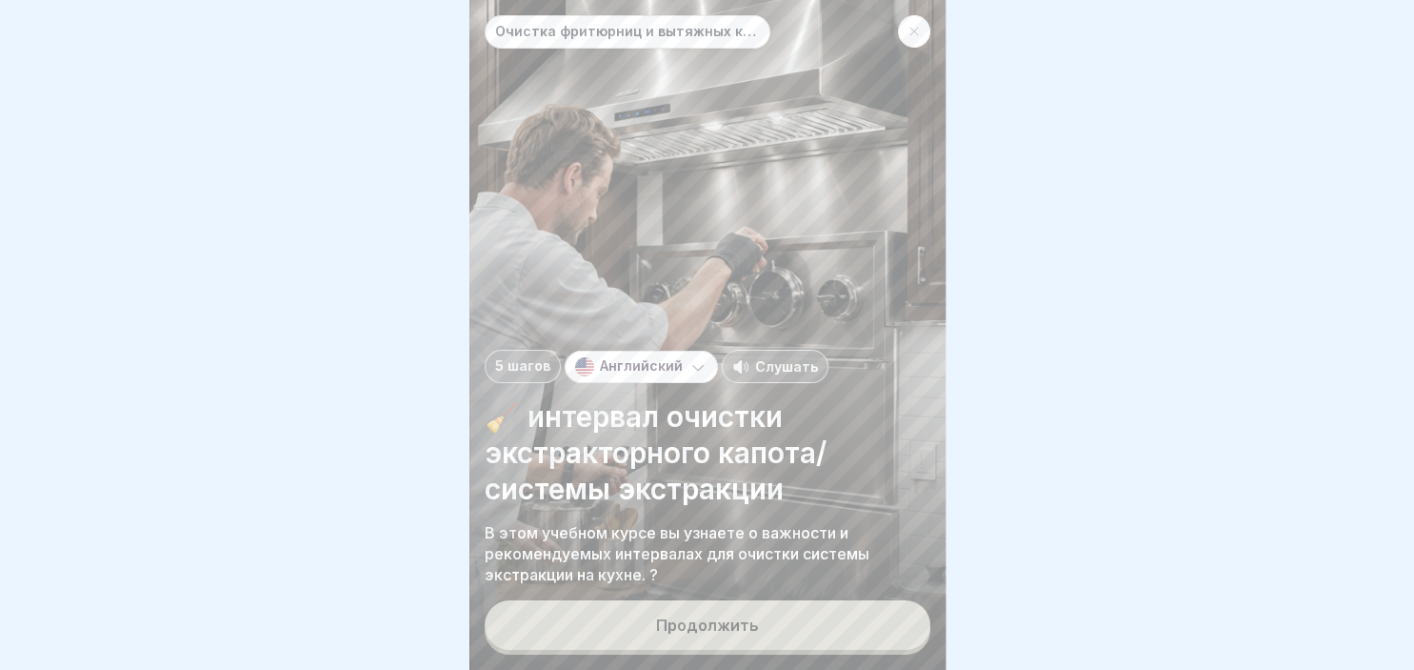
click at [695, 631] on div "Продолжить" at bounding box center [707, 624] width 103 height 17
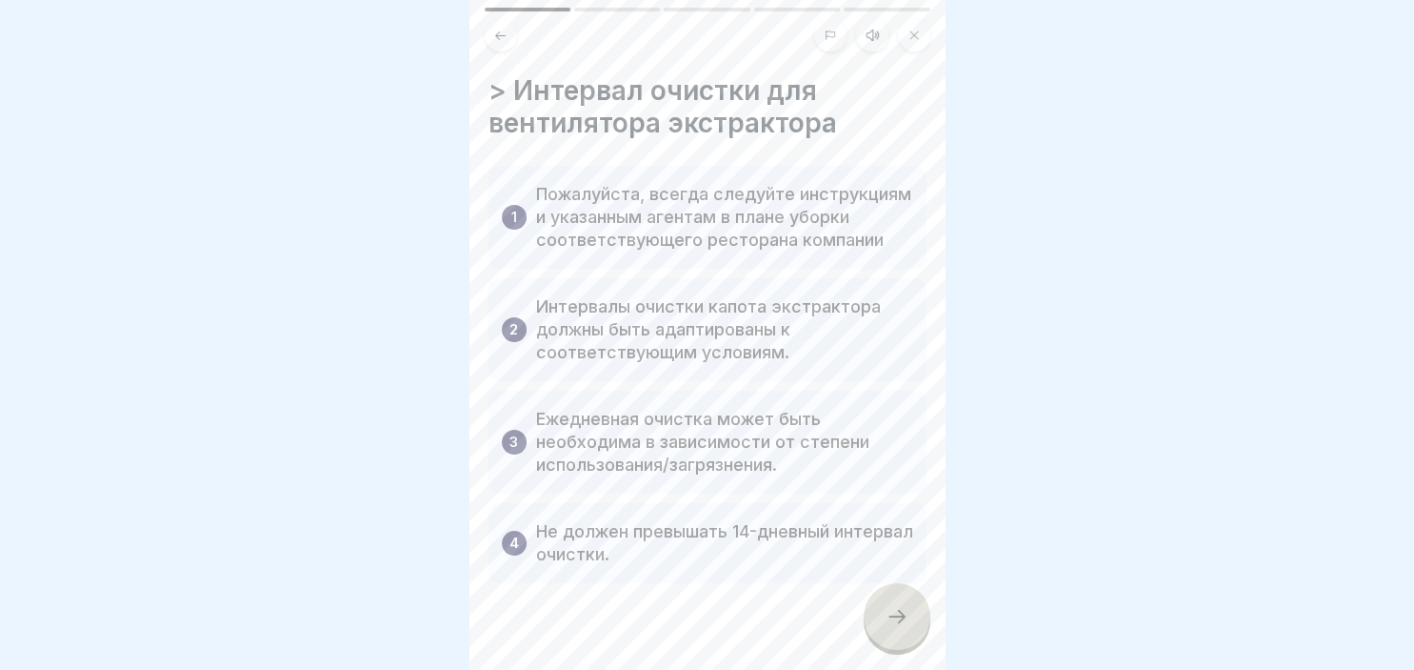
click at [695, 631] on div at bounding box center [708, 640] width 438 height 114
click at [903, 611] on icon at bounding box center [897, 616] width 23 height 23
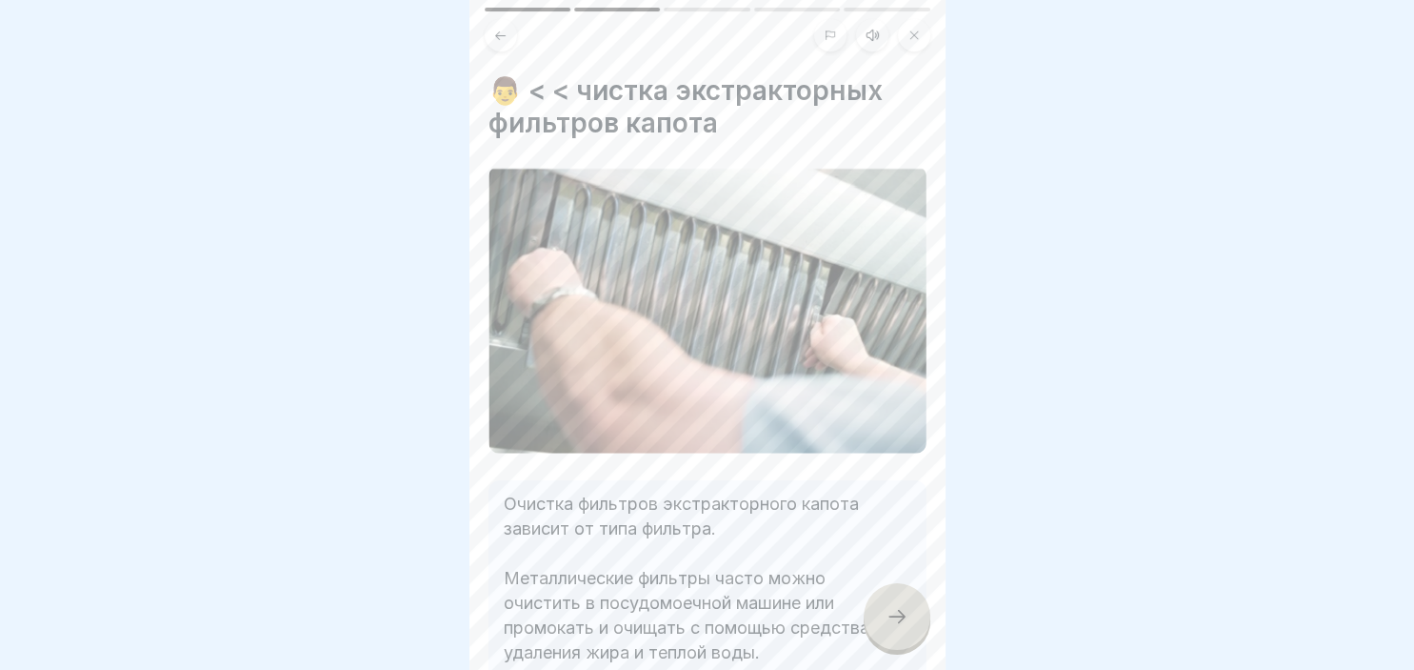
click at [550, 11] on div at bounding box center [708, 30] width 476 height 44
click at [571, 100] on h4 "👨 < < чистка экстракторных фильтров капота" at bounding box center [708, 106] width 438 height 65
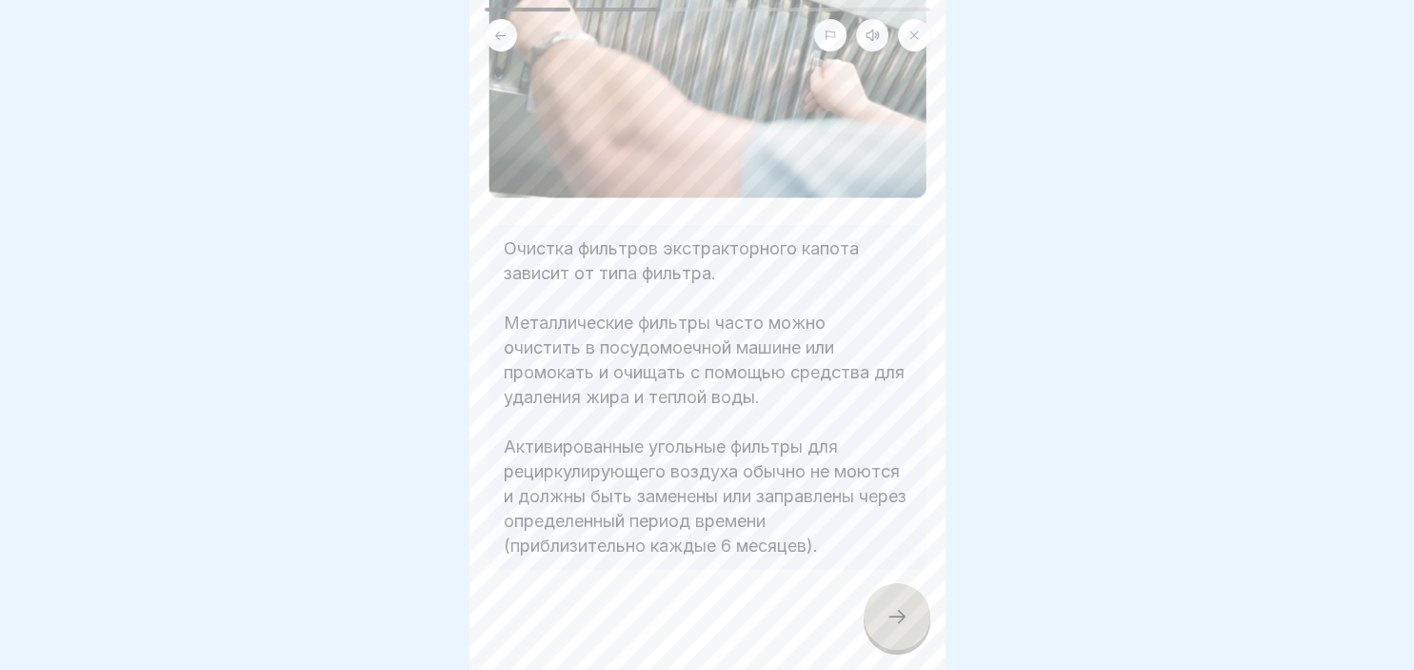
scroll to position [292, 0]
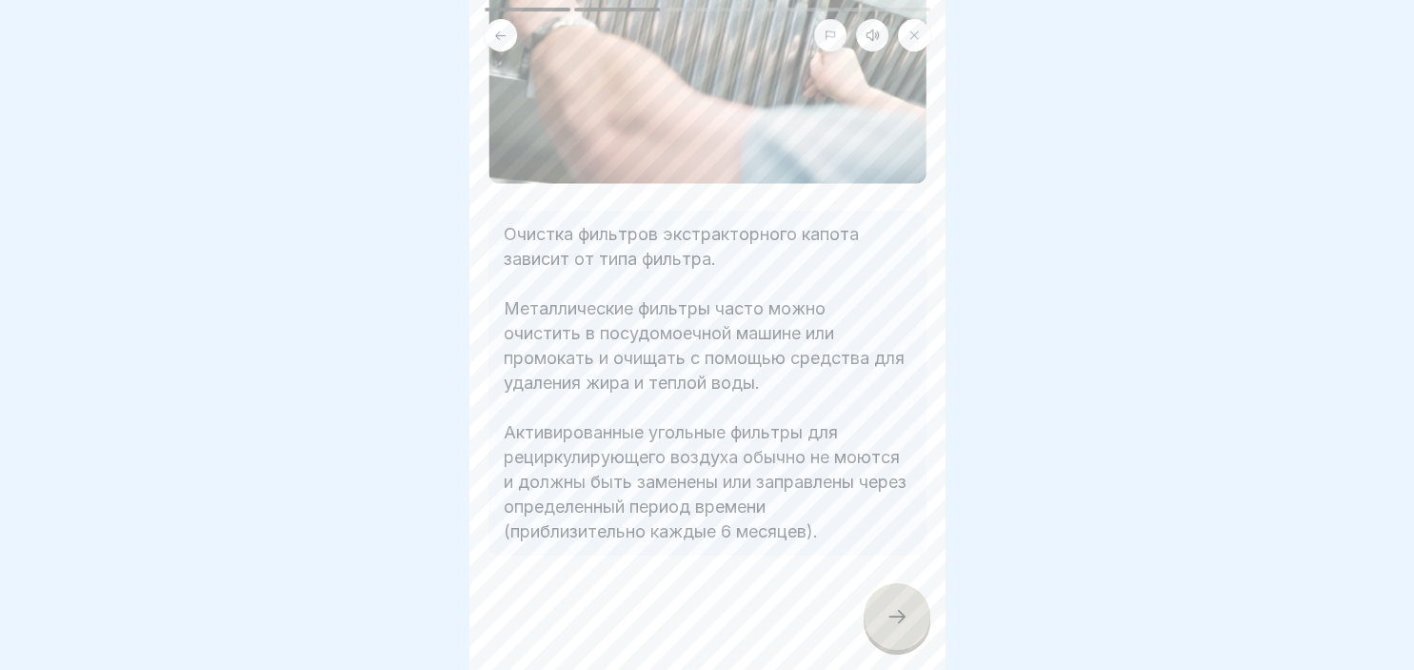
click at [920, 638] on div at bounding box center [897, 616] width 67 height 67
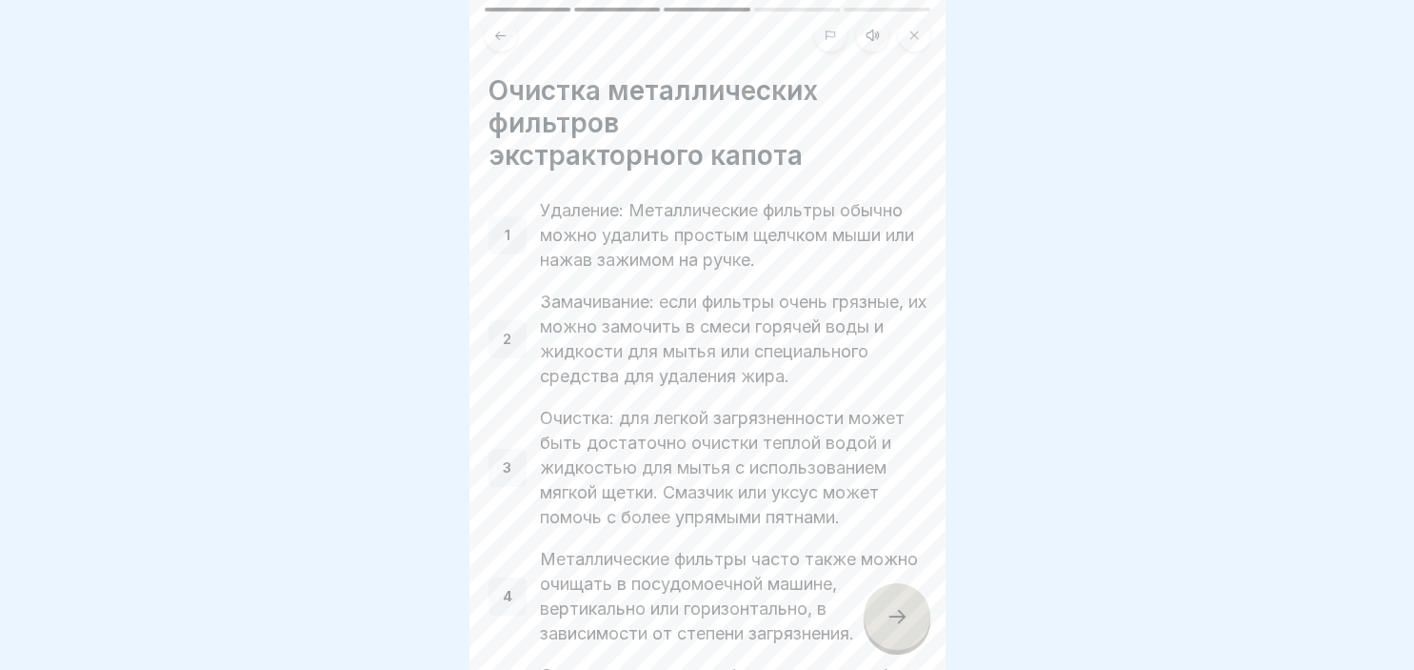
click at [892, 628] on div at bounding box center [897, 616] width 67 height 67
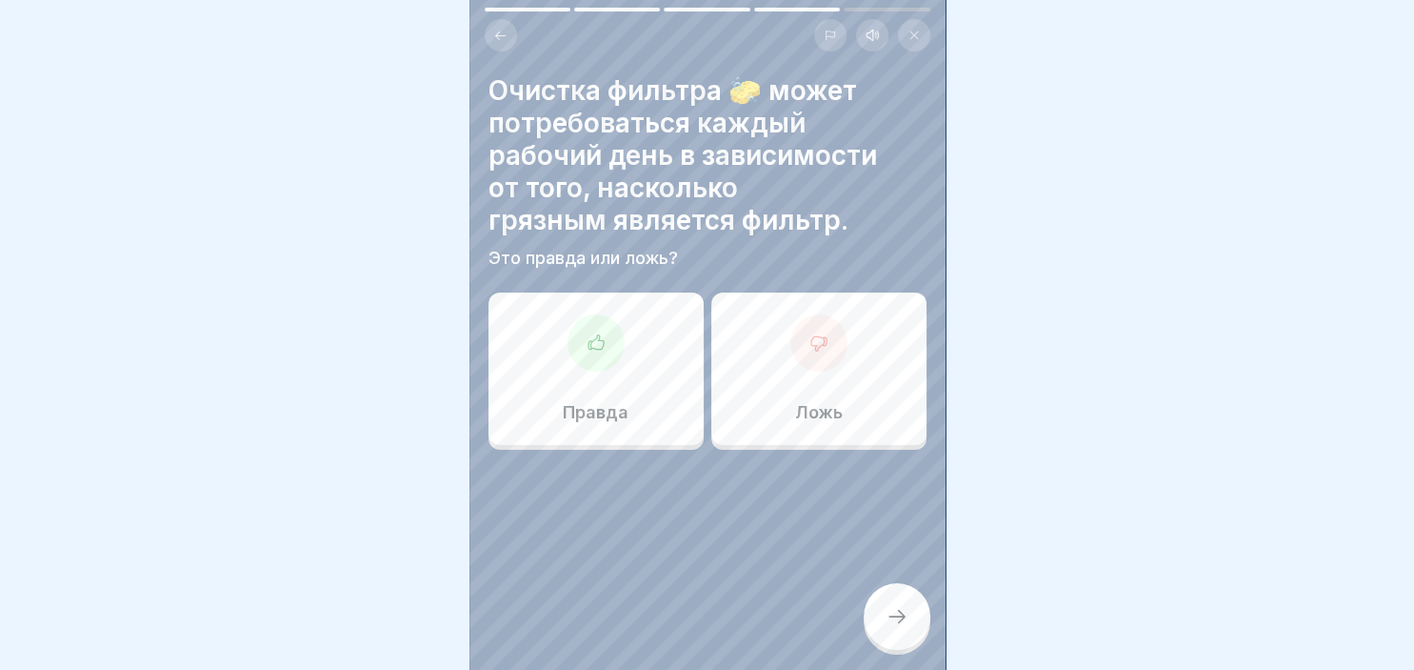
click at [825, 332] on div at bounding box center [819, 342] width 57 height 57
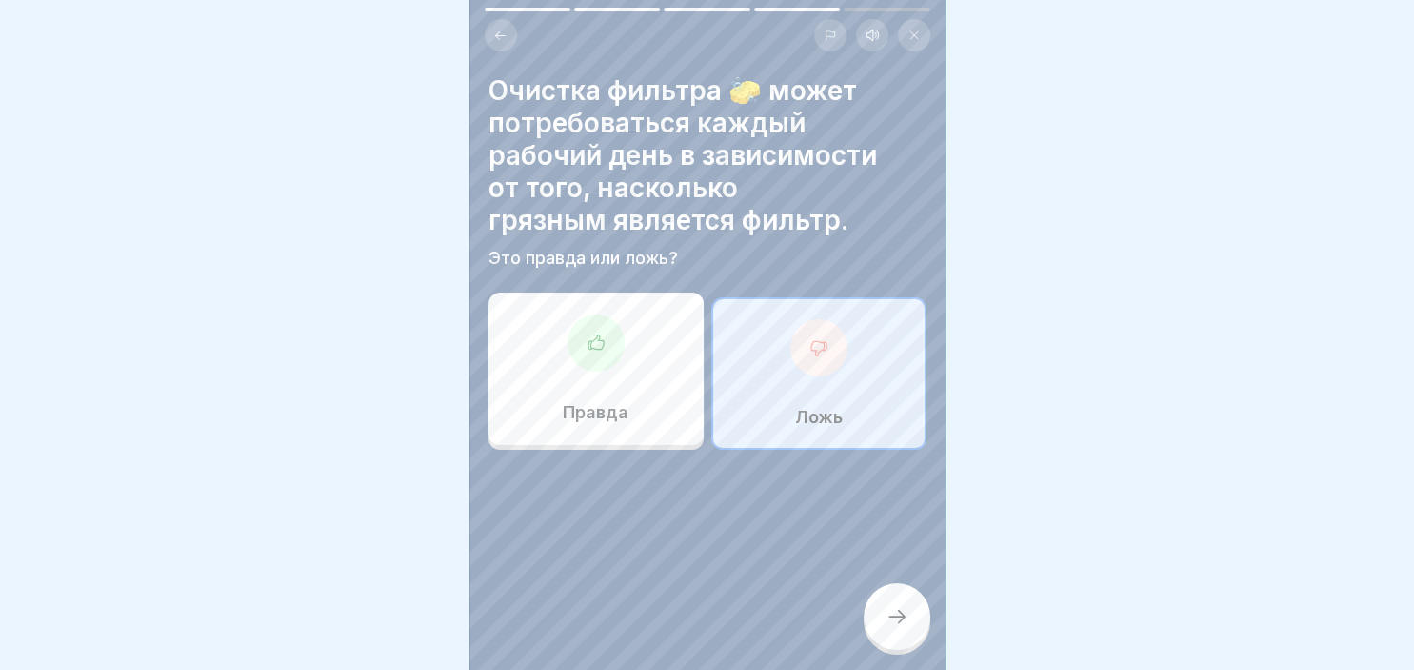
click at [914, 616] on div at bounding box center [897, 616] width 67 height 67
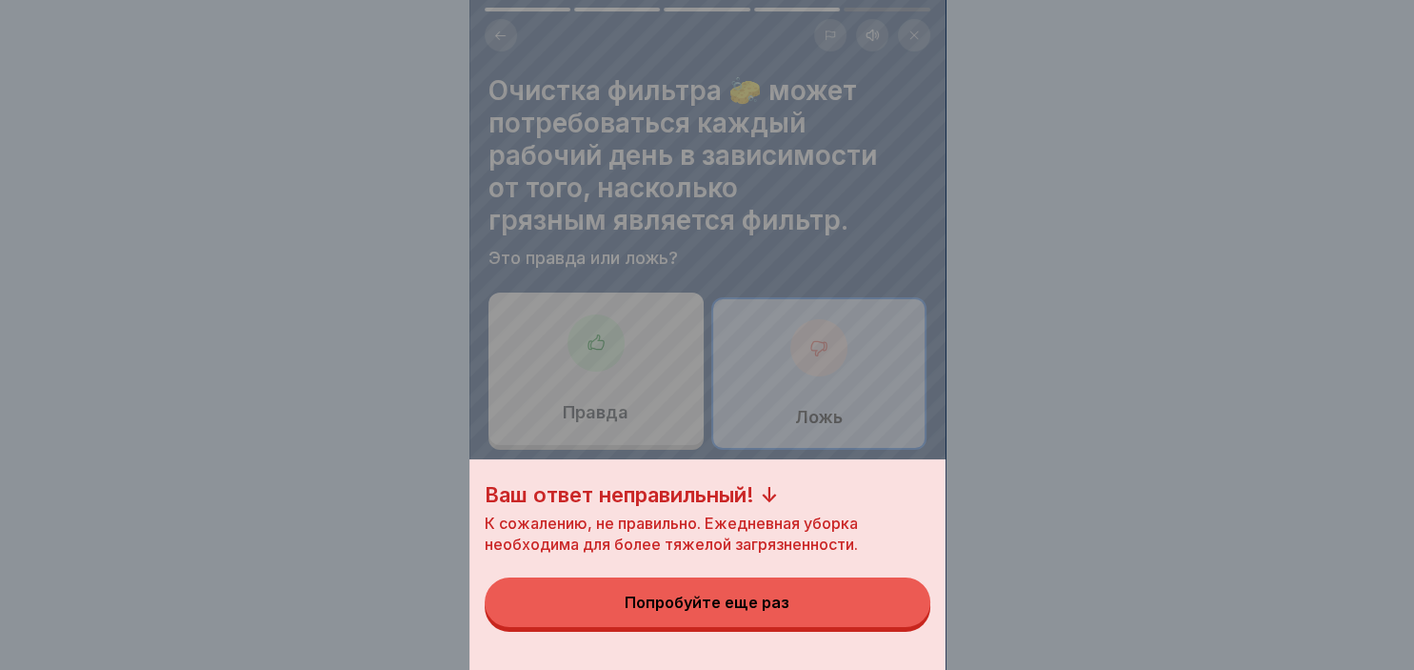
click at [852, 612] on button "Попробуйте еще раз" at bounding box center [708, 602] width 446 height 50
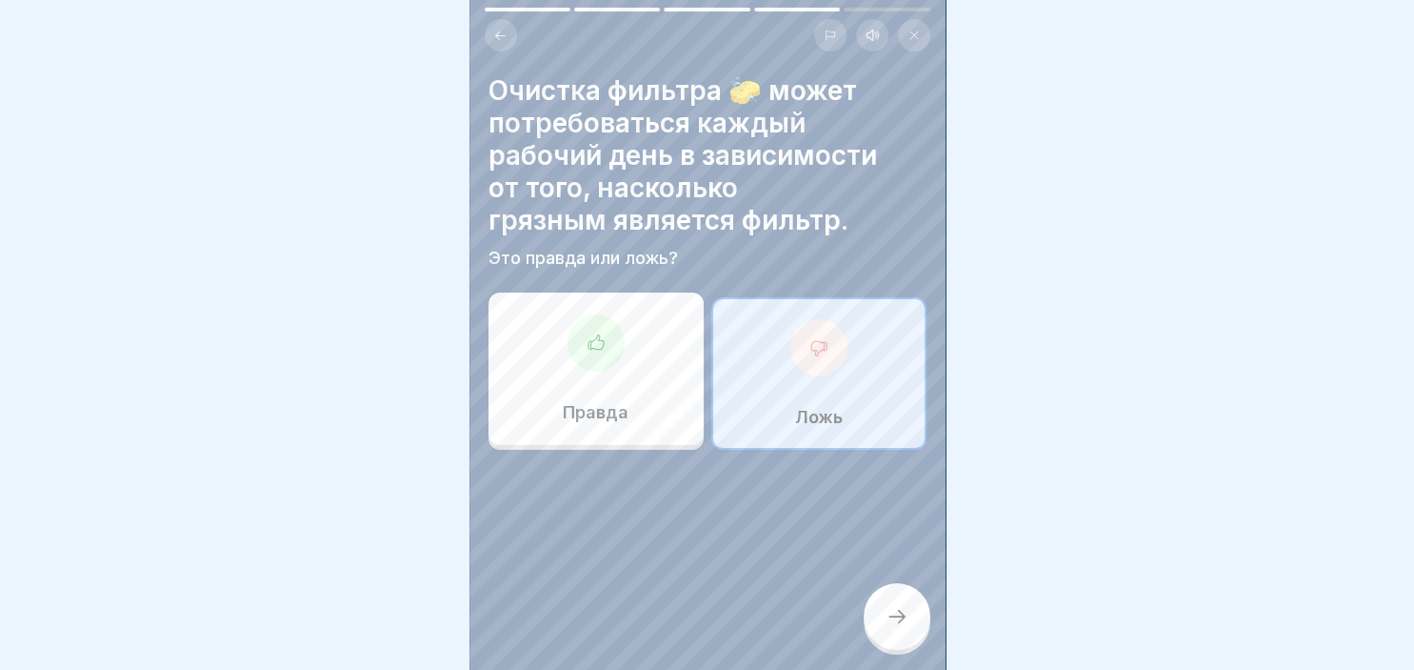
click at [645, 398] on div "Правда" at bounding box center [596, 368] width 215 height 152
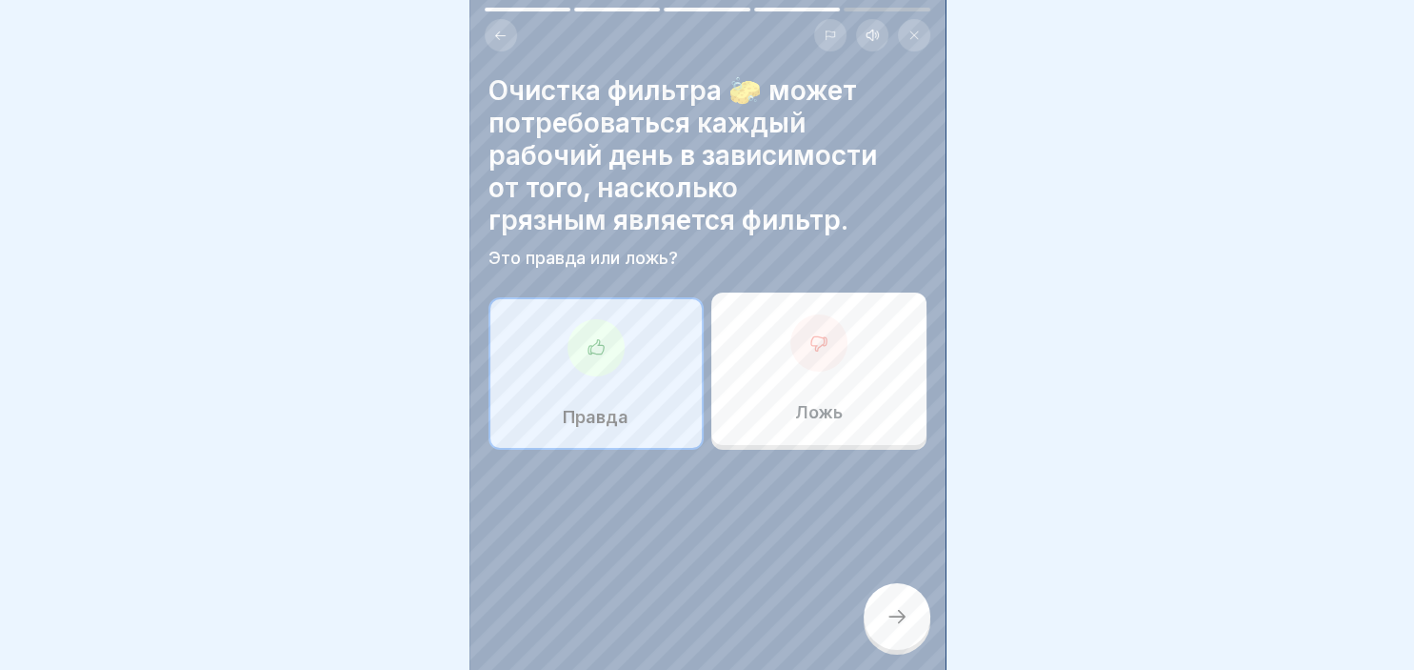
click at [890, 610] on icon at bounding box center [897, 616] width 23 height 23
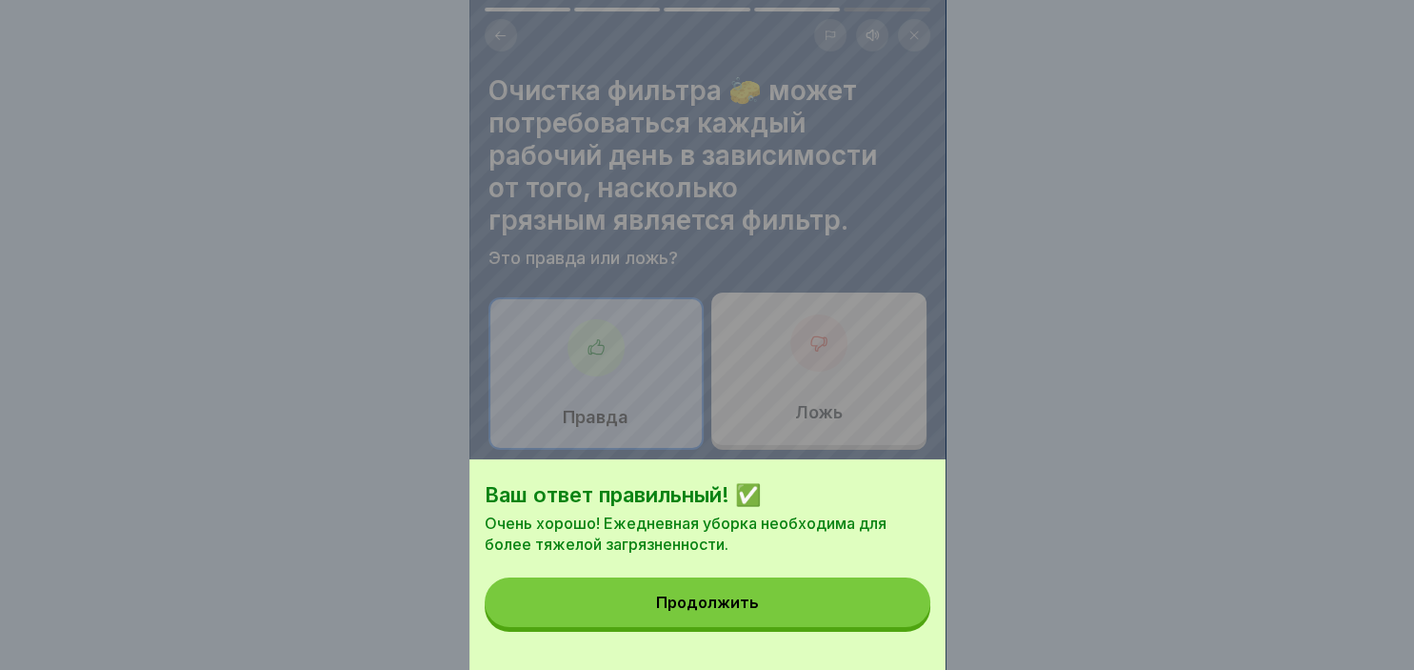
click at [812, 622] on button "Продолжить" at bounding box center [708, 602] width 446 height 50
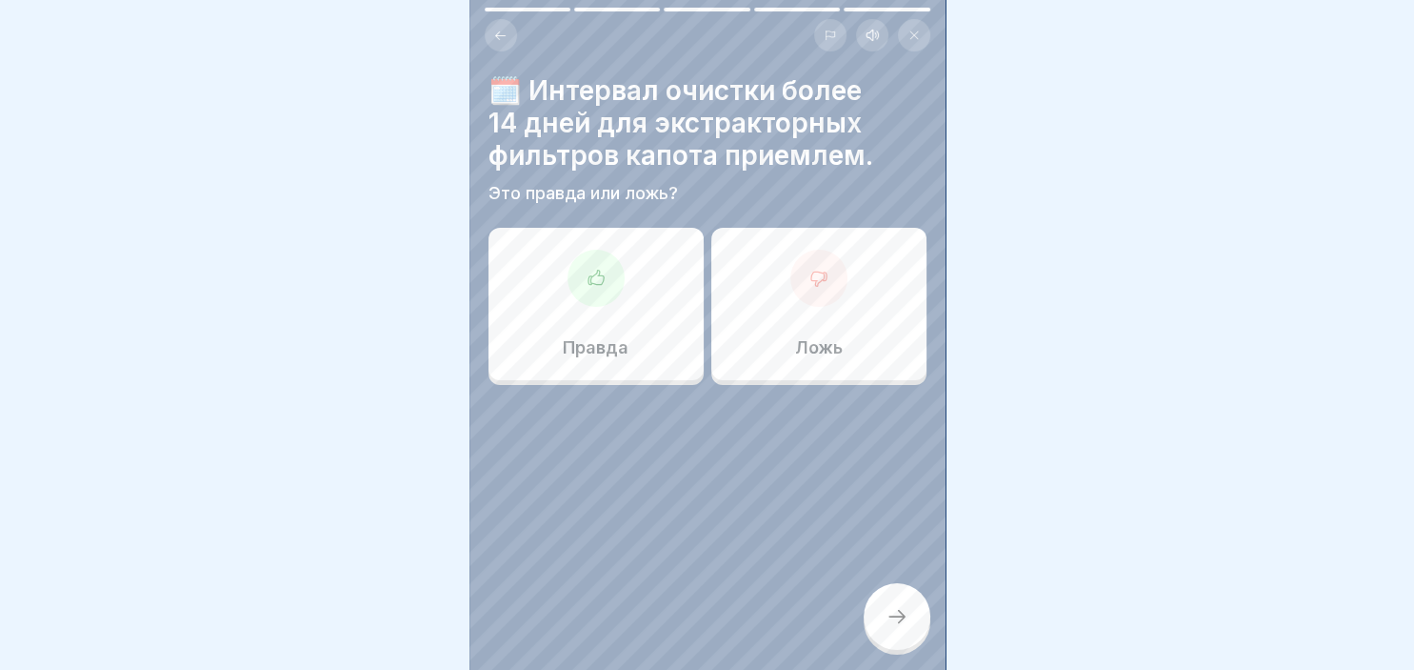
click at [801, 299] on div at bounding box center [819, 278] width 57 height 57
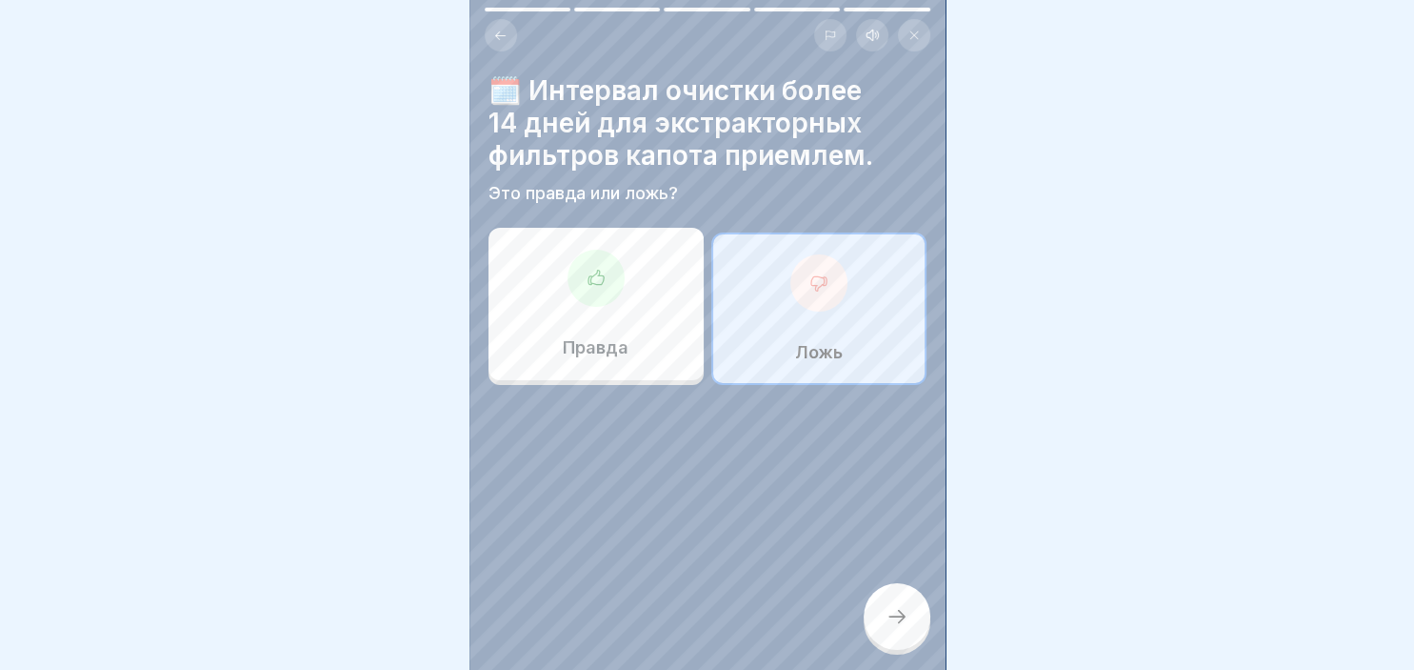
click at [895, 634] on div at bounding box center [897, 616] width 67 height 67
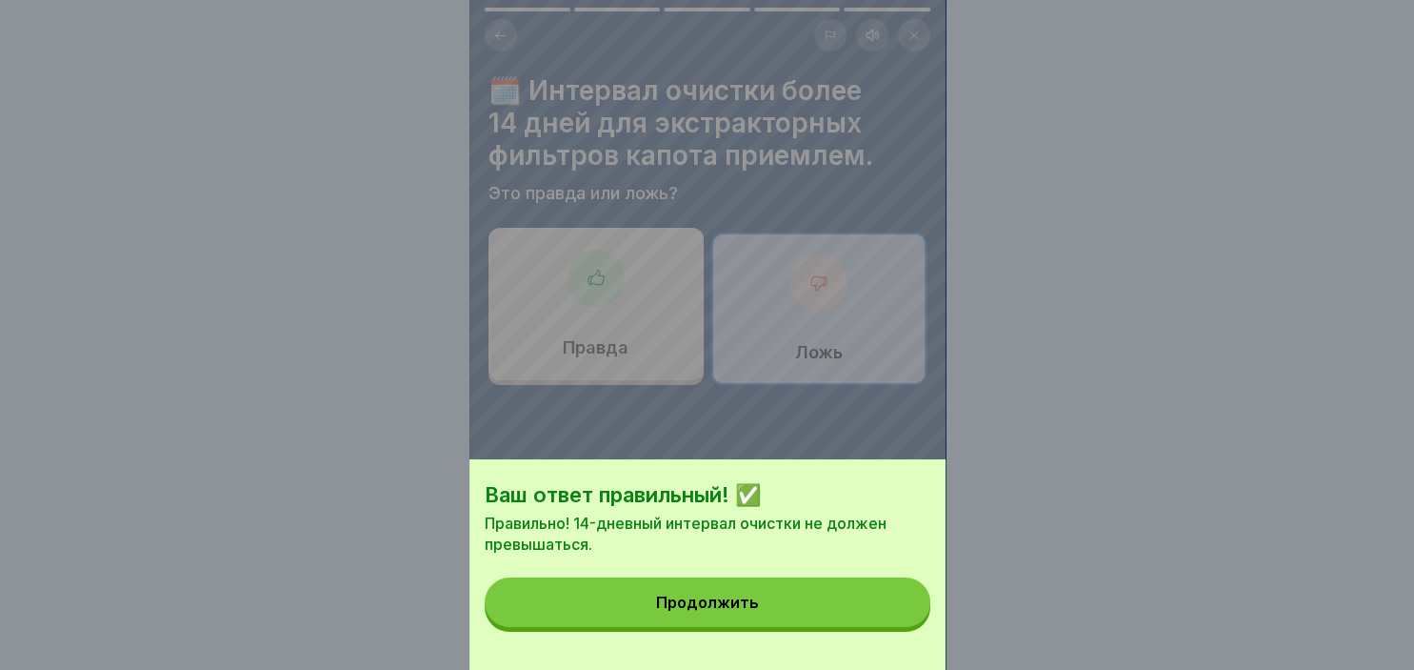
click at [836, 615] on button "Продолжить" at bounding box center [708, 602] width 446 height 50
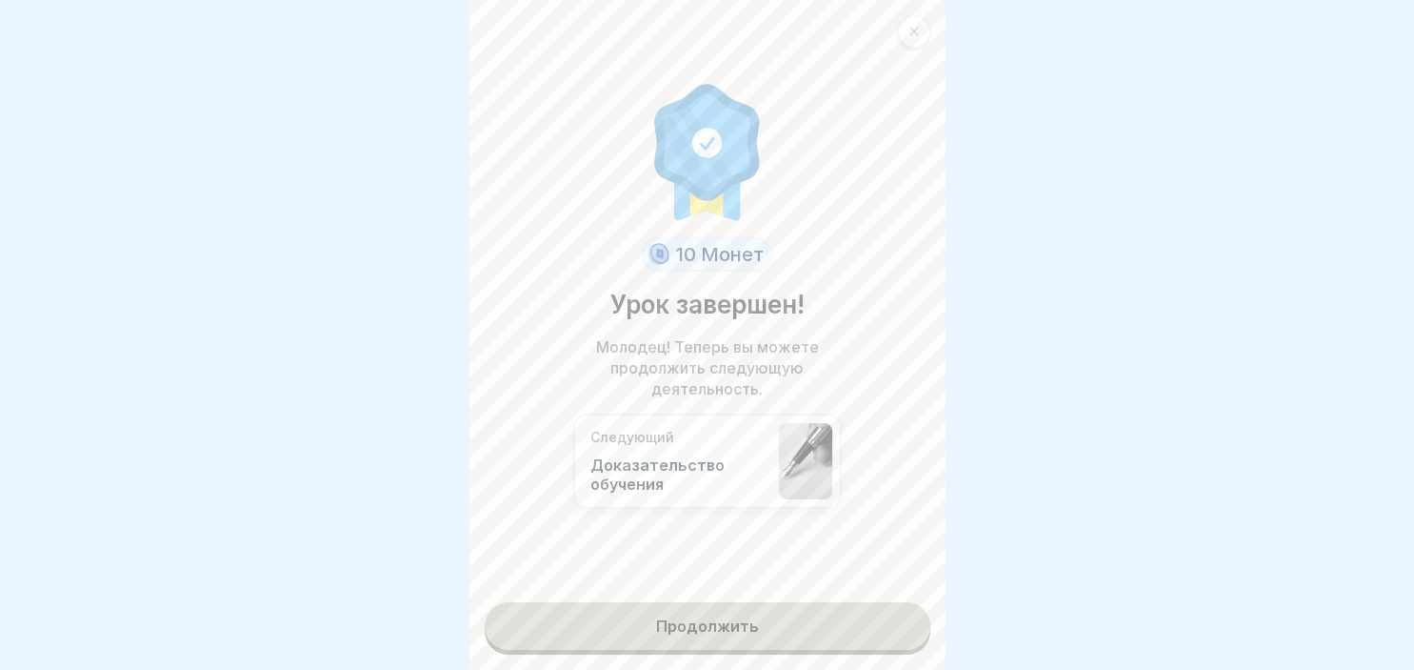
click at [789, 612] on link "Продолжить" at bounding box center [708, 626] width 446 height 48
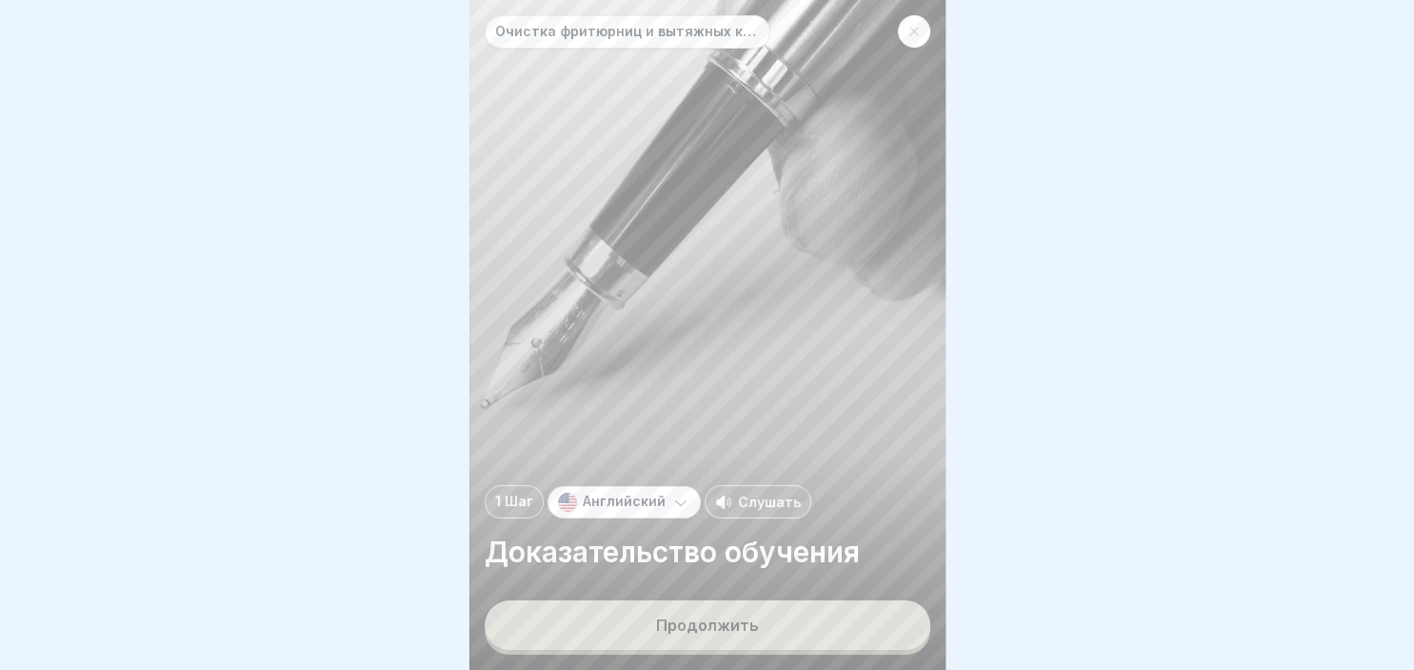
click at [789, 612] on button "Продолжить" at bounding box center [708, 625] width 446 height 50
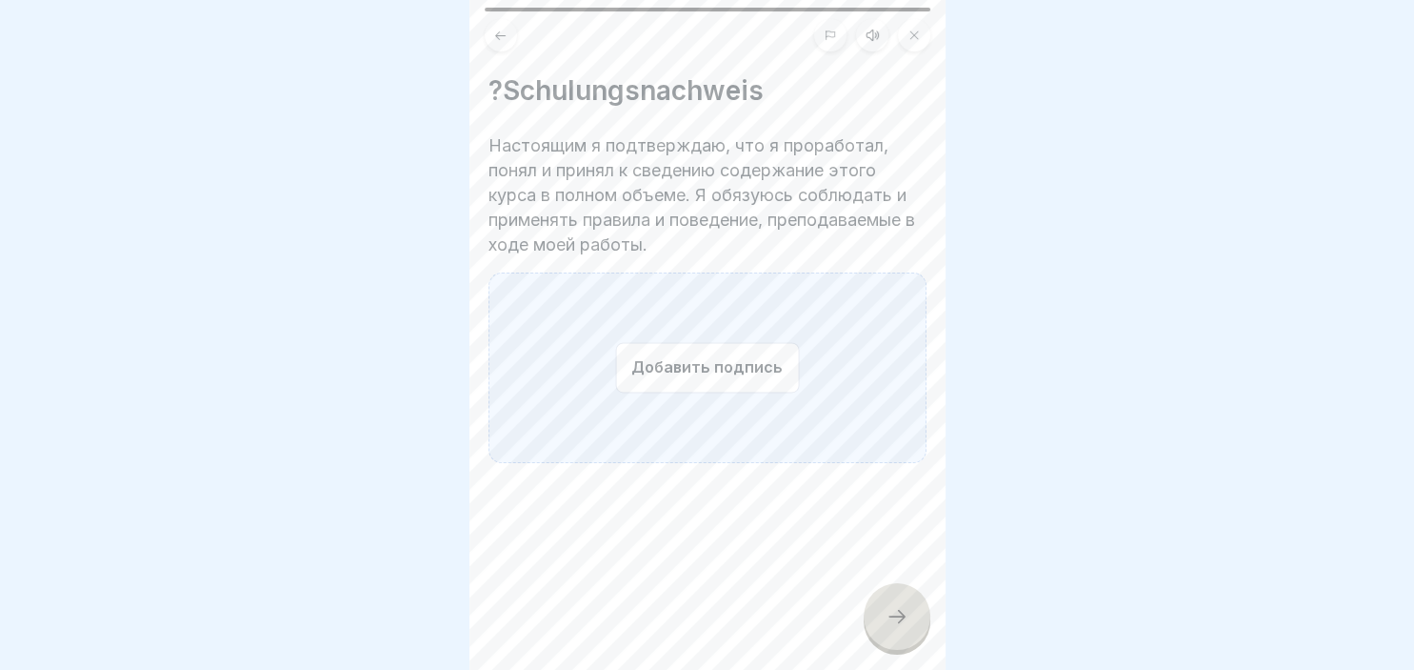
click at [917, 638] on div at bounding box center [897, 616] width 67 height 67
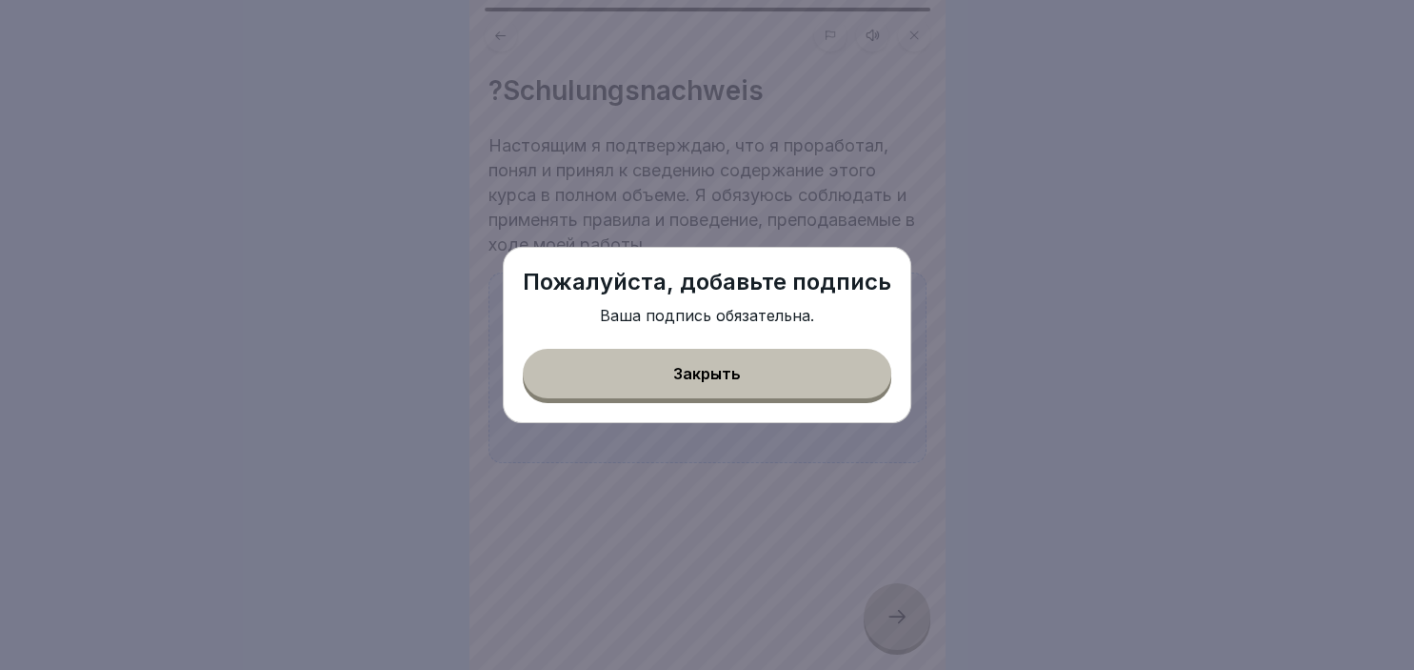
click at [741, 397] on button "Закрыть" at bounding box center [707, 374] width 369 height 50
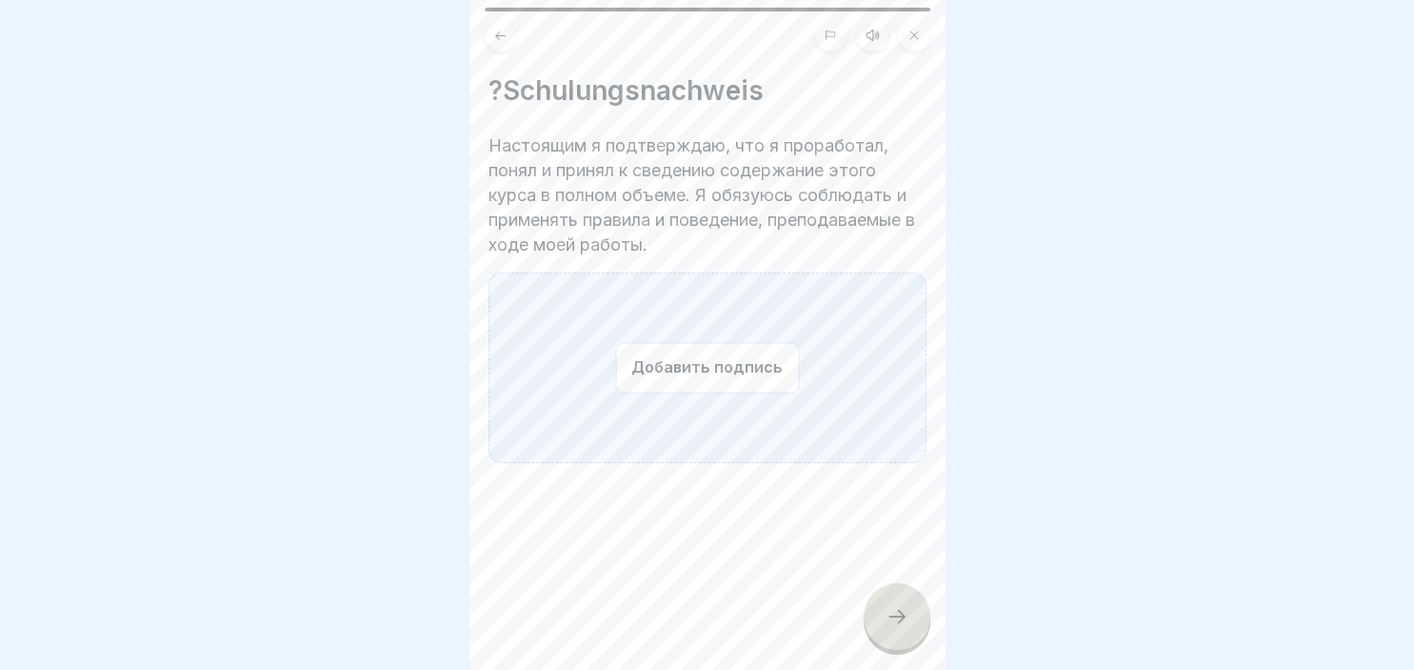
click at [741, 397] on div "Добавить подпись" at bounding box center [708, 367] width 438 height 190
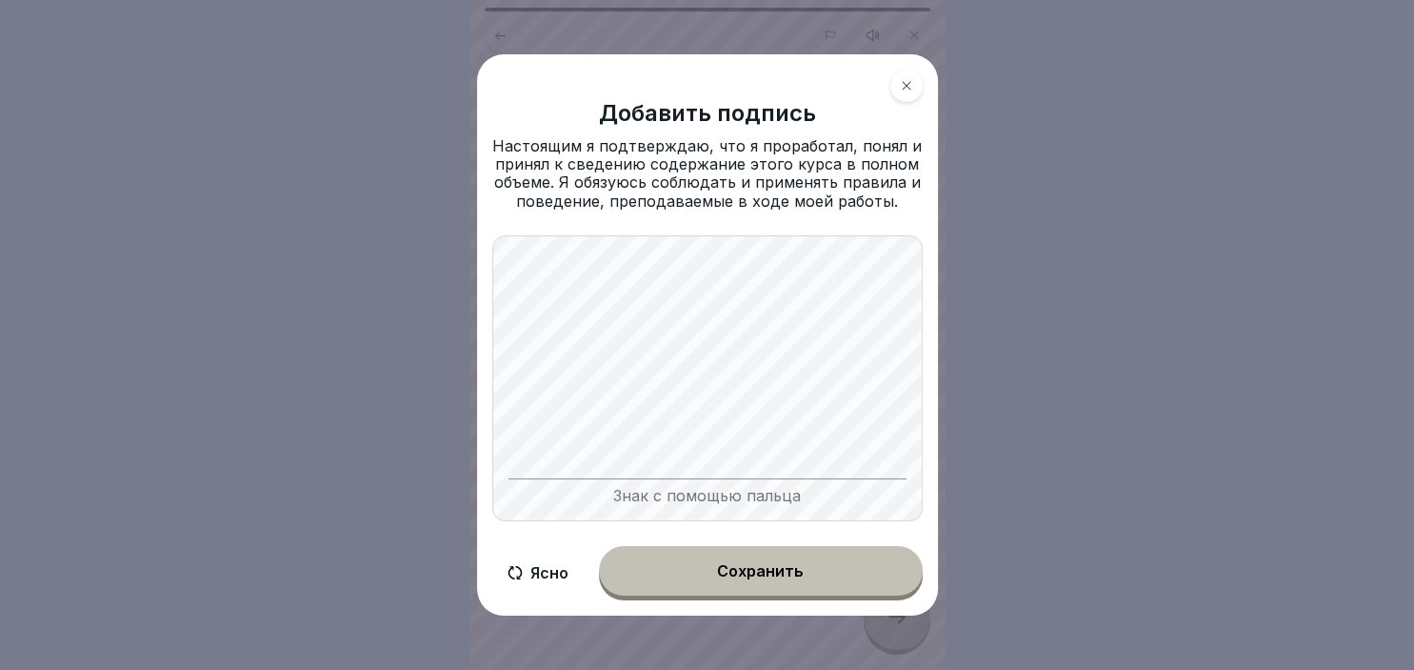
click at [753, 573] on div "Сохранить" at bounding box center [760, 570] width 87 height 17
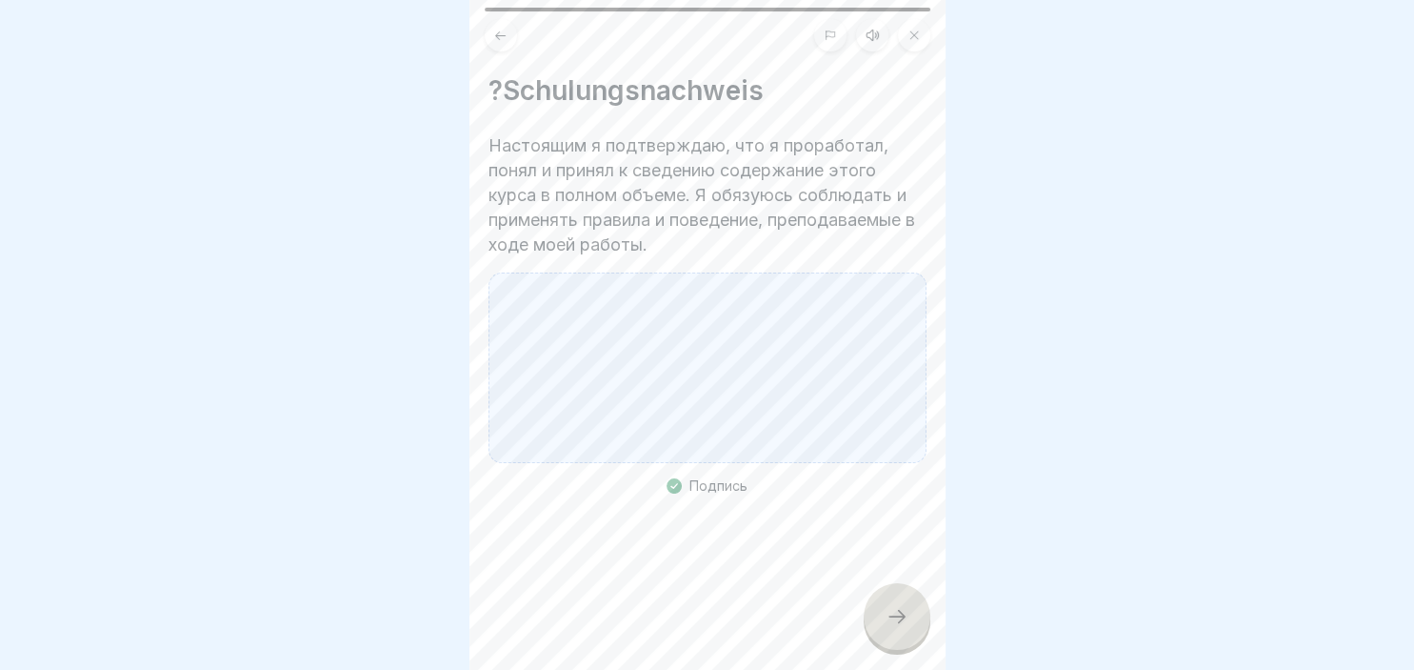
click at [898, 612] on icon at bounding box center [897, 616] width 23 height 23
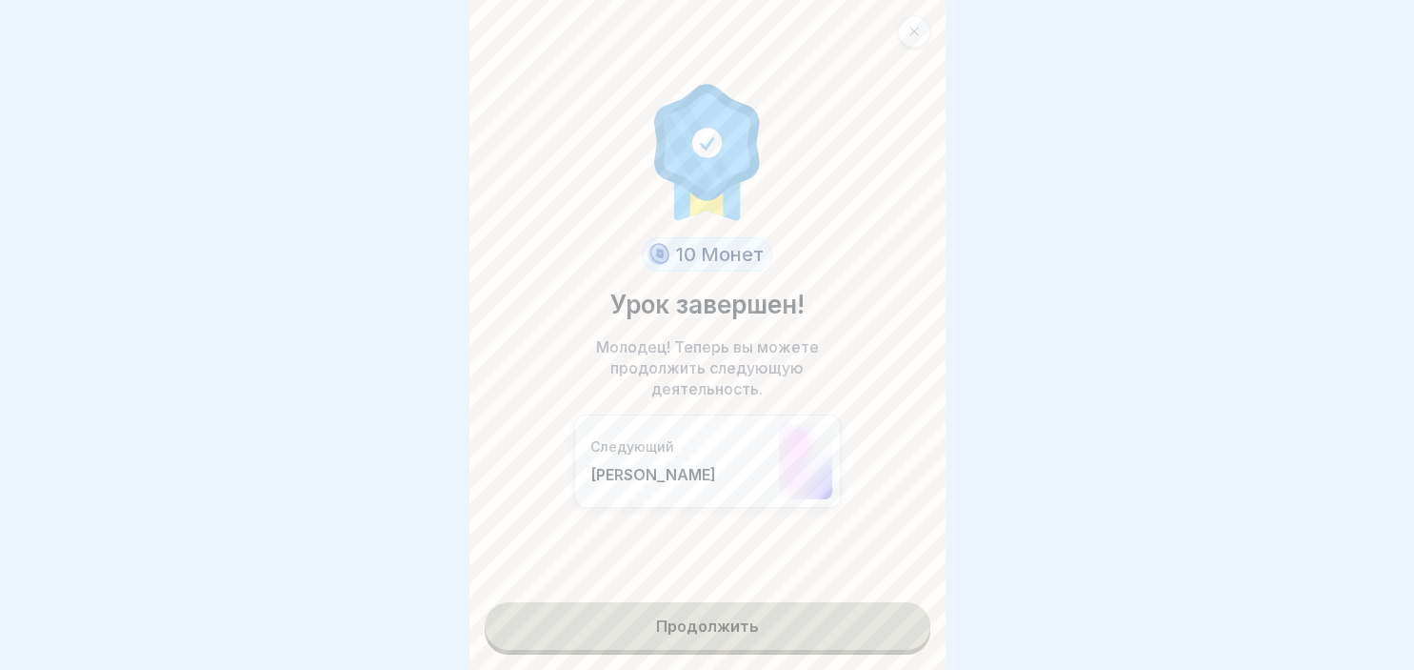
click at [865, 630] on link "Продолжить" at bounding box center [708, 626] width 446 height 48
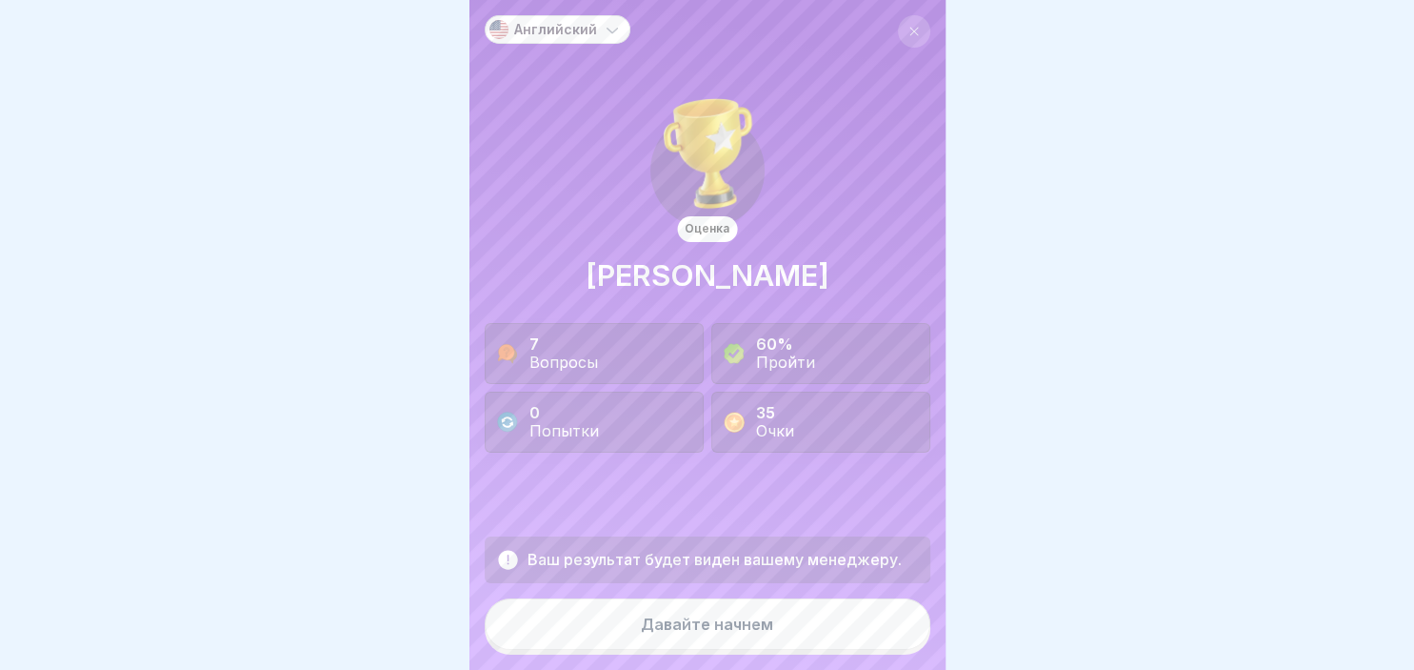
click at [865, 630] on button "Давайте начнем" at bounding box center [708, 623] width 446 height 51
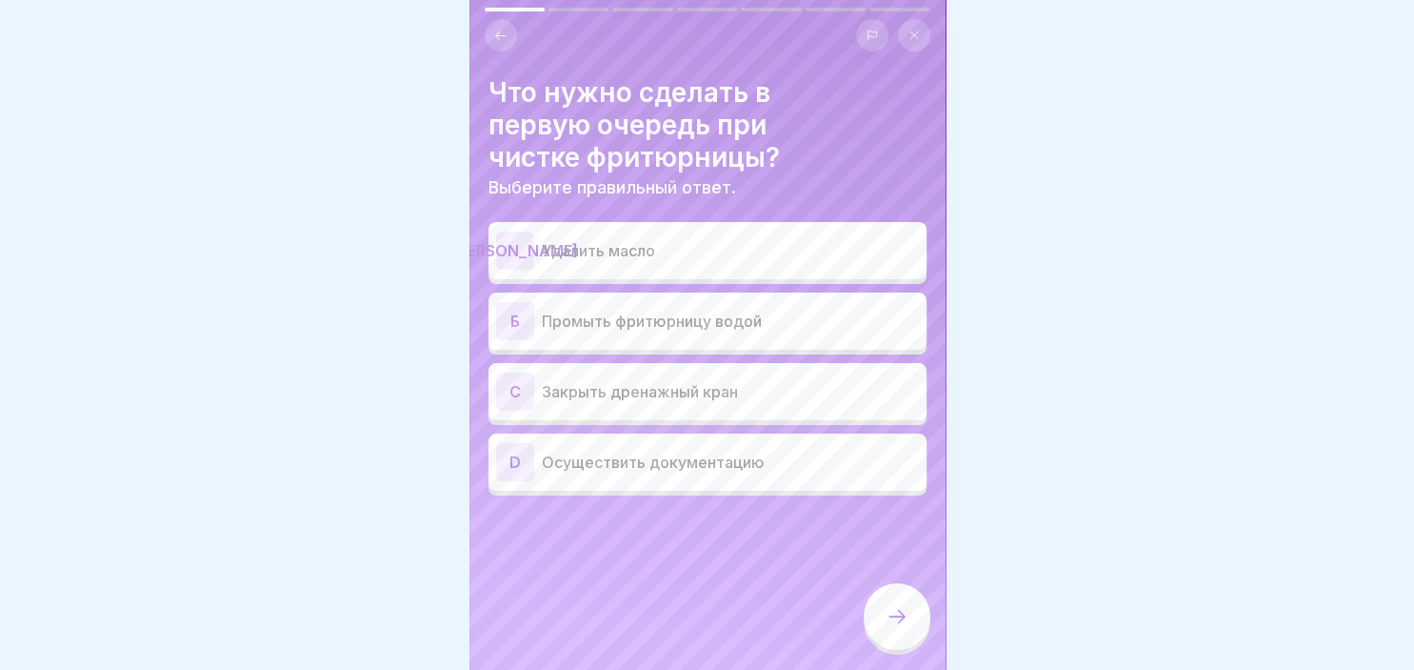
click at [543, 251] on p "Удалить масло" at bounding box center [730, 250] width 377 height 23
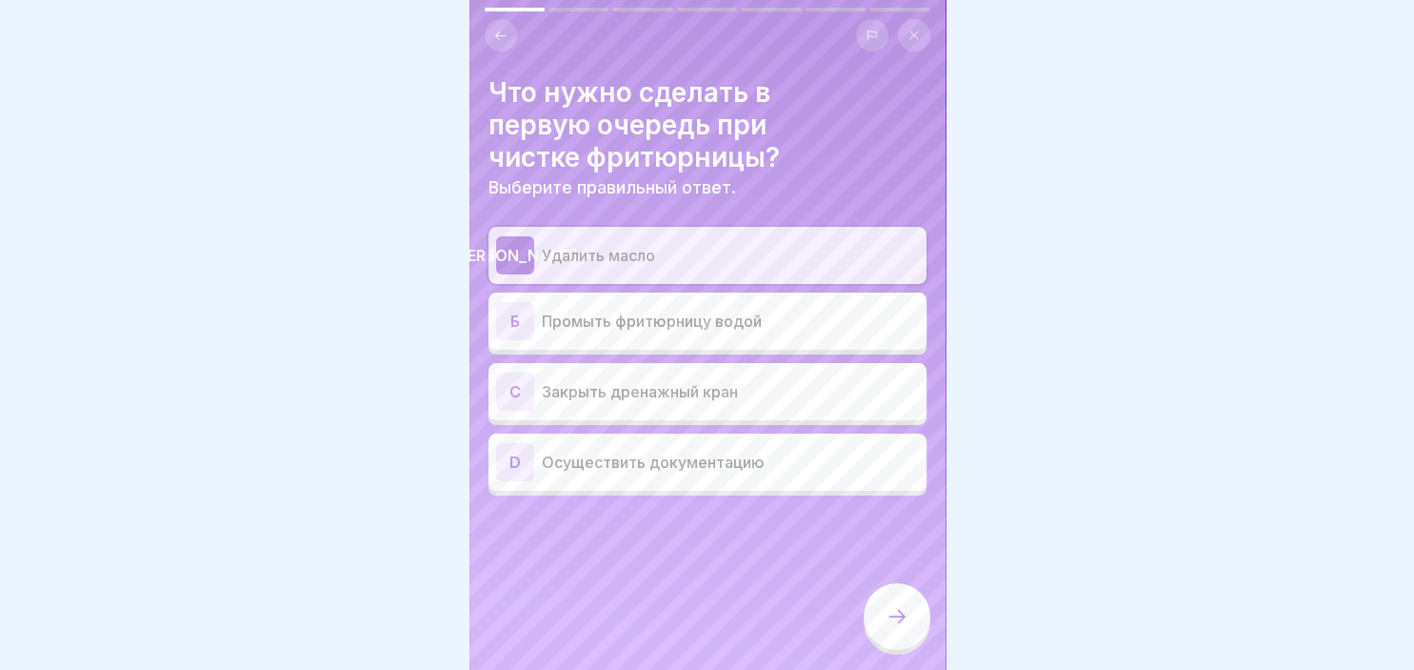
click at [912, 621] on div at bounding box center [897, 616] width 67 height 67
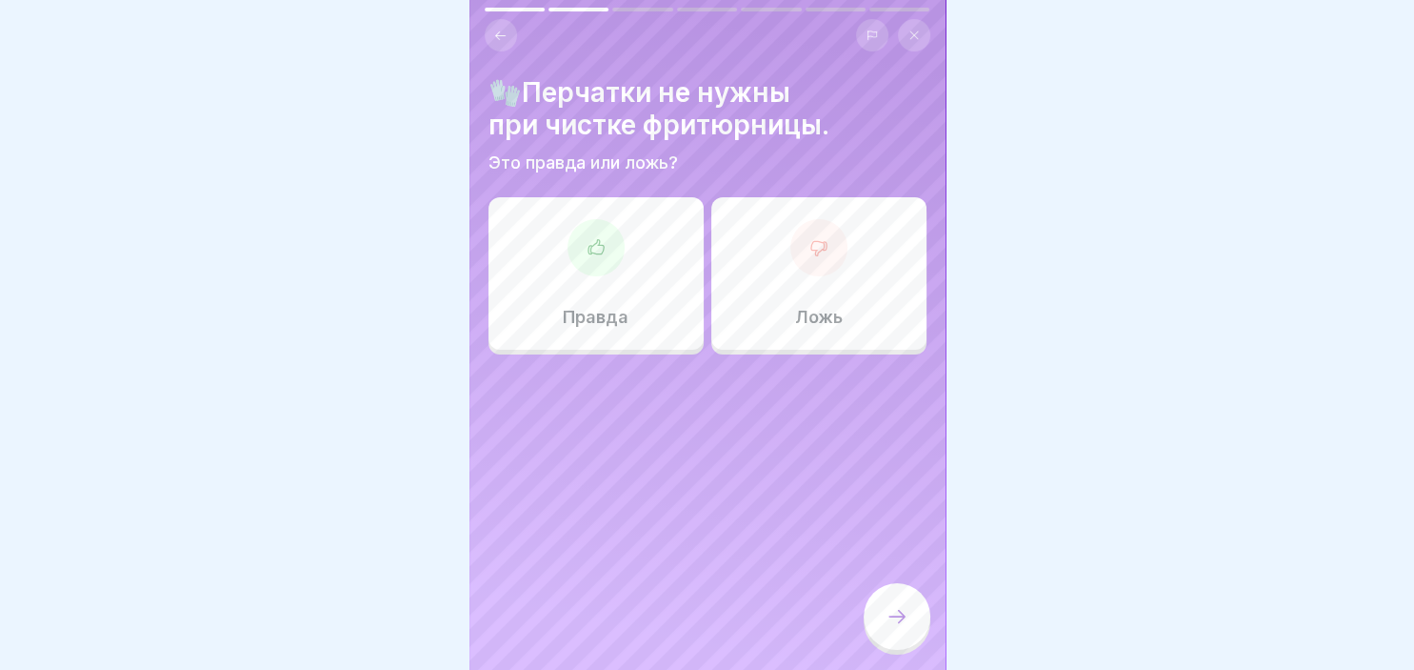
click at [832, 252] on div at bounding box center [819, 247] width 57 height 57
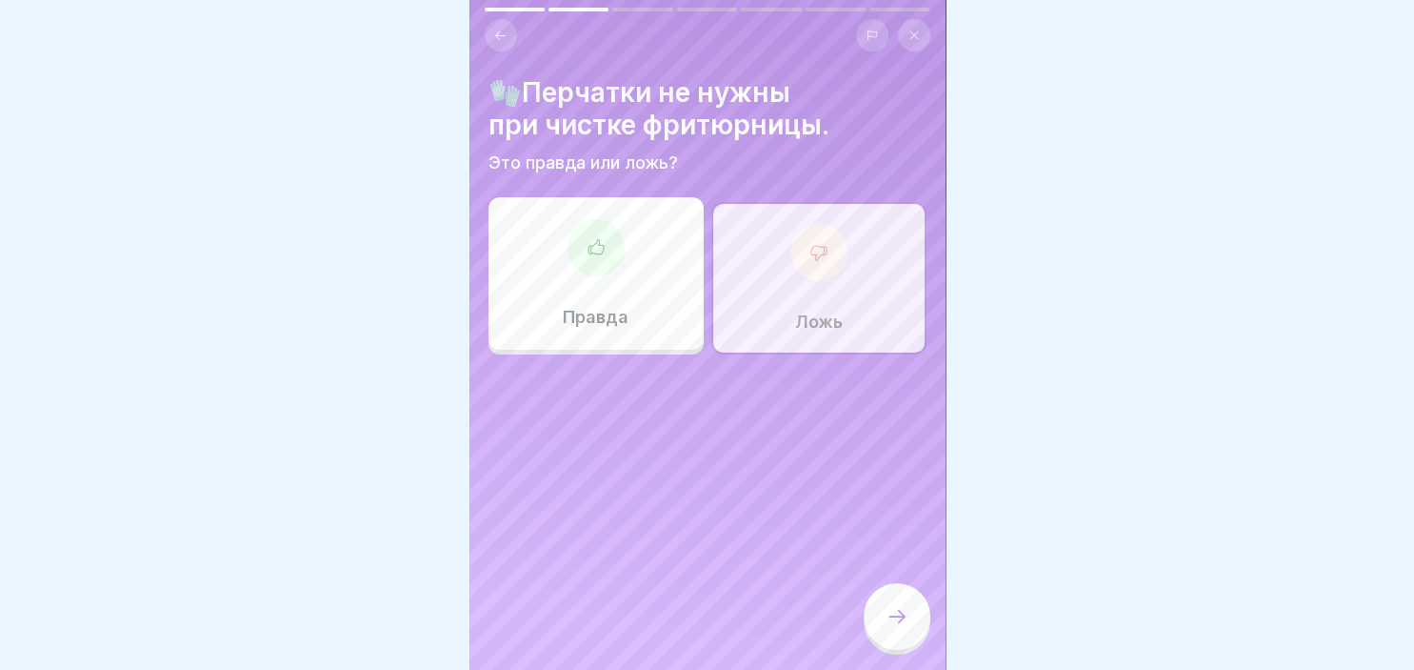
click at [914, 609] on div at bounding box center [897, 616] width 67 height 67
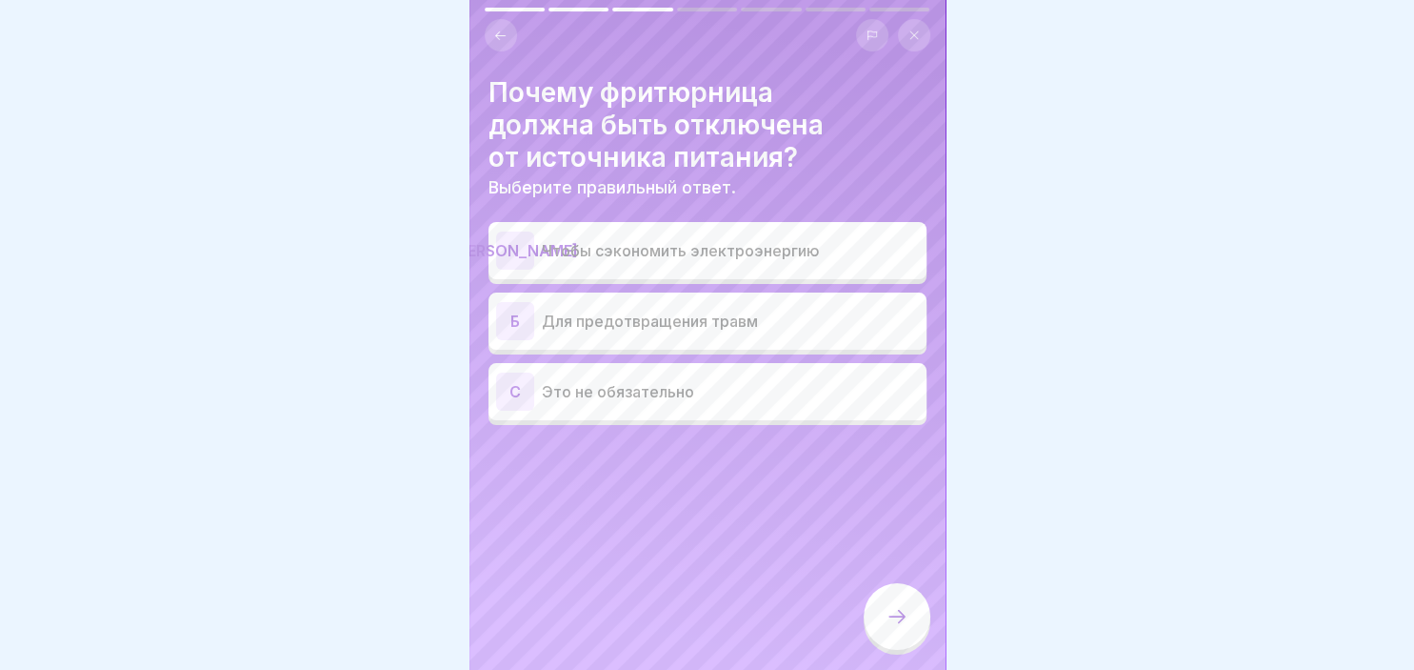
click at [530, 313] on div "Б" at bounding box center [515, 321] width 38 height 38
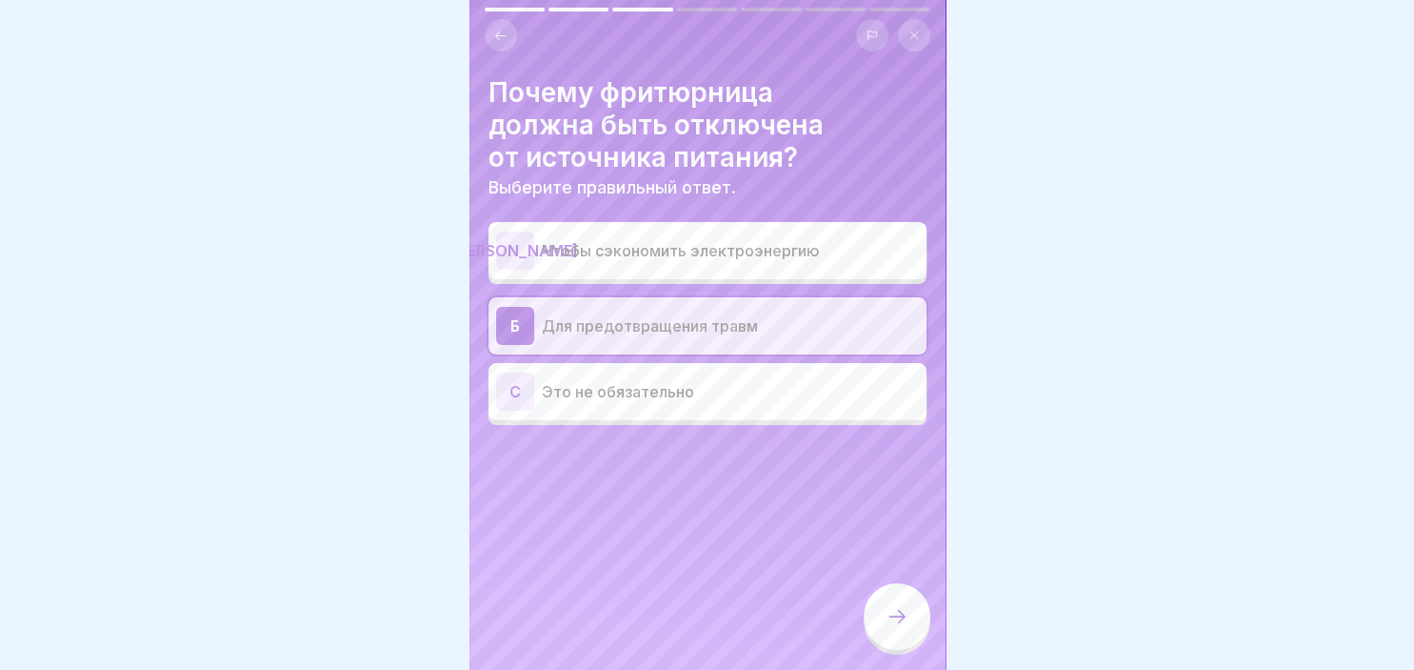
click at [892, 608] on icon at bounding box center [897, 616] width 23 height 23
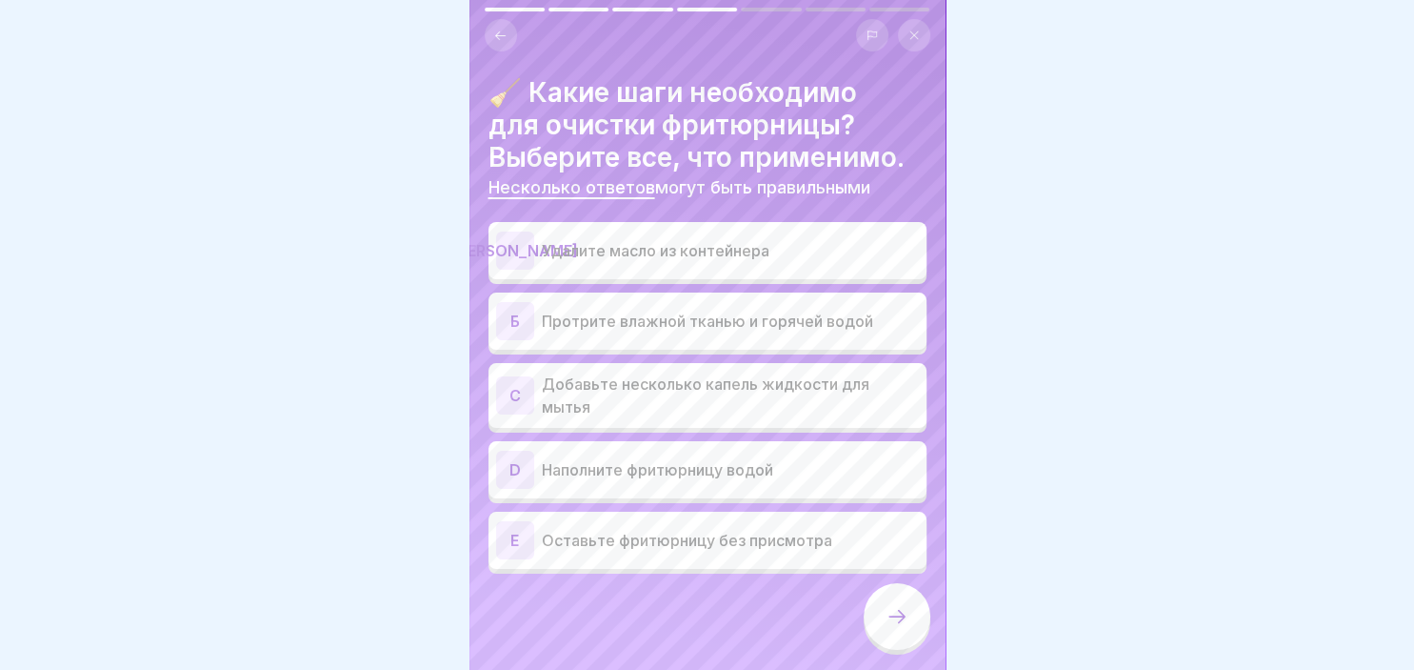
click at [524, 245] on div "[PERSON_NAME]" at bounding box center [515, 250] width 38 height 38
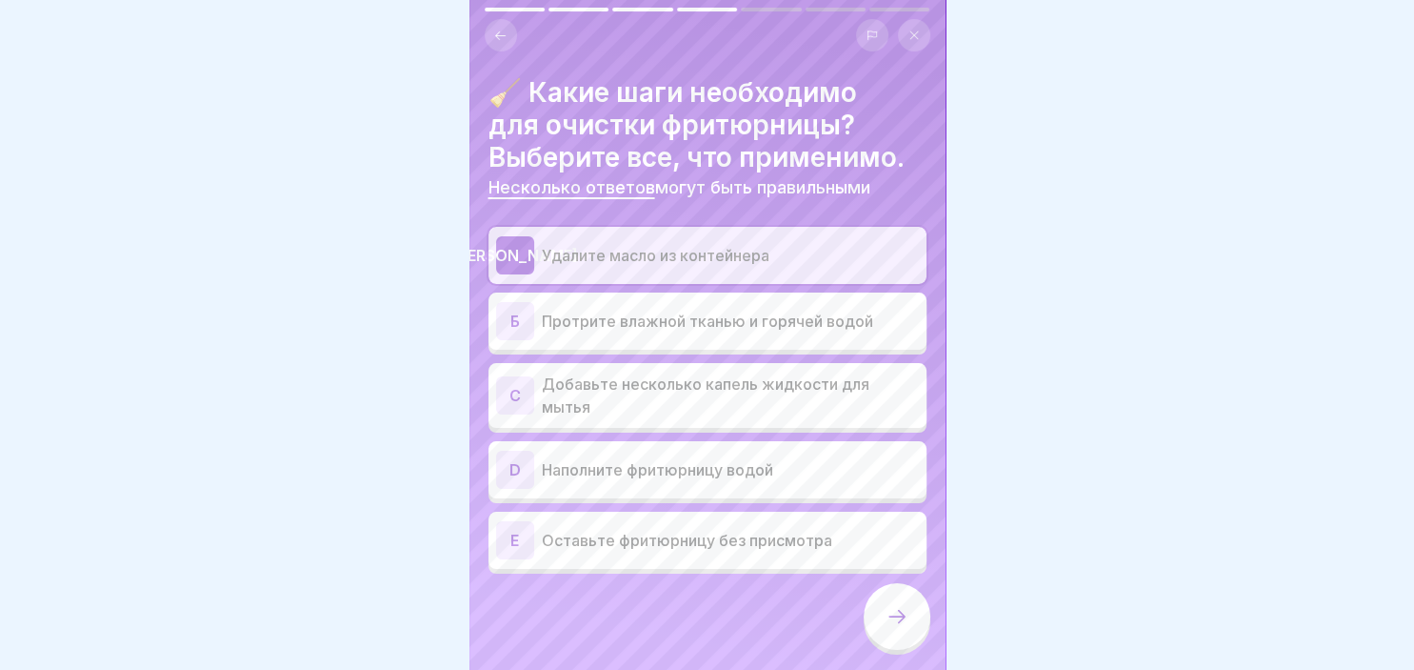
click at [531, 330] on div "Б" at bounding box center [515, 321] width 38 height 38
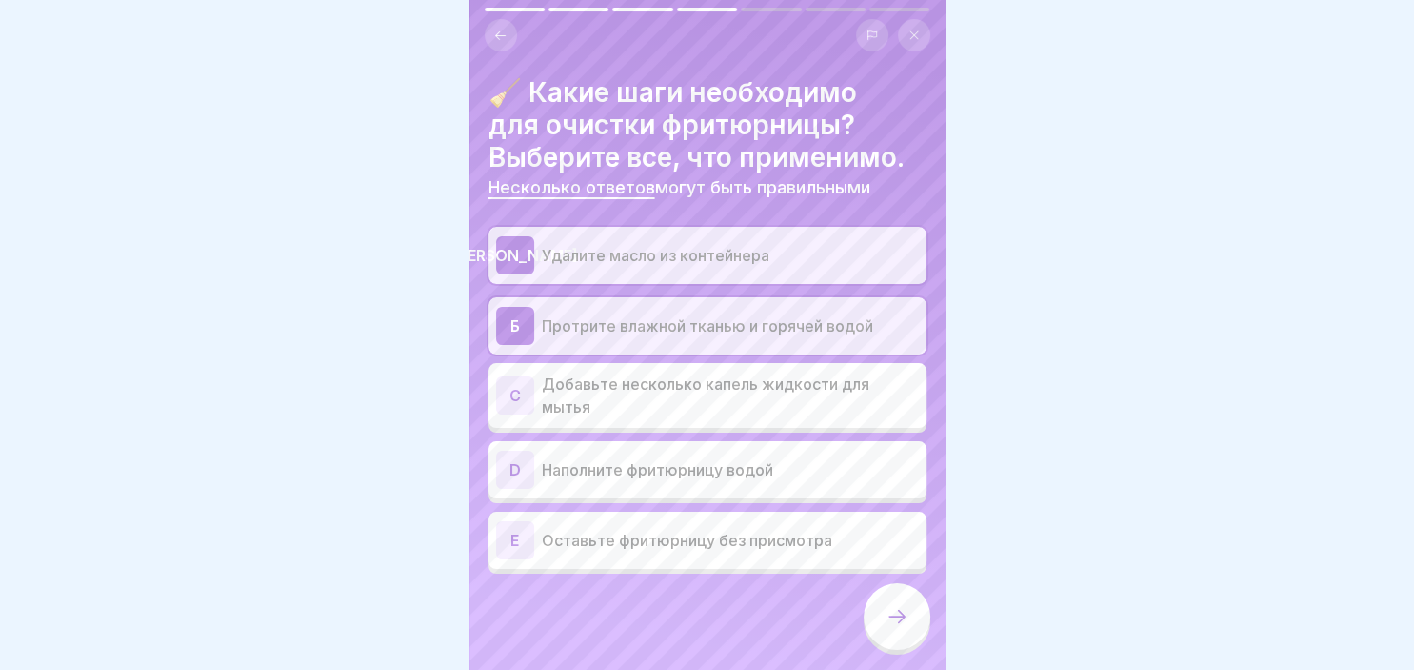
click at [566, 464] on p "Наполните фритюрницу водой" at bounding box center [730, 469] width 377 height 23
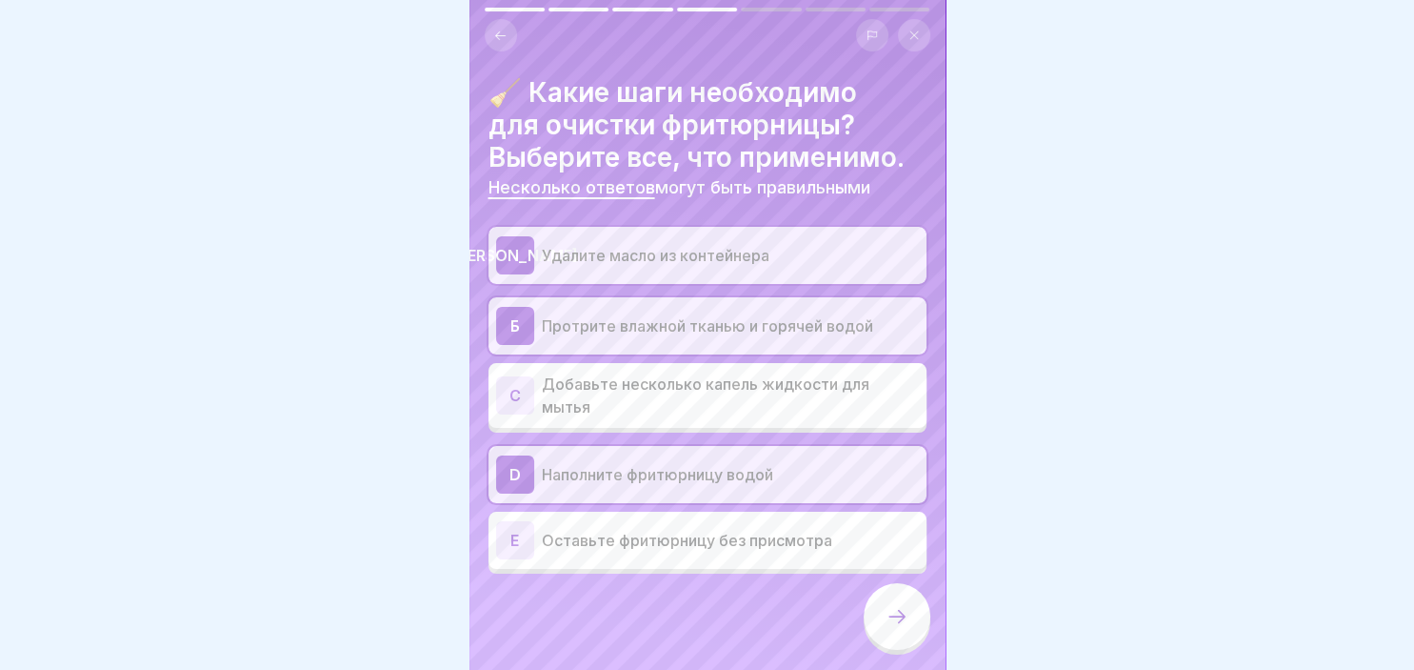
click at [887, 611] on icon at bounding box center [897, 616] width 23 height 23
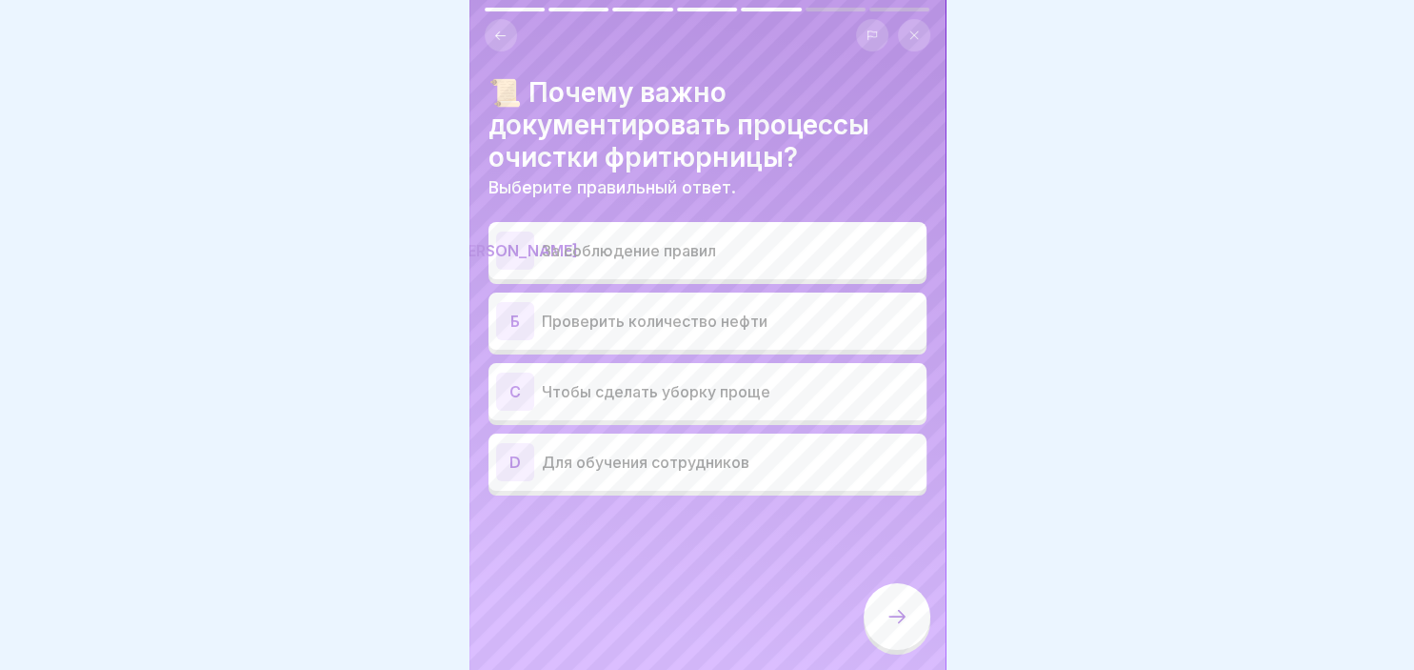
click at [511, 251] on div "[PERSON_NAME]" at bounding box center [515, 250] width 38 height 38
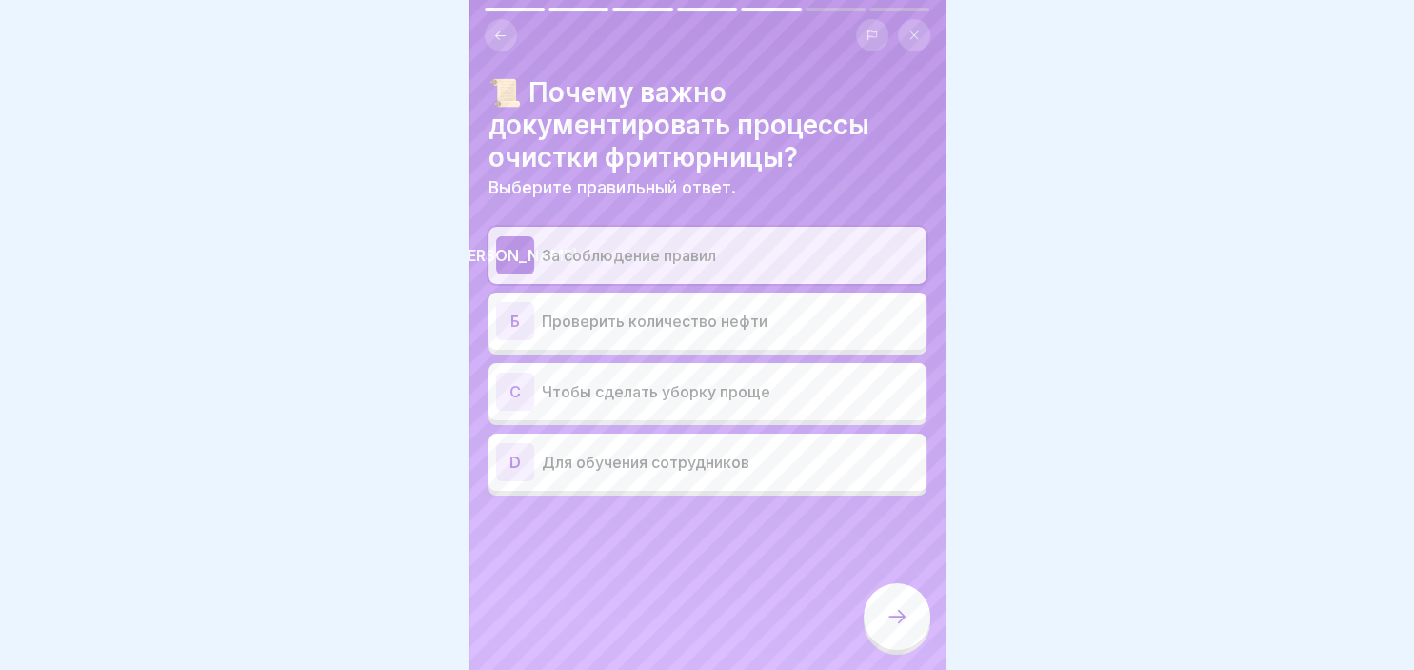
click at [904, 611] on icon at bounding box center [897, 616] width 23 height 23
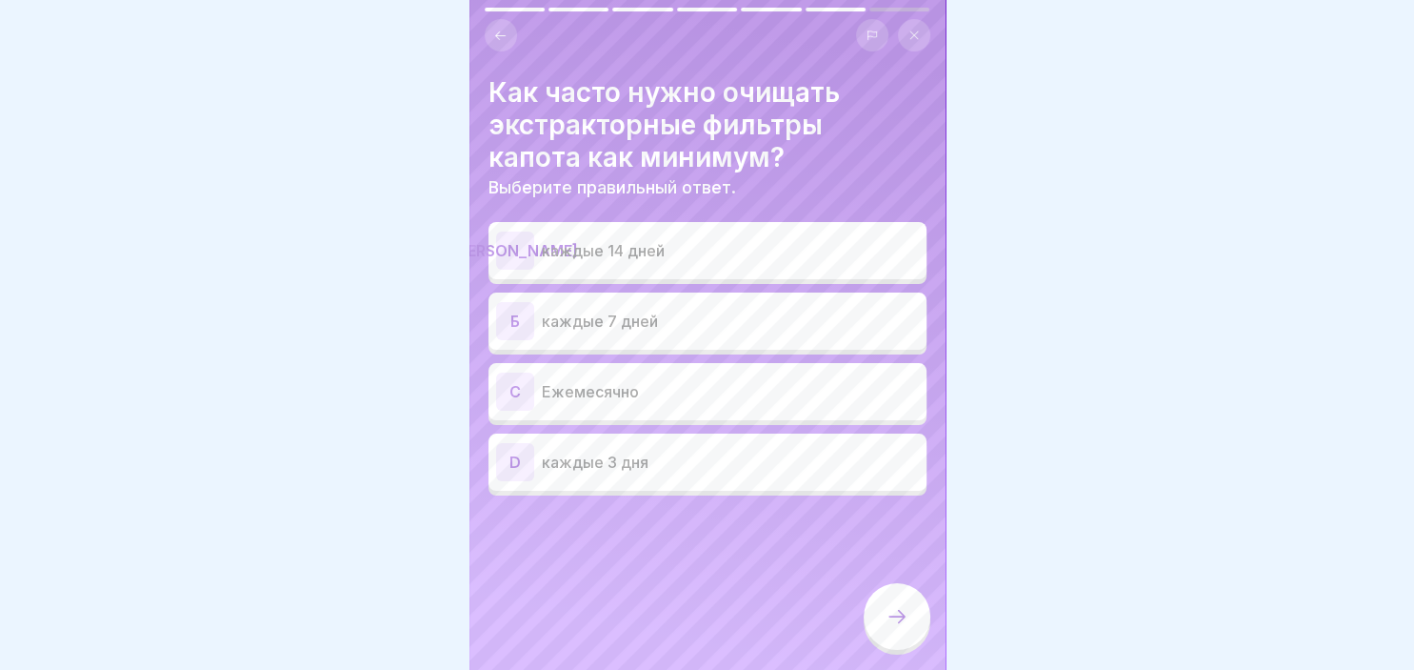
click at [551, 246] on p "каждые 14 дней" at bounding box center [730, 250] width 377 height 23
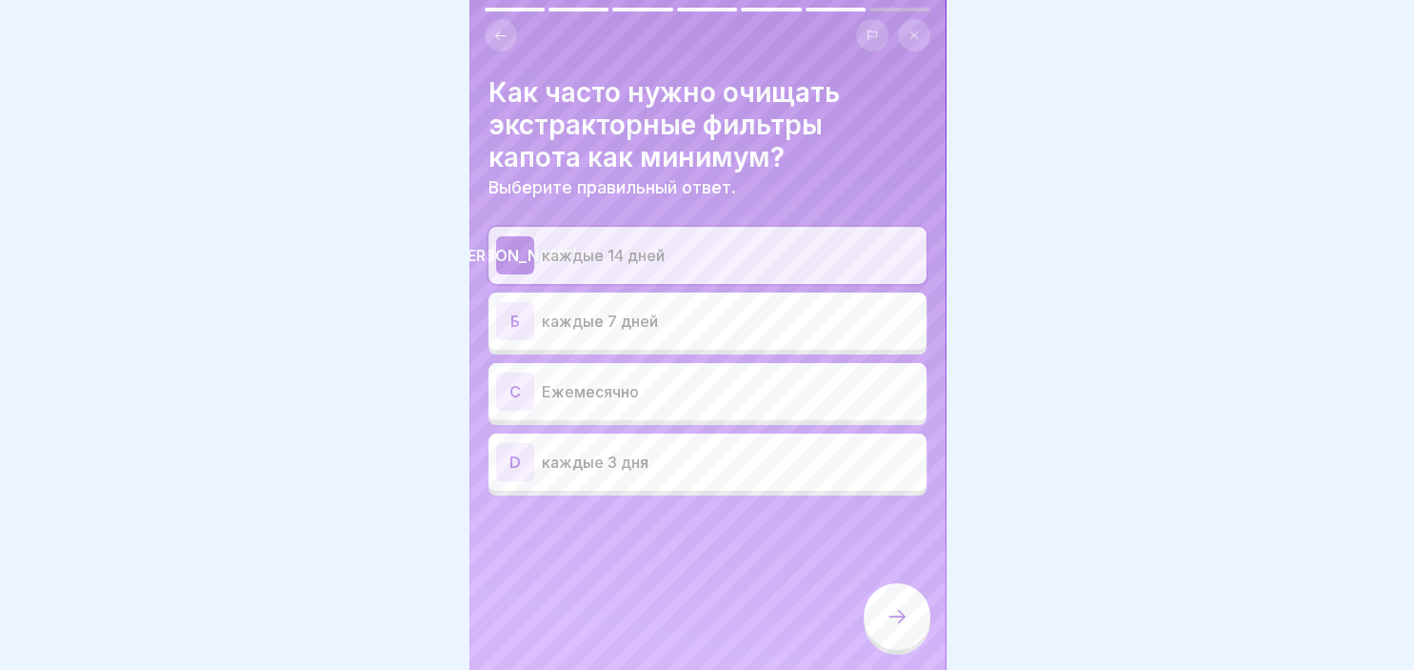
click at [888, 595] on div at bounding box center [897, 616] width 67 height 67
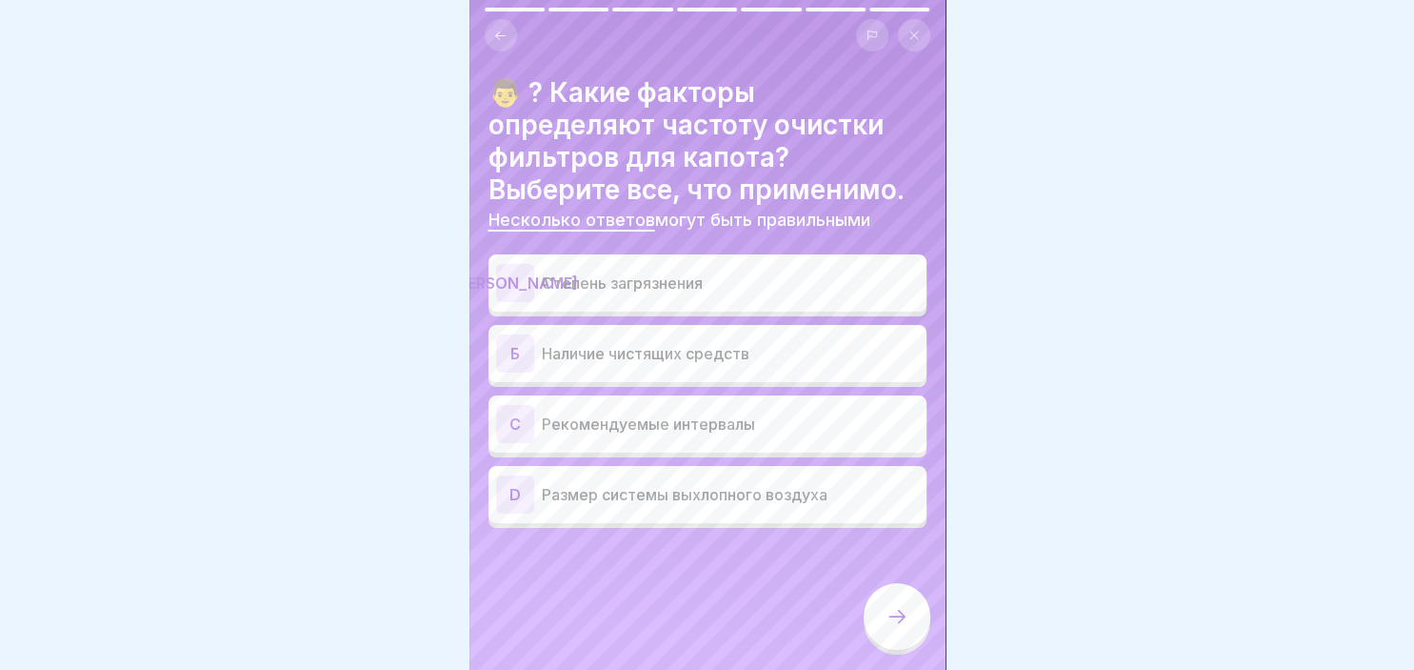
click at [531, 285] on div "[PERSON_NAME]" at bounding box center [515, 283] width 38 height 38
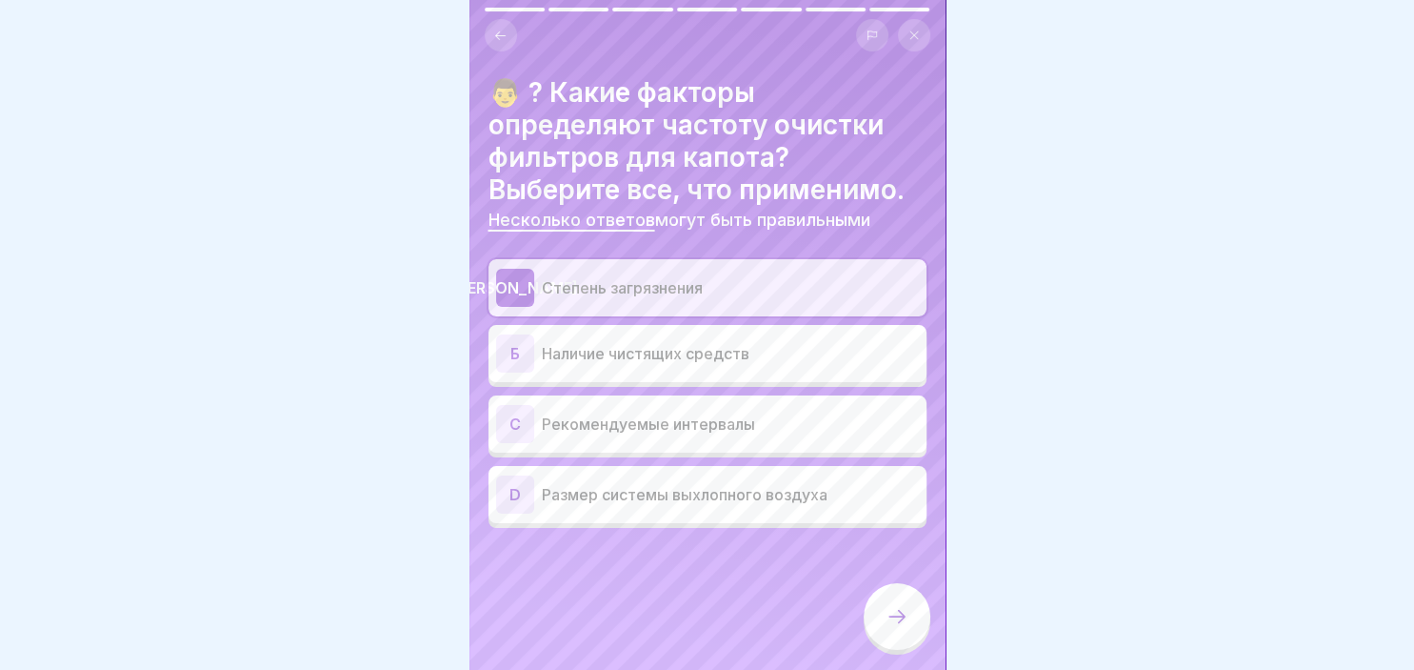
click at [892, 627] on icon at bounding box center [897, 616] width 23 height 23
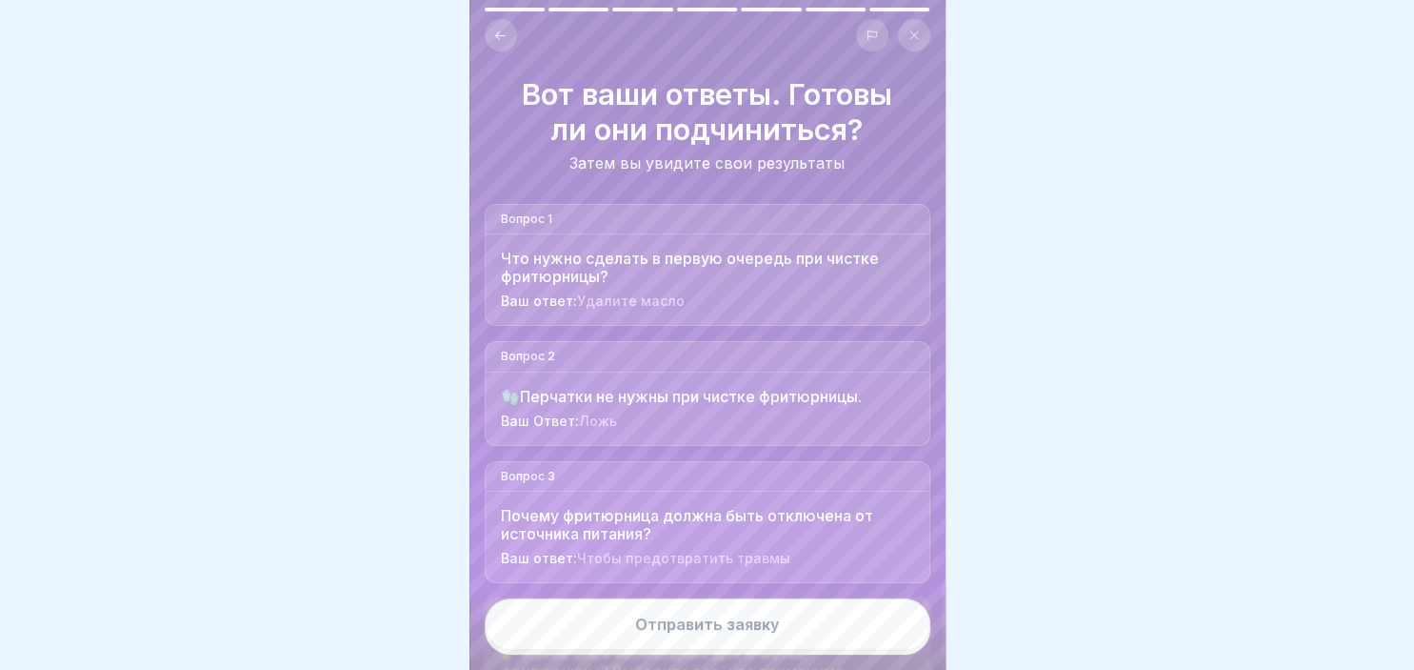
click at [835, 628] on button "Отправить заявку" at bounding box center [708, 623] width 446 height 51
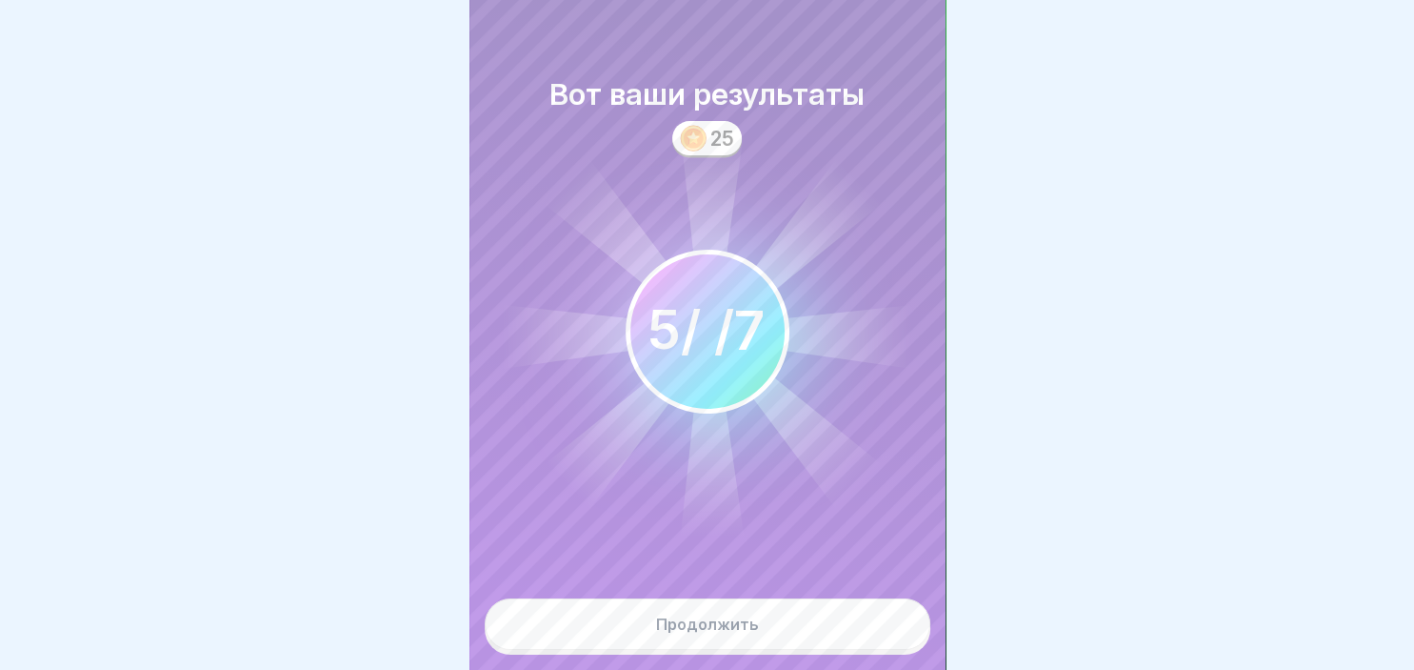
click at [835, 628] on button "Продолжить" at bounding box center [708, 623] width 446 height 51
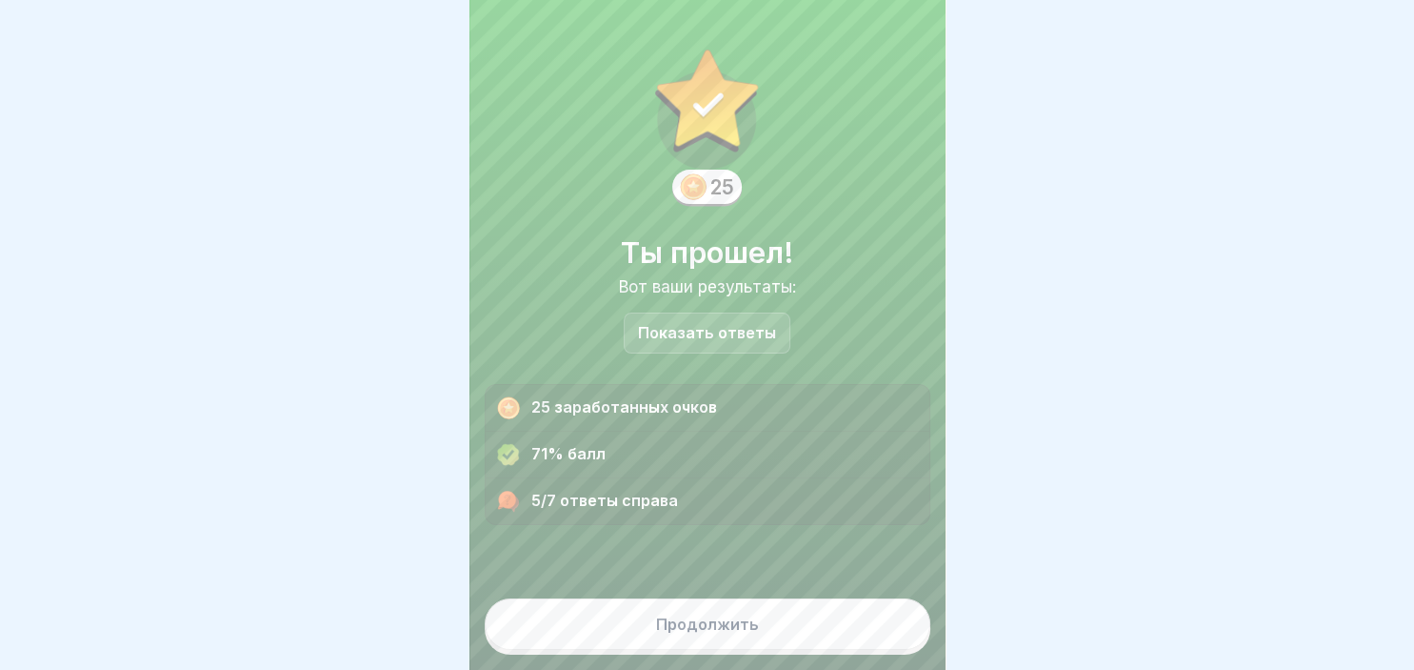
click at [835, 628] on button "Продолжить" at bounding box center [708, 623] width 446 height 51
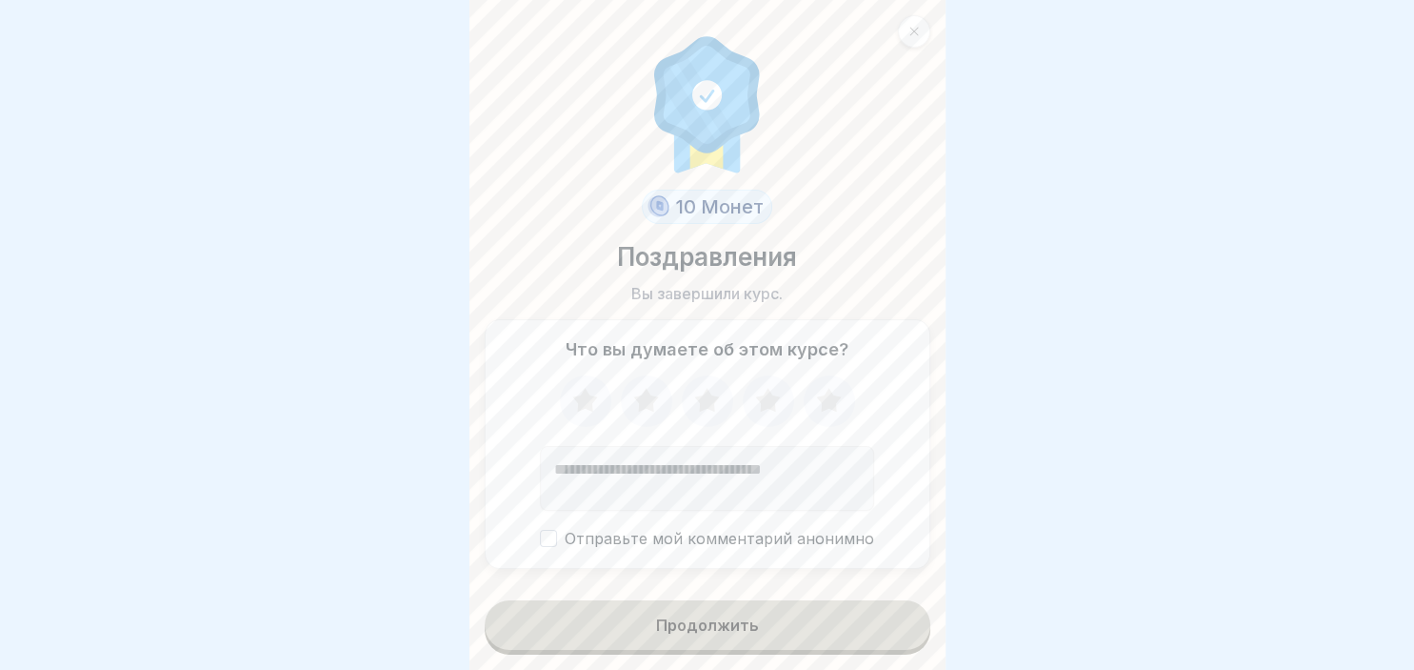
click at [827, 401] on icon at bounding box center [828, 400] width 25 height 24
click at [777, 639] on button "Продолжить" at bounding box center [708, 625] width 446 height 50
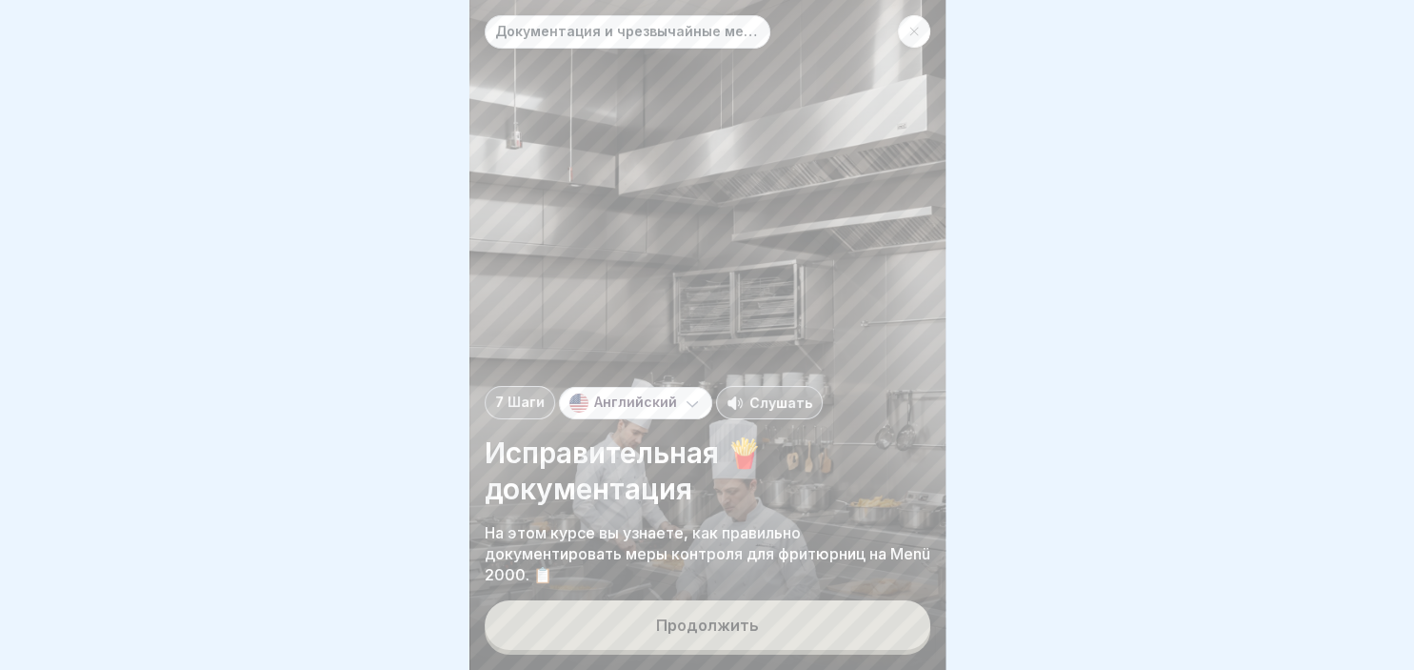
click at [777, 639] on button "Продолжить" at bounding box center [708, 625] width 446 height 50
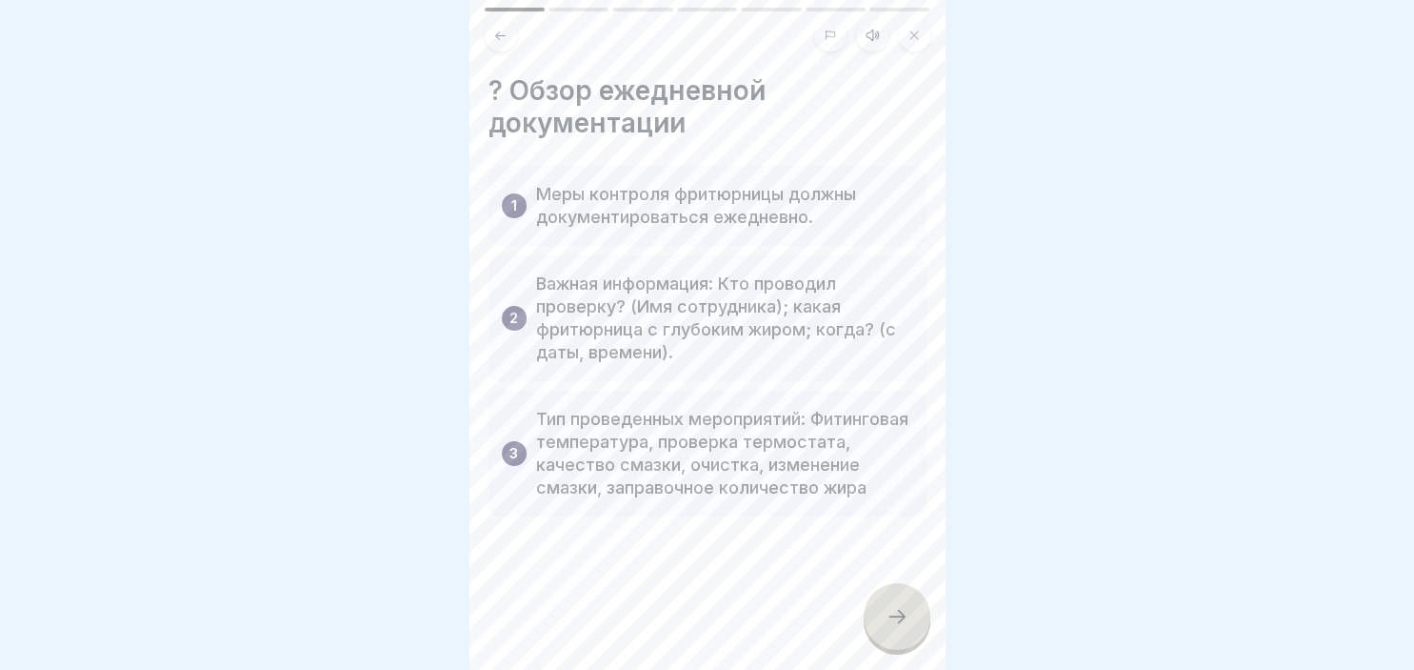
click at [886, 606] on div at bounding box center [897, 616] width 67 height 67
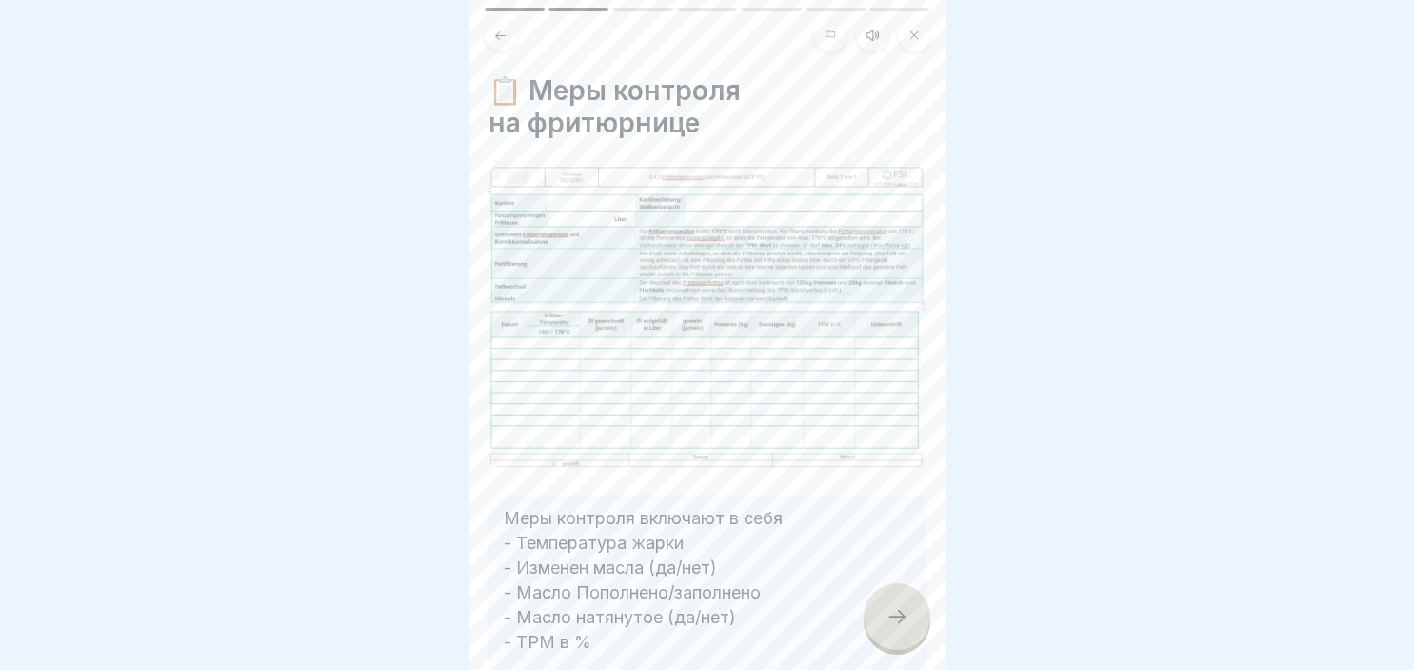
click at [886, 606] on div at bounding box center [897, 616] width 67 height 67
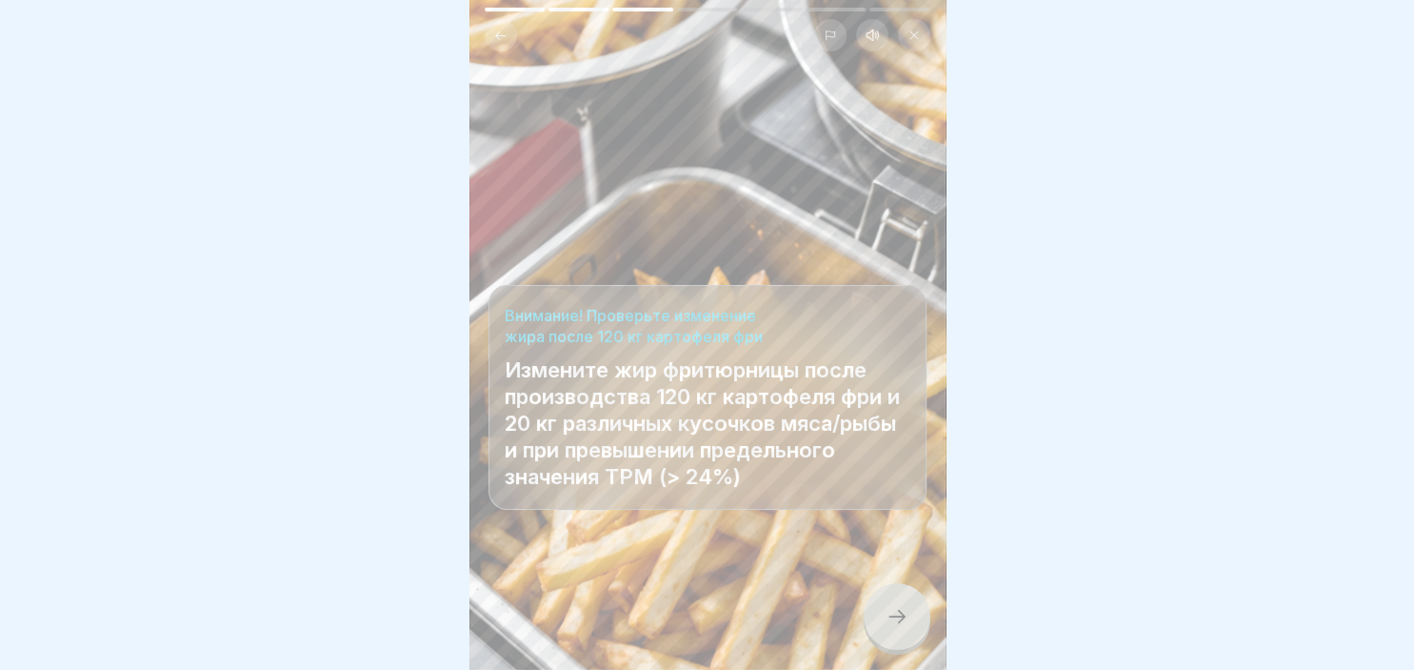
click at [886, 606] on div at bounding box center [897, 616] width 67 height 67
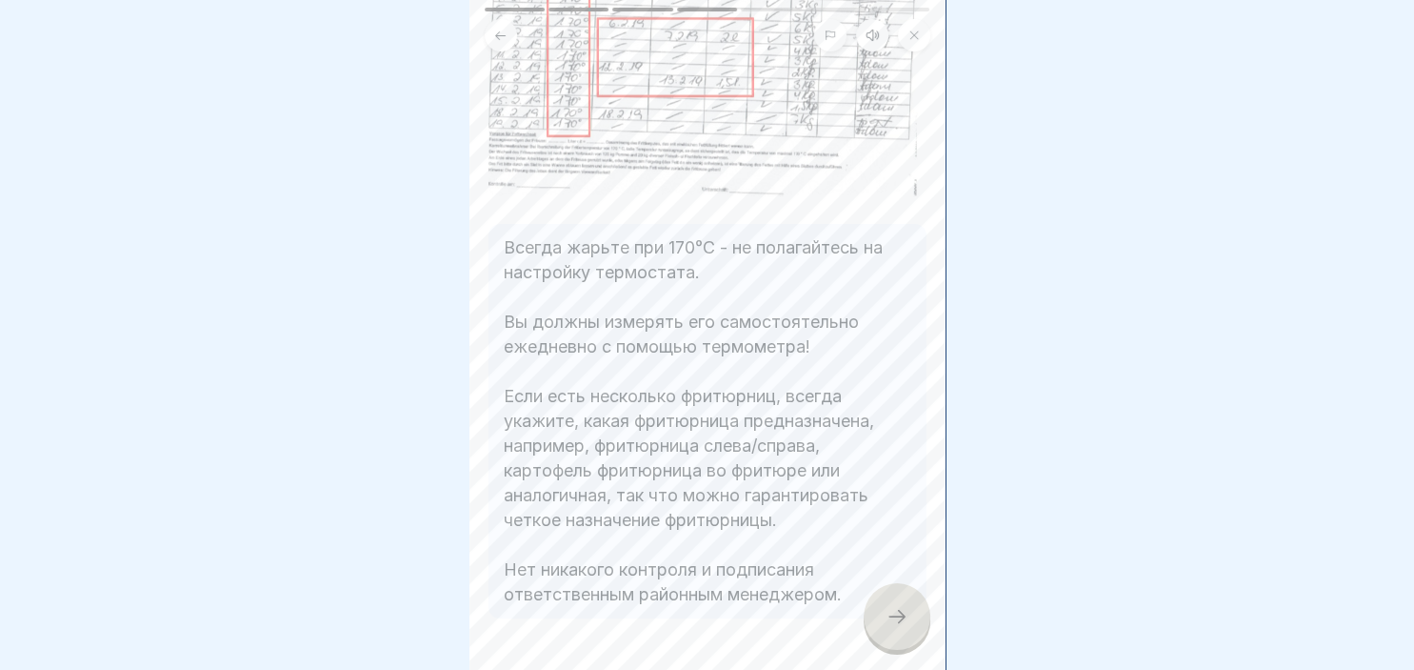
scroll to position [274, 0]
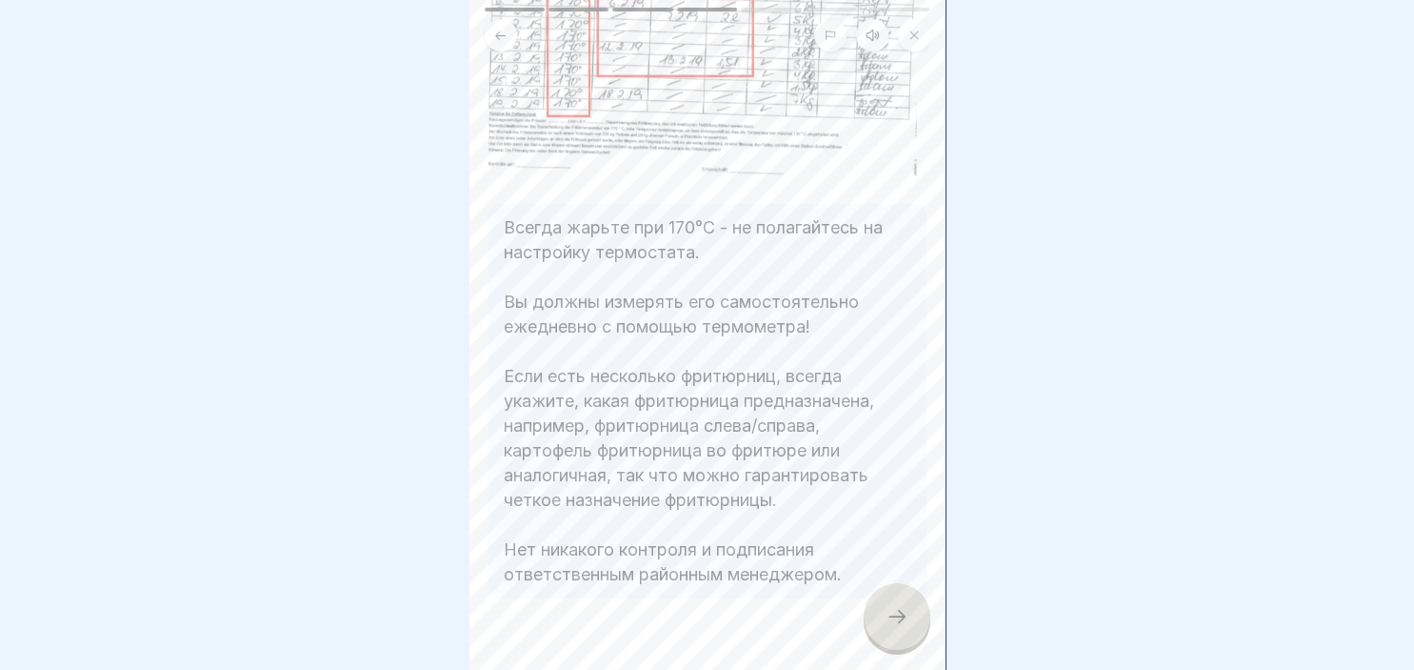
click at [871, 607] on div at bounding box center [897, 616] width 67 height 67
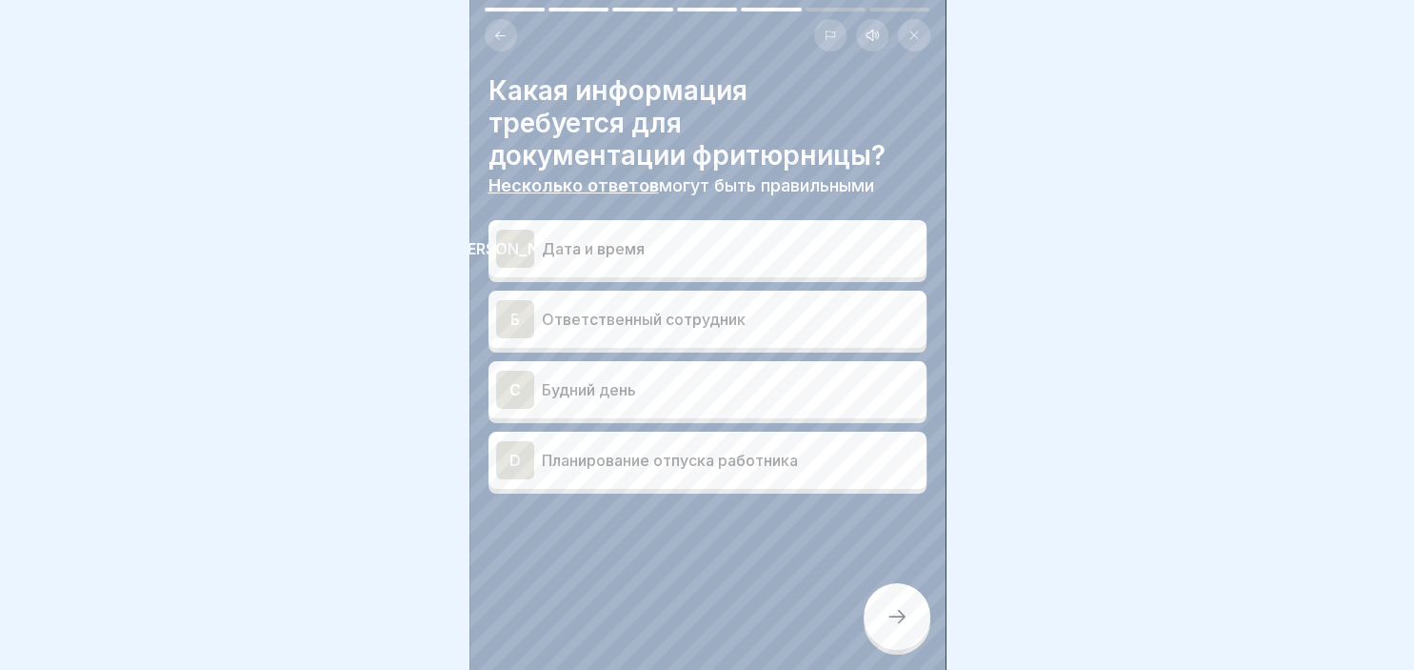
click at [505, 234] on div "[PERSON_NAME]" at bounding box center [515, 249] width 38 height 38
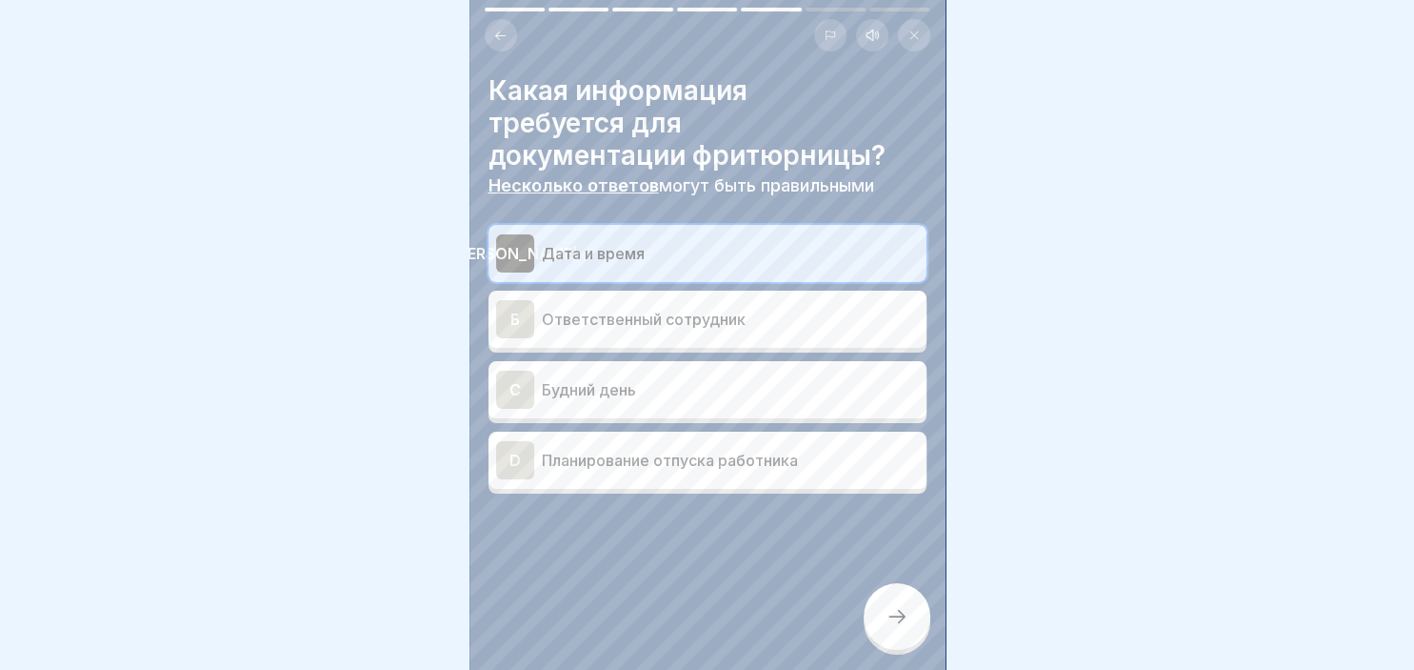
click at [523, 313] on div "Б" at bounding box center [515, 319] width 38 height 38
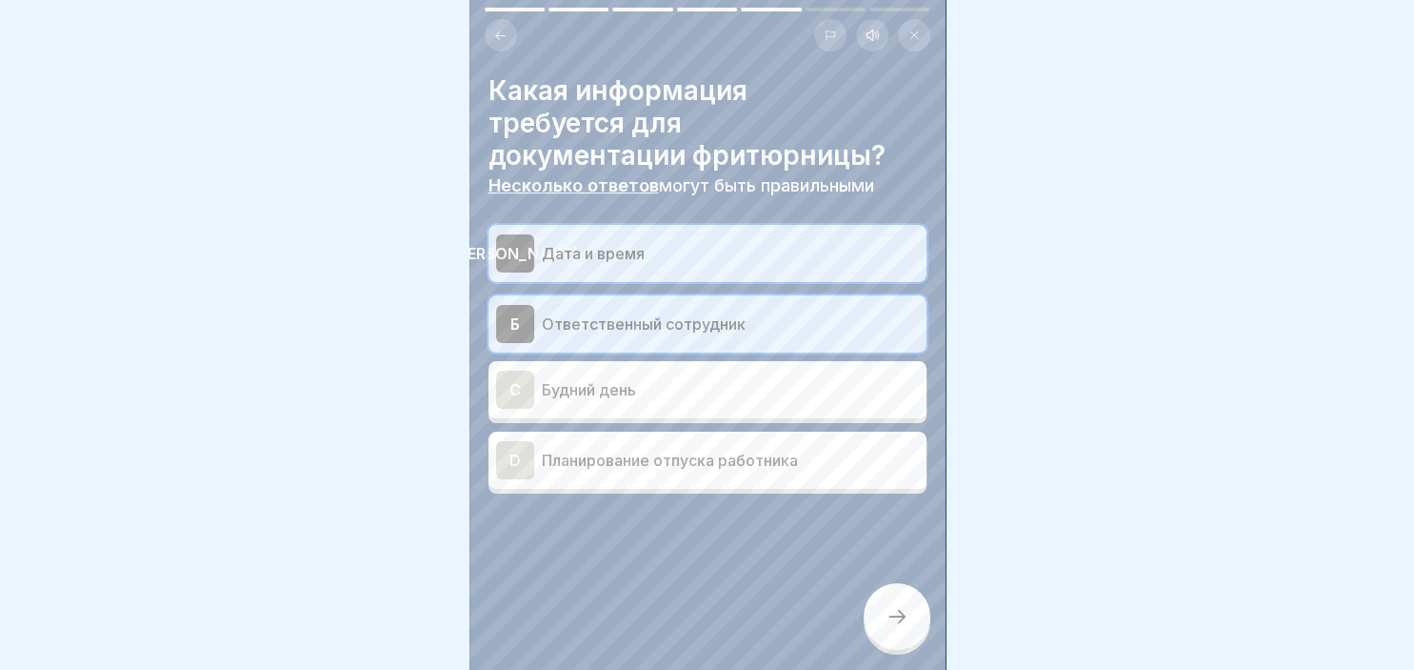
click at [874, 606] on div at bounding box center [897, 616] width 67 height 67
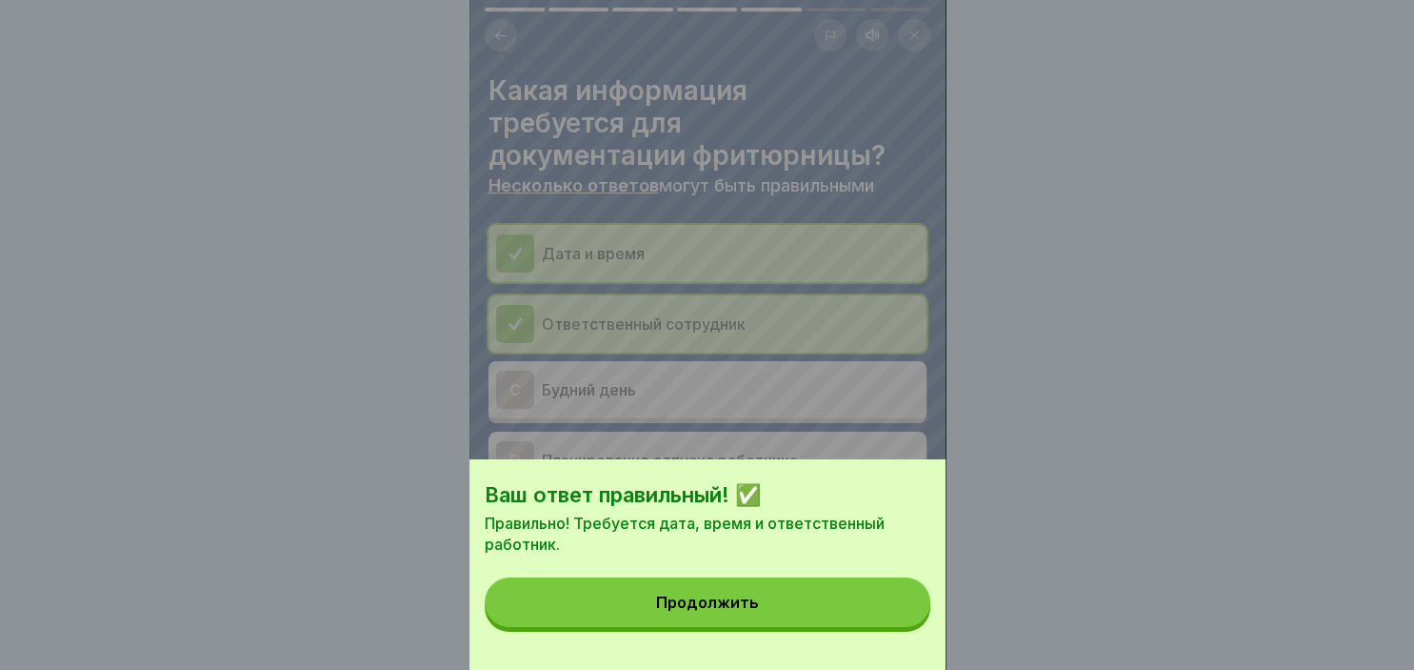
click at [844, 606] on button "Продолжить" at bounding box center [708, 602] width 446 height 50
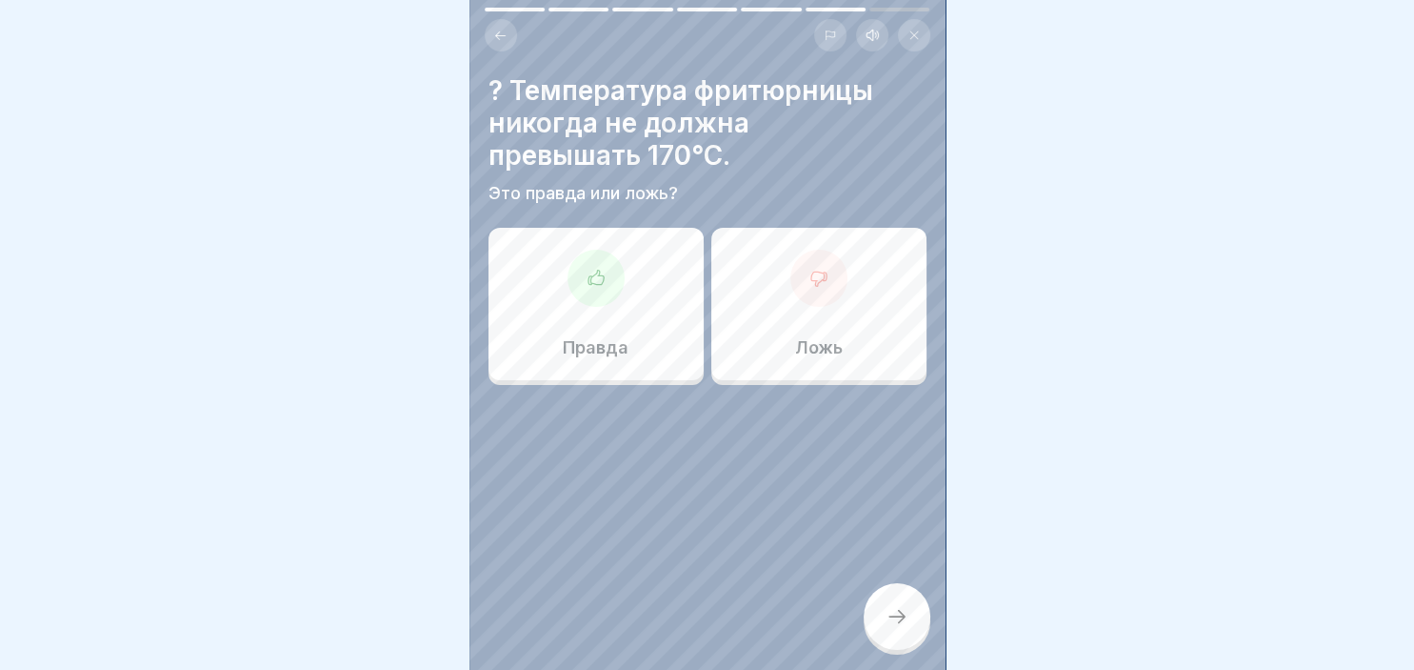
click at [600, 284] on icon at bounding box center [596, 278] width 19 height 19
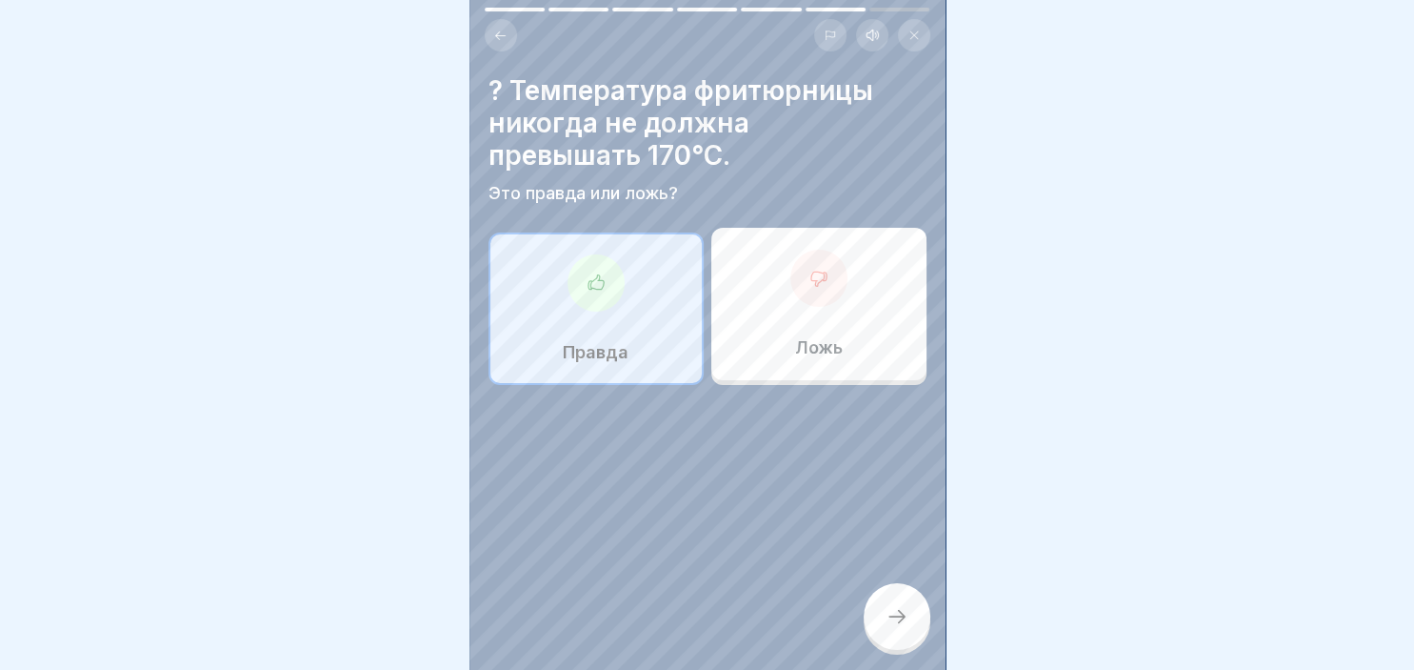
click at [890, 604] on div at bounding box center [897, 616] width 67 height 67
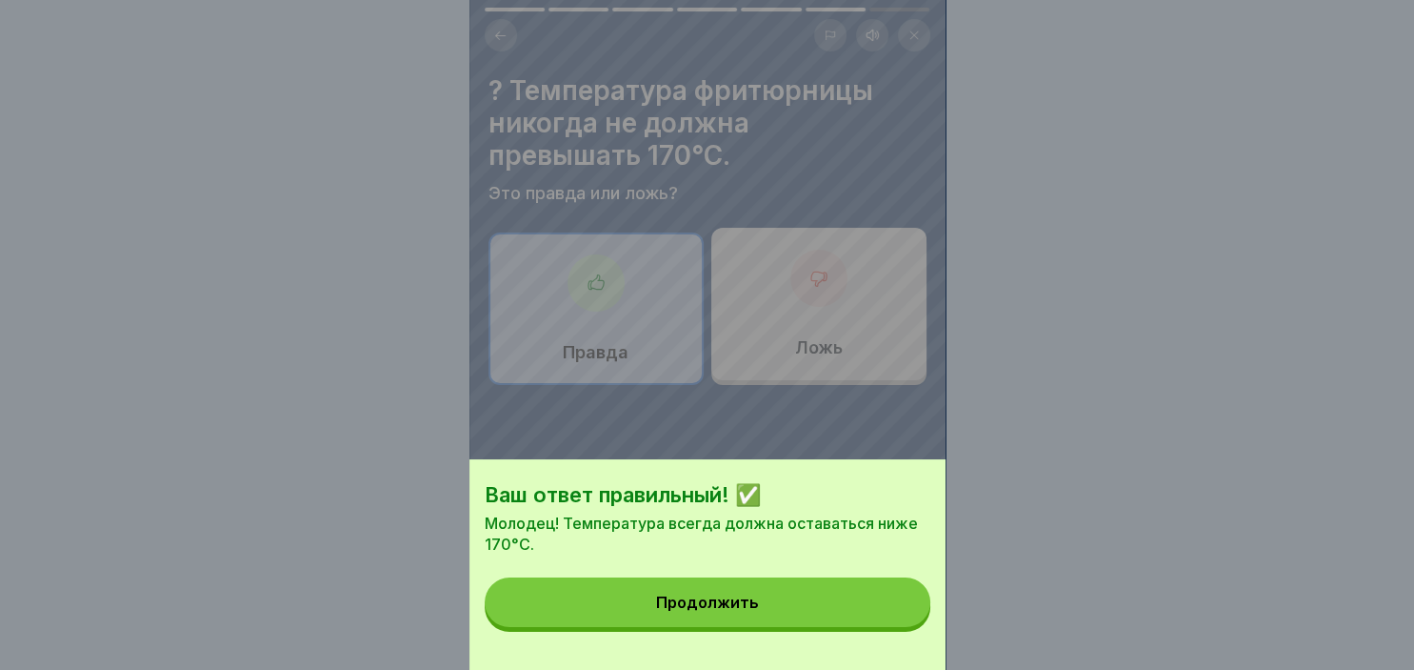
click at [883, 607] on button "Продолжить" at bounding box center [708, 602] width 446 height 50
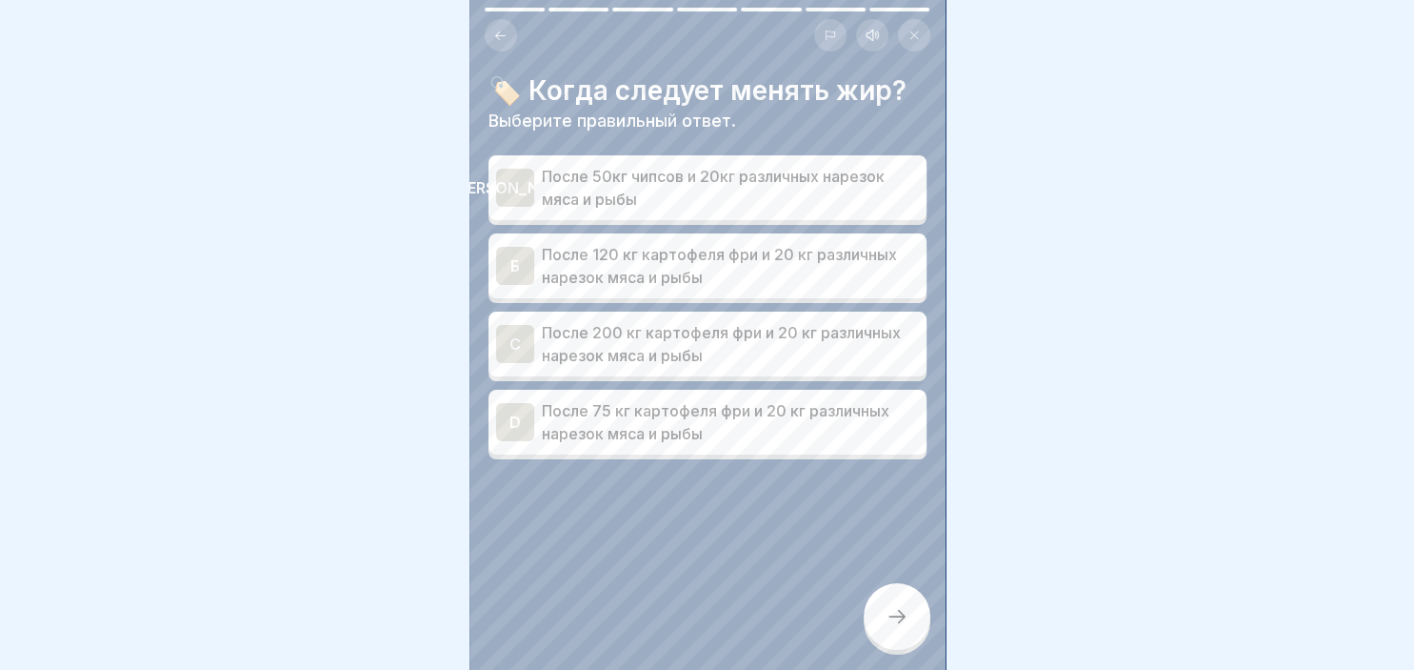
click at [669, 257] on p "После 120 кг картофеля фри и 20 кг различных нарезок мяса и рыбы" at bounding box center [730, 266] width 377 height 46
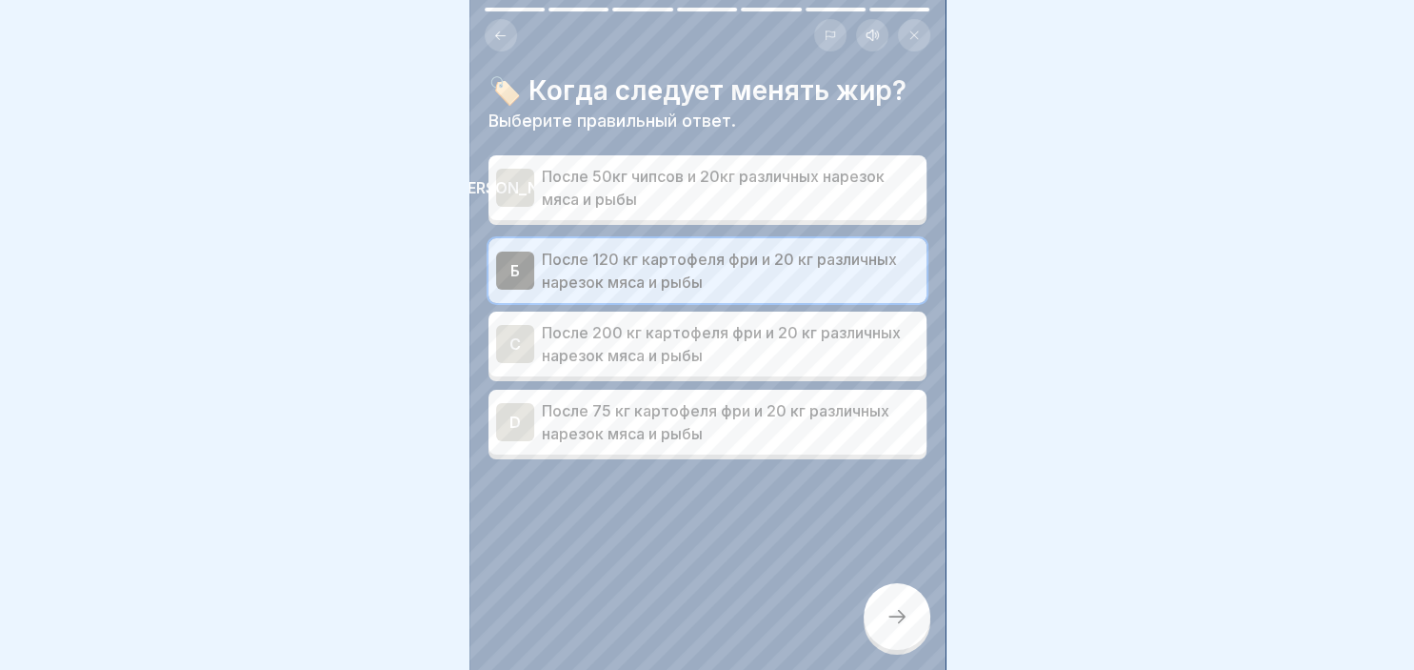
click at [890, 612] on icon at bounding box center [897, 616] width 23 height 23
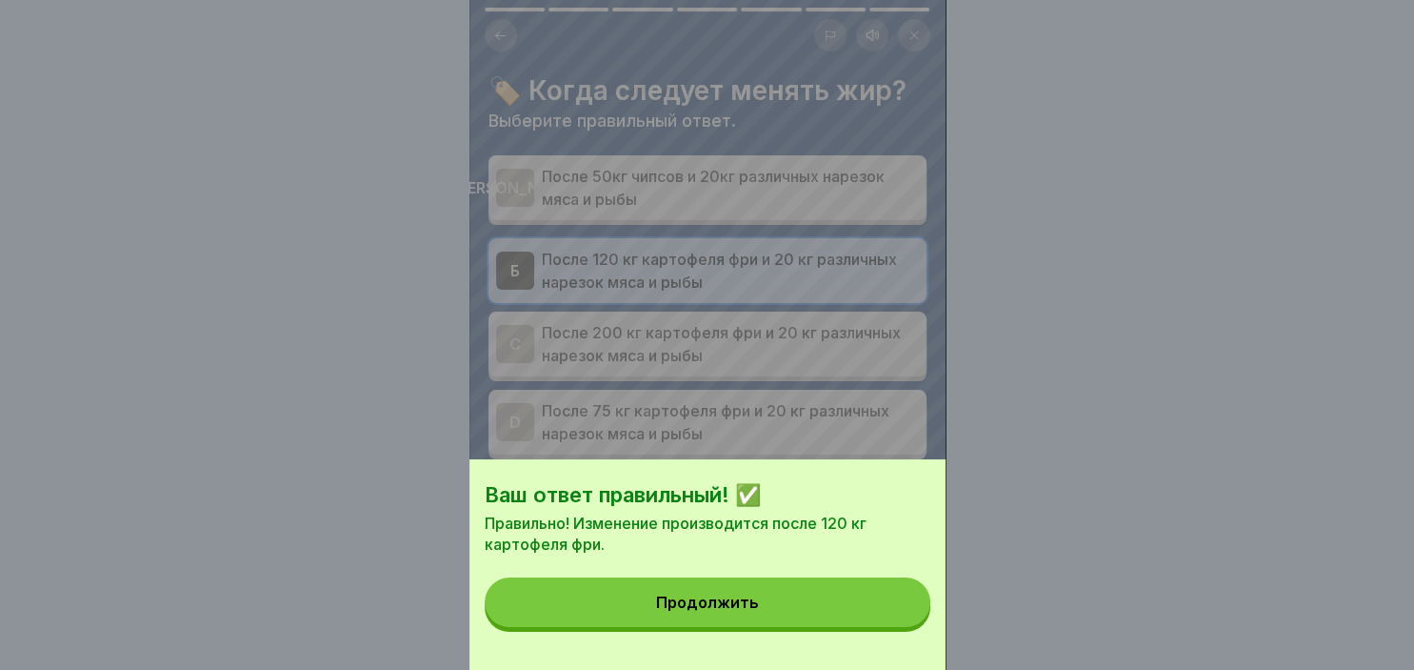
click at [786, 616] on button "Продолжить" at bounding box center [708, 602] width 446 height 50
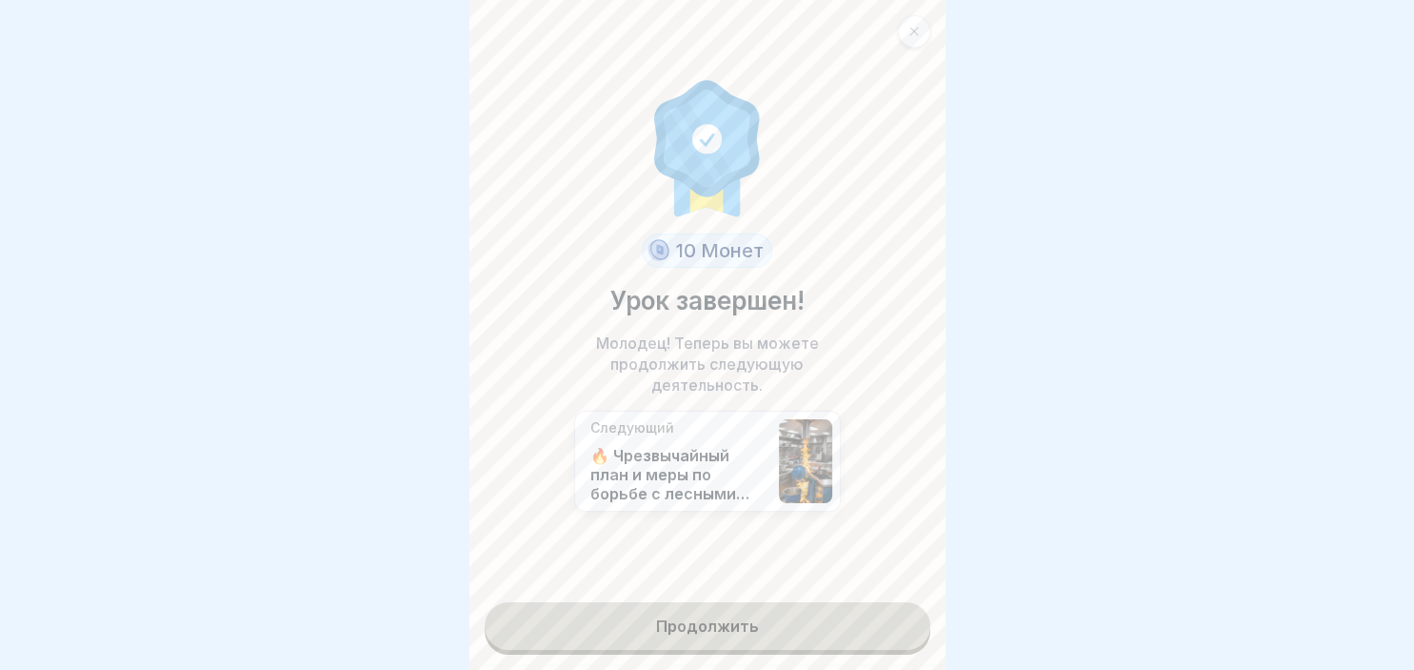
click at [762, 617] on link "Продолжить" at bounding box center [708, 626] width 446 height 48
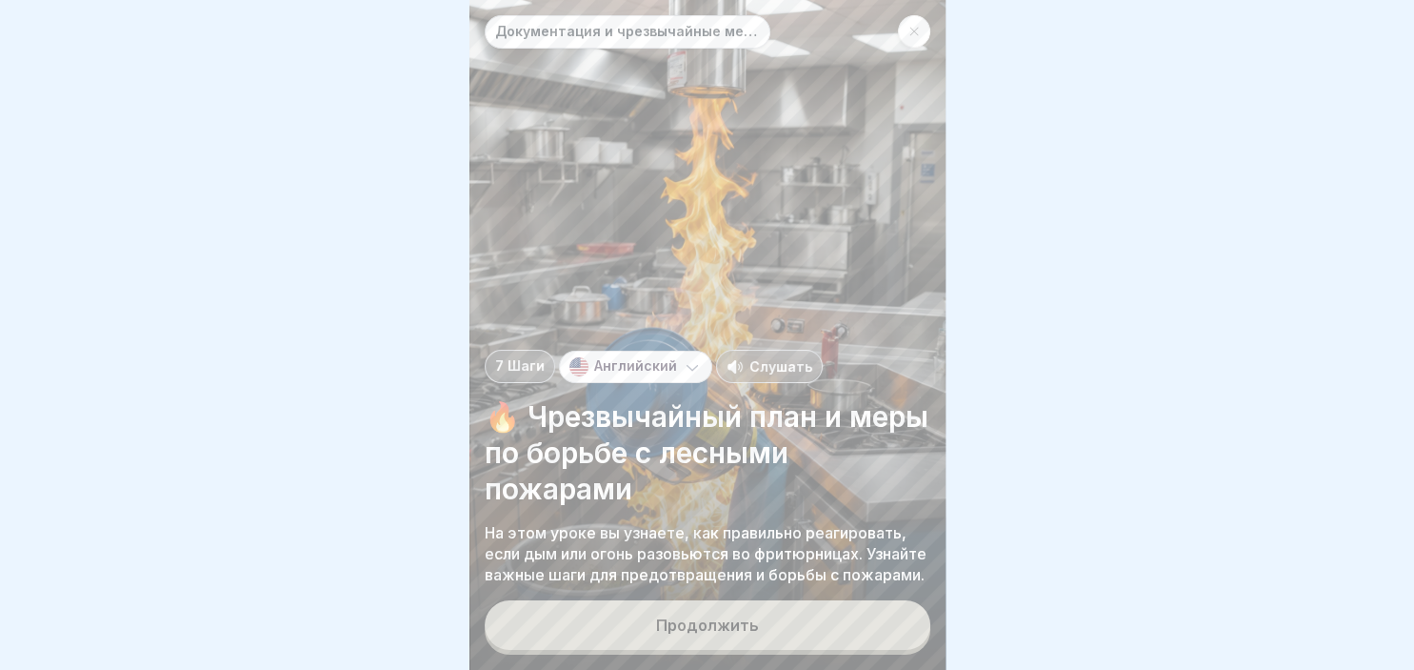
click at [762, 617] on button "Продолжить" at bounding box center [708, 625] width 446 height 50
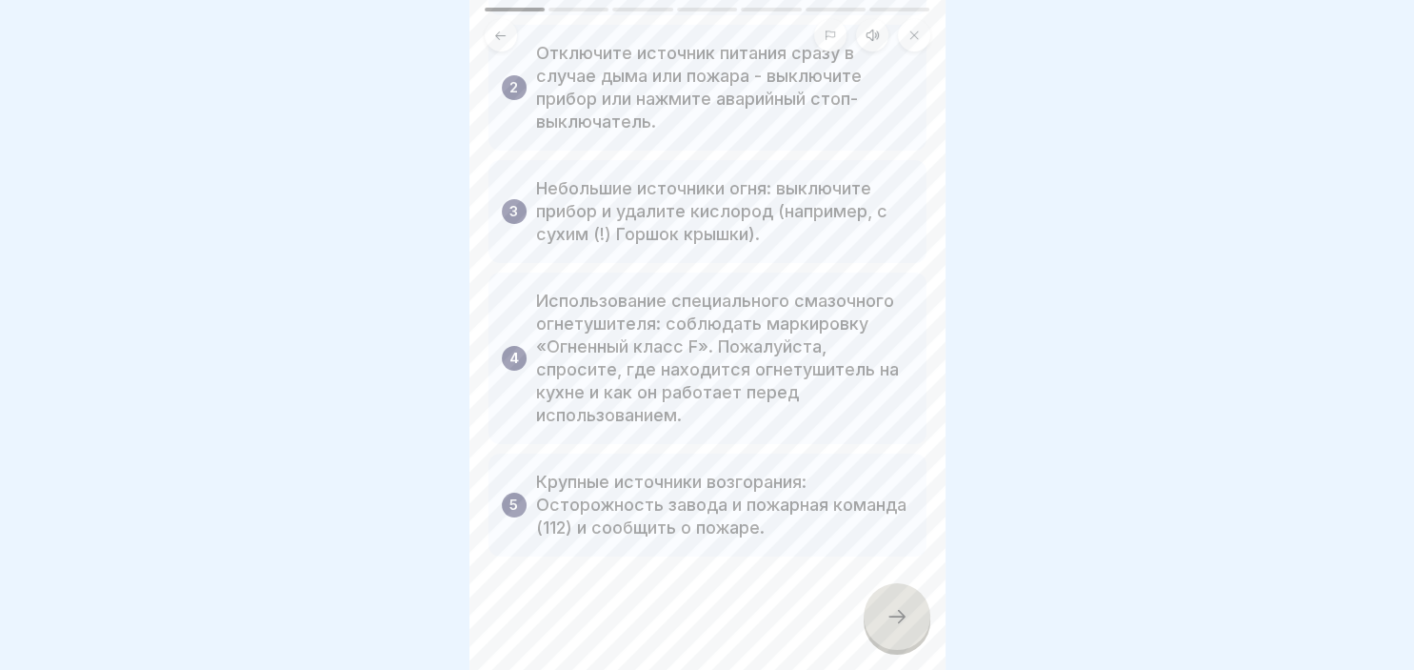
scroll to position [254, 0]
click at [912, 622] on div at bounding box center [897, 616] width 67 height 67
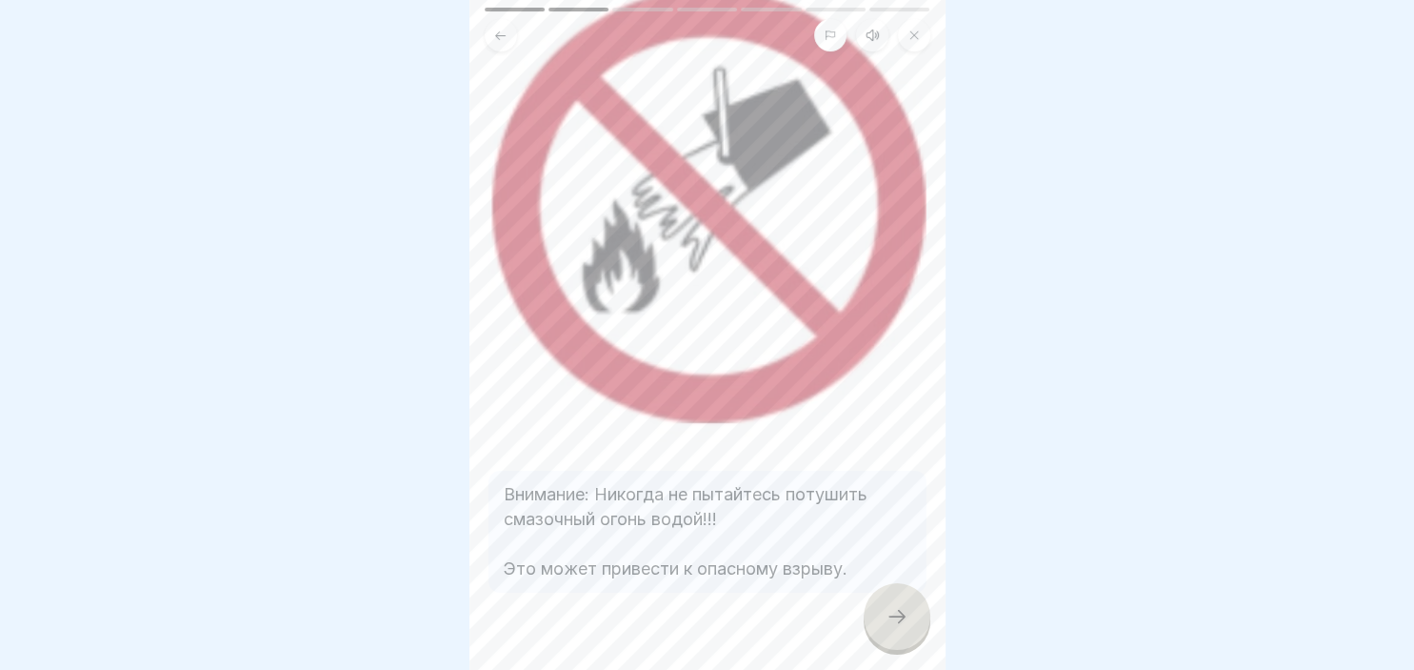
scroll to position [217, 0]
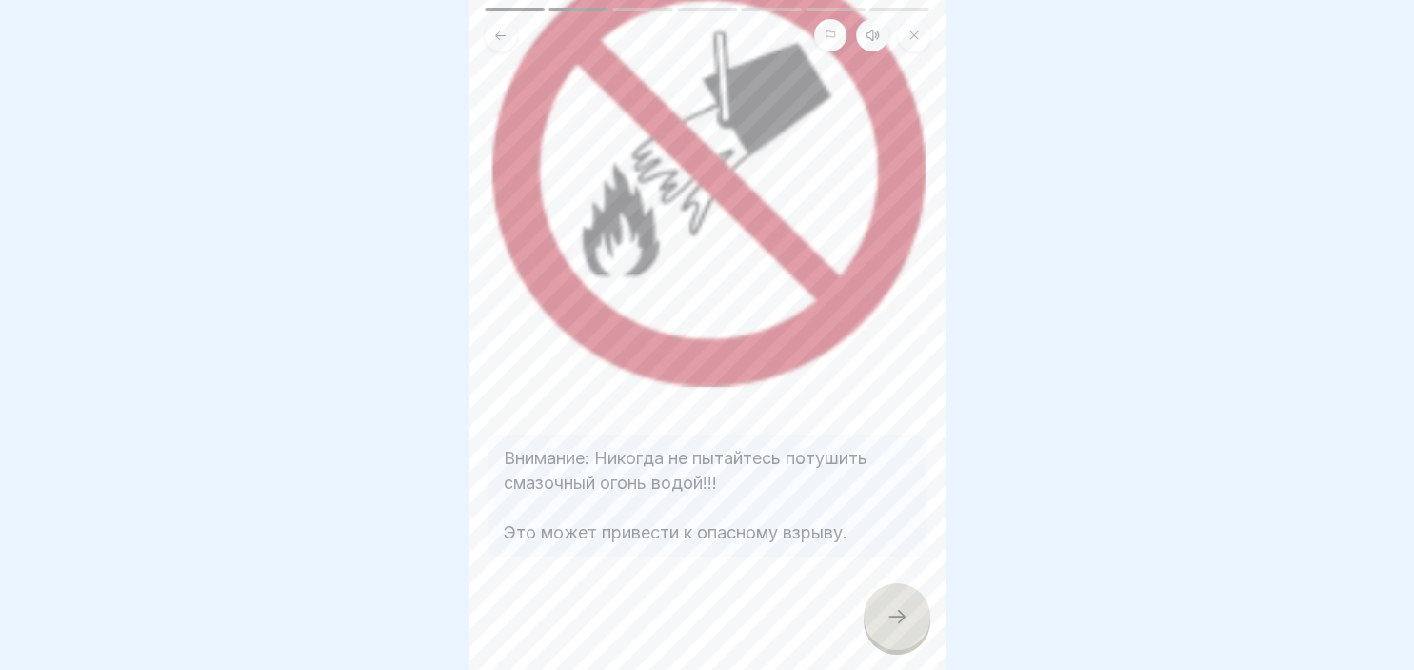
click at [891, 617] on icon at bounding box center [897, 616] width 23 height 23
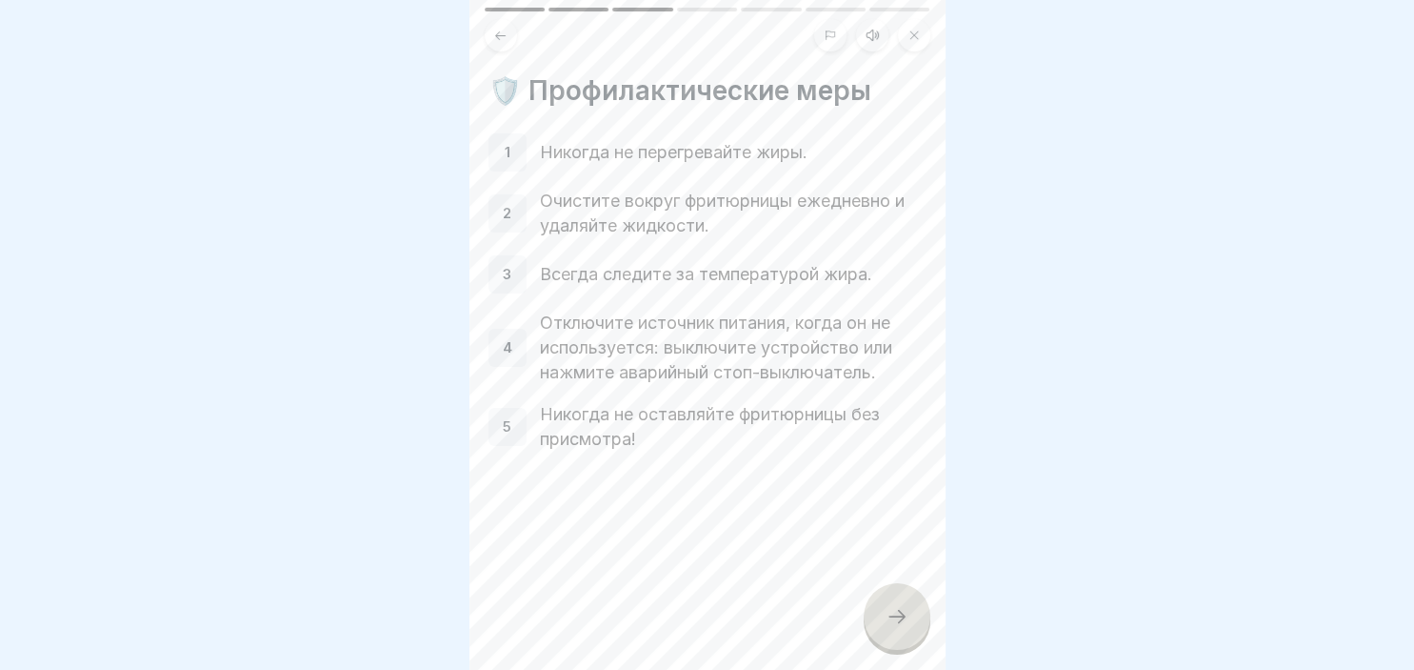
click at [528, 211] on div "2 Очистите вокруг фритюрницы ежедневно и удаляйте жидкости." at bounding box center [708, 214] width 438 height 50
click at [901, 613] on icon at bounding box center [897, 616] width 23 height 23
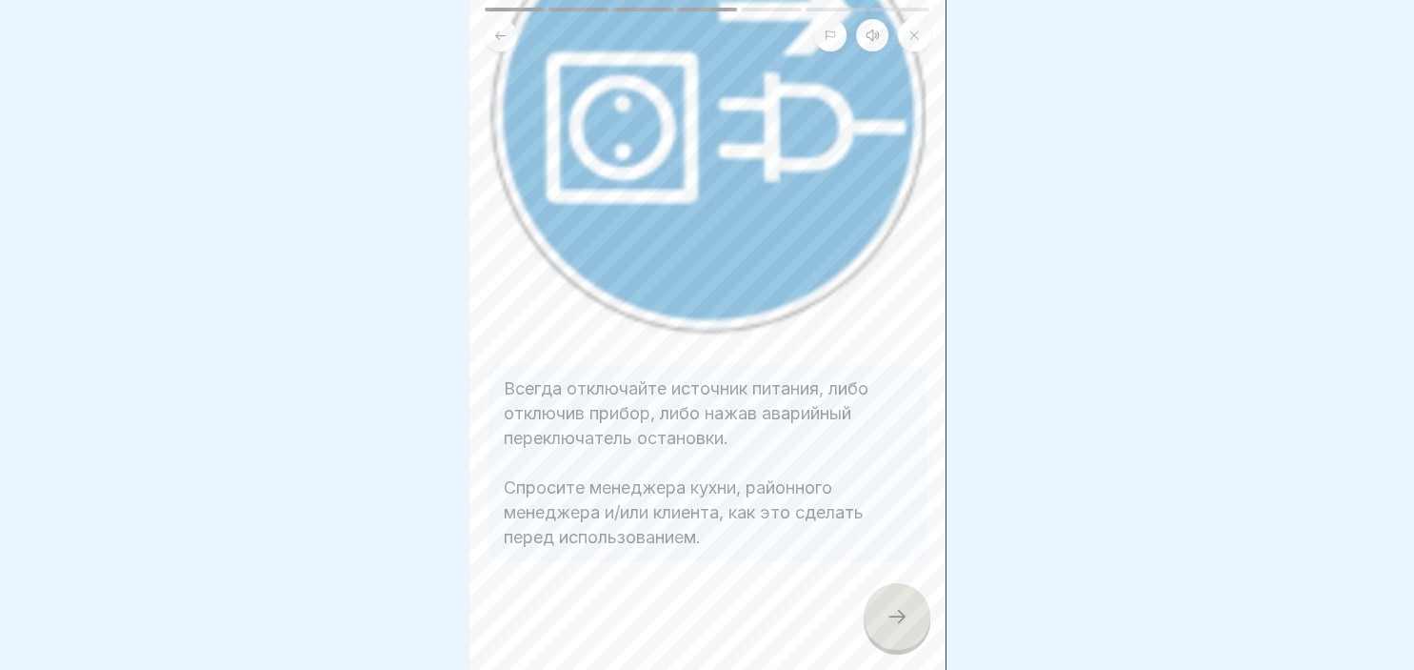
scroll to position [257, 0]
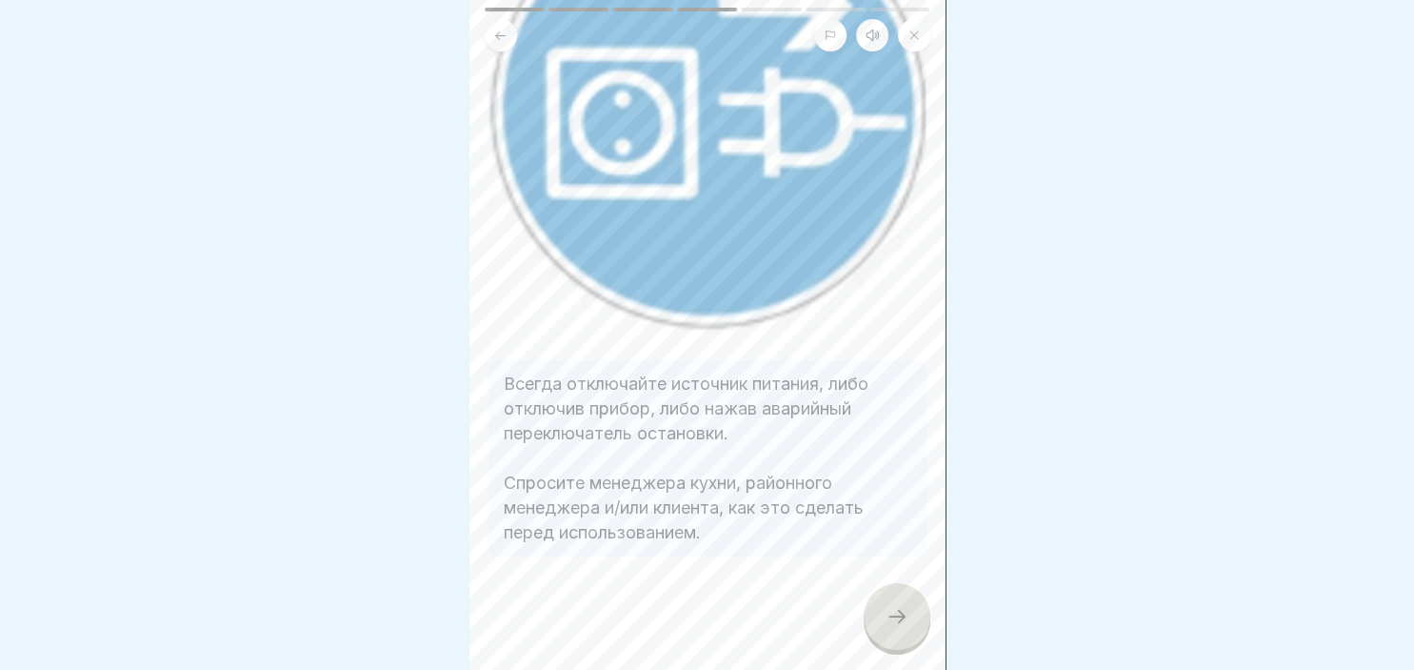
click at [892, 618] on icon at bounding box center [897, 616] width 23 height 23
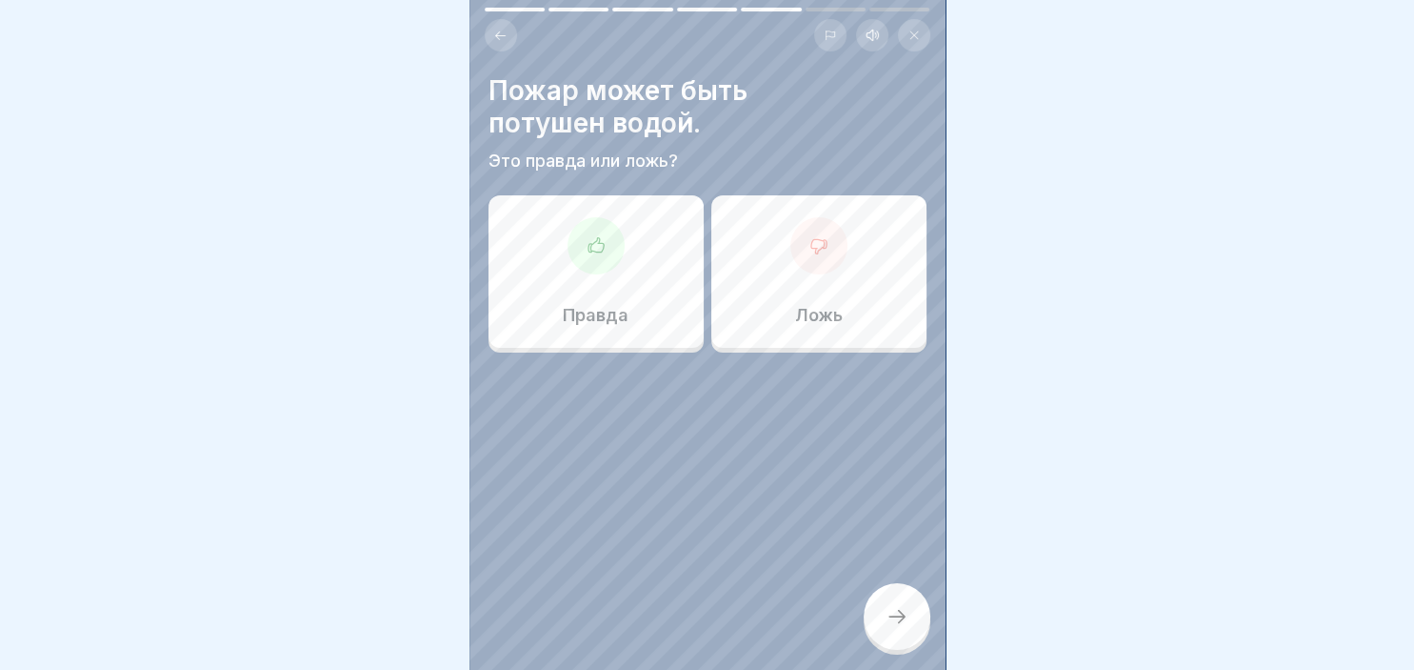
click at [828, 275] on div "Ложь" at bounding box center [819, 271] width 215 height 152
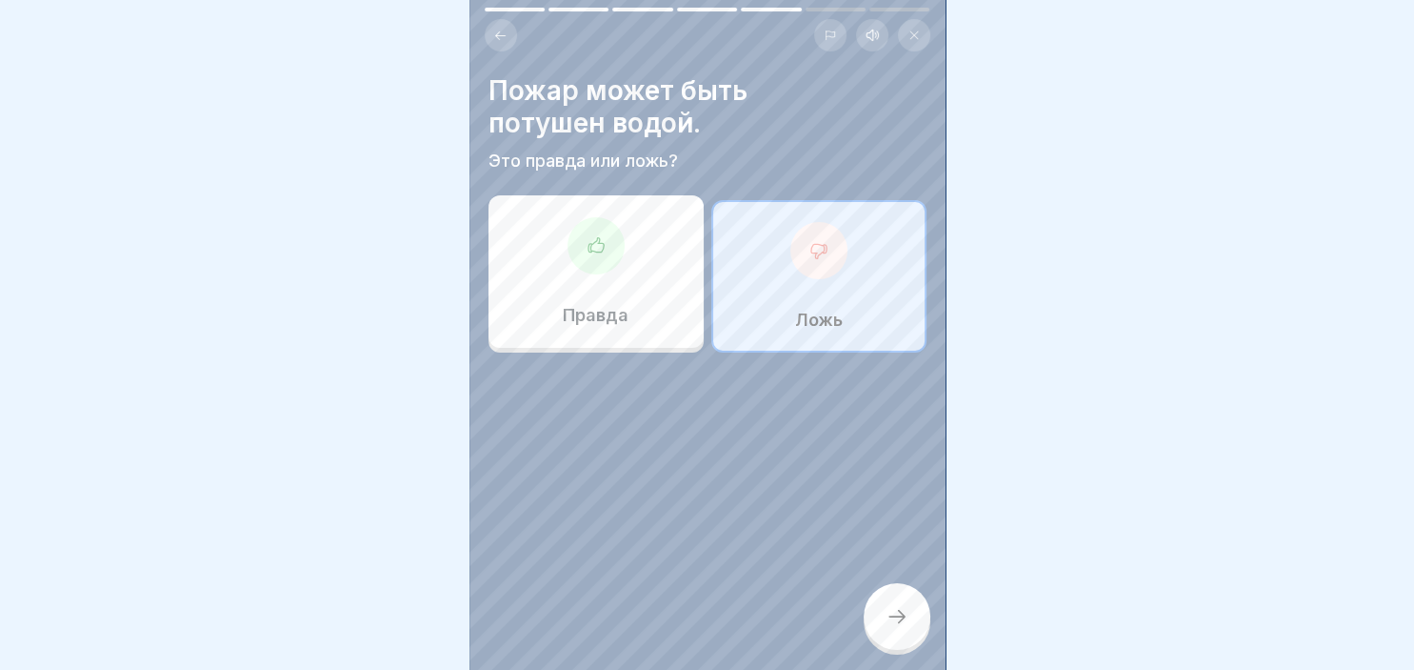
click at [897, 623] on icon at bounding box center [897, 616] width 23 height 23
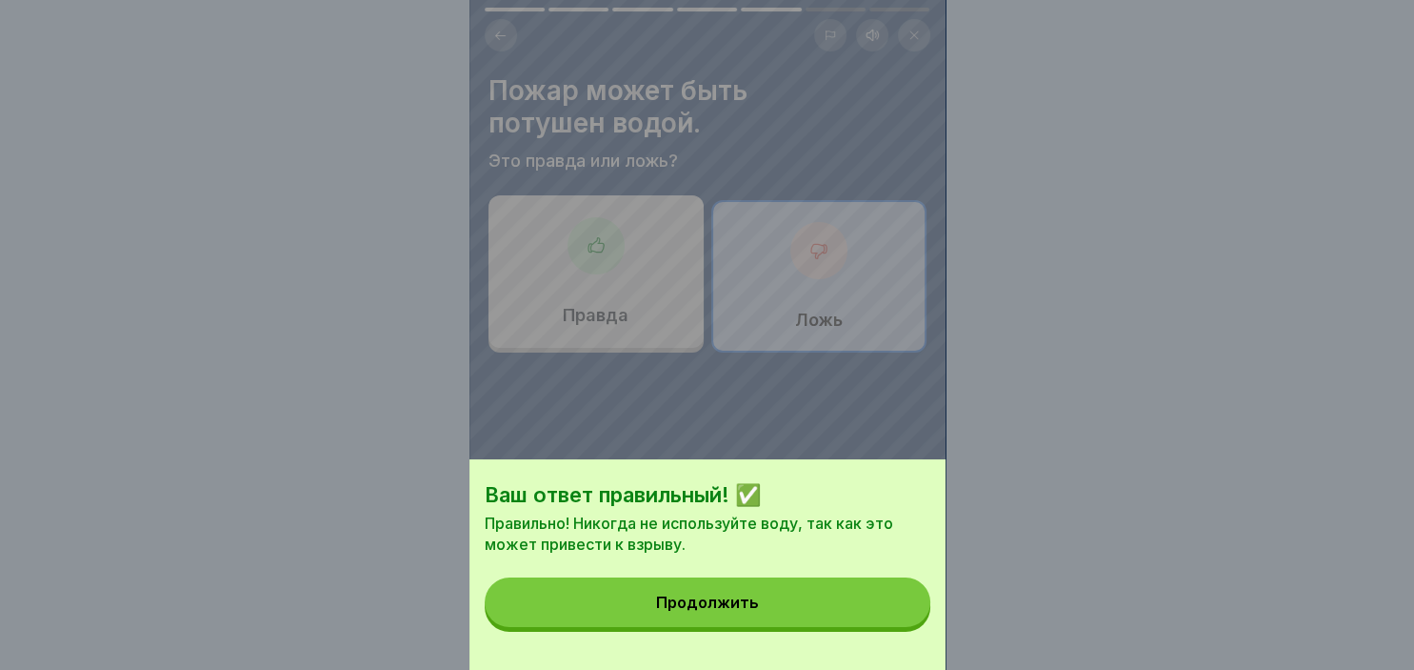
click at [843, 602] on button "Продолжить" at bounding box center [708, 602] width 446 height 50
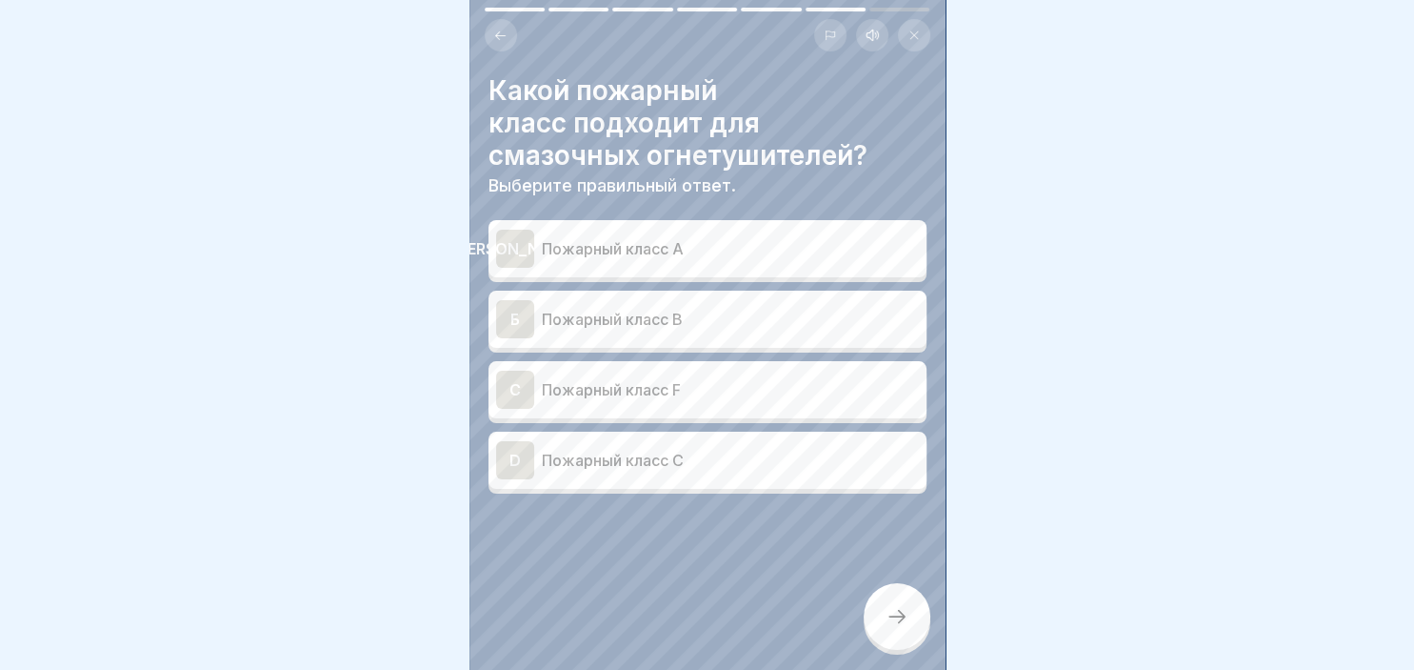
click at [600, 318] on p "Пожарный класс B" at bounding box center [730, 319] width 377 height 23
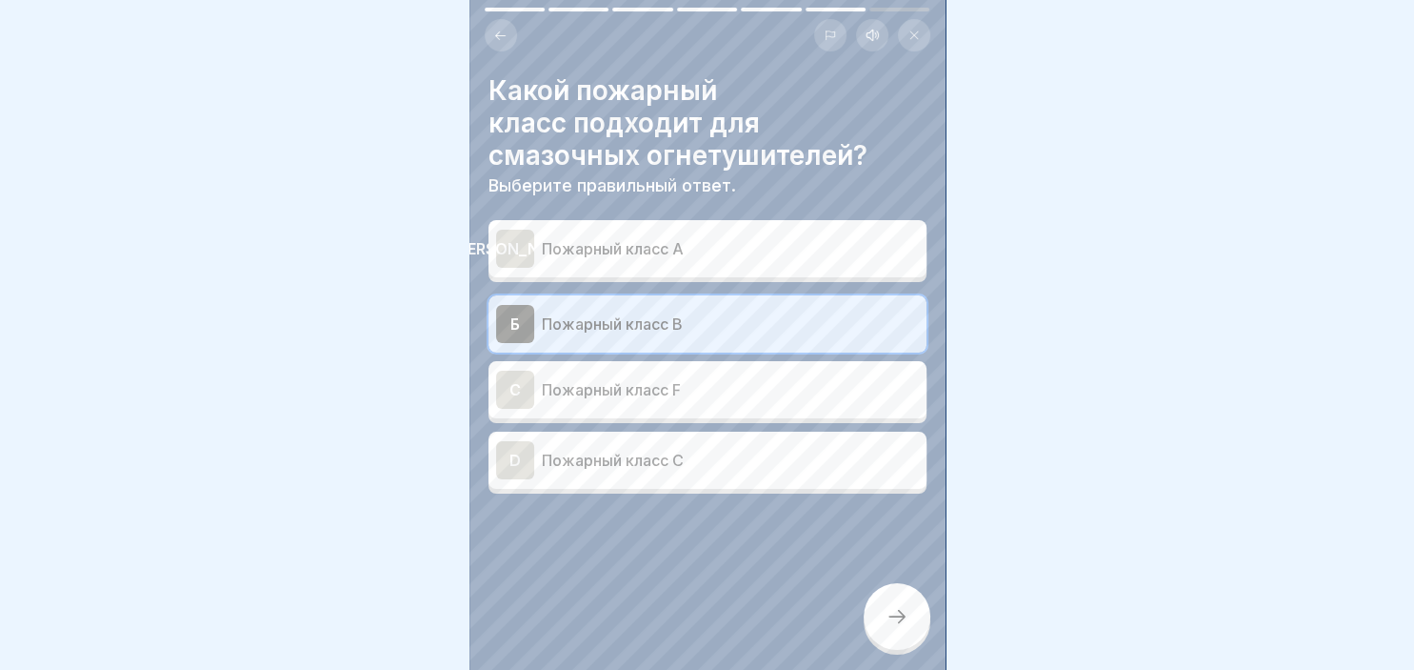
click at [599, 384] on p "Пожарный класс F" at bounding box center [730, 389] width 377 height 23
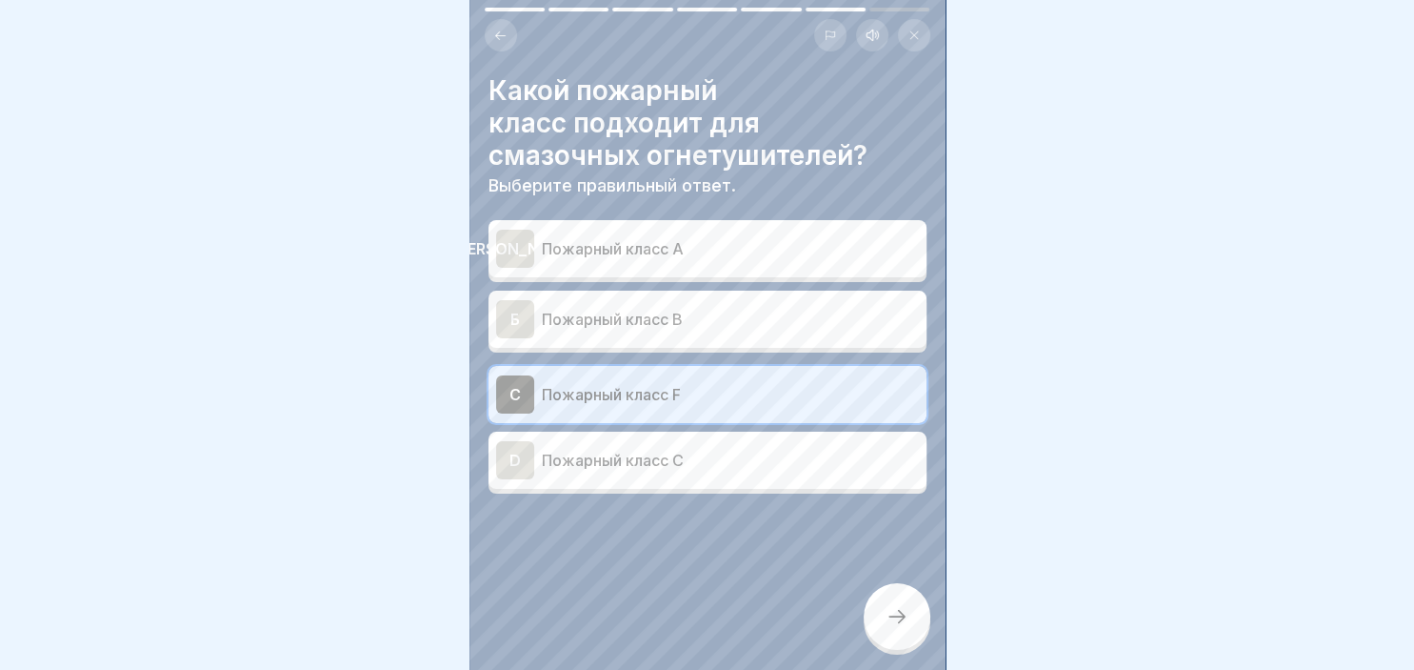
click at [897, 604] on div at bounding box center [897, 616] width 67 height 67
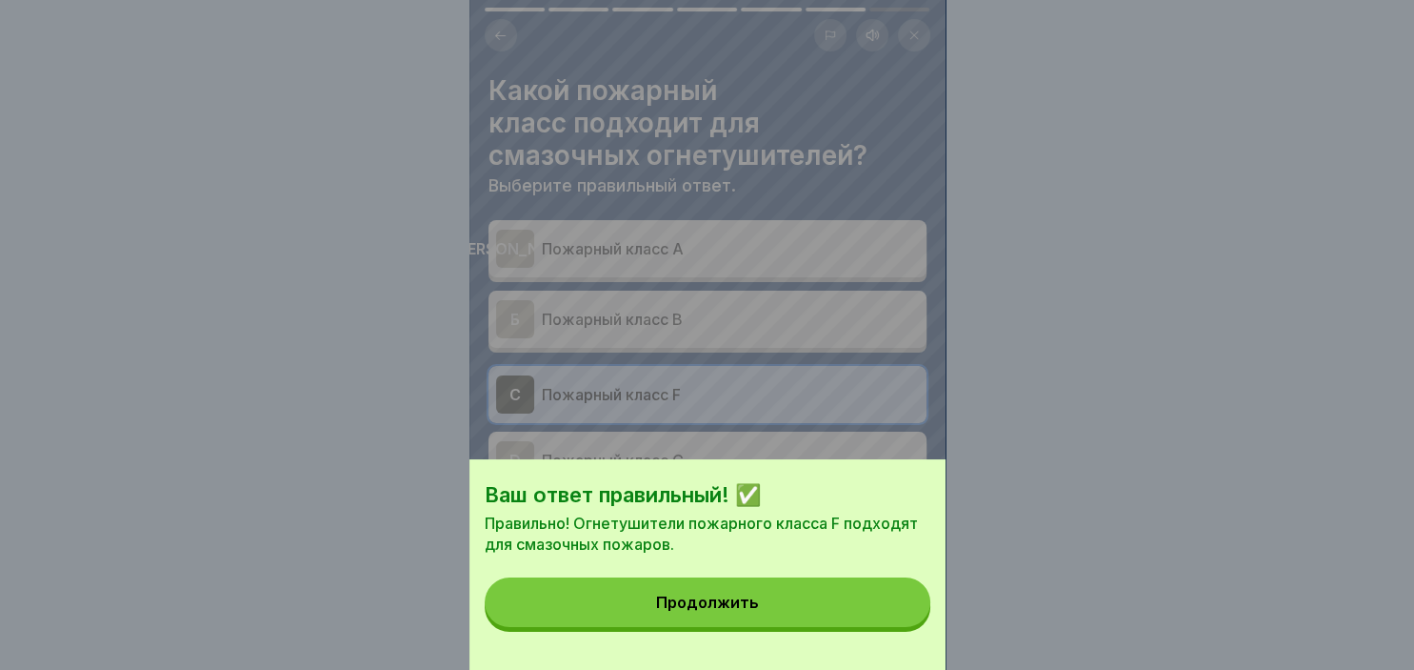
click at [882, 606] on button "Продолжить" at bounding box center [708, 602] width 446 height 50
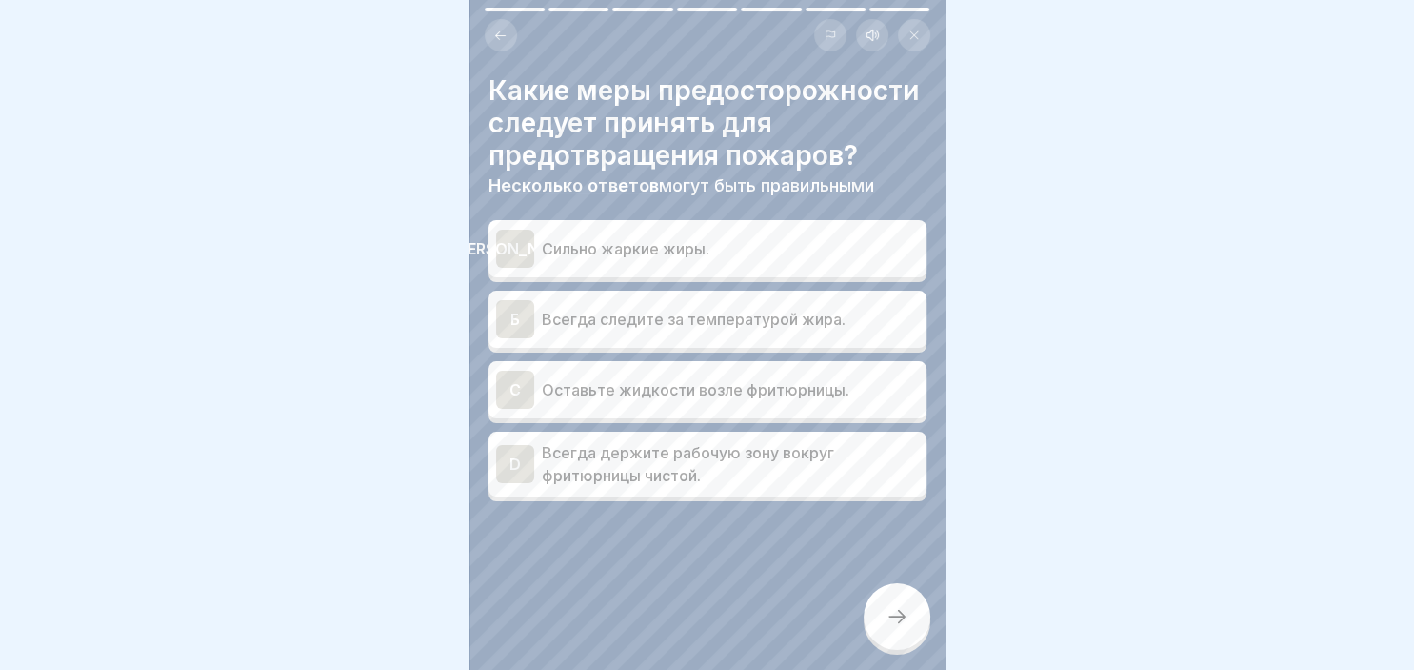
click at [524, 457] on div "D" at bounding box center [515, 464] width 38 height 38
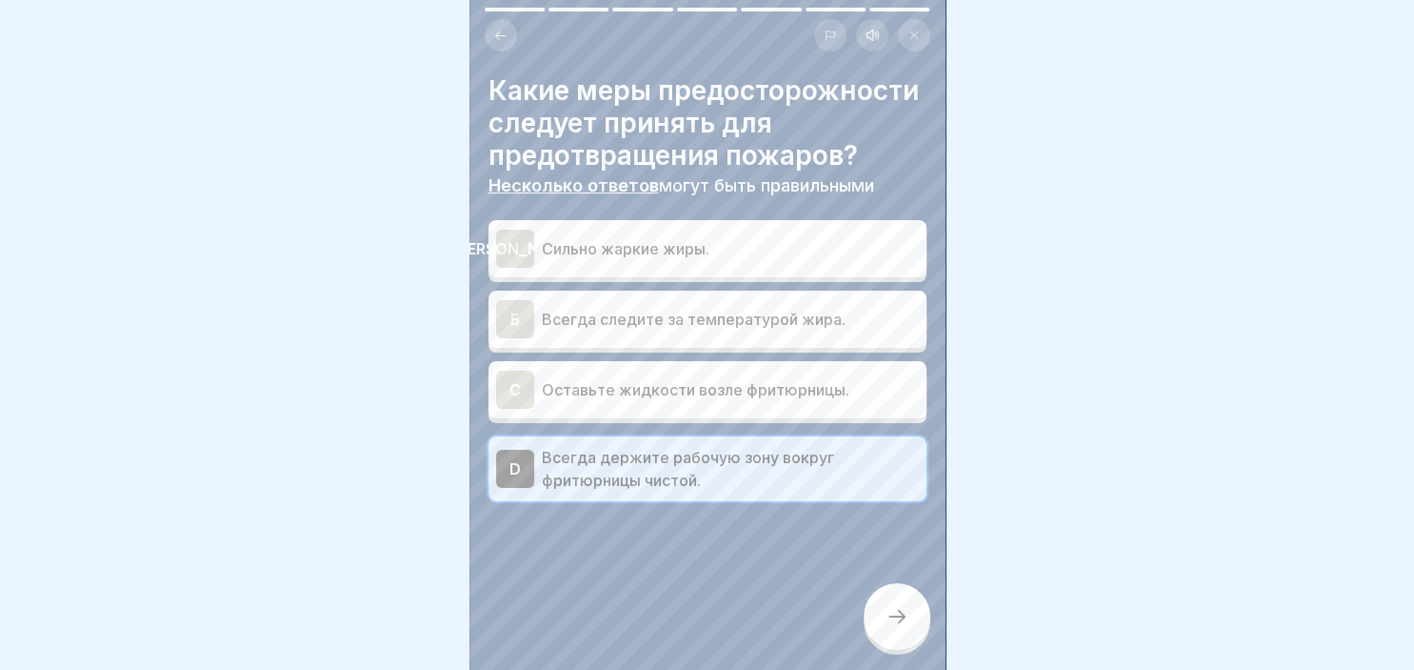
click at [509, 314] on div "Б" at bounding box center [515, 319] width 38 height 38
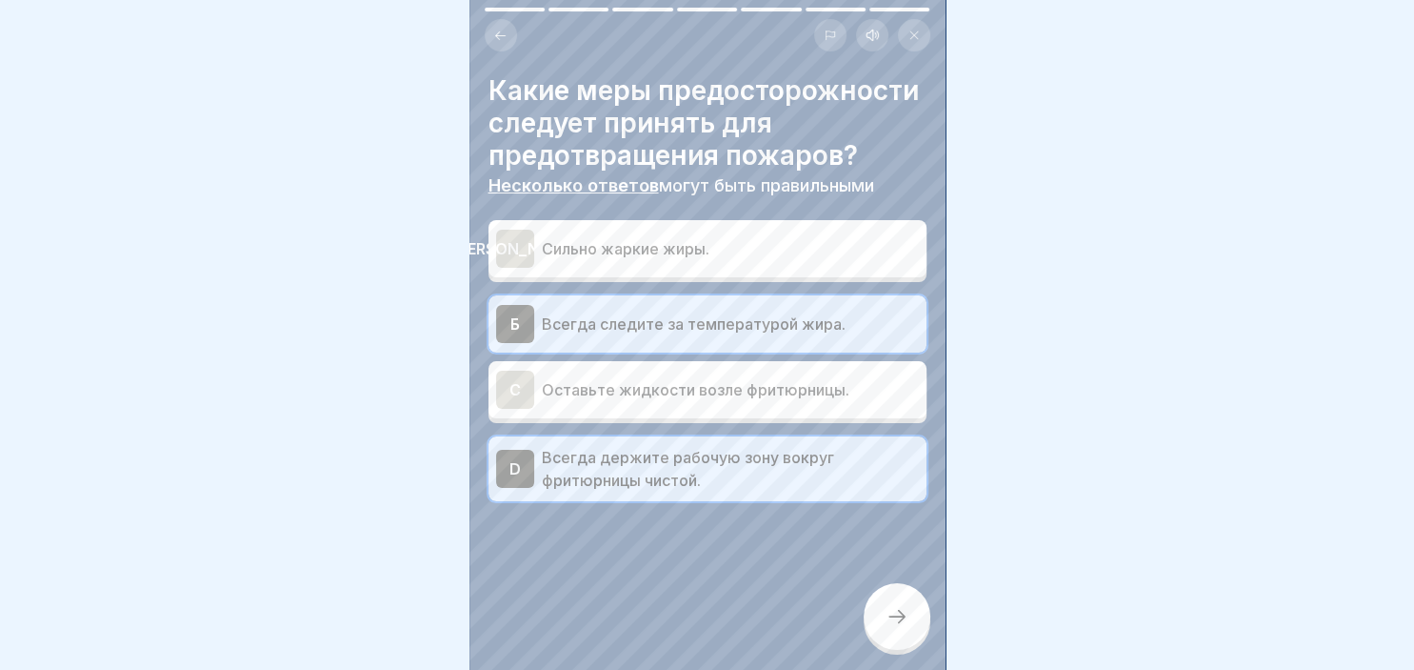
click at [915, 634] on div at bounding box center [897, 616] width 67 height 67
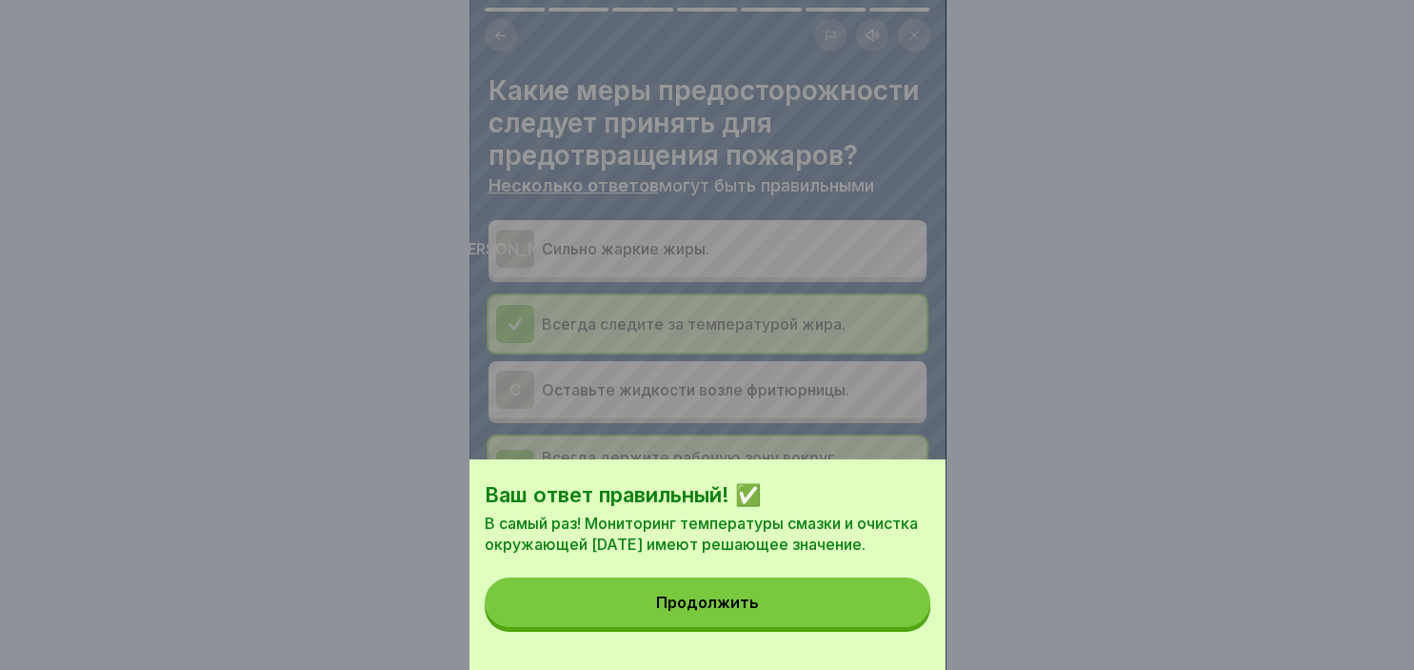
click at [894, 600] on button "Продолжить" at bounding box center [708, 602] width 446 height 50
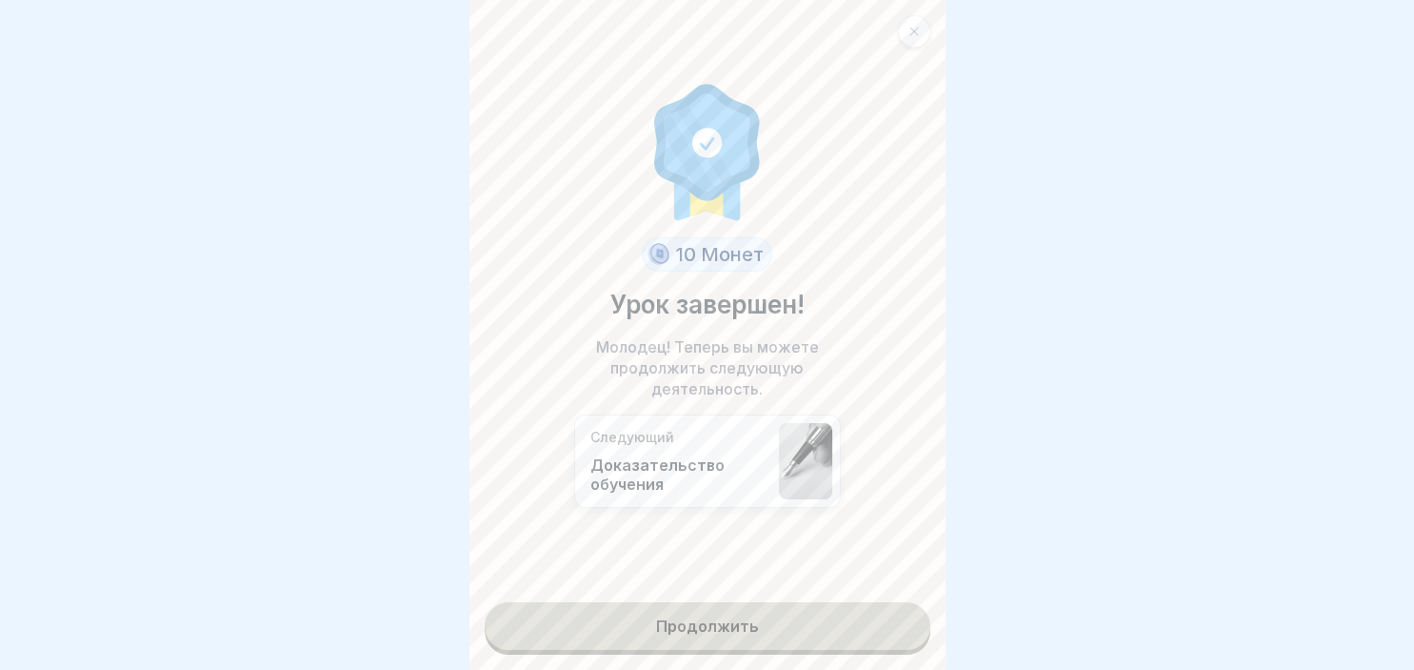
click at [832, 618] on link "Продолжить" at bounding box center [708, 626] width 446 height 48
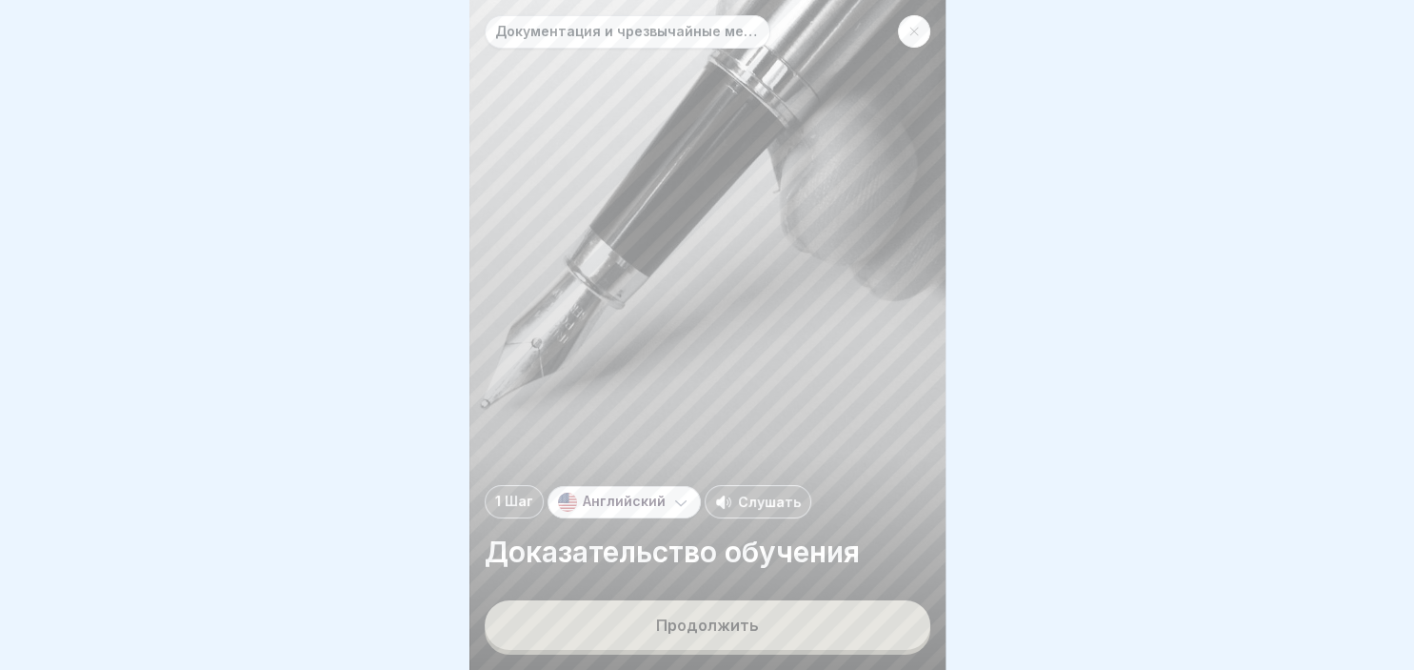
click at [832, 618] on button "Продолжить" at bounding box center [708, 625] width 446 height 50
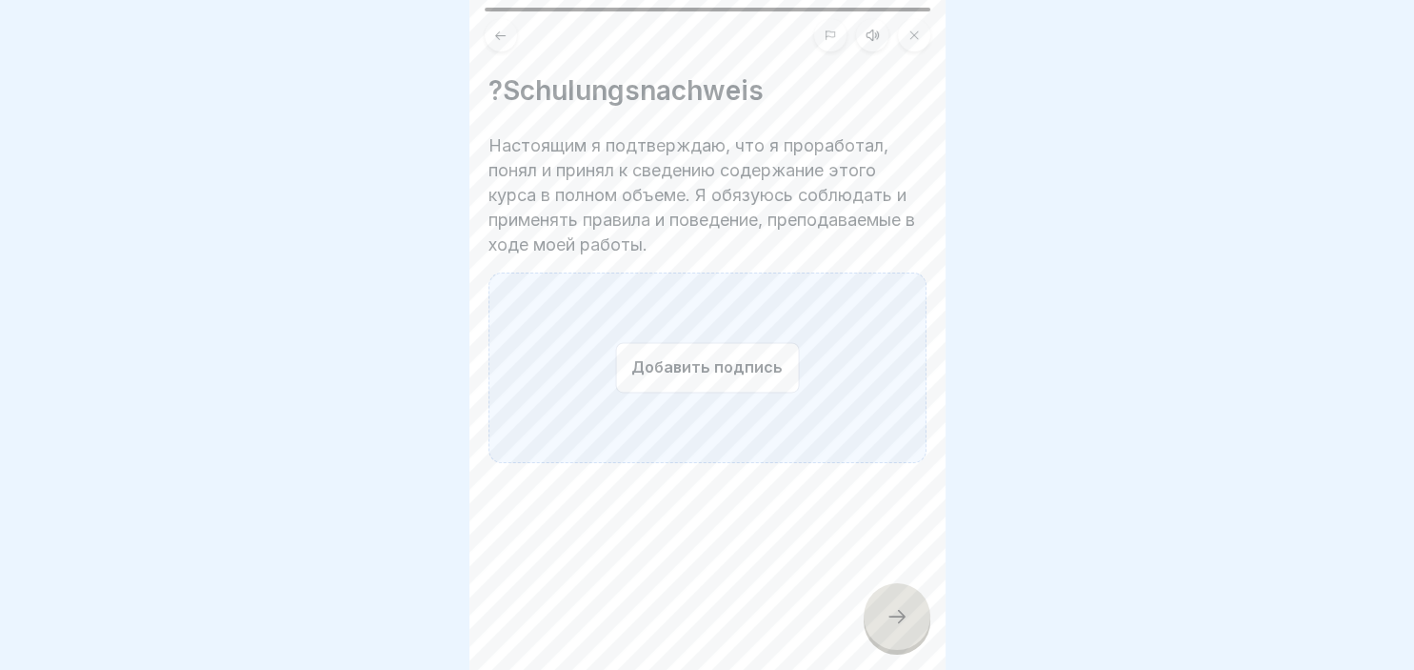
click at [679, 364] on button "Добавить подпись" at bounding box center [707, 367] width 184 height 50
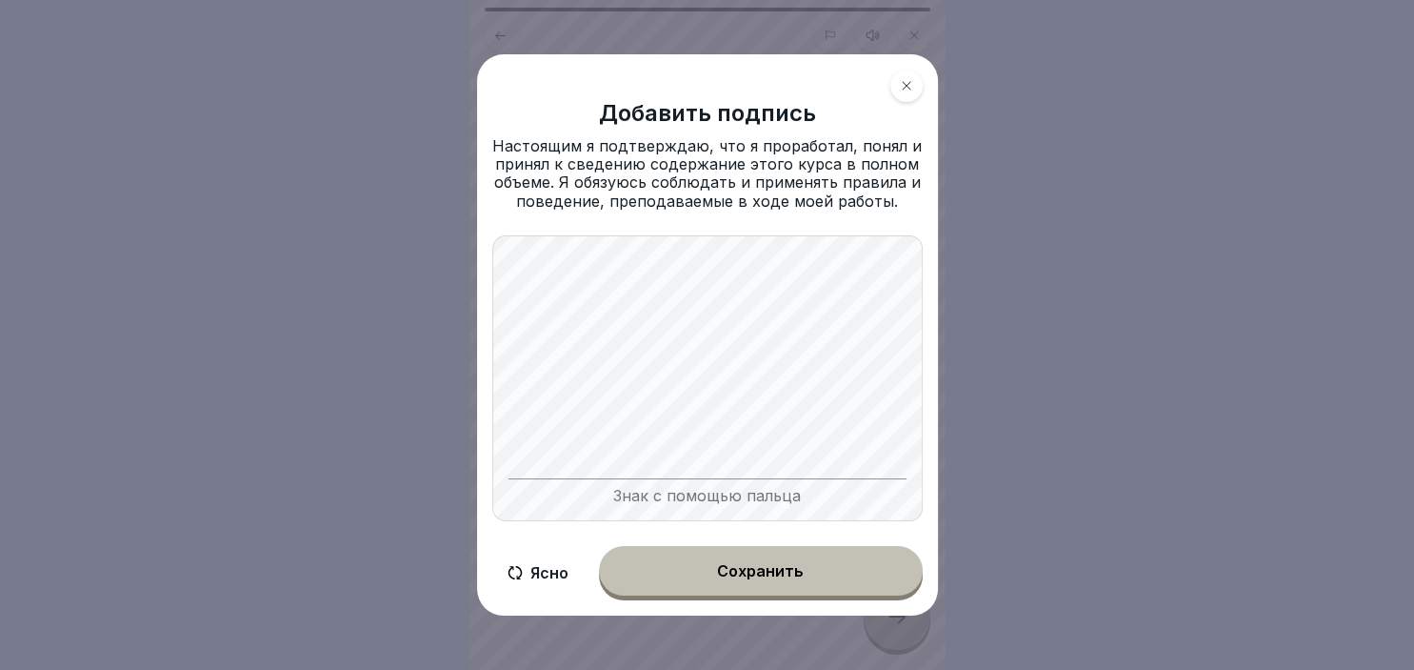
click at [729, 577] on div "Сохранить" at bounding box center [760, 570] width 87 height 17
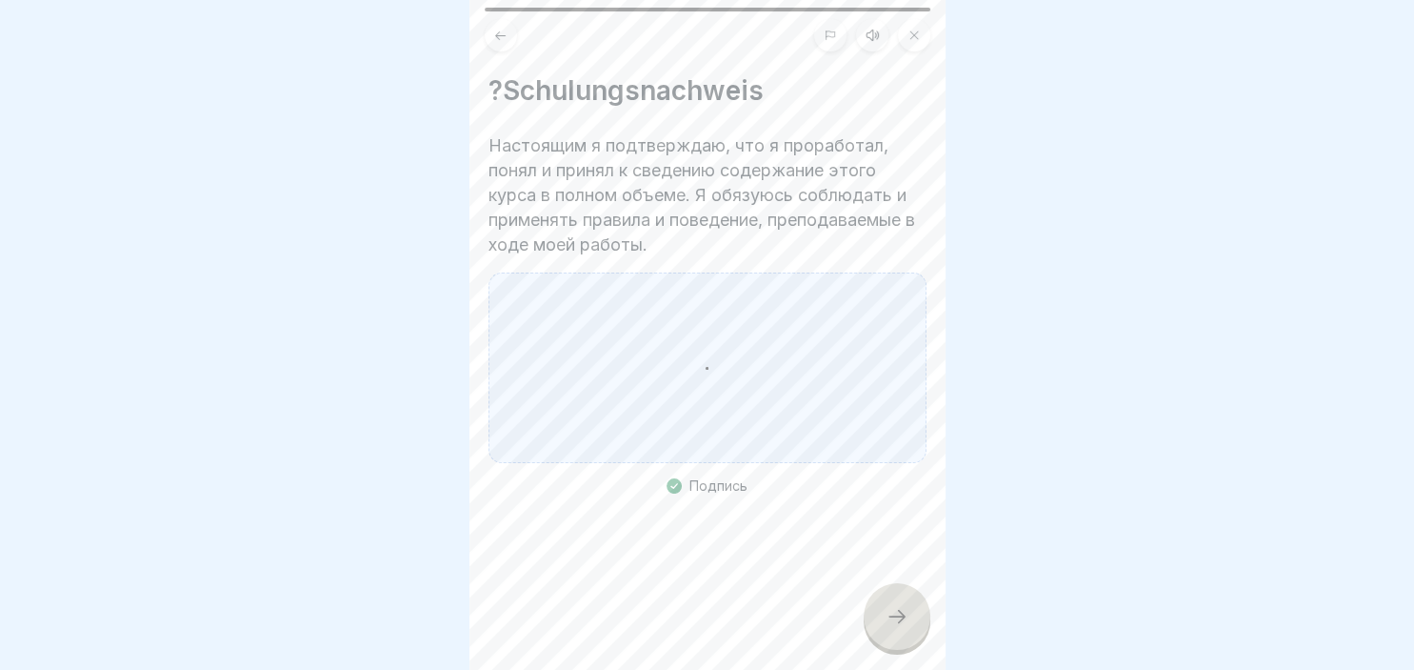
click at [874, 603] on div at bounding box center [897, 616] width 67 height 67
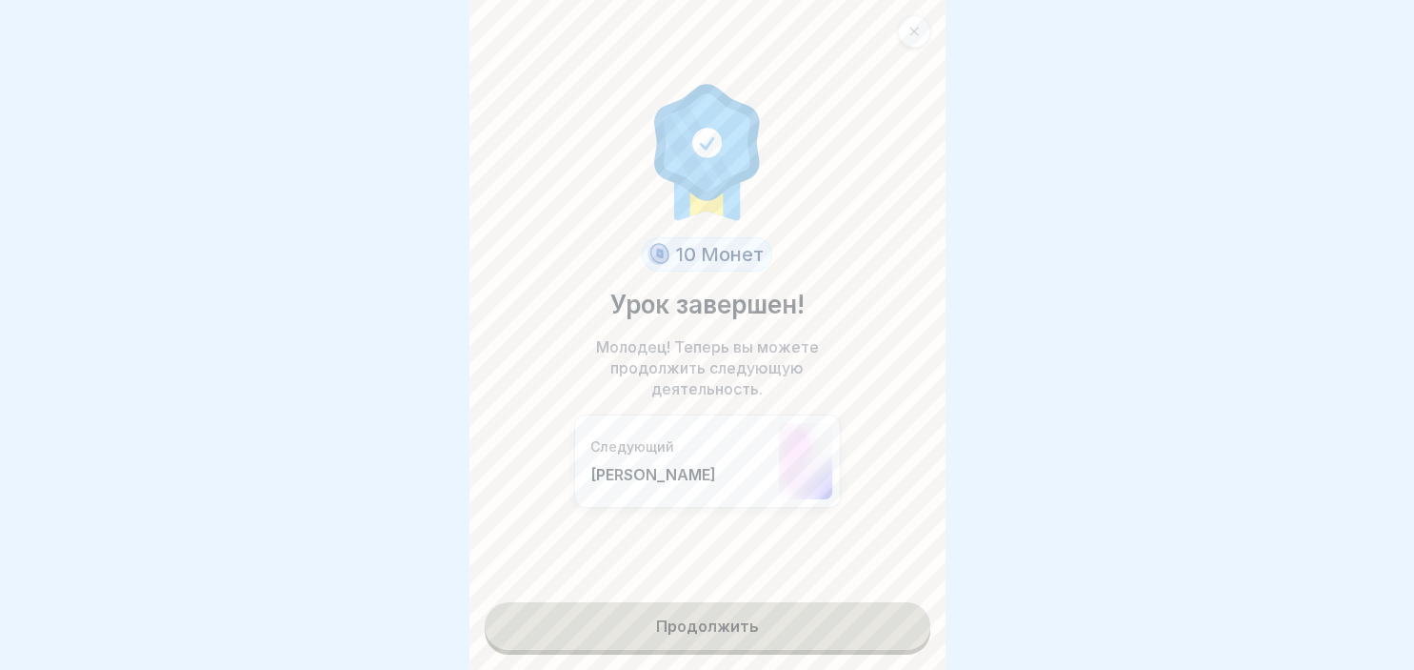
click at [840, 627] on link "Продолжить" at bounding box center [708, 626] width 446 height 48
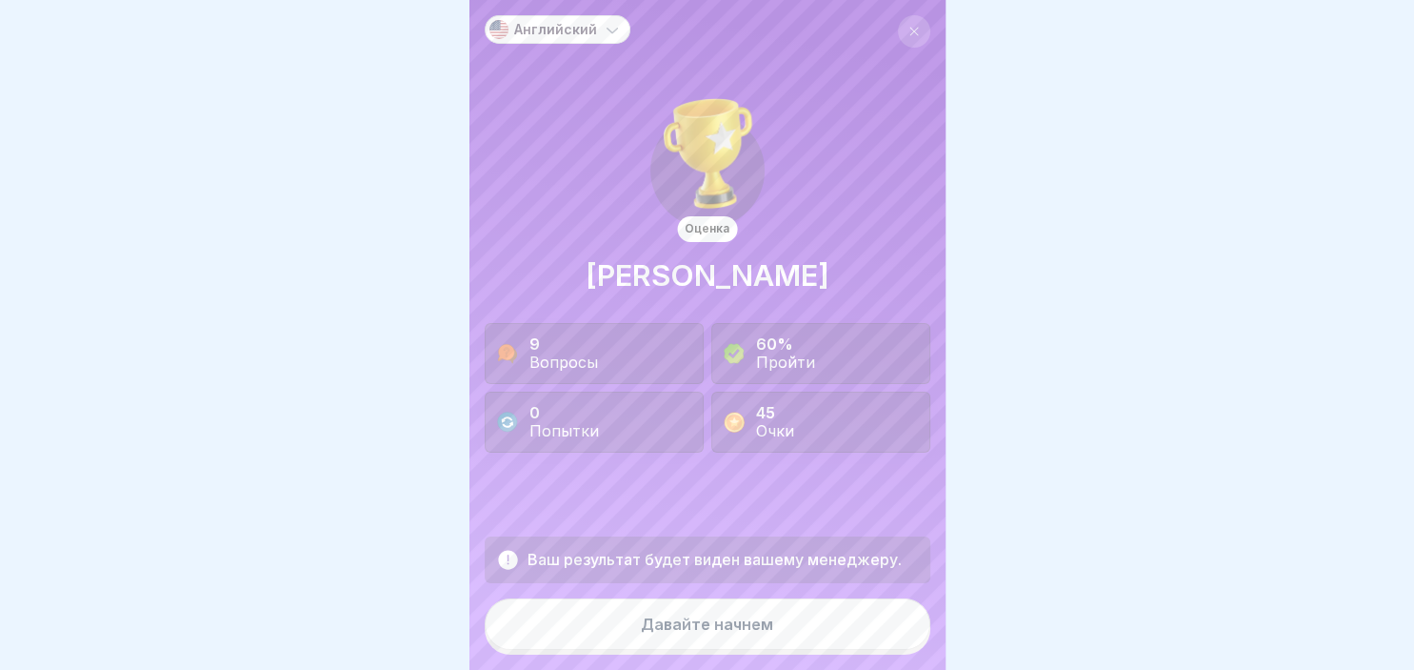
click at [840, 627] on button "Давайте начнем" at bounding box center [708, 623] width 446 height 51
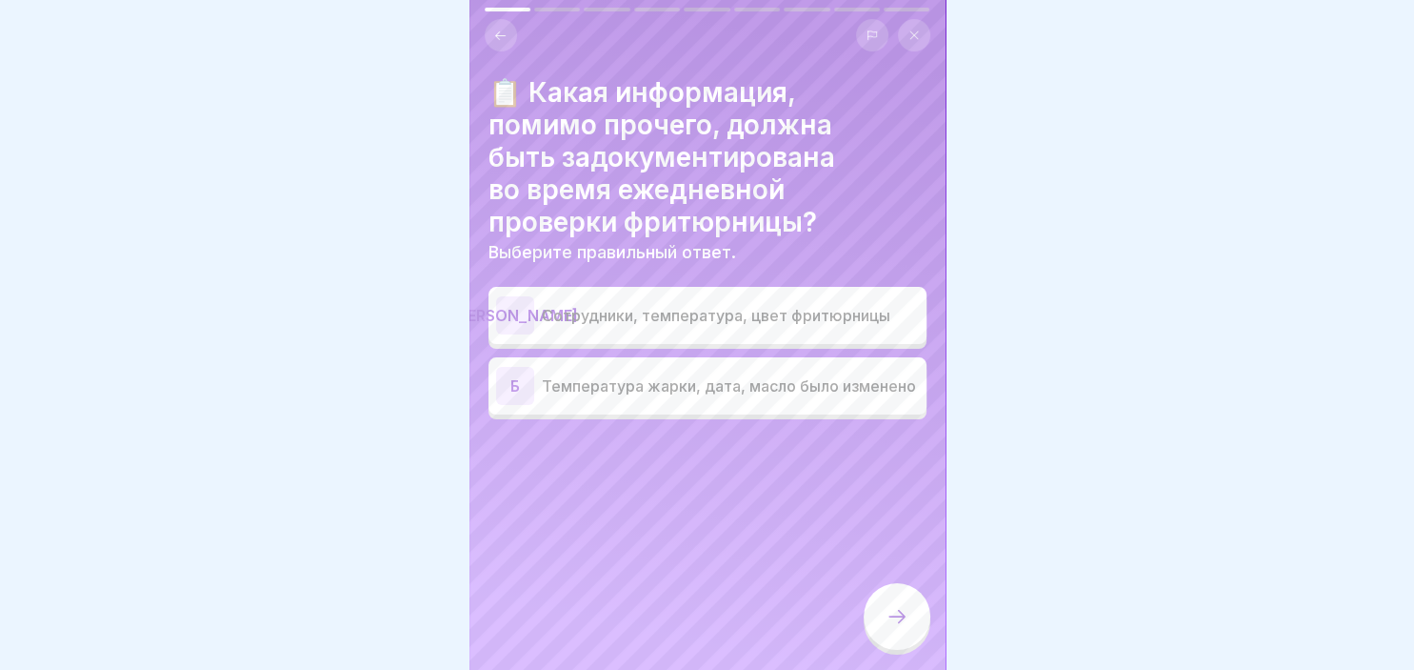
click at [531, 319] on div "[PERSON_NAME]" at bounding box center [515, 315] width 38 height 38
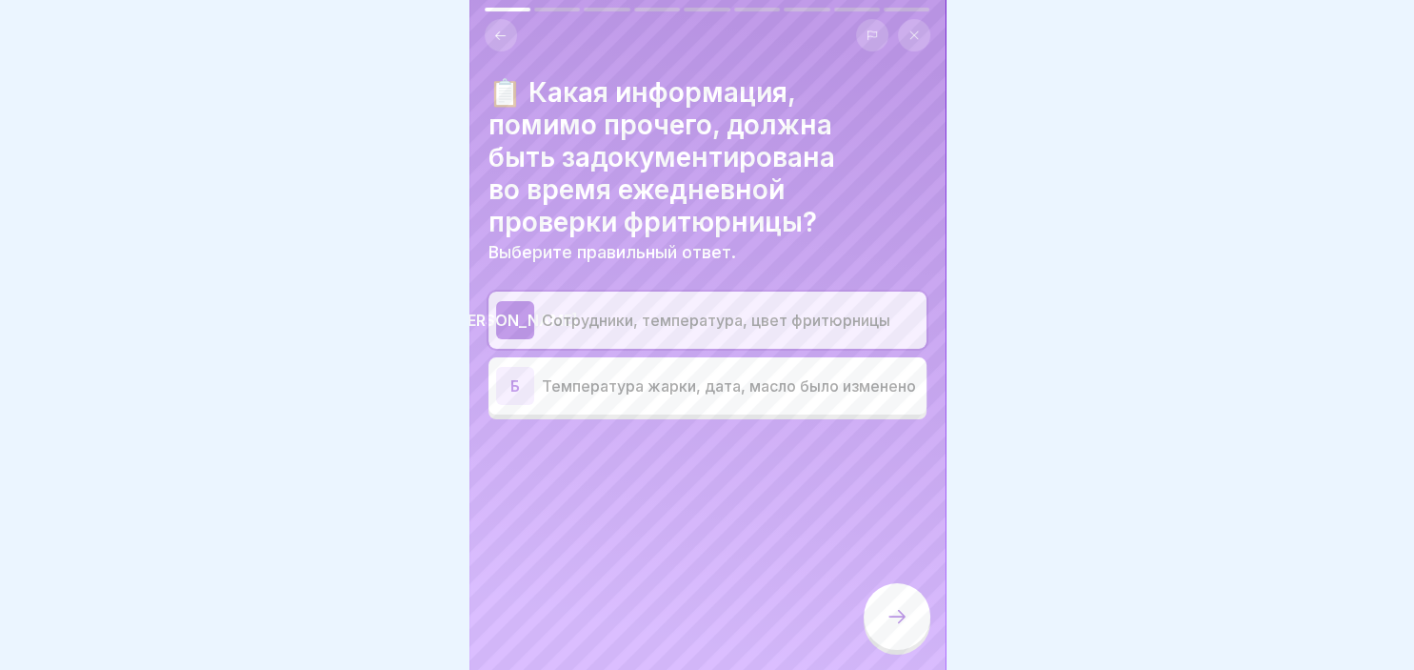
click at [898, 623] on icon at bounding box center [897, 616] width 23 height 23
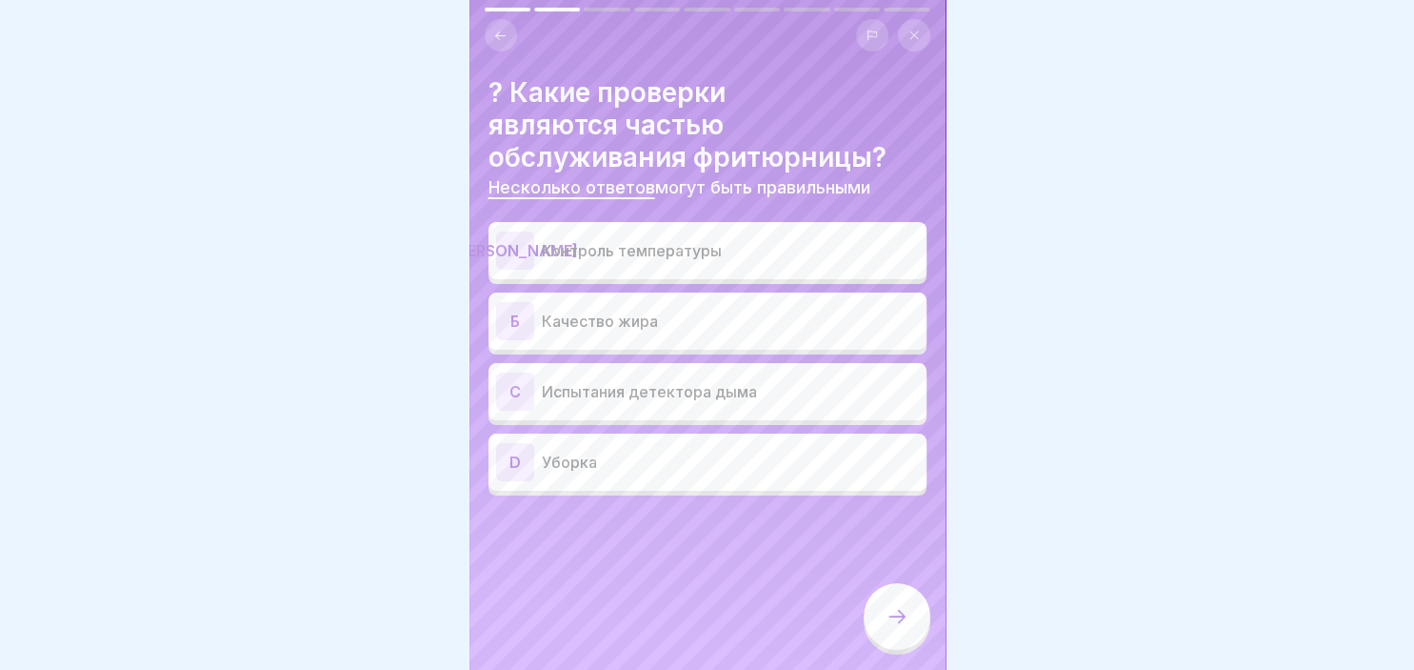
click at [543, 316] on p "Качество жира" at bounding box center [730, 321] width 377 height 23
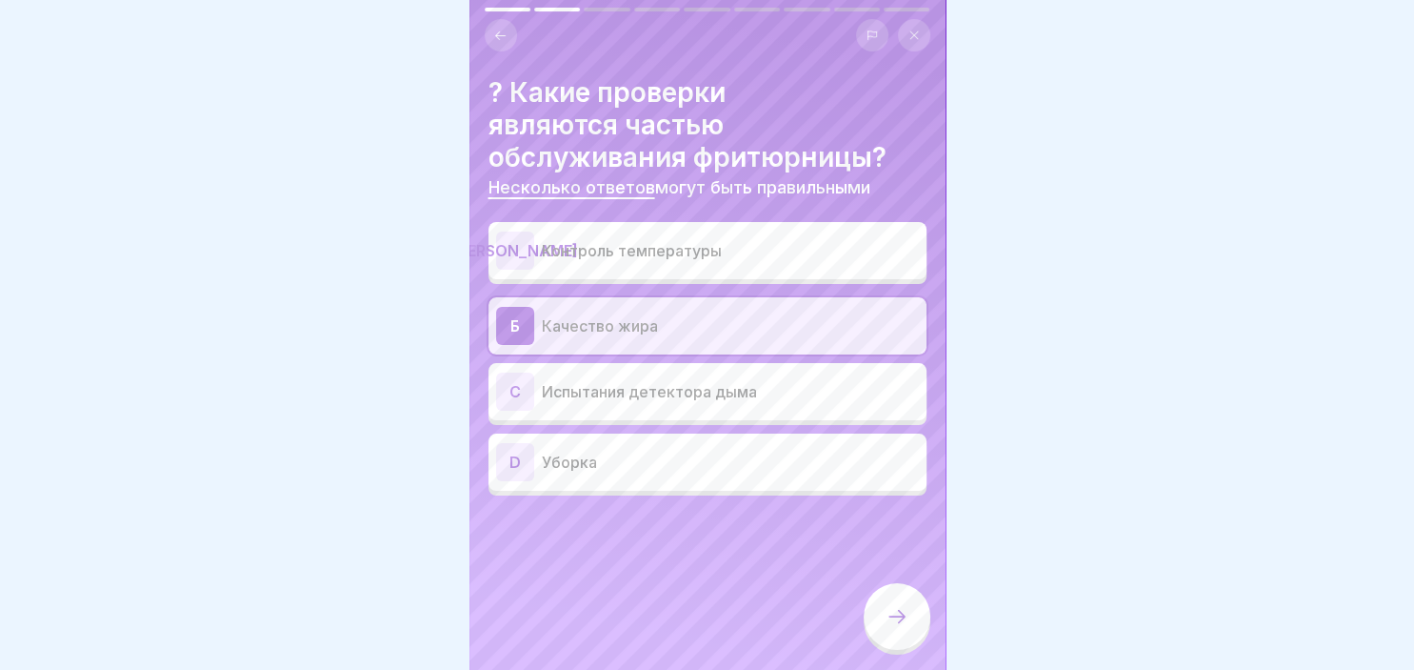
click at [643, 469] on p "Уборка" at bounding box center [730, 462] width 377 height 23
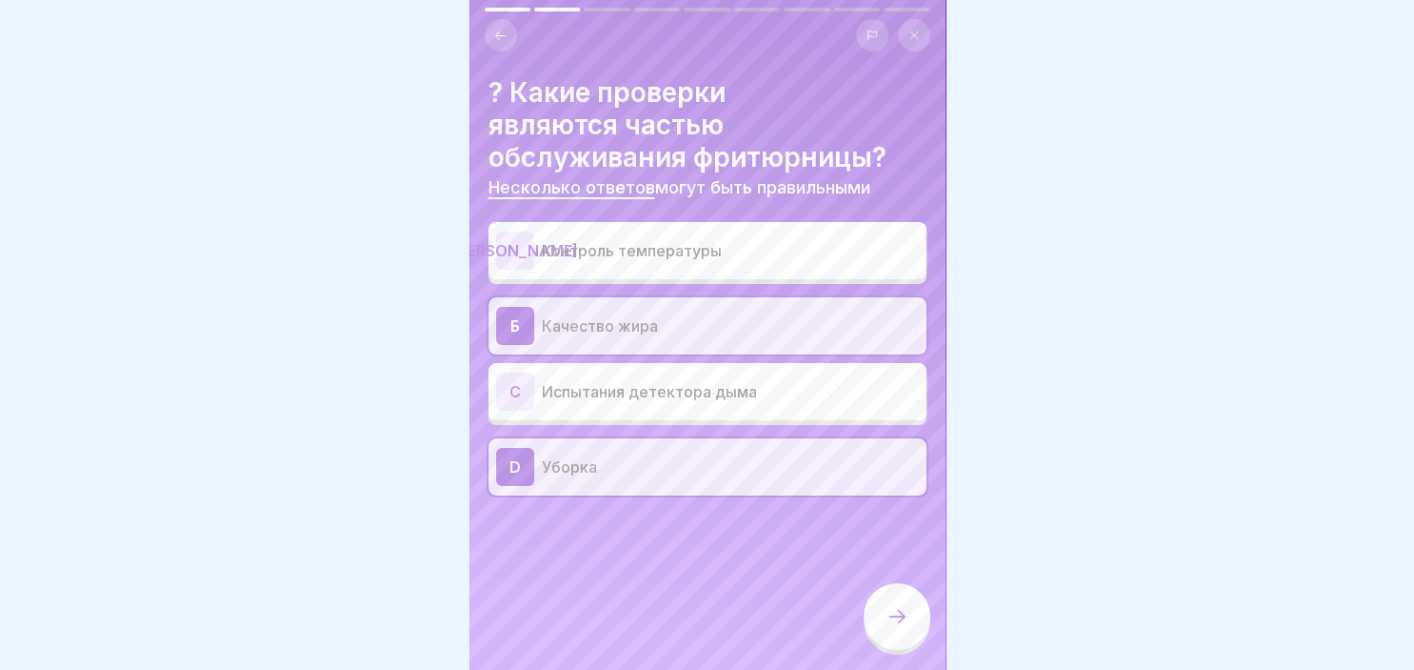
click at [883, 602] on div at bounding box center [897, 616] width 67 height 67
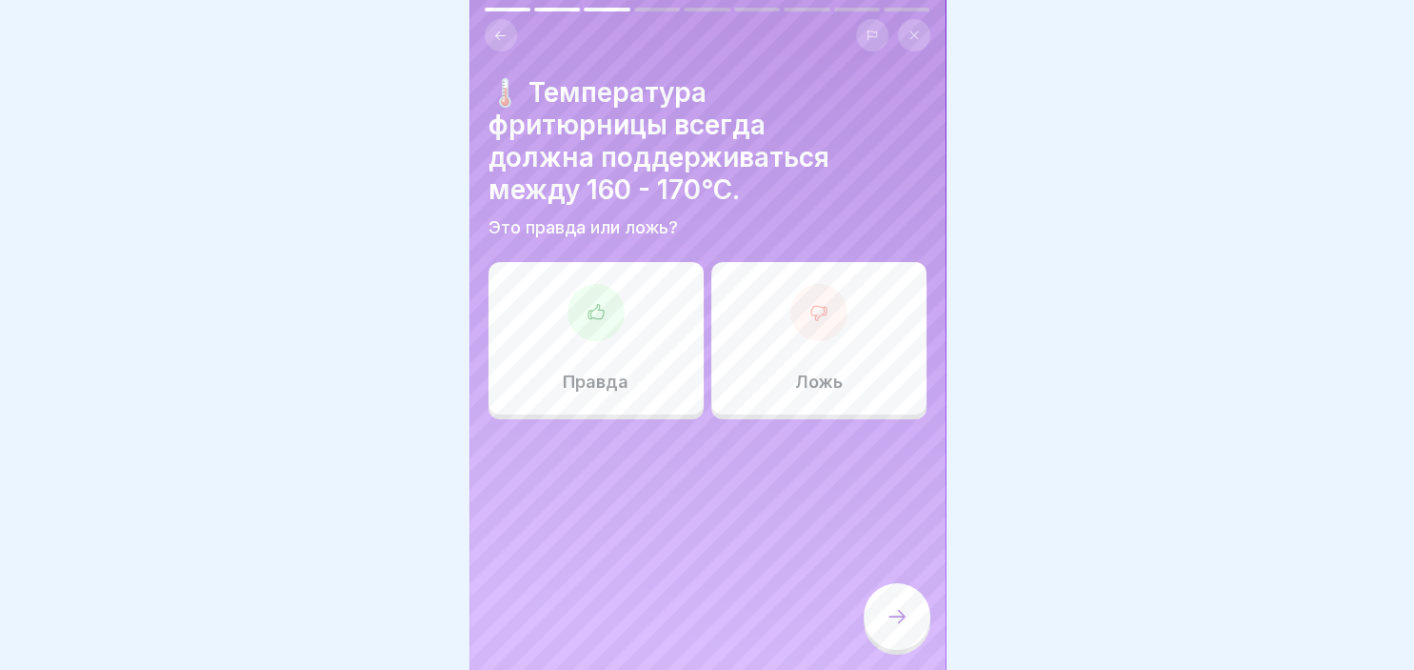
click at [604, 303] on icon at bounding box center [596, 312] width 19 height 19
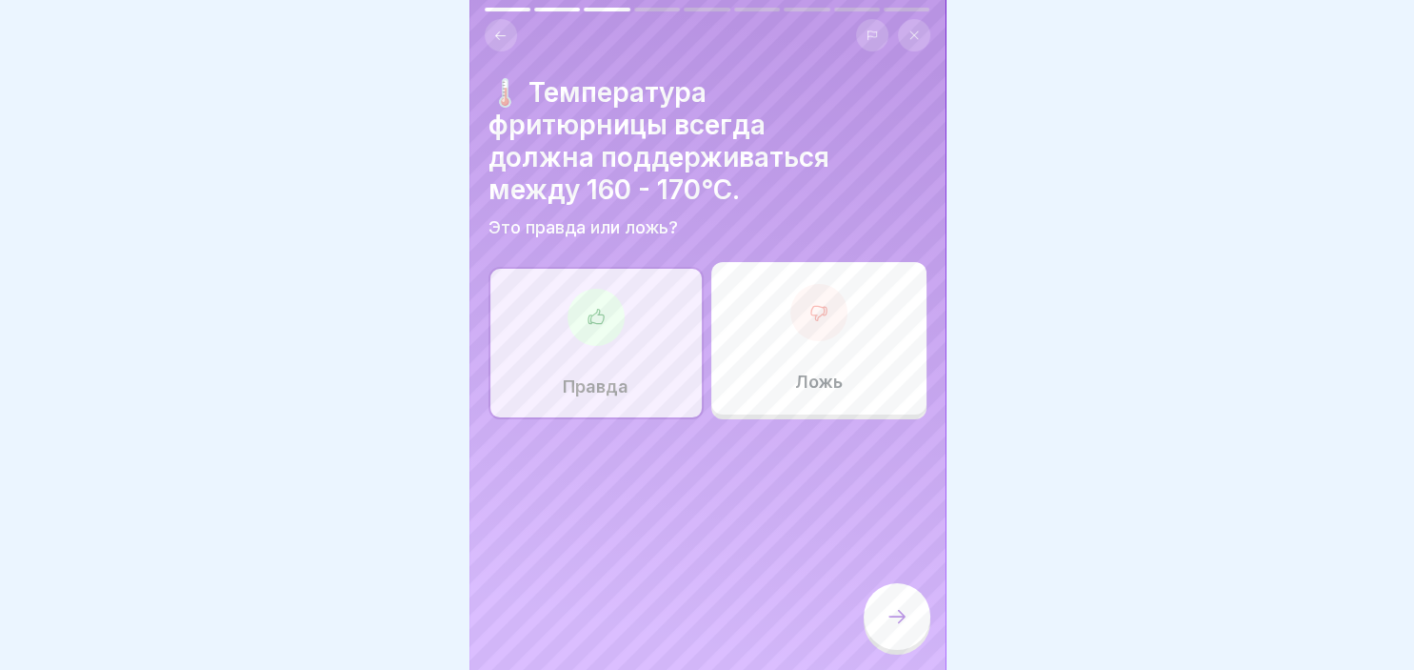
click at [910, 615] on div at bounding box center [897, 616] width 67 height 67
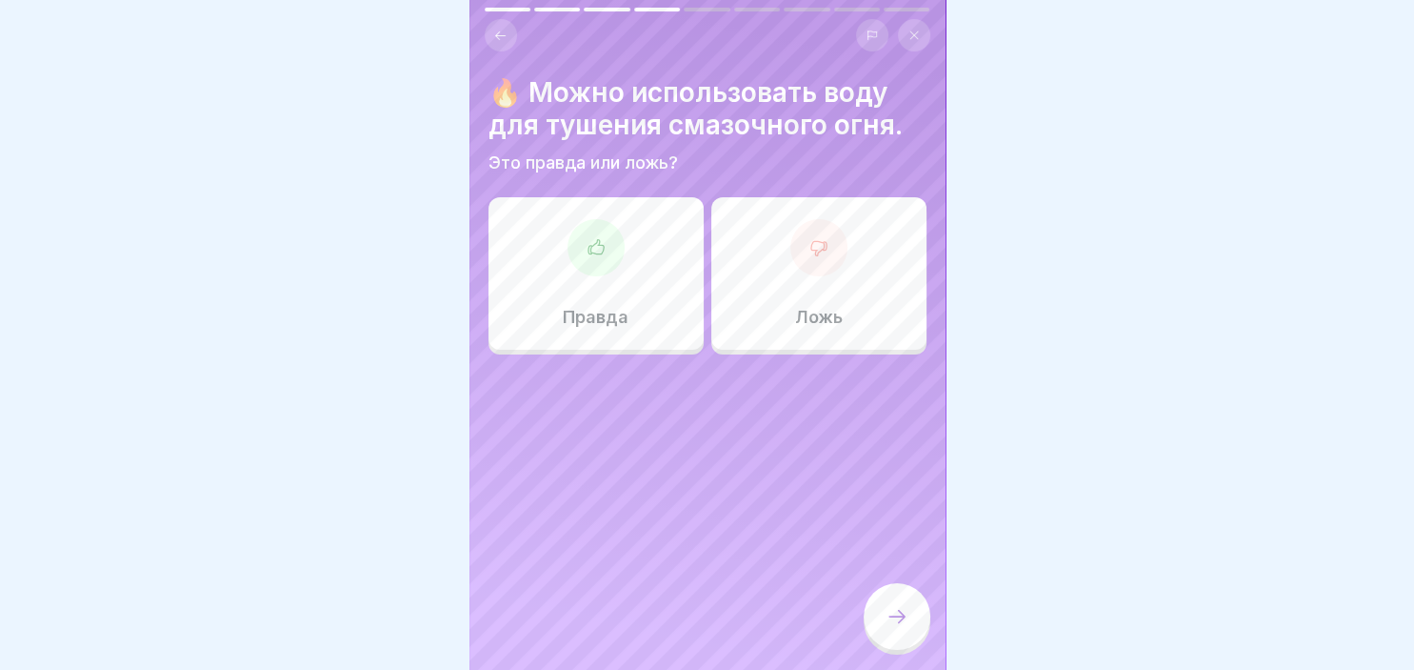
click at [820, 246] on icon at bounding box center [819, 247] width 19 height 19
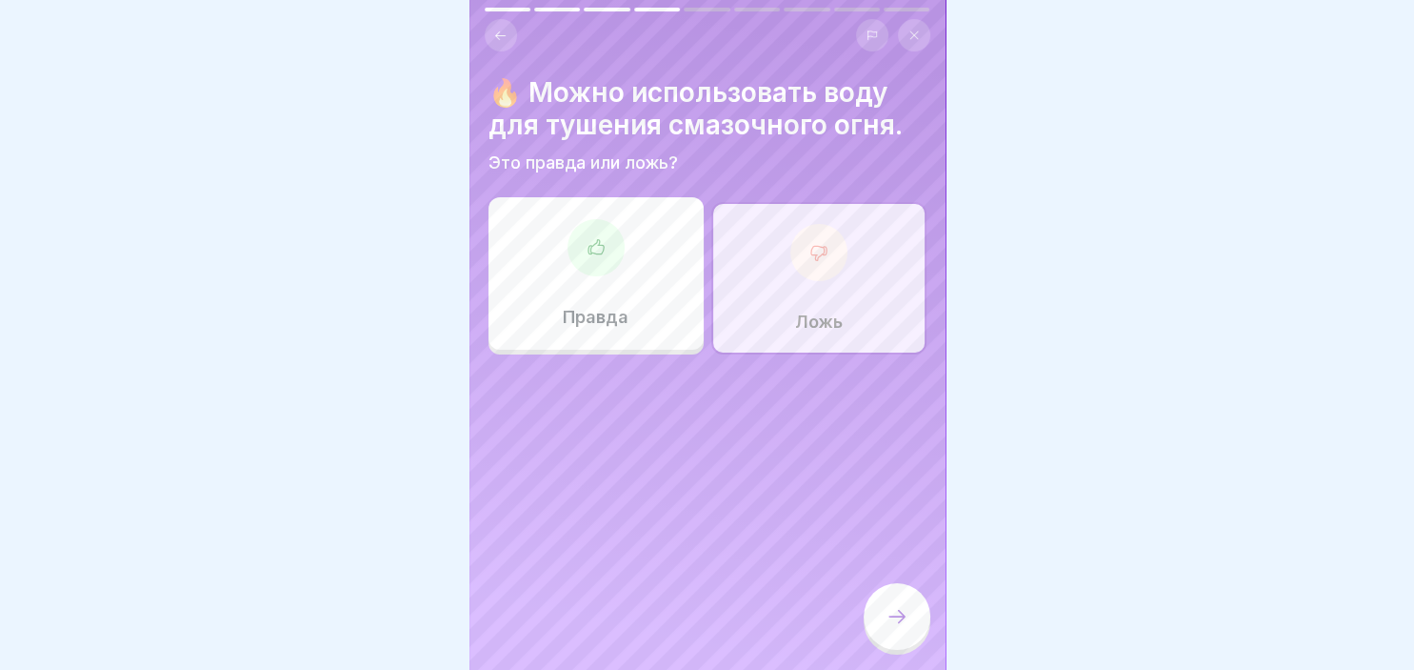
click at [904, 613] on icon at bounding box center [897, 616] width 23 height 23
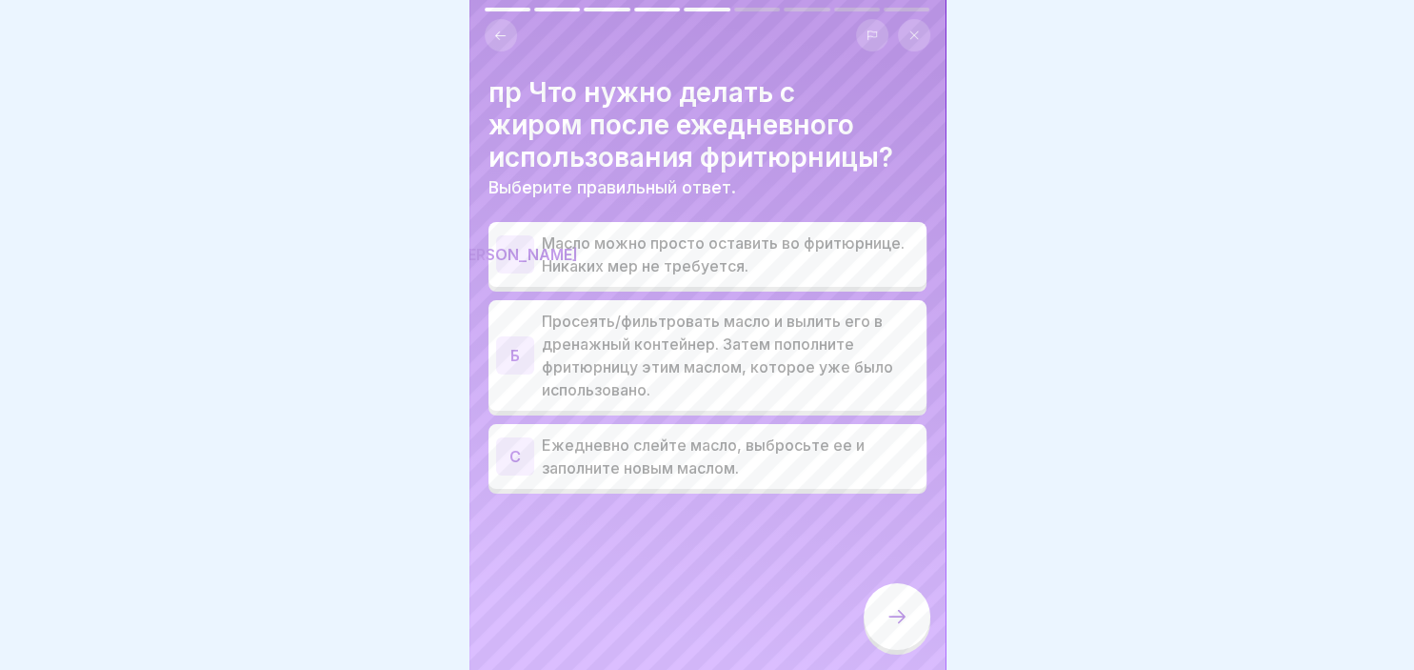
click at [535, 355] on div "Б Просеять/фильтровать масло и вылить его в дренажный контейнер. Затем пополнит…" at bounding box center [707, 355] width 423 height 91
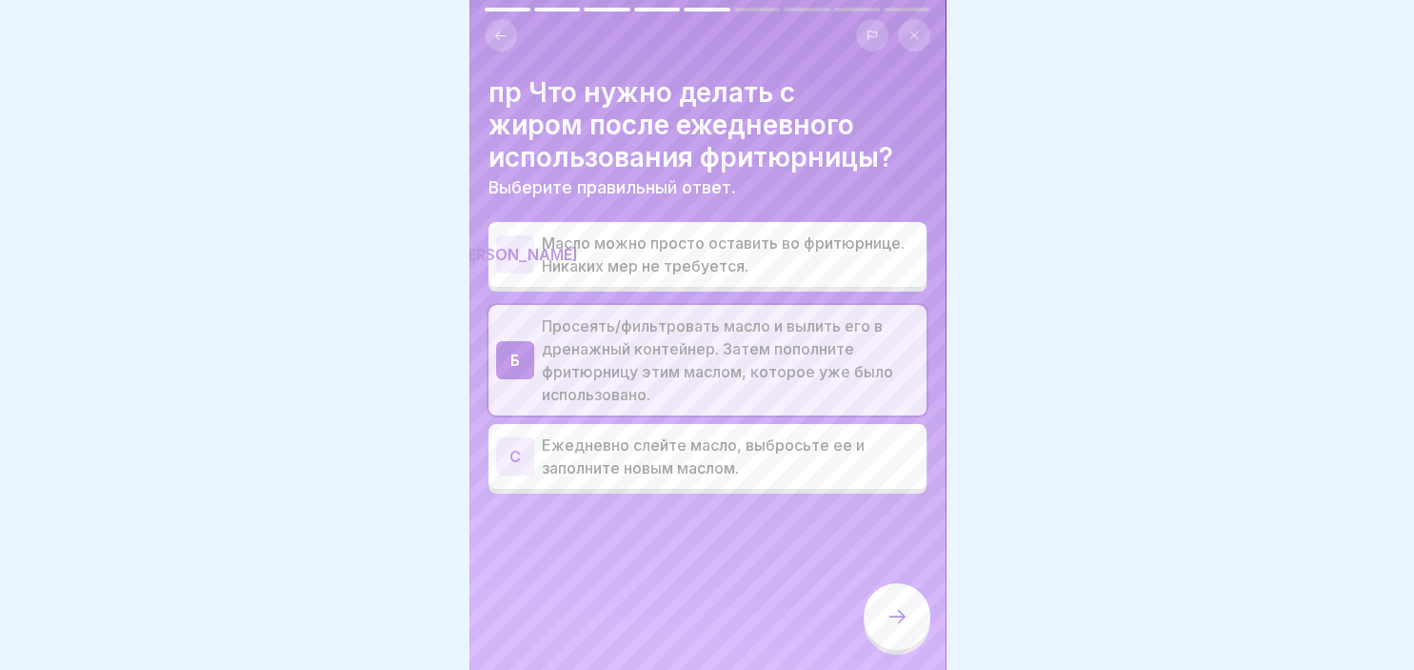
click at [881, 602] on div at bounding box center [897, 616] width 67 height 67
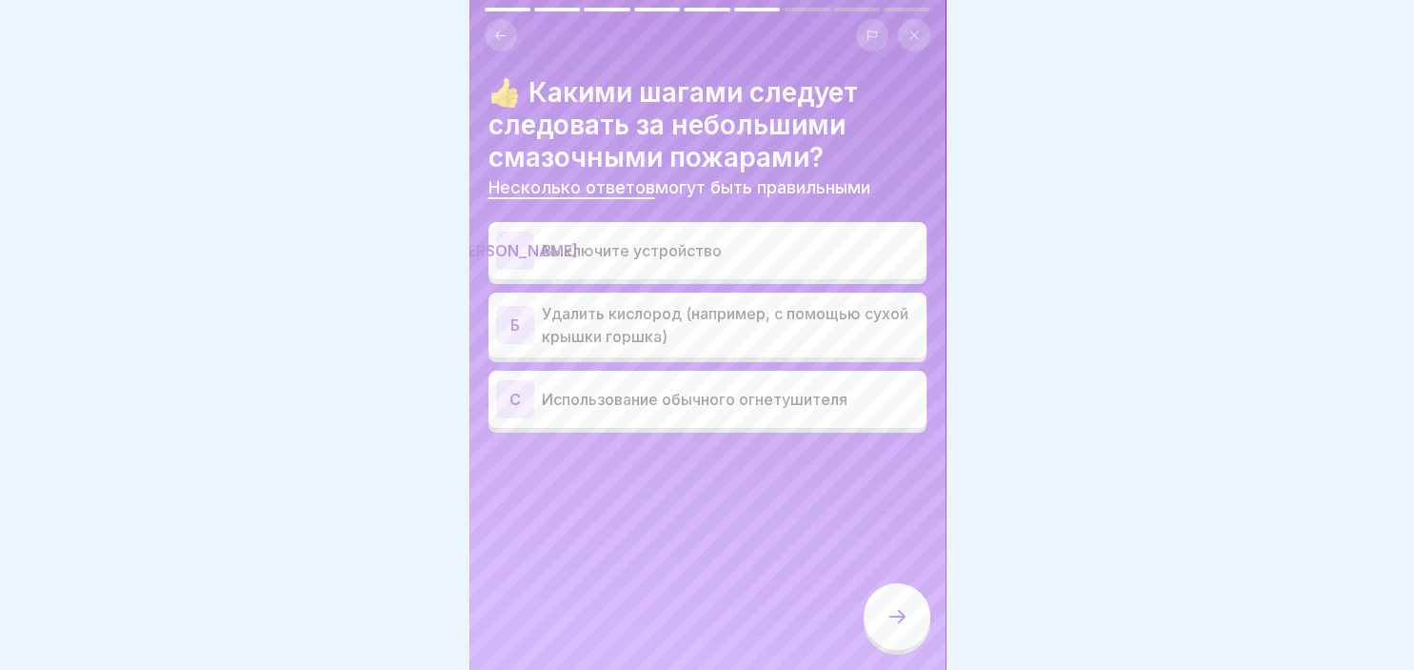
click at [535, 248] on div "А Выключите устройство" at bounding box center [707, 250] width 423 height 38
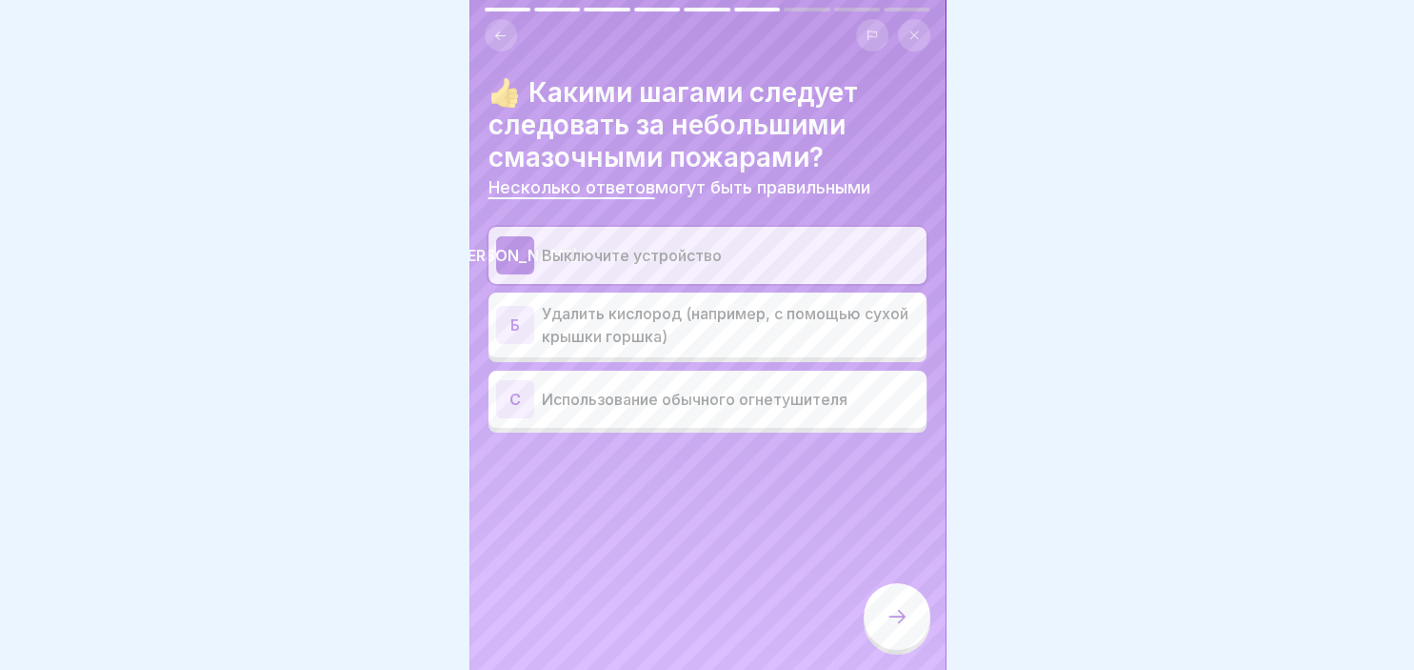
click at [551, 391] on p "Использование обычного огнетушителя" at bounding box center [730, 399] width 377 height 23
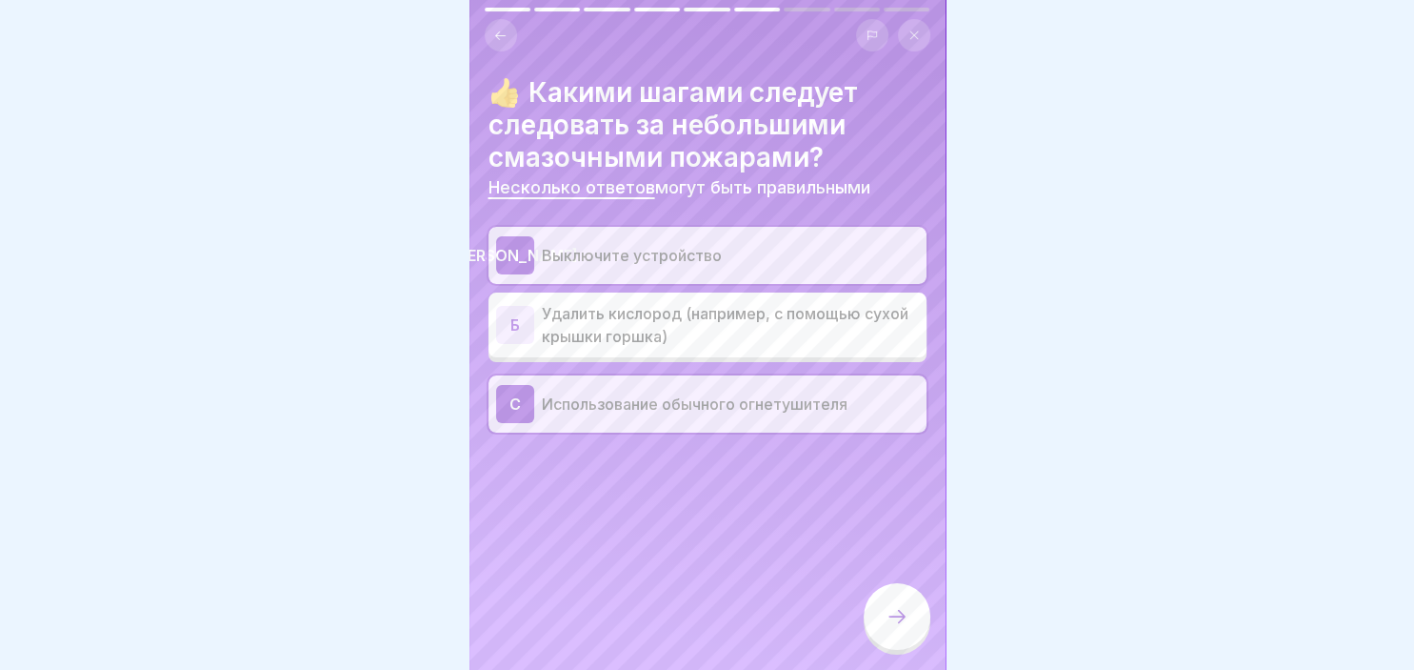
click at [890, 625] on icon at bounding box center [897, 616] width 23 height 23
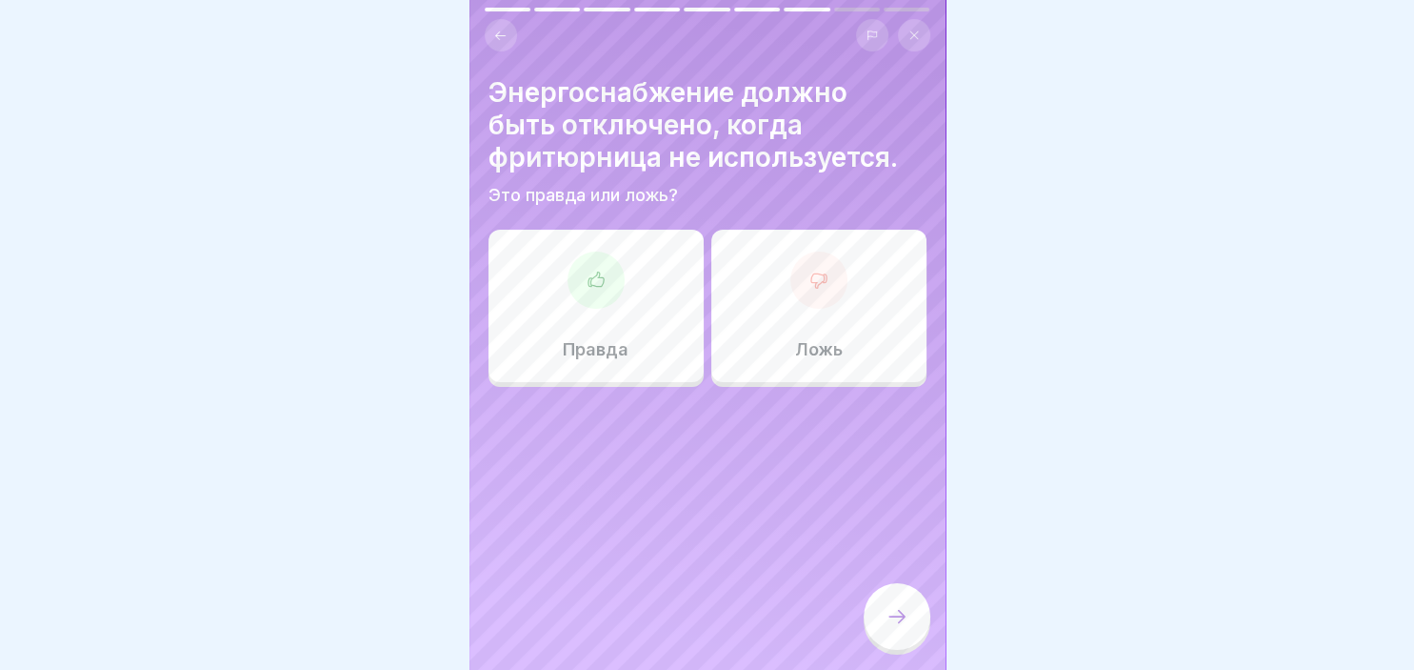
click at [597, 278] on icon at bounding box center [596, 280] width 19 height 19
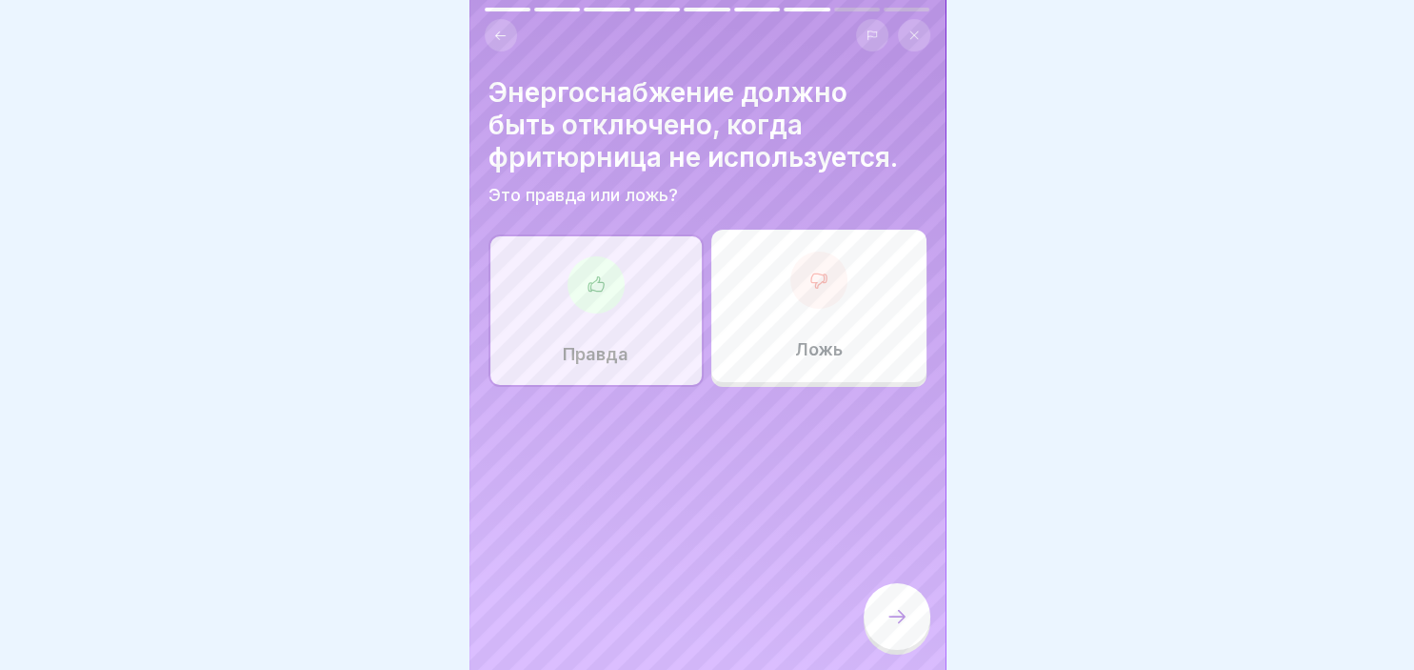
click at [909, 634] on div at bounding box center [897, 616] width 67 height 67
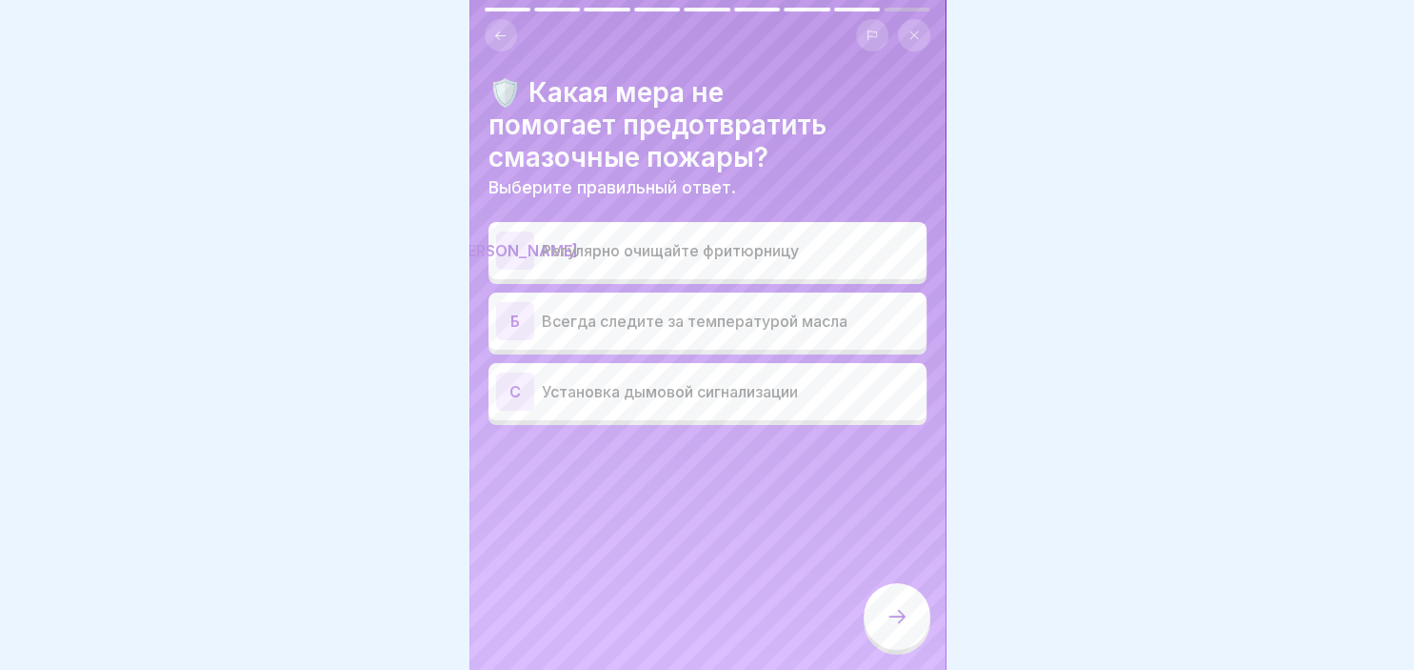
click at [512, 237] on div "[PERSON_NAME]" at bounding box center [515, 250] width 38 height 38
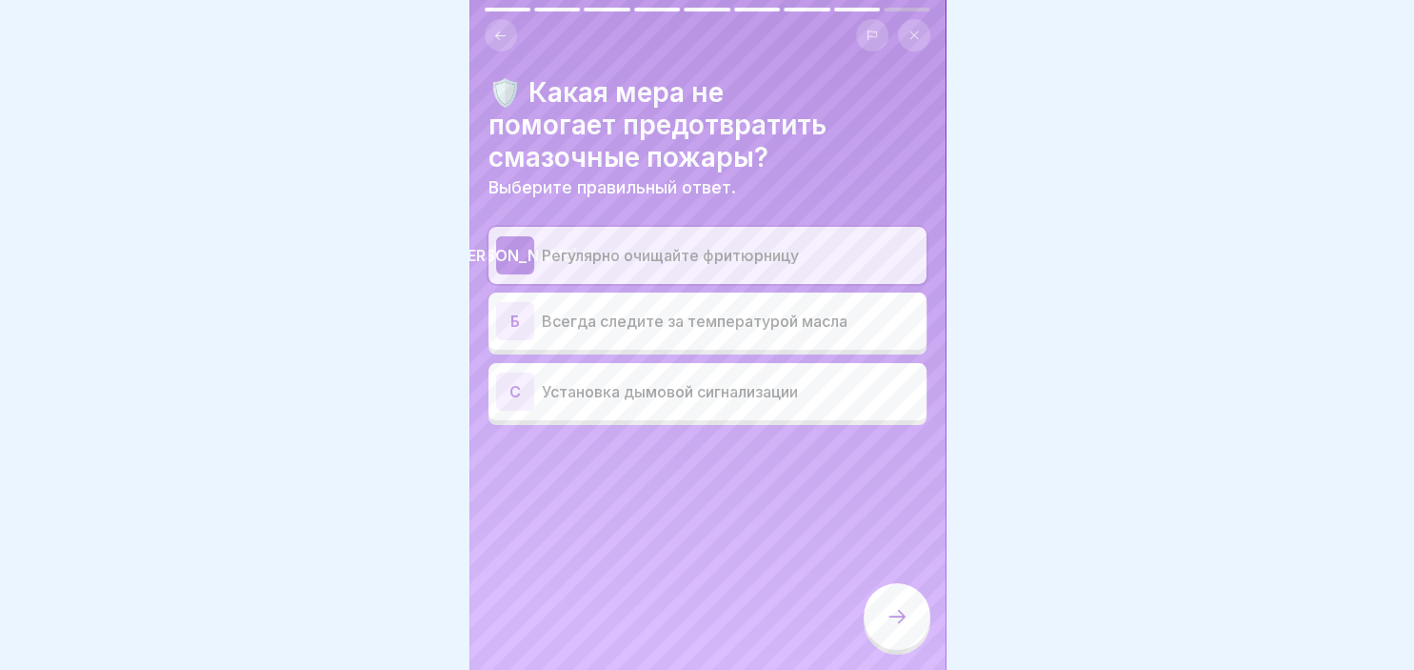
click at [527, 330] on div "Б" at bounding box center [515, 321] width 38 height 38
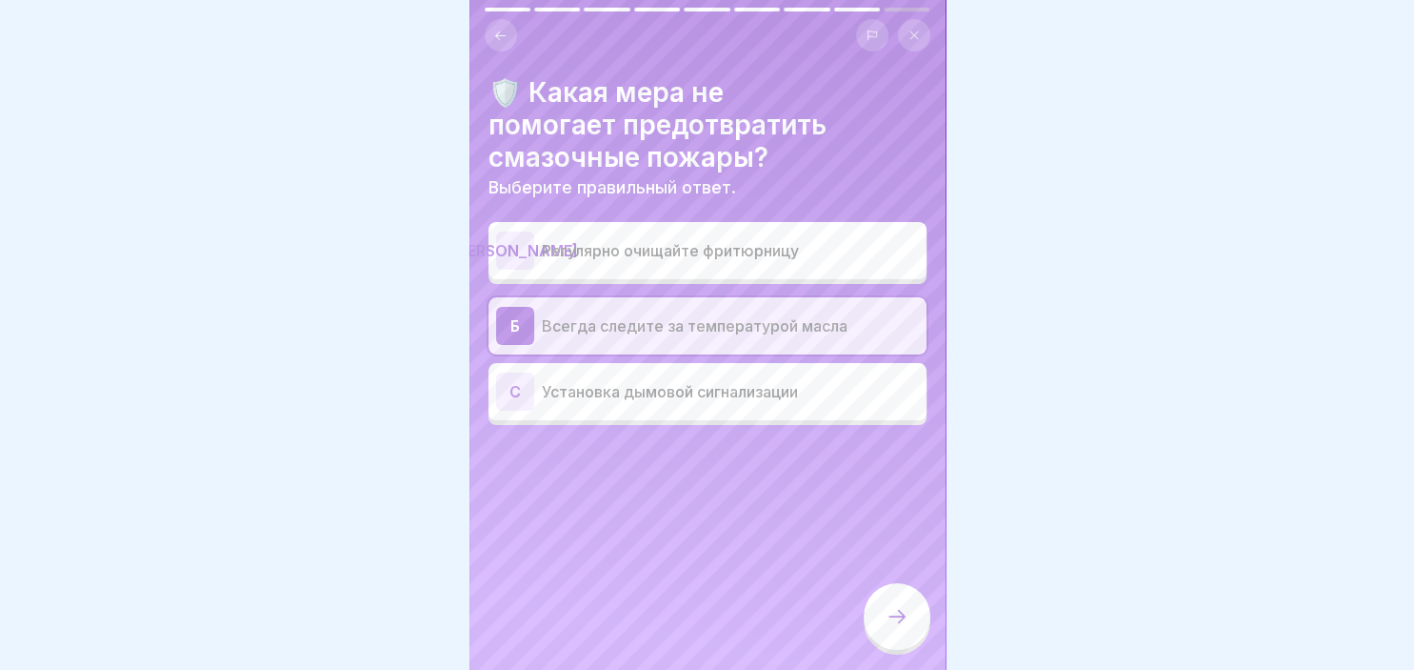
click at [907, 615] on icon at bounding box center [897, 616] width 23 height 23
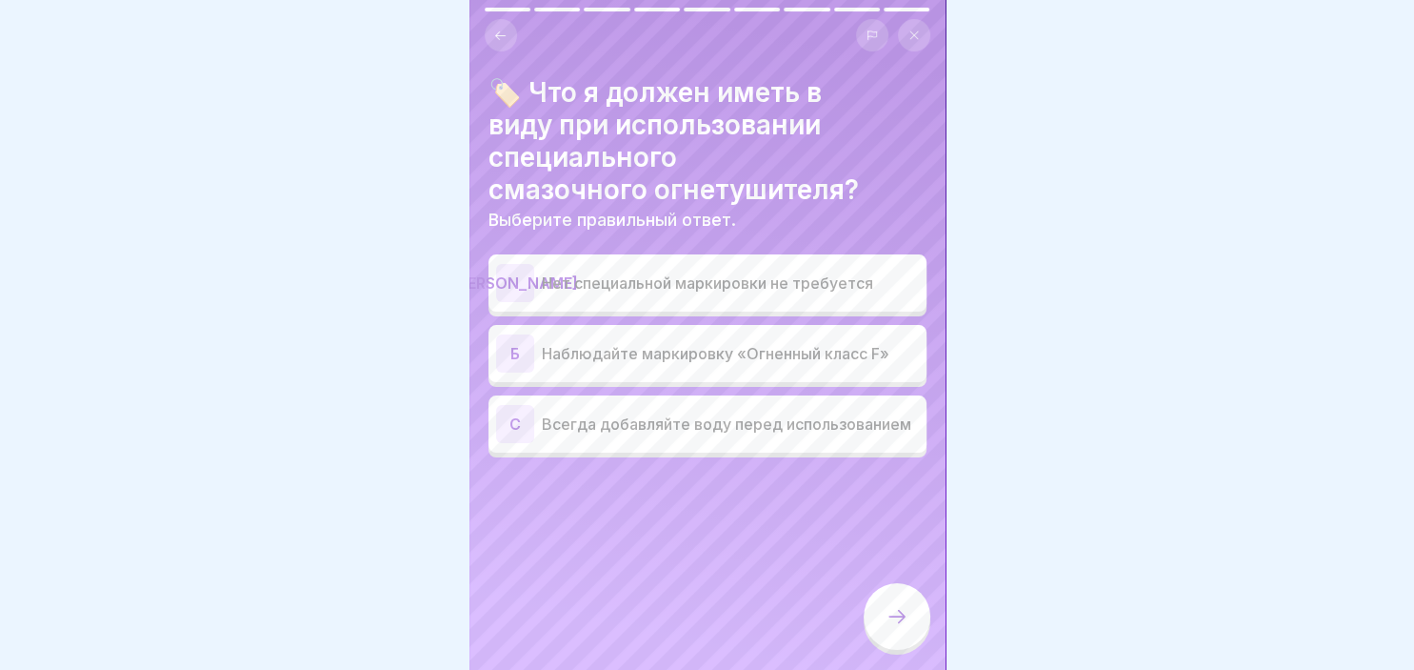
click at [593, 361] on p "Наблюдайте маркировку «Огненный класс F»" at bounding box center [730, 353] width 377 height 23
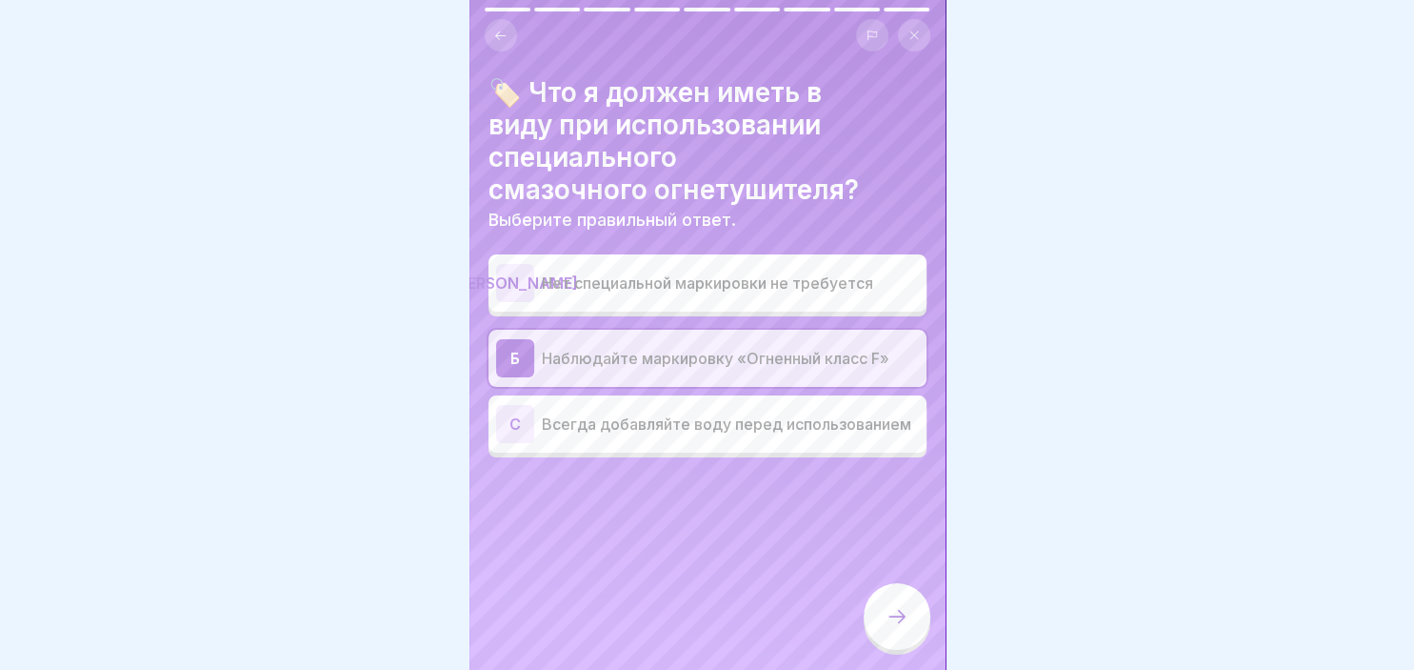
click at [886, 625] on icon at bounding box center [897, 616] width 23 height 23
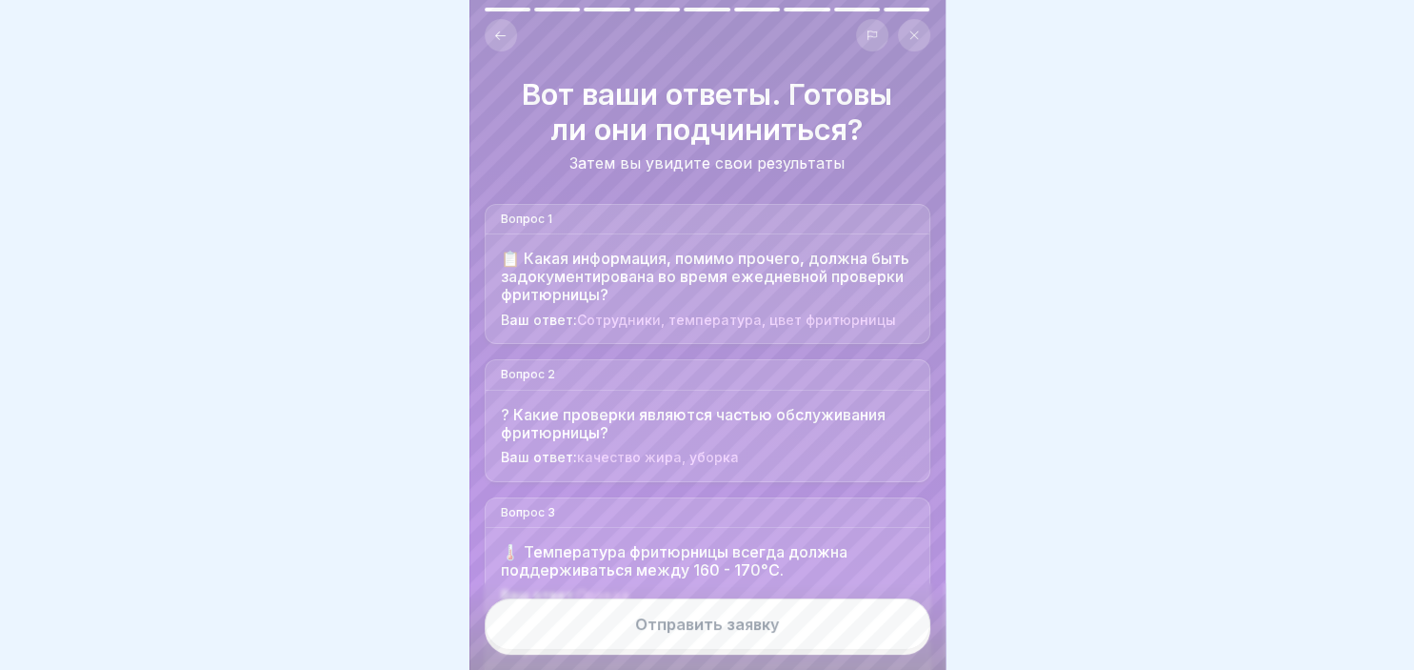
click at [886, 625] on button "Отправить заявку" at bounding box center [708, 623] width 446 height 51
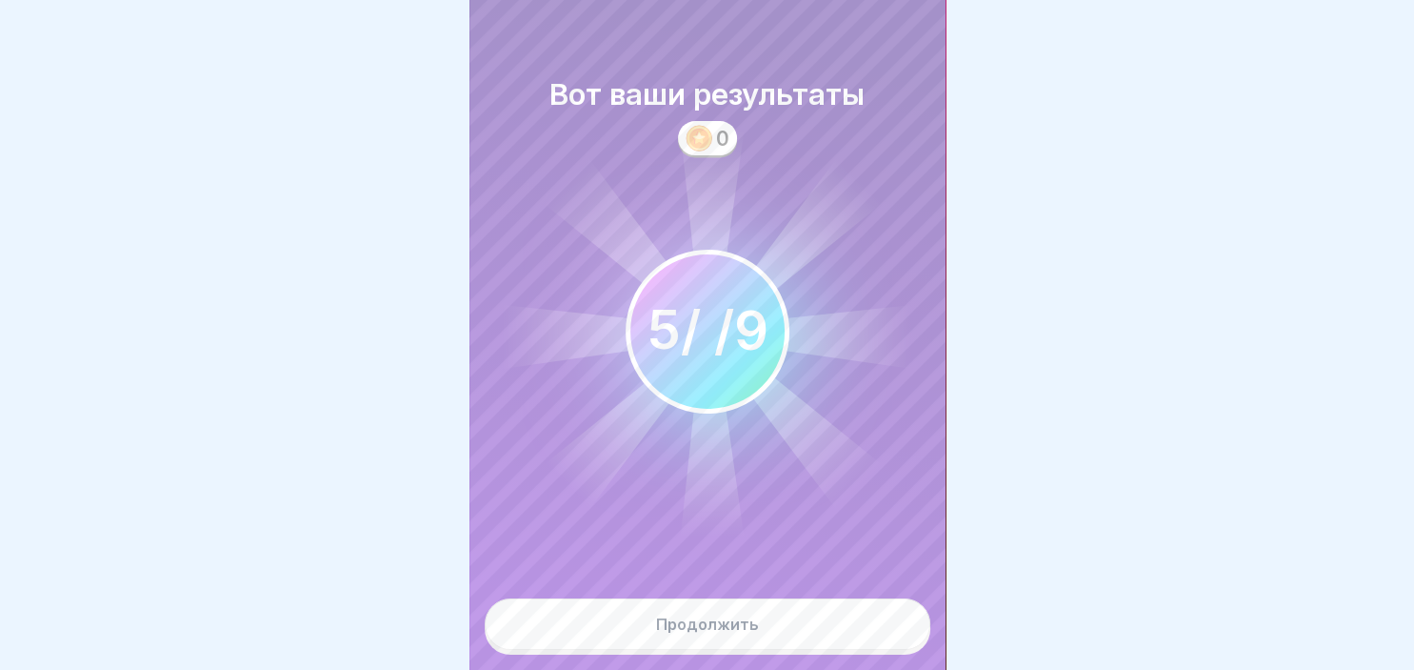
click at [844, 631] on button "Продолжить" at bounding box center [708, 623] width 446 height 51
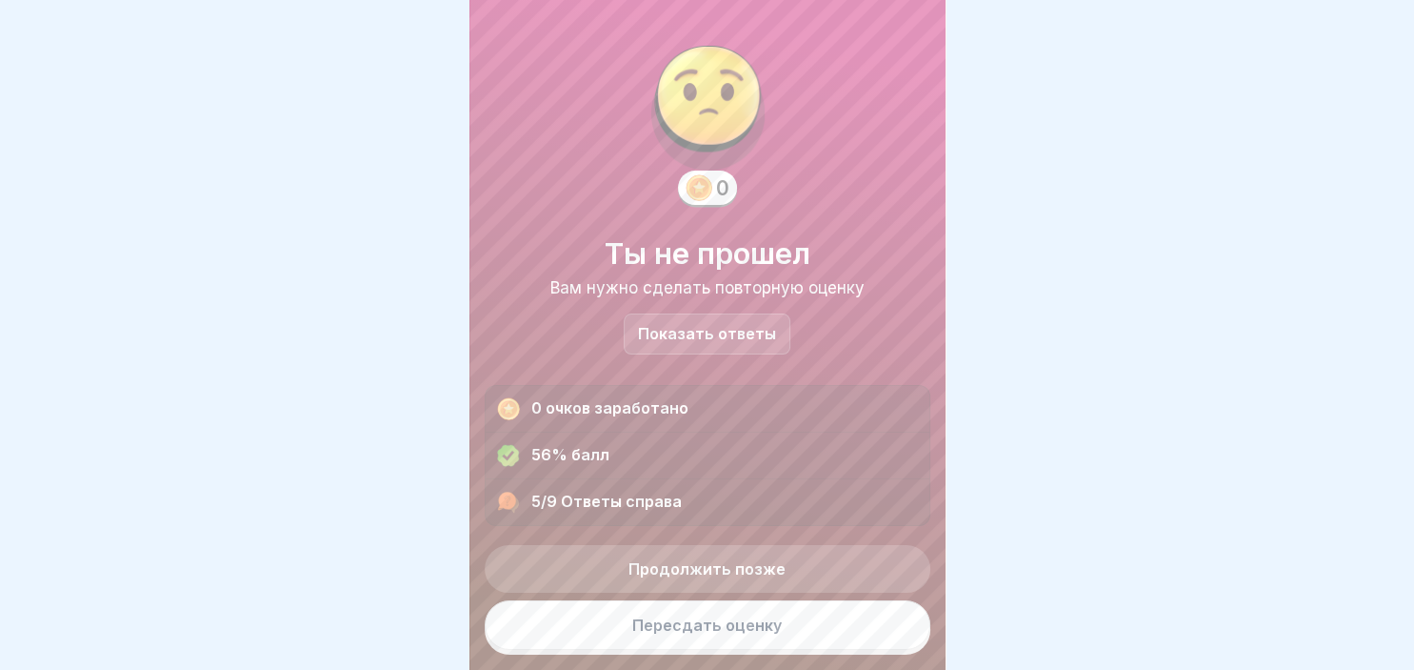
click at [699, 344] on div "Показать ответы" at bounding box center [707, 333] width 167 height 41
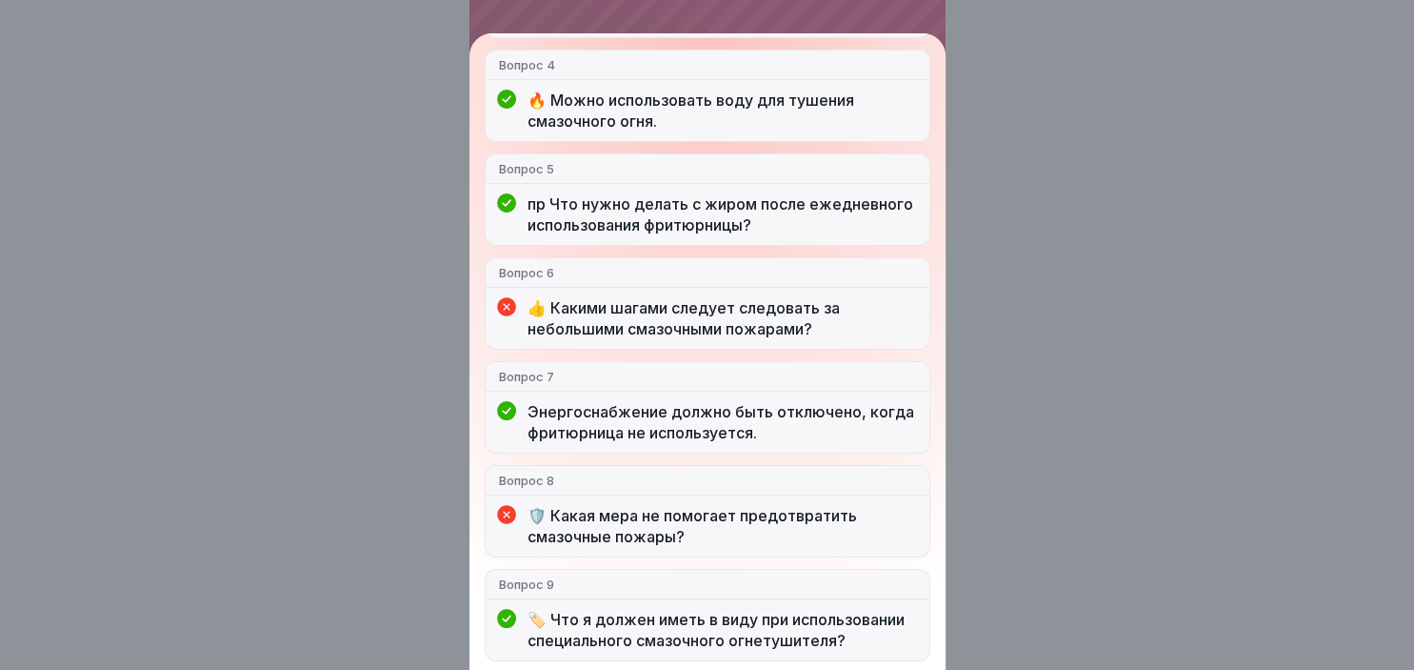
scroll to position [531, 0]
click at [431, 132] on div "Ты не прошел 5/9 Ответы справа Вопрос 1 📋 Какая информация, помимо прочего, дол…" at bounding box center [707, 335] width 1414 height 670
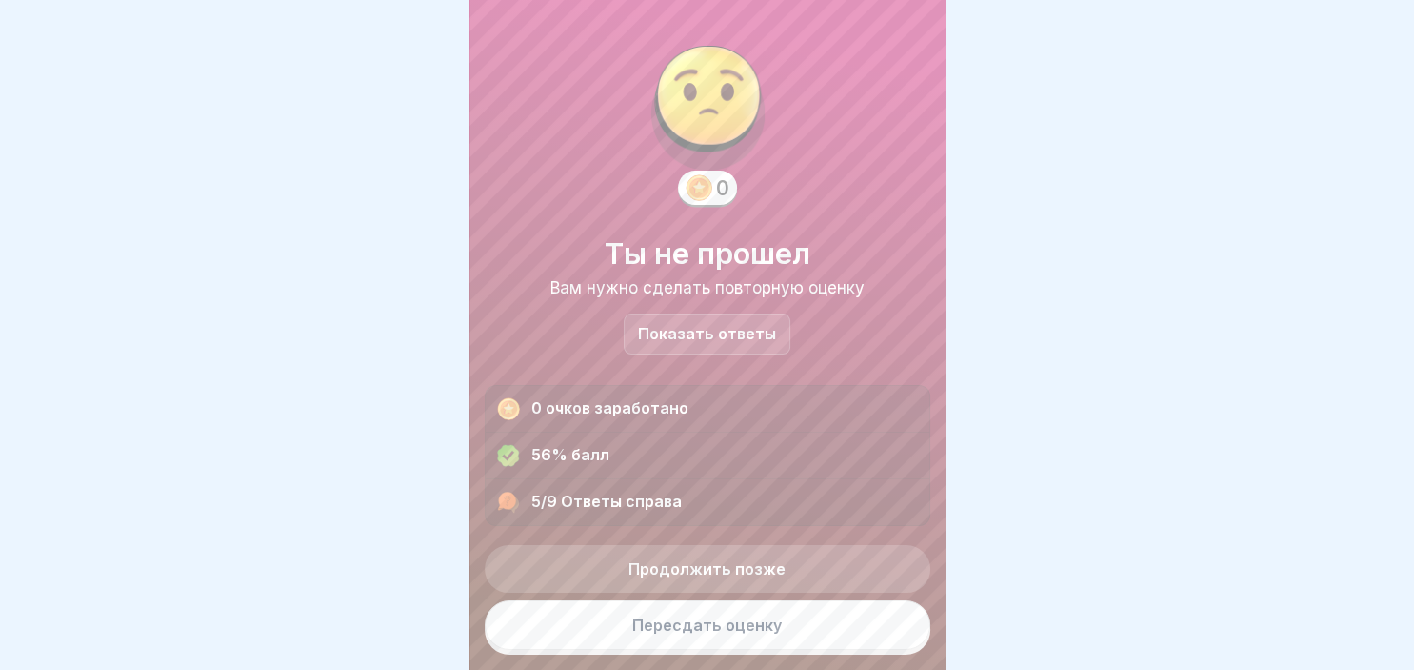
click at [758, 630] on link "Пересдать оценку" at bounding box center [708, 625] width 446 height 50
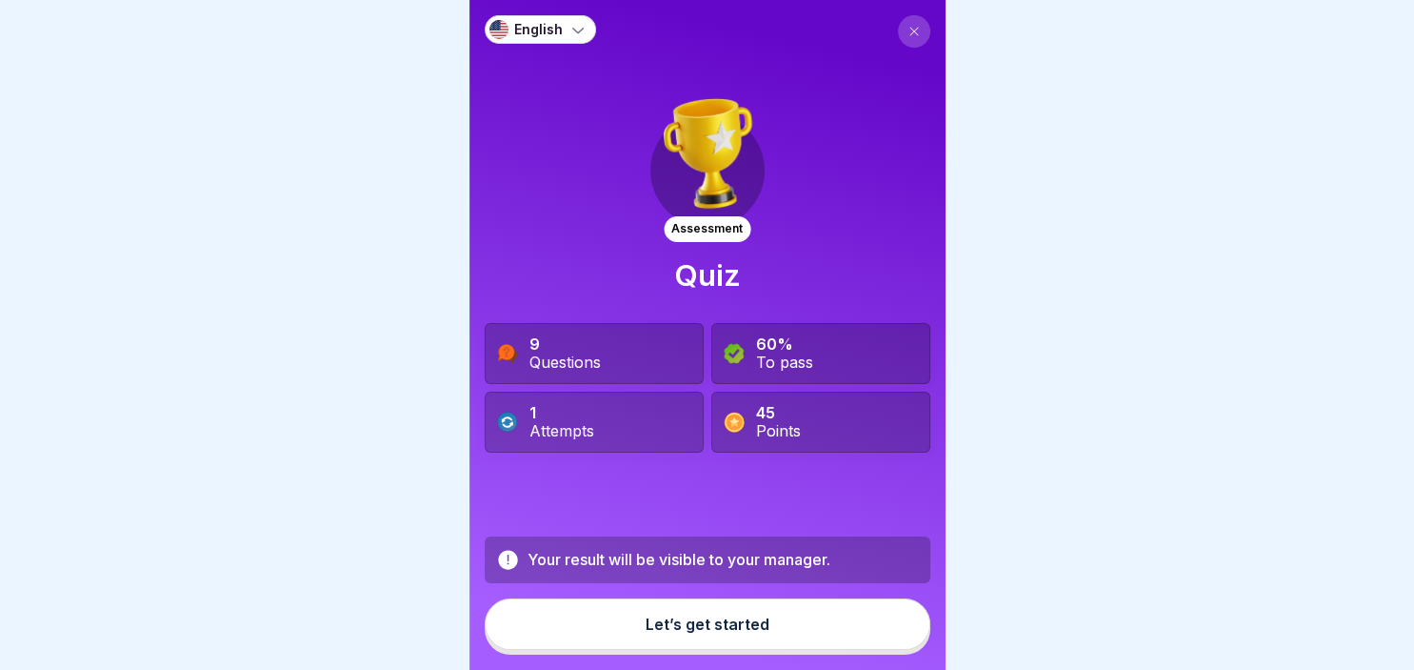
click at [758, 630] on div "Let’s get started" at bounding box center [708, 623] width 124 height 17
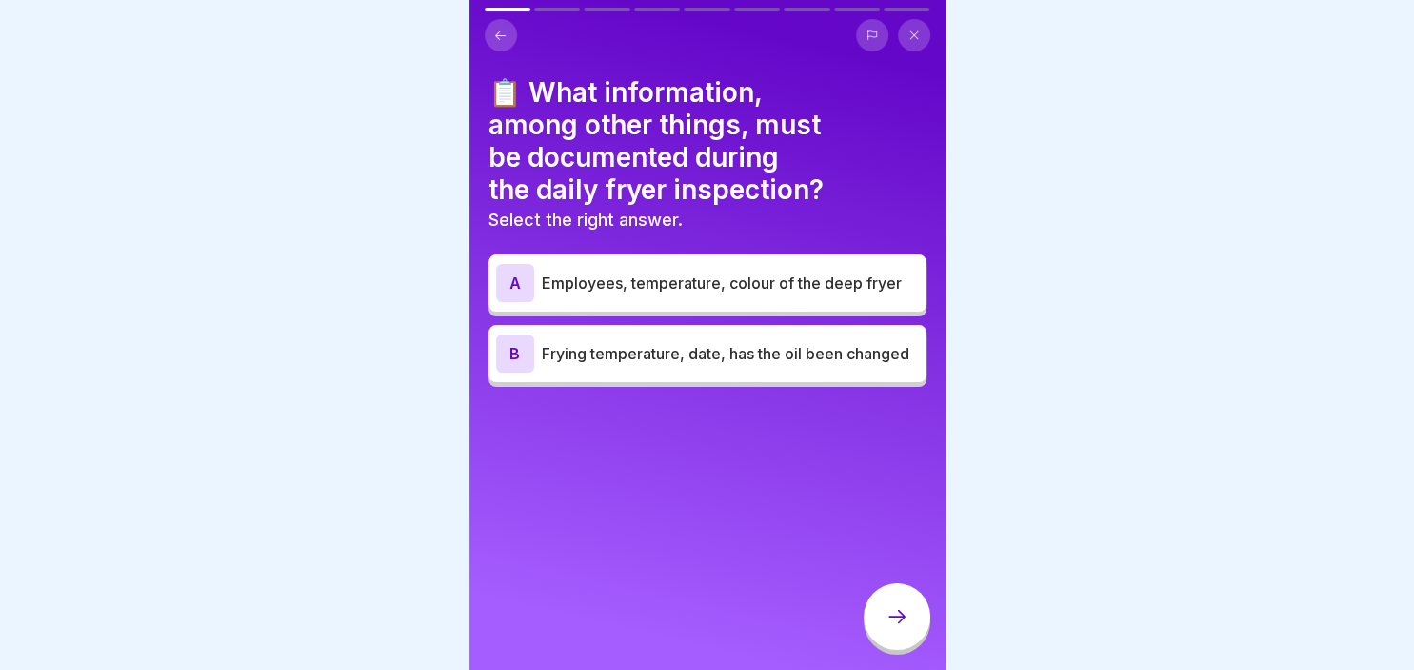
click at [665, 351] on p "Frying temperature, date, has the oil been changed" at bounding box center [730, 353] width 377 height 23
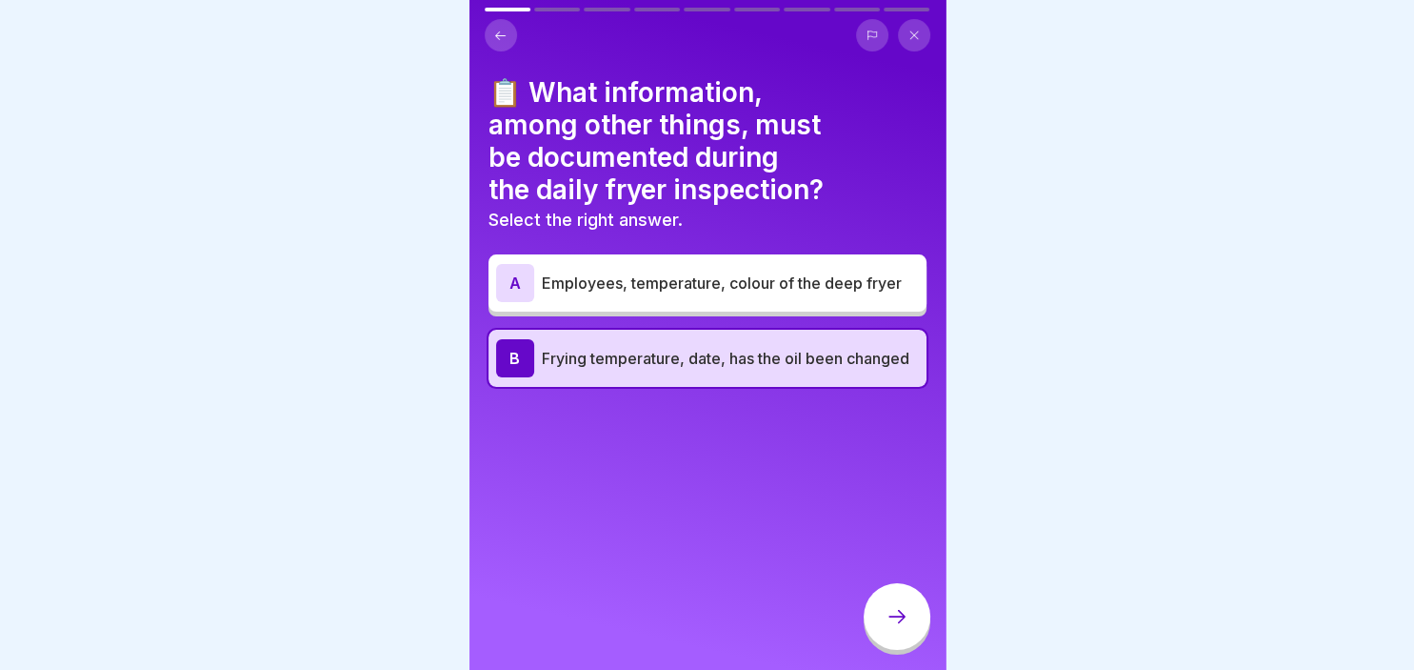
click at [897, 624] on icon at bounding box center [897, 616] width 23 height 23
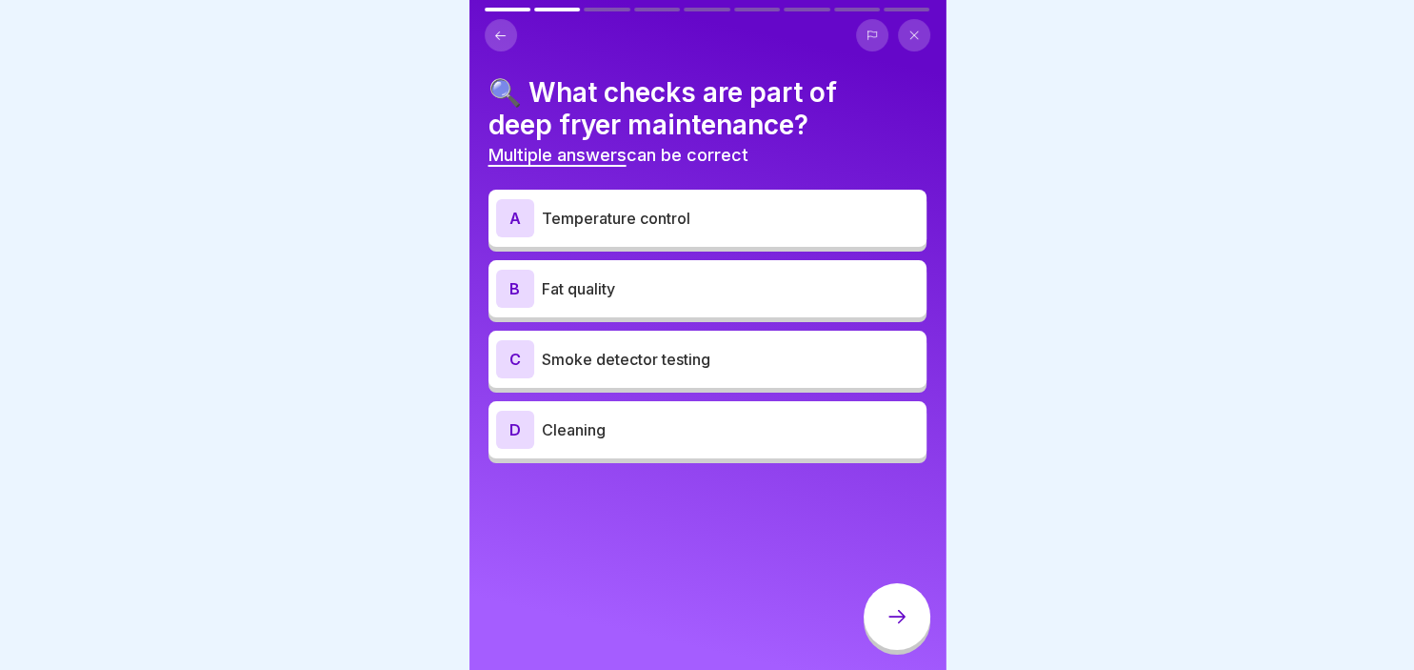
click at [516, 26] on div at bounding box center [708, 35] width 446 height 32
click at [498, 33] on icon at bounding box center [500, 36] width 14 height 14
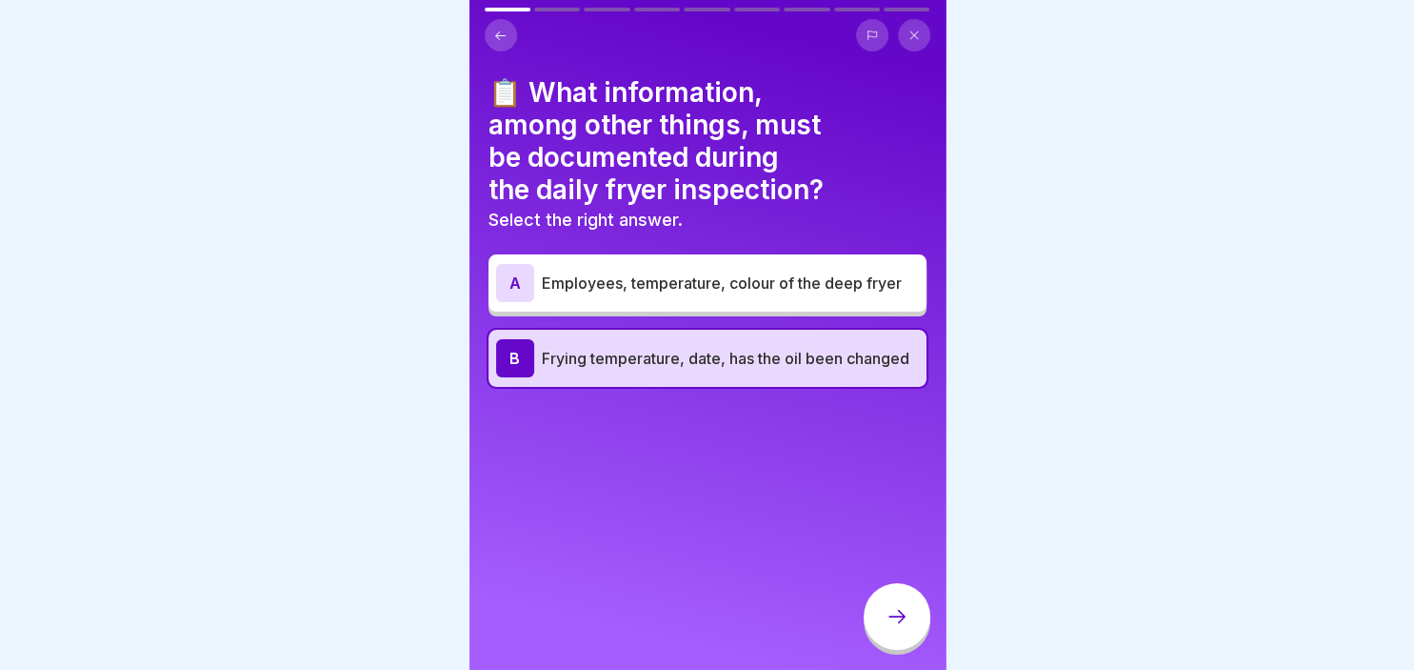
click at [498, 33] on icon at bounding box center [500, 36] width 14 height 14
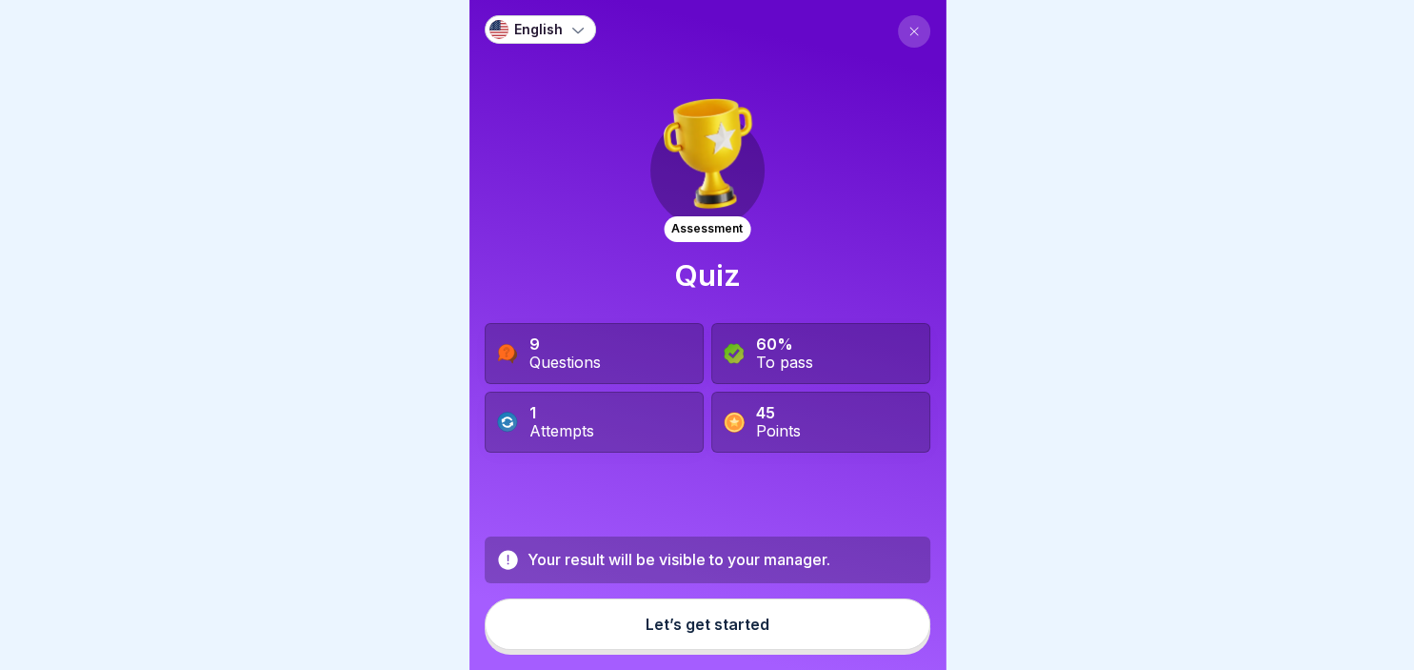
click at [578, 30] on icon at bounding box center [577, 31] width 11 height 6
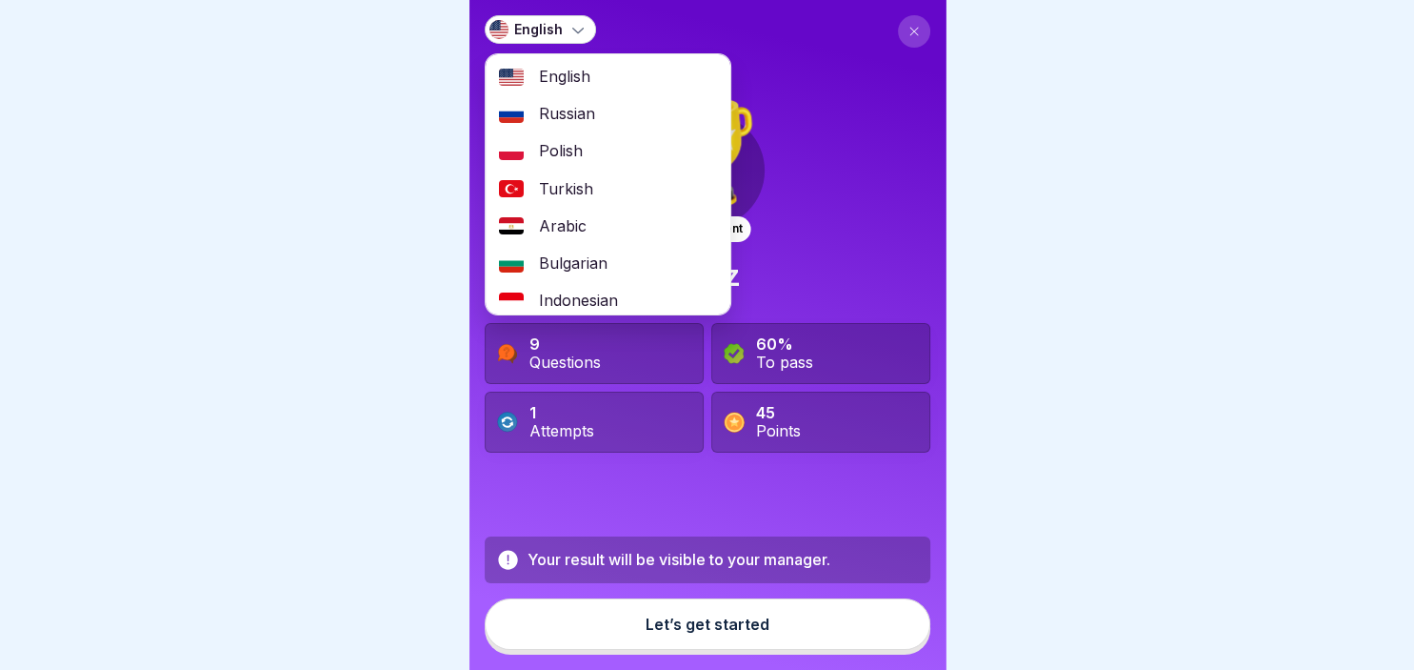
click at [595, 112] on div "Russian" at bounding box center [608, 113] width 245 height 37
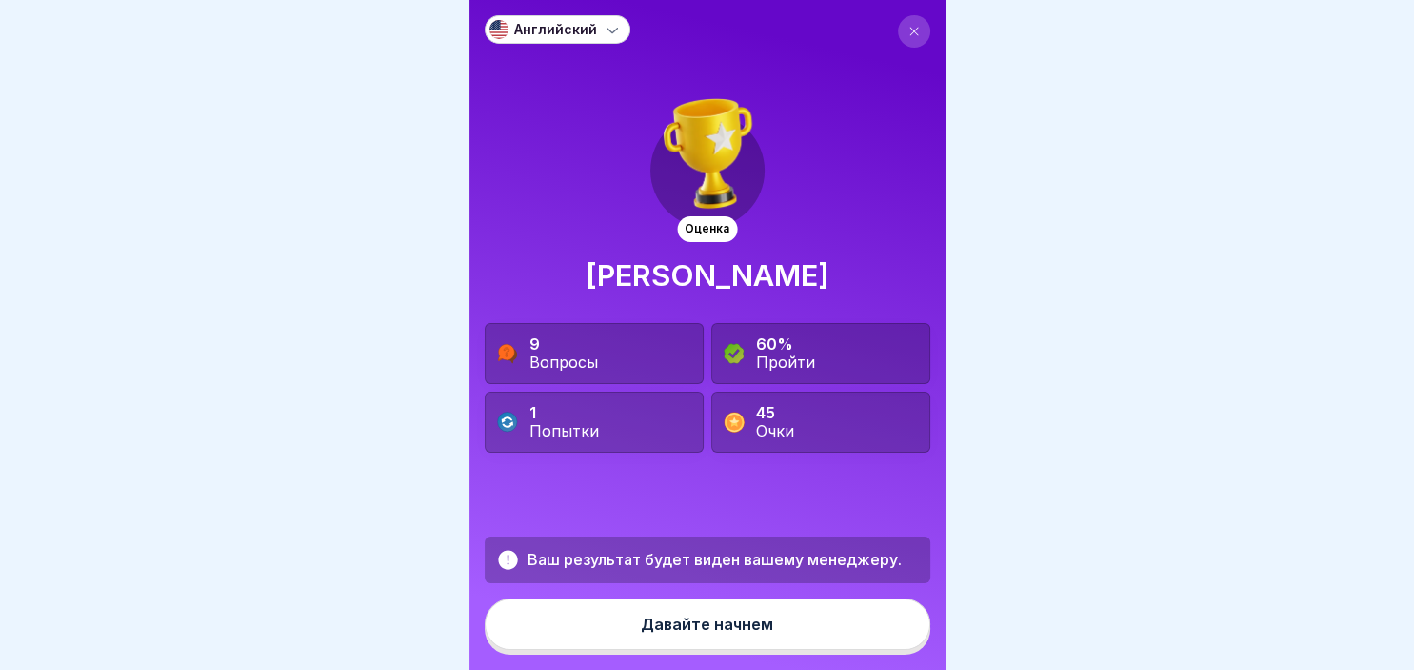
click at [738, 622] on div "Давайте начнем" at bounding box center [707, 623] width 132 height 17
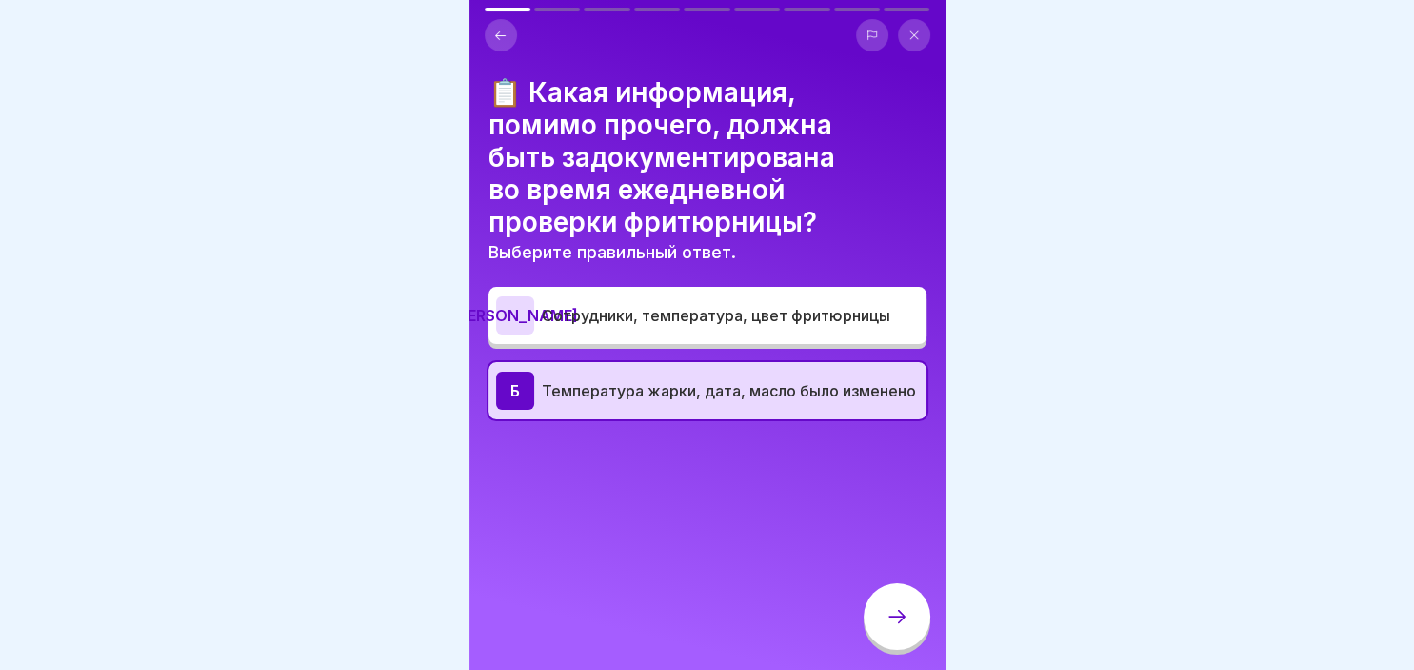
click at [901, 589] on div at bounding box center [897, 616] width 67 height 67
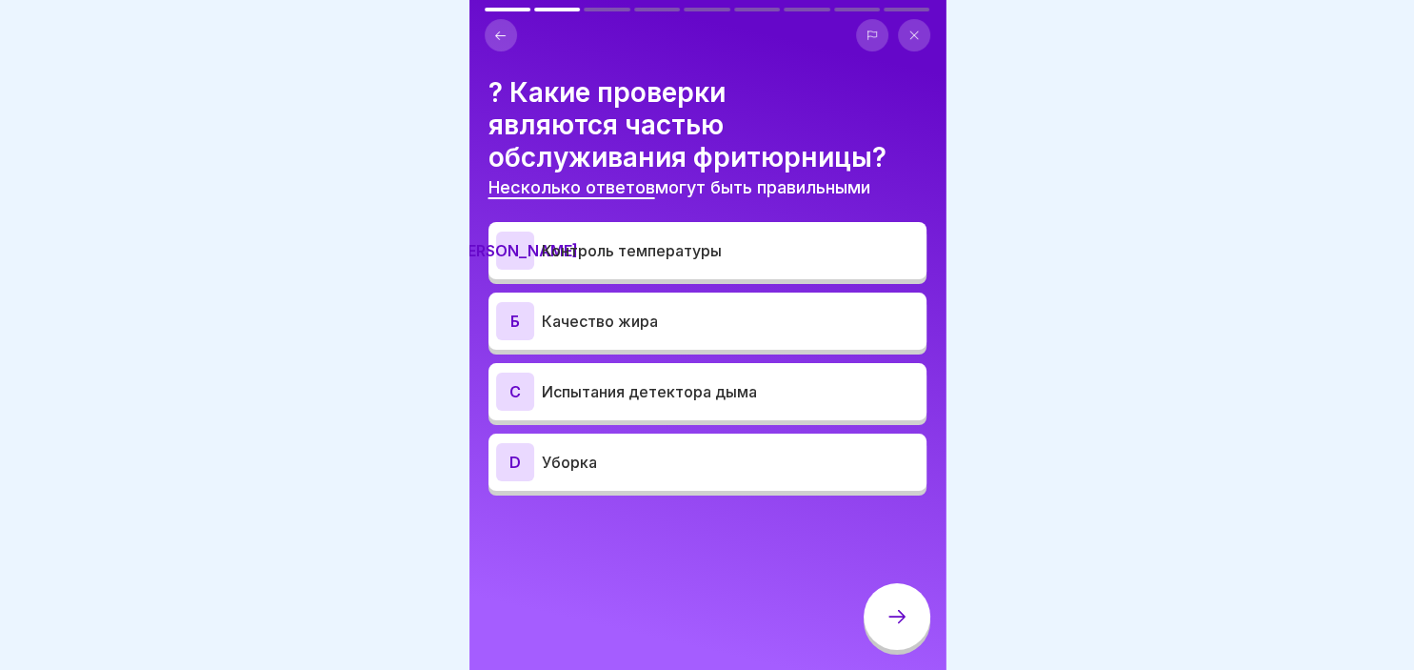
click at [571, 250] on p "Контроль температуры" at bounding box center [730, 250] width 377 height 23
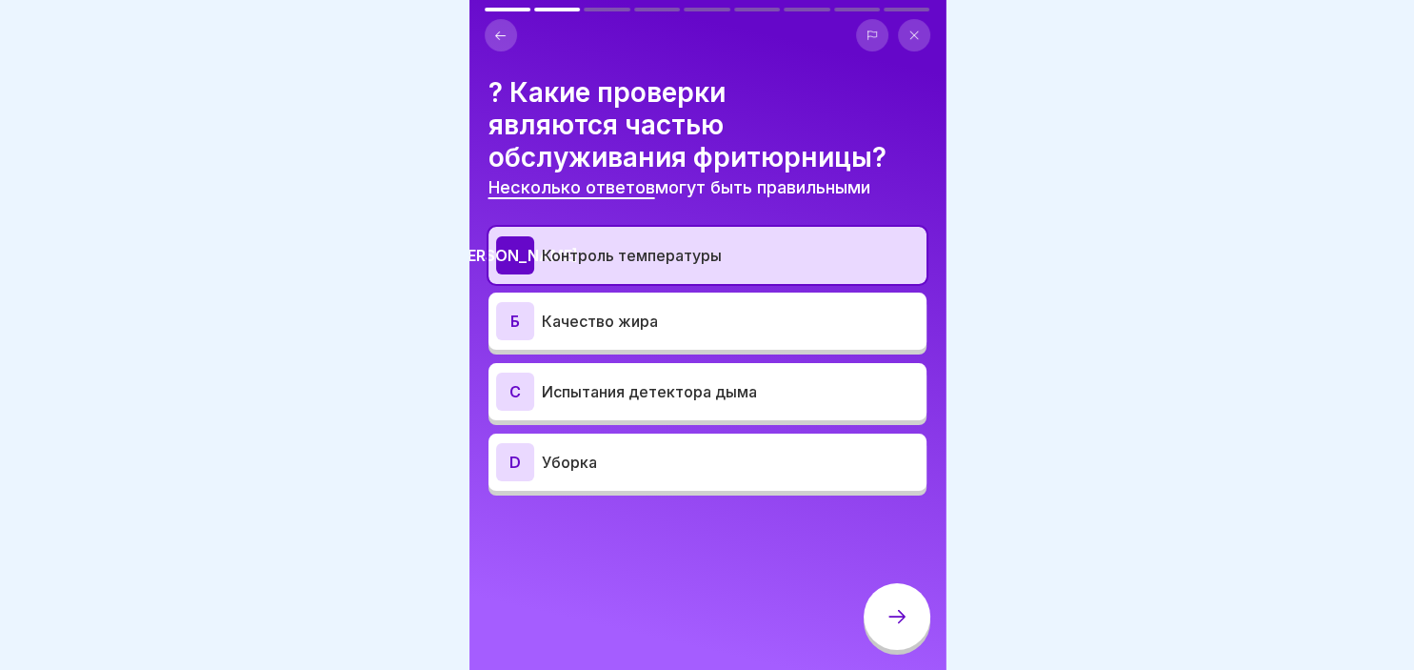
click at [892, 611] on icon at bounding box center [897, 616] width 23 height 23
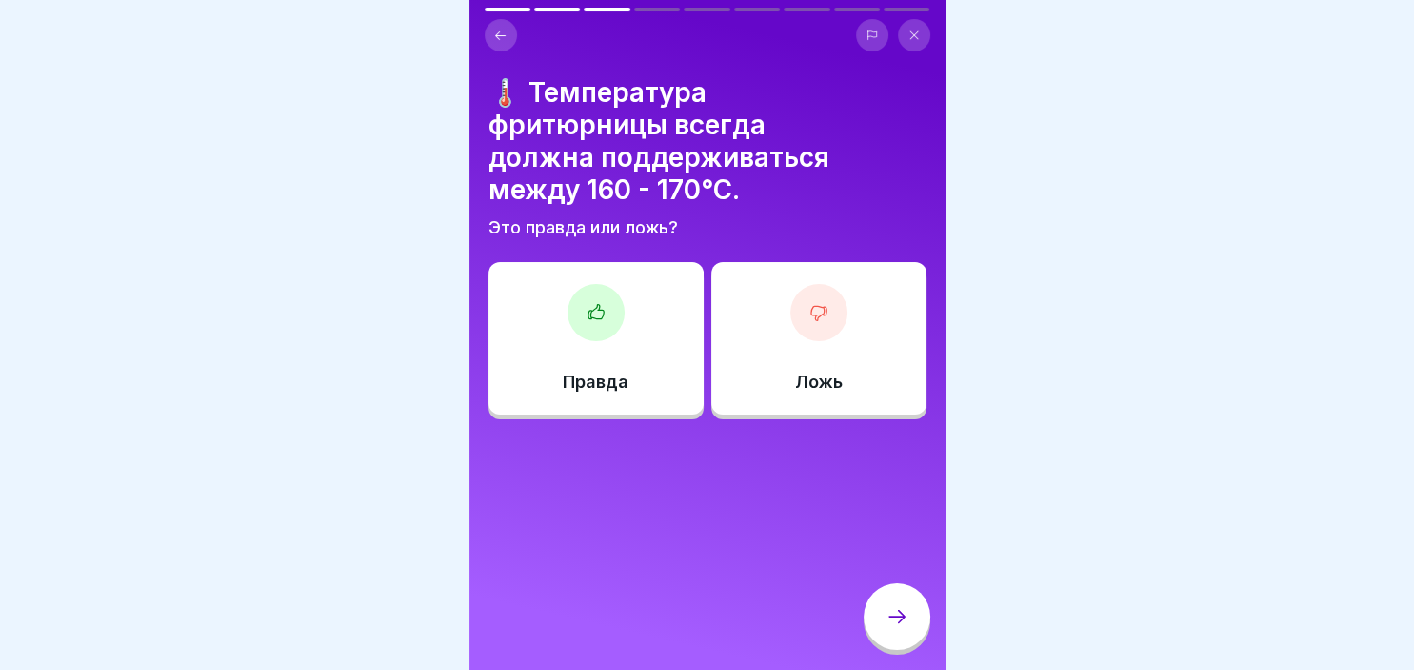
click at [589, 295] on div at bounding box center [596, 312] width 57 height 57
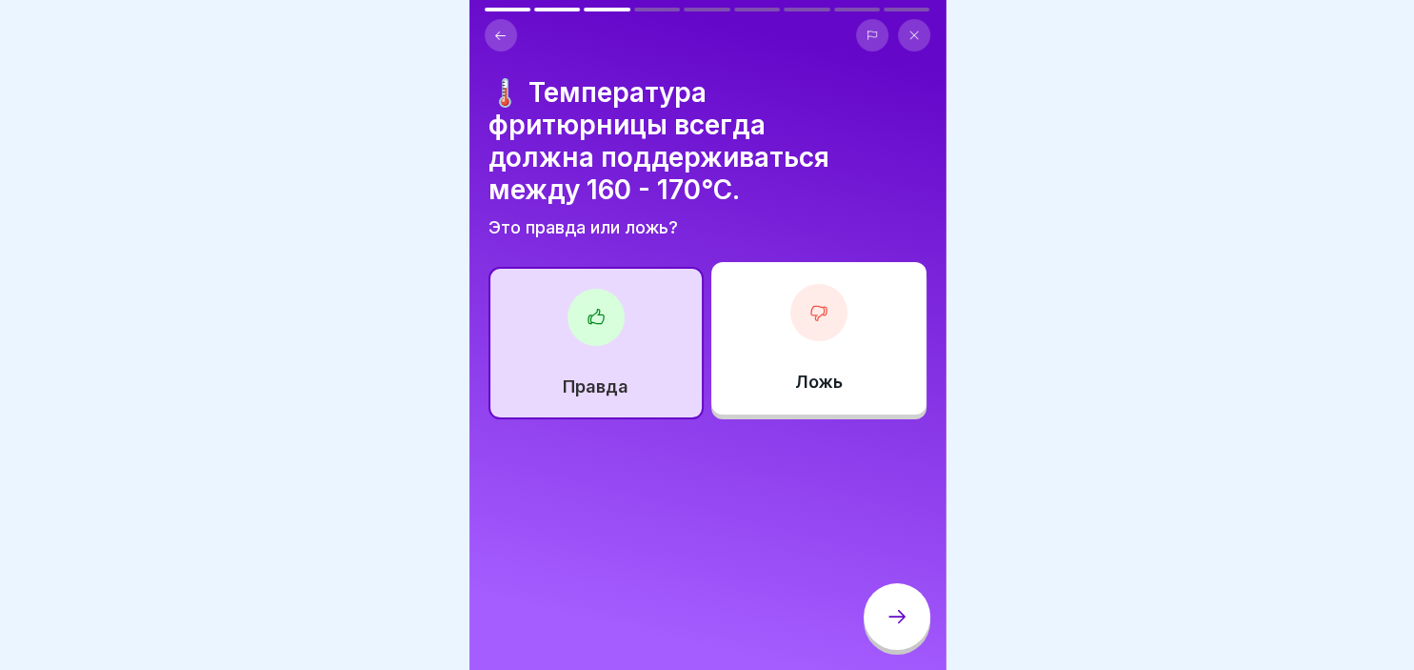
click at [874, 593] on div at bounding box center [897, 618] width 67 height 71
click at [894, 615] on icon at bounding box center [897, 616] width 23 height 23
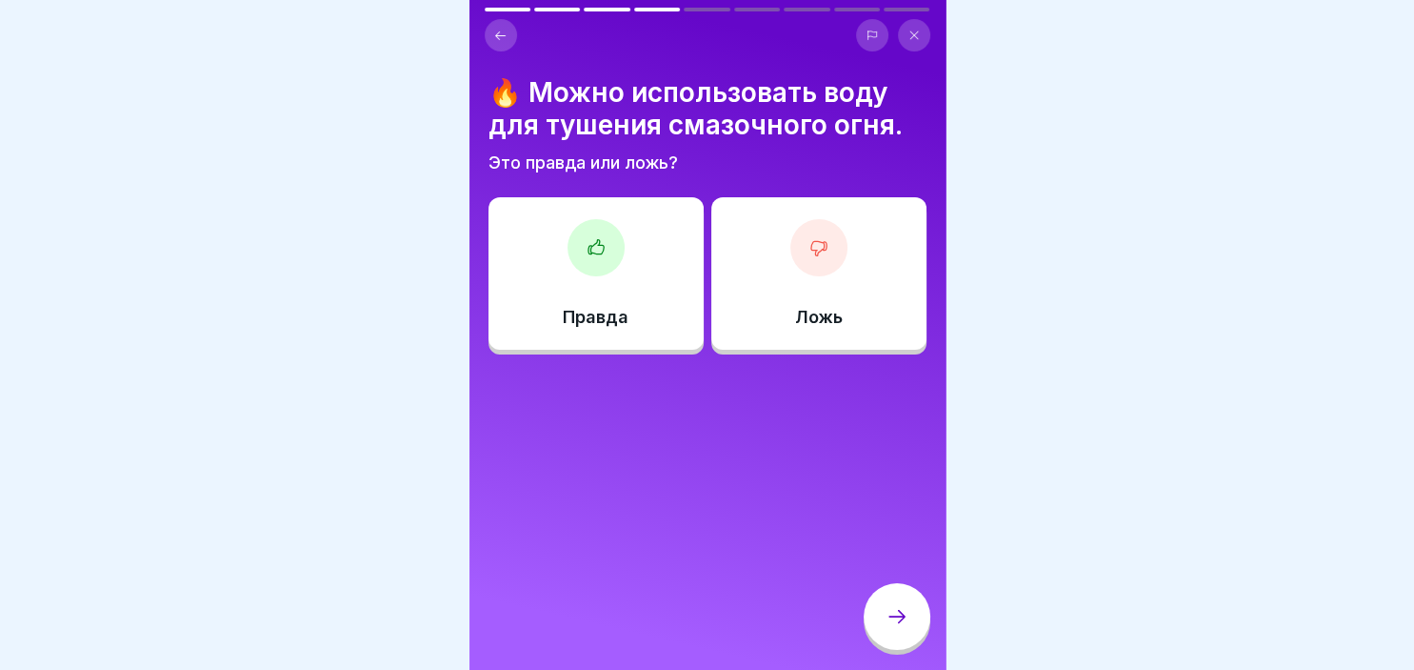
click at [825, 253] on icon at bounding box center [819, 247] width 19 height 19
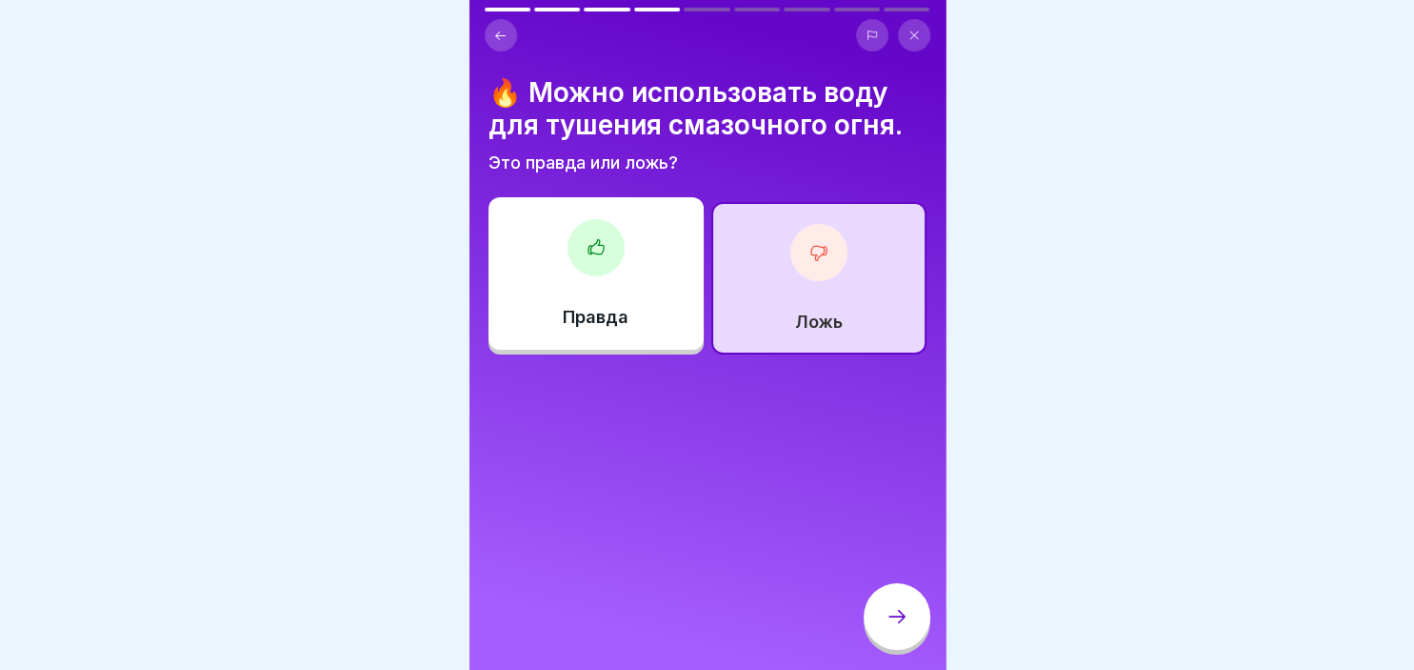
click at [892, 595] on div at bounding box center [897, 616] width 67 height 67
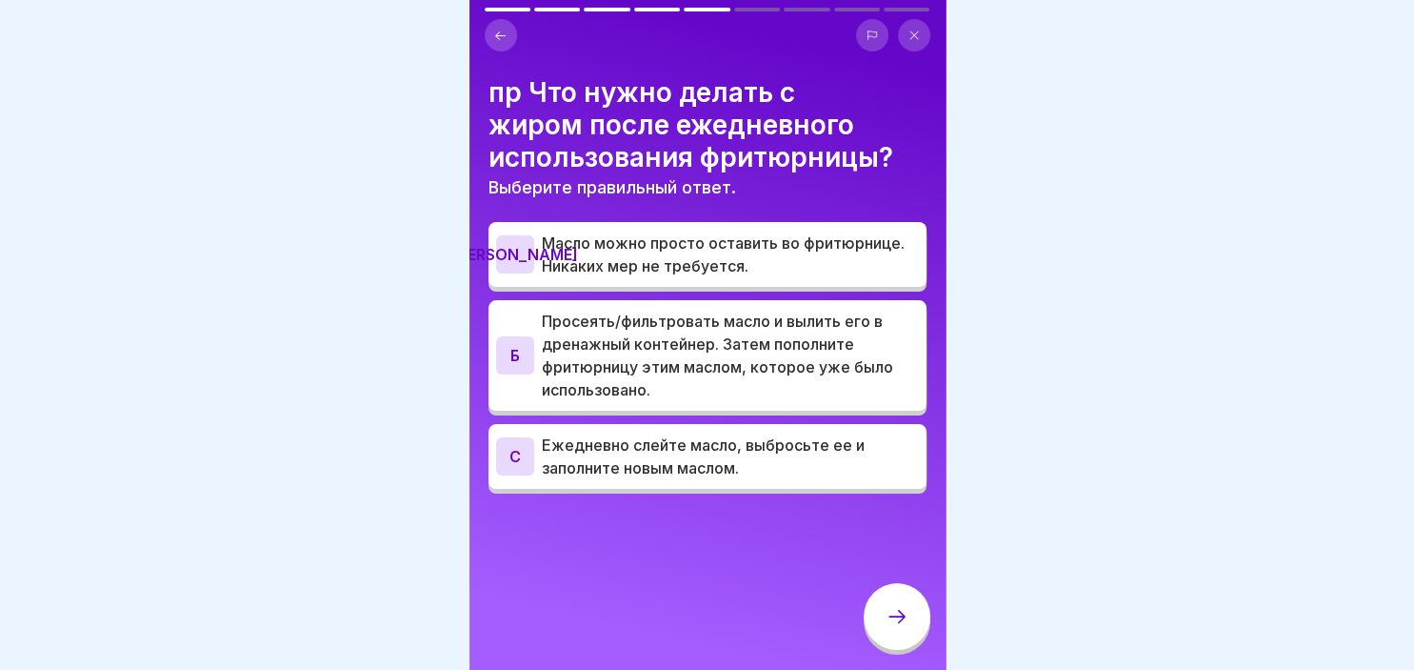
click at [531, 347] on div "Б" at bounding box center [515, 355] width 38 height 38
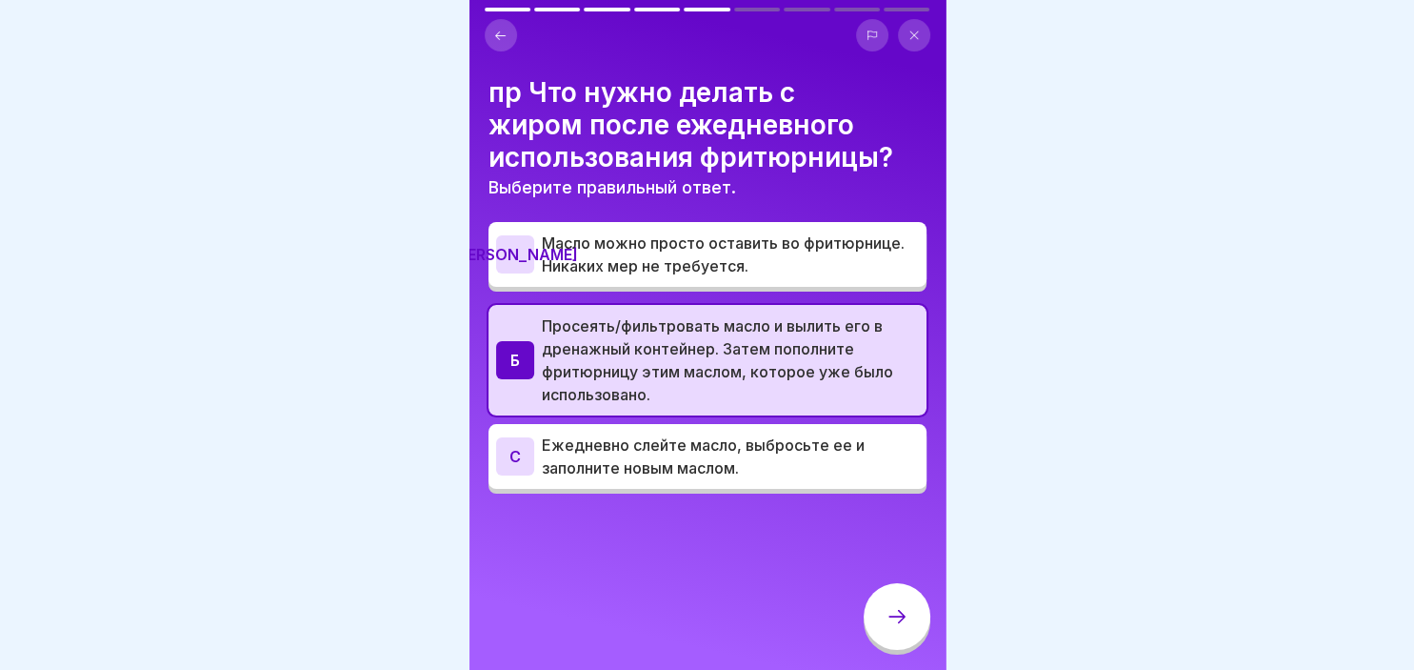
click at [901, 634] on div at bounding box center [897, 616] width 67 height 67
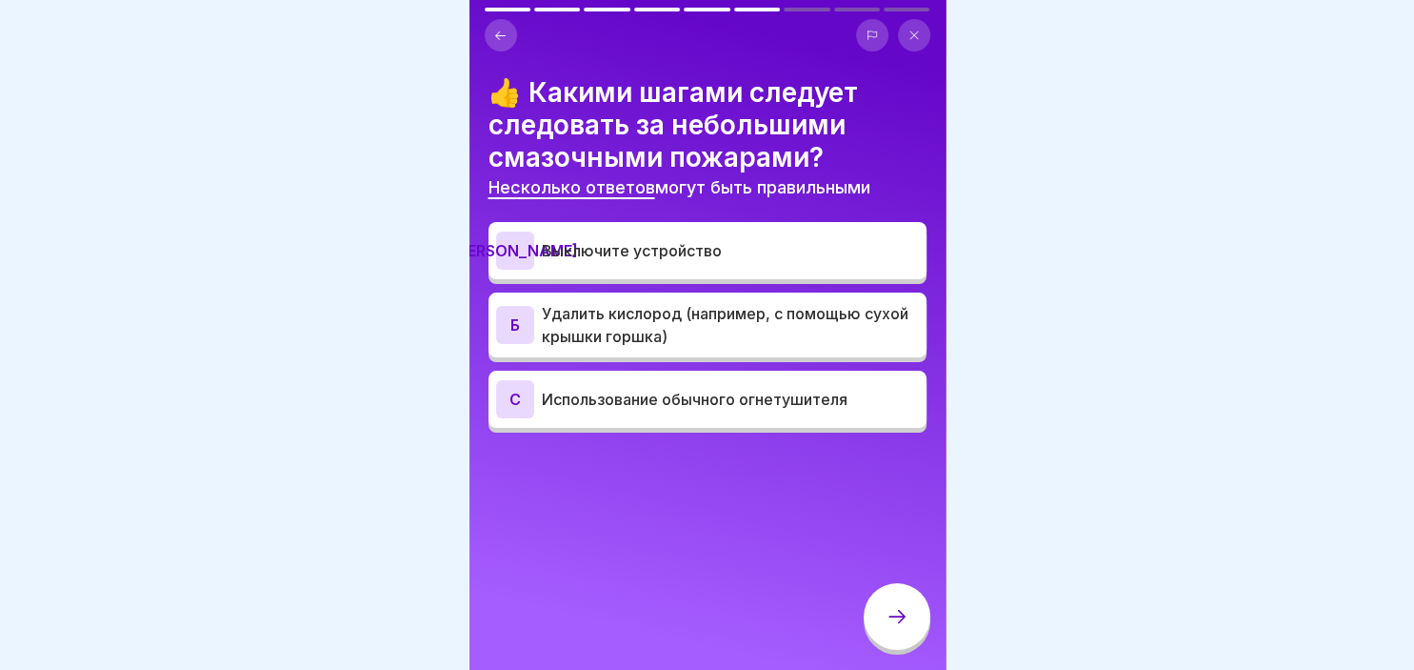
click at [643, 263] on div "А Выключите устройство" at bounding box center [707, 250] width 423 height 38
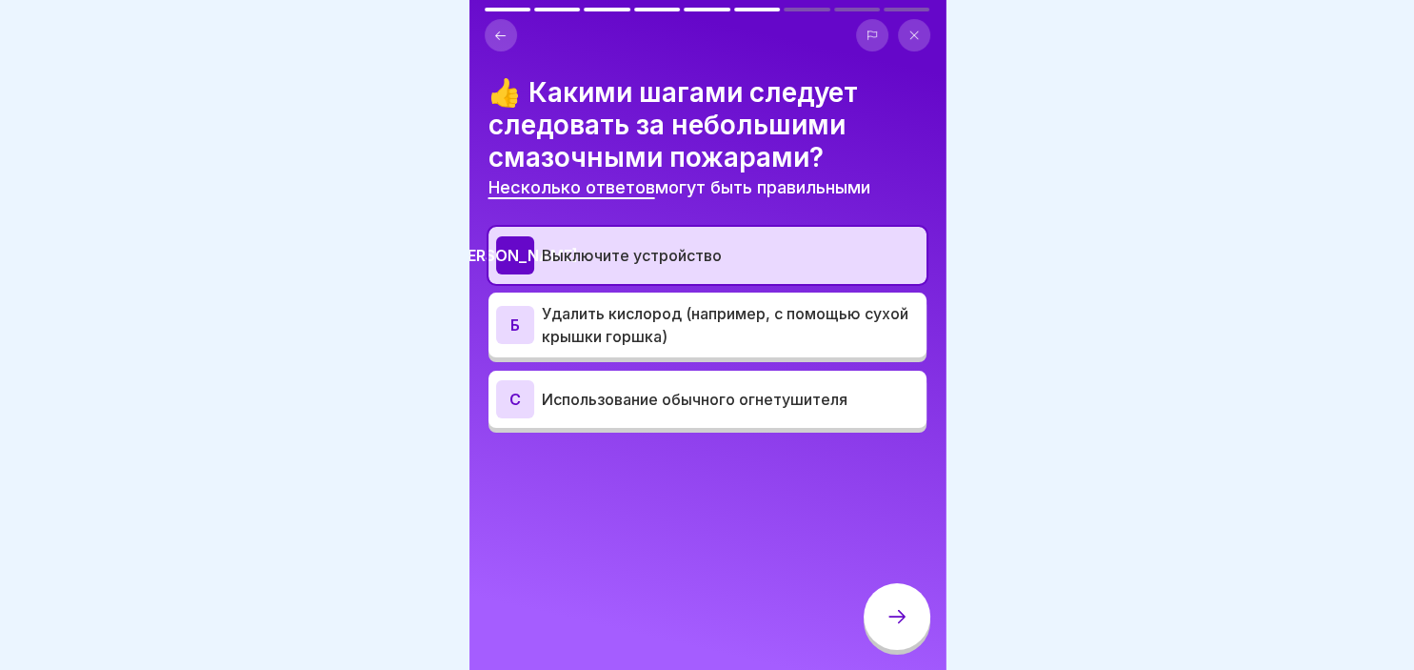
click at [634, 302] on div "Б Удалить кислород (например, с помощью сухой крышки горшка)" at bounding box center [708, 324] width 438 height 65
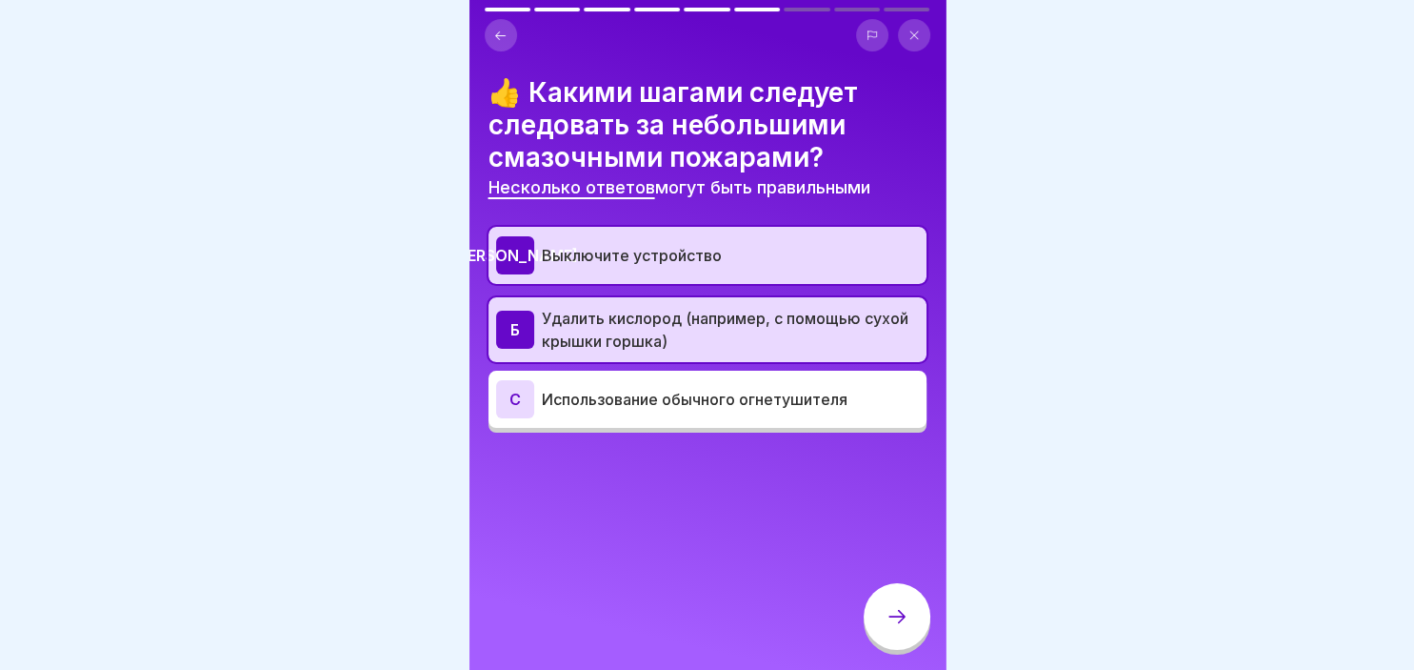
click at [888, 605] on div at bounding box center [897, 616] width 67 height 67
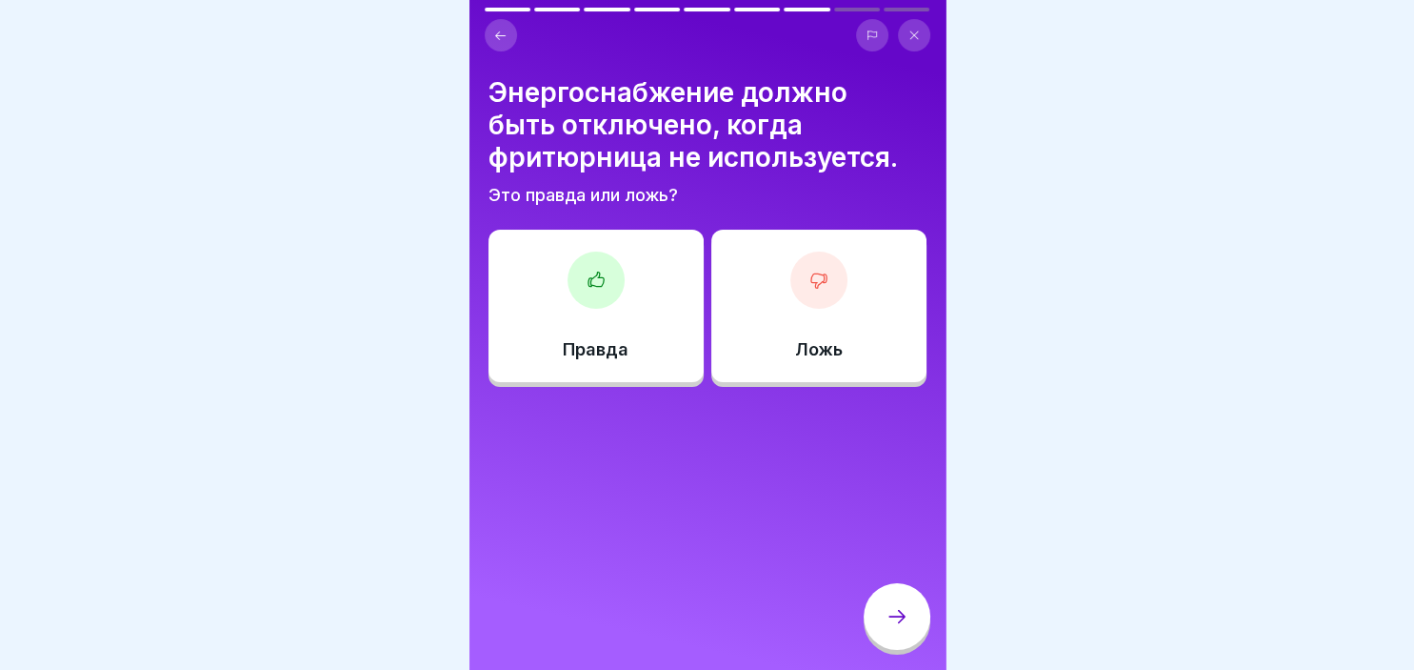
click at [589, 279] on icon at bounding box center [595, 278] width 15 height 14
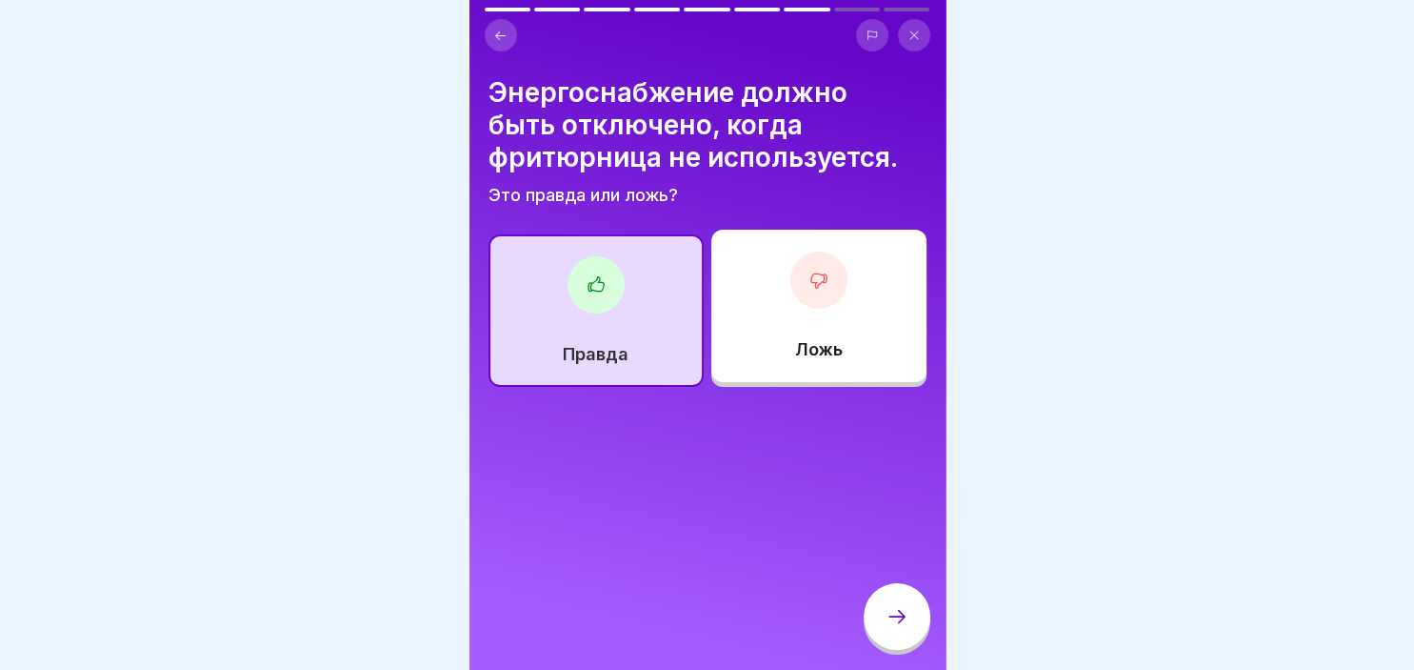
click at [913, 611] on div at bounding box center [897, 616] width 67 height 67
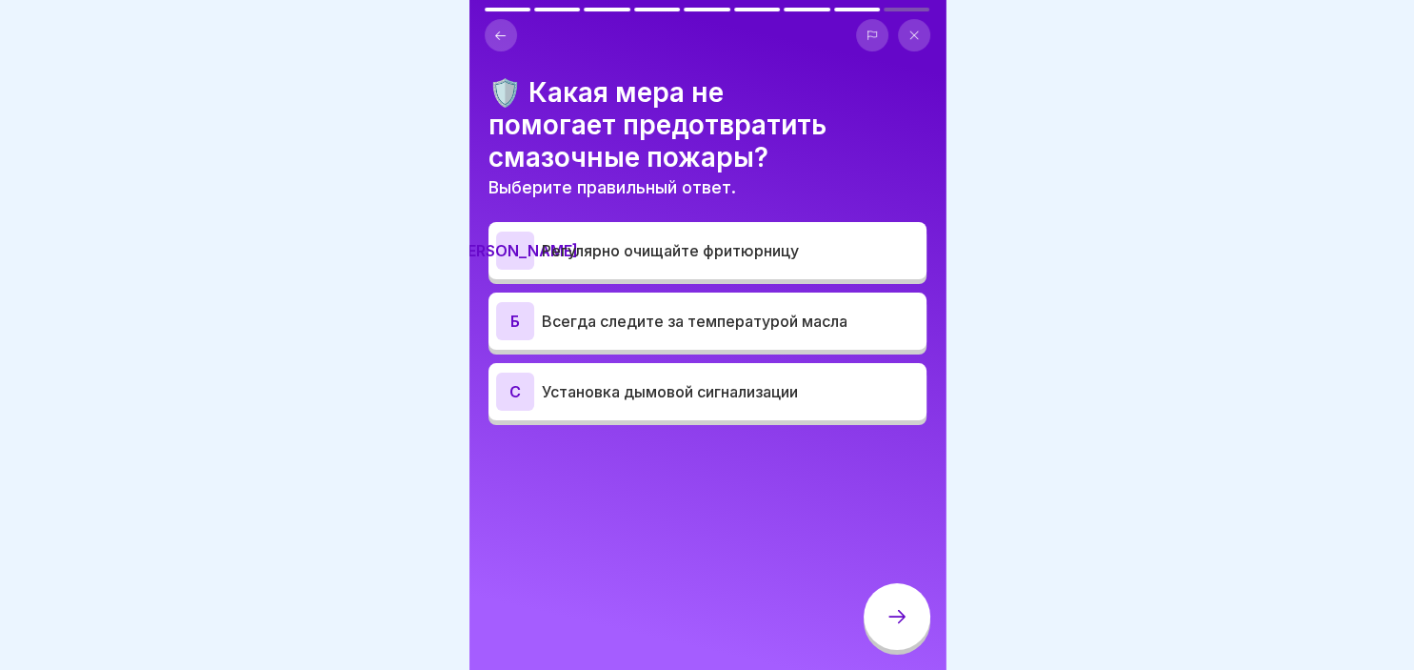
click at [617, 324] on p "Всегда следите за температурой масла" at bounding box center [730, 321] width 377 height 23
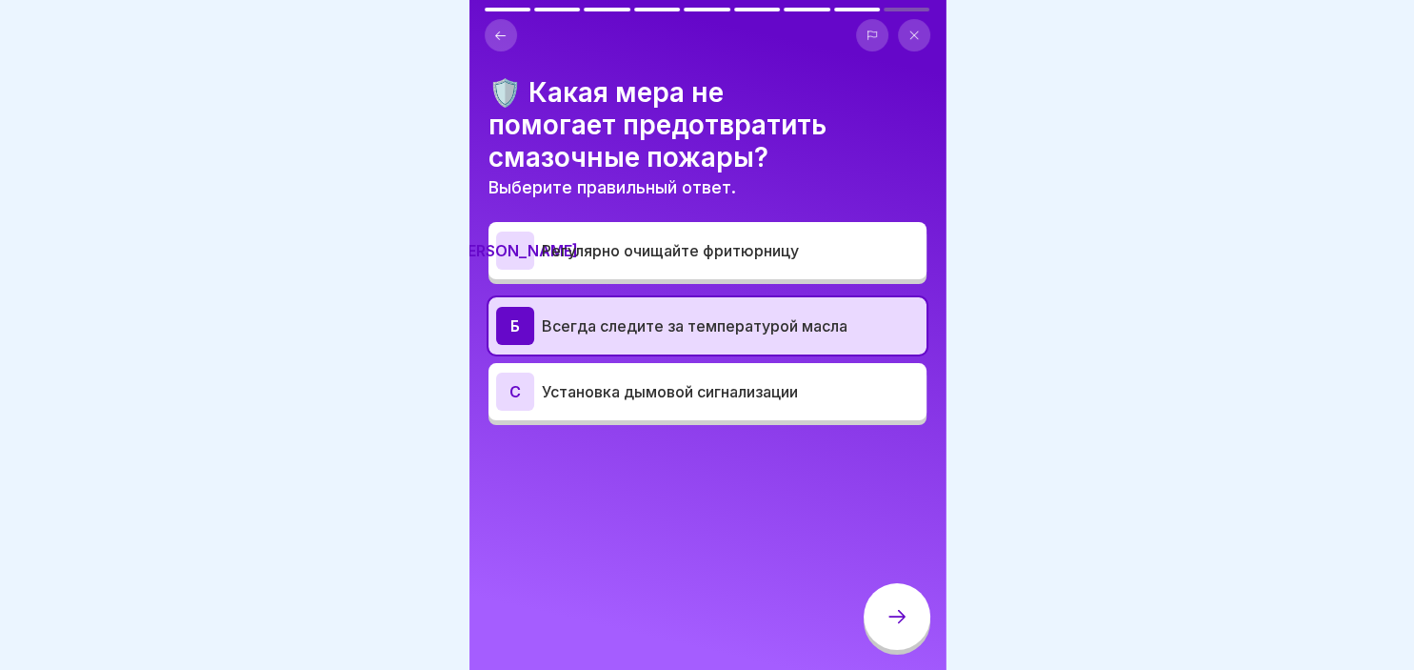
click at [919, 608] on div at bounding box center [897, 616] width 67 height 67
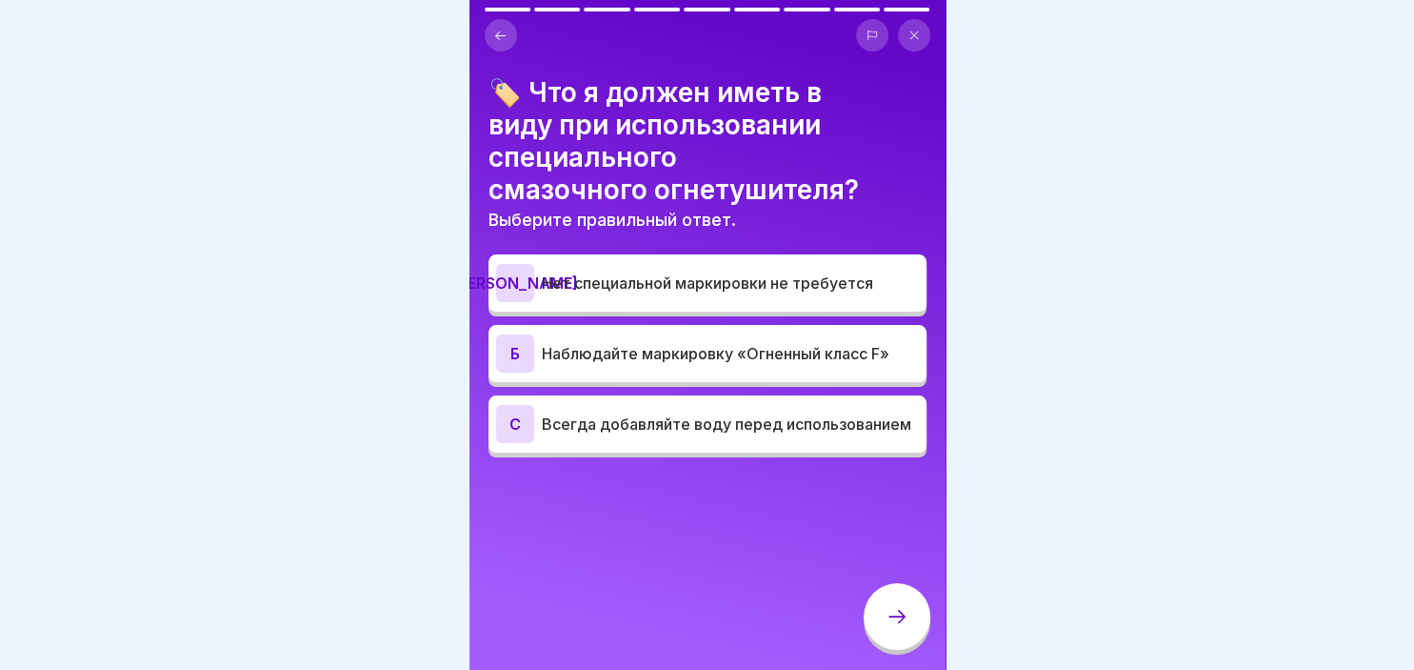
click at [748, 351] on p "Наблюдайте маркировку «Огненный класс F»" at bounding box center [730, 353] width 377 height 23
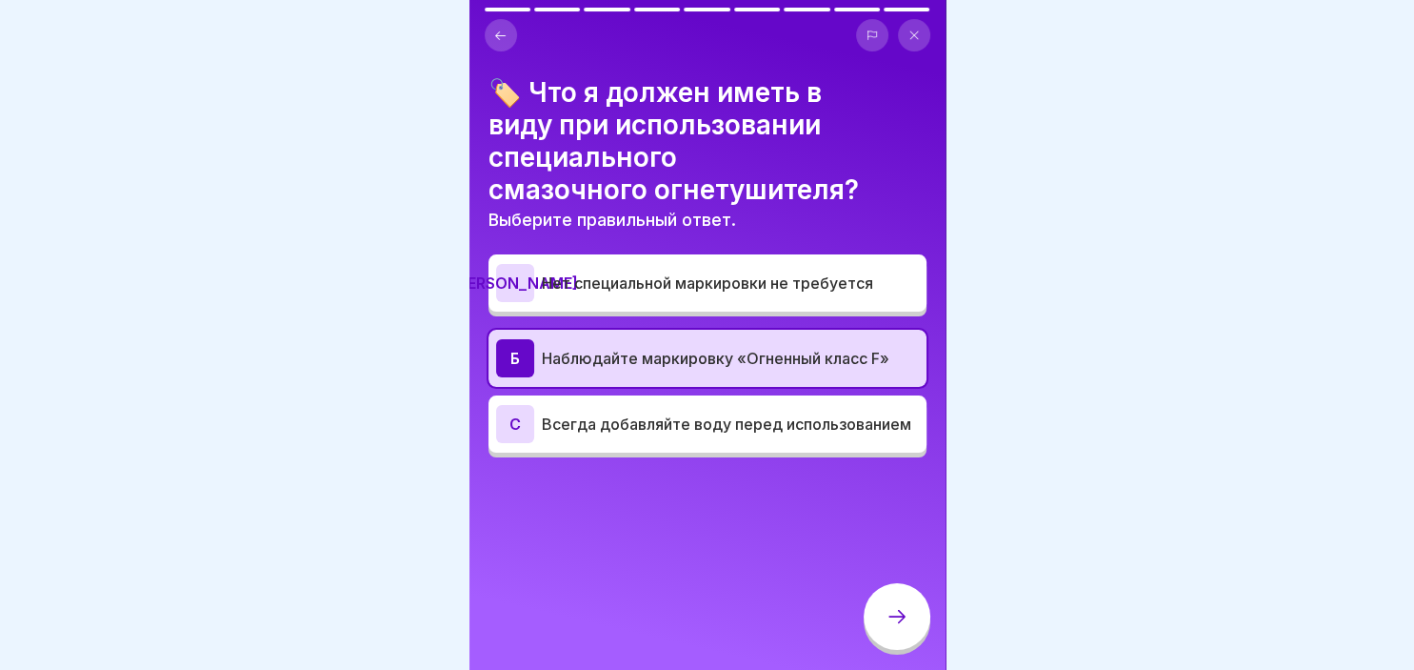
click at [891, 619] on icon at bounding box center [897, 616] width 23 height 23
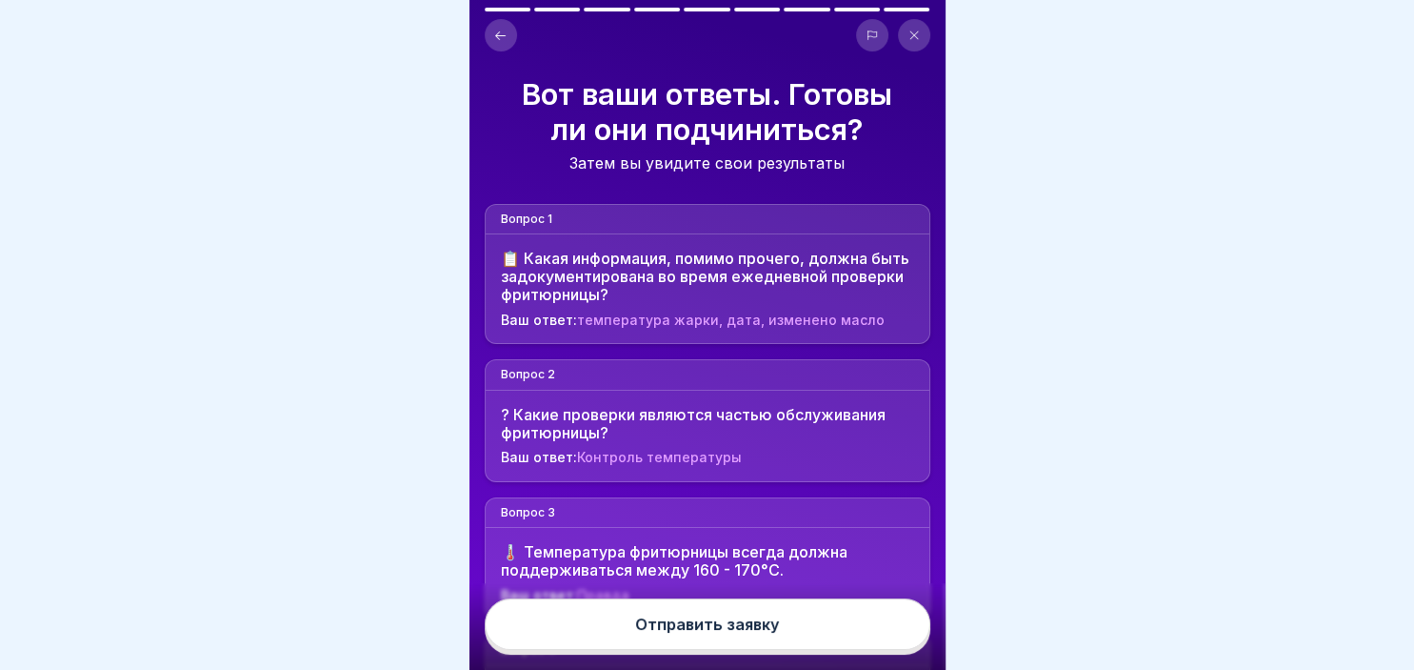
click at [810, 631] on button "Отправить заявку" at bounding box center [708, 623] width 446 height 51
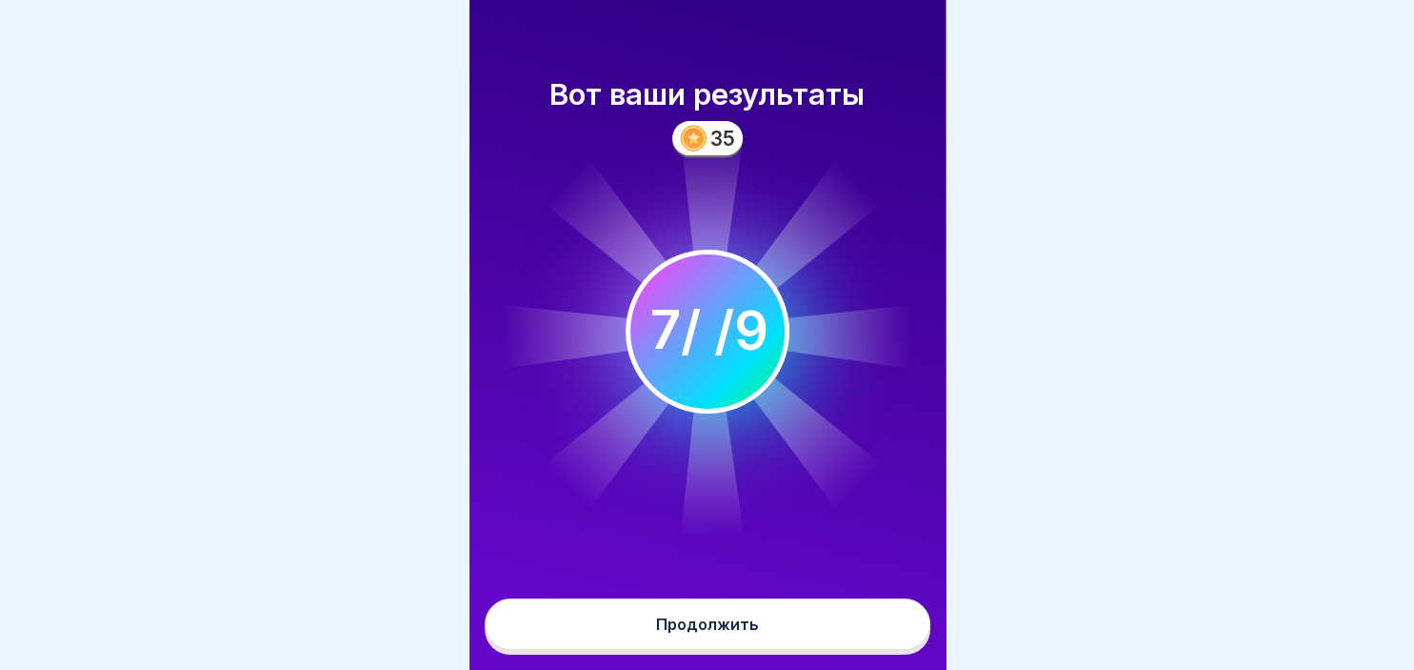
click at [810, 631] on button "Продолжить" at bounding box center [708, 623] width 446 height 51
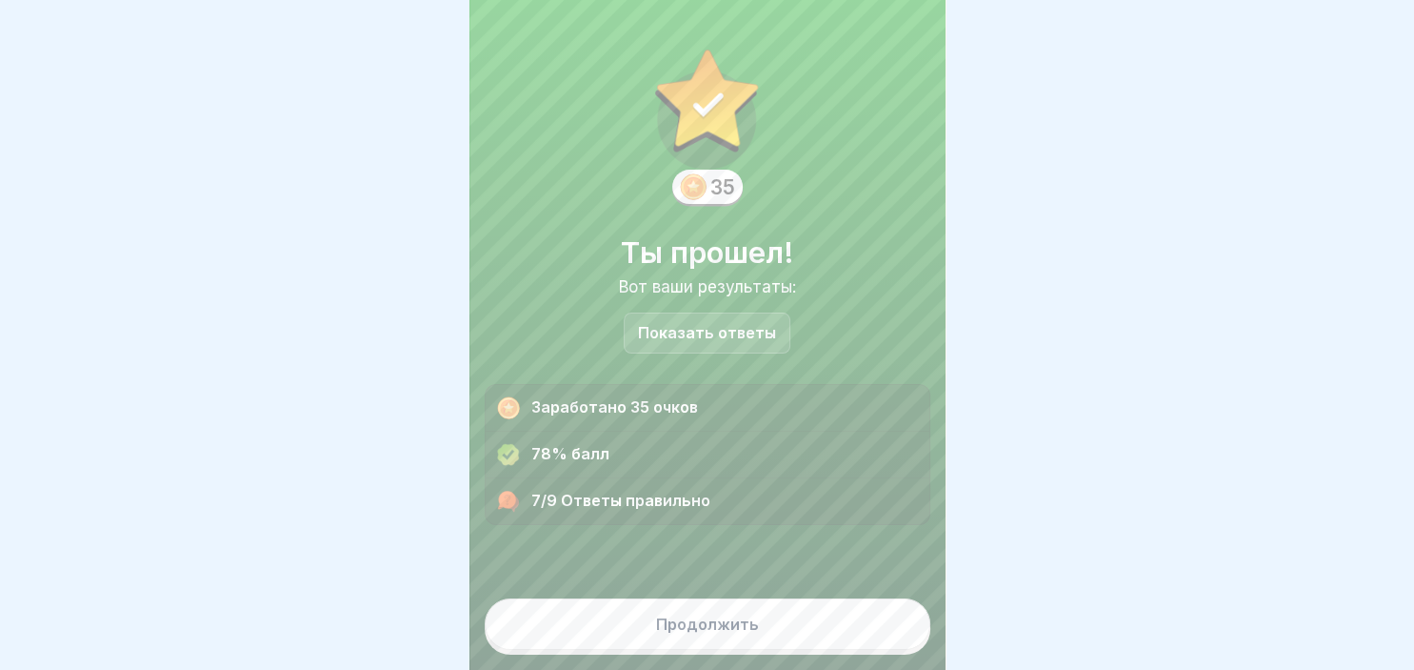
click at [783, 633] on button "Продолжить" at bounding box center [708, 623] width 446 height 51
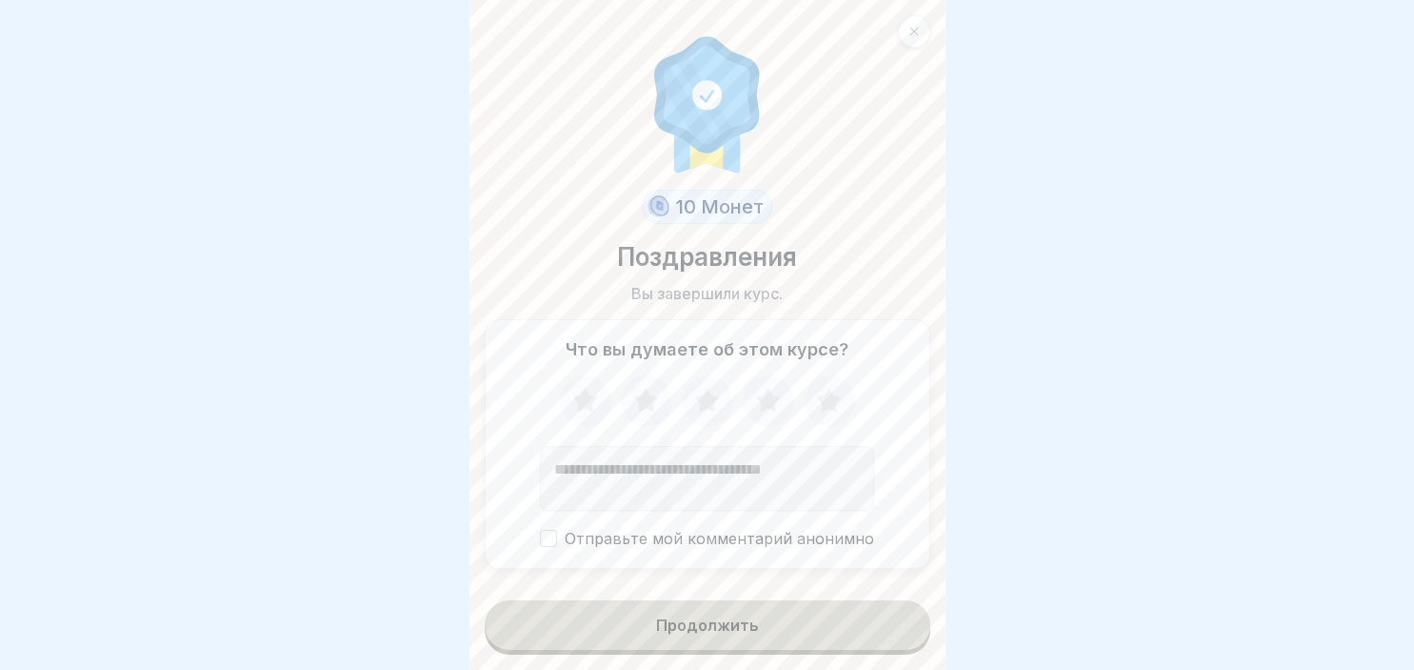
click at [817, 388] on icon at bounding box center [829, 401] width 50 height 50
click at [741, 630] on div "Продолжить" at bounding box center [707, 624] width 103 height 17
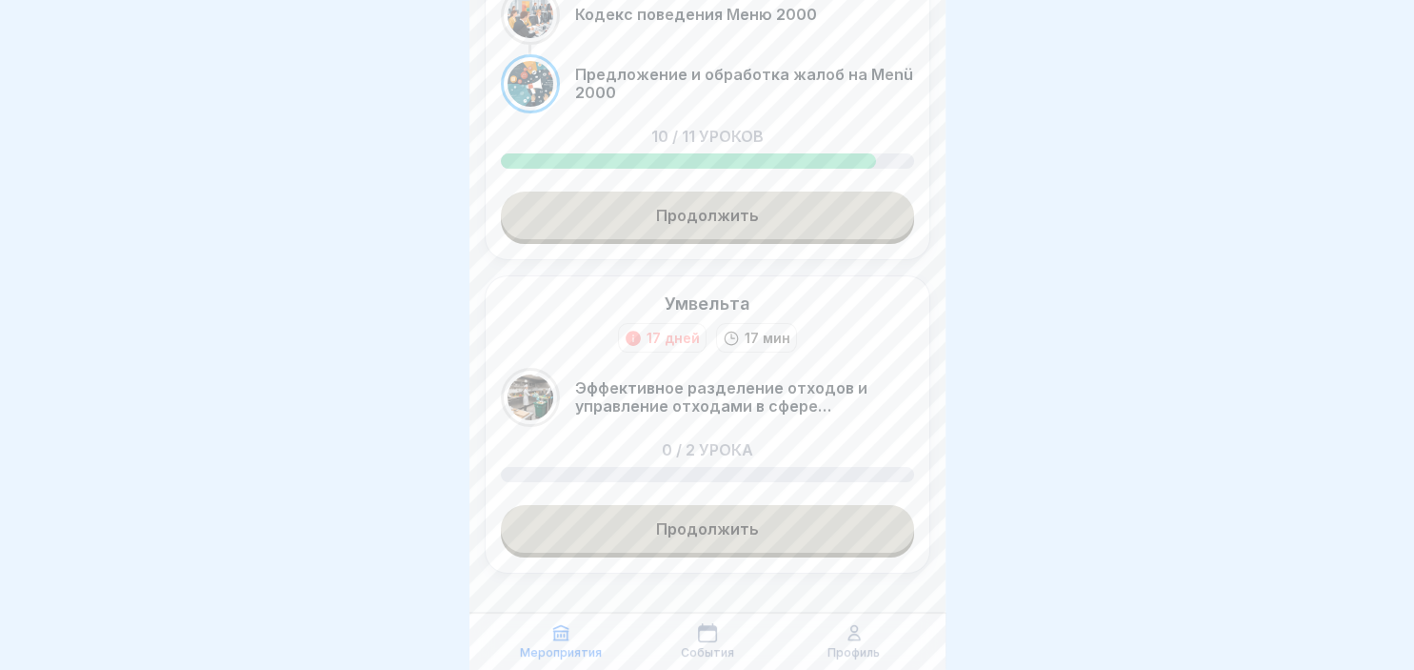
scroll to position [214, 0]
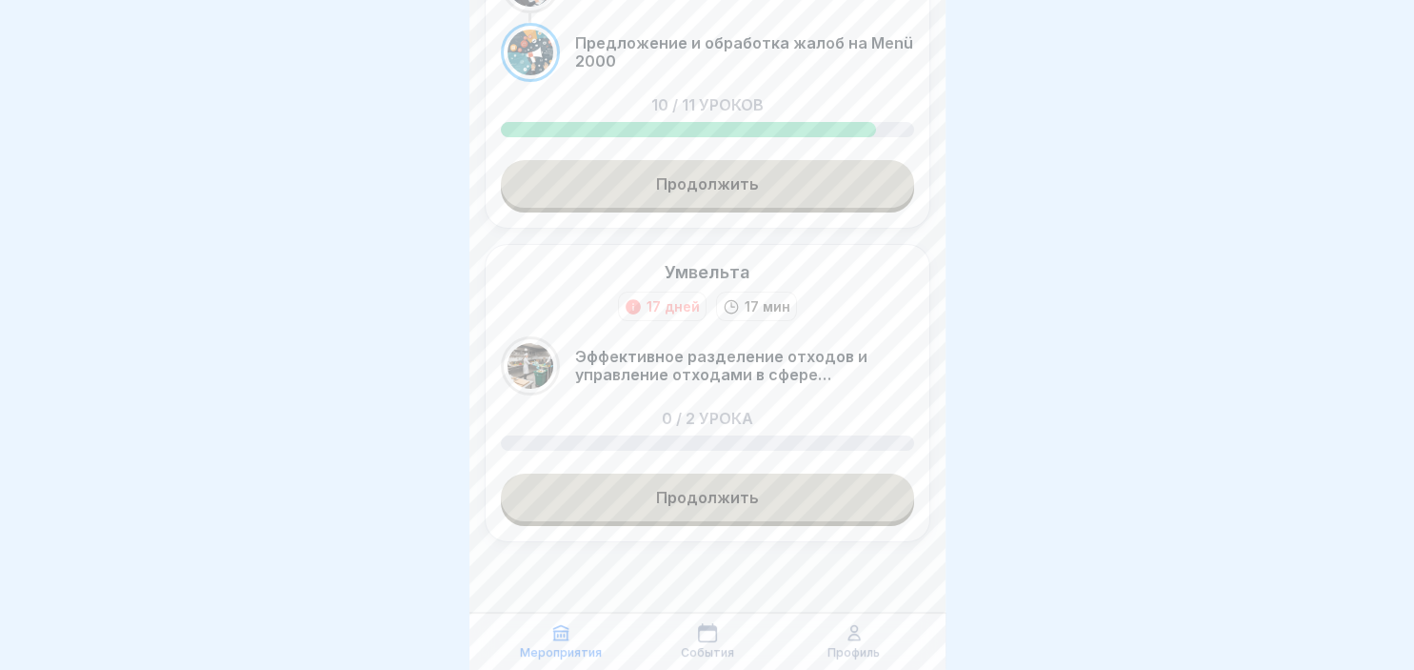
click at [735, 498] on link "Продолжить" at bounding box center [707, 497] width 413 height 48
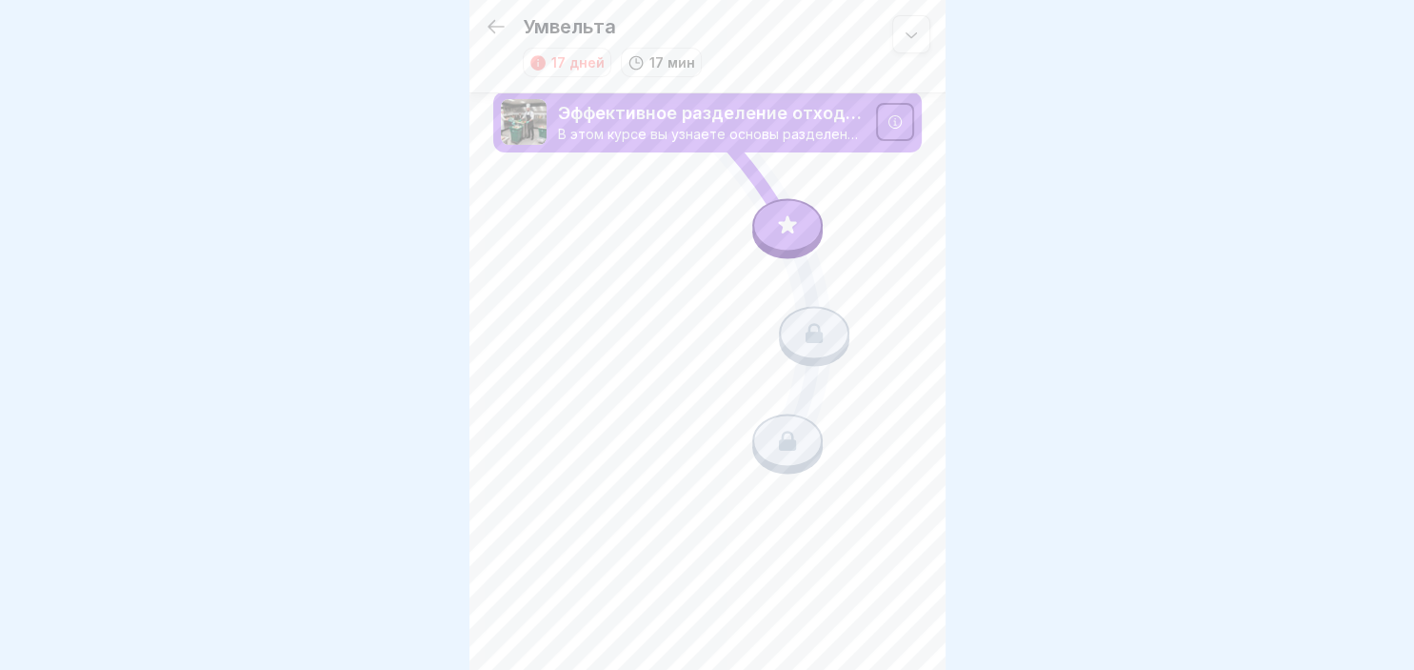
click at [768, 221] on div at bounding box center [787, 225] width 70 height 53
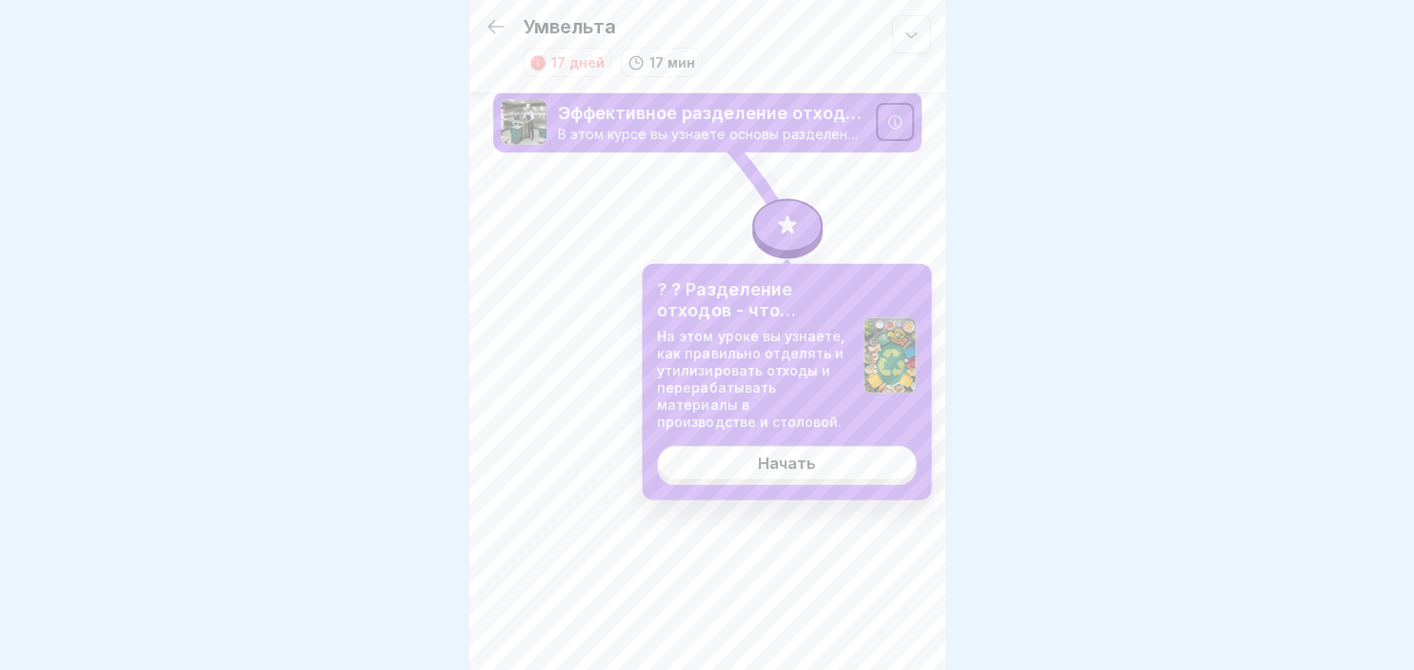
click at [821, 446] on link "Начать" at bounding box center [786, 463] width 259 height 34
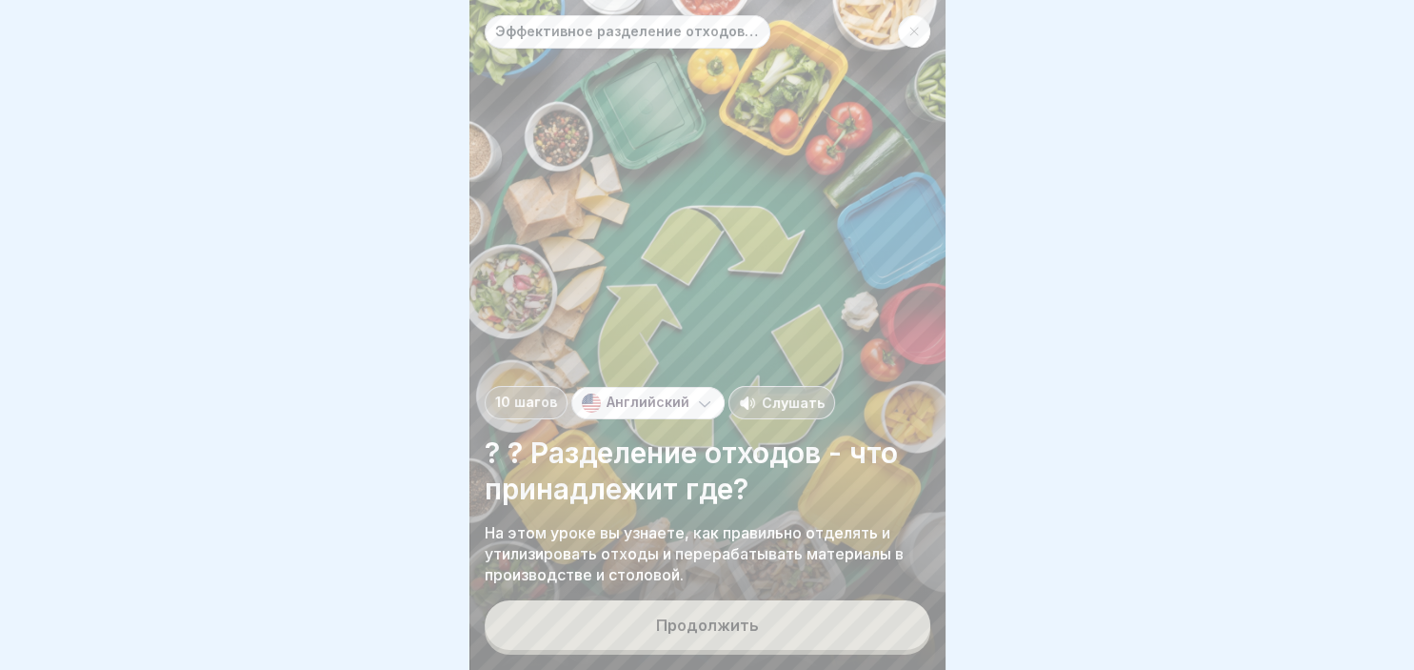
click at [756, 633] on button "Продолжить" at bounding box center [708, 625] width 446 height 50
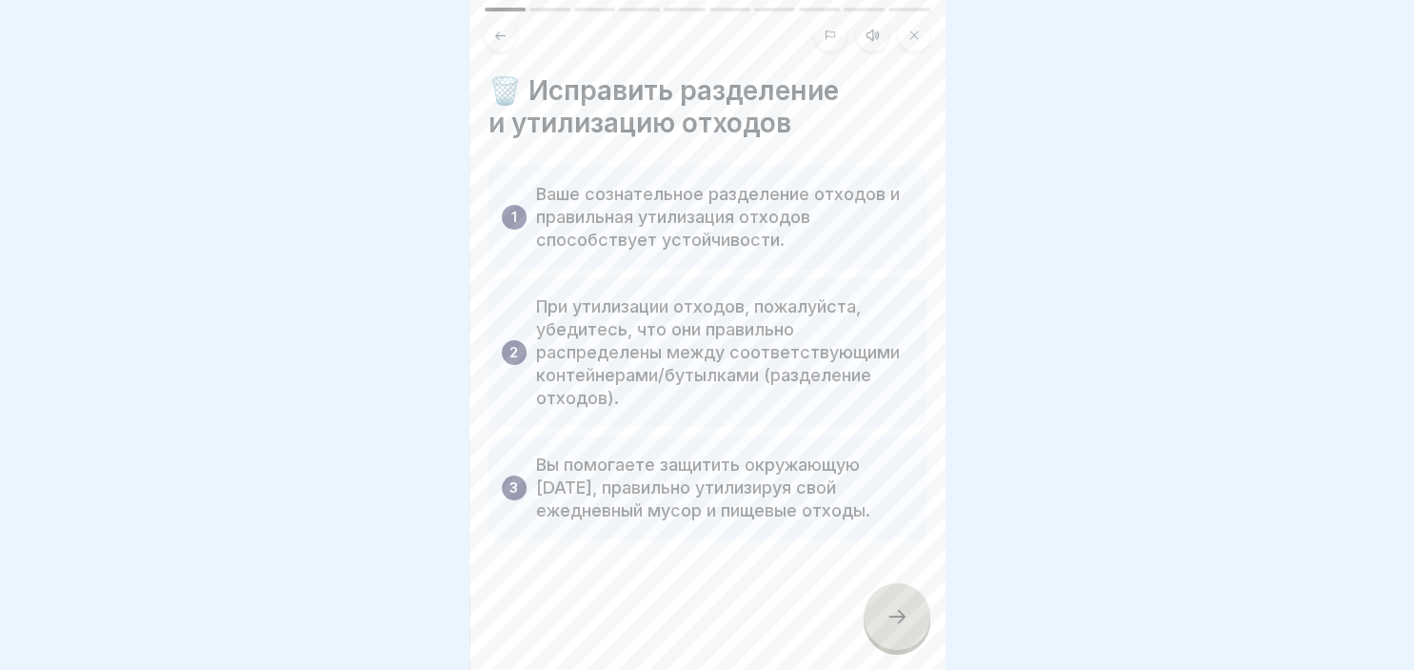
click at [876, 618] on div at bounding box center [897, 616] width 67 height 67
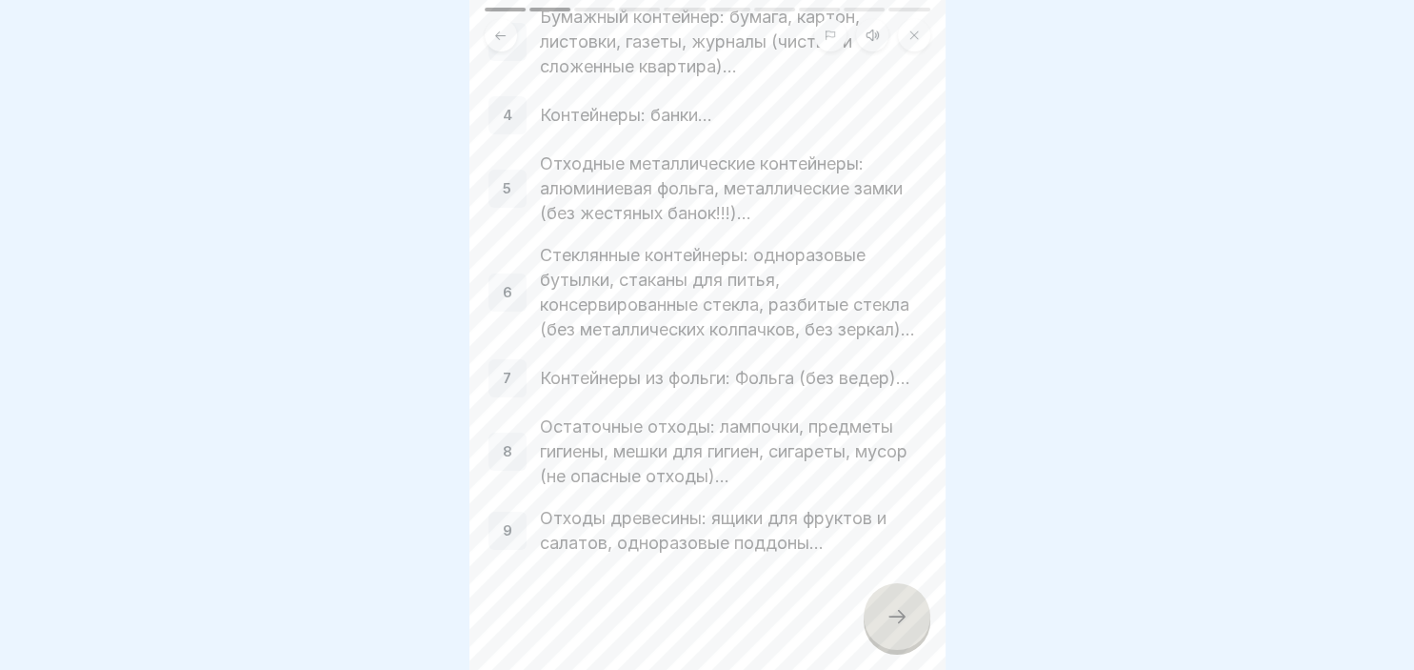
scroll to position [499, 0]
click at [887, 611] on icon at bounding box center [897, 616] width 23 height 23
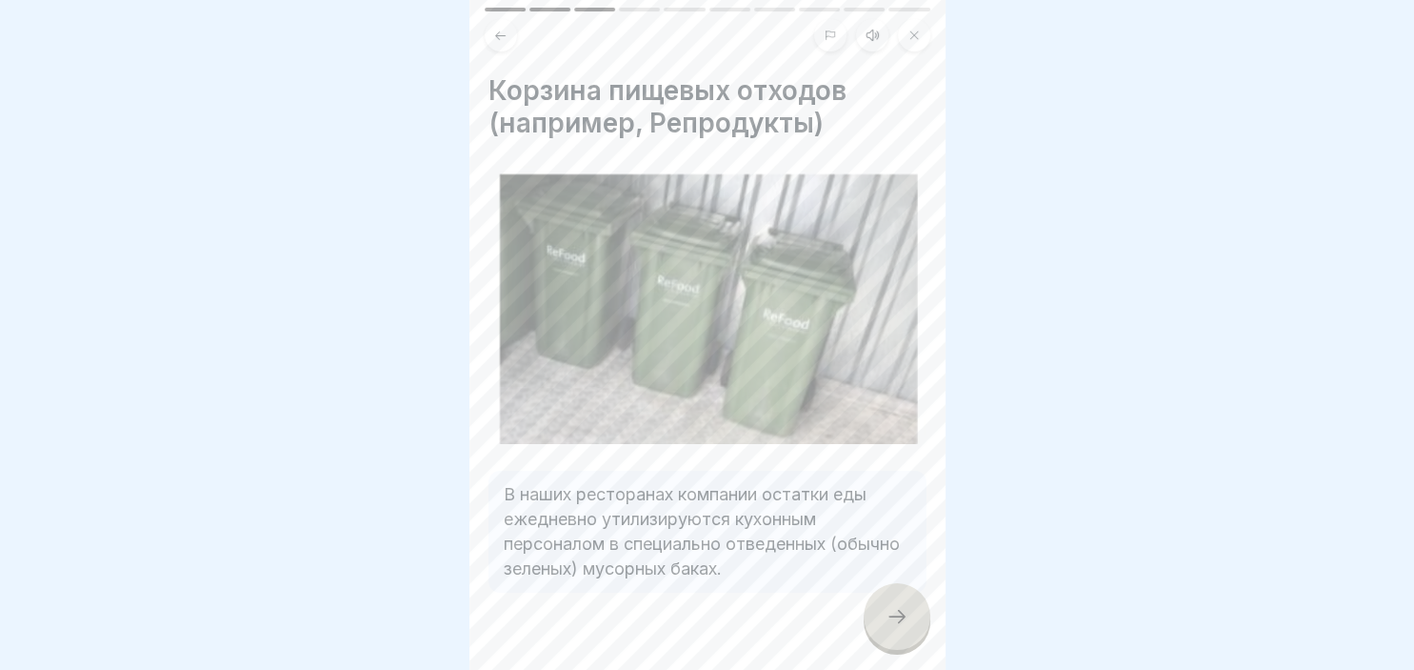
click at [887, 611] on icon at bounding box center [897, 616] width 23 height 23
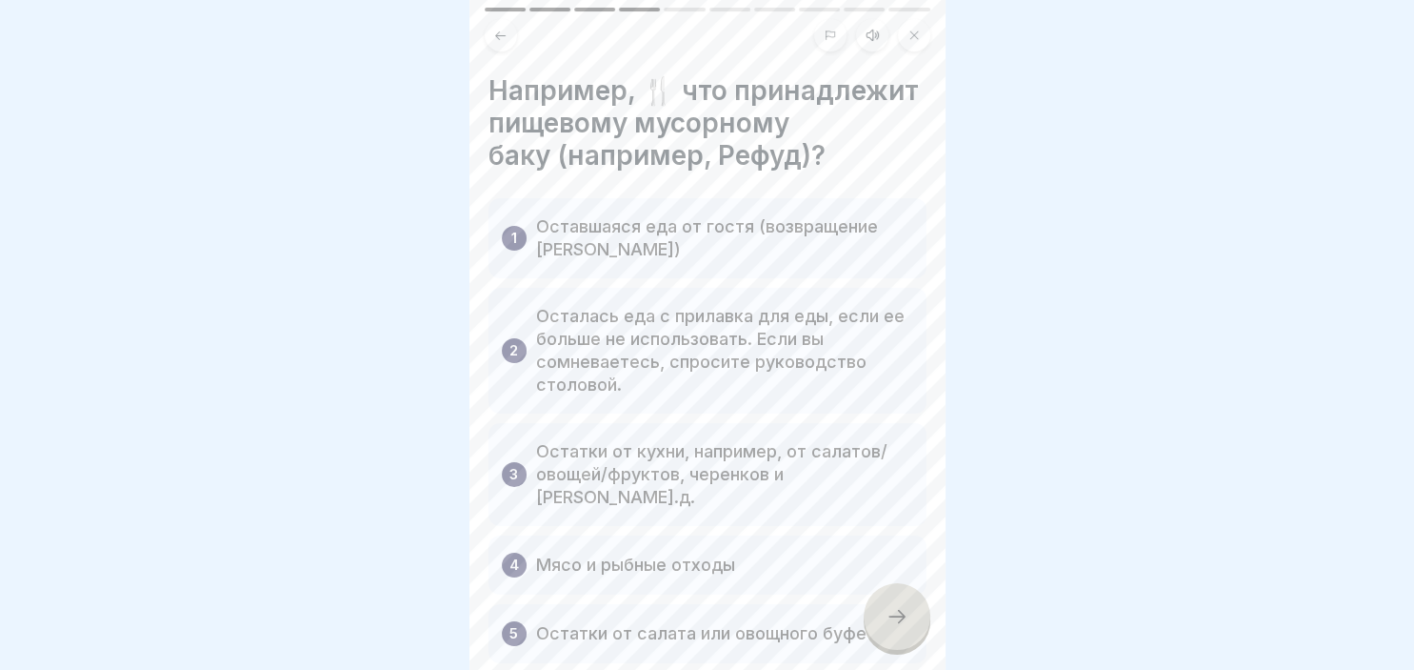
click at [904, 623] on icon at bounding box center [897, 616] width 23 height 23
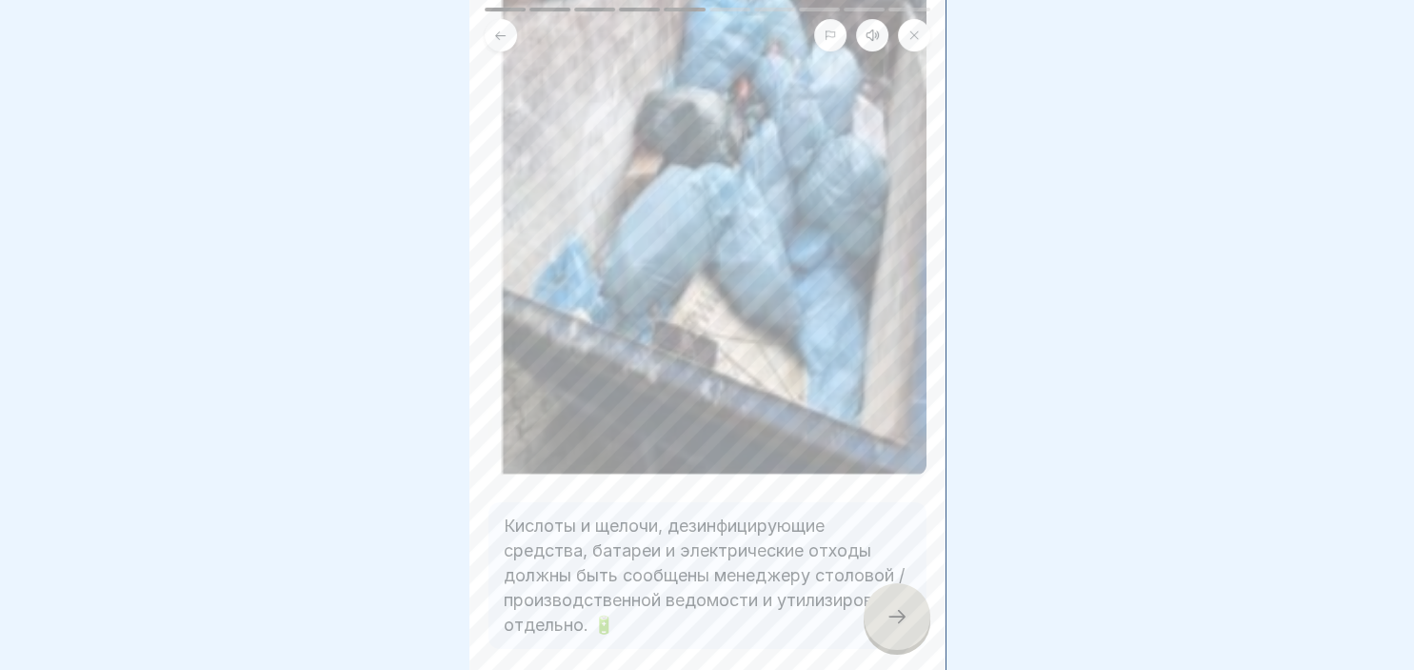
scroll to position [274, 0]
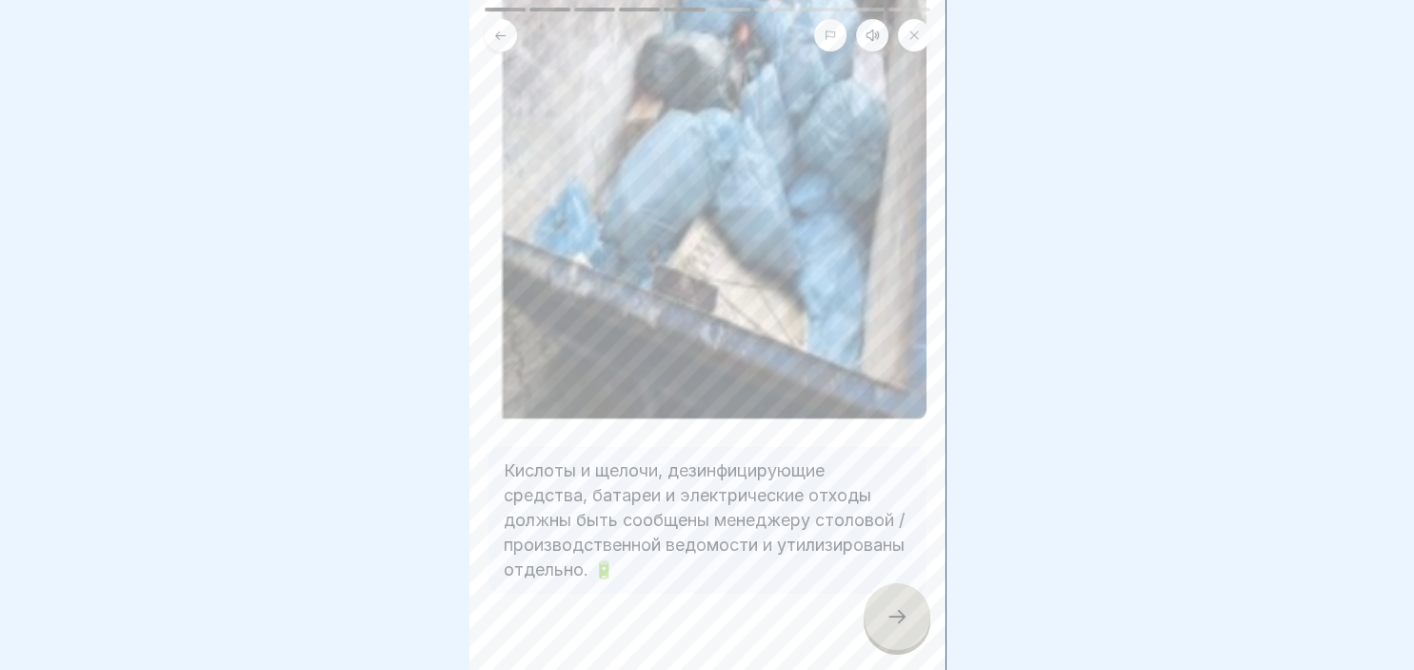
click at [890, 608] on icon at bounding box center [897, 616] width 23 height 23
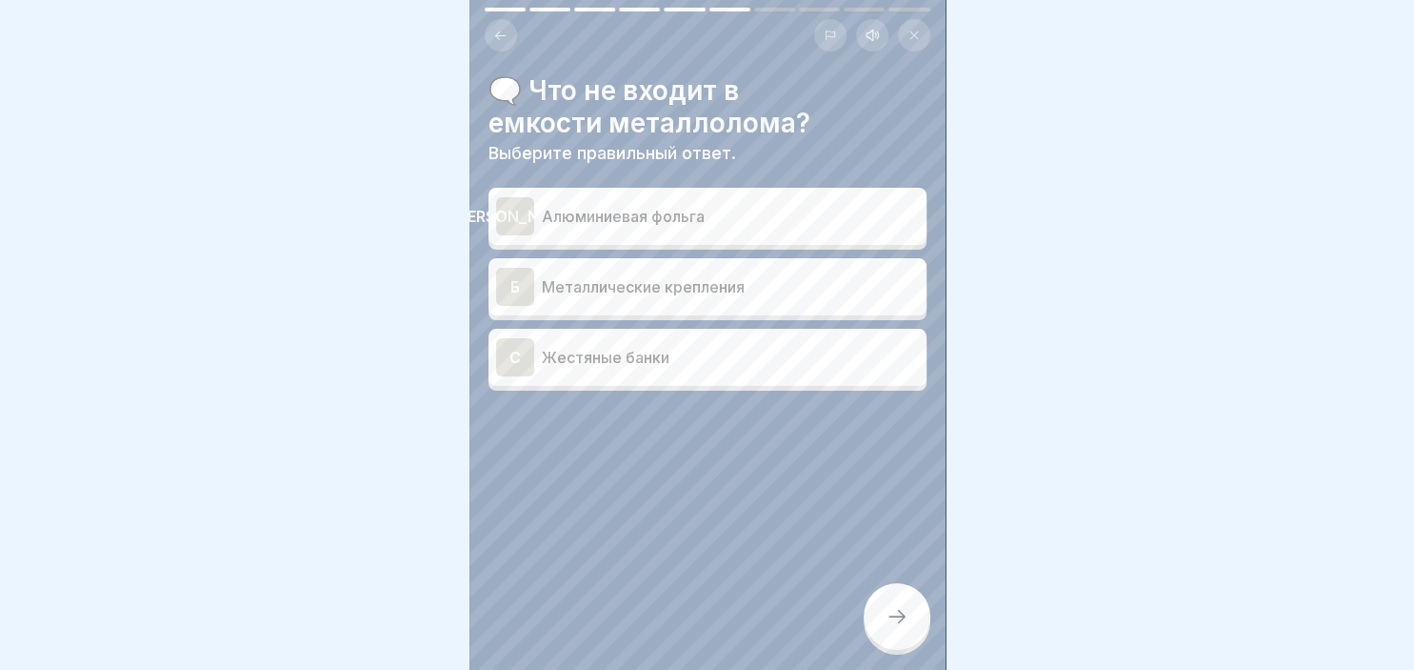
click at [531, 219] on div "[PERSON_NAME]" at bounding box center [515, 216] width 38 height 38
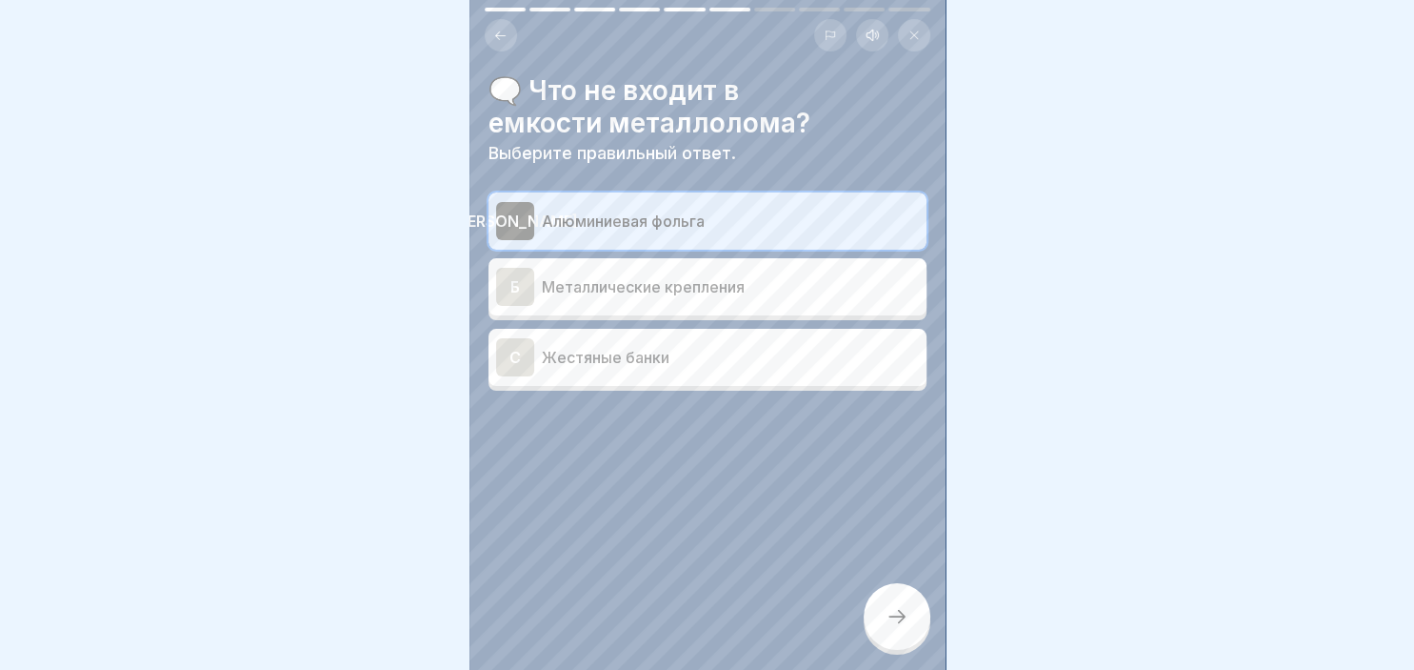
click at [520, 356] on div "C" at bounding box center [515, 357] width 38 height 38
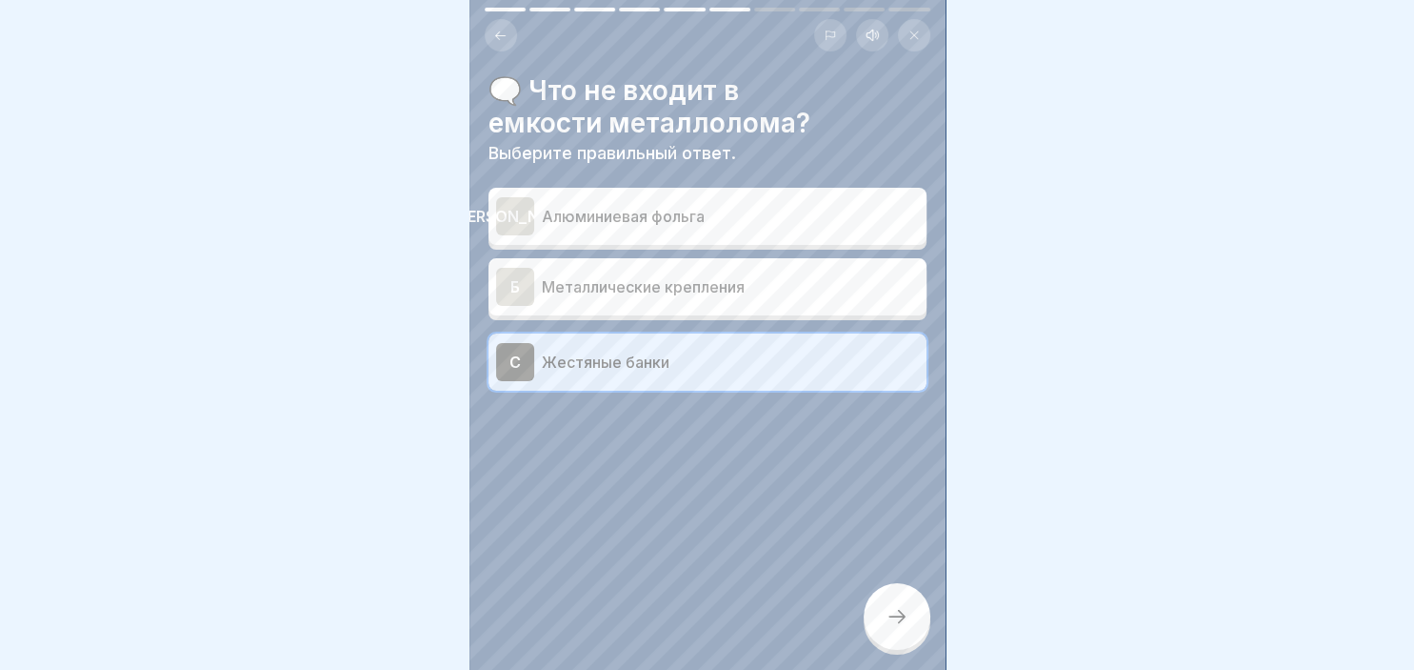
click at [526, 218] on div "[PERSON_NAME]" at bounding box center [515, 216] width 38 height 38
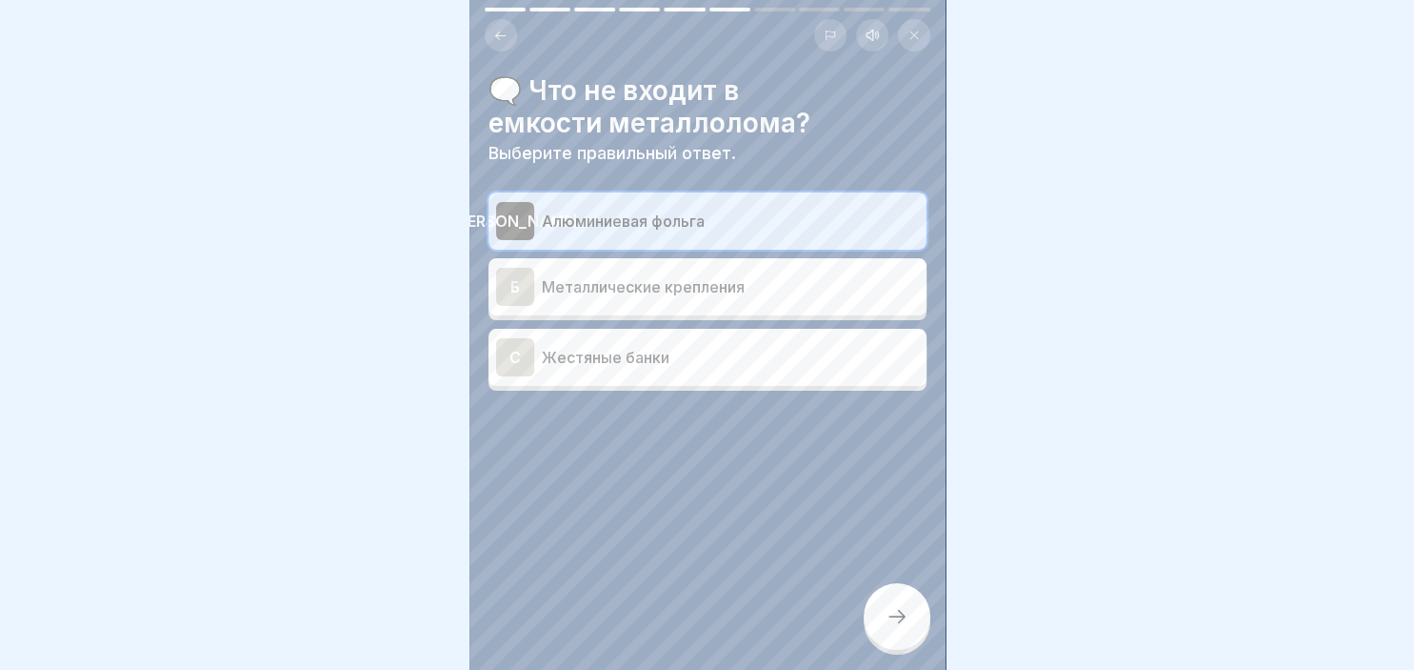
click at [905, 617] on icon at bounding box center [897, 616] width 23 height 23
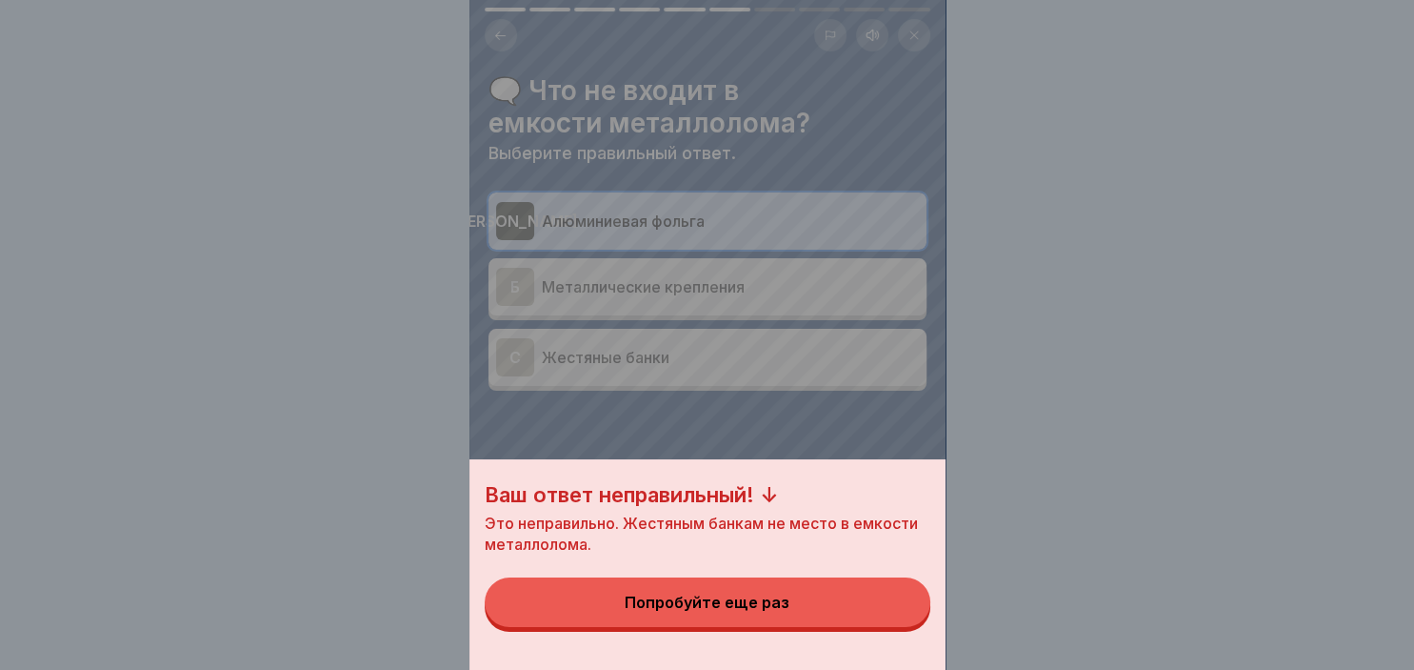
click at [839, 600] on button "Попробуйте еще раз" at bounding box center [708, 602] width 446 height 50
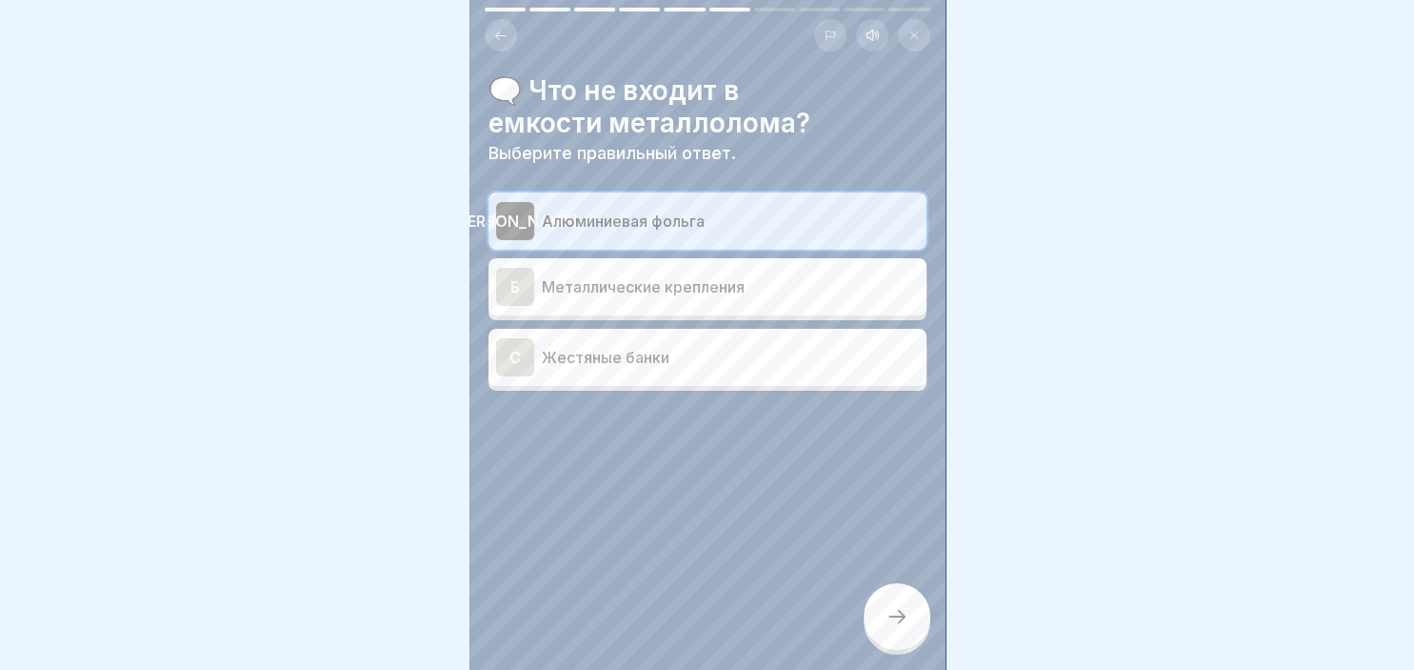
click at [618, 356] on p "Жестяные банки" at bounding box center [730, 357] width 377 height 23
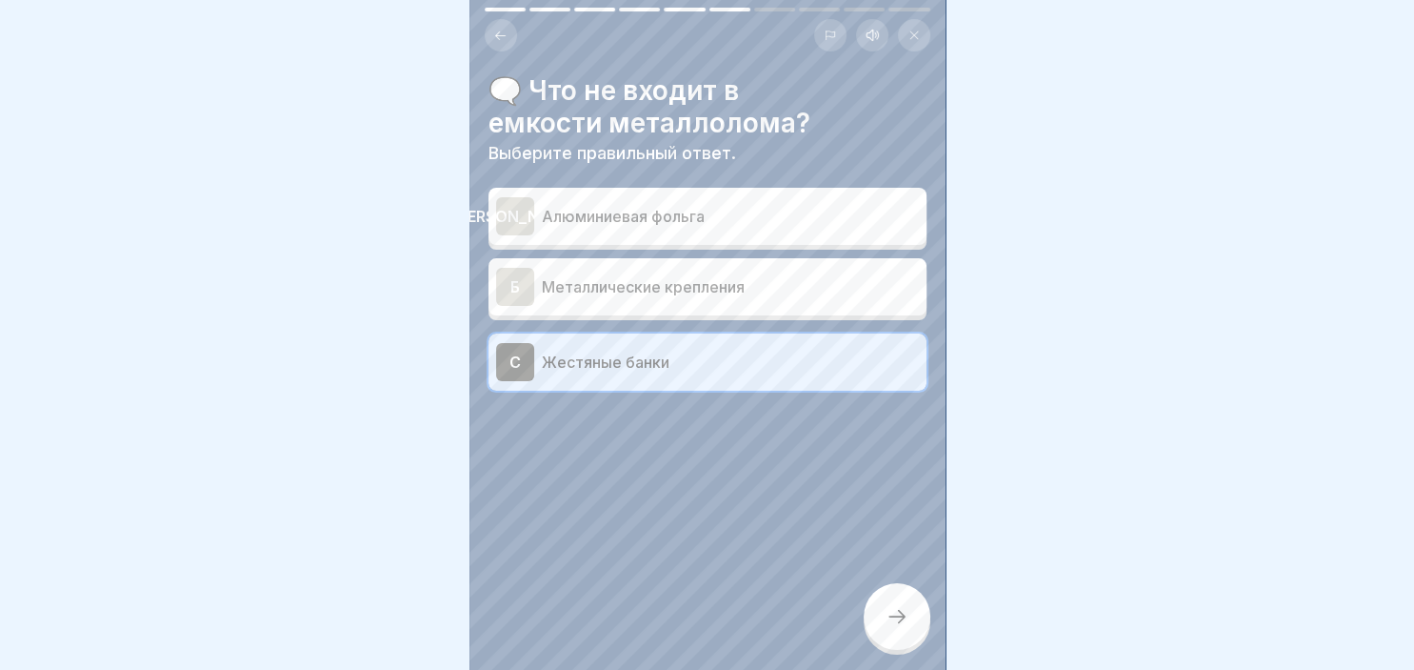
click at [889, 608] on icon at bounding box center [897, 616] width 23 height 23
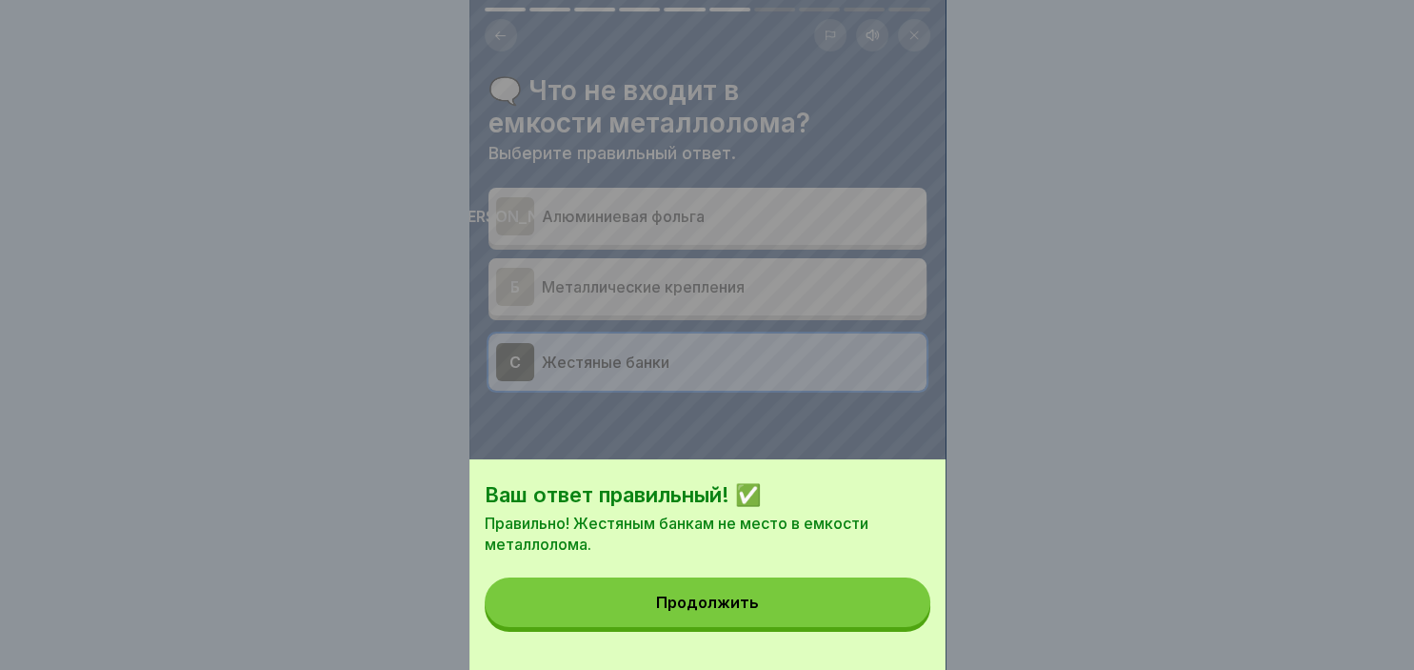
click at [853, 613] on button "Продолжить" at bounding box center [708, 602] width 446 height 50
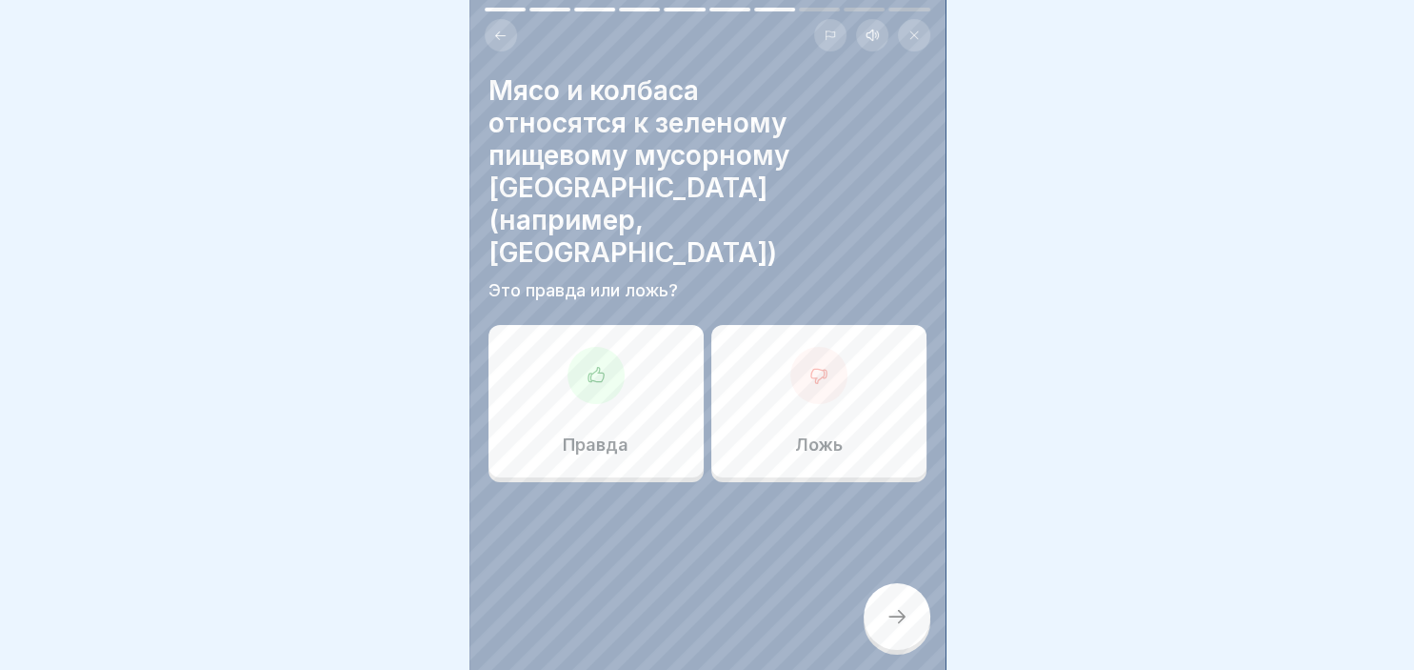
click at [575, 347] on div at bounding box center [596, 375] width 57 height 57
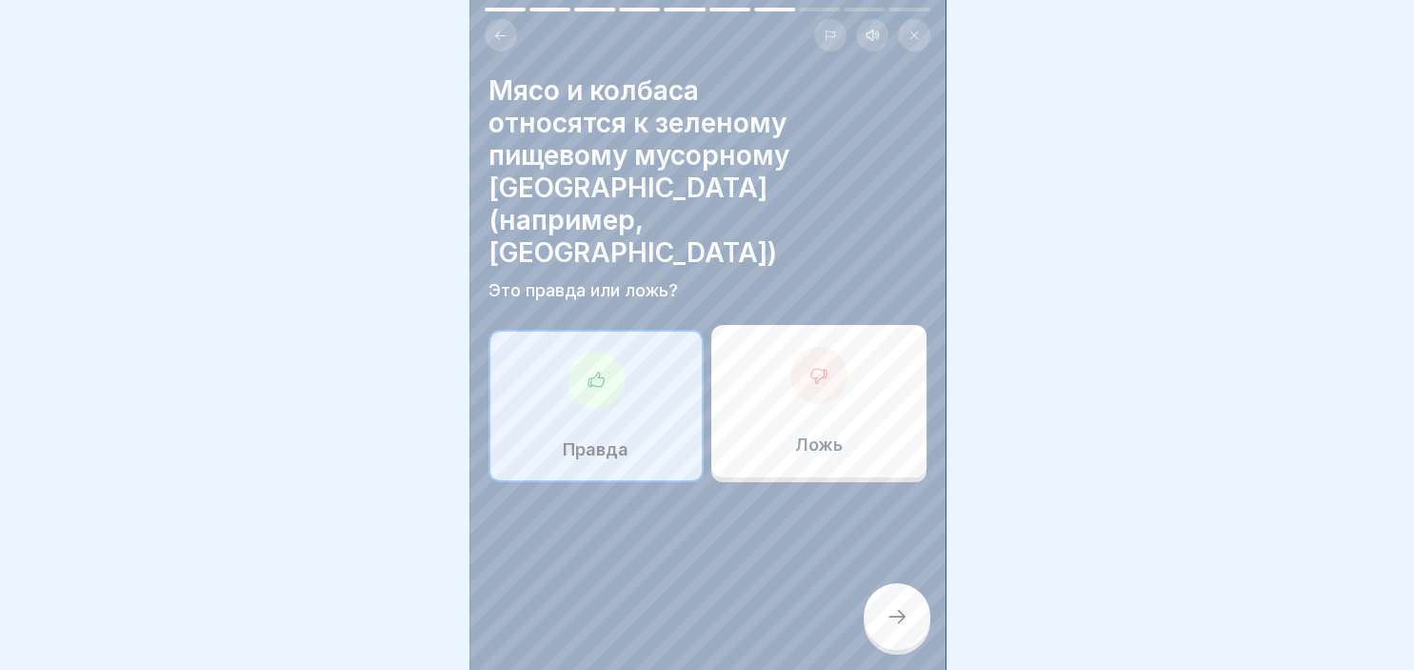
click at [911, 619] on div at bounding box center [897, 616] width 67 height 67
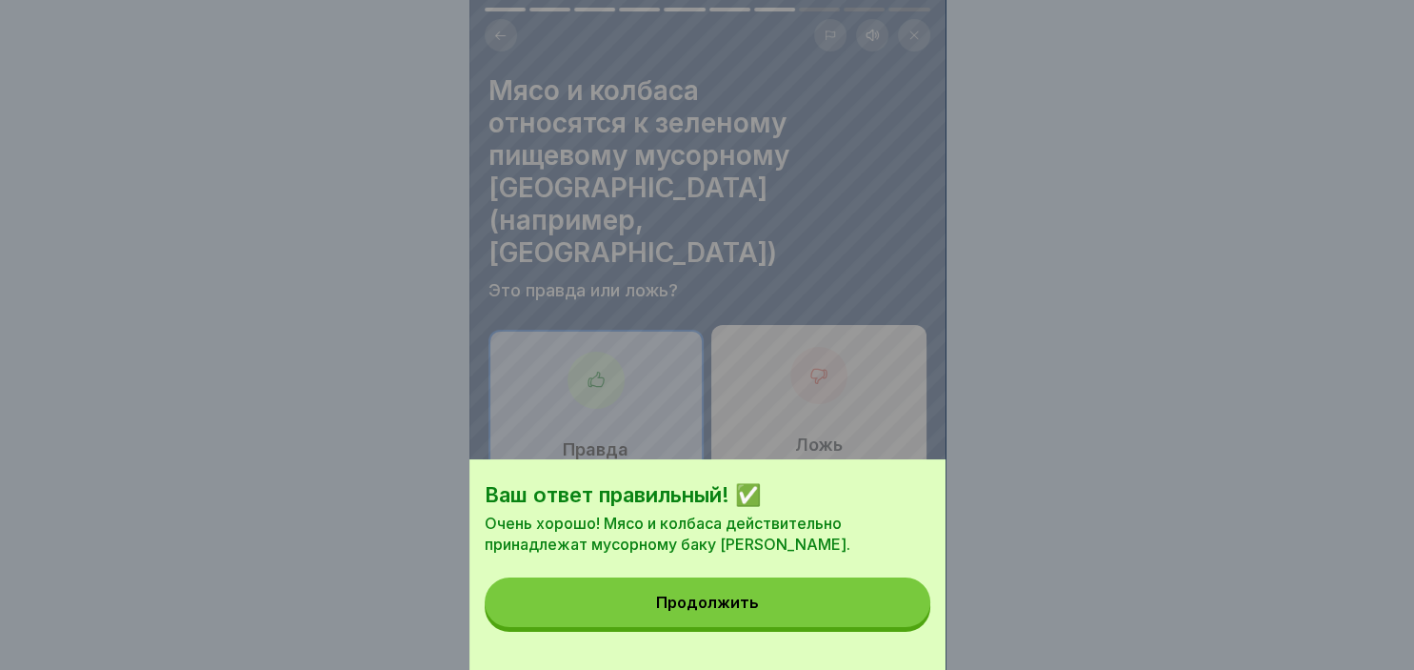
click at [878, 609] on button "Продолжить" at bounding box center [708, 602] width 446 height 50
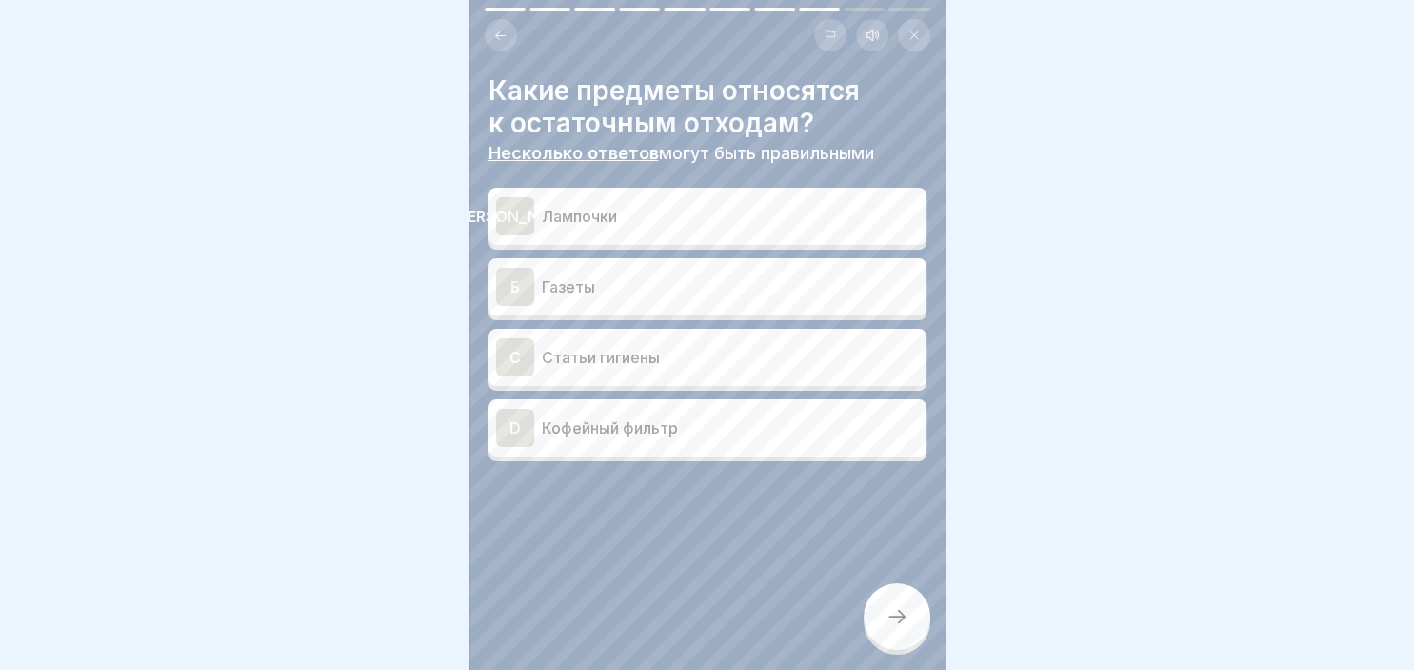
click at [661, 435] on p "Кофейный фильтр" at bounding box center [730, 427] width 377 height 23
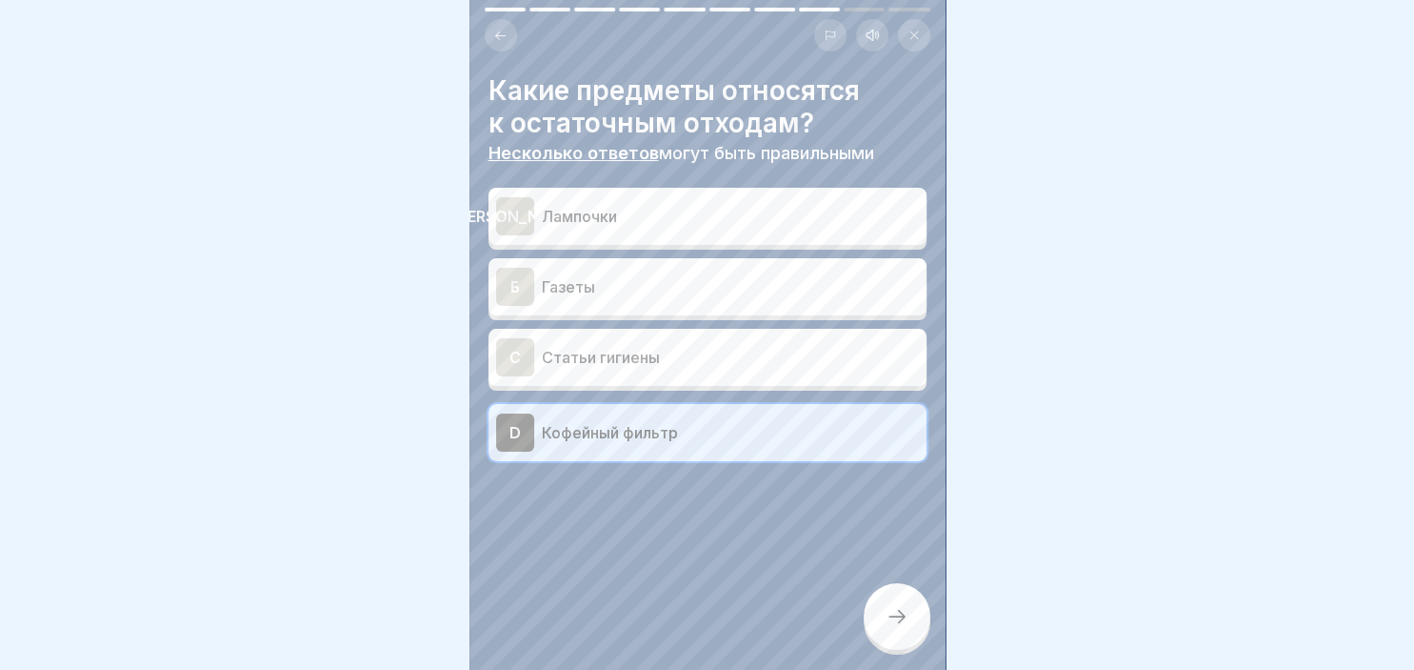
click at [884, 595] on div at bounding box center [897, 616] width 67 height 67
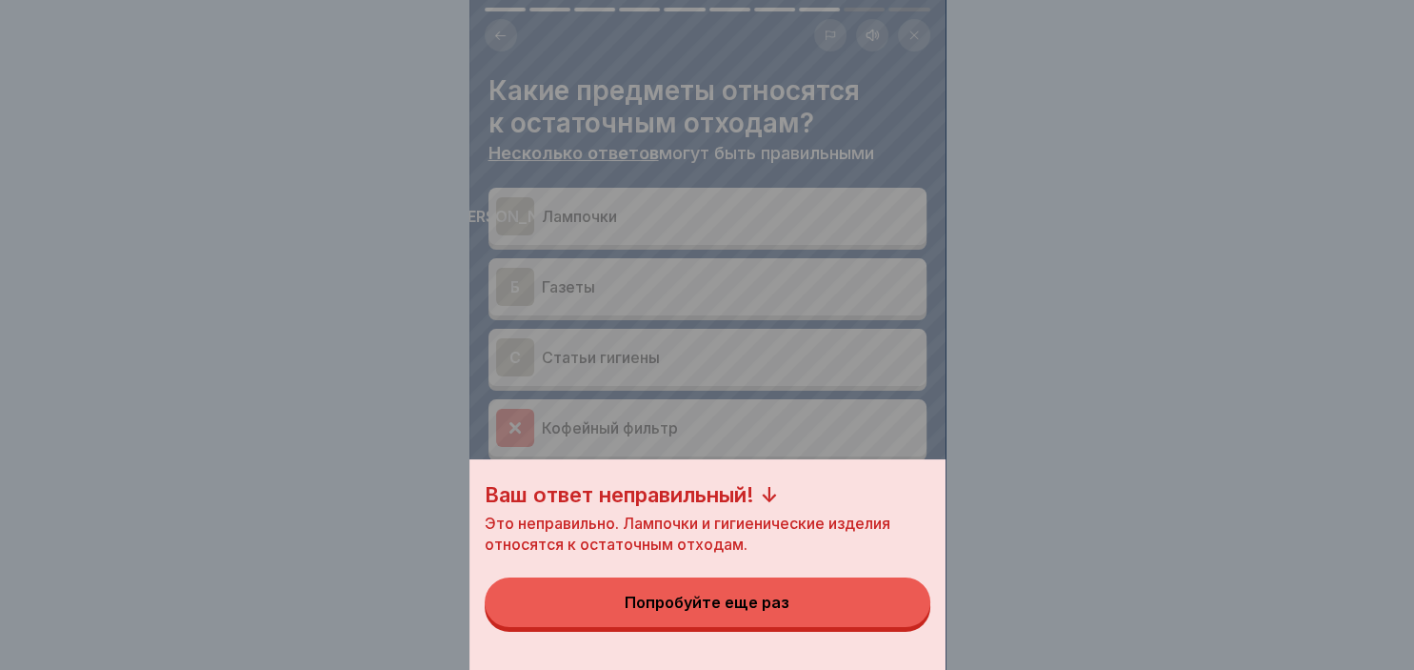
click at [832, 598] on button "Попробуйте еще раз" at bounding box center [708, 602] width 446 height 50
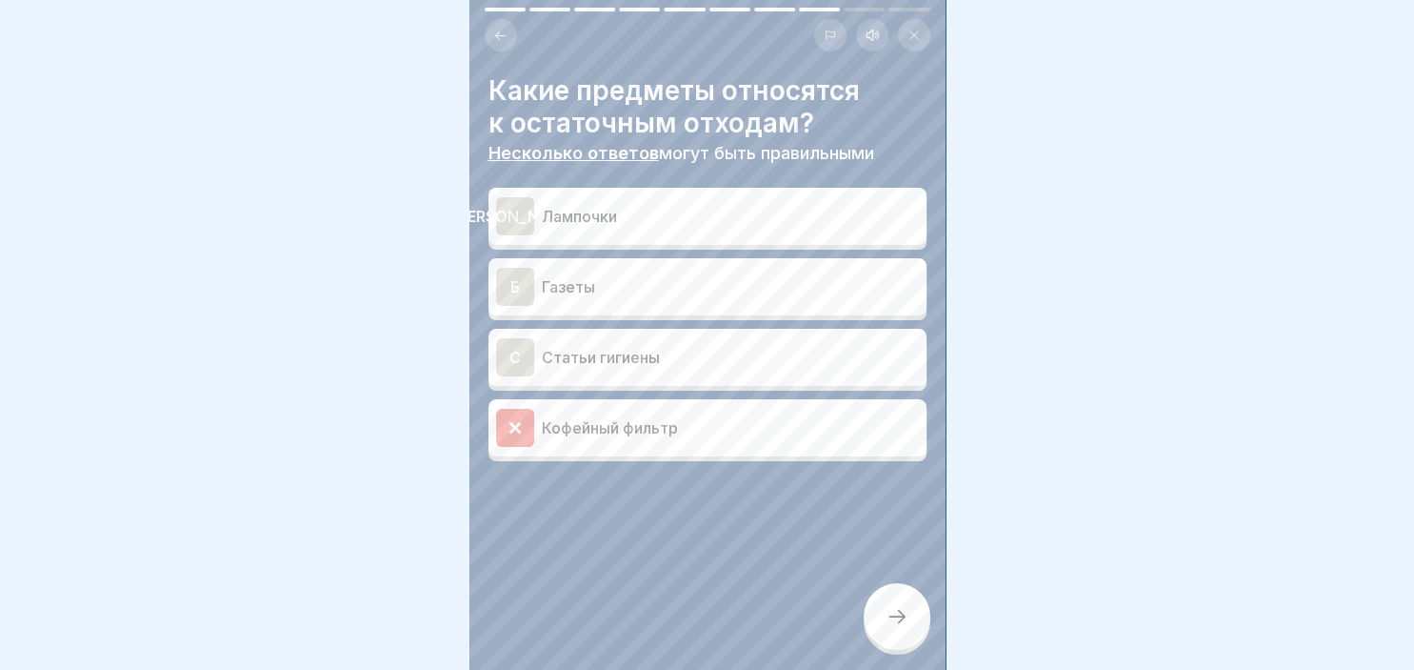
click at [570, 211] on p "Лампочки" at bounding box center [730, 216] width 377 height 23
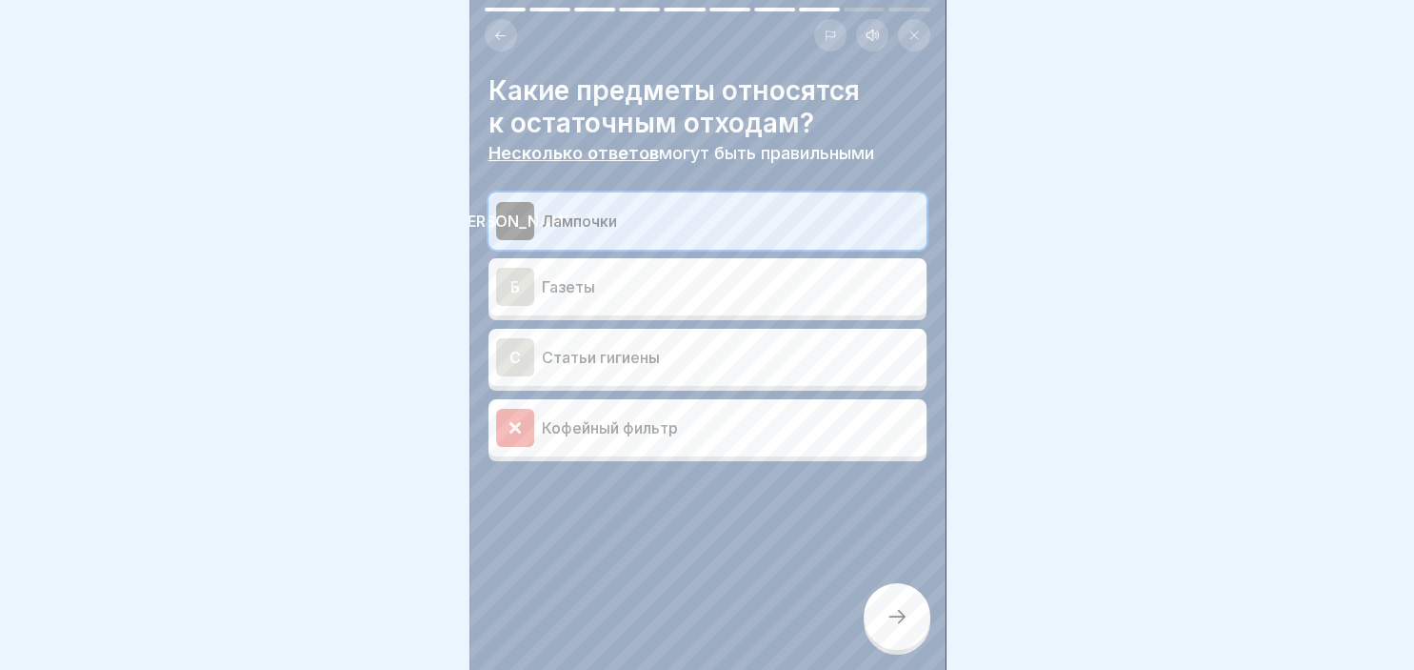
click at [924, 613] on div at bounding box center [897, 616] width 67 height 67
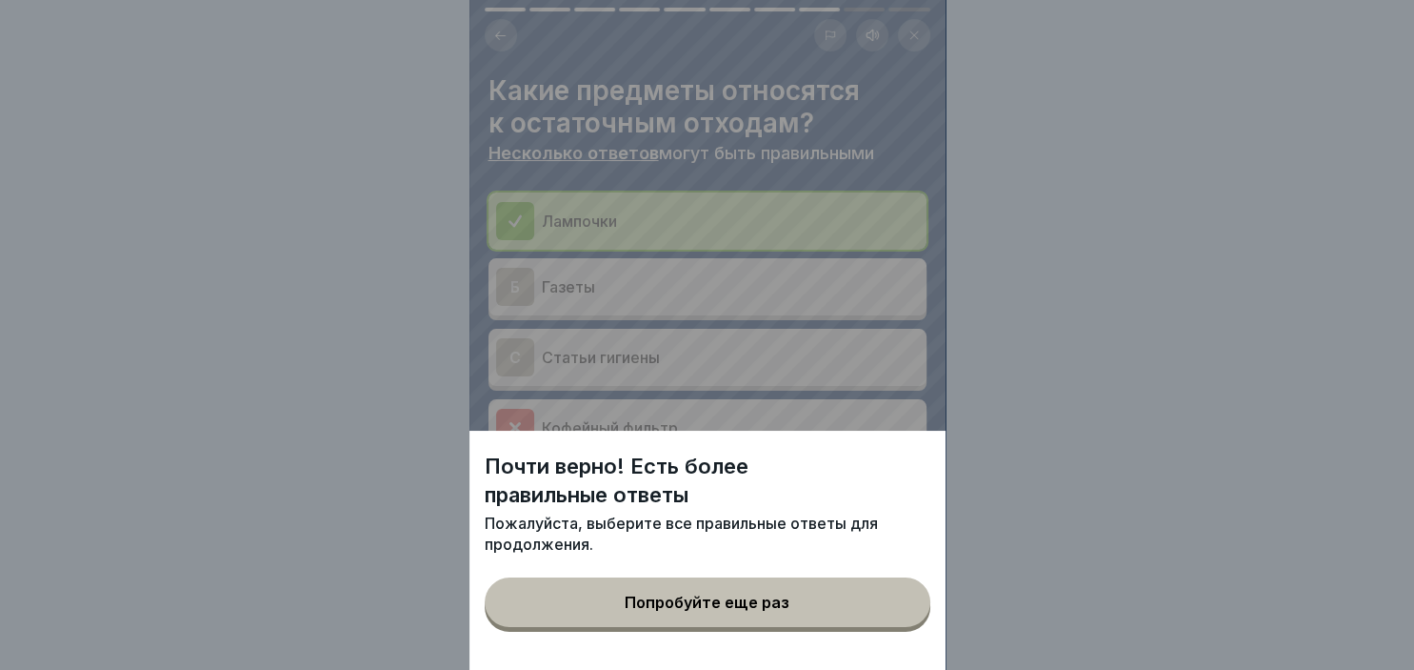
click at [566, 353] on div "Почти верно! Есть более правильные ответы [PERSON_NAME], выберите все правильны…" at bounding box center [708, 335] width 476 height 670
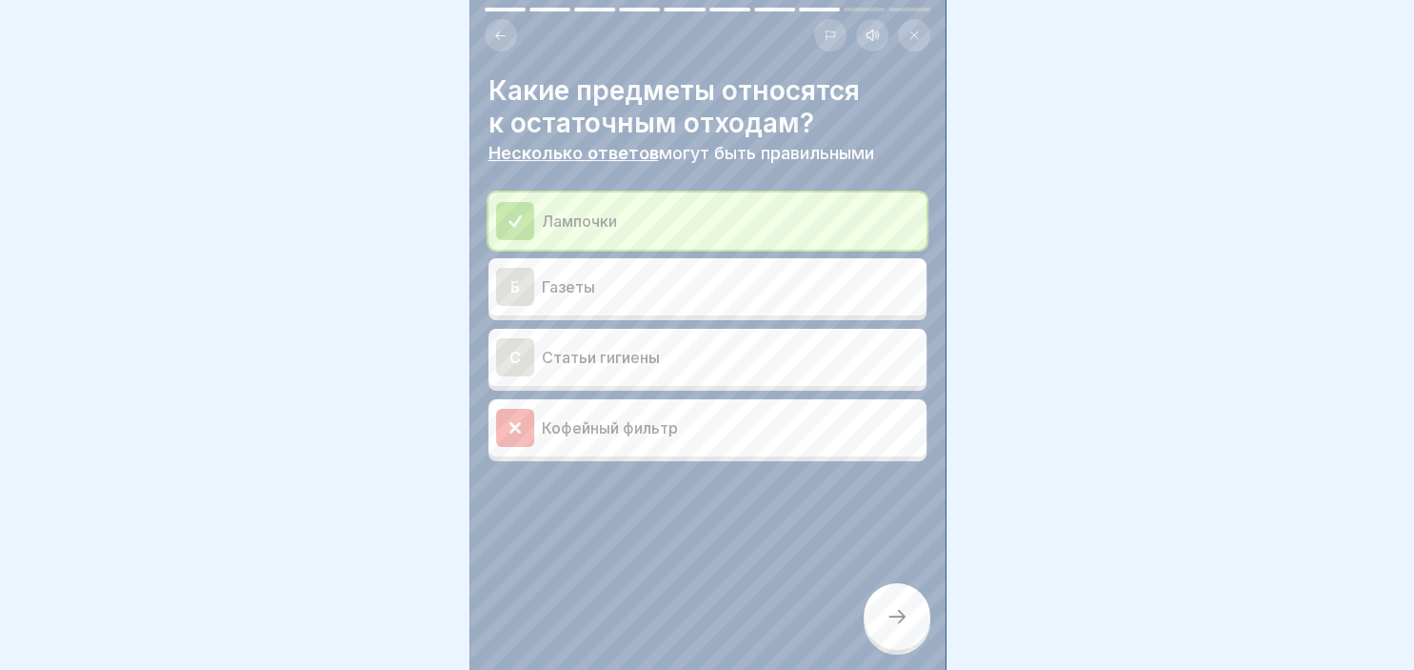
click at [547, 299] on div "Б Газеты" at bounding box center [707, 287] width 423 height 38
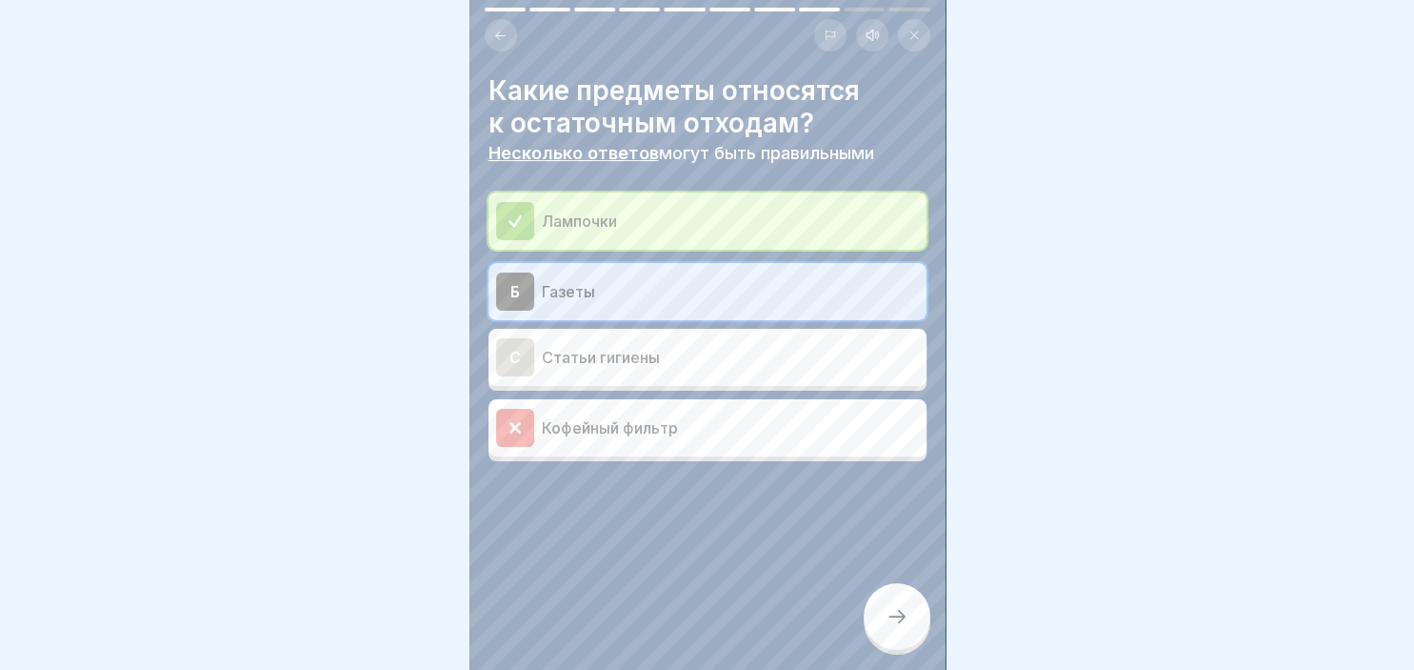
click at [885, 620] on div at bounding box center [897, 616] width 67 height 67
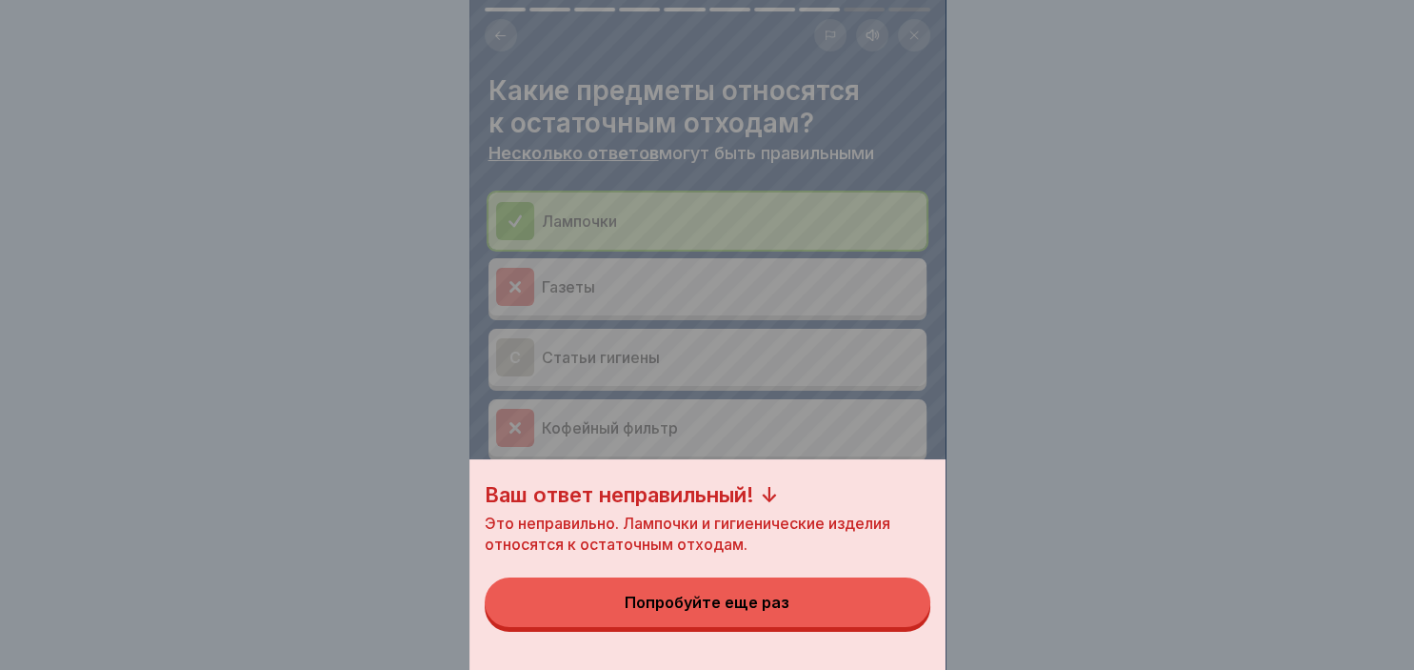
click at [867, 613] on button "Попробуйте еще раз" at bounding box center [708, 602] width 446 height 50
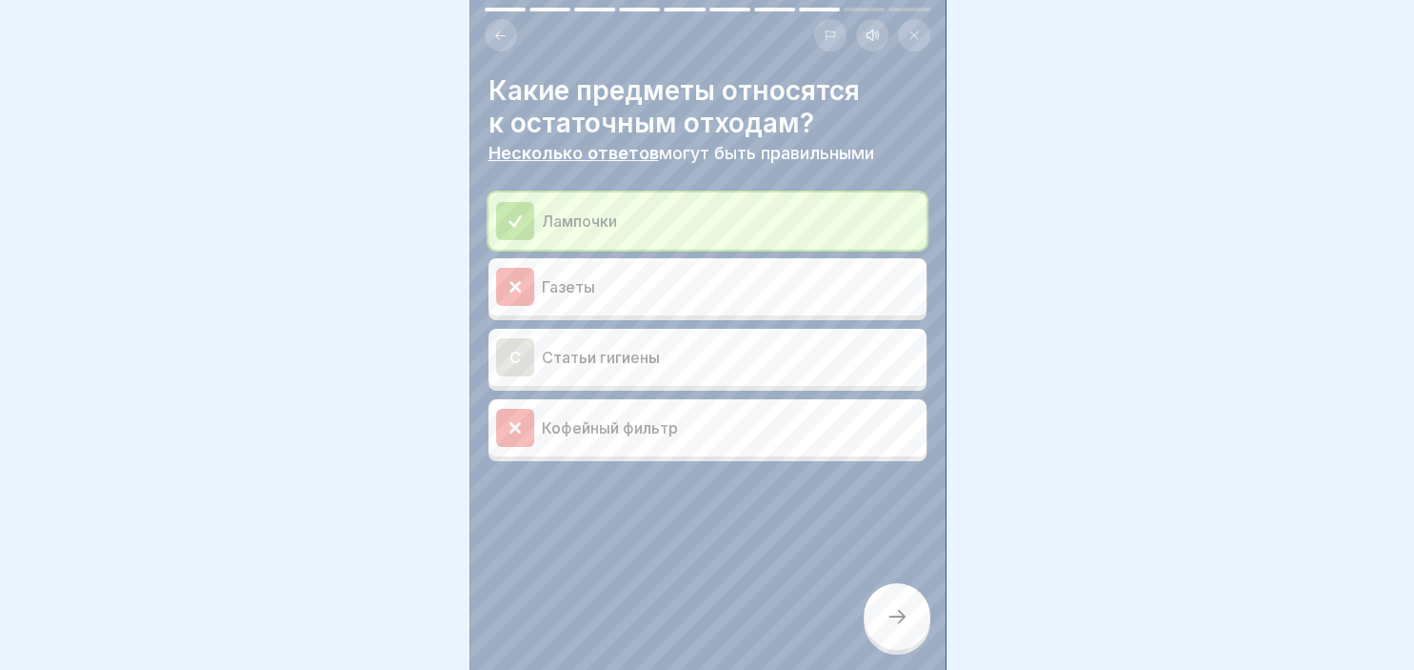
click at [628, 368] on p "Статьи гигиены" at bounding box center [730, 357] width 377 height 23
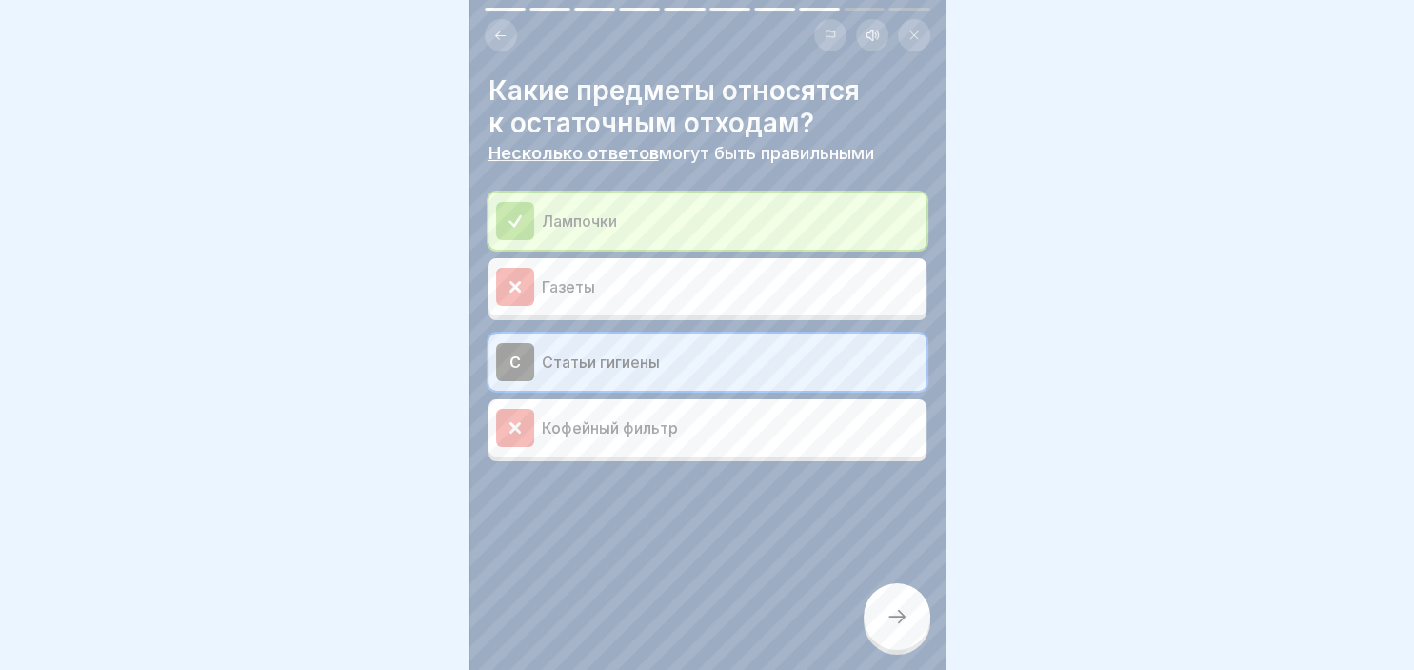
click at [876, 608] on div at bounding box center [897, 616] width 67 height 67
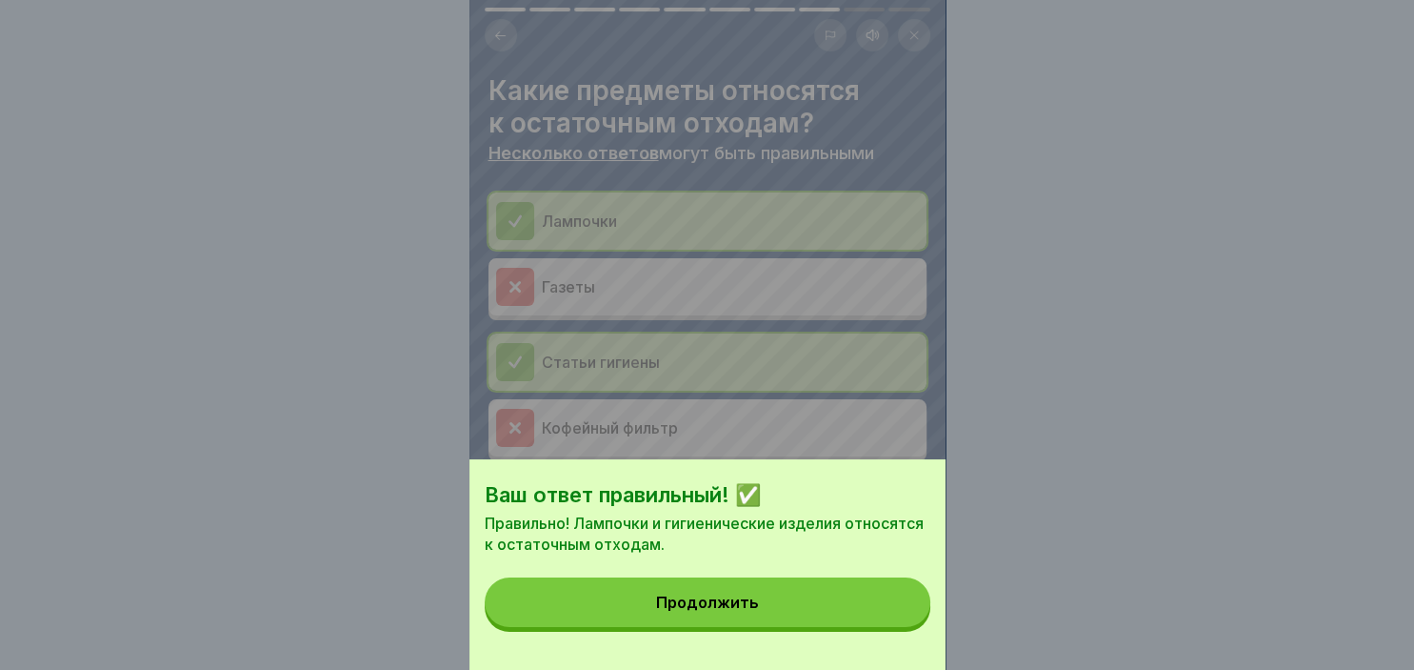
click at [848, 604] on button "Продолжить" at bounding box center [708, 602] width 446 height 50
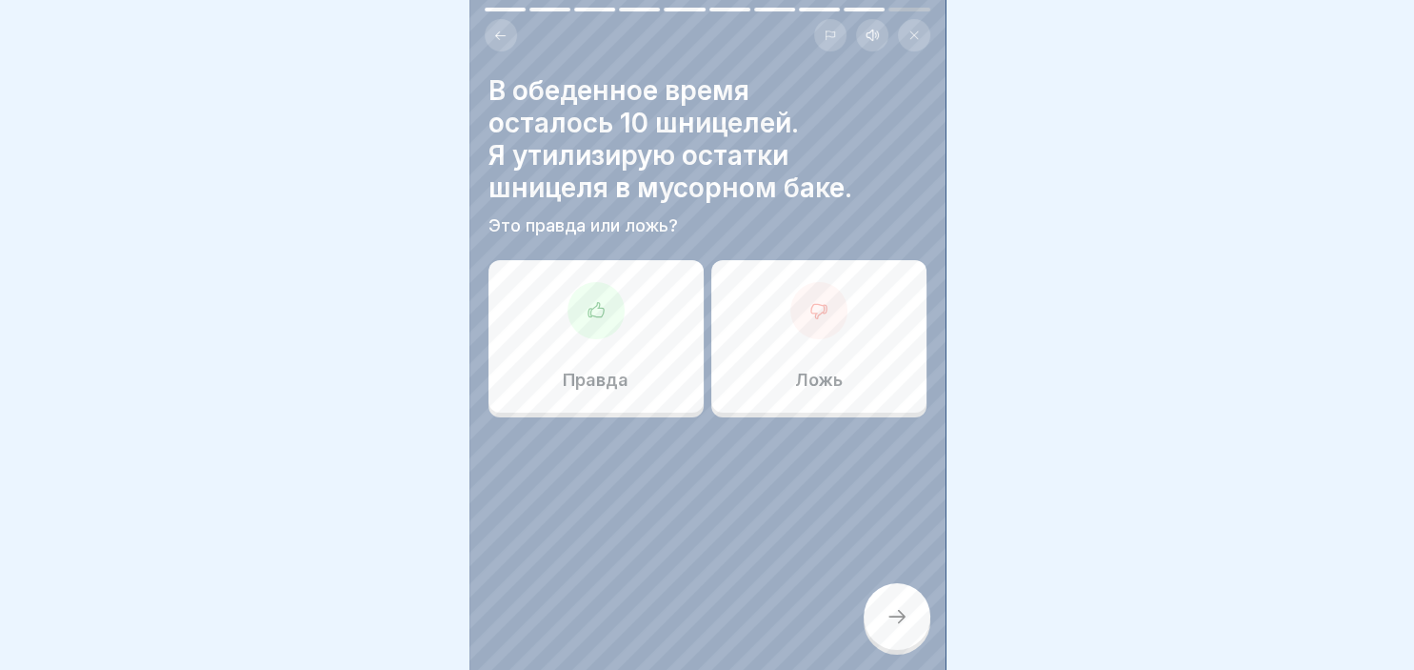
click at [582, 291] on div at bounding box center [596, 310] width 57 height 57
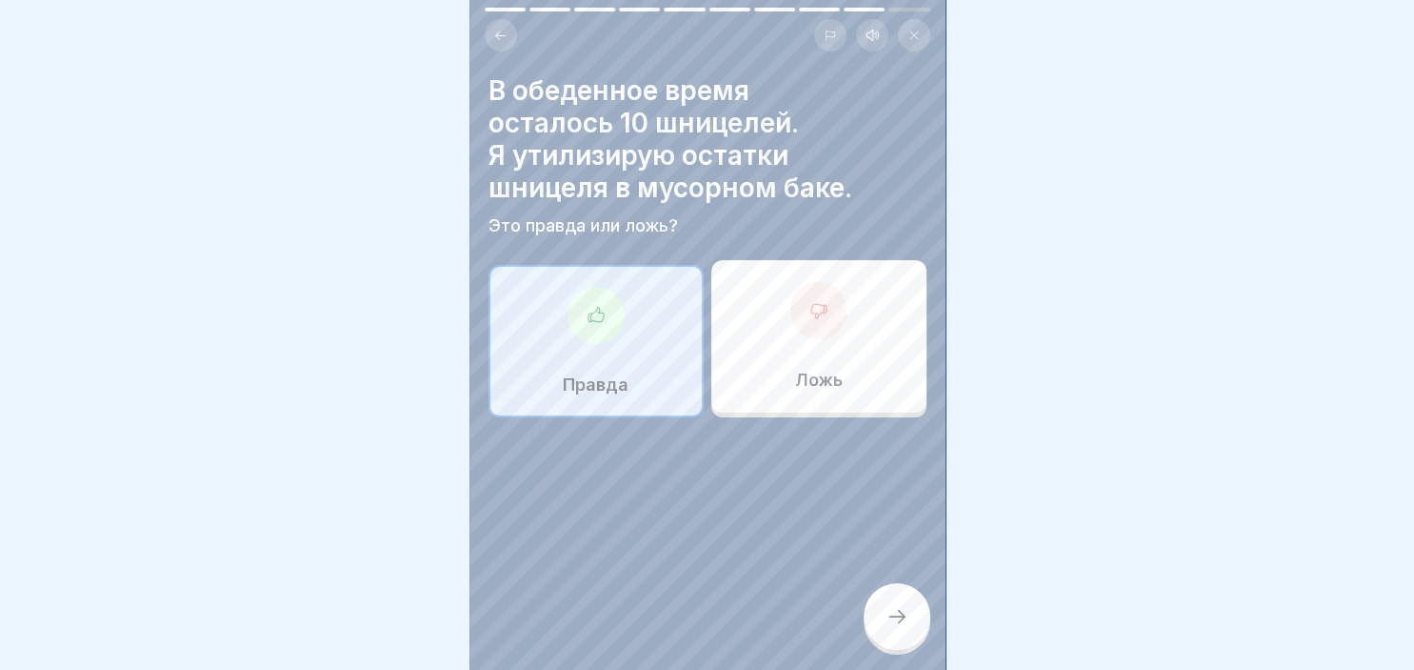
click at [905, 623] on icon at bounding box center [897, 616] width 23 height 23
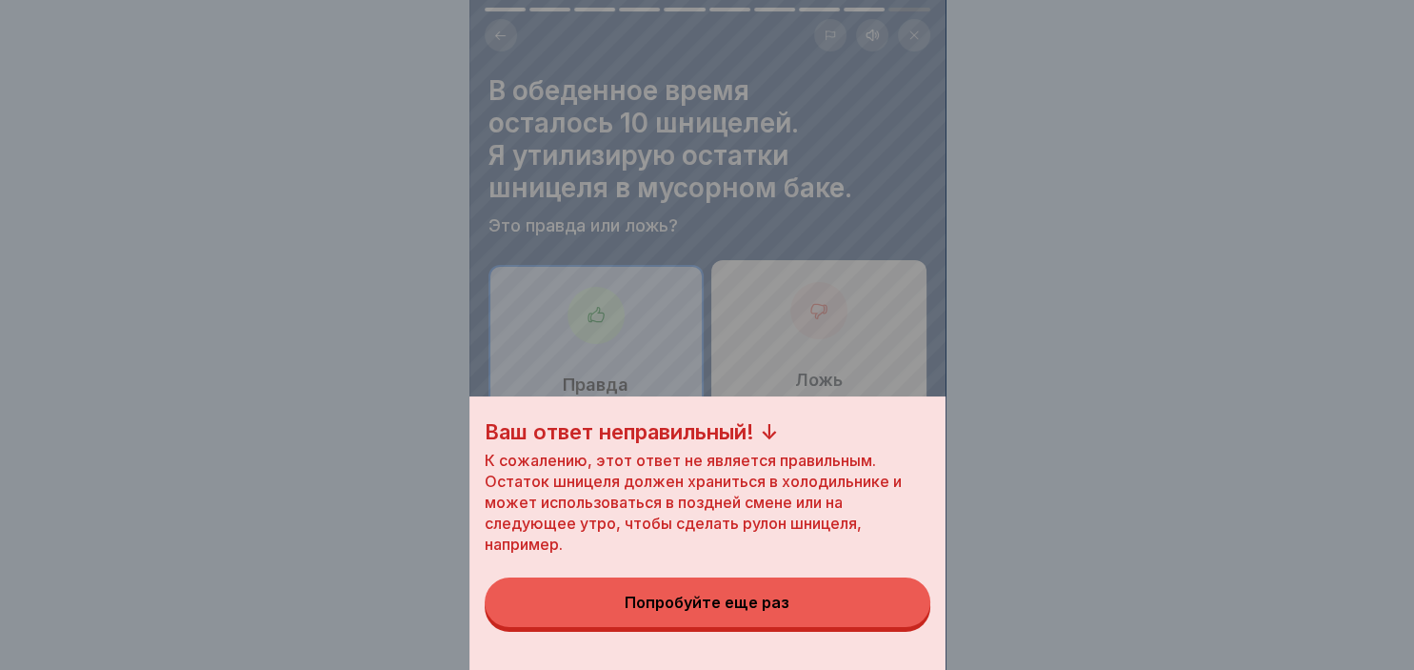
click at [854, 626] on button "Попробуйте еще раз" at bounding box center [708, 602] width 446 height 50
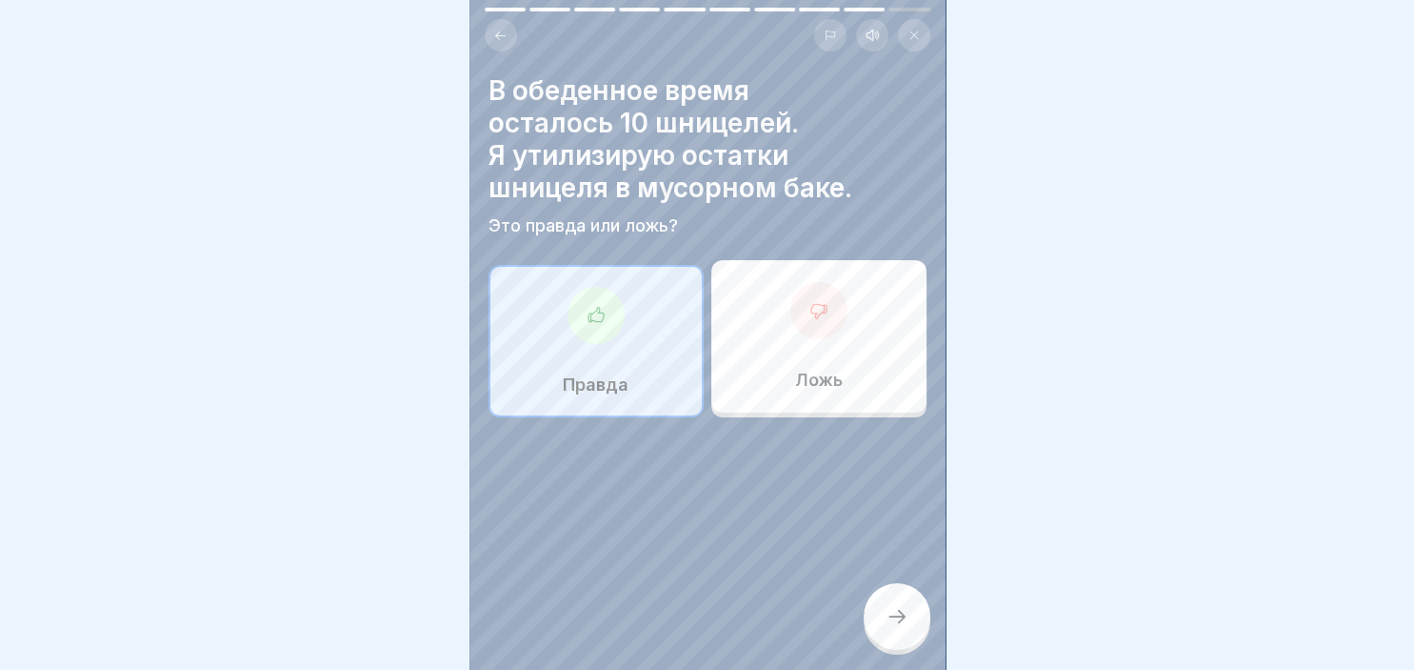
click at [844, 346] on div "Ложь" at bounding box center [819, 336] width 215 height 152
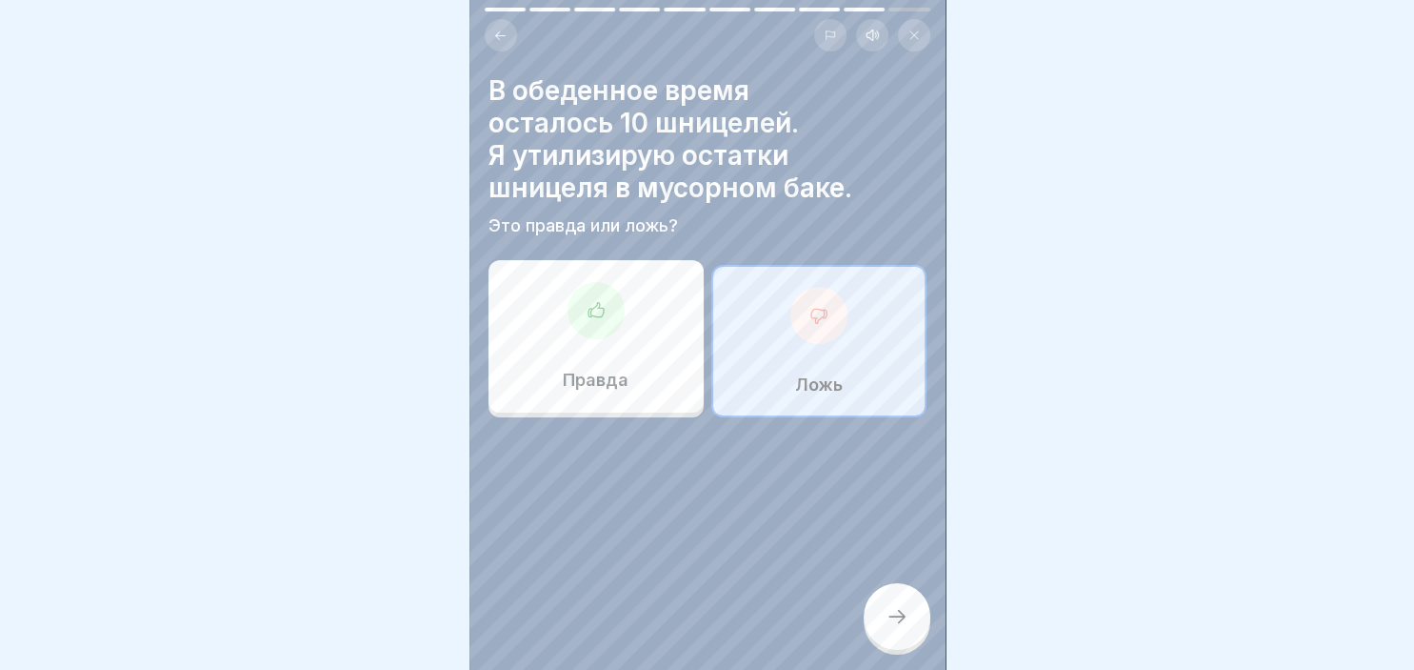
click at [887, 585] on div "В обеденное время осталось 10 шницелей. Я утилизирую остатки шницеля в мусорном…" at bounding box center [708, 335] width 476 height 670
click at [896, 608] on div at bounding box center [897, 616] width 67 height 67
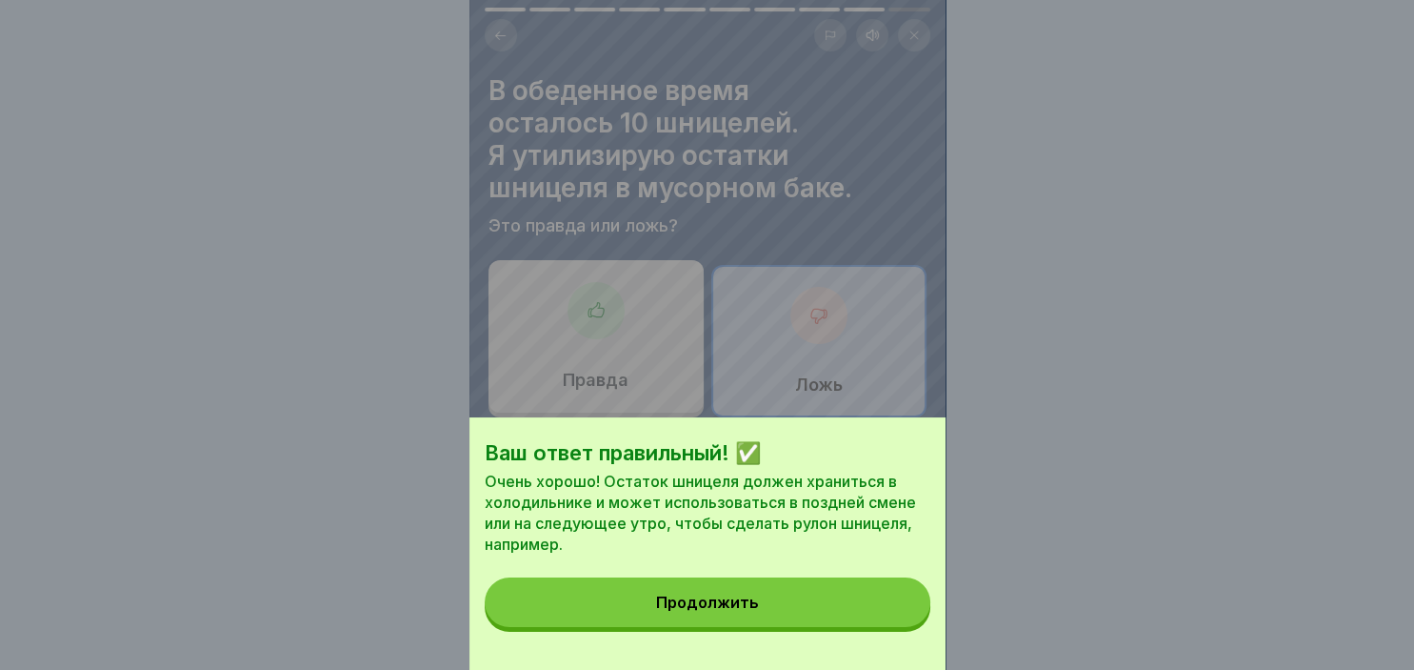
click at [814, 611] on button "Продолжить" at bounding box center [708, 602] width 446 height 50
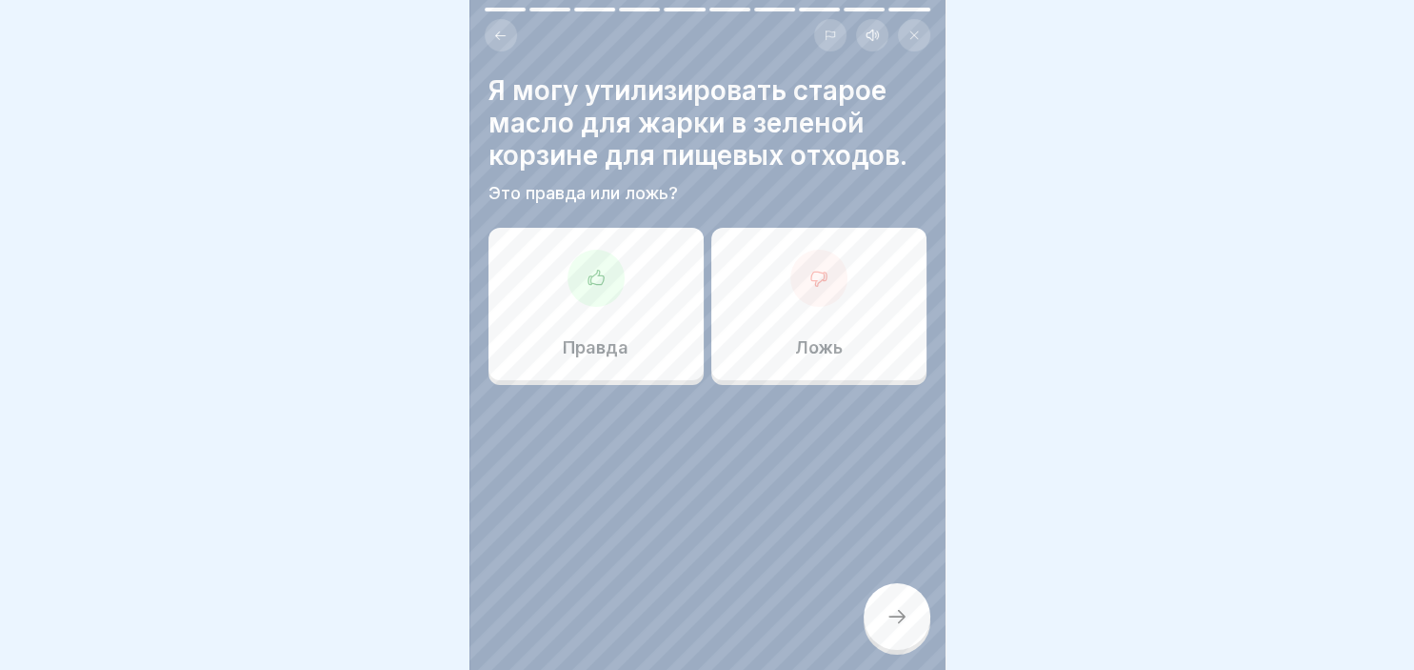
click at [854, 280] on div "Ложь" at bounding box center [819, 304] width 215 height 152
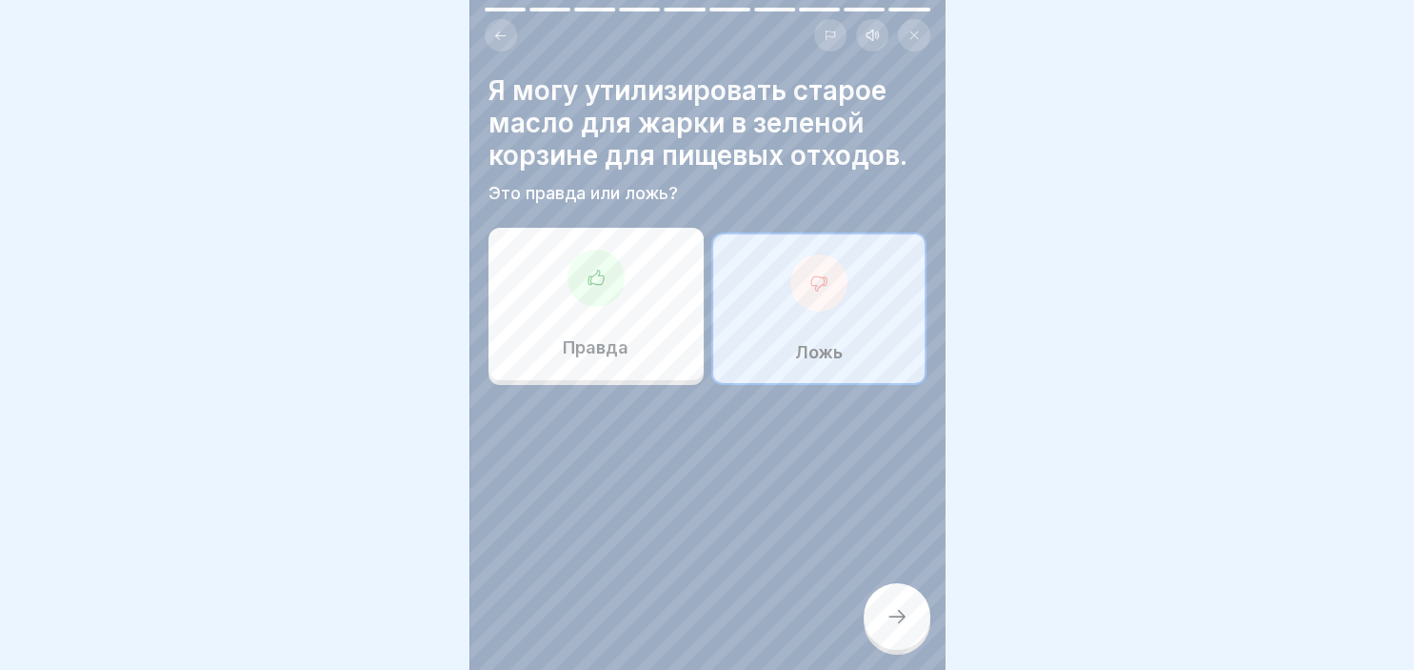
click at [909, 619] on div at bounding box center [897, 616] width 67 height 67
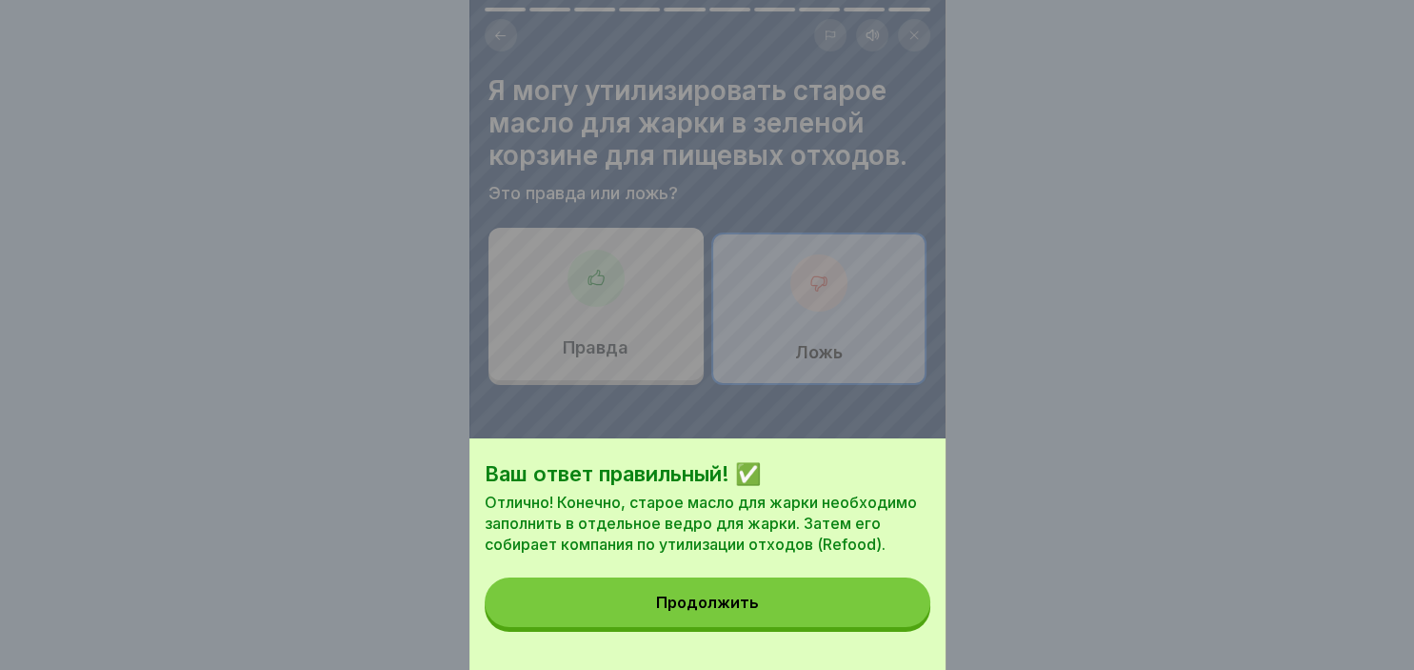
click at [887, 619] on button "Продолжить" at bounding box center [708, 602] width 446 height 50
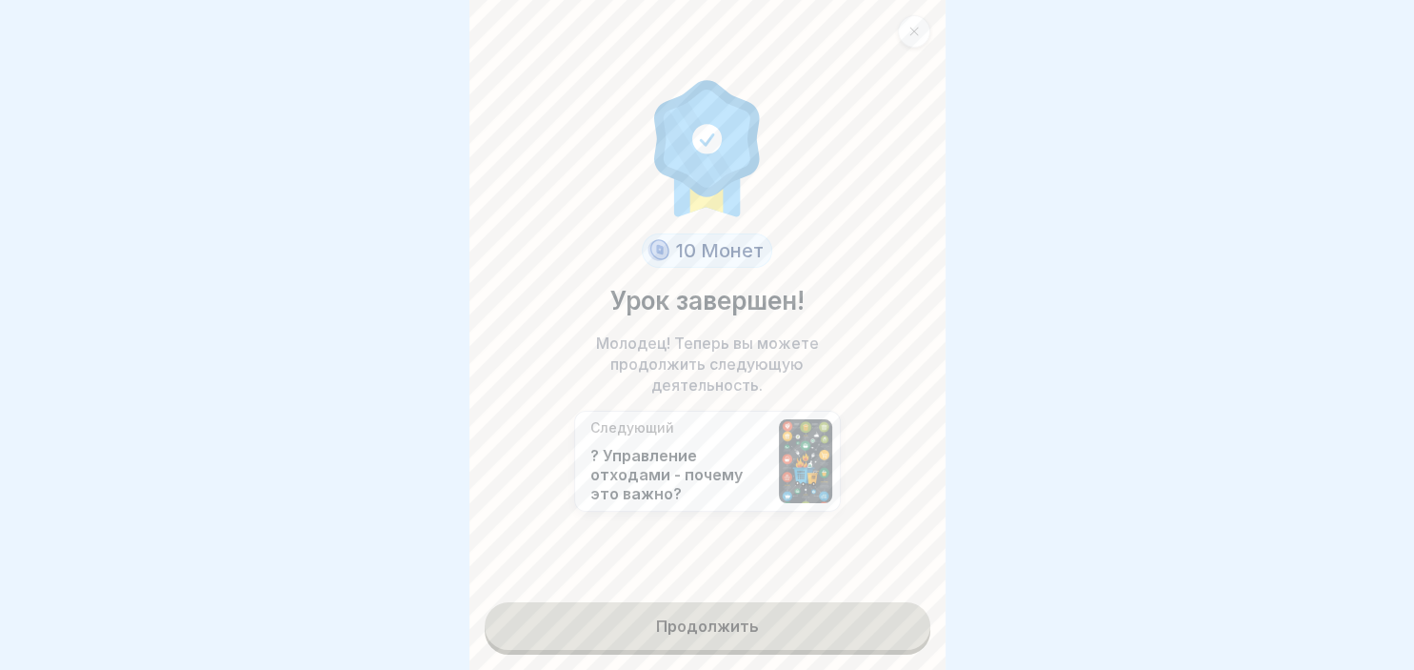
click at [871, 619] on link "Продолжить" at bounding box center [708, 626] width 446 height 48
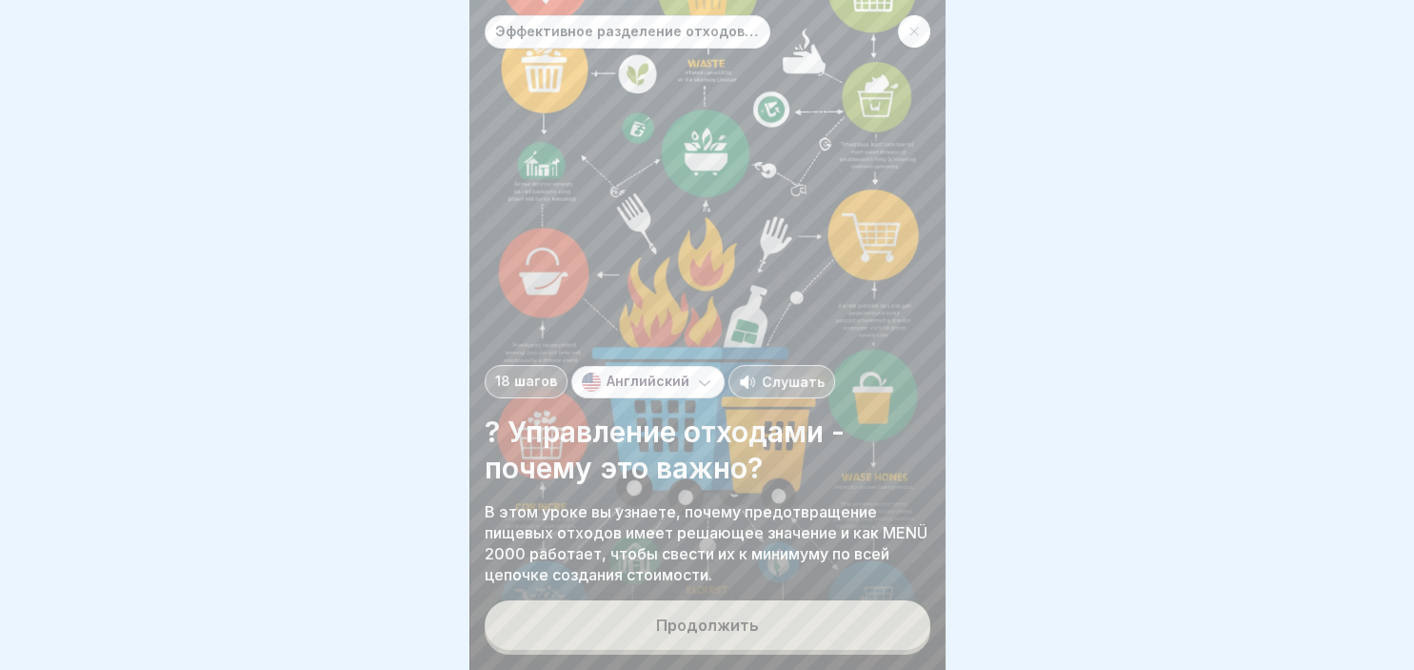
click at [765, 612] on button "Продолжить" at bounding box center [708, 625] width 446 height 50
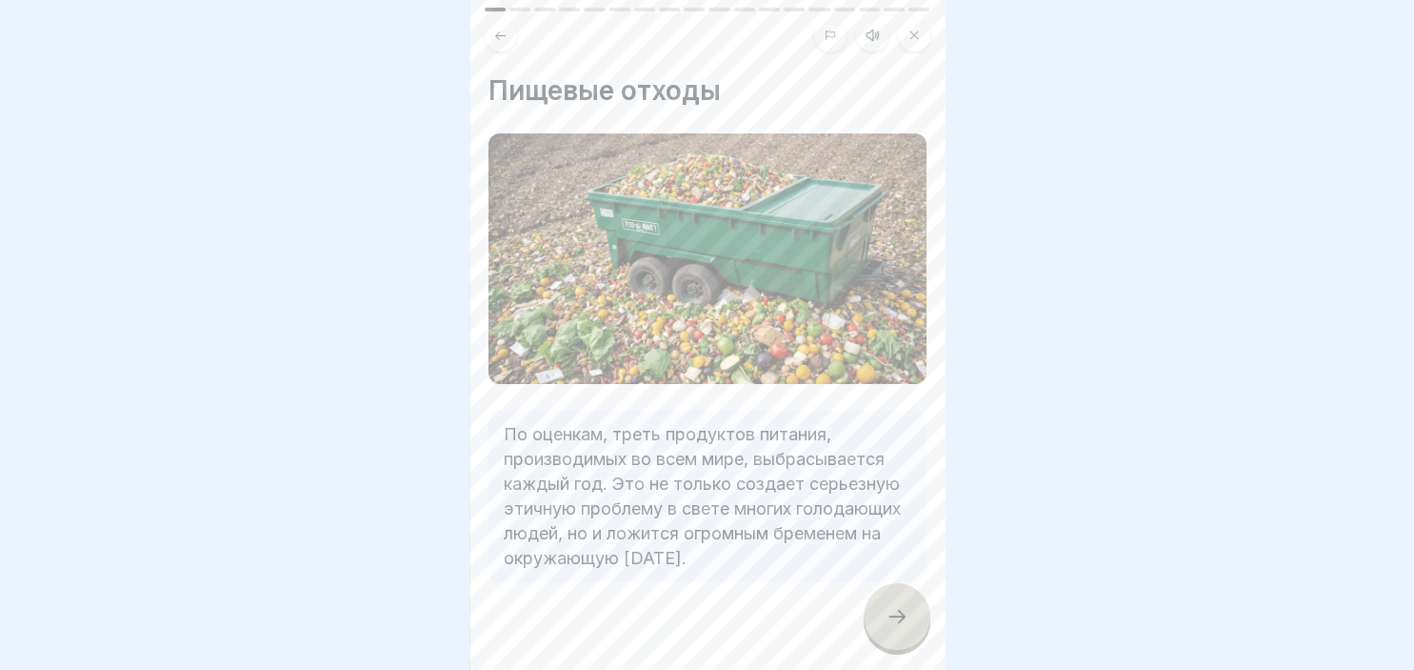
click at [872, 616] on div at bounding box center [897, 616] width 67 height 67
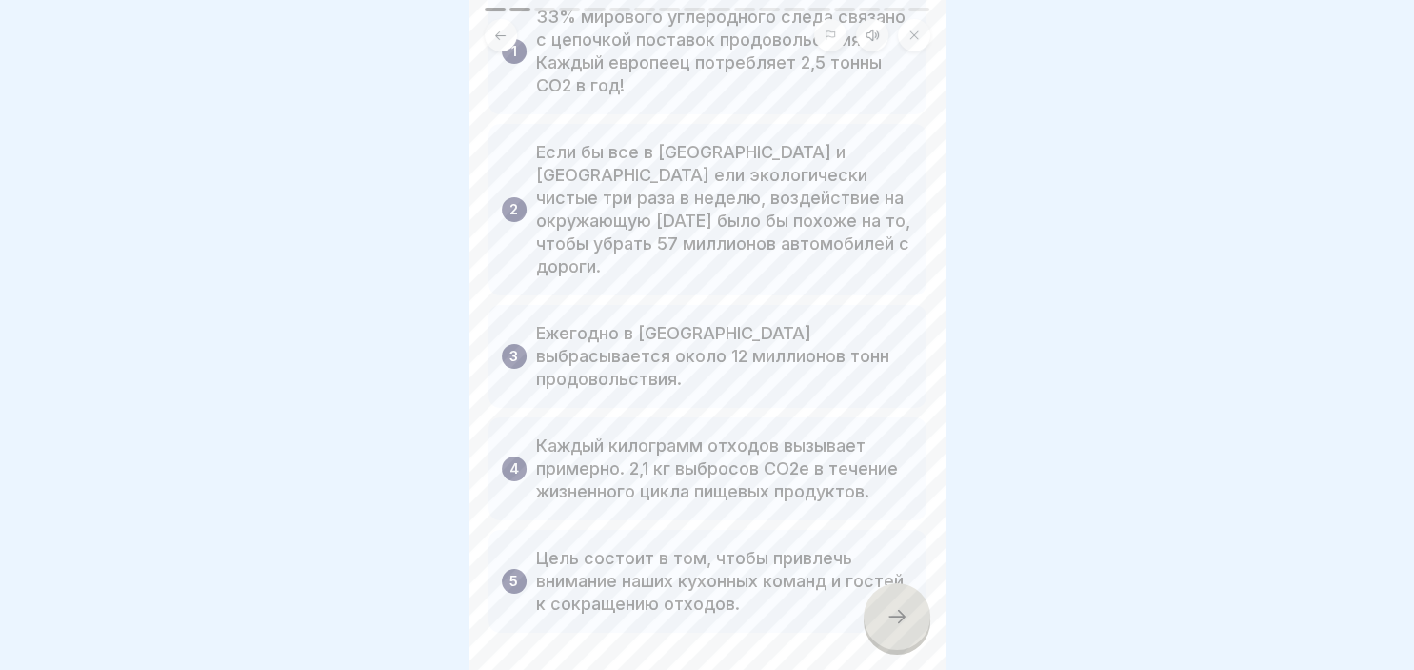
scroll to position [164, 0]
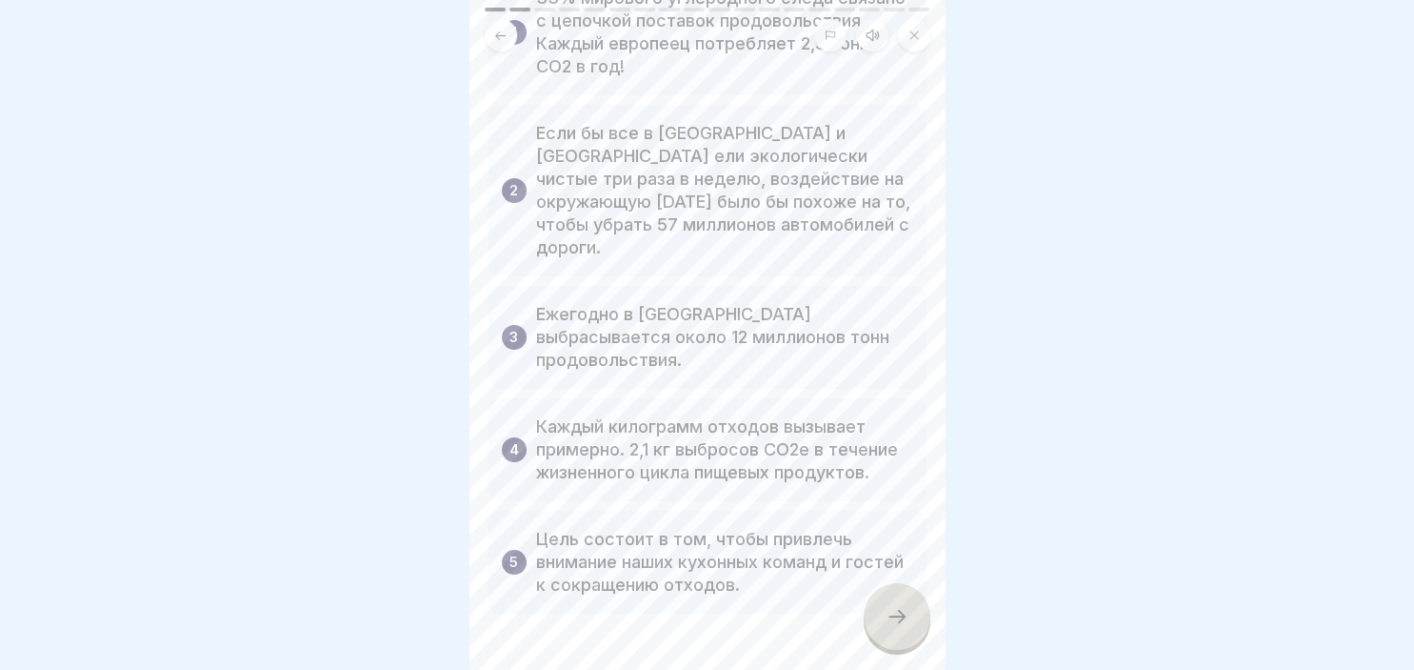
click at [903, 643] on div at bounding box center [897, 616] width 67 height 67
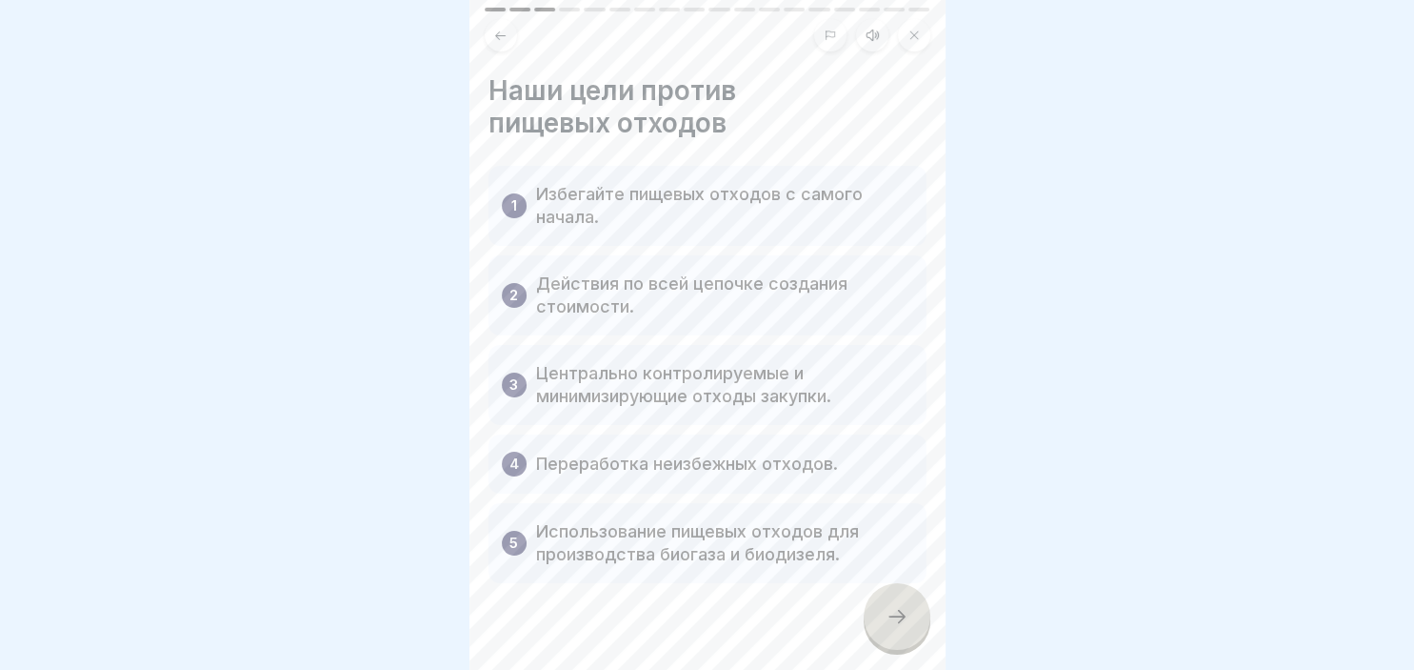
click at [901, 634] on div at bounding box center [897, 616] width 67 height 67
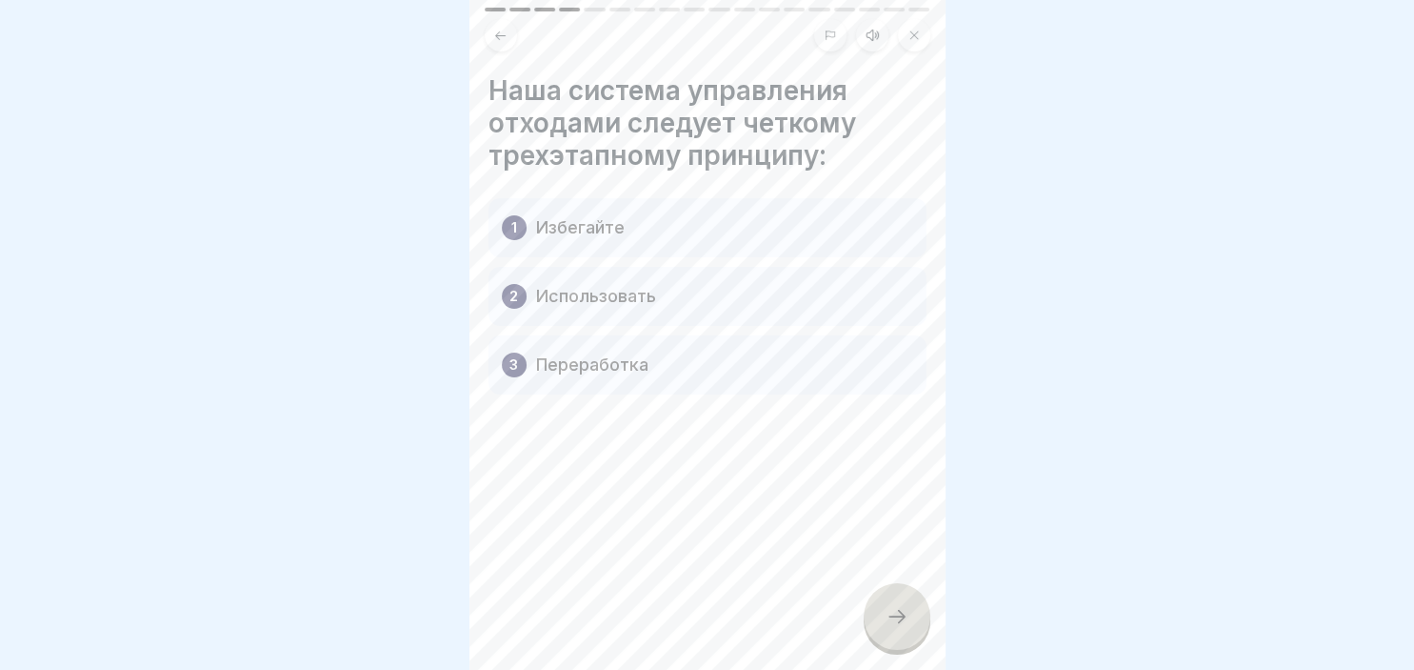
click at [901, 634] on div at bounding box center [897, 616] width 67 height 67
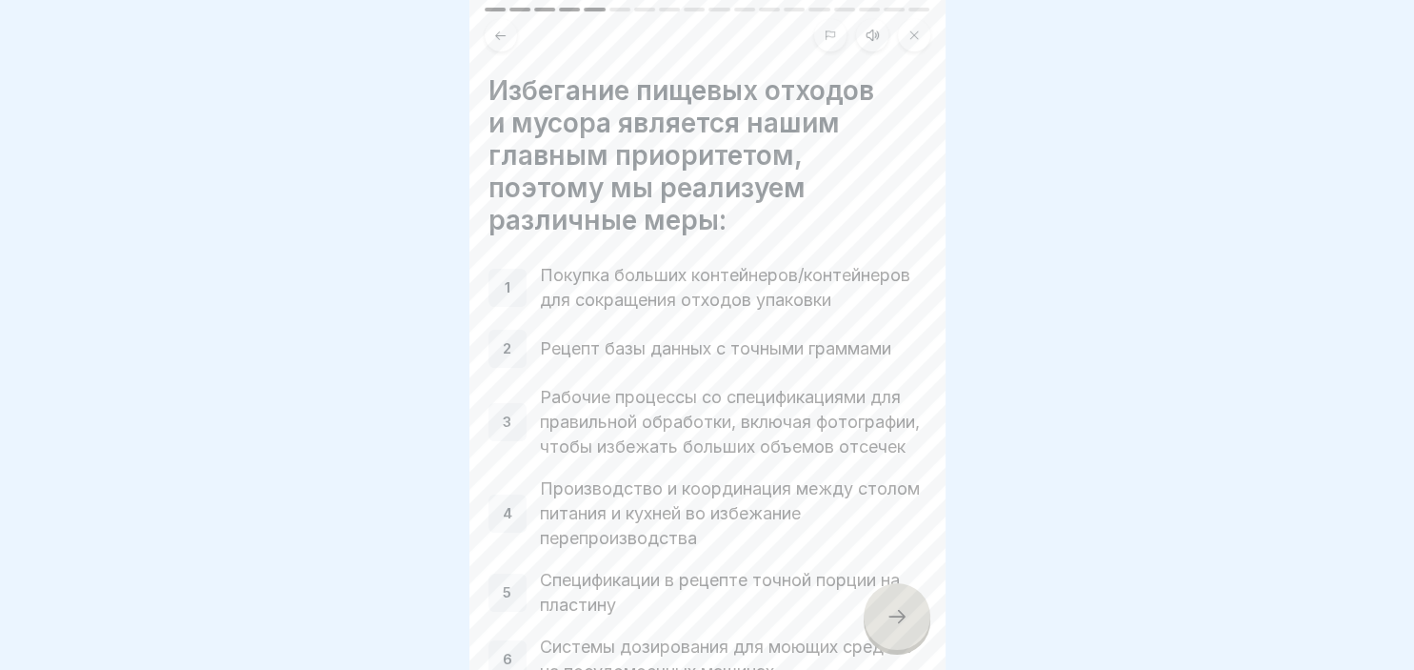
click at [901, 634] on div at bounding box center [897, 616] width 67 height 67
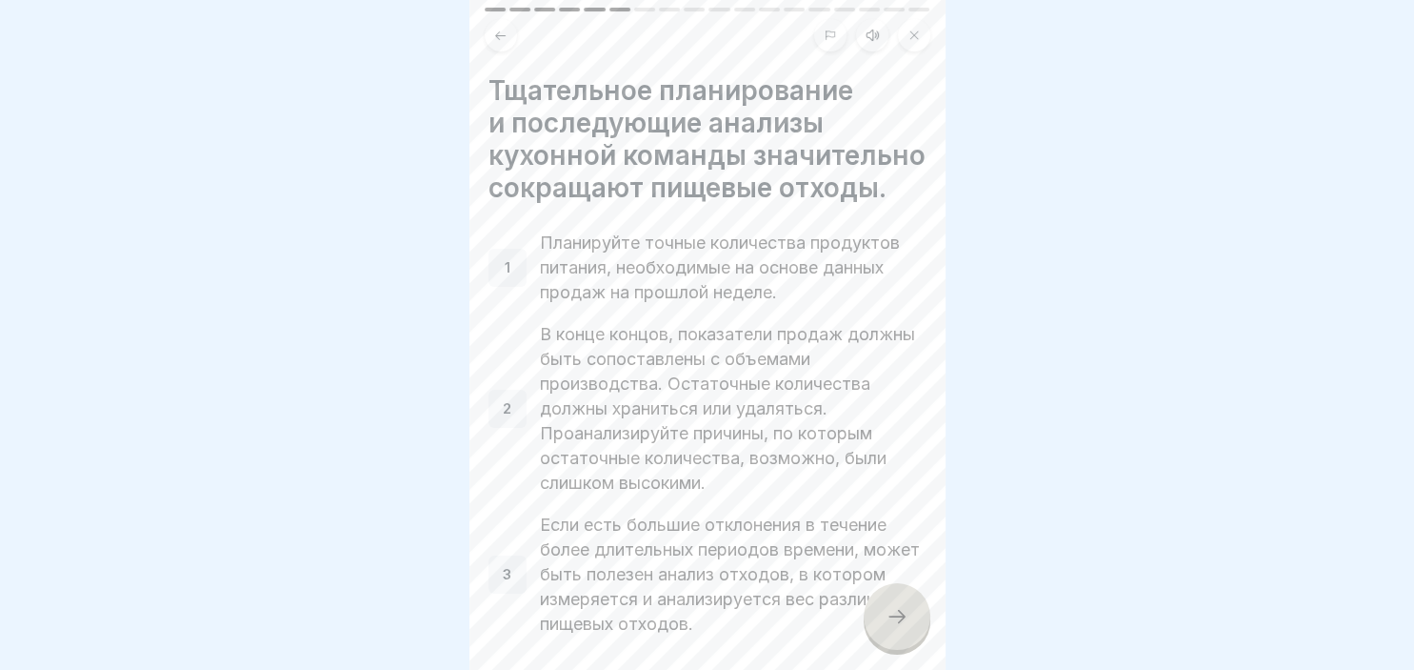
click at [901, 634] on div at bounding box center [897, 616] width 67 height 67
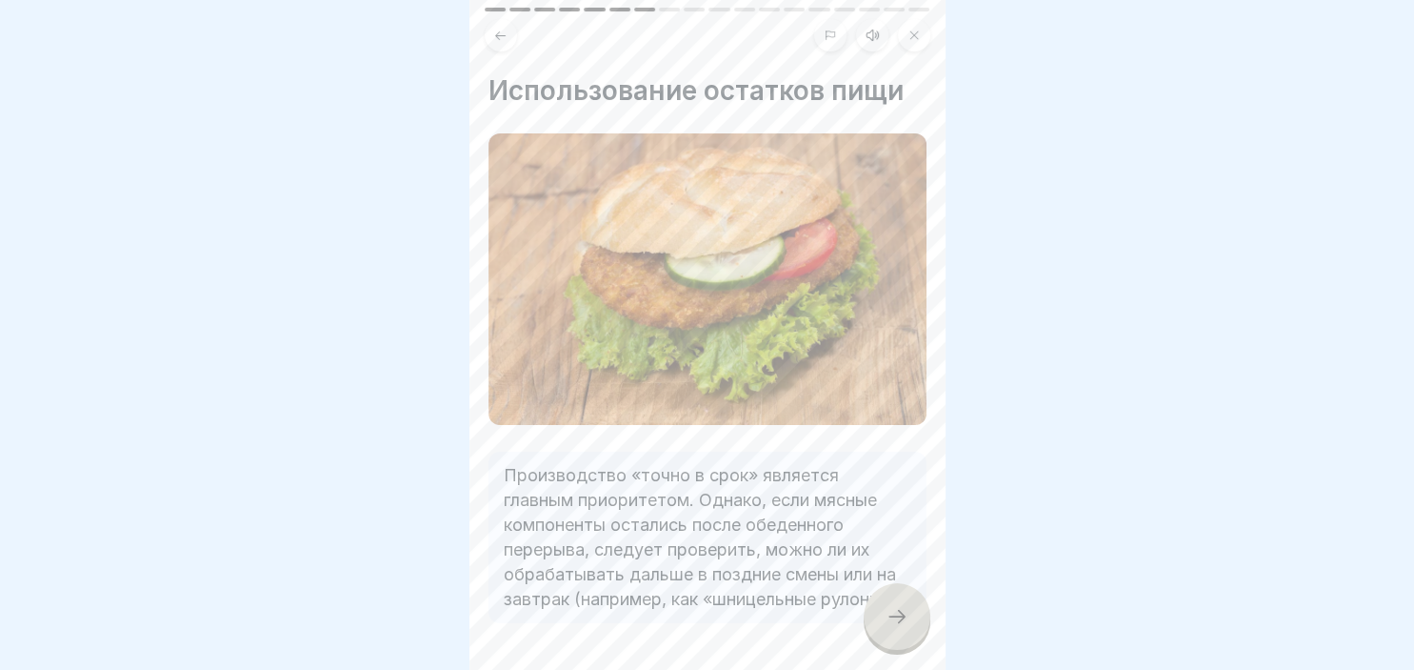
click at [948, 653] on div at bounding box center [707, 335] width 1414 height 670
click at [908, 631] on div at bounding box center [897, 616] width 67 height 67
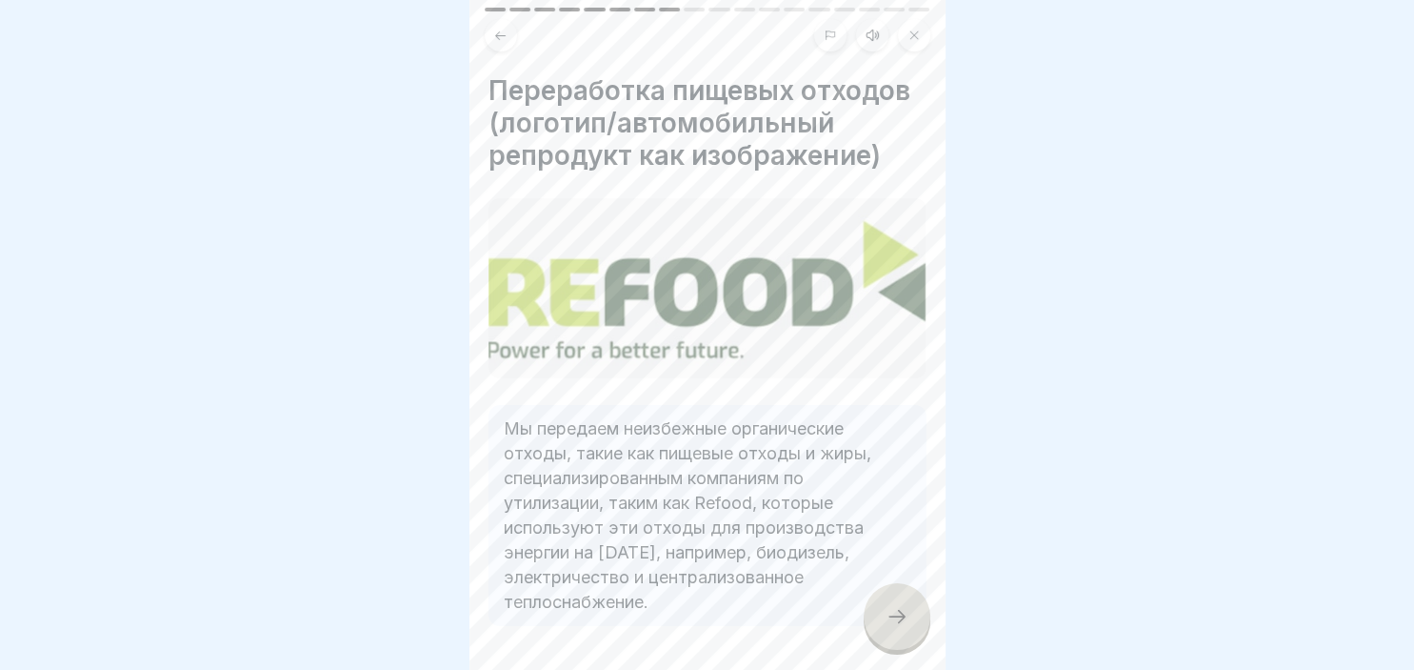
click at [908, 631] on div at bounding box center [897, 616] width 67 height 67
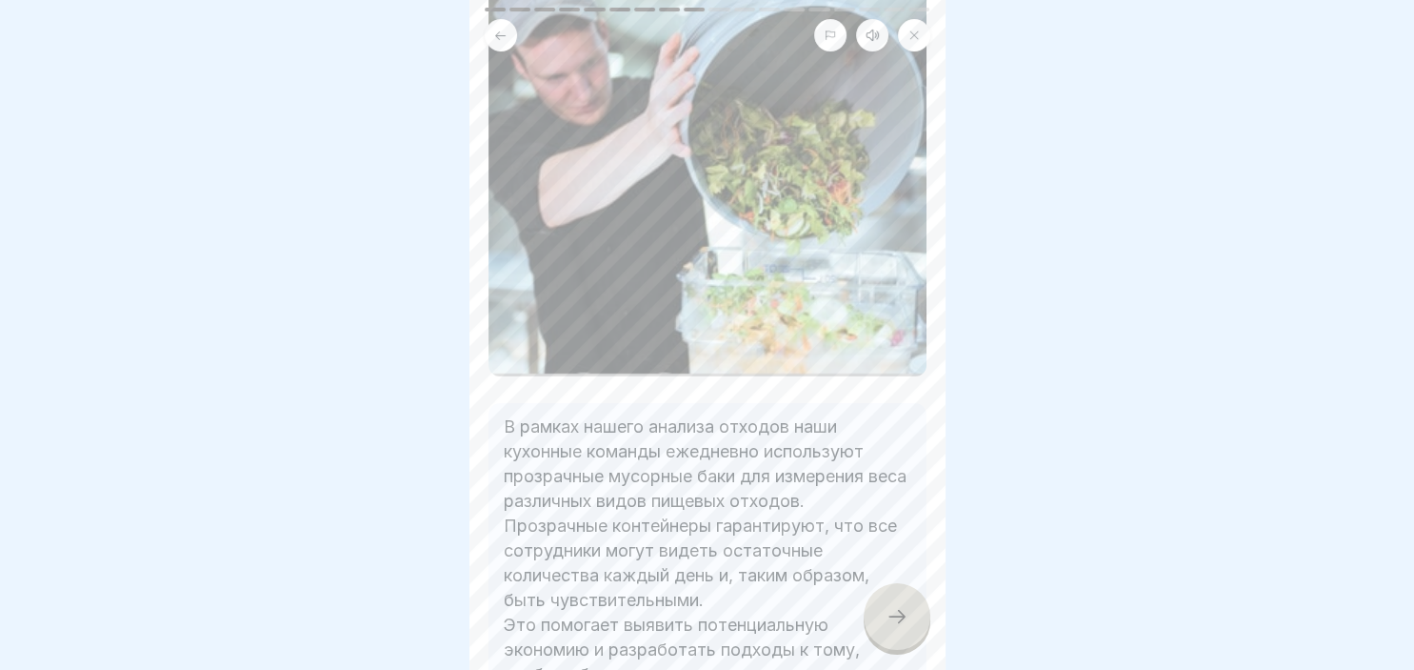
scroll to position [493, 0]
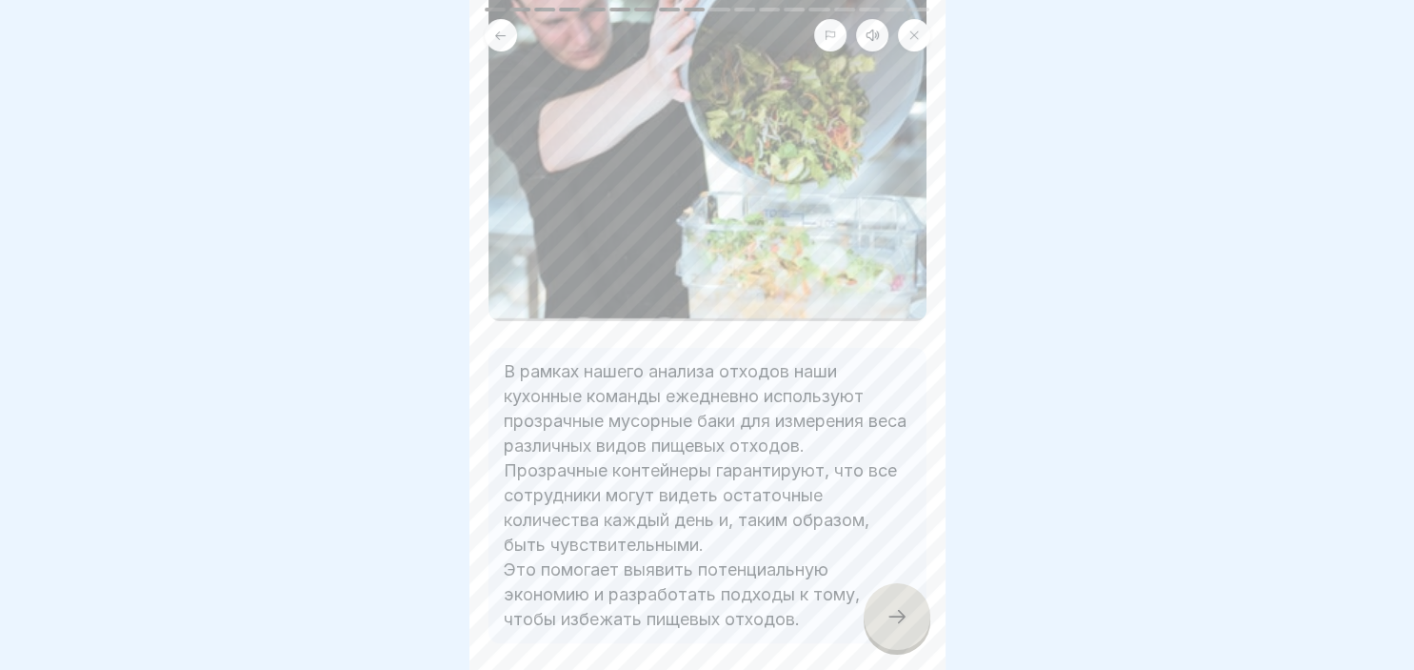
click at [876, 594] on div at bounding box center [897, 616] width 67 height 67
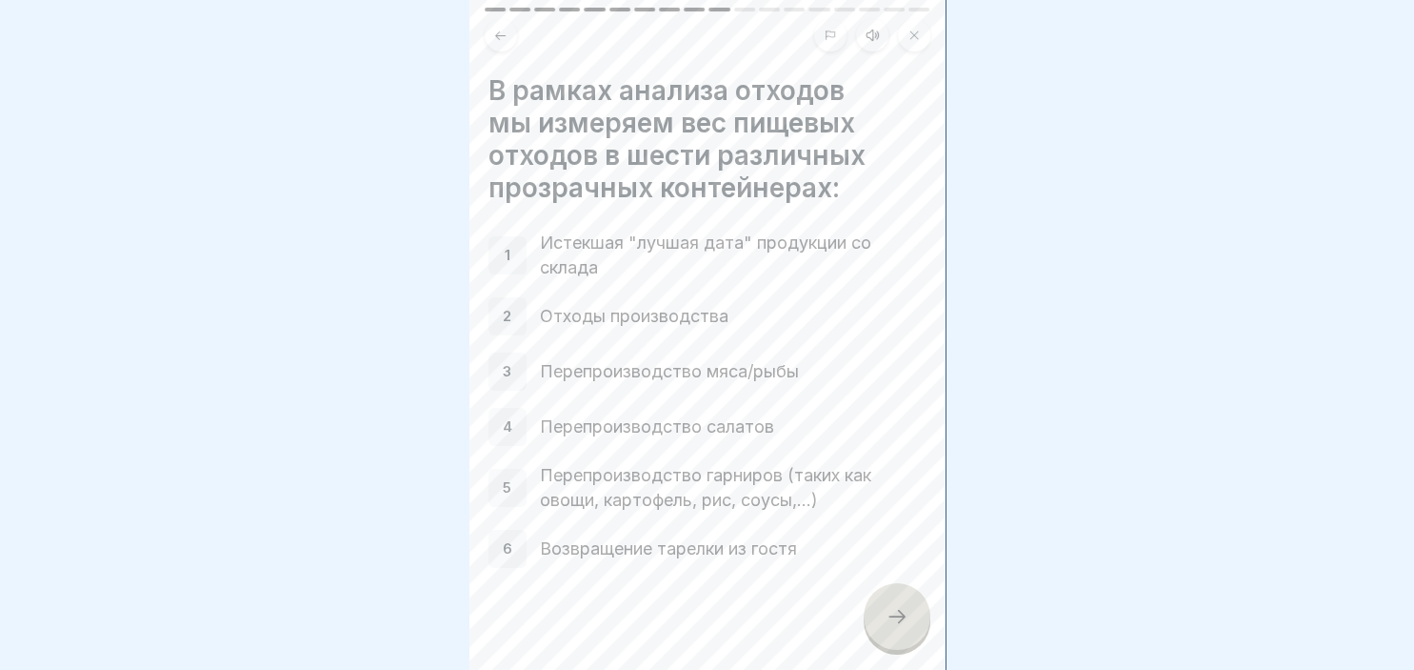
click at [904, 623] on icon at bounding box center [897, 616] width 23 height 23
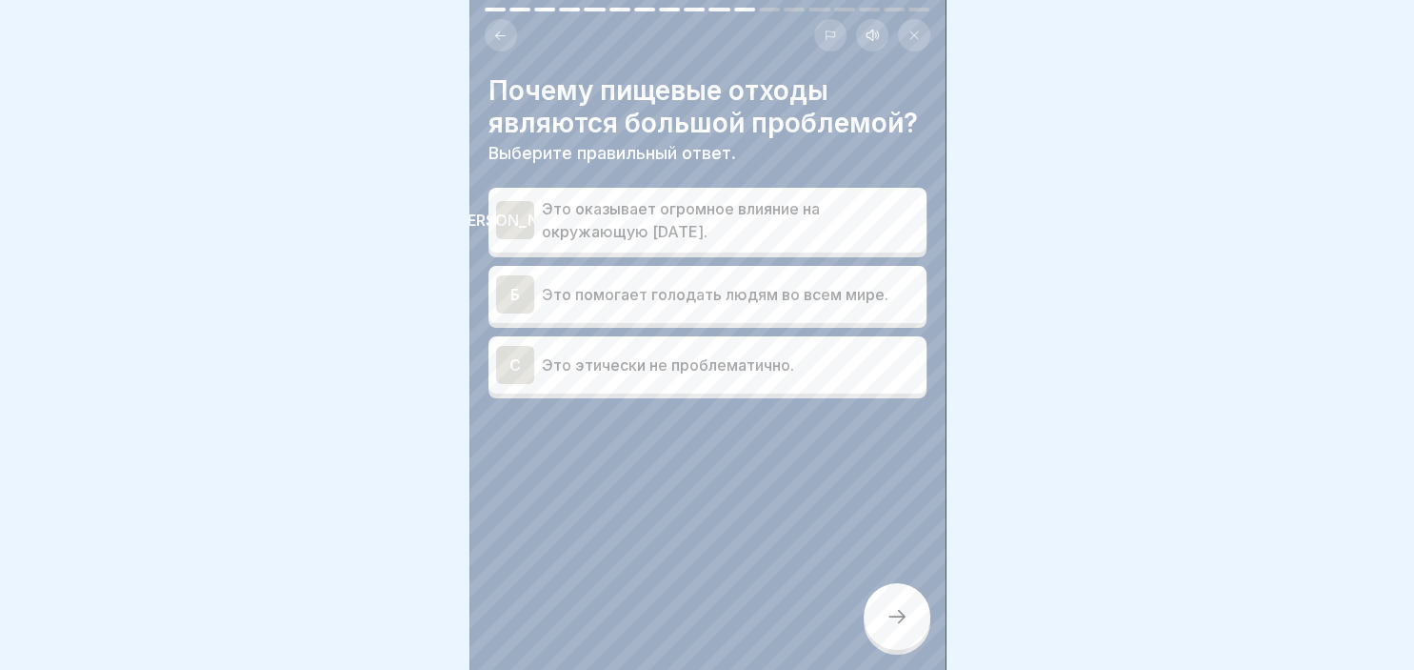
click at [528, 215] on div "[PERSON_NAME]" at bounding box center [515, 220] width 38 height 38
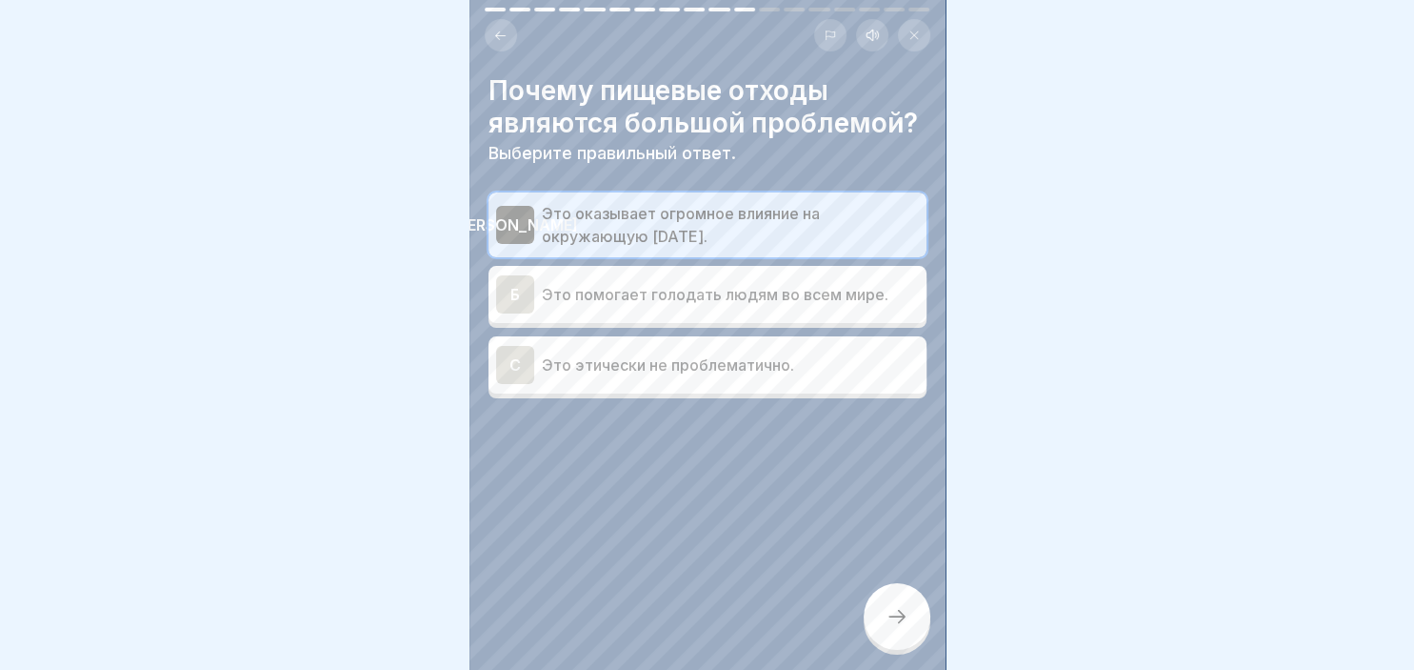
click at [909, 604] on div at bounding box center [897, 616] width 67 height 67
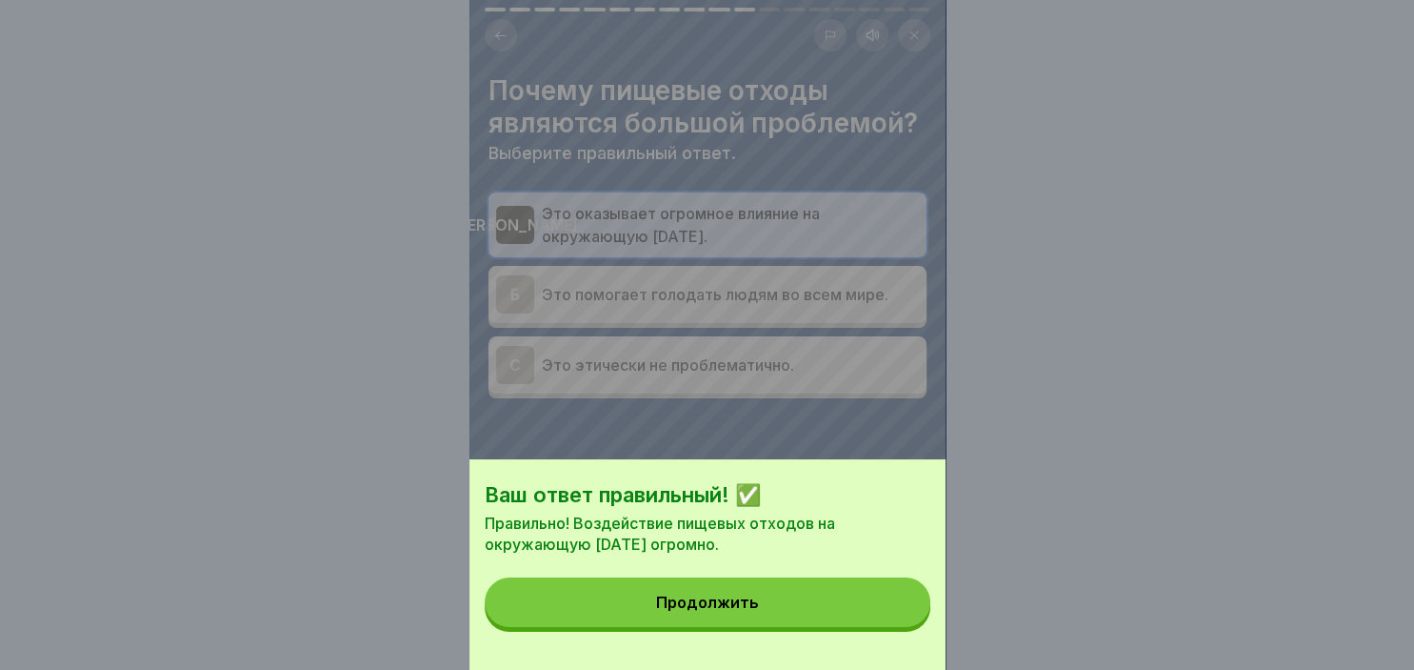
click at [876, 614] on button "Продолжить" at bounding box center [708, 602] width 446 height 50
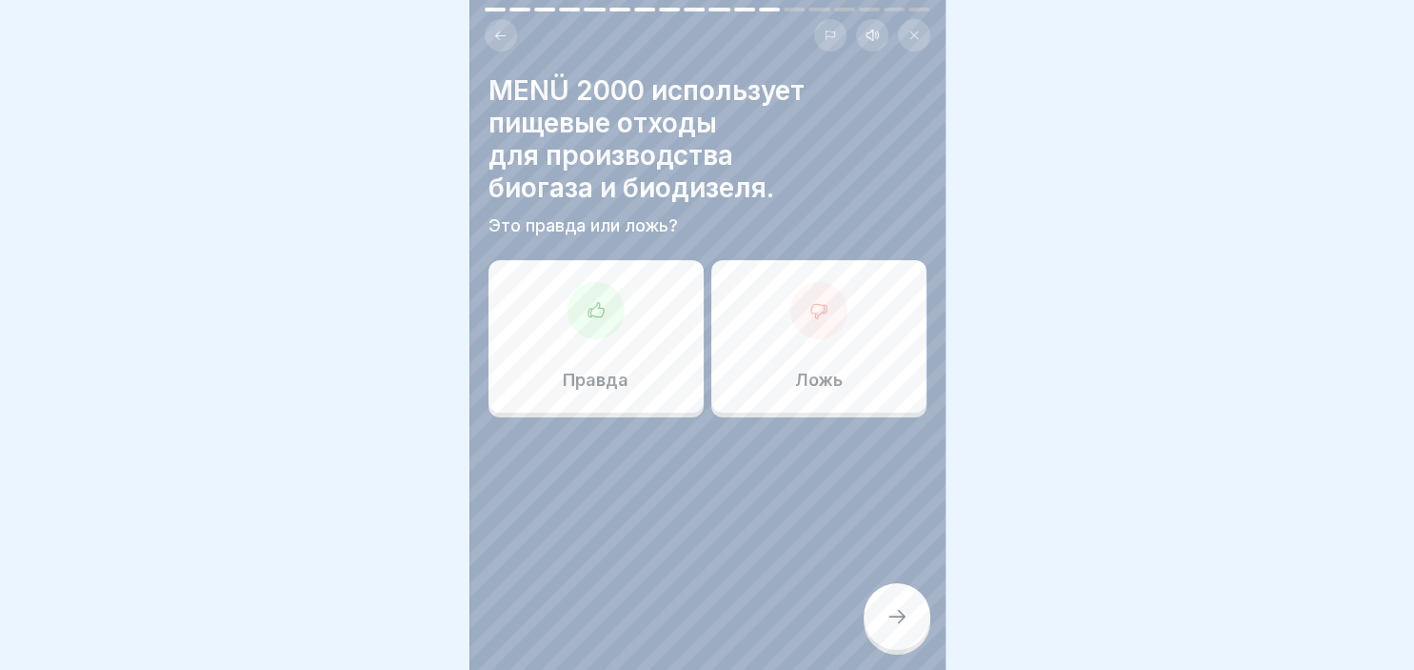
click at [591, 293] on div at bounding box center [596, 310] width 57 height 57
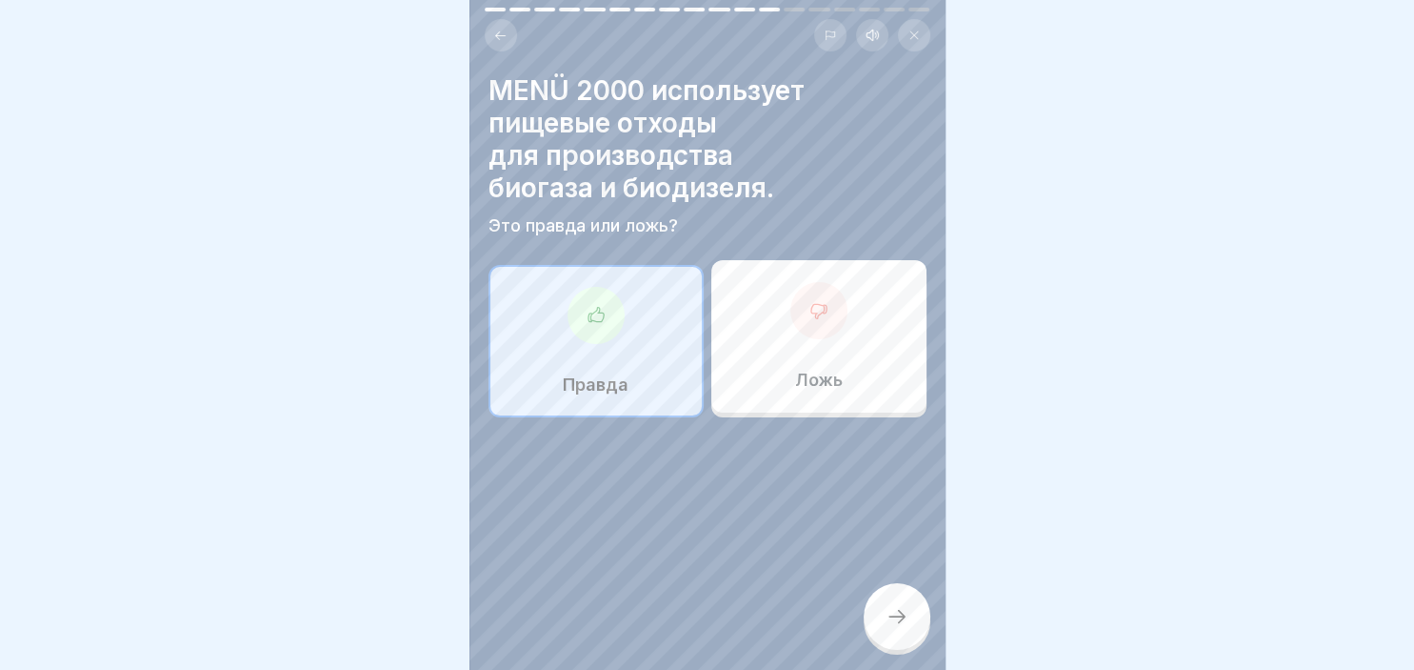
click at [882, 606] on div at bounding box center [897, 616] width 67 height 67
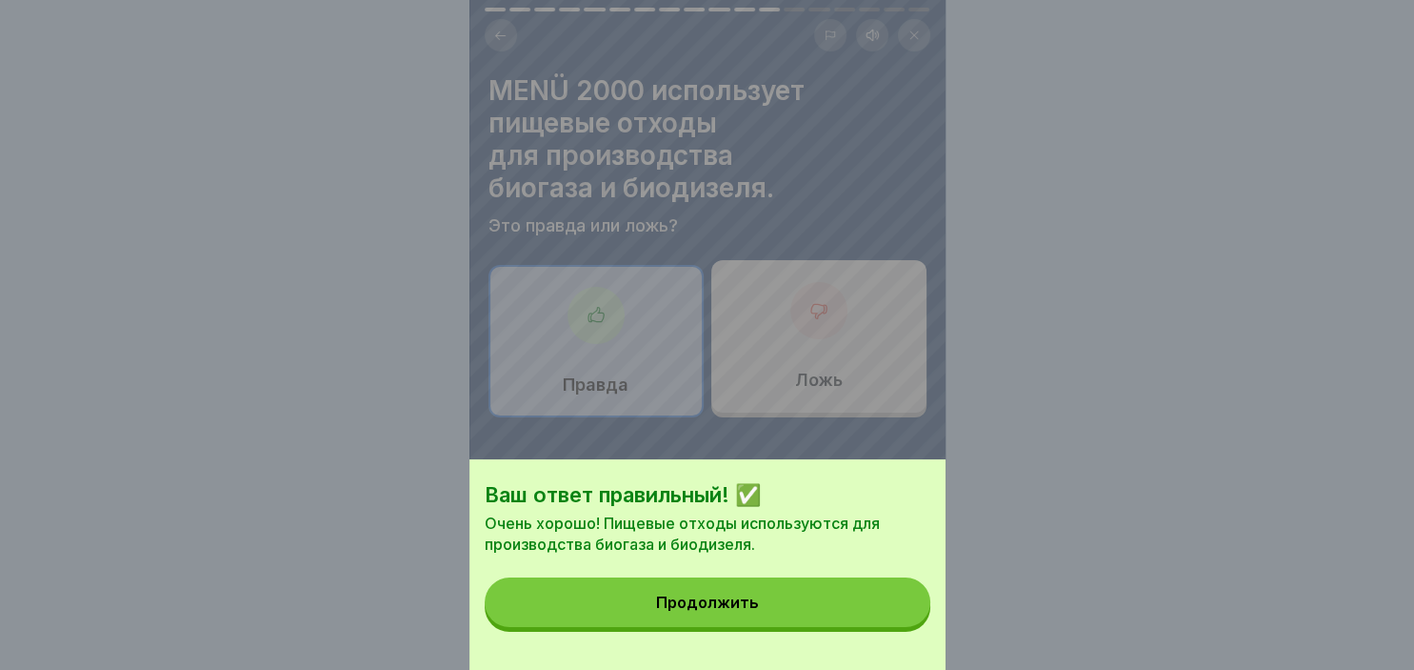
click at [850, 613] on button "Продолжить" at bounding box center [708, 602] width 446 height 50
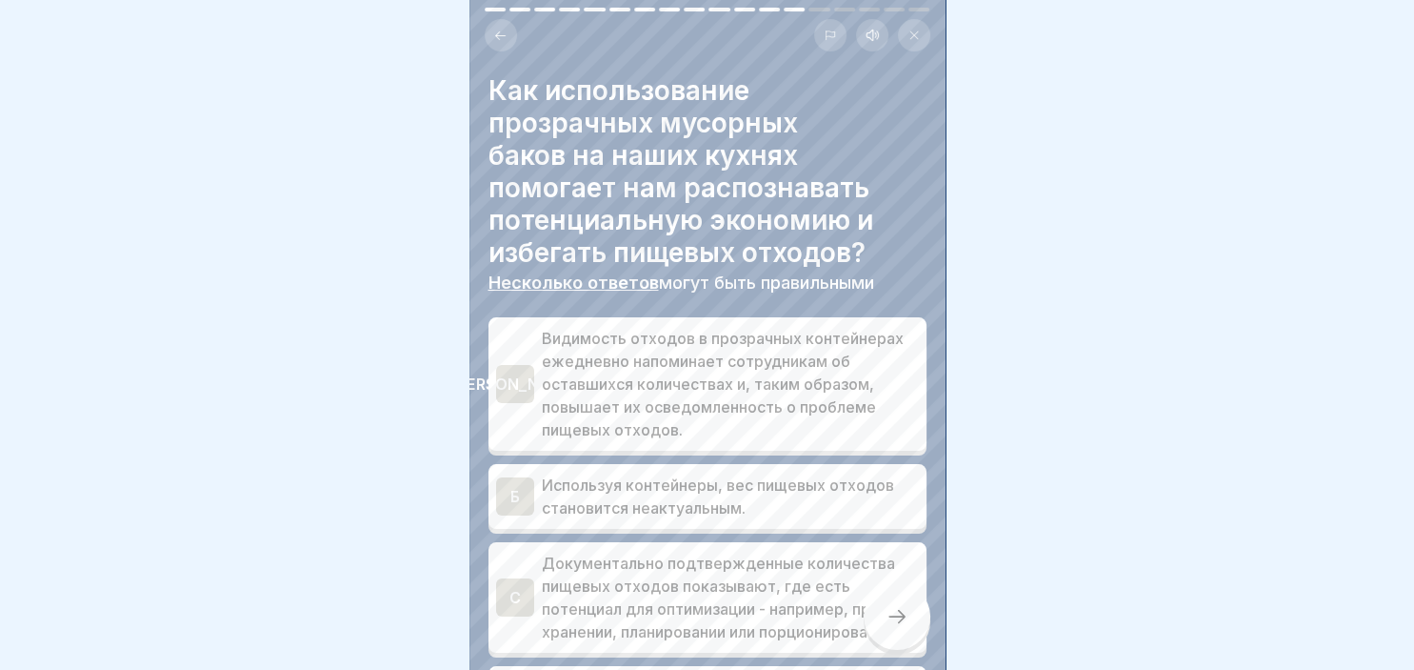
click at [531, 391] on div "[PERSON_NAME]" at bounding box center [515, 384] width 38 height 38
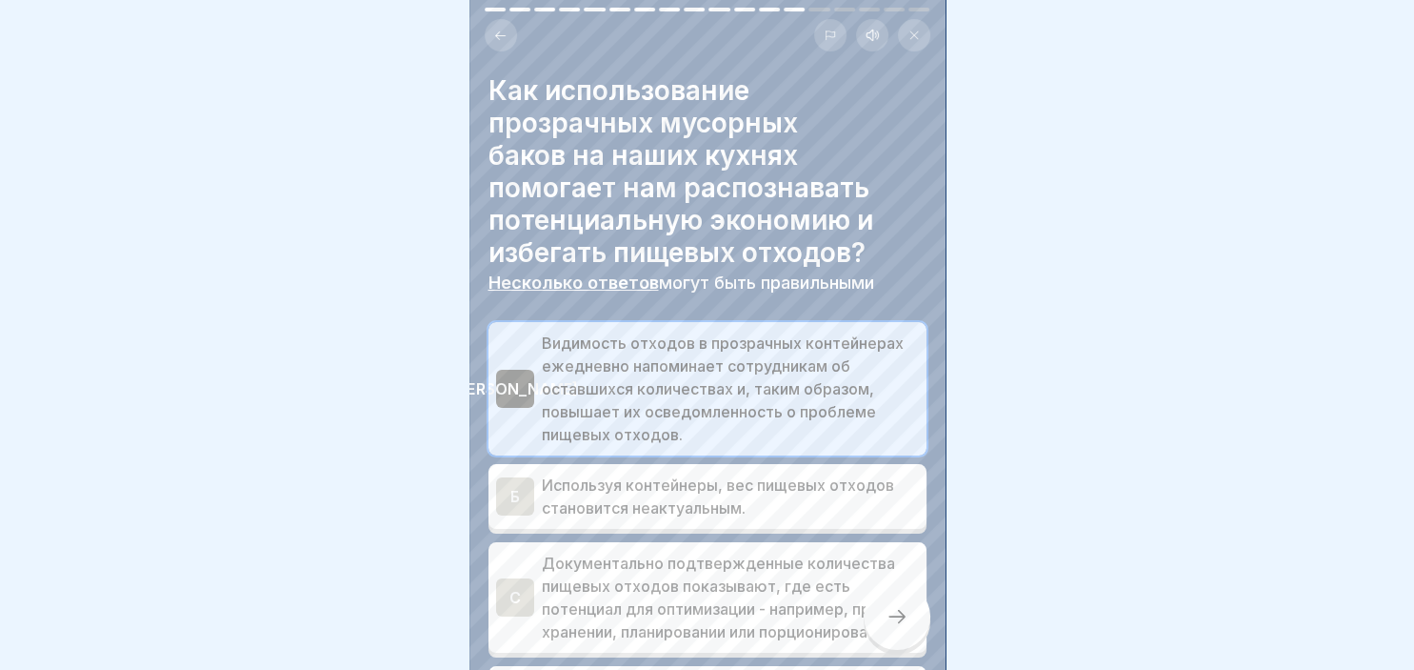
click at [904, 634] on div at bounding box center [897, 616] width 67 height 67
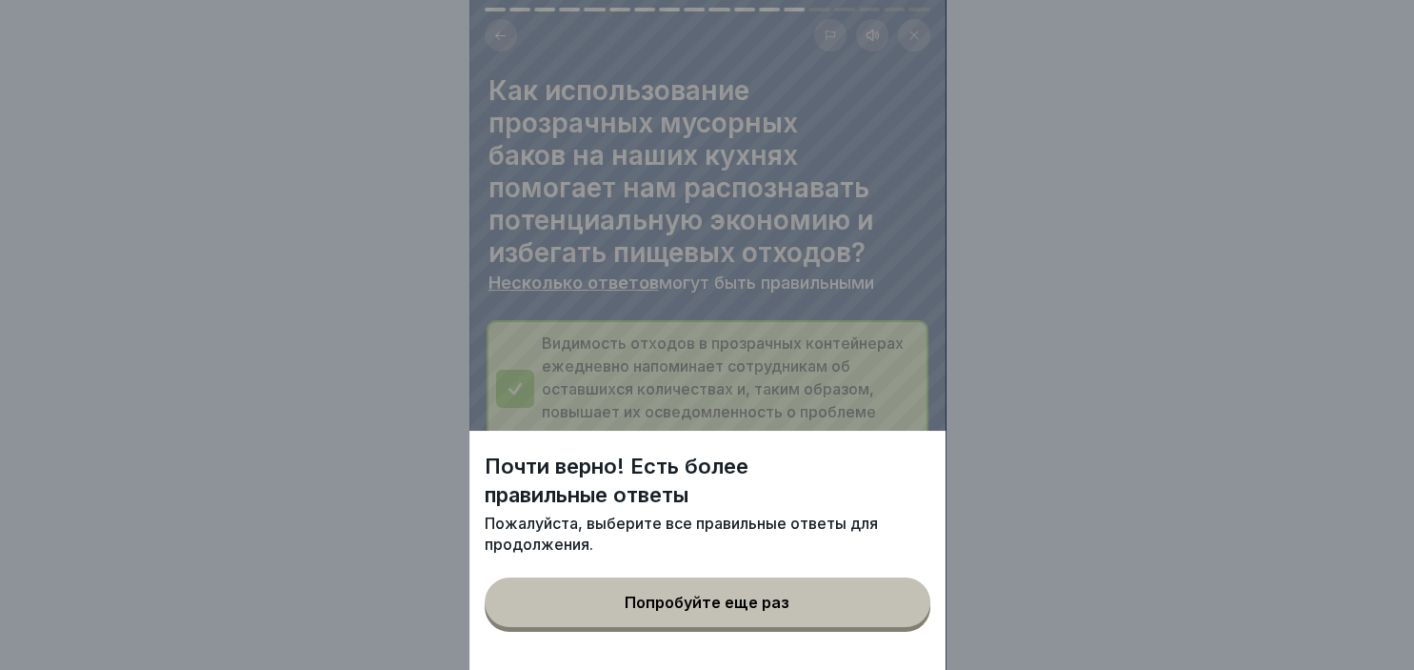
click at [675, 604] on div "Попробуйте еще раз" at bounding box center [707, 601] width 165 height 17
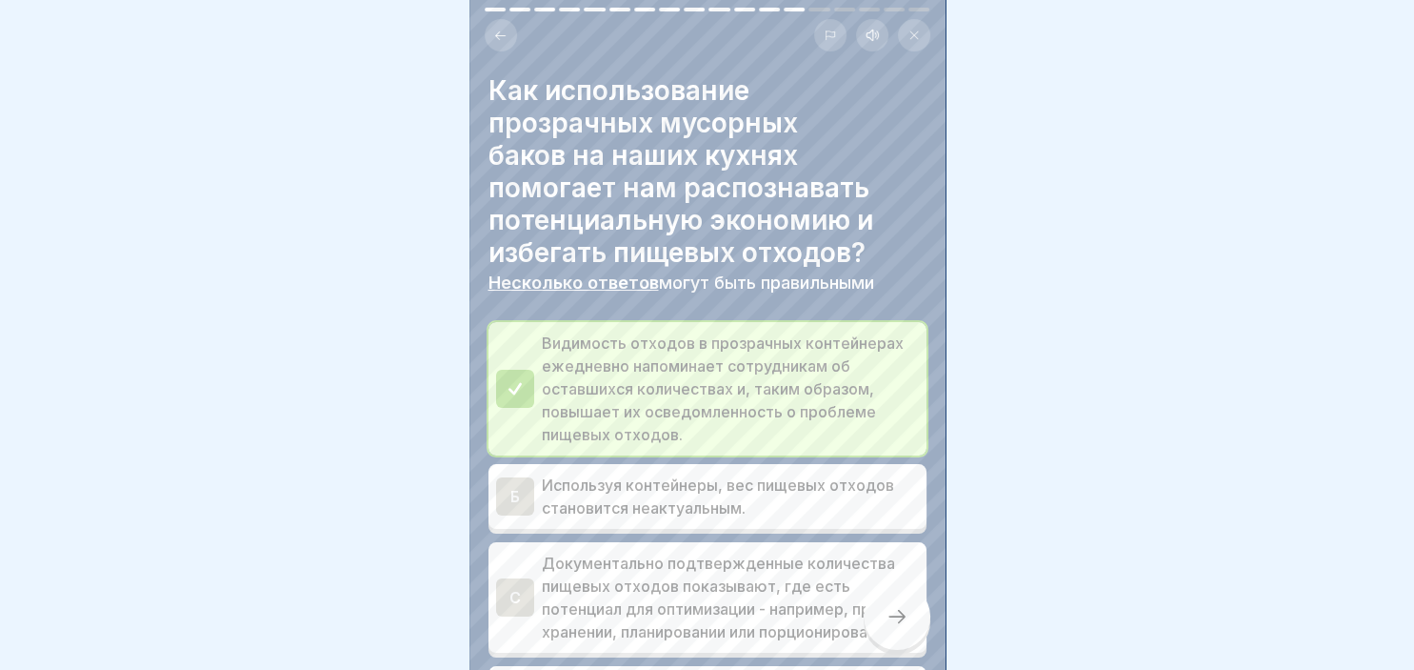
click at [501, 597] on div "C" at bounding box center [515, 597] width 38 height 38
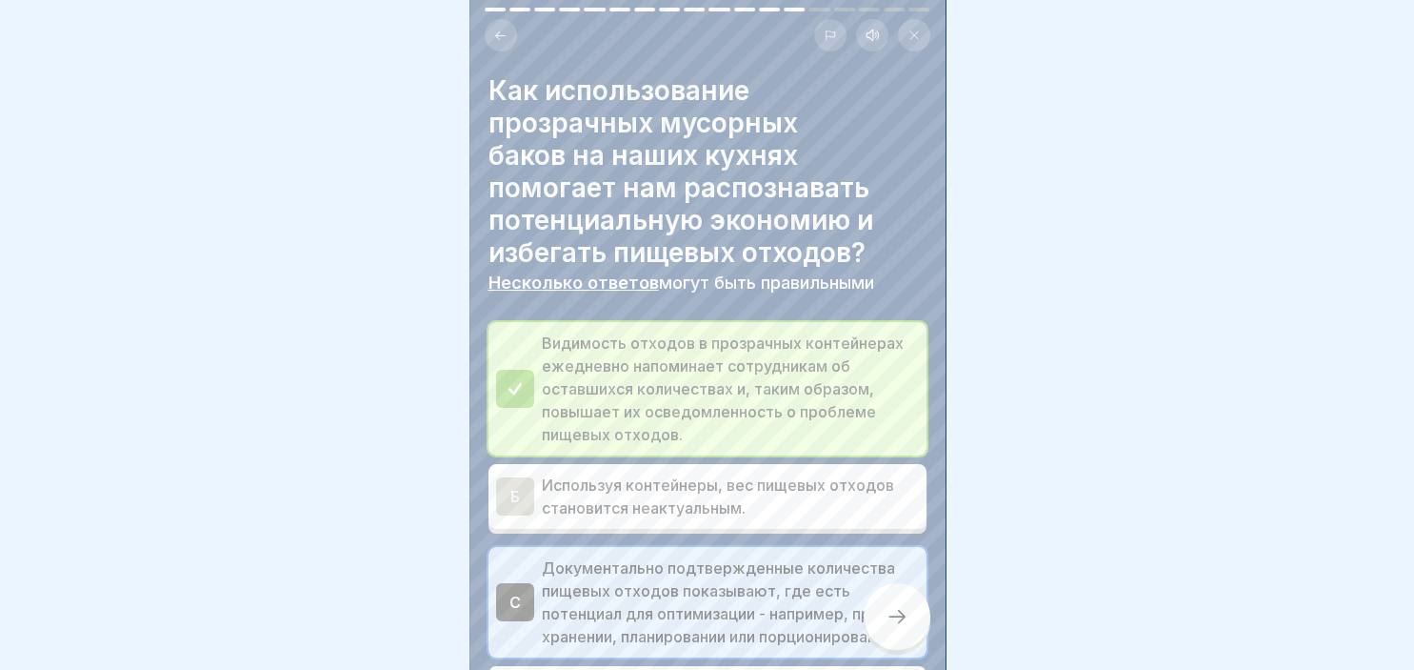
click at [893, 618] on icon at bounding box center [897, 616] width 23 height 23
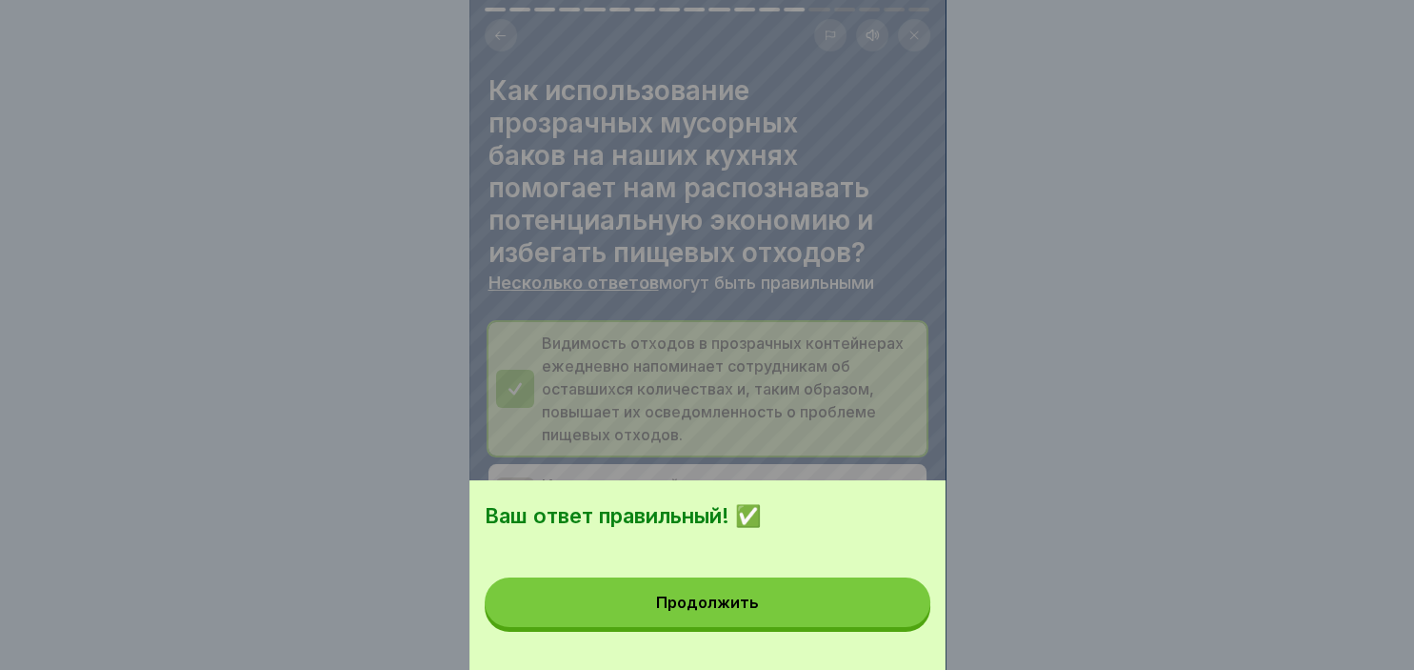
click at [825, 616] on button "Продолжить" at bounding box center [708, 602] width 446 height 50
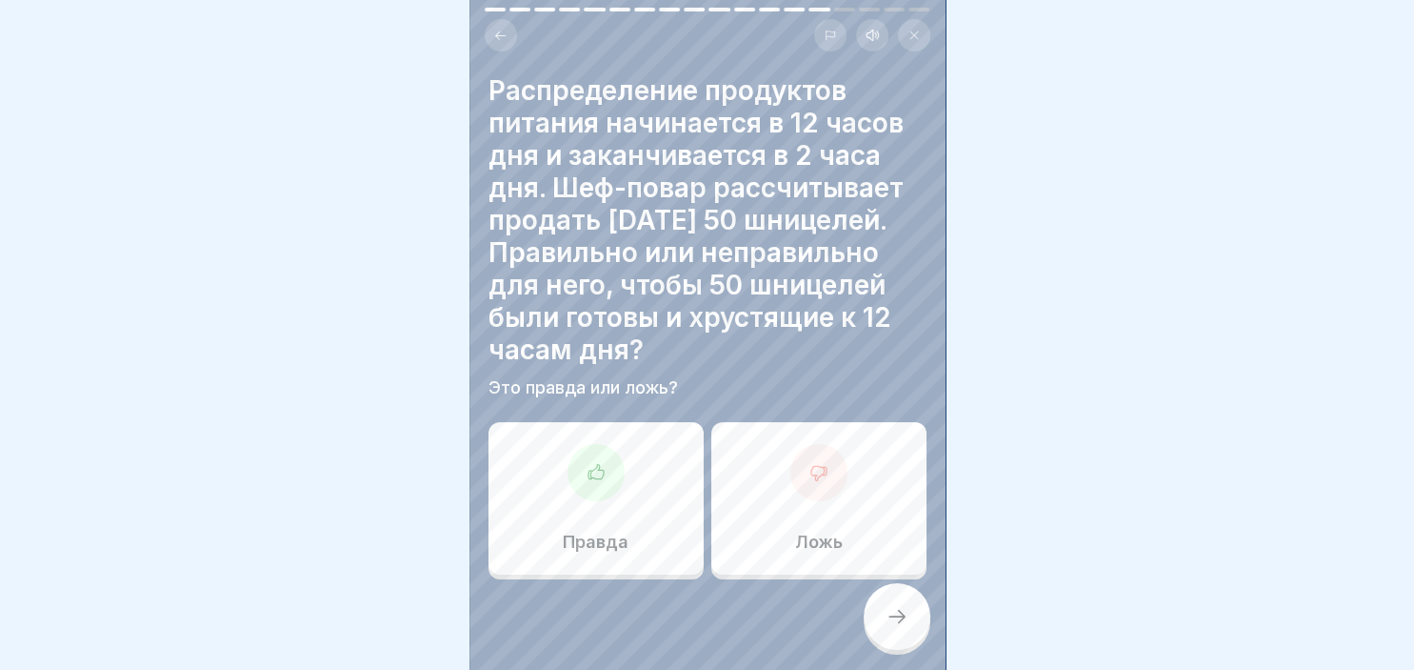
click at [866, 512] on div "Ложь" at bounding box center [819, 498] width 215 height 152
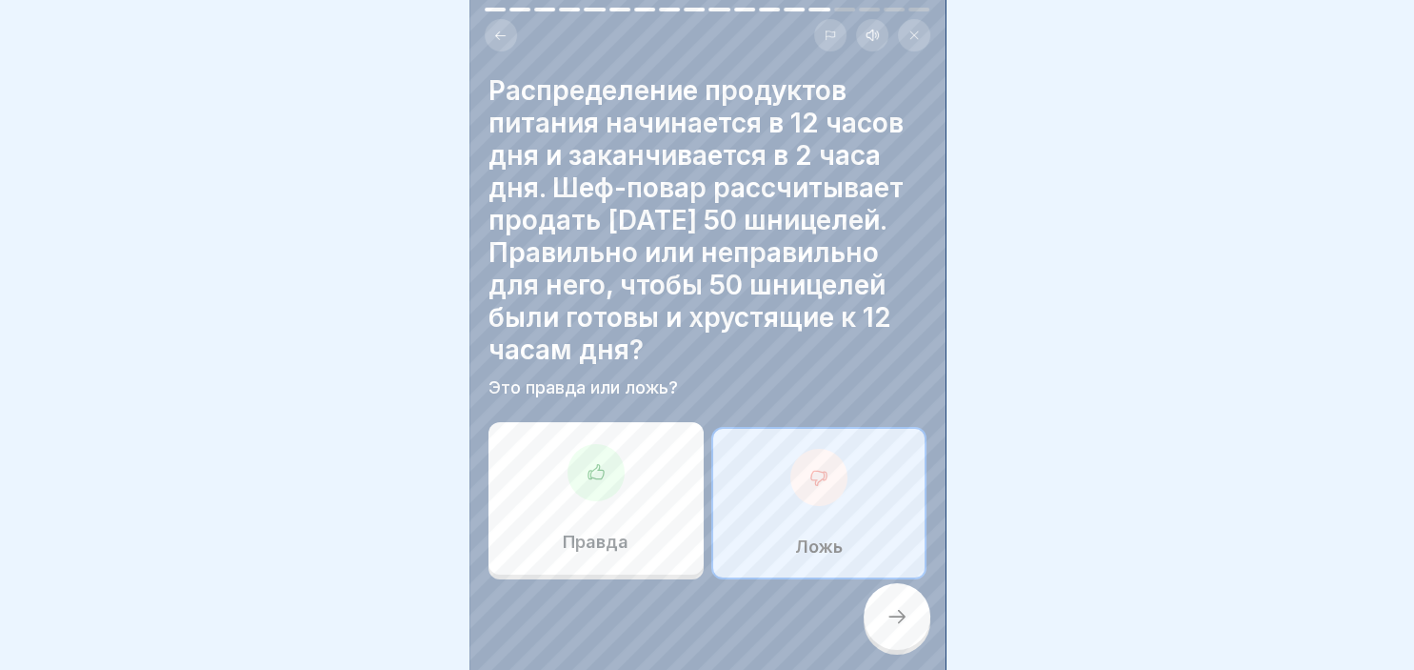
click at [892, 616] on icon at bounding box center [897, 616] width 23 height 23
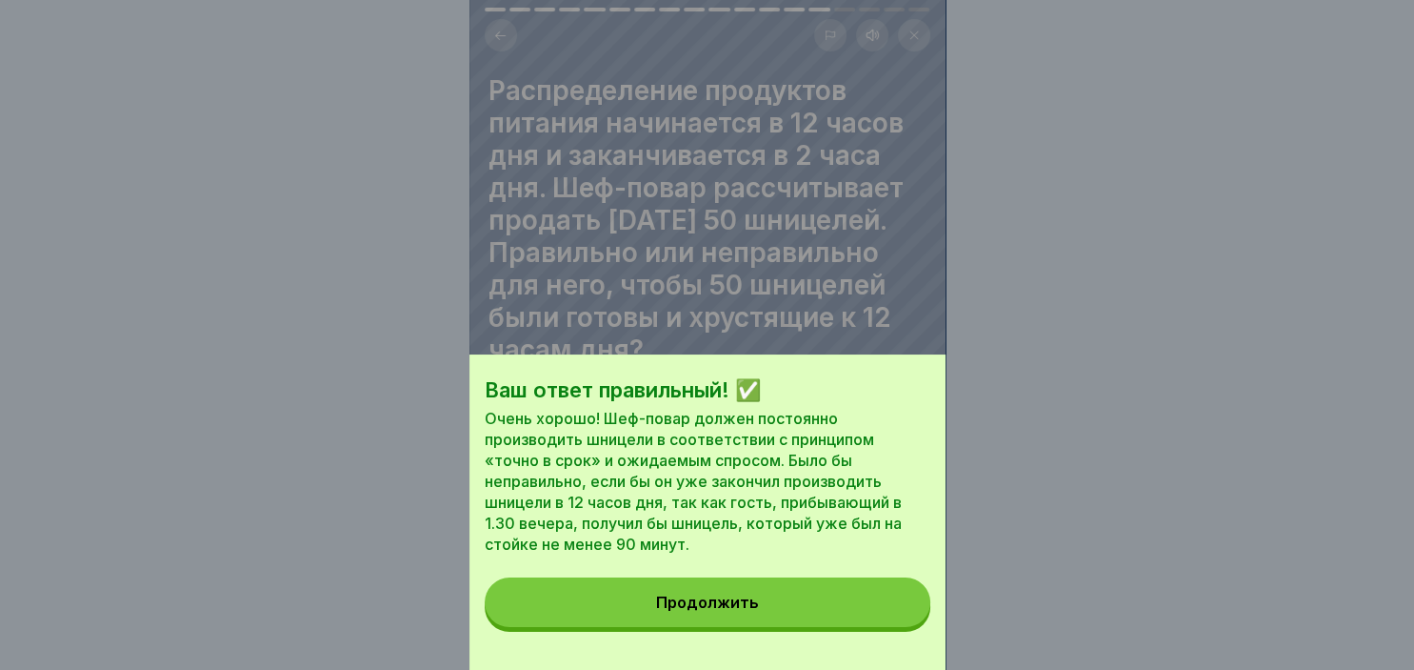
click at [820, 603] on button "Продолжить" at bounding box center [708, 602] width 446 height 50
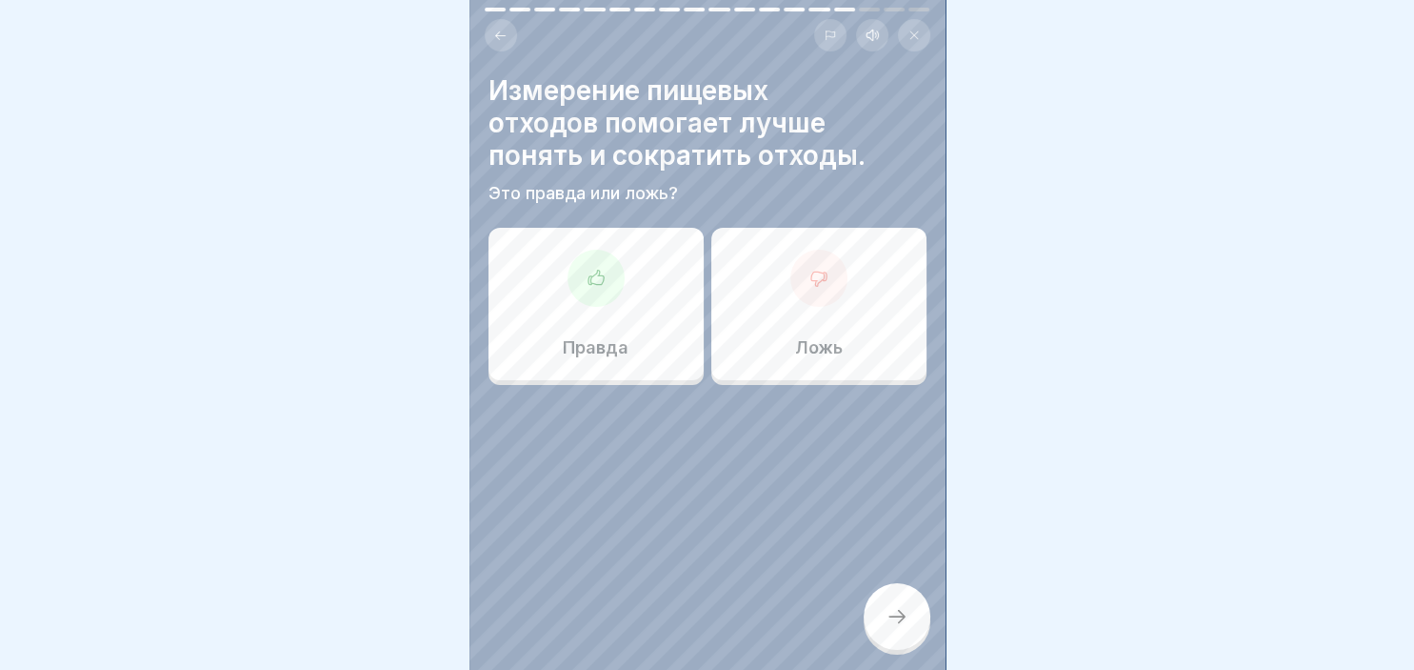
click at [577, 286] on div at bounding box center [596, 278] width 57 height 57
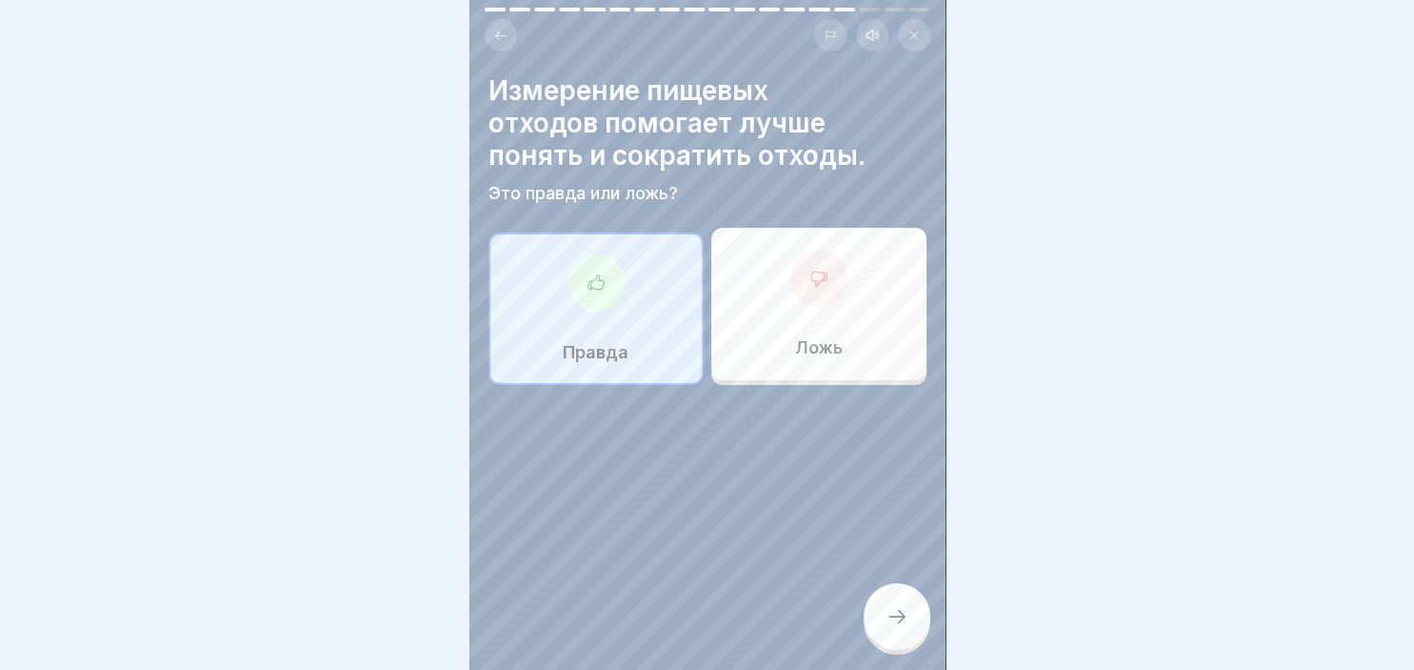
click at [890, 610] on icon at bounding box center [897, 616] width 23 height 23
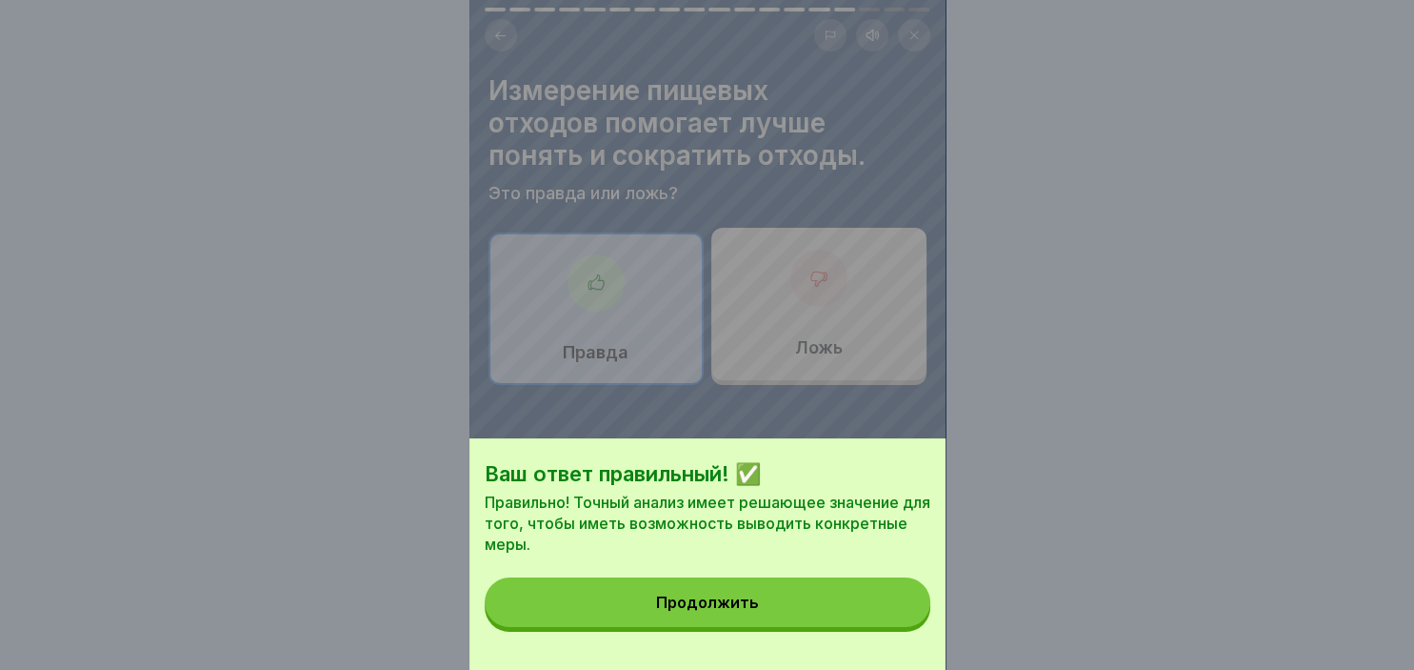
click at [843, 611] on button "Продолжить" at bounding box center [708, 602] width 446 height 50
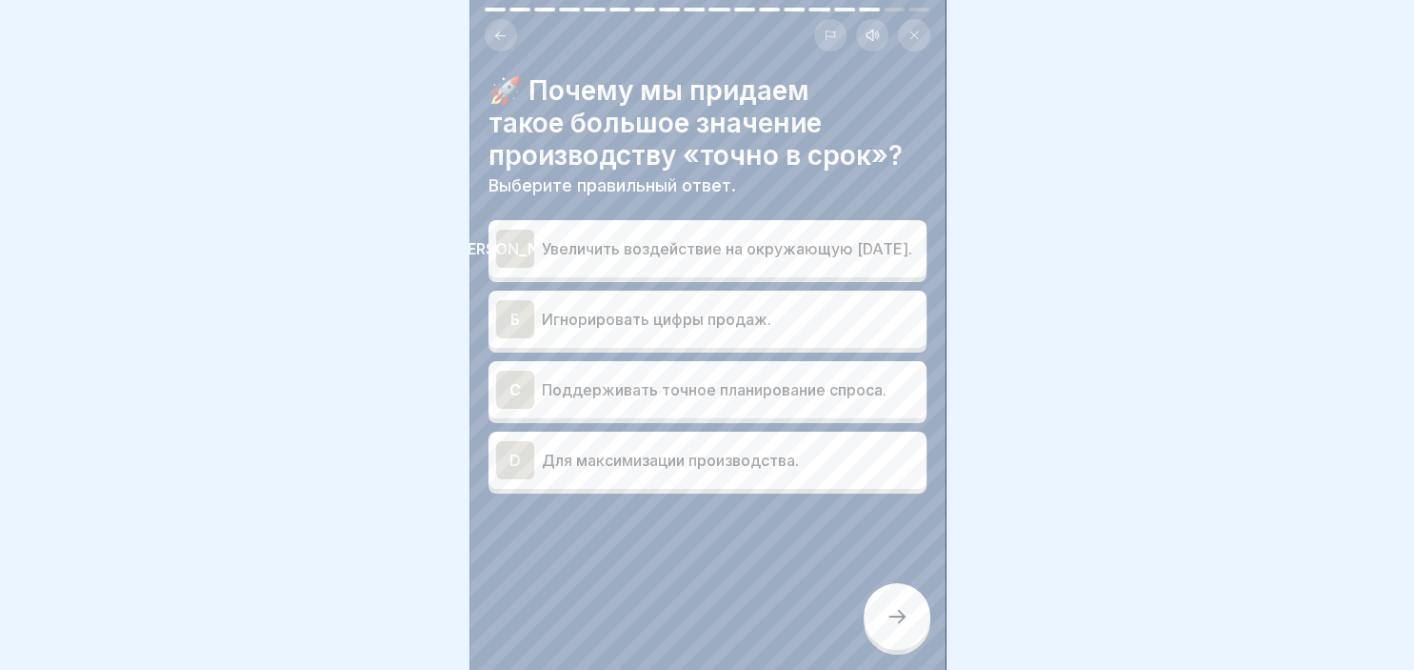
click at [512, 247] on div "[PERSON_NAME]" at bounding box center [515, 249] width 38 height 38
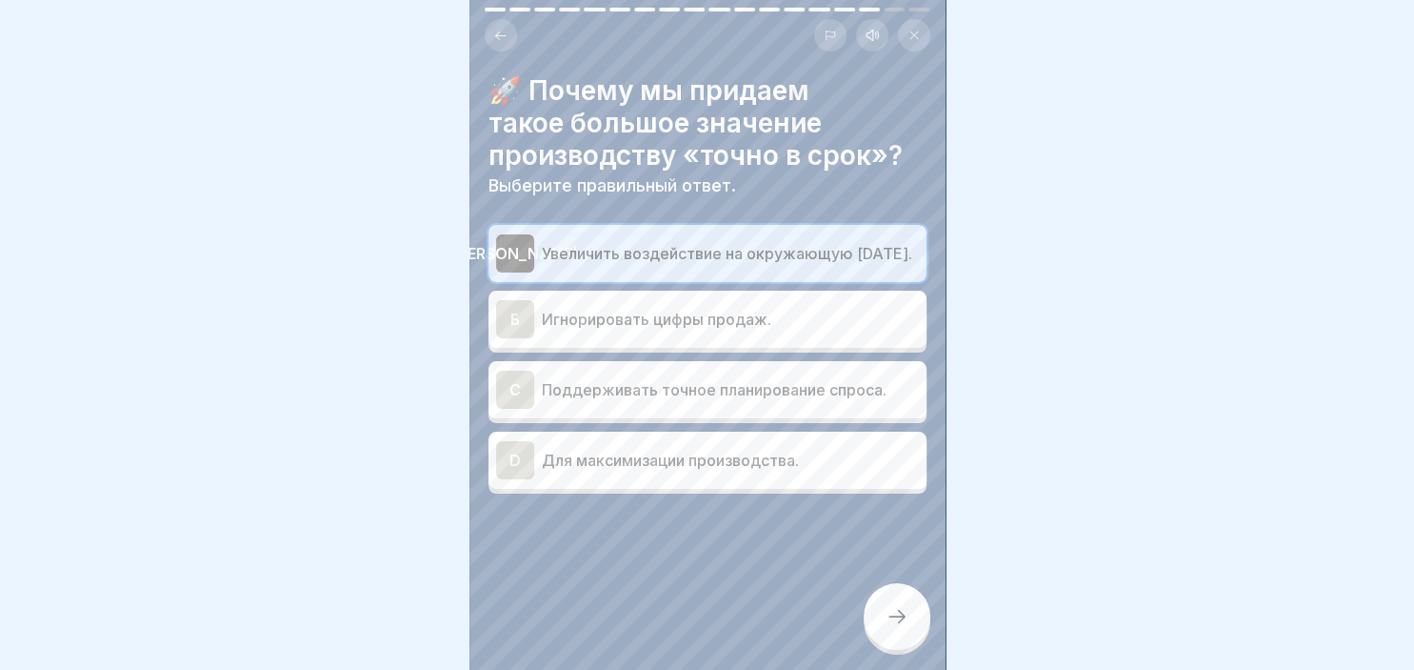
click at [520, 391] on div "C" at bounding box center [515, 390] width 38 height 38
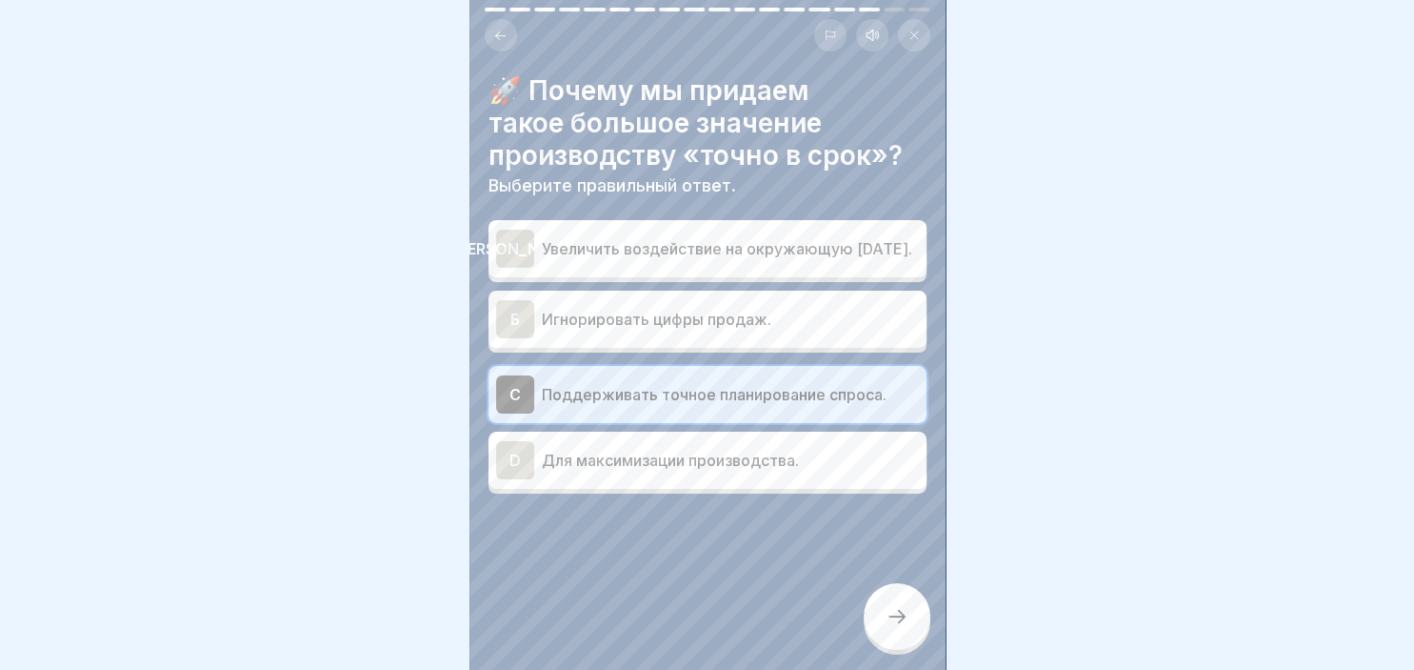
click at [891, 605] on div at bounding box center [897, 616] width 67 height 67
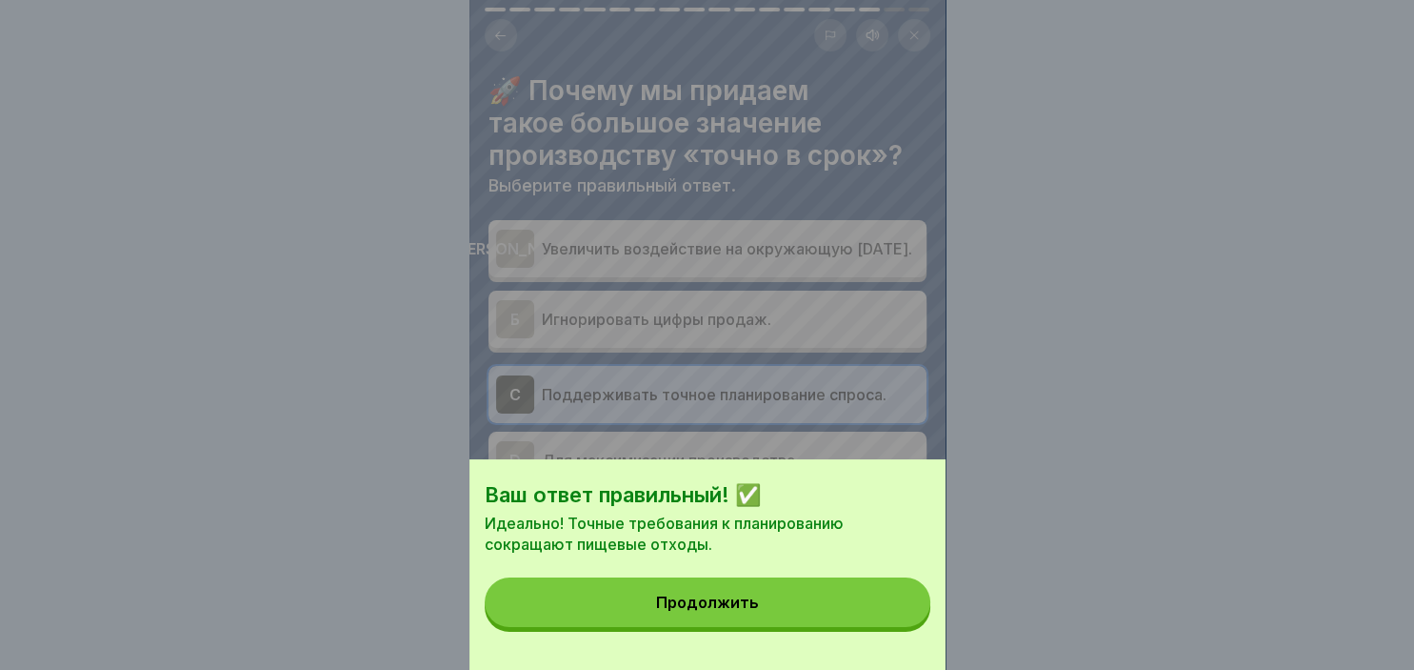
click at [835, 600] on button "Продолжить" at bounding box center [708, 602] width 446 height 50
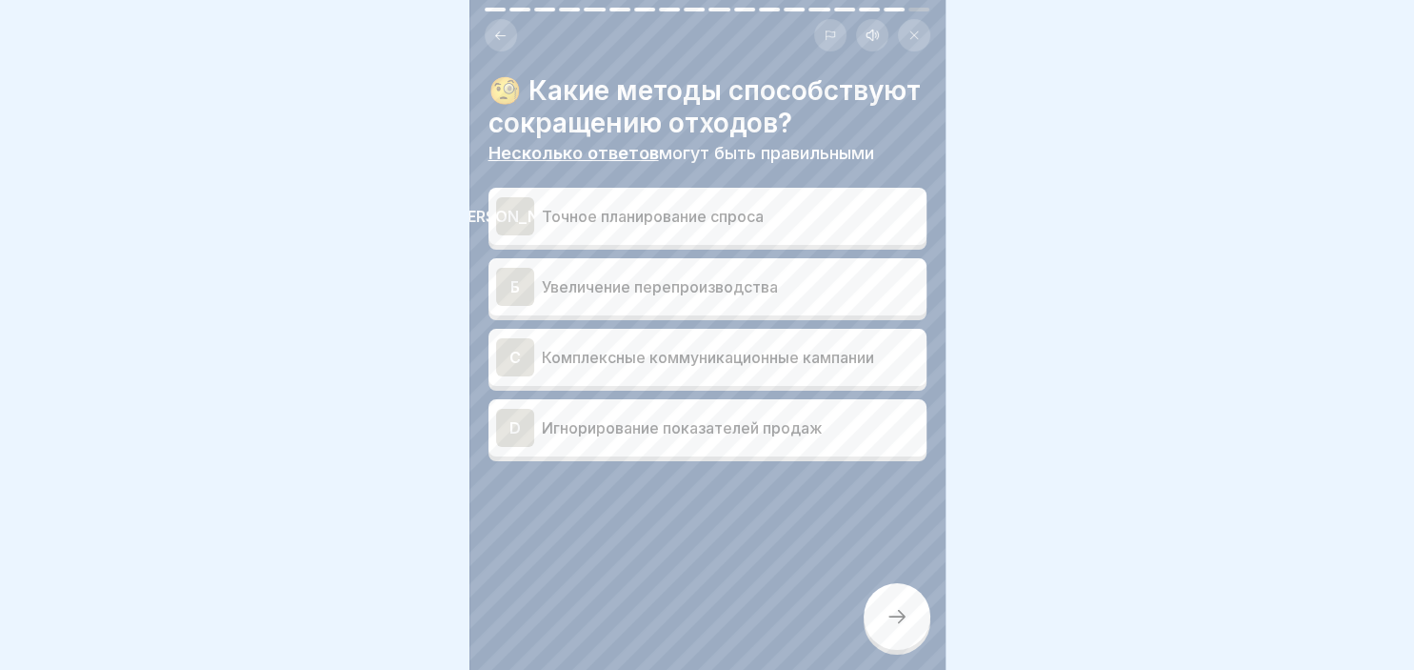
click at [517, 232] on div "[PERSON_NAME]" at bounding box center [515, 216] width 38 height 38
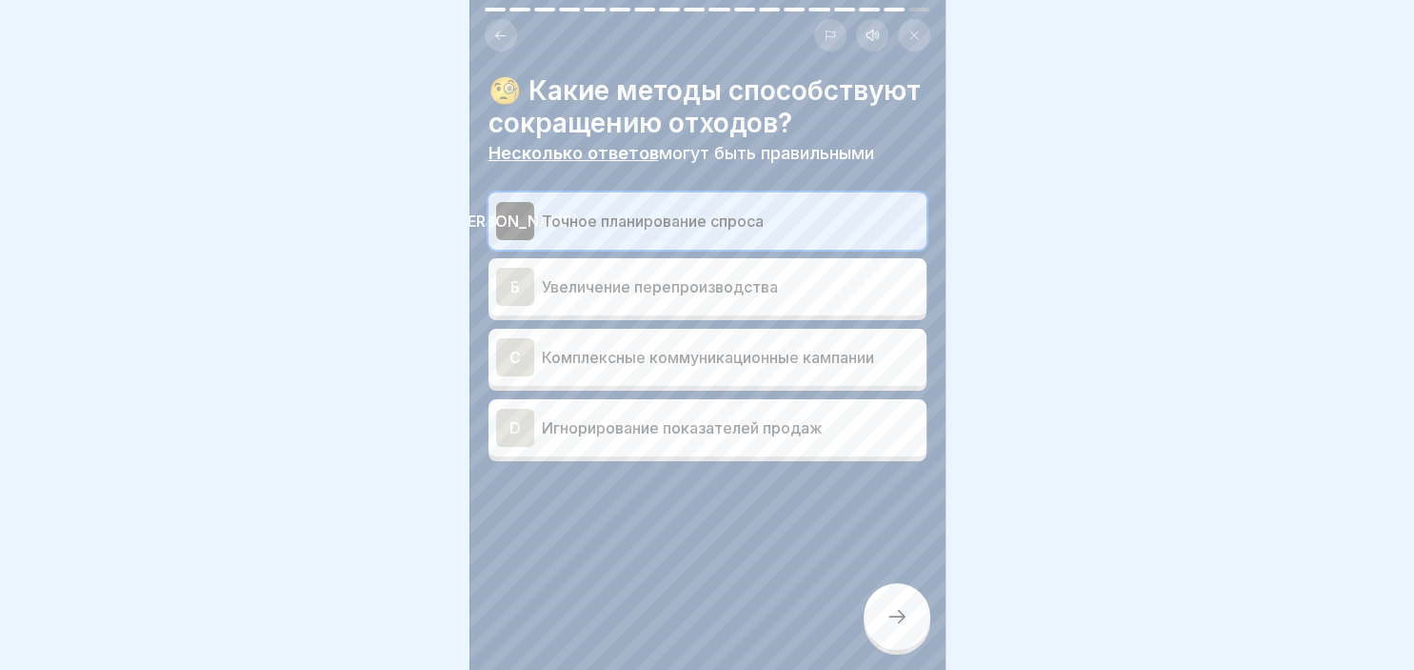
click at [512, 351] on div "C" at bounding box center [515, 357] width 38 height 38
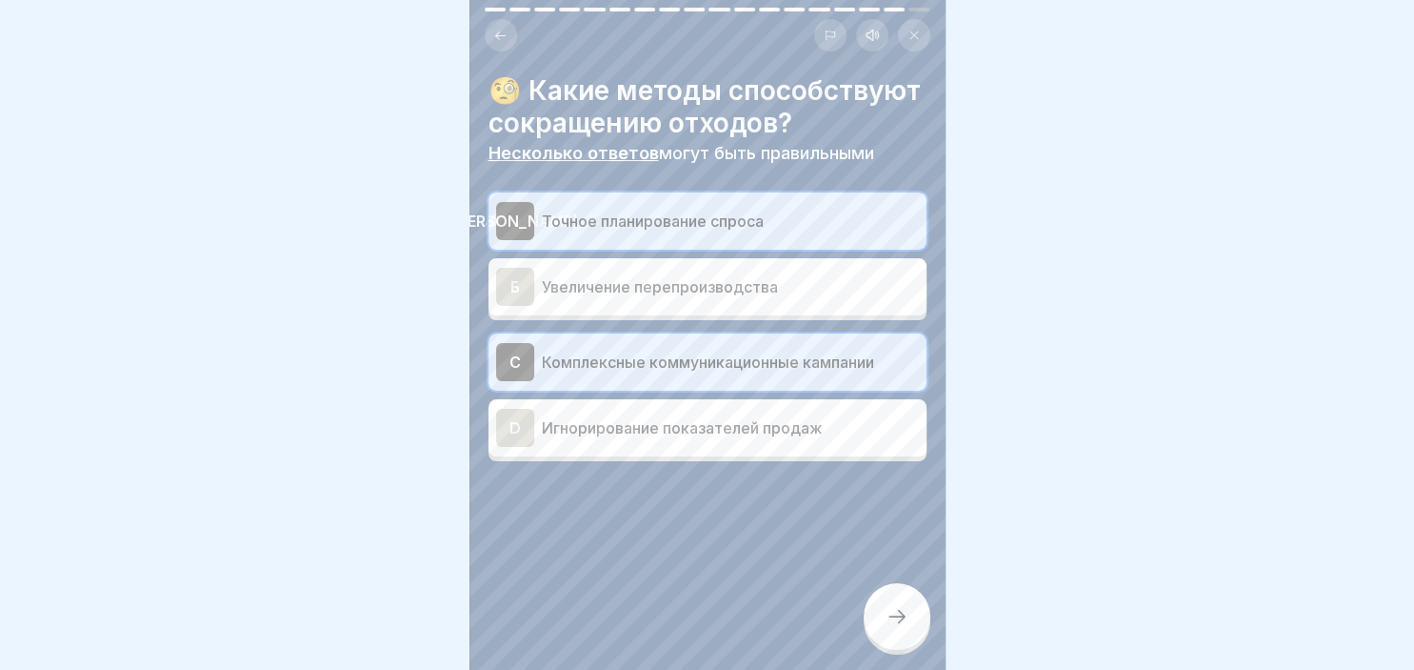
click at [872, 605] on div at bounding box center [897, 616] width 67 height 67
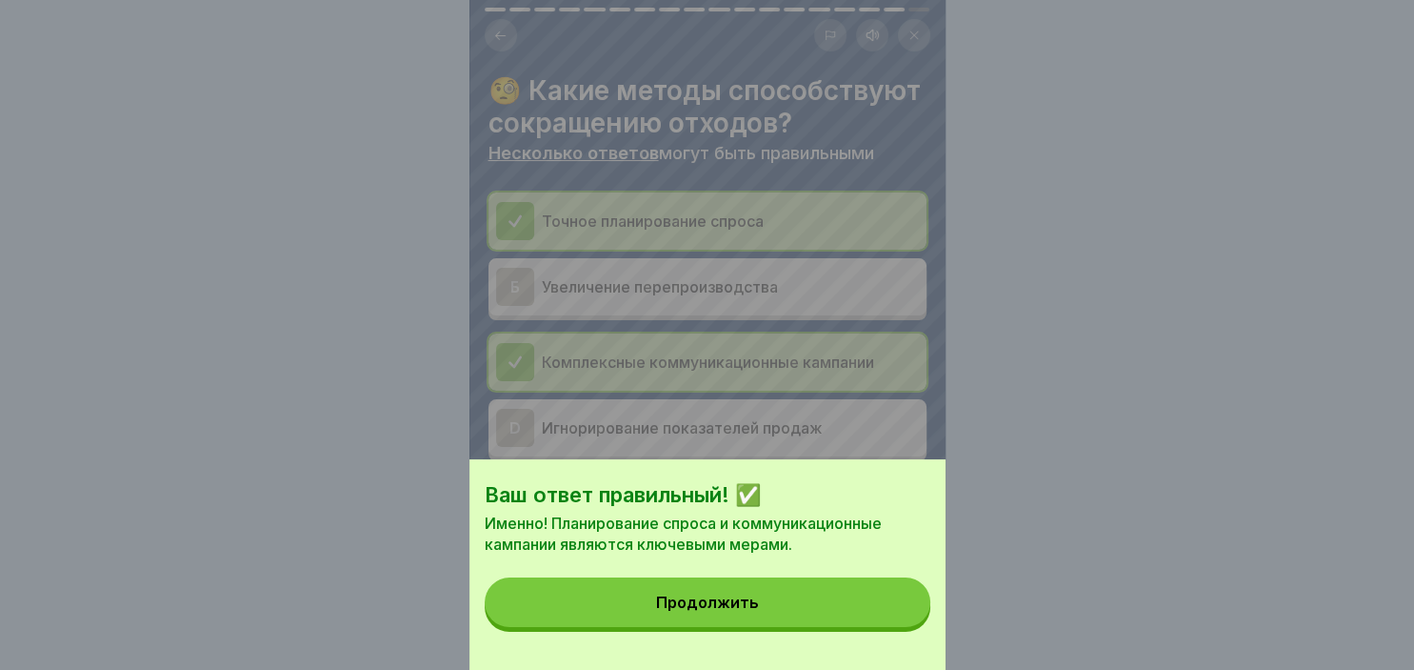
click at [852, 605] on button "Продолжить" at bounding box center [708, 602] width 446 height 50
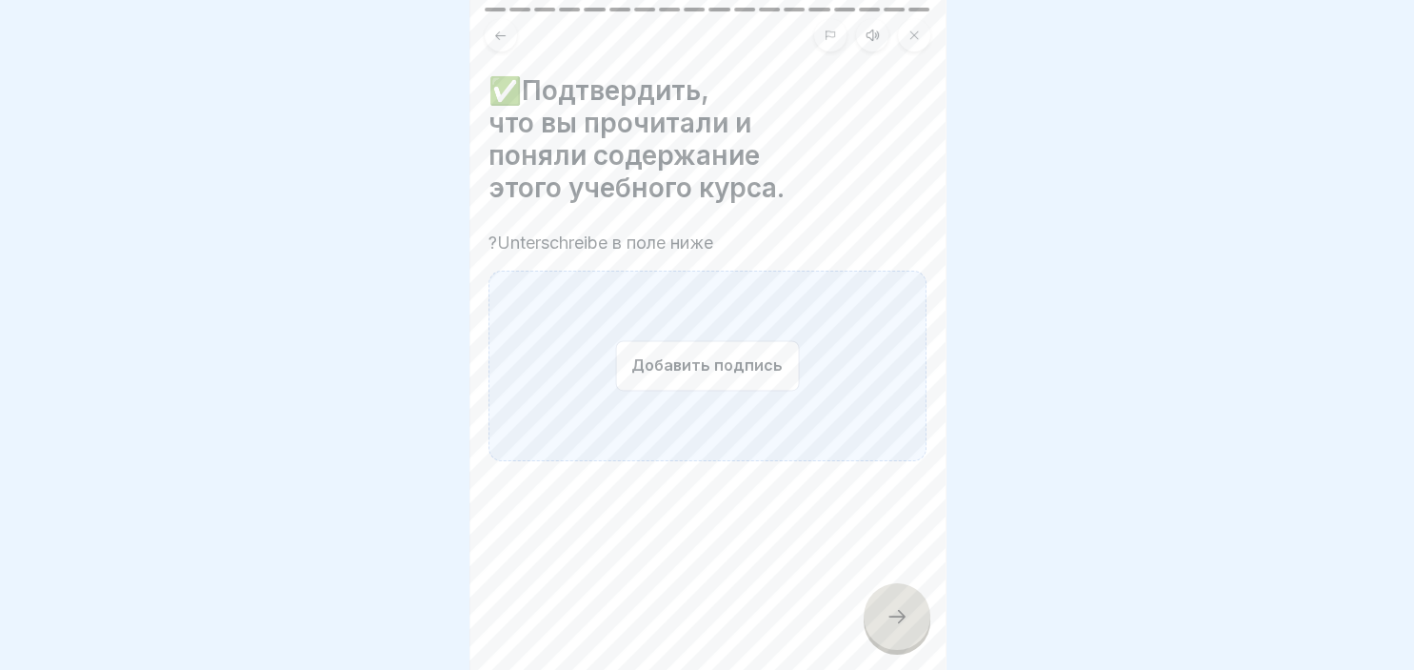
click at [773, 357] on button "Добавить подпись" at bounding box center [707, 365] width 184 height 50
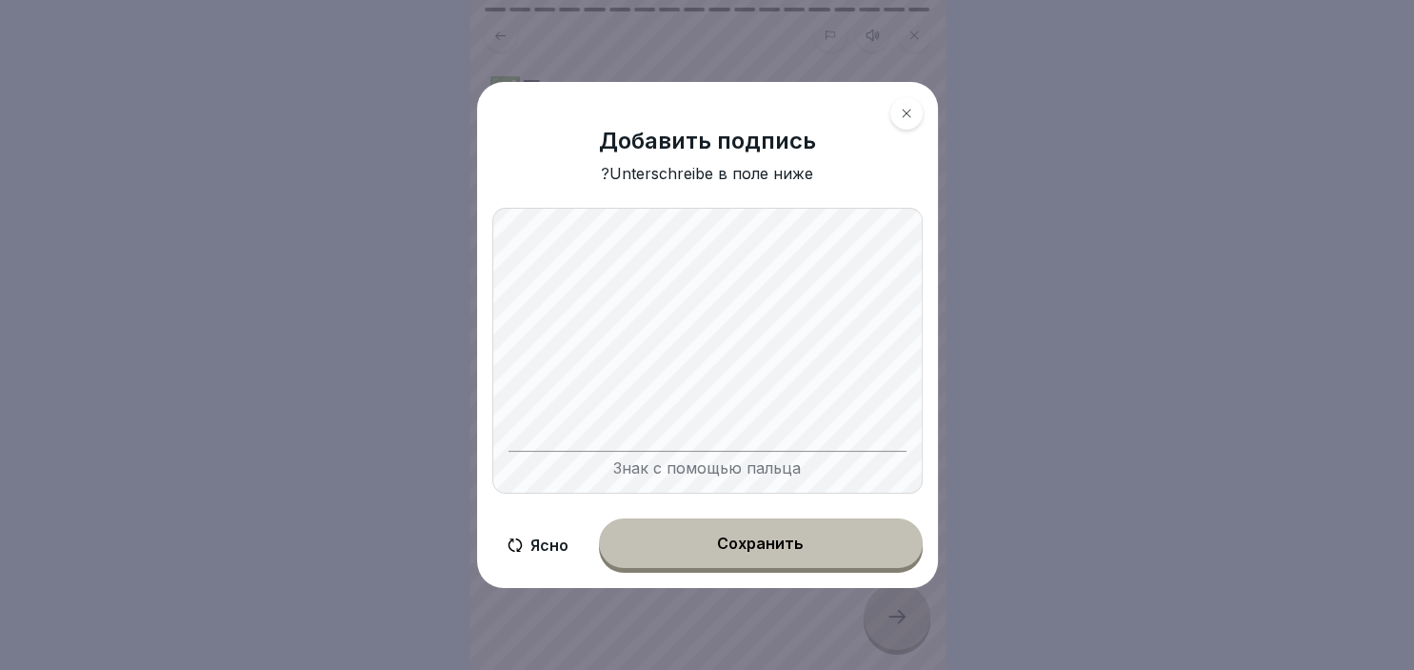
click at [676, 526] on button "Сохранить" at bounding box center [761, 543] width 324 height 50
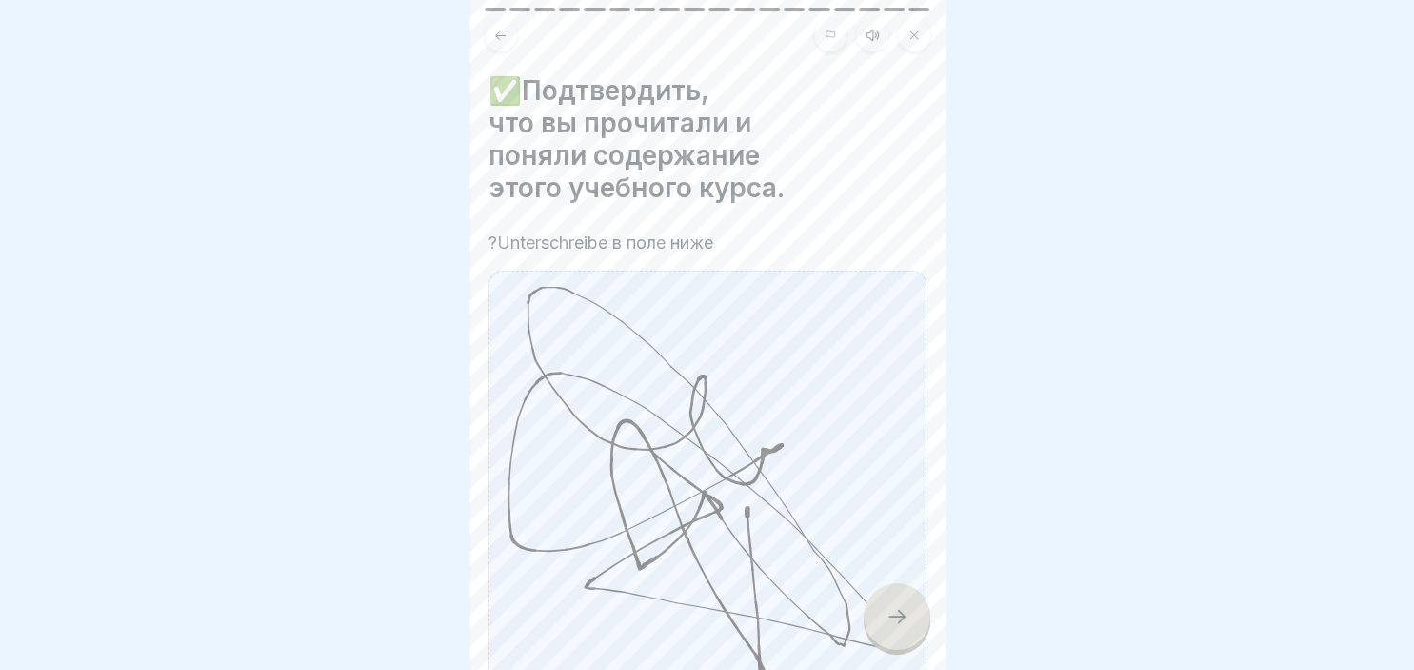
click at [886, 637] on div at bounding box center [897, 616] width 67 height 67
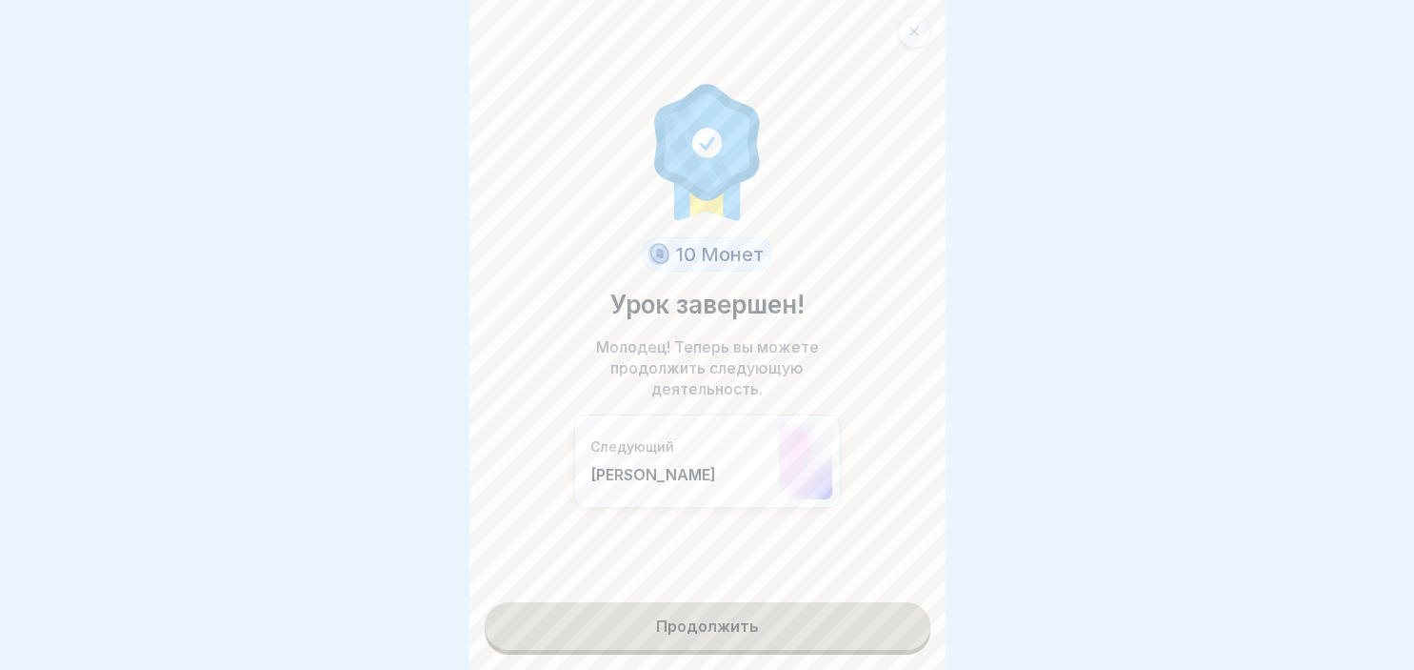
click at [844, 635] on link "Продолжить" at bounding box center [708, 626] width 446 height 48
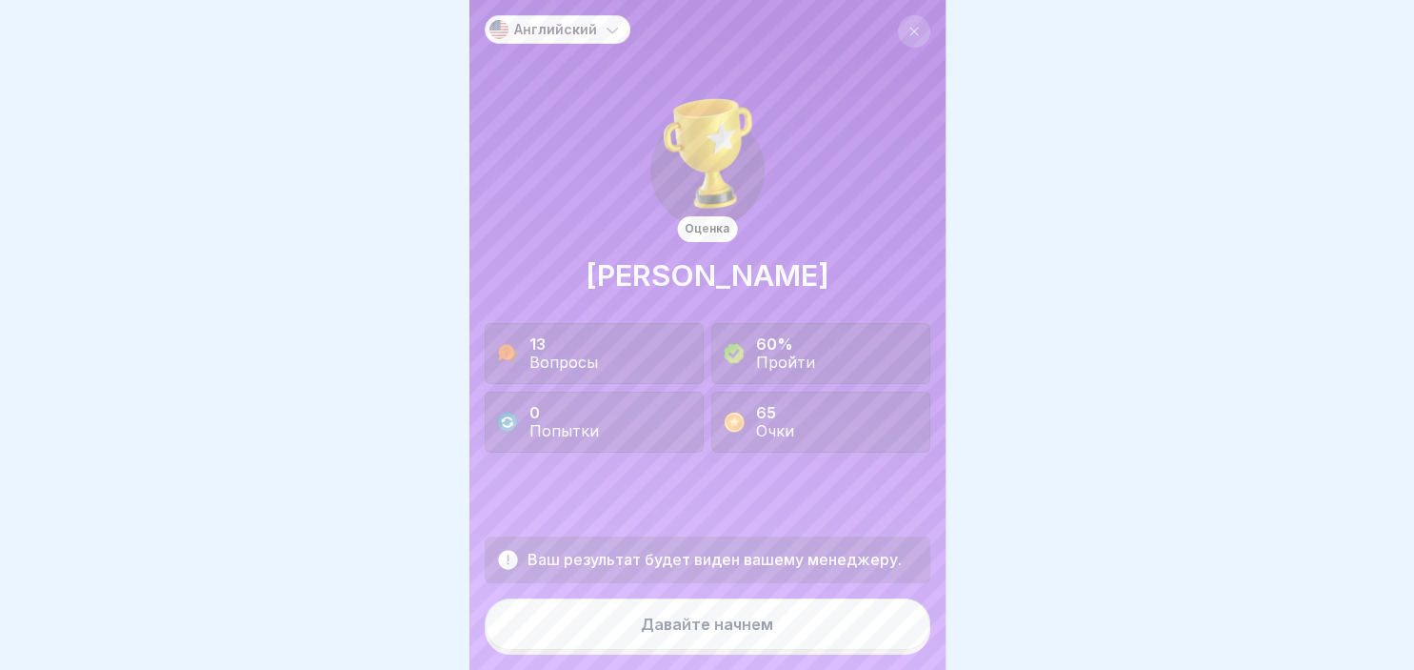
click at [844, 635] on button "Давайте начнем" at bounding box center [708, 623] width 446 height 51
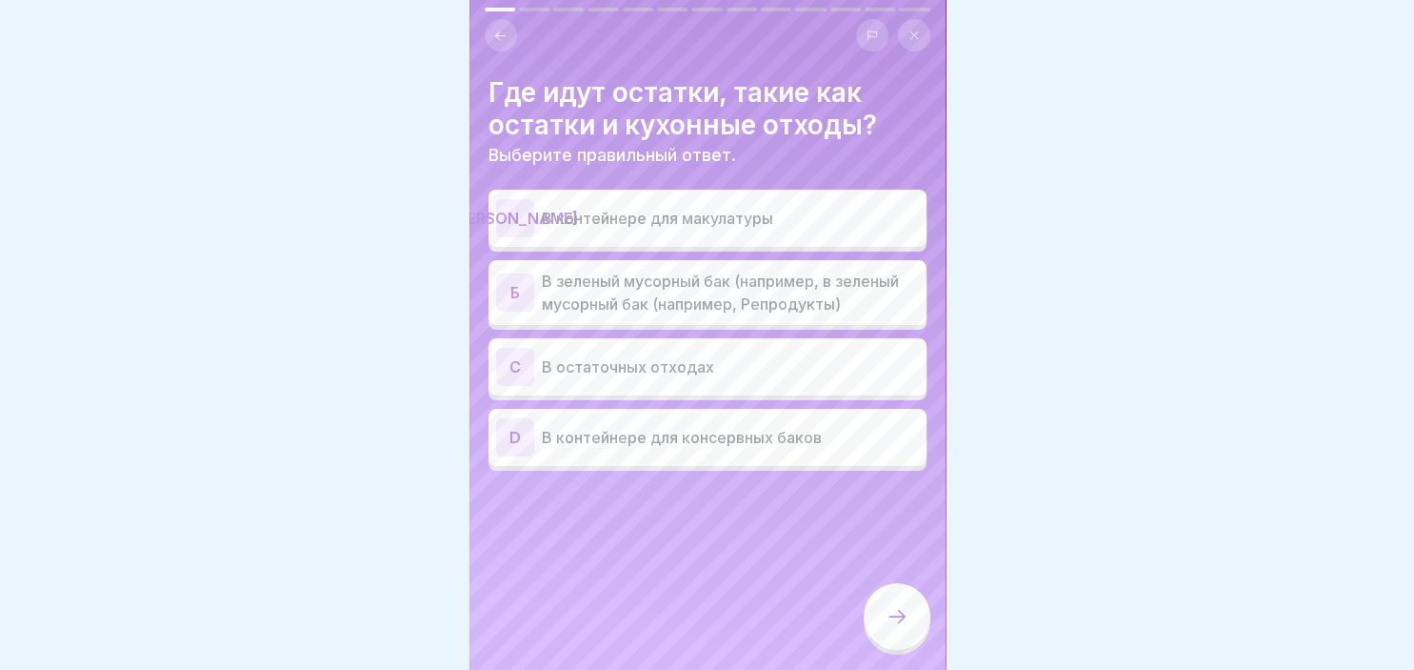
click at [627, 292] on p "В зеленый мусорный бак (например, в зеленый мусорный бак (например, Репродукты)" at bounding box center [730, 293] width 377 height 46
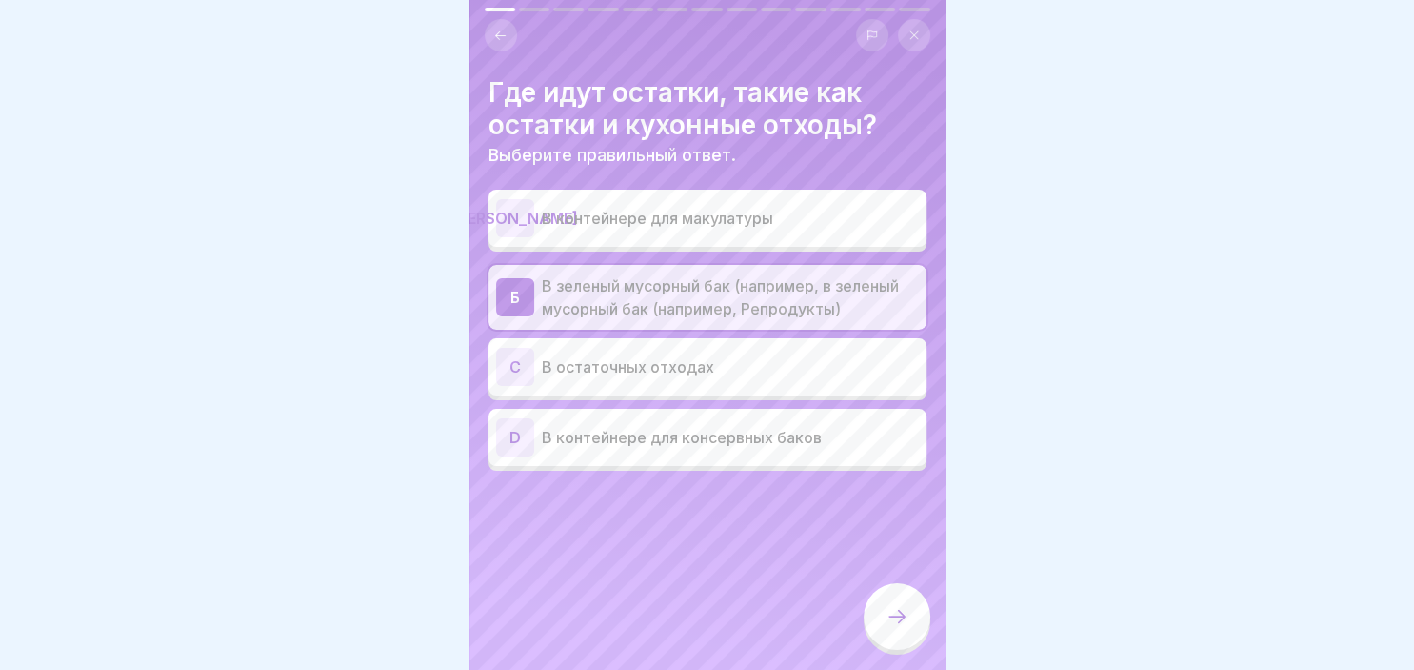
click at [906, 630] on div at bounding box center [897, 616] width 67 height 67
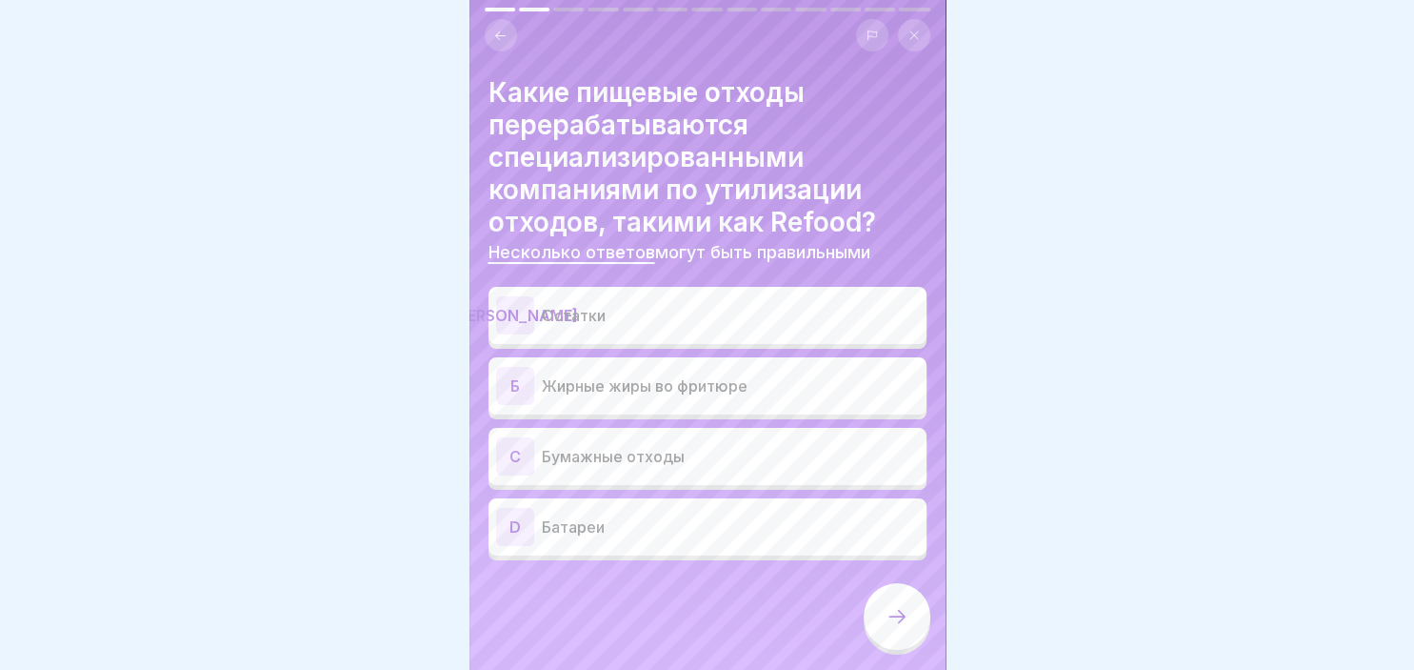
click at [631, 394] on p "Жирные жиры во фритюре" at bounding box center [730, 385] width 377 height 23
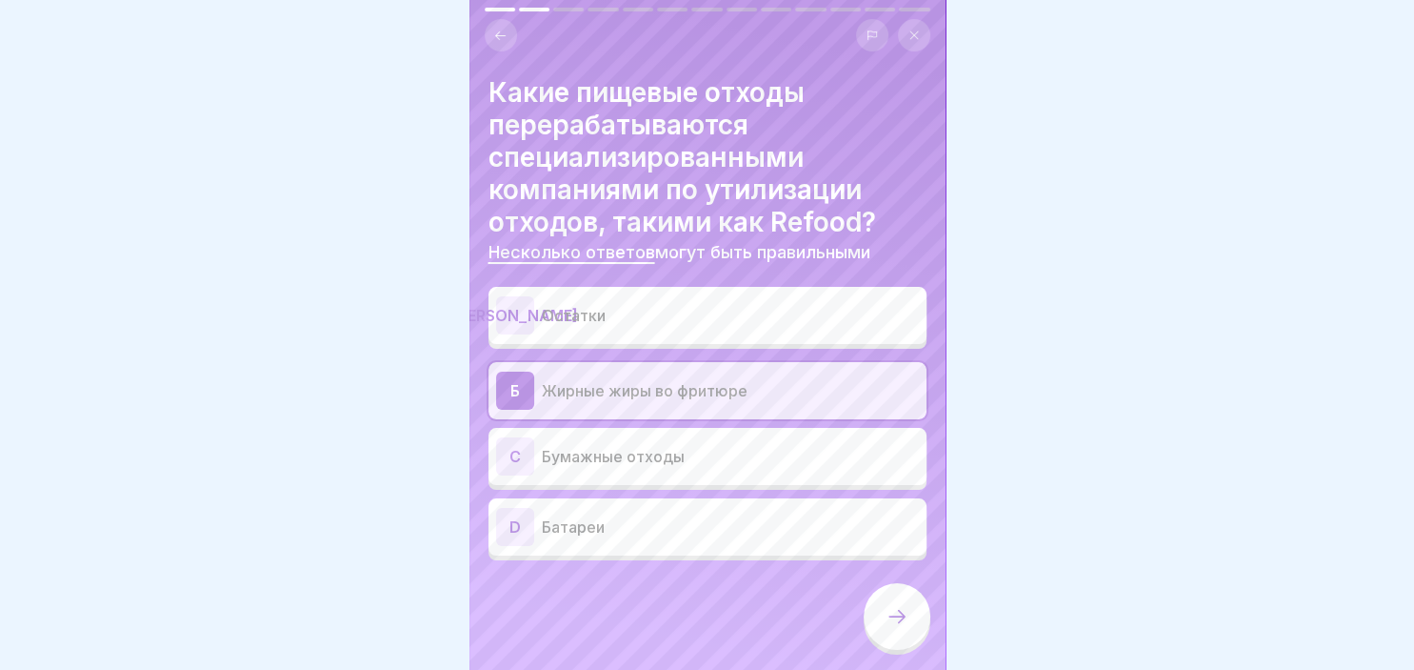
click at [900, 611] on icon at bounding box center [897, 616] width 23 height 23
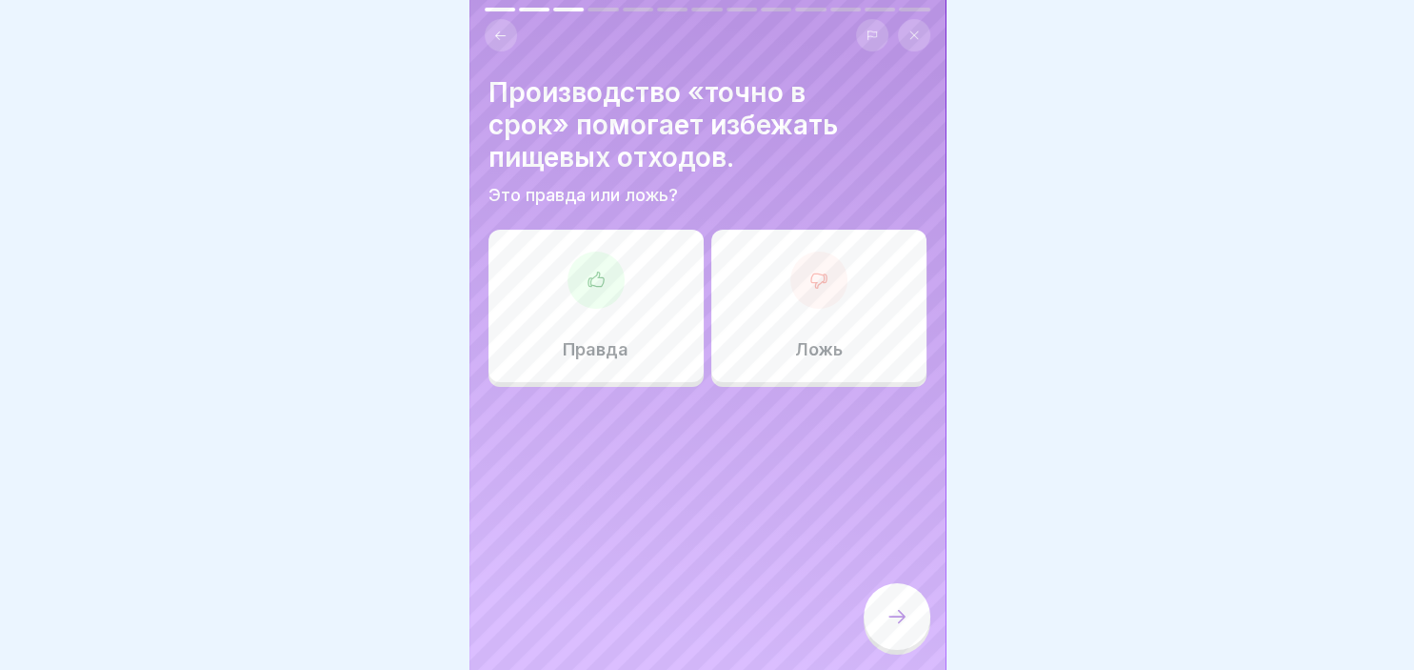
click at [620, 278] on div at bounding box center [596, 279] width 57 height 57
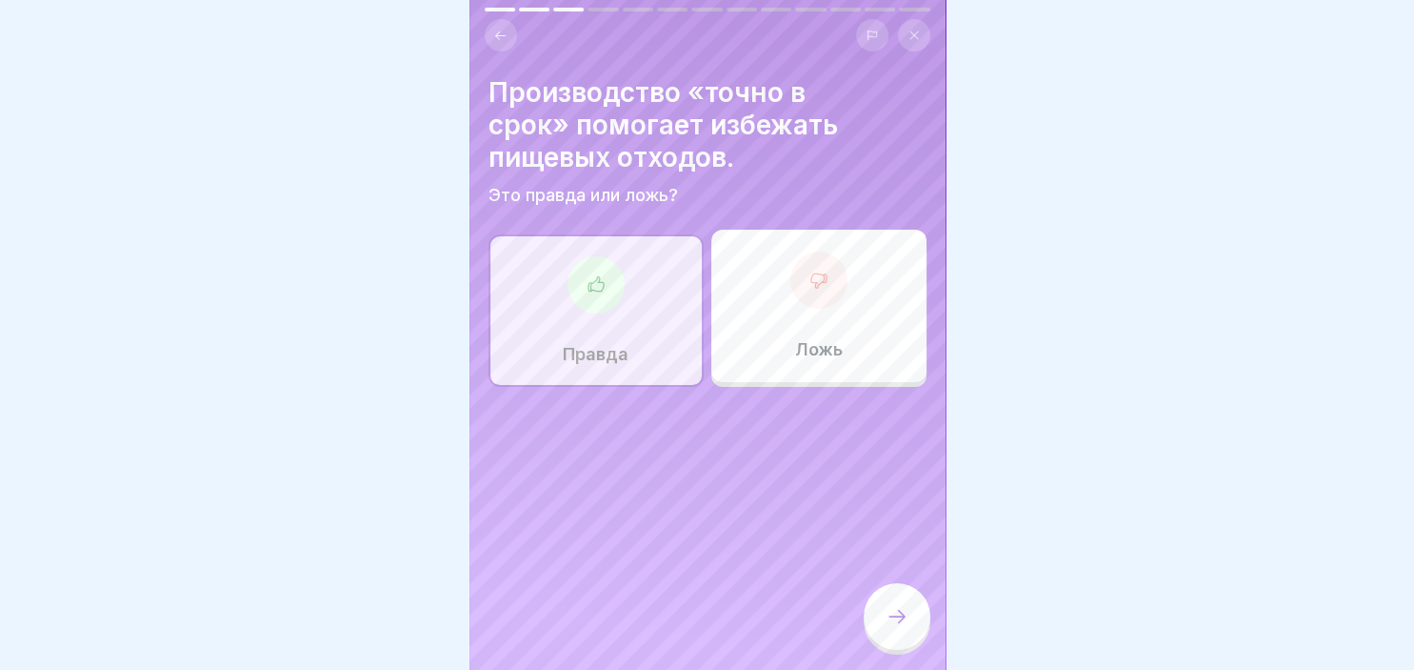
click at [909, 611] on div at bounding box center [897, 616] width 67 height 67
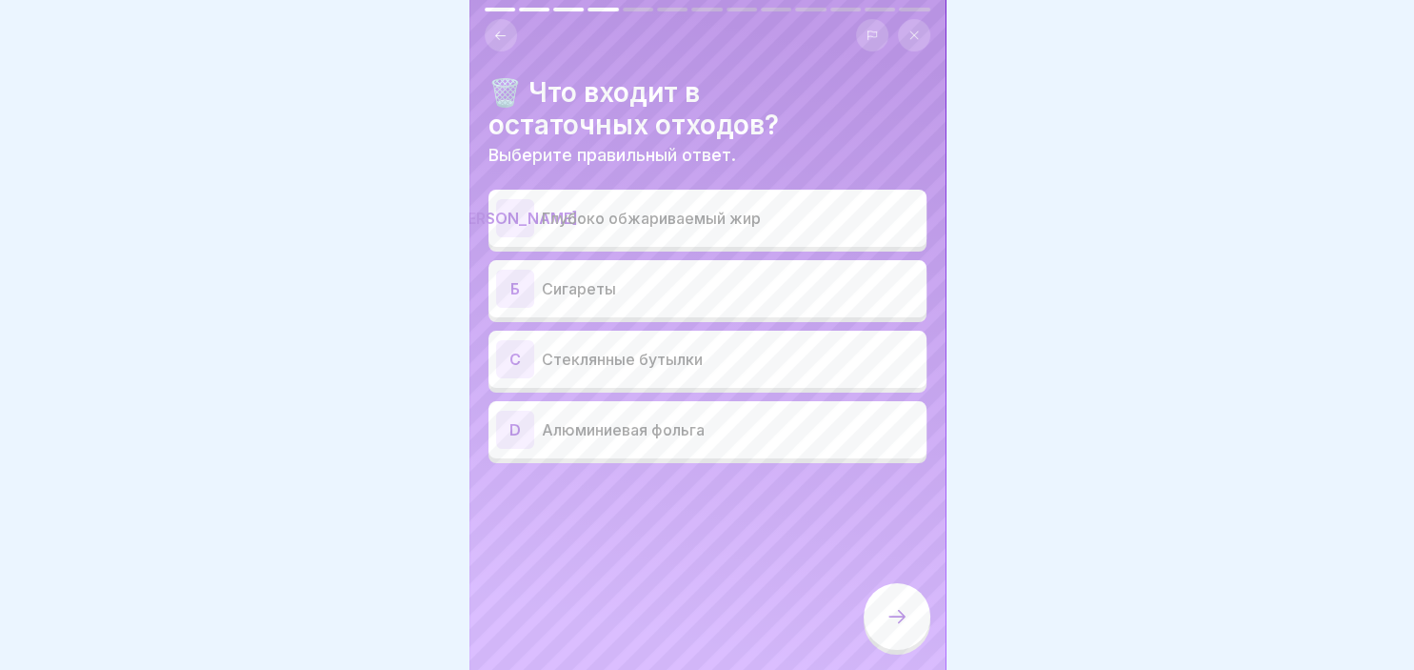
click at [649, 234] on div "А Глубоко обжариваемый жир" at bounding box center [707, 218] width 423 height 38
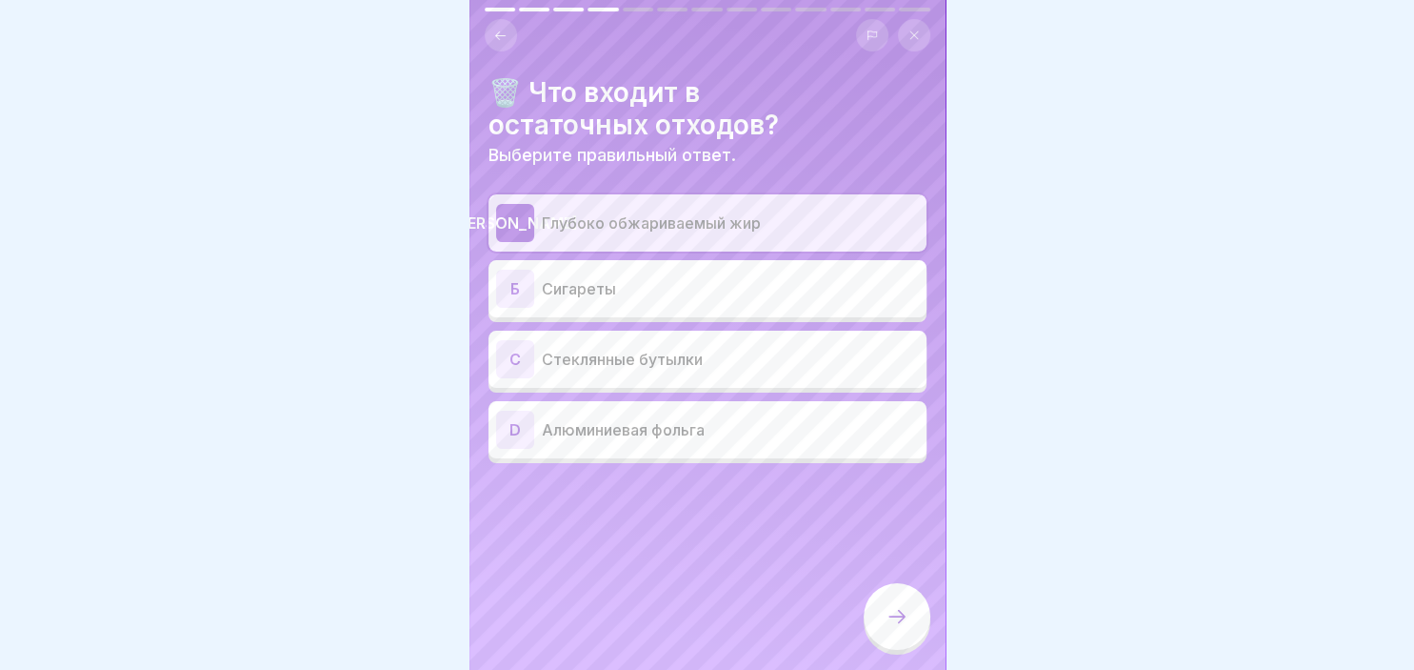
click at [872, 604] on div at bounding box center [897, 616] width 67 height 67
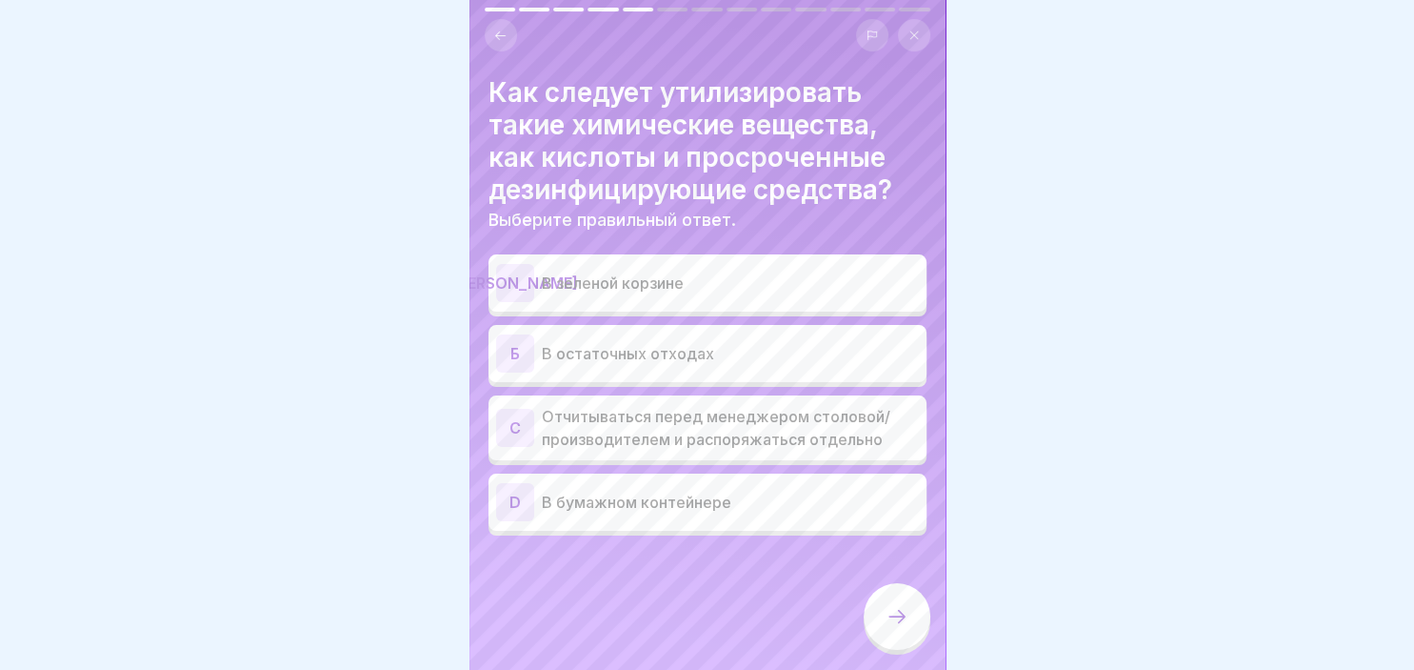
click at [638, 356] on p "В остаточных отходах" at bounding box center [730, 353] width 377 height 23
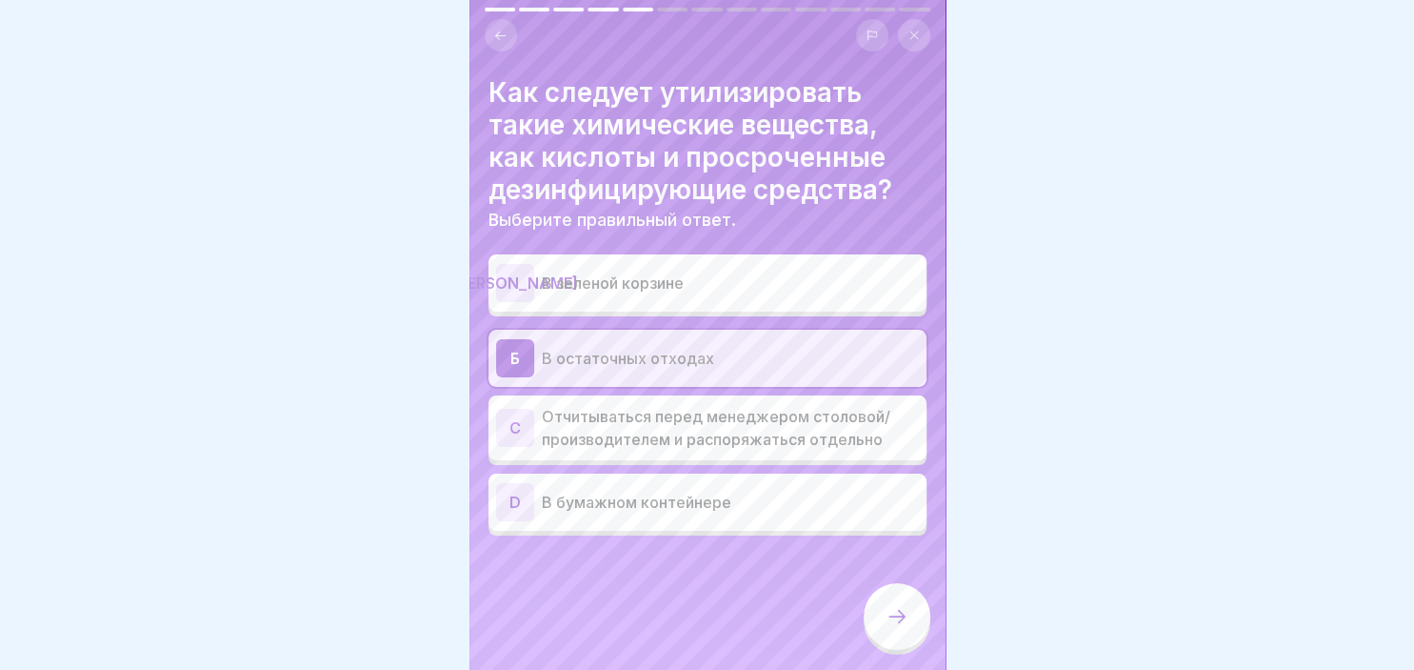
click at [897, 616] on icon at bounding box center [897, 616] width 23 height 23
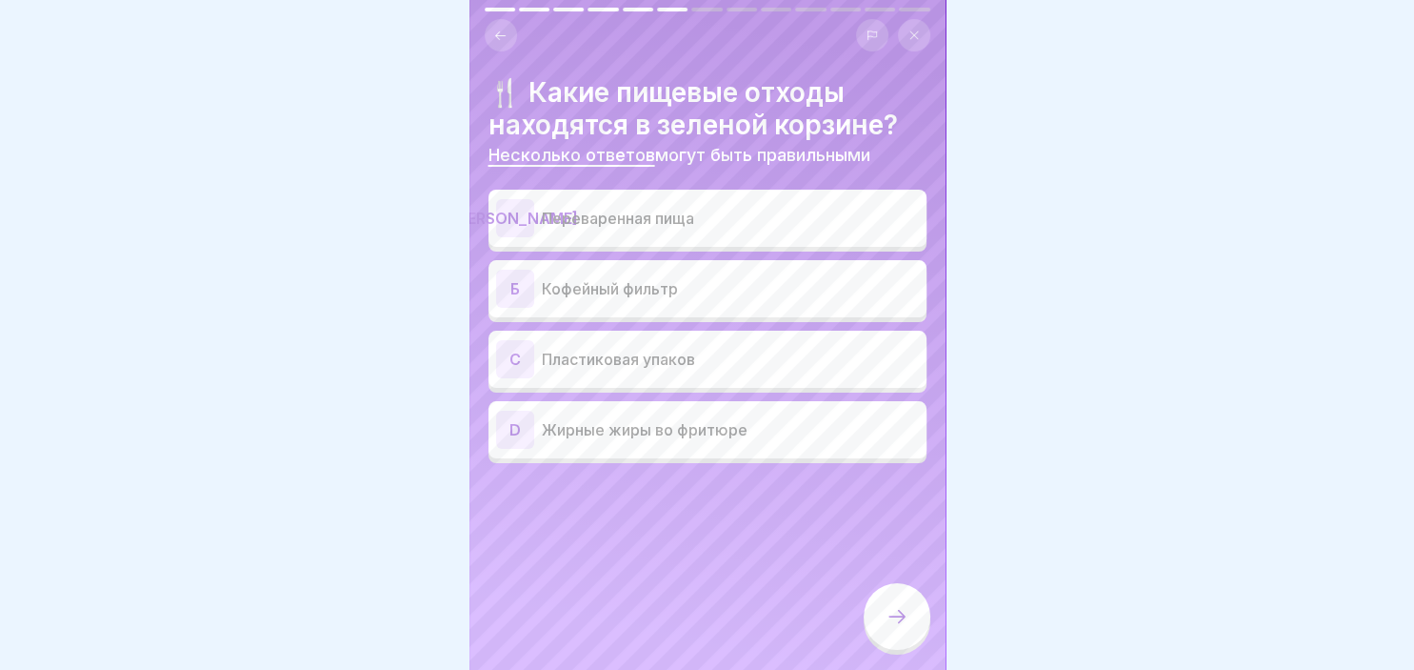
click at [609, 220] on p "Переваренная пища" at bounding box center [730, 218] width 377 height 23
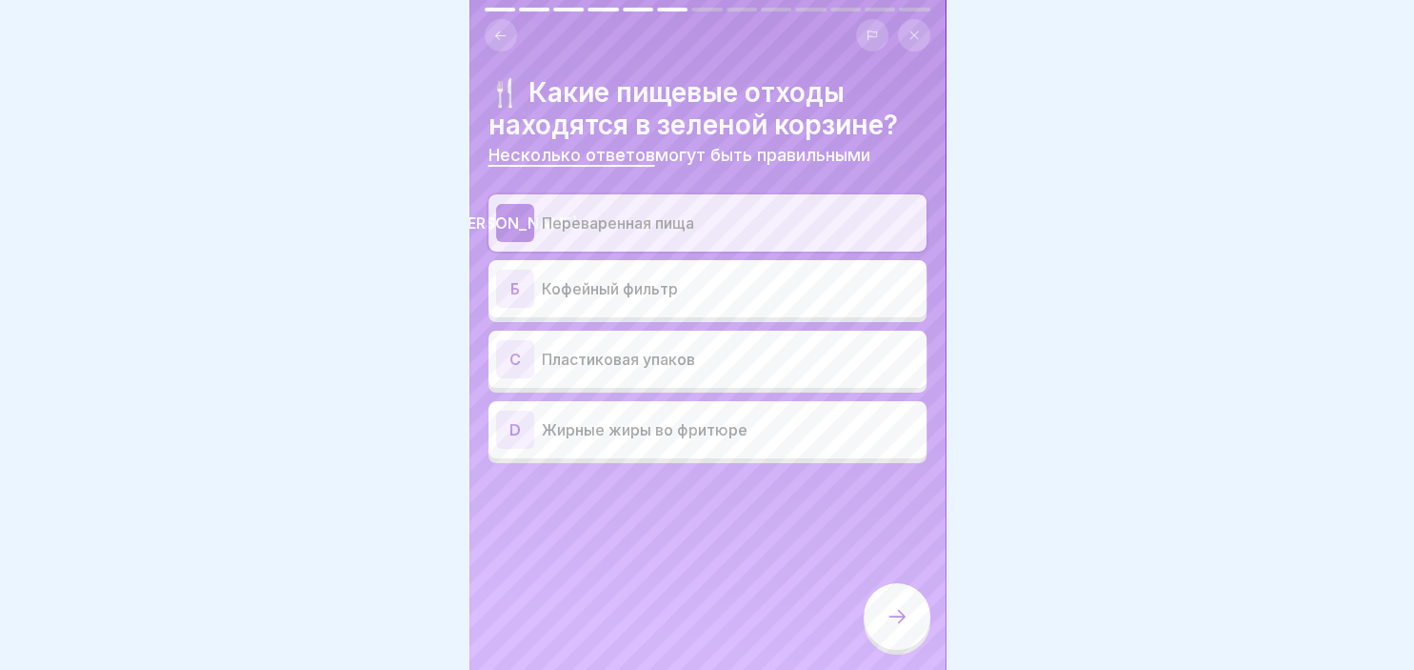
click at [600, 283] on p "Кофейный фильтр" at bounding box center [730, 288] width 377 height 23
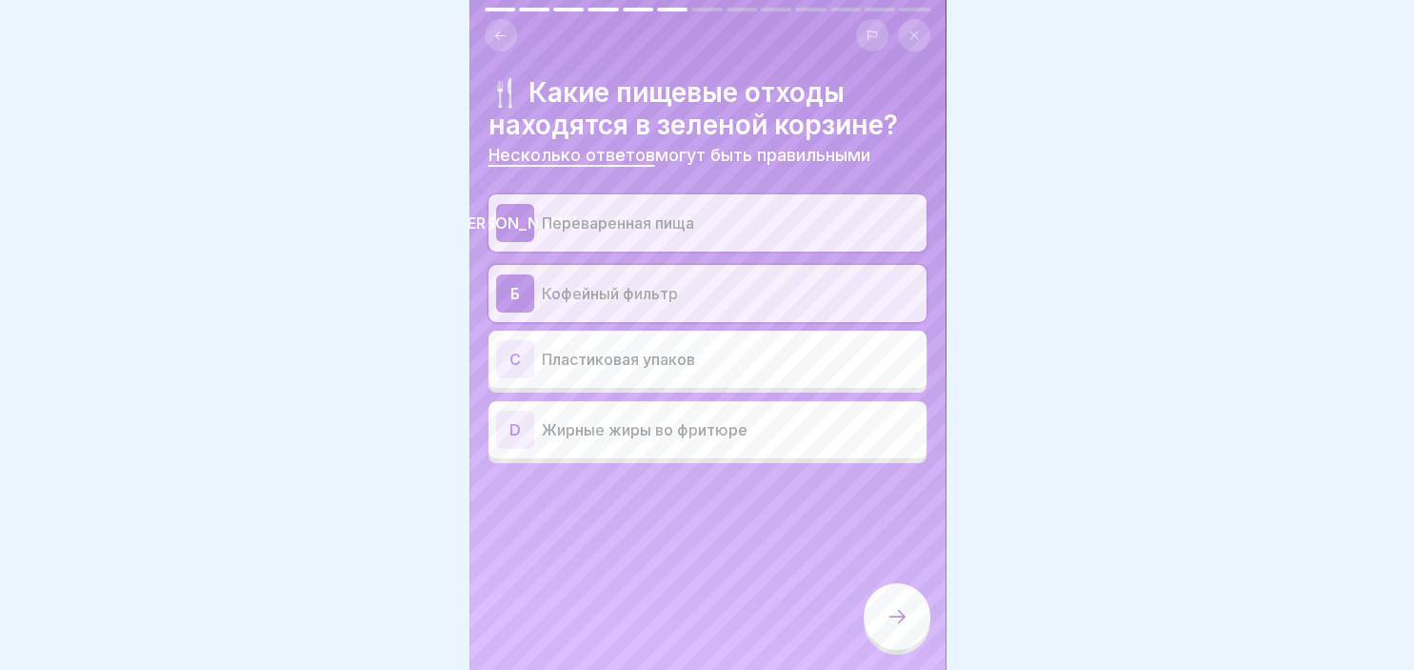
click at [890, 611] on icon at bounding box center [897, 616] width 23 height 23
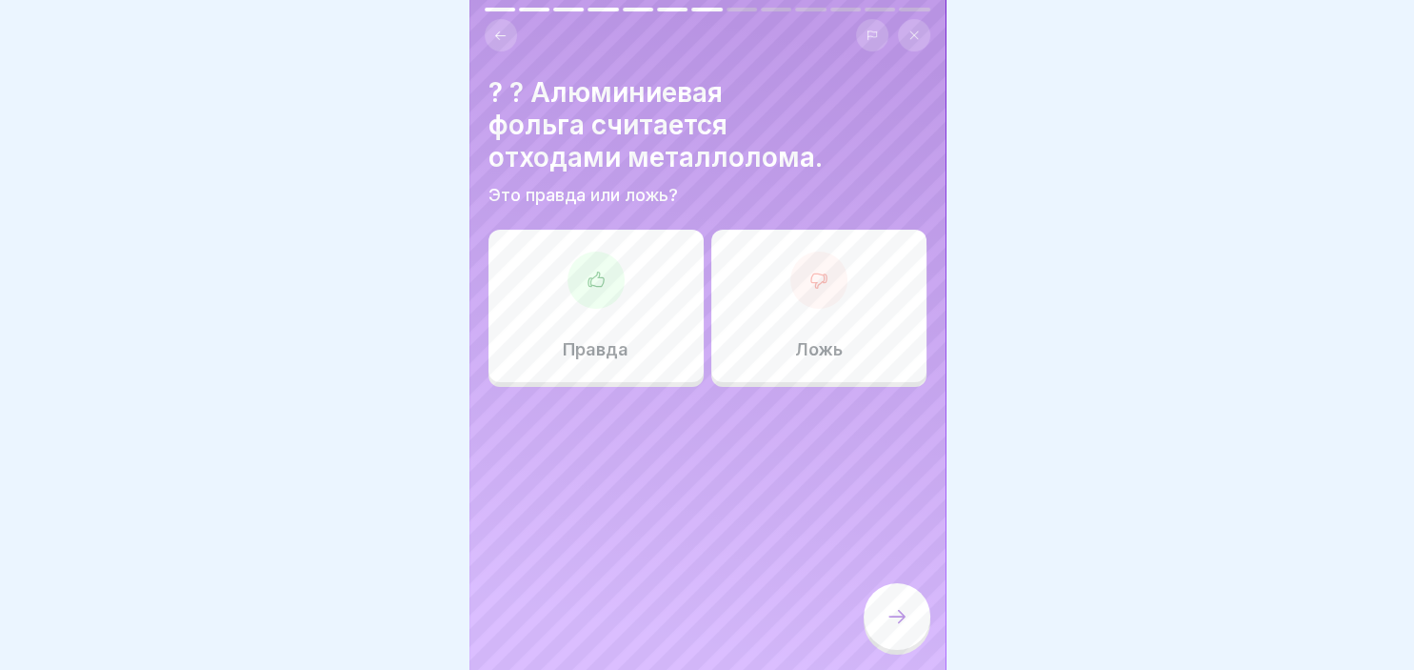
click at [620, 276] on div at bounding box center [596, 279] width 57 height 57
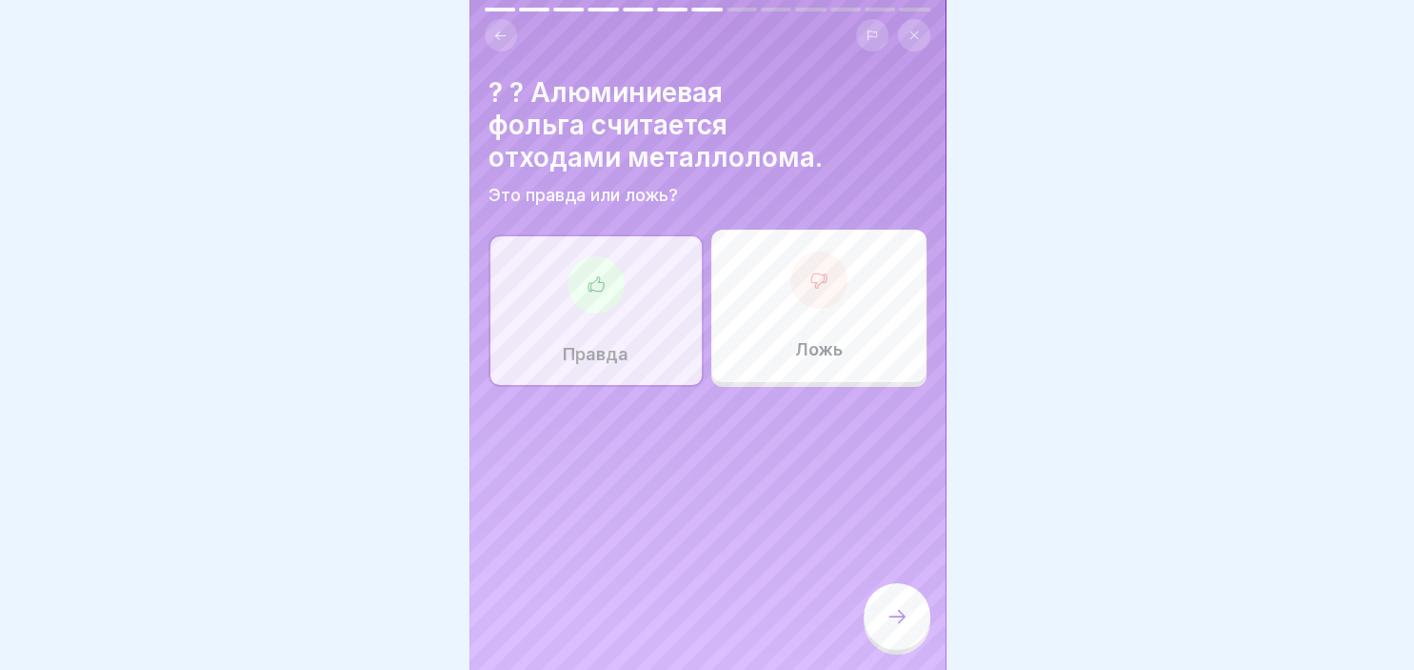
click at [899, 615] on icon at bounding box center [897, 616] width 23 height 23
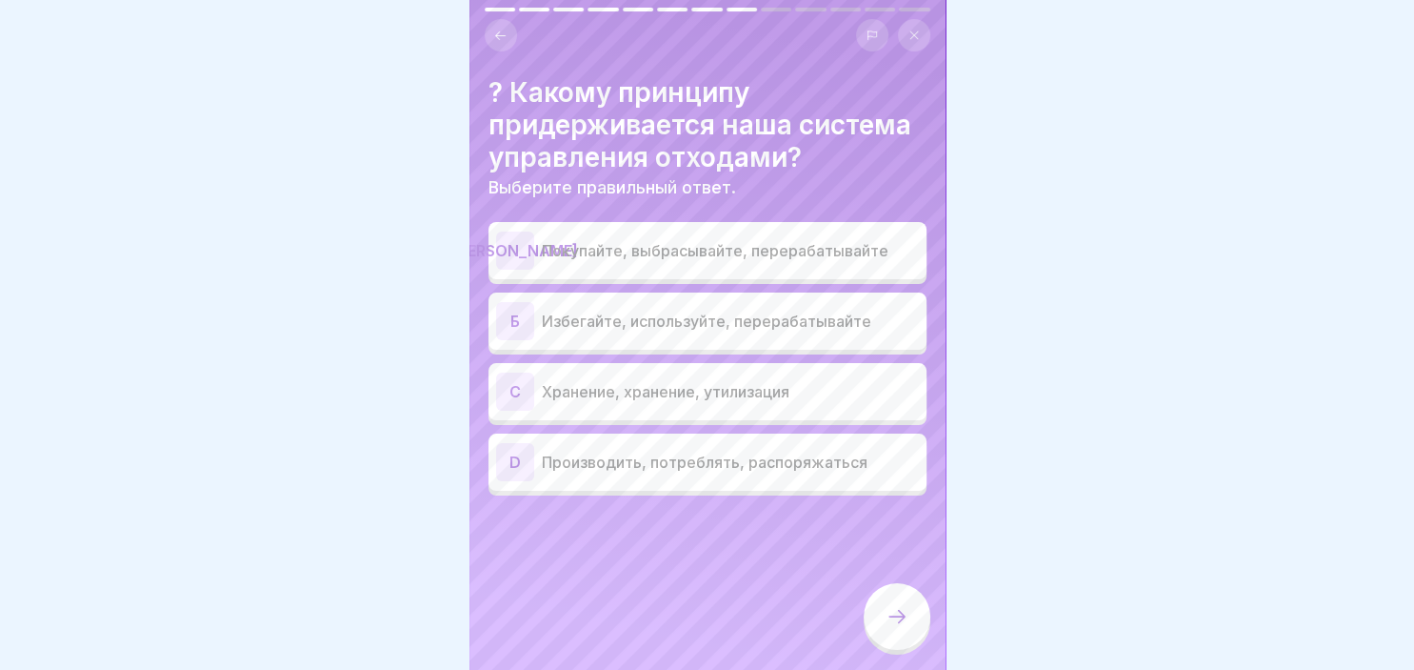
click at [505, 322] on div "Б" at bounding box center [515, 321] width 38 height 38
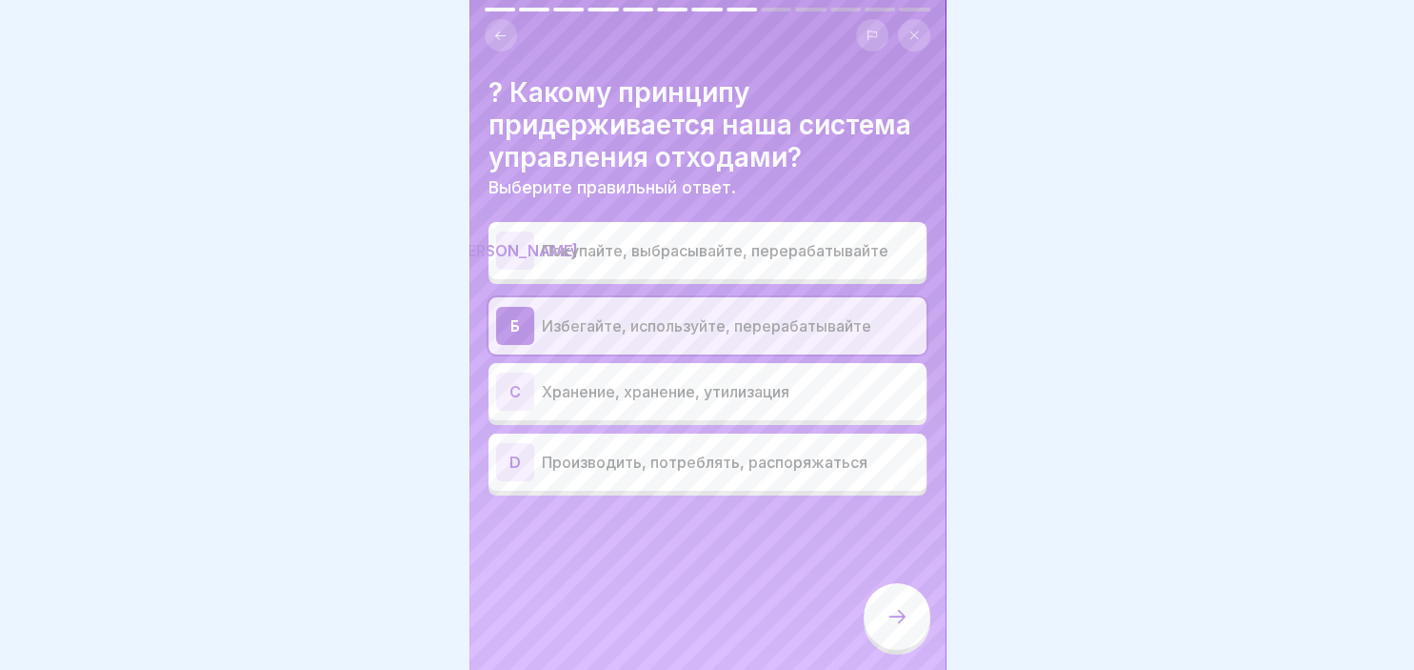
click at [882, 604] on div at bounding box center [897, 616] width 67 height 67
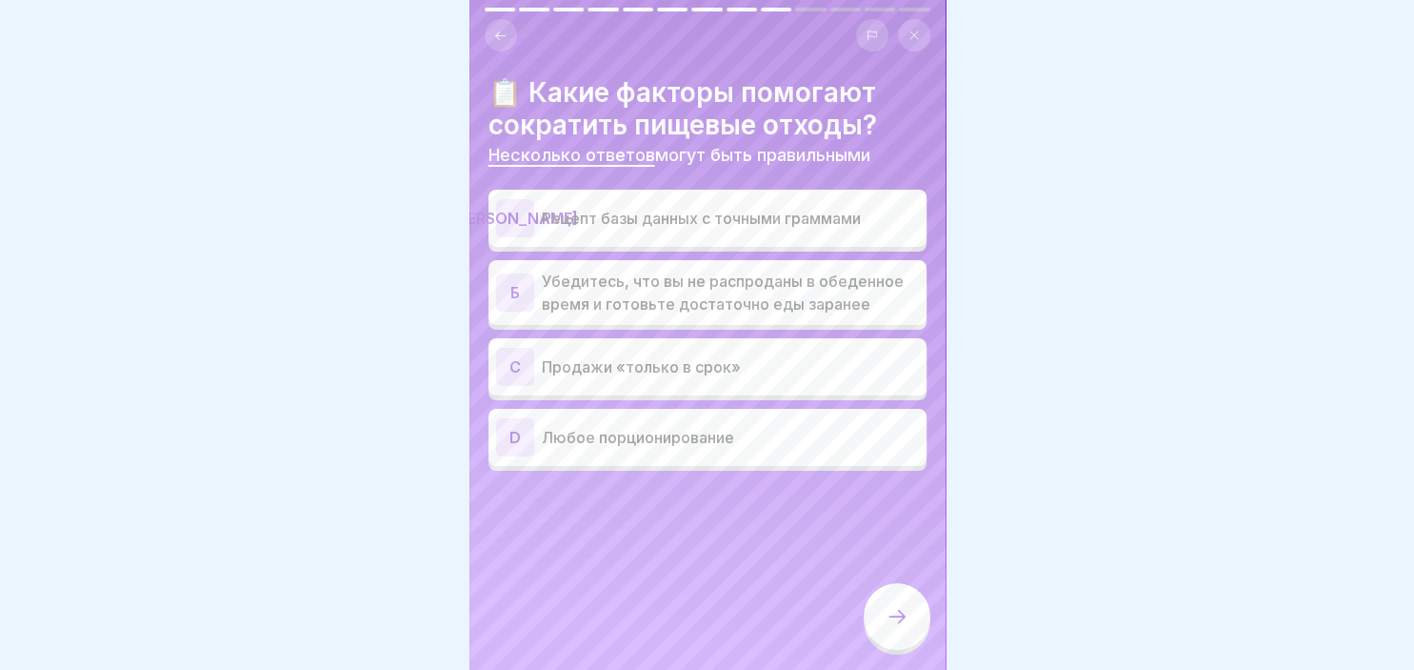
click at [539, 387] on div "C Продажи «только в срок»" at bounding box center [708, 366] width 438 height 57
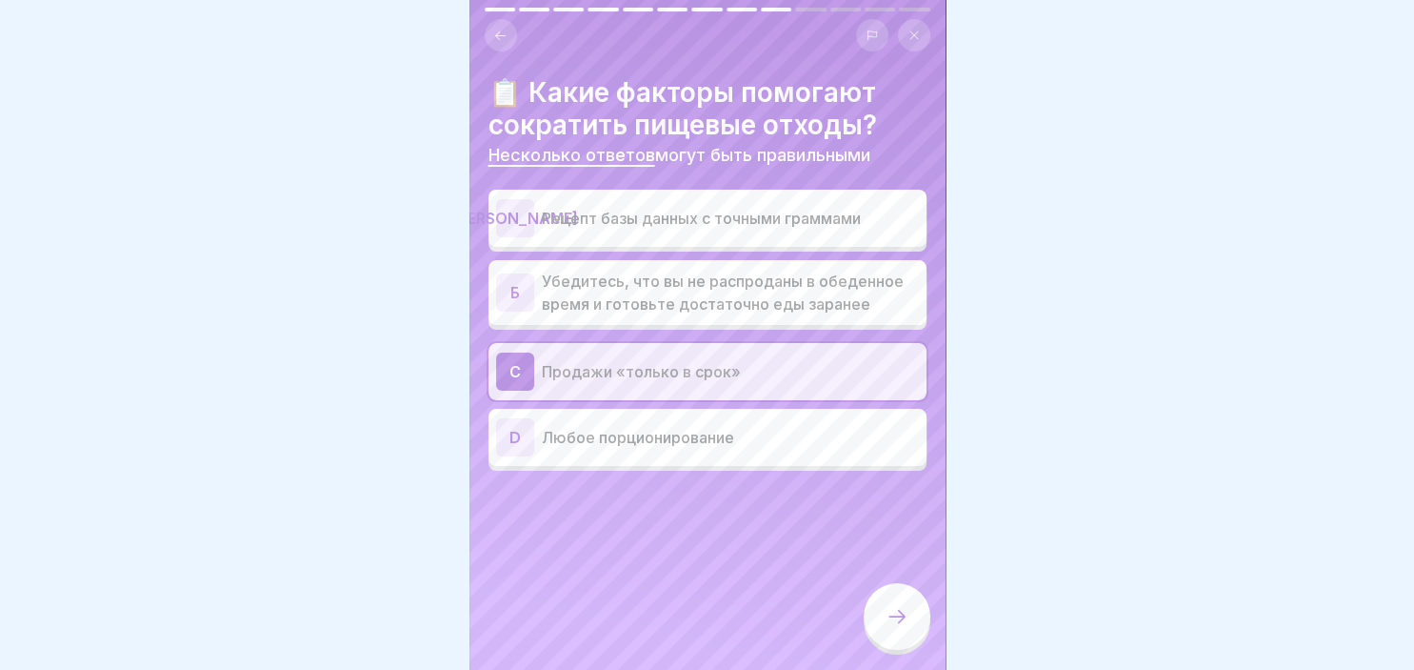
click at [893, 627] on icon at bounding box center [897, 616] width 23 height 23
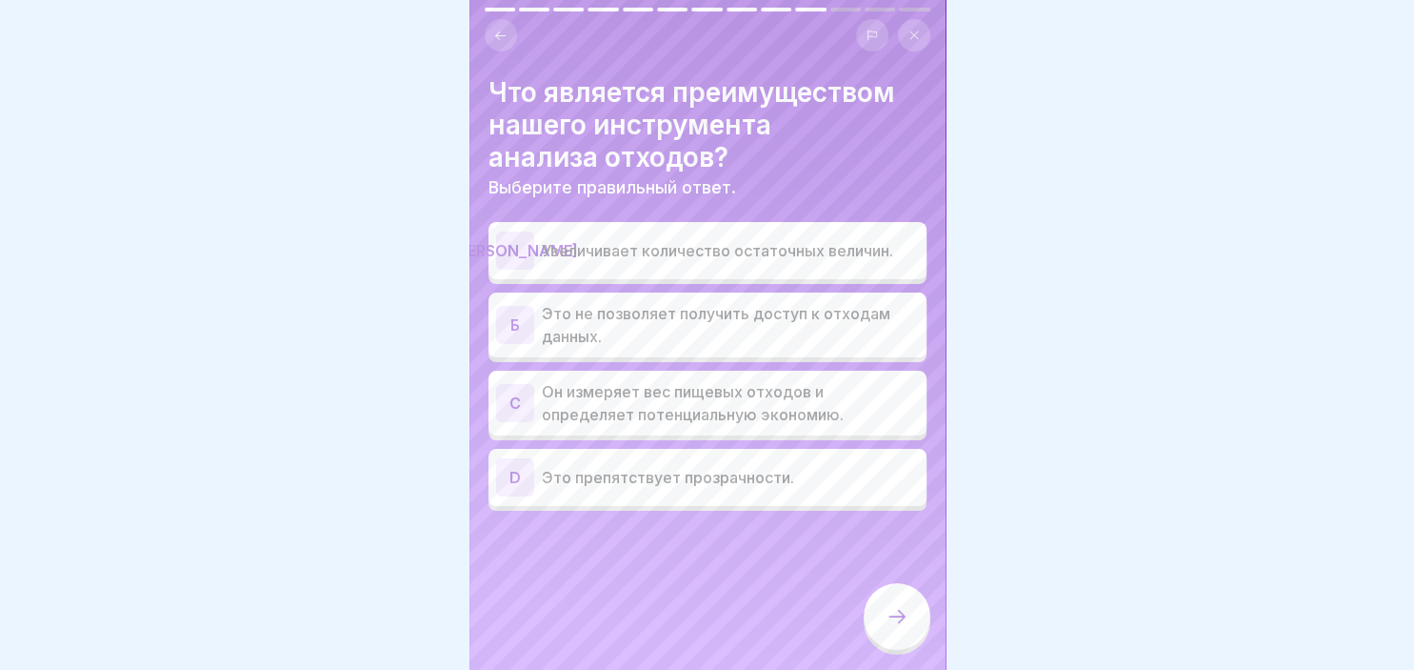
click at [526, 399] on div "C" at bounding box center [515, 403] width 38 height 38
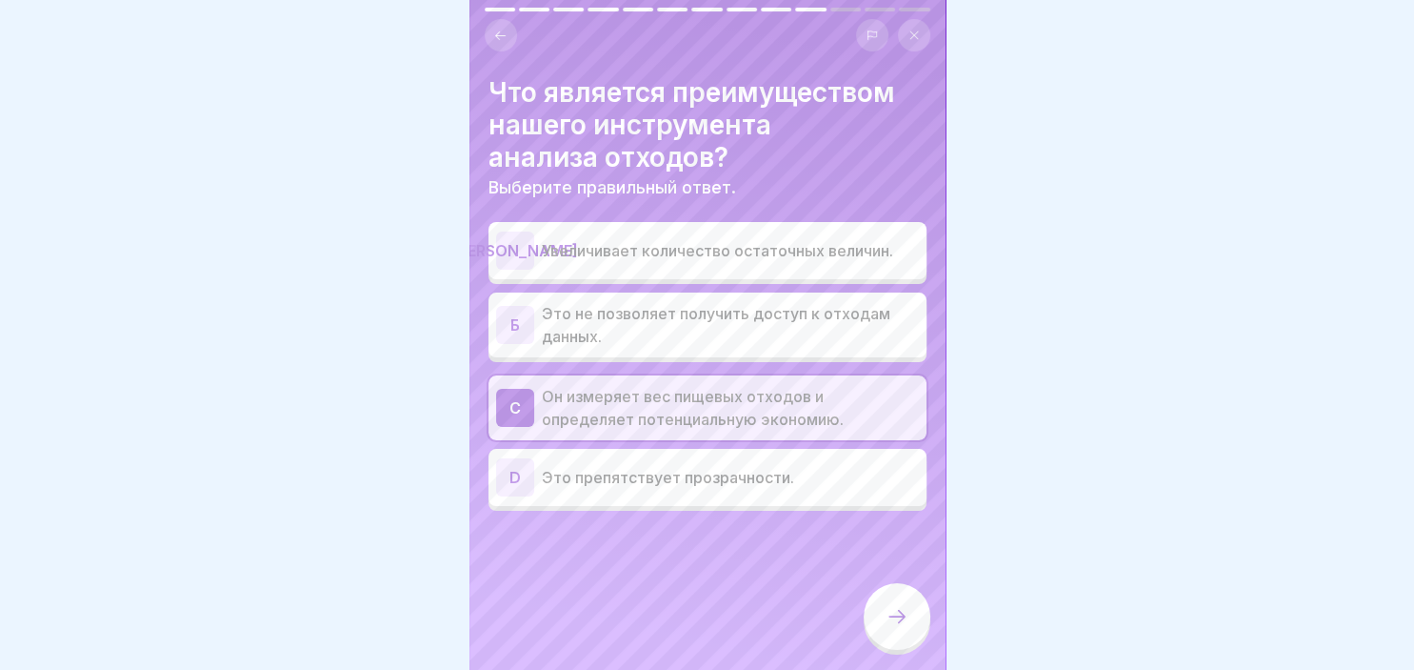
click at [901, 634] on div at bounding box center [897, 616] width 67 height 67
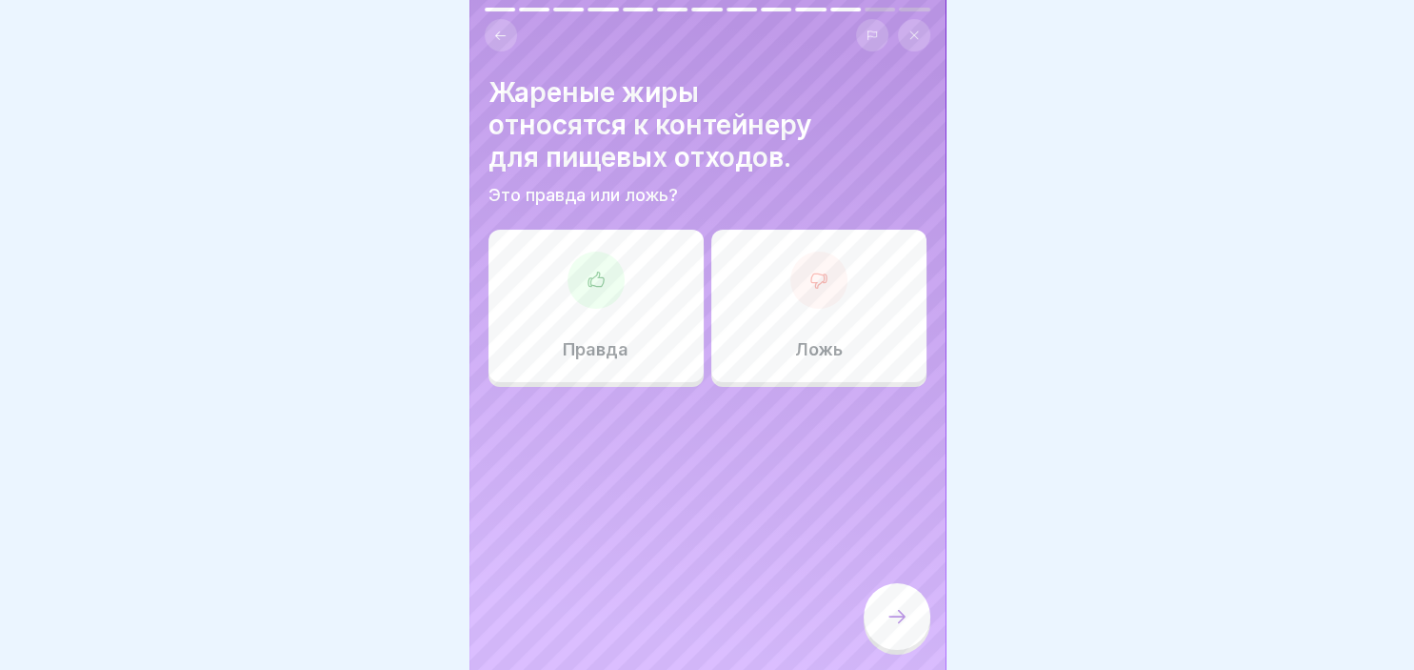
click at [843, 293] on div at bounding box center [819, 279] width 57 height 57
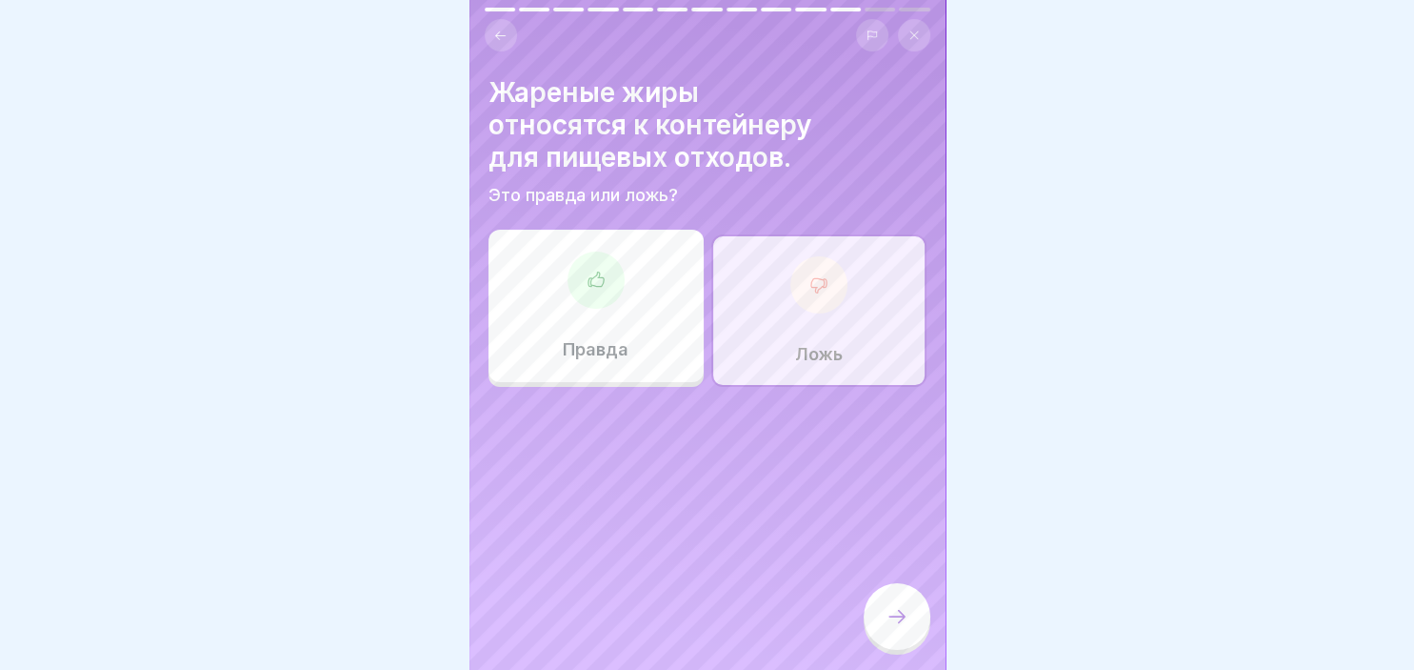
click at [900, 623] on icon at bounding box center [897, 616] width 23 height 23
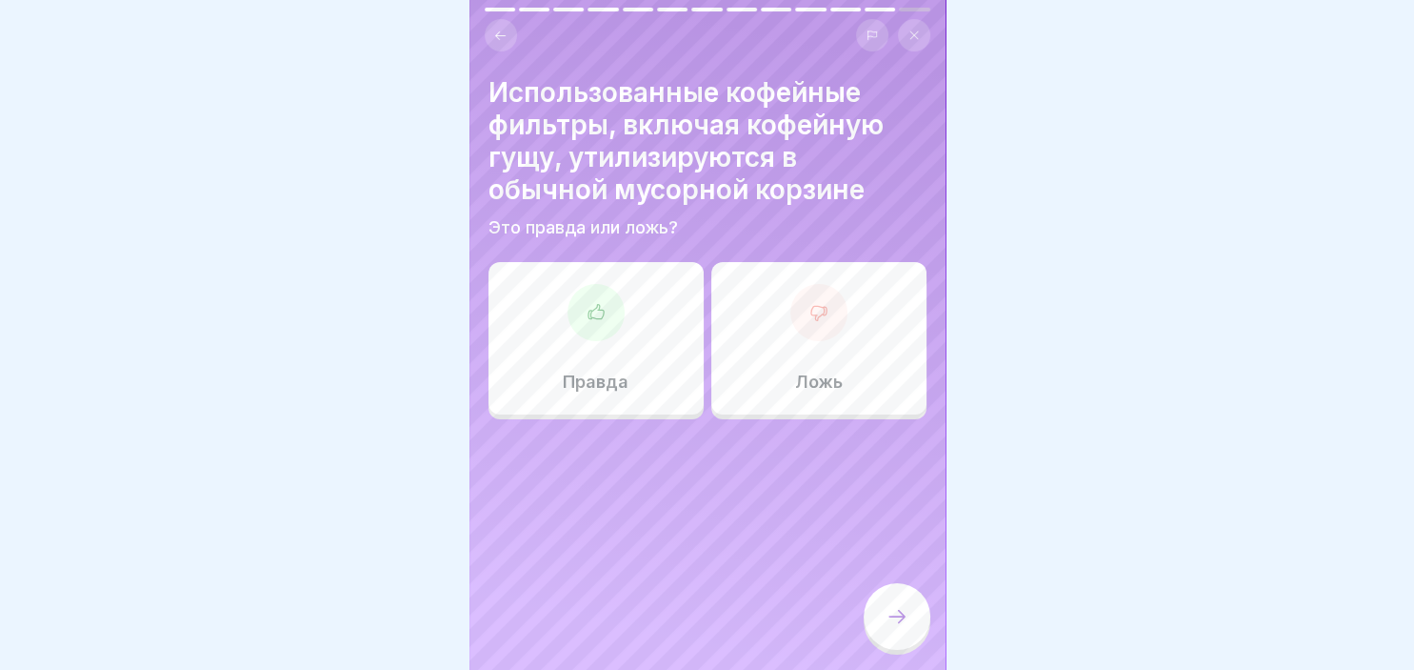
click at [828, 321] on icon at bounding box center [819, 312] width 19 height 19
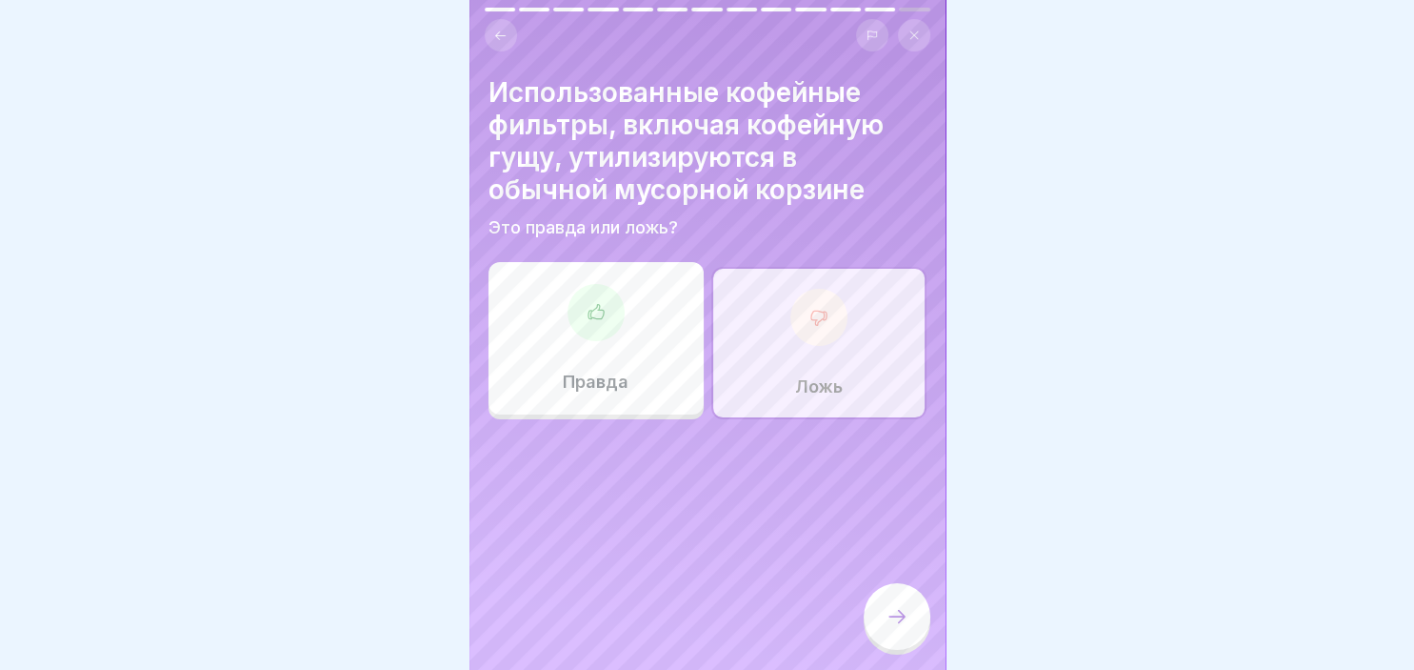
click at [915, 619] on div at bounding box center [897, 616] width 67 height 67
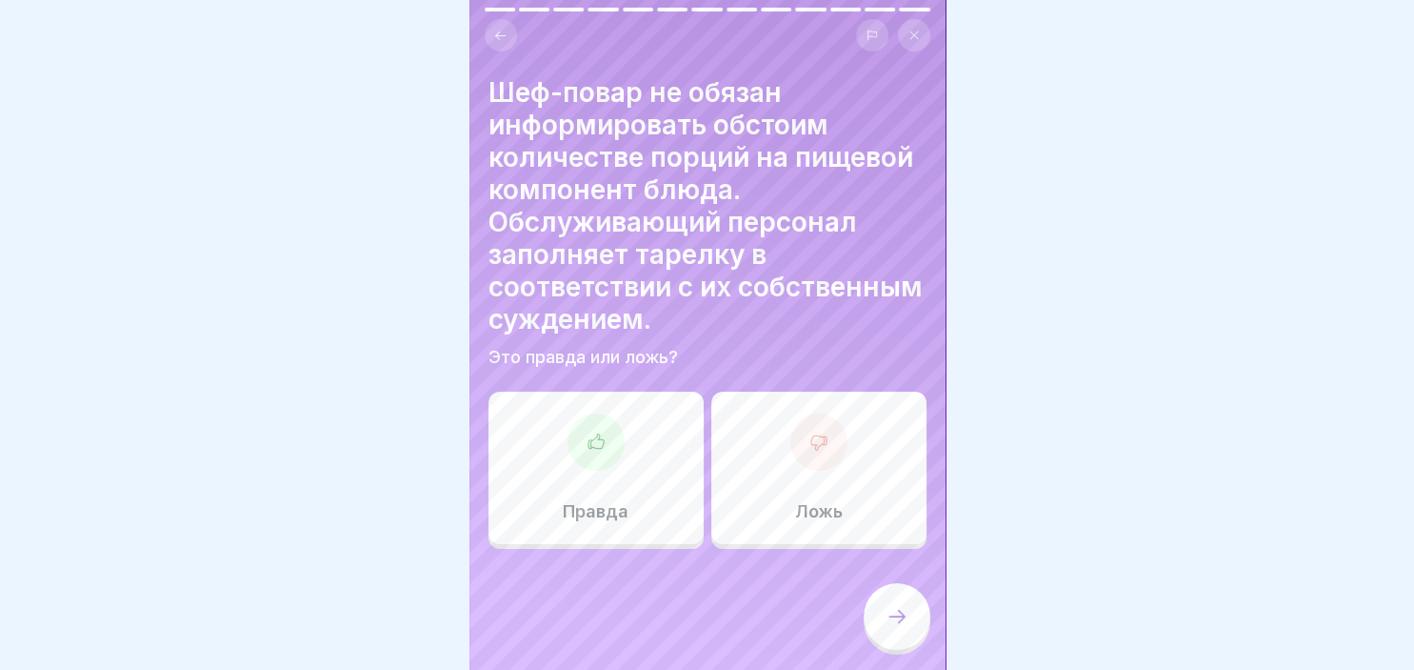
click at [829, 443] on div at bounding box center [819, 441] width 57 height 57
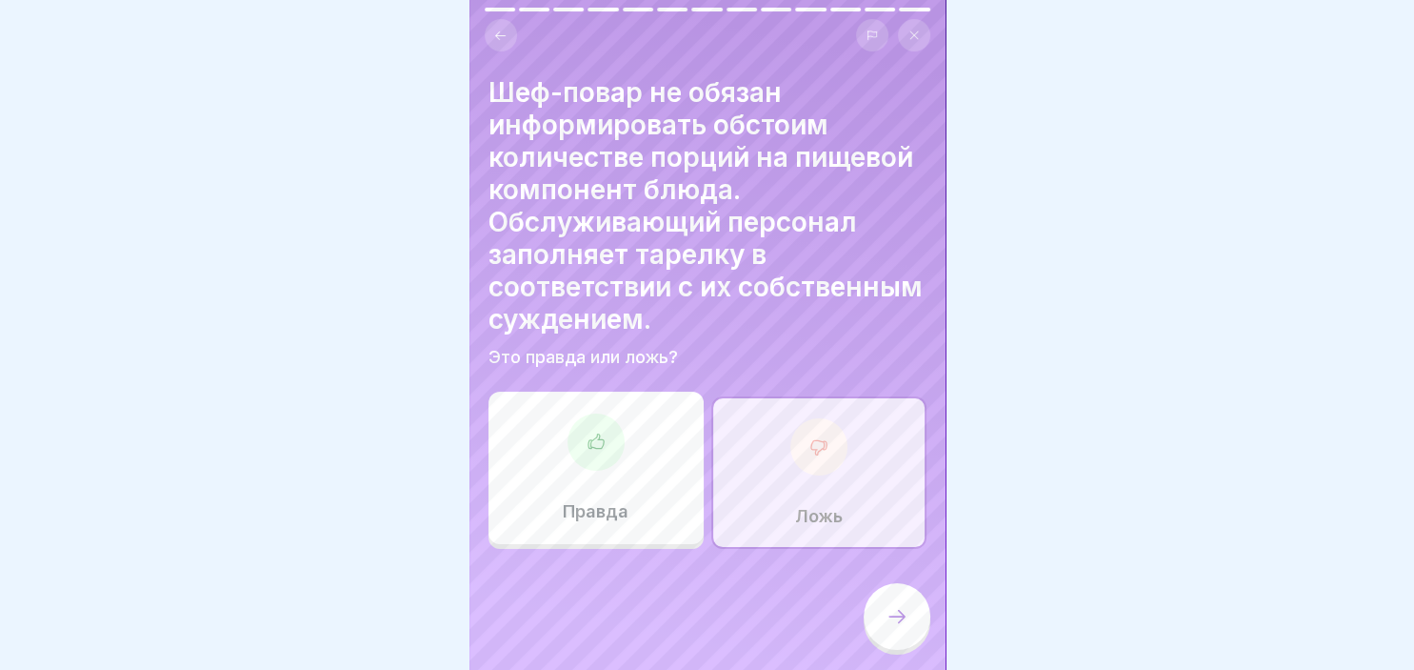
click at [887, 615] on icon at bounding box center [897, 616] width 23 height 23
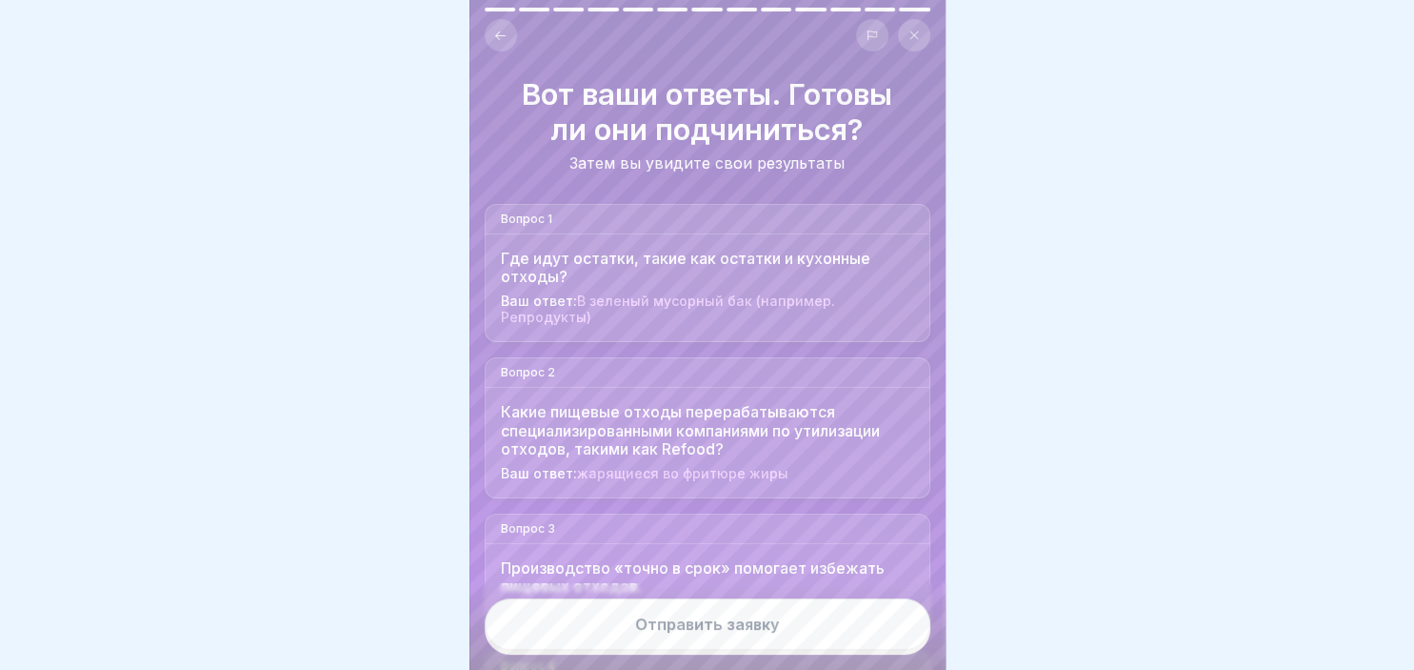
click at [839, 637] on button "Отправить заявку" at bounding box center [708, 623] width 446 height 51
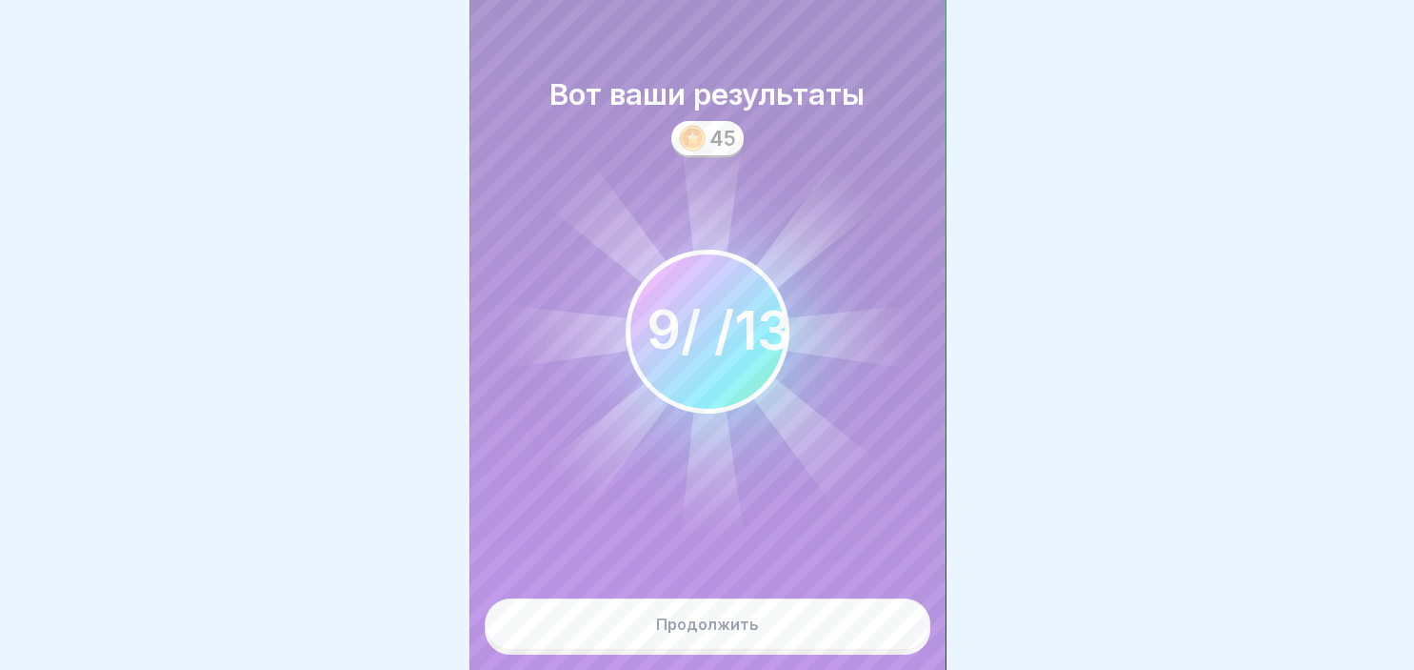
click at [839, 637] on button "Продолжить" at bounding box center [708, 623] width 446 height 51
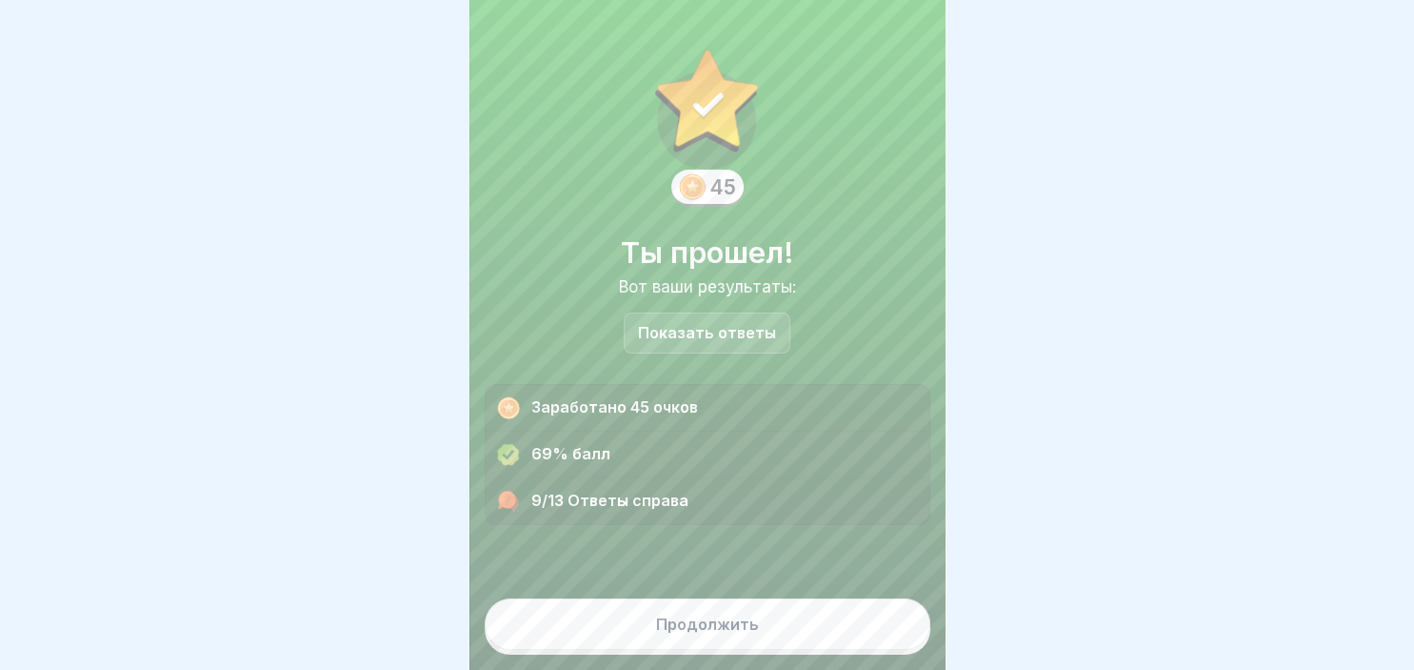
click at [839, 637] on button "Продолжить" at bounding box center [708, 623] width 446 height 51
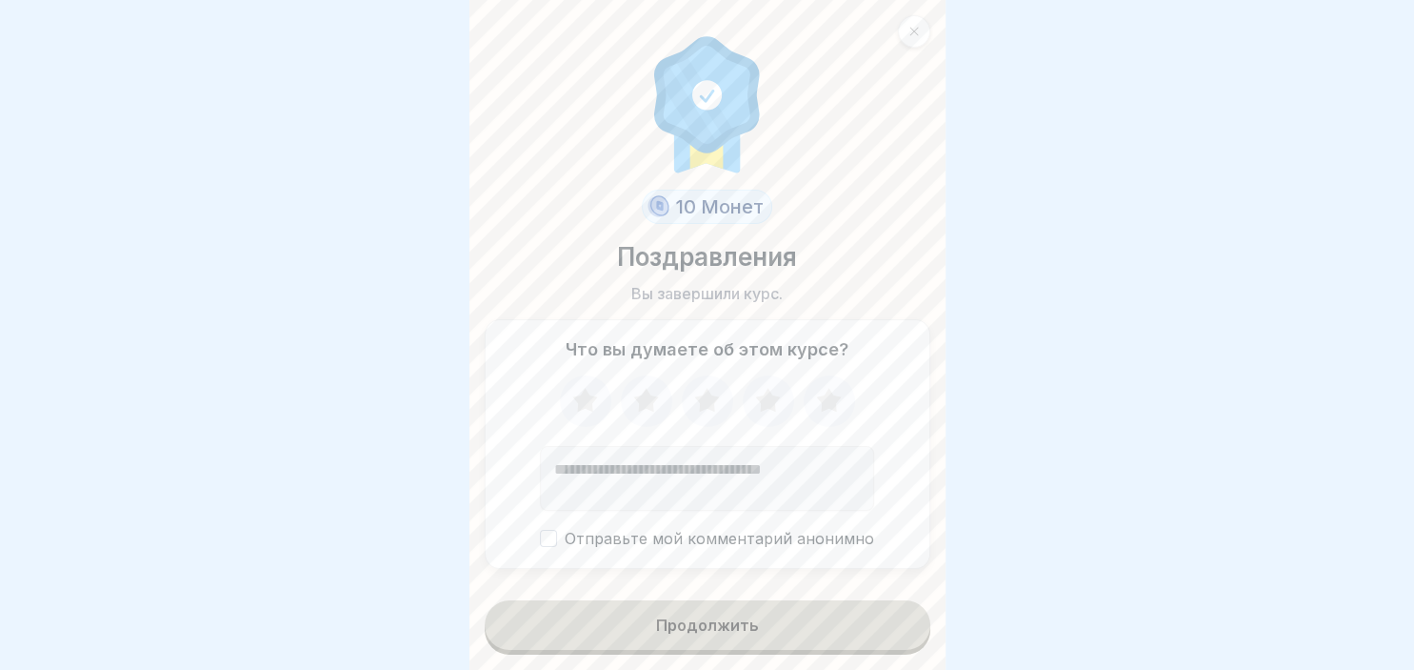
click at [839, 637] on button "Продолжить" at bounding box center [708, 625] width 446 height 50
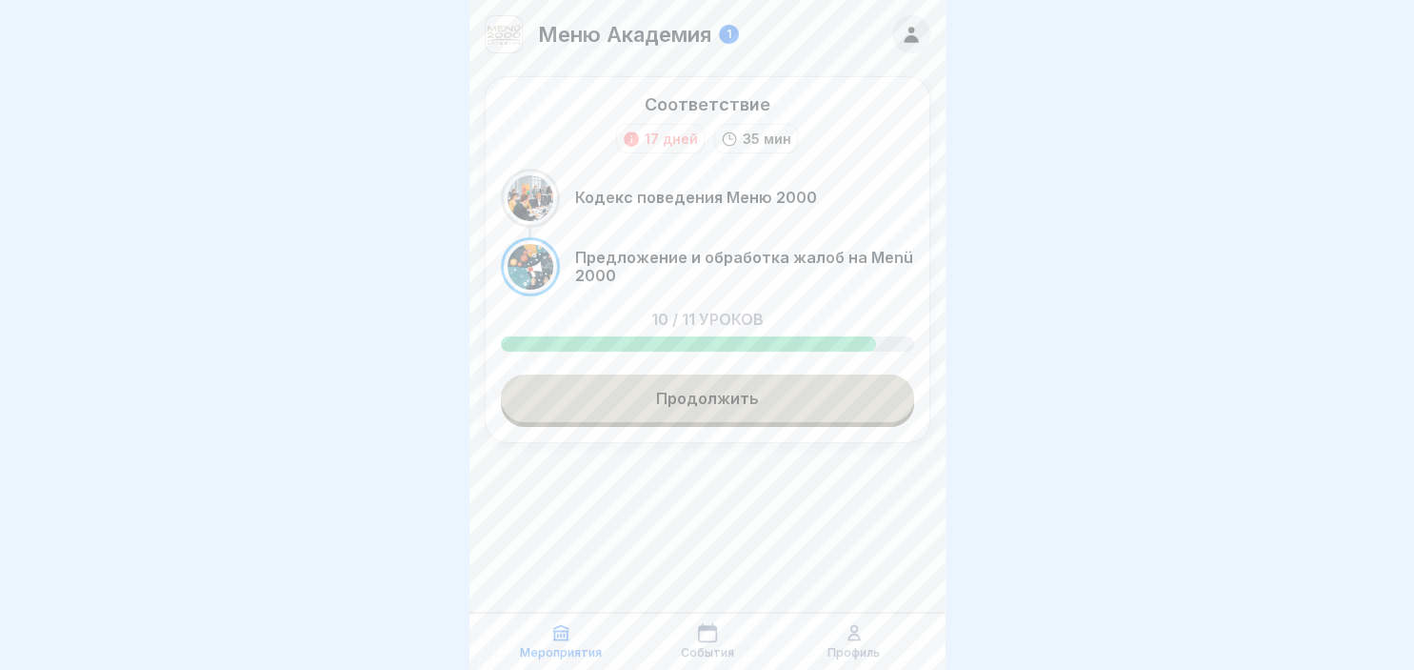
click at [672, 394] on link "Продолжить" at bounding box center [707, 398] width 413 height 48
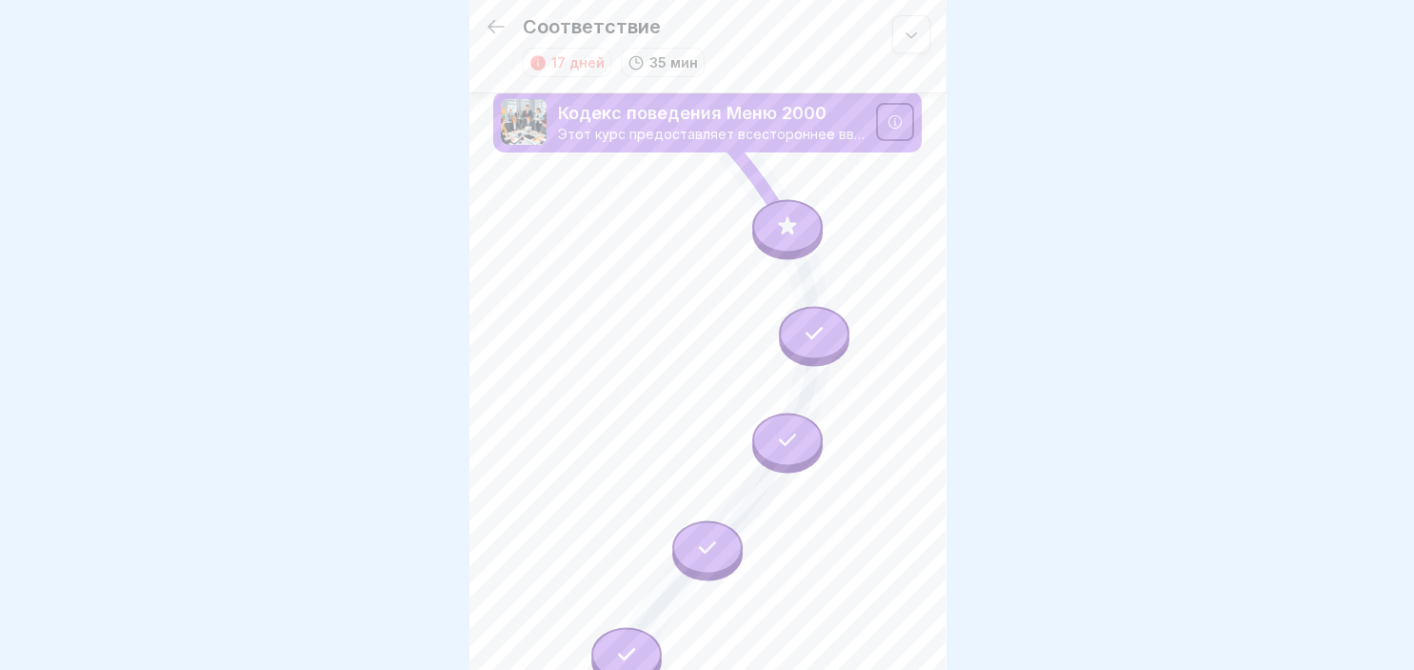
click at [775, 211] on div at bounding box center [787, 225] width 70 height 53
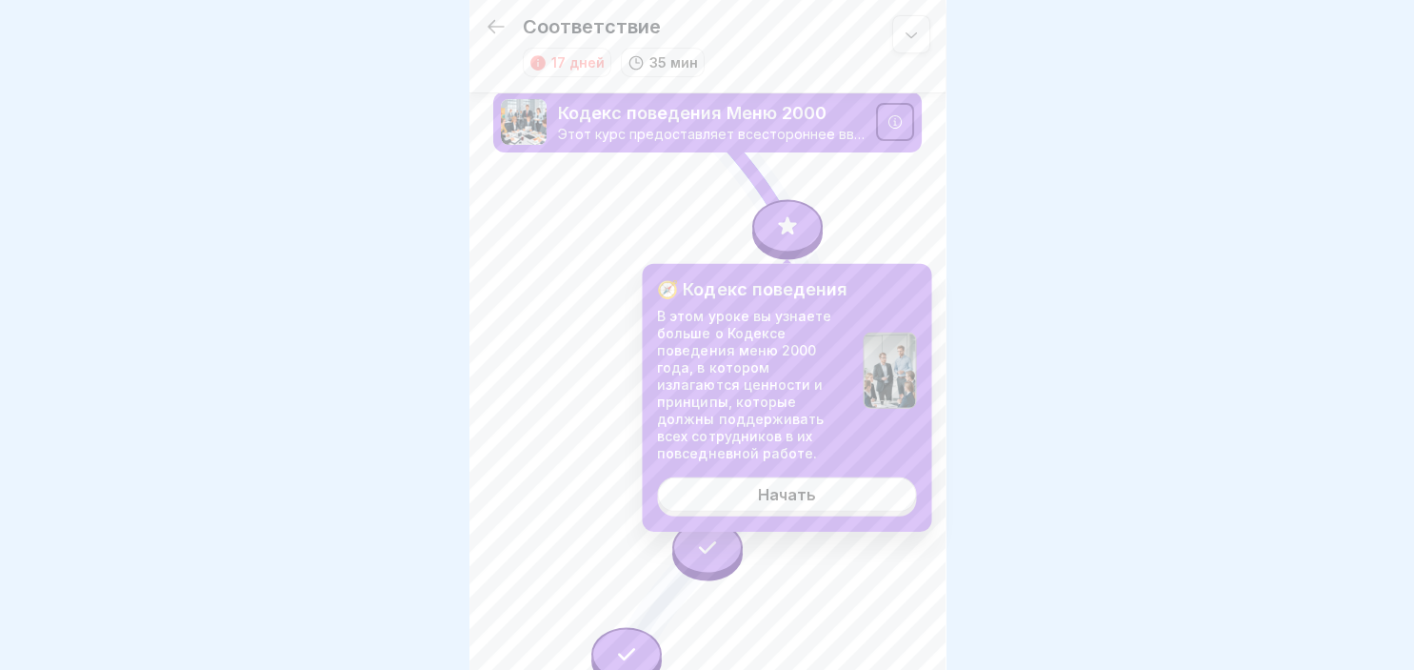
click at [826, 506] on link "Начать" at bounding box center [786, 493] width 259 height 34
